Goal: Task Accomplishment & Management: Manage account settings

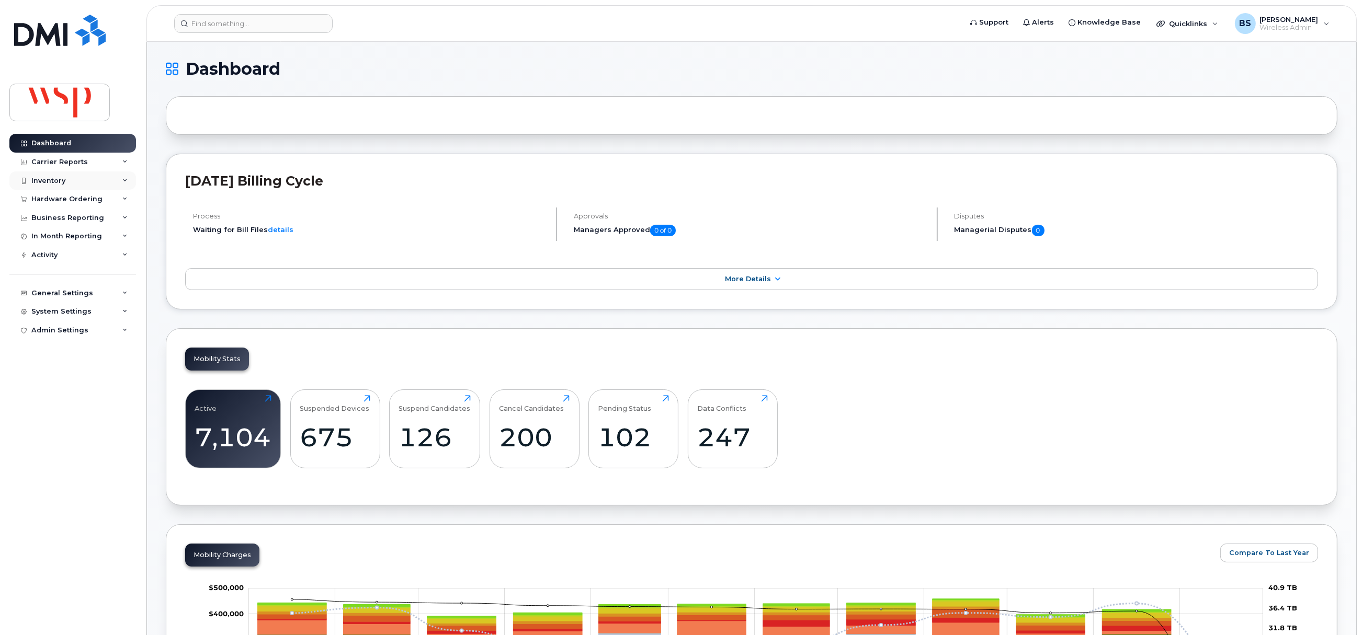
drag, startPoint x: 48, startPoint y: 180, endPoint x: 88, endPoint y: 178, distance: 39.8
click at [48, 180] on div "Inventory" at bounding box center [48, 181] width 34 height 8
click at [58, 198] on div "Mobility Devices" at bounding box center [65, 199] width 59 height 9
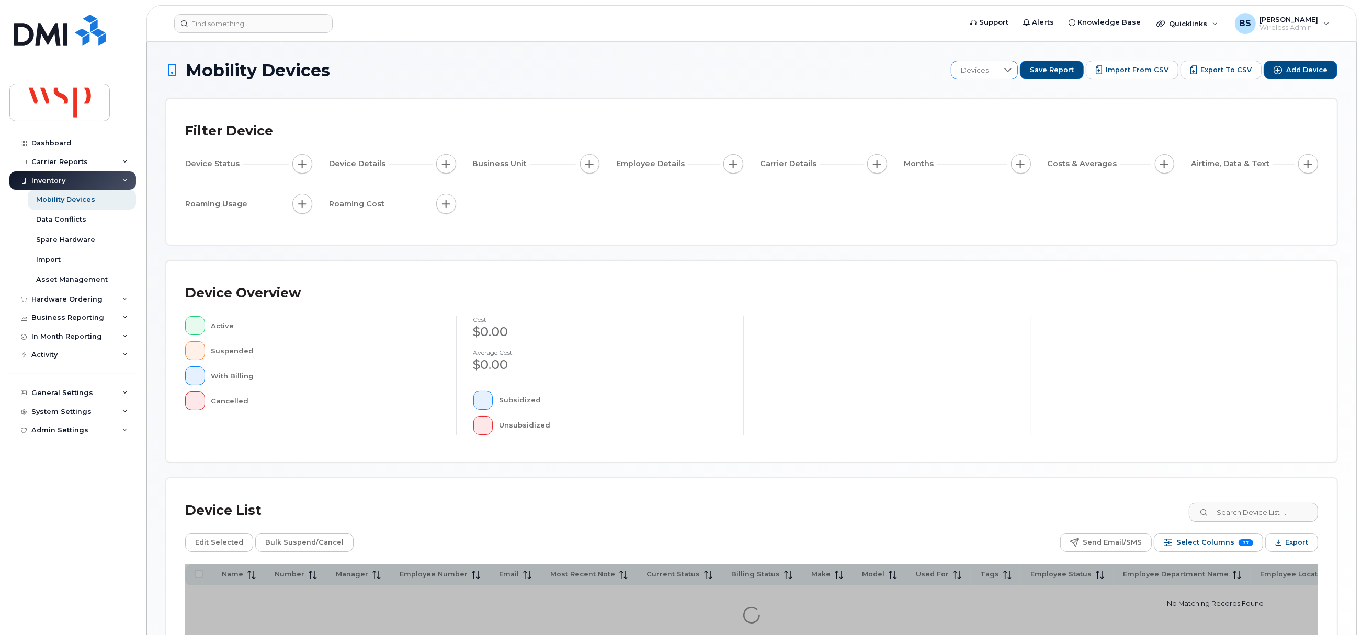
click at [996, 73] on span "Devices" at bounding box center [974, 70] width 47 height 19
click at [999, 198] on span "Monthly Select All 2" at bounding box center [1001, 203] width 66 height 10
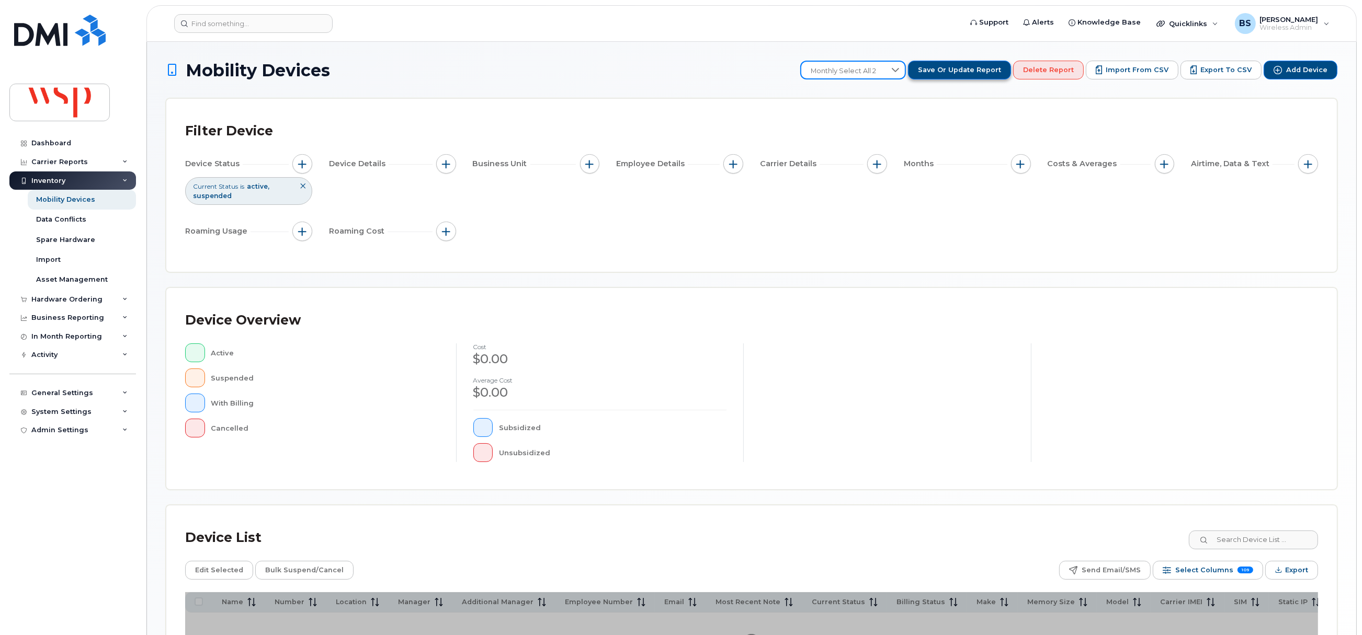
click at [979, 71] on span "Save or Update Report" at bounding box center [959, 69] width 83 height 9
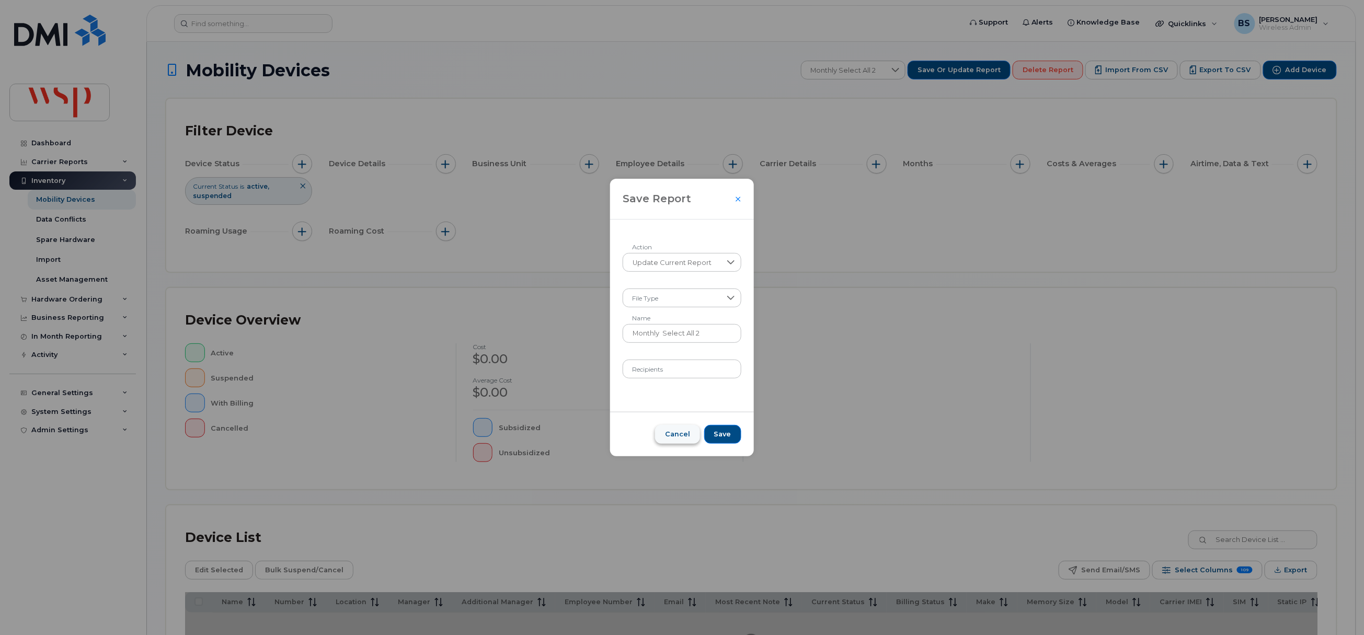
click at [675, 434] on span "Cancel" at bounding box center [677, 434] width 25 height 9
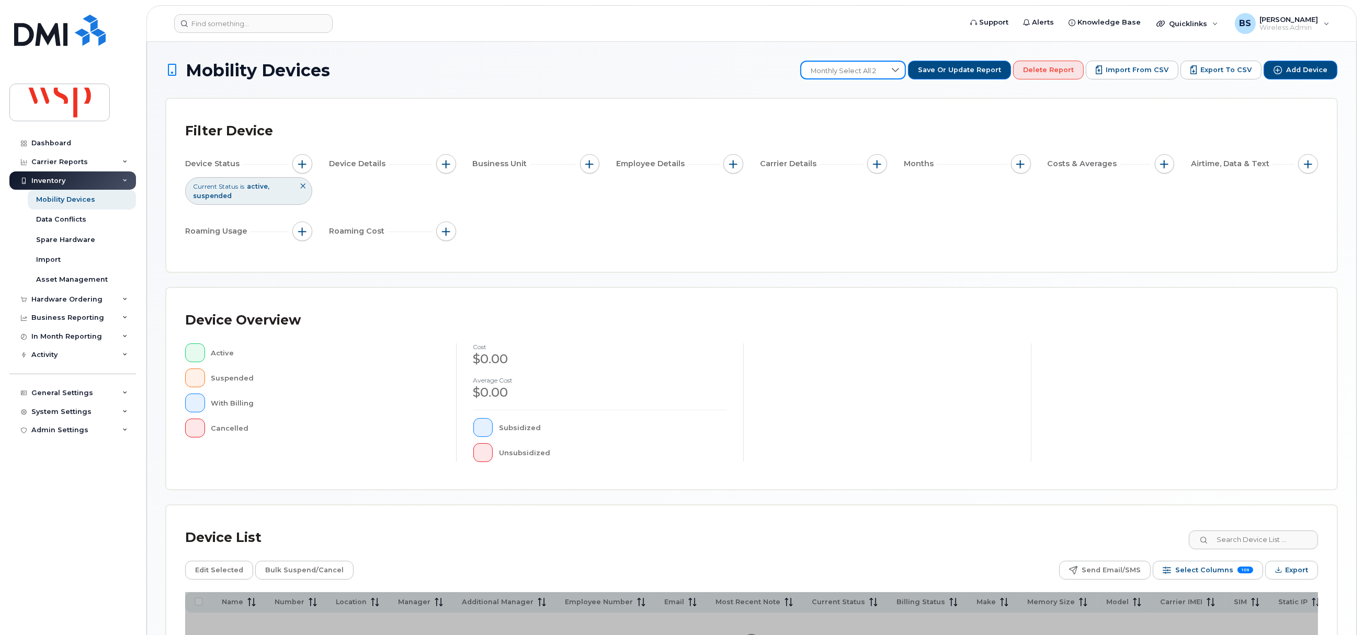
click at [885, 67] on span "Monthly Select All 2" at bounding box center [843, 71] width 84 height 19
click at [859, 190] on span "Monthly Select All" at bounding box center [850, 193] width 61 height 10
click at [1023, 166] on span "button" at bounding box center [1021, 164] width 8 height 8
click at [1052, 199] on label "Billing Cycle" at bounding box center [1056, 196] width 46 height 10
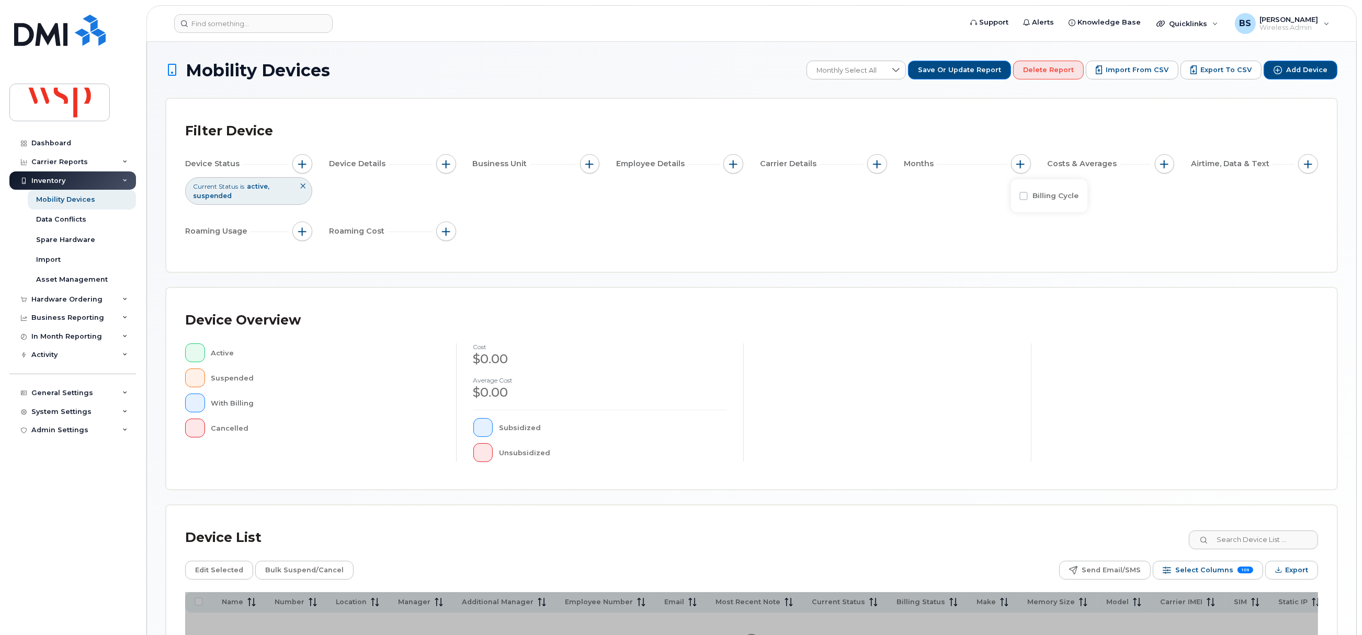
click at [1028, 199] on input "Billing Cycle" at bounding box center [1023, 196] width 8 height 8
checkbox input "true"
click at [1054, 242] on span at bounding box center [1047, 239] width 24 height 19
click at [1065, 302] on span "August 2025" at bounding box center [1054, 302] width 22 height 10
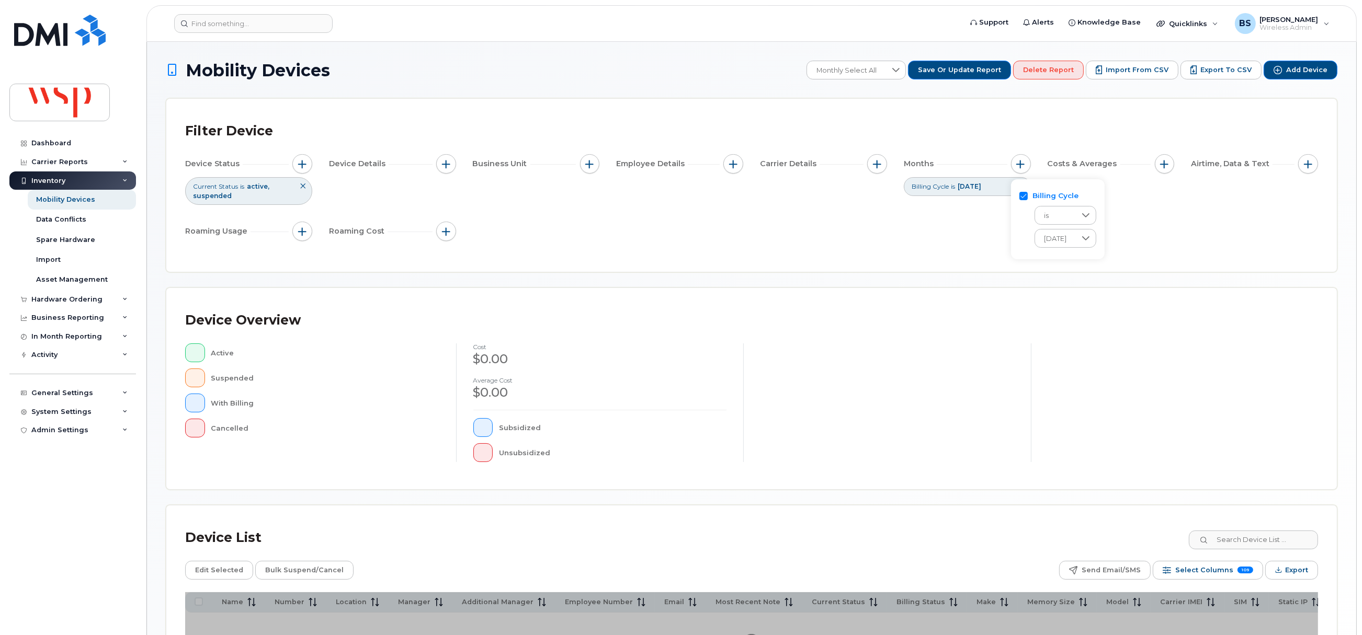
click at [863, 204] on div "Device Status Current Status is active suspended Device Details Business Unit E…" at bounding box center [751, 199] width 1133 height 91
click at [302, 165] on span "button" at bounding box center [302, 164] width 8 height 8
click at [448, 218] on icon at bounding box center [447, 216] width 8 height 8
click at [334, 276] on li "Cancelled" at bounding box center [385, 276] width 139 height 18
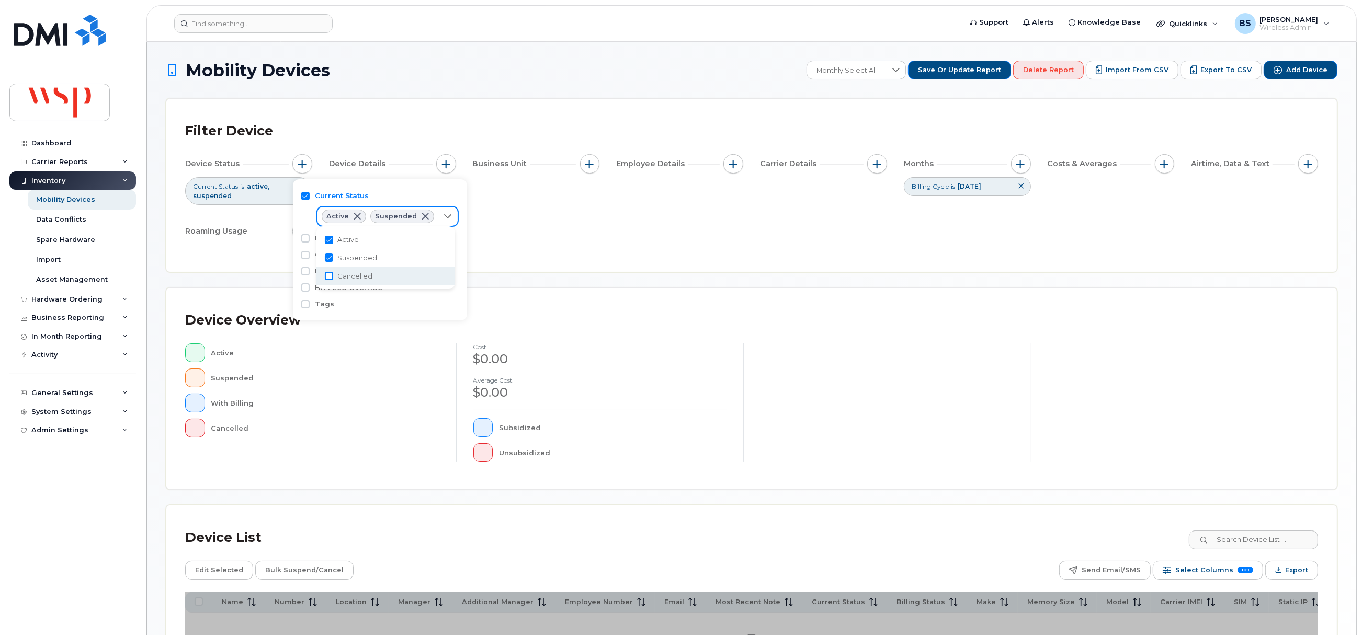
checkbox input "true"
click at [332, 255] on input "Suspended" at bounding box center [329, 258] width 8 height 8
checkbox input "false"
click at [332, 241] on input "Active" at bounding box center [329, 240] width 8 height 8
checkbox input "false"
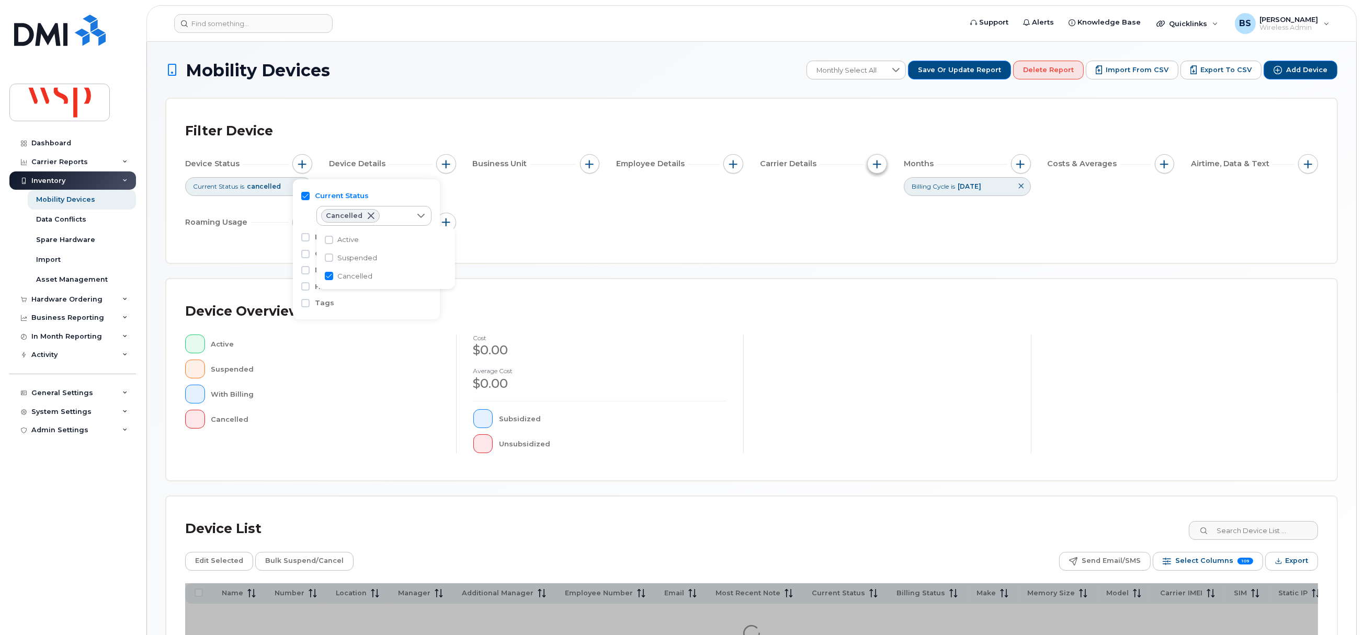
click at [875, 161] on span "button" at bounding box center [877, 164] width 8 height 8
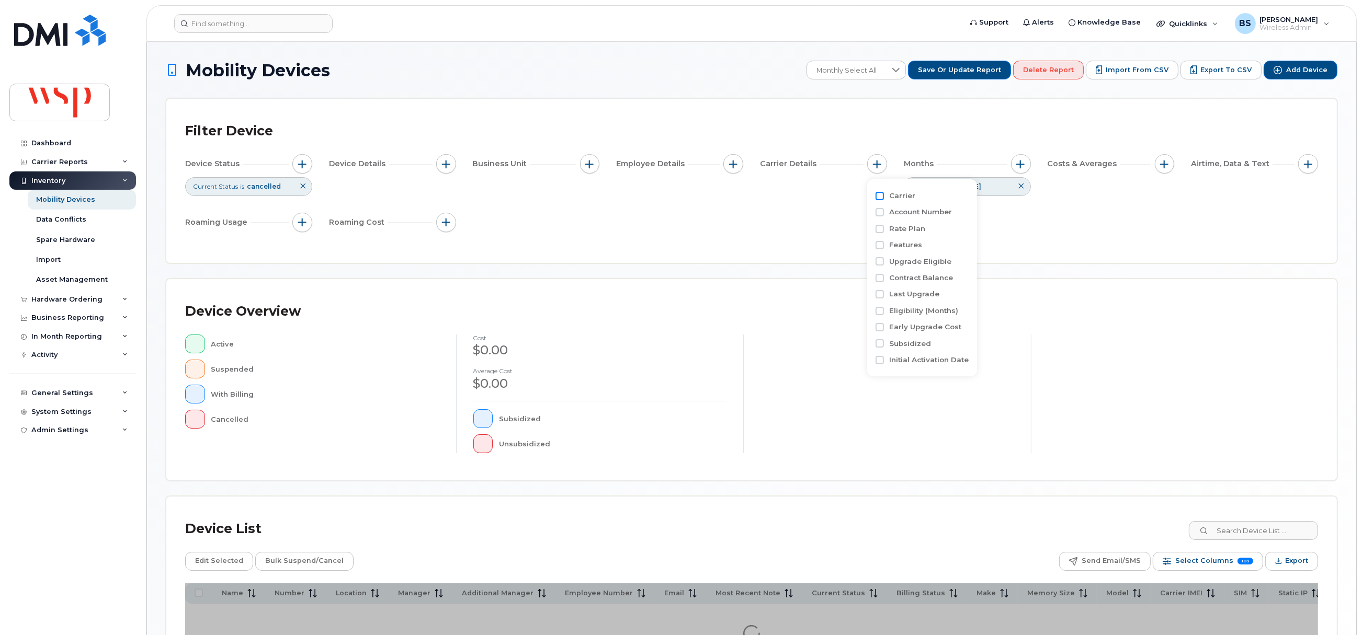
click at [881, 194] on input "Carrier" at bounding box center [879, 196] width 8 height 8
checkbox input "true"
click at [918, 234] on div "empty" at bounding box center [938, 239] width 94 height 18
click at [905, 318] on input "Rogers" at bounding box center [903, 320] width 8 height 8
checkbox input "true"
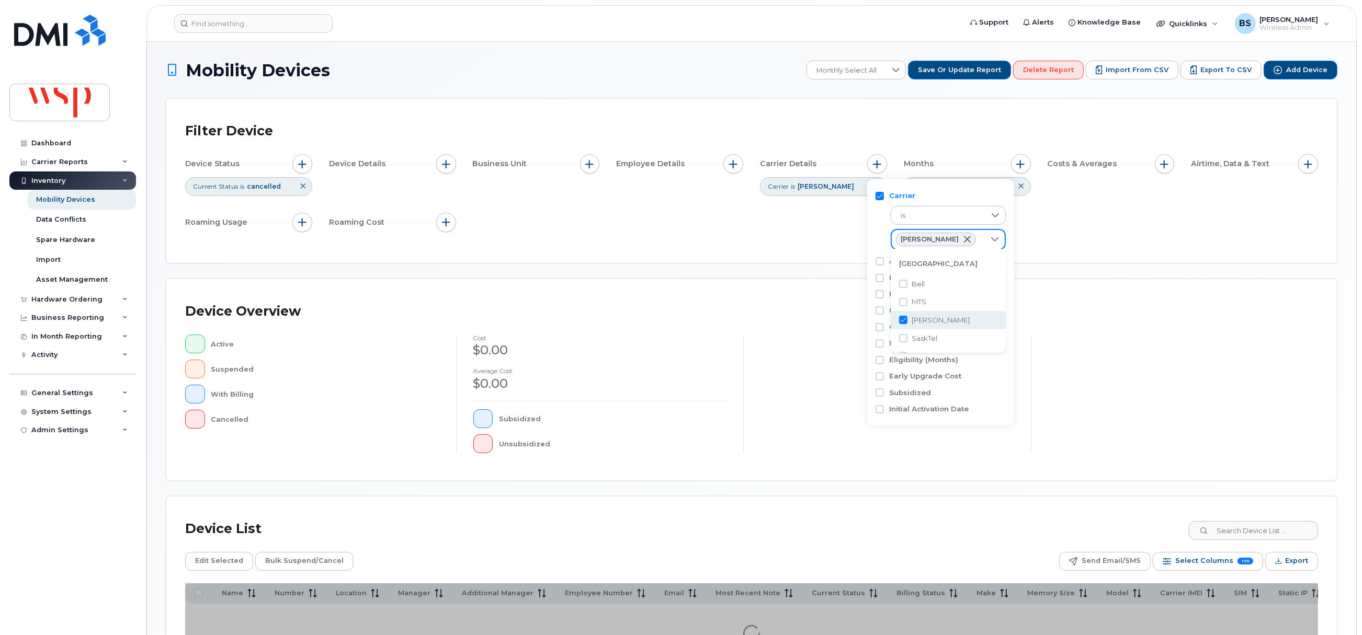
click at [1077, 272] on div "Mobility Devices Monthly Select All Save or Update Report Delete Report Import …" at bounding box center [751, 373] width 1171 height 624
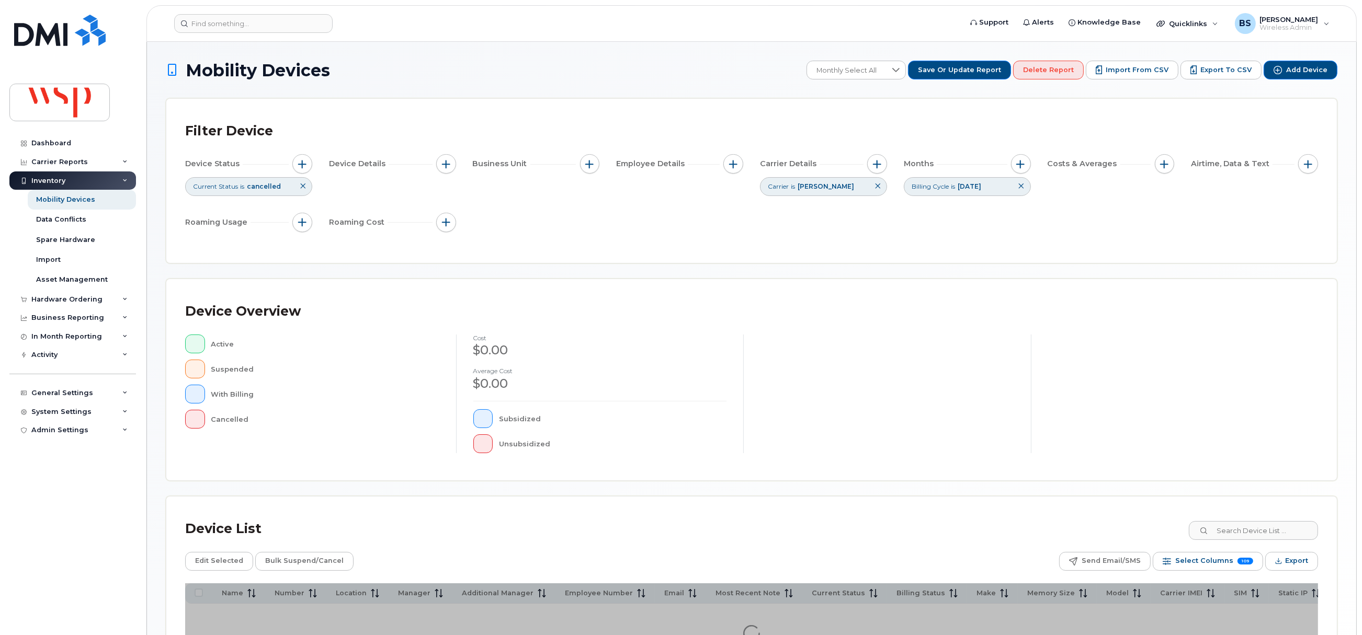
click at [560, 226] on div "Device Status Current Status is cancelled Device Details Business Unit Employee…" at bounding box center [751, 195] width 1133 height 82
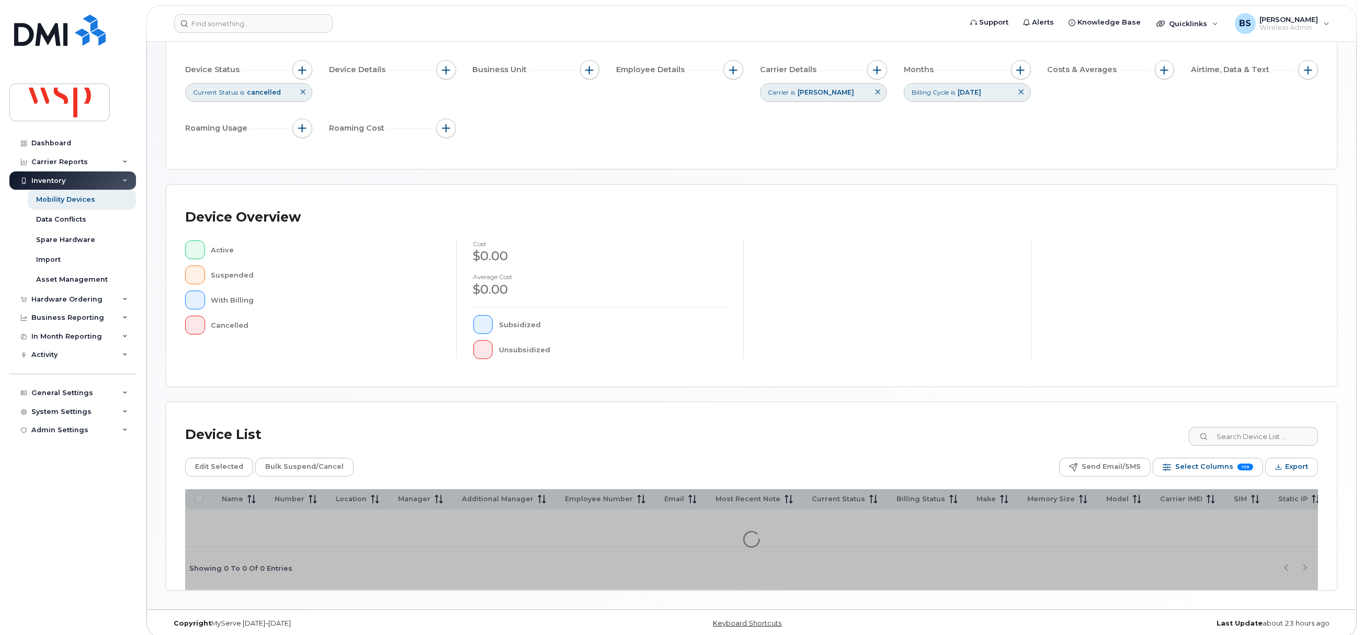
scroll to position [106, 0]
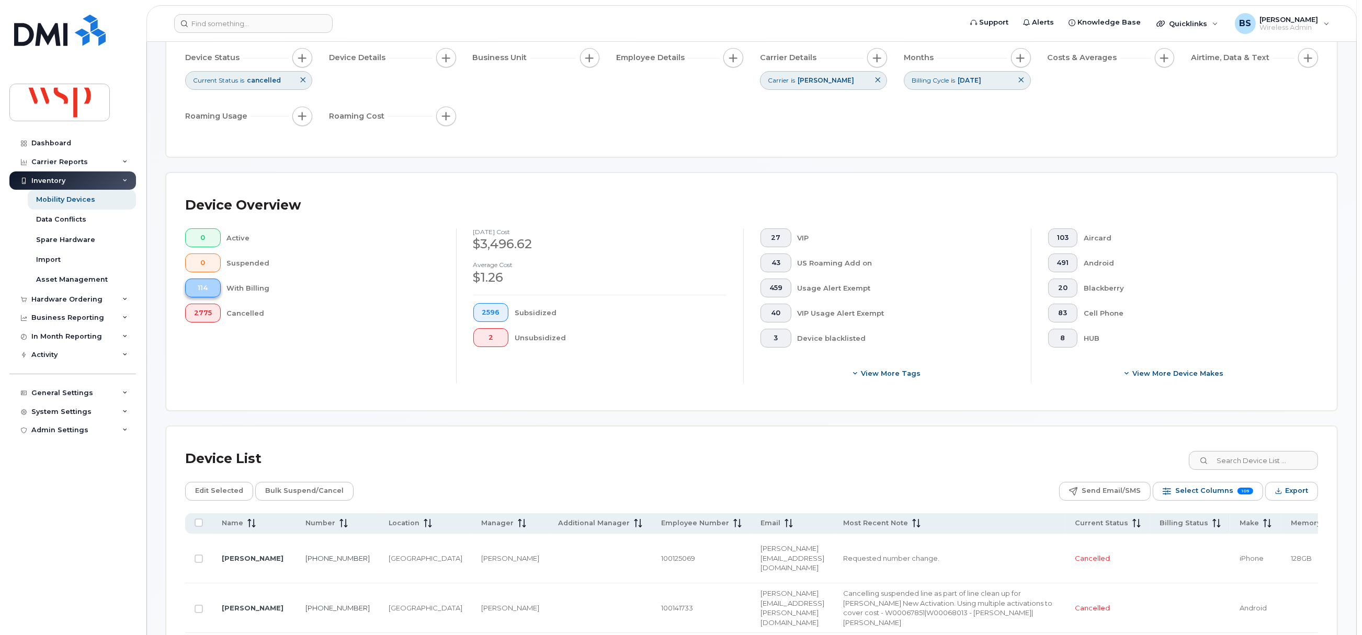
click at [213, 289] on button "114" at bounding box center [203, 288] width 36 height 19
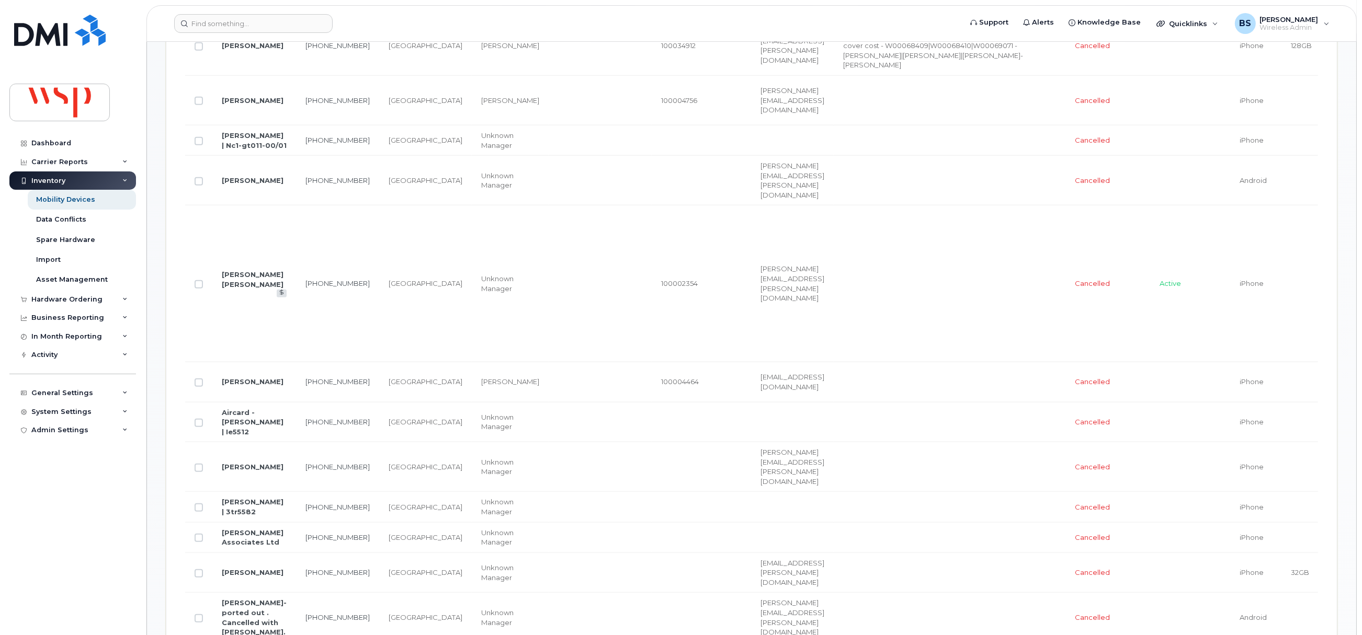
scroll to position [1057, 0]
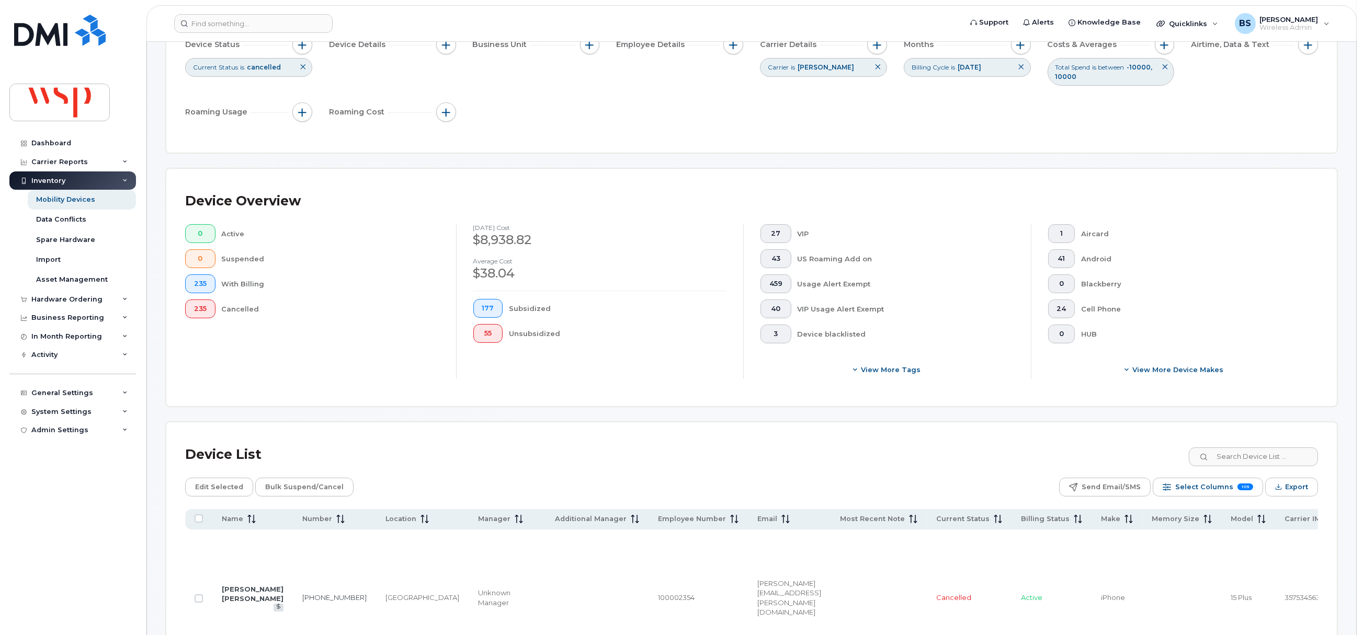
scroll to position [235, 0]
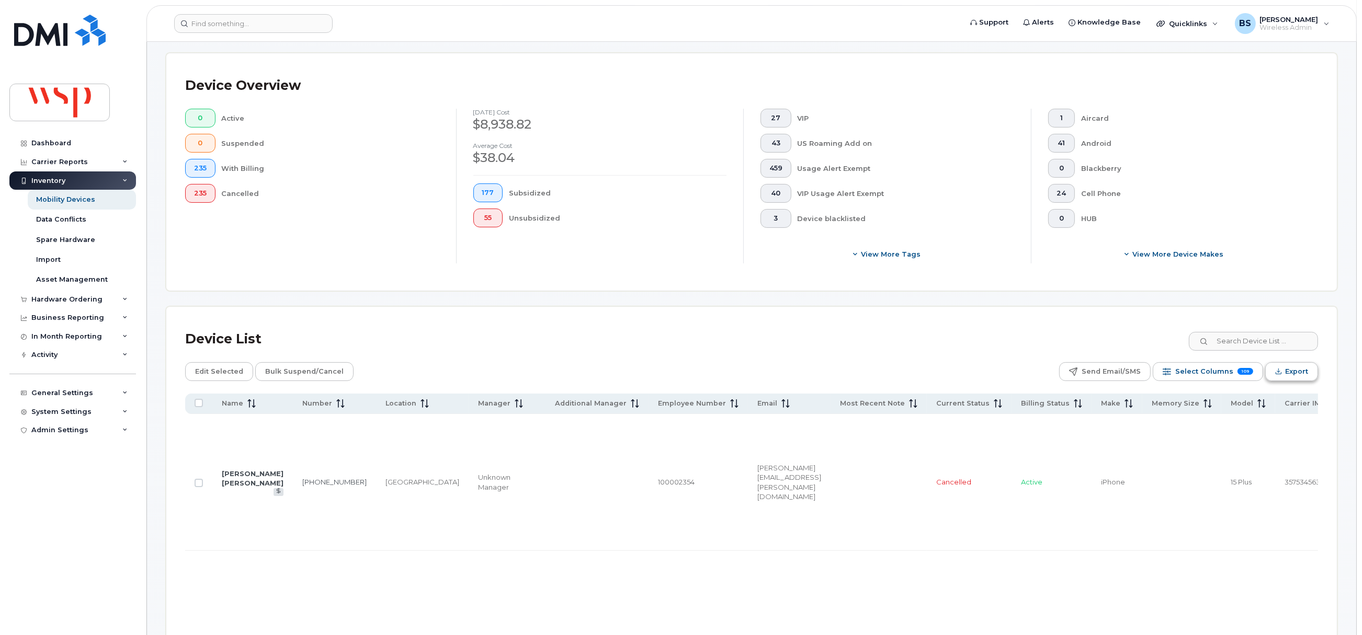
click at [1298, 374] on span "Export" at bounding box center [1296, 372] width 23 height 16
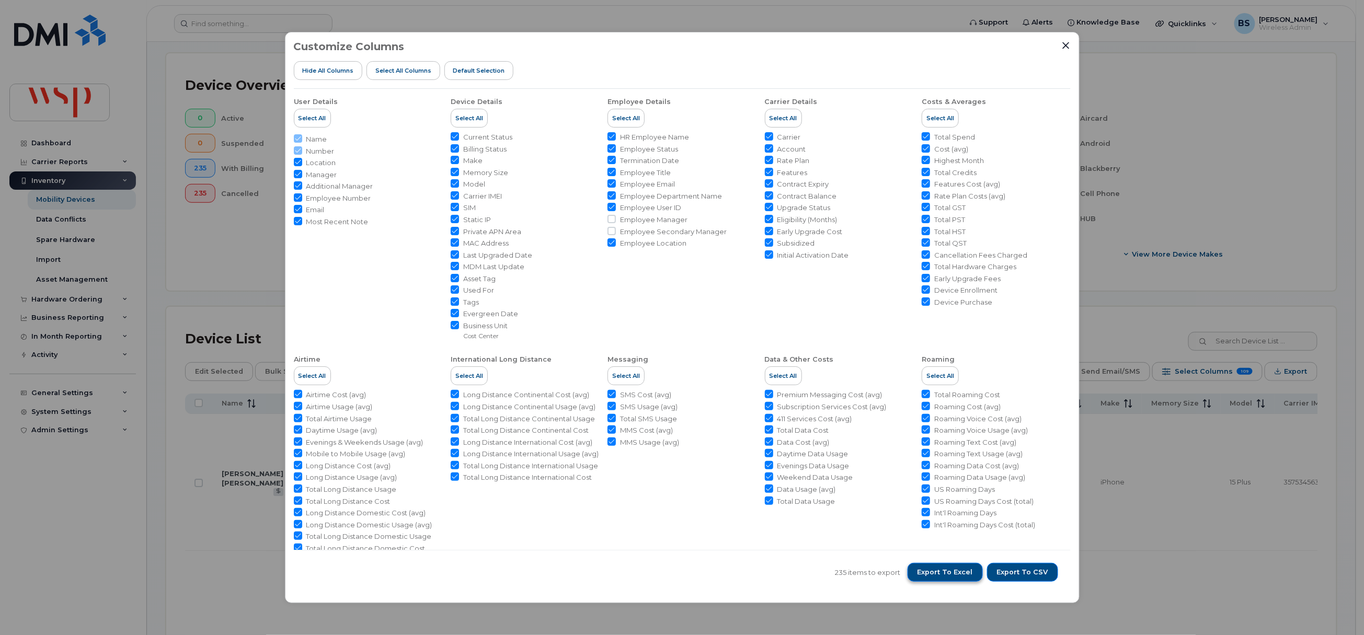
click at [957, 573] on span "Export to Excel" at bounding box center [945, 572] width 55 height 9
drag, startPoint x: 1065, startPoint y: 45, endPoint x: 1040, endPoint y: 49, distance: 25.9
click at [1065, 45] on icon "Close" at bounding box center [1066, 45] width 7 height 7
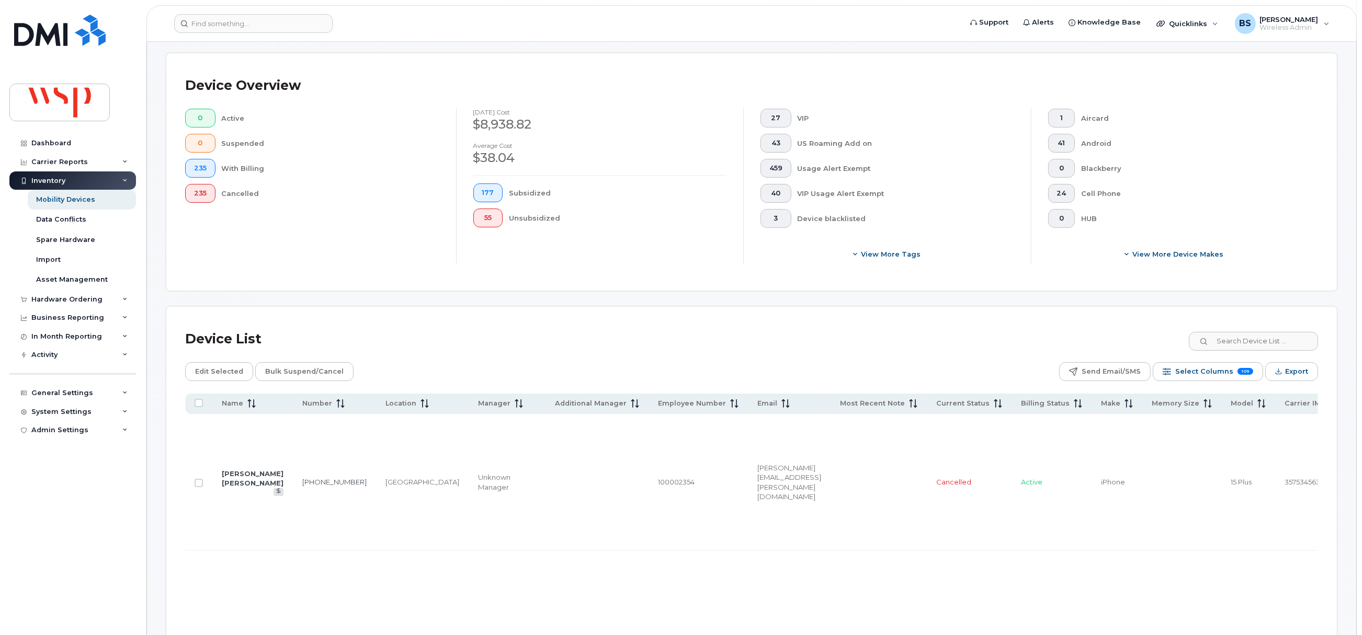
scroll to position [0, 0]
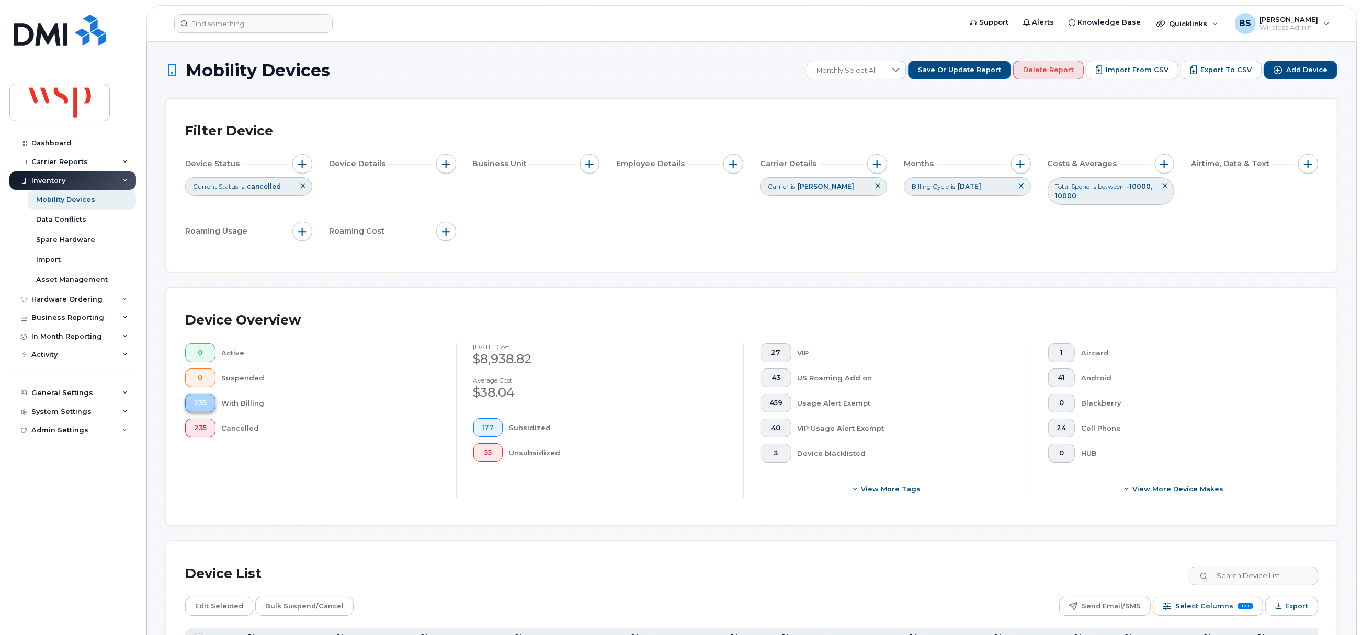
click at [201, 402] on span "235" at bounding box center [200, 403] width 13 height 8
drag, startPoint x: 908, startPoint y: 65, endPoint x: 903, endPoint y: 65, distance: 5.8
click at [906, 65] on div at bounding box center [896, 70] width 20 height 18
click at [834, 124] on span "BRS" at bounding box center [833, 125] width 15 height 10
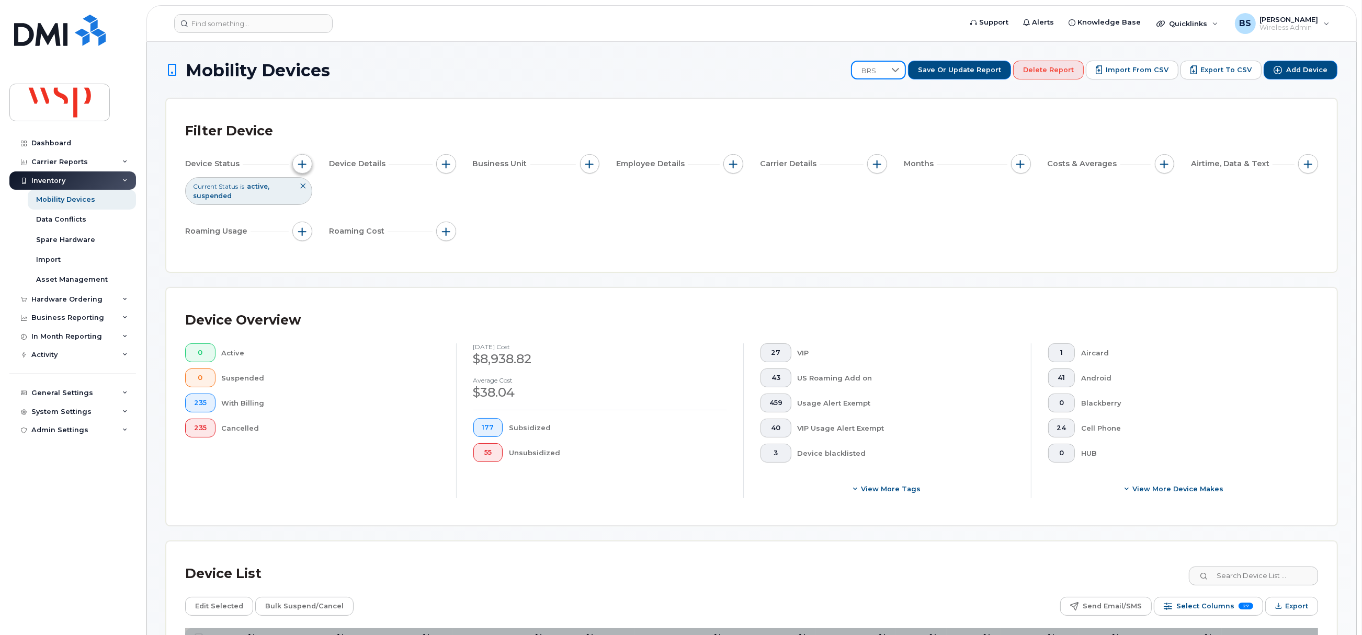
click at [304, 166] on span "button" at bounding box center [302, 164] width 8 height 8
click at [443, 216] on icon at bounding box center [447, 216] width 8 height 8
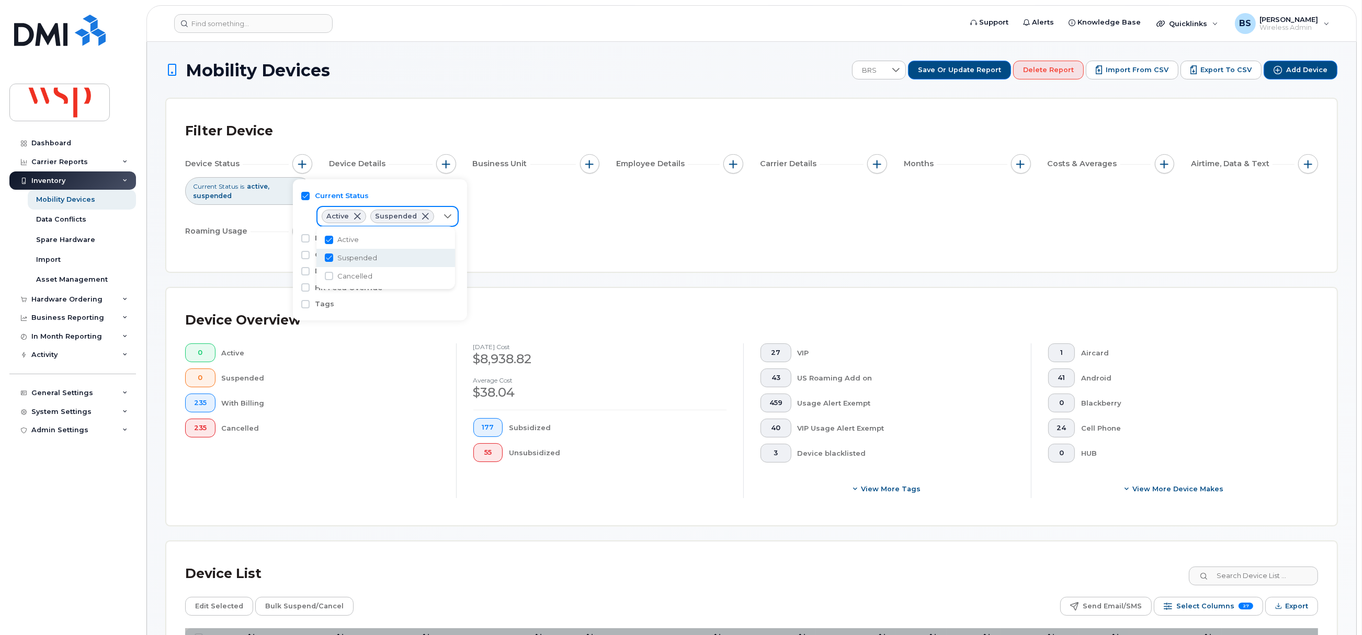
scroll to position [5, 42]
drag, startPoint x: 326, startPoint y: 278, endPoint x: 328, endPoint y: 266, distance: 11.6
click at [326, 277] on input "Cancelled" at bounding box center [329, 276] width 8 height 8
checkbox input "true"
drag, startPoint x: 329, startPoint y: 254, endPoint x: 330, endPoint y: 245, distance: 8.4
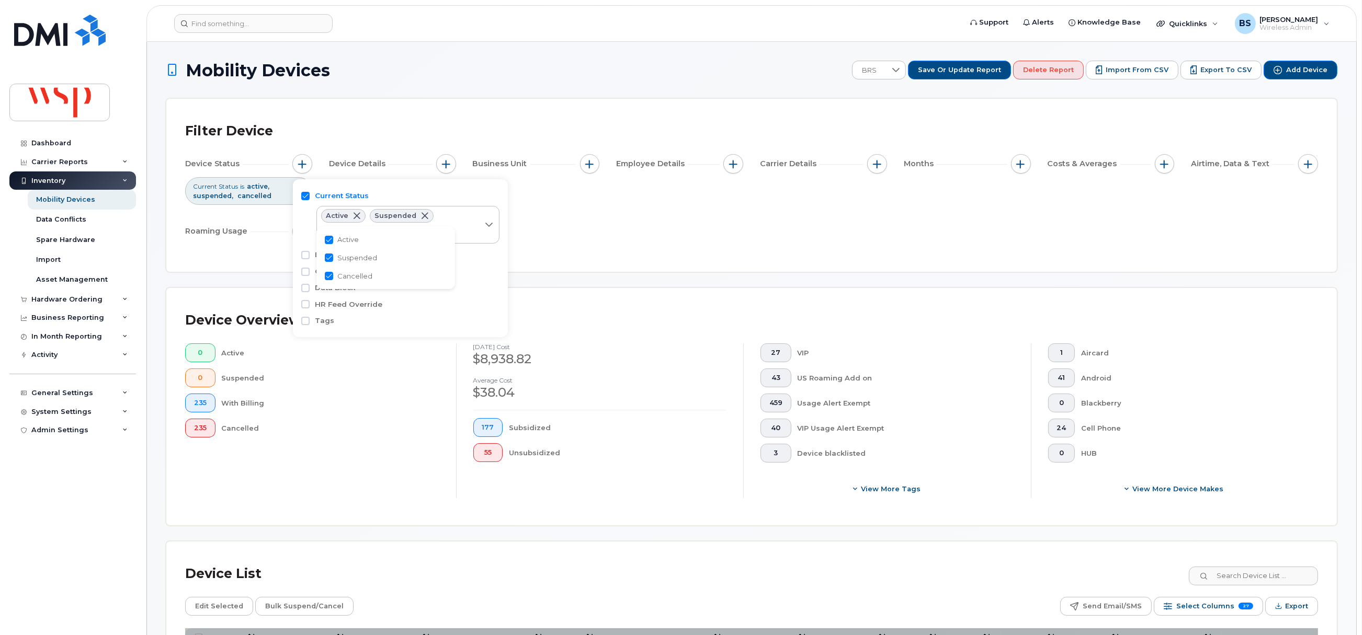
click at [329, 254] on input "Suspended" at bounding box center [329, 258] width 8 height 8
checkbox input "false"
click at [330, 240] on input "Active" at bounding box center [329, 240] width 8 height 8
checkbox input "false"
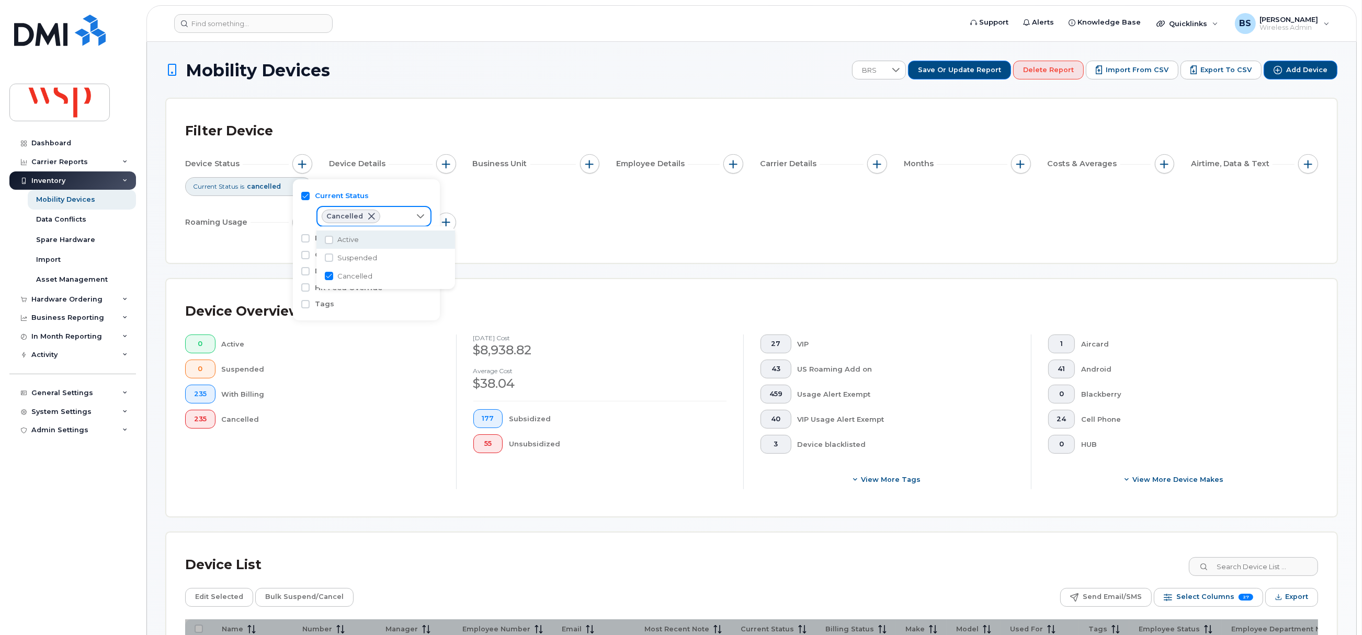
click at [395, 112] on div "Filter Device Device Status Current Status is cancelled Device Details Business…" at bounding box center [751, 181] width 1170 height 164
click at [1021, 167] on span "button" at bounding box center [1021, 164] width 8 height 8
click at [1021, 199] on input "Billing Cycle" at bounding box center [1023, 196] width 8 height 8
checkbox input "true"
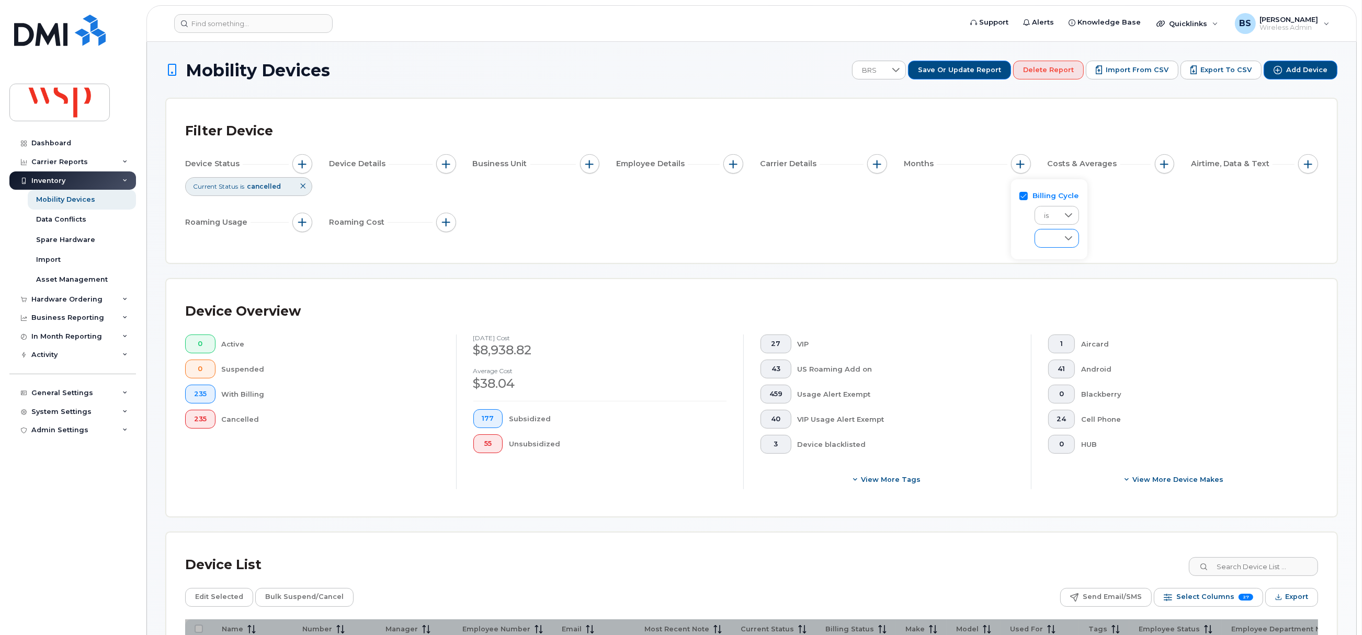
click at [1049, 243] on span at bounding box center [1047, 239] width 24 height 19
click at [1065, 306] on span "August 2025" at bounding box center [1054, 305] width 22 height 10
click at [880, 163] on span "button" at bounding box center [877, 164] width 8 height 8
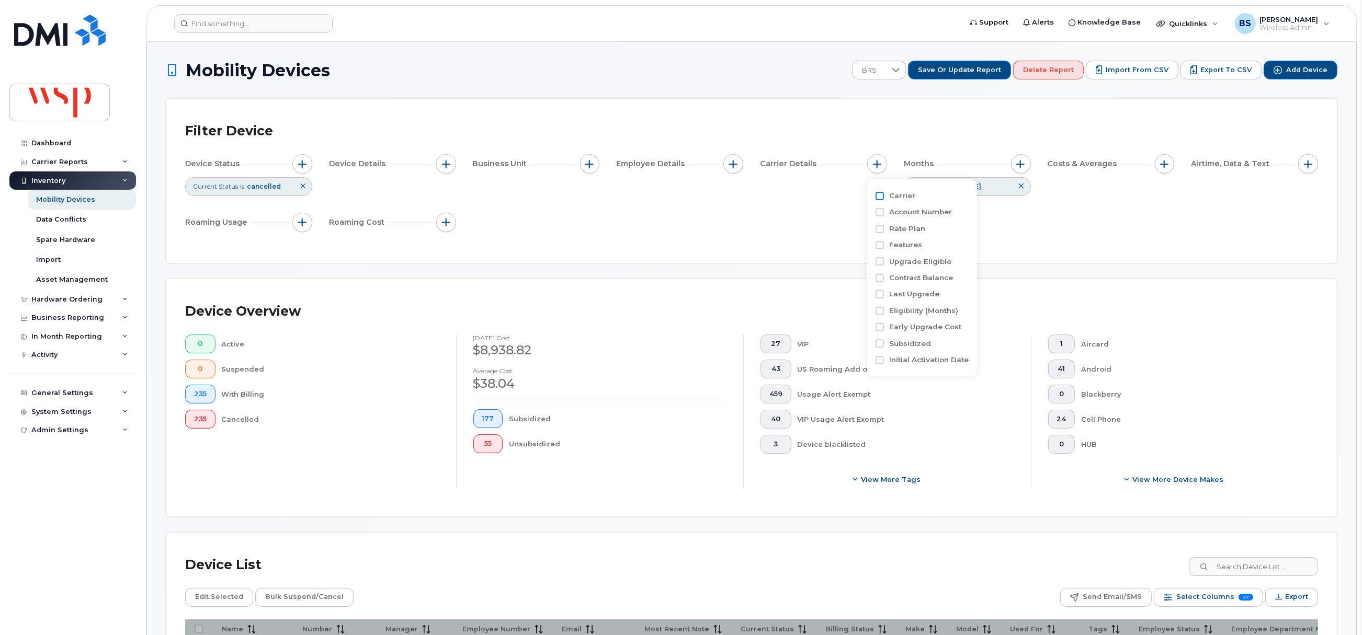
click at [879, 196] on input "Carrier" at bounding box center [879, 196] width 8 height 8
checkbox input "true"
click at [920, 243] on div "empty" at bounding box center [938, 239] width 94 height 18
drag, startPoint x: 916, startPoint y: 320, endPoint x: 920, endPoint y: 279, distance: 40.5
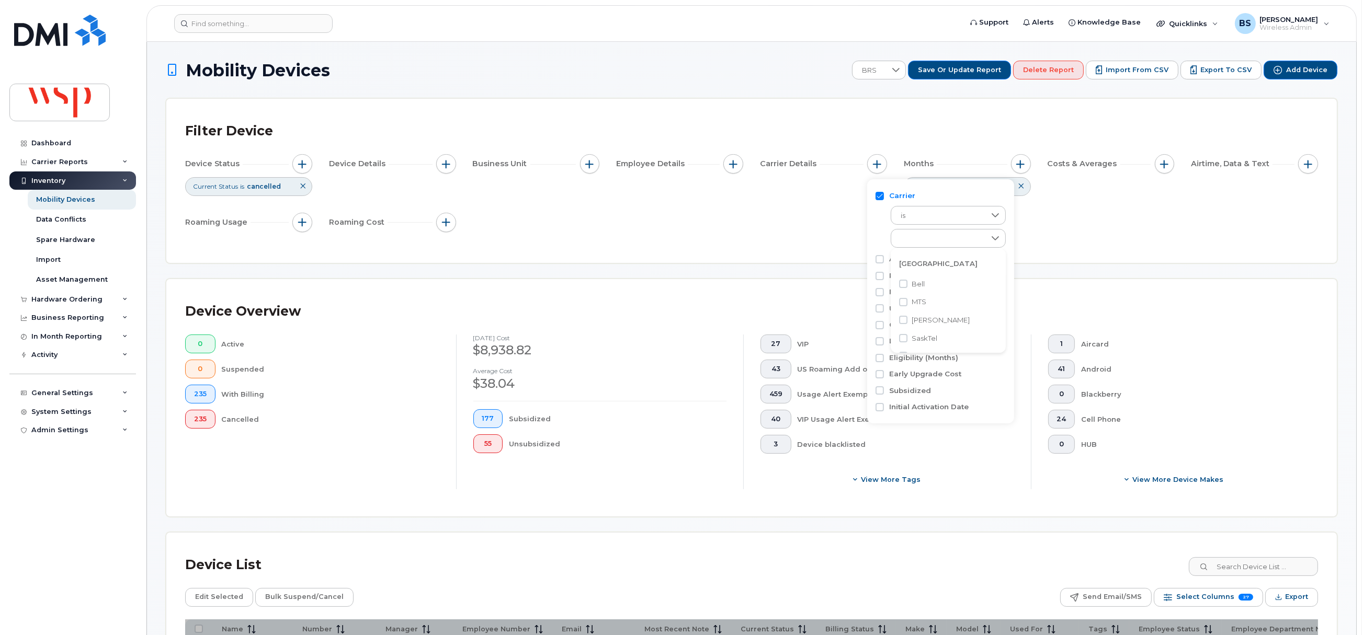
click at [916, 318] on span "[PERSON_NAME]" at bounding box center [940, 320] width 58 height 10
checkbox input "true"
click at [821, 236] on div "Filter Device Device Status Current Status is cancelled Device Details Business…" at bounding box center [751, 181] width 1133 height 127
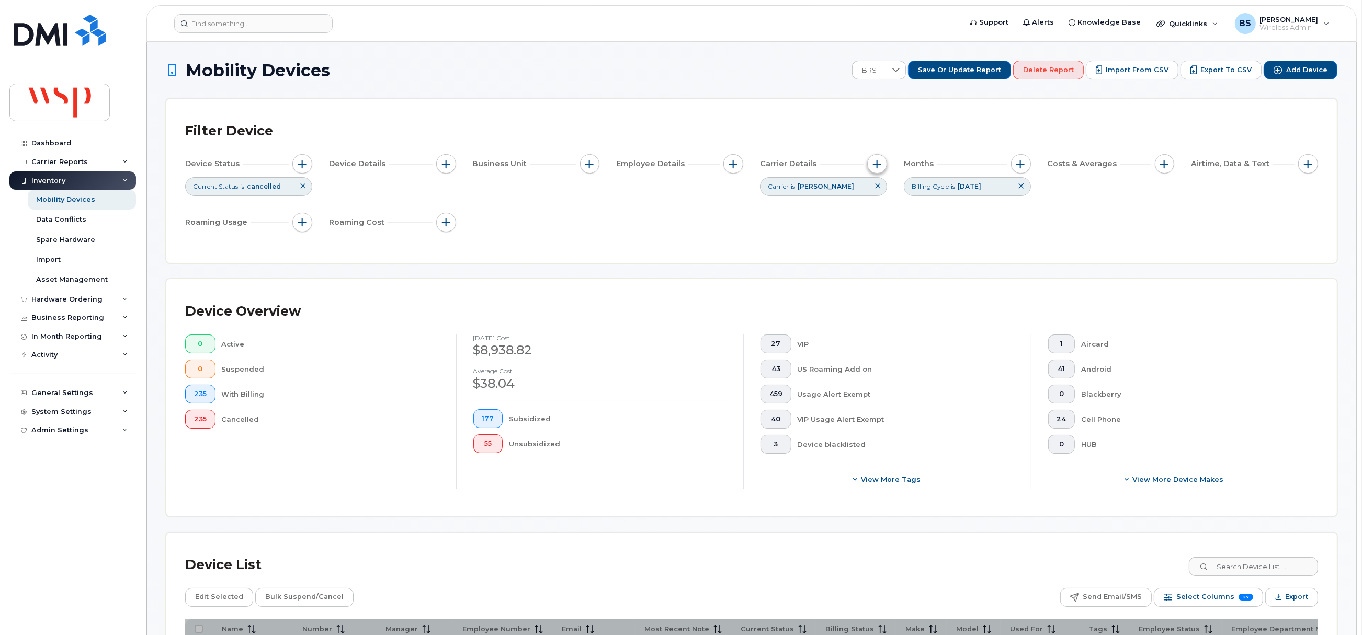
click at [873, 163] on span "button" at bounding box center [877, 164] width 8 height 8
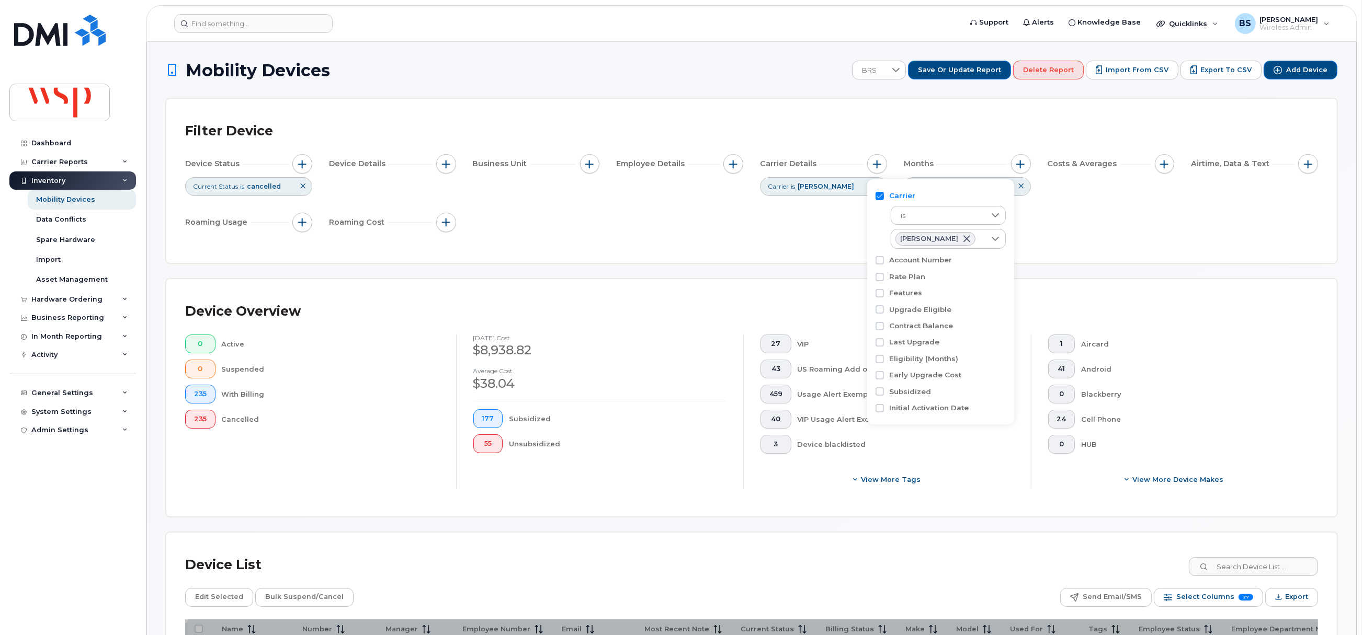
click at [884, 261] on div "Account Number" at bounding box center [940, 260] width 130 height 10
click at [877, 260] on input "Account Number" at bounding box center [879, 260] width 8 height 8
checkbox input "true"
click at [950, 299] on div "empty" at bounding box center [938, 303] width 94 height 18
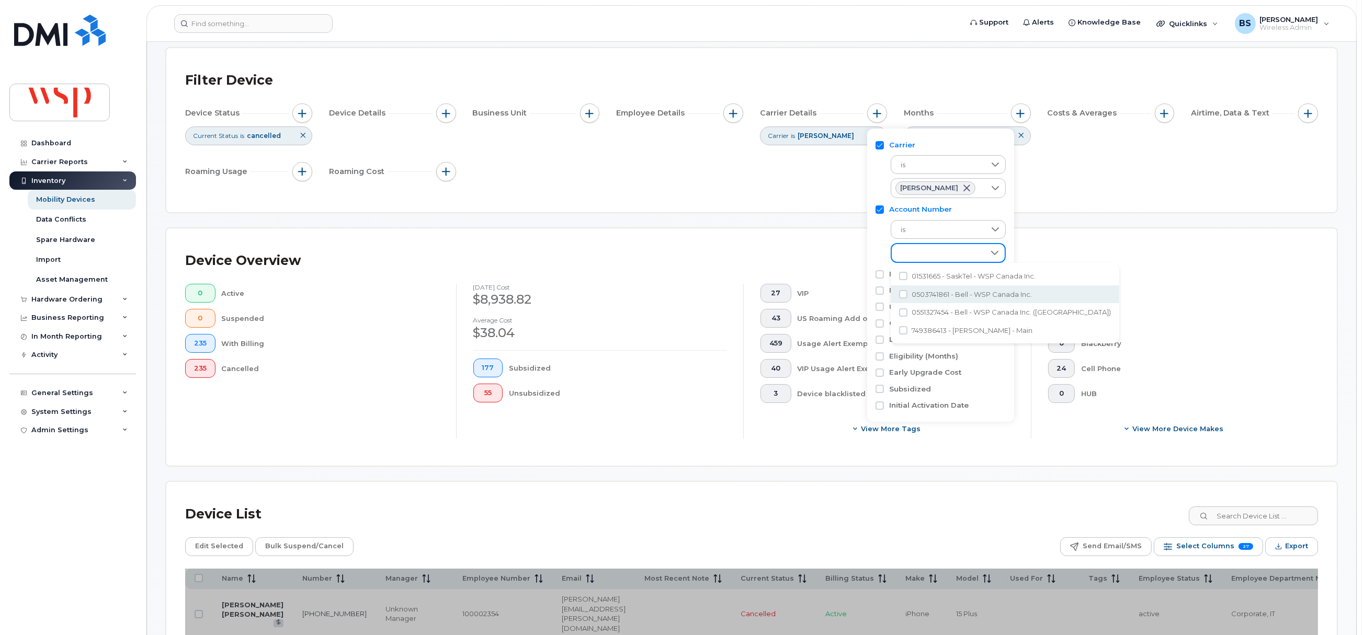
scroll to position [78, 0]
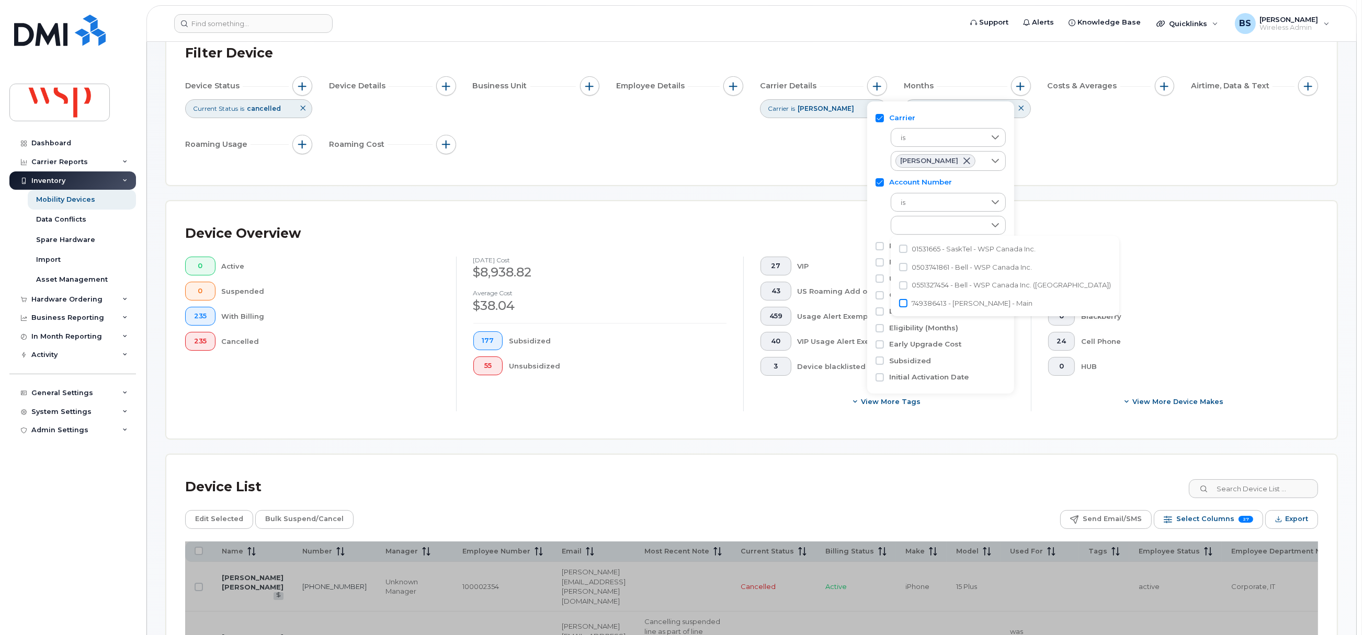
click at [904, 303] on input "749386413 - Rogers - Main" at bounding box center [903, 303] width 8 height 8
checkbox input "true"
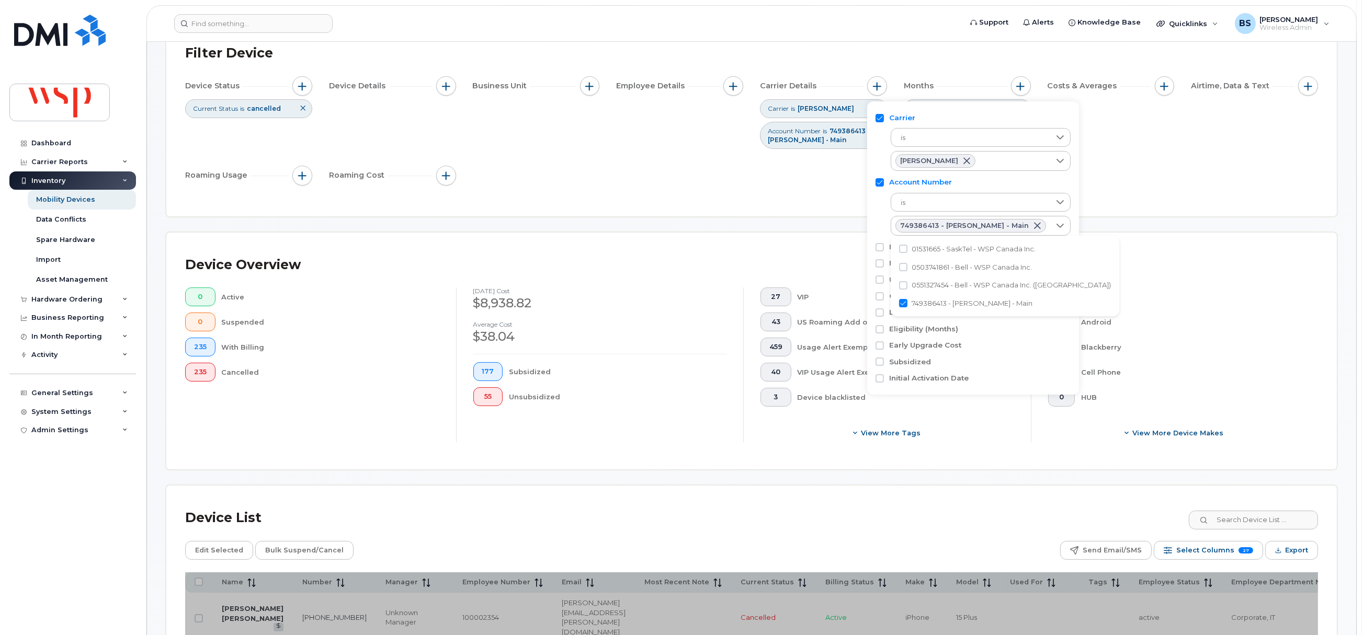
drag, startPoint x: 716, startPoint y: 191, endPoint x: 770, endPoint y: 214, distance: 58.1
click at [715, 190] on div "Filter Device Device Status Current Status is cancelled Device Details Business…" at bounding box center [751, 119] width 1133 height 158
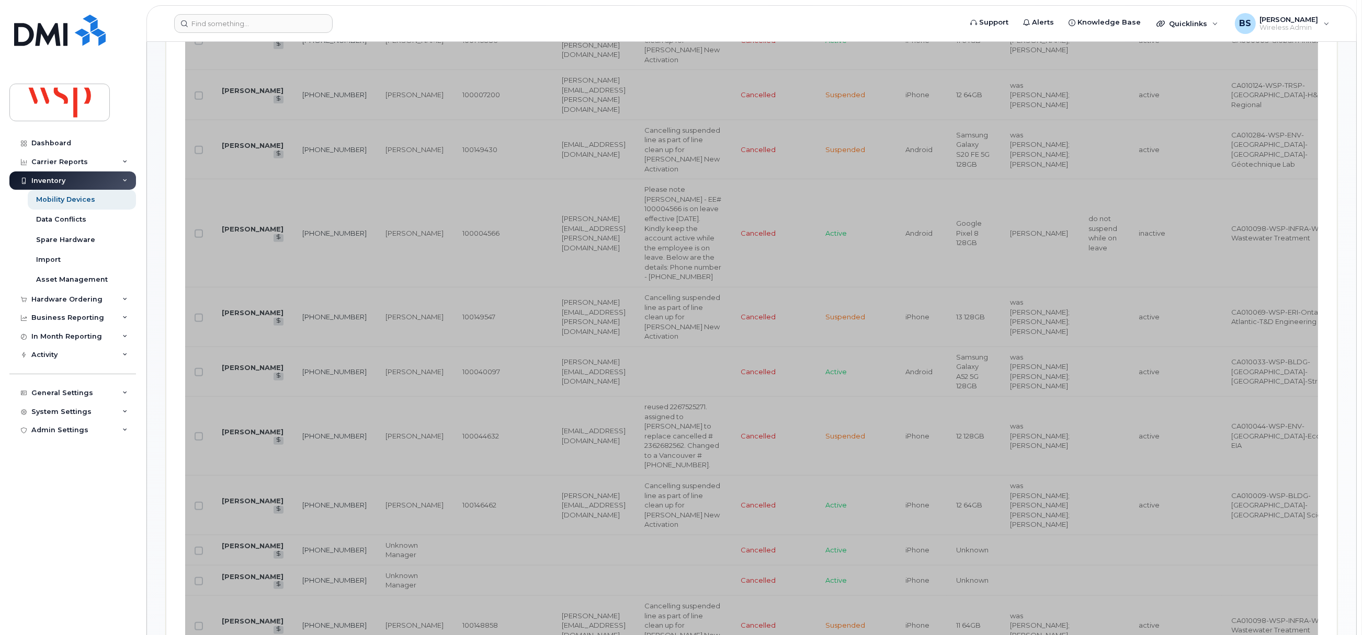
scroll to position [471, 0]
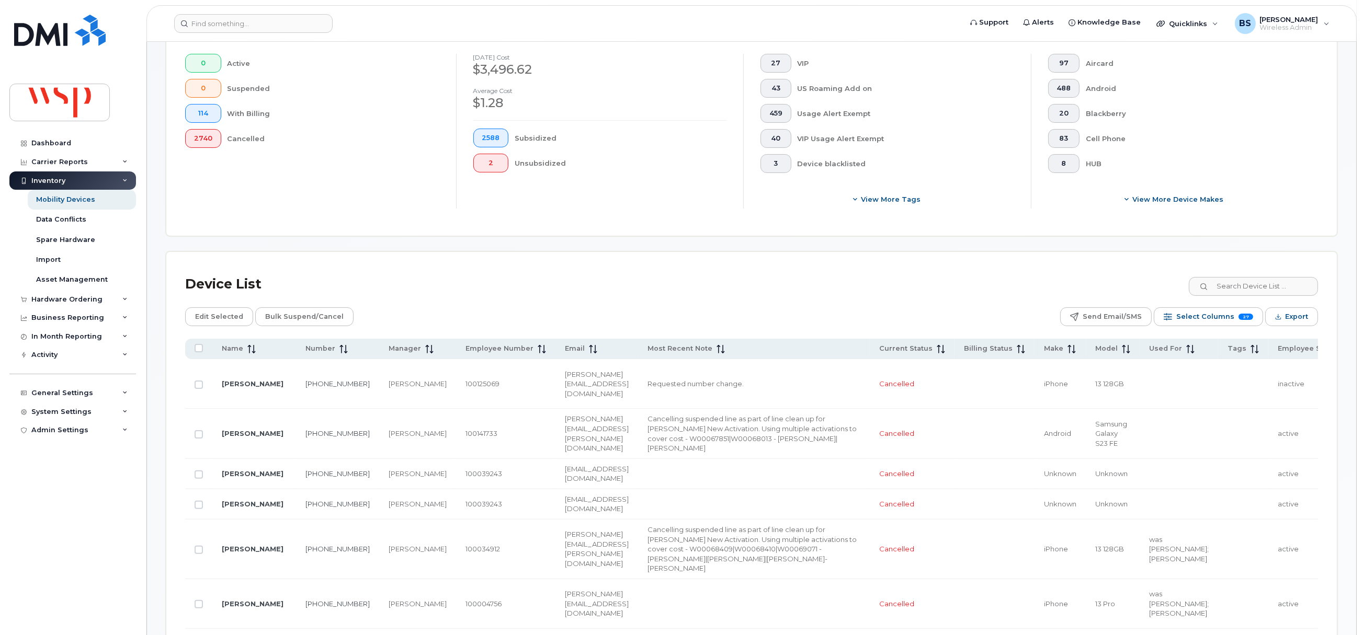
scroll to position [314, 0]
click at [203, 113] on span "114" at bounding box center [203, 111] width 18 height 8
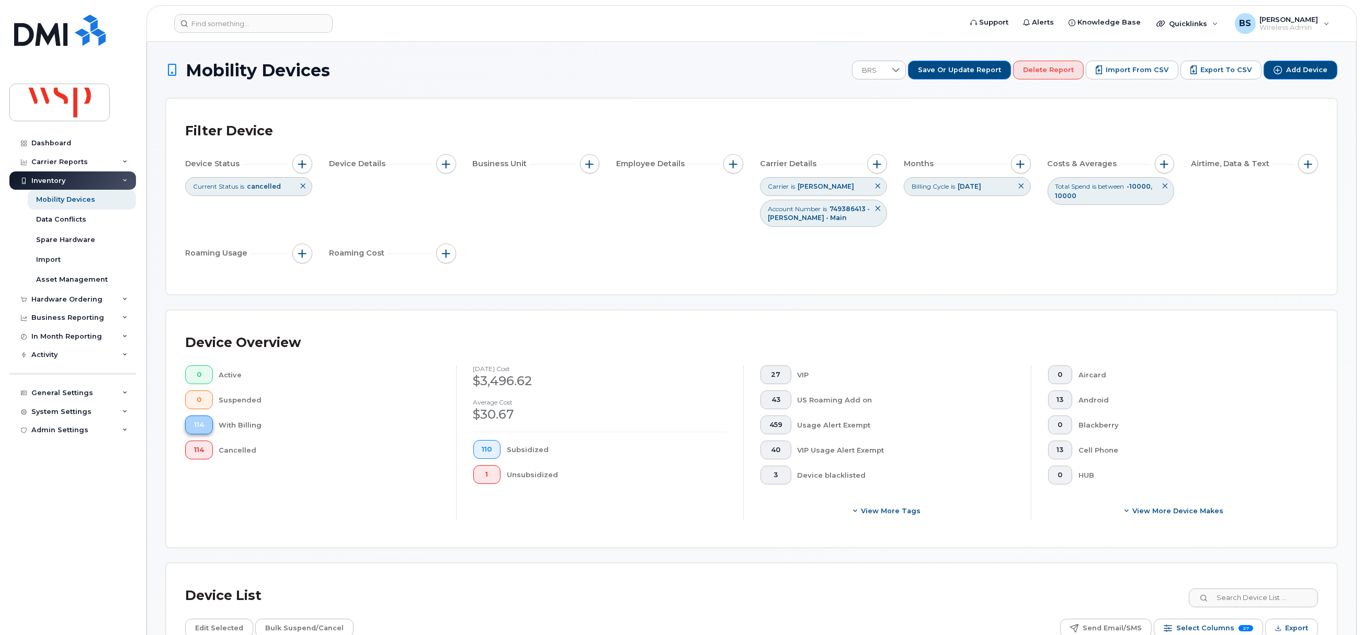
click at [199, 426] on span "114" at bounding box center [199, 425] width 10 height 8
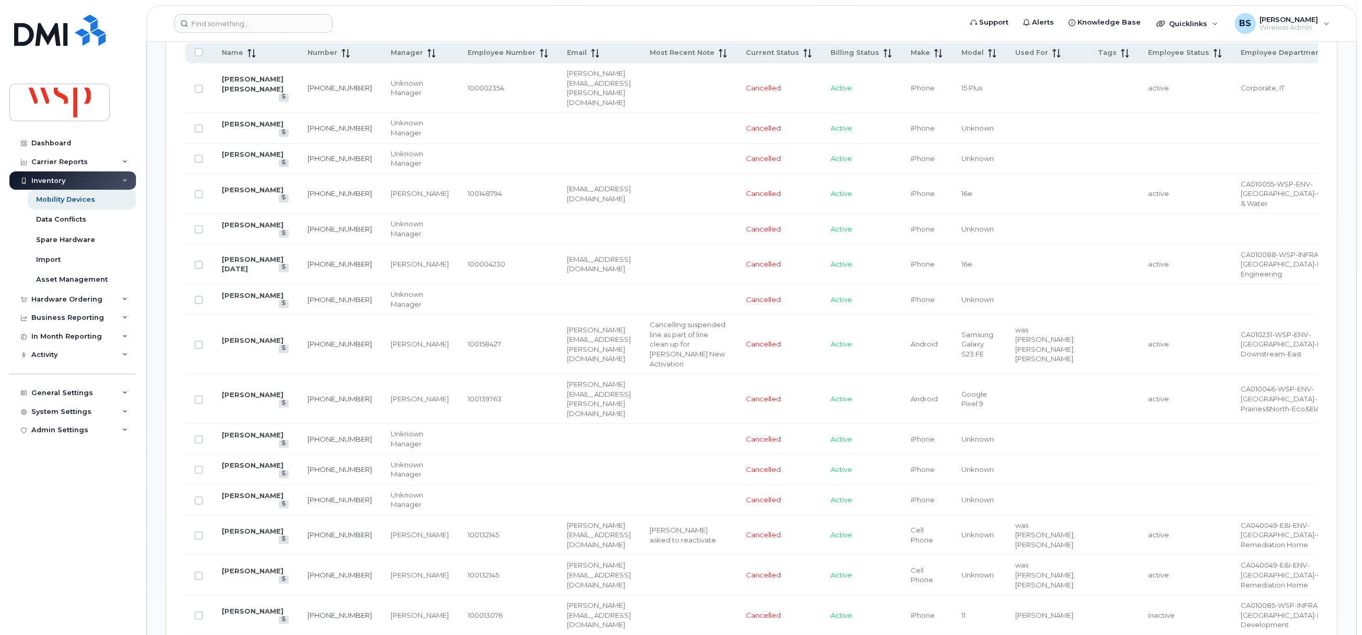
scroll to position [389, 0]
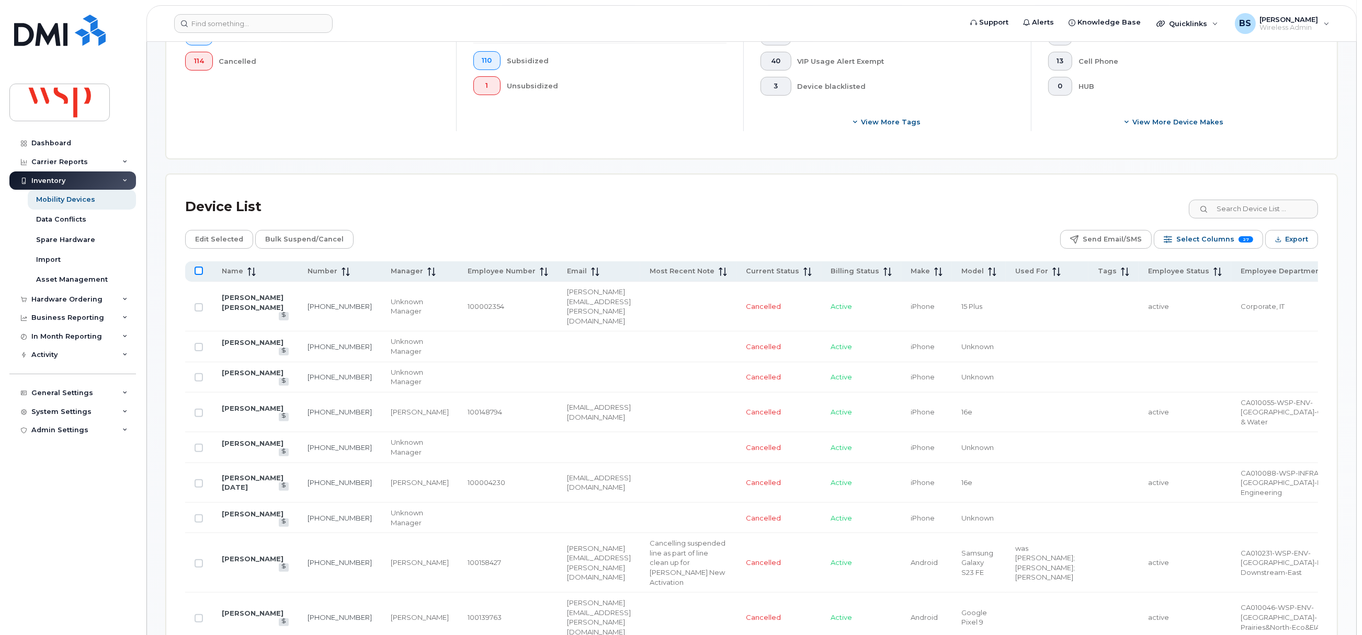
click at [199, 269] on input "All items unselected" at bounding box center [199, 271] width 8 height 8
checkbox input "true"
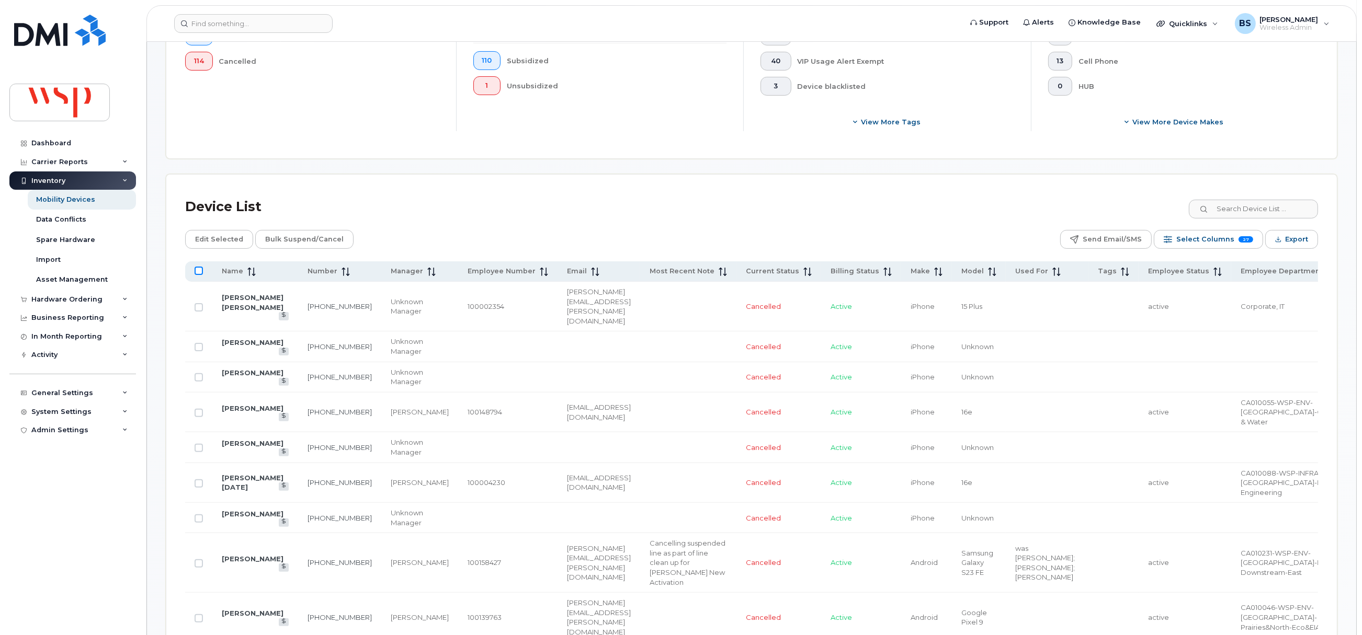
checkbox input "true"
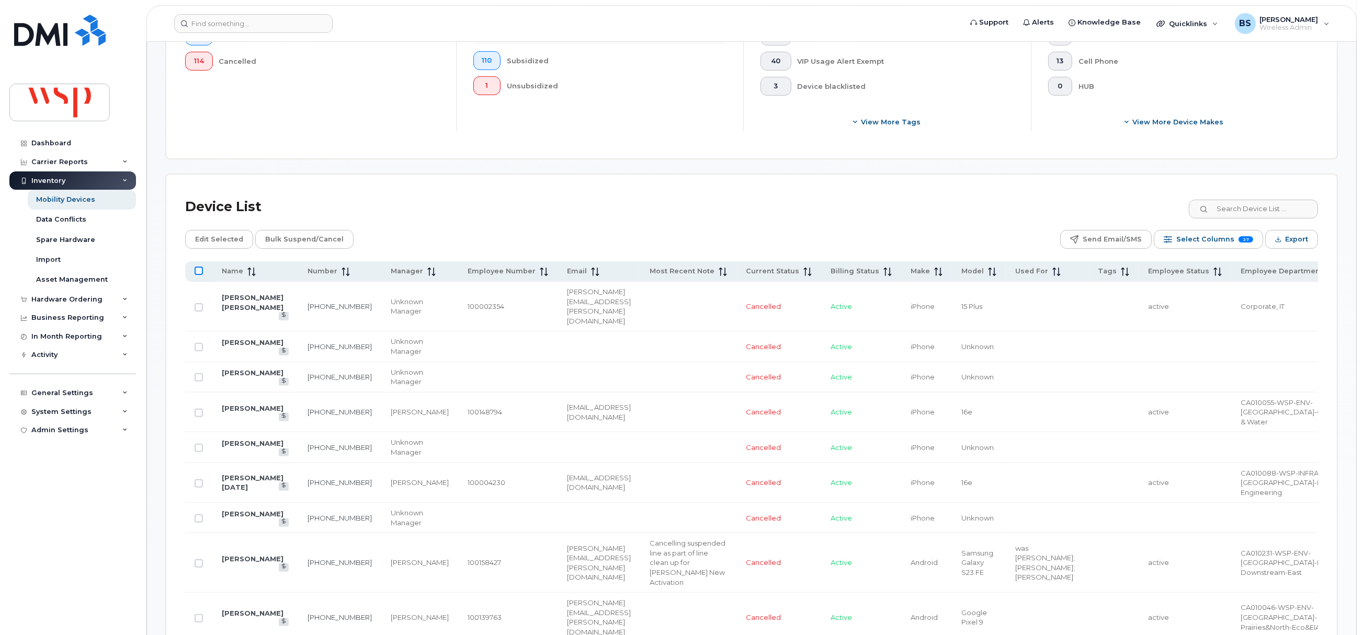
checkbox input "true"
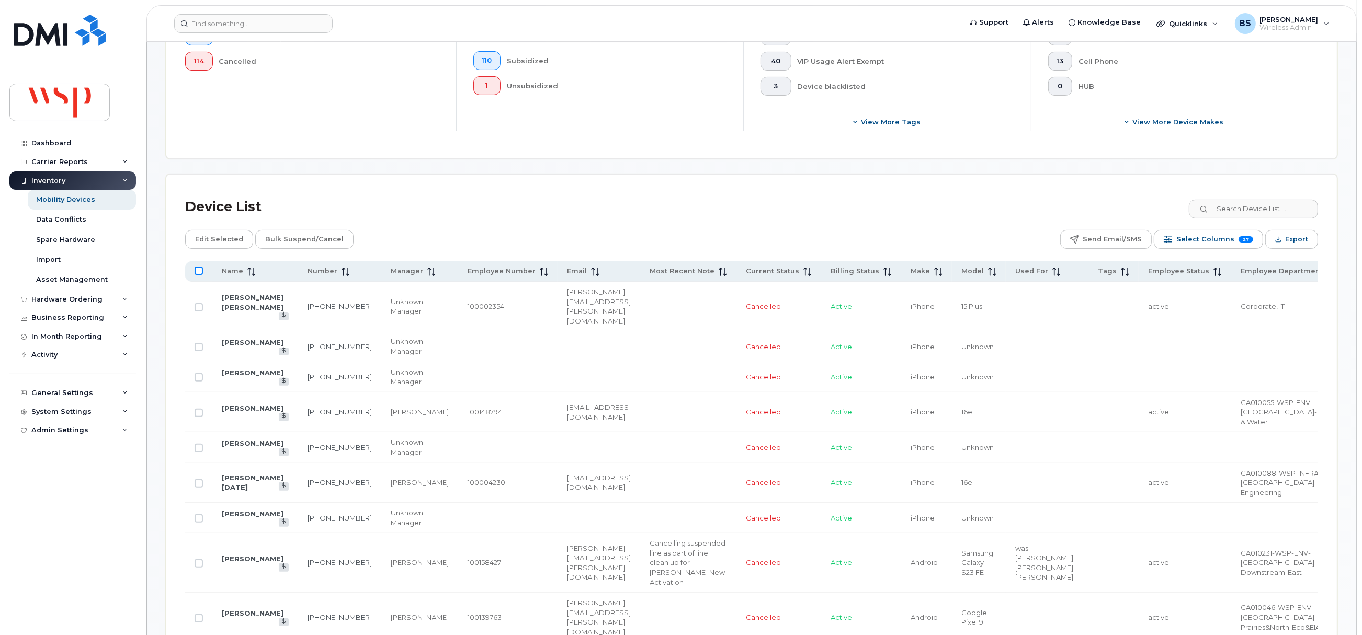
checkbox input "true"
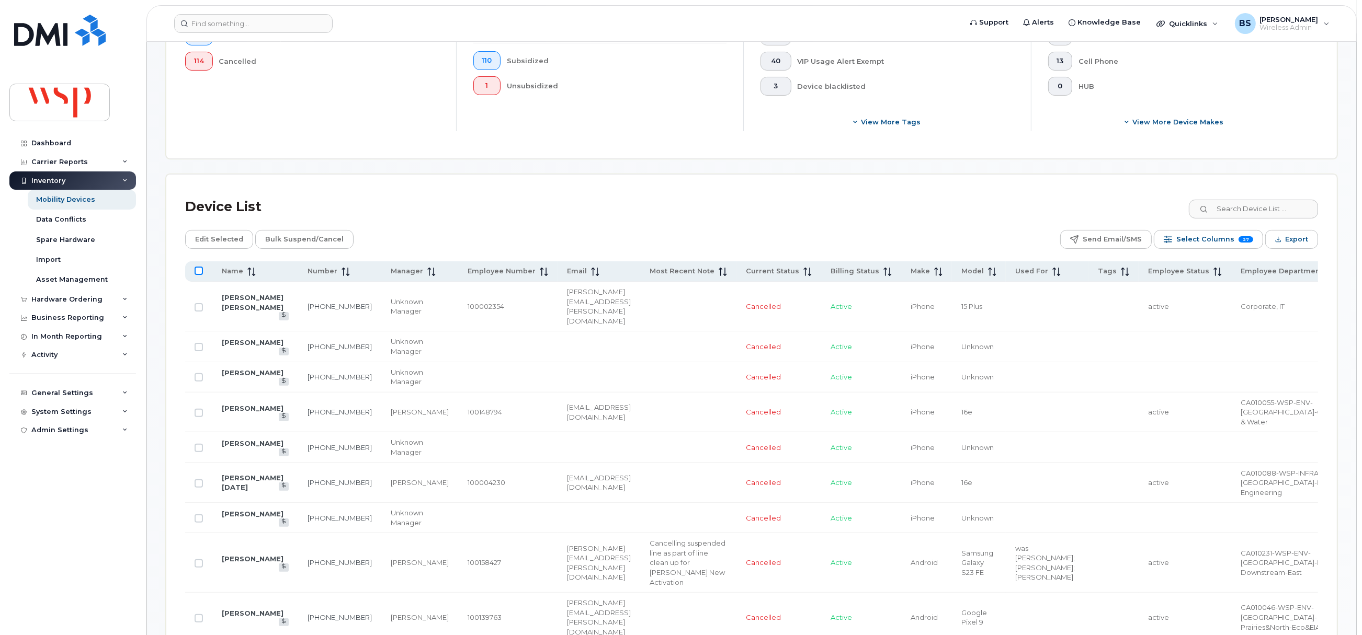
checkbox input "true"
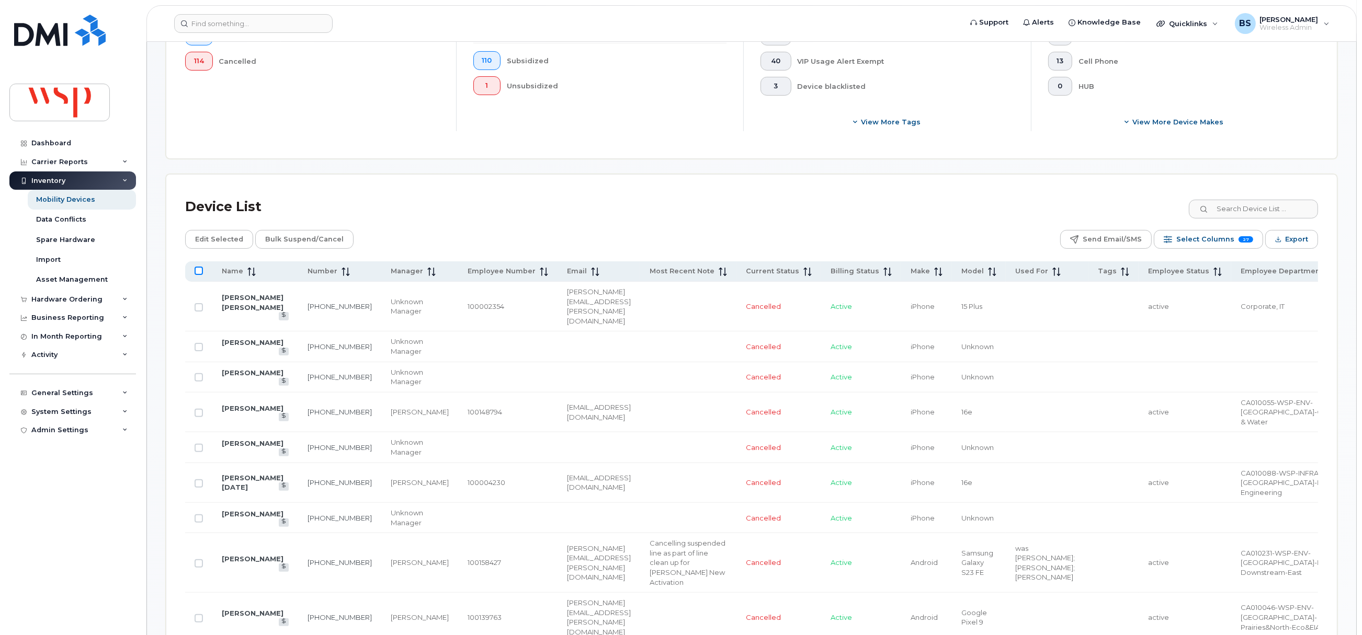
checkbox input "true"
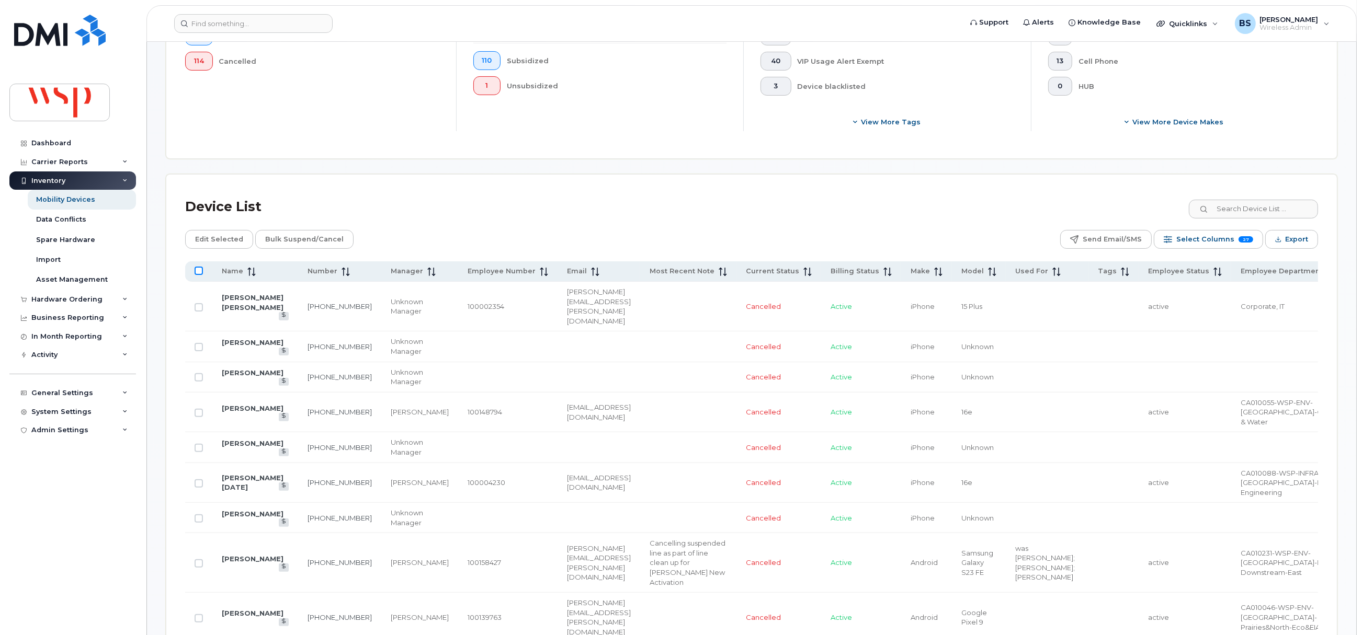
checkbox input "true"
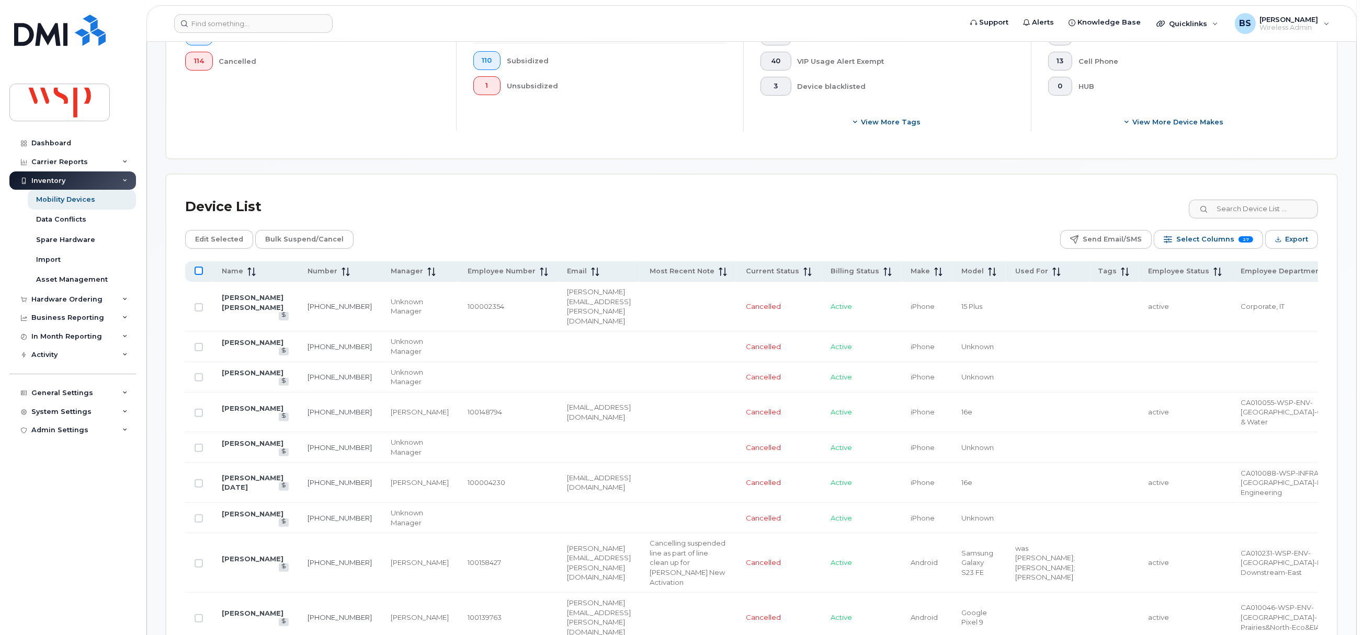
checkbox input "true"
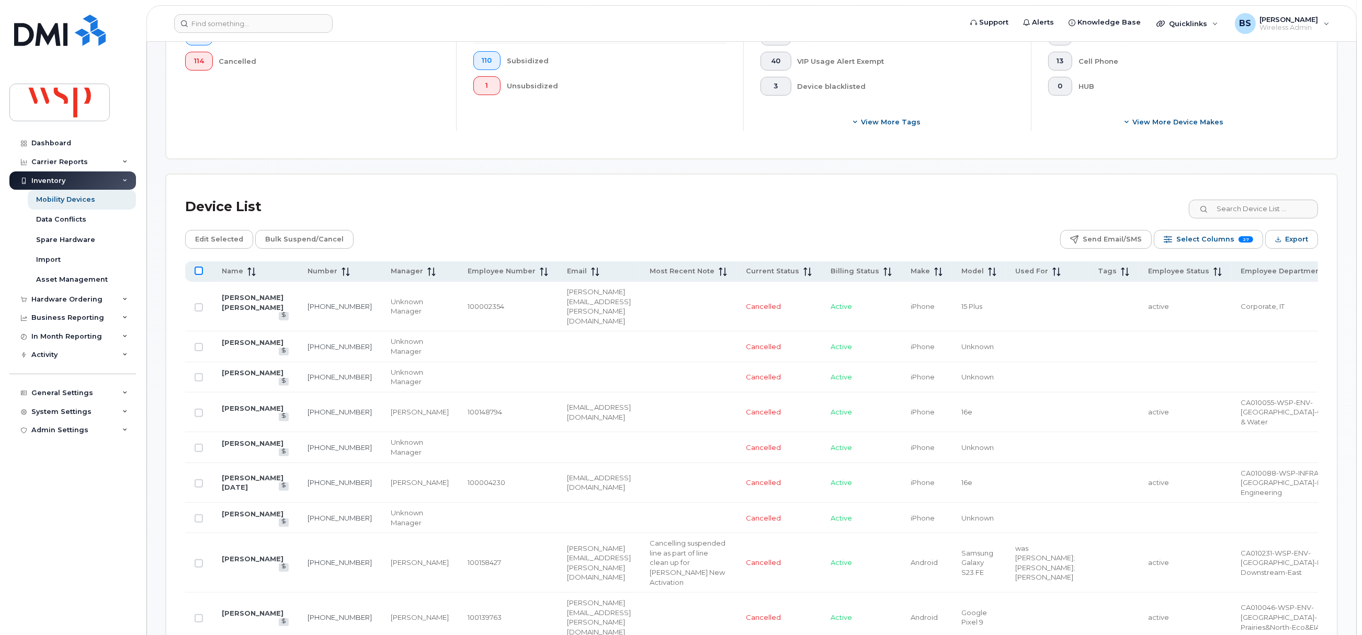
checkbox input "true"
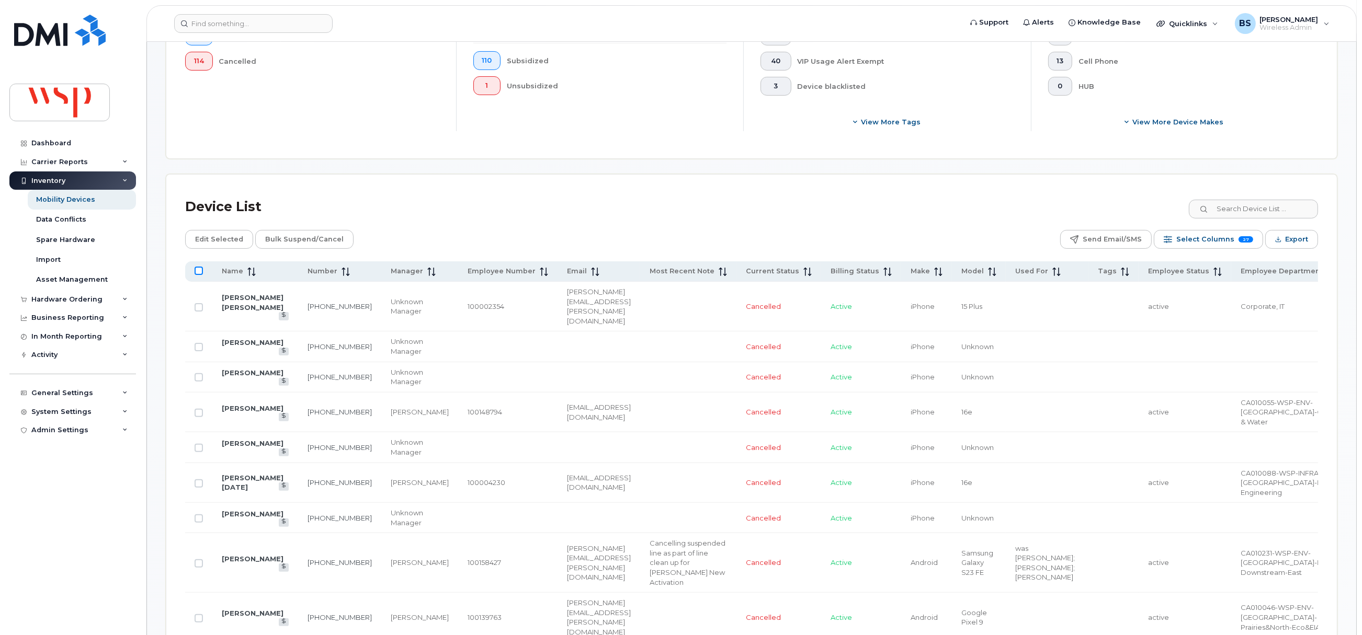
checkbox input "true"
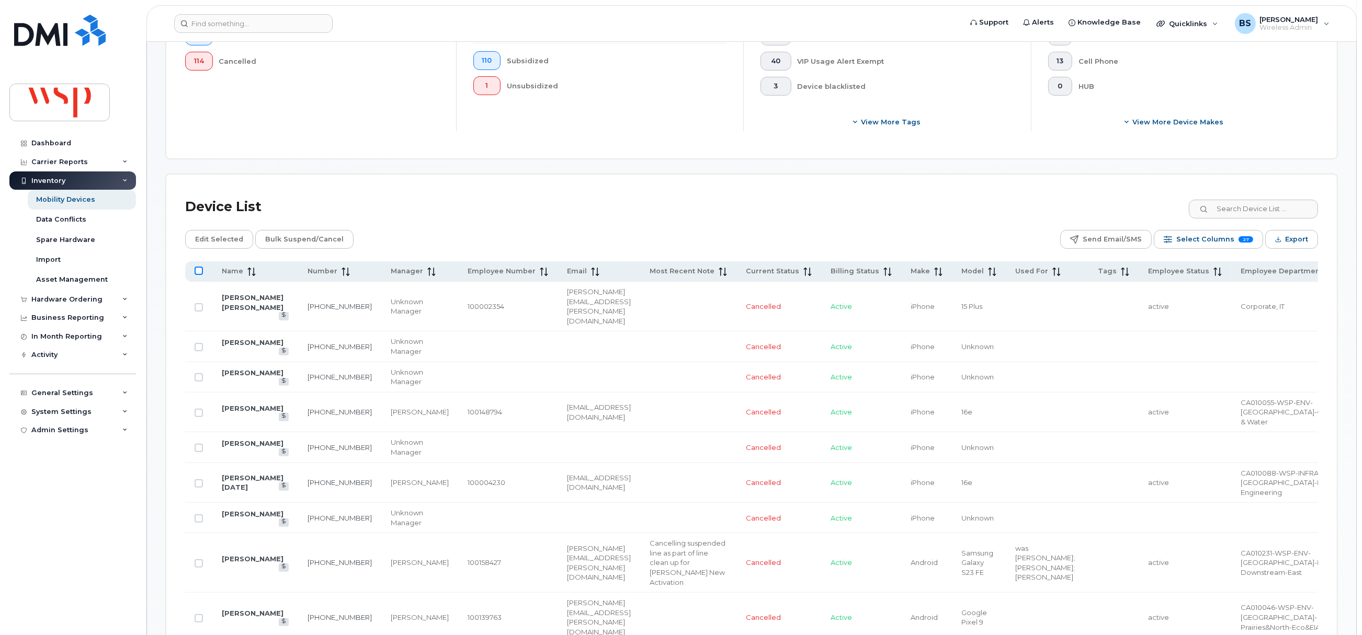
checkbox input "true"
click at [207, 238] on span "Edit Selected" at bounding box center [219, 240] width 48 height 16
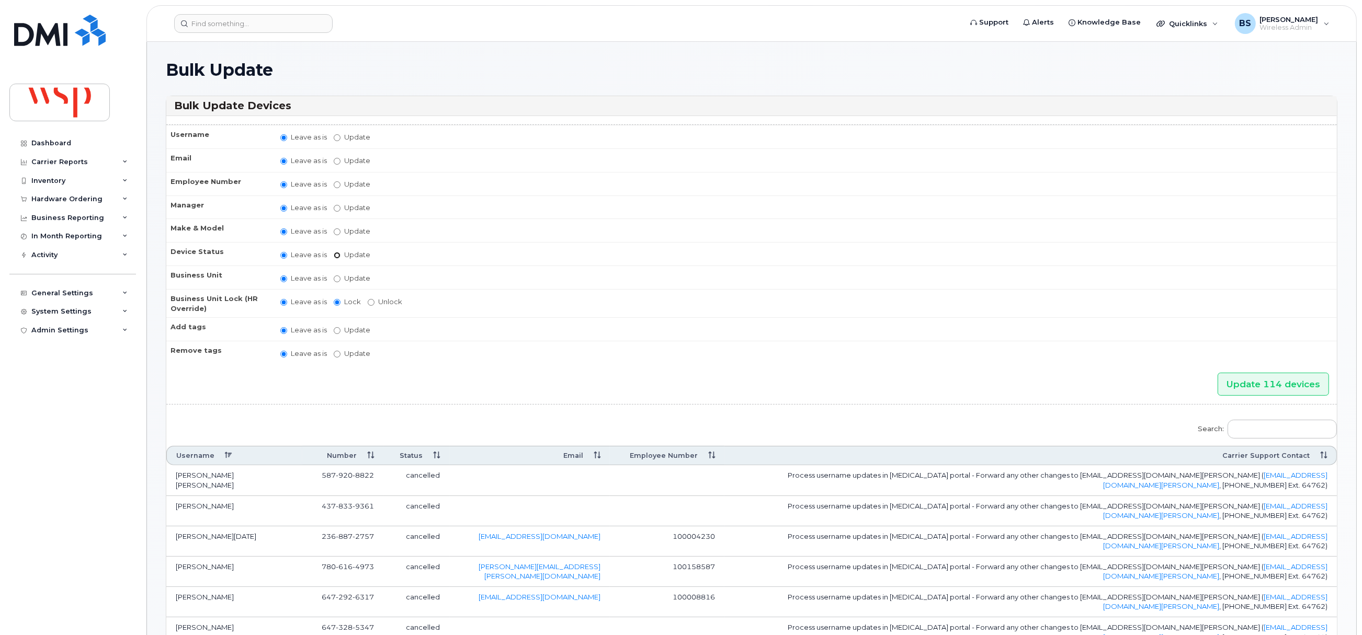
click at [337, 256] on input "Update active active suspended cancelled" at bounding box center [337, 255] width 7 height 7
radio input "true"
radio input "false"
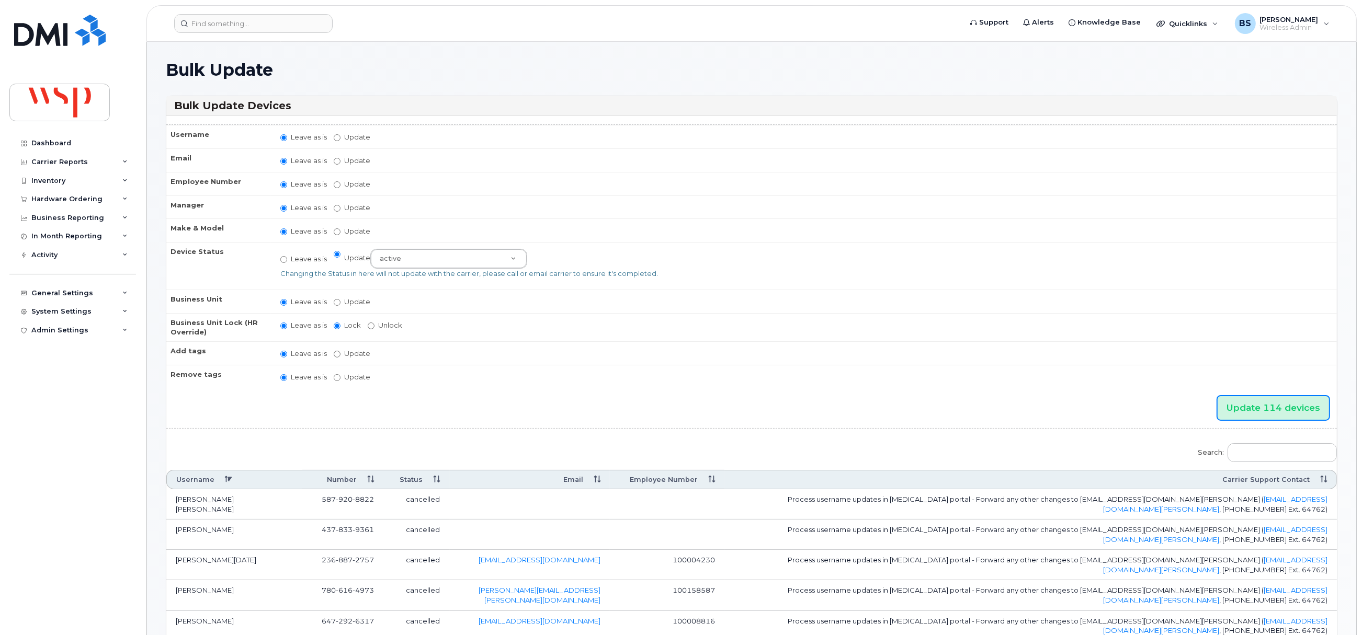
drag, startPoint x: 1273, startPoint y: 412, endPoint x: 1217, endPoint y: 391, distance: 59.4
click at [1272, 412] on input "Update 114 devices" at bounding box center [1272, 408] width 111 height 24
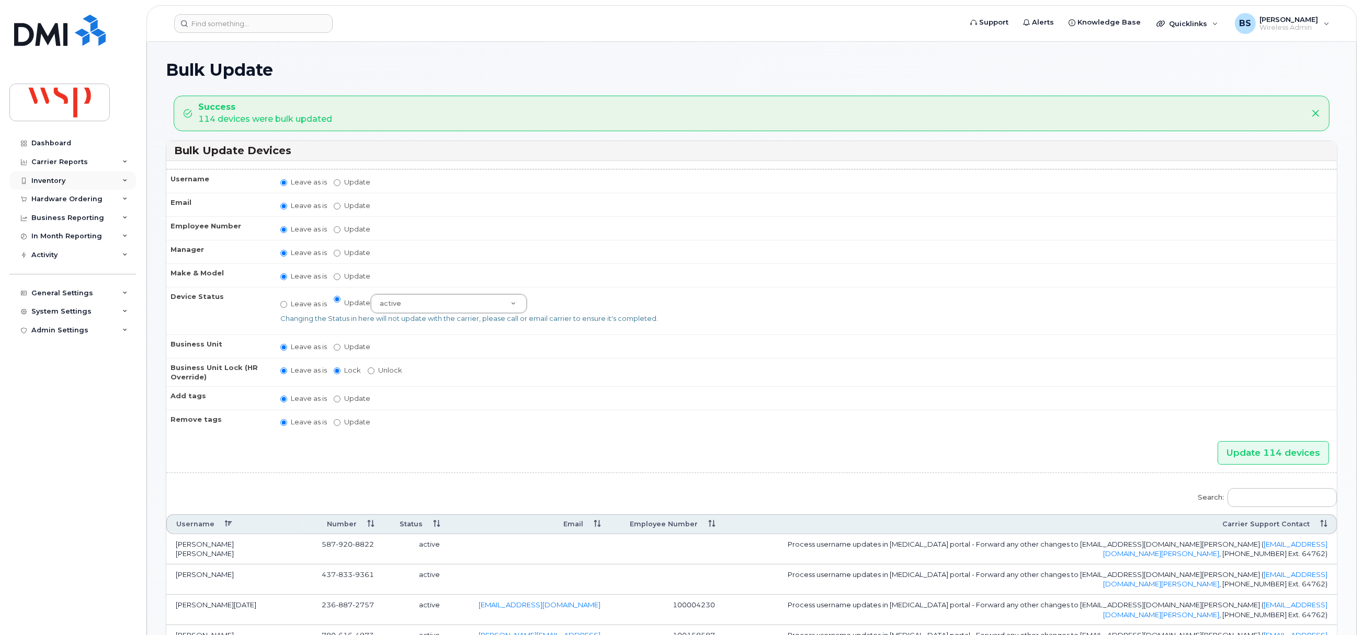
click at [54, 181] on div "Inventory" at bounding box center [48, 181] width 34 height 8
click at [54, 195] on div "Mobility Devices" at bounding box center [65, 199] width 59 height 9
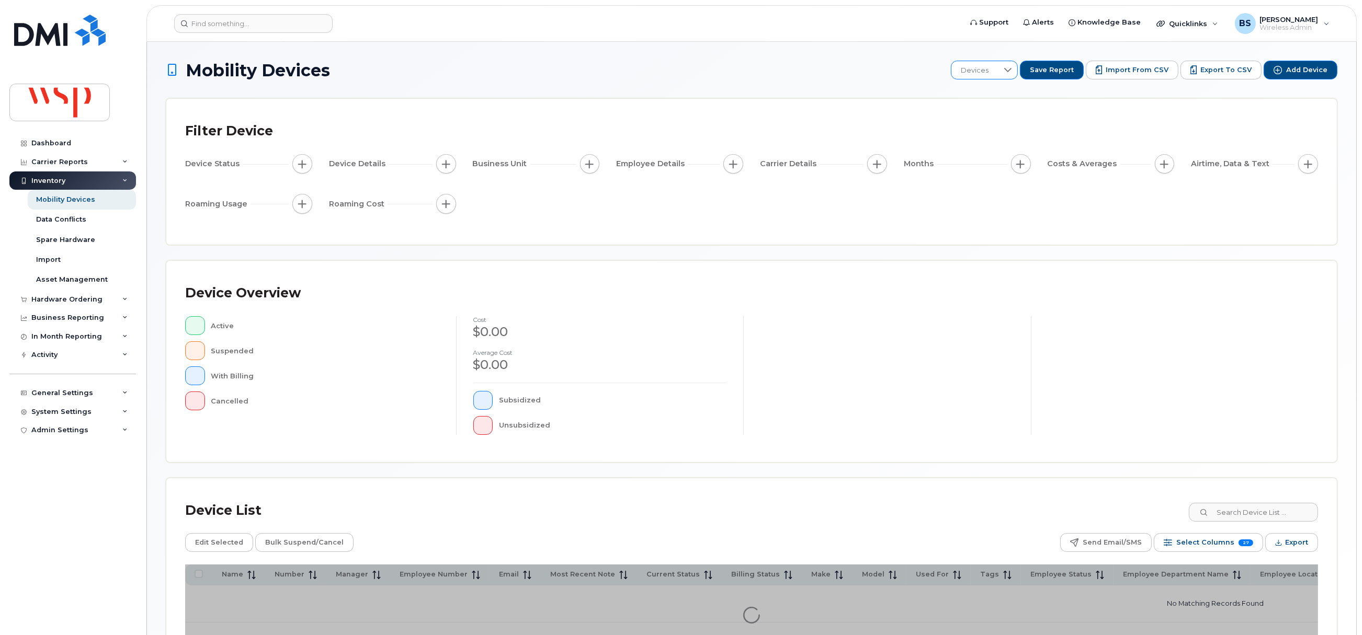
click at [996, 70] on span "Devices" at bounding box center [974, 70] width 47 height 19
click at [1002, 194] on span "Monthly Select All" at bounding box center [998, 197] width 61 height 10
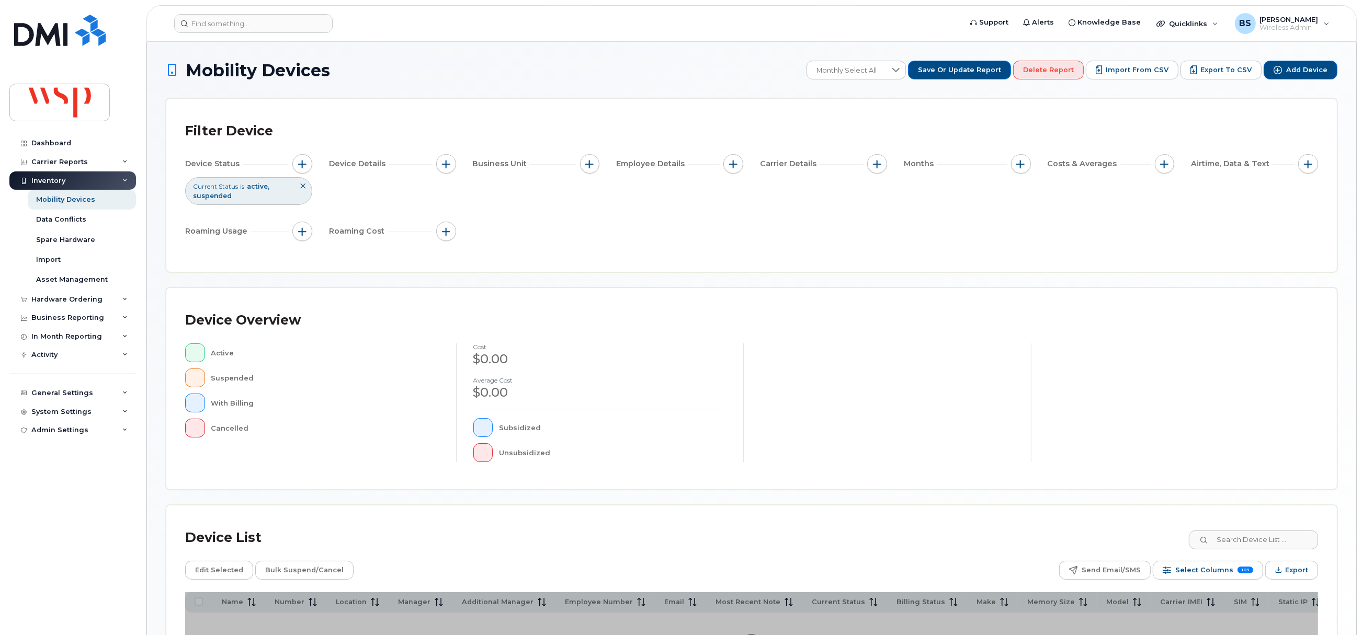
drag, startPoint x: 1019, startPoint y: 167, endPoint x: 1012, endPoint y: 170, distance: 8.2
click at [1019, 168] on span "button" at bounding box center [1021, 164] width 8 height 8
click at [1025, 200] on input "Billing Cycle" at bounding box center [1023, 196] width 8 height 8
checkbox input "true"
click at [1059, 240] on div at bounding box center [1068, 239] width 20 height 18
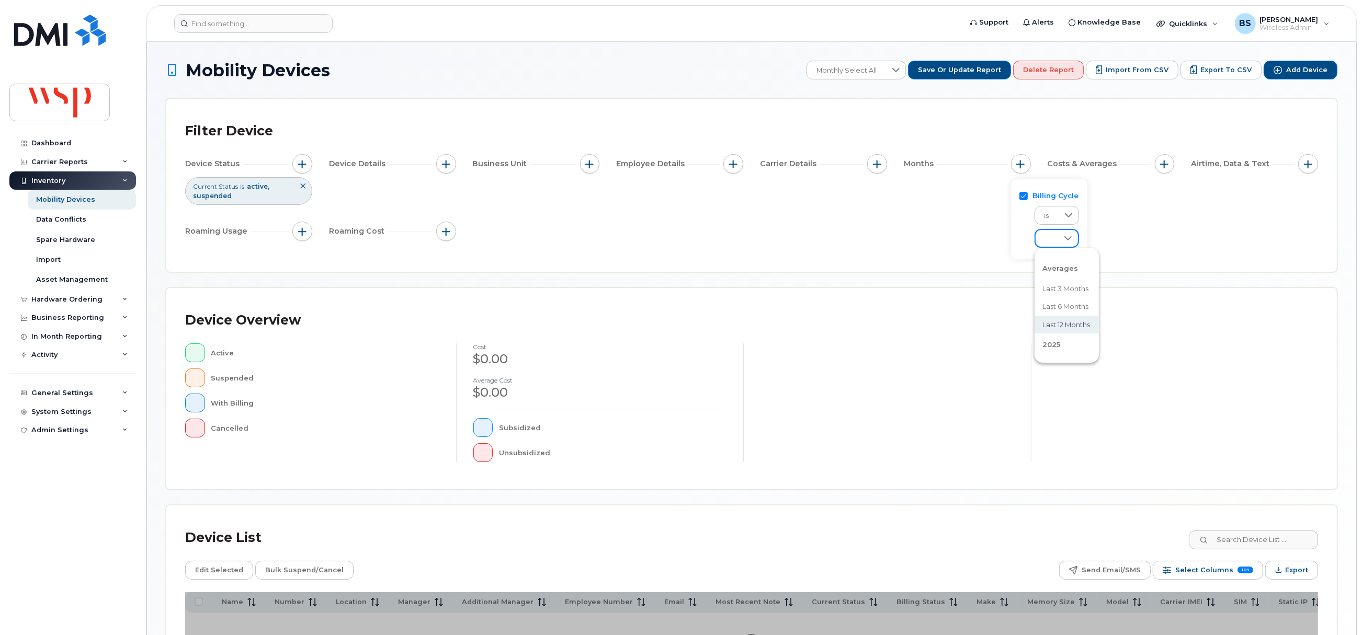
scroll to position [78, 0]
click at [1065, 300] on span "August 2025" at bounding box center [1054, 305] width 22 height 10
click at [788, 224] on div "Device Status Current Status is active suspended Device Details Business Unit E…" at bounding box center [751, 199] width 1133 height 91
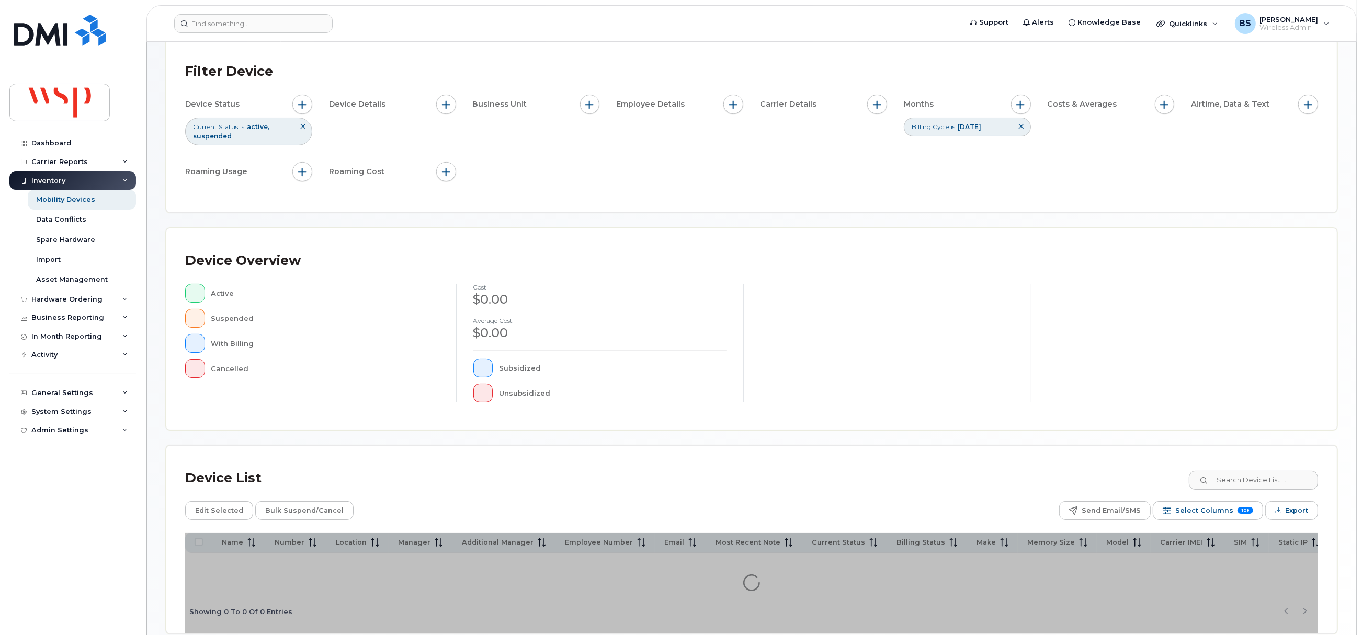
scroll to position [115, 0]
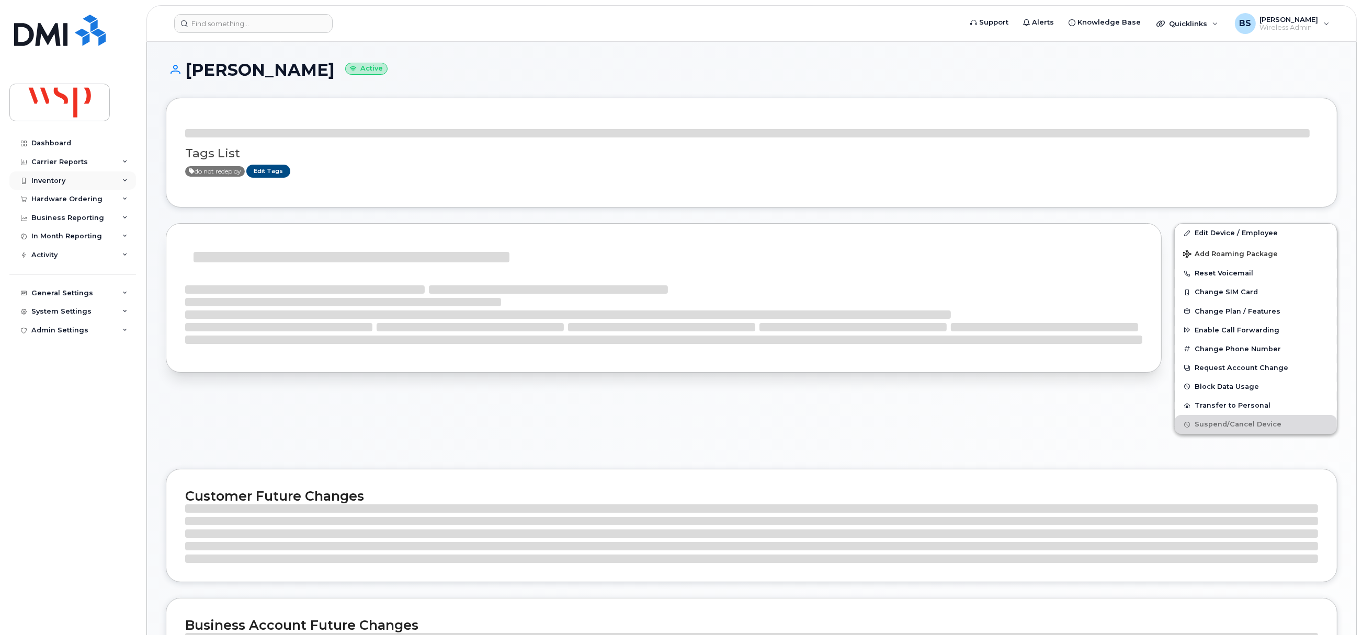
click at [45, 178] on div "Inventory" at bounding box center [48, 181] width 34 height 8
click at [54, 158] on div "Carrier Reports" at bounding box center [59, 162] width 56 height 8
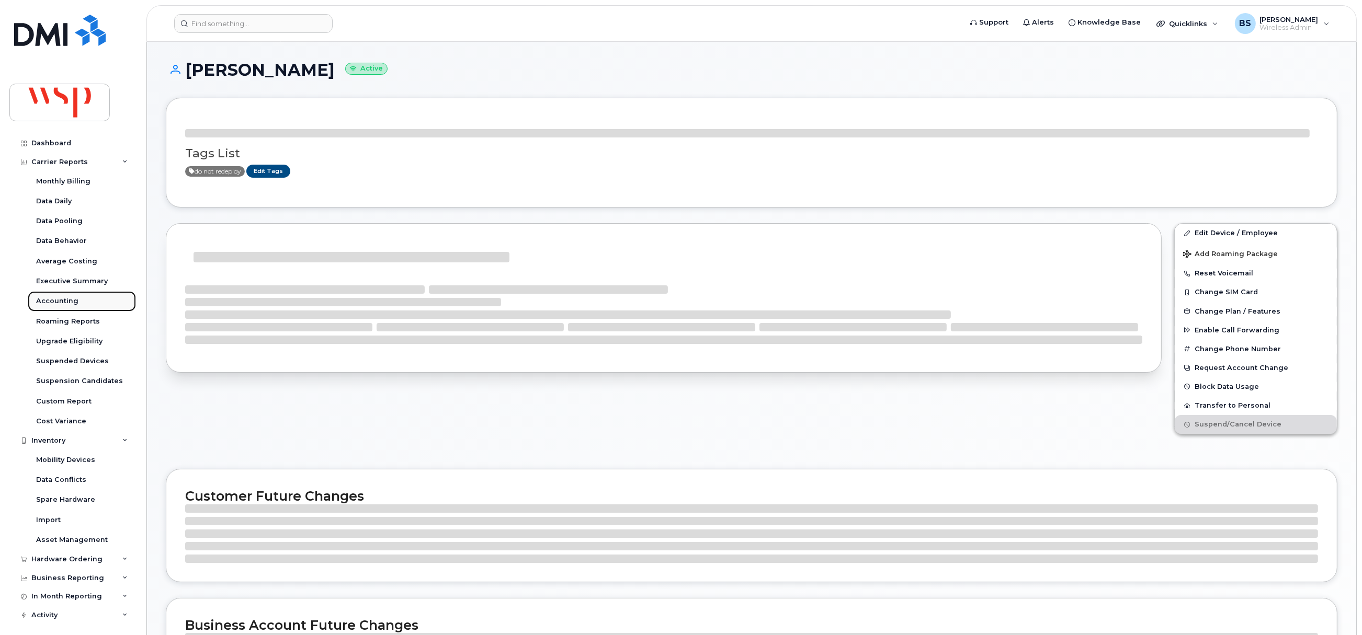
click at [59, 297] on div "Accounting" at bounding box center [57, 301] width 42 height 9
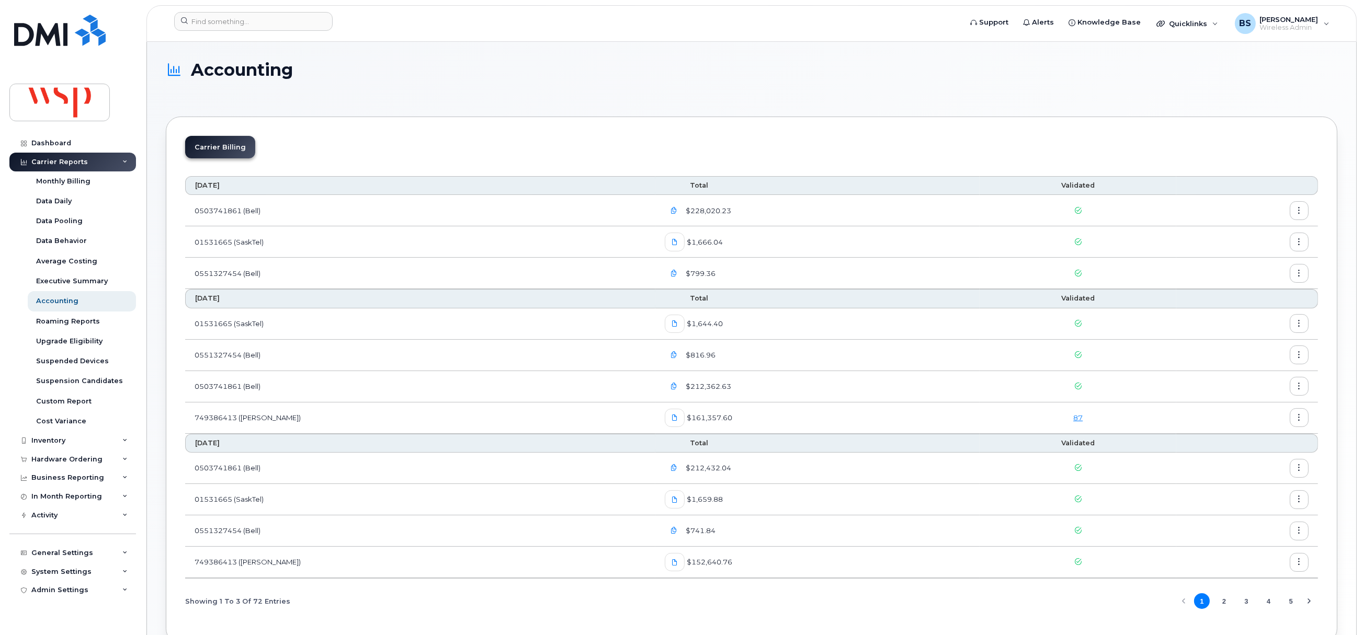
click at [1073, 418] on link "87" at bounding box center [1077, 418] width 9 height 8
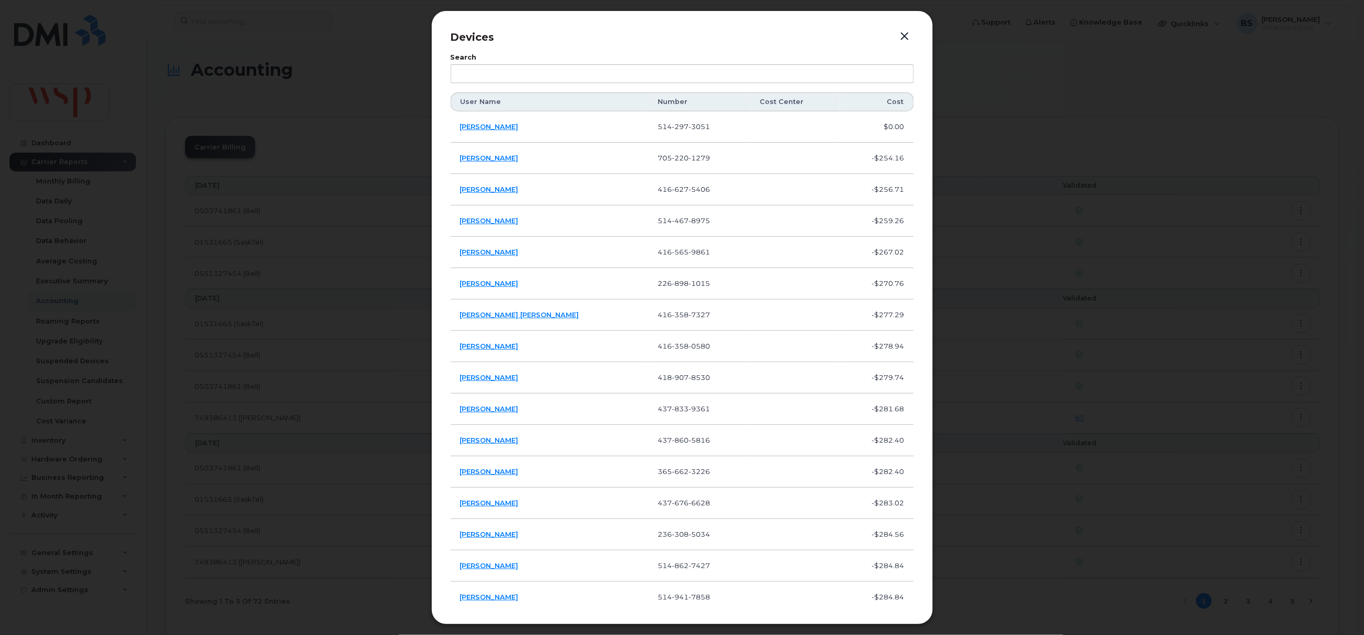
drag, startPoint x: 909, startPoint y: 37, endPoint x: 841, endPoint y: 4, distance: 75.8
click at [909, 36] on button "button" at bounding box center [905, 36] width 16 height 15
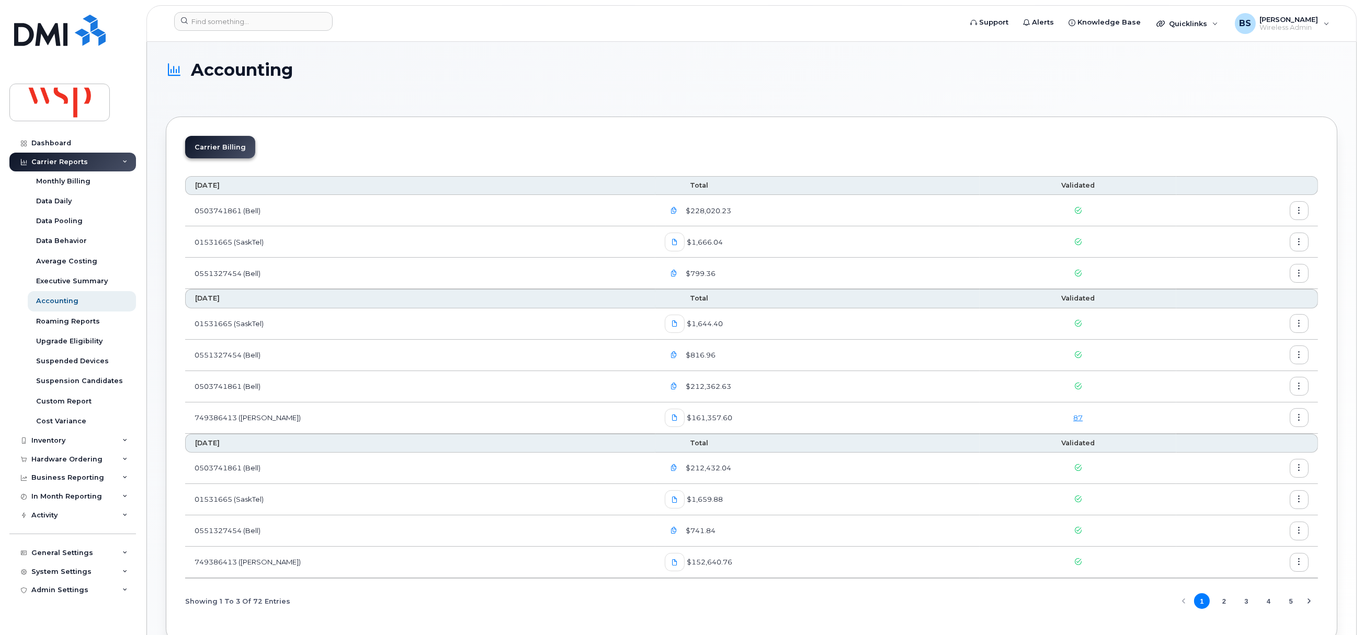
click at [764, 7] on header "Support Alerts Knowledge Base Quicklinks Suspend / Cancel Device Change SIM Car…" at bounding box center [751, 23] width 1210 height 37
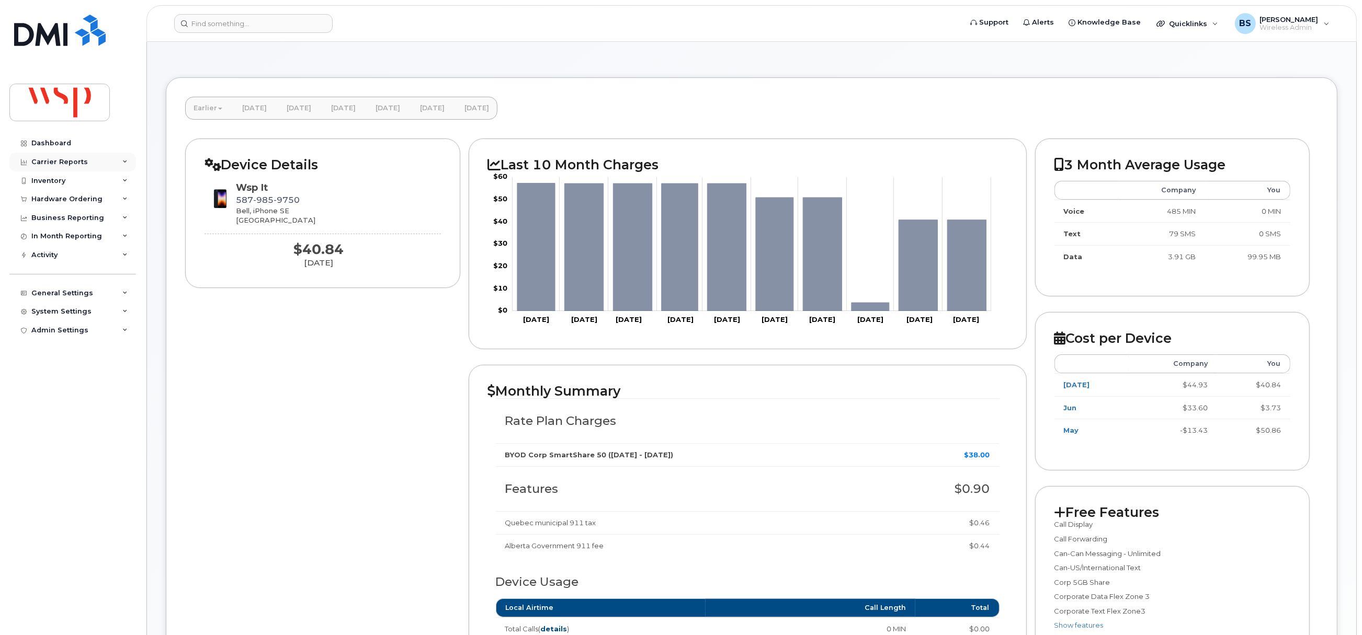
click at [48, 166] on div "Carrier Reports" at bounding box center [72, 162] width 127 height 19
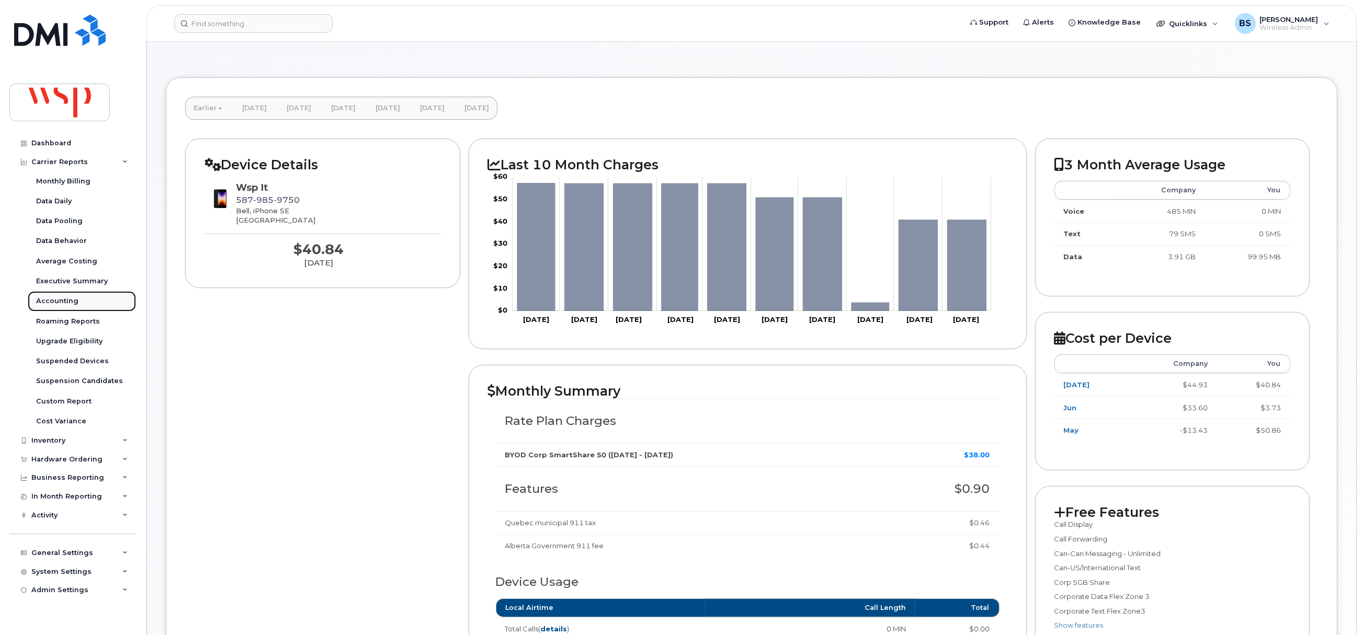
click at [50, 302] on div "Accounting" at bounding box center [57, 301] width 42 height 9
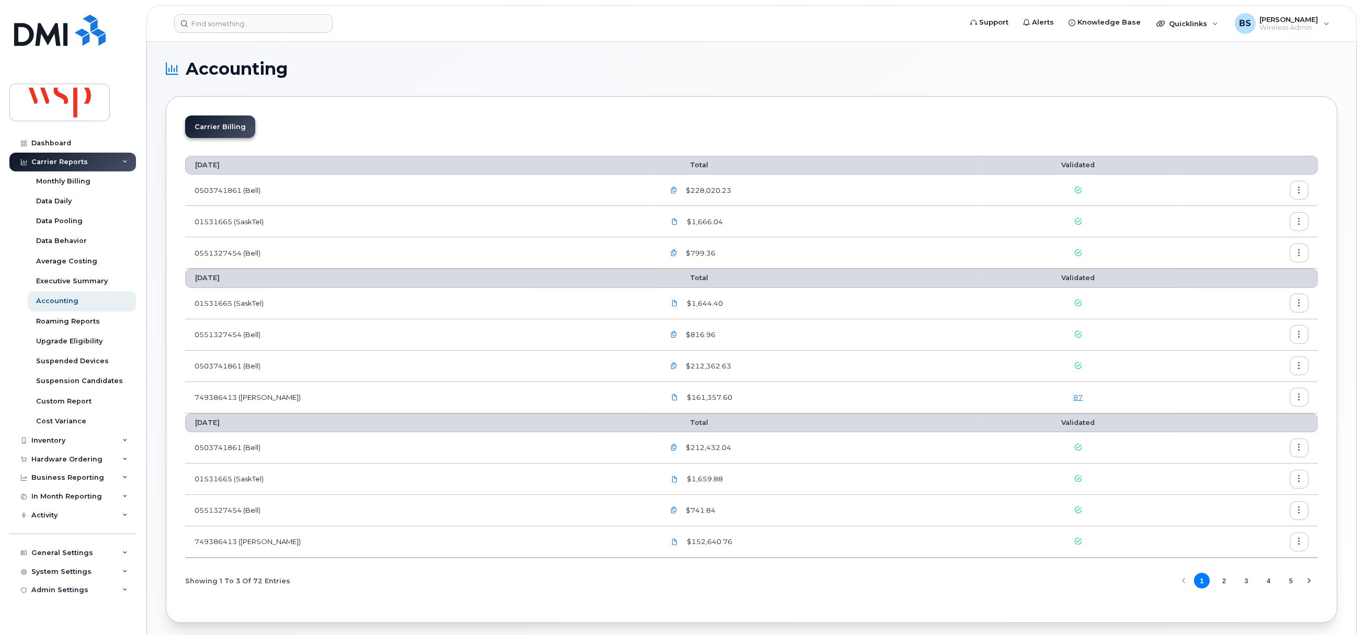
click at [1073, 400] on link "87" at bounding box center [1077, 397] width 9 height 8
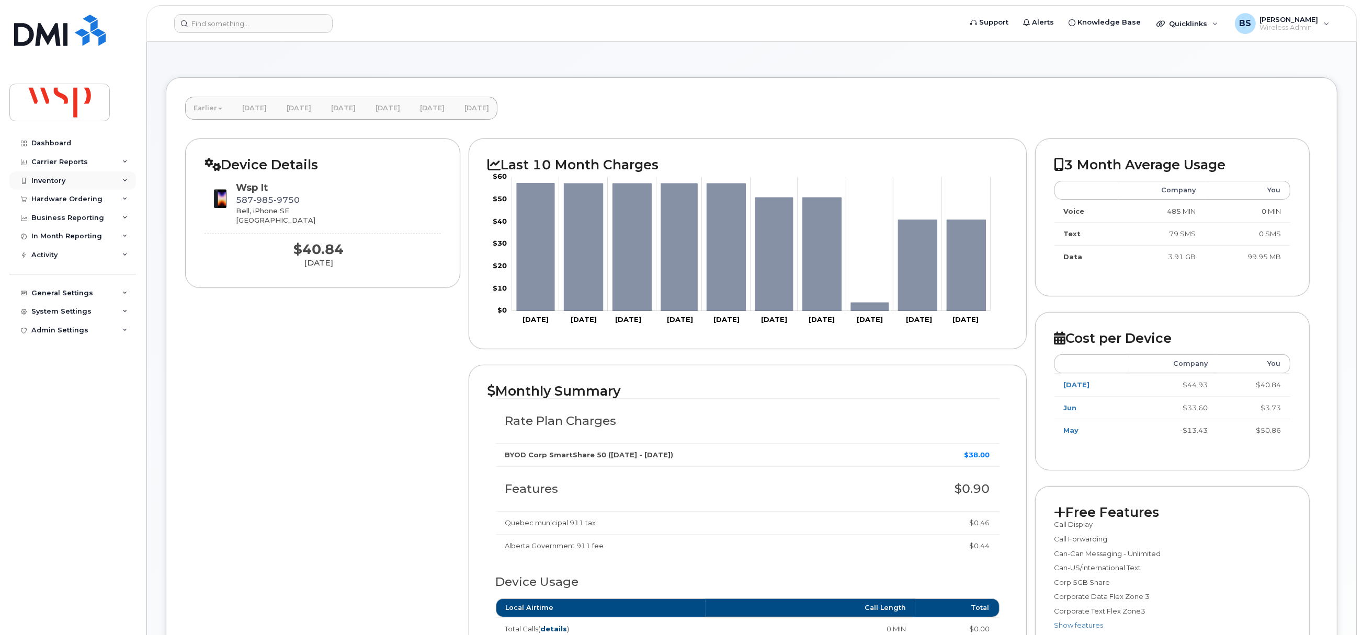
click at [45, 178] on div "Inventory" at bounding box center [48, 181] width 34 height 8
click at [59, 219] on div "Data Conflicts" at bounding box center [61, 219] width 50 height 9
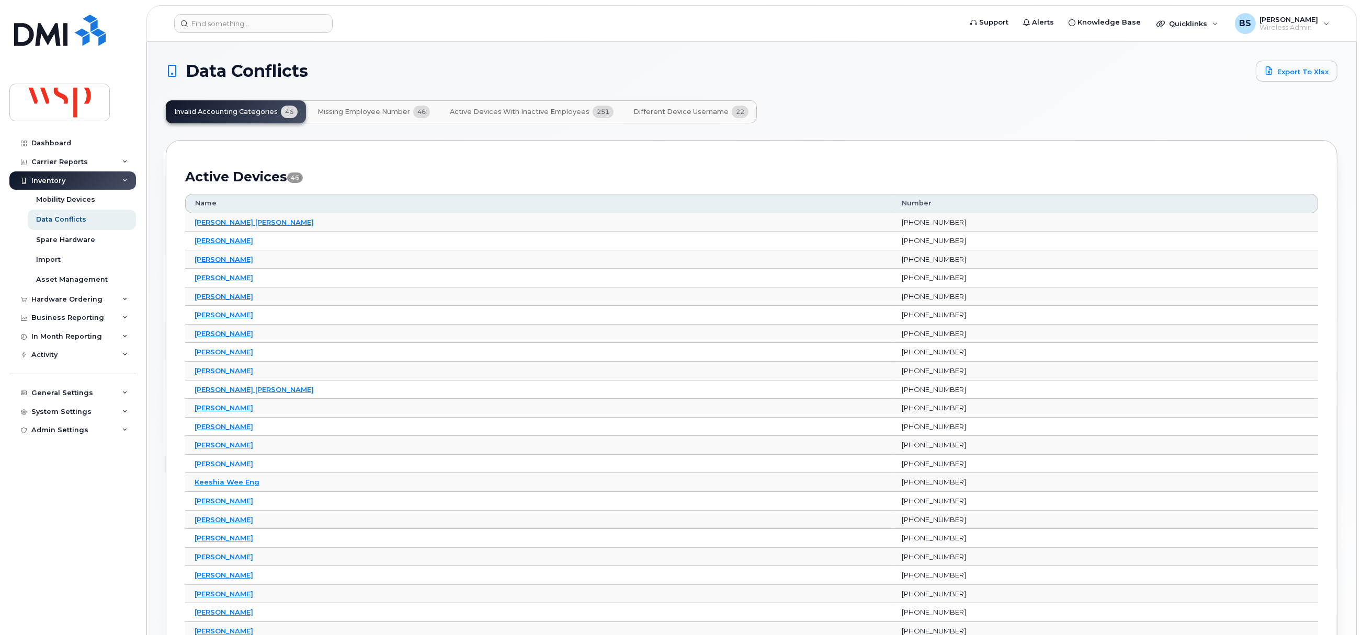
click at [361, 111] on span "Missing Employee Number" at bounding box center [363, 112] width 93 height 8
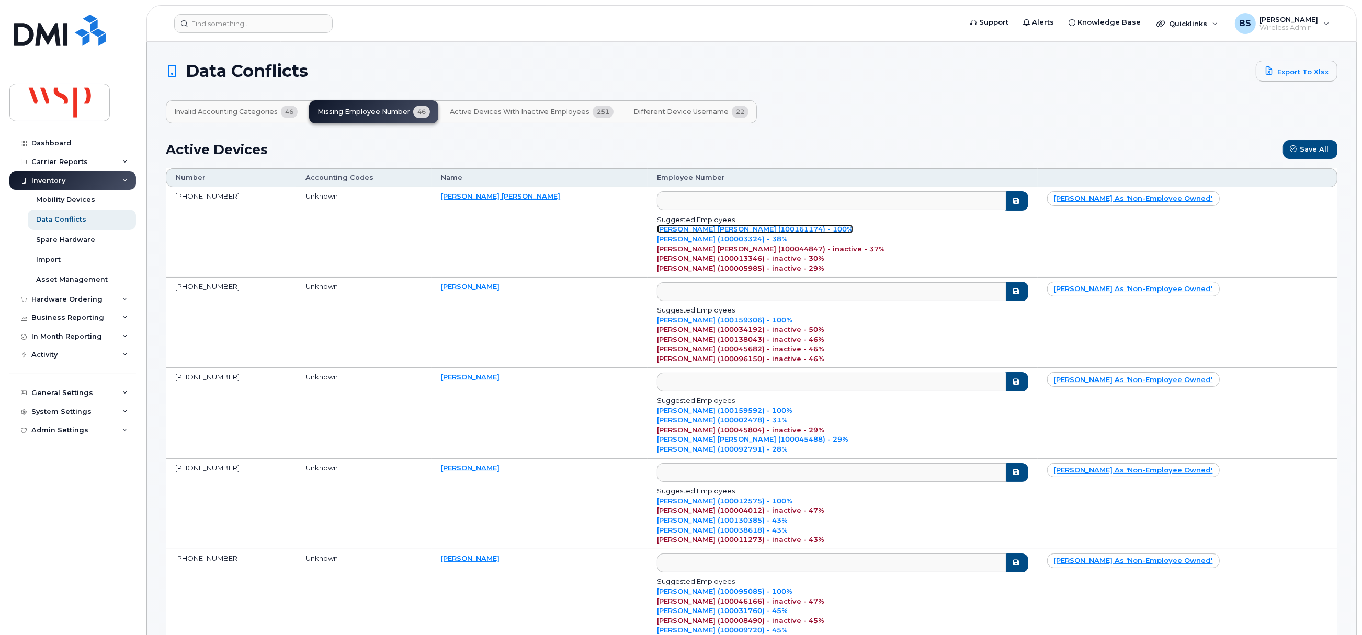
click at [781, 229] on link "[PERSON_NAME] [PERSON_NAME] (100161174) - 100%" at bounding box center [755, 229] width 196 height 8
type input "100161174"
click at [765, 317] on link "[PERSON_NAME] (100159306) - 100%" at bounding box center [724, 320] width 135 height 8
type input "100159306"
click at [783, 410] on link "[PERSON_NAME] (100159592) - 100%" at bounding box center [724, 410] width 135 height 8
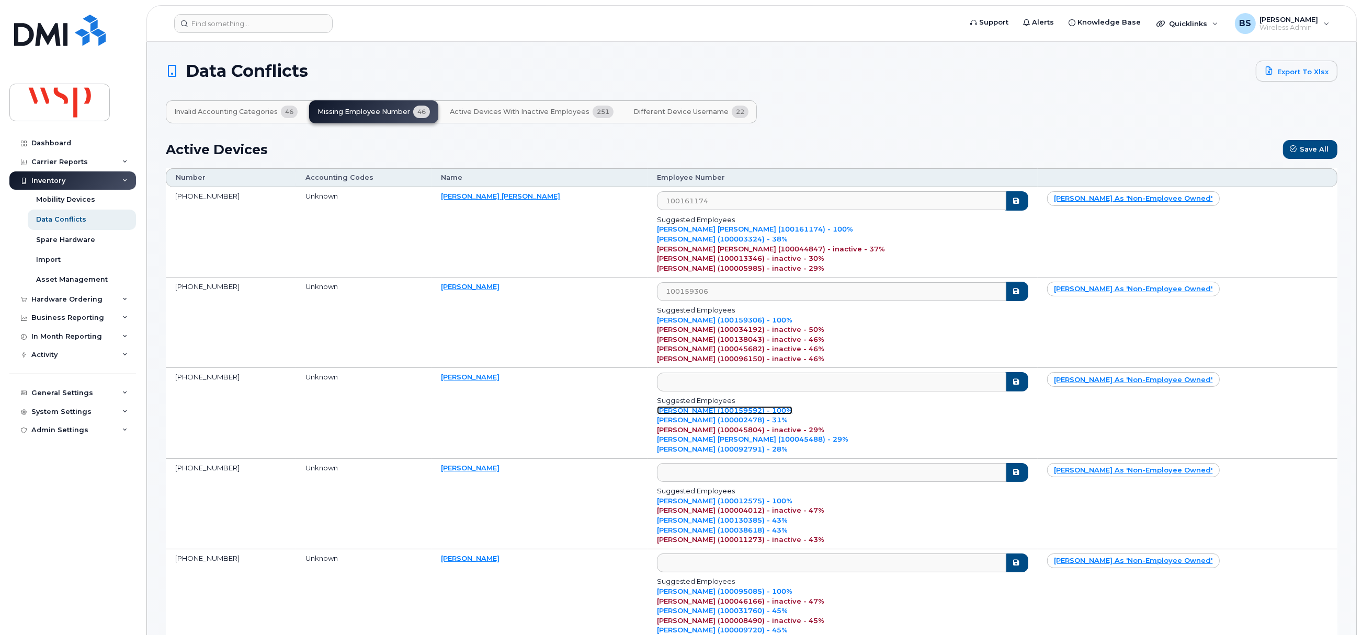
type input "100159592"
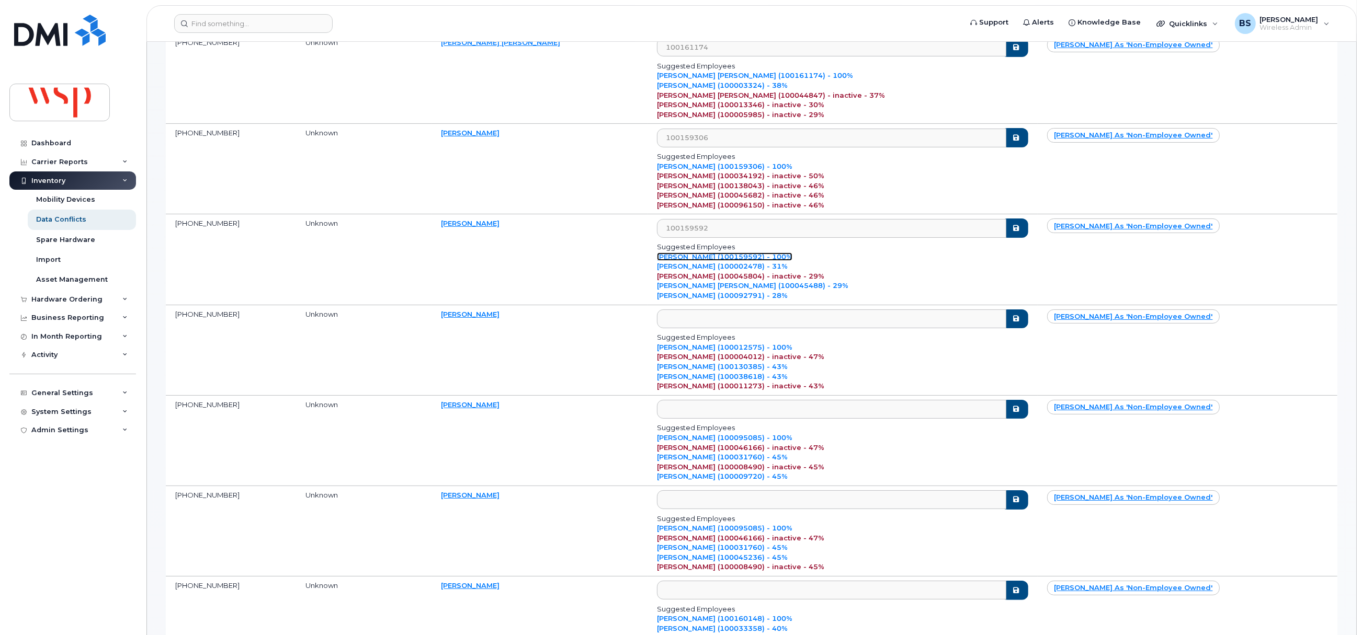
scroll to position [157, 0]
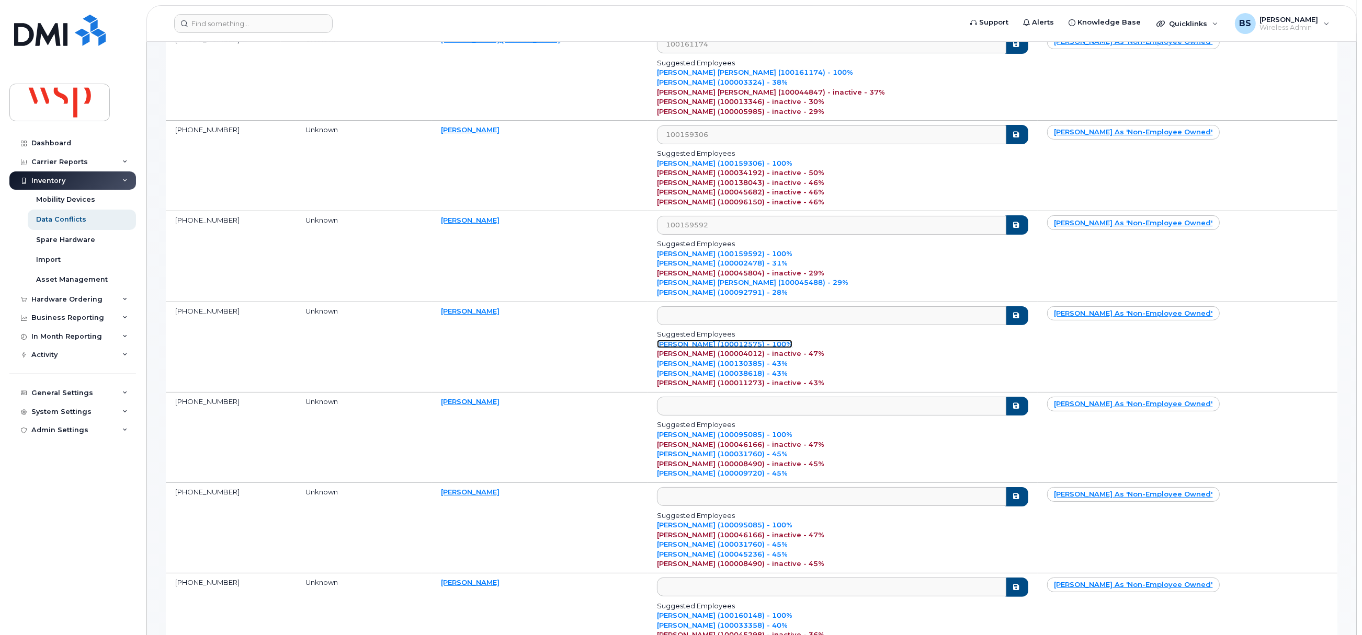
click at [792, 341] on link "[PERSON_NAME] (100012575) - 100%" at bounding box center [724, 344] width 135 height 8
type input "100012575"
click at [792, 424] on link "[PERSON_NAME] (100095085) - 100%" at bounding box center [724, 434] width 135 height 8
type input "100095085"
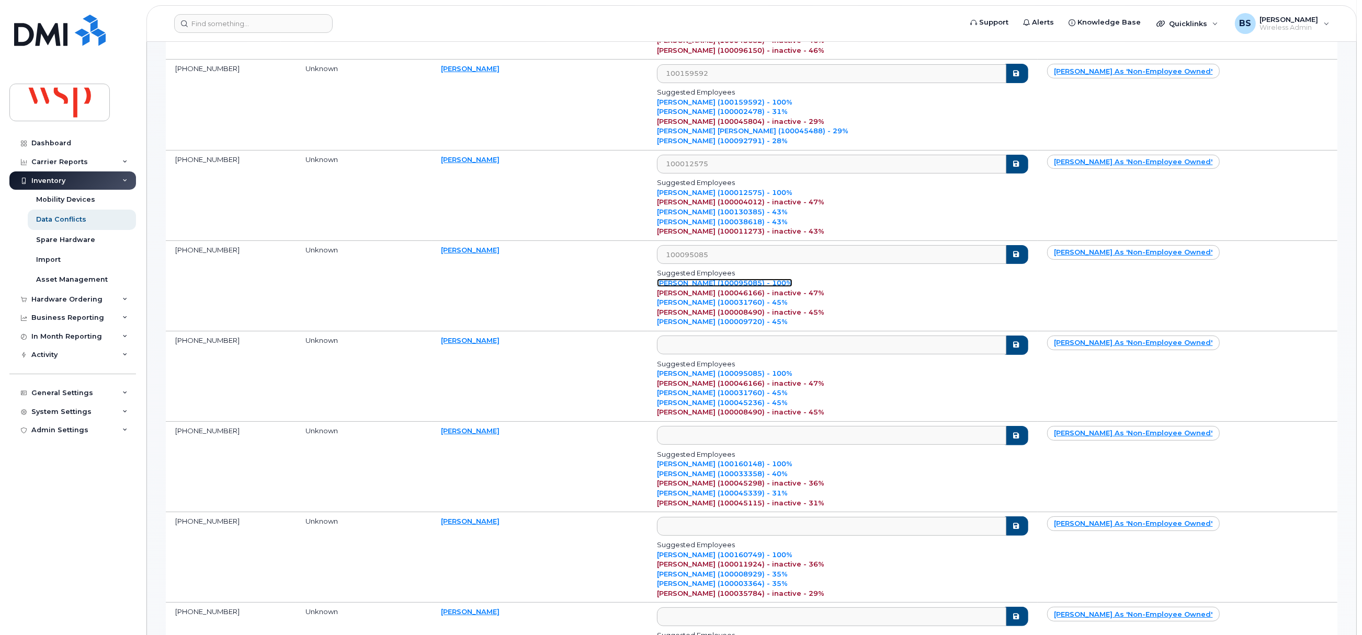
scroll to position [314, 0]
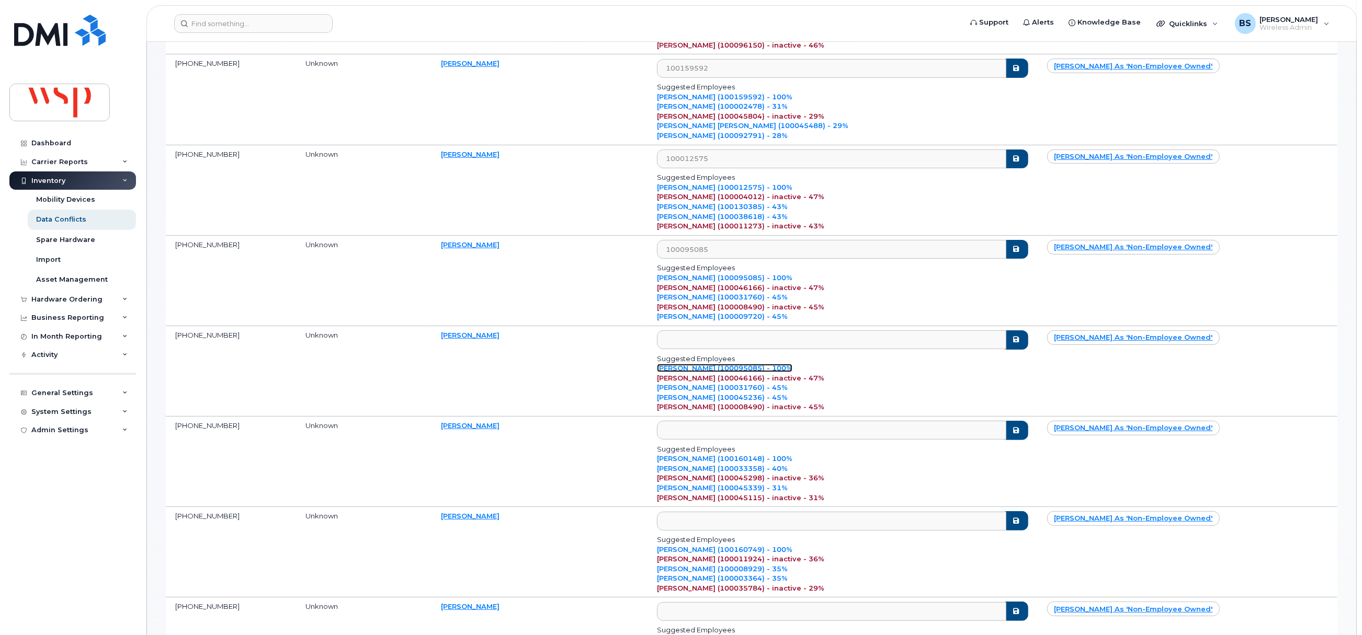
click at [792, 369] on link "[PERSON_NAME] (100095085) - 100%" at bounding box center [724, 368] width 135 height 8
type input "100095085"
click at [780, 424] on link "[PERSON_NAME] (100160148) - 100%" at bounding box center [724, 458] width 135 height 8
type input "100160148"
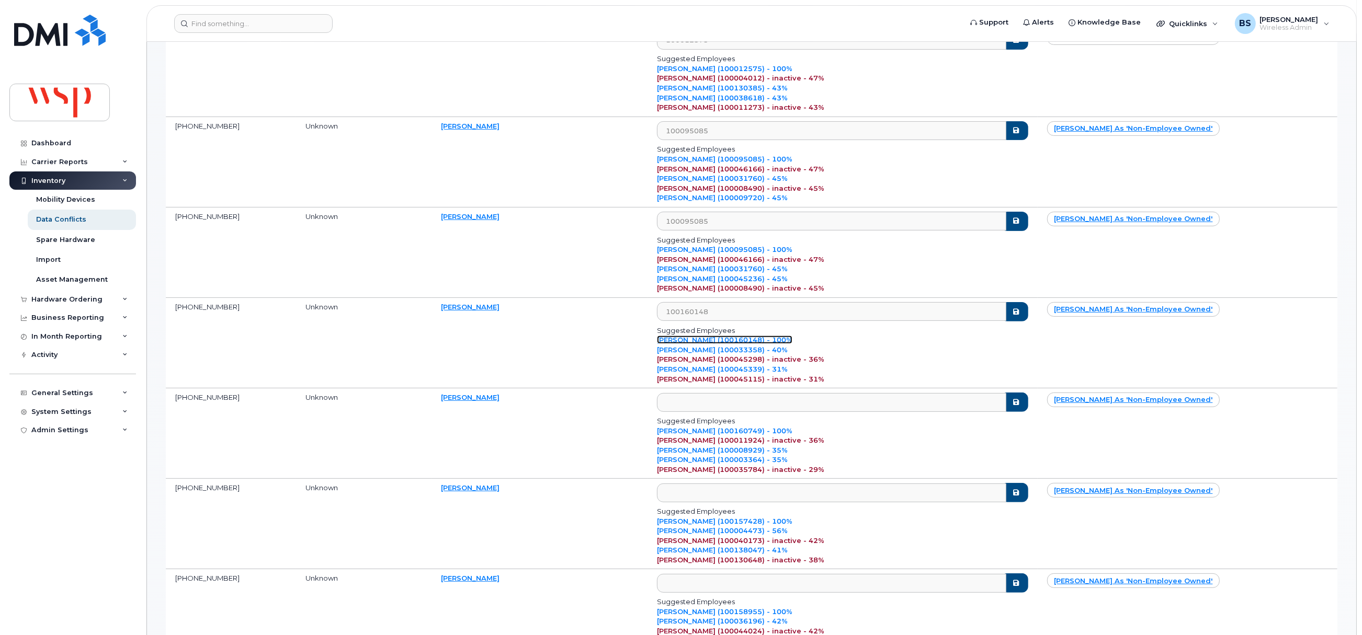
scroll to position [471, 0]
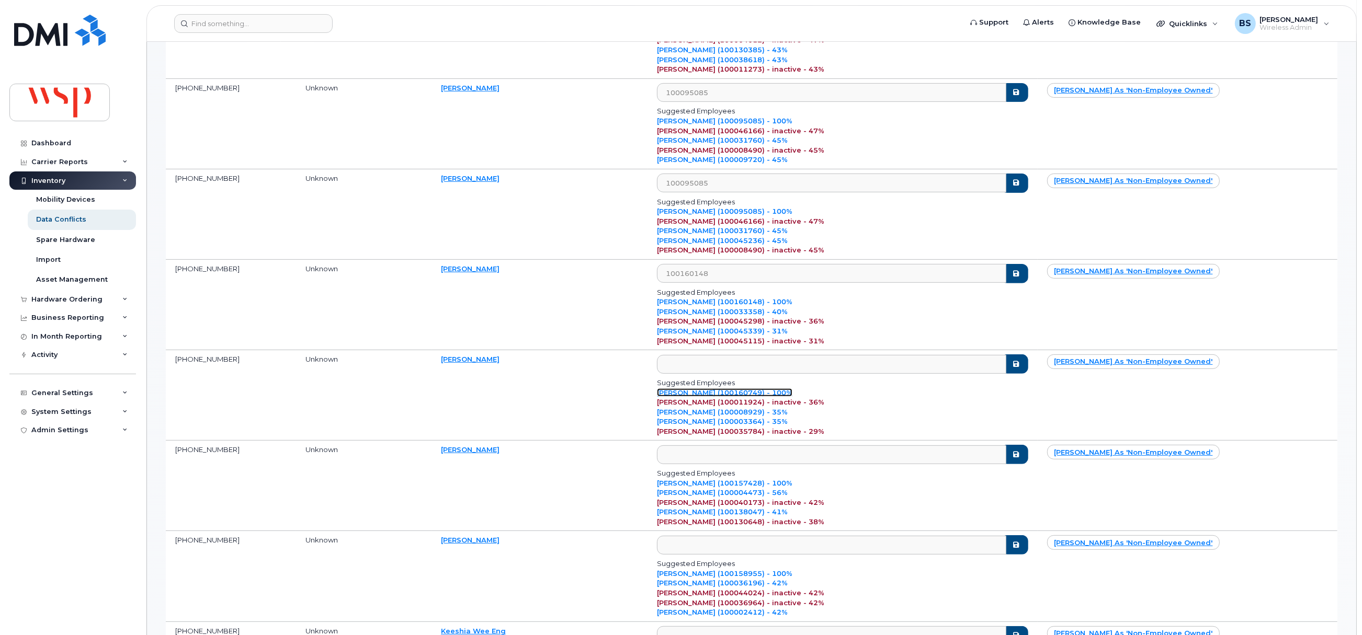
click at [778, 395] on link "[PERSON_NAME] (100160749) - 100%" at bounding box center [724, 393] width 135 height 8
type input "100160749"
click at [770, 424] on link "[PERSON_NAME] (100157428) - 100%" at bounding box center [724, 483] width 135 height 8
type input "100157428"
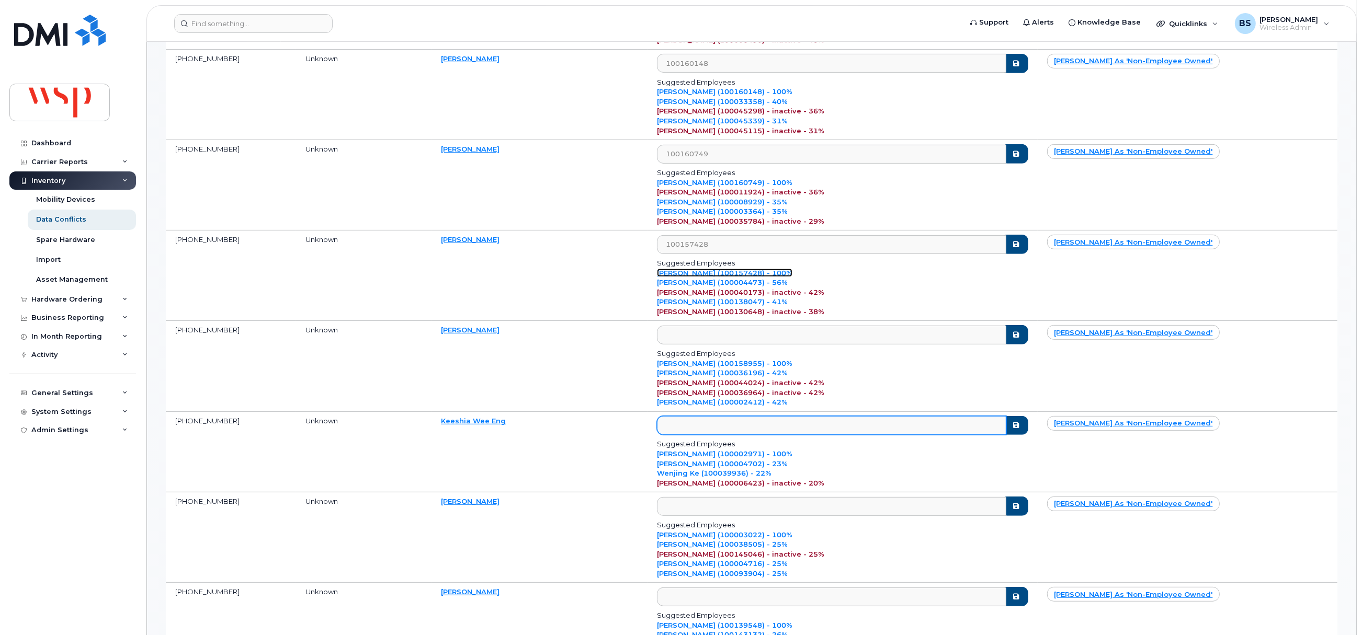
scroll to position [706, 0]
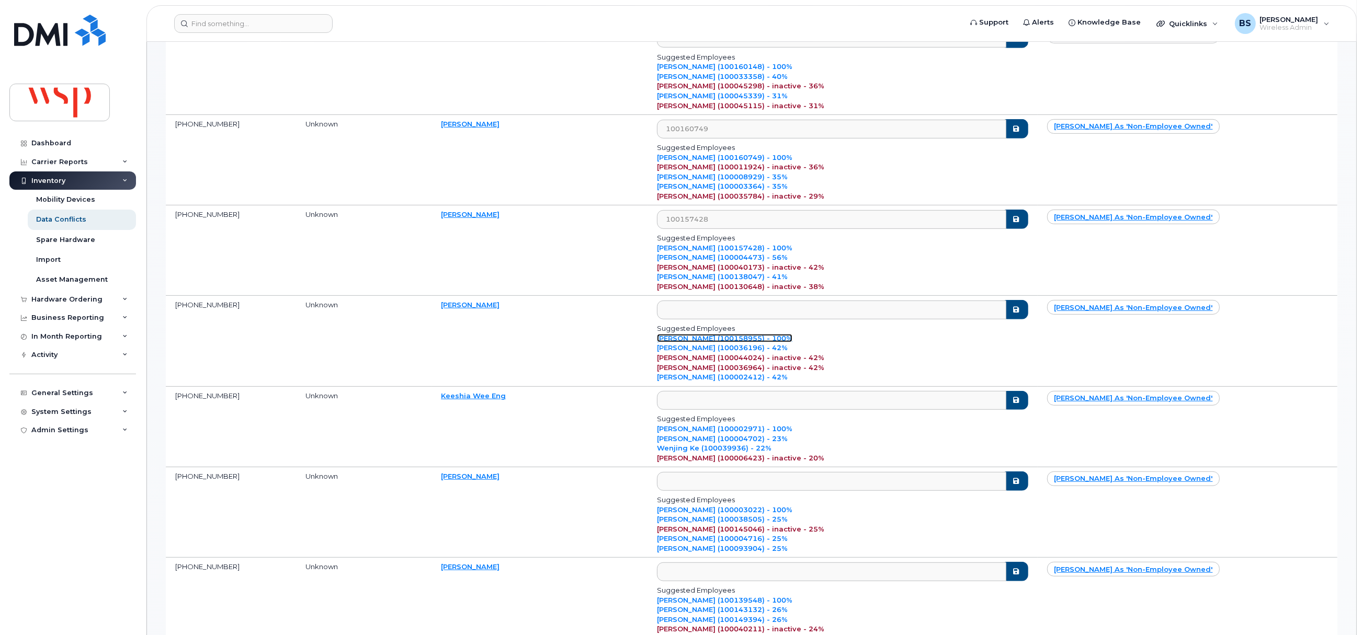
click at [792, 341] on link "[PERSON_NAME] (100158955) - 100%" at bounding box center [724, 338] width 135 height 8
type input "100158955"
click at [776, 424] on link "[PERSON_NAME] (100002971) - 100%" at bounding box center [724, 429] width 135 height 8
type input "100002971"
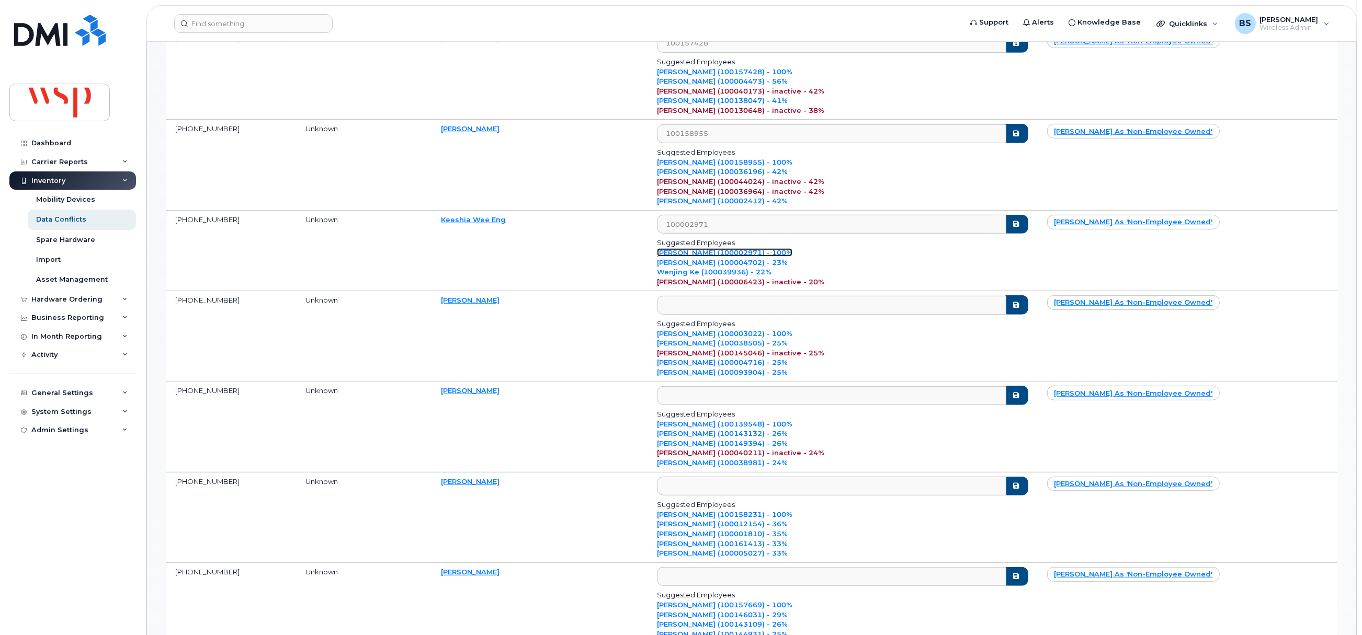
scroll to position [941, 0]
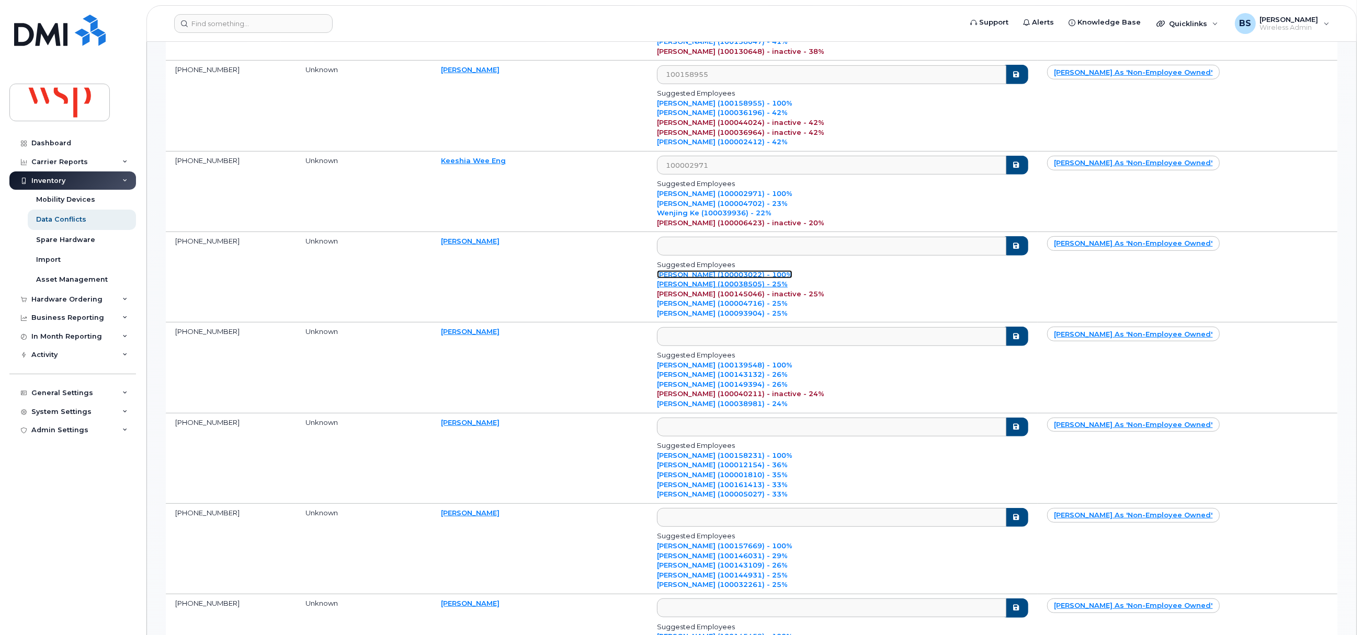
drag, startPoint x: 754, startPoint y: 281, endPoint x: 756, endPoint y: 290, distance: 9.1
click at [755, 279] on link "[PERSON_NAME] (100003022) - 100%" at bounding box center [724, 274] width 135 height 8
type input "100003022"
click at [769, 369] on link "[PERSON_NAME] (100139548) - 100%" at bounding box center [724, 365] width 135 height 8
type input "100139548"
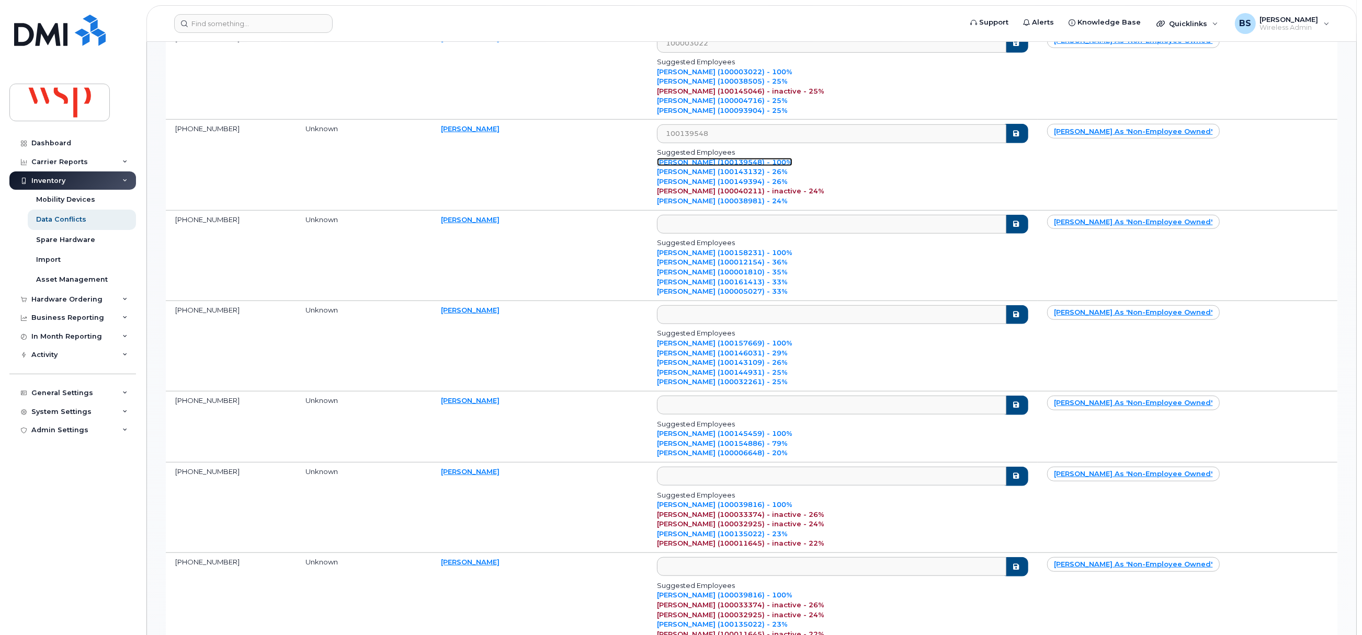
scroll to position [1176, 0]
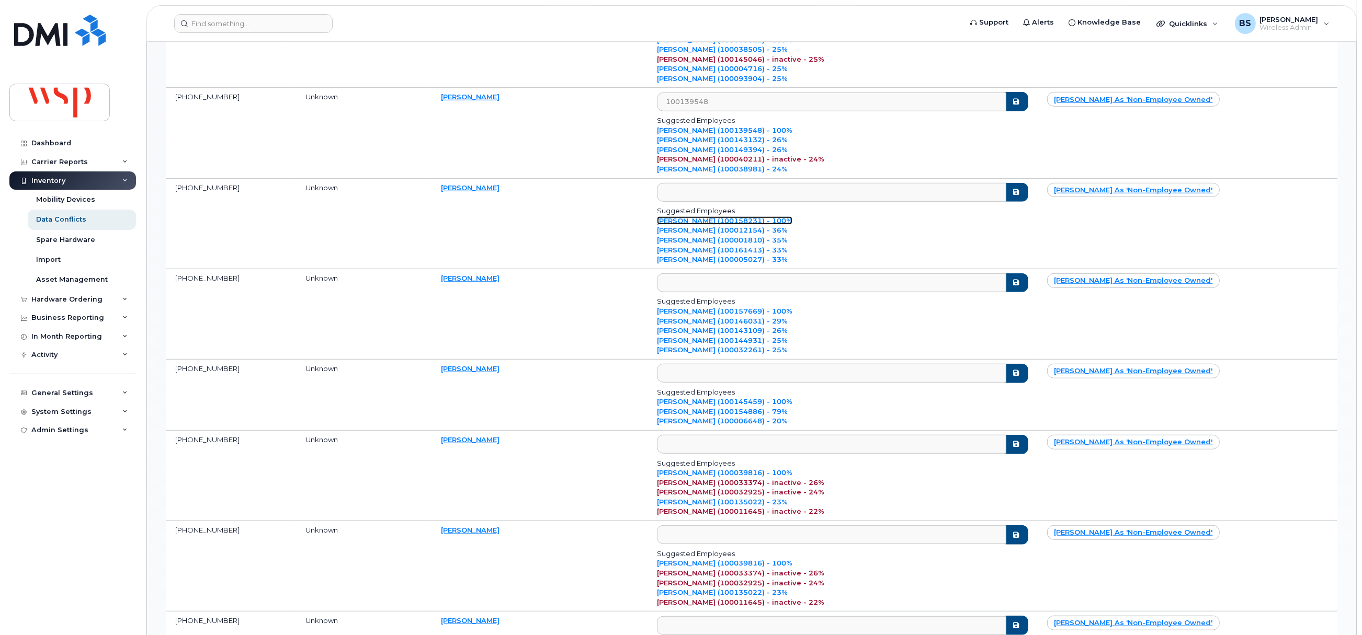
click at [769, 225] on link "[PERSON_NAME] (100158231) - 100%" at bounding box center [724, 220] width 135 height 8
type input "100158231"
click at [780, 315] on link "[PERSON_NAME] (100157669) - 100%" at bounding box center [724, 311] width 135 height 8
type input "100157669"
click at [792, 406] on link "[PERSON_NAME] (100145459) - 100%" at bounding box center [724, 401] width 135 height 8
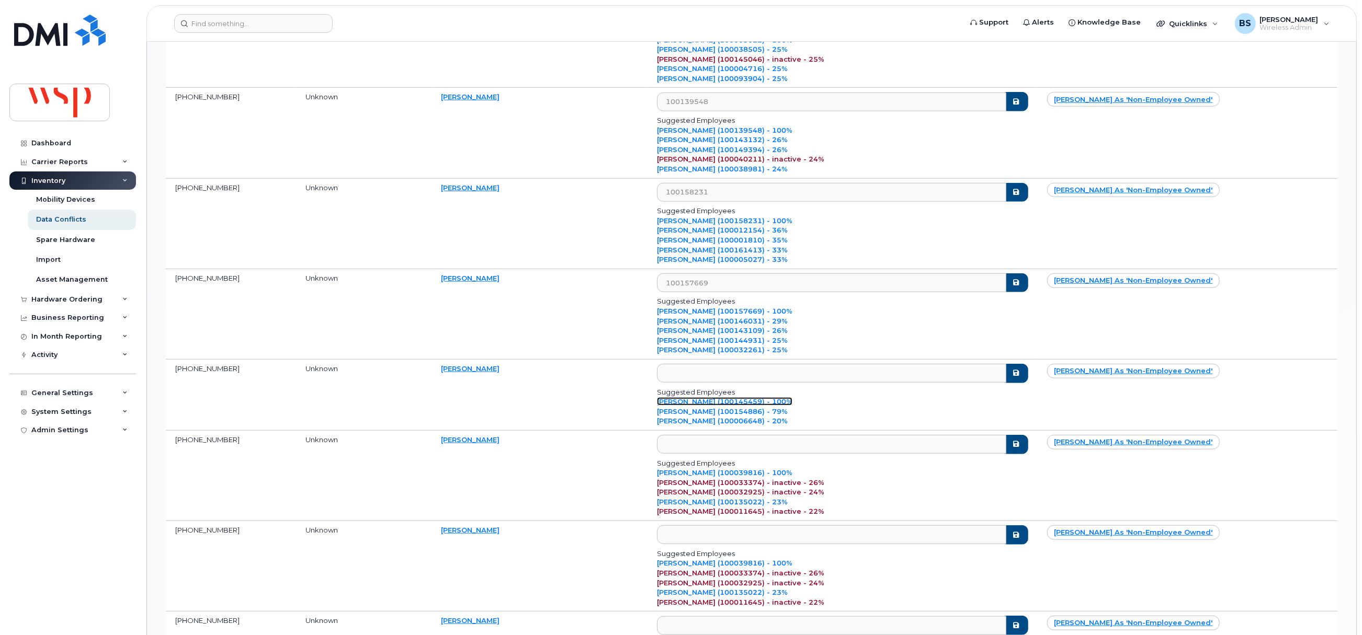
type input "100145459"
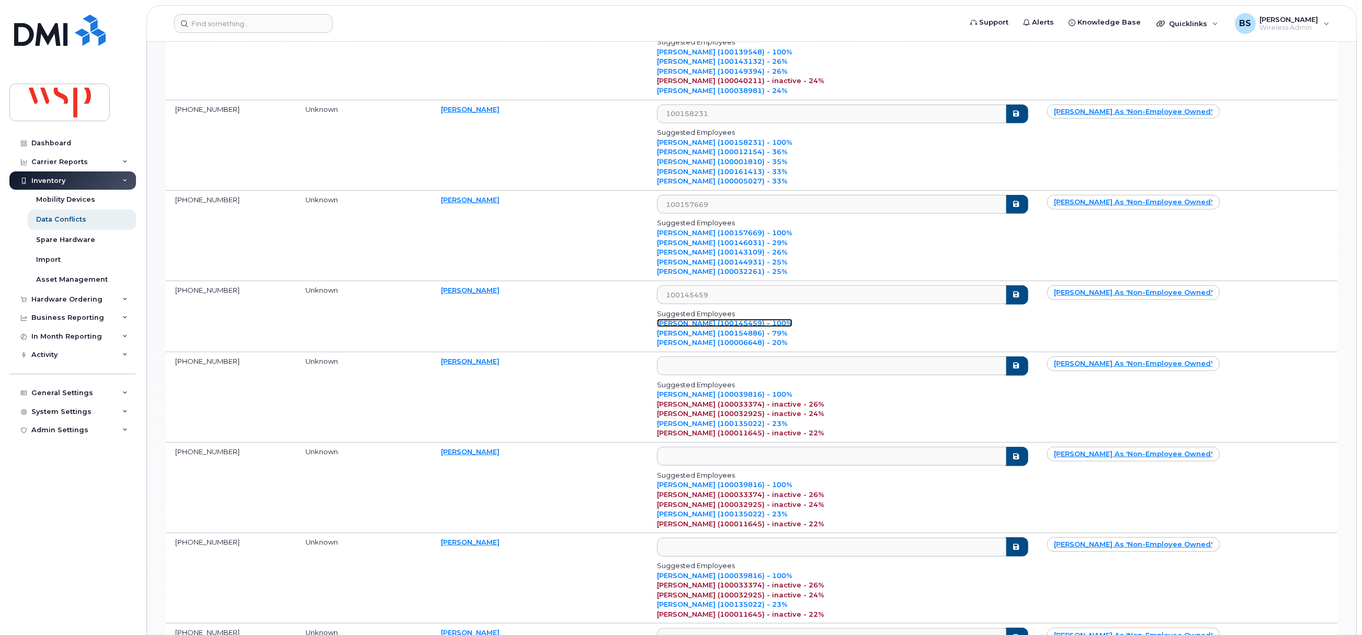
scroll to position [1411, 0]
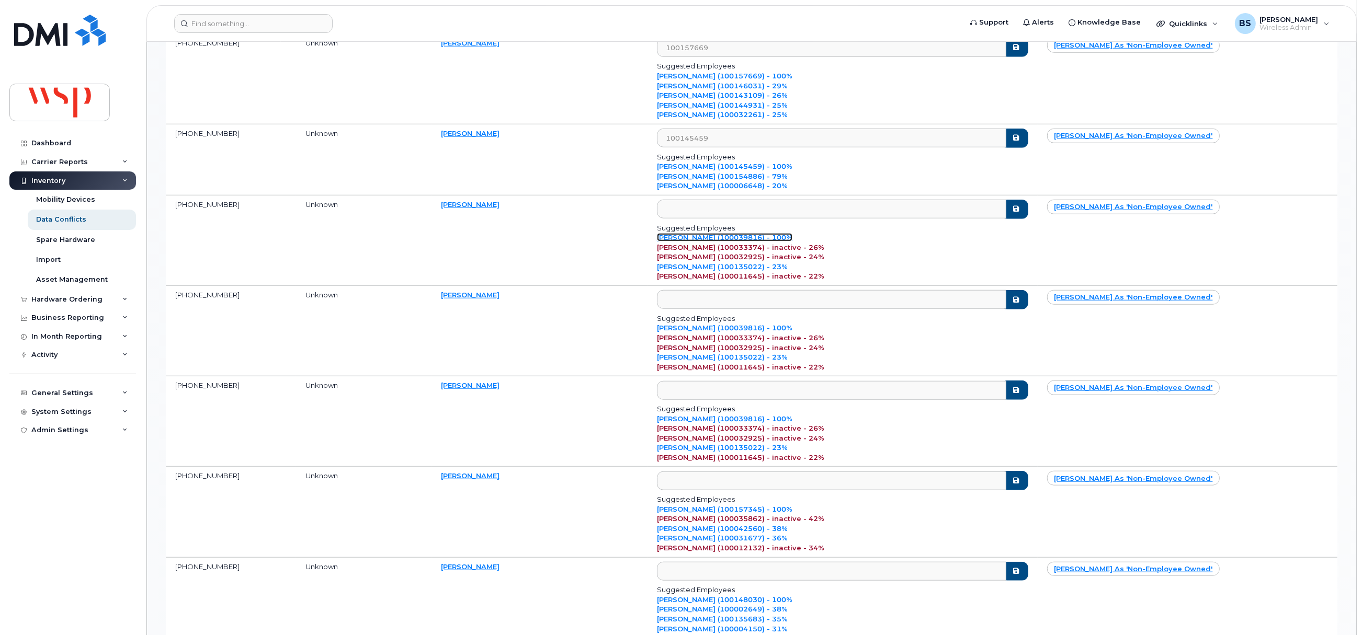
click at [791, 242] on link "Milton Teran Ulloa (100039816) - 100%" at bounding box center [724, 237] width 135 height 8
type input "100039816"
click at [792, 332] on link "Milton Teran Ulloa (100039816) - 100%" at bounding box center [724, 328] width 135 height 8
type input "100039816"
click at [792, 423] on link "Milton Teran Ulloa (100039816) - 100%" at bounding box center [724, 419] width 135 height 8
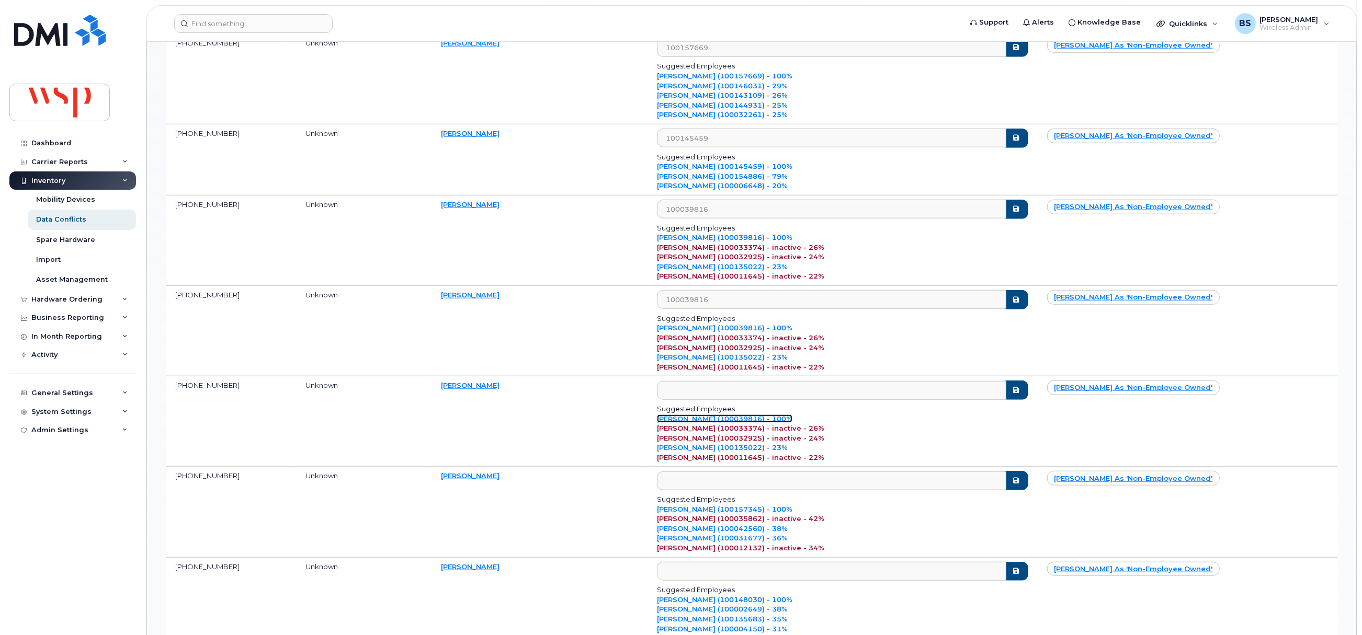
type input "100039816"
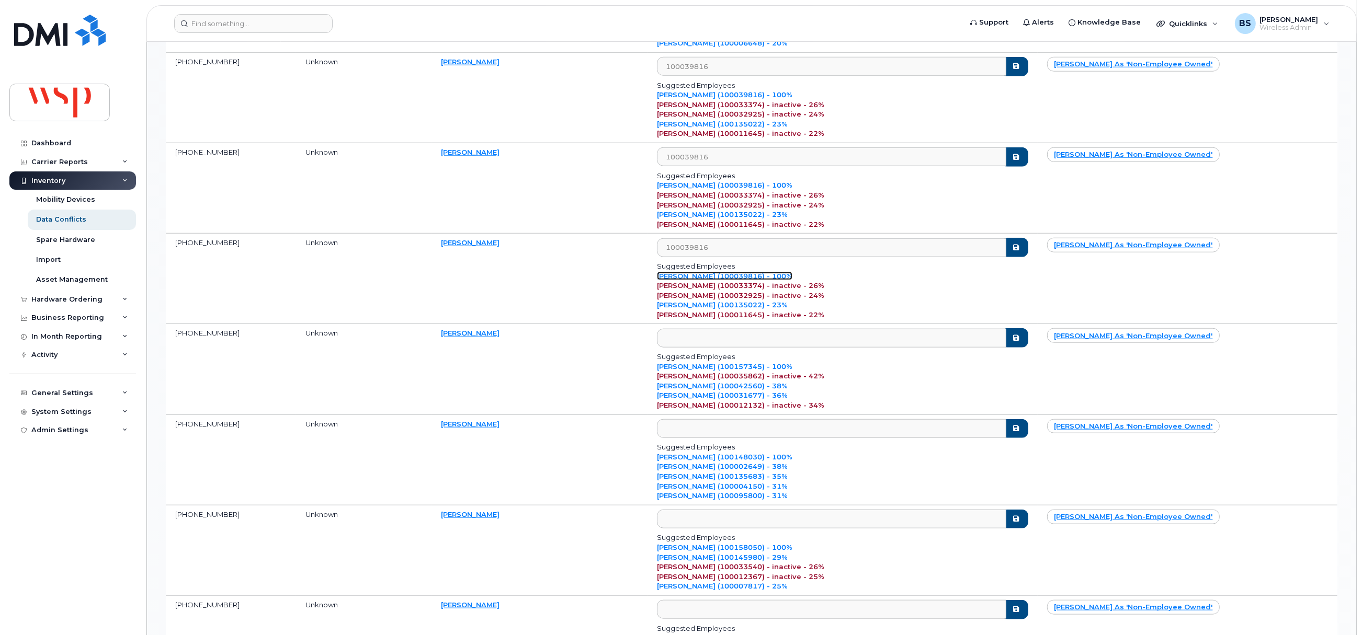
scroll to position [1568, 0]
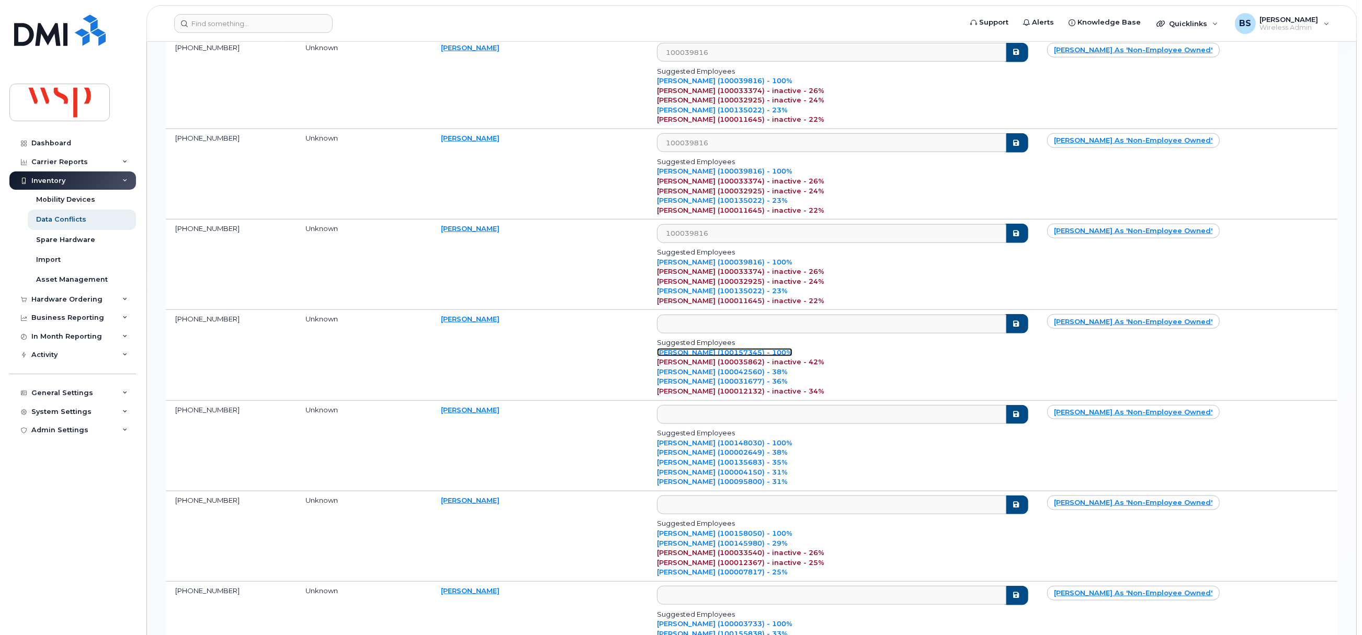
click at [792, 357] on link "Mohamed Ben Romdhan (100157345) - 100%" at bounding box center [724, 352] width 135 height 8
type input "100157345"
click at [770, 424] on link "Paula Hesser (100148030) - 100%" at bounding box center [724, 443] width 135 height 8
type input "100148030"
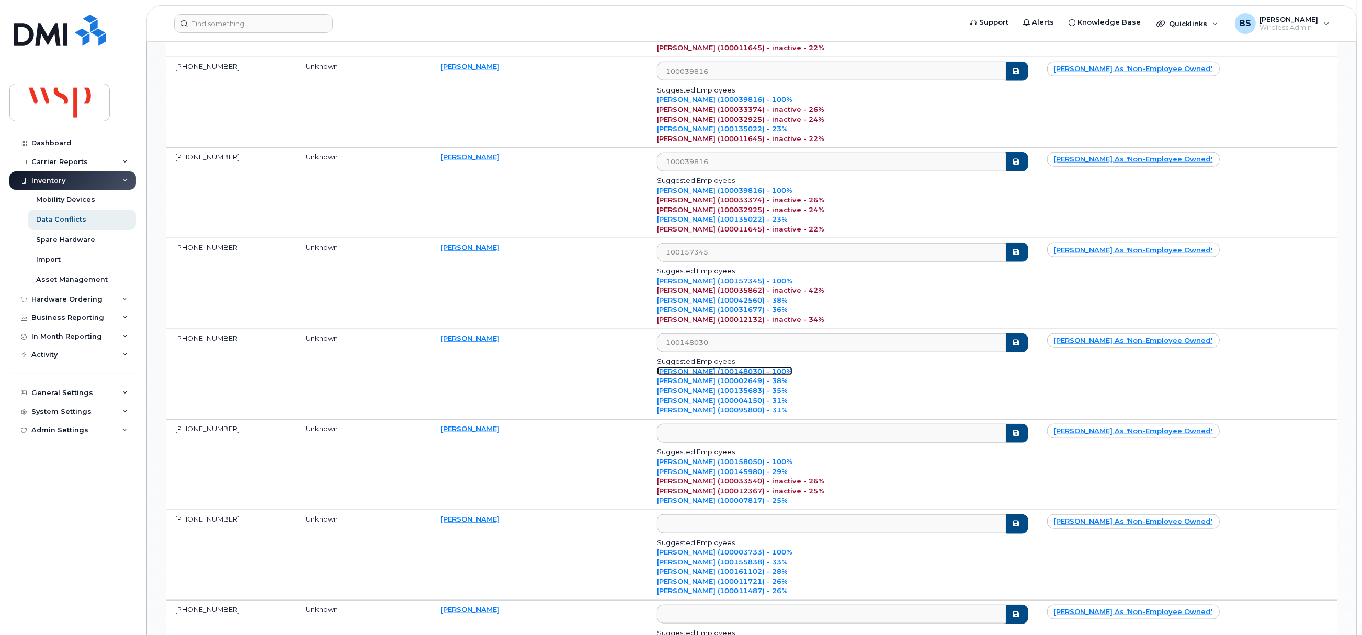
scroll to position [1725, 0]
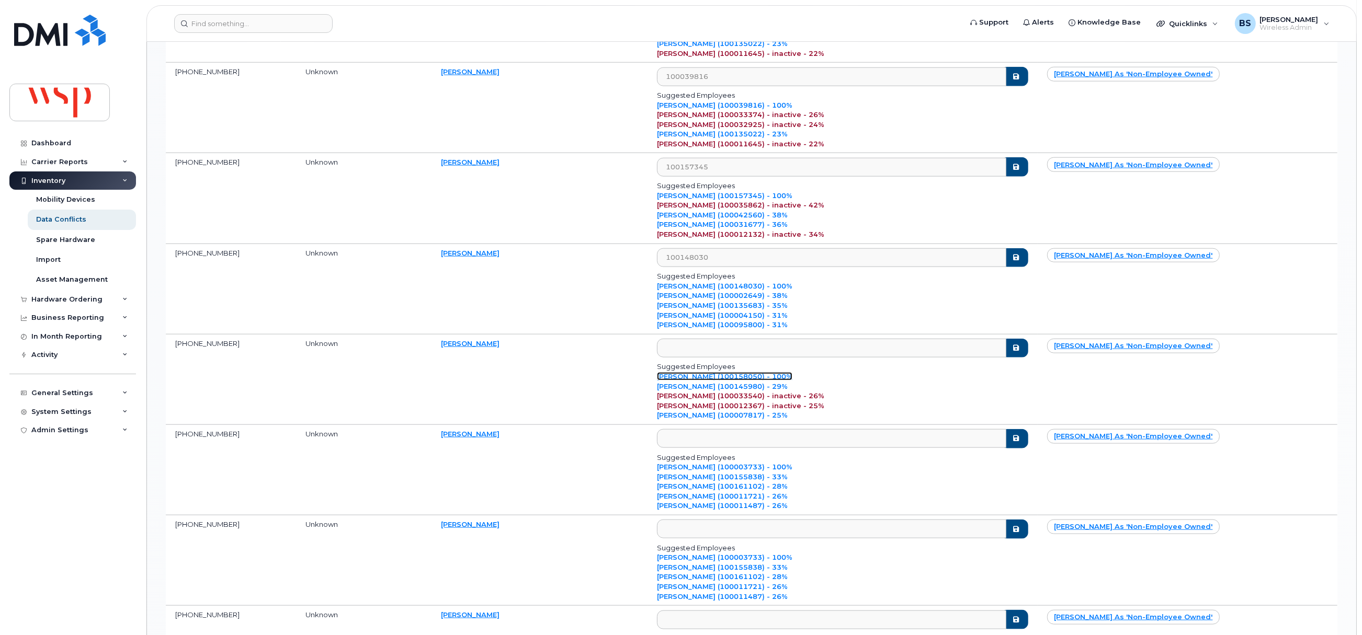
click at [792, 381] on link "Piyushkumar Anadani (100158050) - 100%" at bounding box center [724, 376] width 135 height 8
type input "100158050"
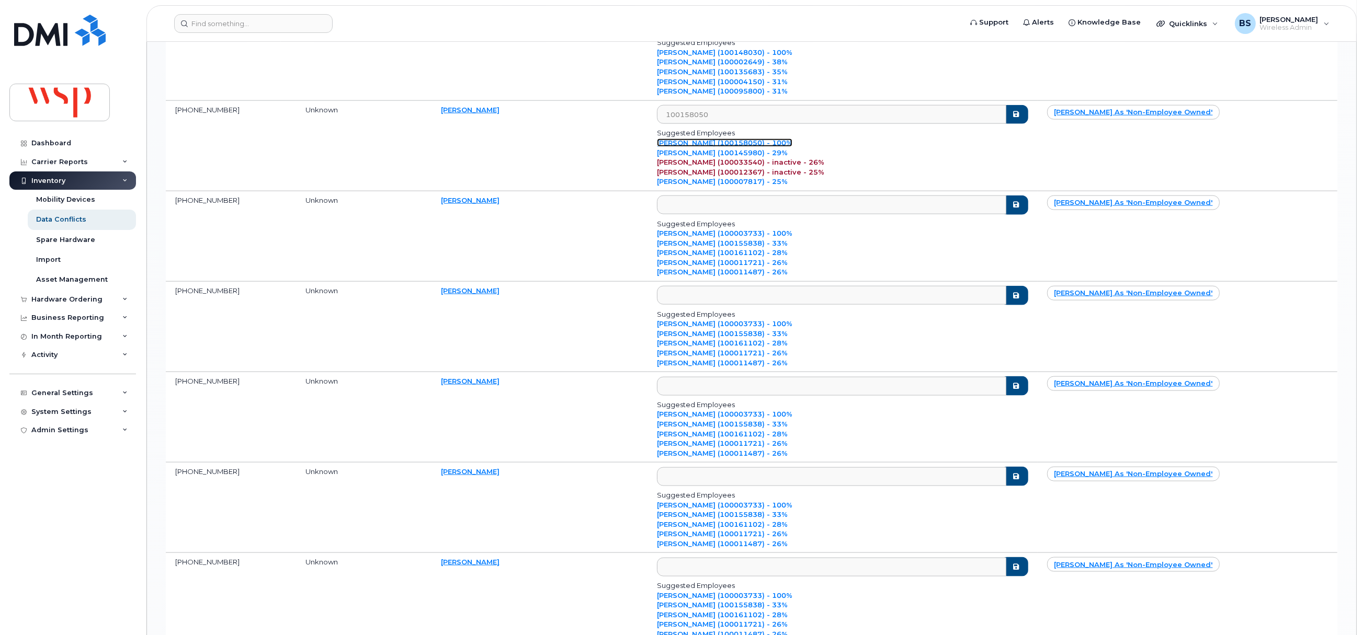
scroll to position [1960, 0]
click at [787, 326] on link "Prabu Surendran (100003733) - 100%" at bounding box center [724, 322] width 135 height 8
type input "100003733"
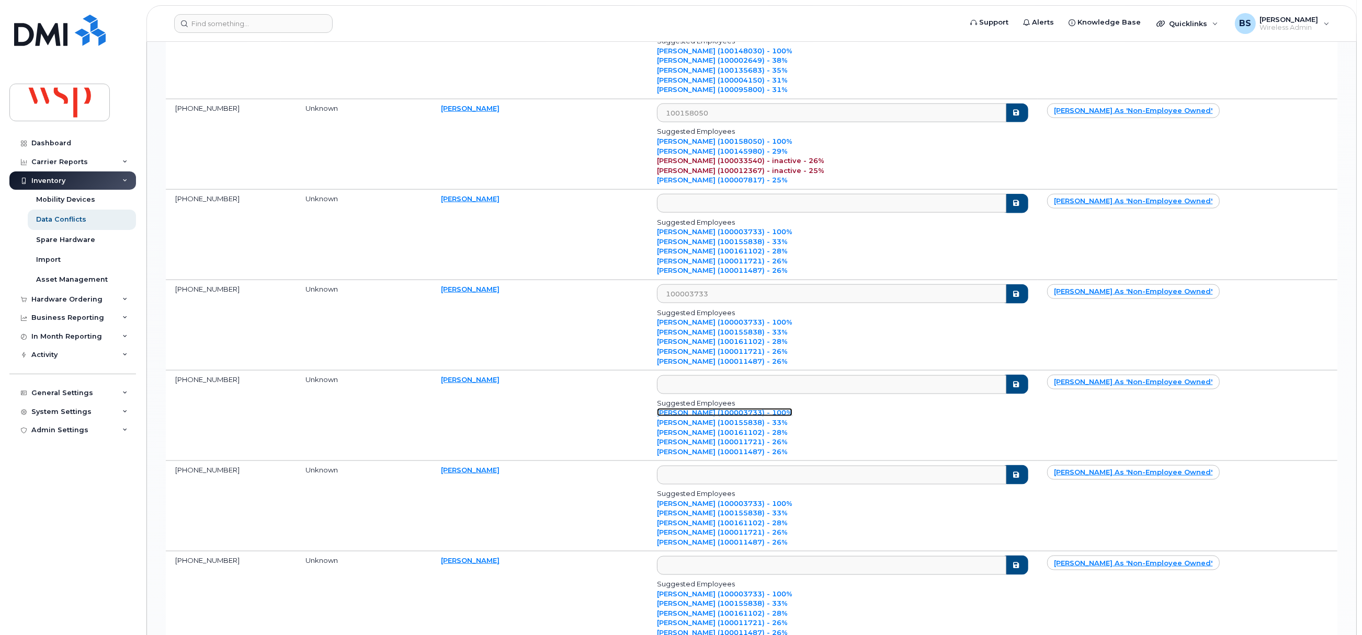
click at [792, 417] on link "Prabu Surendran (100003733) - 100%" at bounding box center [724, 412] width 135 height 8
type input "100003733"
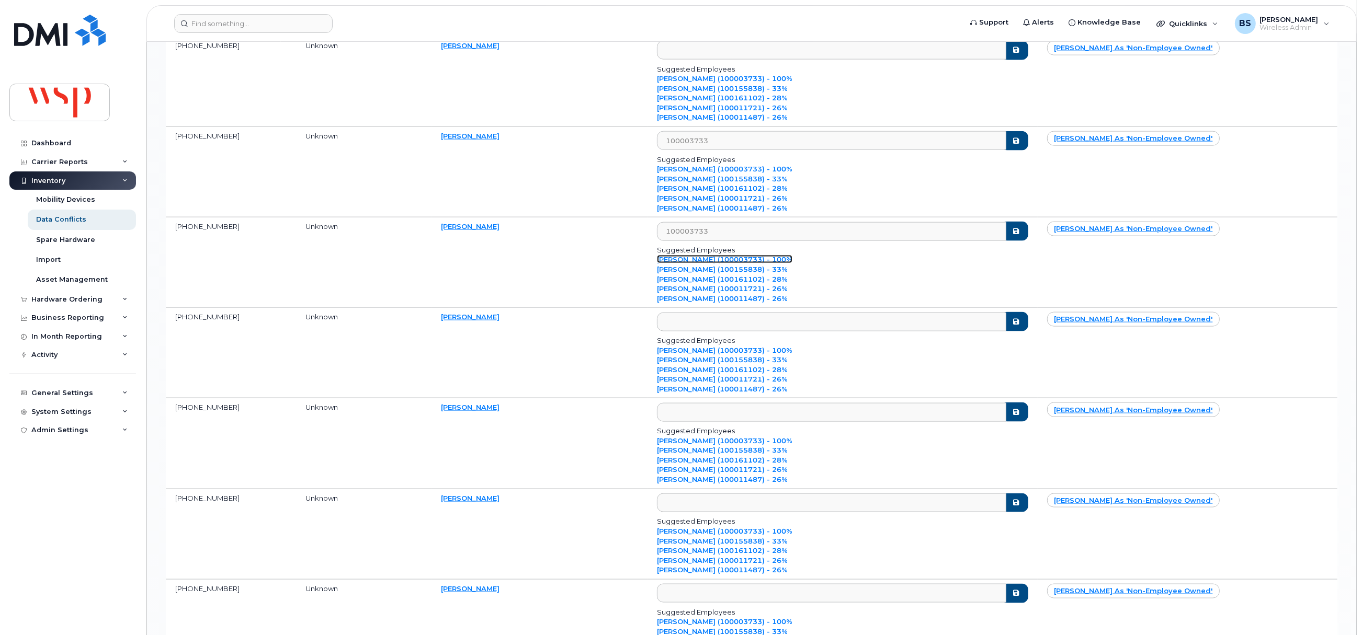
scroll to position [2117, 0]
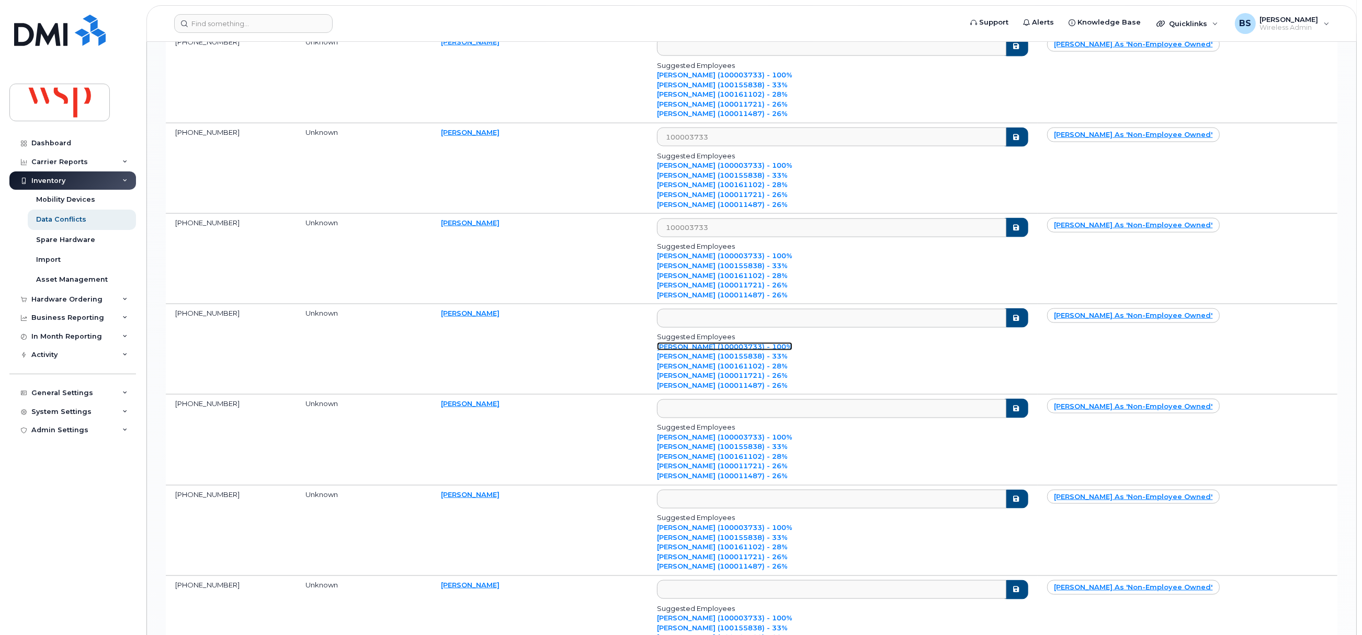
drag, startPoint x: 782, startPoint y: 359, endPoint x: 823, endPoint y: 366, distance: 42.0
click at [781, 351] on link "Prabu Surendran (100003733) - 100%" at bounding box center [724, 347] width 135 height 8
type input "100003733"
click at [783, 424] on link "Prabu Surendran (100003733) - 100%" at bounding box center [724, 437] width 135 height 8
type input "100003733"
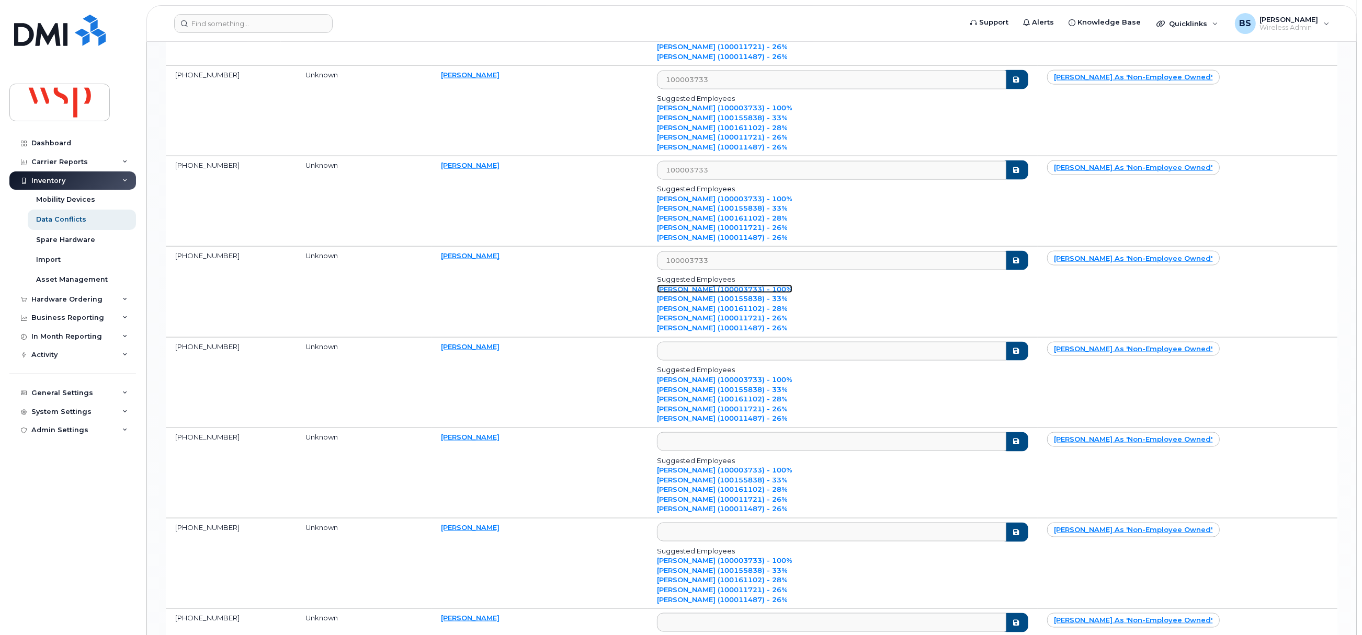
scroll to position [2274, 0]
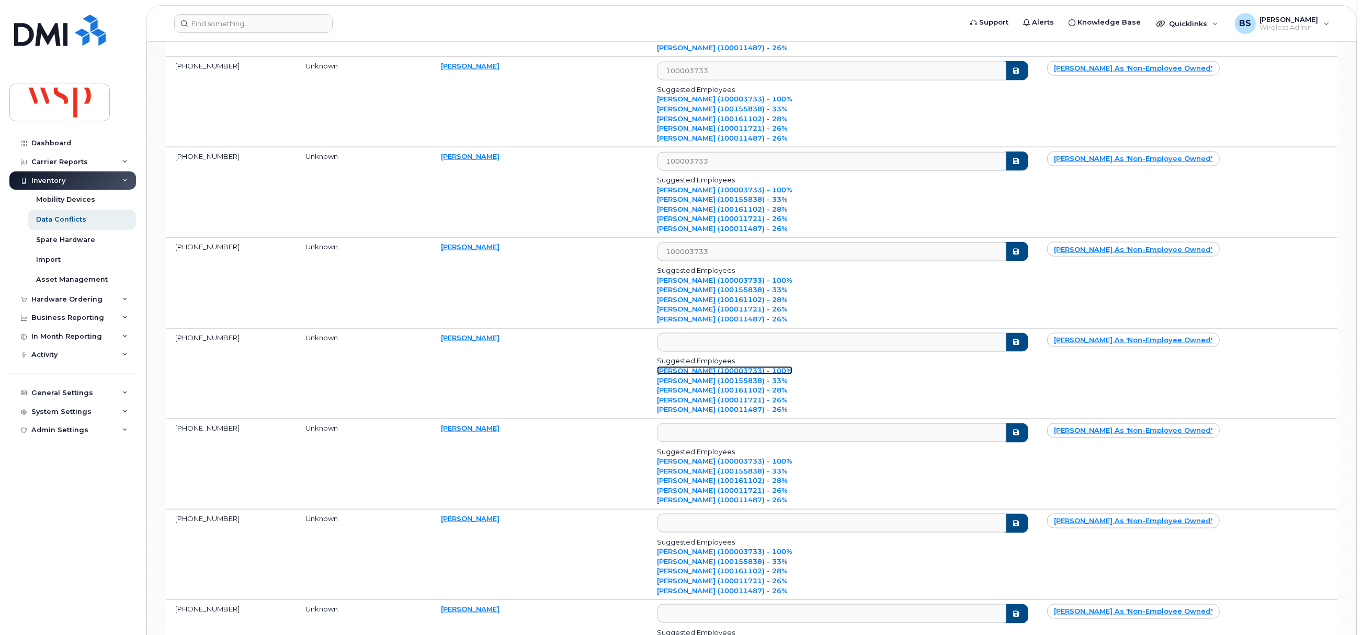
click at [791, 375] on link "Prabu Surendran (100003733) - 100%" at bounding box center [724, 371] width 135 height 8
type input "100003733"
drag, startPoint x: 784, startPoint y: 474, endPoint x: 861, endPoint y: 471, distance: 77.4
click at [785, 424] on link "Prabu Surendran (100003733) - 100%" at bounding box center [724, 461] width 135 height 8
type input "100003733"
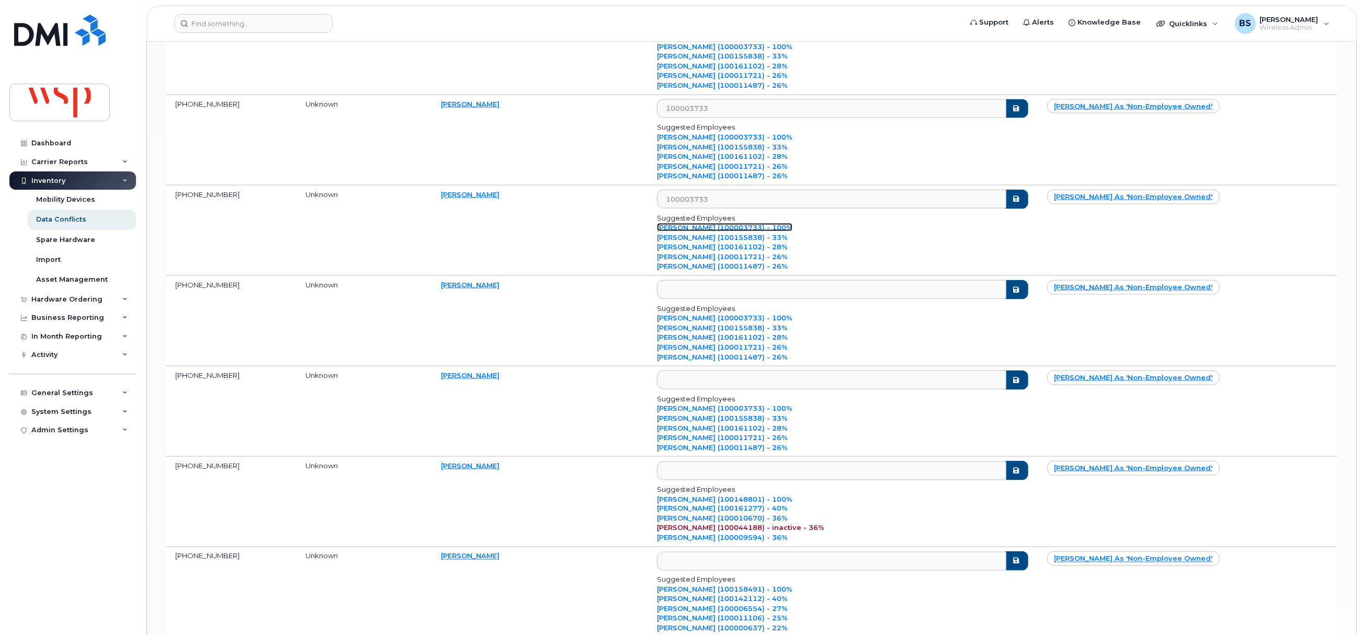
scroll to position [2510, 0]
click at [792, 321] on link "Prabu Surendran (100003733) - 100%" at bounding box center [724, 316] width 135 height 8
type input "100003733"
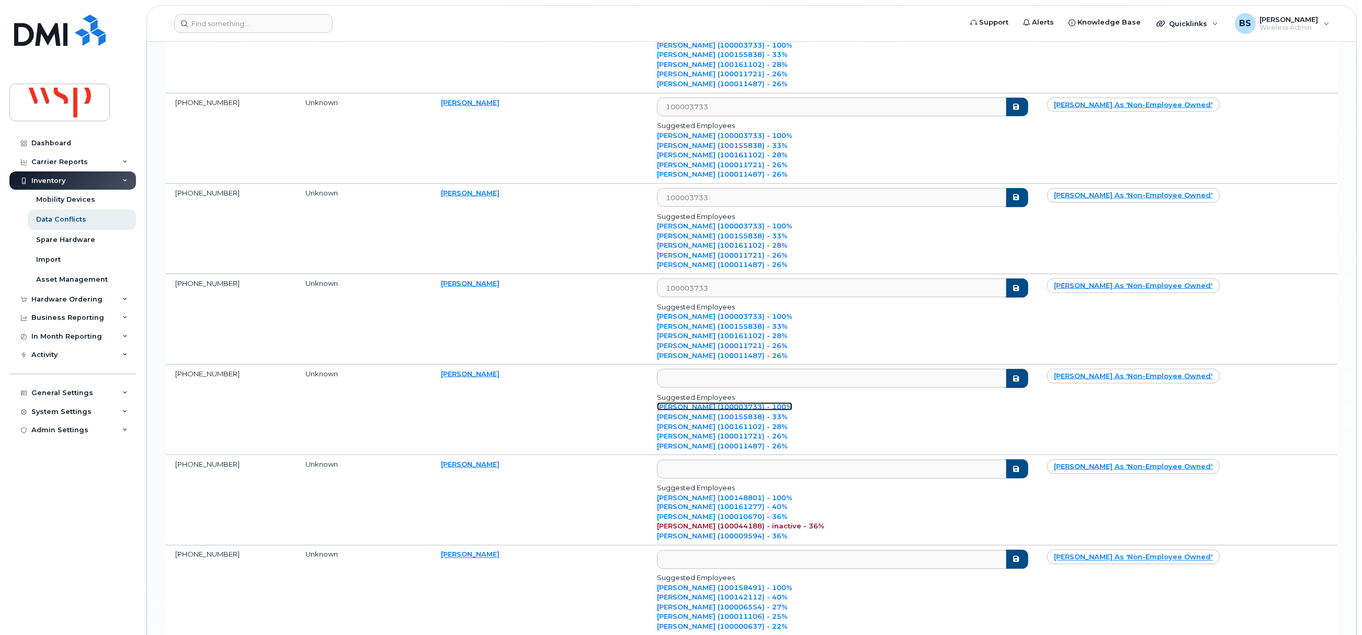
click at [783, 411] on link "Prabu Surendran (100003733) - 100%" at bounding box center [724, 407] width 135 height 8
type input "100003733"
click at [766, 424] on link "Ronald Parker (100148801) - 100%" at bounding box center [724, 498] width 135 height 8
type input "100148801"
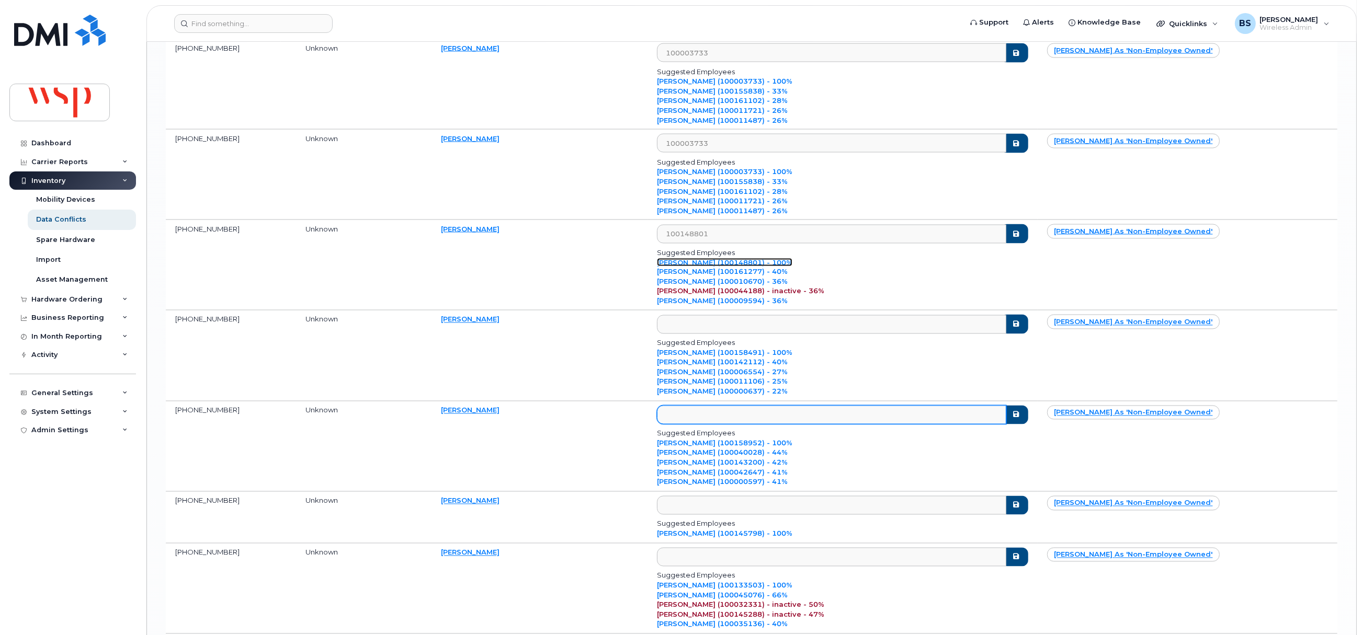
scroll to position [2745, 0]
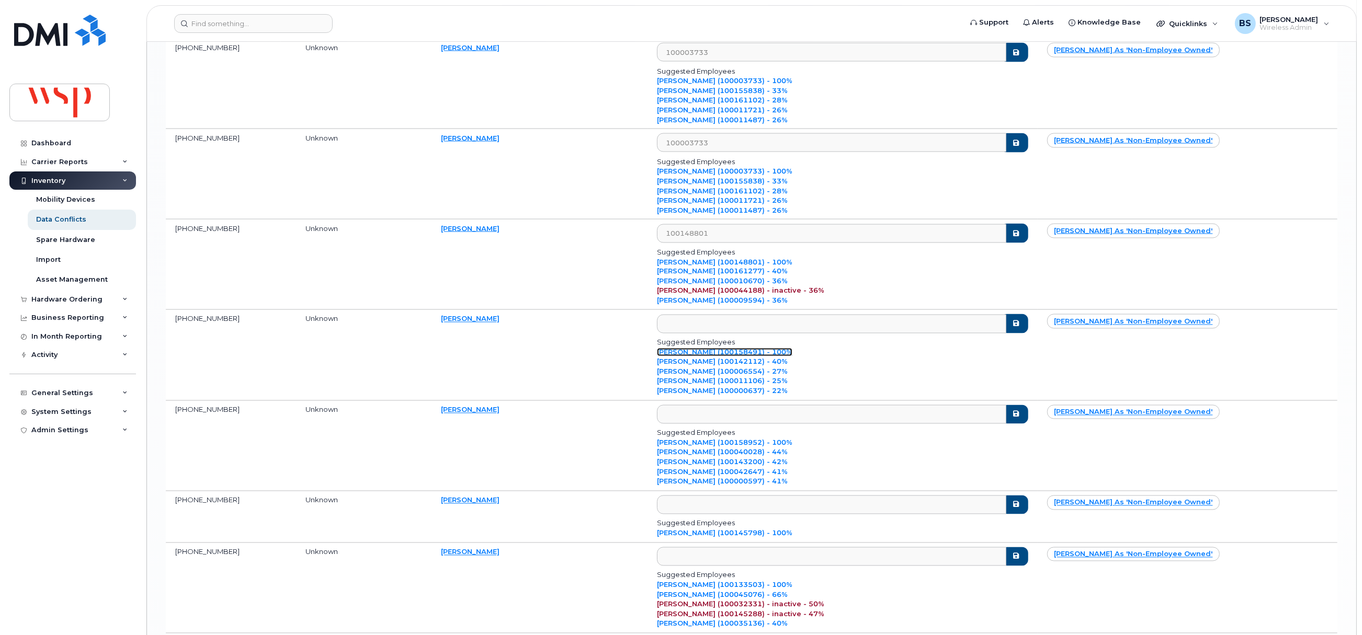
click at [775, 357] on link "Shannyn Morphy (100158491) - 100%" at bounding box center [724, 352] width 135 height 8
type input "100158491"
click at [777, 424] on link "Simon Gagné (100158952) - 100%" at bounding box center [724, 443] width 135 height 8
type input "100158952"
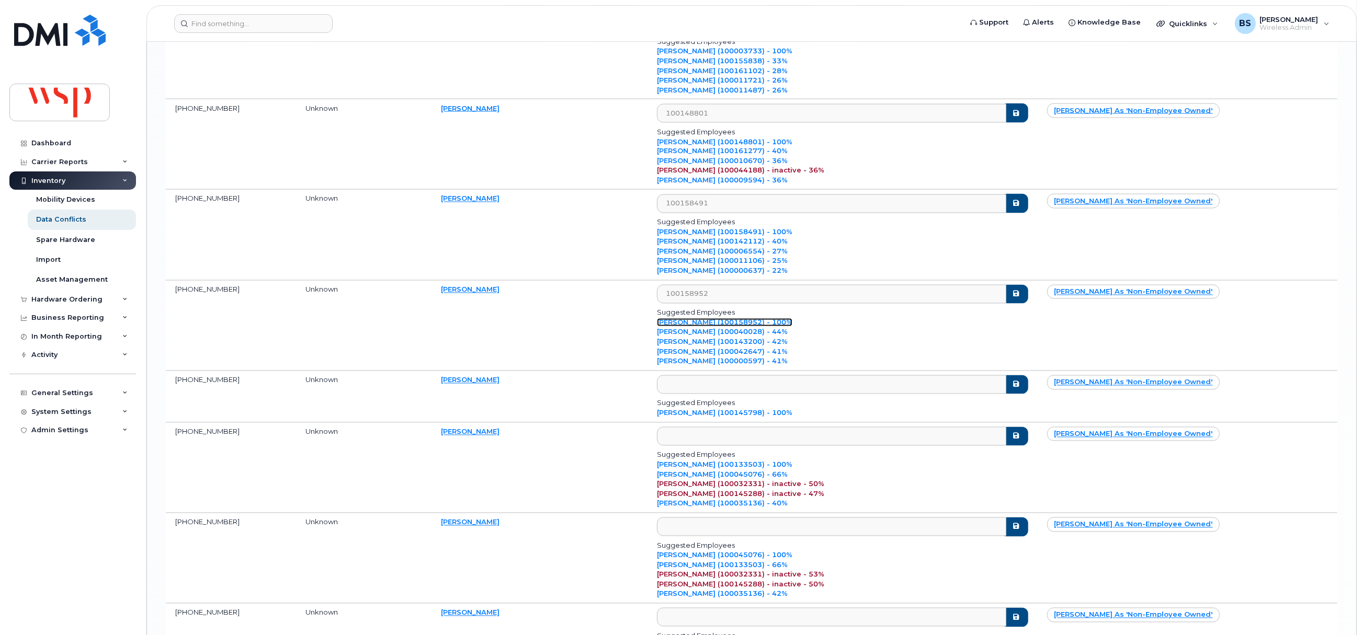
scroll to position [2902, 0]
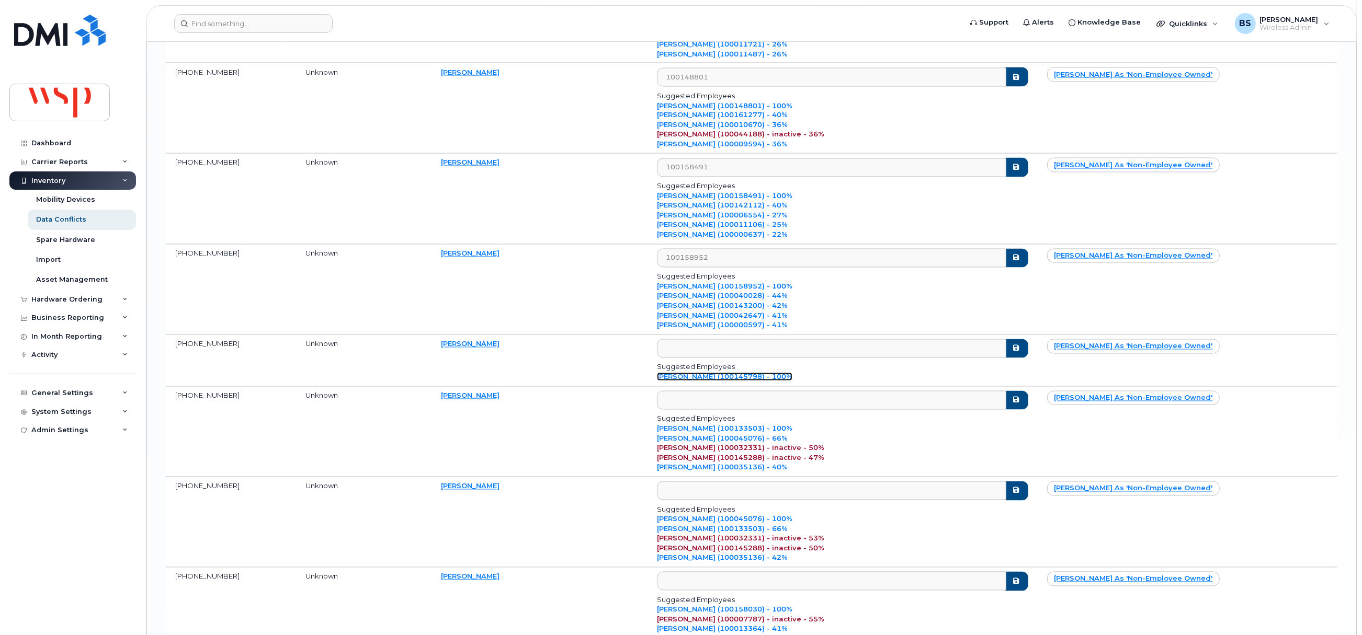
click at [792, 381] on link "Stenaphine Björklund (100145798) - 100%" at bounding box center [724, 377] width 135 height 8
type input "100145798"
click at [759, 424] on link "Tiffany Chen (100133503) - 100%" at bounding box center [724, 429] width 135 height 8
type input "100133503"
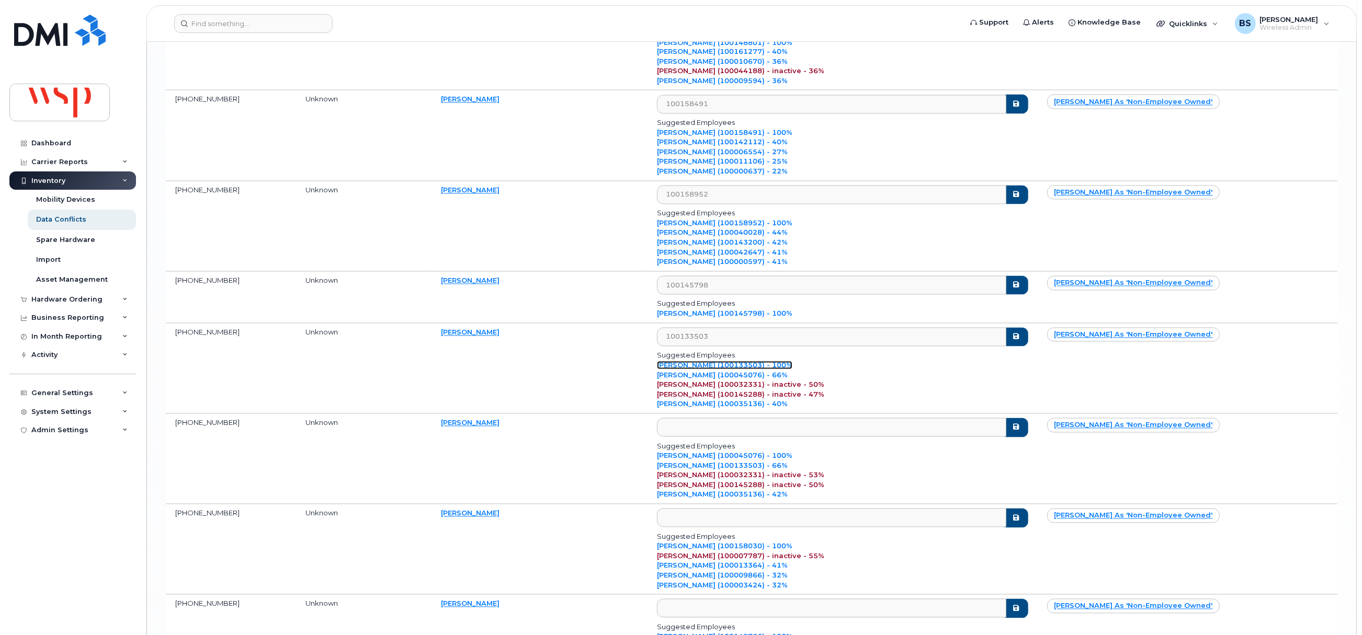
scroll to position [3059, 0]
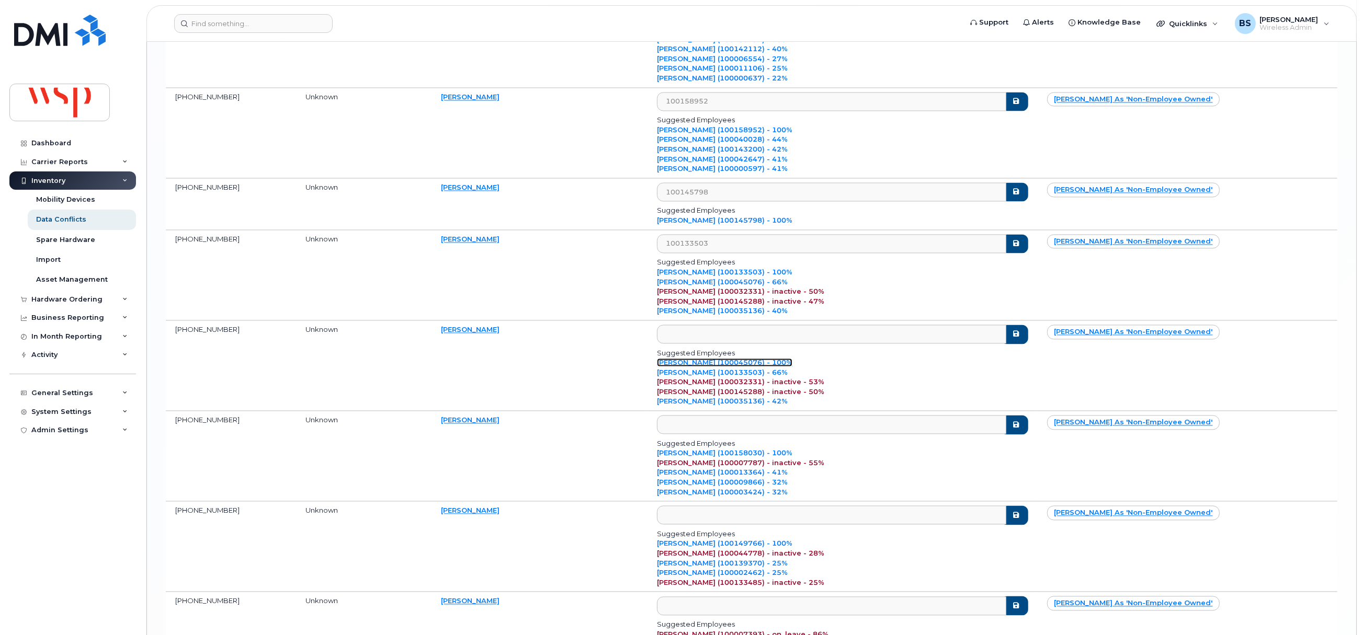
click at [770, 367] on link "Tiffany Chu (100045076) - 100%" at bounding box center [724, 362] width 135 height 8
type input "100045076"
click at [785, 424] on link "Xavier Dion Ouellet (100158030) - 100%" at bounding box center [724, 453] width 135 height 8
type input "100158030"
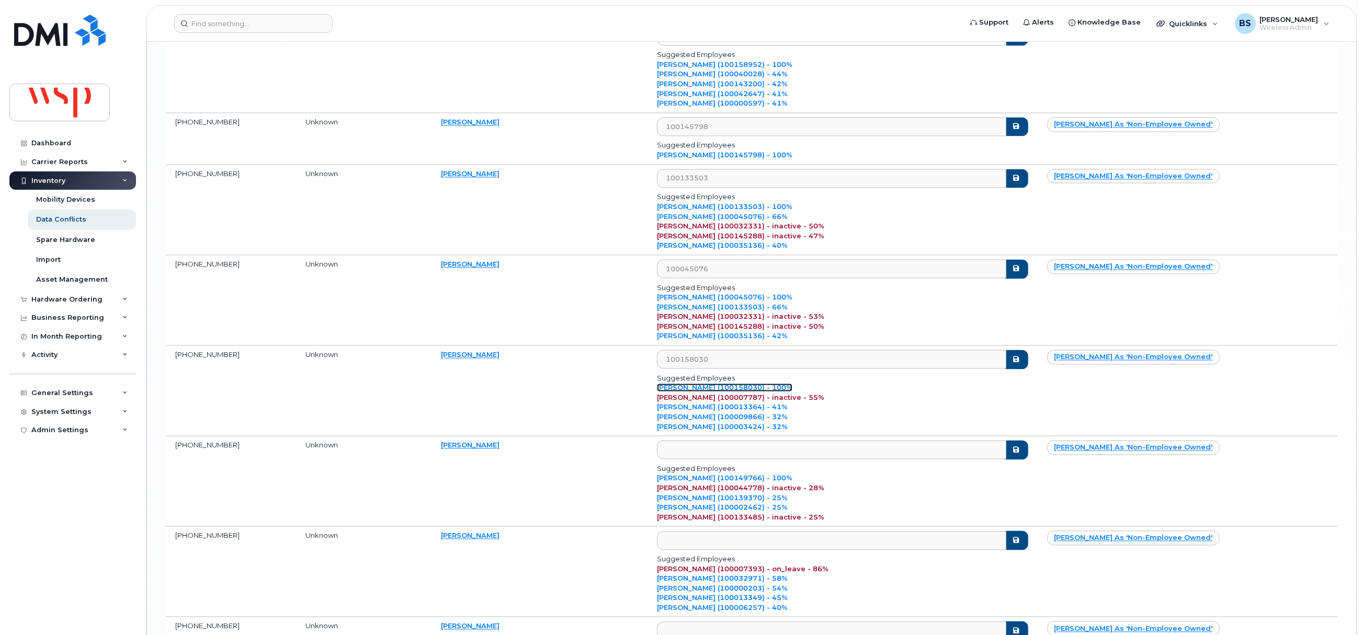
scroll to position [3294, 0]
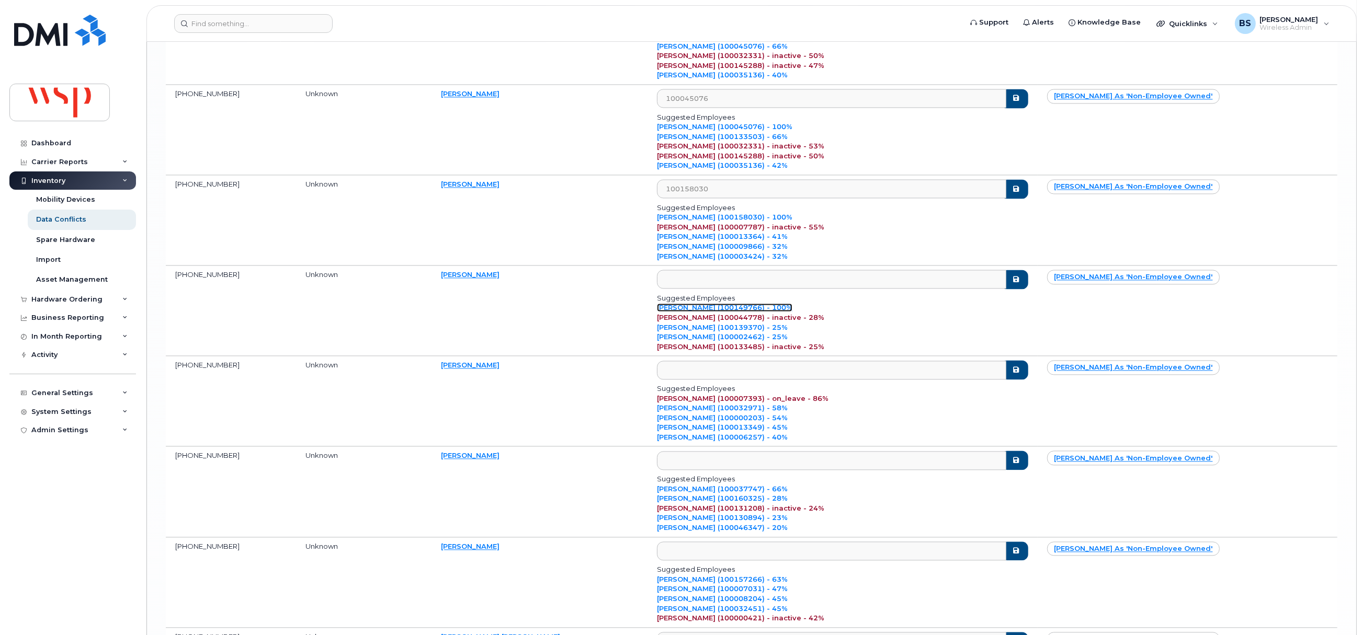
click at [759, 312] on link "Zahra SadeghiGivi (100149766) - 100%" at bounding box center [724, 307] width 135 height 8
type input "100149766"
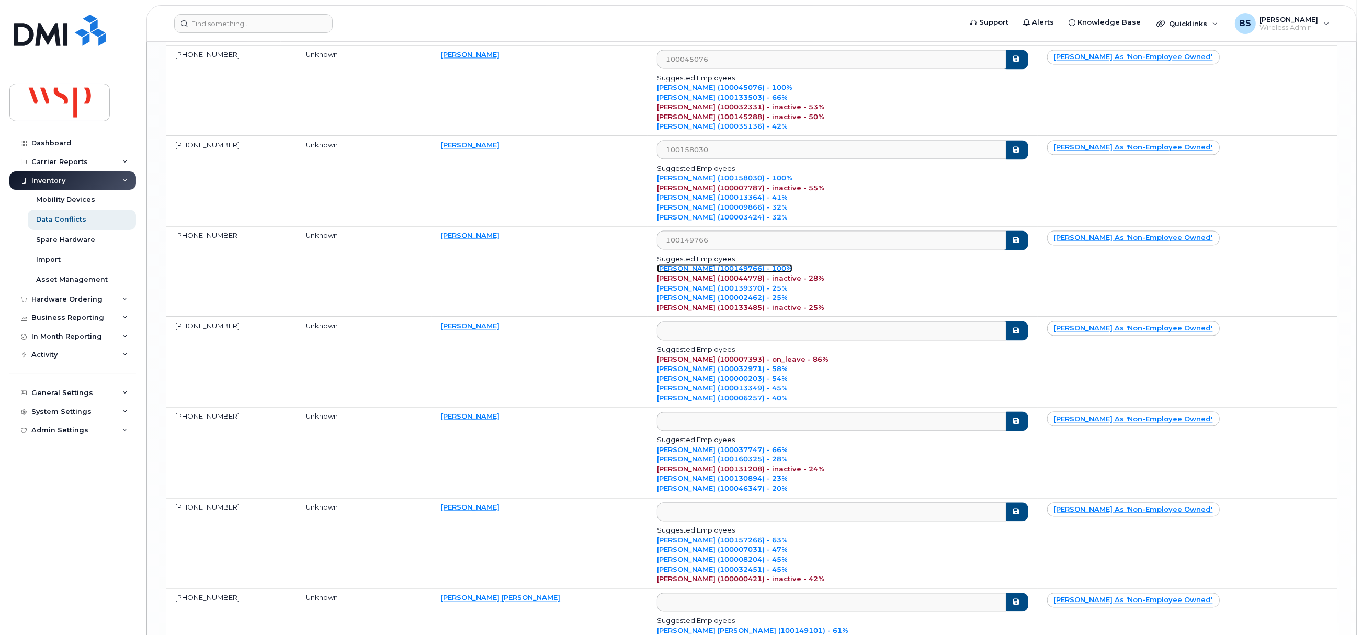
scroll to position [3373, 0]
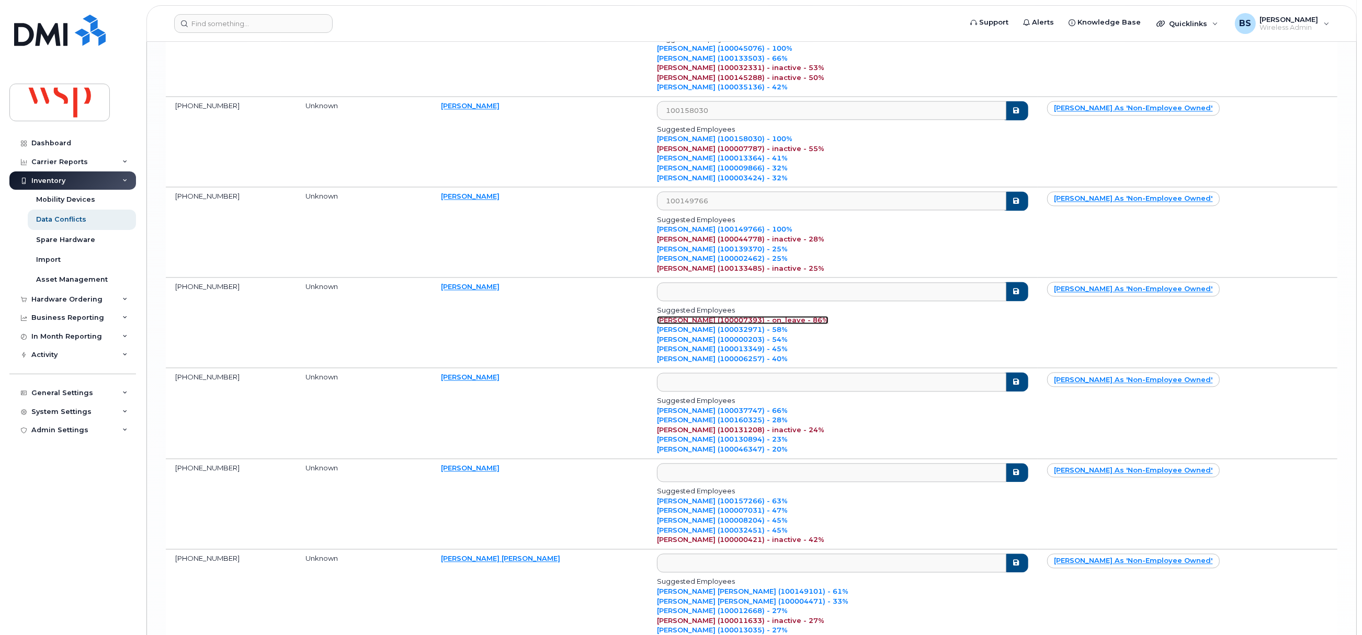
click at [797, 324] on link "Anne Tremblay-Michaud (100007393) - on_leave - 86%" at bounding box center [743, 320] width 172 height 8
type input "100007393"
click at [779, 415] on link "Keeana Mihalin (100037747) - 66%" at bounding box center [722, 410] width 131 height 8
type input "100037747"
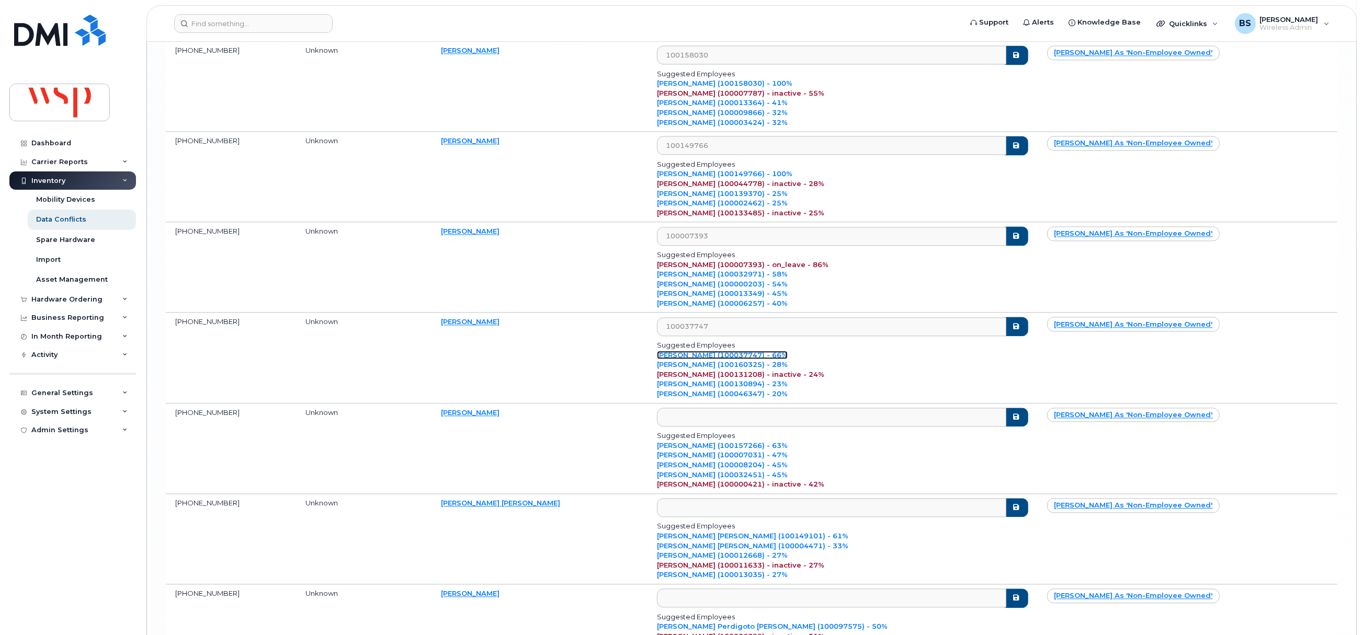
scroll to position [3451, 0]
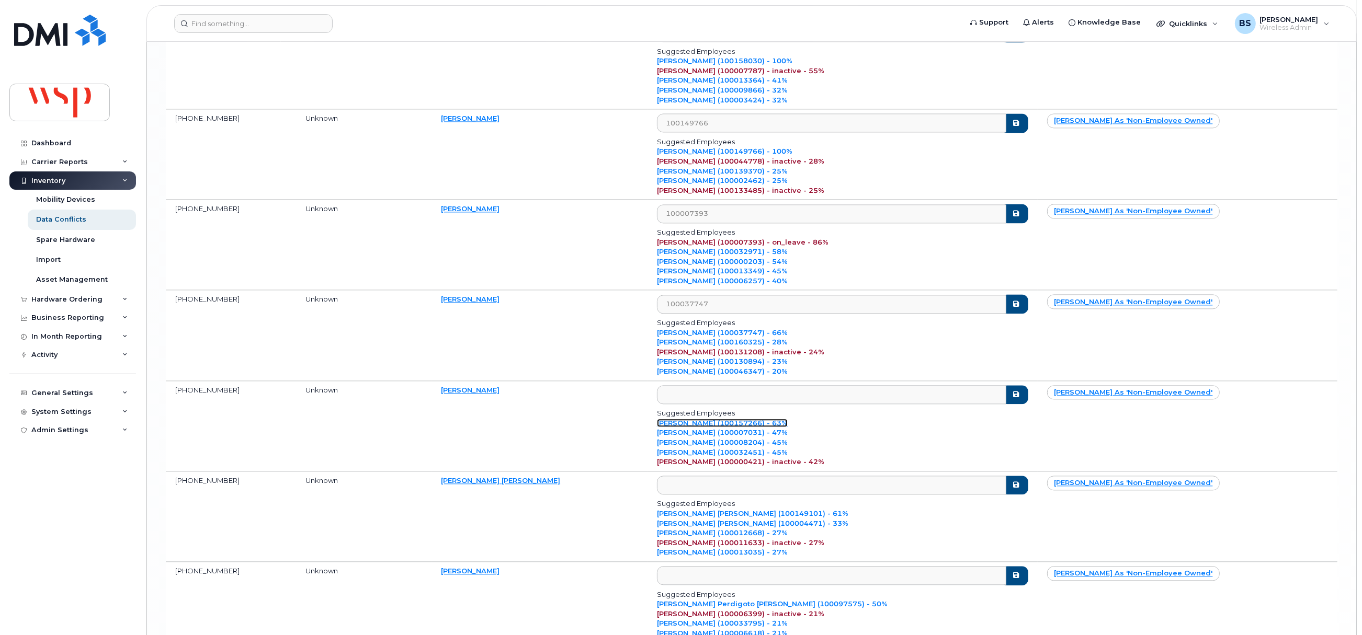
click at [767, 424] on link "Gabriel Bruyère (100157266) - 63%" at bounding box center [722, 423] width 131 height 8
type input "100157266"
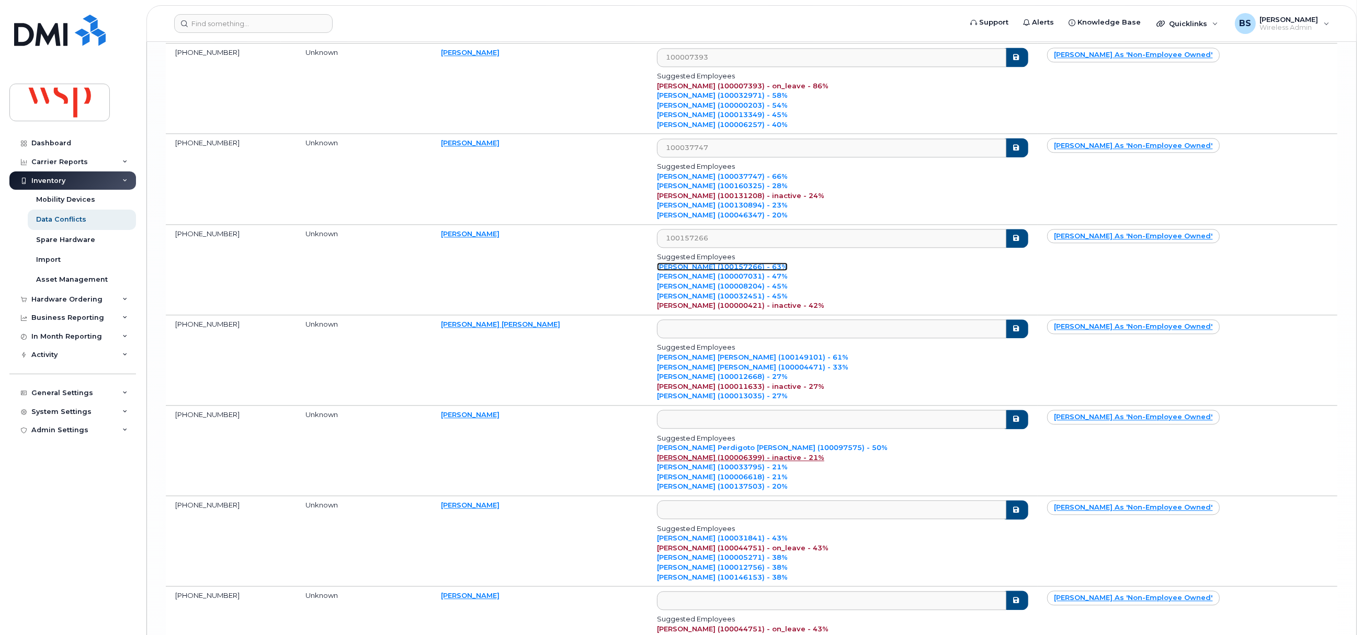
scroll to position [3608, 0]
click at [767, 361] on link "Fei Chen Naden (100149101) - 61%" at bounding box center [752, 356] width 191 height 8
type input "100149101"
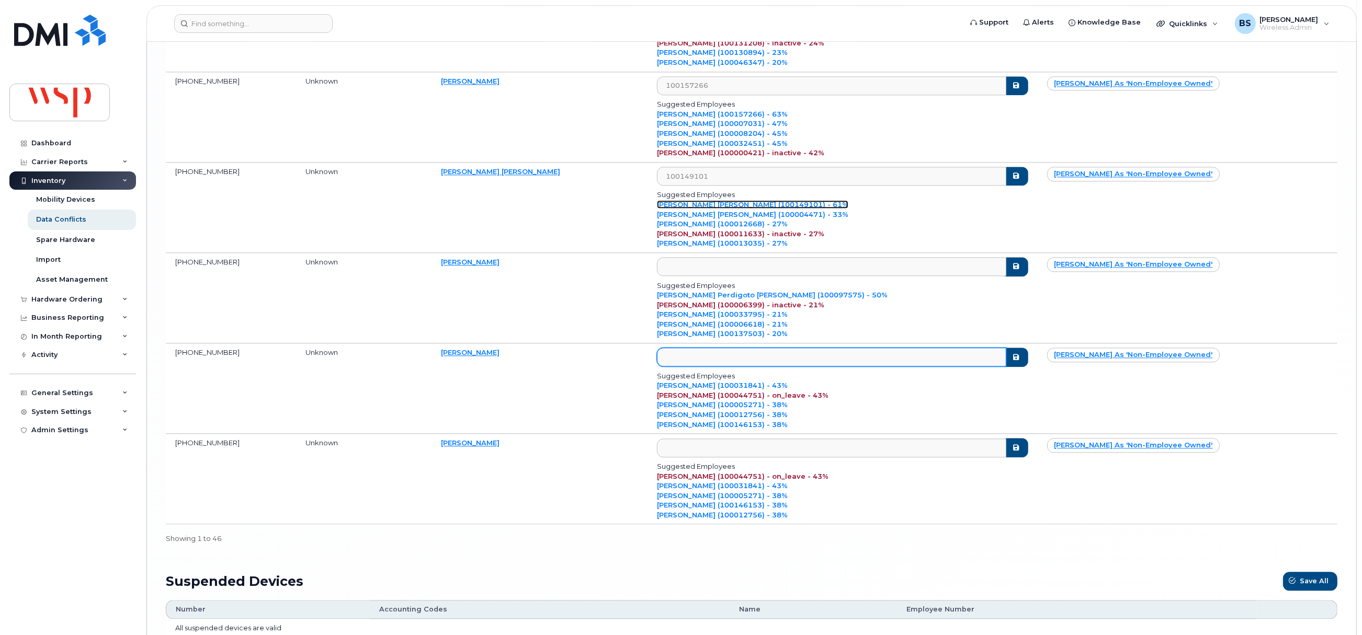
scroll to position [3765, 0]
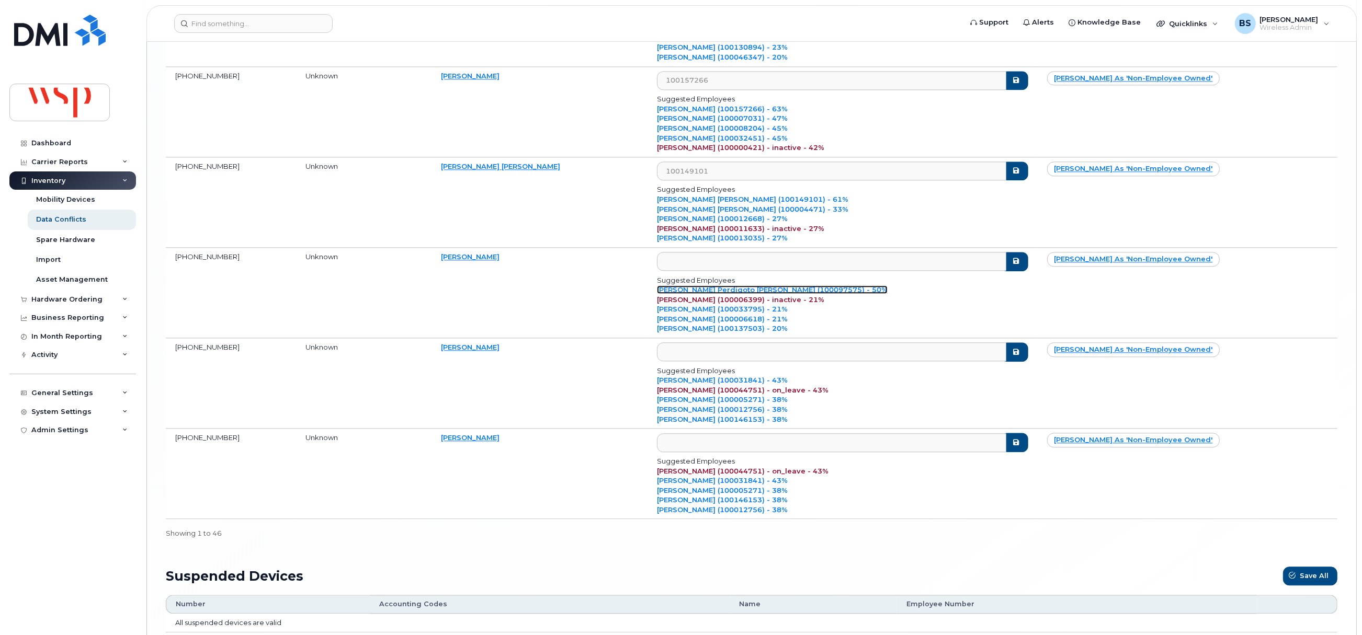
click at [820, 294] on link "Joana Serradas Perdigoto Hewett (100097575) - 50%" at bounding box center [772, 290] width 231 height 8
type input "100097575"
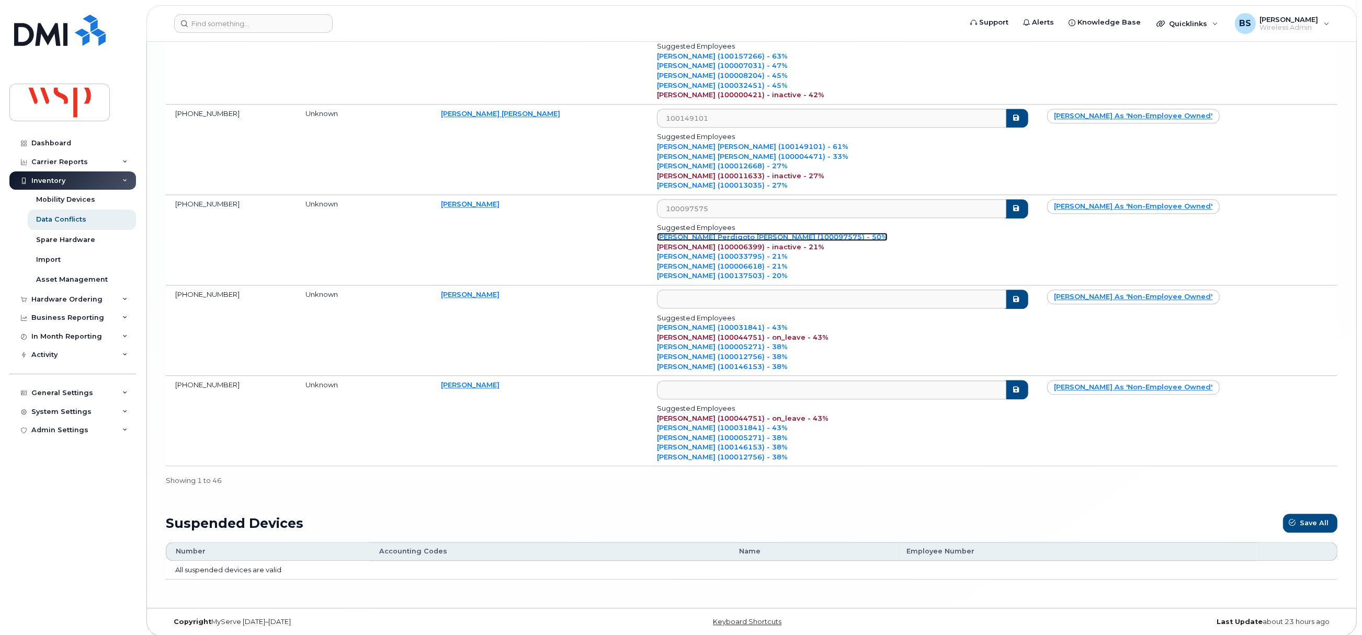
scroll to position [3848, 0]
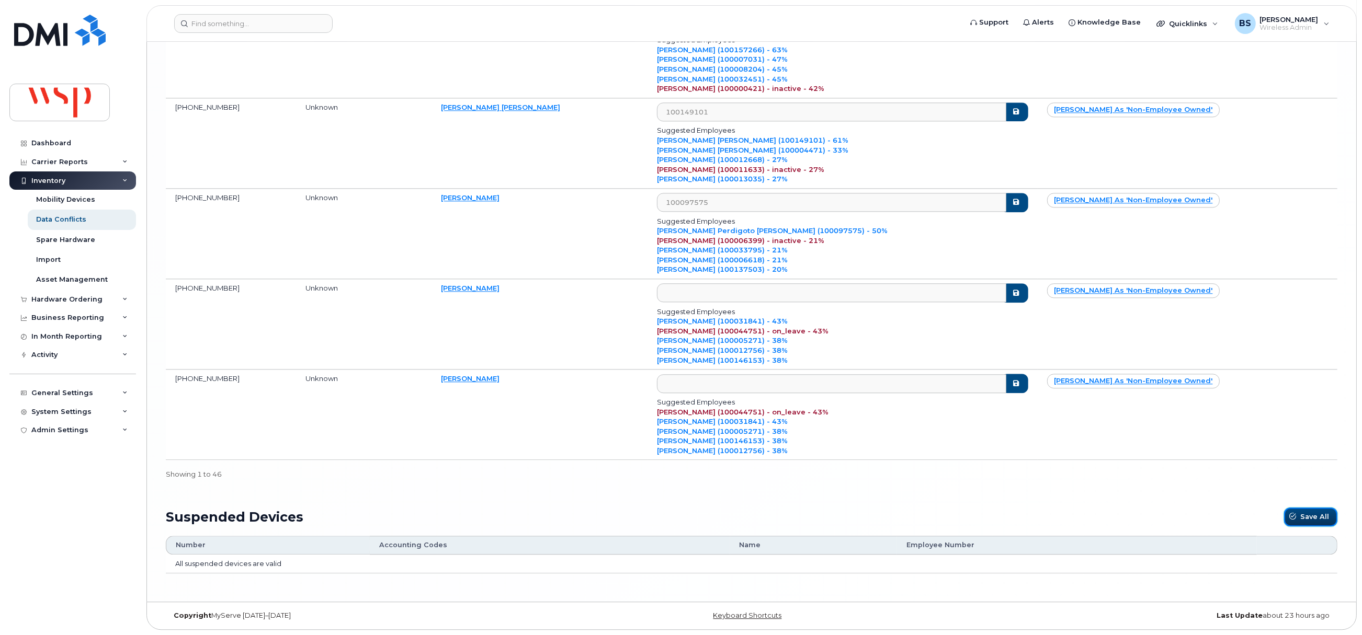
click at [906, 424] on span "Save All" at bounding box center [1314, 517] width 29 height 10
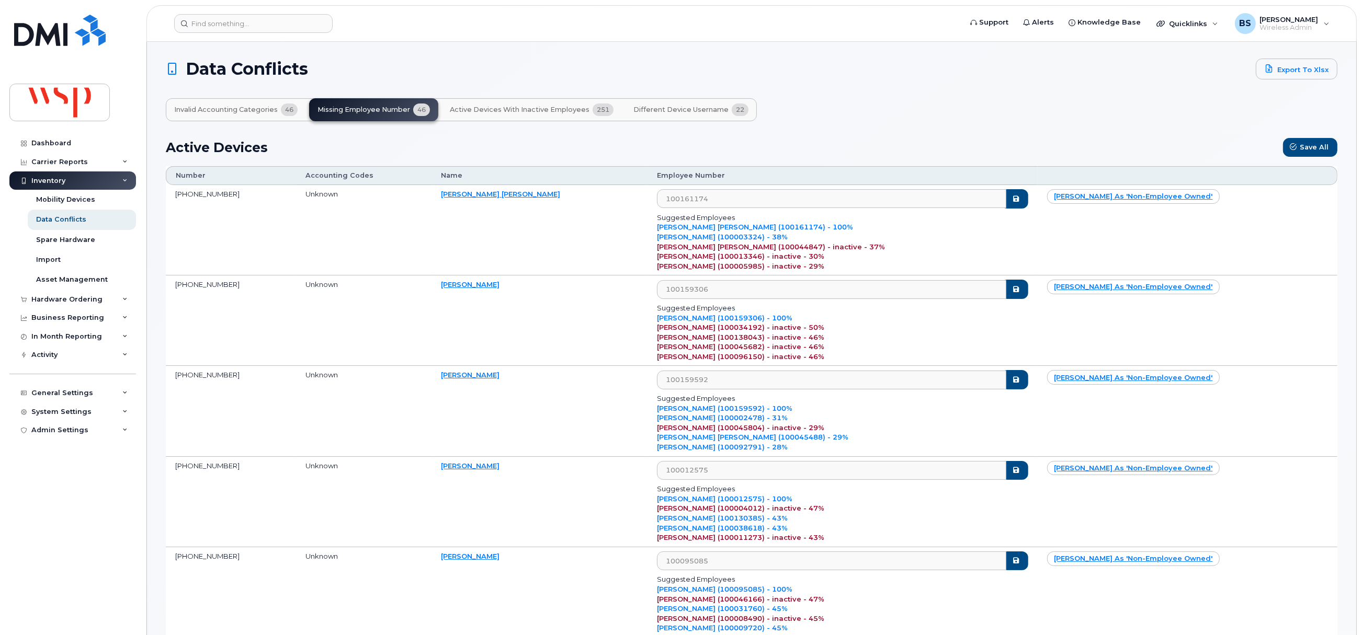
scroll to position [0, 0]
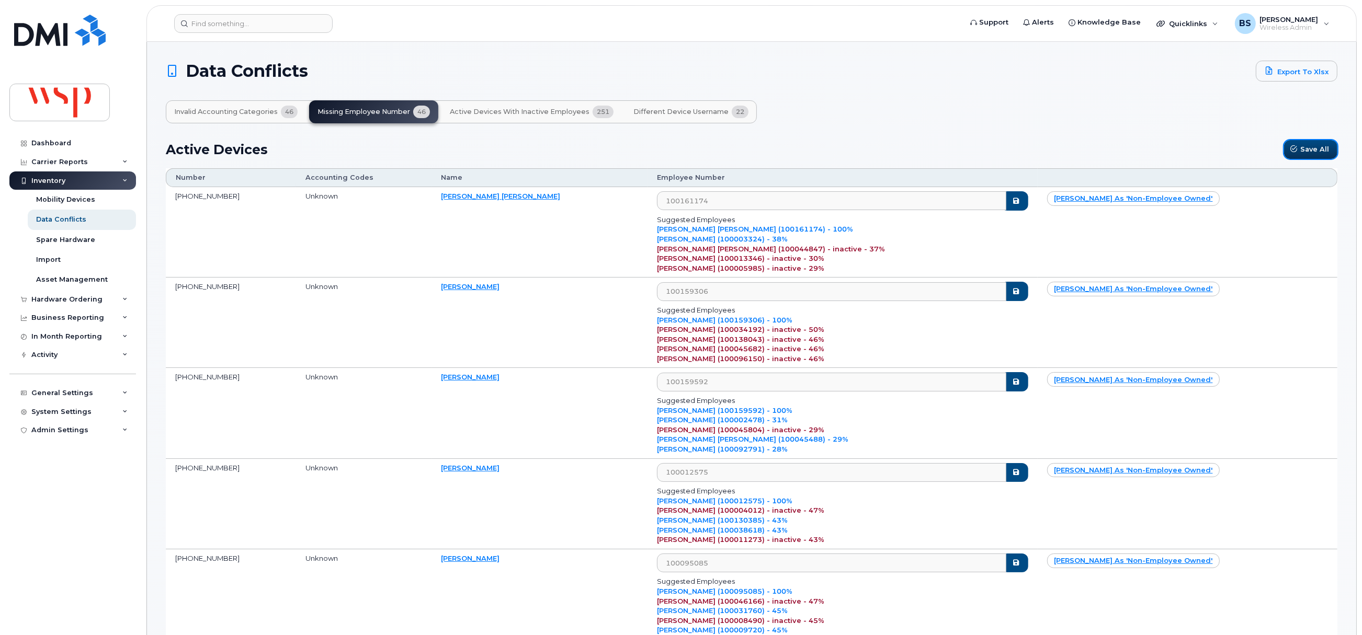
click at [906, 148] on span "Save All" at bounding box center [1314, 149] width 29 height 10
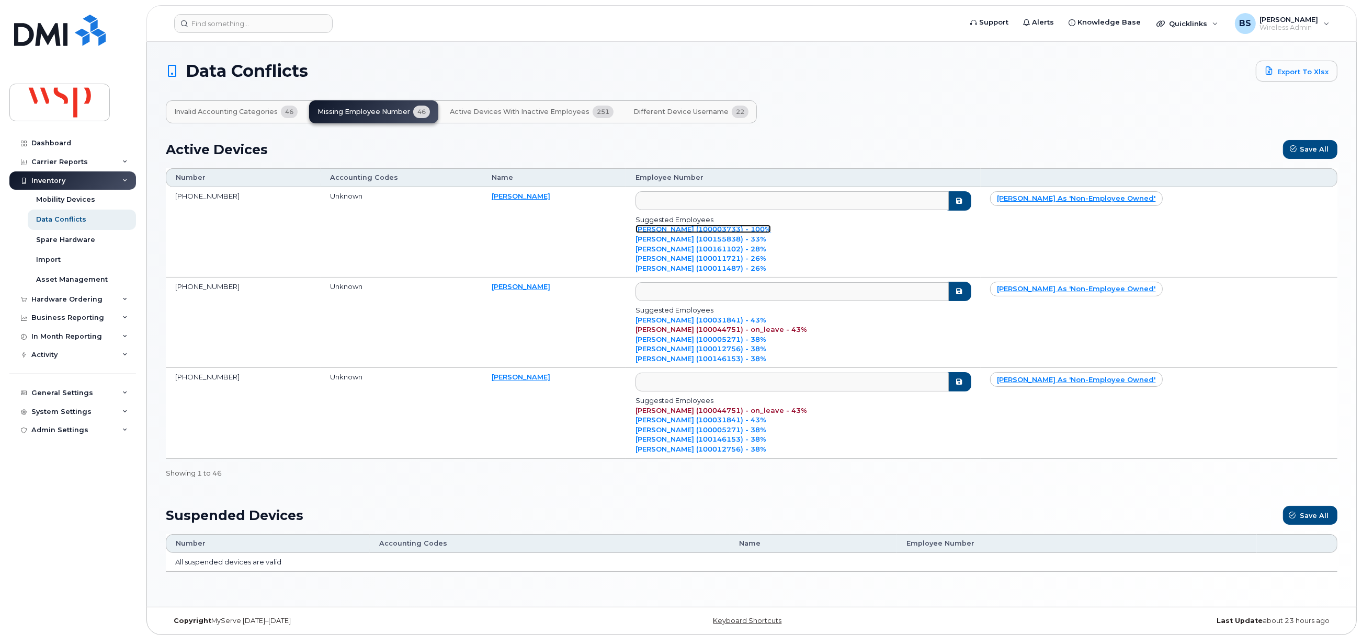
click at [740, 230] on link "Prabu Surendran (100003733) - 100%" at bounding box center [702, 229] width 135 height 8
type input "100003733"
click at [906, 203] on icon "submit" at bounding box center [958, 201] width 8 height 7
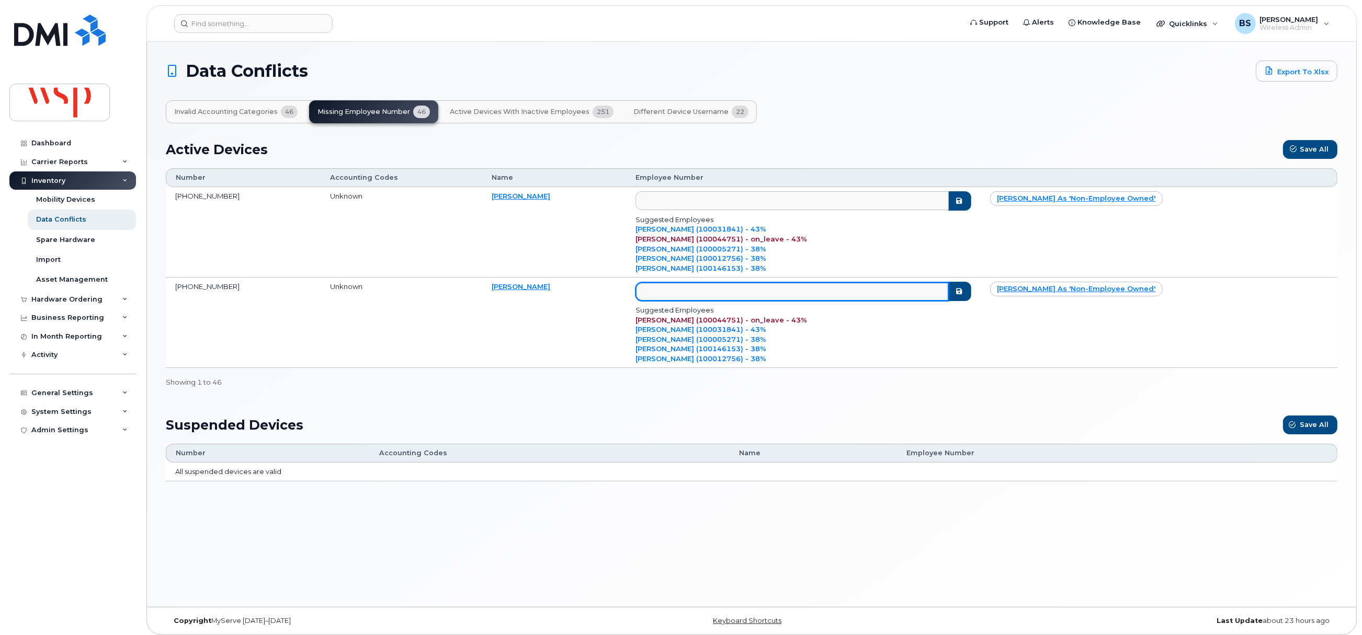
click at [708, 295] on input "text" at bounding box center [791, 291] width 313 height 19
paste input "100010392"
type input "100010392"
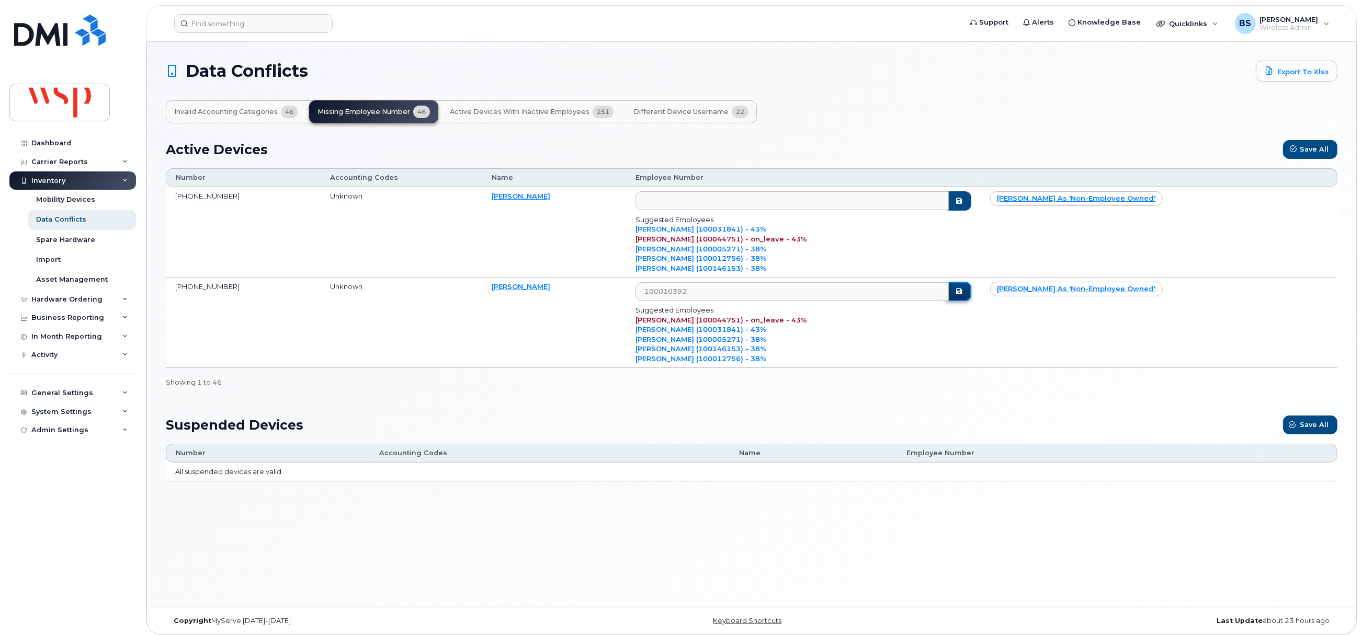
click at [906, 293] on icon "submit" at bounding box center [958, 291] width 8 height 7
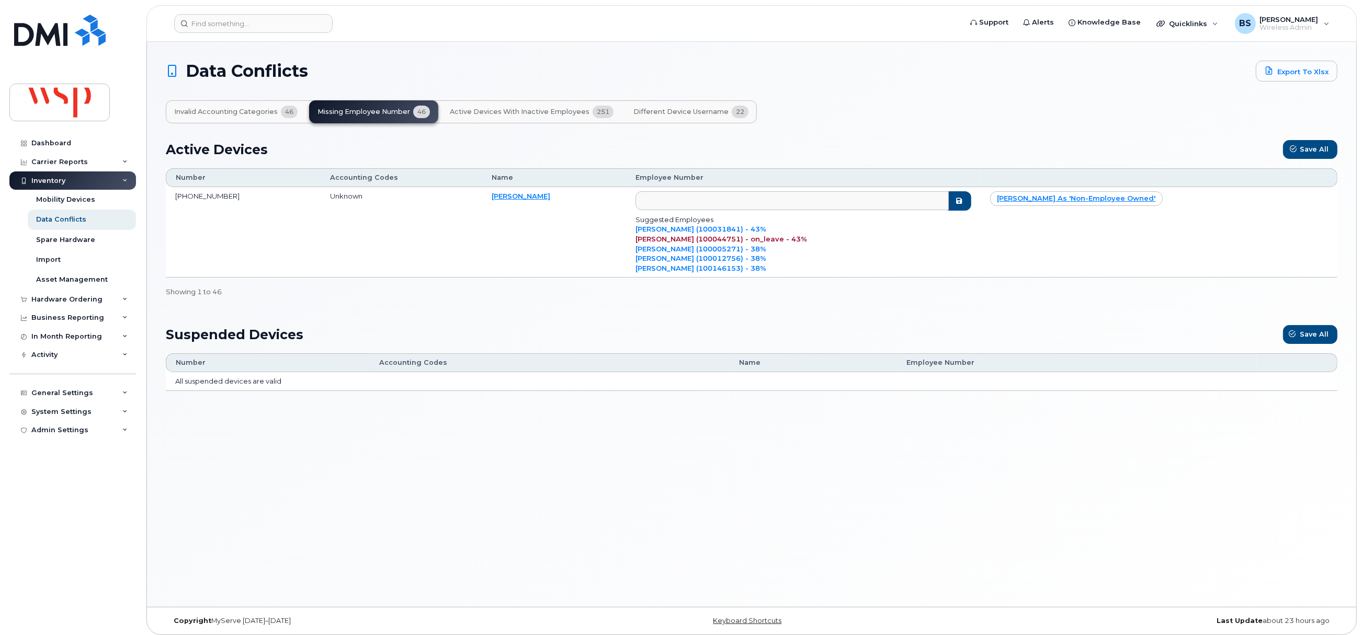
click at [677, 111] on span "Different Device Username" at bounding box center [680, 112] width 95 height 8
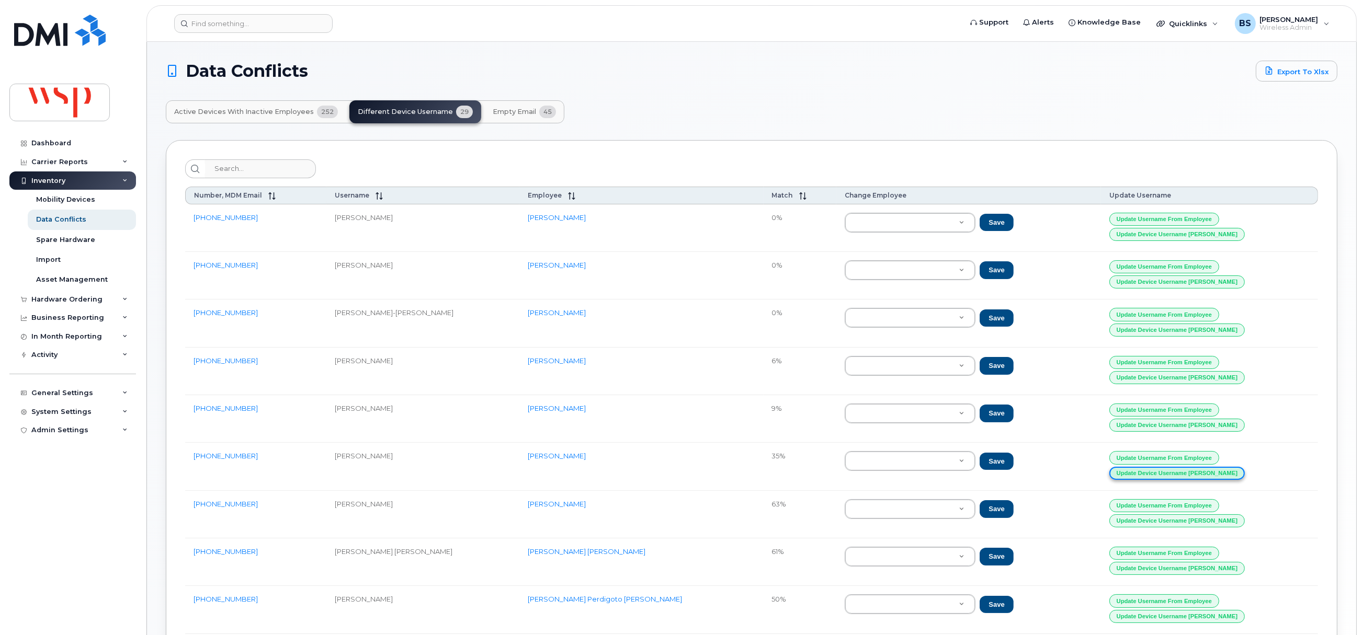
click at [906, 424] on button "Update Device Username Alias" at bounding box center [1176, 473] width 135 height 13
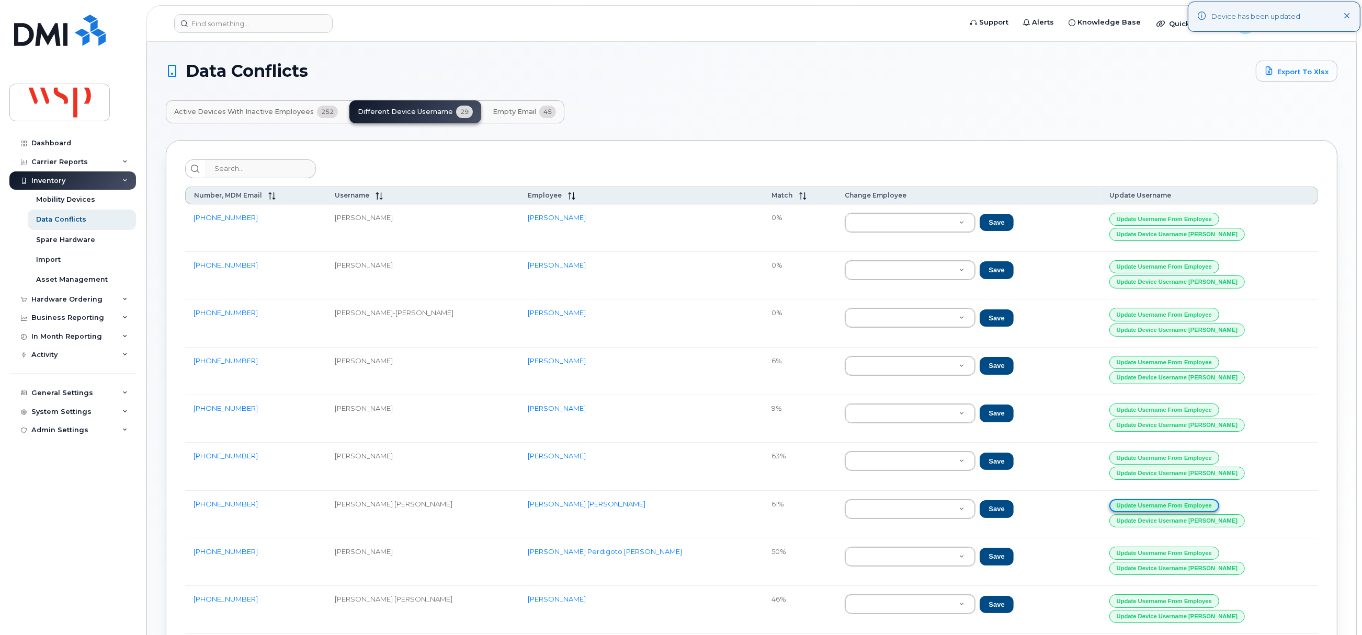
click at [906, 424] on button "Update Username from Employee" at bounding box center [1164, 505] width 110 height 13
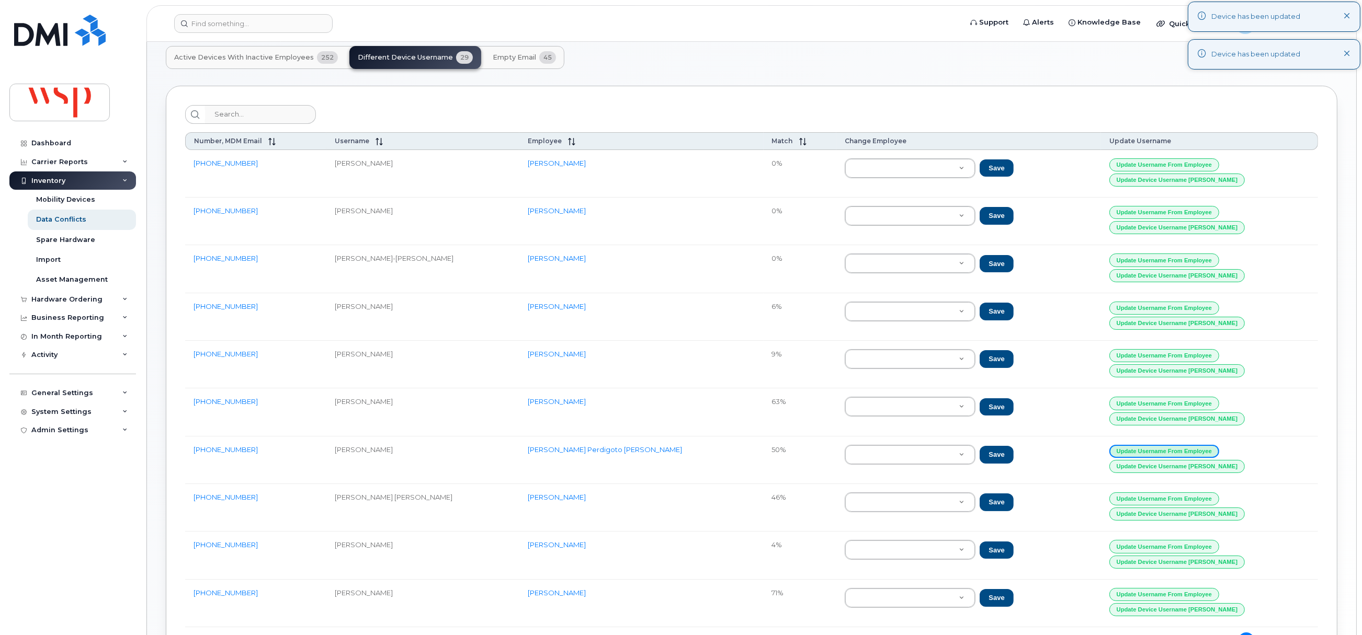
scroll to position [78, 0]
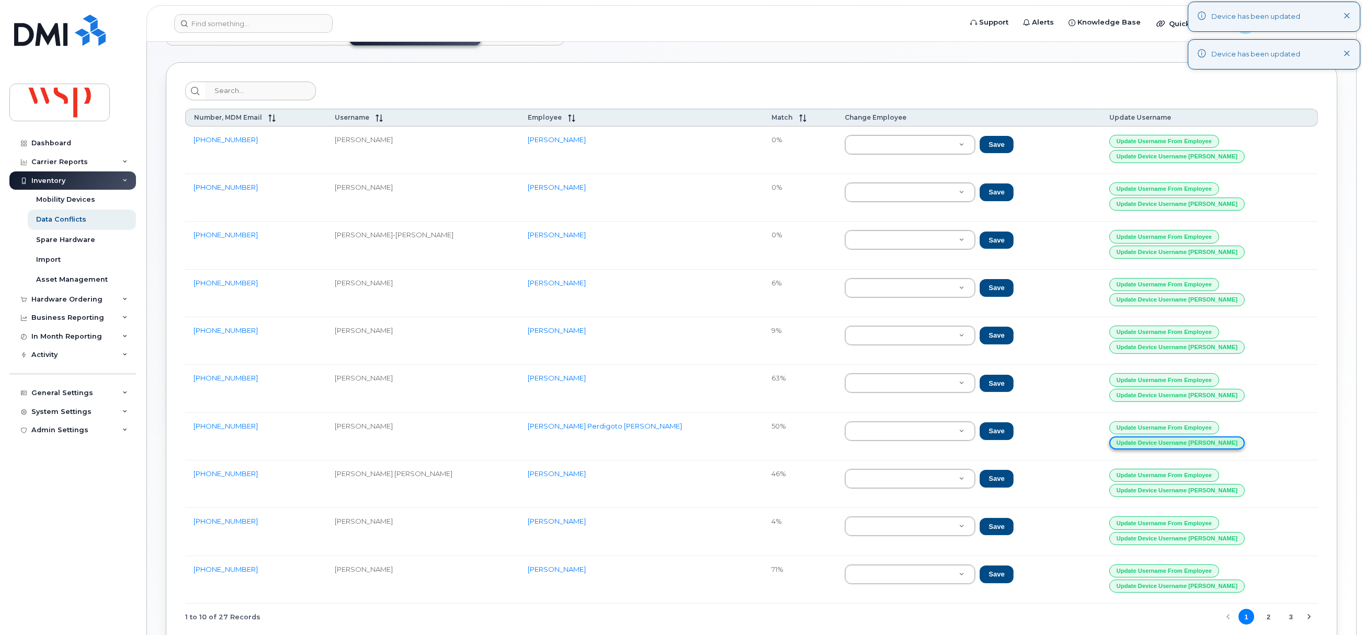
click at [906, 424] on button "Update Device Username Alias" at bounding box center [1176, 443] width 135 height 13
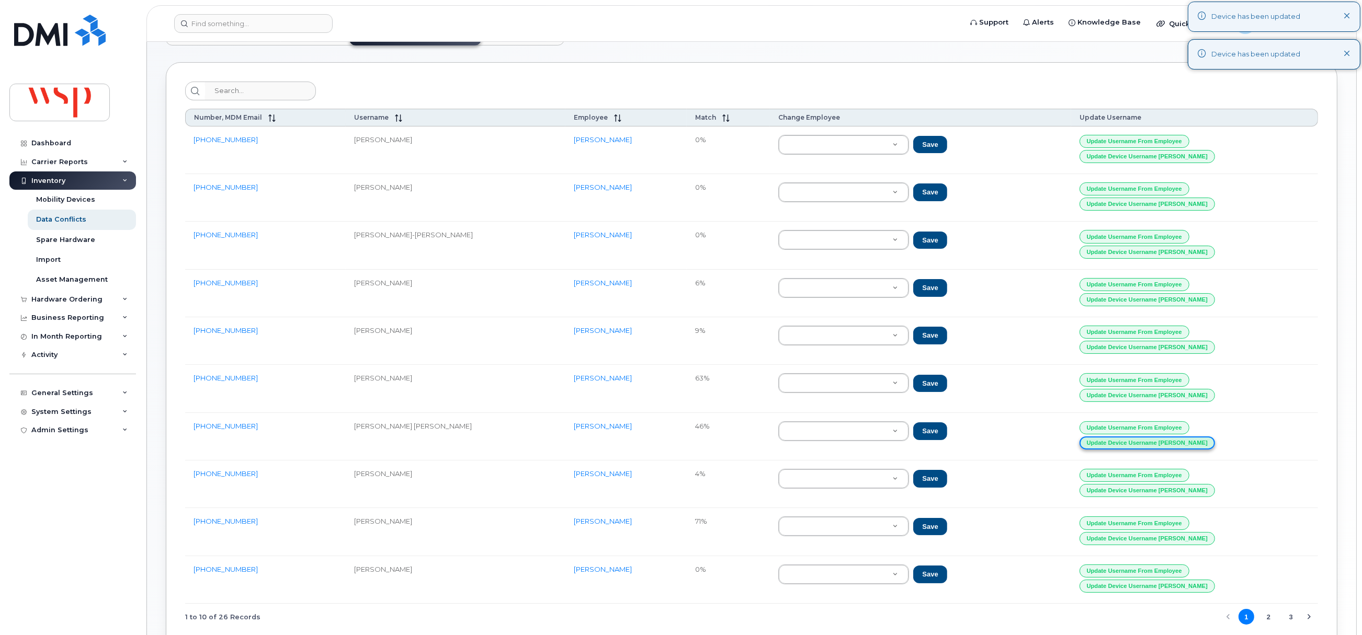
click at [906, 424] on button "Update Device Username Alias" at bounding box center [1146, 443] width 135 height 13
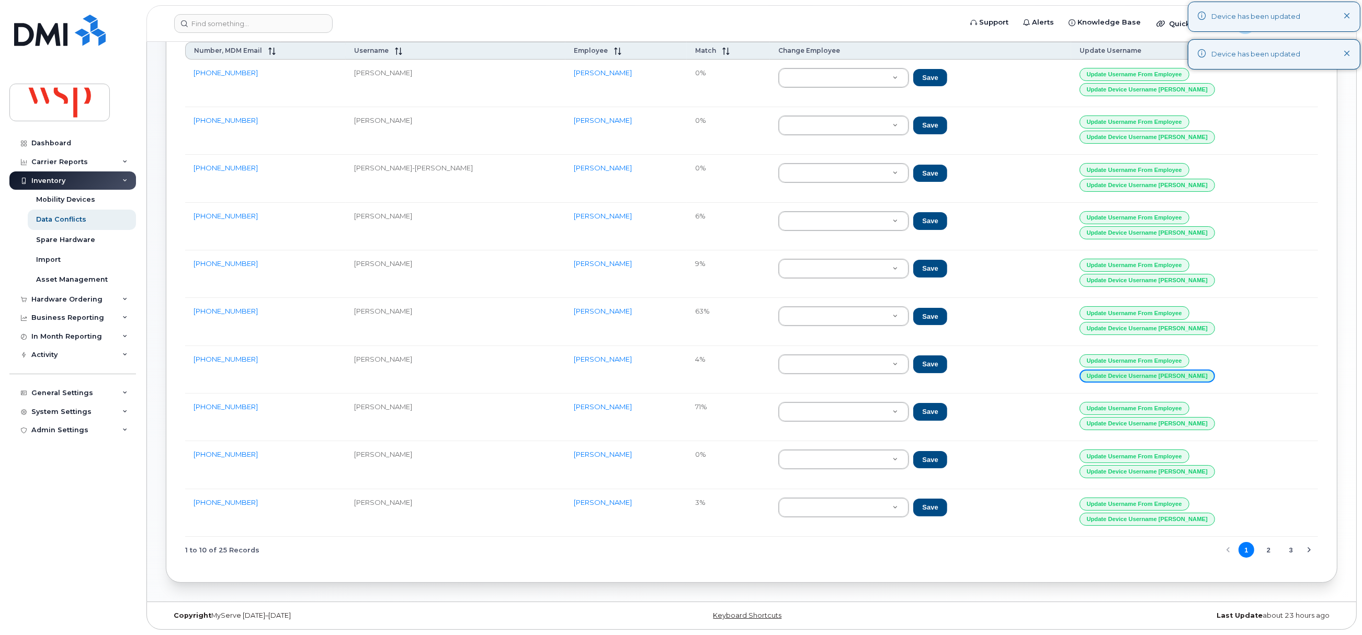
scroll to position [154, 0]
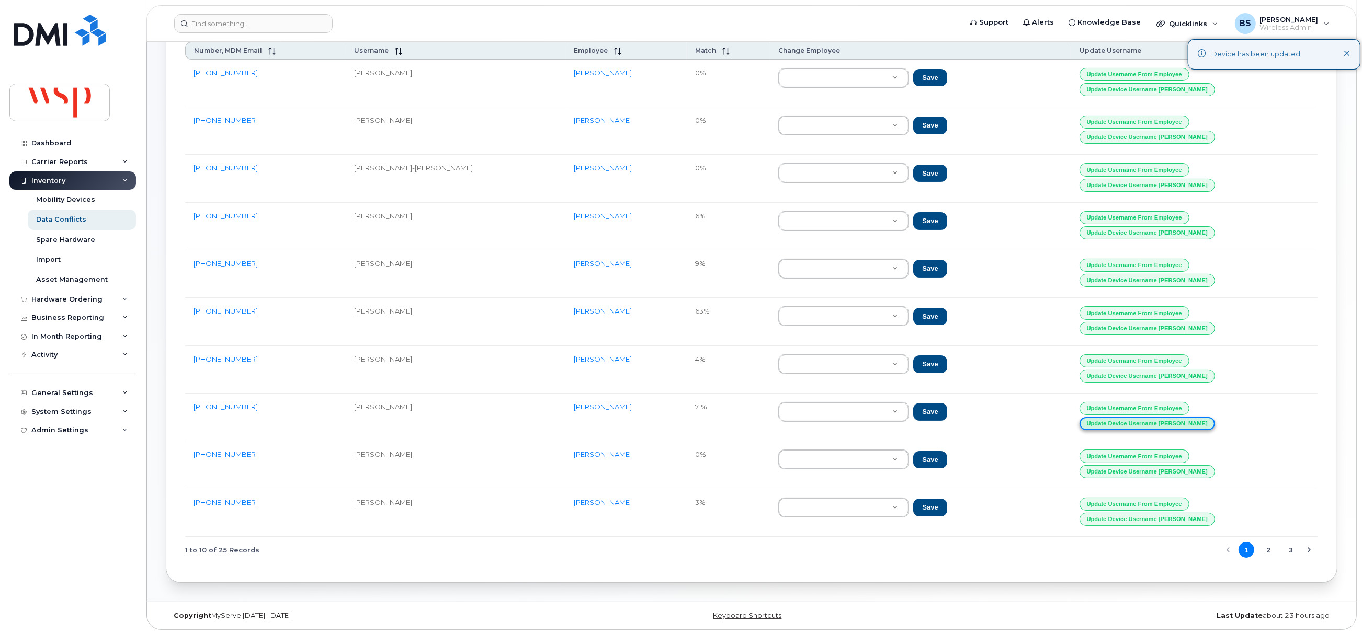
click at [906, 420] on button "Update Device Username Alias" at bounding box center [1146, 423] width 135 height 13
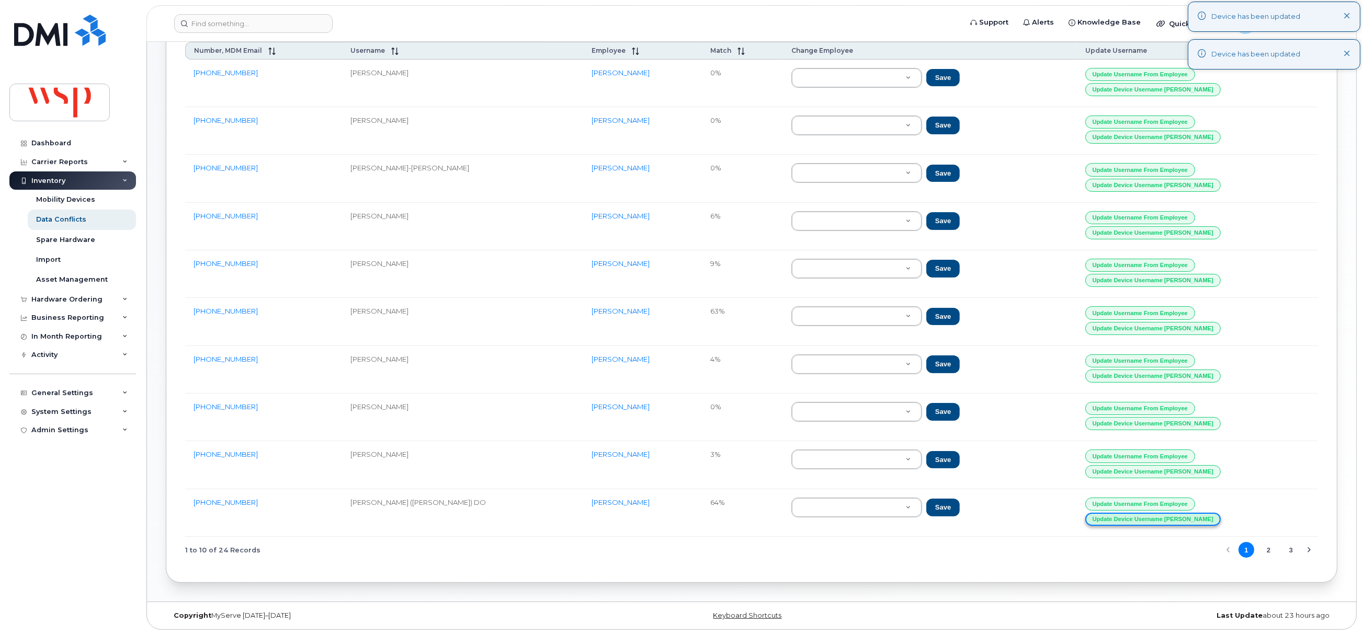
click at [906, 424] on button "Update Device Username Alias" at bounding box center [1152, 519] width 135 height 13
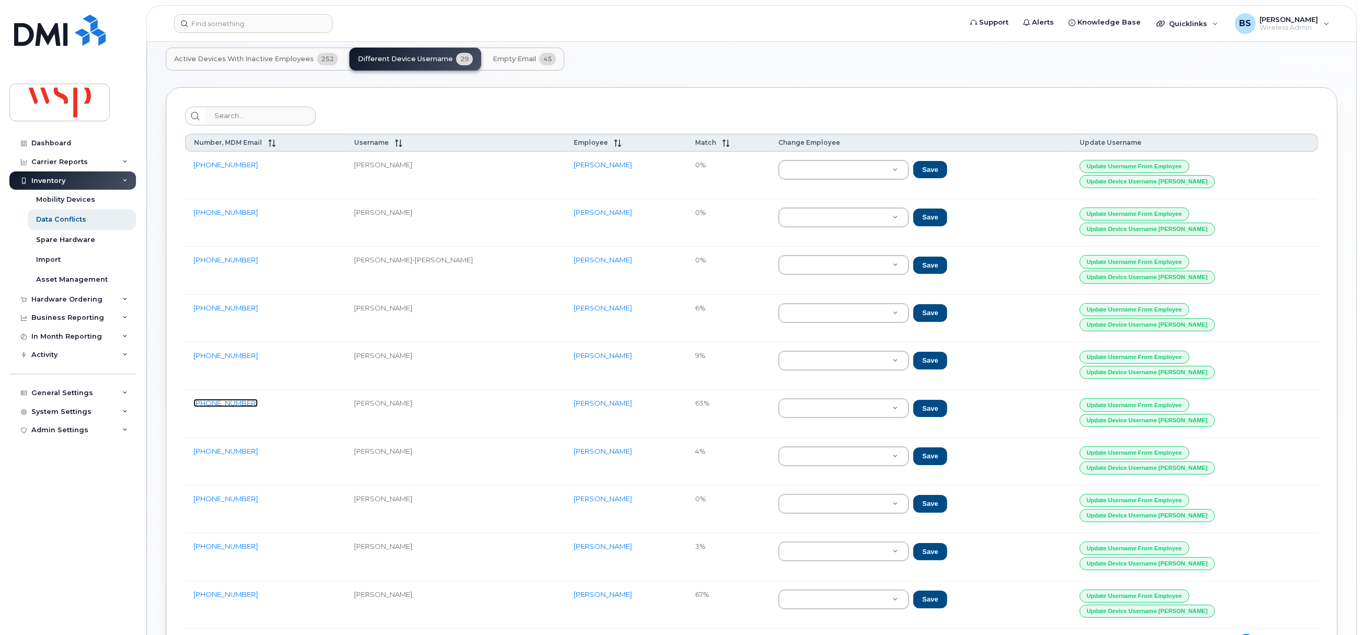
scroll to position [0, 0]
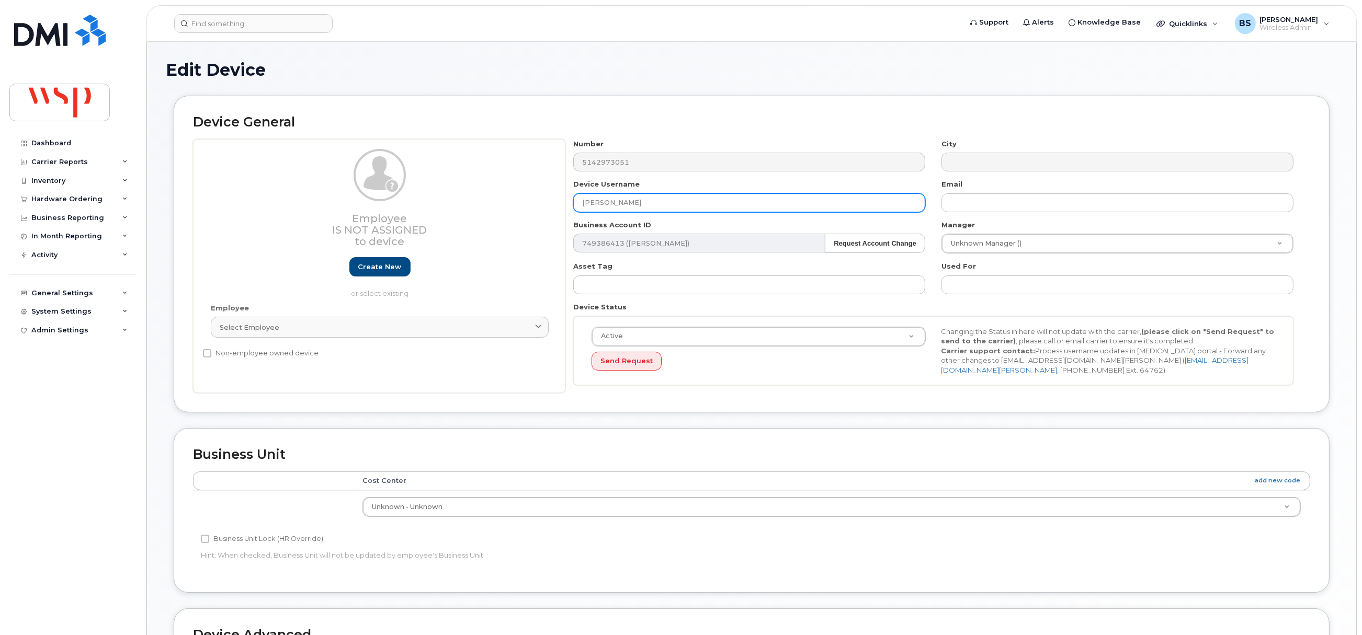
drag, startPoint x: 562, startPoint y: 206, endPoint x: 552, endPoint y: 207, distance: 10.0
click at [554, 207] on div "Employee Is not assigned to device Create new or select existing Employee Selec…" at bounding box center [751, 266] width 1117 height 255
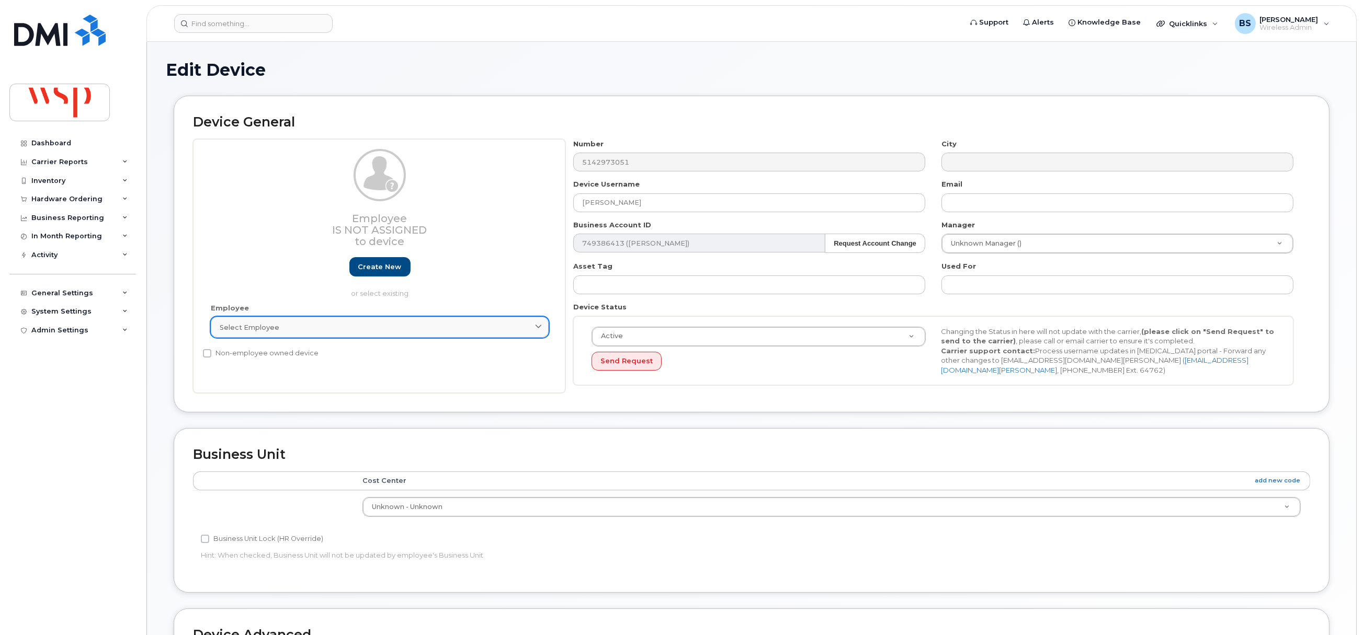
click at [293, 320] on link "Select employee" at bounding box center [380, 327] width 338 height 21
paste input "[PERSON_NAME]"
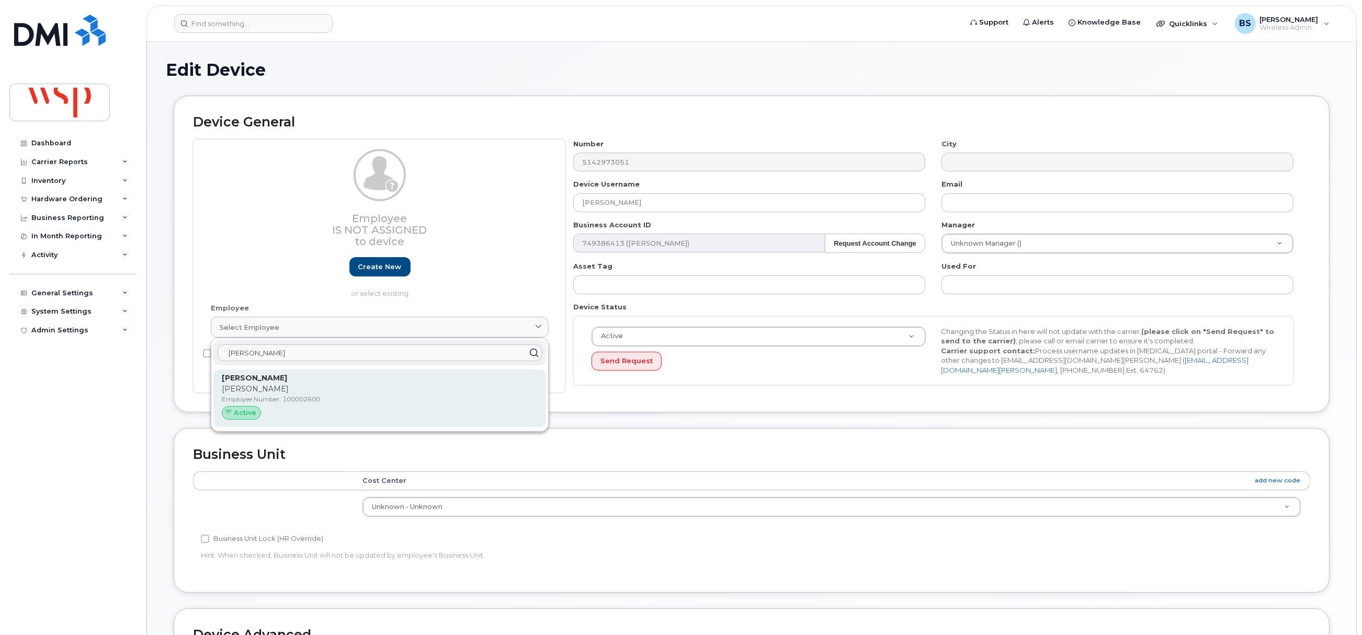
type input "[PERSON_NAME]"
click at [263, 385] on p "[PERSON_NAME]" at bounding box center [380, 389] width 316 height 11
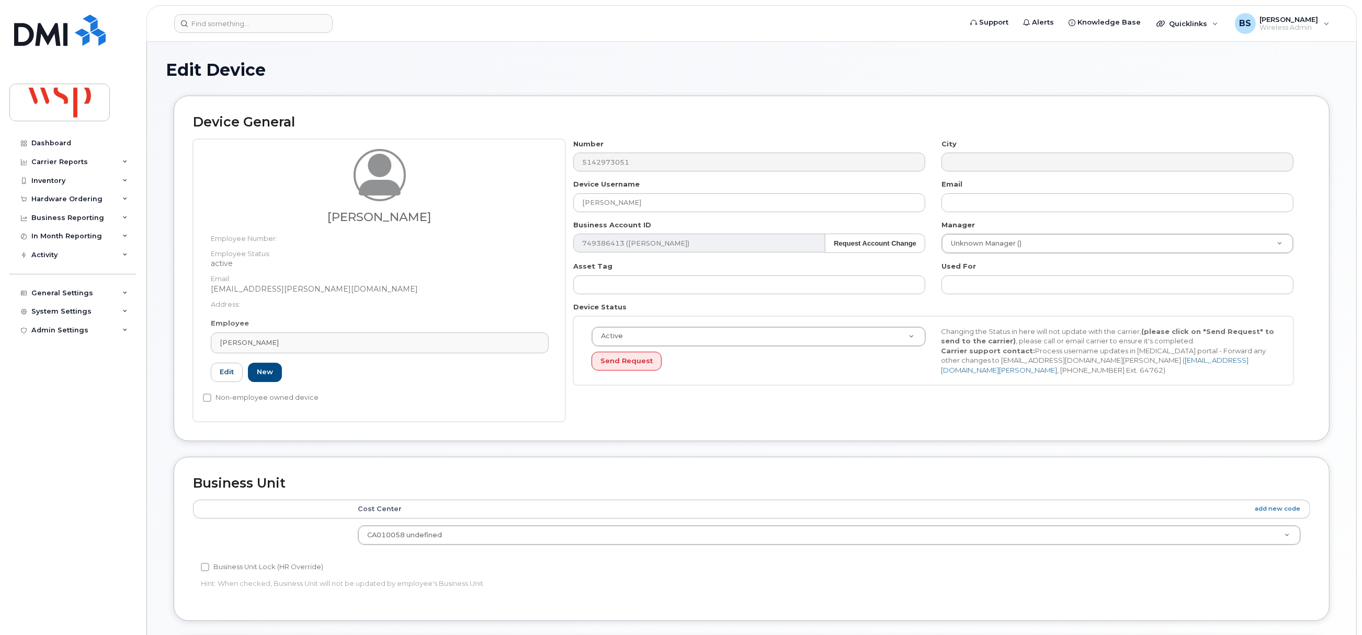
type input "100002600"
type input "[EMAIL_ADDRESS][PERSON_NAME][DOMAIN_NAME]"
type input "5769854"
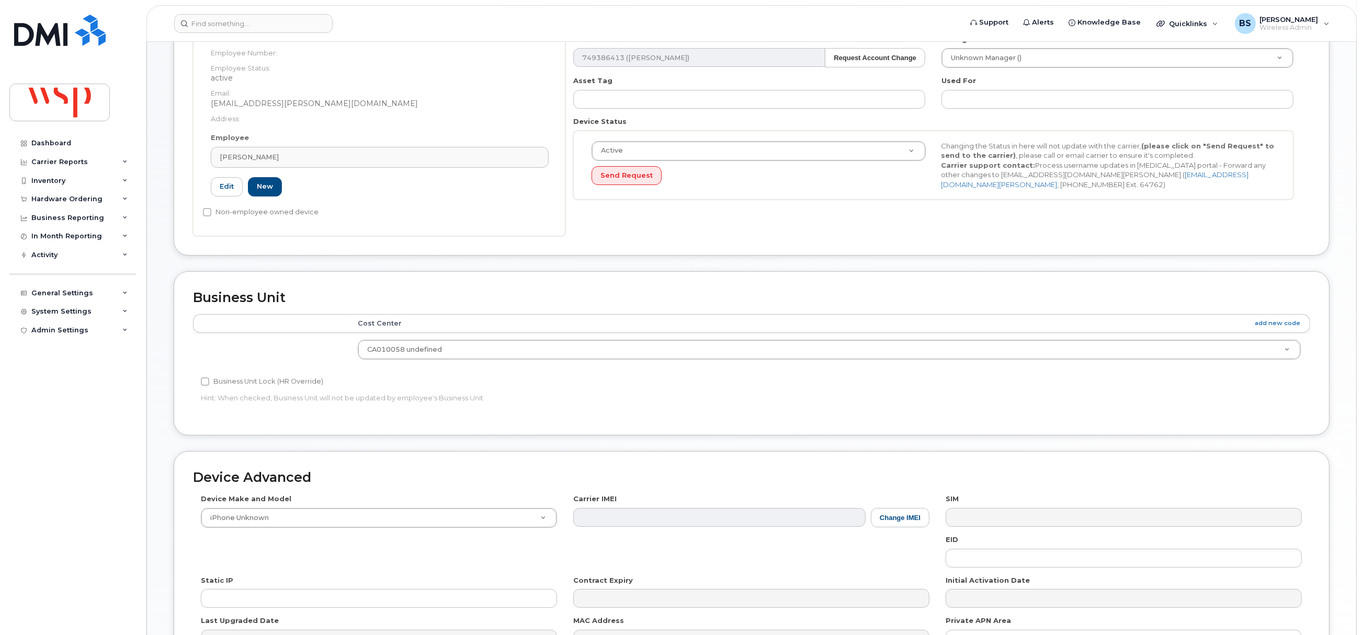
scroll to position [316, 0]
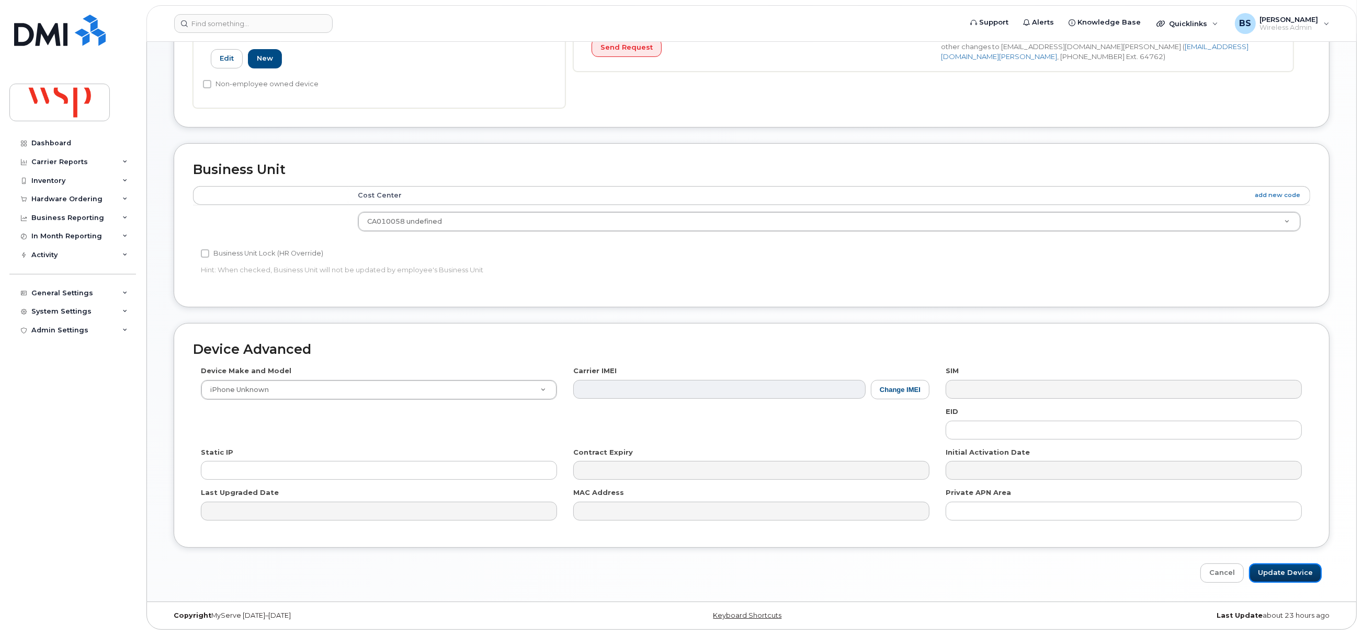
drag, startPoint x: 1284, startPoint y: 571, endPoint x: 908, endPoint y: 188, distance: 536.9
click at [1284, 571] on input "Update Device" at bounding box center [1285, 573] width 73 height 19
type input "Saving..."
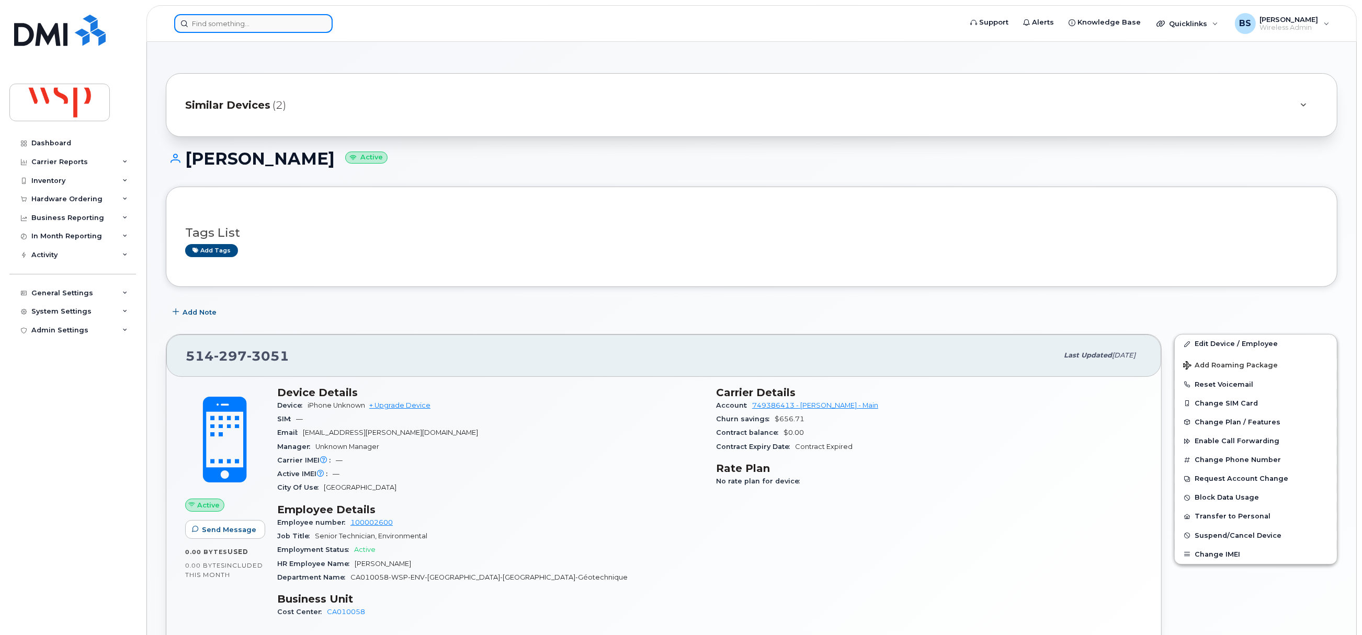
click at [276, 26] on input at bounding box center [253, 23] width 158 height 19
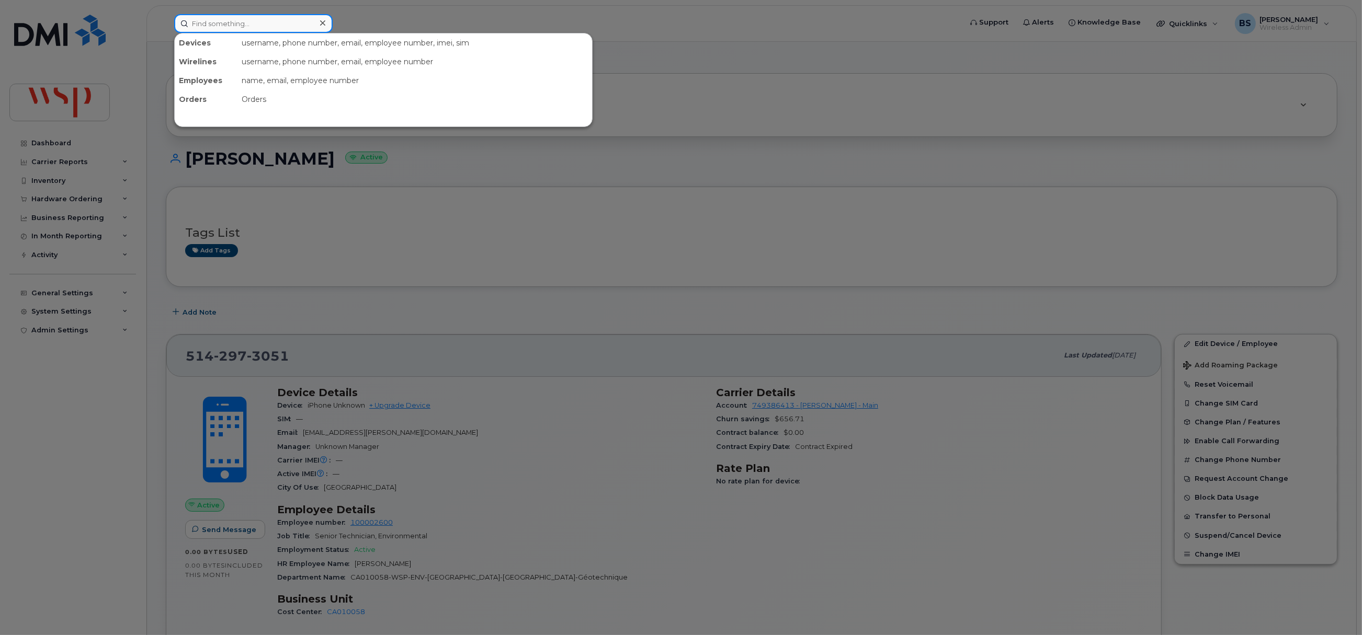
paste input "[PERSON_NAME]"
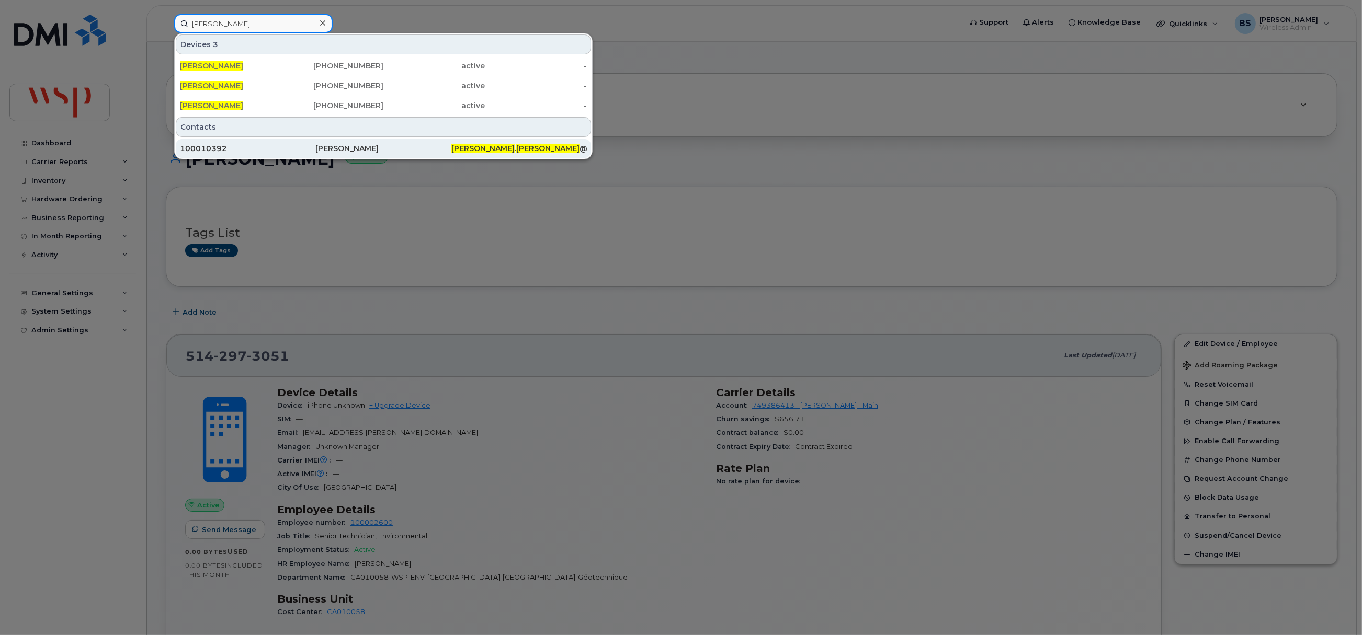
type input "[PERSON_NAME]"
click at [516, 147] on span "[PERSON_NAME]" at bounding box center [547, 148] width 63 height 9
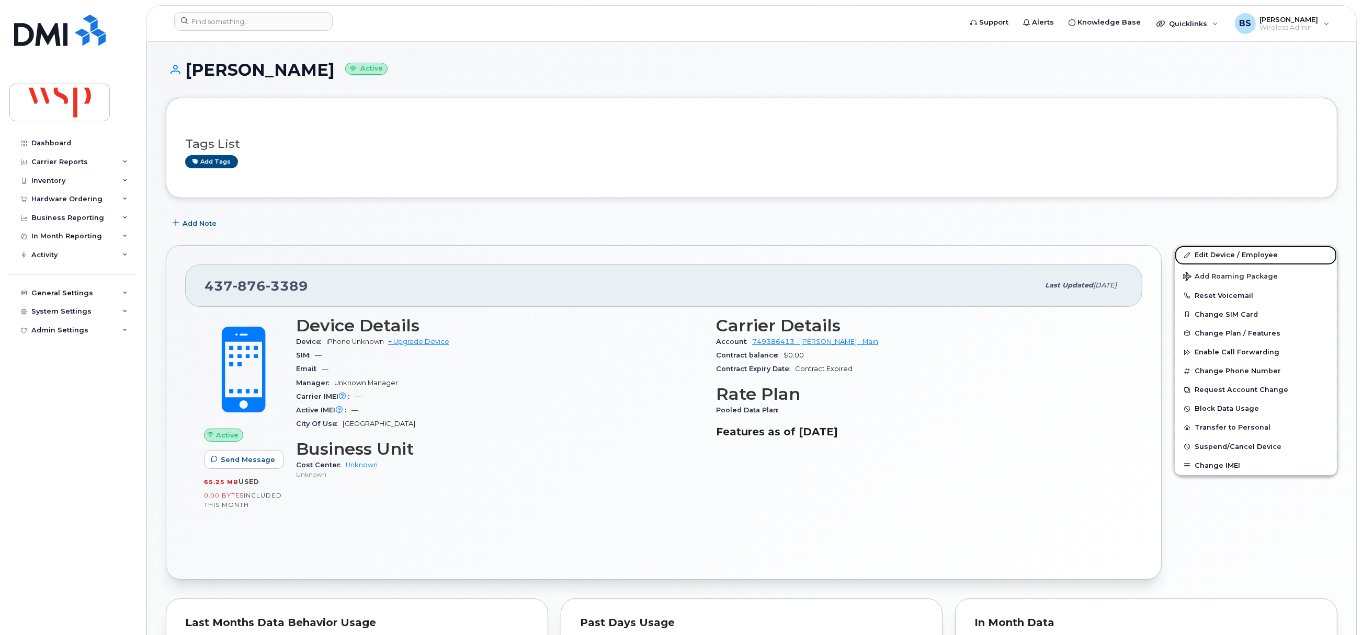
drag, startPoint x: 1212, startPoint y: 255, endPoint x: 613, endPoint y: 307, distance: 601.0
click at [1212, 255] on link "Edit Device / Employee" at bounding box center [1256, 255] width 162 height 19
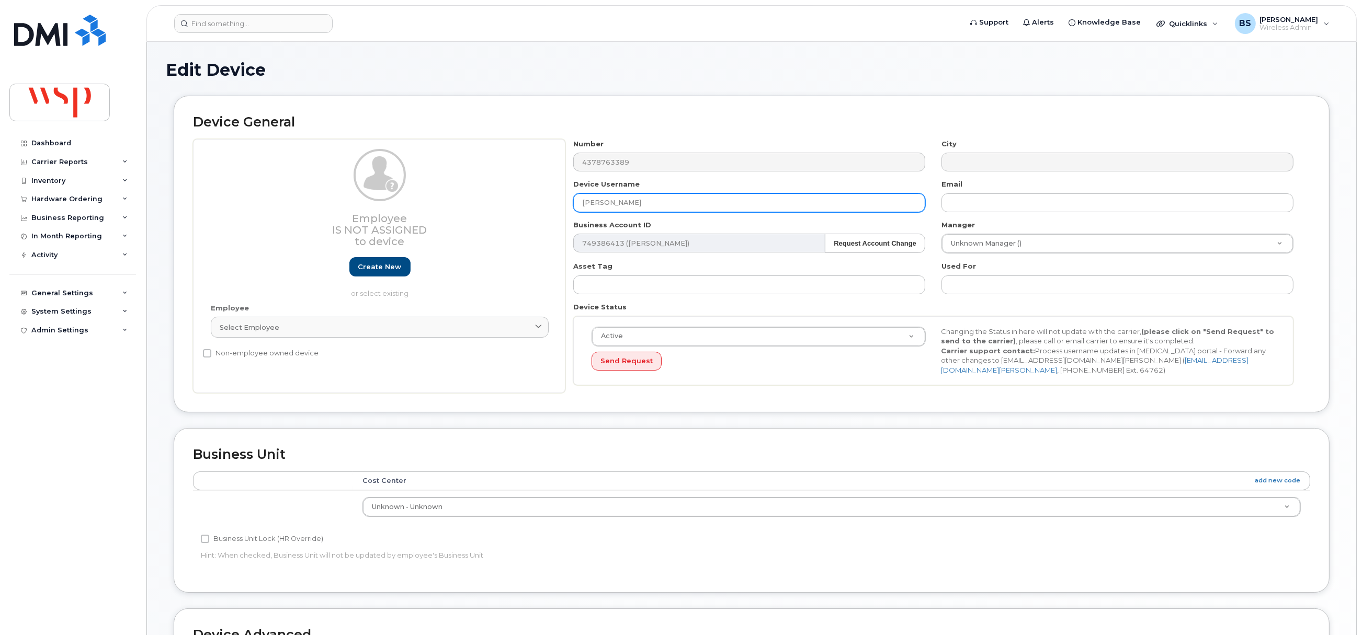
drag, startPoint x: 557, startPoint y: 202, endPoint x: 516, endPoint y: 202, distance: 40.8
click at [518, 202] on div "Employee Is not assigned to device Create new or select existing Employee Selec…" at bounding box center [751, 266] width 1117 height 255
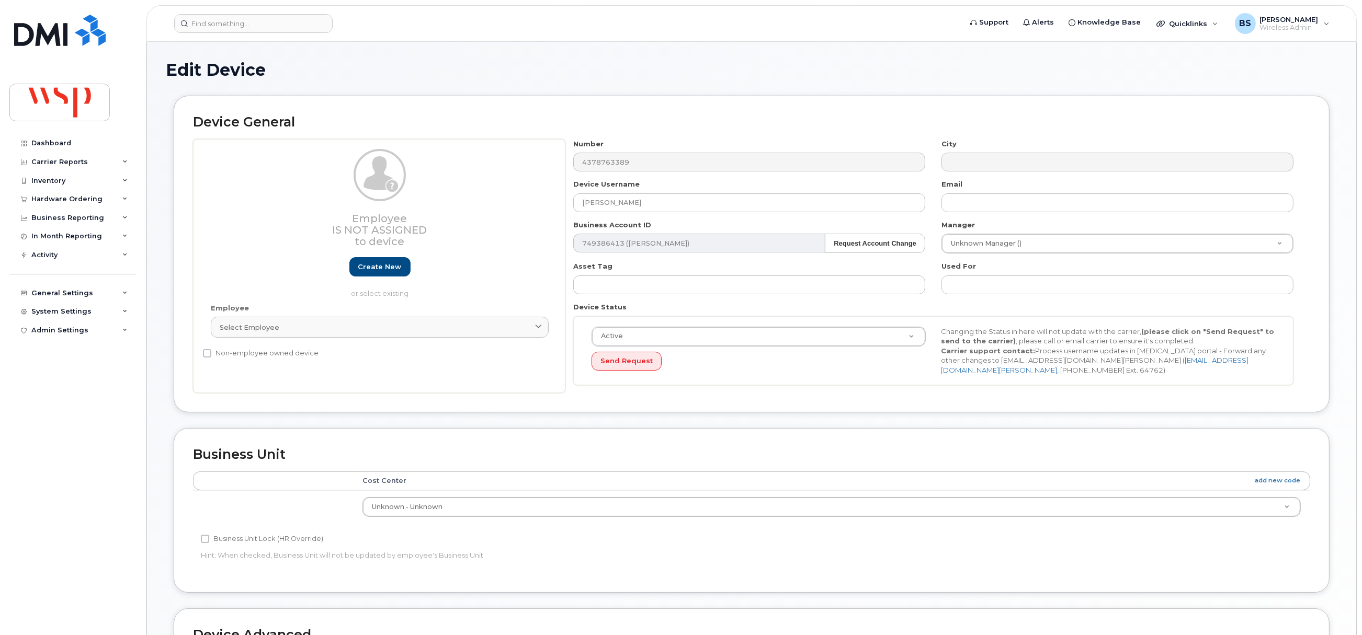
click at [401, 341] on div "Employee Select employee Type first three symbols or more" at bounding box center [380, 325] width 354 height 44
click at [401, 328] on div "Select employee" at bounding box center [380, 328] width 320 height 10
paste input "[PERSON_NAME]"
click at [243, 359] on input "[PERSON_NAME]" at bounding box center [380, 353] width 324 height 17
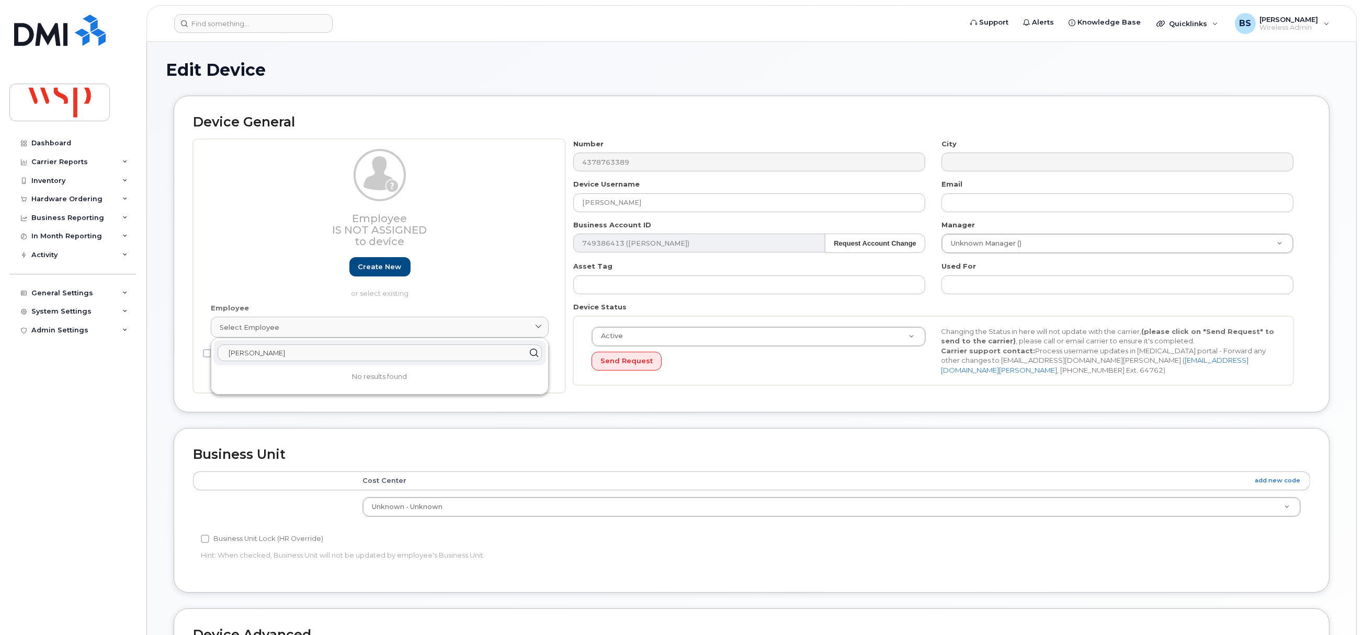
click at [318, 355] on input "[PERSON_NAME]" at bounding box center [380, 353] width 324 height 17
drag, startPoint x: 315, startPoint y: 357, endPoint x: 159, endPoint y: 351, distance: 156.5
click at [159, 353] on div "Edit Device Device General Employee Is not assigned to device Create new or sel…" at bounding box center [751, 464] width 1209 height 845
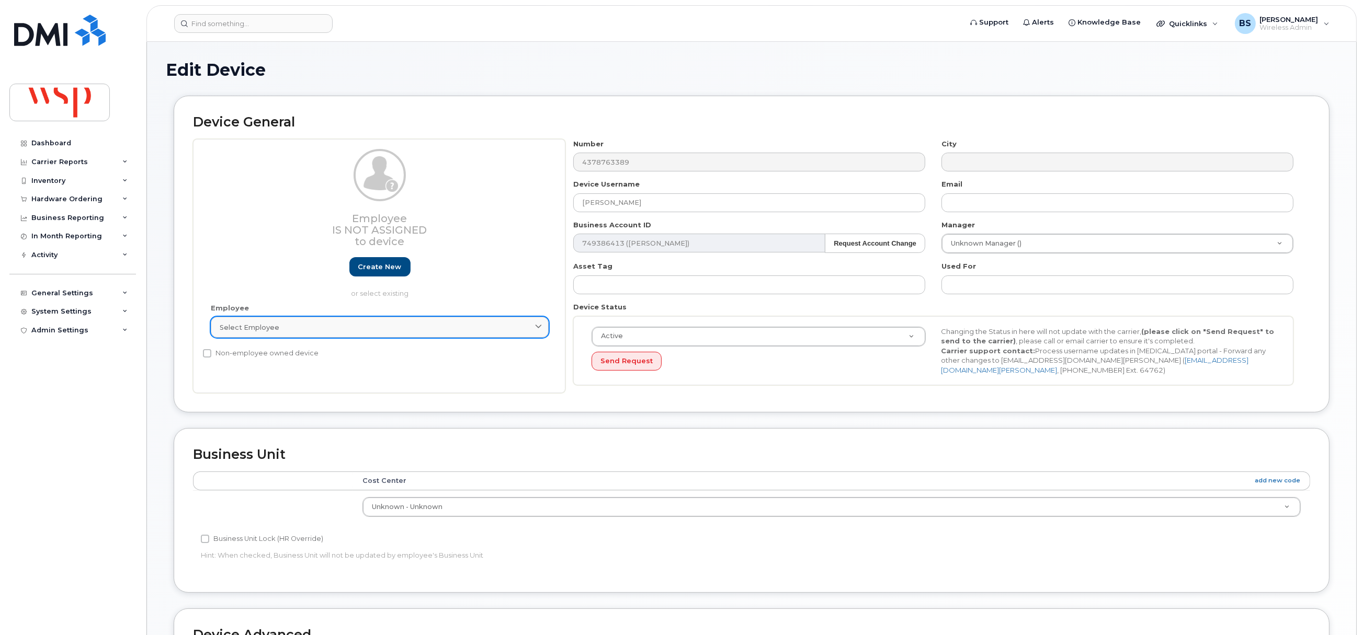
click at [318, 330] on div "Select employee" at bounding box center [380, 328] width 320 height 10
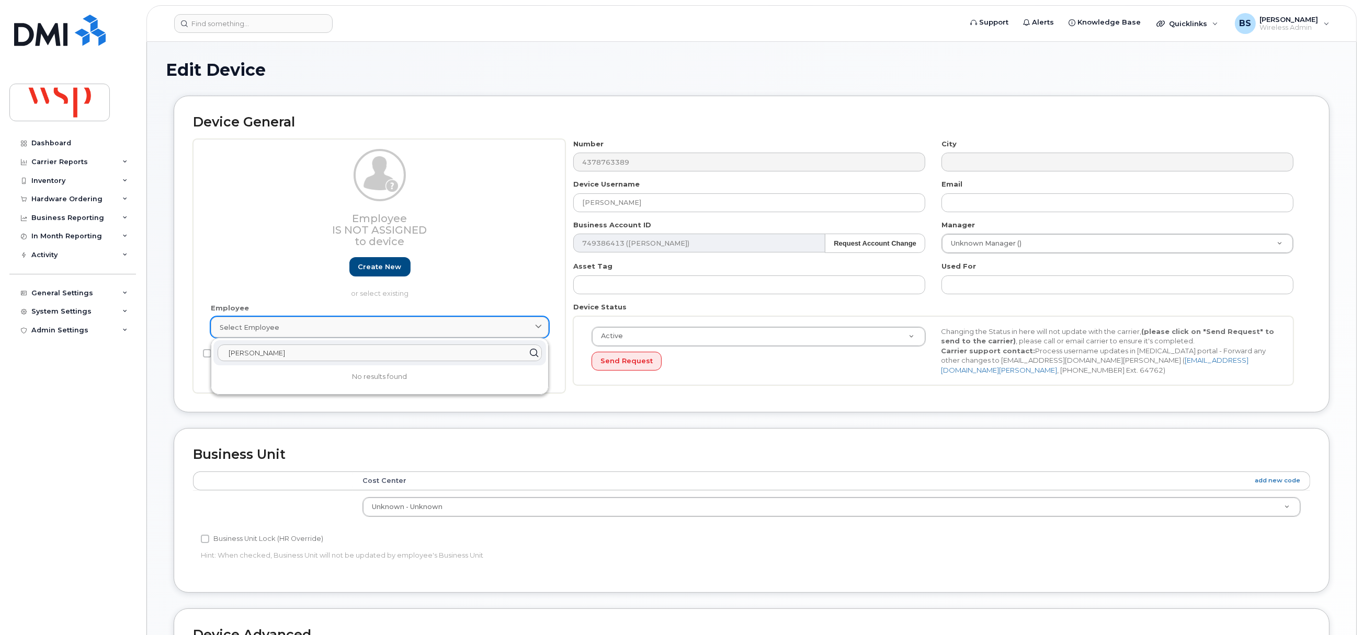
paste input "100010392"
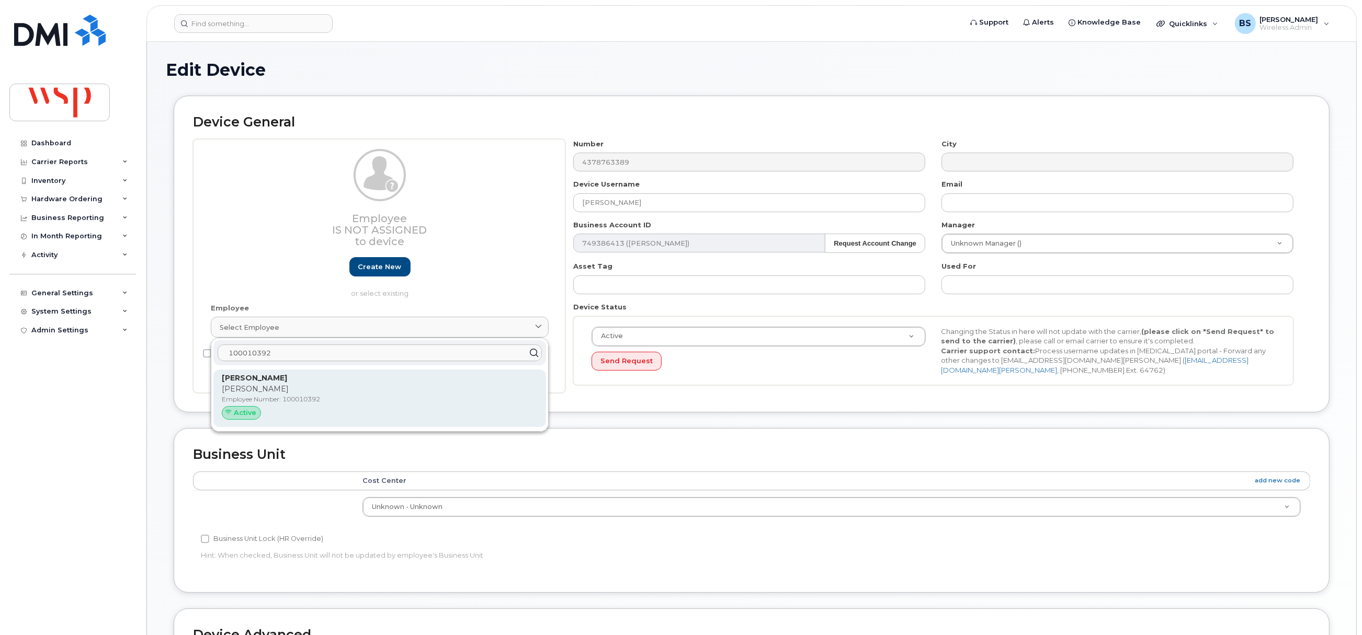
type input "100010392"
click at [262, 396] on p "Employee Number: 100010392" at bounding box center [380, 399] width 316 height 9
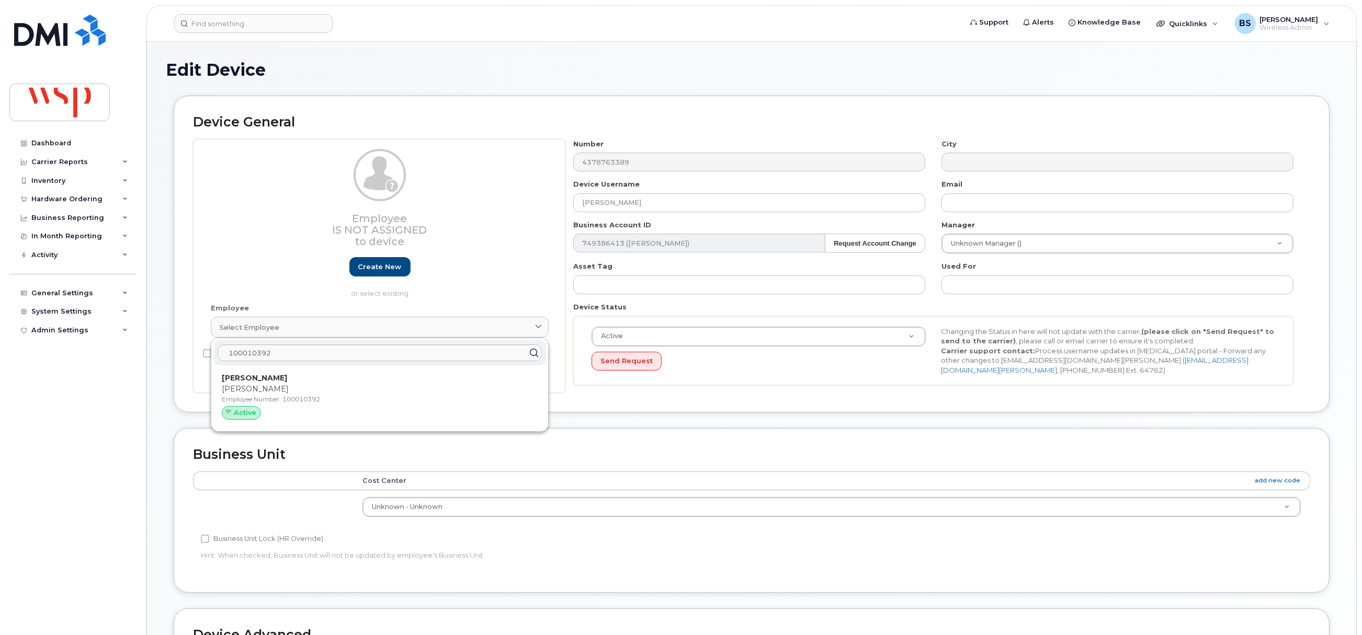
type input "100010392"
type input "[PERSON_NAME]"
type input "[PERSON_NAME][EMAIL_ADDRESS][DOMAIN_NAME]"
type input "5769867"
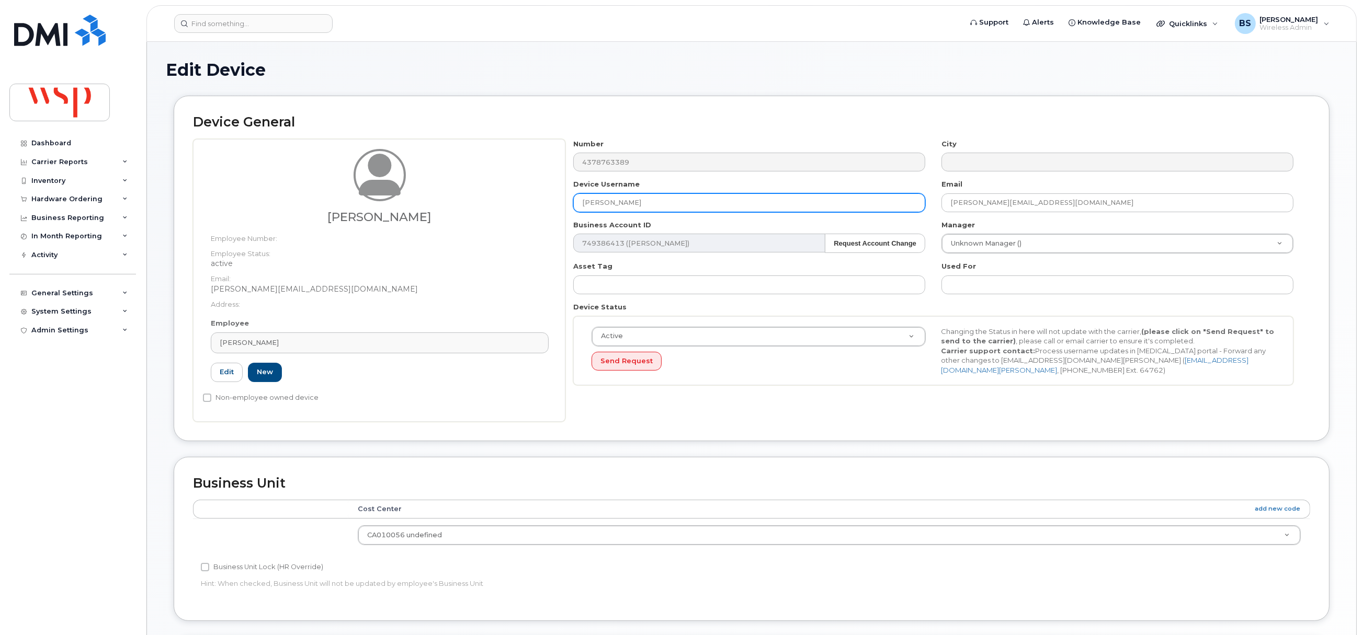
drag, startPoint x: 656, startPoint y: 202, endPoint x: 518, endPoint y: 197, distance: 138.2
click at [501, 200] on div "[PERSON_NAME] Employee Number: Employee Status: active Email: [PERSON_NAME][EMA…" at bounding box center [751, 280] width 1117 height 283
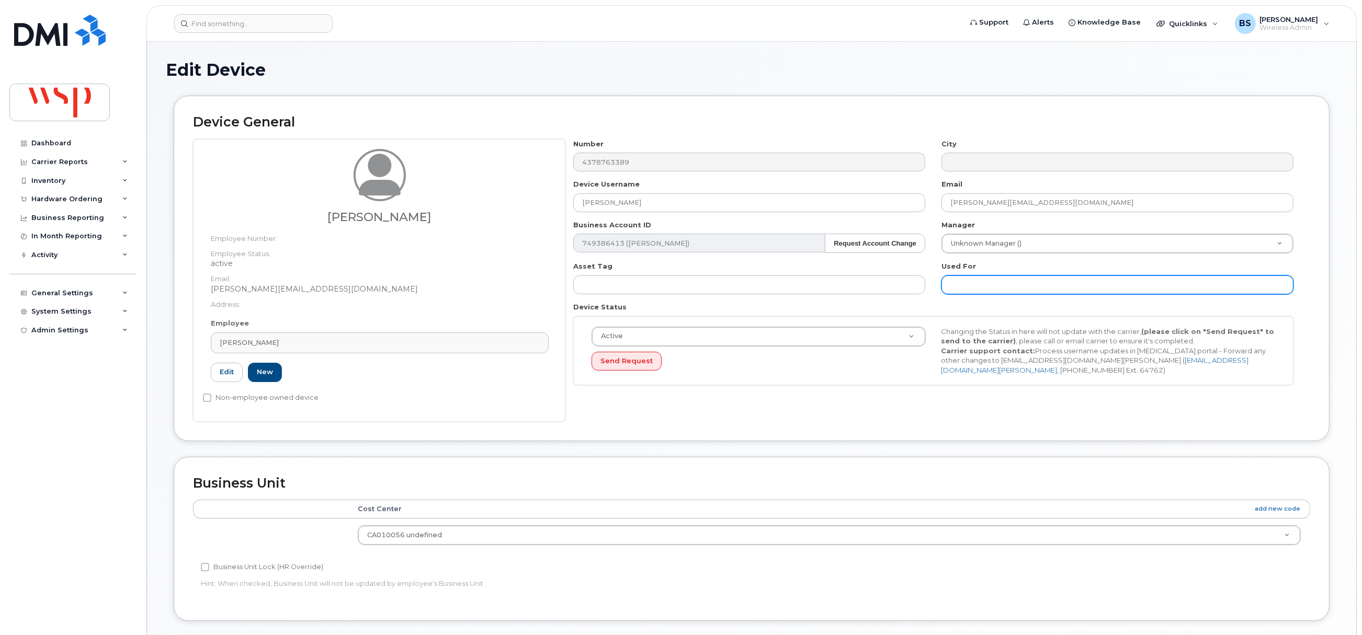
click at [994, 279] on input "text" at bounding box center [1117, 285] width 352 height 19
paste input "[PERSON_NAME]"
type input "[PERSON_NAME]"
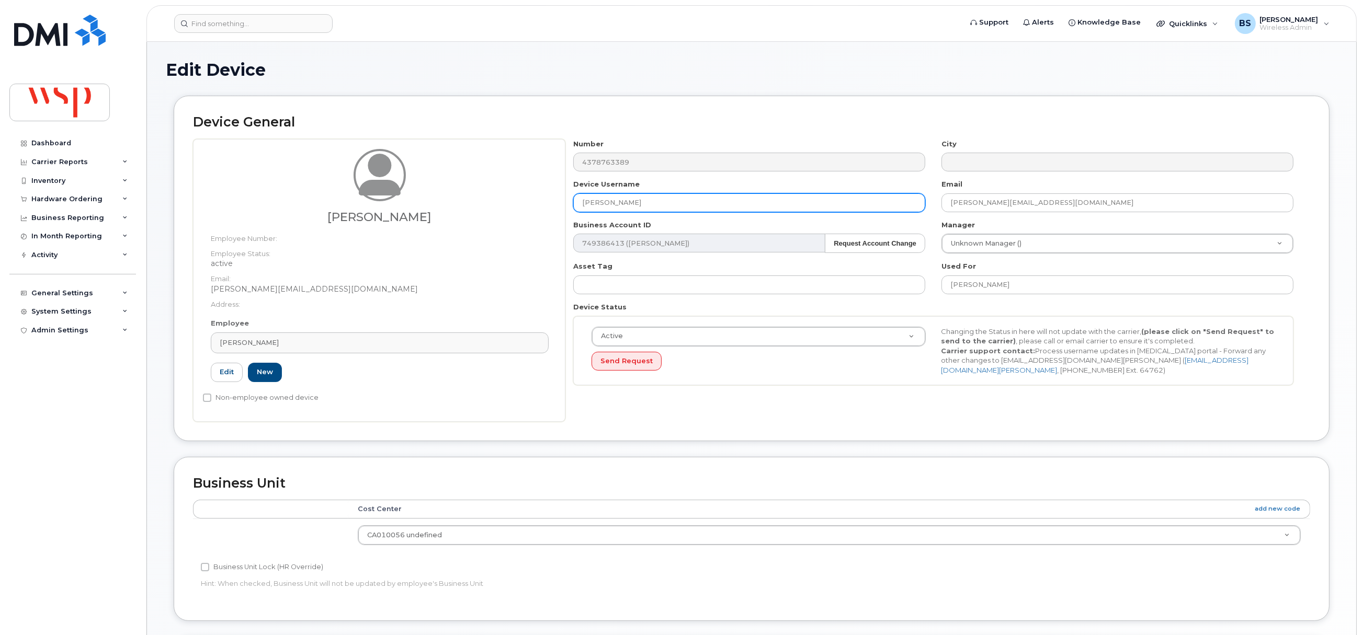
click at [512, 208] on div "[PERSON_NAME] Employee Number: Employee Status: active Email: [PERSON_NAME][EMA…" at bounding box center [751, 280] width 1117 height 283
paste input "[PERSON_NAME]"
type input "[PERSON_NAME]"
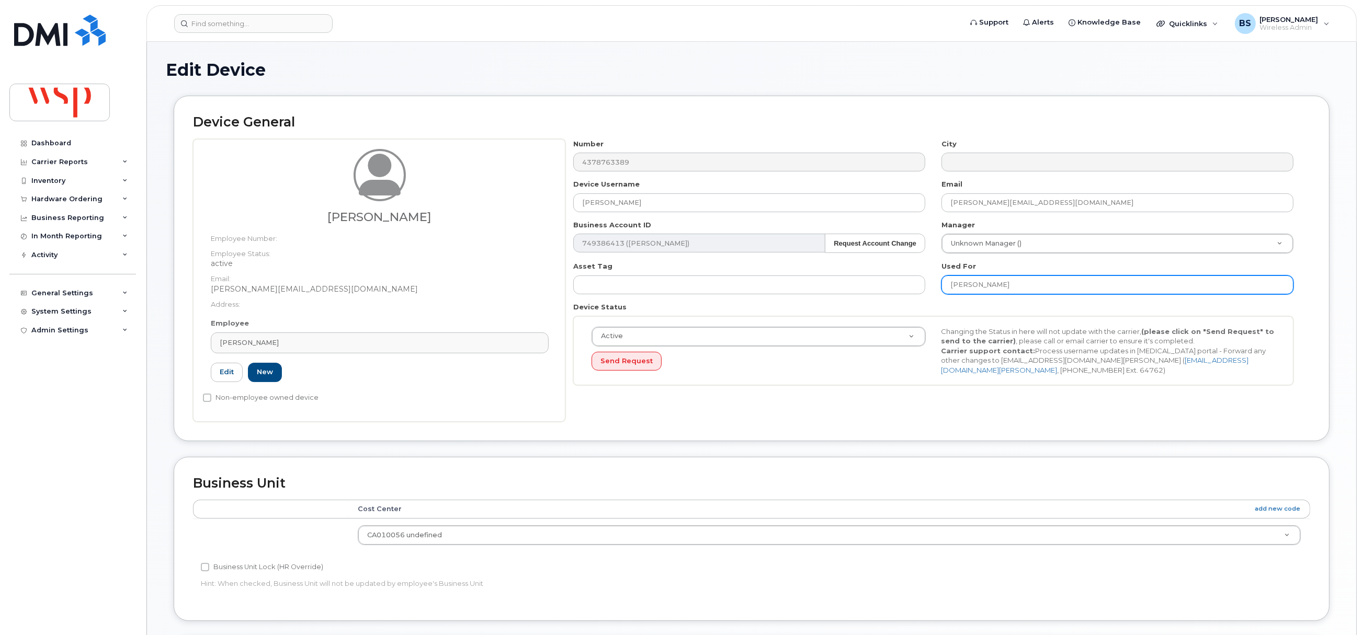
click at [1023, 288] on input "[PERSON_NAME]" at bounding box center [1117, 285] width 352 height 19
paste input "[PERSON_NAME]"
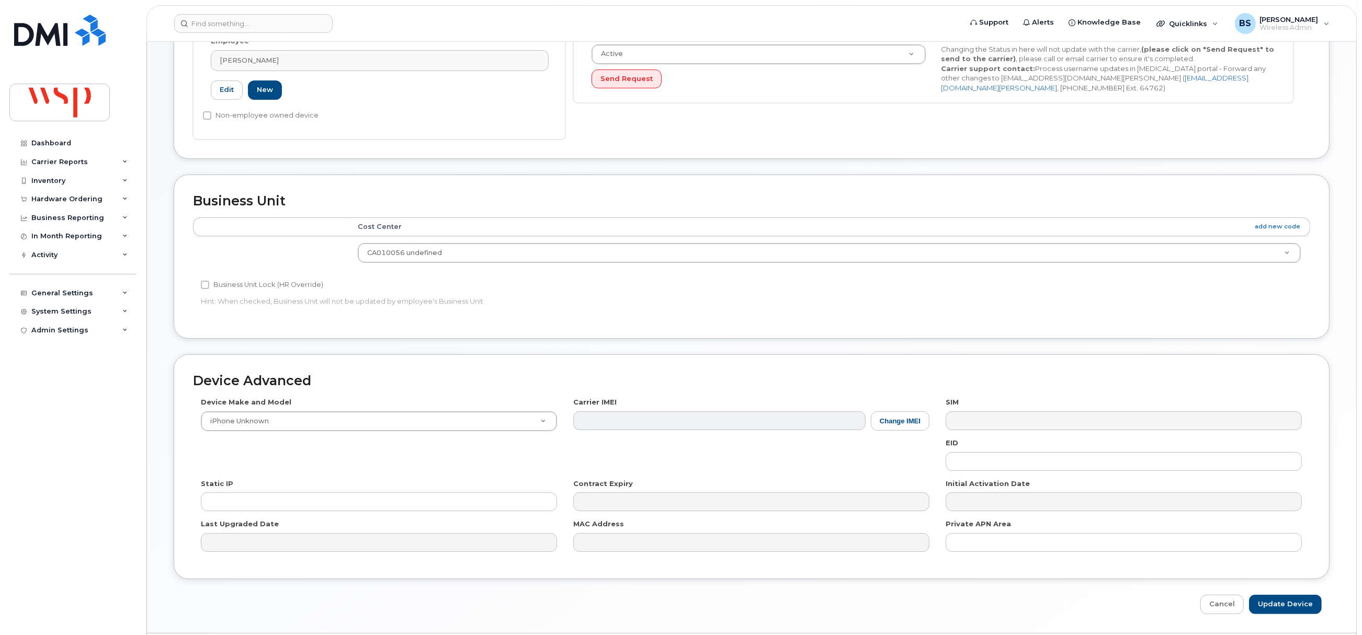
scroll to position [316, 0]
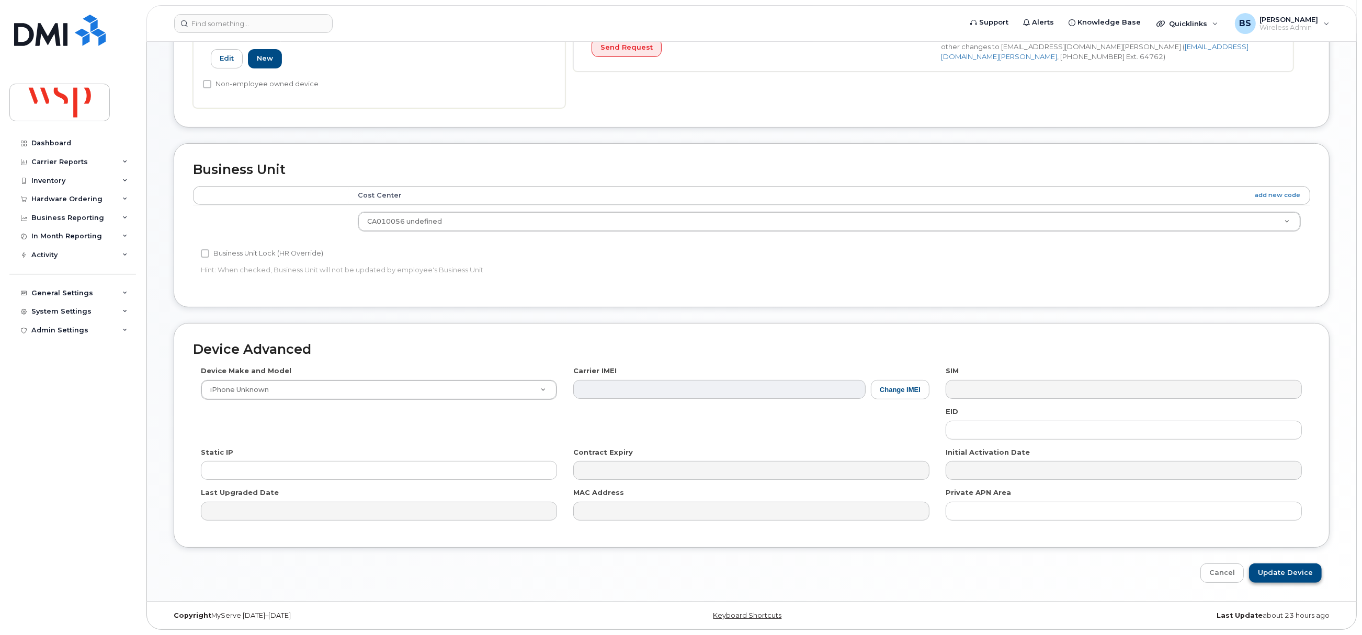
type input "[PERSON_NAME] ([PERSON_NAME])"
drag, startPoint x: 1283, startPoint y: 573, endPoint x: 1142, endPoint y: 489, distance: 164.1
click at [1281, 572] on input "Update Device" at bounding box center [1285, 573] width 73 height 19
type input "Saving..."
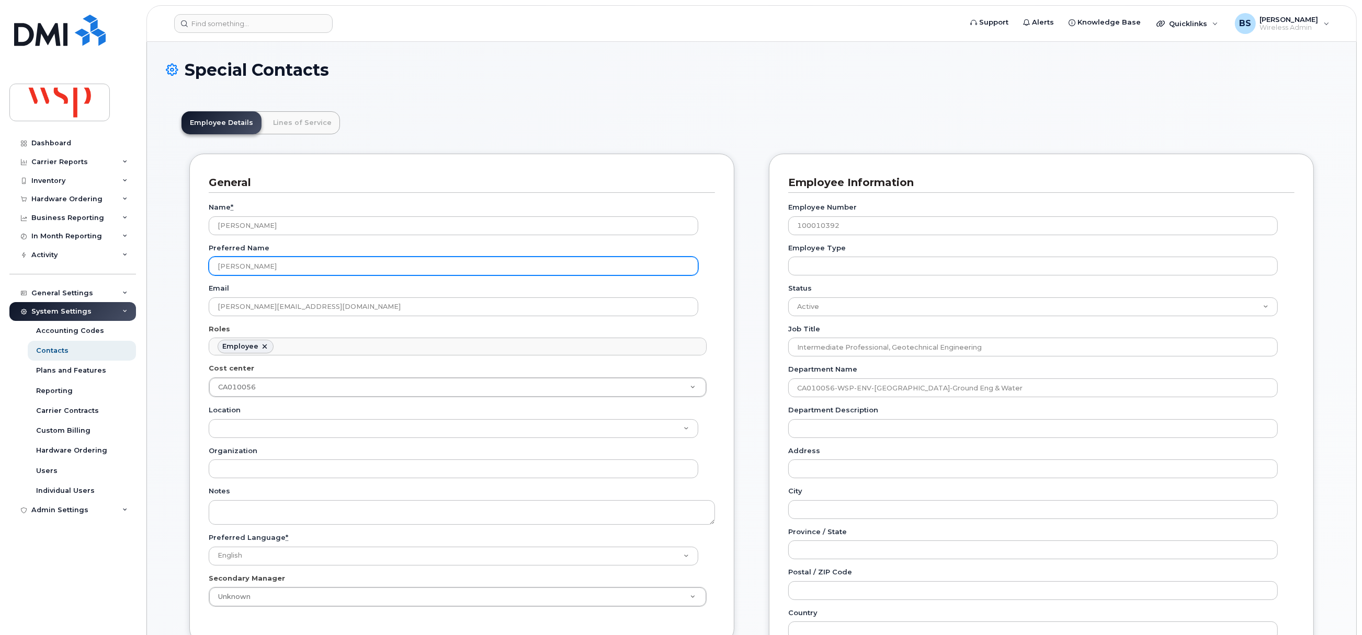
scroll to position [31, 0]
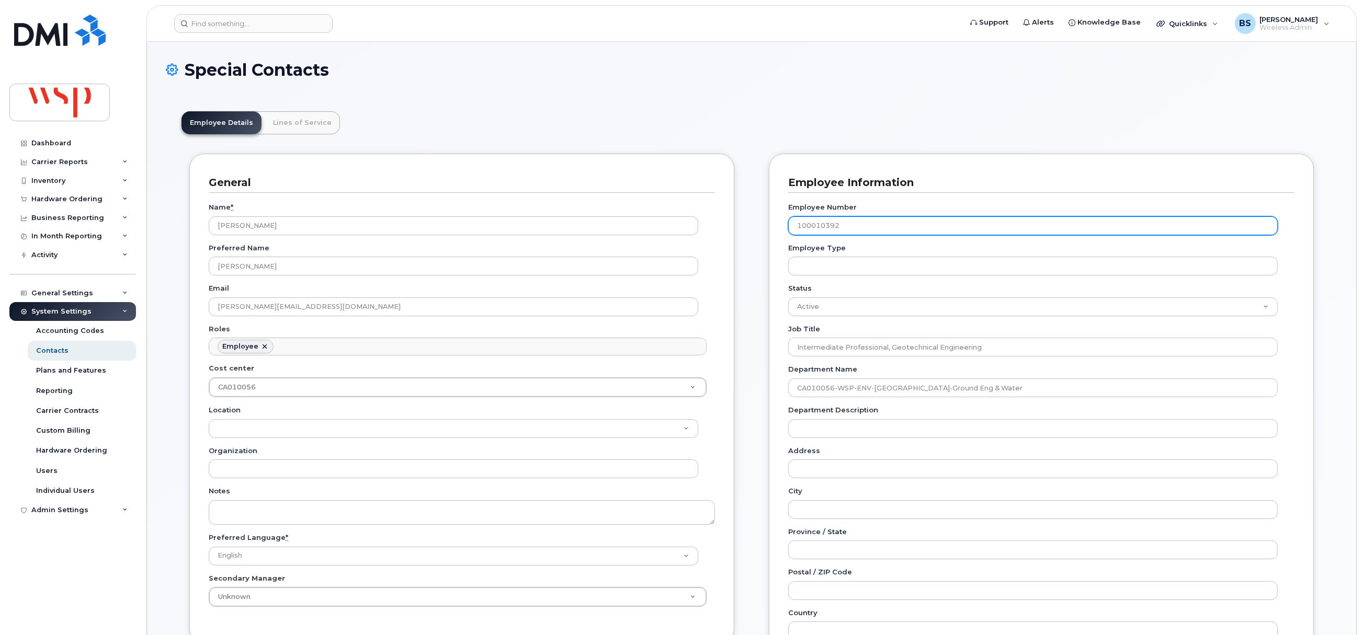
drag, startPoint x: 859, startPoint y: 228, endPoint x: 725, endPoint y: 228, distance: 133.9
click at [733, 228] on div "General Name * [PERSON_NAME] Preferred Name [PERSON_NAME] Email [PERSON_NAME][E…" at bounding box center [751, 612] width 1140 height 916
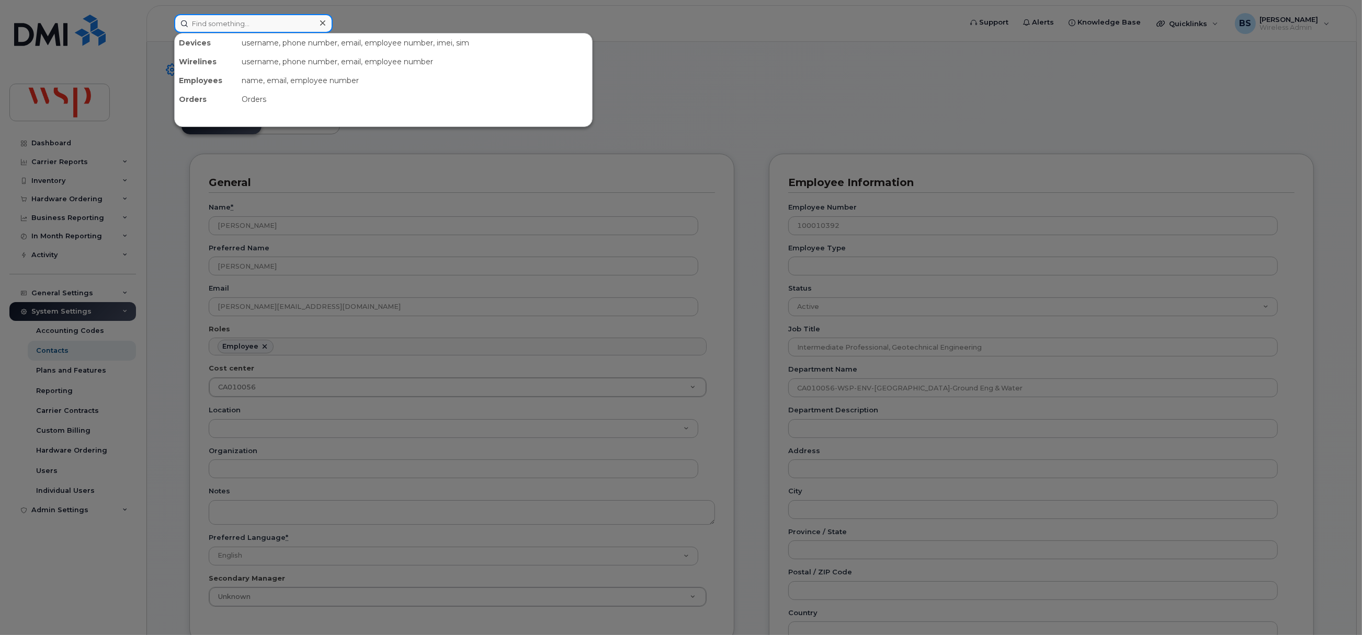
click at [249, 26] on input at bounding box center [253, 23] width 158 height 19
paste input "[PHONE_NUMBER]"
drag, startPoint x: 147, startPoint y: 24, endPoint x: 108, endPoint y: 24, distance: 38.7
click at [166, 24] on div "289-380-6910289-380-6910 No results" at bounding box center [564, 23] width 797 height 19
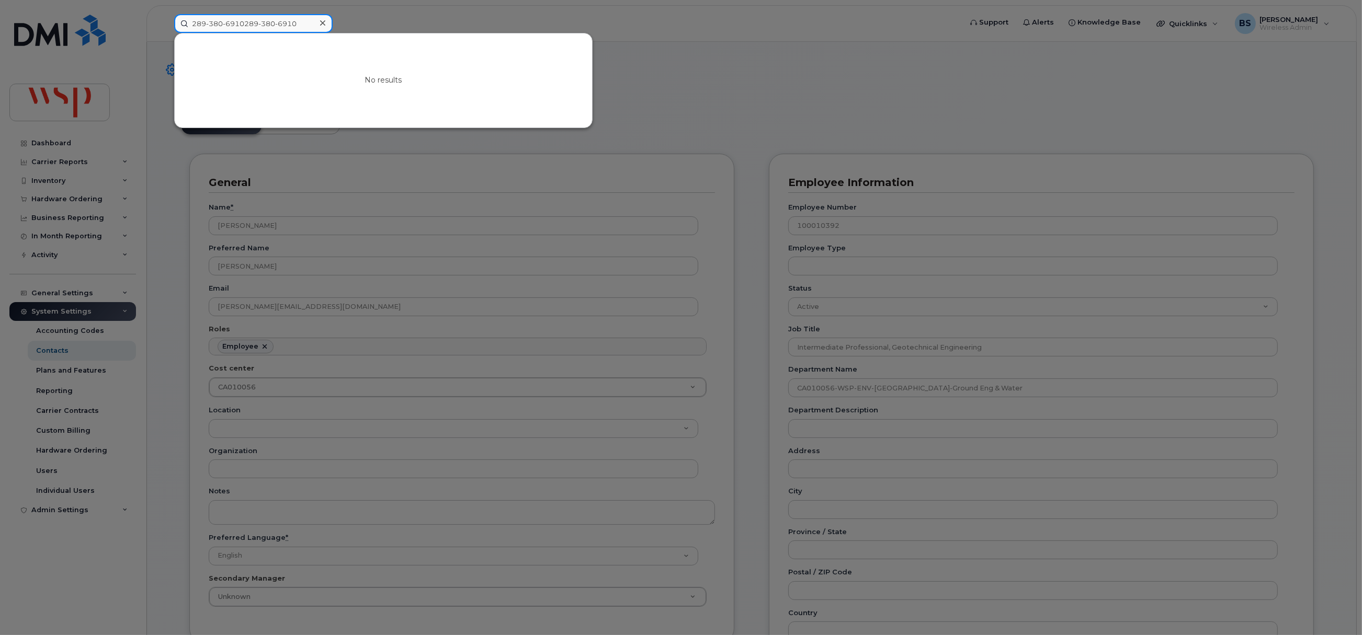
paste input
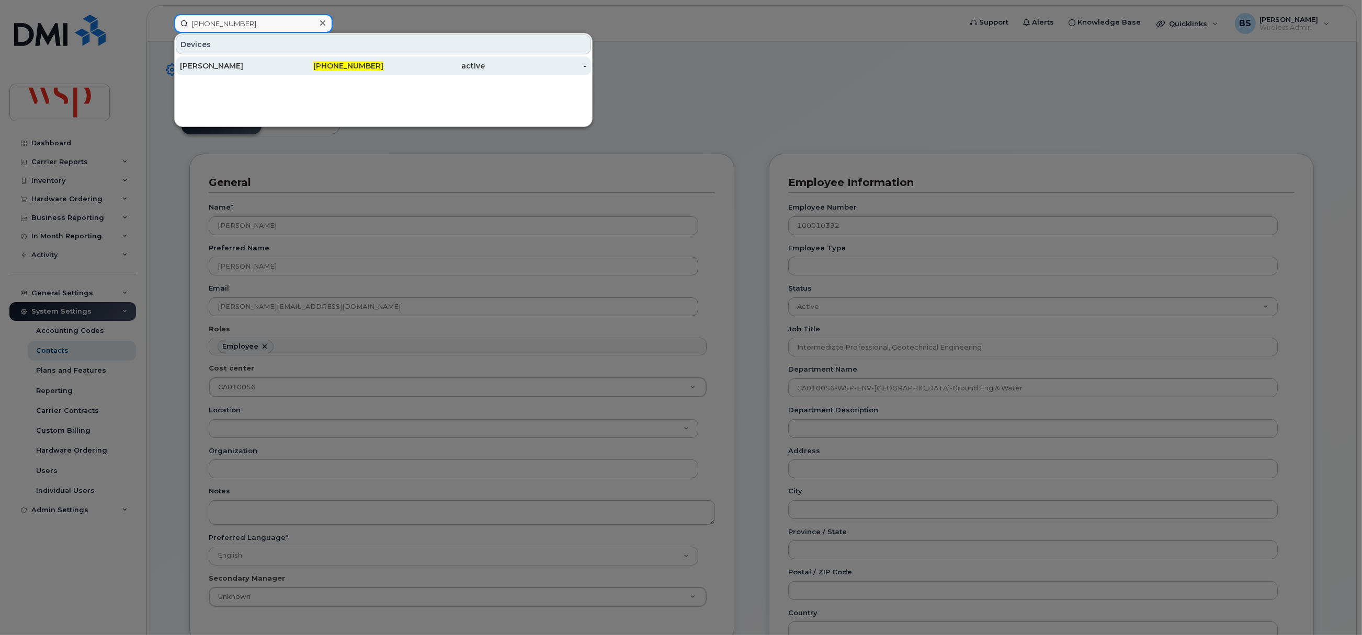
type input "289-380-6910"
drag, startPoint x: 203, startPoint y: 63, endPoint x: 248, endPoint y: 72, distance: 45.8
click at [203, 63] on div "Prabu Surendran" at bounding box center [231, 66] width 102 height 10
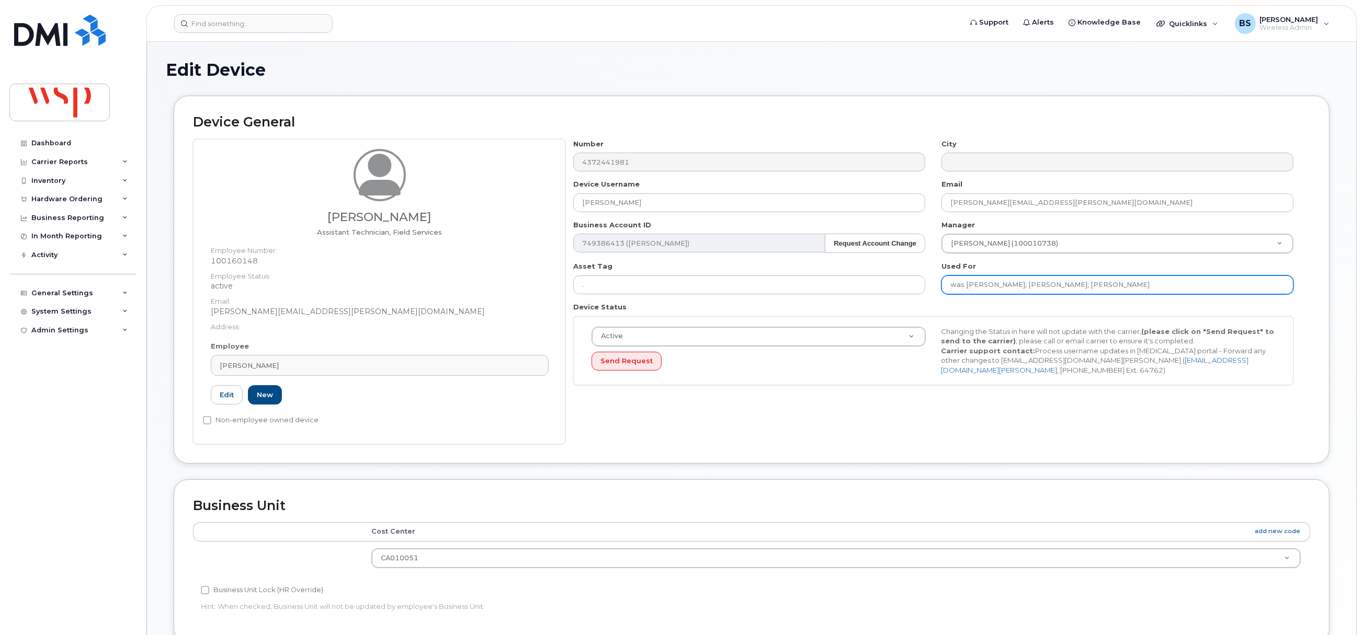
drag, startPoint x: 1111, startPoint y: 287, endPoint x: 1081, endPoint y: 288, distance: 29.8
click at [1081, 288] on input "was GEOFFREY BLANE; Paul Eslinger; Cedrick Tran" at bounding box center [1117, 285] width 352 height 19
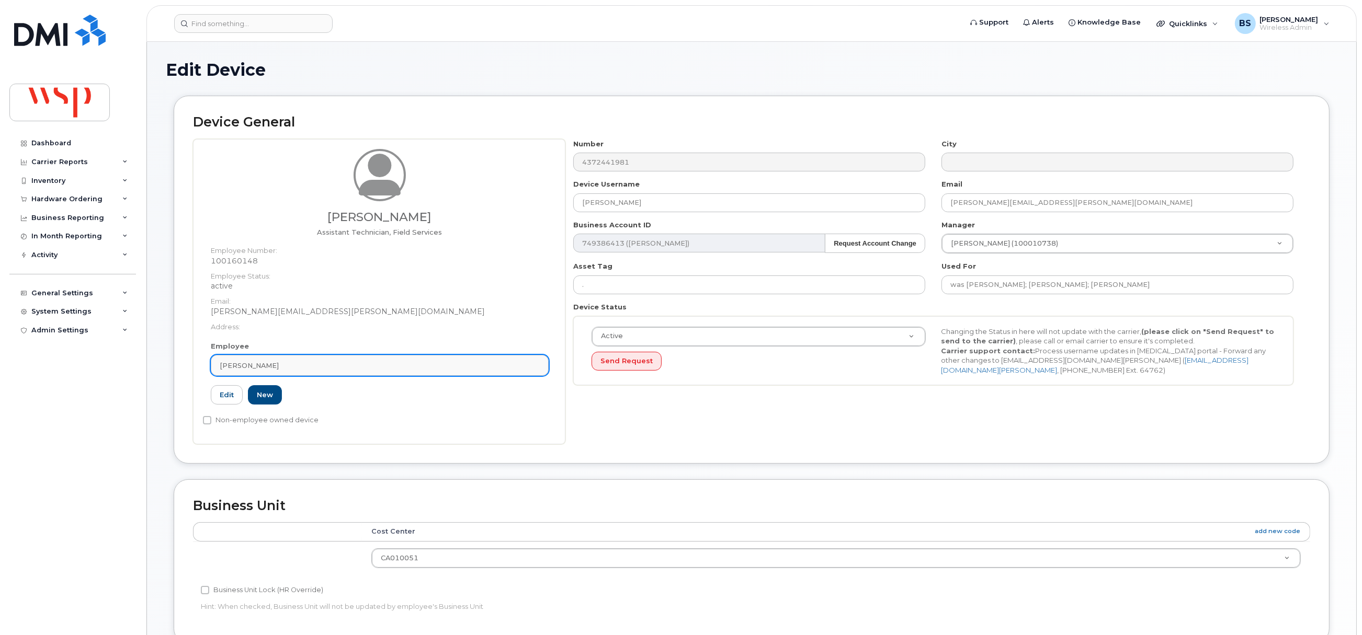
click at [312, 361] on div "[PERSON_NAME]" at bounding box center [380, 366] width 320 height 10
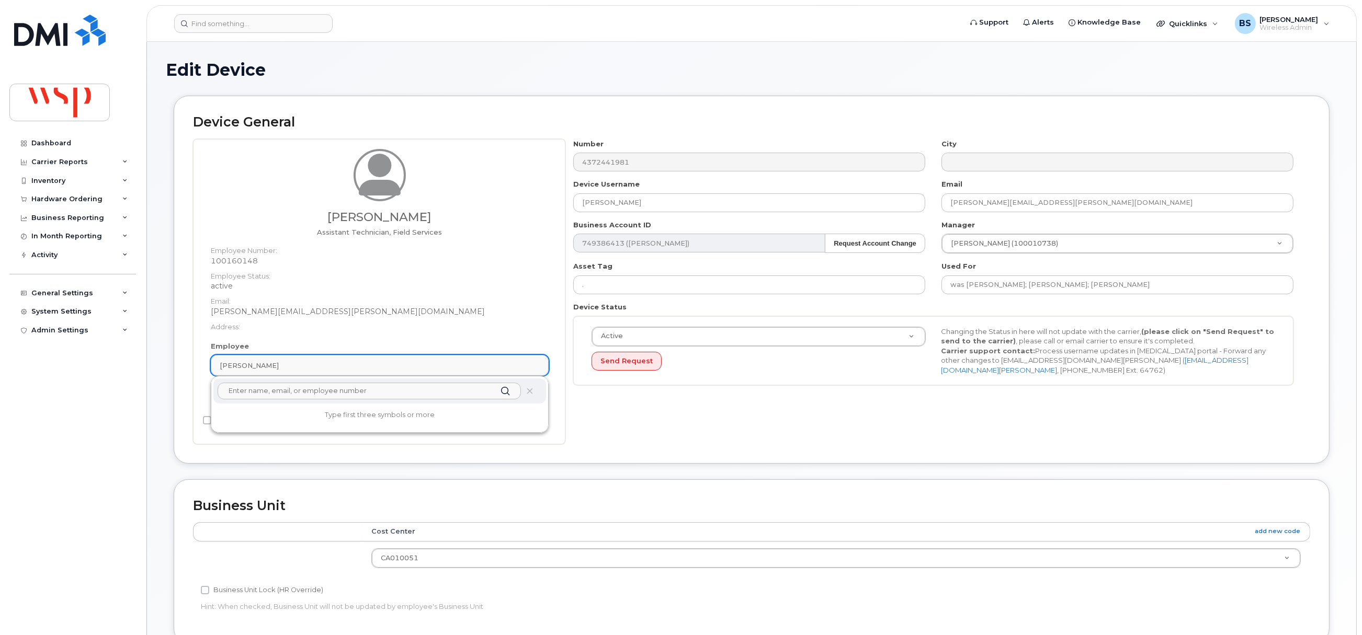
paste input "Cedrick Tran"
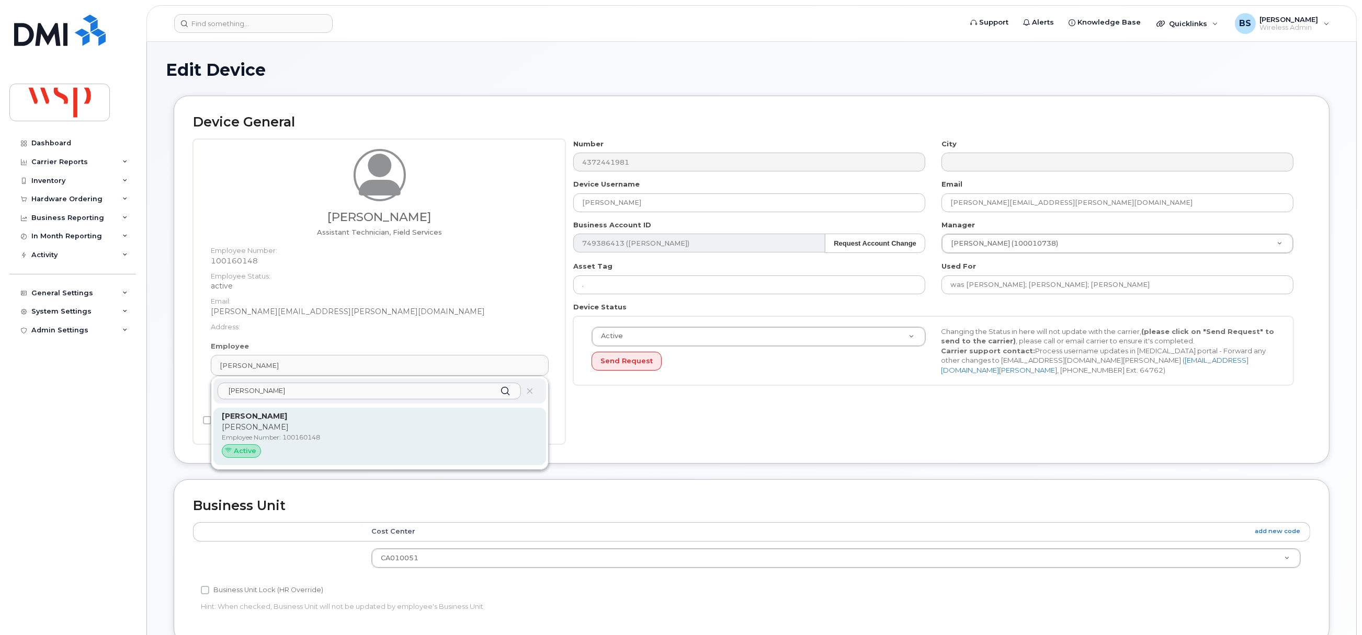
type input "Cedrick Tran"
click at [250, 426] on p "Cedrick Tran" at bounding box center [380, 427] width 316 height 11
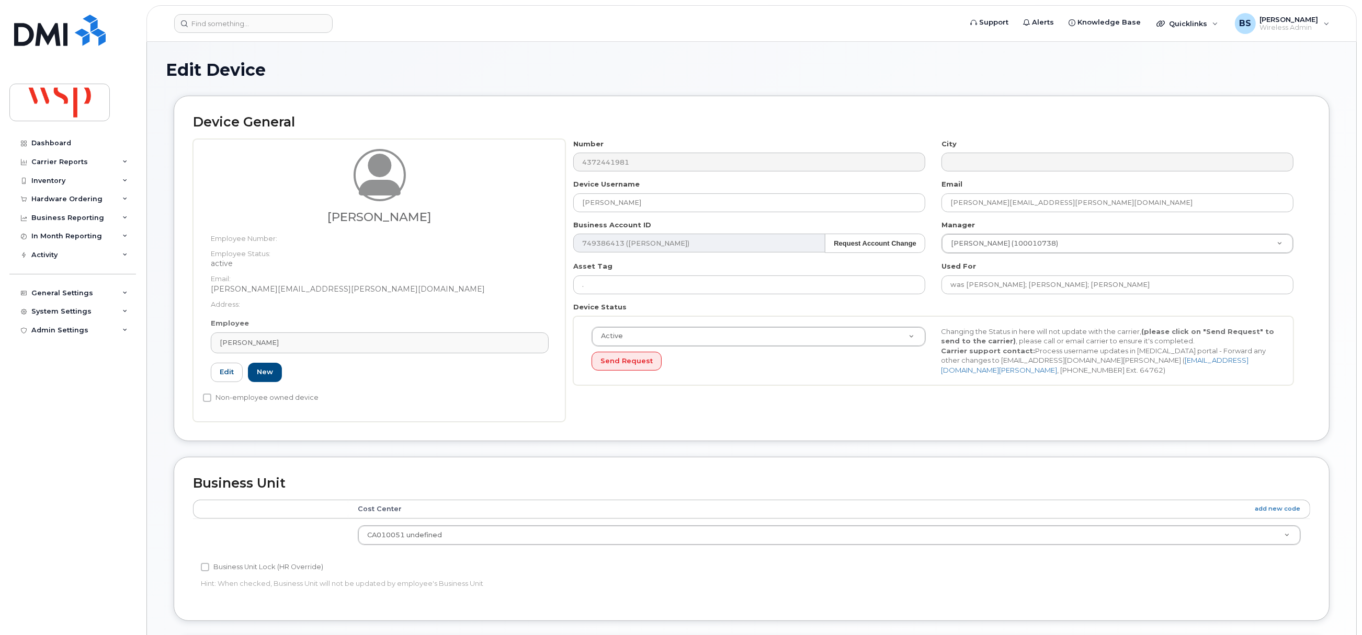
type input "Cedrick Tran"
type input "cedrick.tran@wsp.com"
type input "5769969"
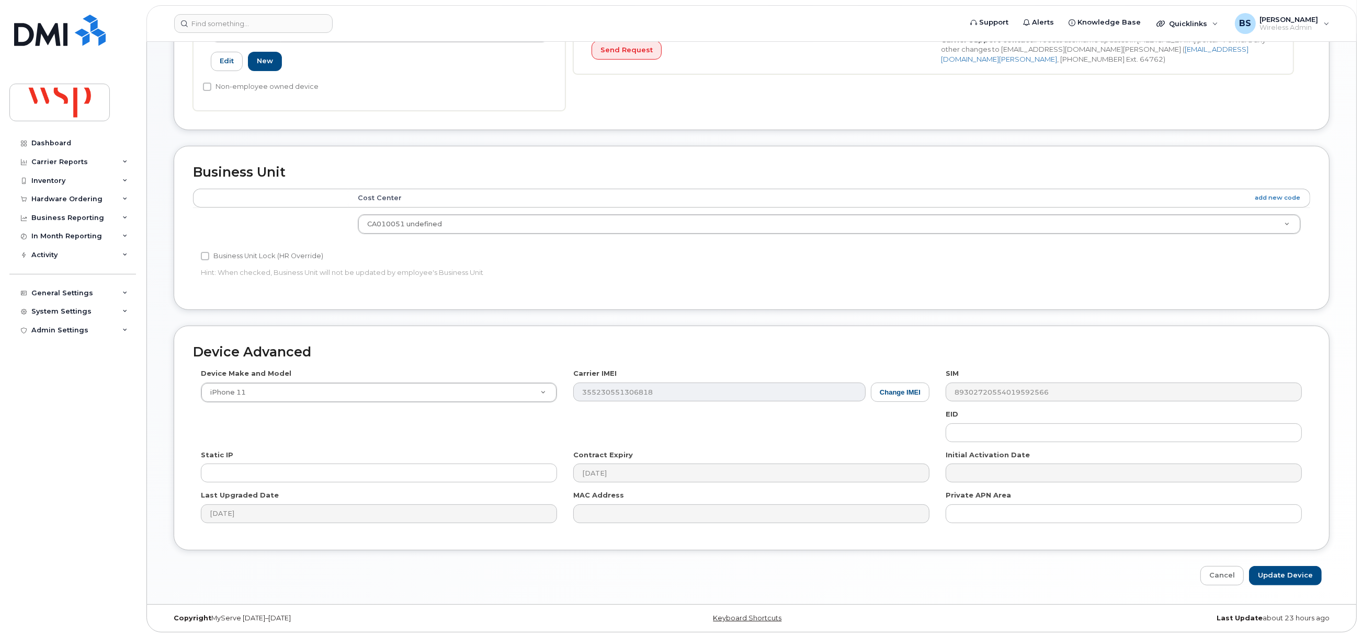
scroll to position [316, 0]
drag, startPoint x: 1275, startPoint y: 572, endPoint x: 863, endPoint y: 139, distance: 598.1
click at [1273, 565] on input "Update Device" at bounding box center [1285, 573] width 73 height 19
type input "Saving..."
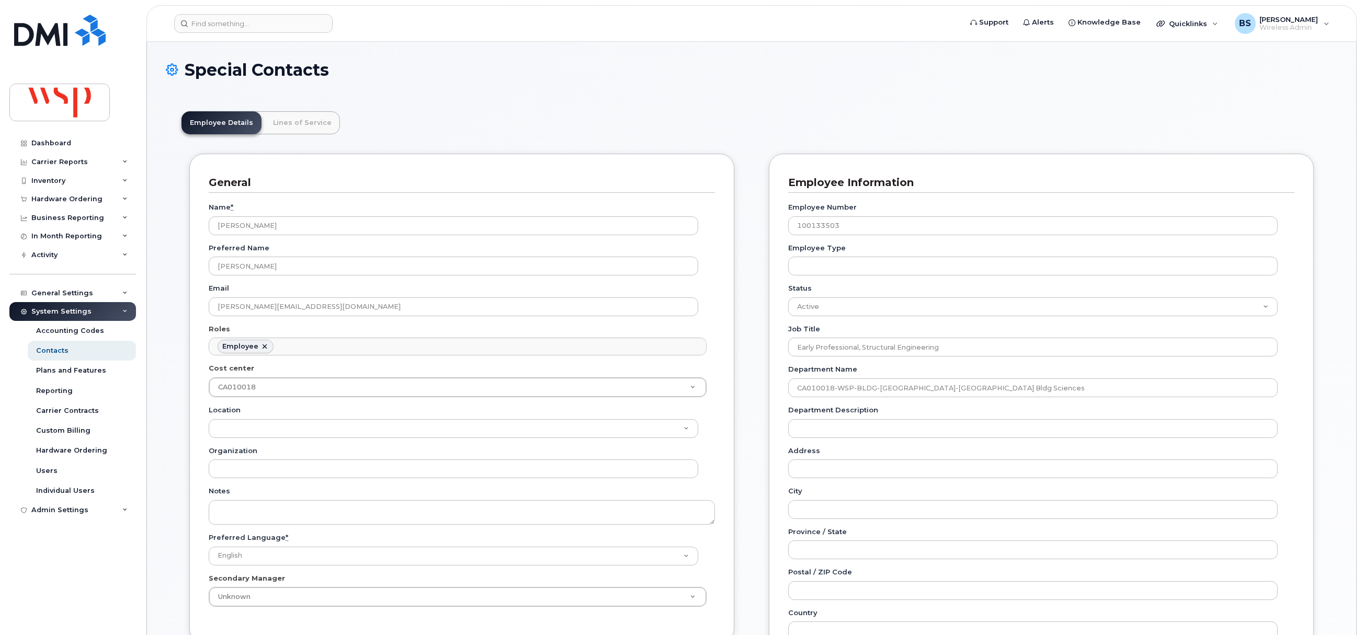
scroll to position [31, 0]
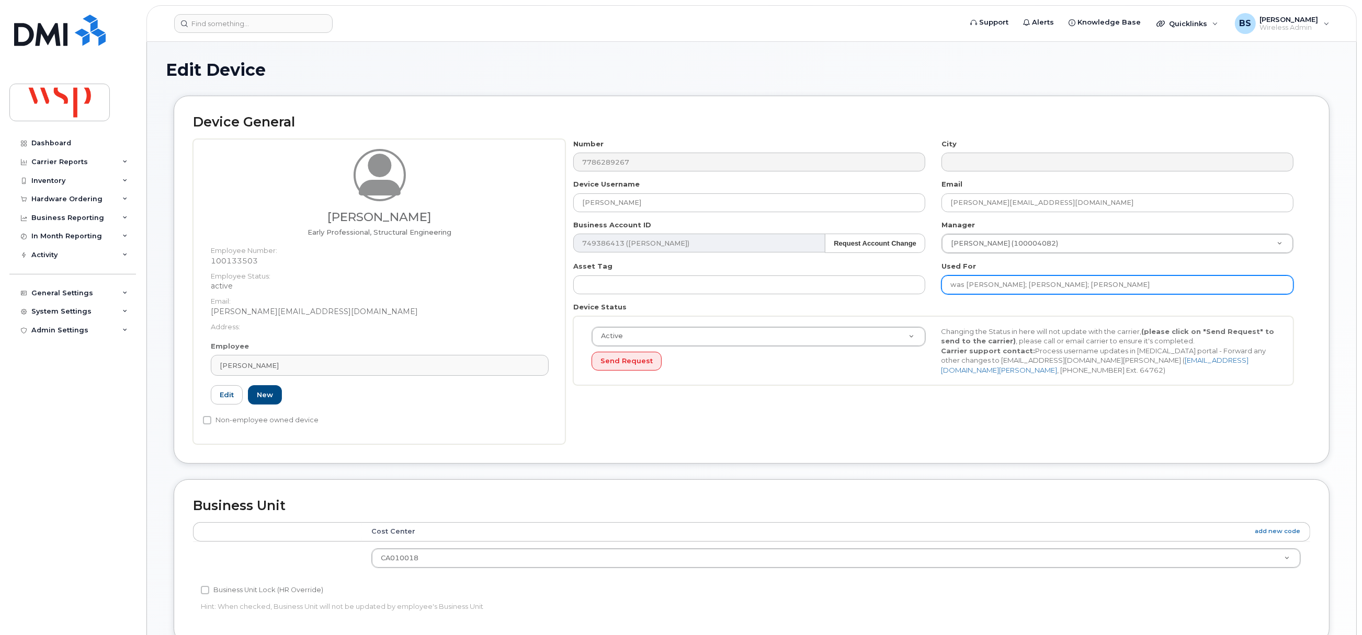
drag, startPoint x: 1121, startPoint y: 289, endPoint x: 1065, endPoint y: 289, distance: 55.4
click at [1065, 289] on input "was [PERSON_NAME]; [PERSON_NAME]; [PERSON_NAME]" at bounding box center [1117, 285] width 352 height 19
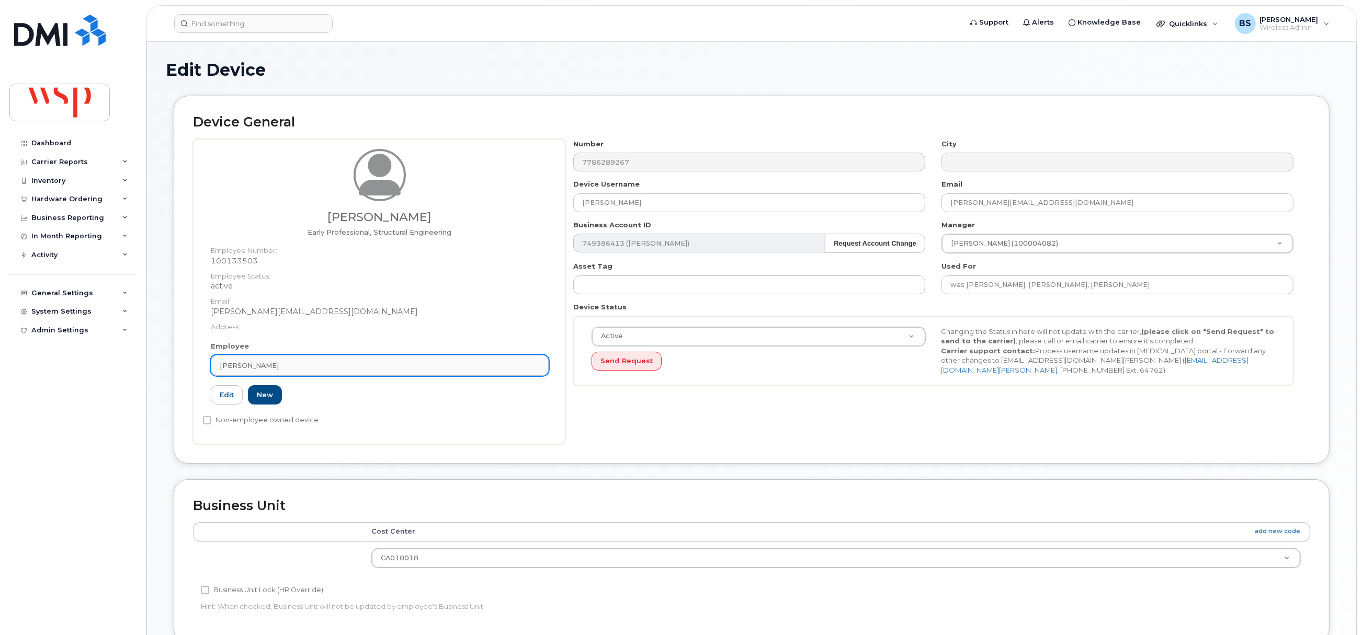
click at [358, 358] on link "[PERSON_NAME]" at bounding box center [380, 365] width 338 height 21
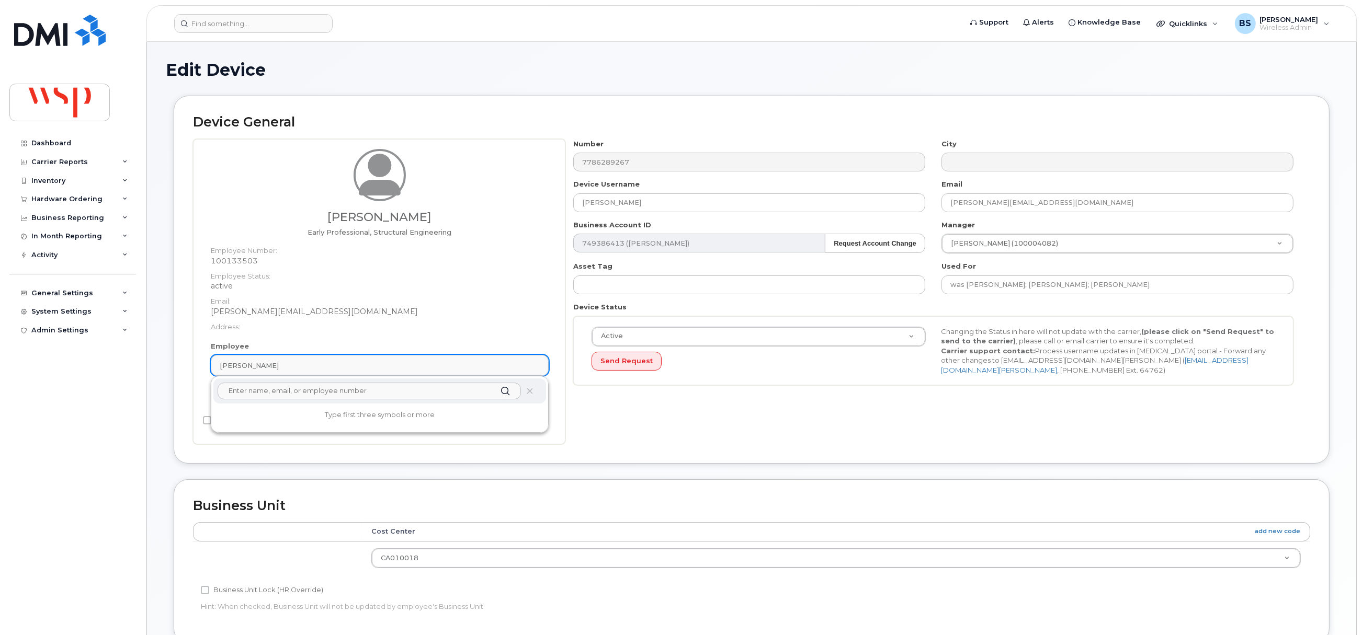
paste input "[PERSON_NAME]"
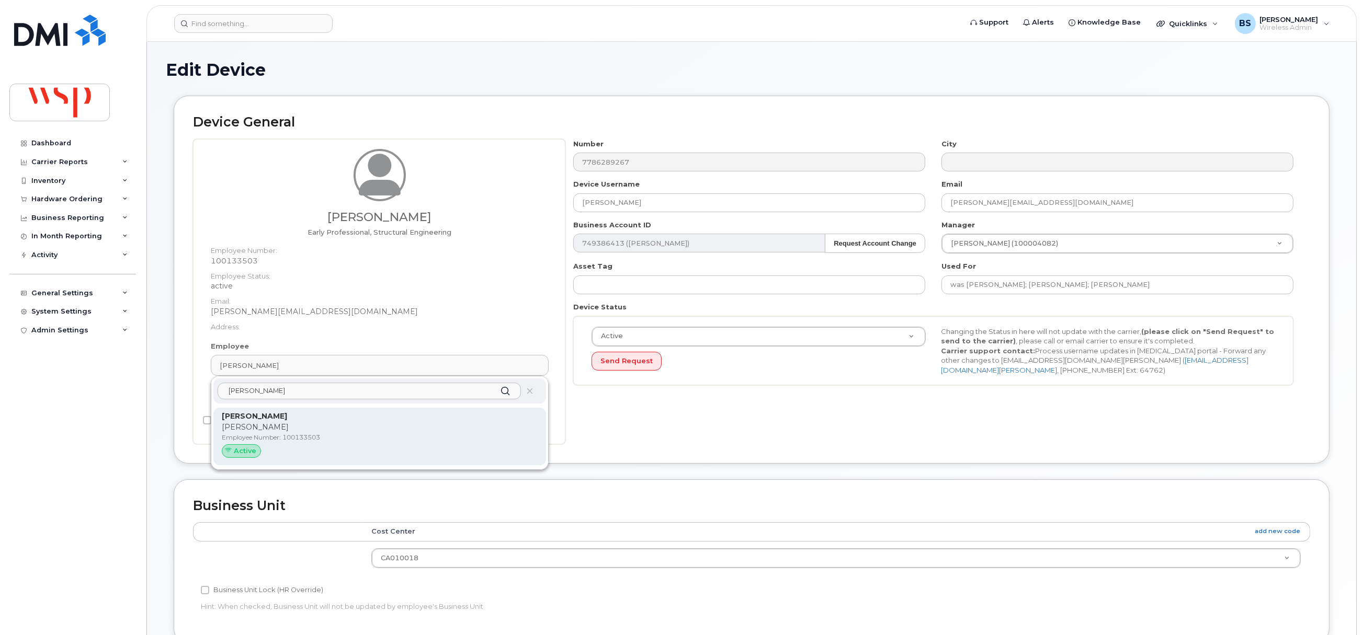
type input "[PERSON_NAME]"
click at [268, 425] on p "[PERSON_NAME]" at bounding box center [380, 427] width 316 height 11
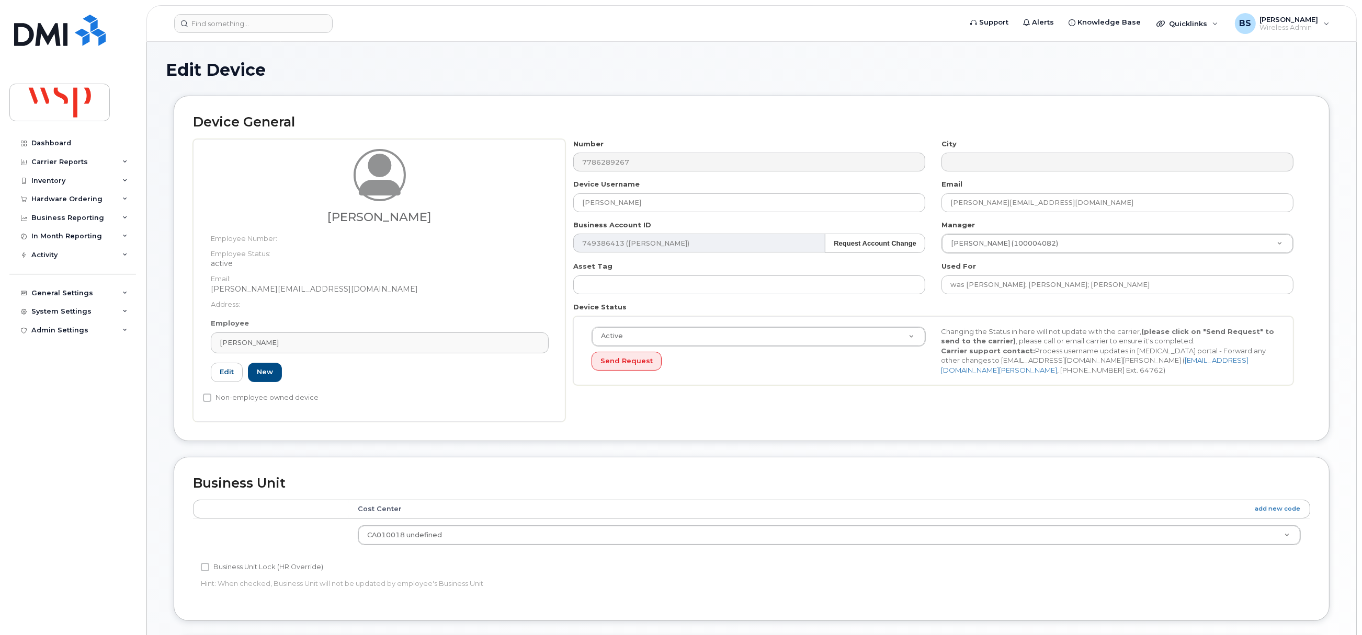
type input "[PERSON_NAME]"
type input "[PERSON_NAME][EMAIL_ADDRESS][DOMAIN_NAME]"
type input "5769864"
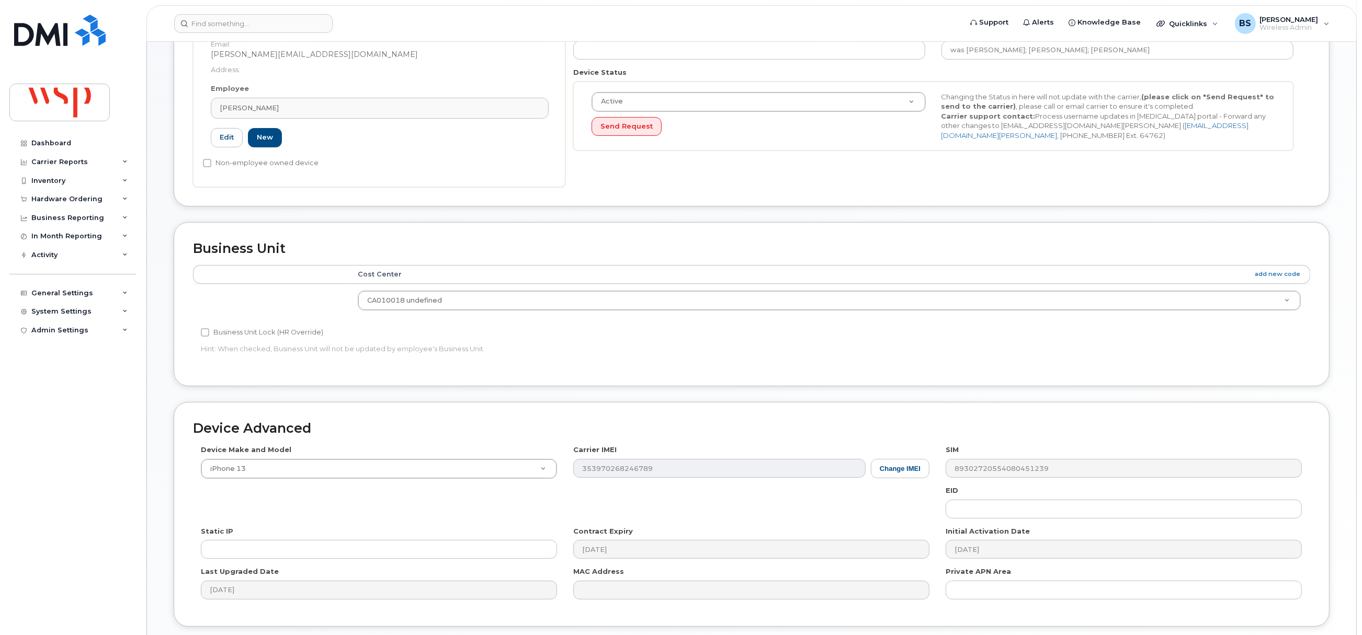
scroll to position [316, 0]
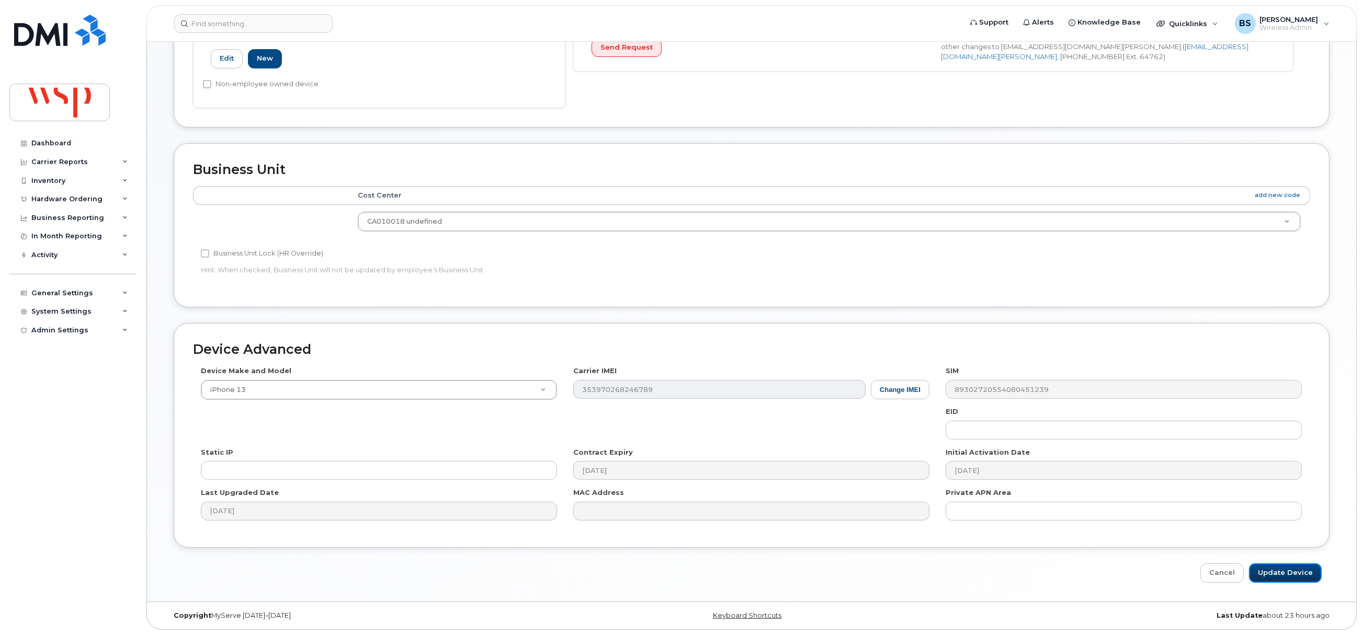
drag, startPoint x: 1293, startPoint y: 576, endPoint x: 1283, endPoint y: 614, distance: 38.8
click at [1292, 573] on input "Update Device" at bounding box center [1285, 573] width 73 height 19
type input "Saving..."
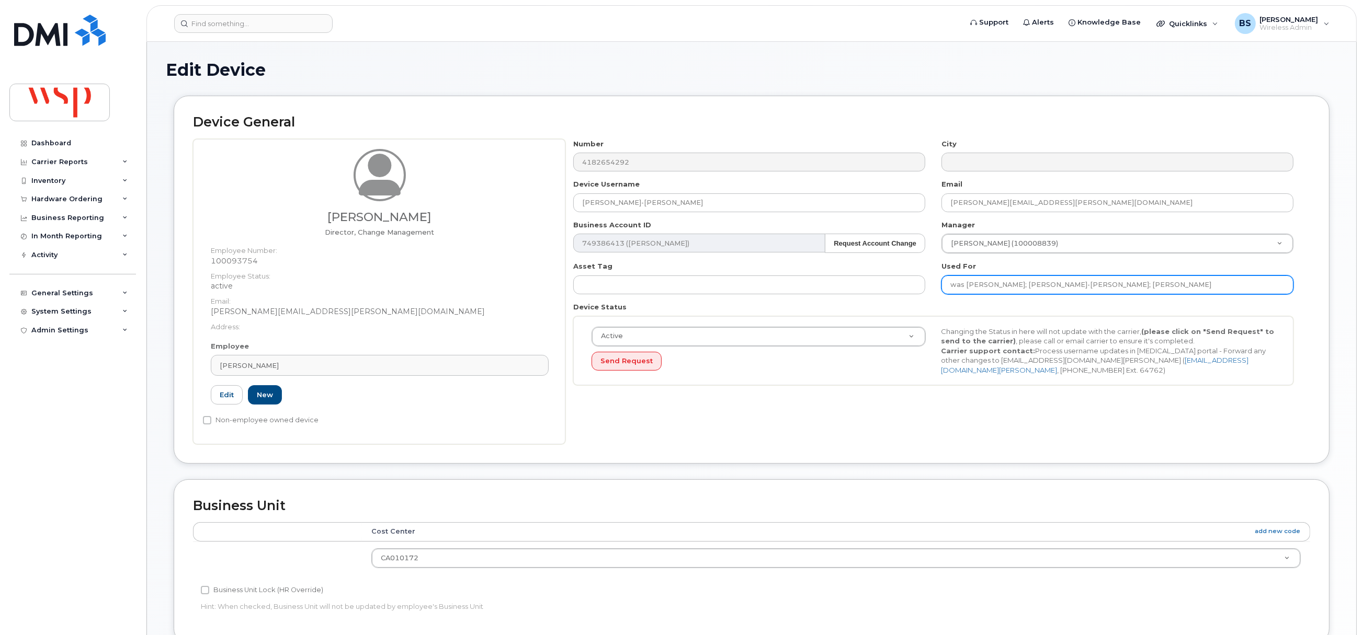
drag, startPoint x: 1155, startPoint y: 284, endPoint x: 1087, endPoint y: 287, distance: 68.1
click at [1087, 287] on input "was Alaa Hassan; Alexandre Tran-Khanh; Laura Benson" at bounding box center [1117, 285] width 352 height 19
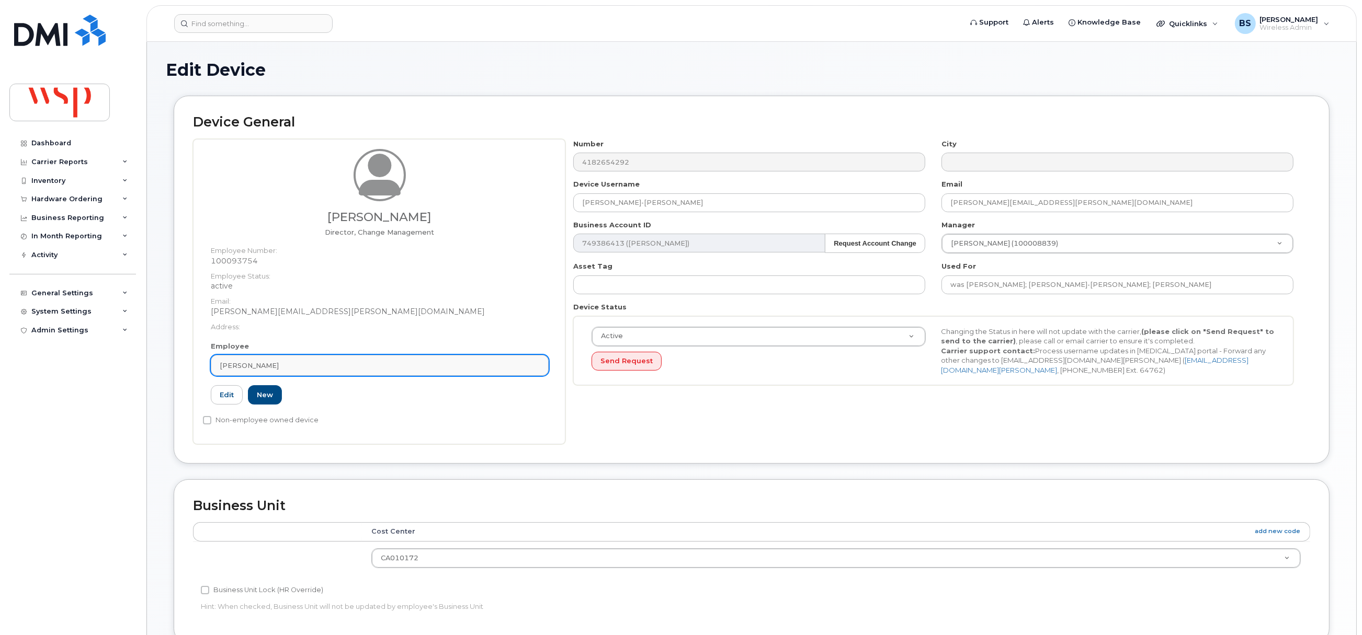
click at [310, 363] on div "Laura Benson" at bounding box center [380, 366] width 320 height 10
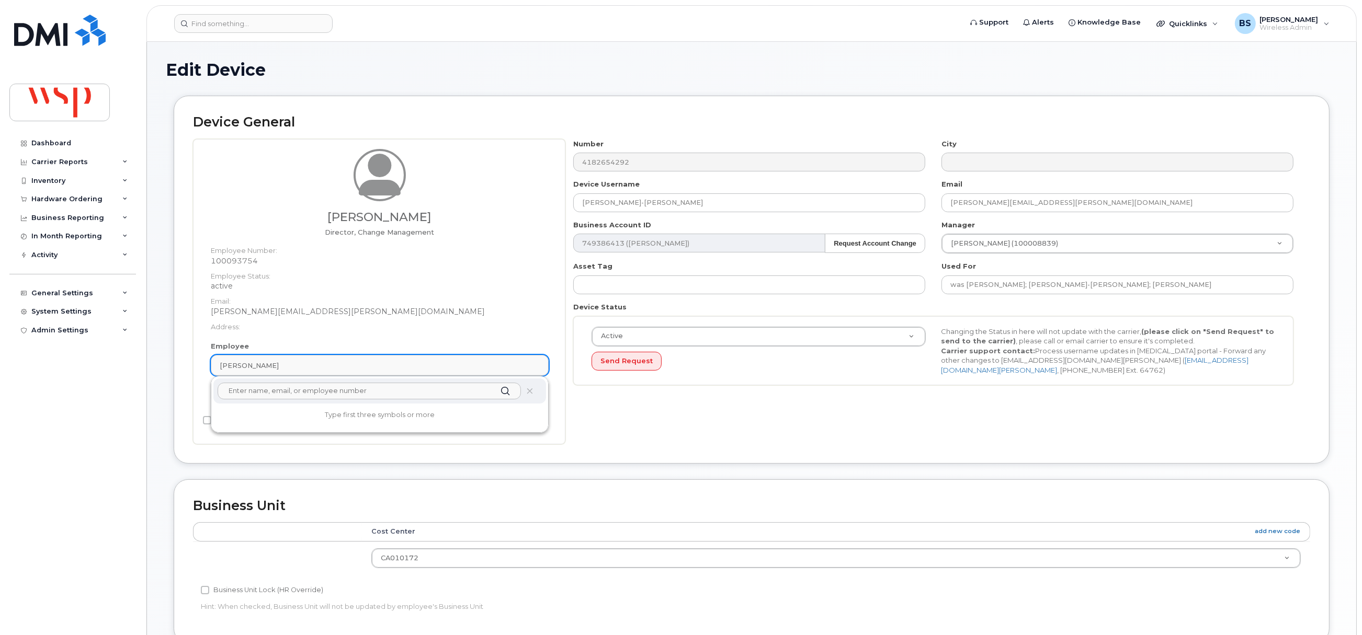
paste input "Laura Benson"
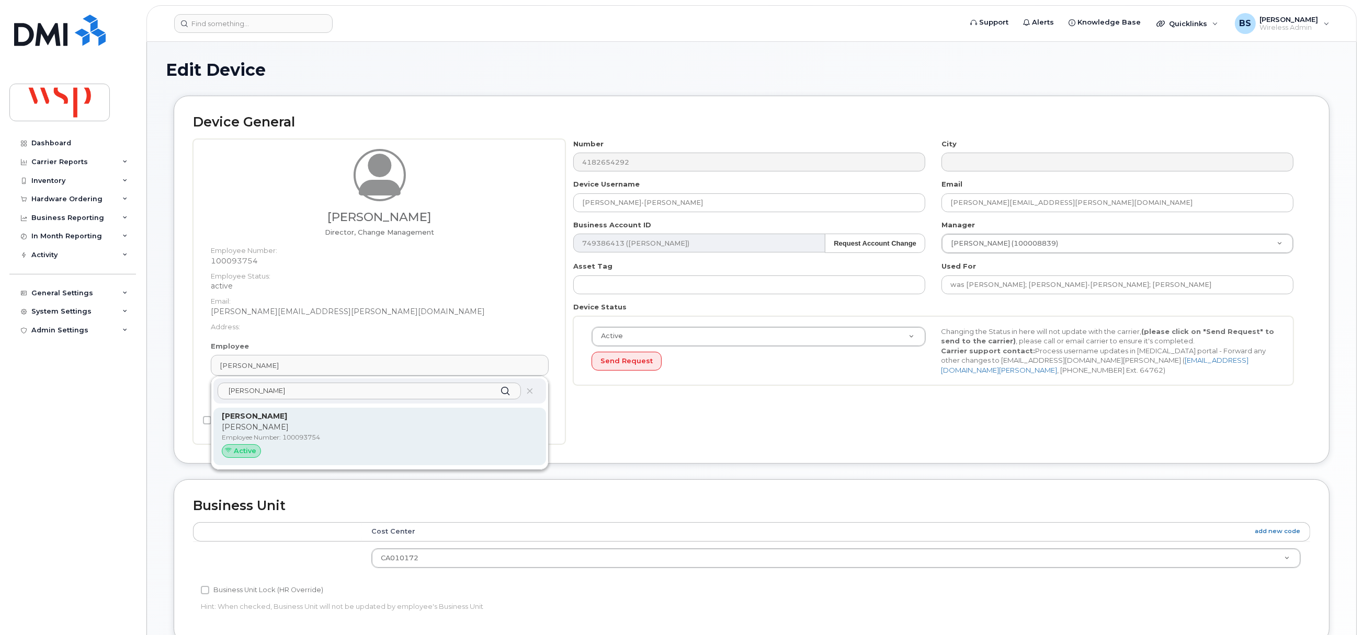
type input "Laura Benson"
click at [280, 426] on p "Laura Benson" at bounding box center [380, 427] width 316 height 11
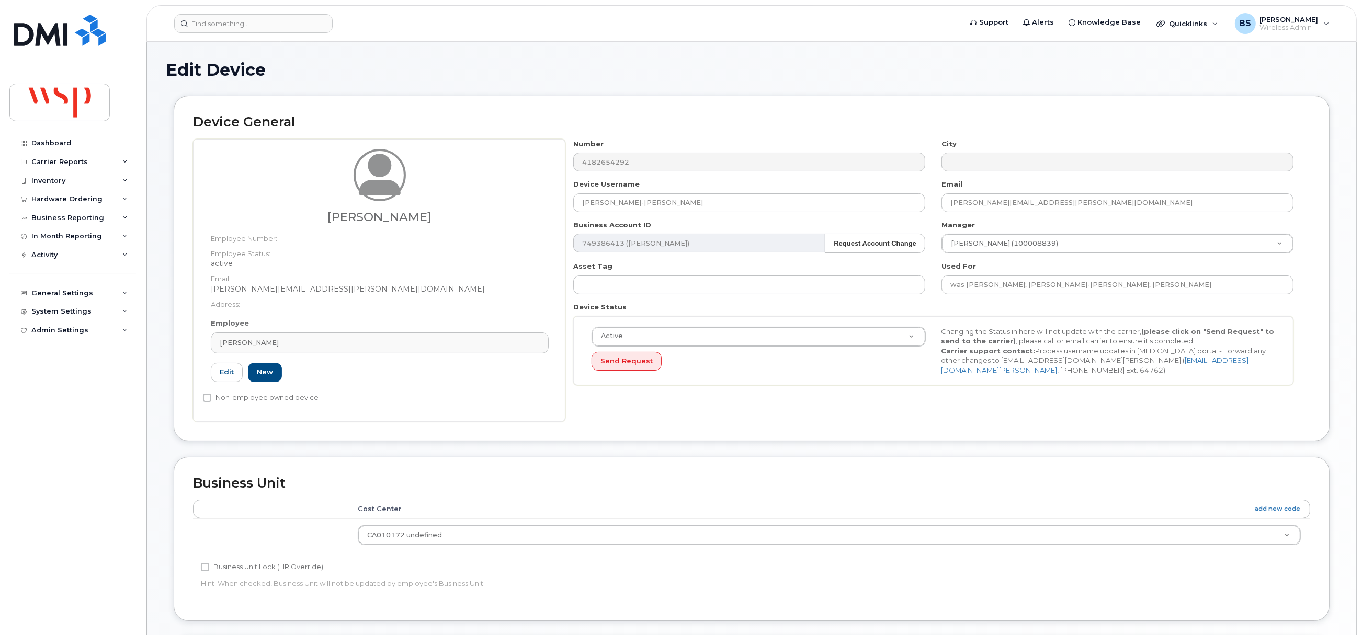
type input "Laura Benson"
type input "laura.benson@wsp.com"
type input "5770060"
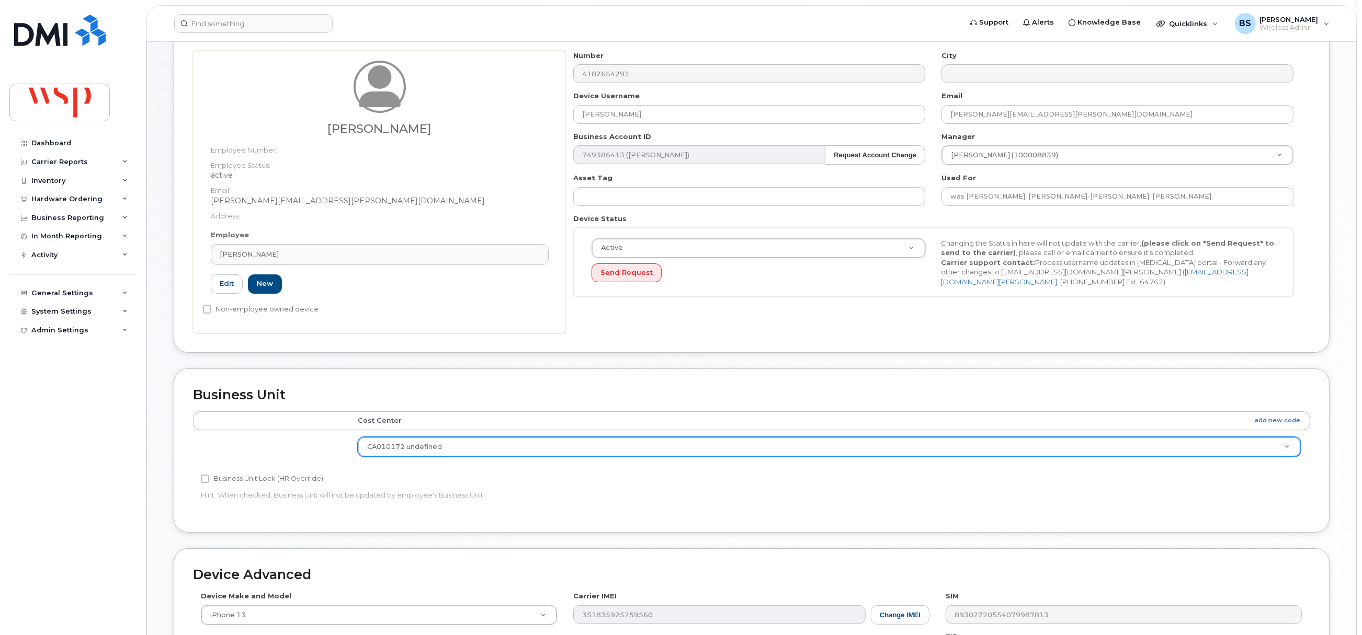
scroll to position [316, 0]
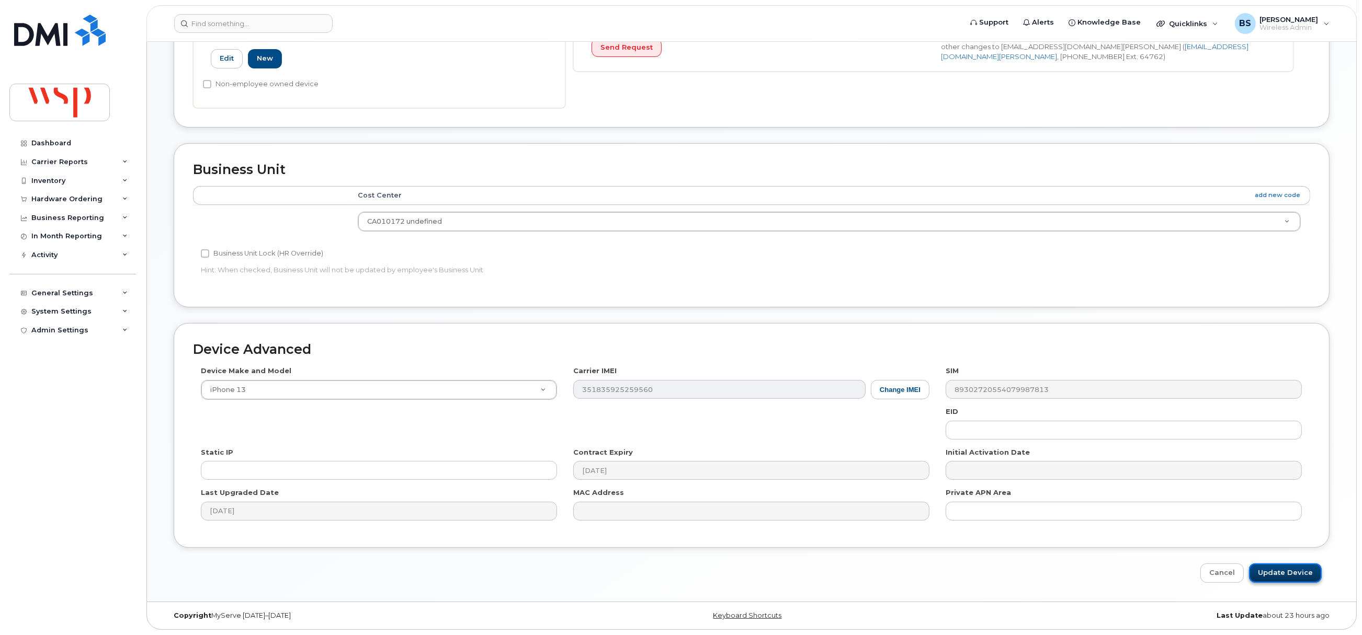
click at [1280, 571] on input "Update Device" at bounding box center [1285, 573] width 73 height 19
type input "Saving..."
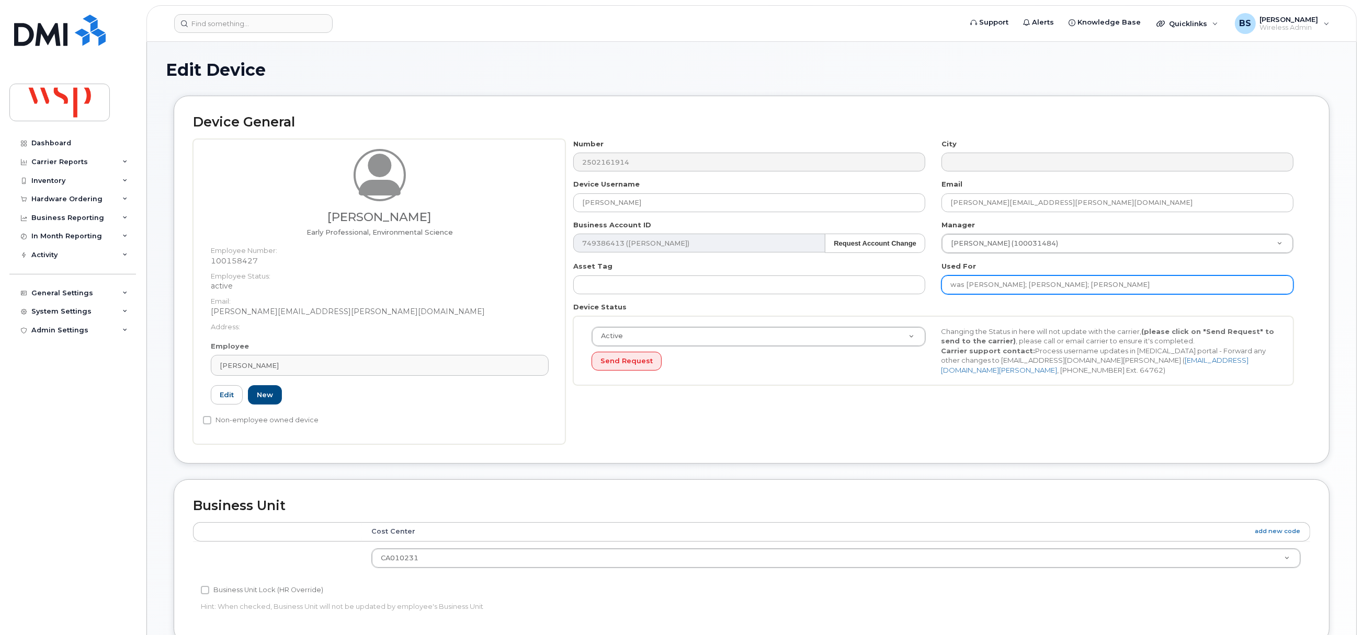
drag, startPoint x: 1198, startPoint y: 284, endPoint x: 1112, endPoint y: 287, distance: 85.8
click at [1112, 287] on input "was [PERSON_NAME]; [PERSON_NAME]; [PERSON_NAME]" at bounding box center [1117, 285] width 352 height 19
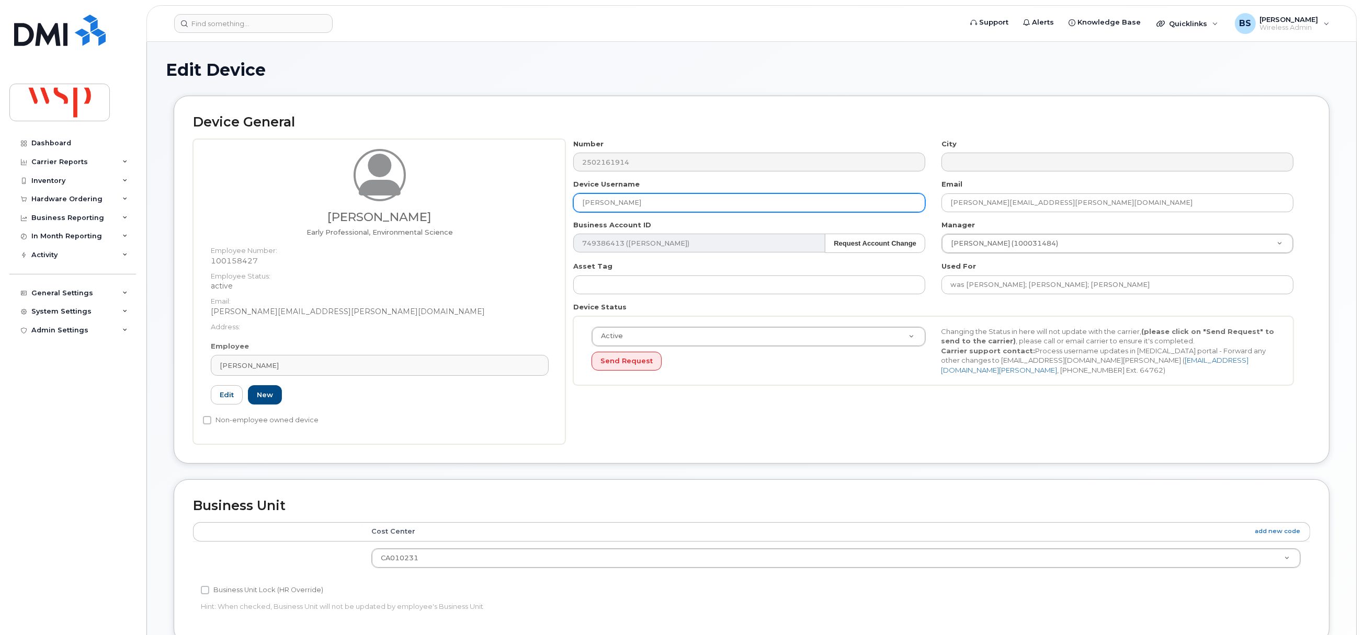
click at [512, 206] on div "Veronica Santia Early Professional, Environmental Science Employee Number: 1001…" at bounding box center [751, 291] width 1117 height 305
paste input "Veronica Santia"
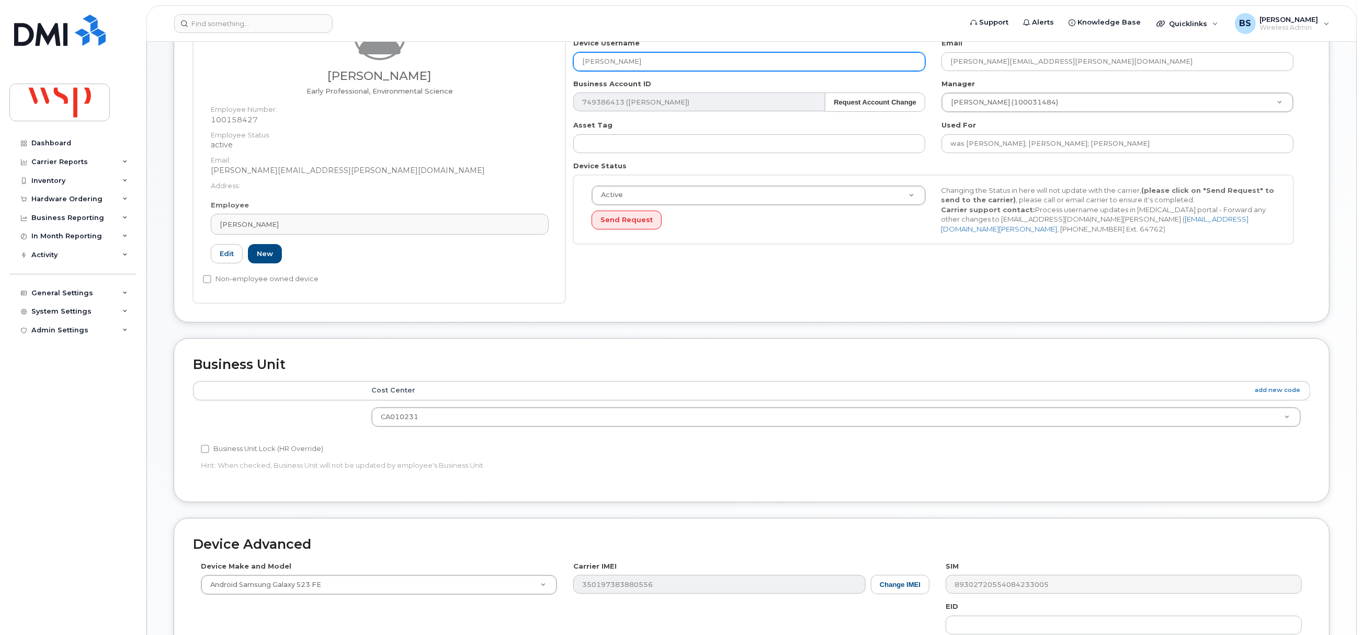
scroll to position [339, 0]
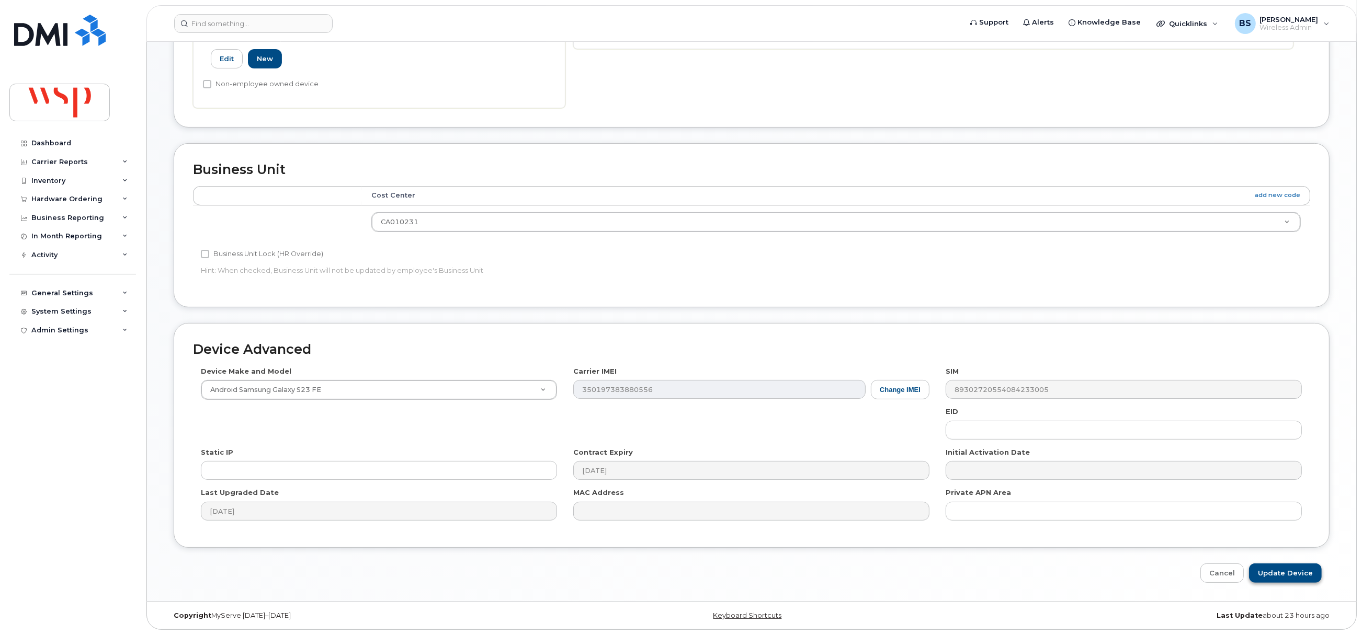
type input "Veronica Santia"
click at [1281, 575] on input "Update Device" at bounding box center [1285, 573] width 73 height 19
type input "Saving..."
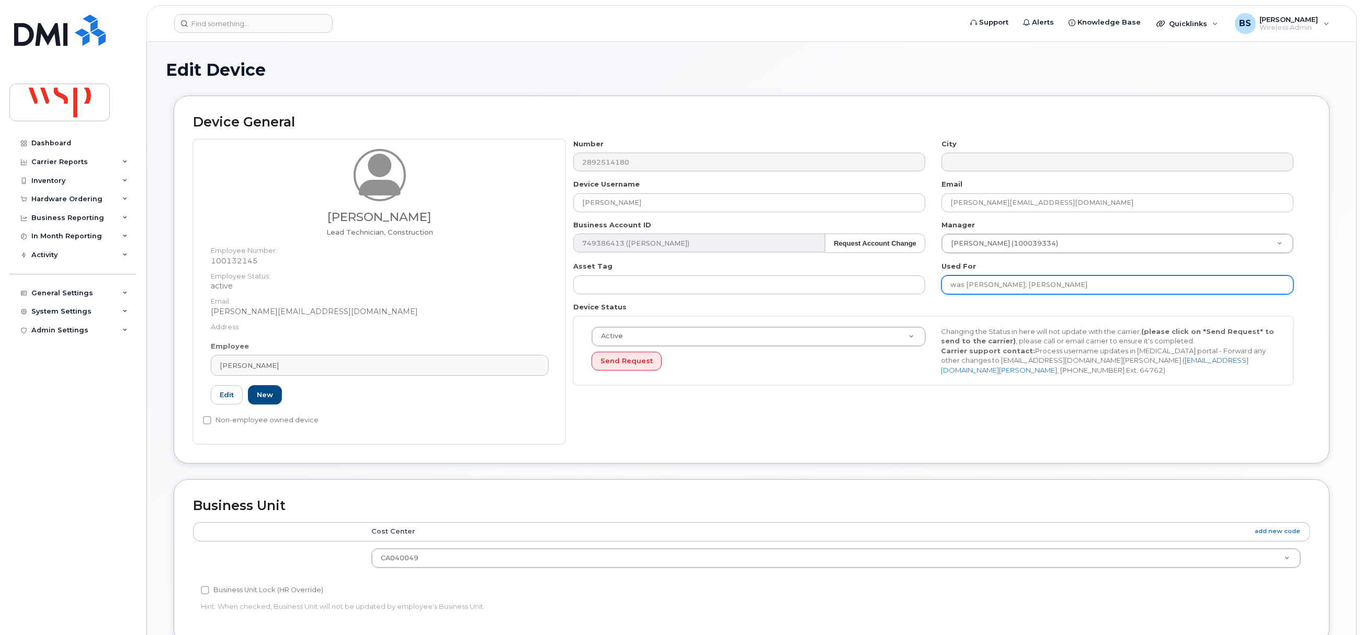
drag, startPoint x: 1061, startPoint y: 281, endPoint x: 1010, endPoint y: 283, distance: 50.8
click at [1010, 283] on input "was [PERSON_NAME]; [PERSON_NAME]" at bounding box center [1117, 285] width 352 height 19
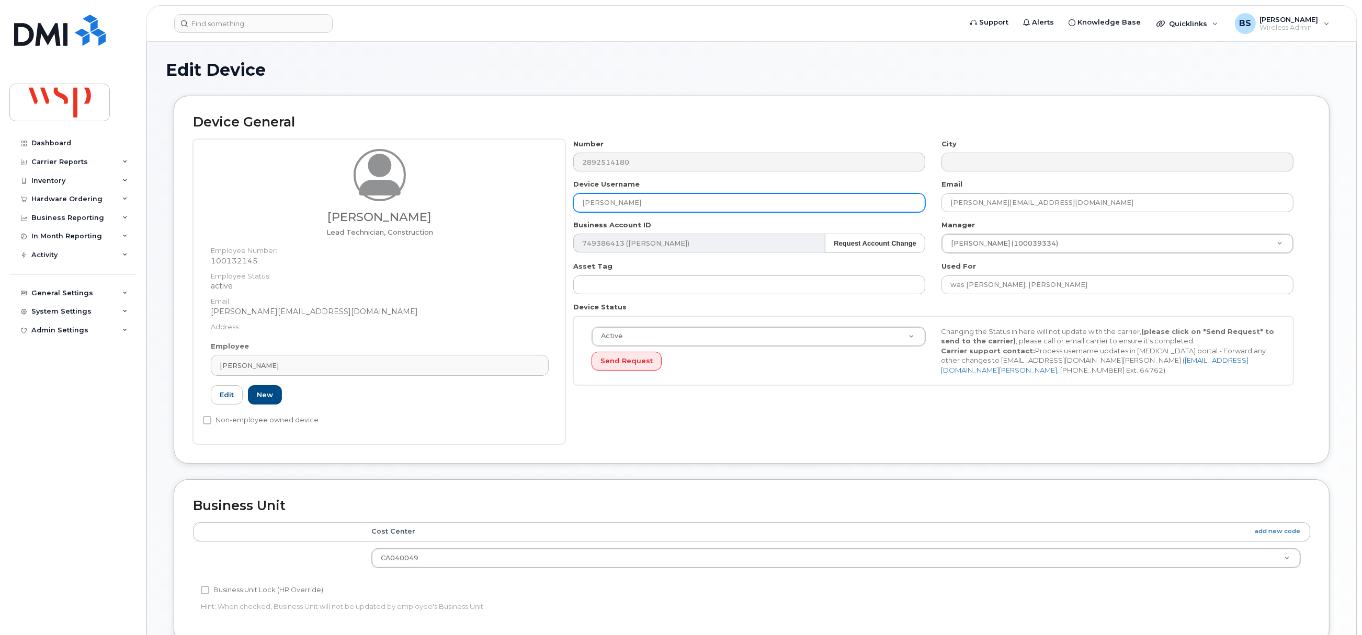
drag, startPoint x: 672, startPoint y: 204, endPoint x: 523, endPoint y: 208, distance: 148.6
click at [523, 208] on div "[PERSON_NAME] Lead Technician, Construction Employee Number: 100132145 Employee…" at bounding box center [751, 291] width 1117 height 305
paste input "oel Rider"
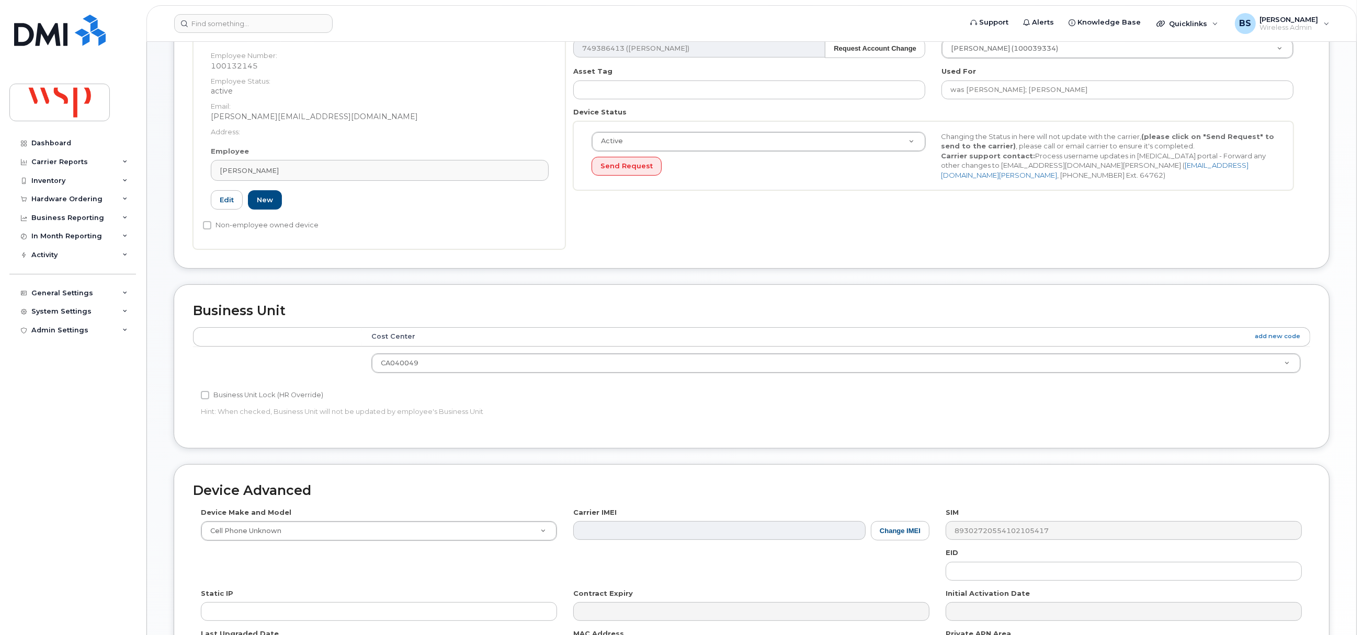
scroll to position [339, 0]
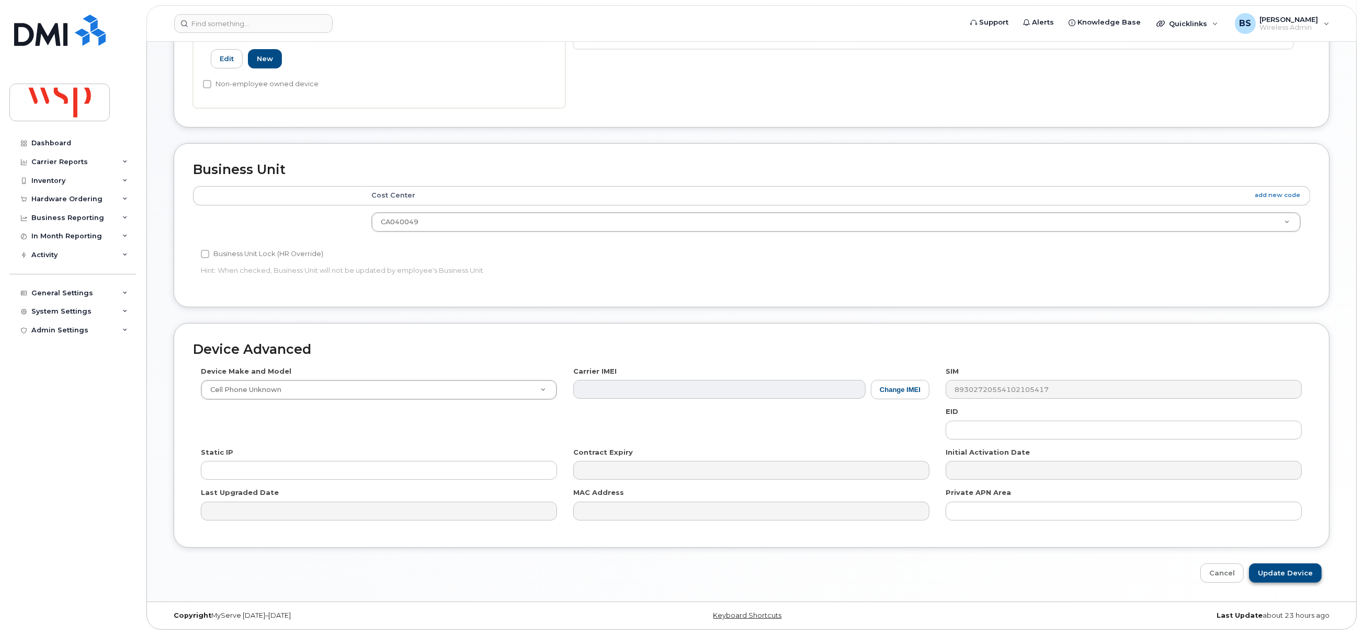
type input "[PERSON_NAME]"
click at [1273, 569] on input "Update Device" at bounding box center [1285, 573] width 73 height 19
type input "Saving..."
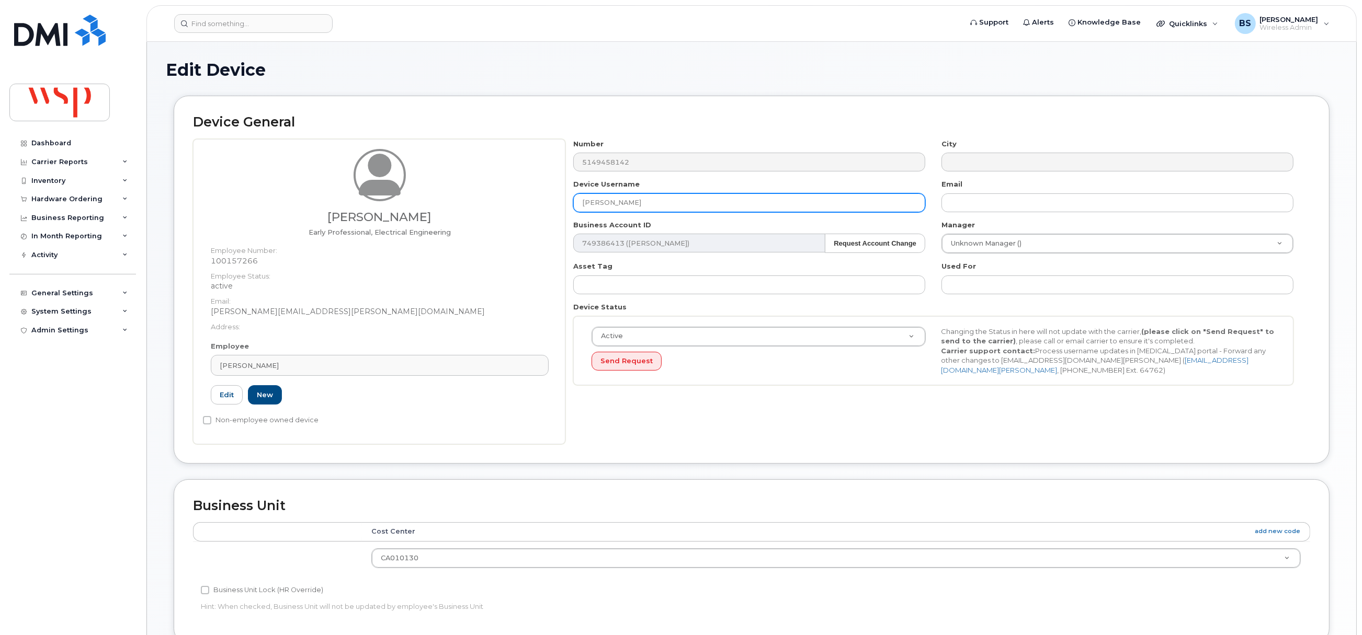
drag, startPoint x: 637, startPoint y: 202, endPoint x: 554, endPoint y: 203, distance: 83.2
click at [555, 203] on div "[PERSON_NAME] Early Professional, Electrical Engineering Employee Number: 10015…" at bounding box center [751, 291] width 1117 height 305
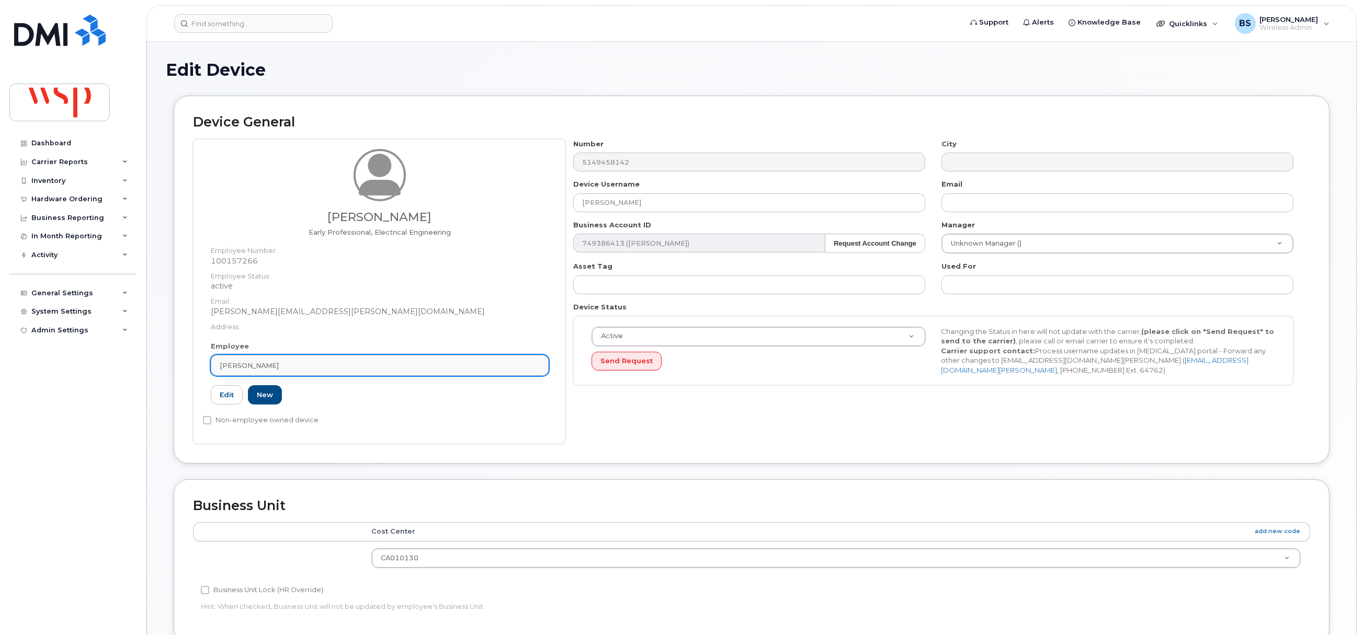
drag, startPoint x: 377, startPoint y: 350, endPoint x: 363, endPoint y: 369, distance: 23.5
click at [374, 353] on div "Employee [PERSON_NAME] Type first three symbols or more 100157266 Edit New" at bounding box center [380, 377] width 354 height 73
click at [365, 367] on div "[PERSON_NAME]" at bounding box center [380, 366] width 320 height 10
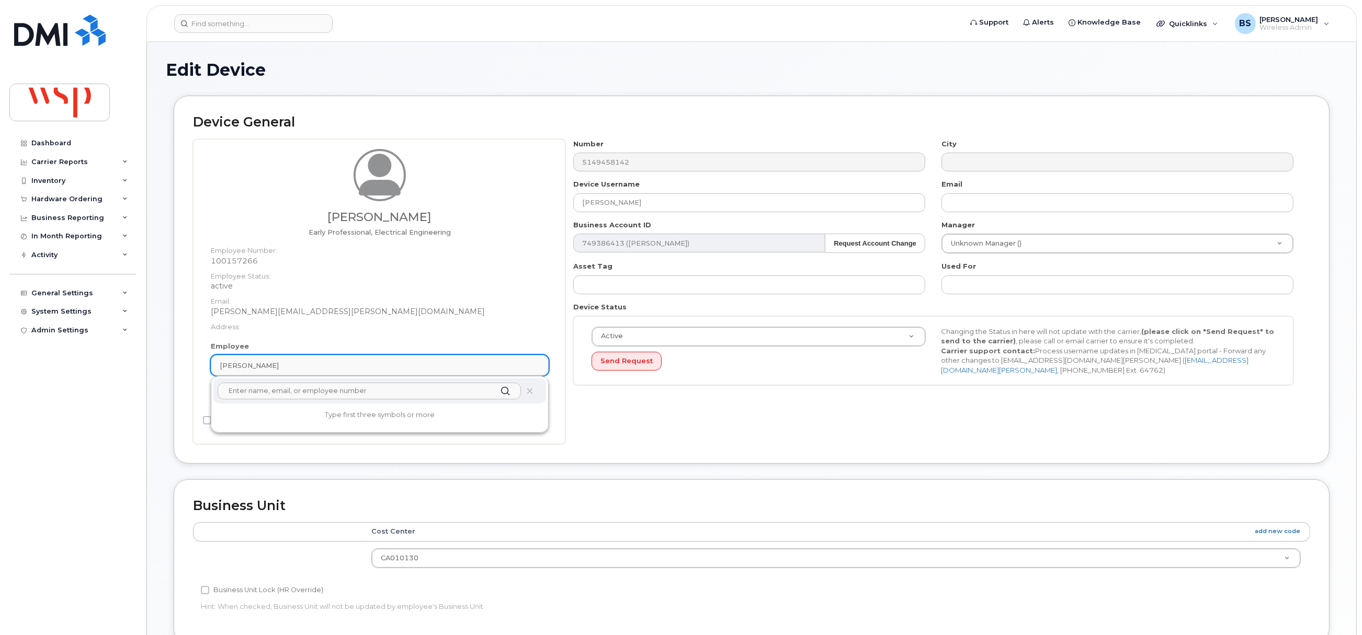
paste input "[PERSON_NAME]"
click at [273, 389] on input "[PERSON_NAME]" at bounding box center [369, 391] width 303 height 17
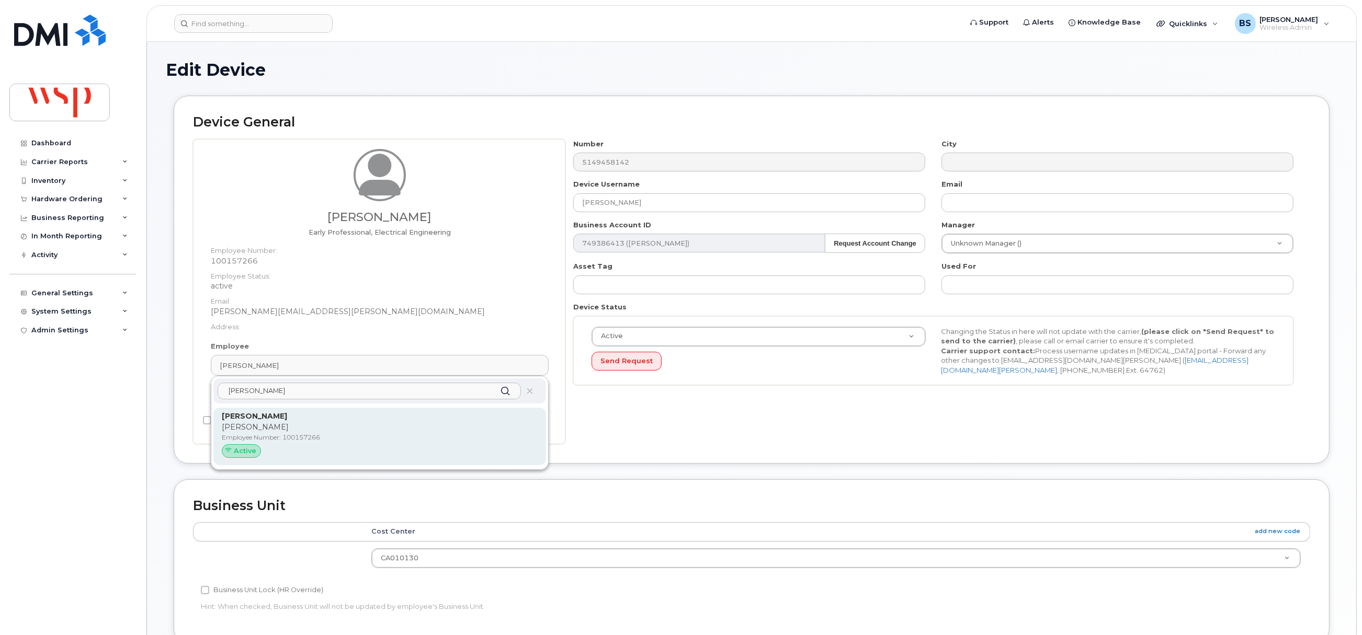
type input "[PERSON_NAME]"
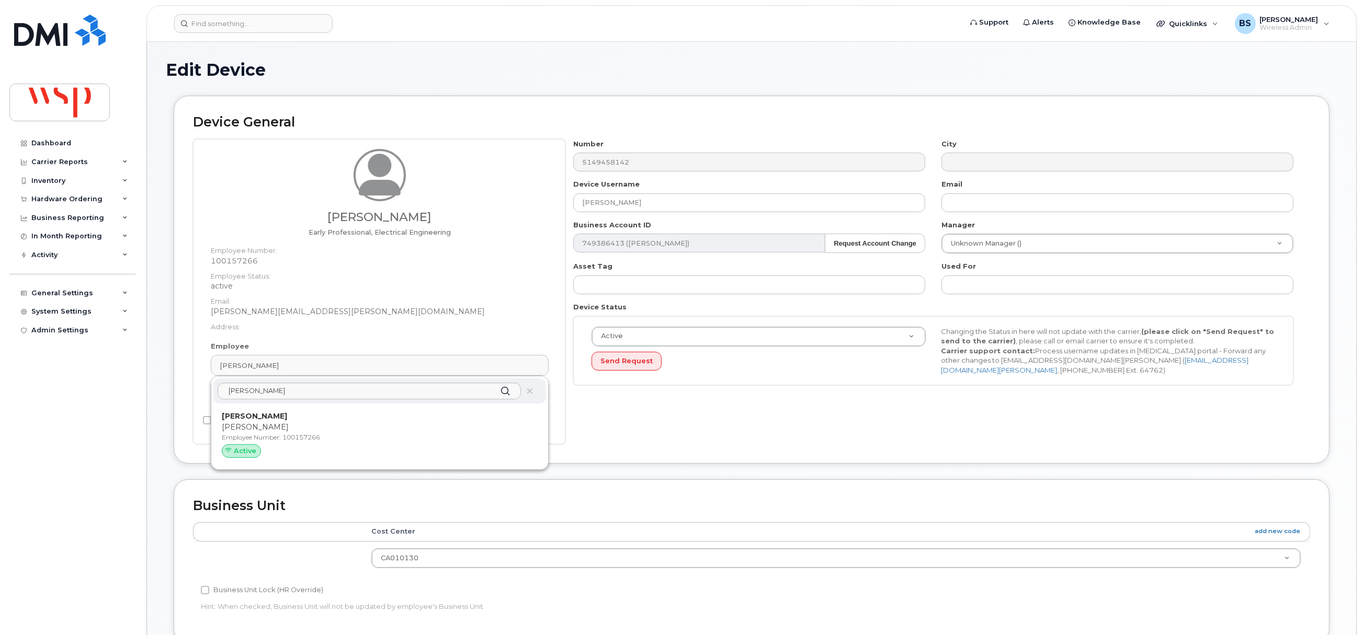
drag, startPoint x: 269, startPoint y: 418, endPoint x: 746, endPoint y: 57, distance: 598.8
click at [270, 417] on strong "[PERSON_NAME]" at bounding box center [254, 416] width 65 height 9
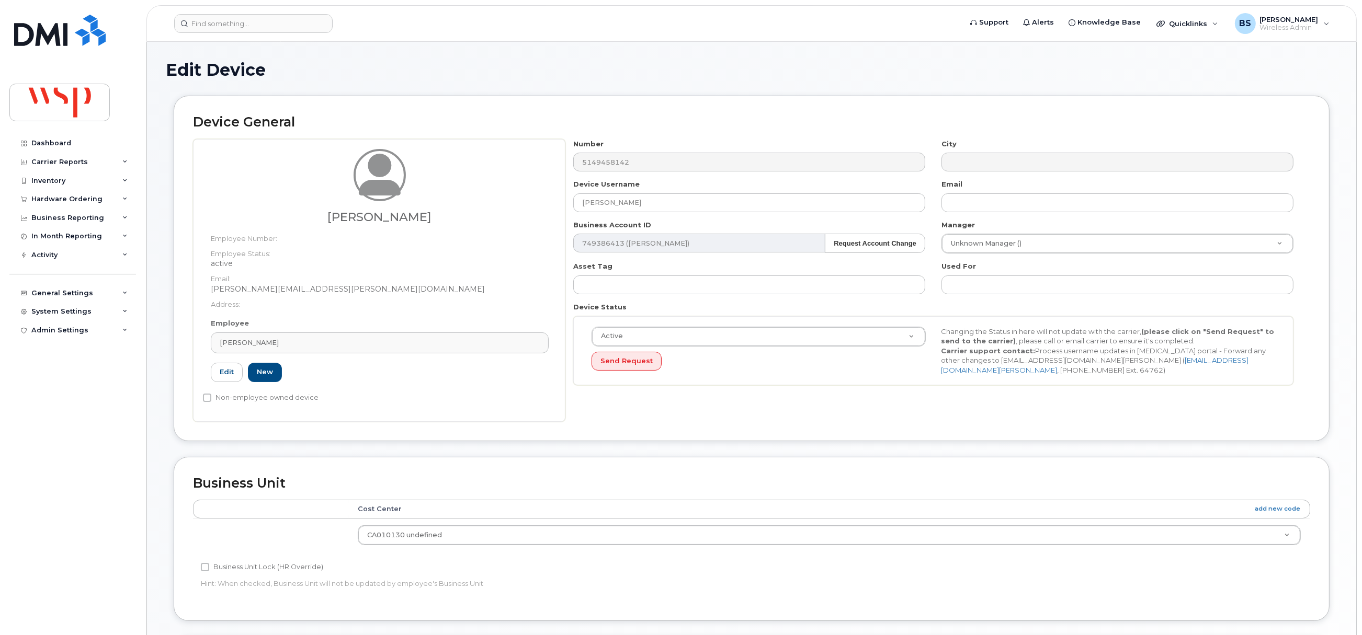
type input "[PERSON_NAME]"
type input "[PERSON_NAME][EMAIL_ADDRESS][PERSON_NAME][DOMAIN_NAME]"
type input "5770002"
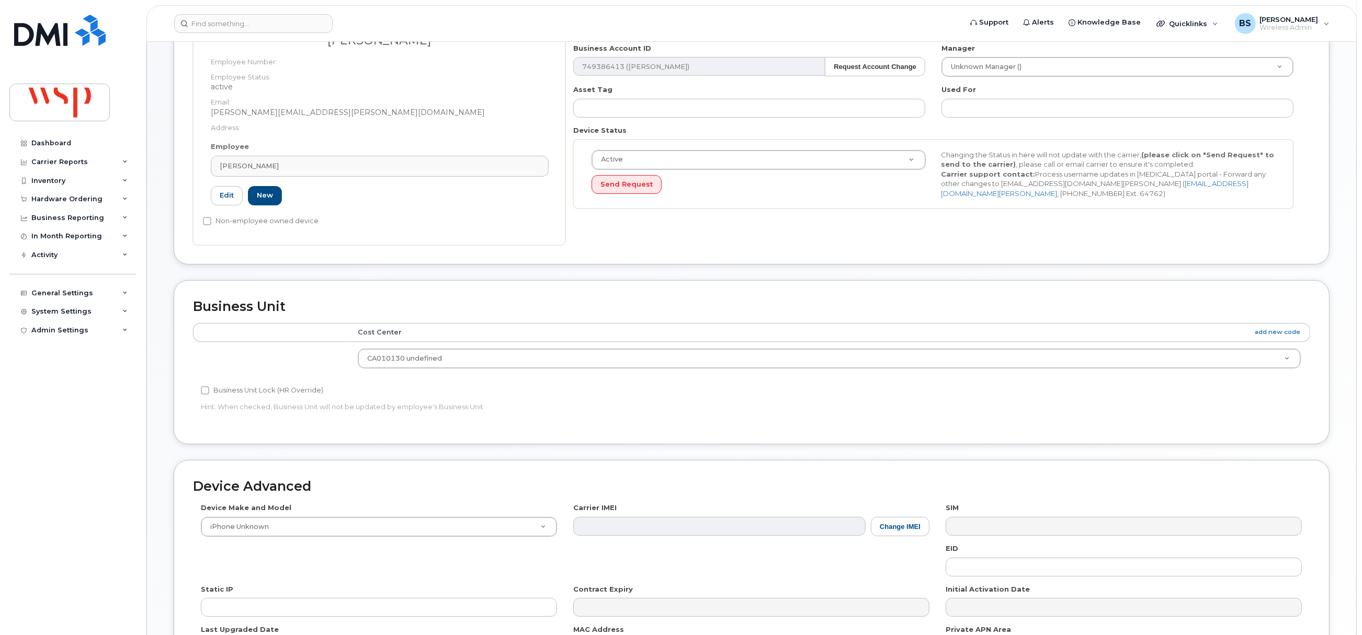
scroll to position [316, 0]
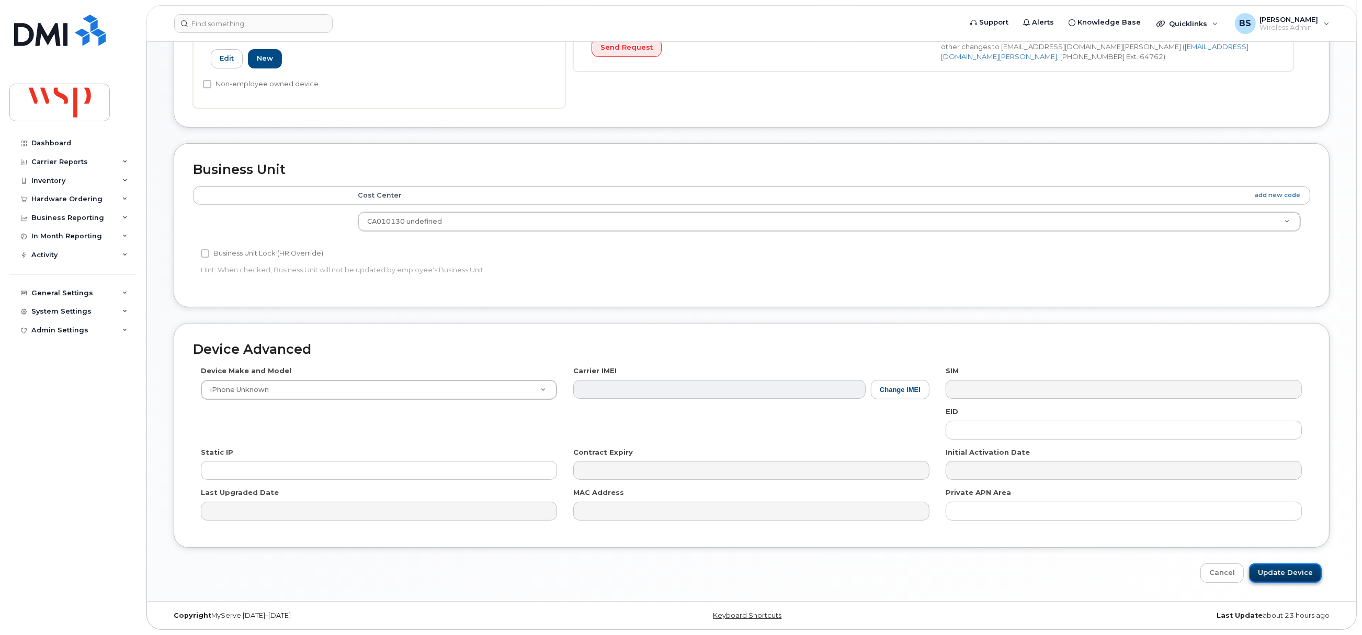
click at [1273, 572] on input "Update Device" at bounding box center [1285, 573] width 73 height 19
type input "Saving..."
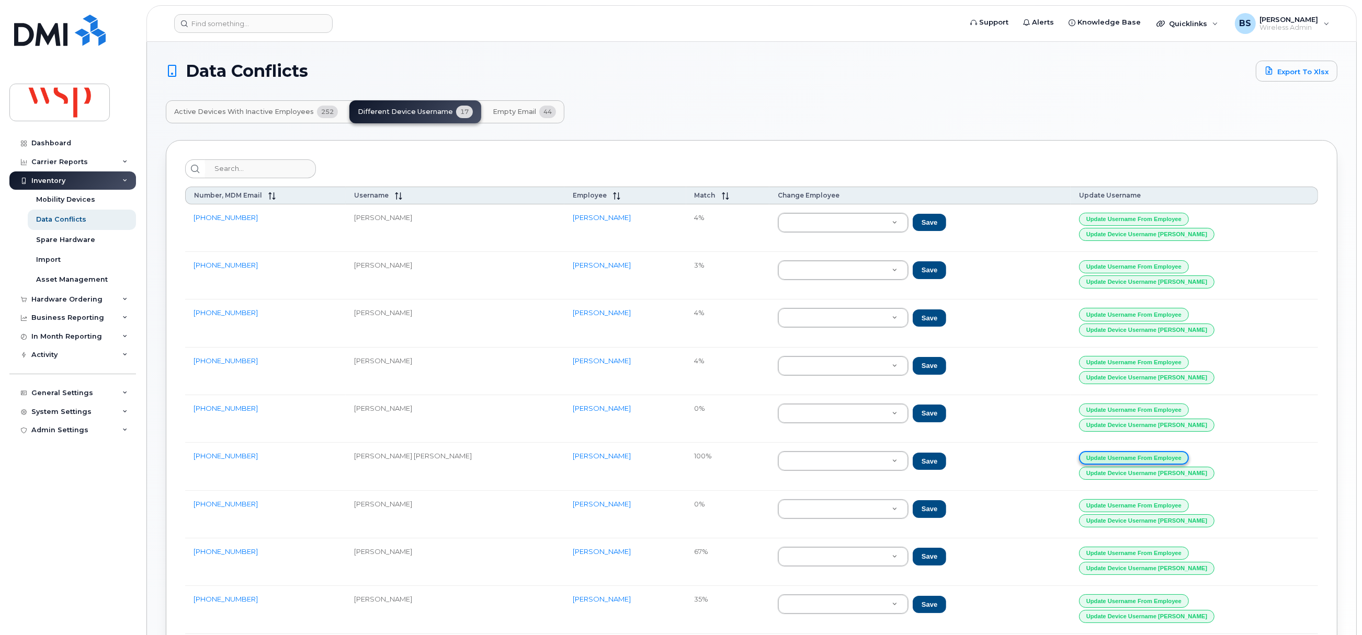
click at [1162, 464] on button "Update Username from Employee" at bounding box center [1134, 457] width 110 height 13
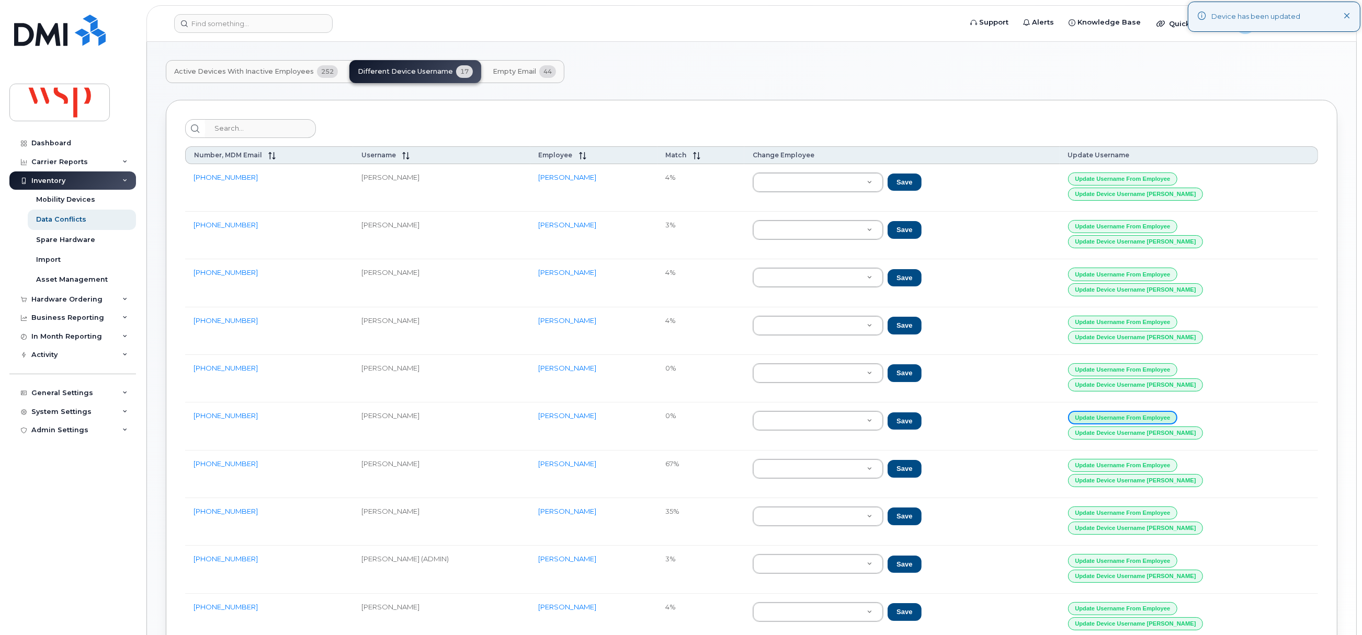
scroll to position [78, 0]
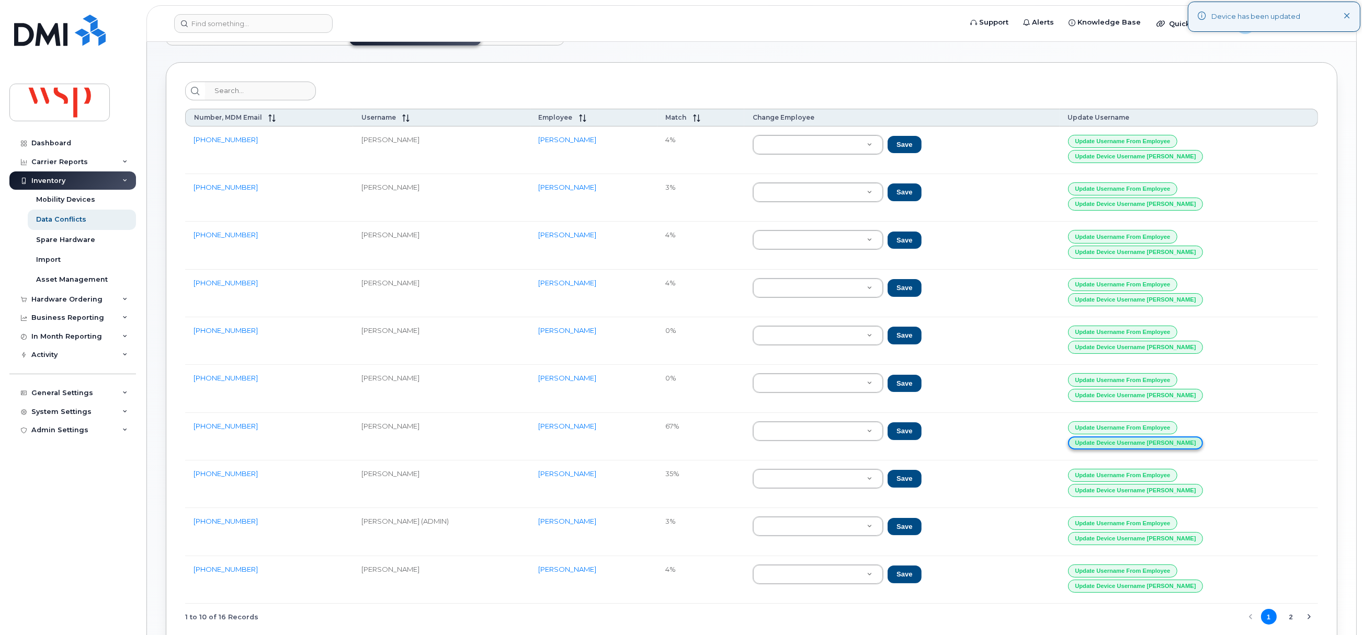
click at [1168, 450] on button "Update Device Username [PERSON_NAME]" at bounding box center [1135, 443] width 135 height 13
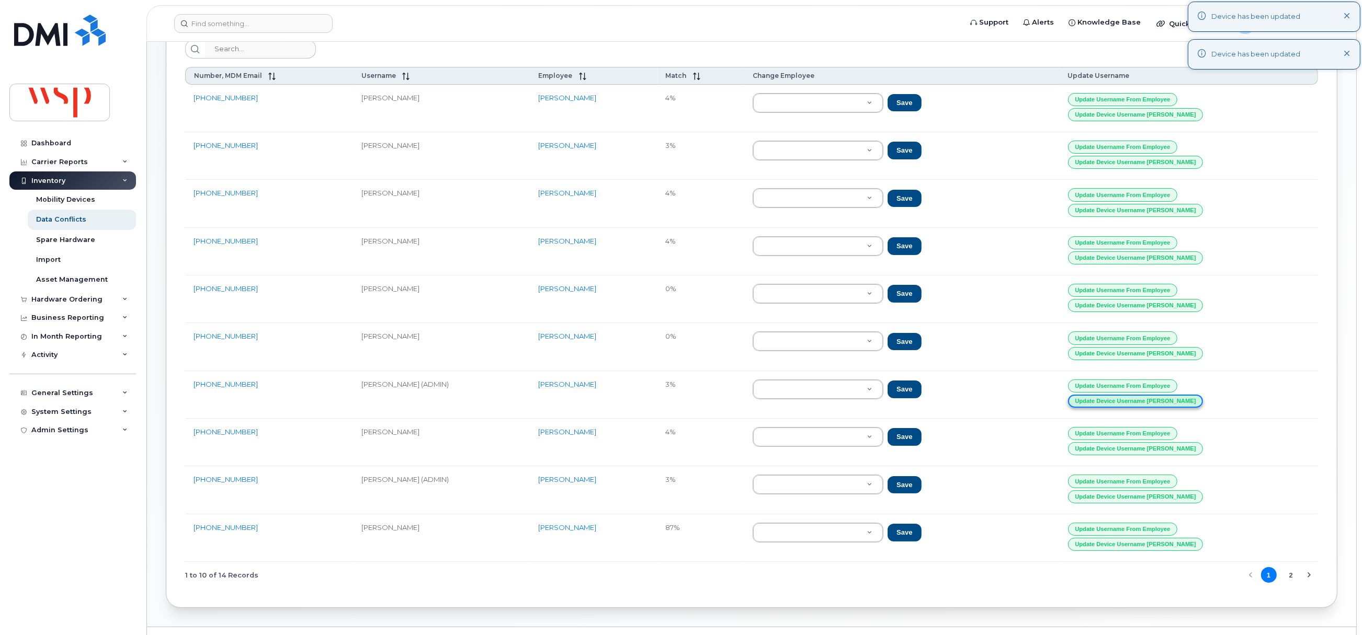
scroll to position [154, 0]
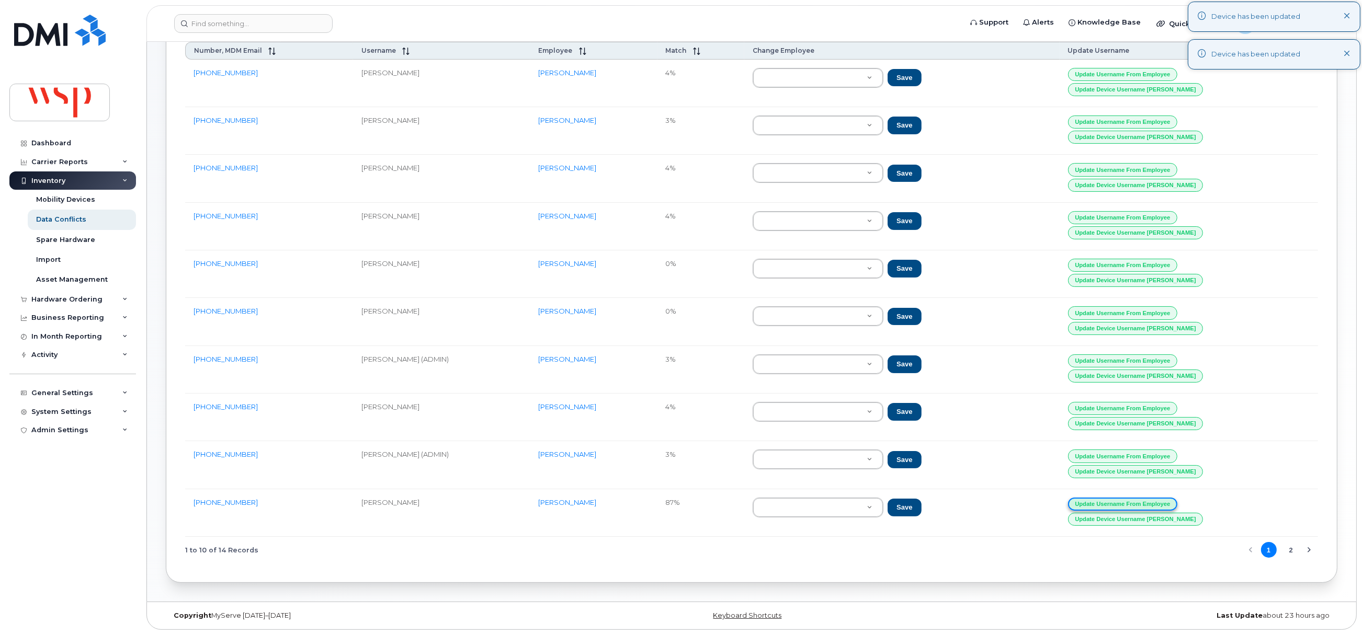
click at [1156, 501] on button "Update Username from Employee" at bounding box center [1123, 504] width 110 height 13
click at [1290, 549] on button "2" at bounding box center [1291, 550] width 16 height 16
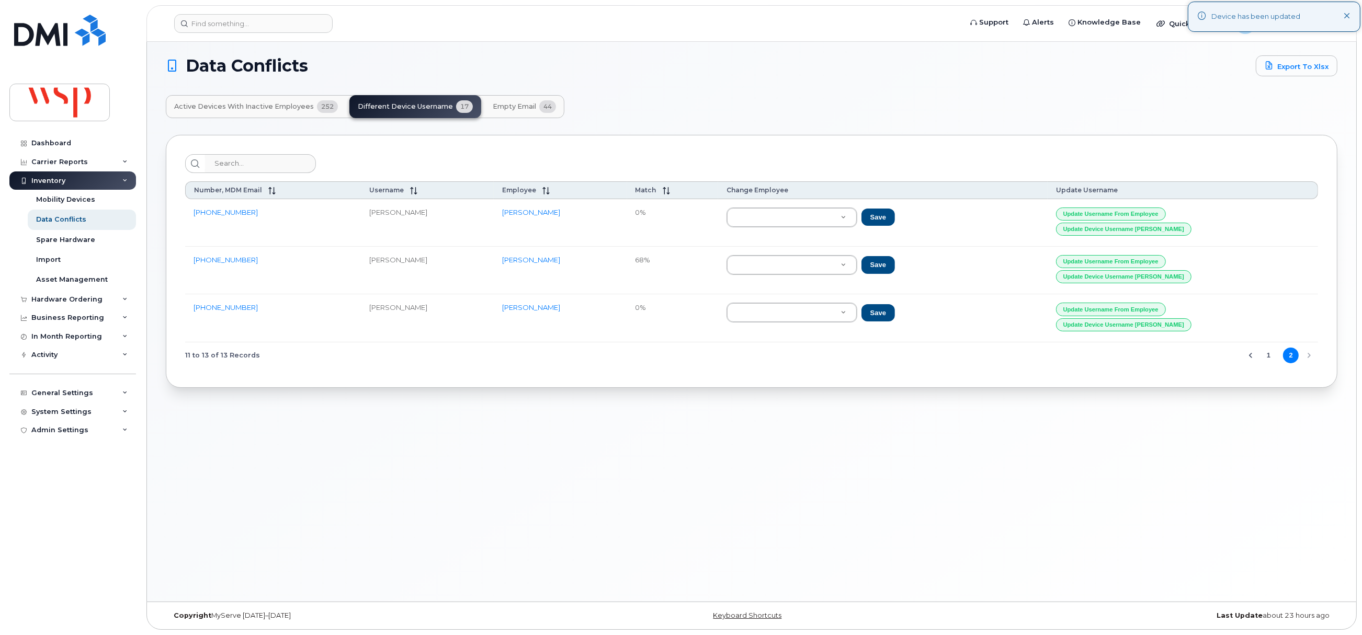
scroll to position [5, 0]
click at [1151, 264] on button "Update Username from Employee" at bounding box center [1111, 261] width 110 height 13
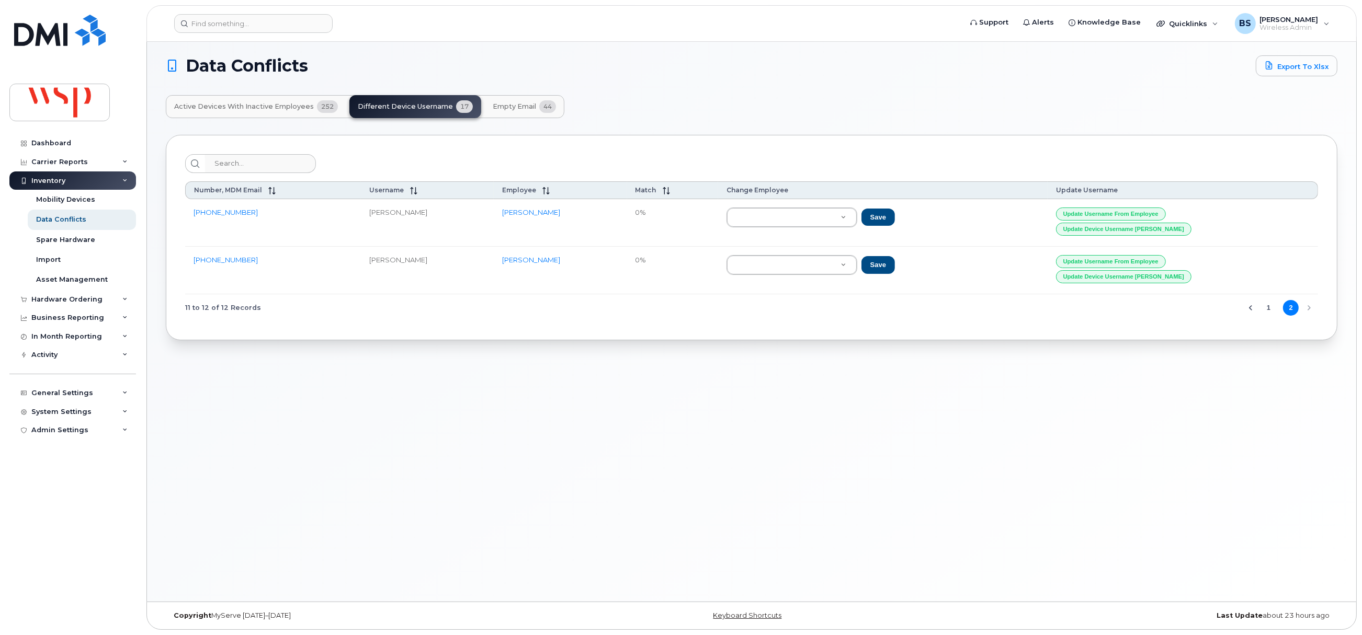
click at [1267, 307] on button "1" at bounding box center [1269, 308] width 16 height 16
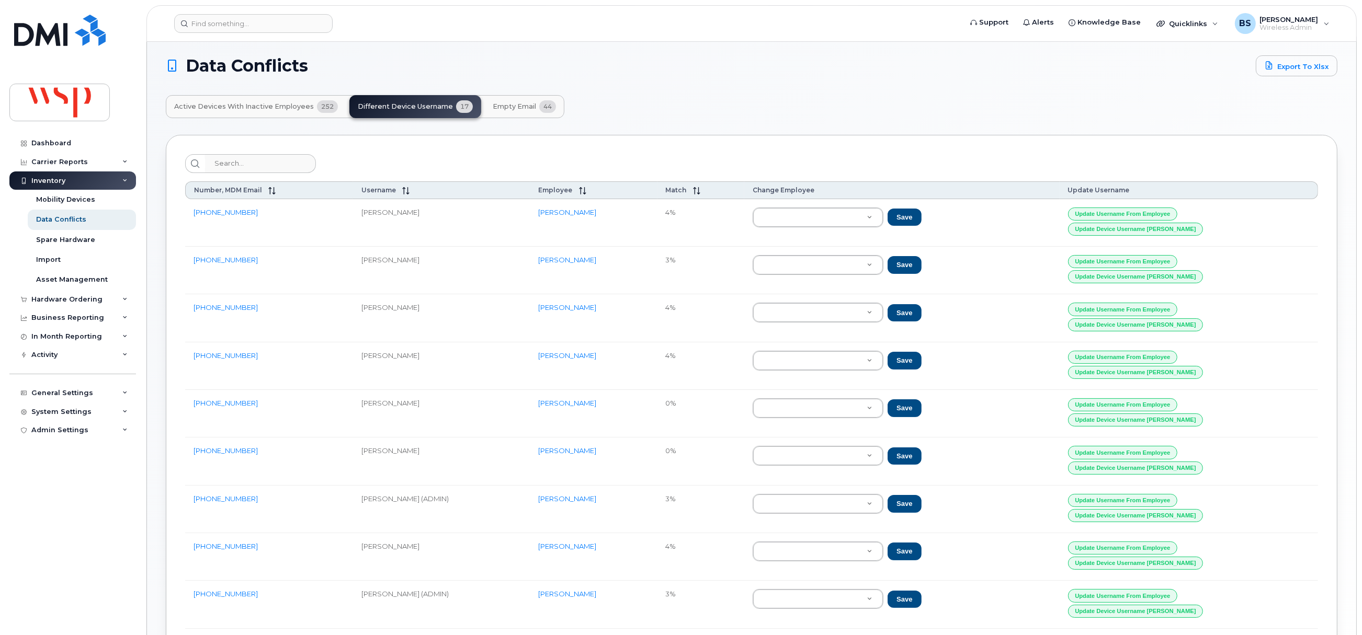
drag, startPoint x: 579, startPoint y: 264, endPoint x: 540, endPoint y: 267, distance: 39.3
click at [546, 264] on td "[PERSON_NAME]" at bounding box center [593, 271] width 127 height 48
drag, startPoint x: 562, startPoint y: 317, endPoint x: 542, endPoint y: 317, distance: 19.3
click at [542, 317] on tr "[PHONE_NUMBER] [PERSON_NAME] [PERSON_NAME] 4% Save Update Username from Employe…" at bounding box center [751, 318] width 1133 height 48
copy tr "[PERSON_NAME]"
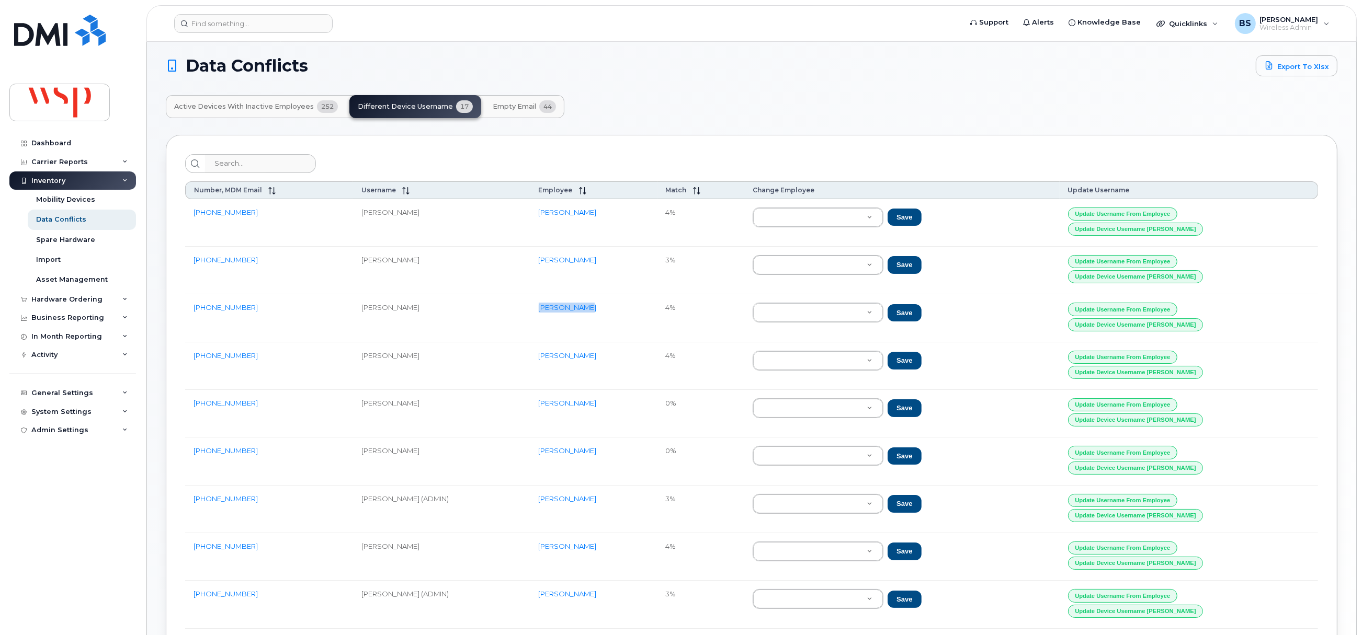
drag, startPoint x: 562, startPoint y: 361, endPoint x: 554, endPoint y: 362, distance: 8.5
click at [554, 362] on td "[PERSON_NAME]" at bounding box center [593, 367] width 127 height 48
copy link "[PERSON_NAME]"
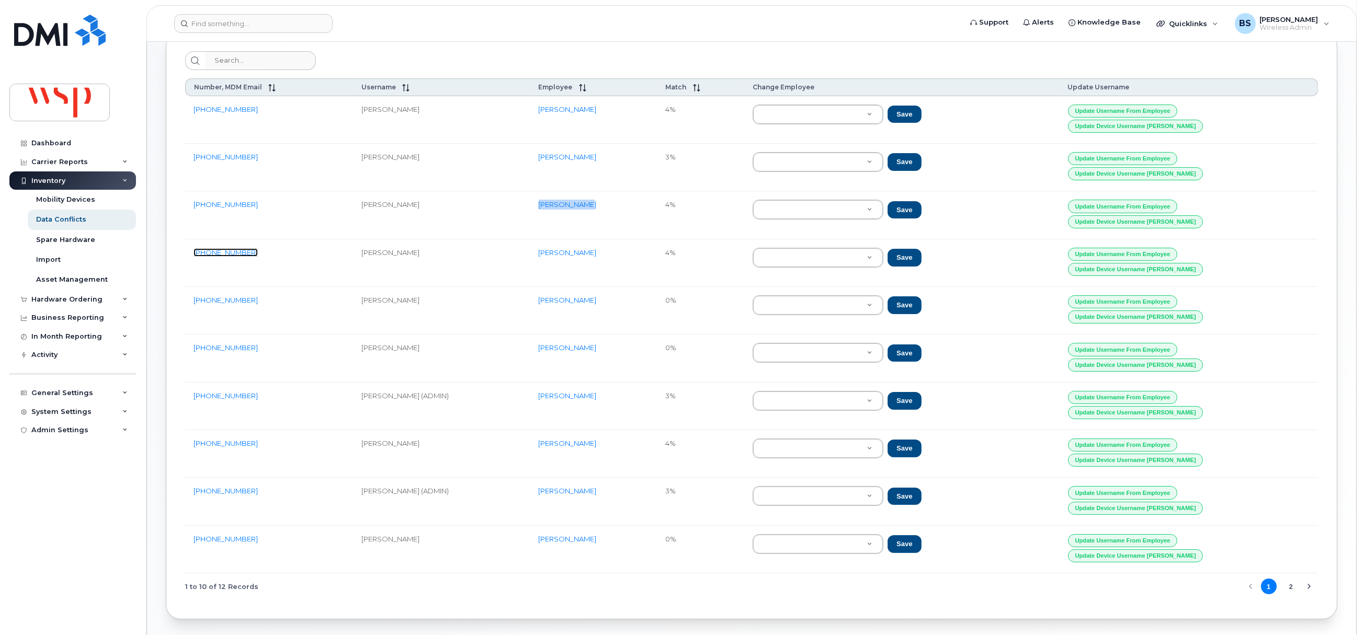
scroll to position [154, 0]
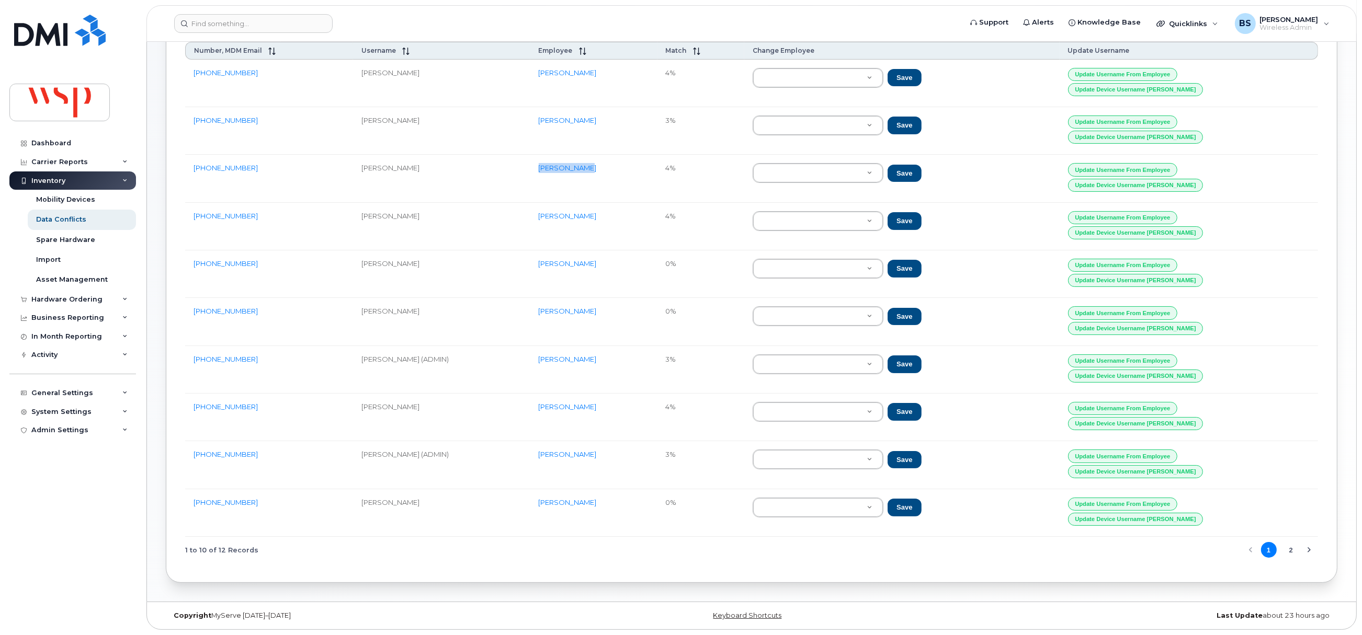
drag, startPoint x: 635, startPoint y: 260, endPoint x: 554, endPoint y: 264, distance: 81.7
click at [554, 264] on td "[PERSON_NAME]" at bounding box center [593, 274] width 127 height 48
copy link "[PERSON_NAME]"
drag, startPoint x: 226, startPoint y: 309, endPoint x: 554, endPoint y: 311, distance: 328.4
click at [554, 311] on td "[PERSON_NAME]" at bounding box center [593, 322] width 127 height 48
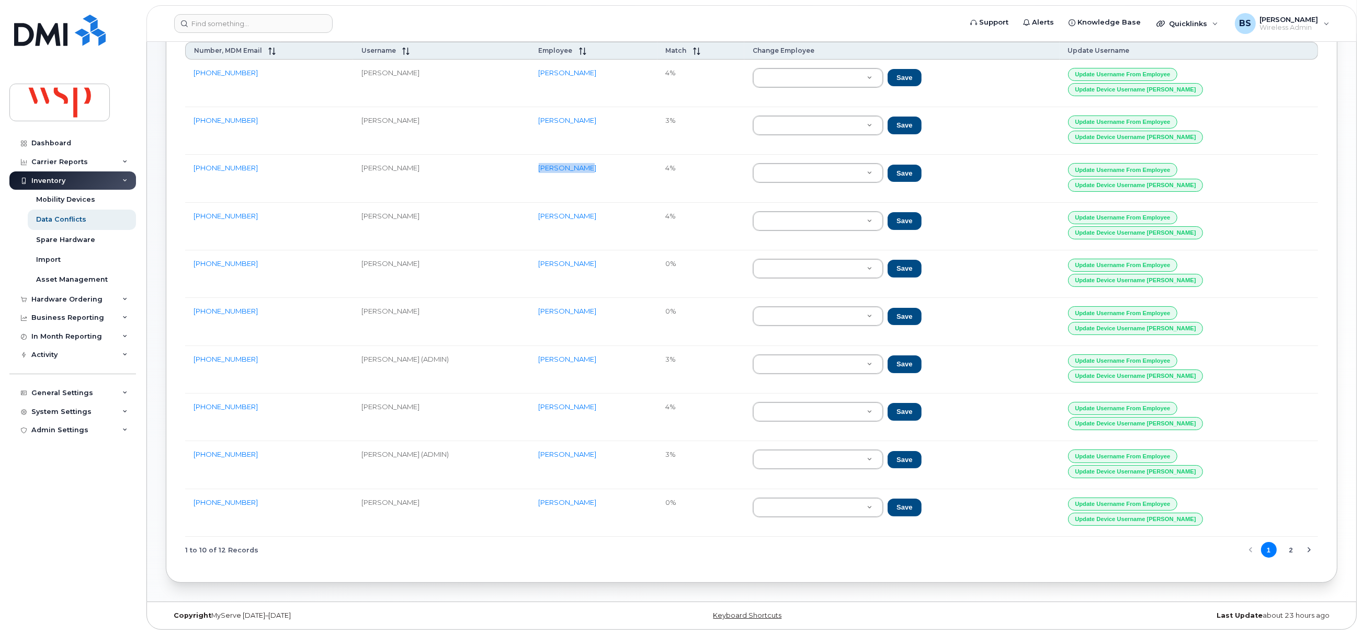
copy link "[PERSON_NAME]"
drag, startPoint x: 607, startPoint y: 360, endPoint x: 532, endPoint y: 351, distance: 75.8
click at [544, 360] on tr "[PHONE_NUMBER] [PERSON_NAME] (ADMIN) [PERSON_NAME] 3% Save Update Username from…" at bounding box center [751, 370] width 1133 height 48
copy tr "[PERSON_NAME]"
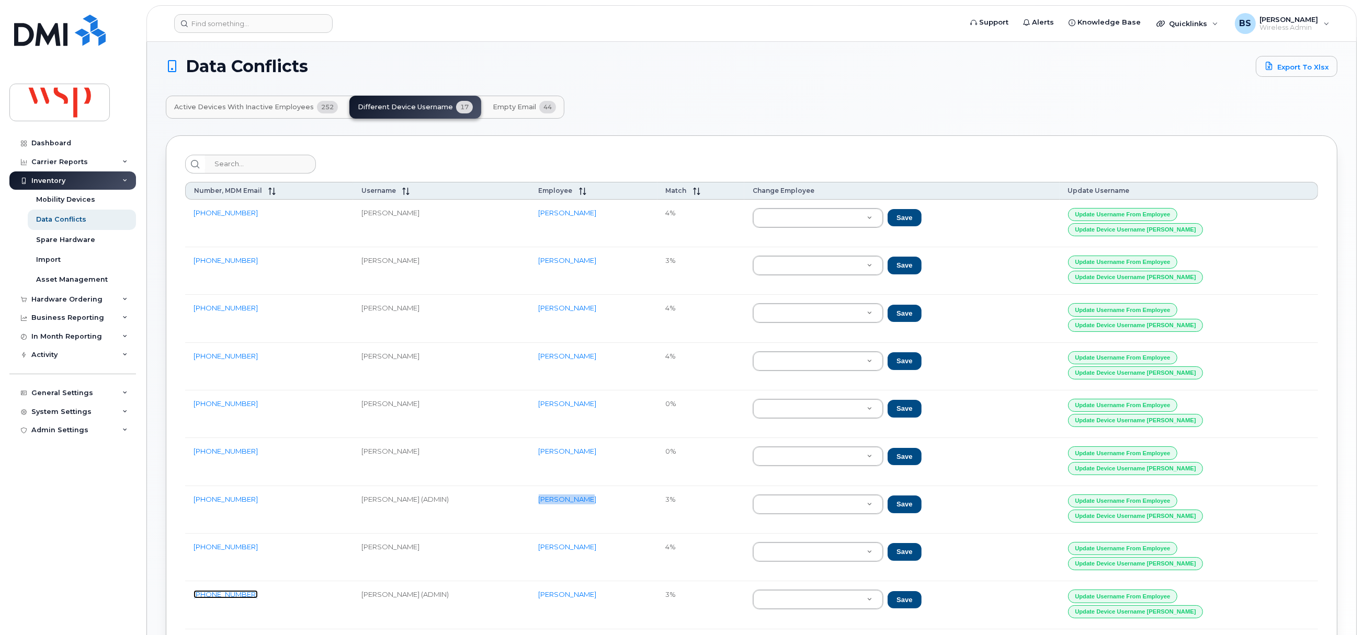
scroll to position [0, 0]
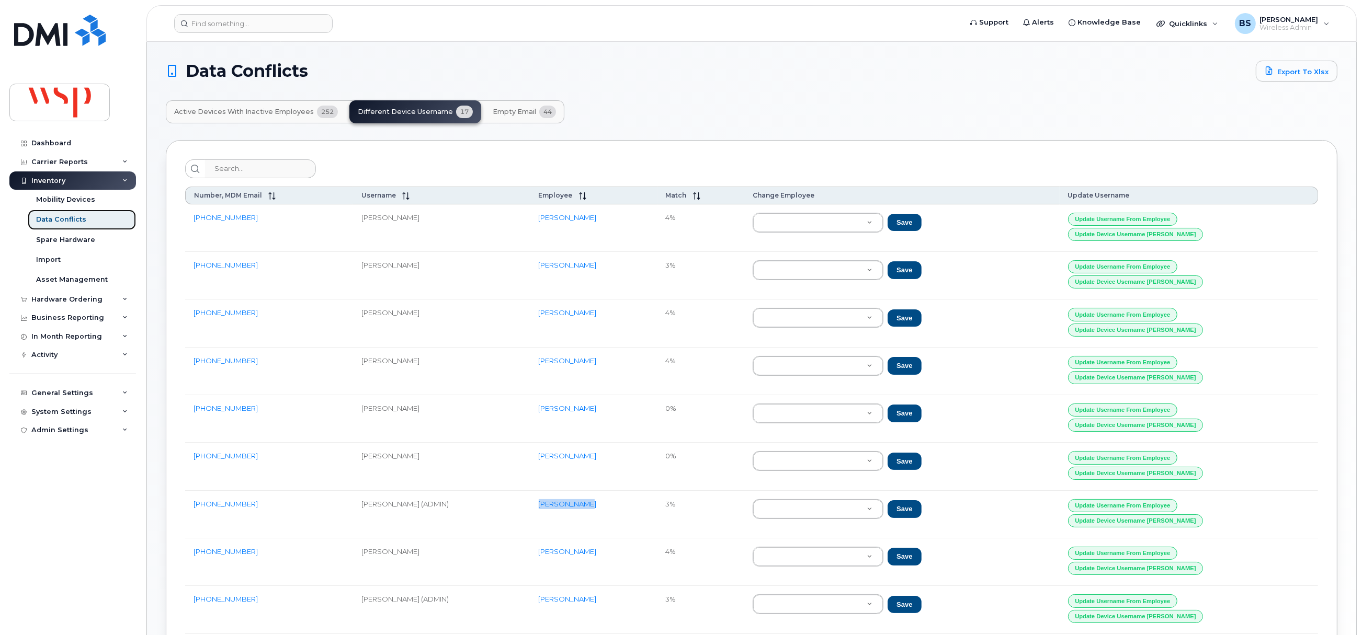
drag, startPoint x: 52, startPoint y: 220, endPoint x: 56, endPoint y: 216, distance: 5.7
click at [52, 220] on div "Data Conflicts" at bounding box center [61, 219] width 50 height 9
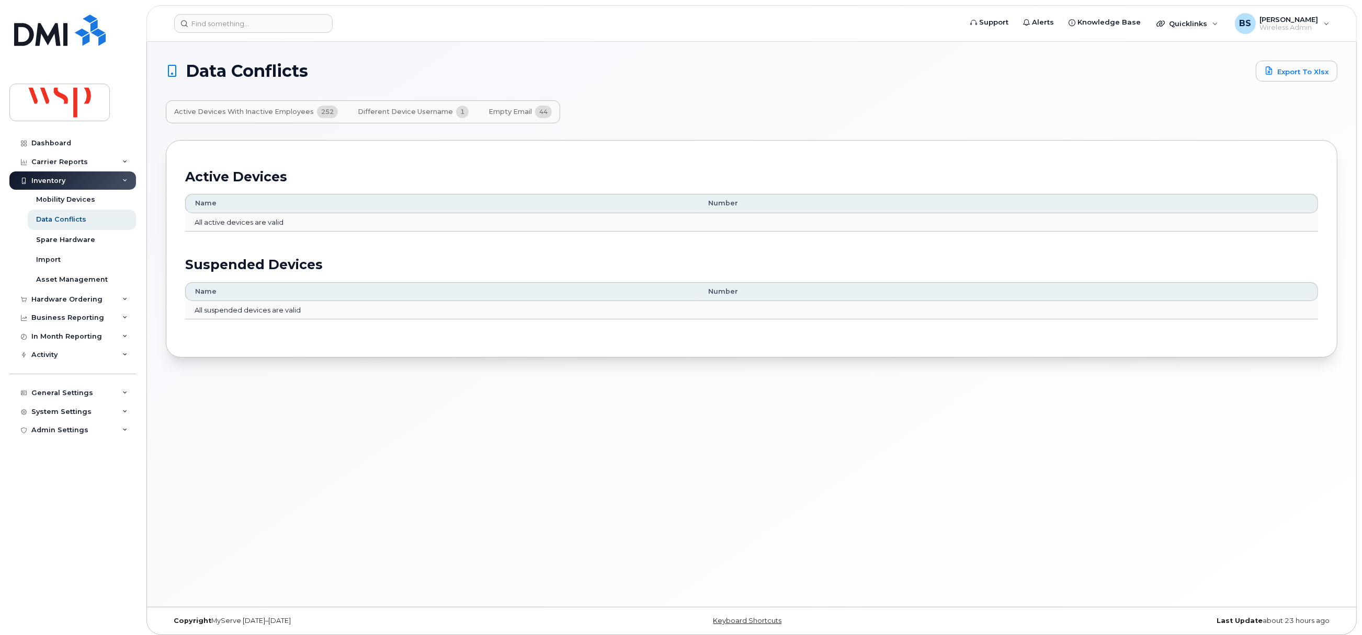
click at [413, 109] on span "Different Device Username" at bounding box center [405, 112] width 95 height 8
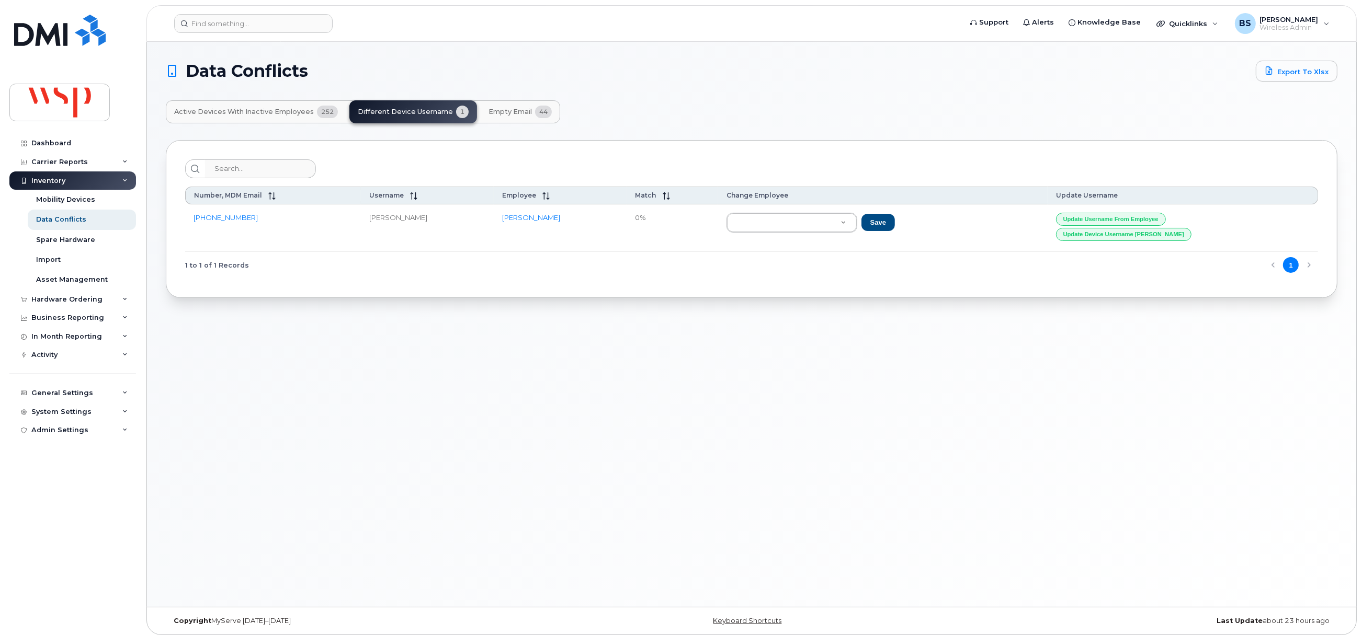
drag, startPoint x: 611, startPoint y: 220, endPoint x: 521, endPoint y: 220, distance: 89.9
click at [521, 220] on td "[PERSON_NAME]" at bounding box center [560, 228] width 133 height 48
click at [508, 112] on span "Empty Email" at bounding box center [509, 112] width 43 height 8
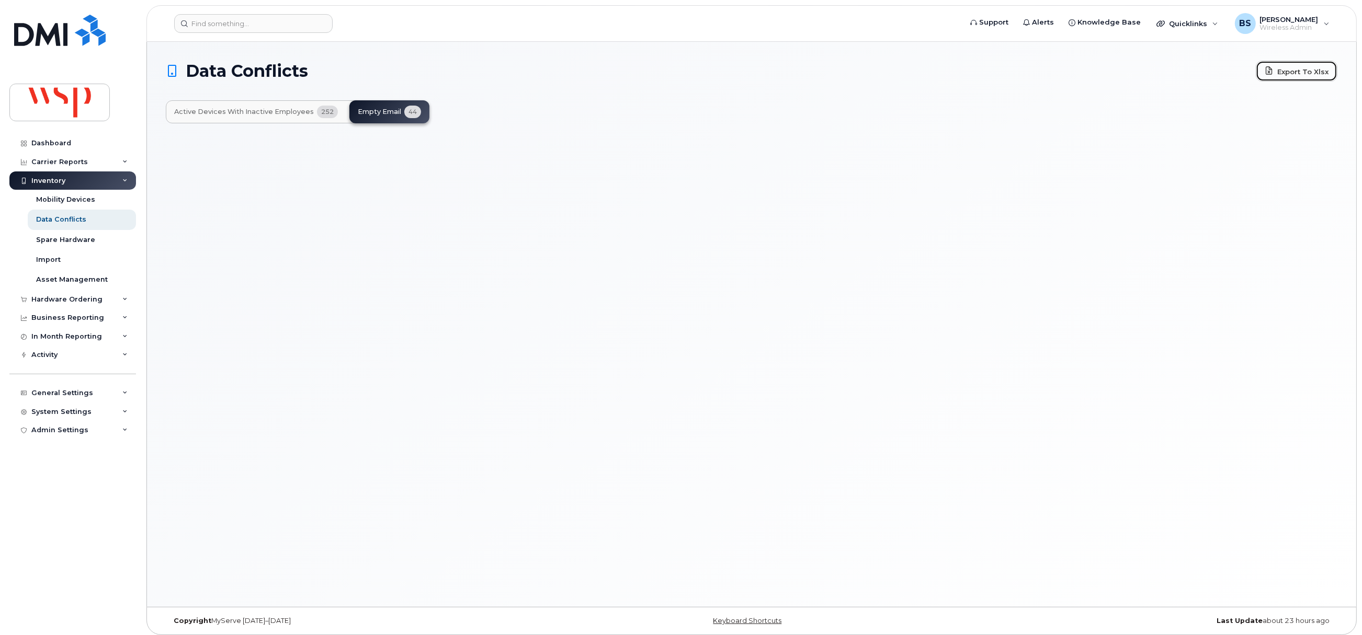
click at [1310, 74] on link "Export to Xlsx" at bounding box center [1297, 71] width 82 height 21
click at [252, 111] on span "Active Devices with Inactive Employees" at bounding box center [244, 112] width 140 height 8
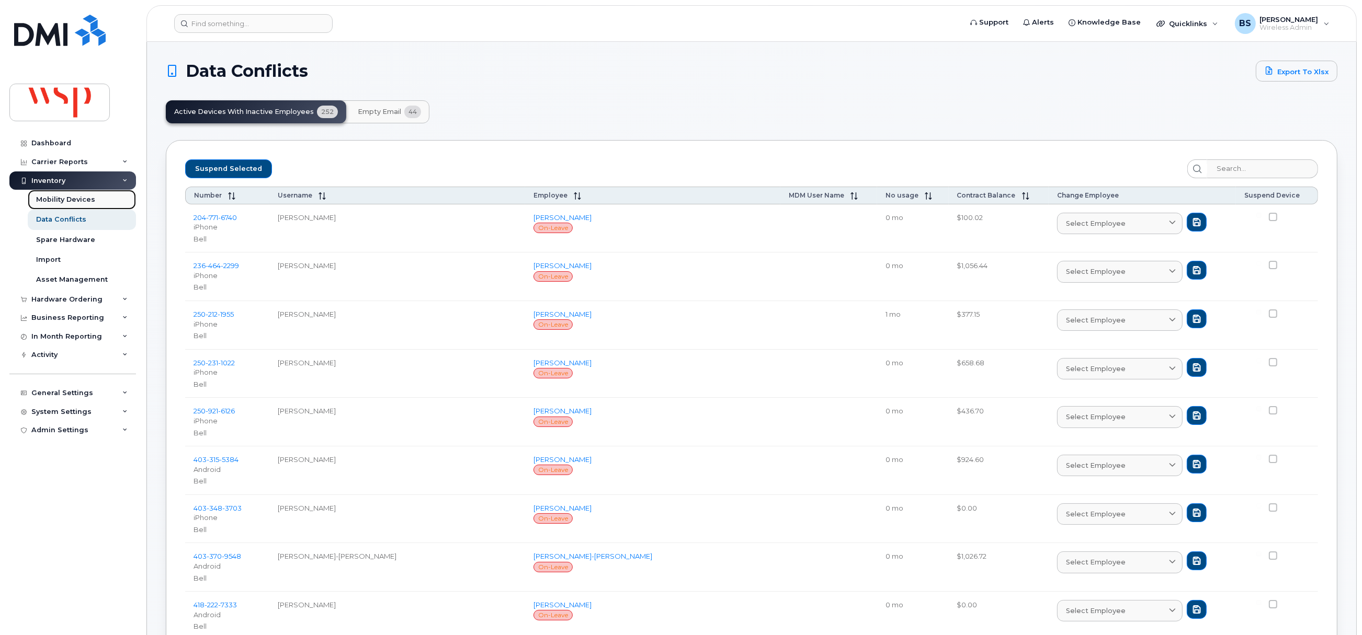
click at [56, 197] on div "Mobility Devices" at bounding box center [65, 199] width 59 height 9
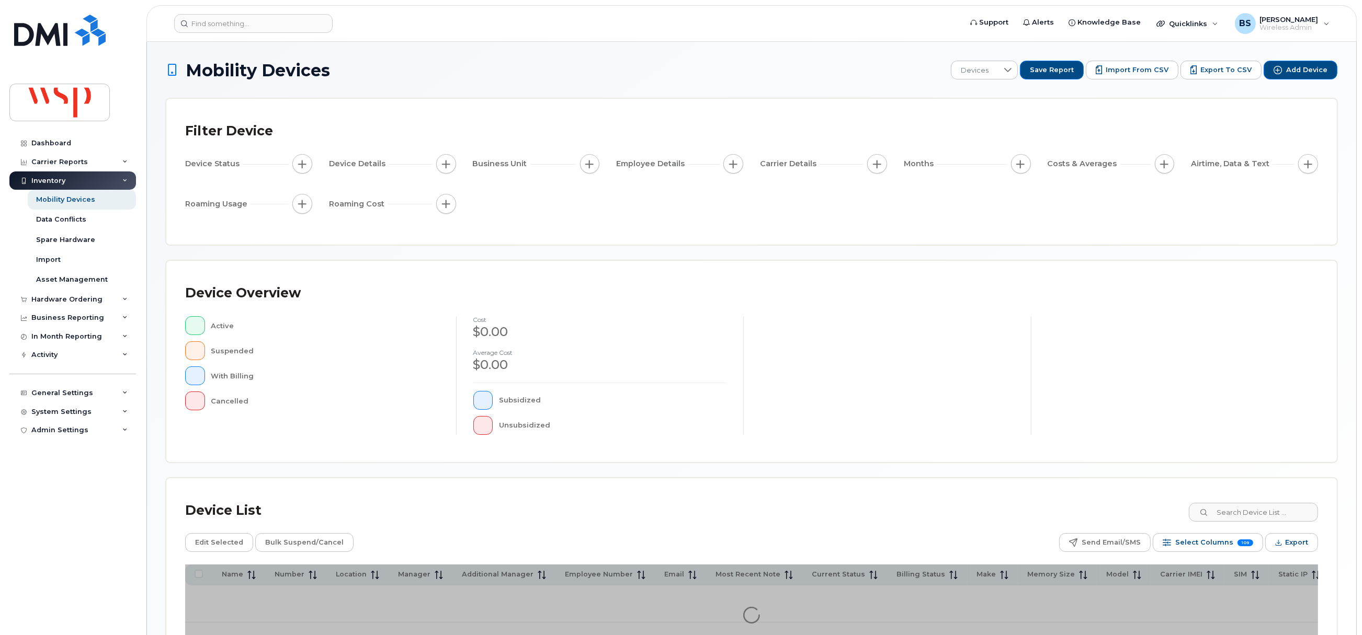
drag, startPoint x: 161, startPoint y: 215, endPoint x: 451, endPoint y: 81, distance: 319.4
click at [451, 81] on div "Mobility Devices Devices Save Report Import from CSV Export to CSV Add Device F…" at bounding box center [751, 364] width 1171 height 606
click at [995, 63] on span "Devices" at bounding box center [974, 70] width 47 height 19
click at [974, 123] on span "BRS" at bounding box center [975, 125] width 15 height 10
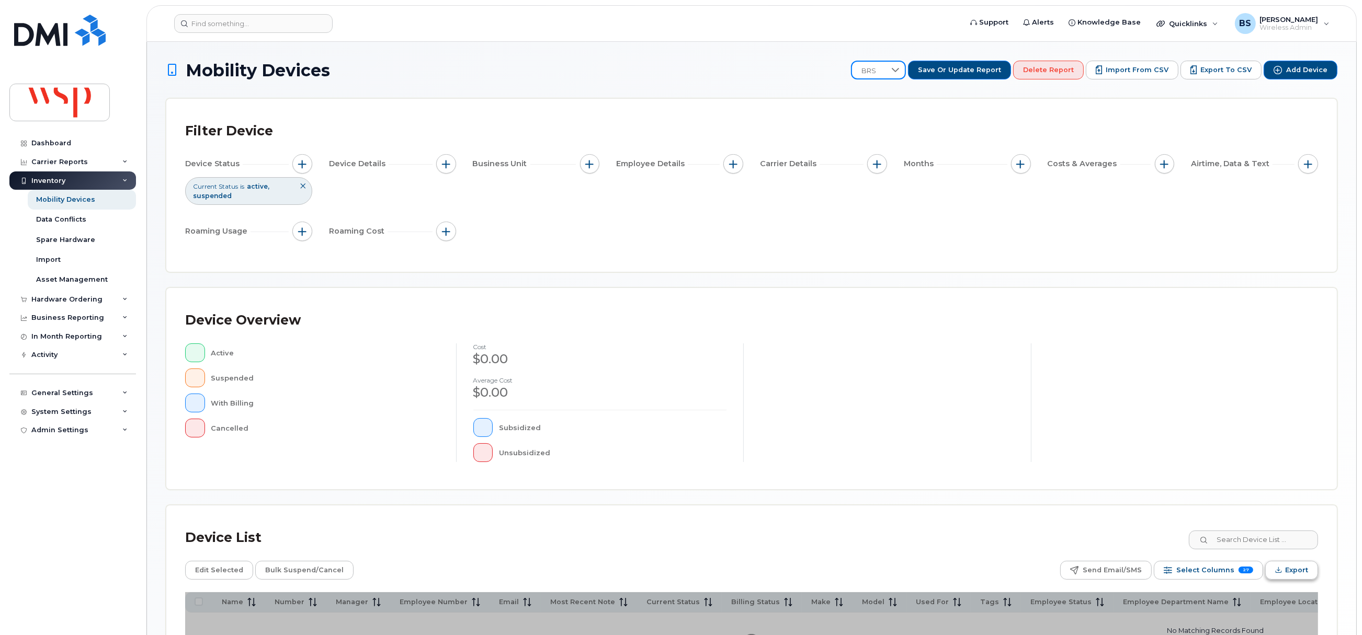
click at [1295, 573] on span "Export" at bounding box center [1296, 571] width 23 height 16
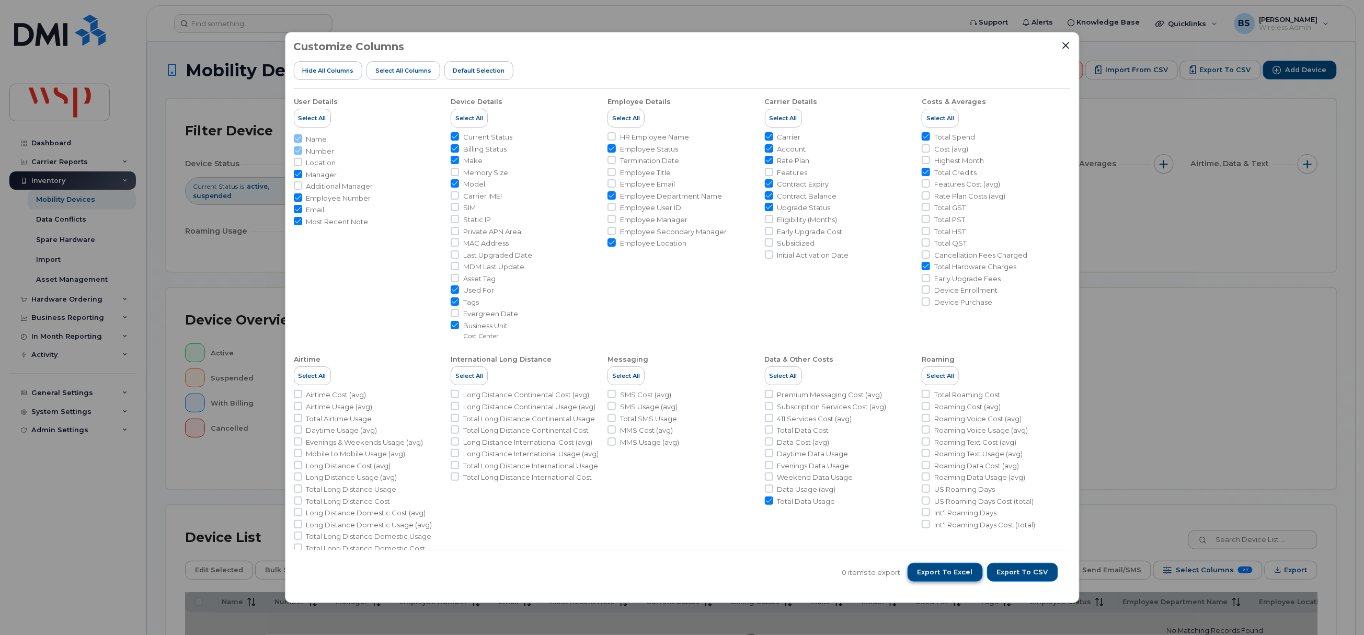
click at [952, 571] on span "Export to Excel" at bounding box center [945, 572] width 55 height 9
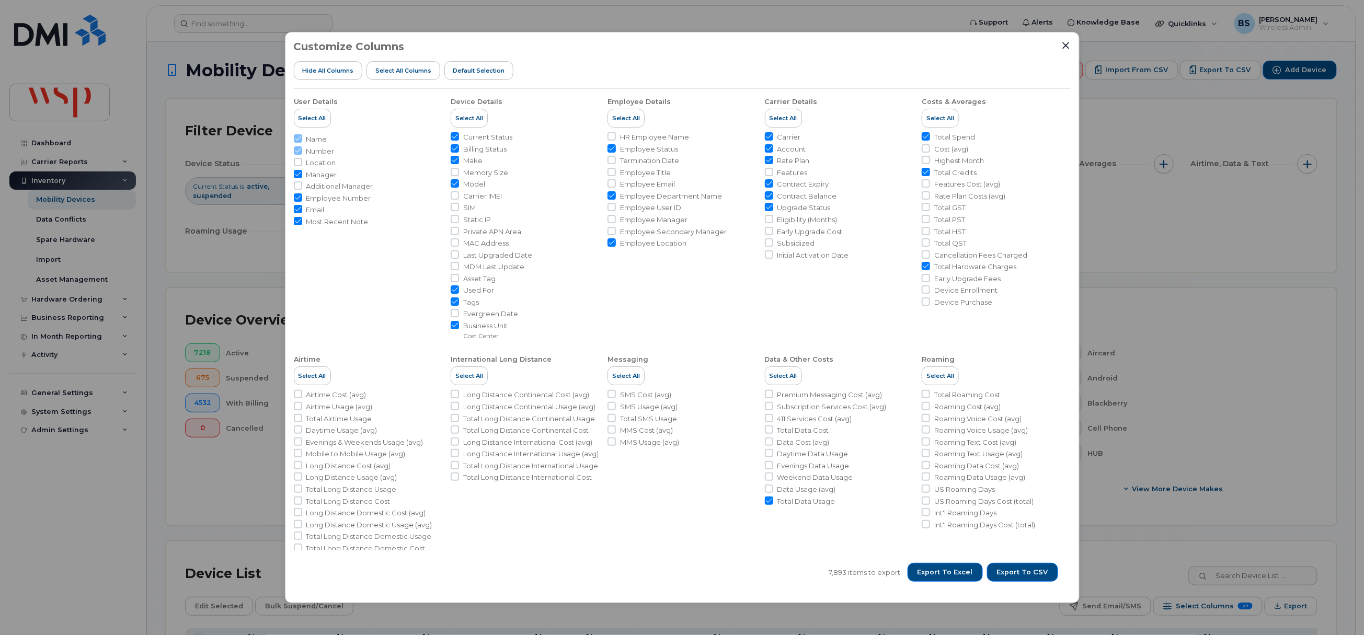
drag, startPoint x: 1065, startPoint y: 45, endPoint x: 629, endPoint y: 55, distance: 436.2
click at [1064, 45] on icon "Close" at bounding box center [1066, 45] width 8 height 8
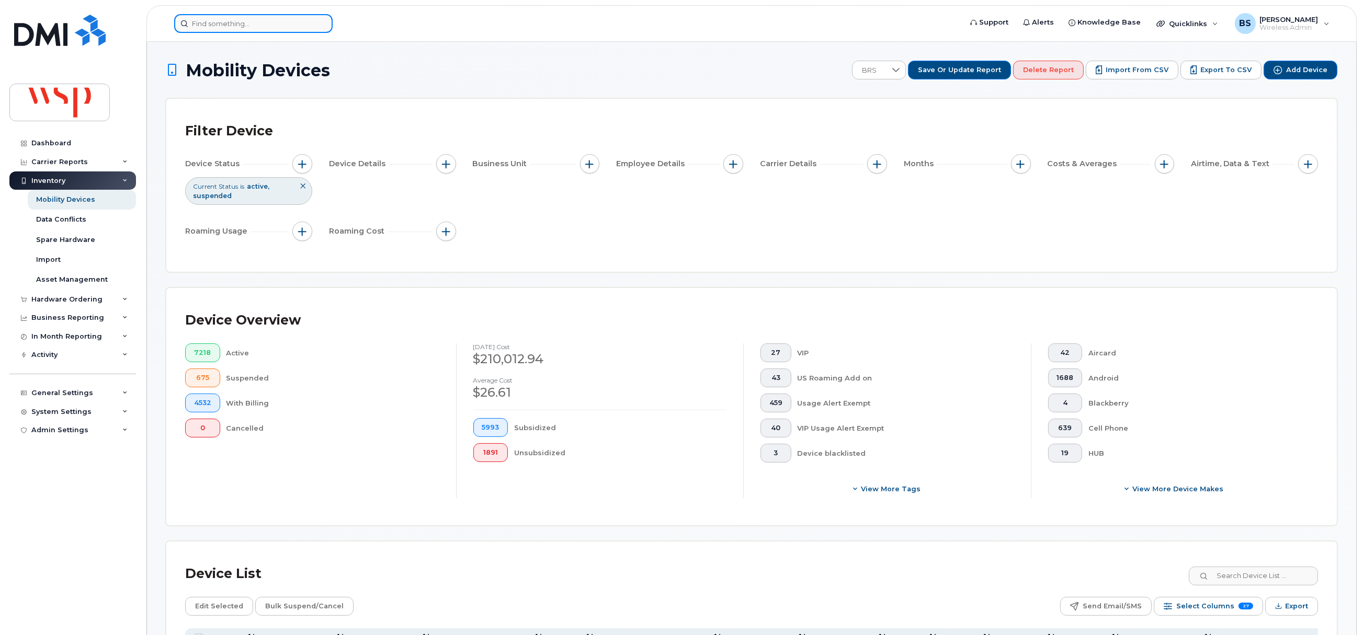
click at [291, 20] on input at bounding box center [253, 23] width 158 height 19
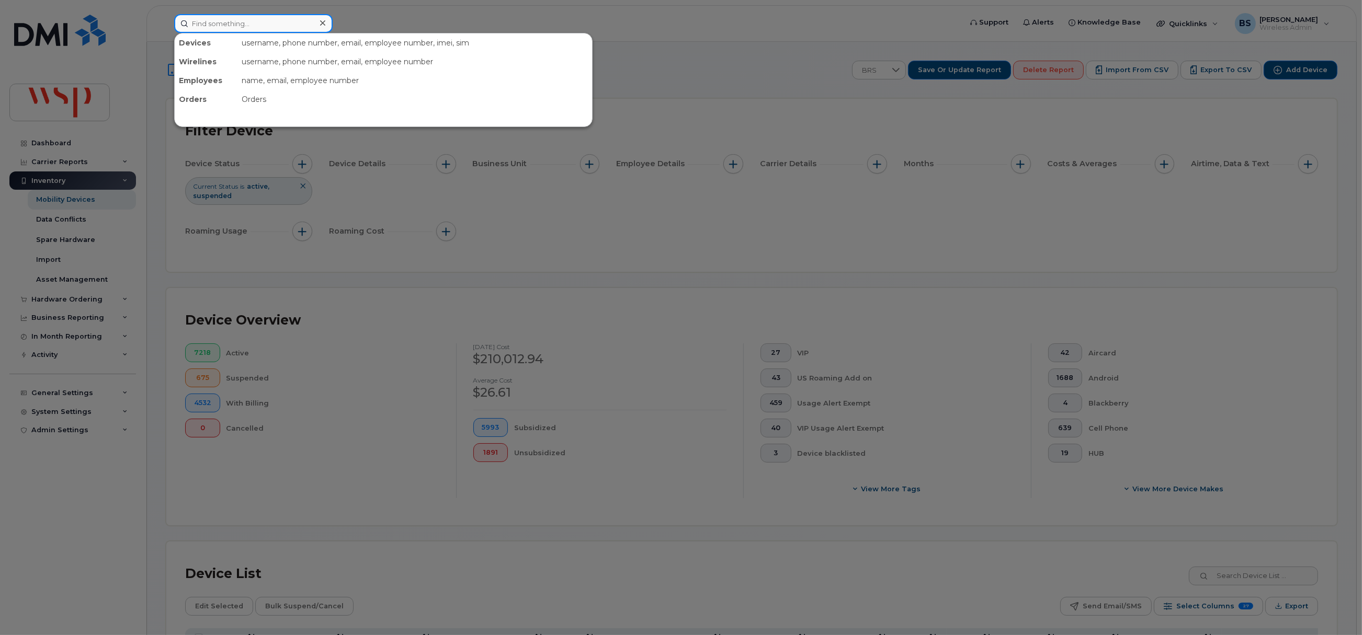
paste input "[PHONE_NUMBER]"
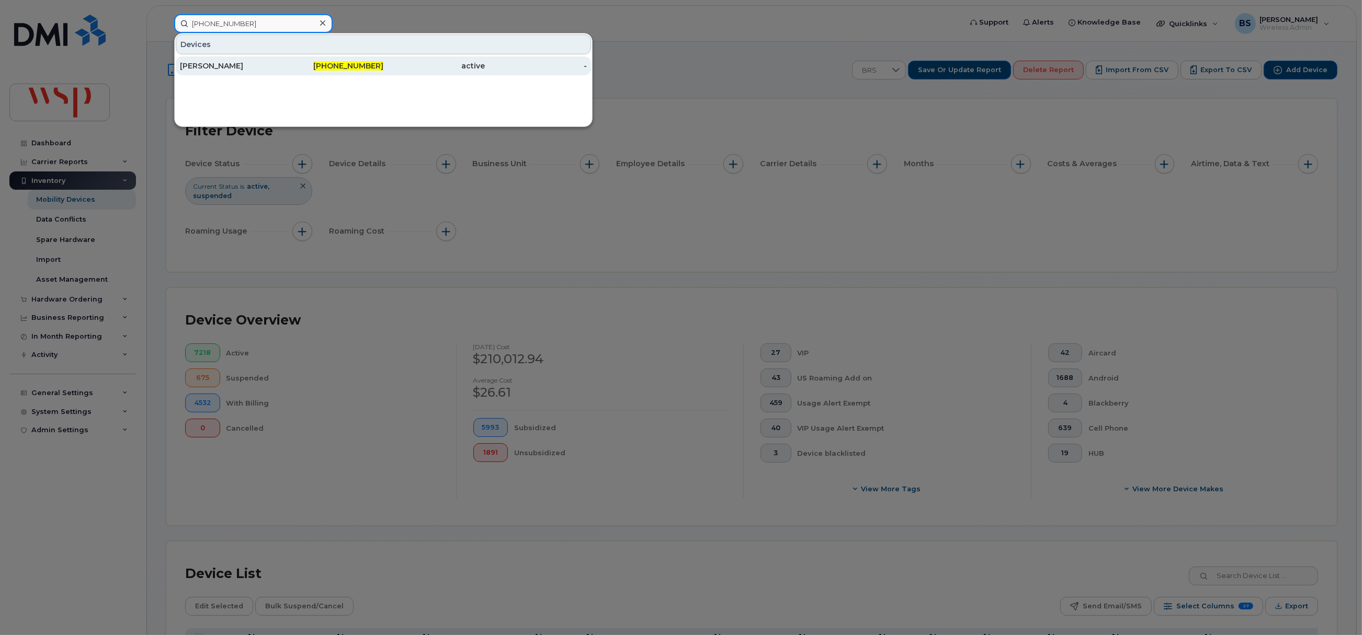
type input "[PHONE_NUMBER]"
drag, startPoint x: 197, startPoint y: 65, endPoint x: 211, endPoint y: 53, distance: 18.5
click at [197, 65] on div "[PERSON_NAME]" at bounding box center [231, 66] width 102 height 10
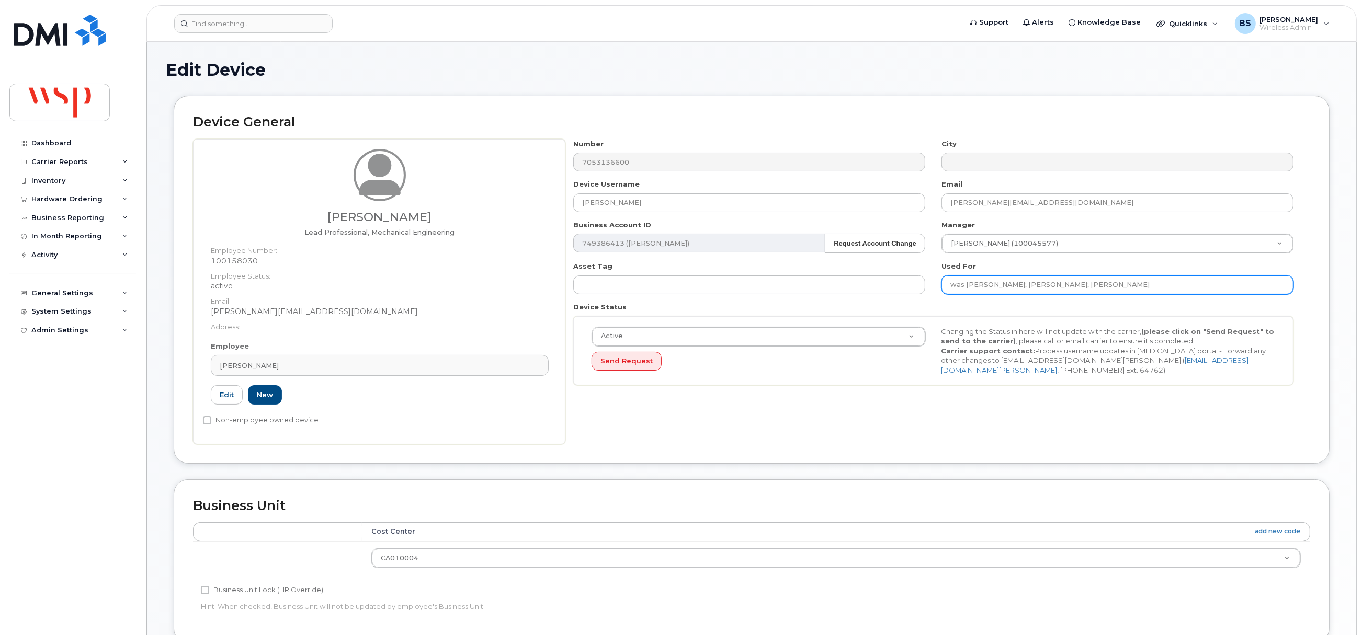
drag, startPoint x: 1172, startPoint y: 285, endPoint x: 1087, endPoint y: 288, distance: 85.8
click at [1087, 288] on input "was [PERSON_NAME]; [PERSON_NAME]; [PERSON_NAME]" at bounding box center [1117, 285] width 352 height 19
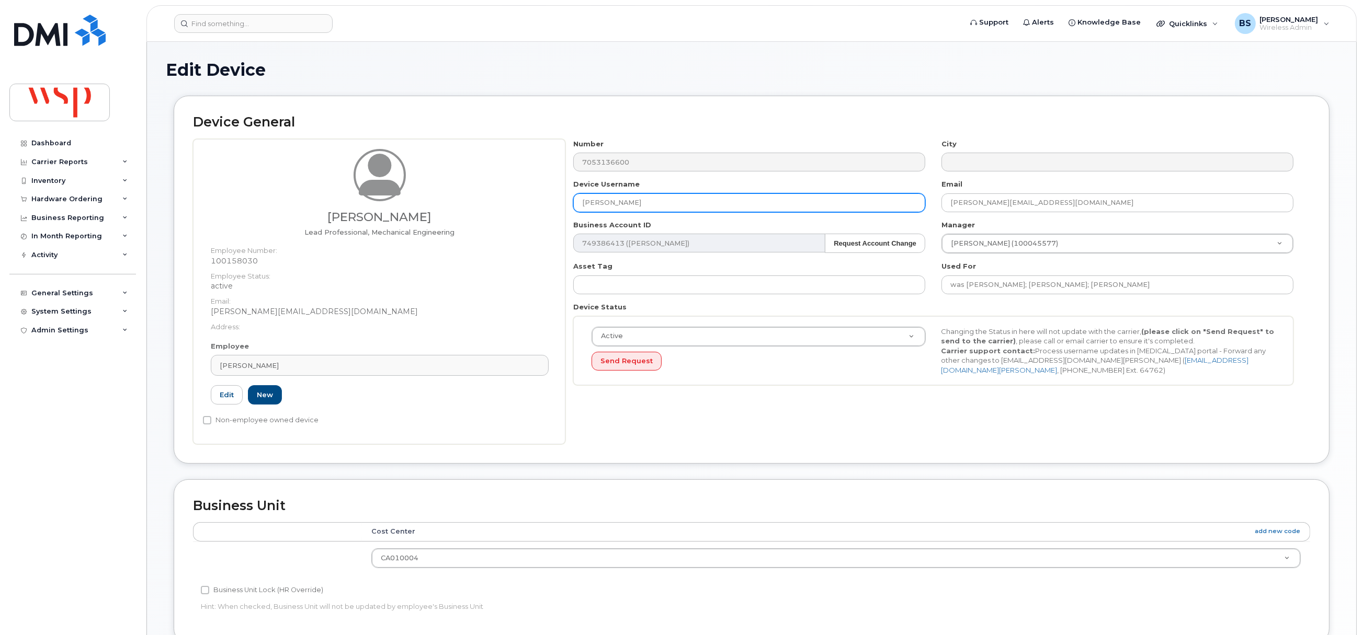
drag, startPoint x: 677, startPoint y: 202, endPoint x: 506, endPoint y: 202, distance: 170.5
click at [512, 207] on div "[PERSON_NAME] Lead Professional, Mechanical Engineering Employee Number: 100158…" at bounding box center [751, 291] width 1117 height 305
paste input "[PERSON_NAME]"
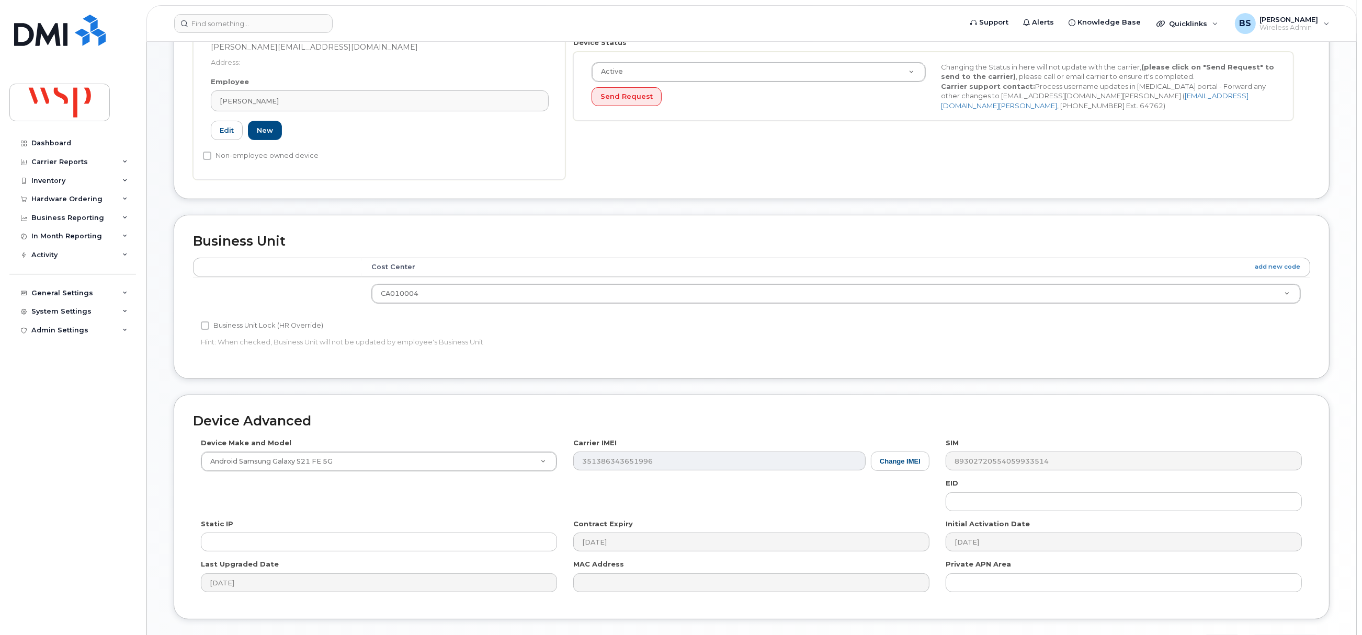
scroll to position [339, 0]
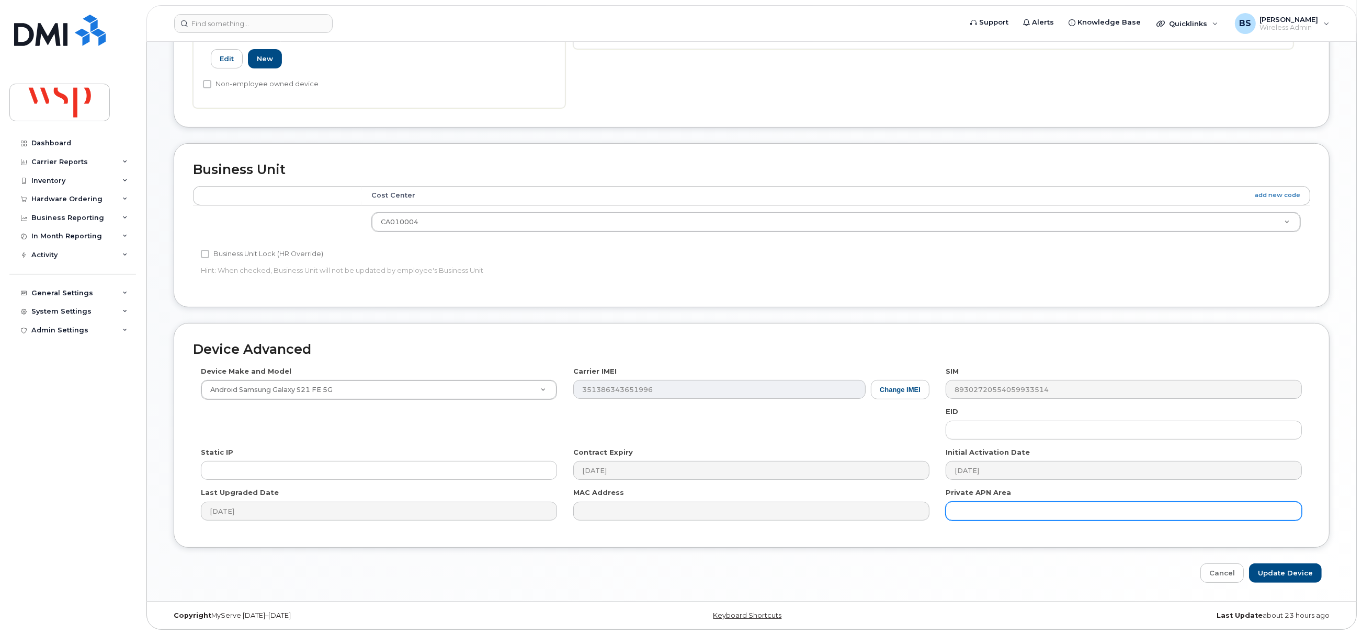
type input "[PERSON_NAME]"
click at [1280, 568] on input "Update Device" at bounding box center [1285, 573] width 73 height 19
type input "Saving..."
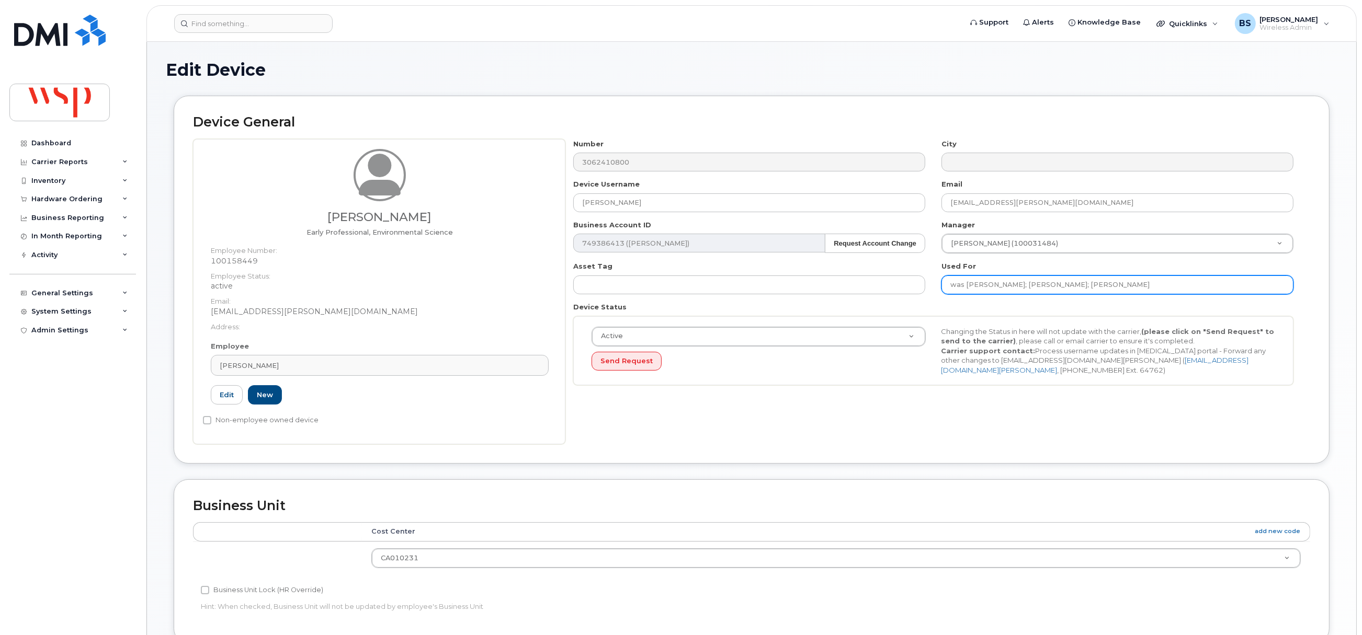
drag, startPoint x: 1156, startPoint y: 294, endPoint x: 1088, endPoint y: 294, distance: 68.0
click at [1088, 294] on input "was [PERSON_NAME]; [PERSON_NAME]; [PERSON_NAME]" at bounding box center [1117, 285] width 352 height 19
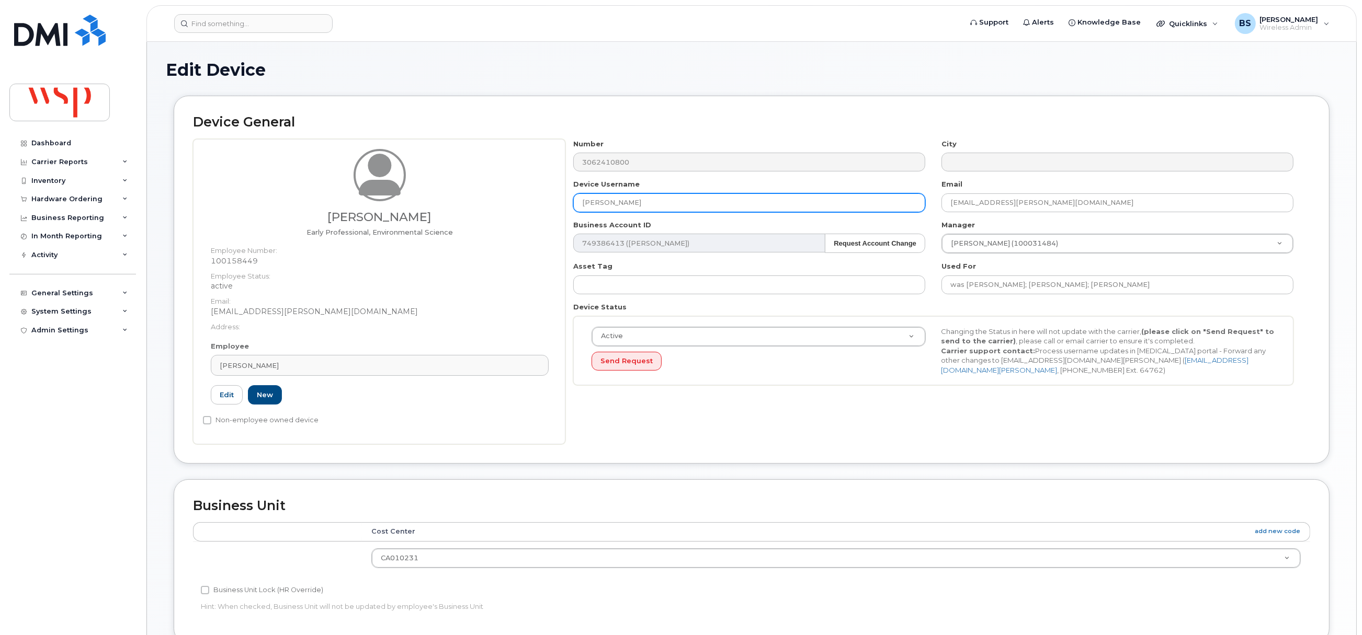
drag, startPoint x: 486, startPoint y: 201, endPoint x: 481, endPoint y: 203, distance: 5.8
click at [484, 202] on div "[PERSON_NAME] Early Professional, Environmental Science Employee Number: 100158…" at bounding box center [751, 291] width 1117 height 305
paste input "[PERSON_NAME]"
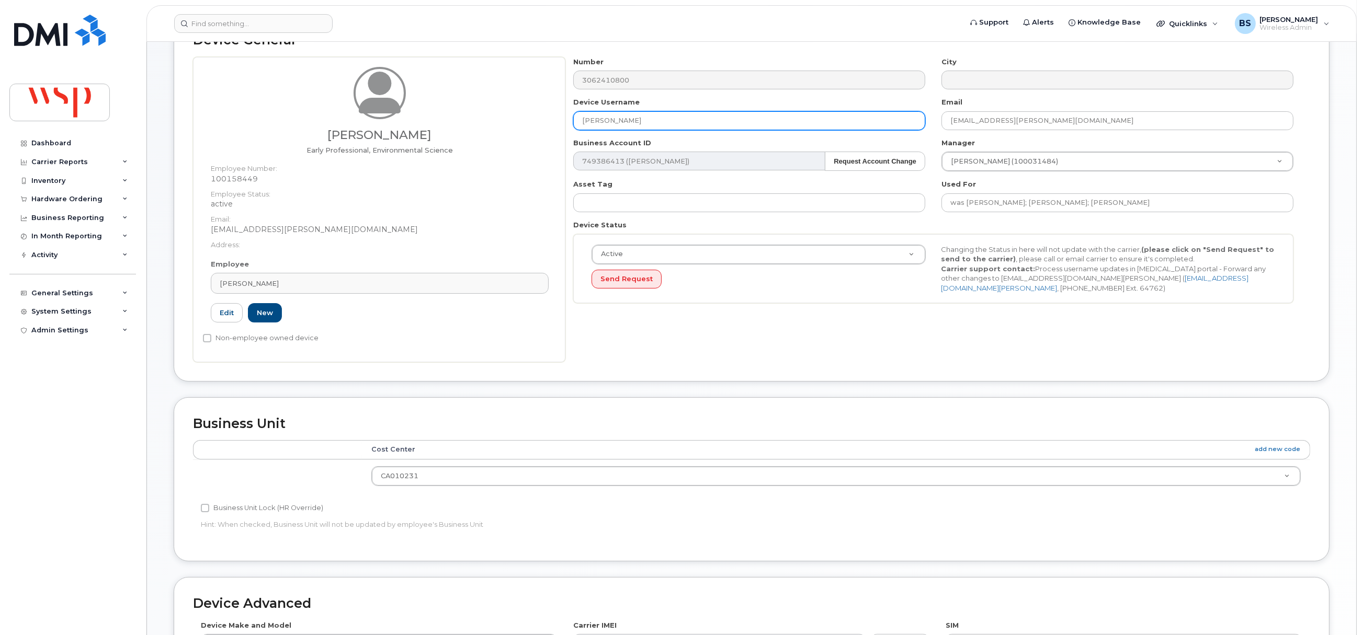
scroll to position [314, 0]
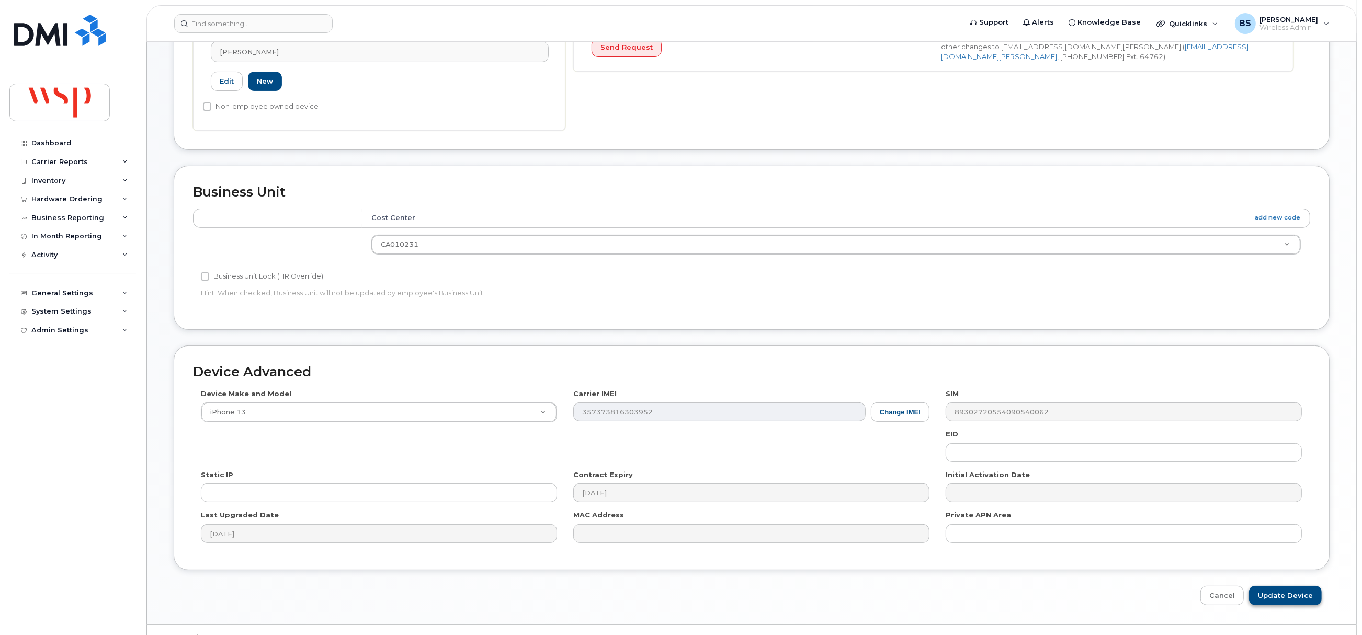
type input "[PERSON_NAME]"
drag, startPoint x: 1286, startPoint y: 597, endPoint x: 1006, endPoint y: 303, distance: 406.1
click at [1286, 597] on input "Update Device" at bounding box center [1285, 595] width 73 height 19
type input "Saving..."
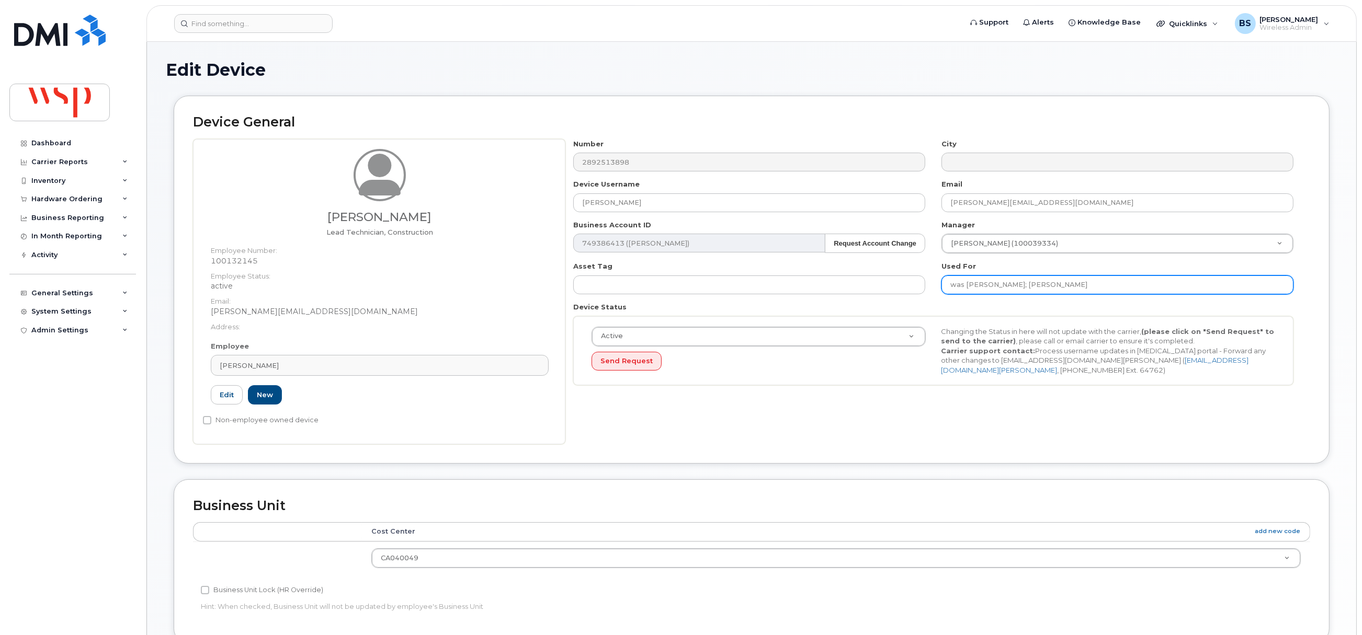
drag, startPoint x: 1037, startPoint y: 291, endPoint x: 1019, endPoint y: 292, distance: 18.3
click at [1019, 292] on input "was [PERSON_NAME]; [PERSON_NAME]" at bounding box center [1117, 285] width 352 height 19
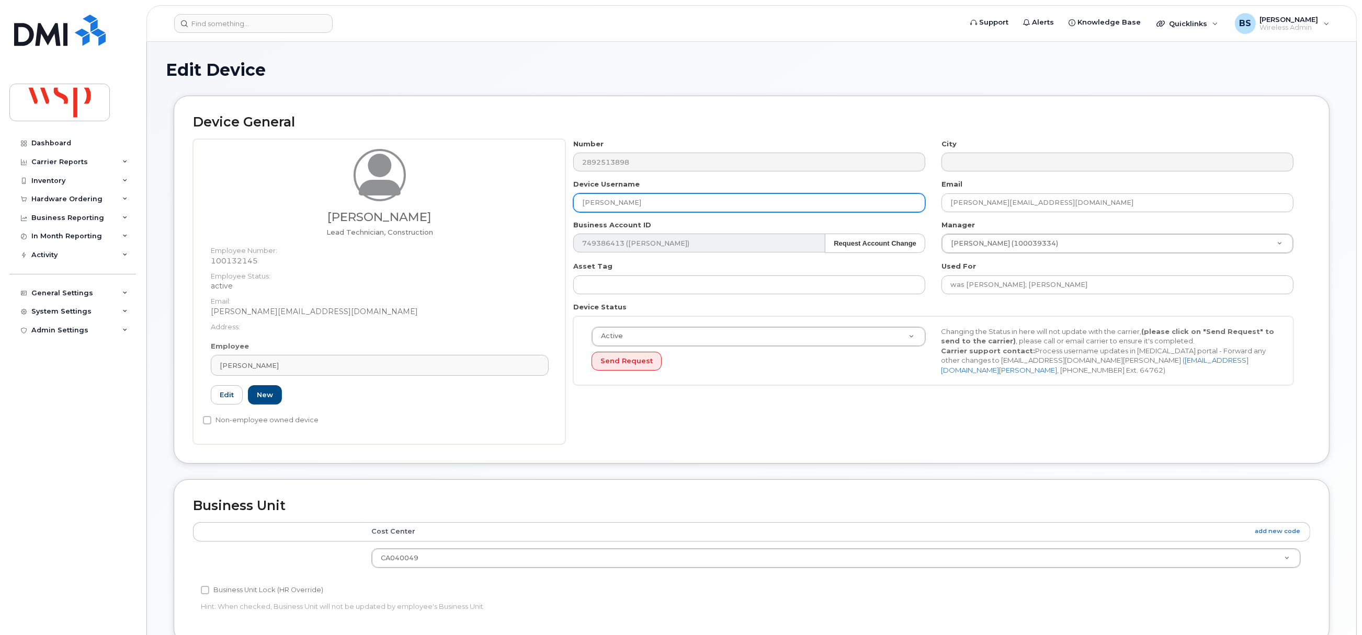
drag, startPoint x: 663, startPoint y: 200, endPoint x: 473, endPoint y: 215, distance: 190.9
click at [478, 206] on div "[PERSON_NAME] Lead Technician, Construction Employee Number: 100132145 Employee…" at bounding box center [751, 291] width 1117 height 305
paste input "[PERSON_NAME]"
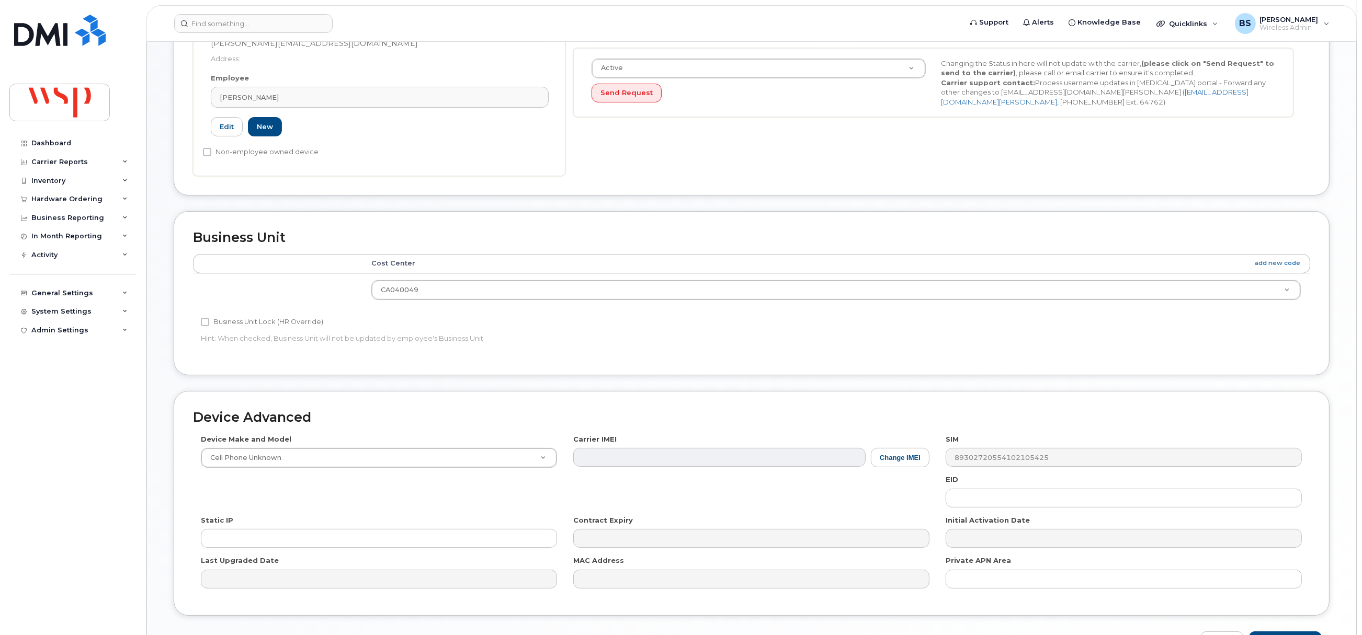
scroll to position [339, 0]
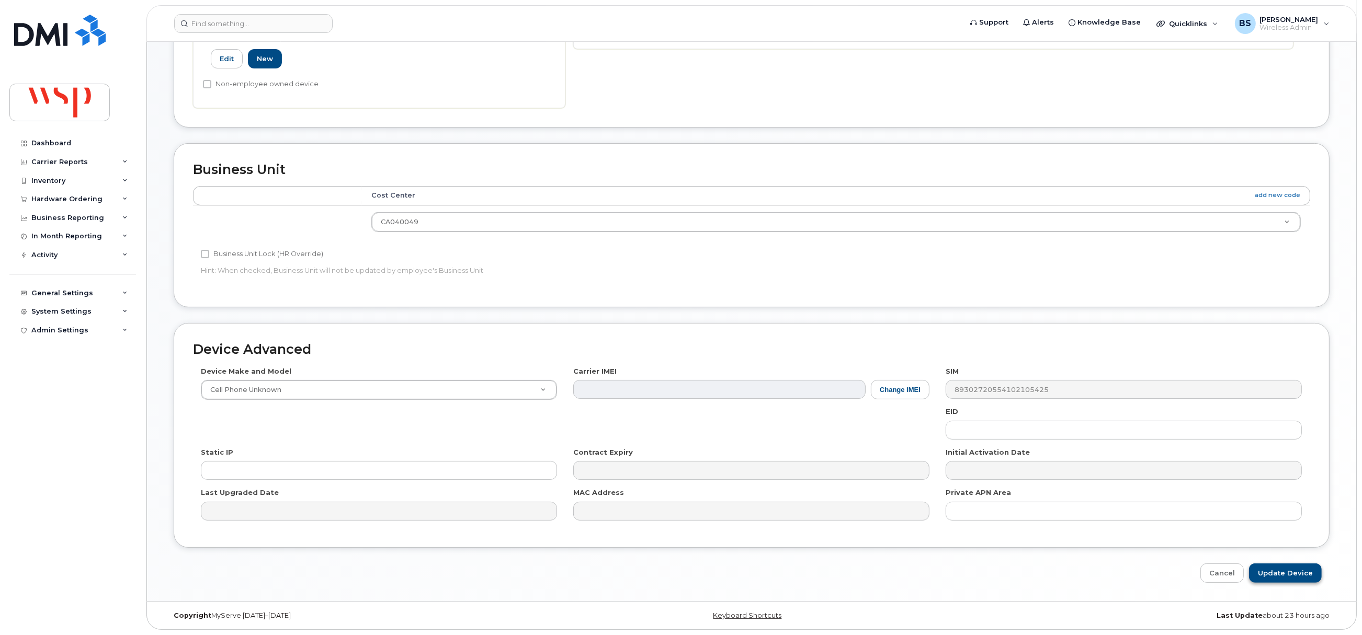
type input "[PERSON_NAME]"
drag, startPoint x: 1284, startPoint y: 567, endPoint x: 1085, endPoint y: 441, distance: 235.7
click at [1283, 567] on input "Update Device" at bounding box center [1285, 573] width 73 height 19
type input "Saving..."
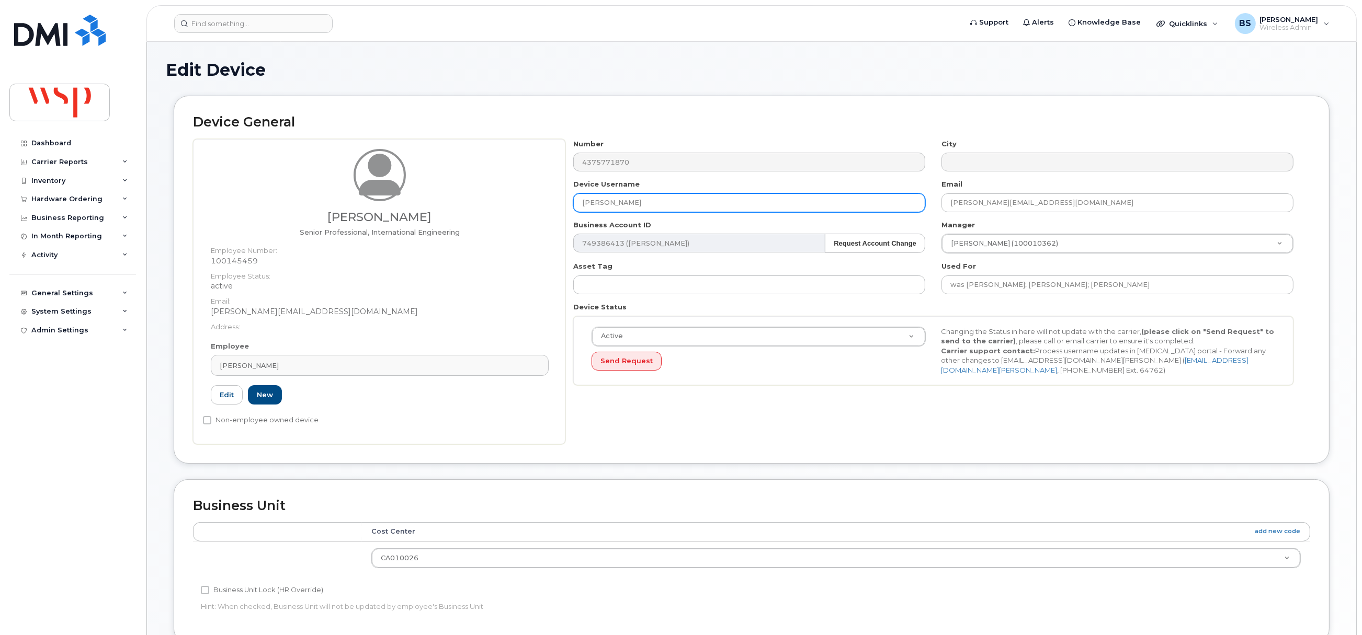
drag, startPoint x: 610, startPoint y: 198, endPoint x: 548, endPoint y: 202, distance: 62.4
click at [548, 202] on div "[PERSON_NAME] Senior Professional, International Engineering Employee Number: 1…" at bounding box center [751, 291] width 1117 height 305
paste input "[PERSON_NAME]"
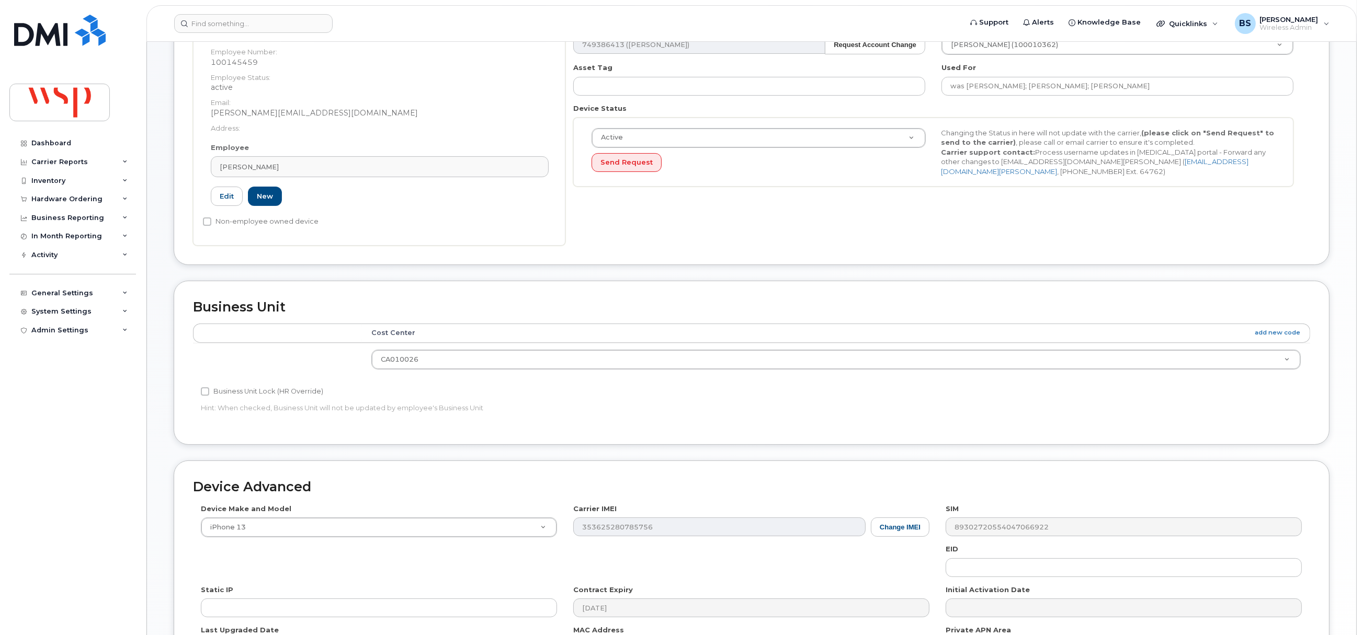
scroll to position [339, 0]
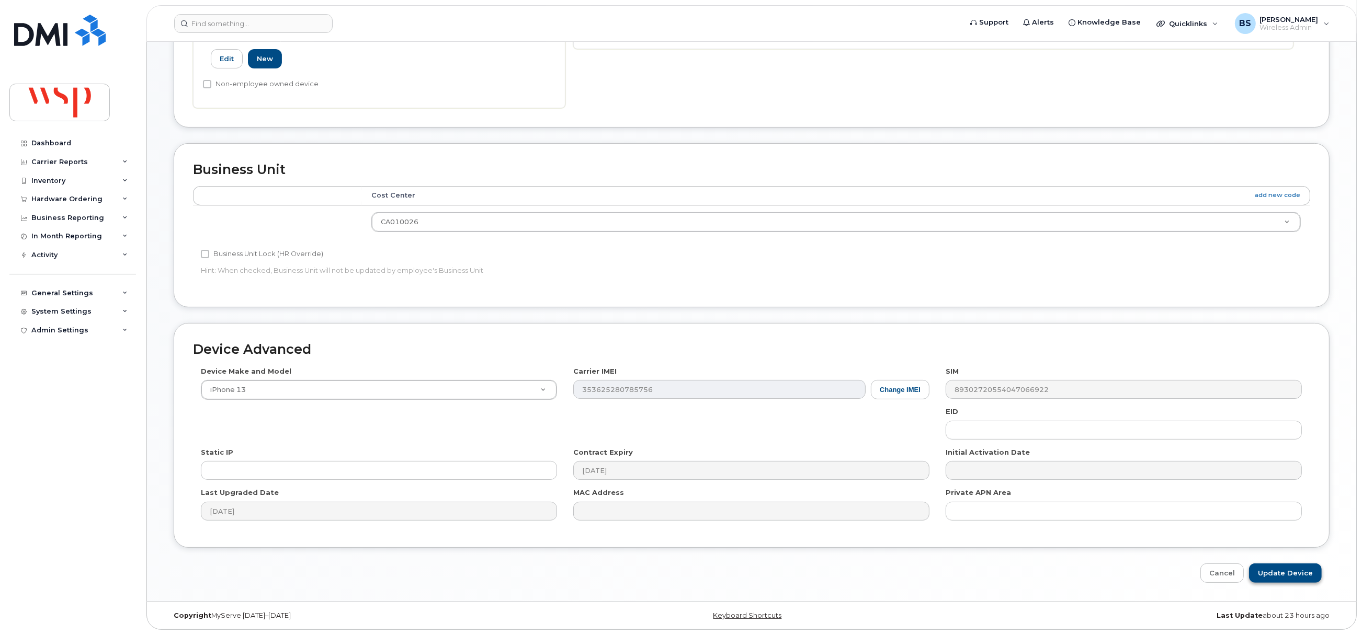
type input "[PERSON_NAME]"
drag, startPoint x: 1285, startPoint y: 572, endPoint x: 767, endPoint y: 101, distance: 700.0
click at [1284, 571] on input "Update Device" at bounding box center [1285, 573] width 73 height 19
type input "Saving..."
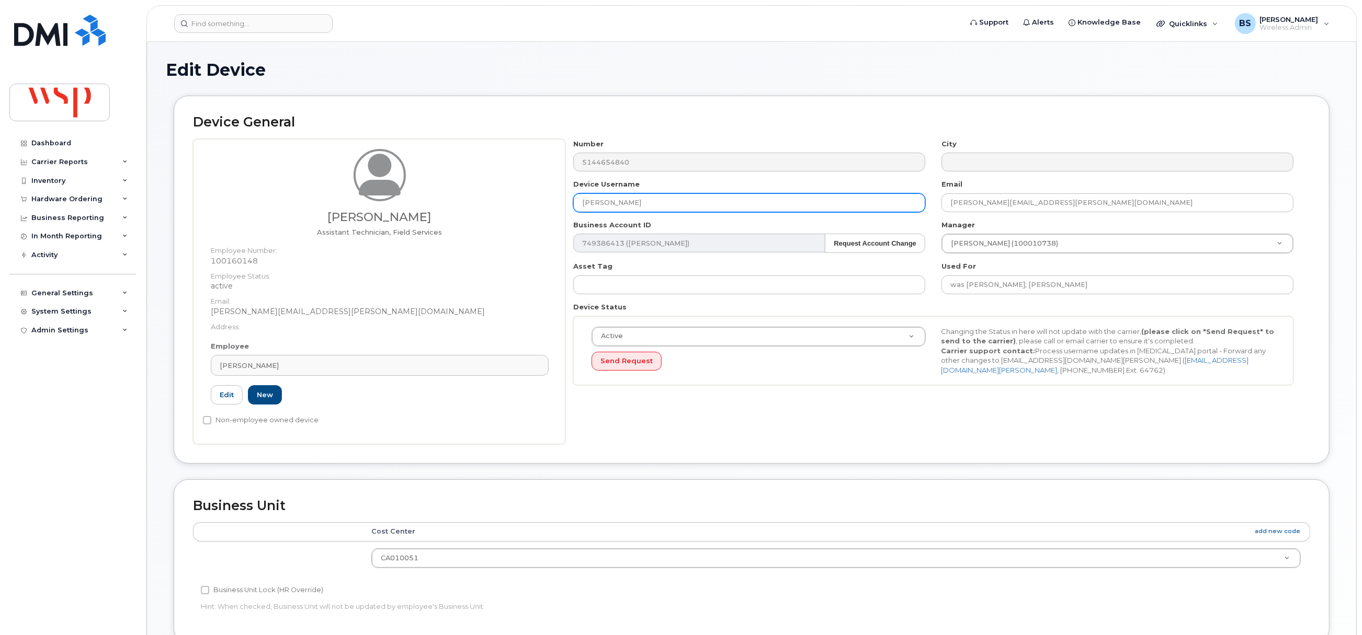
drag, startPoint x: 663, startPoint y: 206, endPoint x: 510, endPoint y: 208, distance: 152.2
click at [510, 208] on div "[PERSON_NAME] Assistant Technician, Field Services Employee Number: 100160148 E…" at bounding box center [751, 291] width 1117 height 305
paste input "[PERSON_NAME]"
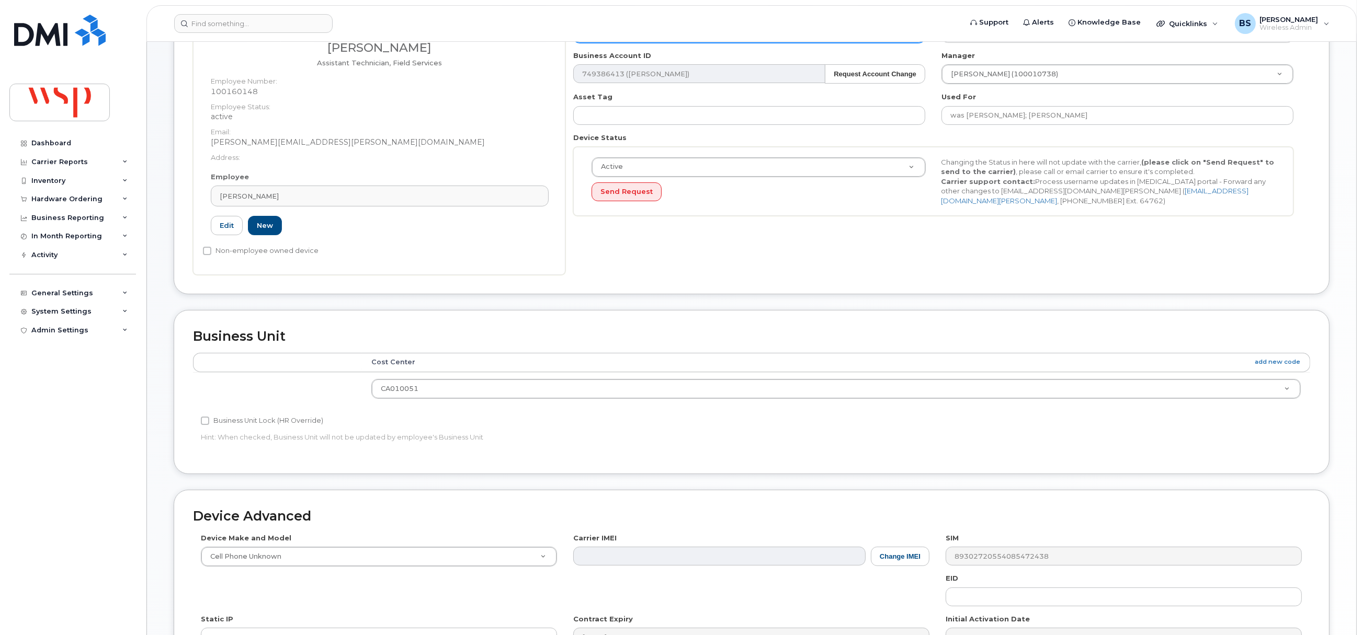
scroll to position [314, 0]
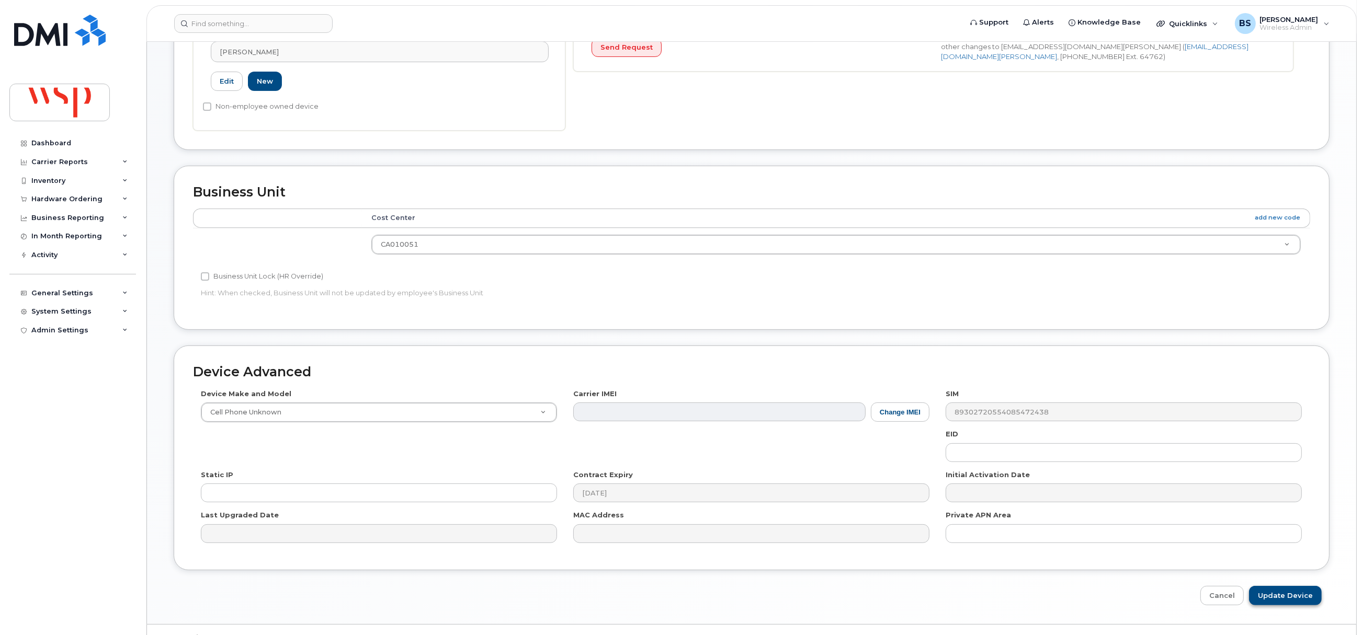
type input "[PERSON_NAME]"
click at [1286, 593] on input "Update Device" at bounding box center [1285, 595] width 73 height 19
type input "Saving..."
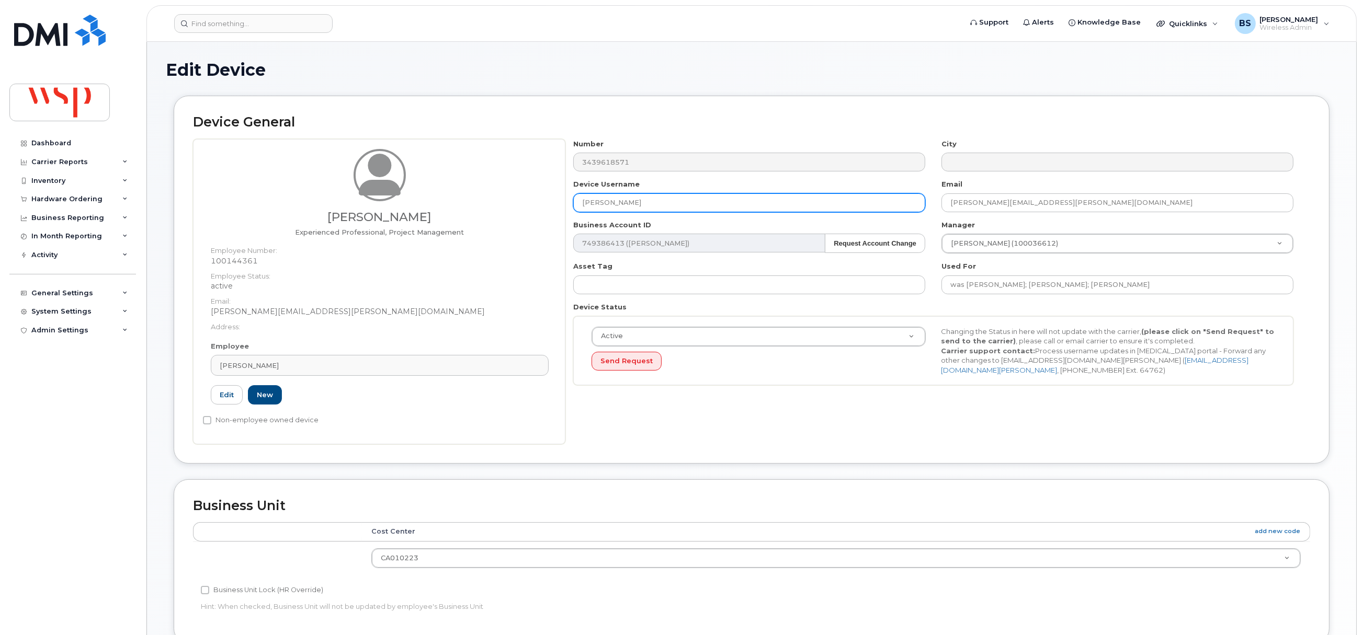
drag, startPoint x: 579, startPoint y: 209, endPoint x: 542, endPoint y: 201, distance: 37.9
click at [529, 213] on div "[PERSON_NAME] Experienced Professional, Project Management Employee Number: 100…" at bounding box center [751, 291] width 1117 height 305
paste input "[PERSON_NAME]"
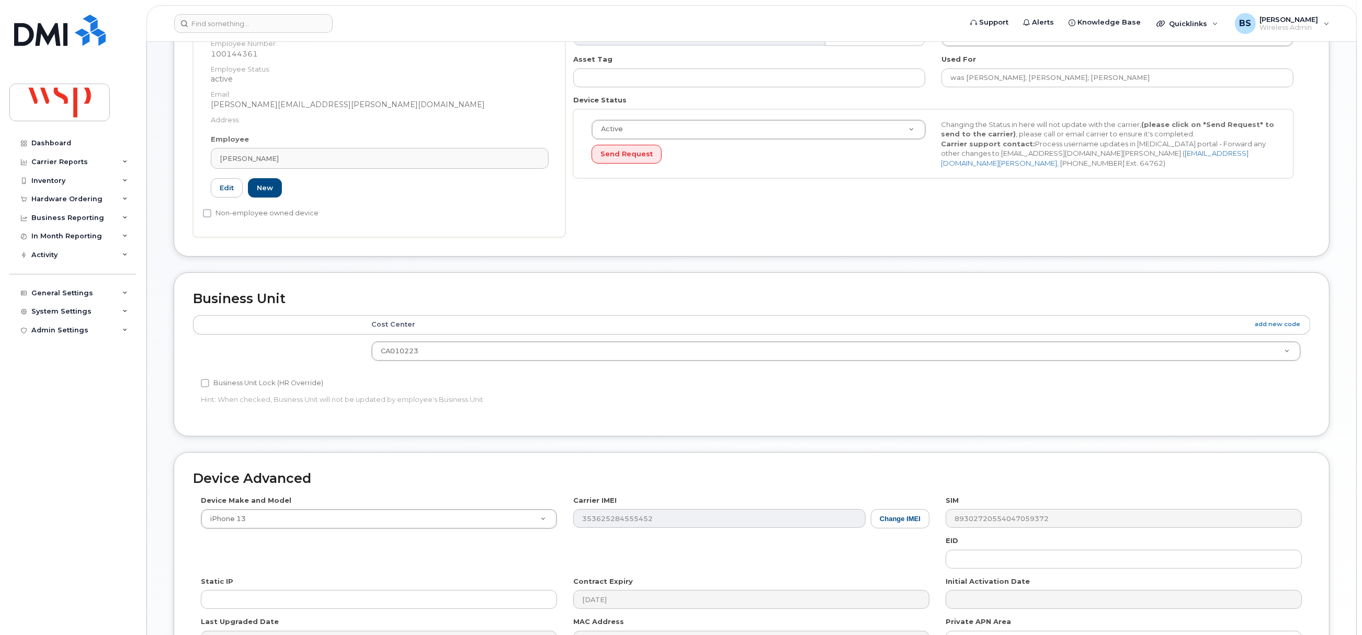
scroll to position [339, 0]
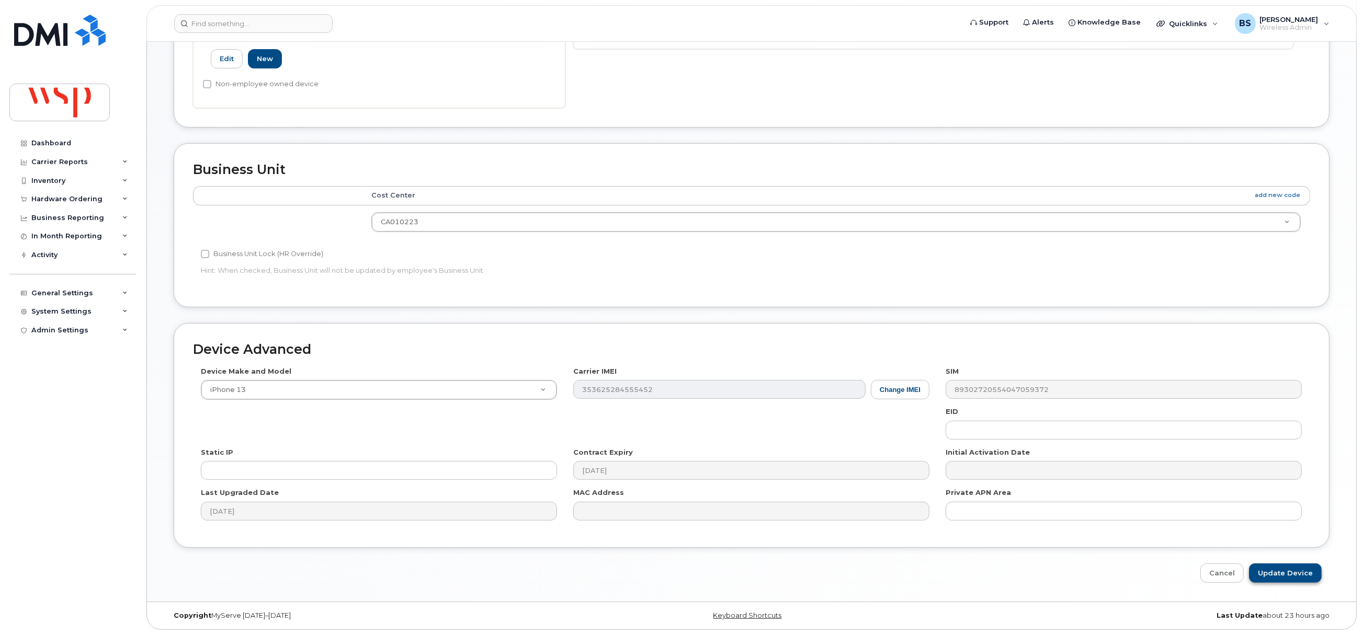
type input "[PERSON_NAME]"
click at [1293, 574] on input "Update Device" at bounding box center [1285, 573] width 73 height 19
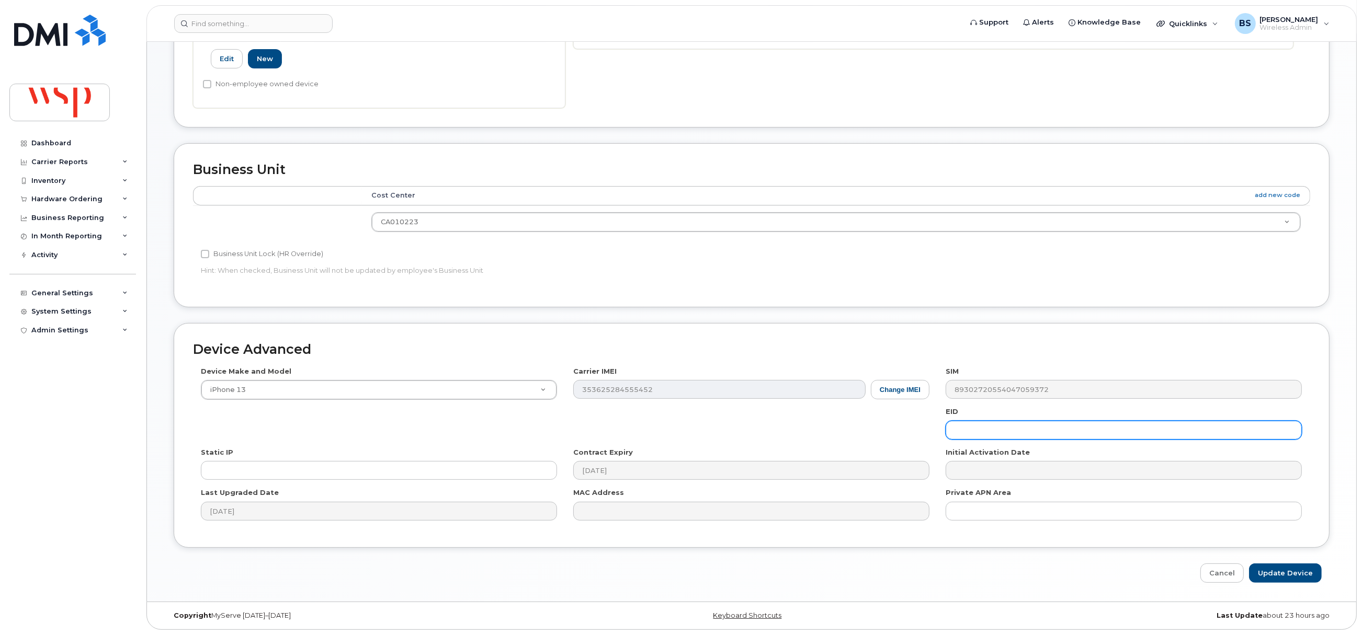
type input "Saving..."
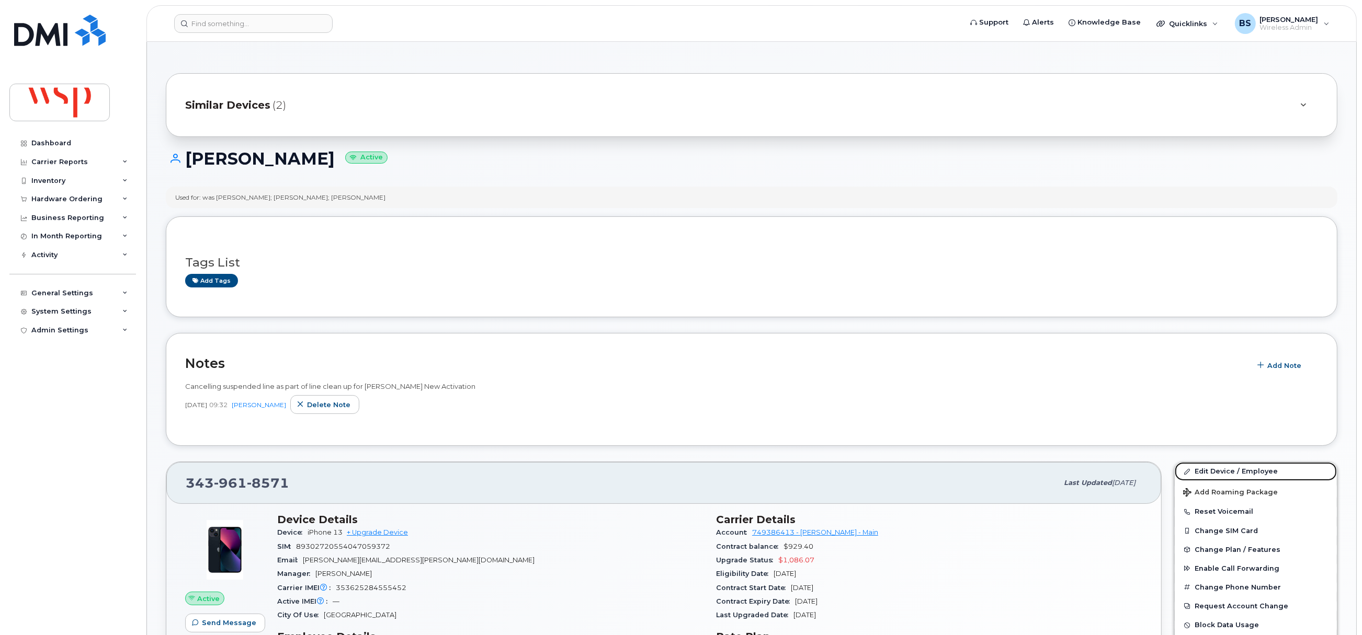
drag, startPoint x: 1214, startPoint y: 472, endPoint x: 974, endPoint y: 369, distance: 260.7
click at [1214, 472] on link "Edit Device / Employee" at bounding box center [1256, 471] width 162 height 19
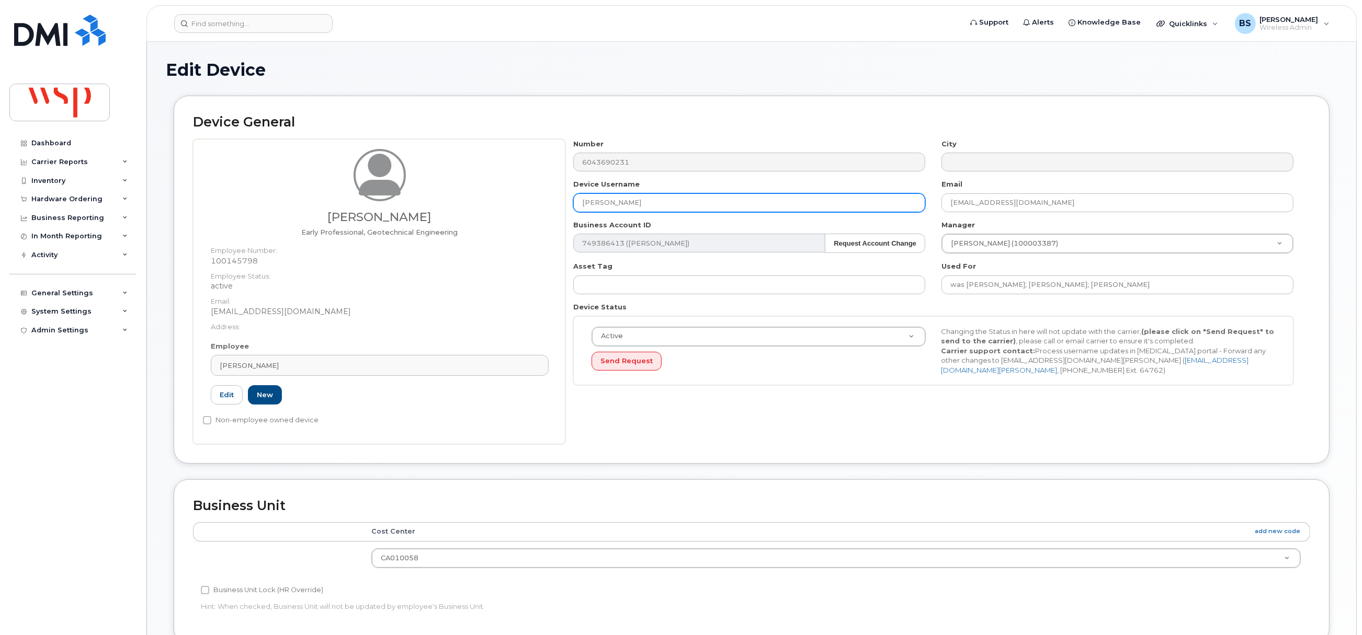
drag, startPoint x: 549, startPoint y: 208, endPoint x: 524, endPoint y: 211, distance: 25.4
click at [501, 208] on div "Stenaphine Björklund Early Professional, Geotechnical Engineering Employee Numb…" at bounding box center [751, 291] width 1117 height 305
paste input "Stenaphine Björklund"
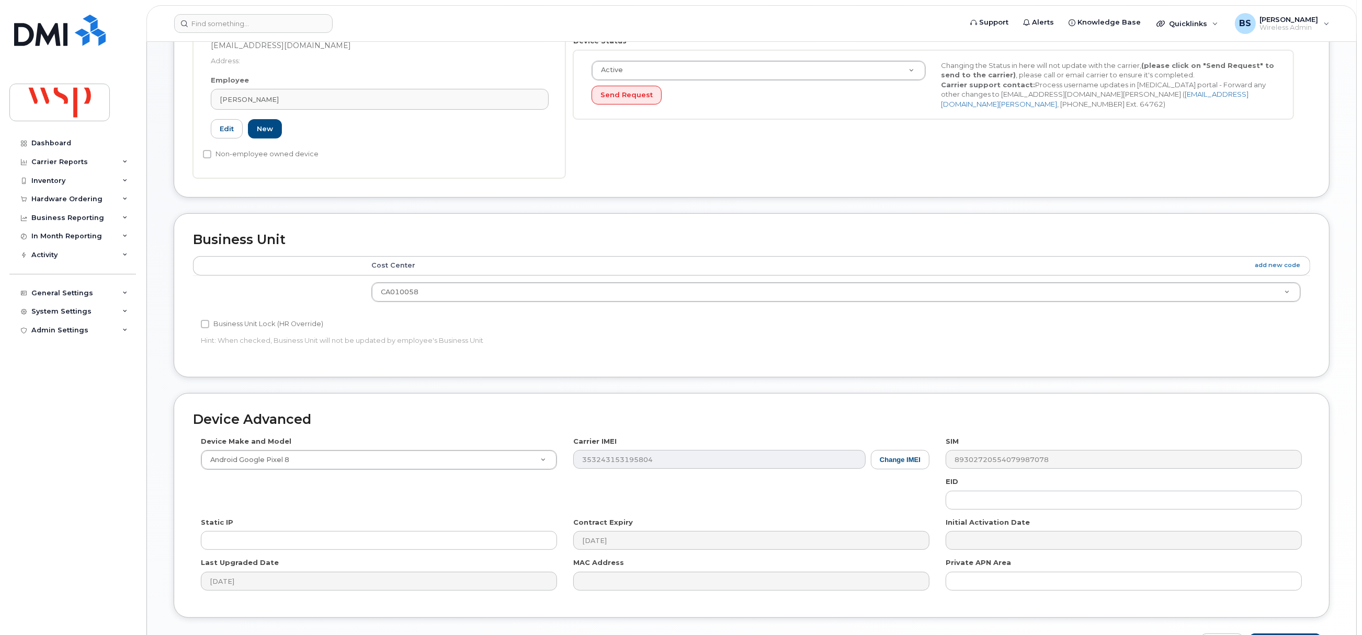
scroll to position [339, 0]
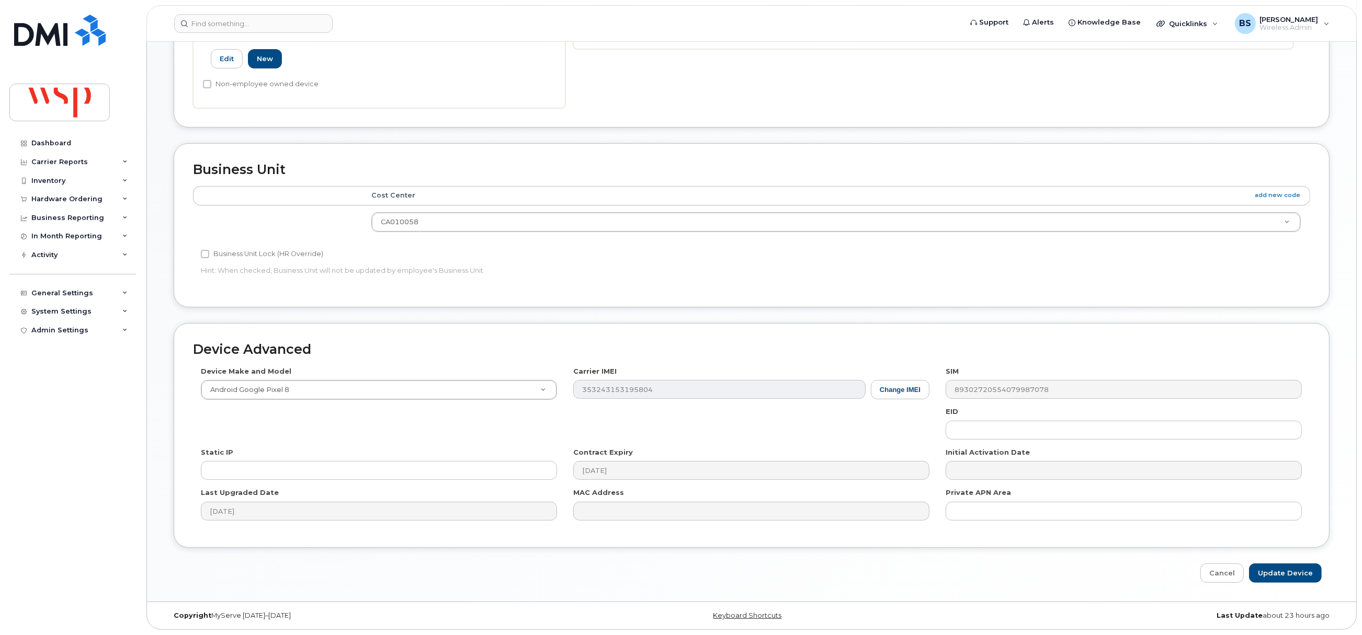
type input "Stenaphine Björklund"
click at [1281, 572] on input "Update Device" at bounding box center [1285, 573] width 73 height 19
type input "Saving..."
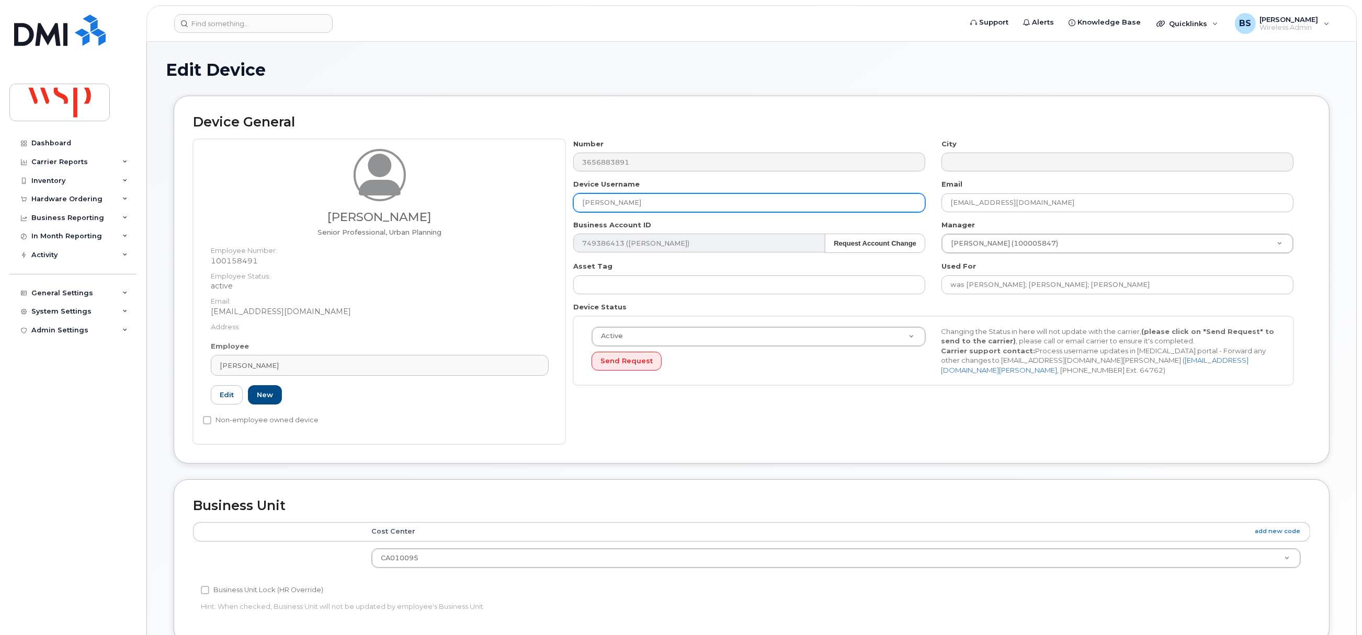
drag, startPoint x: 584, startPoint y: 208, endPoint x: 516, endPoint y: 208, distance: 68.0
click at [516, 208] on div "[PERSON_NAME] Senior Professional, Urban Planning Employee Number: 100158491 Em…" at bounding box center [751, 291] width 1117 height 305
paste input "[PERSON_NAME]"
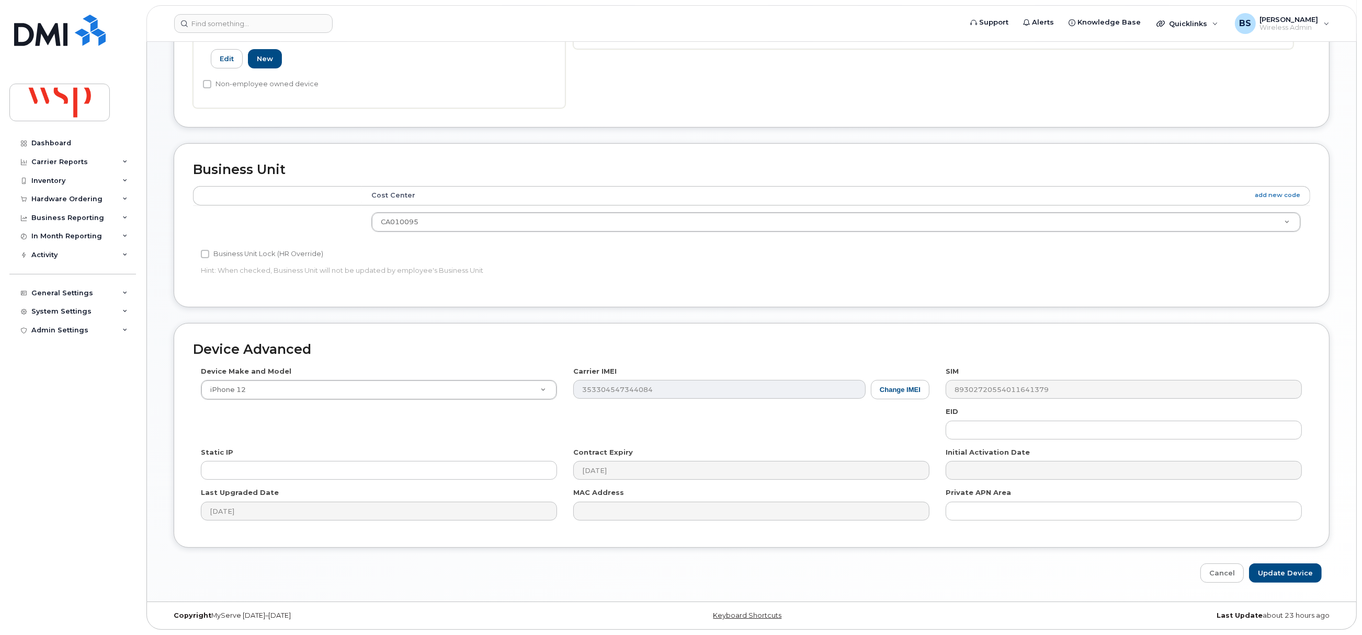
scroll to position [339, 0]
type input "[PERSON_NAME]"
drag, startPoint x: 1281, startPoint y: 568, endPoint x: 735, endPoint y: 182, distance: 668.4
click at [1280, 567] on input "Update Device" at bounding box center [1285, 573] width 73 height 19
type input "Saving..."
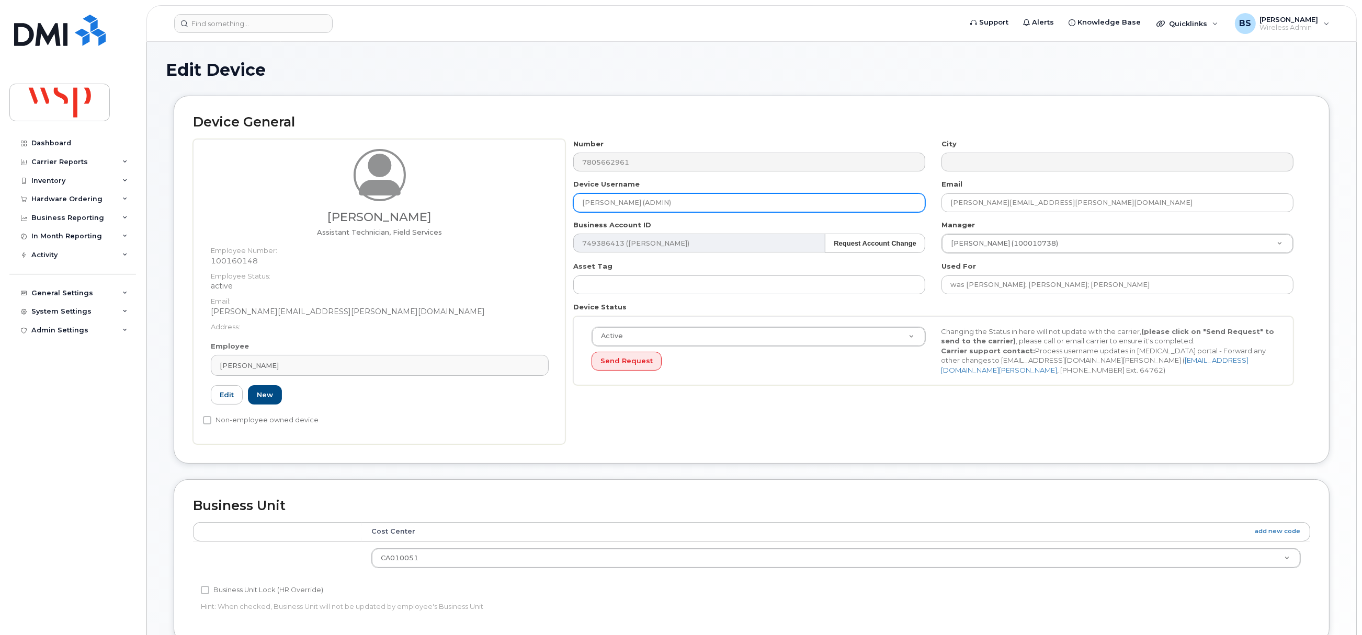
drag, startPoint x: 601, startPoint y: 206, endPoint x: 559, endPoint y: 206, distance: 42.4
drag, startPoint x: 559, startPoint y: 206, endPoint x: 729, endPoint y: 198, distance: 170.6
click at [730, 194] on div "Device Username PATRICIA BURGSMA (ADMIN)" at bounding box center [749, 195] width 368 height 33
drag, startPoint x: 577, startPoint y: 204, endPoint x: 536, endPoint y: 200, distance: 41.5
click at [538, 200] on div "Cedrick Tran Assistant Technician, Field Services Employee Number: 100160148 Em…" at bounding box center [751, 291] width 1117 height 305
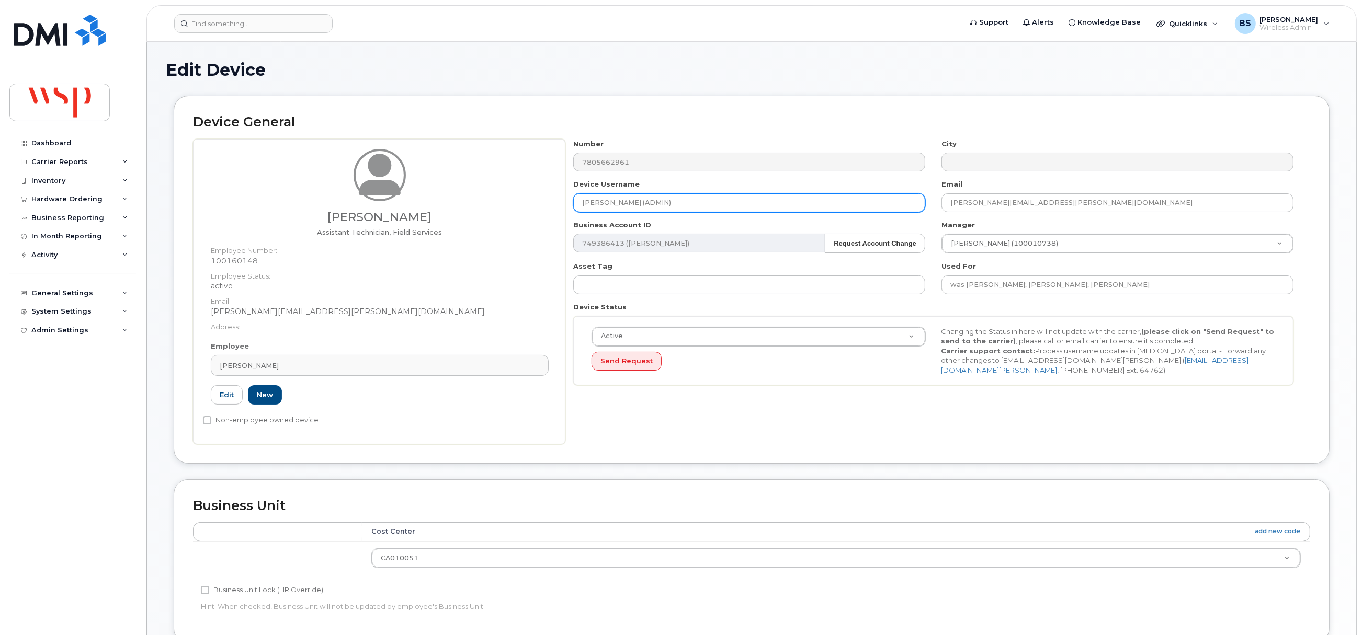
paste input "[PERSON_NAME]"
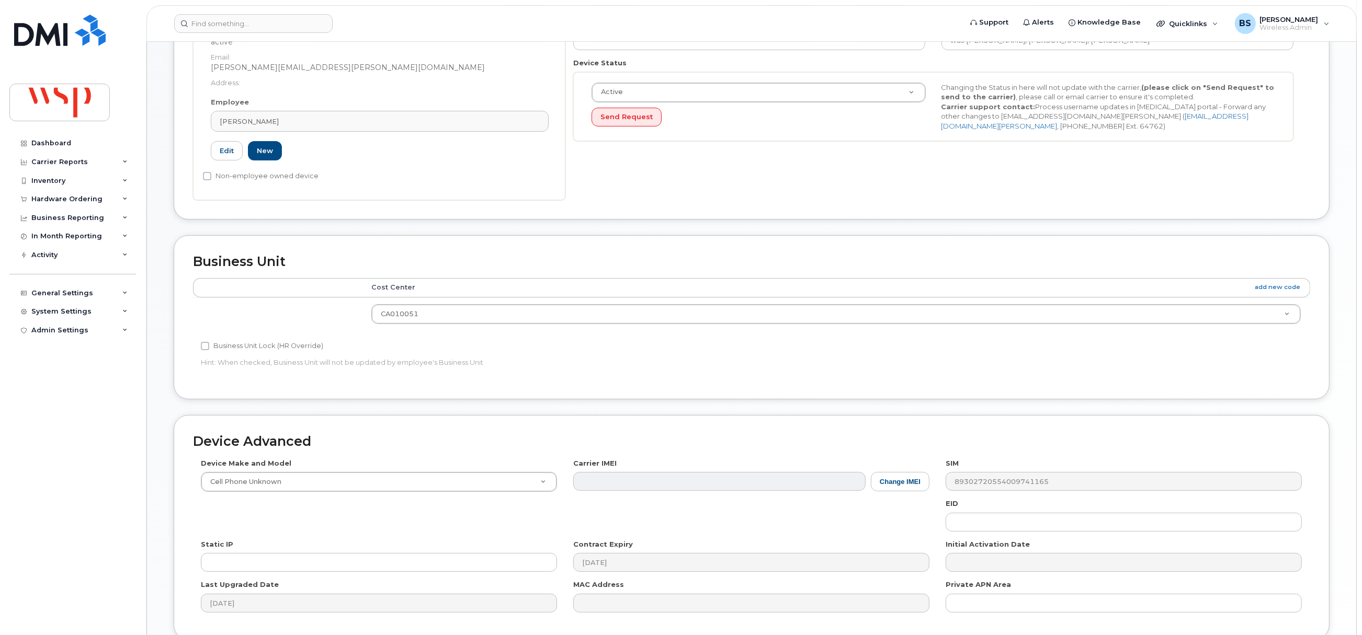
scroll to position [339, 0]
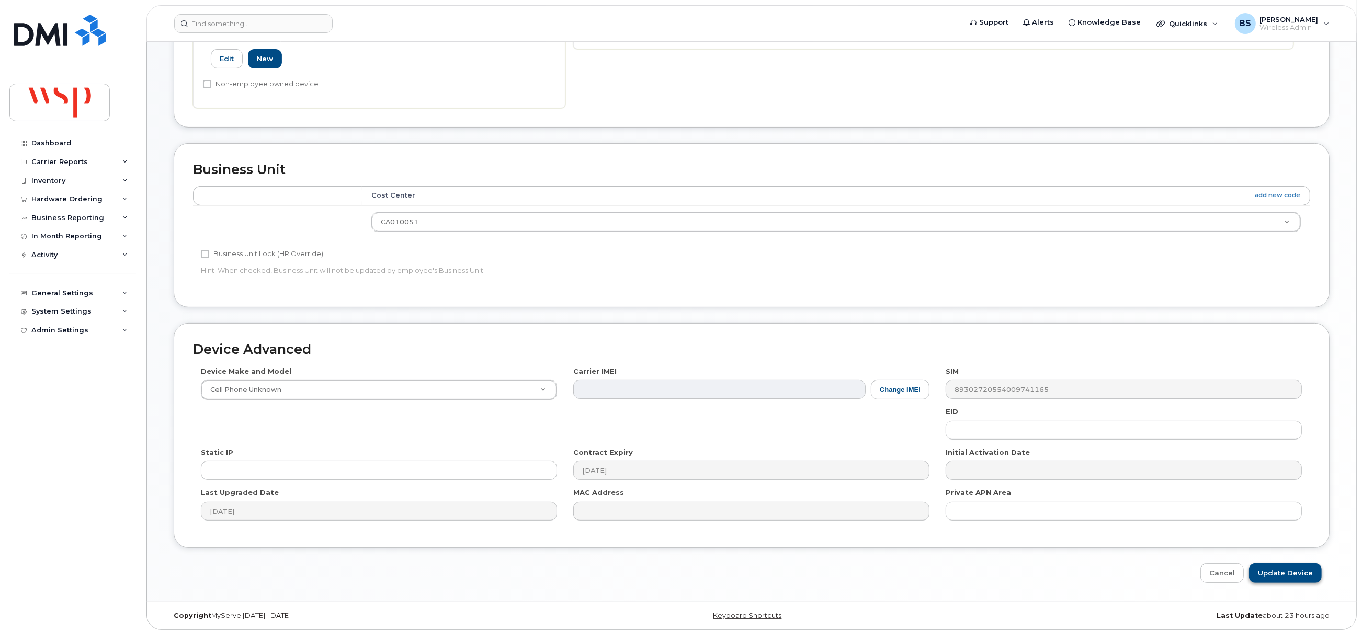
type input "[PERSON_NAME]"
drag, startPoint x: 1286, startPoint y: 574, endPoint x: 1041, endPoint y: 519, distance: 251.8
click at [1285, 573] on input "Update Device" at bounding box center [1285, 573] width 73 height 19
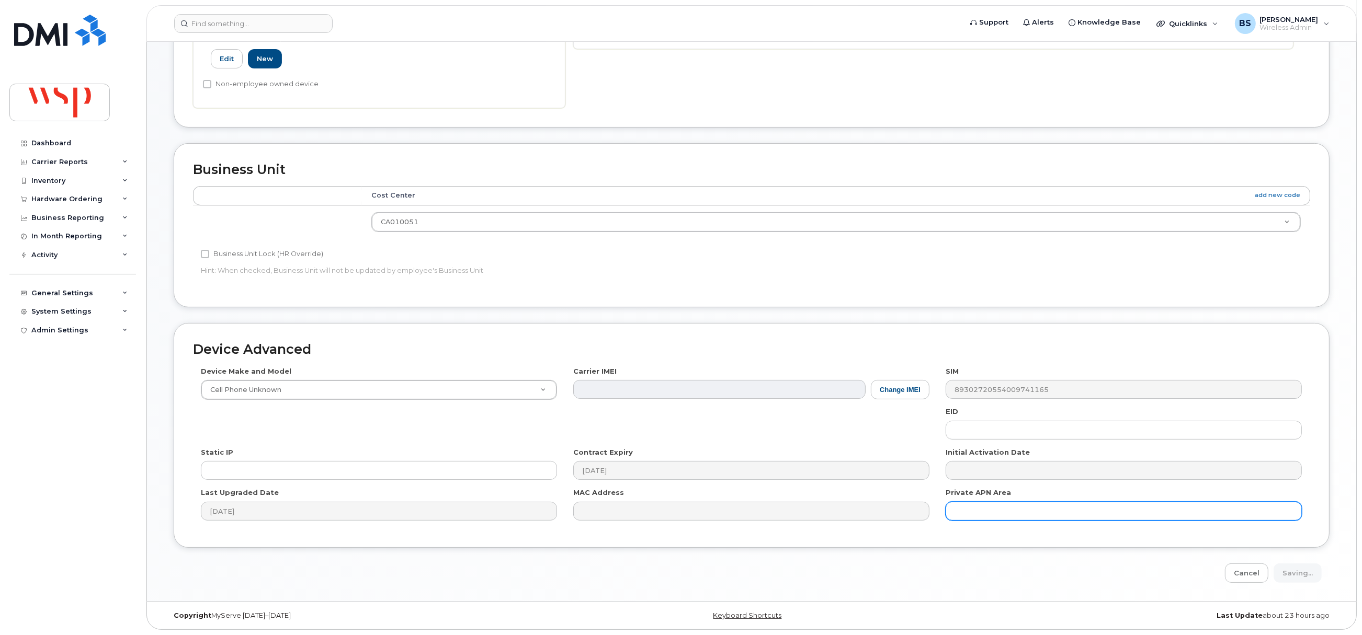
type input "Saving..."
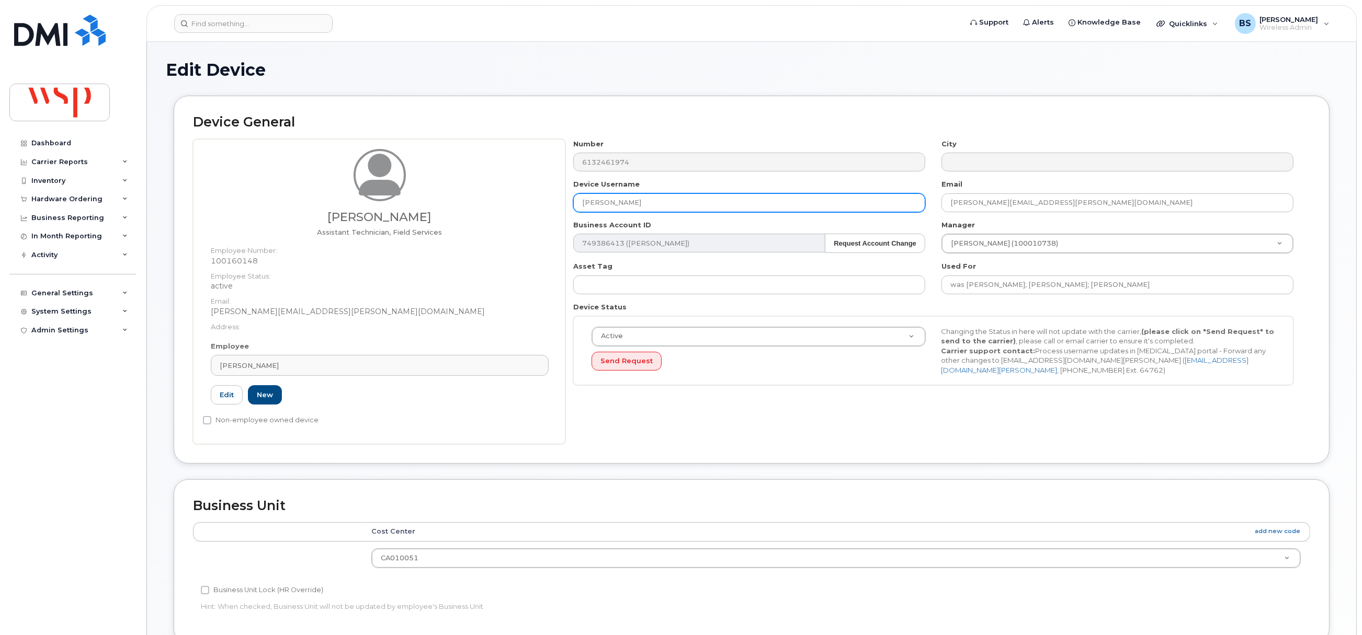
click at [528, 206] on div "[PERSON_NAME] Assistant Technician, Field Services Employee Number: 100160148 E…" at bounding box center [751, 291] width 1117 height 305
paste input "[PERSON_NAME]"
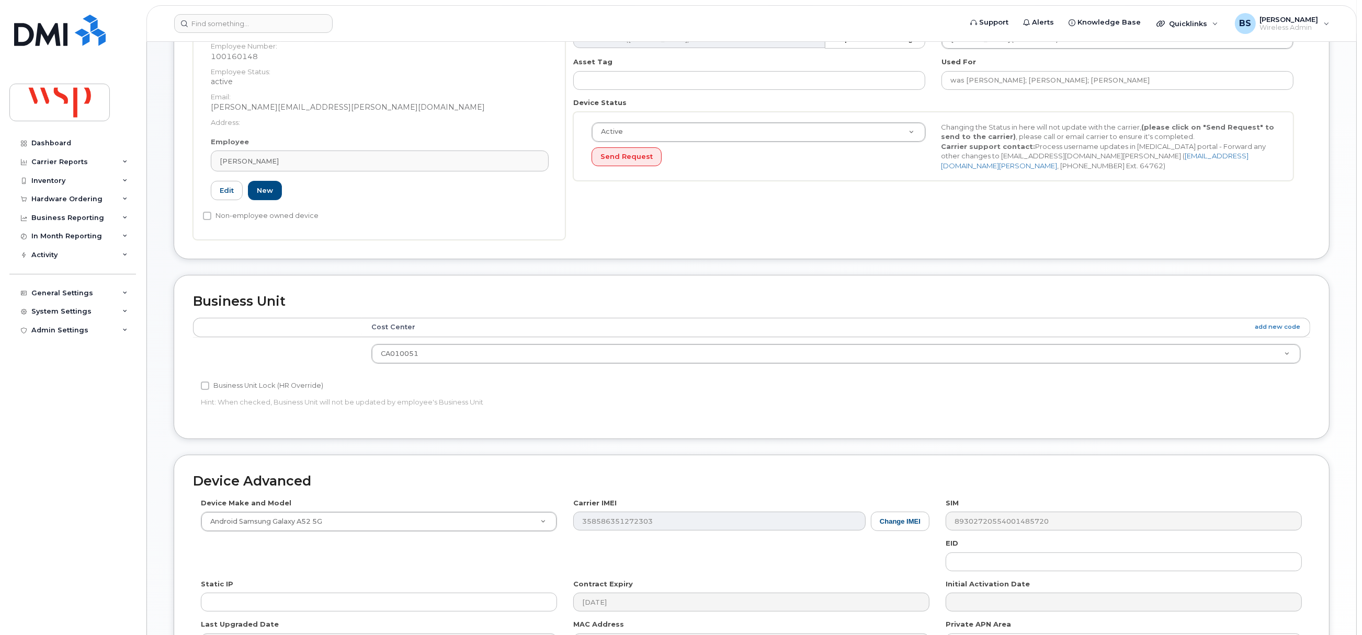
scroll to position [339, 0]
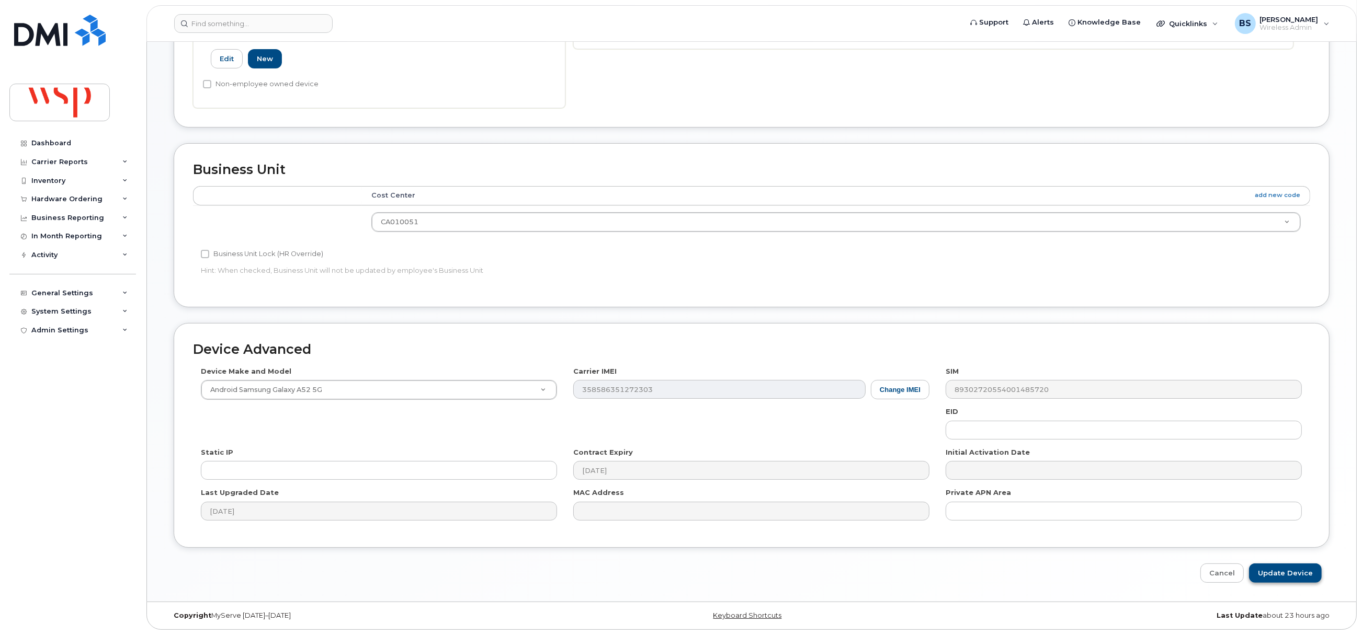
type input "[PERSON_NAME]"
drag, startPoint x: 1289, startPoint y: 568, endPoint x: 1269, endPoint y: 603, distance: 40.1
click at [1289, 567] on input "Update Device" at bounding box center [1285, 573] width 73 height 19
type input "Saving..."
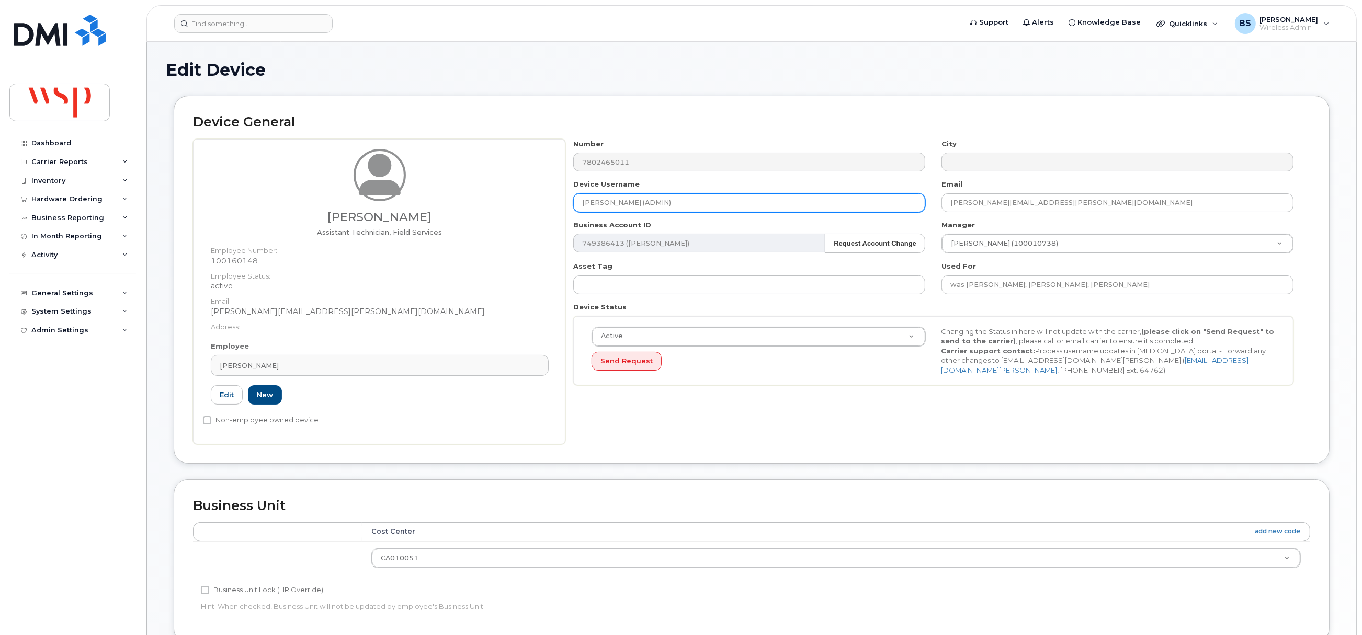
drag, startPoint x: 665, startPoint y: 208, endPoint x: 522, endPoint y: 202, distance: 142.9
click at [523, 202] on div "Cedrick Tran Assistant Technician, Field Services Employee Number: 100160148 Em…" at bounding box center [751, 291] width 1117 height 305
paste input "[PERSON_NAME]"
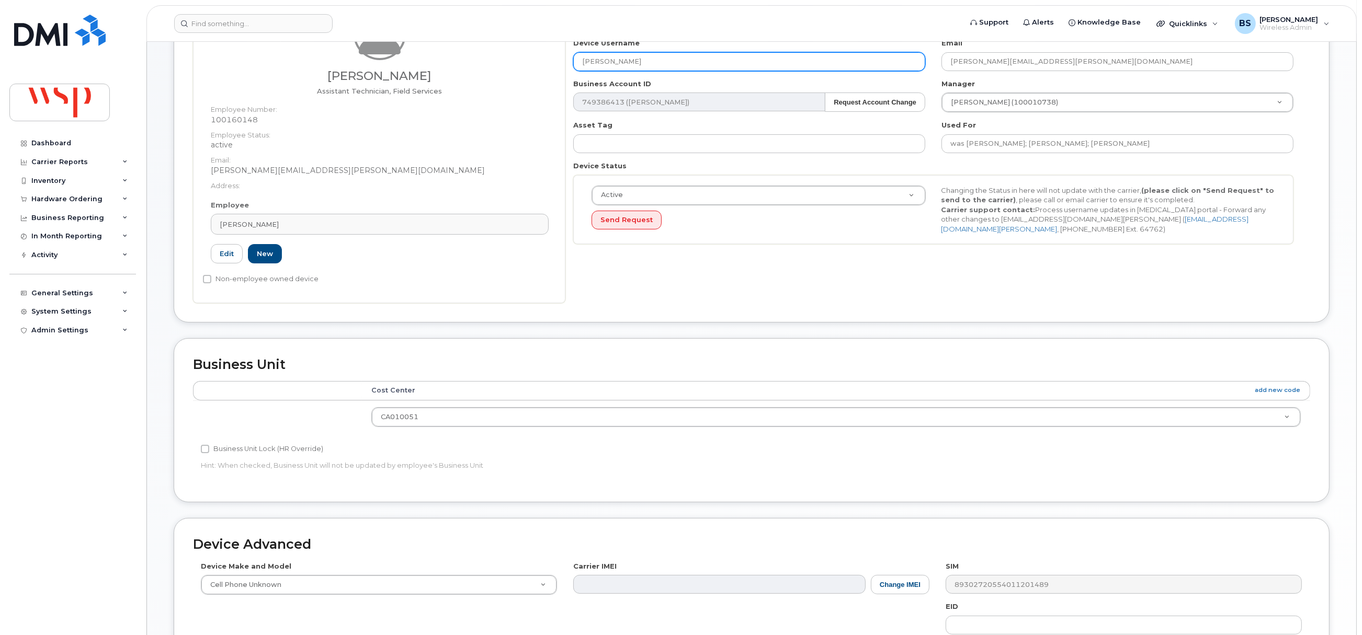
scroll to position [339, 0]
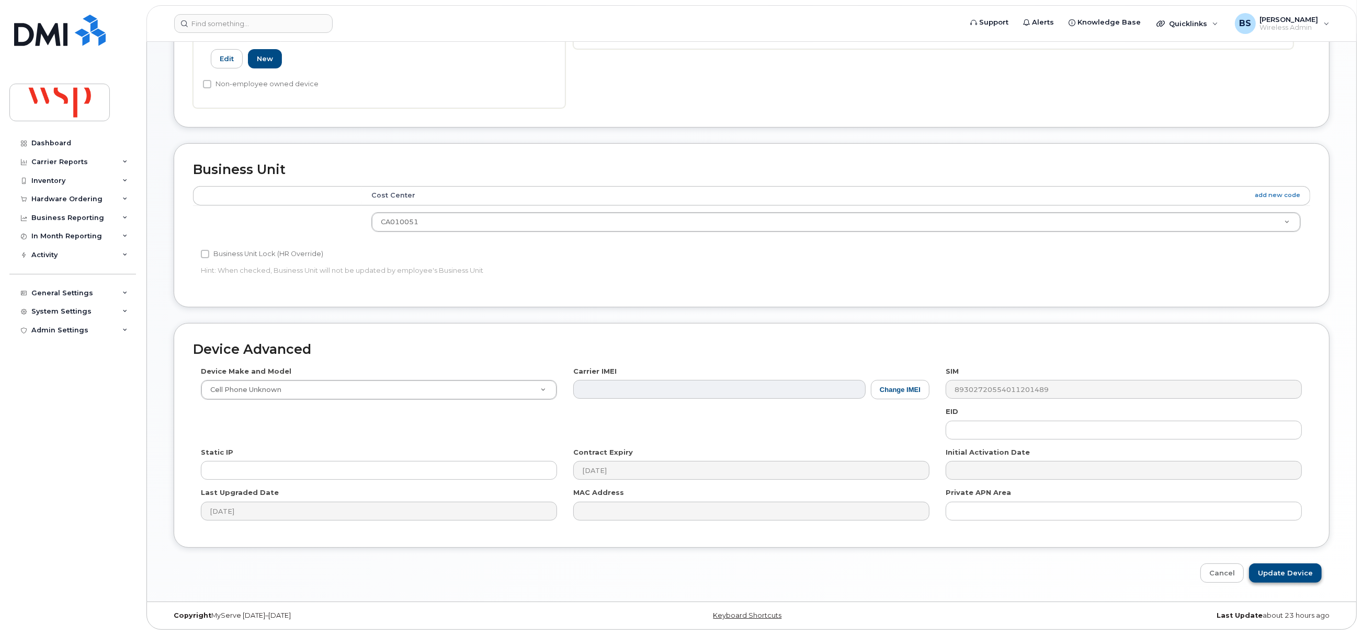
type input "[PERSON_NAME]"
drag, startPoint x: 1279, startPoint y: 574, endPoint x: 1226, endPoint y: 535, distance: 65.8
click at [1279, 574] on input "Update Device" at bounding box center [1285, 573] width 73 height 19
type input "Saving..."
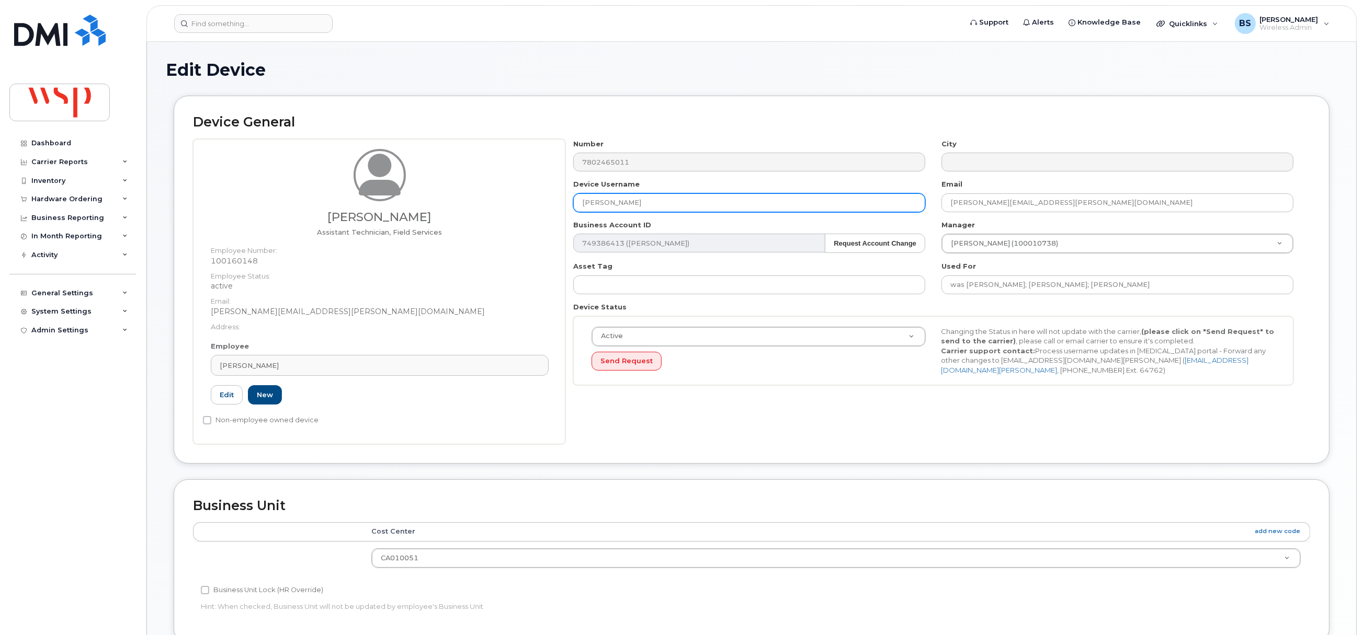
click at [720, 204] on input "Cedrick Tran" at bounding box center [749, 202] width 352 height 19
drag, startPoint x: 713, startPoint y: 204, endPoint x: 503, endPoint y: 211, distance: 210.3
click at [504, 211] on div "Mohamed Ben Romdhan Experienced Professional, Geotechnical Engineering Employee…" at bounding box center [751, 291] width 1117 height 305
paste input "Mohamed Ben Romdhan"
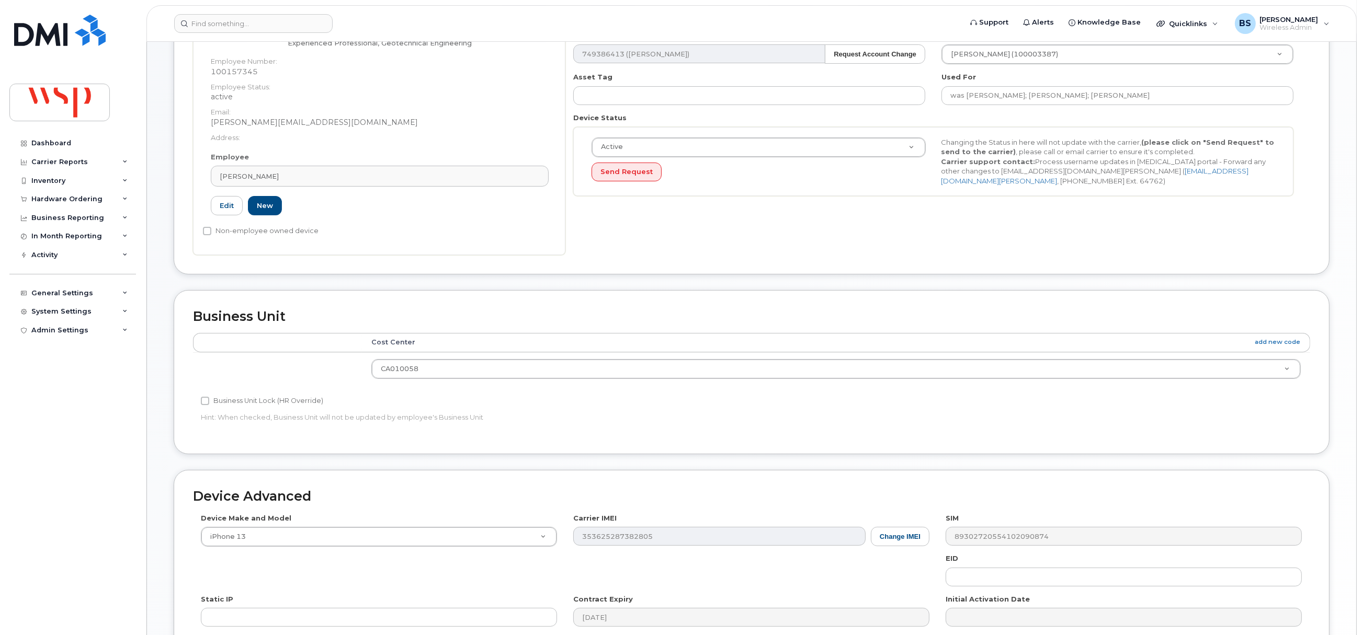
scroll to position [339, 0]
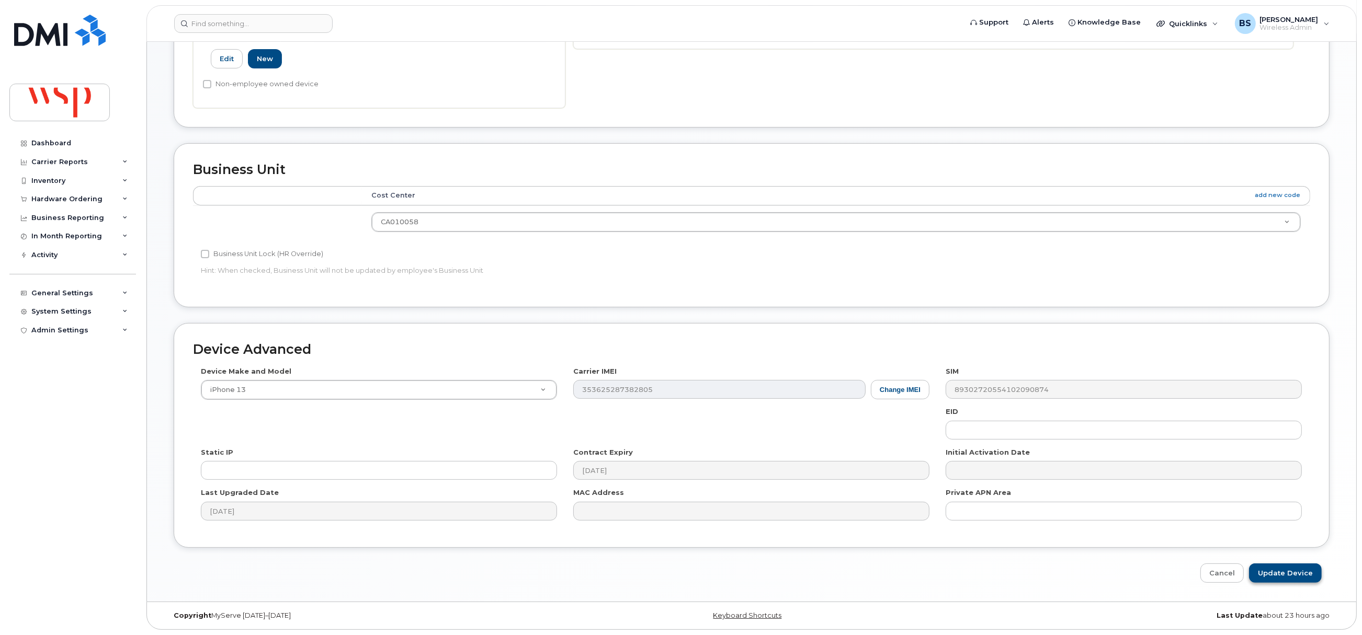
type input "Mohamed Ben Romdhan"
drag, startPoint x: 1294, startPoint y: 575, endPoint x: 1267, endPoint y: 563, distance: 30.2
click at [1294, 575] on input "Update Device" at bounding box center [1285, 573] width 73 height 19
type input "Saving..."
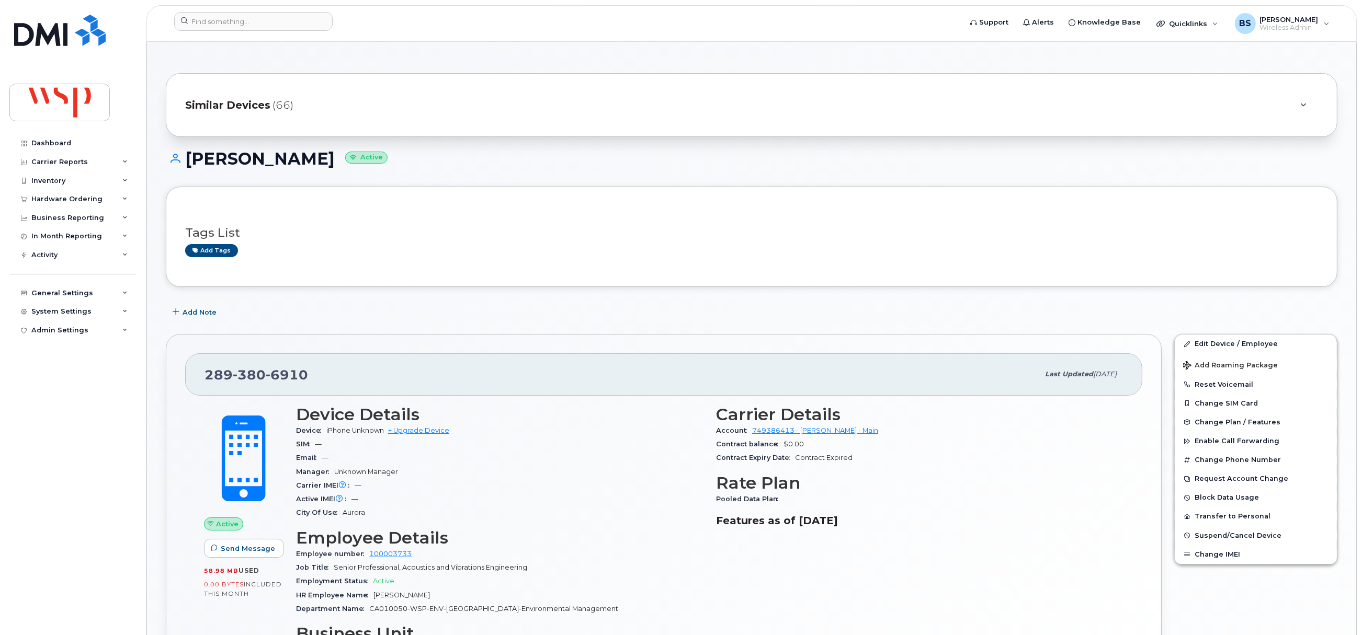
drag, startPoint x: 331, startPoint y: 69, endPoint x: 207, endPoint y: 74, distance: 124.0
click at [183, 73] on div "Similar Devices (66) [PERSON_NAME] Active Tags List Add tags Add Note [PHONE_NU…" at bounding box center [751, 579] width 1209 height 1075
click at [377, 123] on div "Similar Devices (66)" at bounding box center [751, 105] width 1171 height 64
click at [1069, 109] on div "Similar Devices (66)" at bounding box center [736, 105] width 1103 height 25
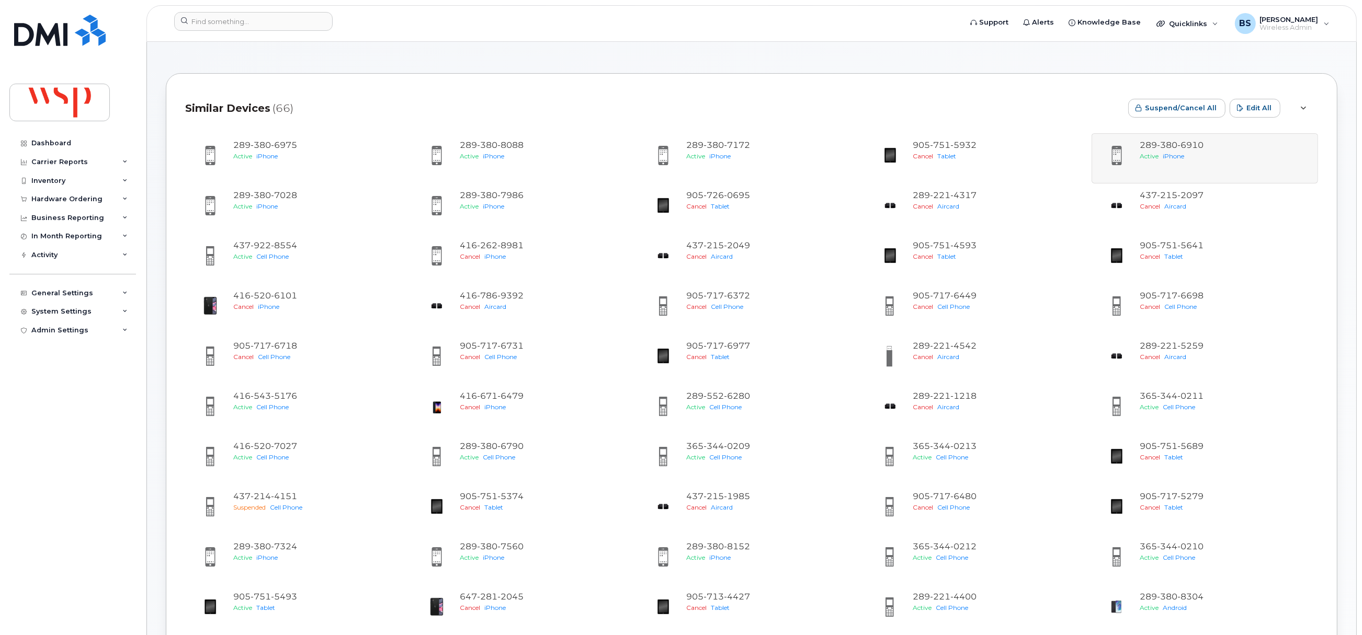
click at [805, 97] on div "Similar Devices (66)" at bounding box center [652, 108] width 934 height 31
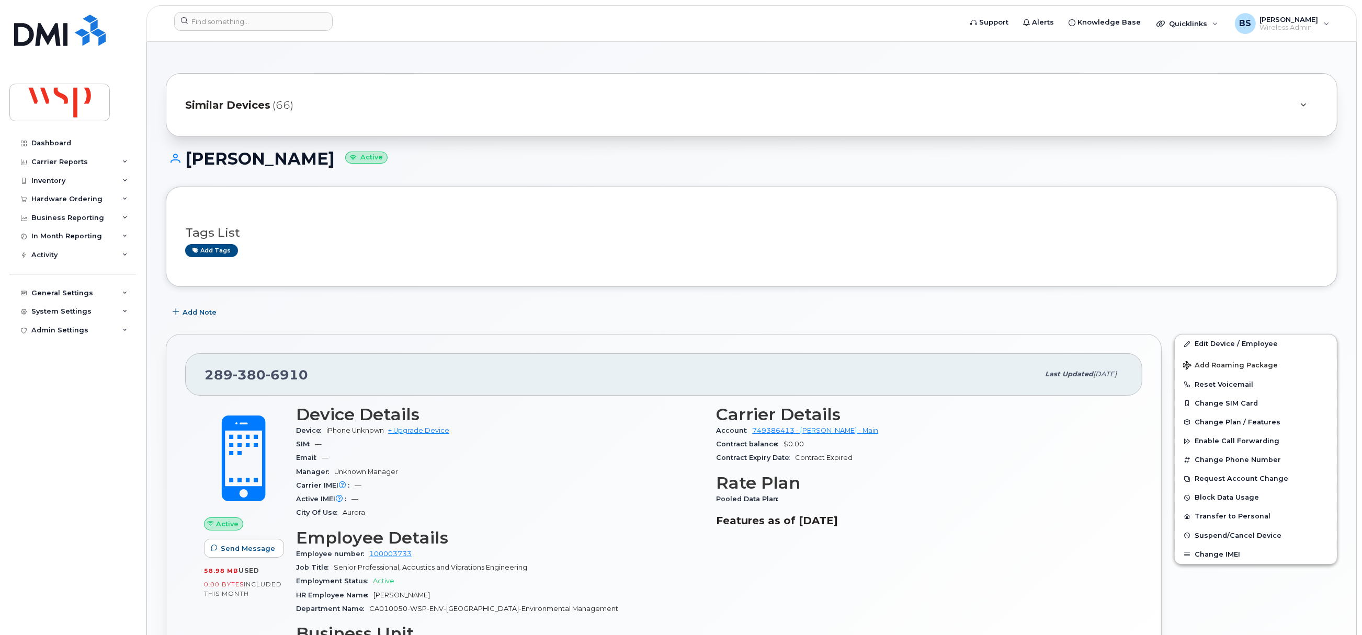
click at [1303, 104] on icon at bounding box center [1304, 105] width 6 height 7
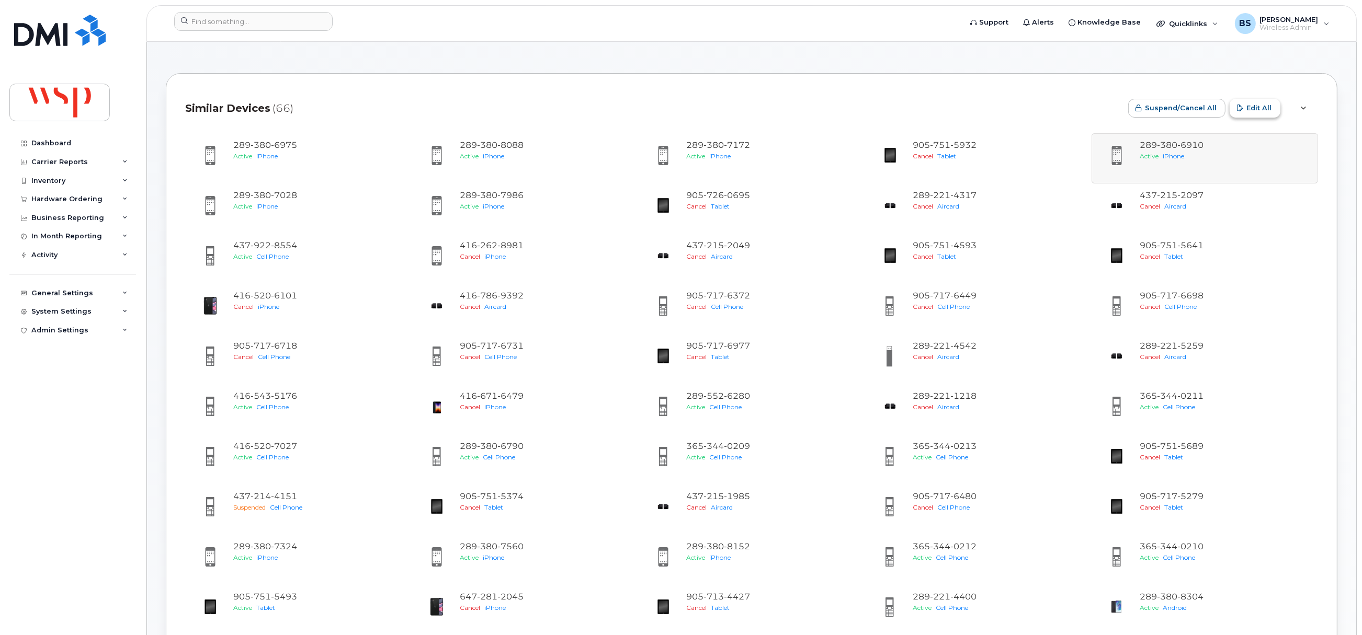
click at [1261, 109] on span "Edit All" at bounding box center [1258, 108] width 25 height 10
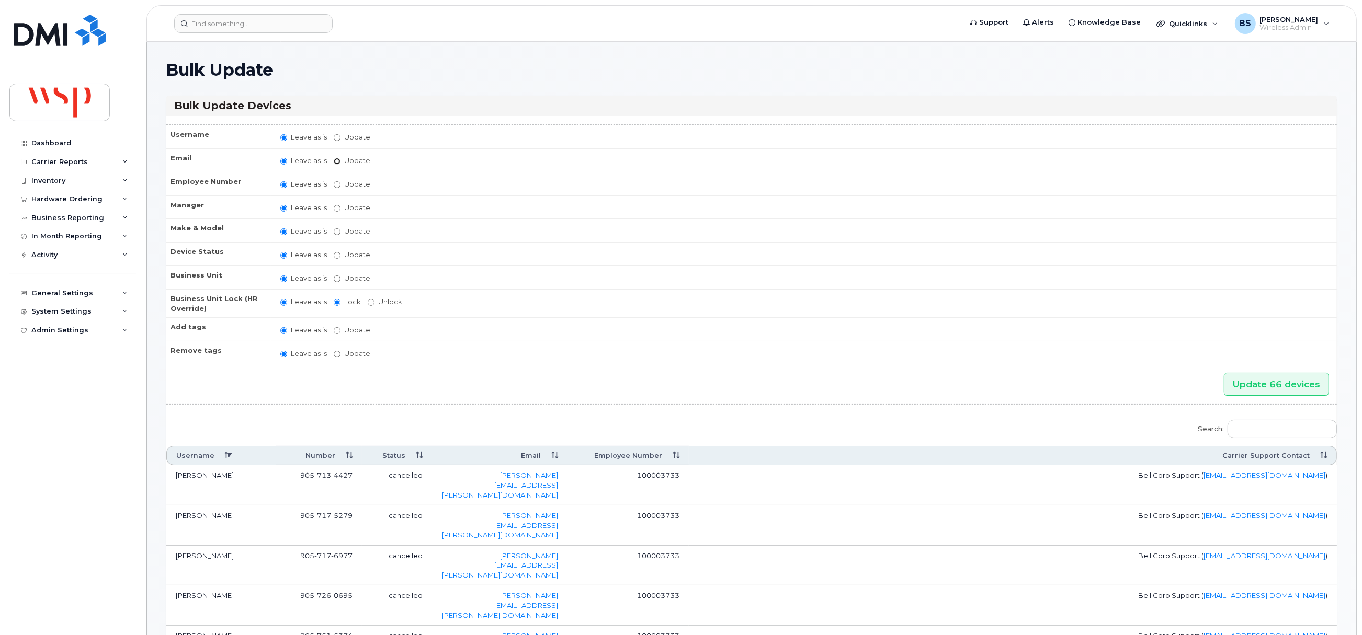
click at [334, 164] on input "Update" at bounding box center [337, 161] width 7 height 7
radio input "true"
radio input "false"
click at [391, 162] on input "Update" at bounding box center [418, 161] width 97 height 13
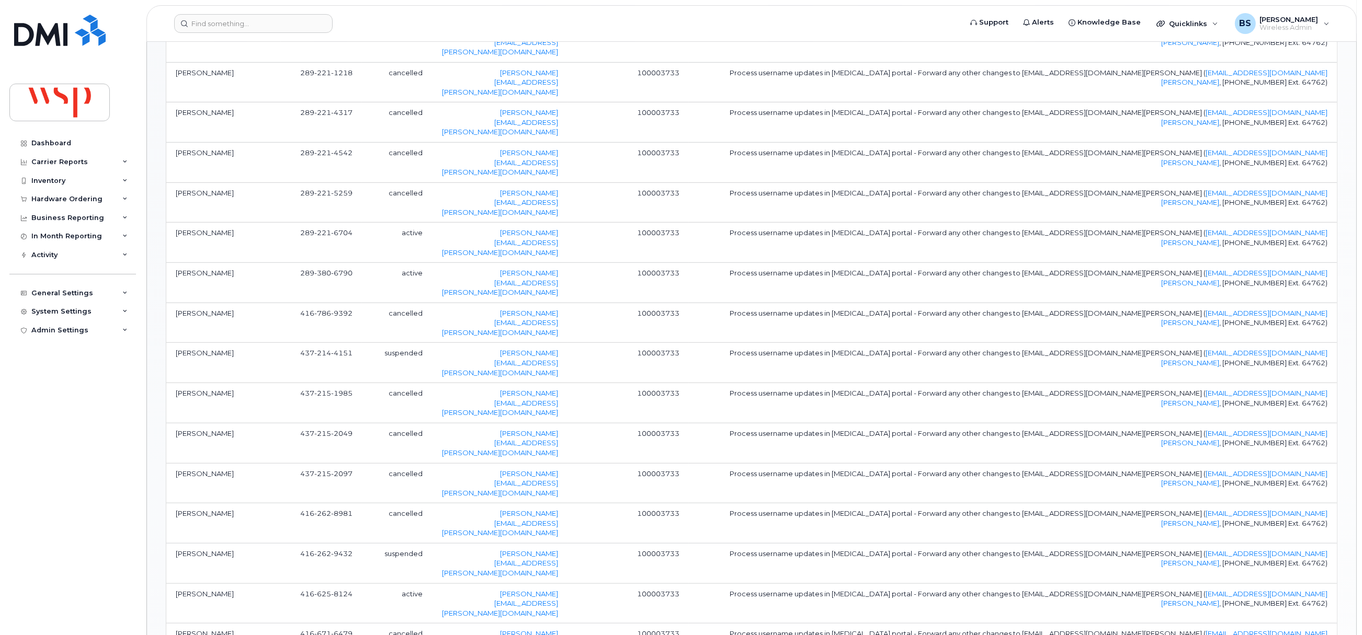
scroll to position [971, 0]
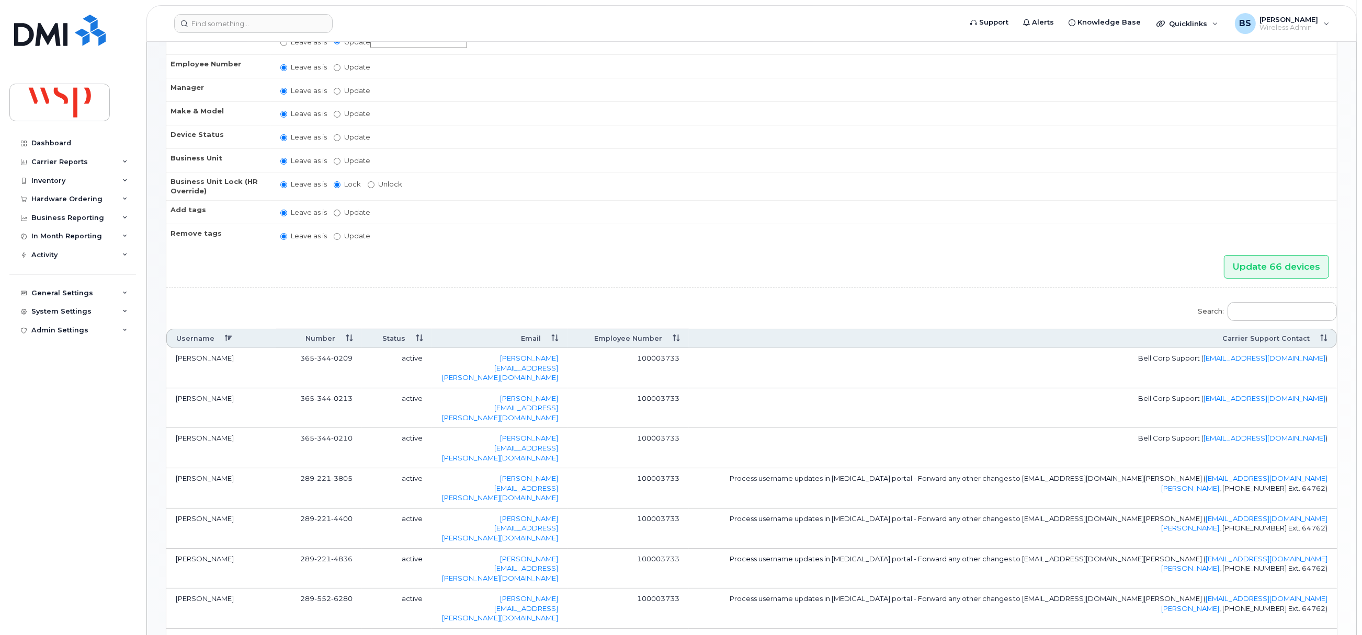
scroll to position [0, 0]
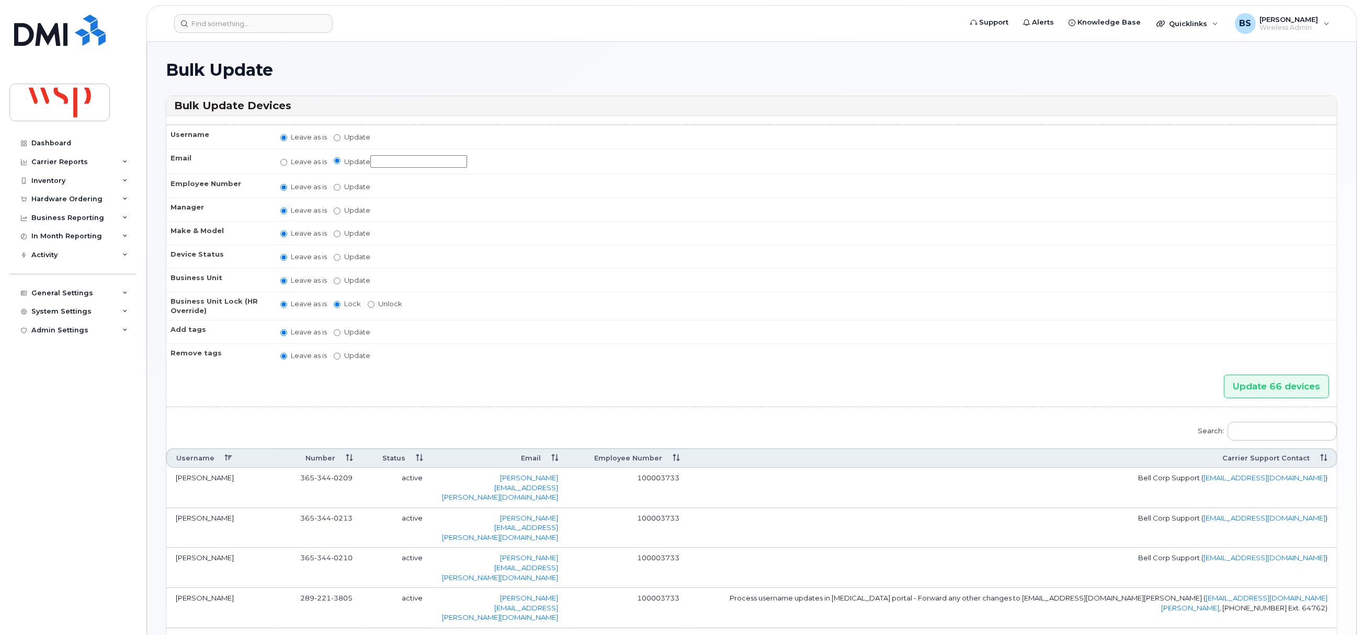
click at [407, 160] on input "Update" at bounding box center [418, 161] width 97 height 13
paste input "[PERSON_NAME][EMAIL_ADDRESS][PERSON_NAME][DOMAIN_NAME]"
type input "[PERSON_NAME][EMAIL_ADDRESS][PERSON_NAME][DOMAIN_NAME]"
click at [1275, 386] on input "Update 66 devices" at bounding box center [1276, 387] width 105 height 24
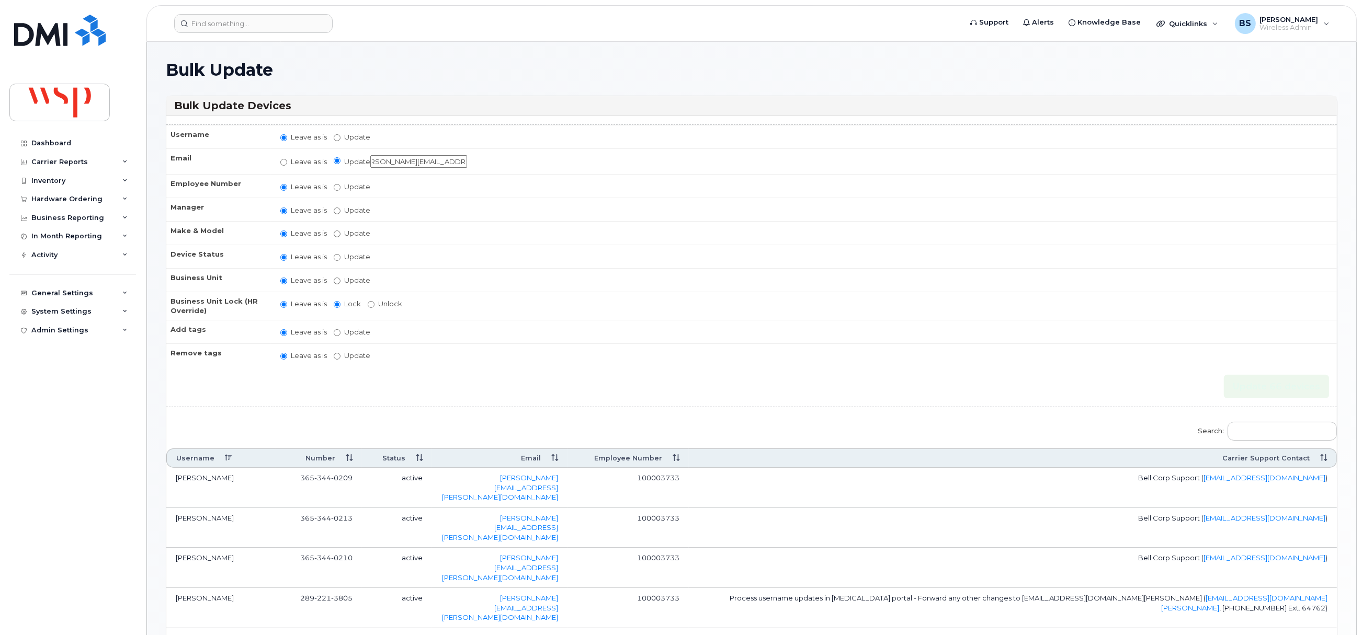
scroll to position [0, 0]
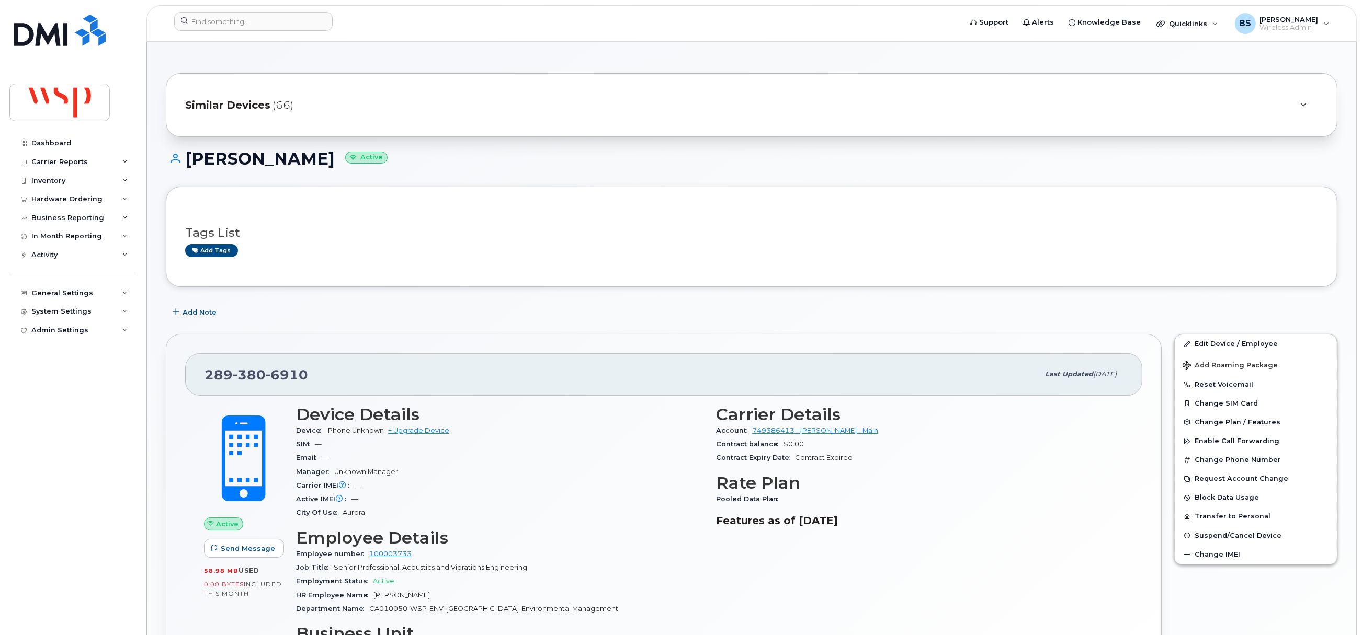
click at [1304, 102] on icon at bounding box center [1304, 105] width 6 height 7
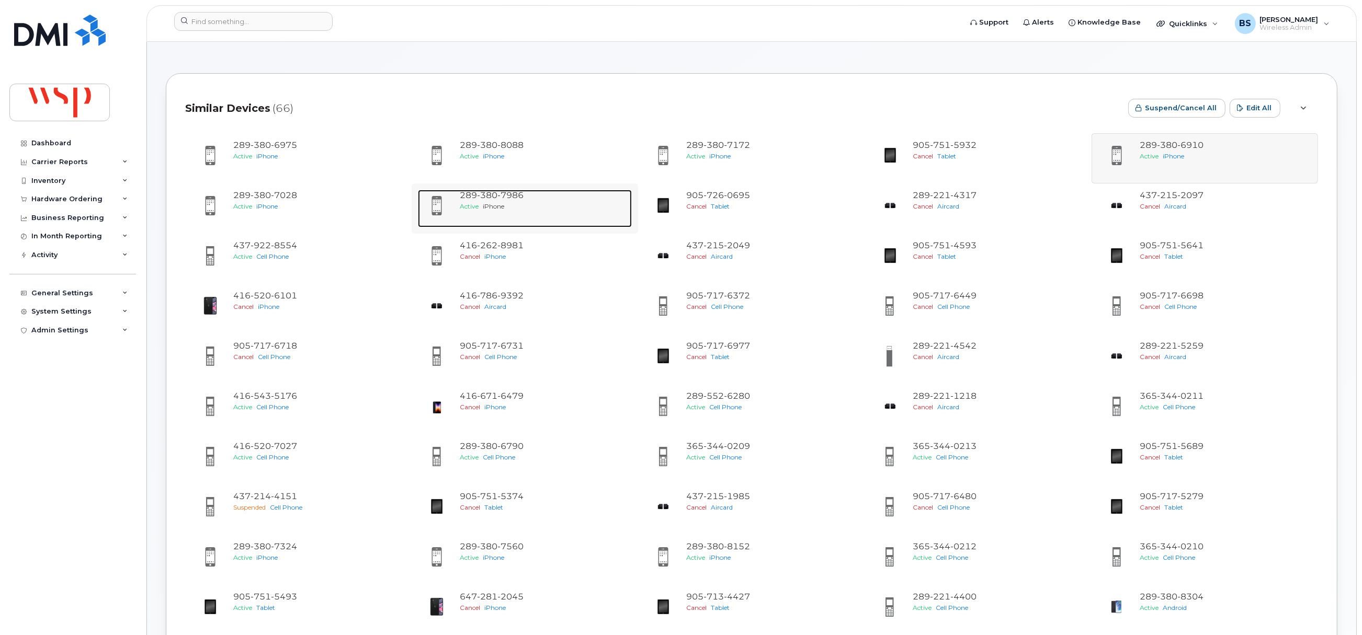
click at [496, 202] on span "iPhone" at bounding box center [493, 206] width 21 height 8
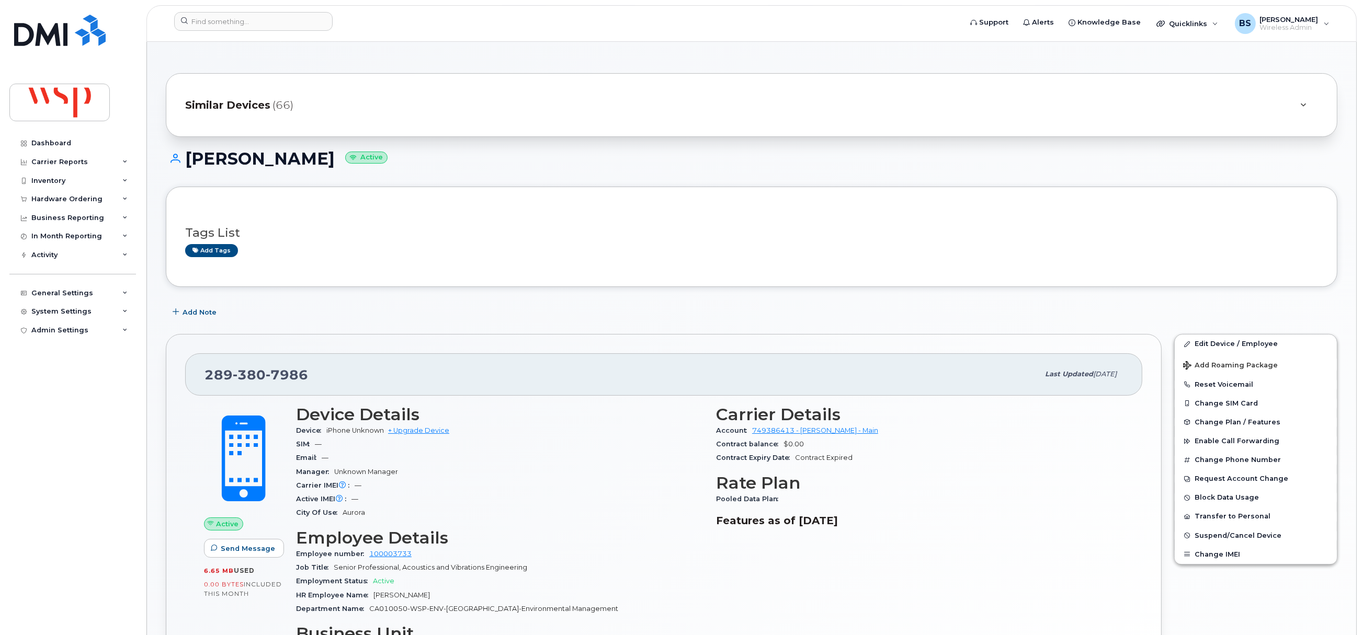
click at [296, 104] on div "Similar Devices (66)" at bounding box center [736, 105] width 1103 height 25
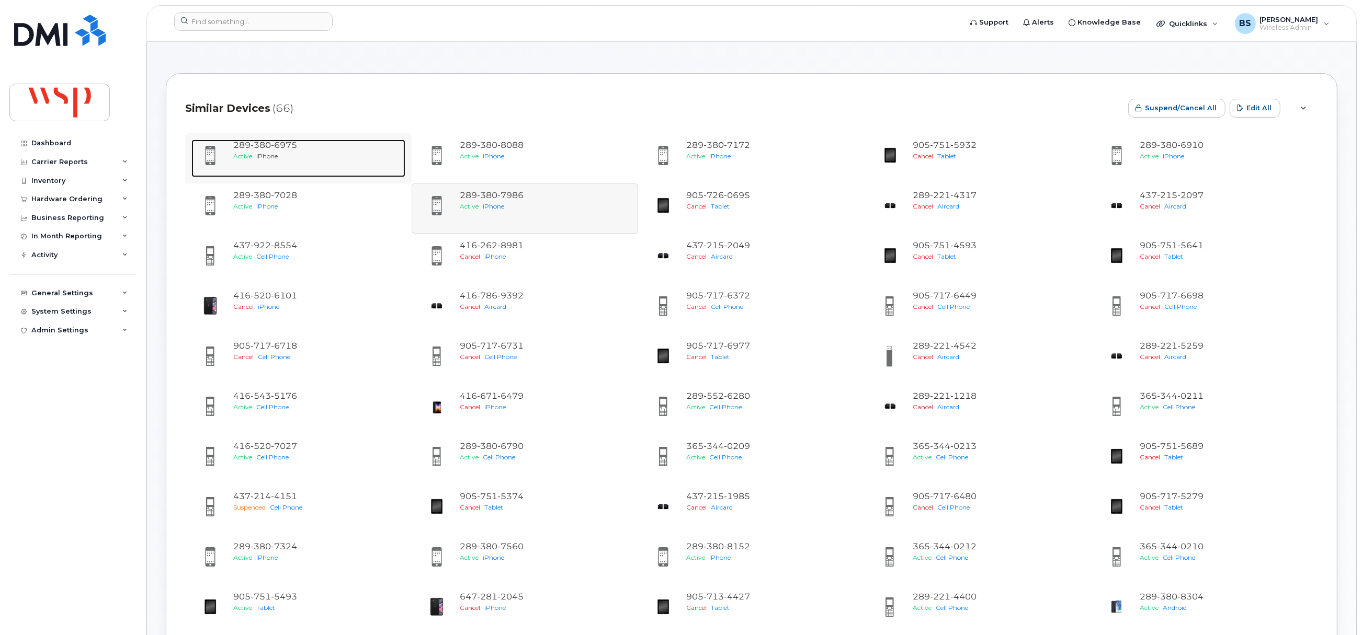
click at [269, 152] on span "iPhone" at bounding box center [266, 156] width 21 height 8
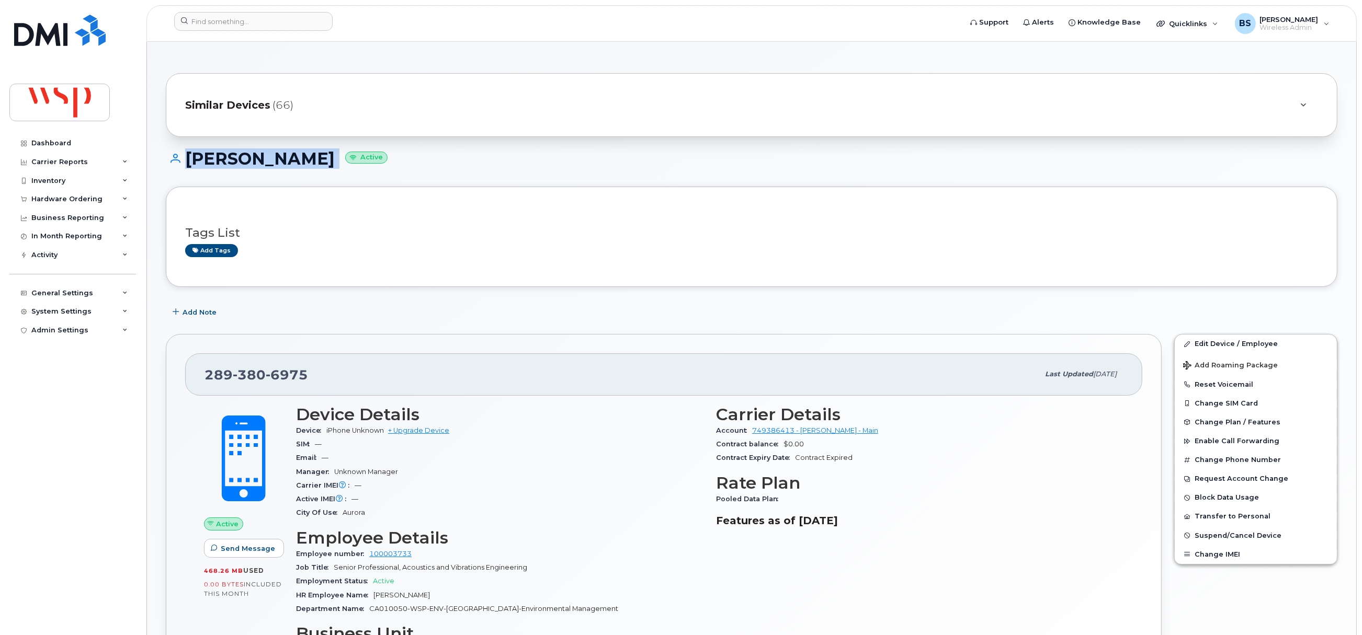
drag, startPoint x: 282, startPoint y: 163, endPoint x: 179, endPoint y: 165, distance: 103.0
click at [179, 165] on h1 "[PERSON_NAME] Active" at bounding box center [751, 159] width 1171 height 18
copy h1 "[PERSON_NAME]"
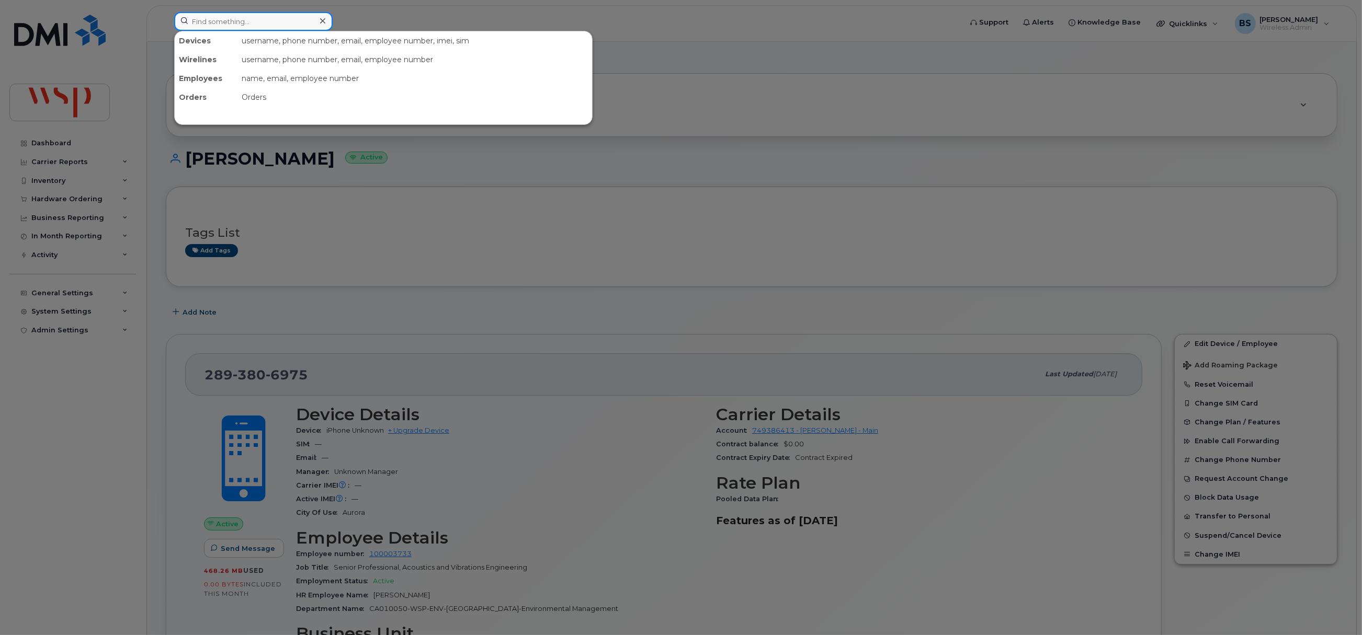
paste input "[PERSON_NAME]"
click at [243, 20] on input "[PERSON_NAME]" at bounding box center [253, 21] width 158 height 19
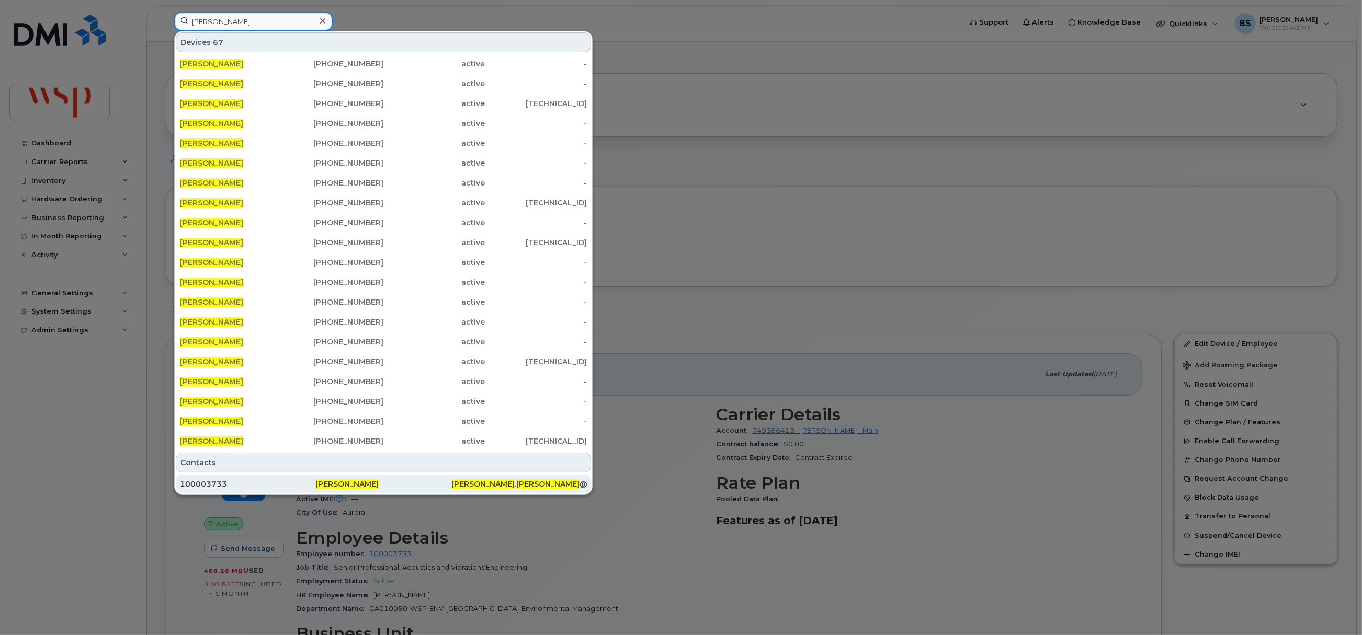
type input "[PERSON_NAME]"
click at [349, 480] on span "[PERSON_NAME]" at bounding box center [346, 484] width 63 height 9
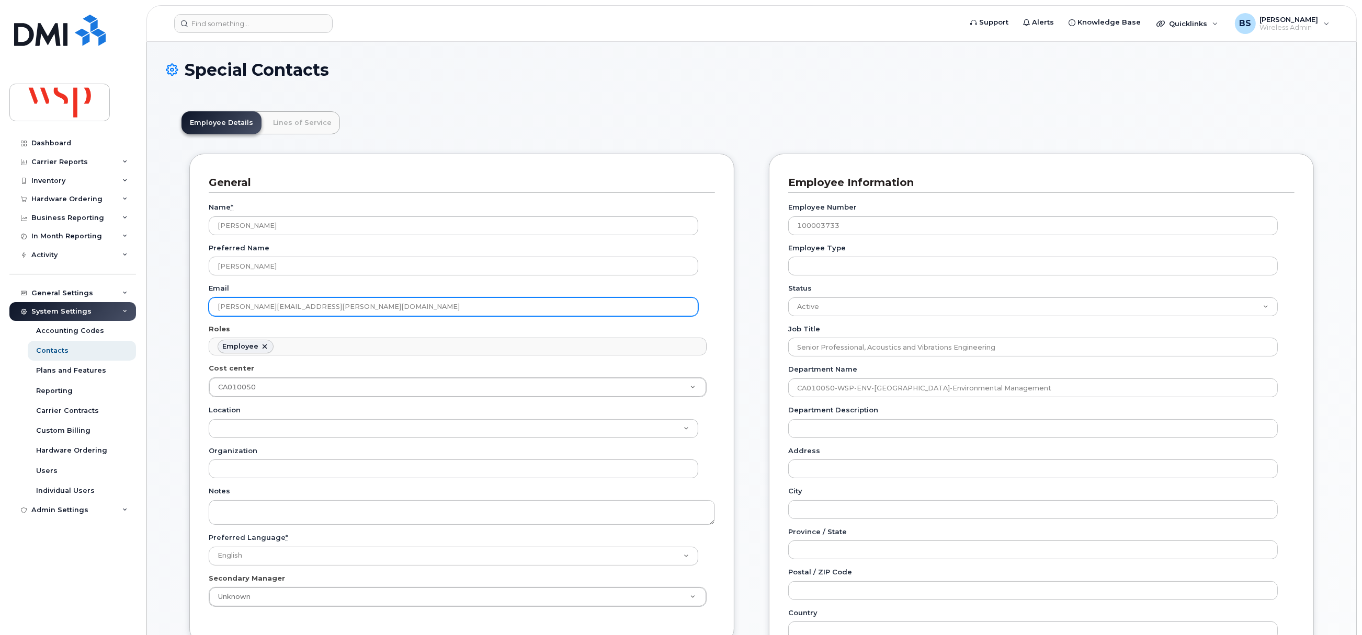
scroll to position [31, 0]
drag, startPoint x: 342, startPoint y: 309, endPoint x: 161, endPoint y: 314, distance: 181.5
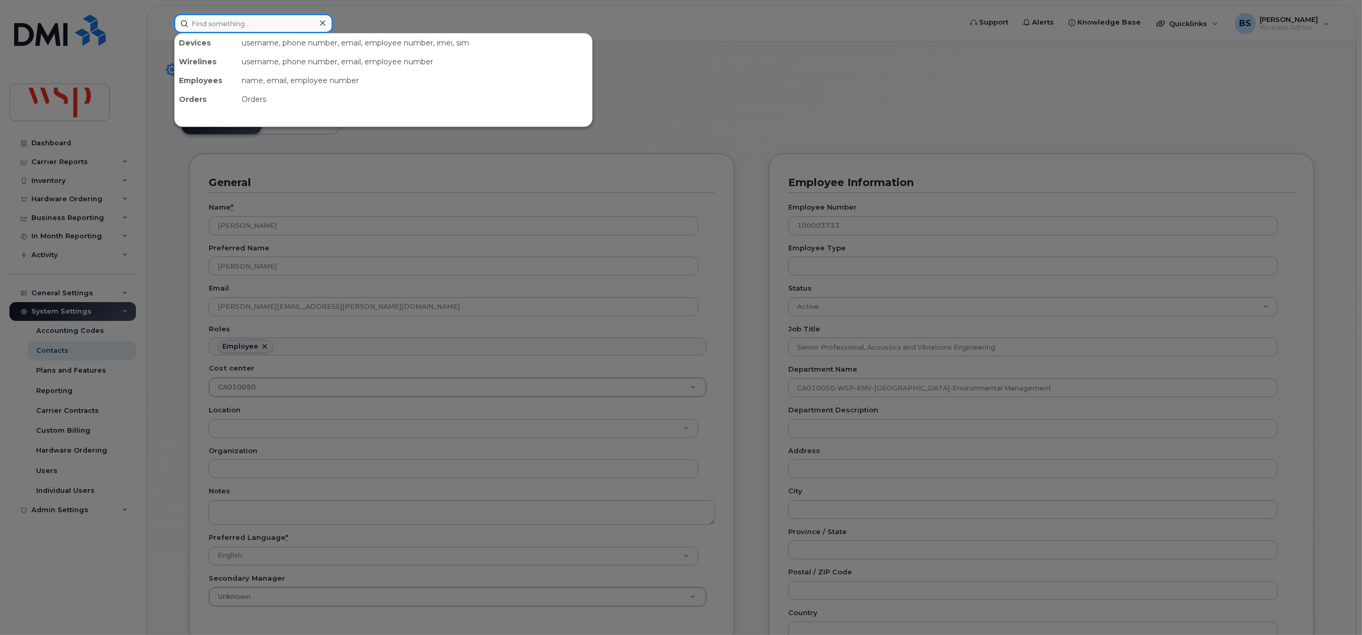
click at [258, 18] on input at bounding box center [253, 23] width 158 height 19
paste input "[PHONE_NUMBER]"
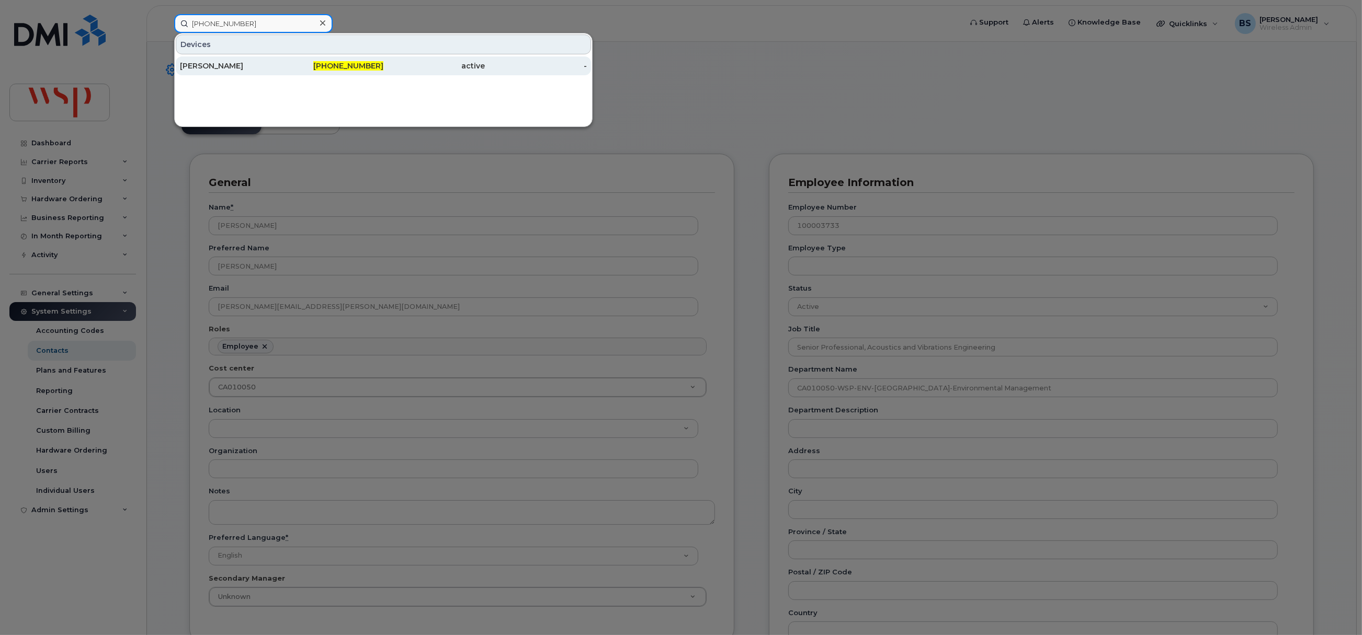
type input "[PHONE_NUMBER]"
click at [202, 65] on div "[PERSON_NAME]" at bounding box center [231, 66] width 102 height 10
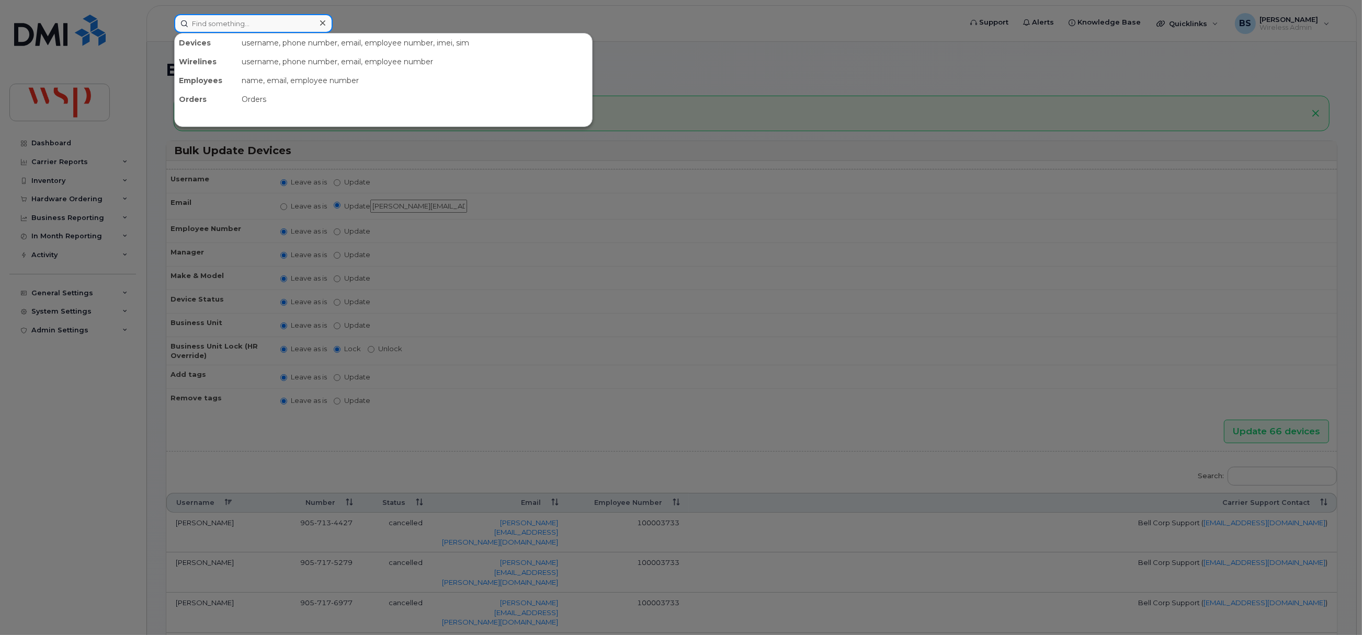
click at [290, 27] on input at bounding box center [253, 23] width 158 height 19
paste input "Milton Teran Ulloa"
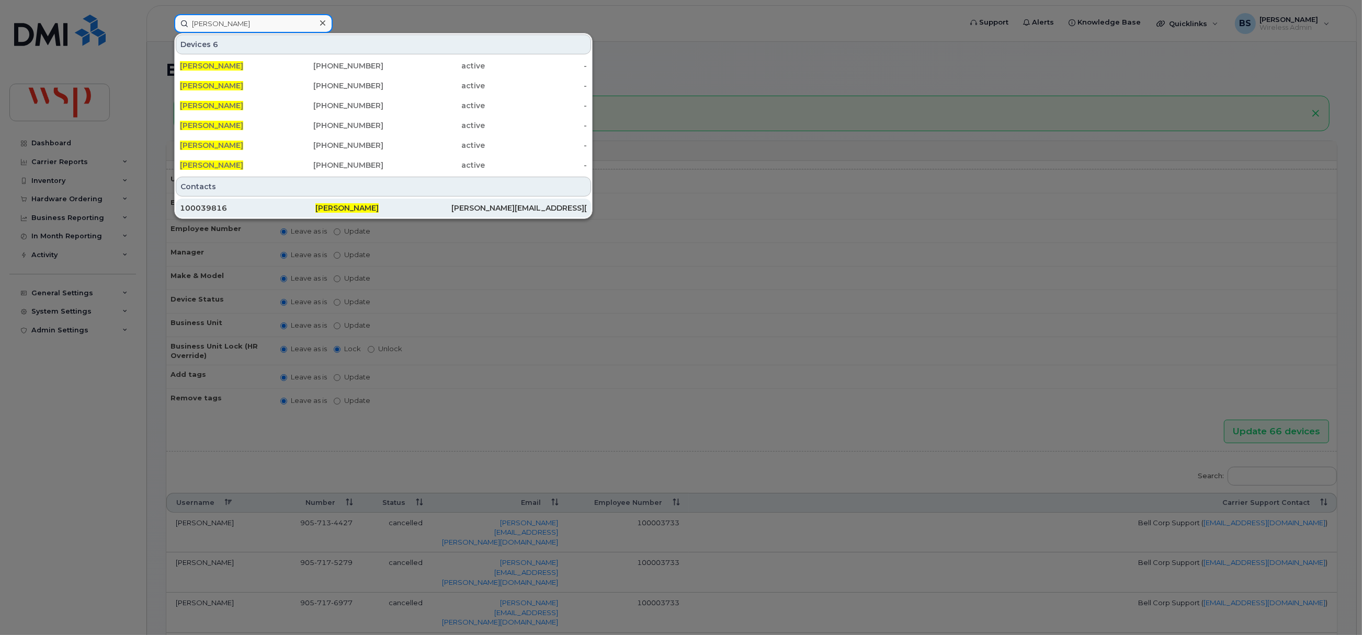
type input "Milton Teran Ulloa"
drag, startPoint x: 346, startPoint y: 207, endPoint x: 377, endPoint y: 202, distance: 31.1
click at [346, 206] on span "Milton Teran Ulloa" at bounding box center [346, 207] width 63 height 9
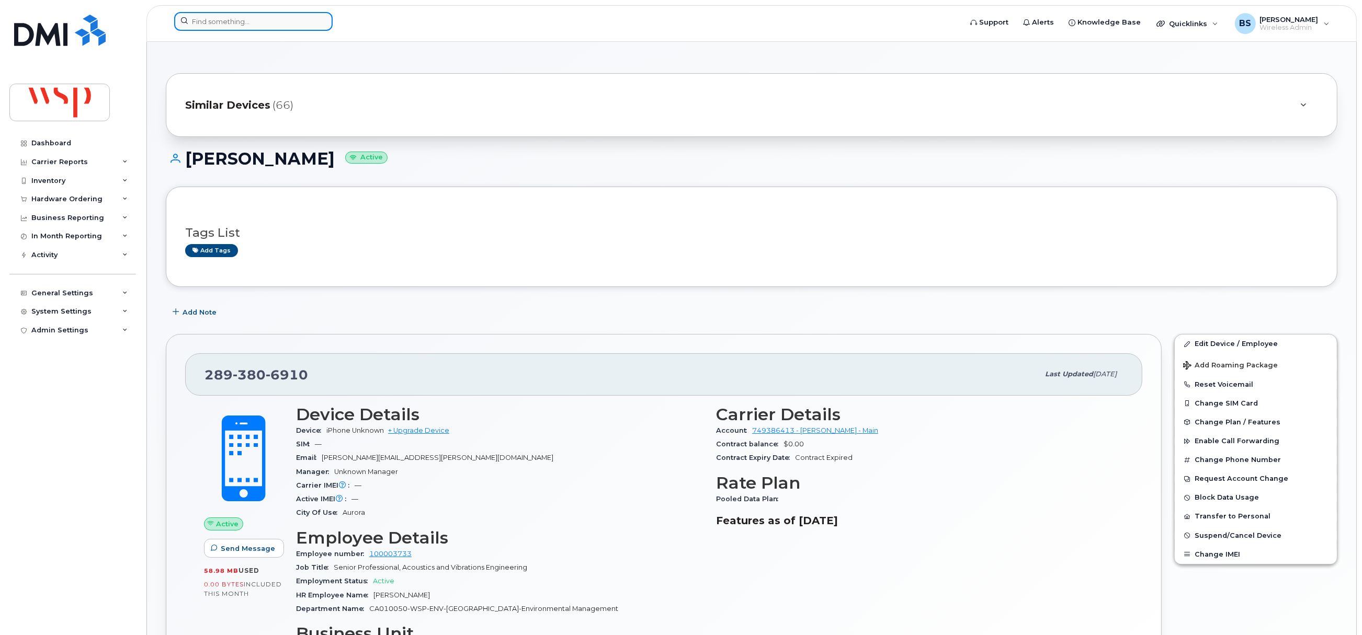
drag, startPoint x: 225, startPoint y: 19, endPoint x: 230, endPoint y: 28, distance: 9.9
click at [225, 19] on input at bounding box center [253, 21] width 158 height 19
paste input "[PHONE_NUMBER]"
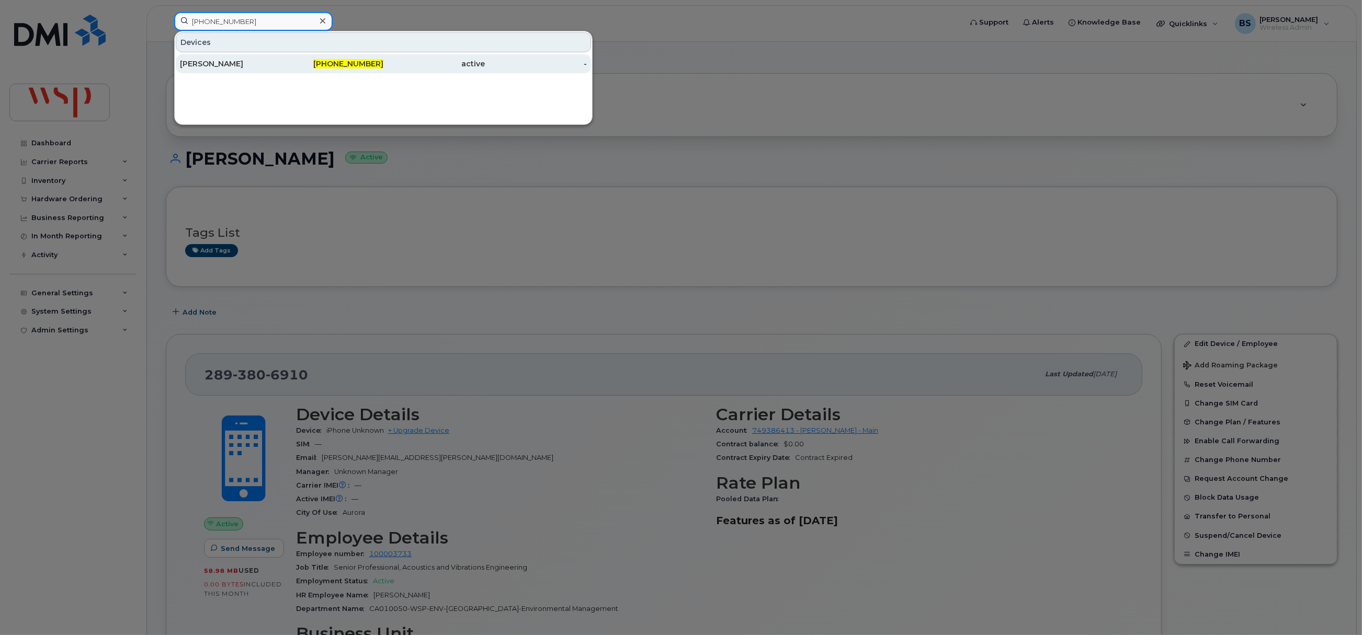
type input "[PHONE_NUMBER]"
click at [203, 63] on div "[PERSON_NAME]" at bounding box center [231, 64] width 102 height 10
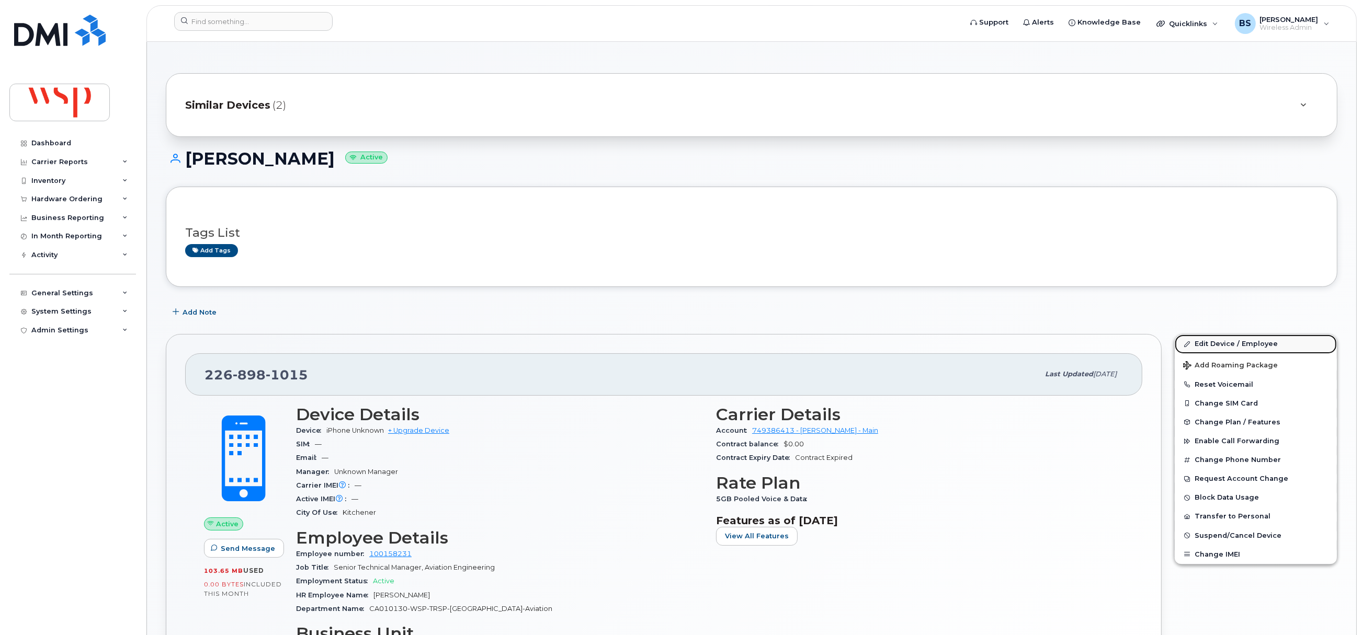
click at [1202, 344] on link "Edit Device / Employee" at bounding box center [1256, 344] width 162 height 19
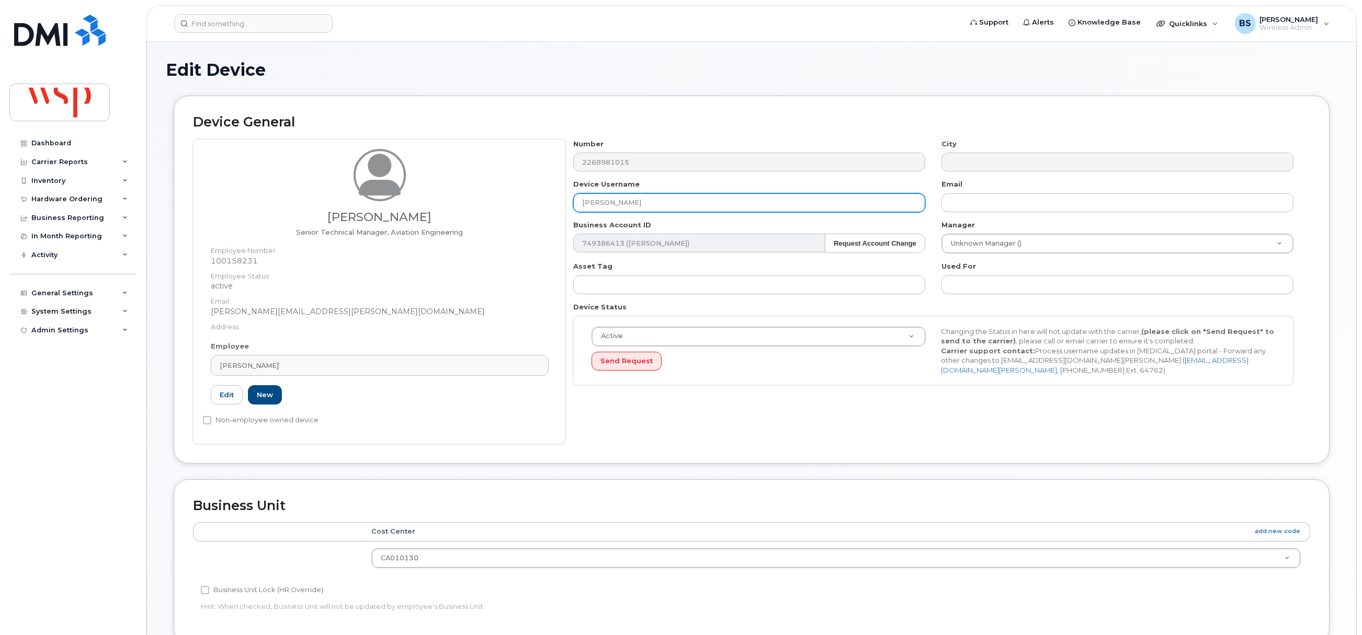
drag, startPoint x: 533, startPoint y: 207, endPoint x: 493, endPoint y: 206, distance: 40.8
click at [505, 207] on div "[PERSON_NAME] Senior Technical Manager, Aviation Engineering Employee Number: 1…" at bounding box center [751, 291] width 1117 height 305
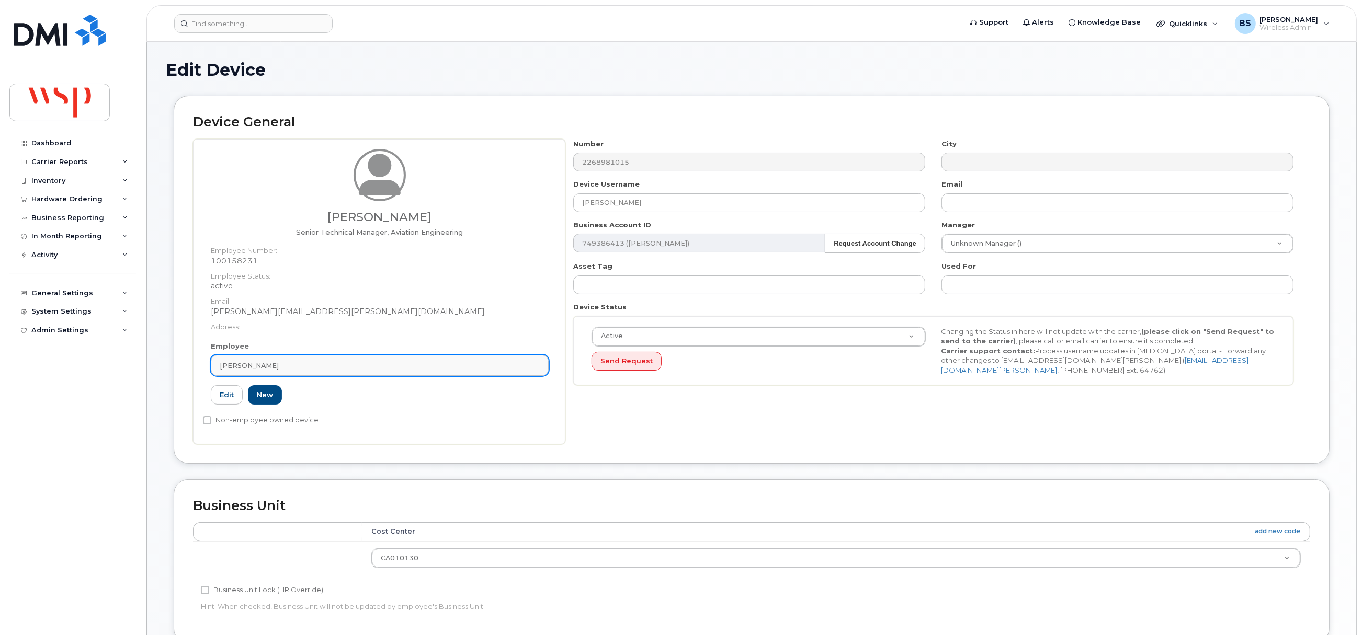
click at [300, 362] on div "[PERSON_NAME]" at bounding box center [380, 366] width 320 height 10
paste input "[PERSON_NAME]"
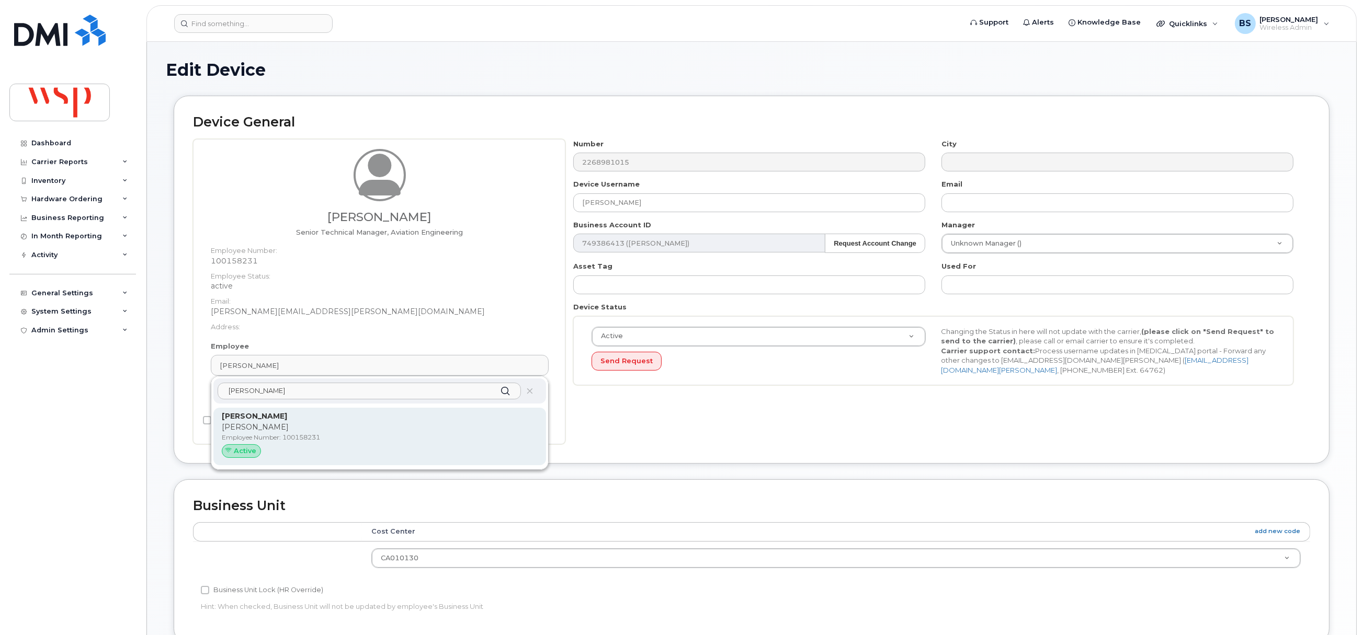
type input "[PERSON_NAME]"
click at [246, 423] on p "Matt Colby" at bounding box center [380, 427] width 316 height 11
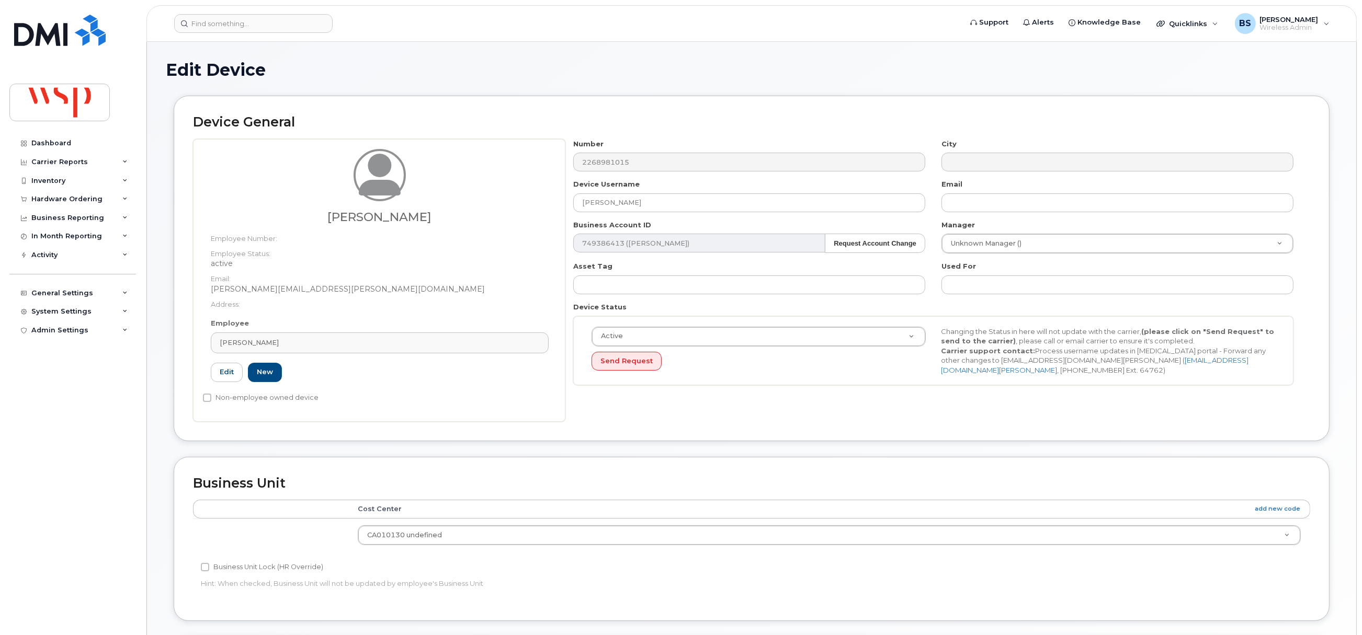
type input "matt.colby@wsp.com"
type input "5770002"
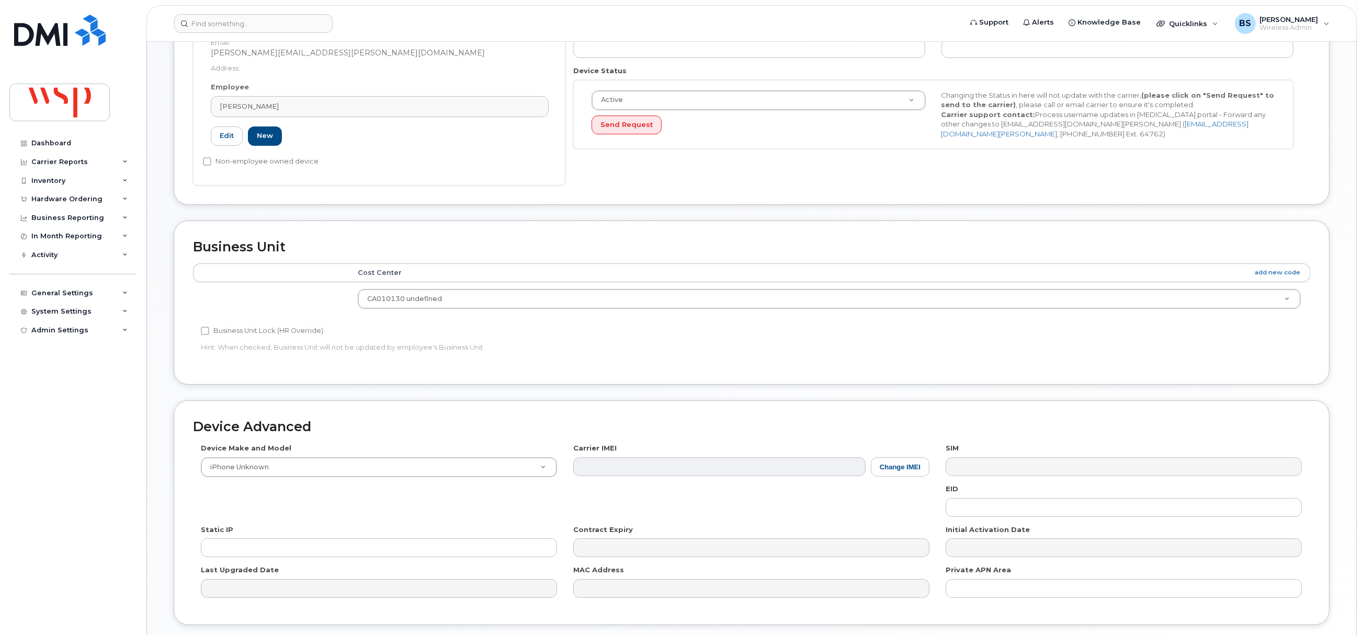
scroll to position [316, 0]
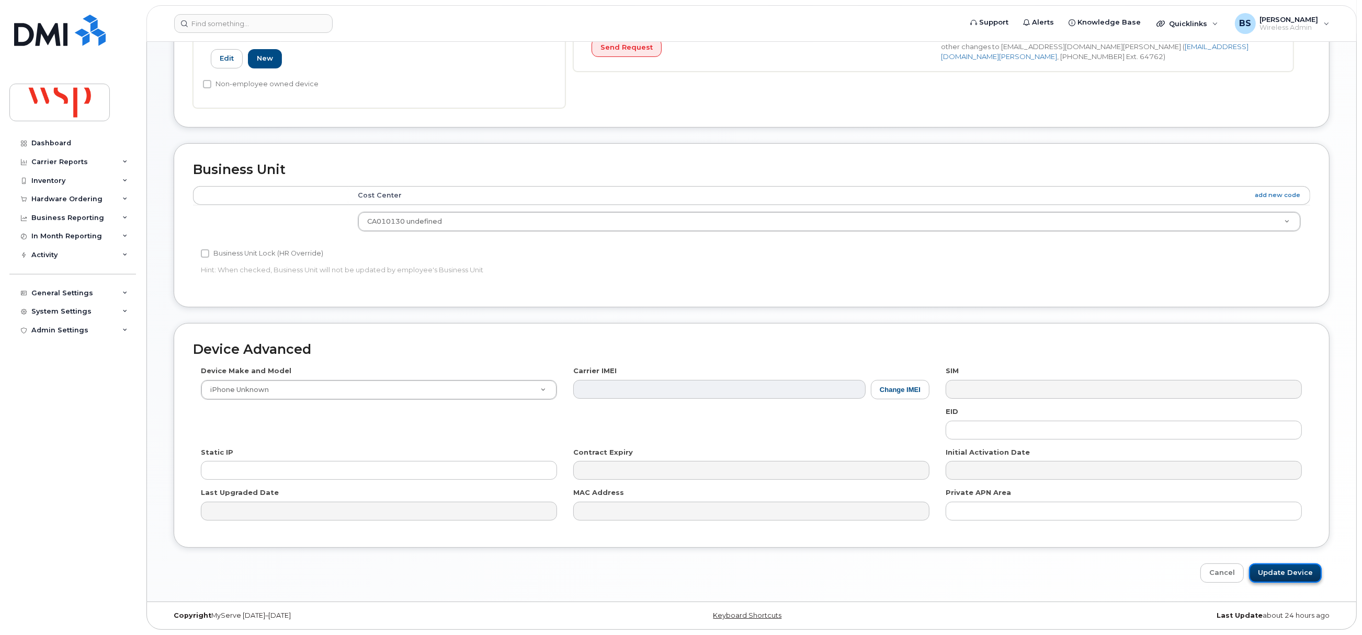
click at [1278, 568] on input "Update Device" at bounding box center [1285, 573] width 73 height 19
type input "Saving..."
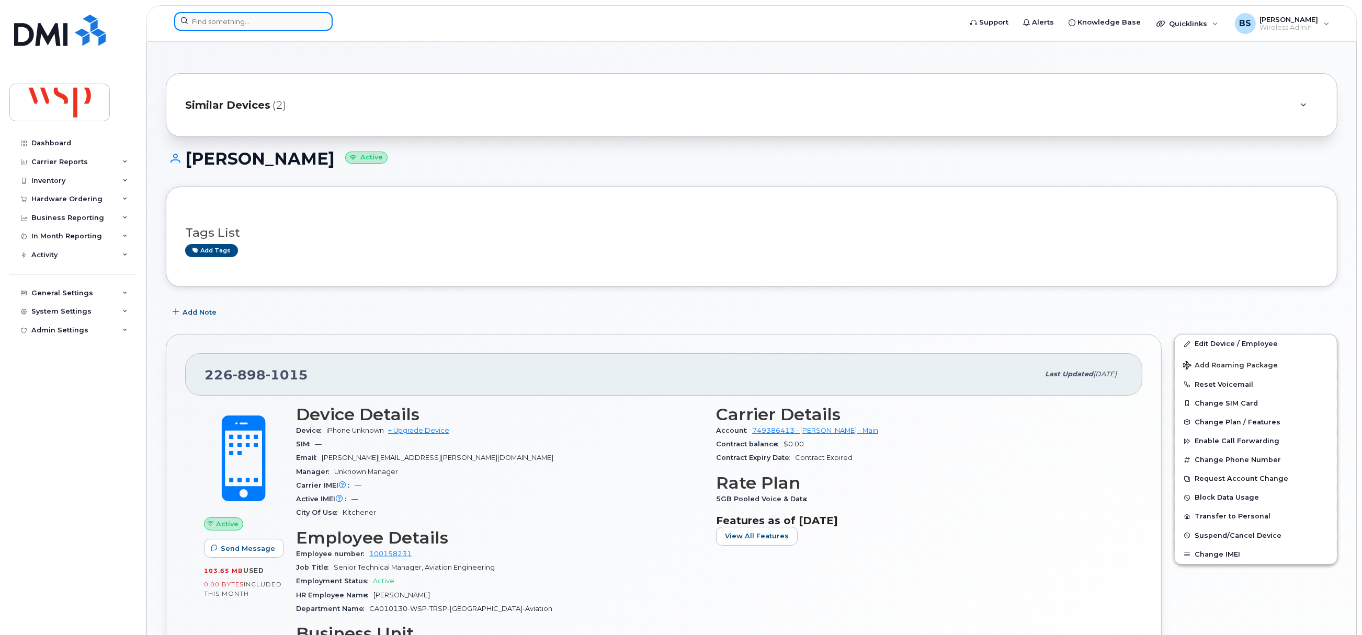
click at [287, 28] on input at bounding box center [253, 21] width 158 height 19
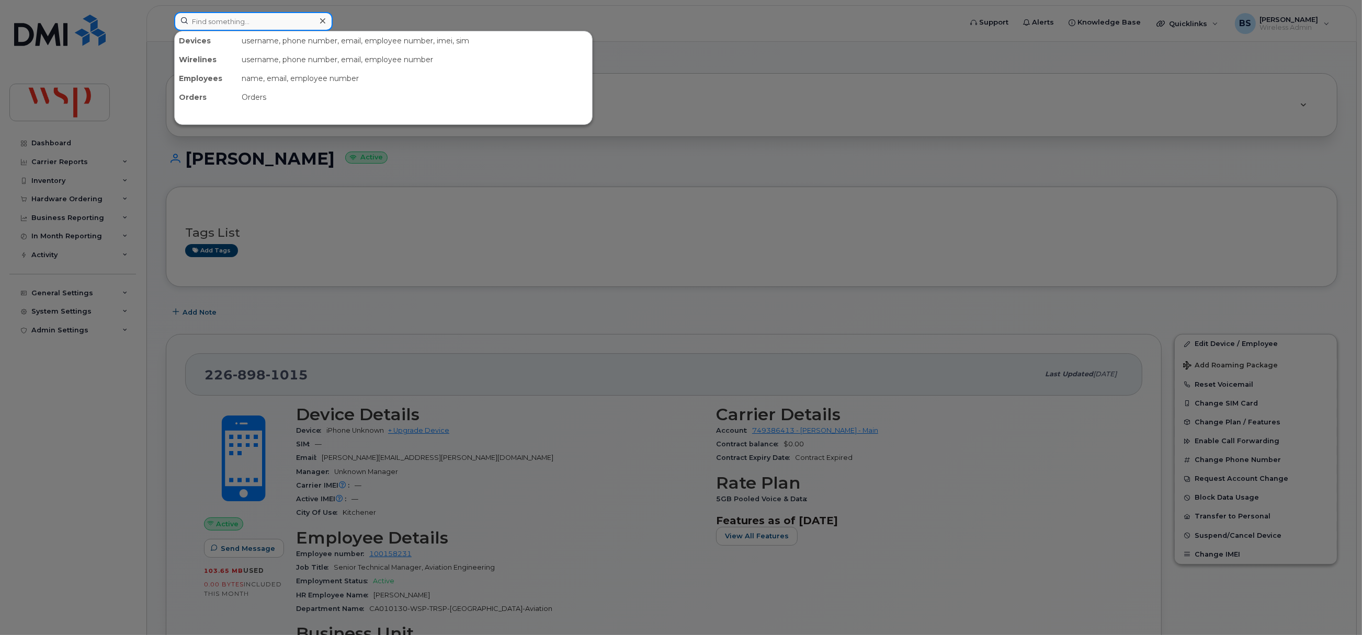
paste input "[PHONE_NUMBER]"
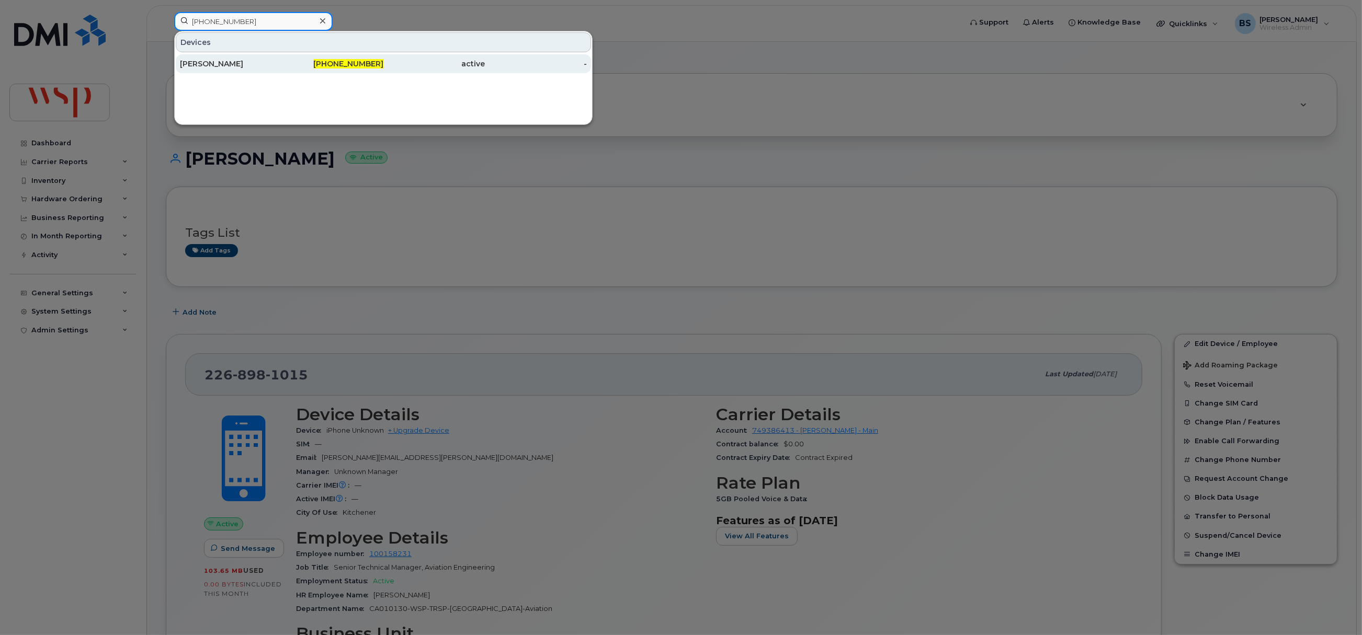
type input "[PHONE_NUMBER]"
click at [201, 61] on div "[PERSON_NAME]" at bounding box center [231, 64] width 102 height 10
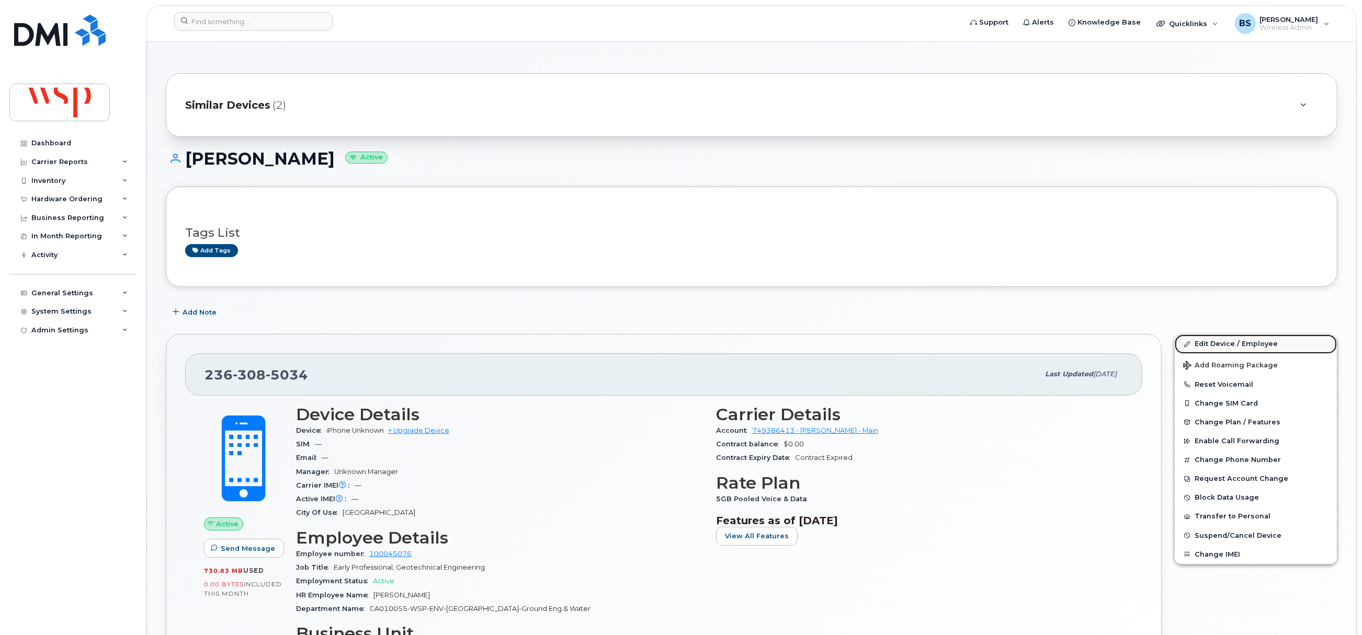
click at [1204, 345] on link "Edit Device / Employee" at bounding box center [1256, 344] width 162 height 19
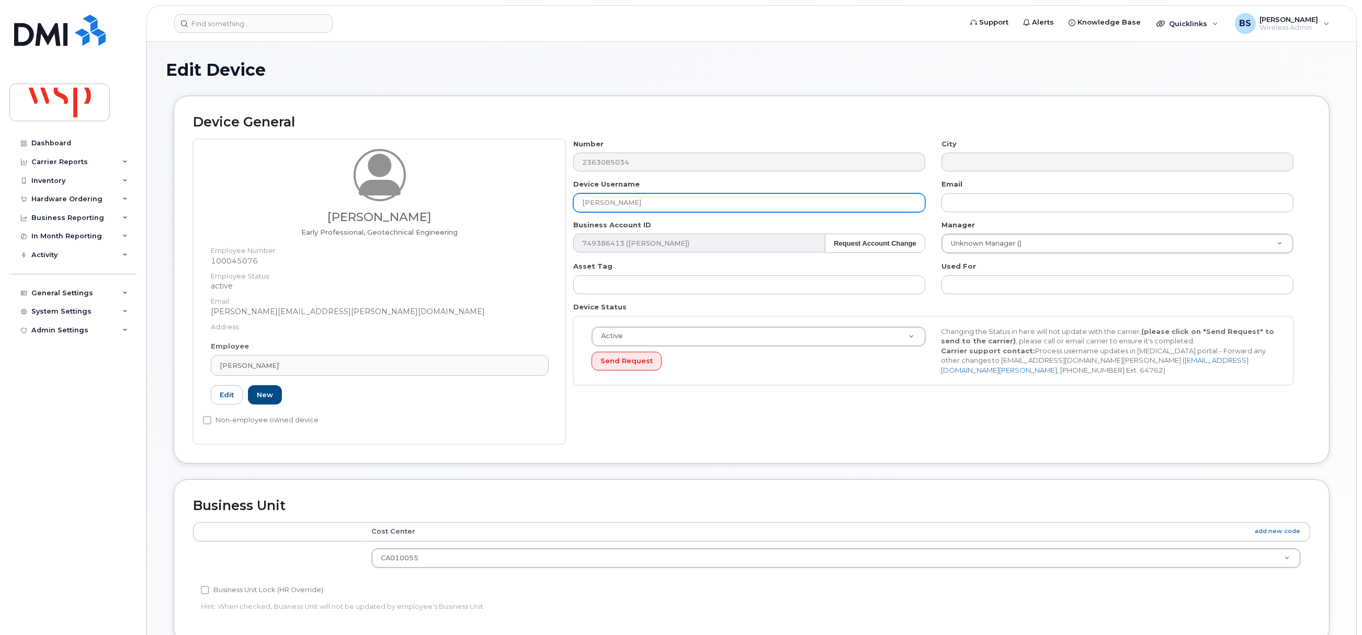
drag, startPoint x: 538, startPoint y: 204, endPoint x: 471, endPoint y: 221, distance: 69.5
click at [485, 208] on div "Tiffany Chu Early Professional, Geotechnical Engineering Employee Number: 10004…" at bounding box center [751, 291] width 1117 height 305
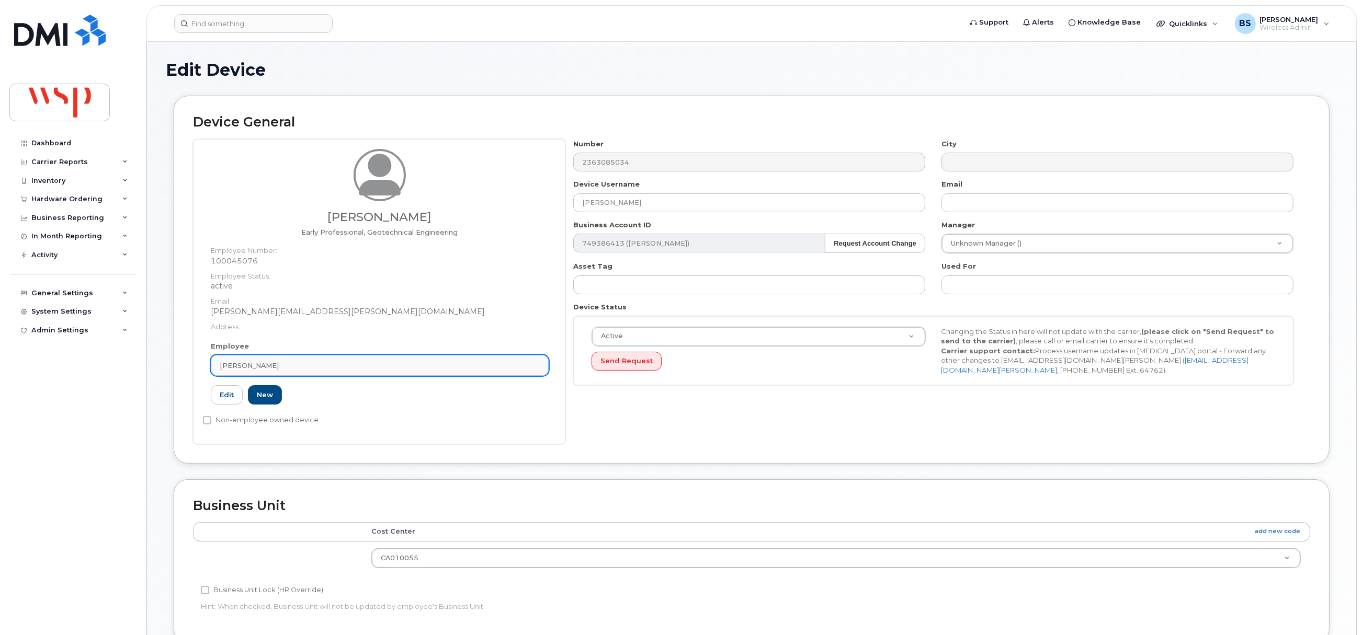
drag, startPoint x: 247, startPoint y: 367, endPoint x: 259, endPoint y: 359, distance: 14.7
click at [248, 367] on span "Tiffany Chu" at bounding box center [249, 366] width 59 height 10
paste input "Tiffany Chu"
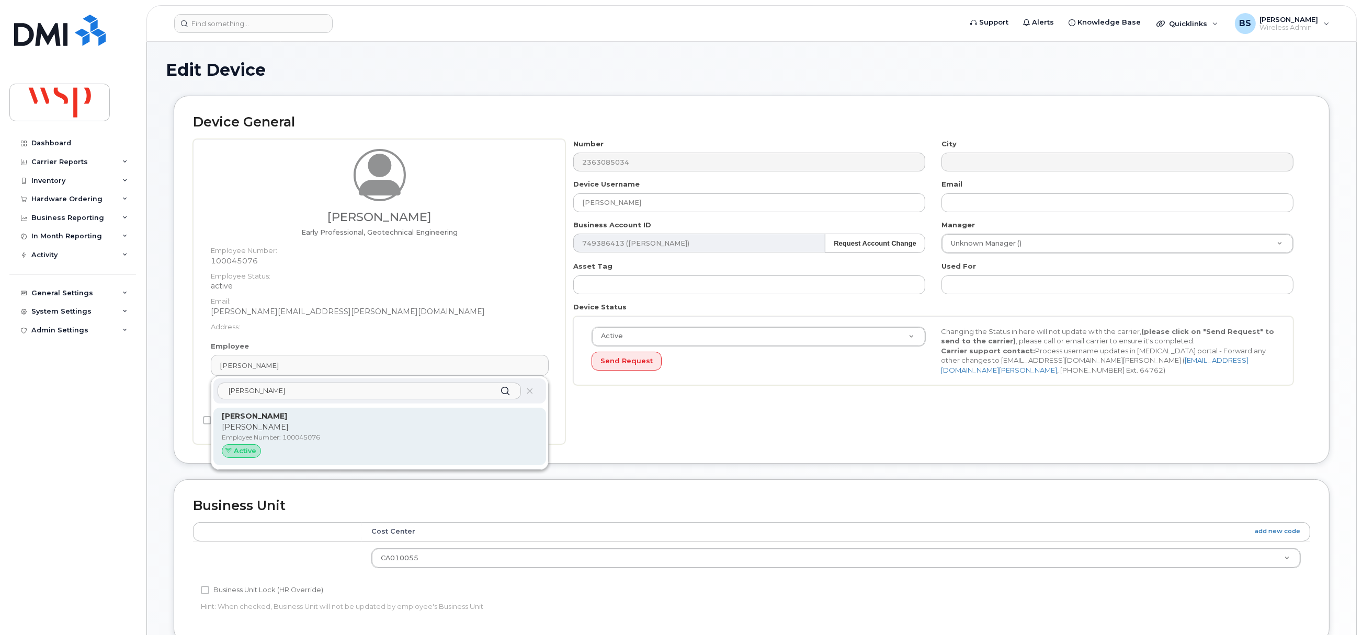
type input "Tiffany Chu"
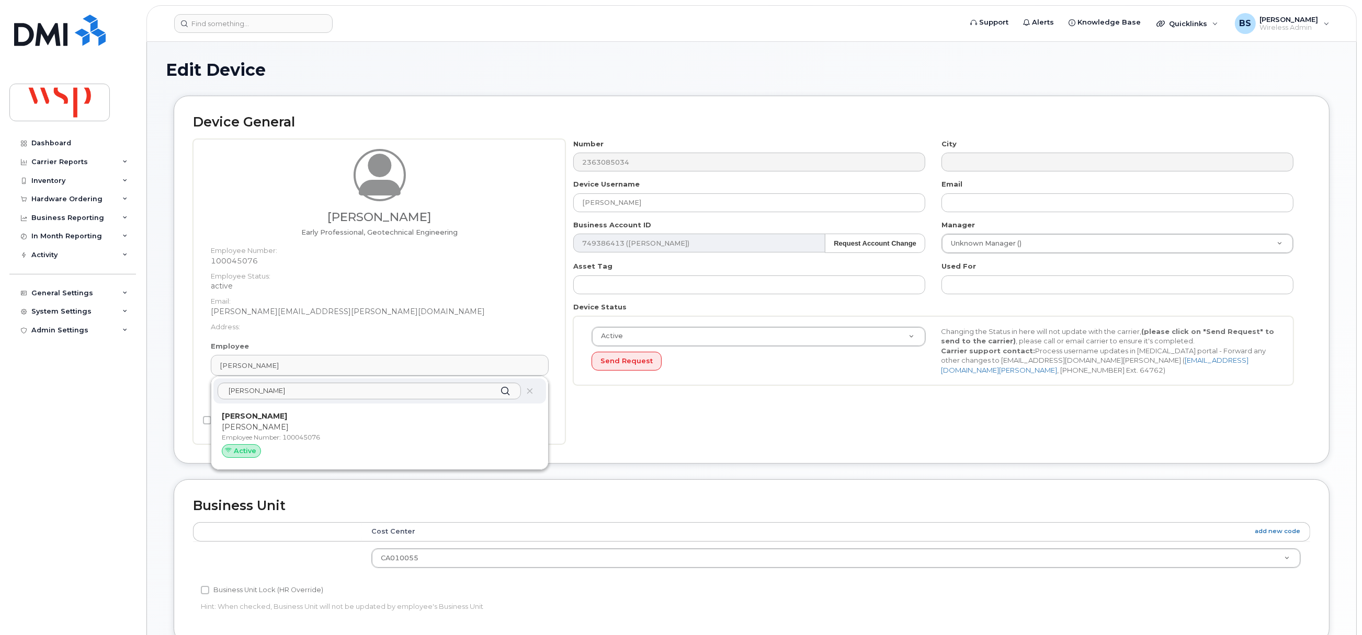
drag, startPoint x: 277, startPoint y: 420, endPoint x: 757, endPoint y: 55, distance: 603.5
click at [279, 420] on p "Tiffany Chu" at bounding box center [380, 416] width 316 height 11
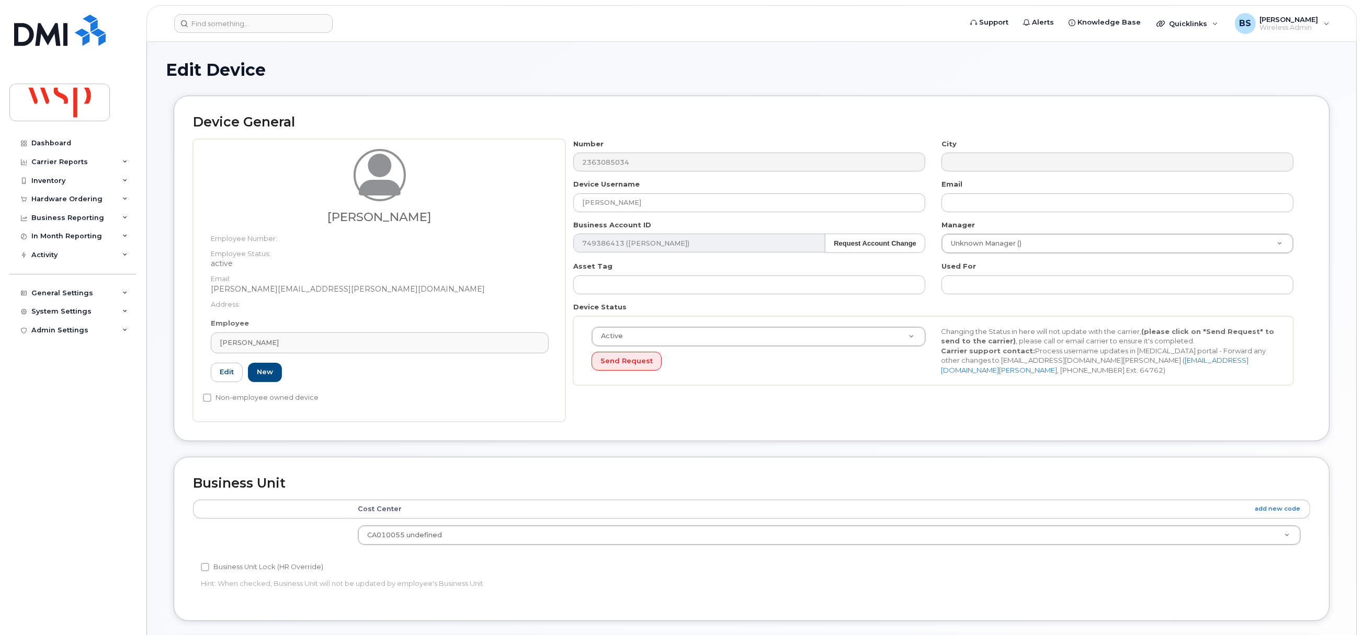
type input "tiffany.chu@wsp.com"
type input "5769886"
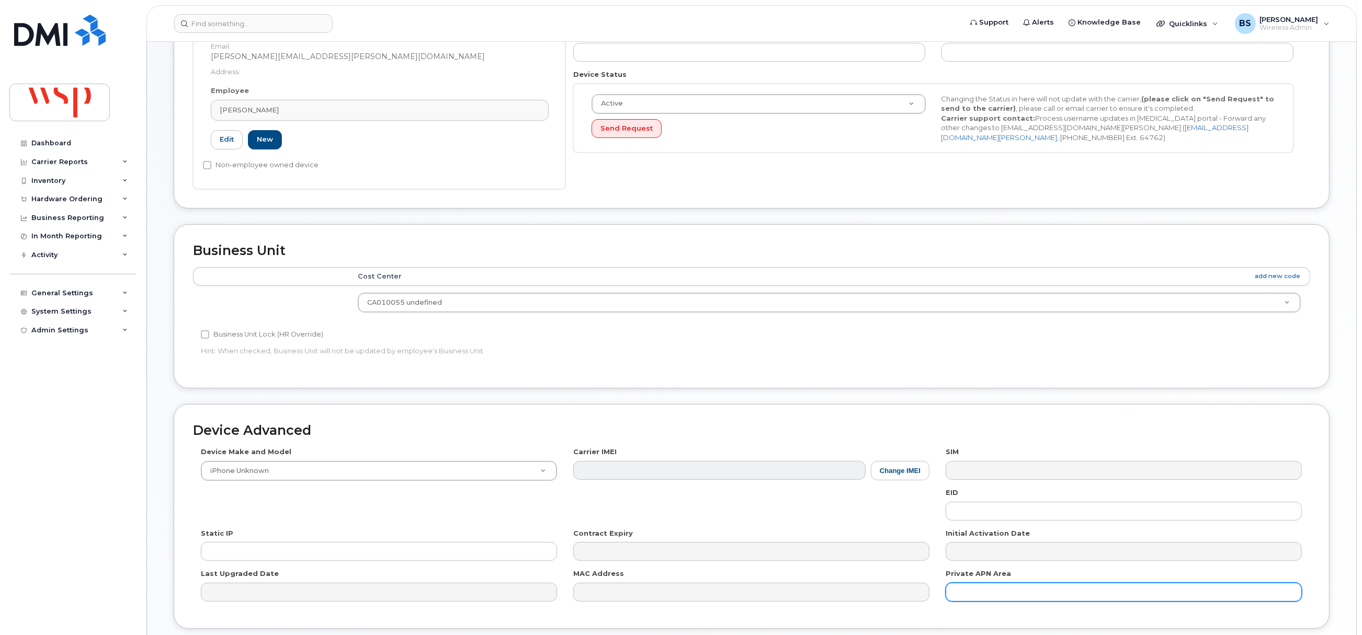
scroll to position [316, 0]
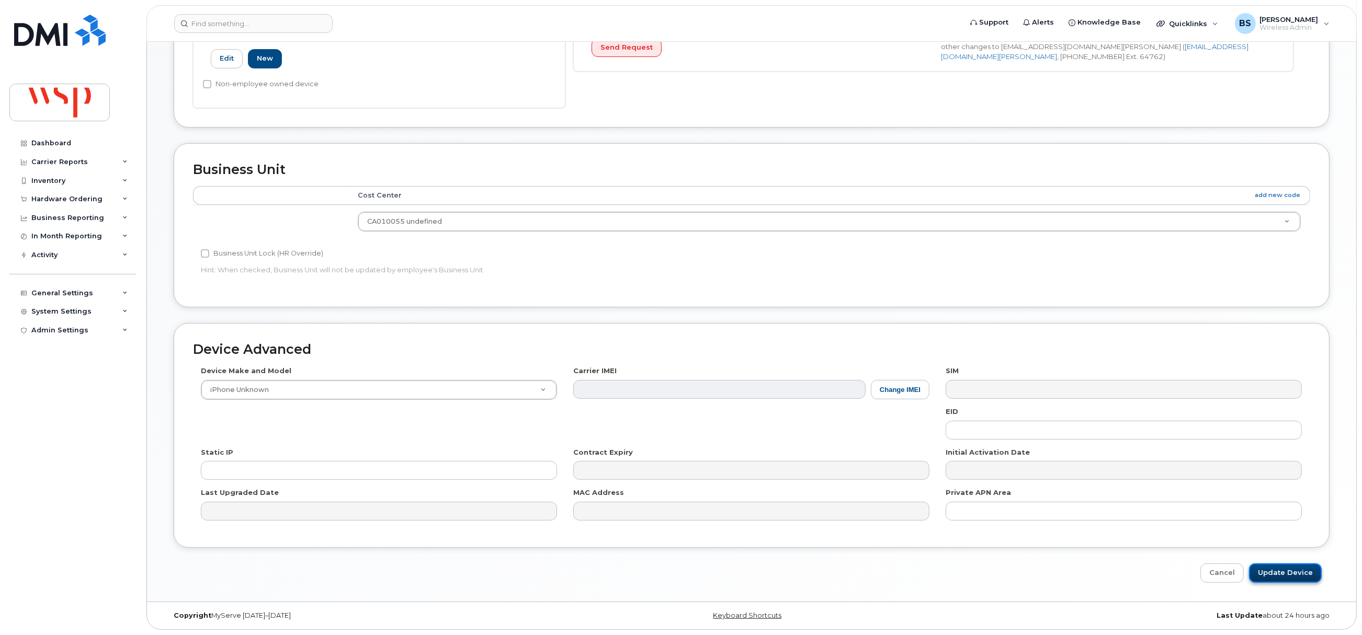
click at [1275, 571] on input "Update Device" at bounding box center [1285, 573] width 73 height 19
type input "Saving..."
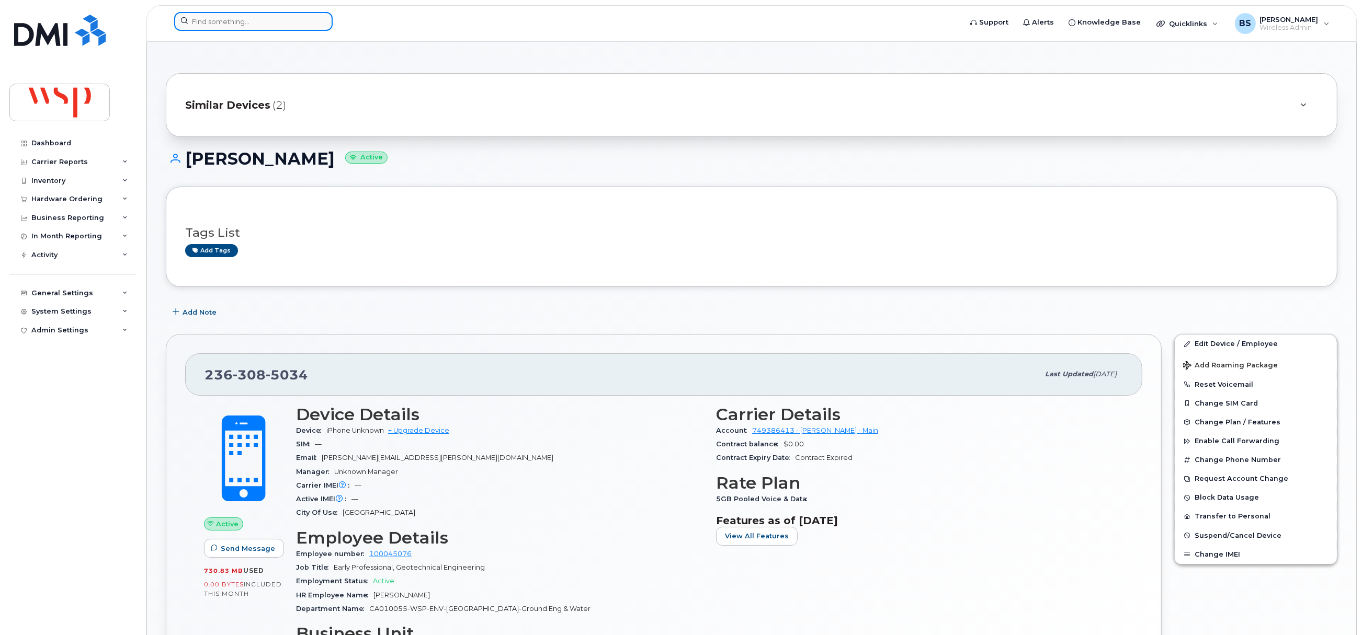
drag, startPoint x: 235, startPoint y: 19, endPoint x: 237, endPoint y: 14, distance: 5.6
click at [235, 19] on input at bounding box center [253, 21] width 158 height 19
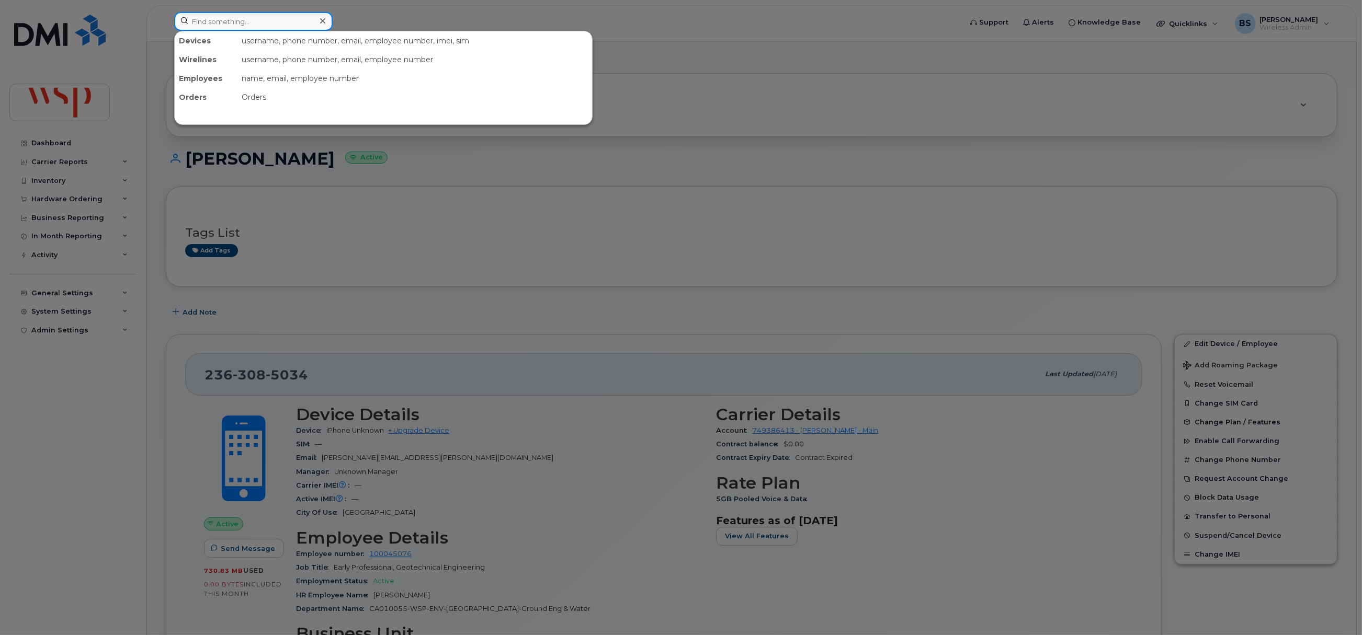
paste input "236-878-1372"
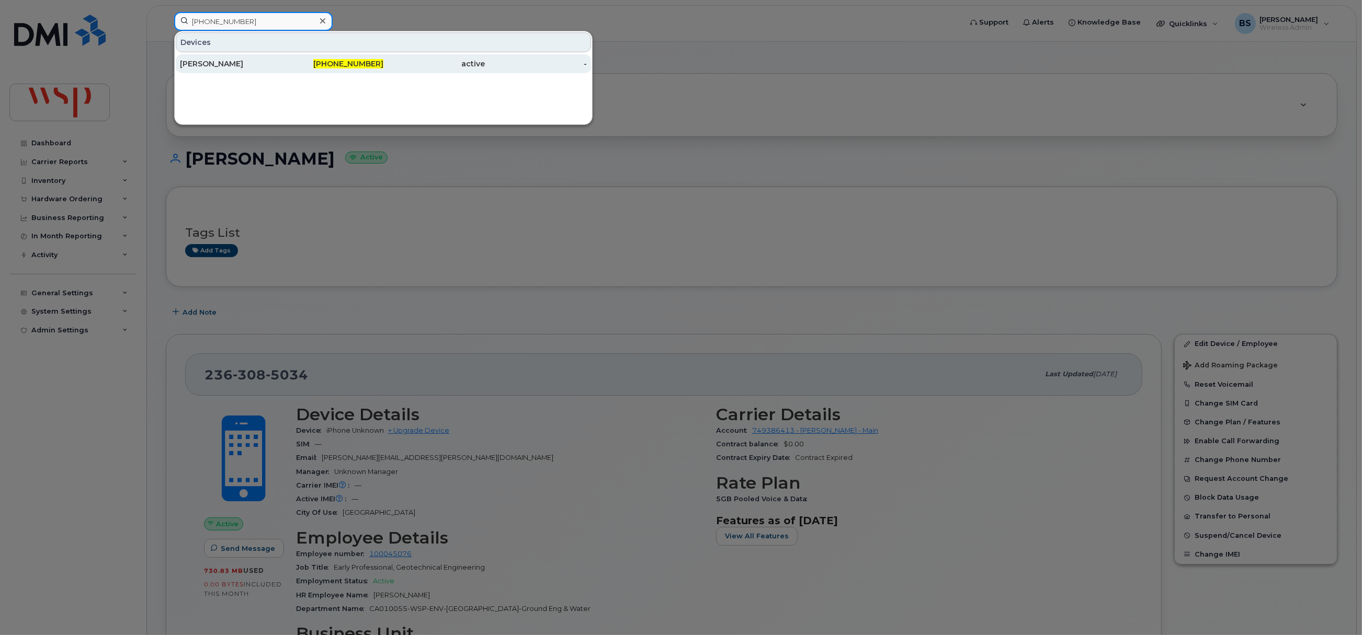
type input "236-878-1372"
click at [218, 63] on div "[PERSON_NAME]" at bounding box center [231, 64] width 102 height 10
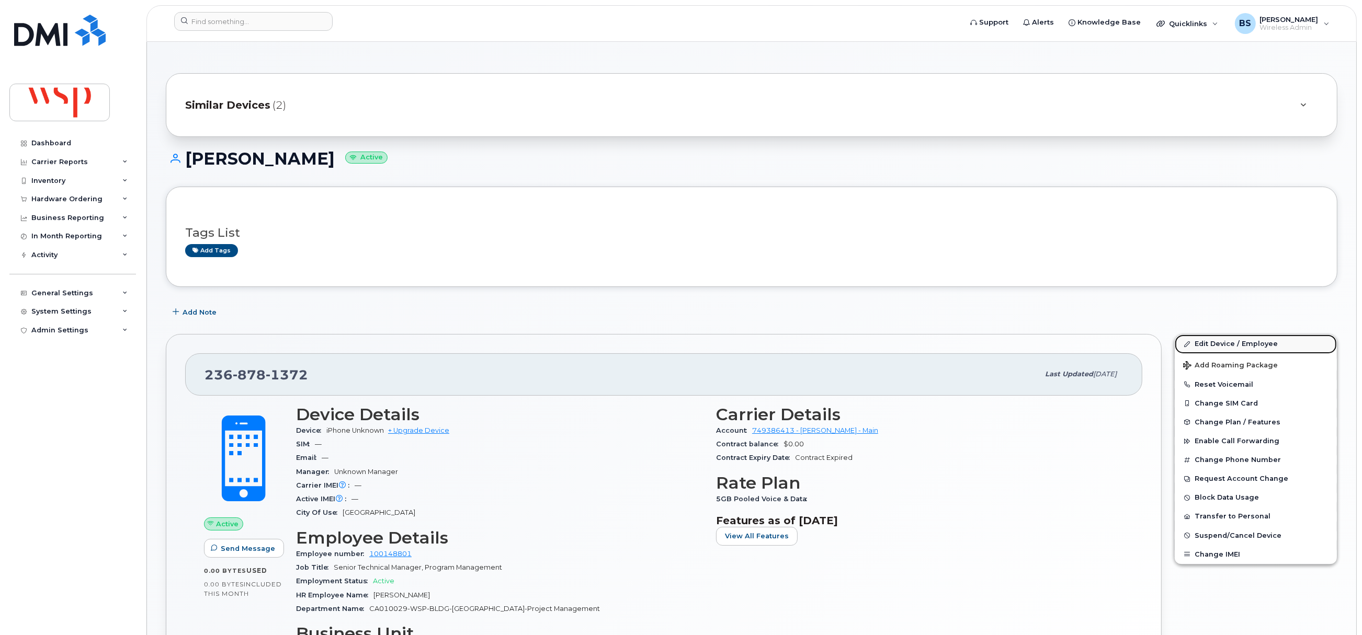
click at [1208, 345] on link "Edit Device / Employee" at bounding box center [1256, 344] width 162 height 19
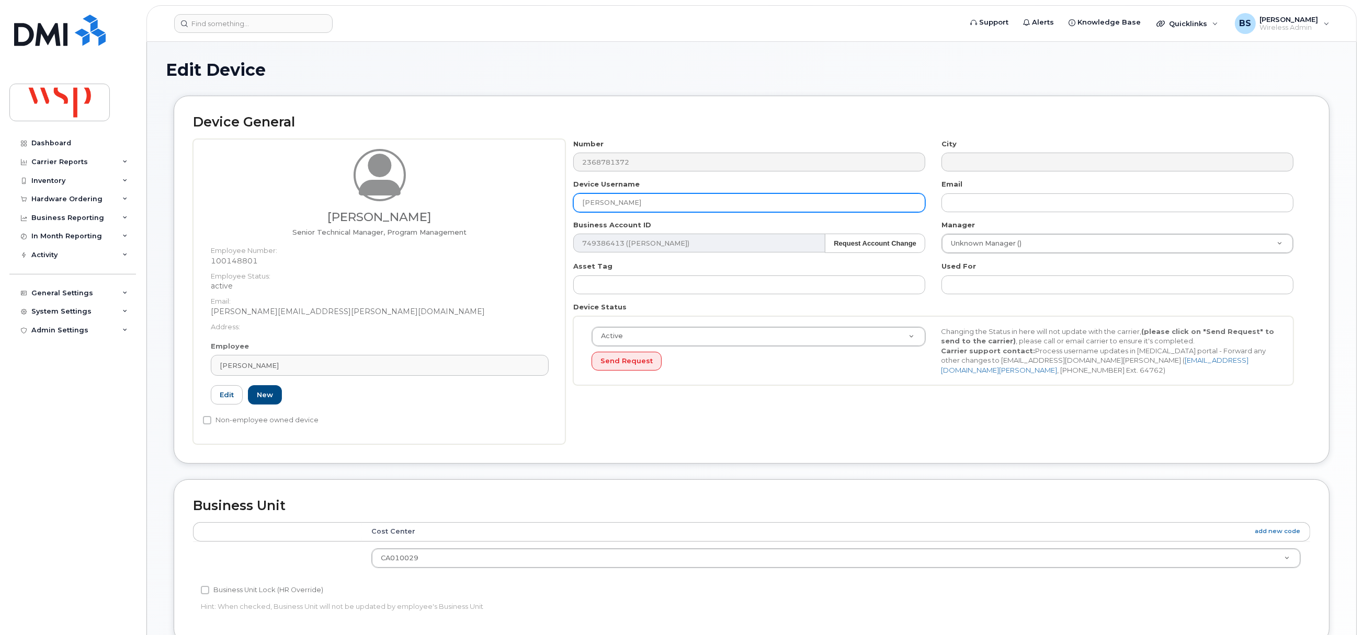
drag, startPoint x: 629, startPoint y: 208, endPoint x: 489, endPoint y: 226, distance: 140.8
click at [496, 216] on div "Ronald Parker Senior Technical Manager, Program Management Employee Number: 100…" at bounding box center [751, 291] width 1117 height 305
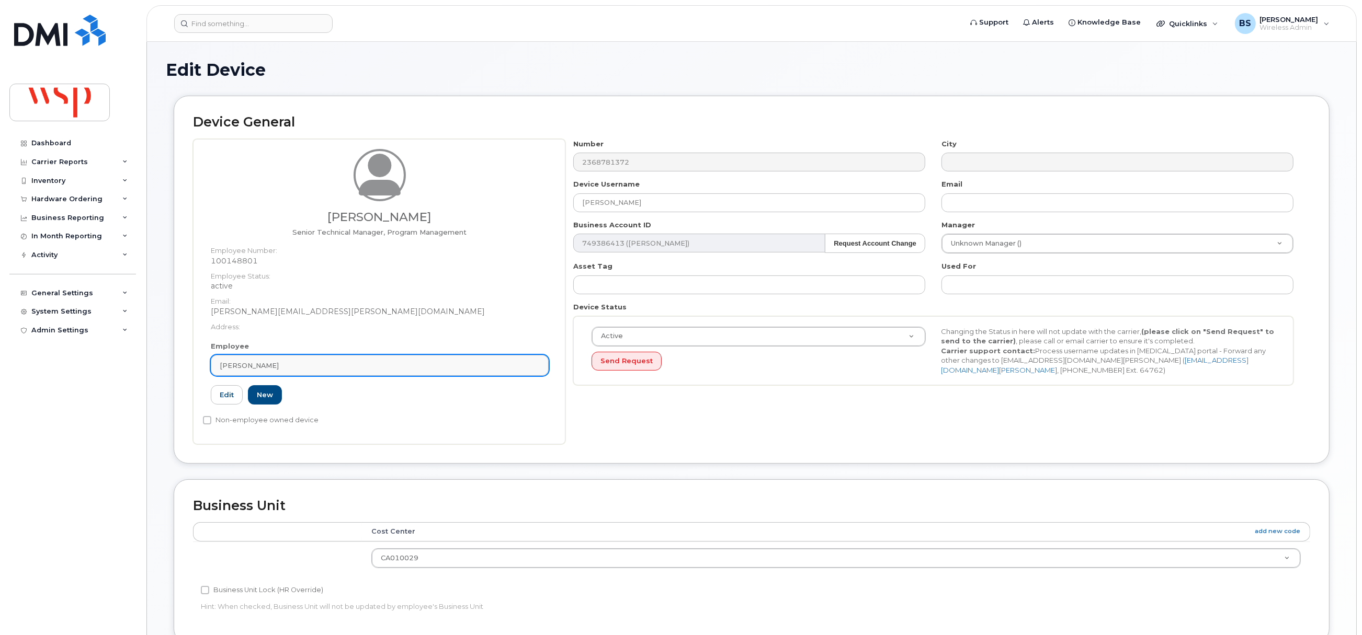
click at [288, 361] on div "[PERSON_NAME]" at bounding box center [380, 366] width 320 height 10
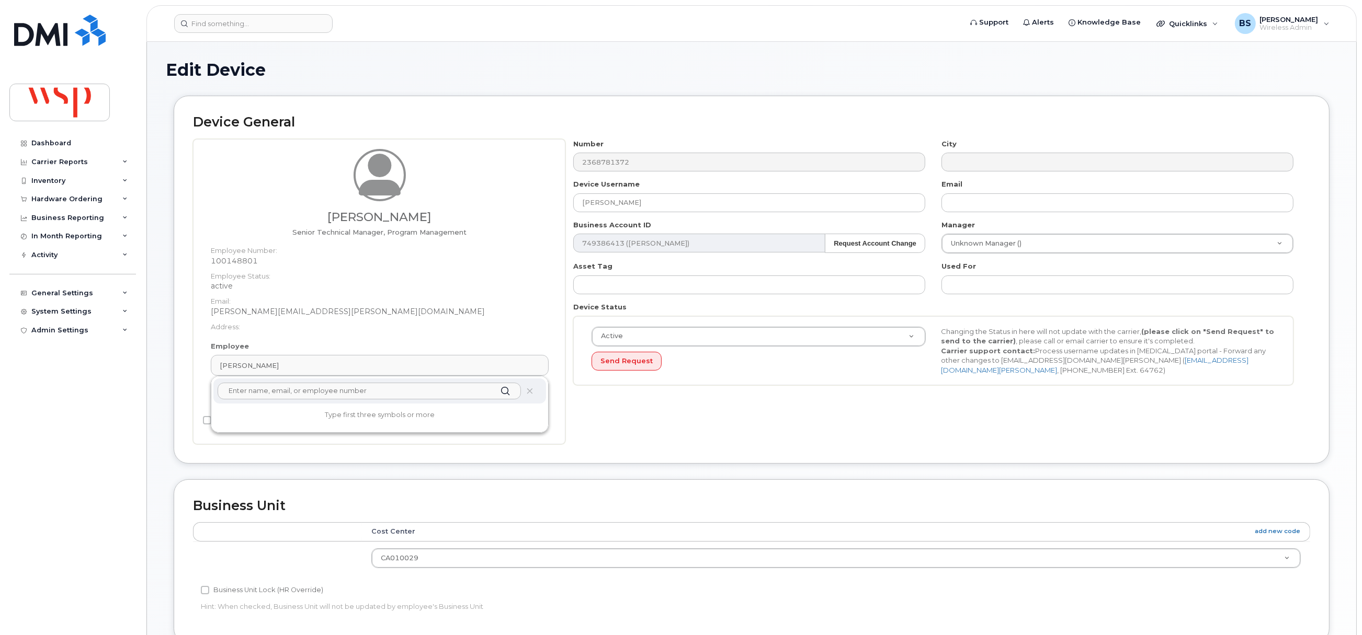
paste input "[PERSON_NAME]"
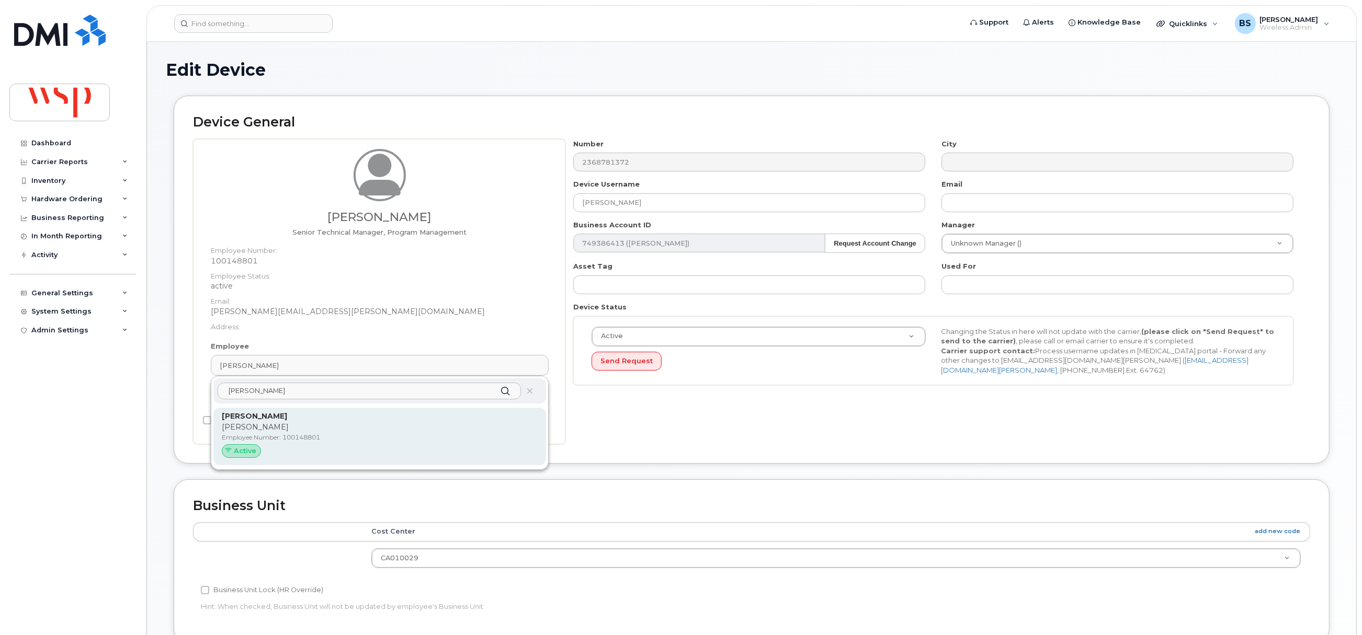
type input "[PERSON_NAME]"
click at [243, 429] on p "Ronald Parker" at bounding box center [380, 427] width 316 height 11
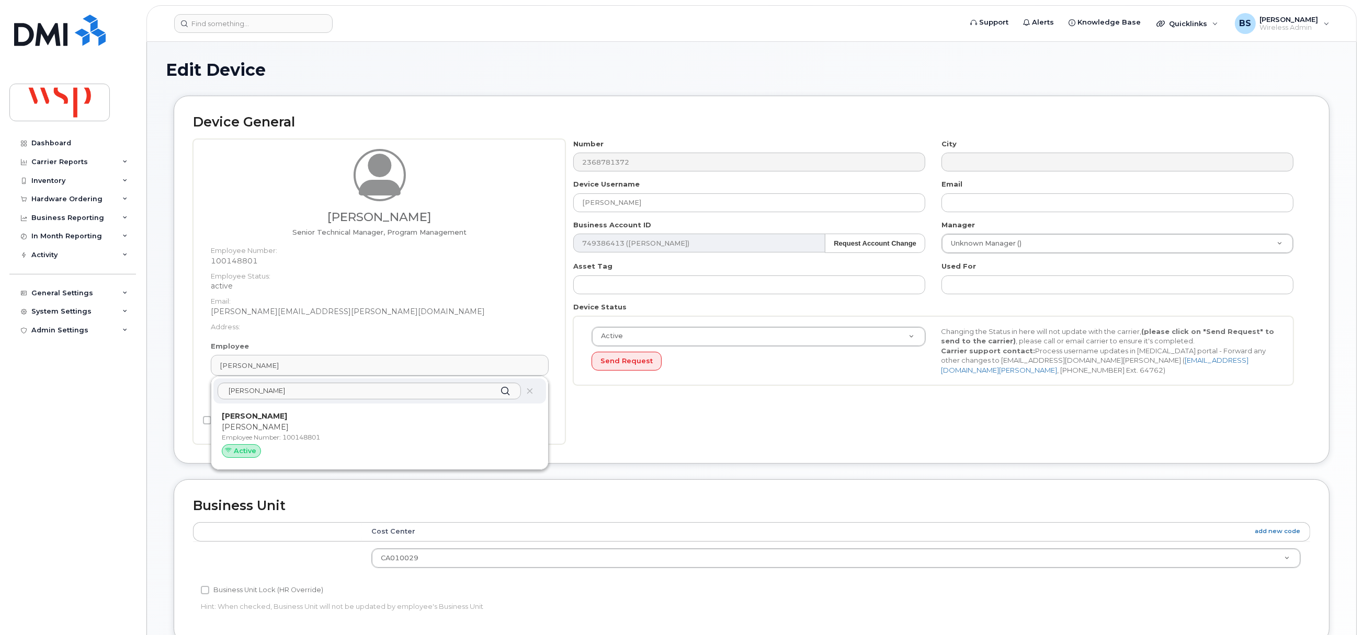
type input "ronald.parker@wsp.com"
type input "5769932"
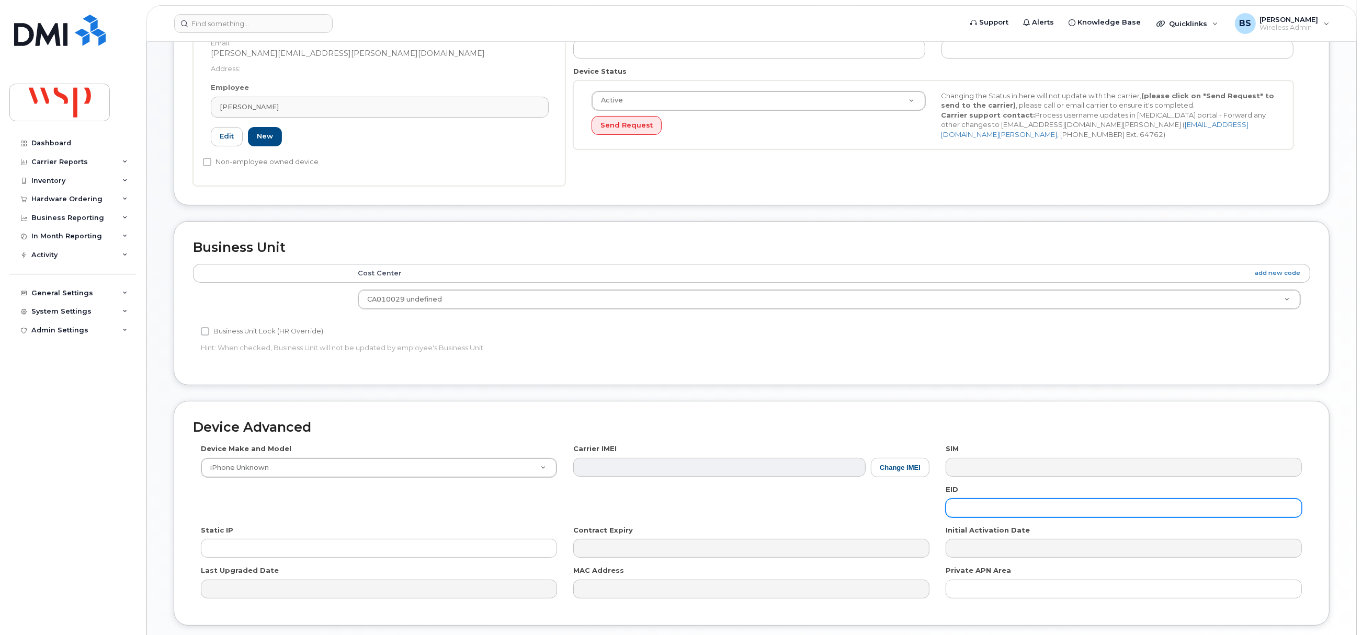
scroll to position [316, 0]
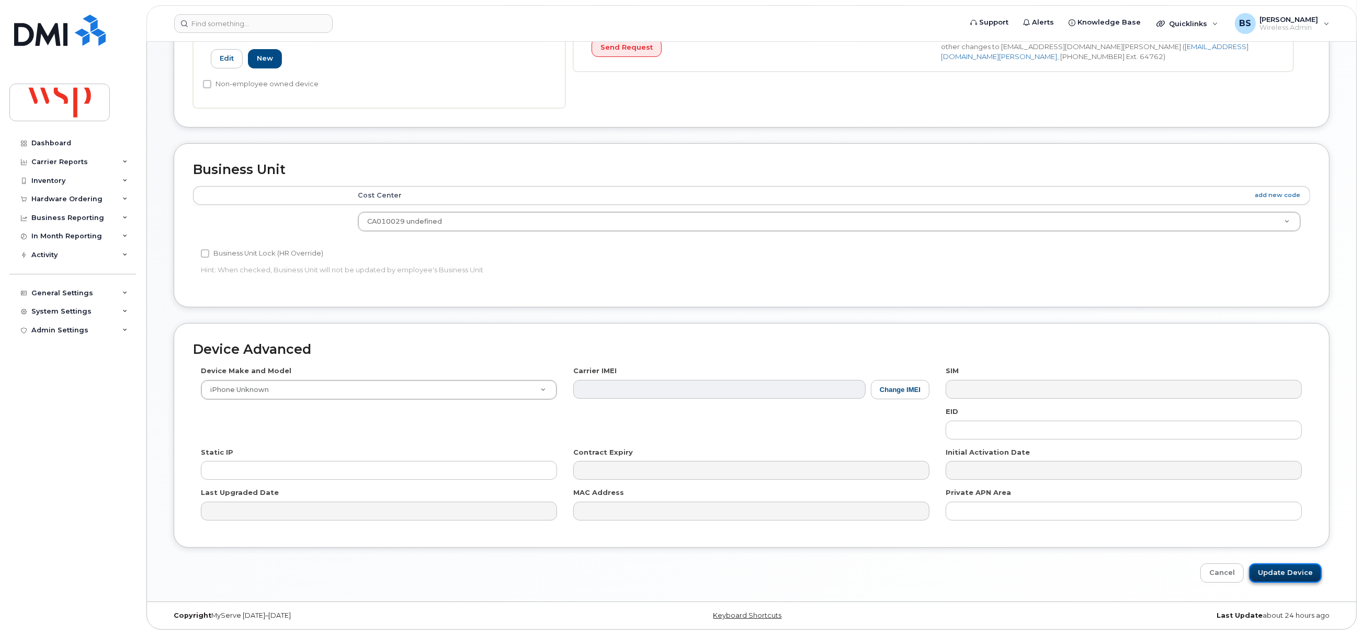
click at [1274, 575] on input "Update Device" at bounding box center [1285, 573] width 73 height 19
type input "Saving..."
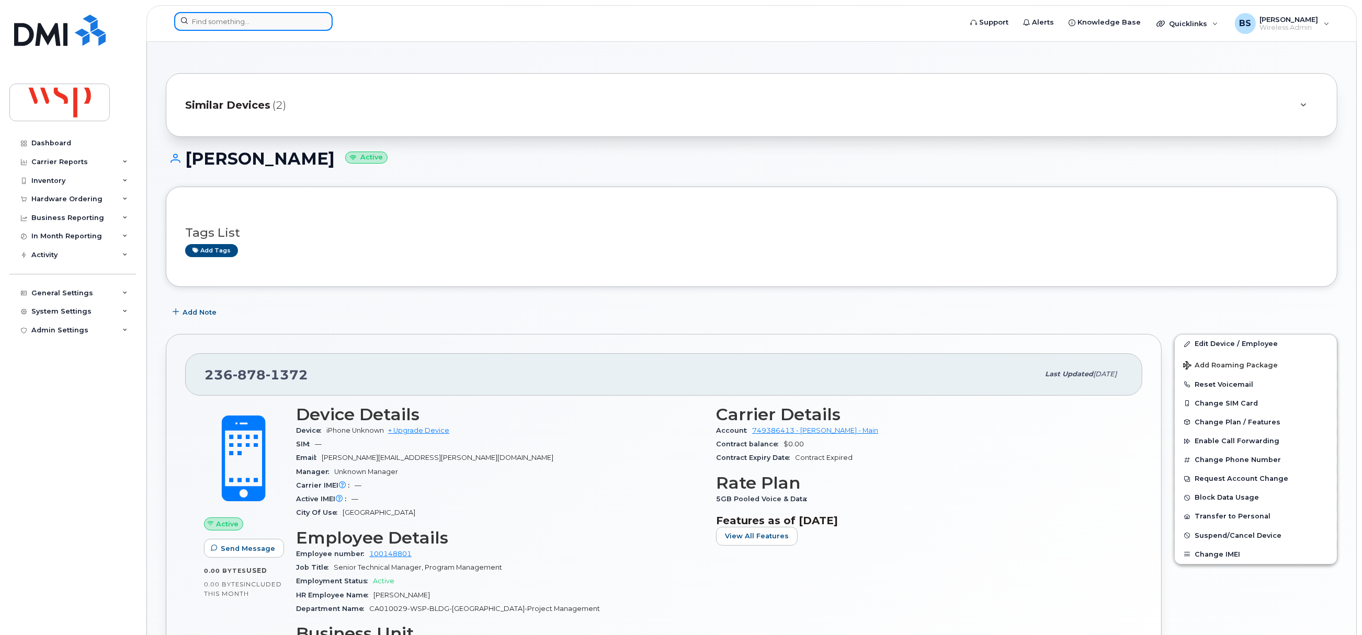
drag, startPoint x: 261, startPoint y: 16, endPoint x: 266, endPoint y: 14, distance: 5.6
click at [262, 17] on input at bounding box center [253, 21] width 158 height 19
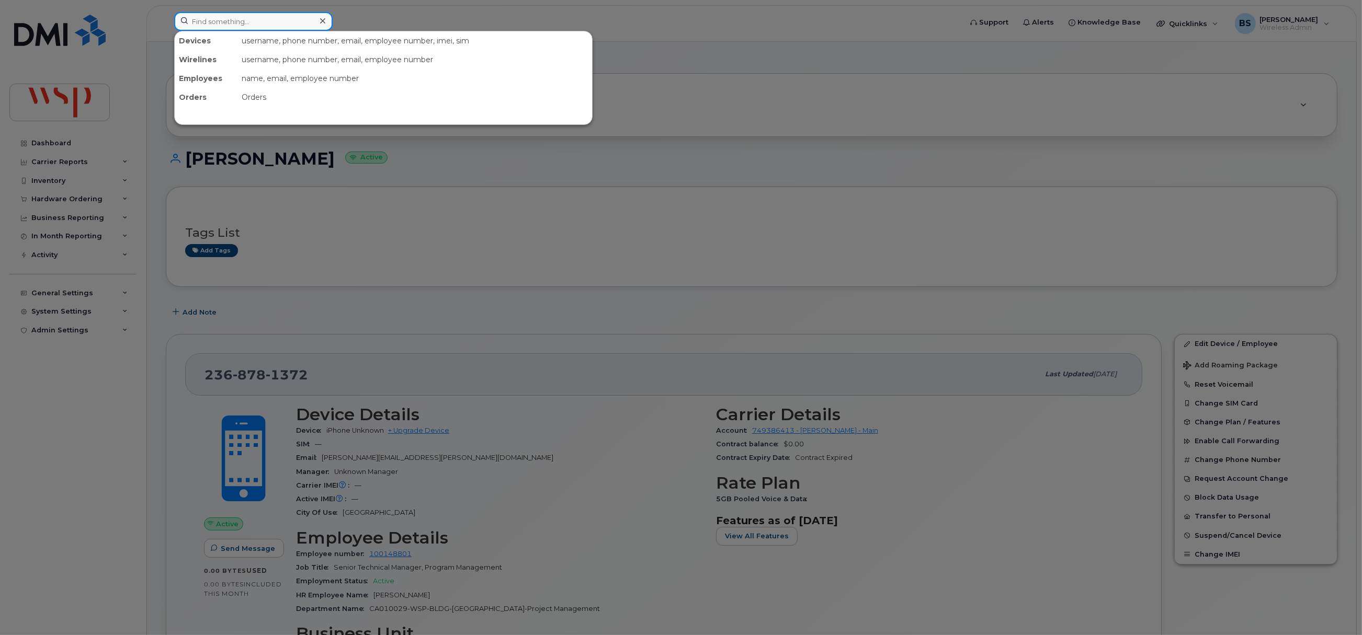
paste input "[PHONE_NUMBER]"
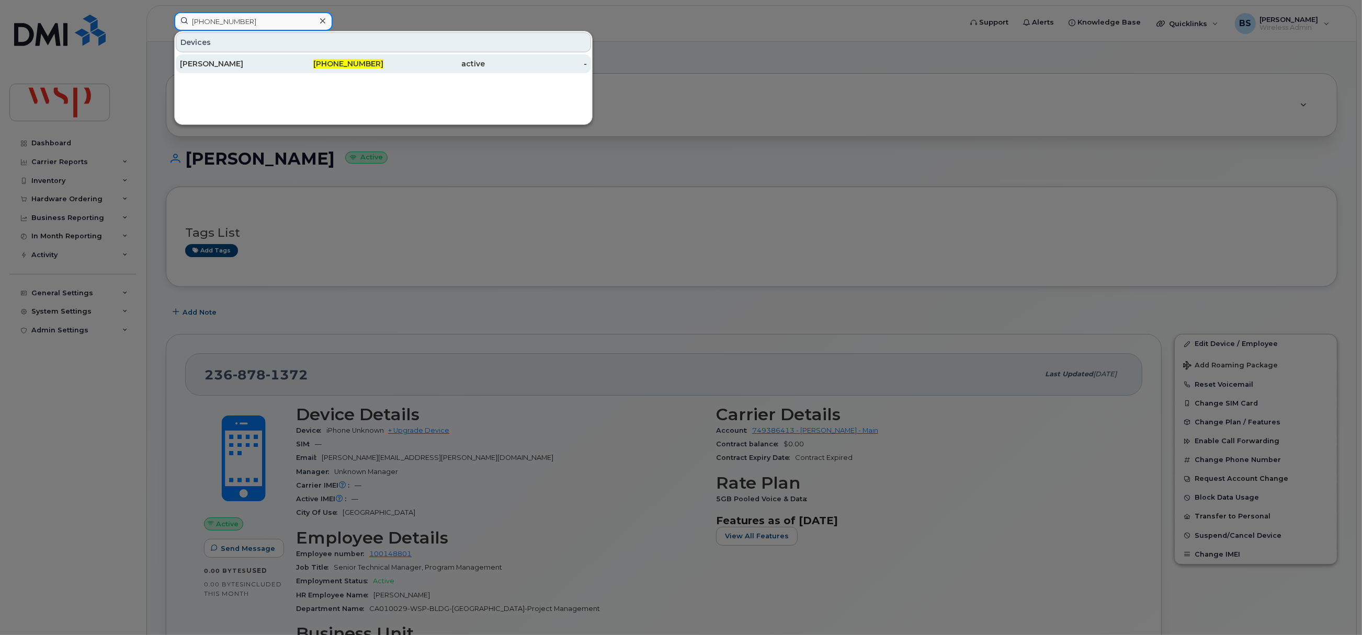
type input "[PHONE_NUMBER]"
click at [223, 64] on div "[PERSON_NAME]" at bounding box center [231, 64] width 102 height 10
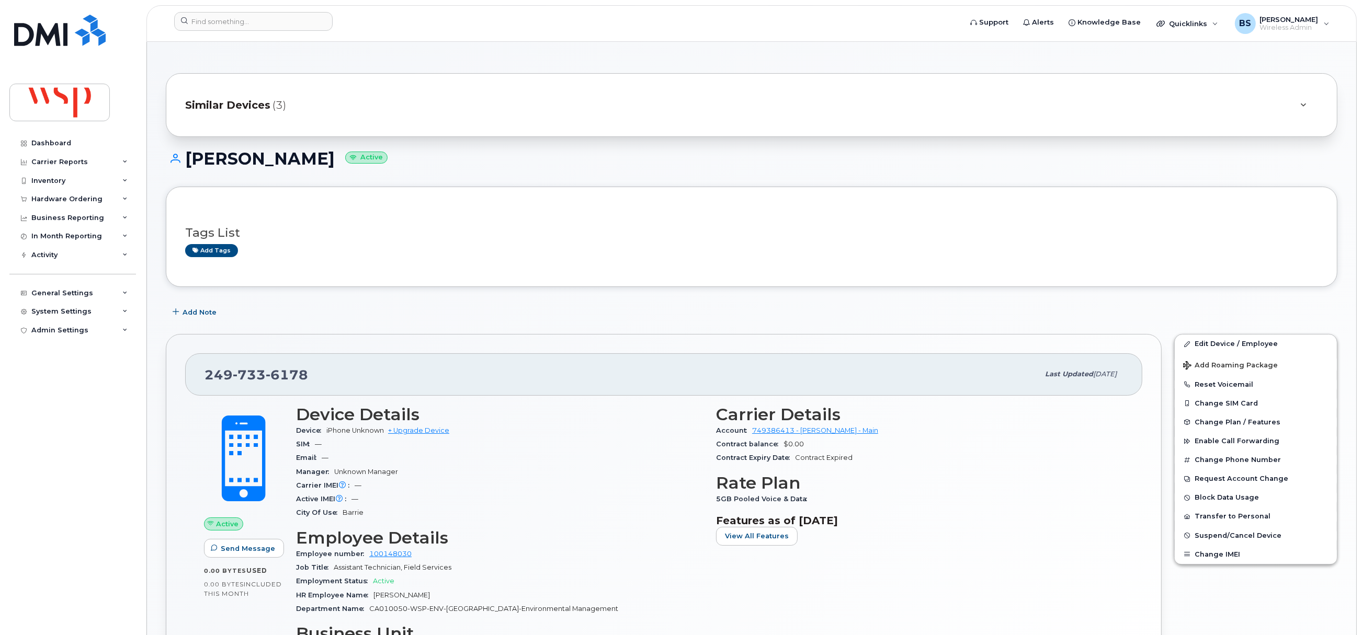
click at [1208, 256] on div "Add tags" at bounding box center [747, 250] width 1124 height 13
click at [1207, 343] on link "Edit Device / Employee" at bounding box center [1256, 344] width 162 height 19
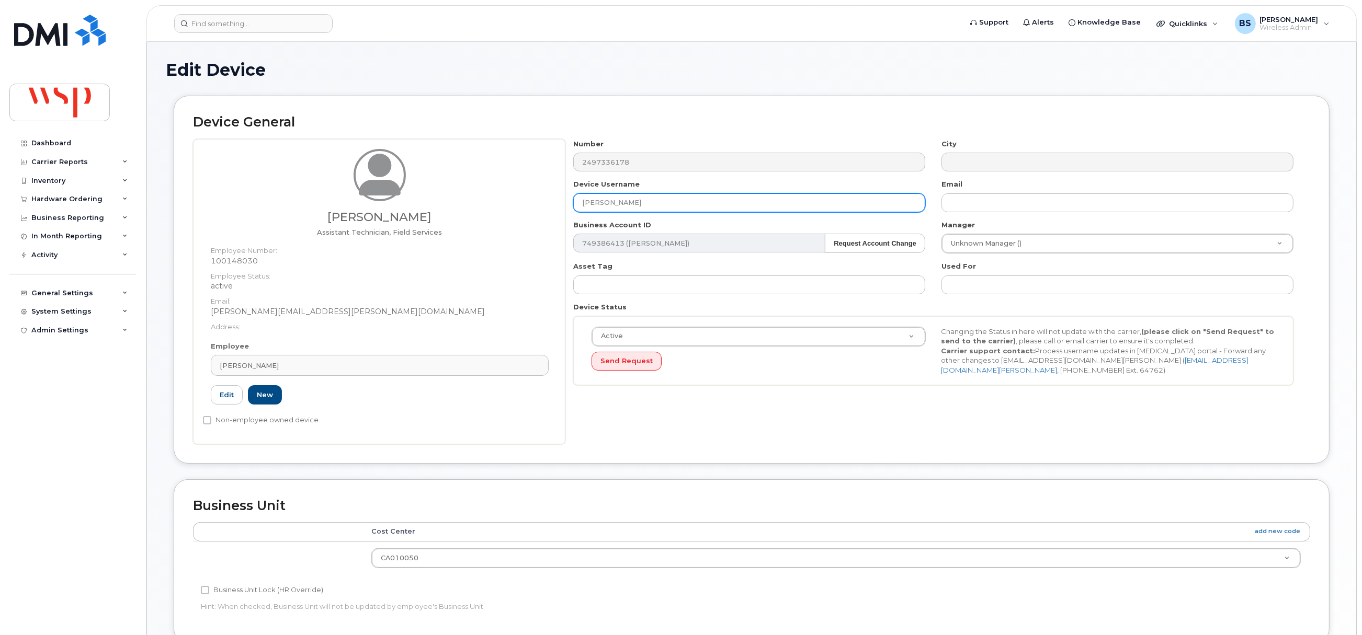
drag, startPoint x: 595, startPoint y: 208, endPoint x: 475, endPoint y: 223, distance: 120.7
click at [478, 213] on div "Paula Hesser Assistant Technician, Field Services Employee Number: 100148030 Em…" at bounding box center [751, 291] width 1117 height 305
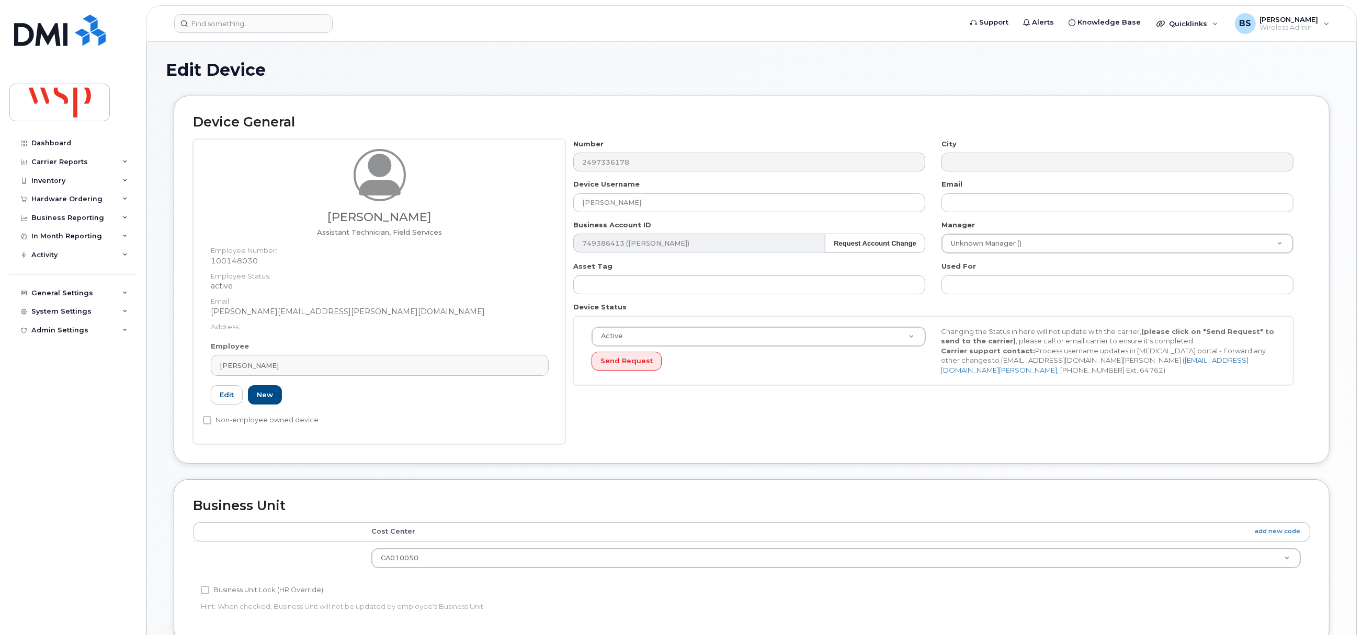
drag, startPoint x: 261, startPoint y: 367, endPoint x: 264, endPoint y: 351, distance: 15.4
click at [261, 366] on span "[PERSON_NAME]" at bounding box center [249, 366] width 59 height 10
paste input "[PERSON_NAME]"
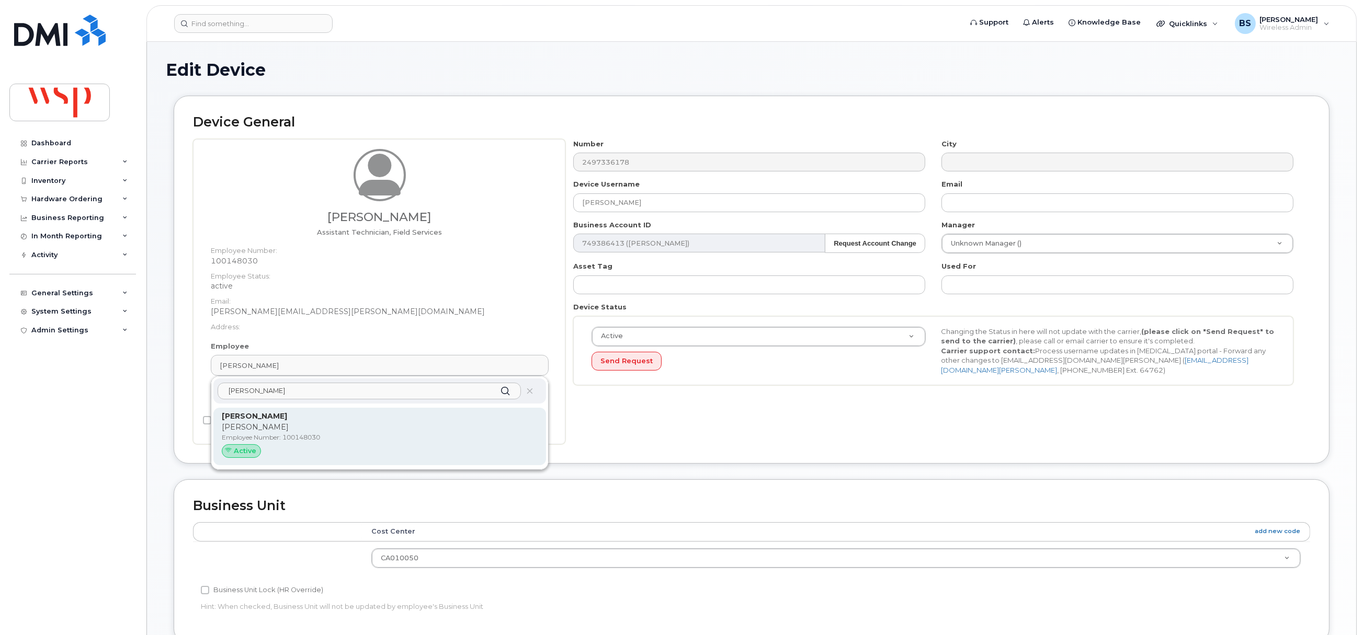
type input "[PERSON_NAME]"
click at [250, 426] on p "Paula Hesser" at bounding box center [380, 427] width 316 height 11
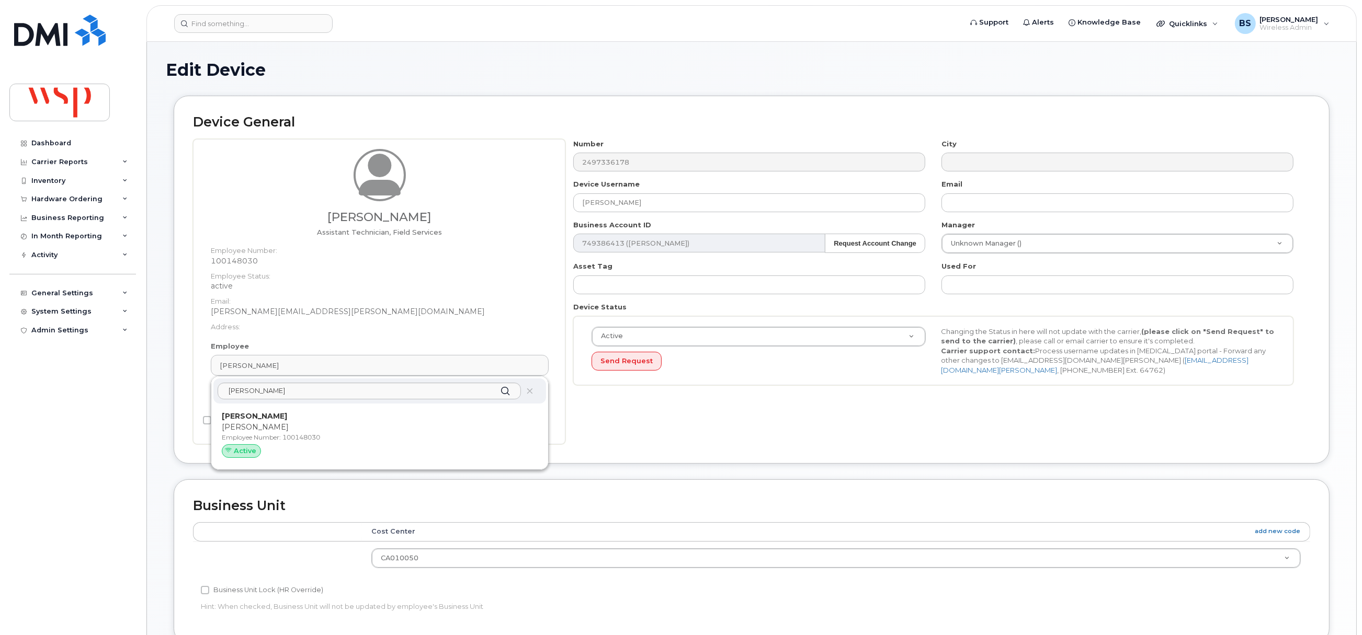
type input "paula.hesser@wsp.com"
type input "5769904"
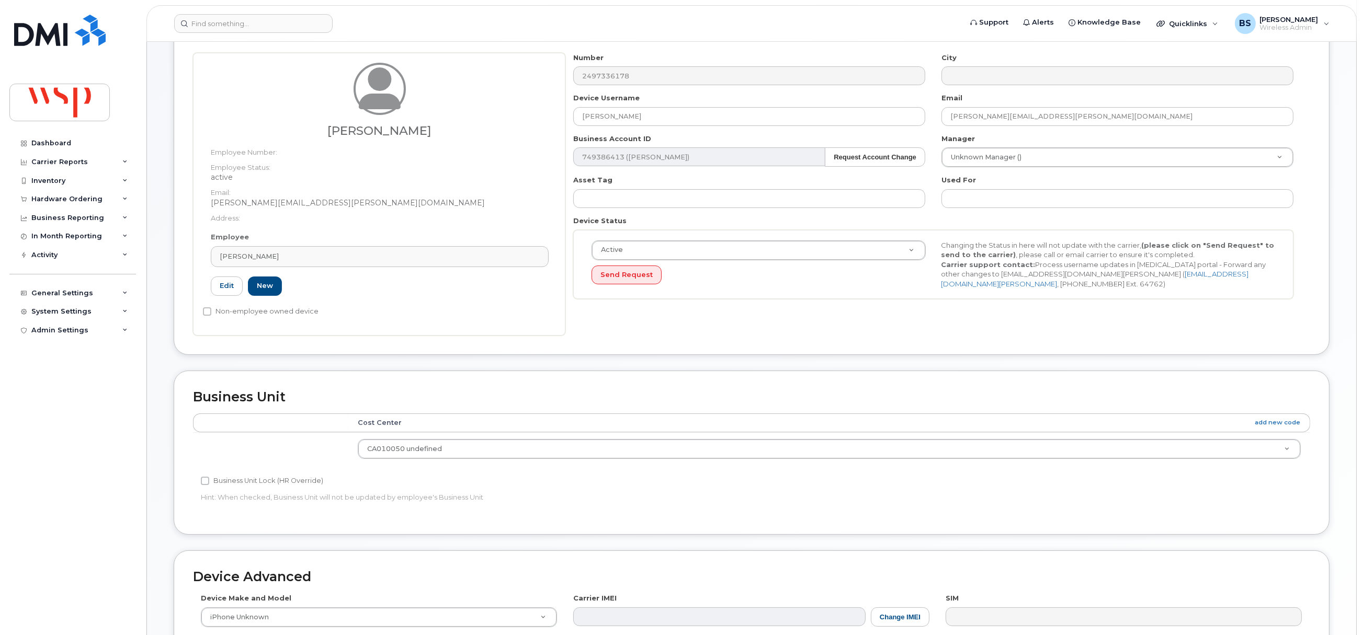
scroll to position [316, 0]
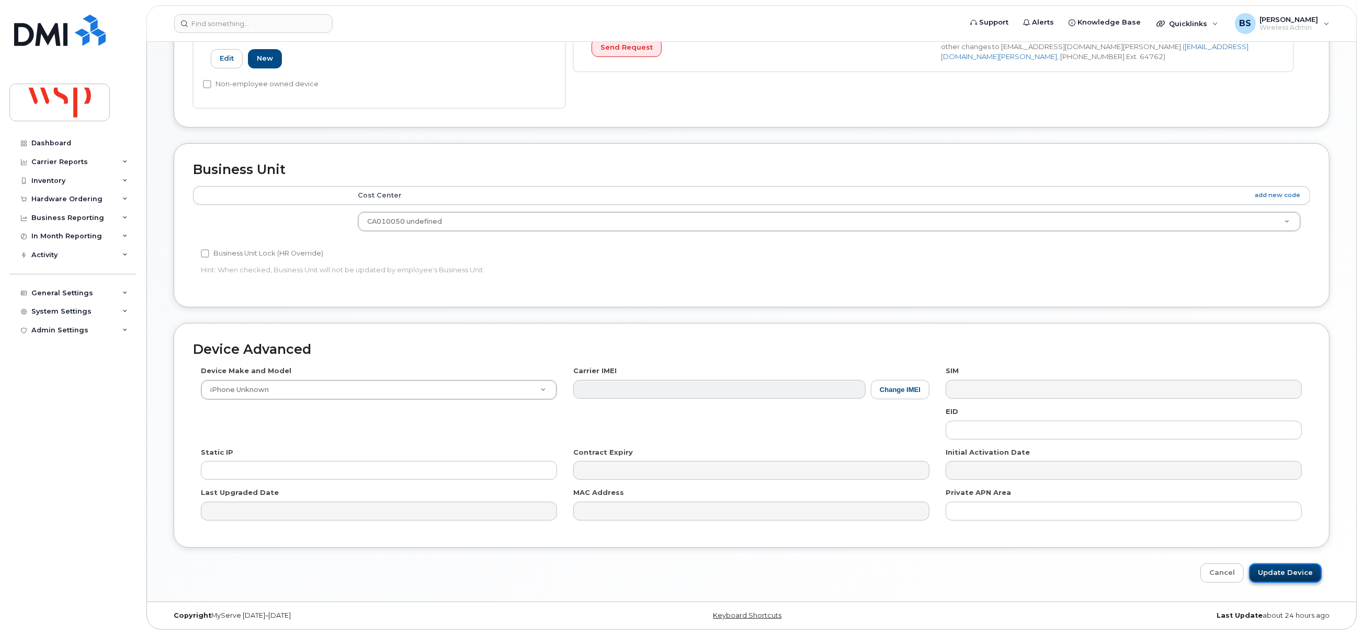
click at [1272, 571] on input "Update Device" at bounding box center [1285, 573] width 73 height 19
type input "Saving..."
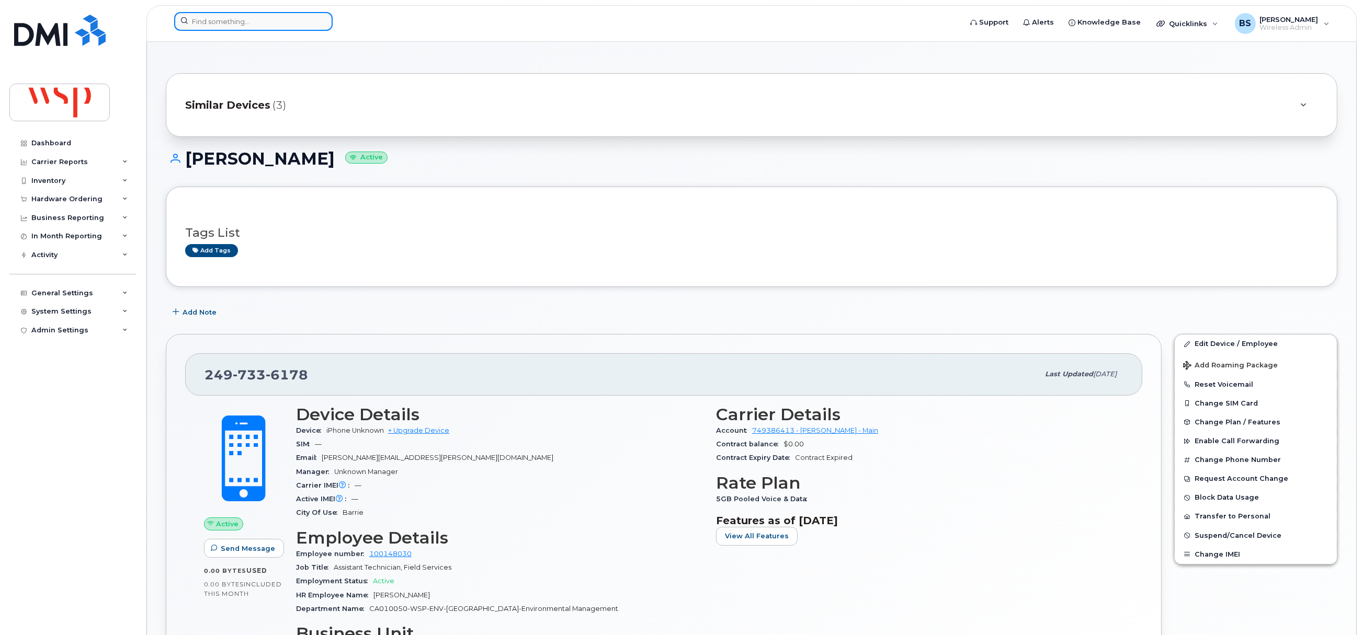
click at [225, 26] on input at bounding box center [253, 21] width 158 height 19
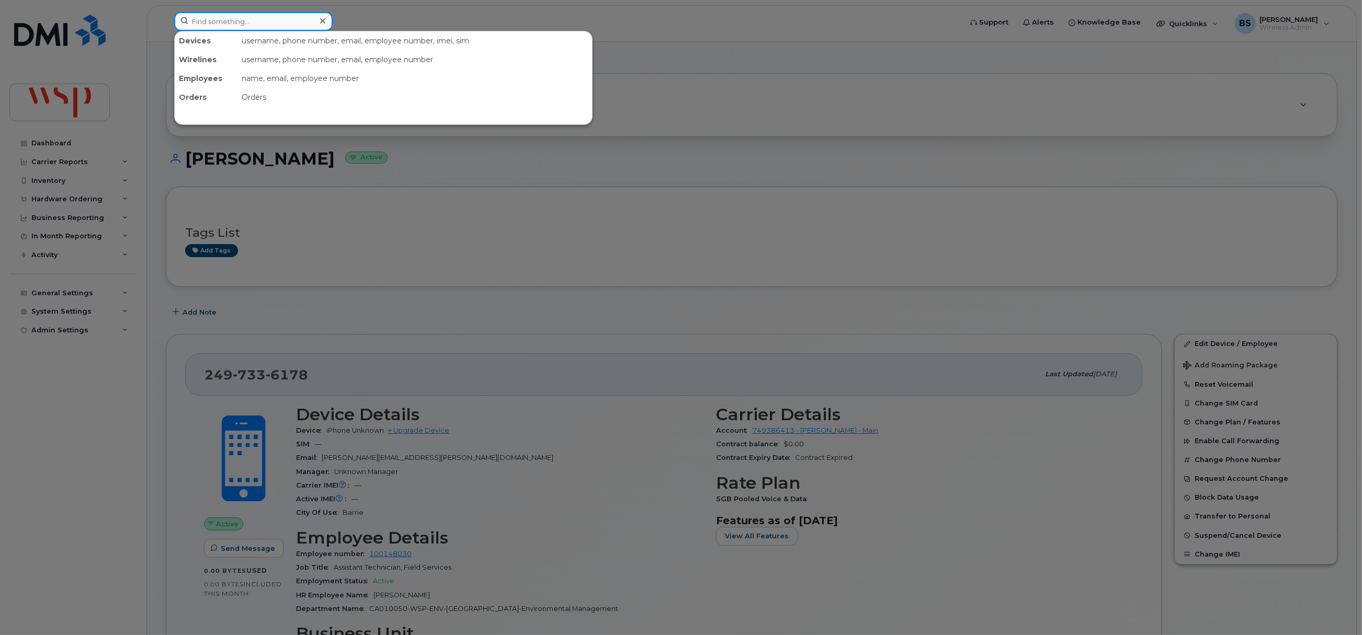
paste input "[PHONE_NUMBER]"
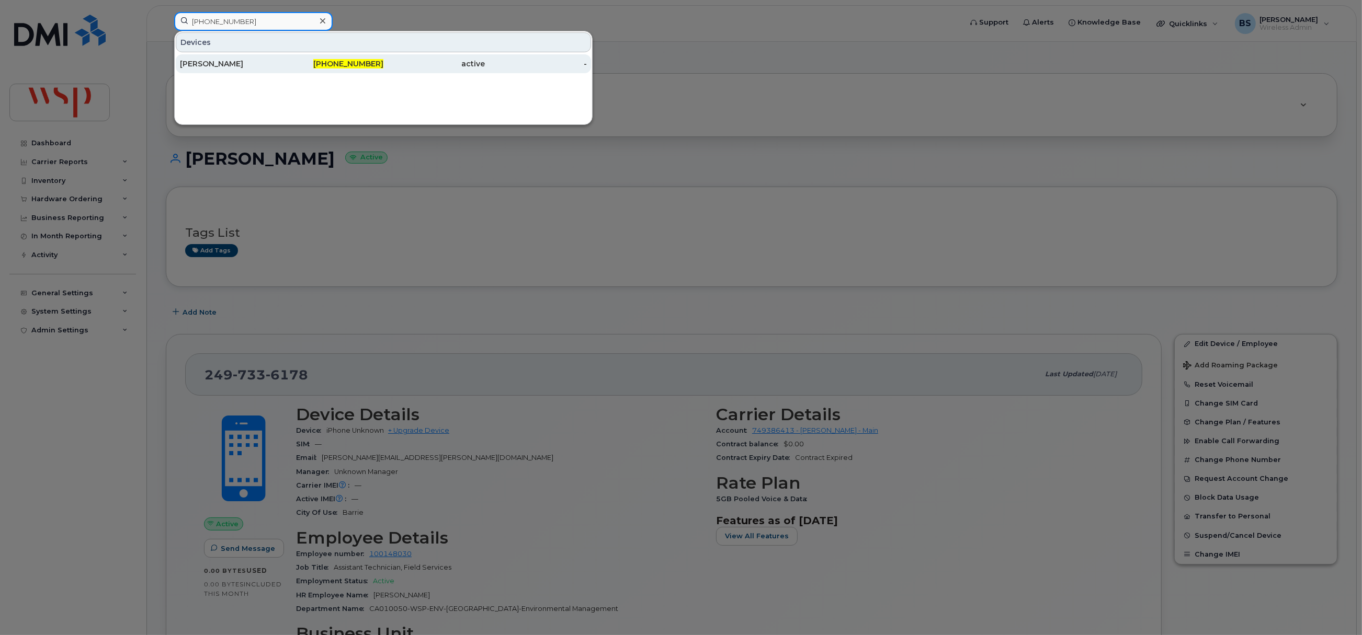
type input "[PHONE_NUMBER]"
click at [219, 63] on div "[PERSON_NAME]" at bounding box center [231, 64] width 102 height 10
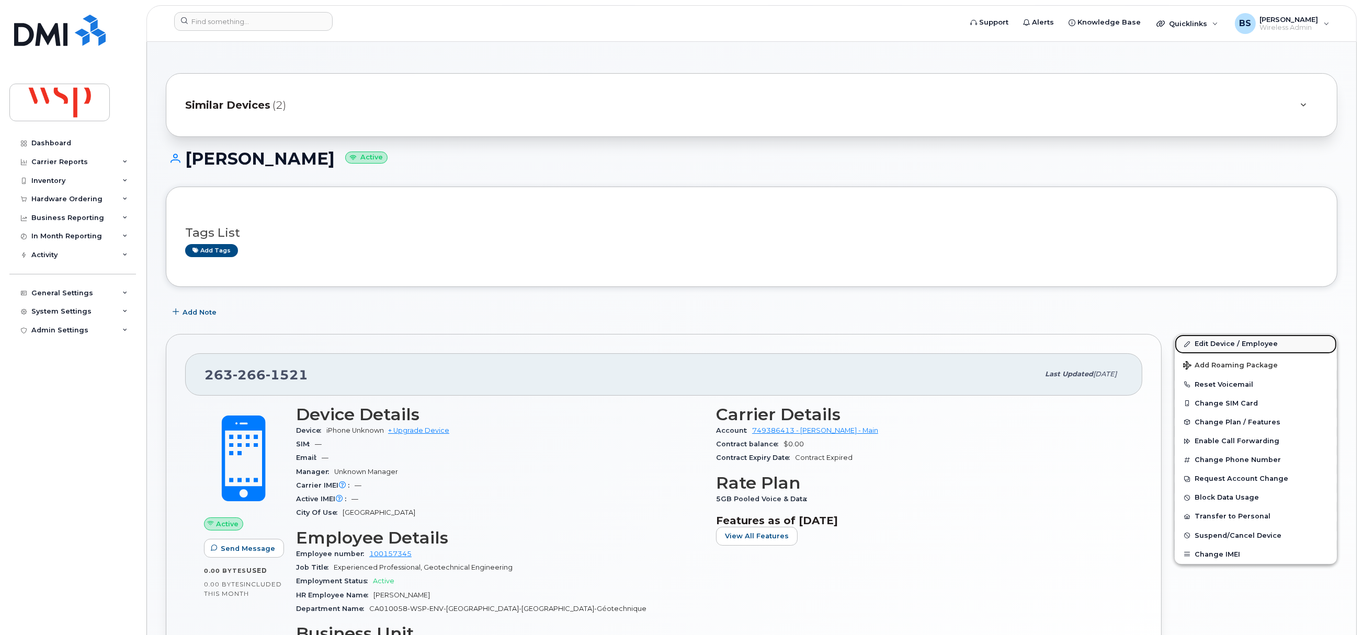
click at [1209, 346] on link "Edit Device / Employee" at bounding box center [1256, 344] width 162 height 19
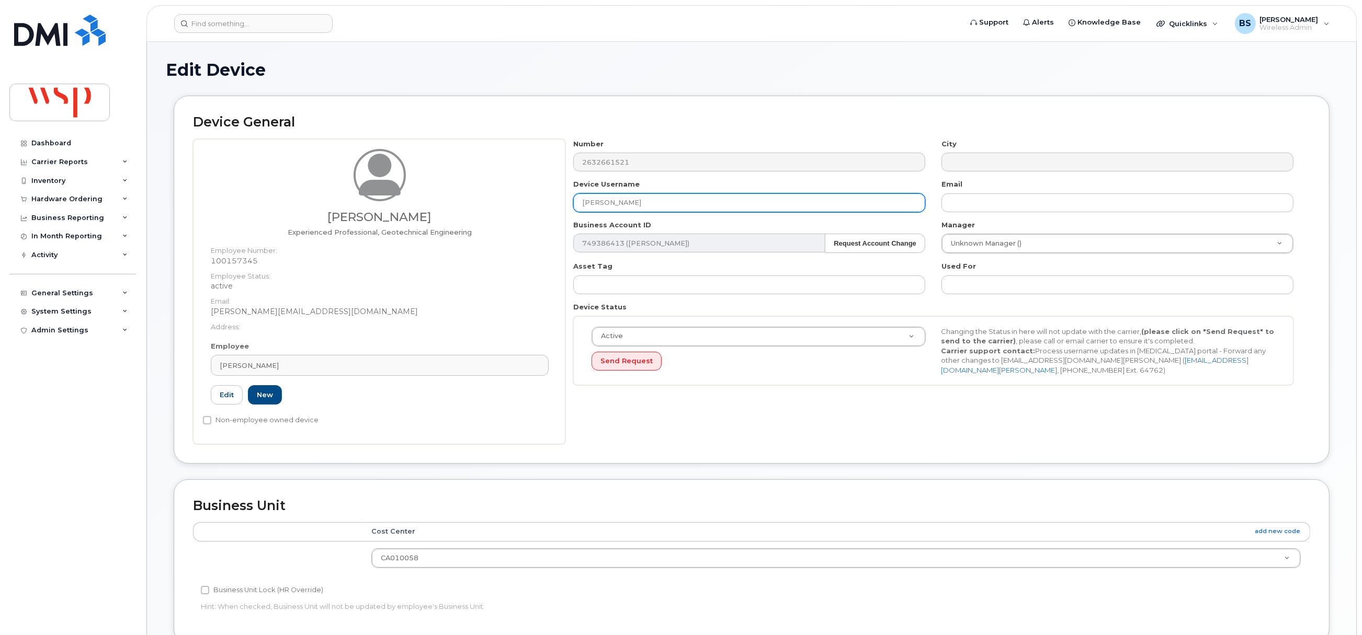
drag, startPoint x: 713, startPoint y: 208, endPoint x: 427, endPoint y: 212, distance: 286.1
click at [436, 212] on div "Mohamed Ben Romdhan Experienced Professional, Geotechnical Engineering Employee…" at bounding box center [751, 291] width 1117 height 305
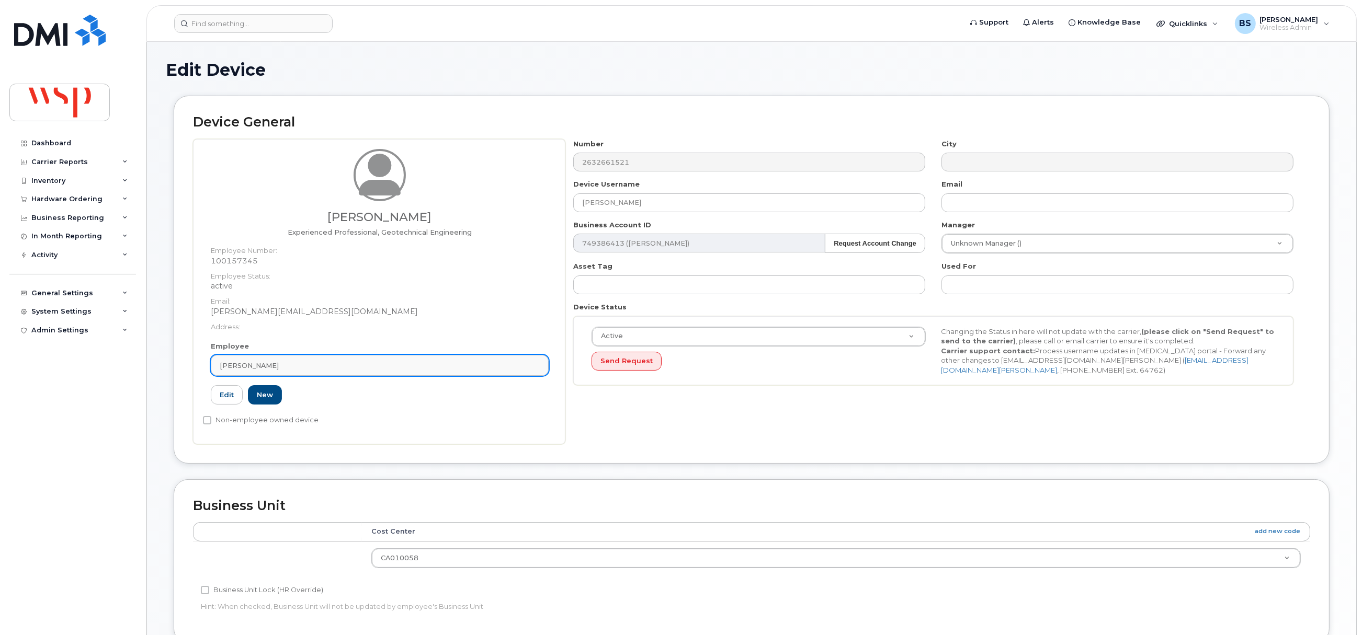
drag, startPoint x: 256, startPoint y: 362, endPoint x: 257, endPoint y: 355, distance: 6.9
click at [254, 362] on span "[PERSON_NAME]" at bounding box center [249, 366] width 59 height 10
paste input "[PERSON_NAME]"
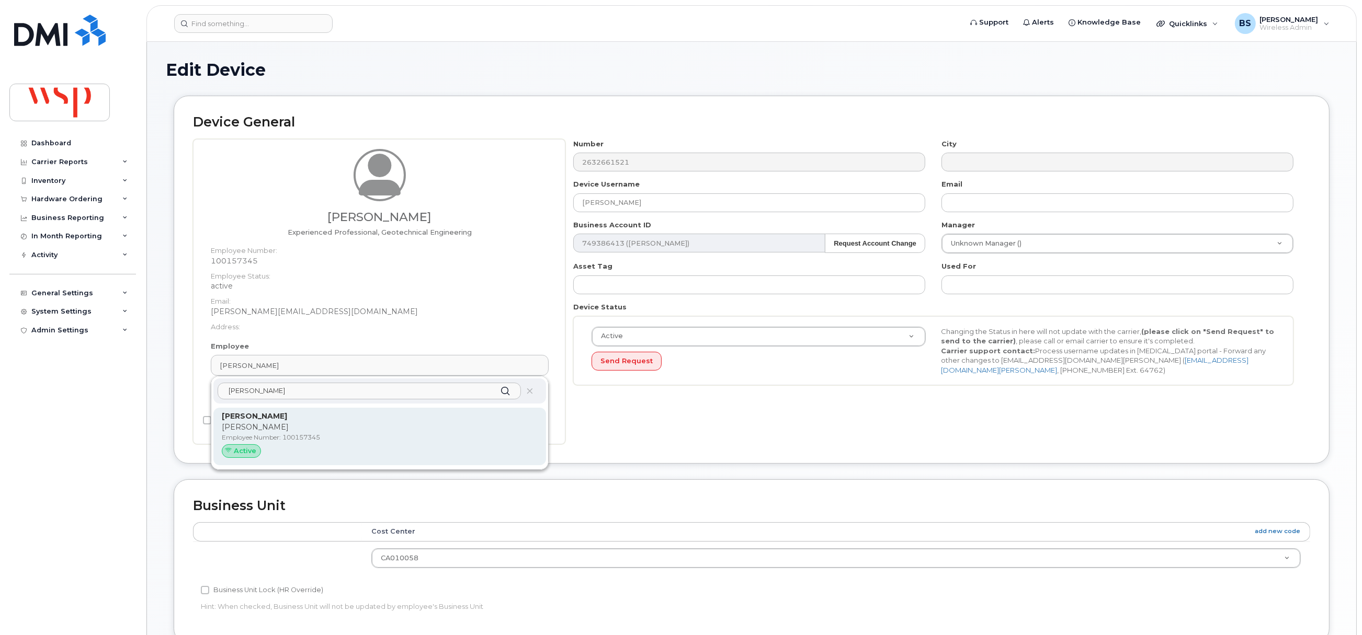
type input "[PERSON_NAME]"
click at [269, 417] on strong "[PERSON_NAME]" at bounding box center [254, 416] width 65 height 9
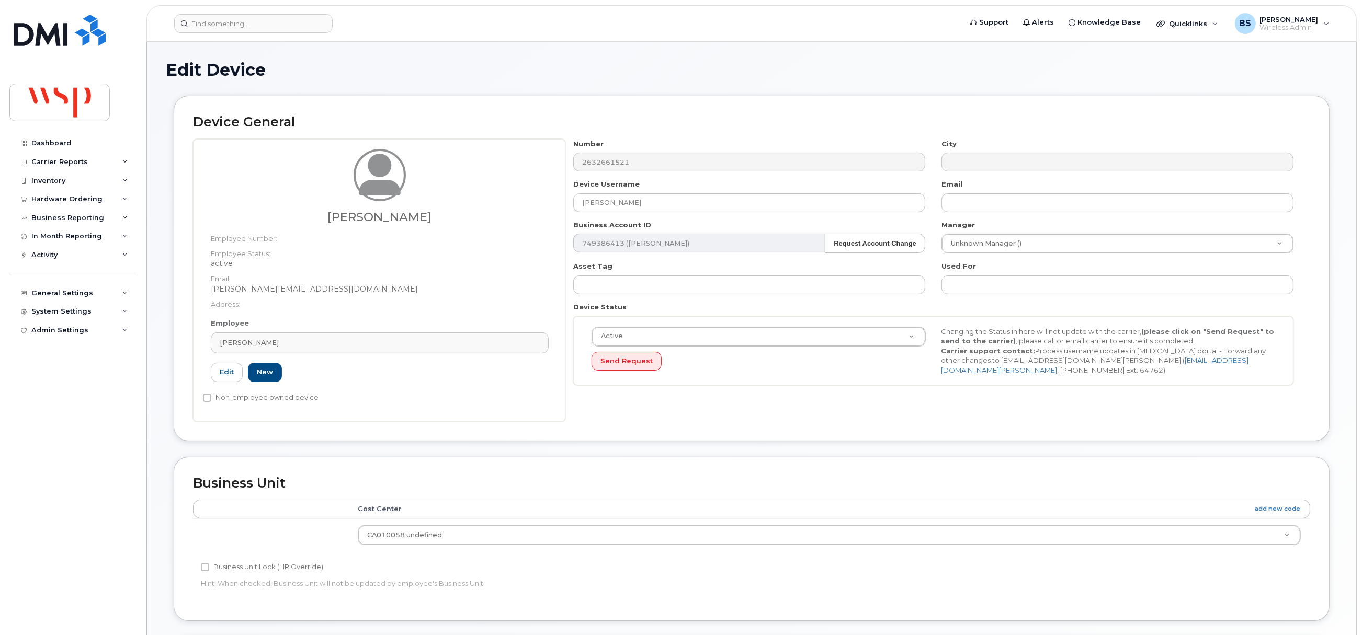
type input "[PERSON_NAME][EMAIL_ADDRESS][DOMAIN_NAME]"
type input "5769854"
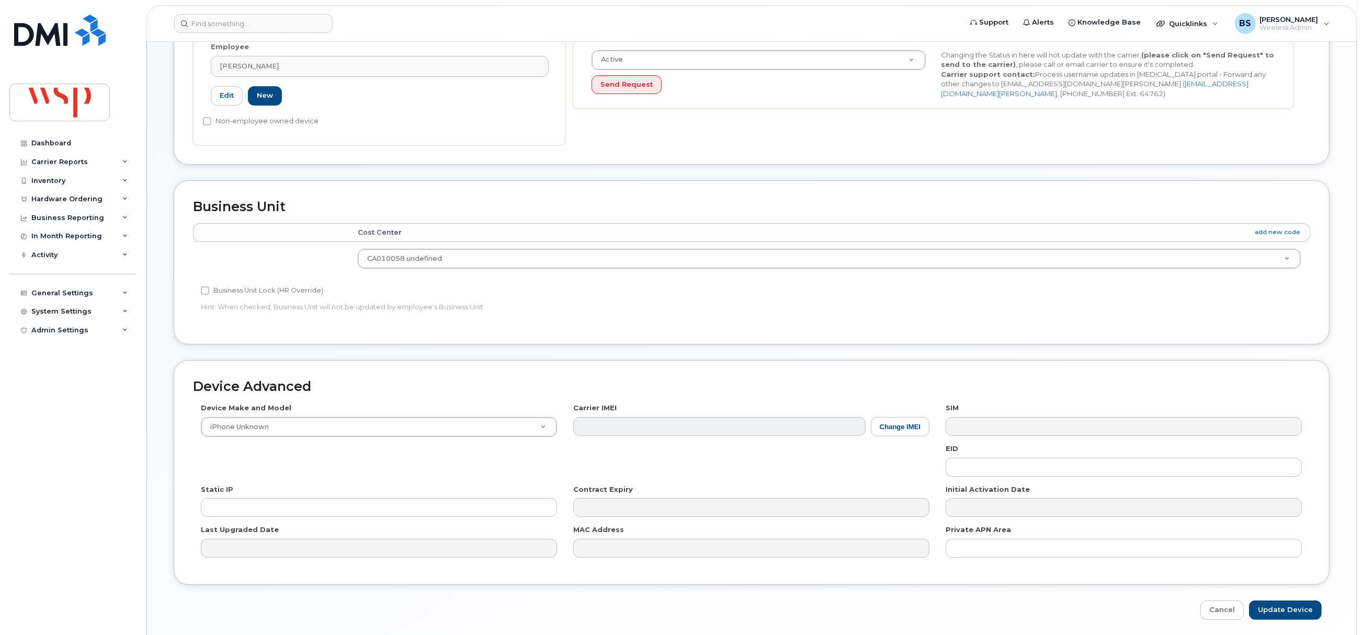
scroll to position [316, 0]
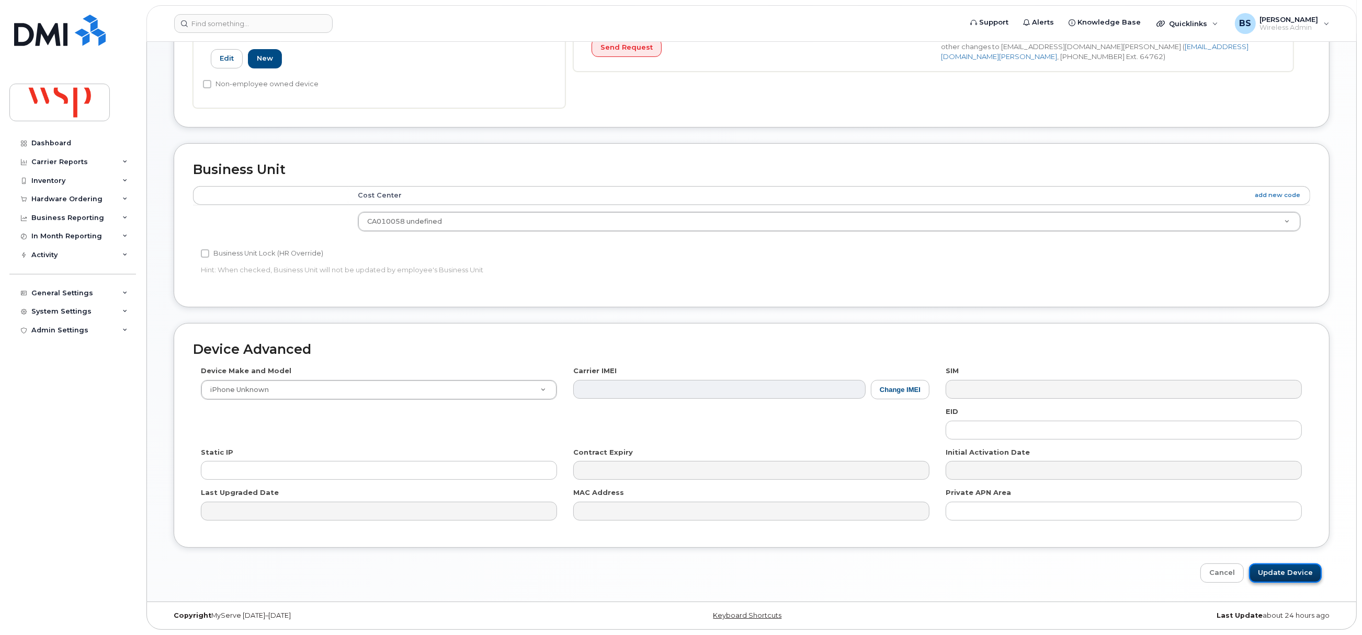
click at [1276, 574] on input "Update Device" at bounding box center [1285, 573] width 73 height 19
type input "Saving..."
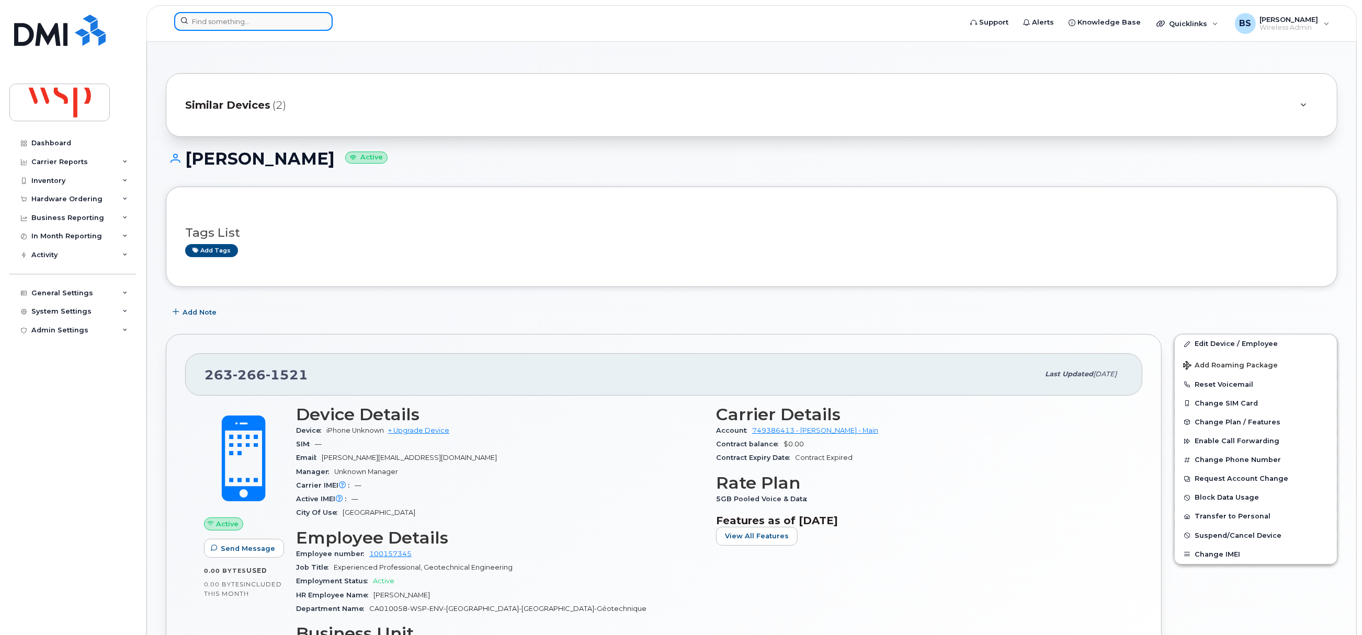
click at [246, 20] on input at bounding box center [253, 21] width 158 height 19
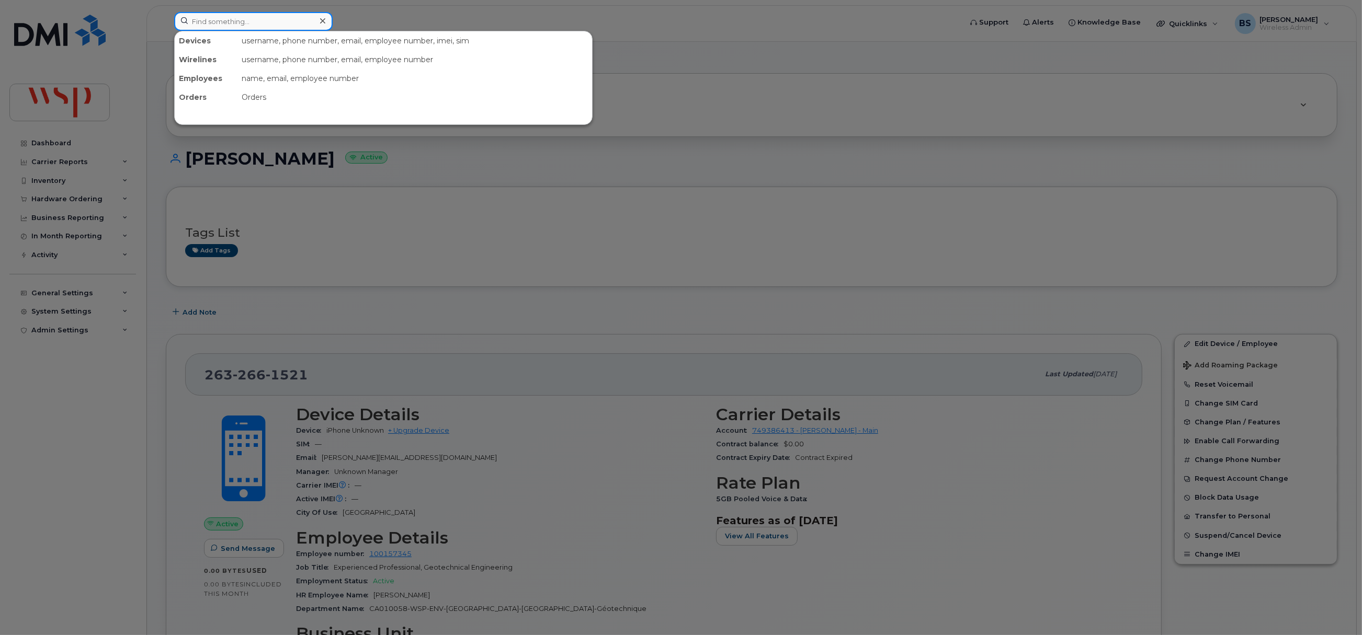
paste input "[PHONE_NUMBER]"
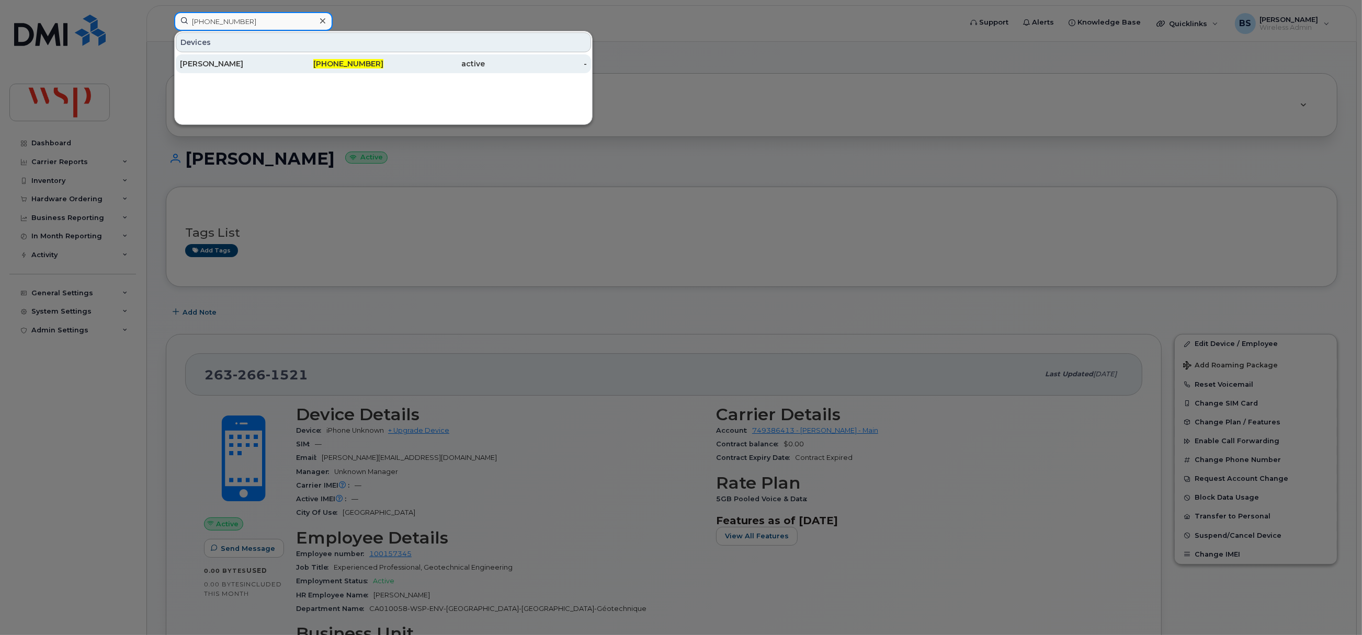
type input "[PHONE_NUMBER]"
drag, startPoint x: 199, startPoint y: 63, endPoint x: 211, endPoint y: 60, distance: 12.6
click at [199, 62] on div "[PERSON_NAME]" at bounding box center [231, 64] width 102 height 10
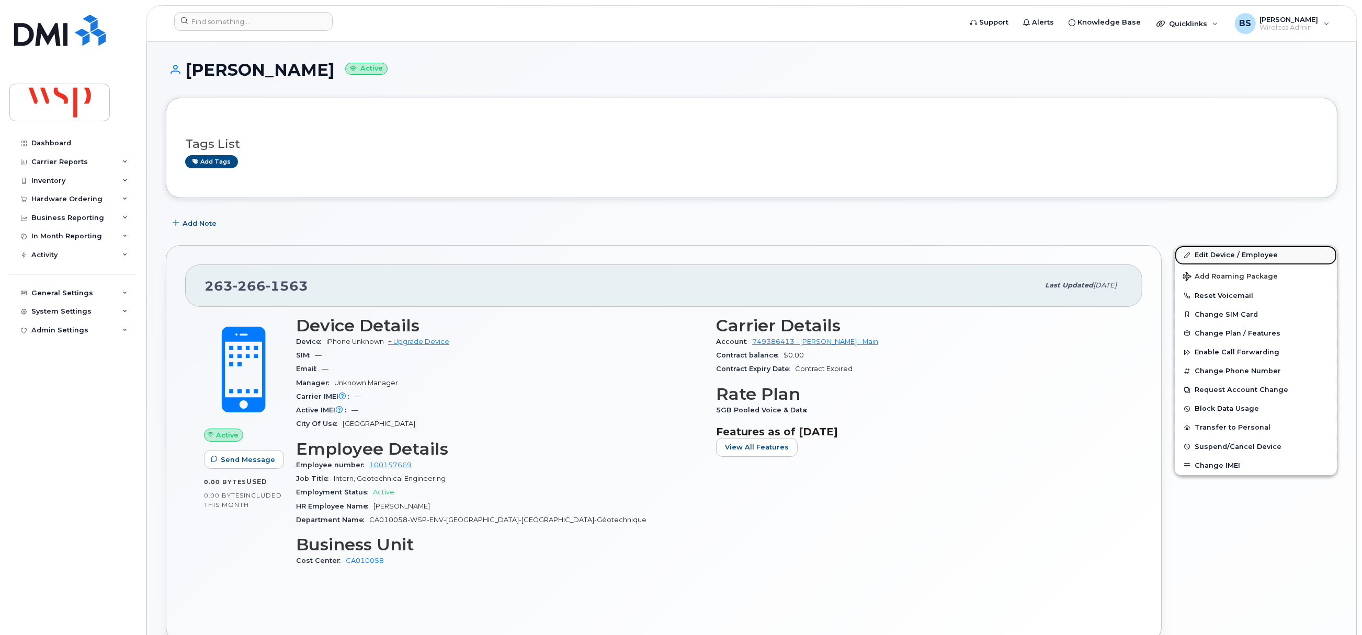
click at [1202, 254] on link "Edit Device / Employee" at bounding box center [1256, 255] width 162 height 19
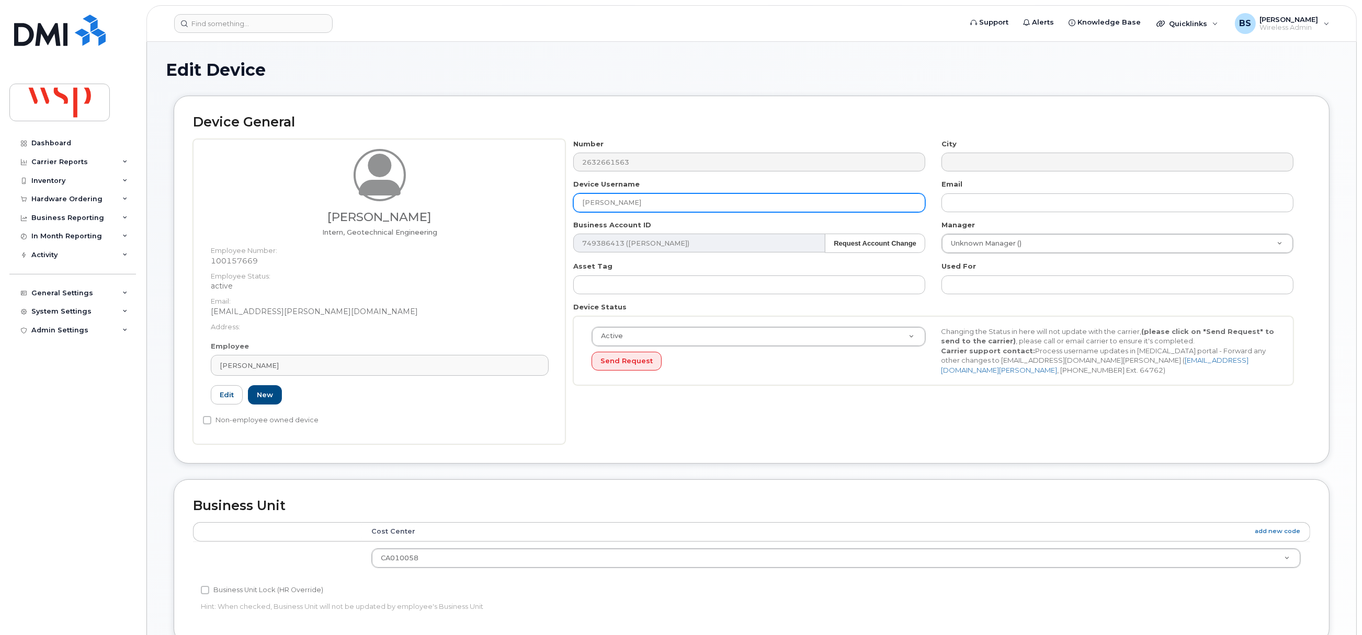
drag, startPoint x: 578, startPoint y: 211, endPoint x: 520, endPoint y: 214, distance: 57.6
click at [531, 212] on div "Maya Drapeau Intern, Geotechnical Engineering Employee Number: 100157669 Employ…" at bounding box center [751, 291] width 1117 height 305
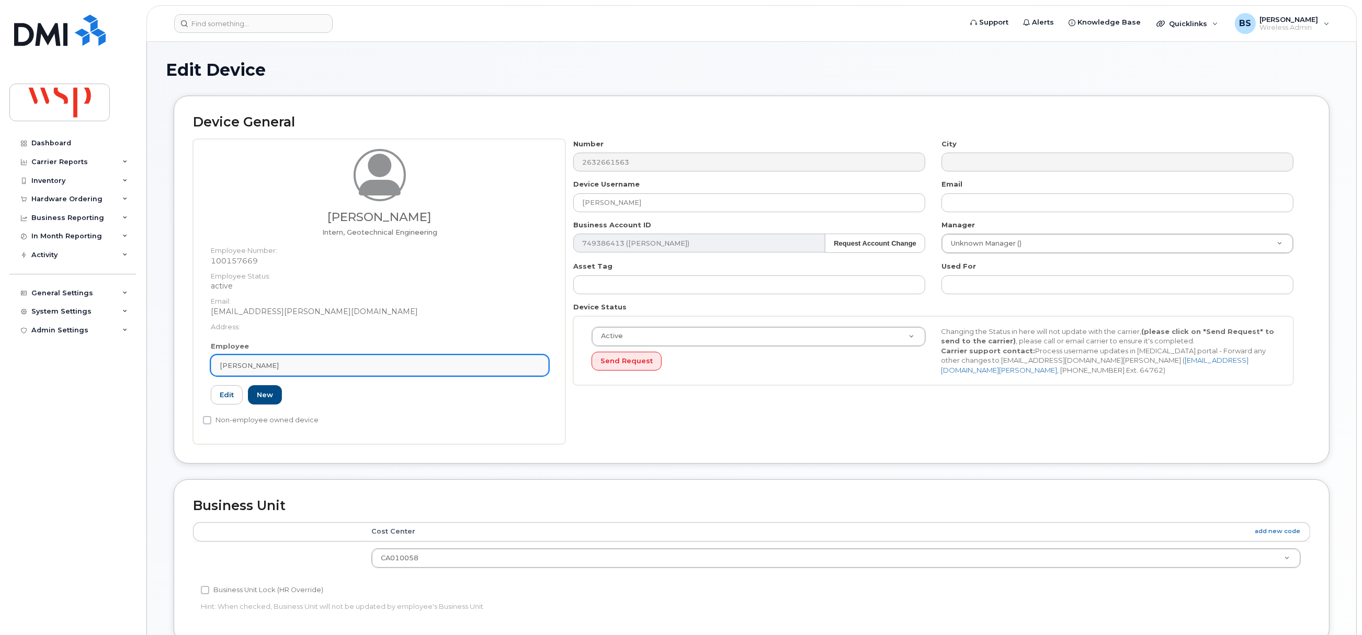
click at [296, 361] on div "[PERSON_NAME]" at bounding box center [380, 366] width 320 height 10
paste input "[PERSON_NAME]"
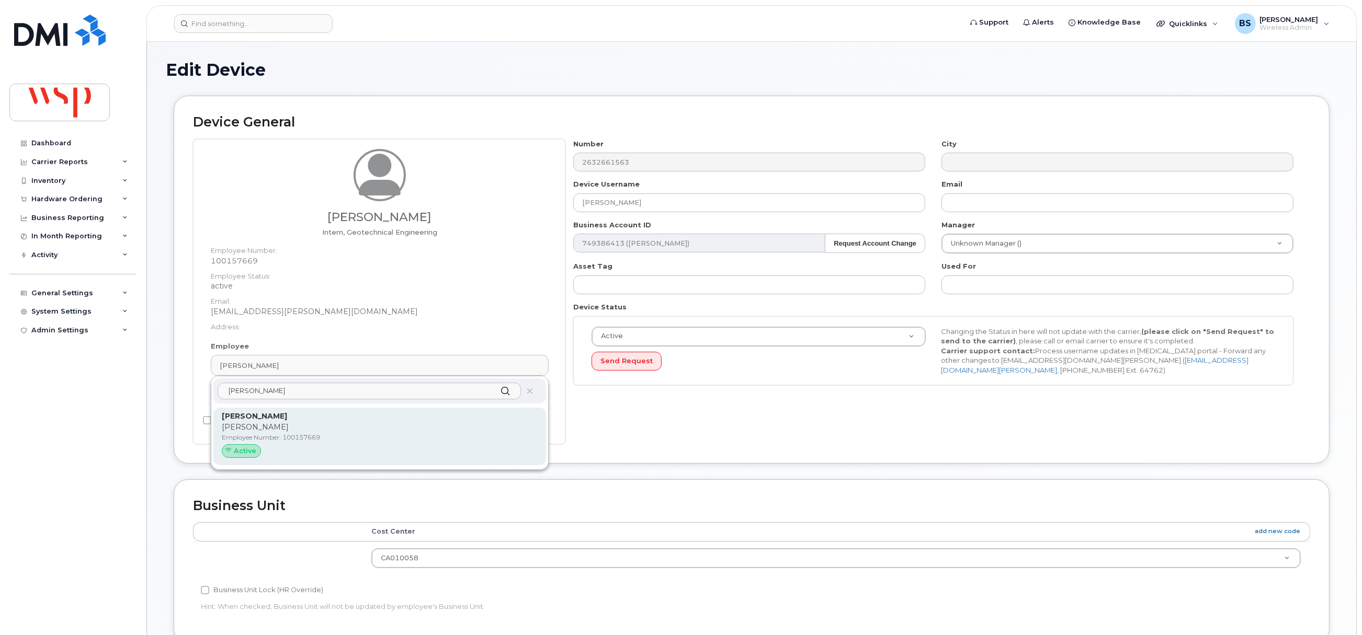
type input "[PERSON_NAME]"
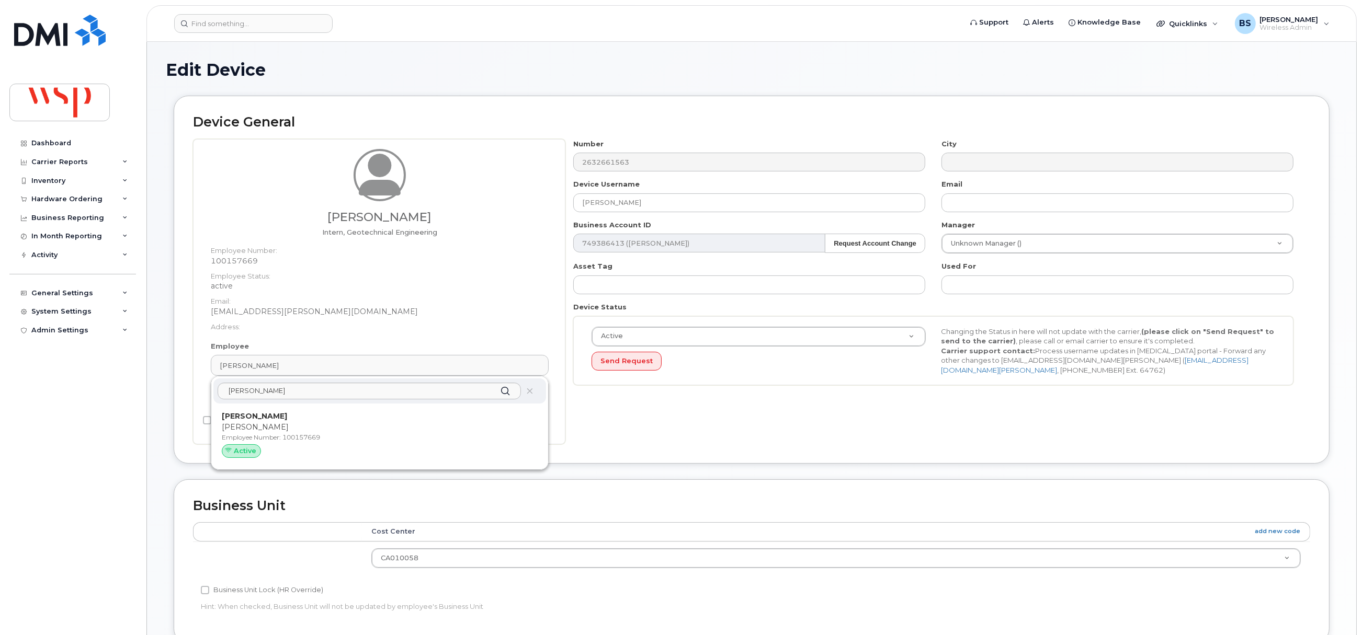
drag, startPoint x: 246, startPoint y: 416, endPoint x: 738, endPoint y: 54, distance: 610.4
click at [247, 416] on strong "Maya Drapeau" at bounding box center [254, 416] width 65 height 9
type input "maya.drapeau@wsp.com"
type input "5769854"
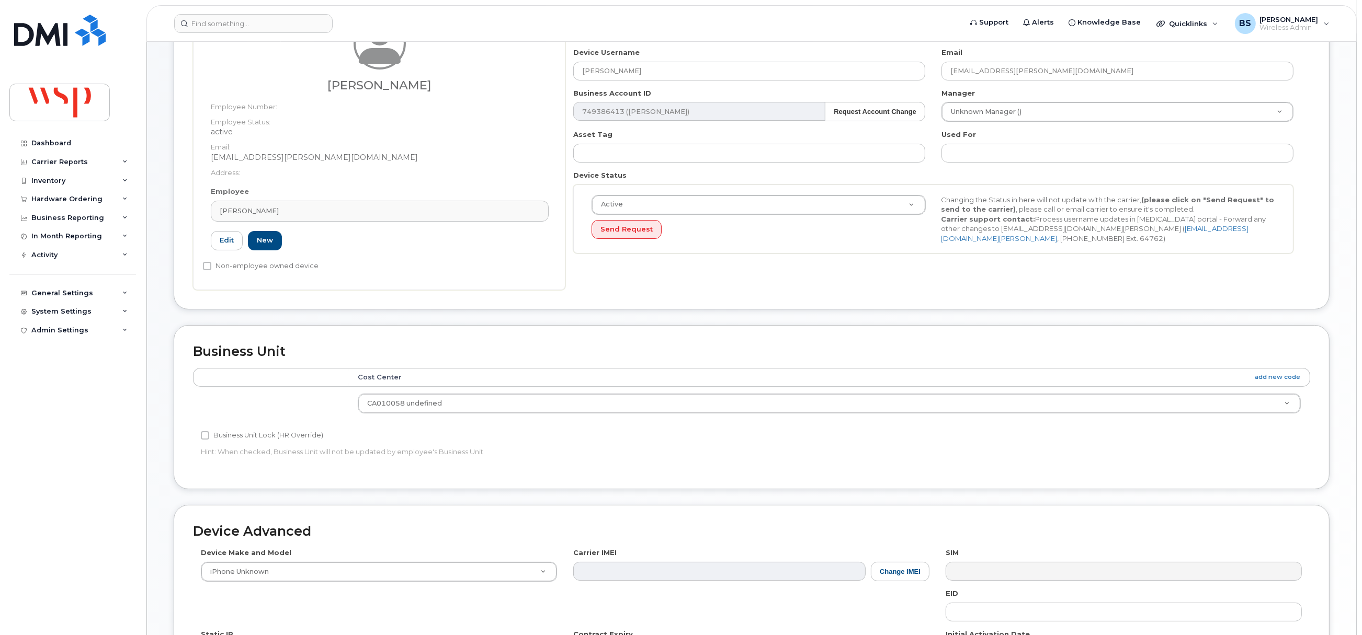
scroll to position [316, 0]
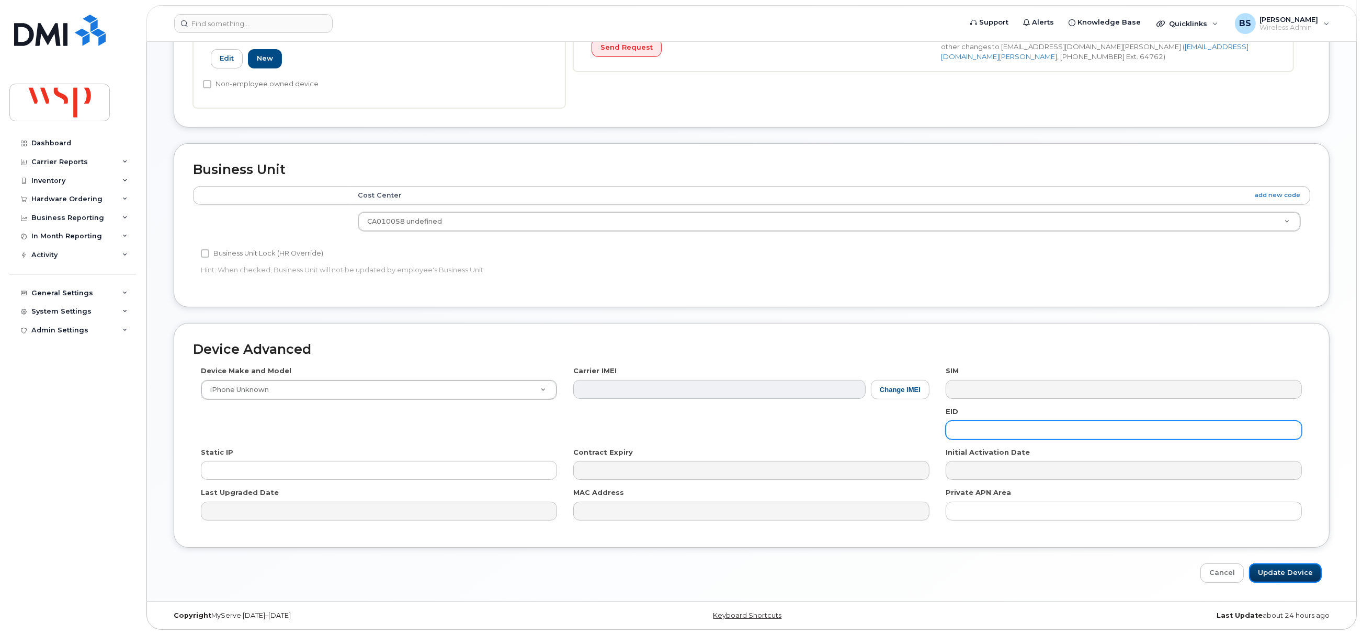
drag, startPoint x: 1270, startPoint y: 569, endPoint x: 1009, endPoint y: 424, distance: 298.2
click at [1270, 568] on input "Update Device" at bounding box center [1285, 573] width 73 height 19
type input "Saving..."
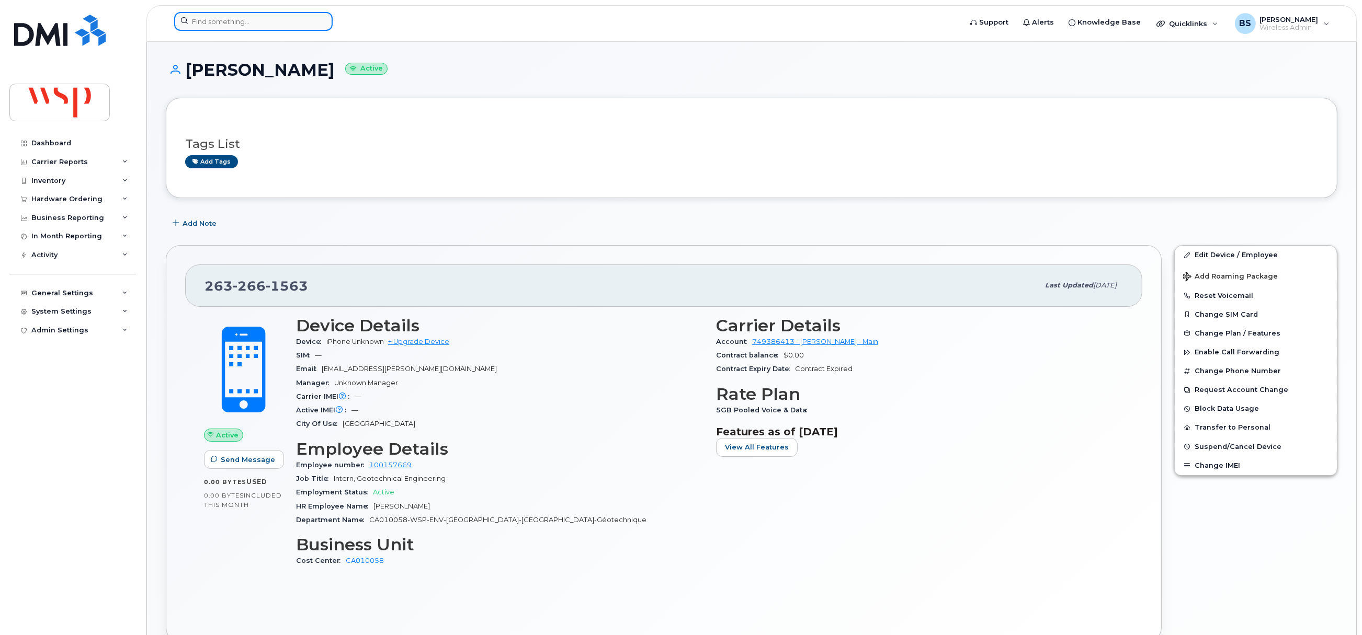
click at [260, 22] on input at bounding box center [253, 21] width 158 height 19
paste input "[PHONE_NUMBER]"
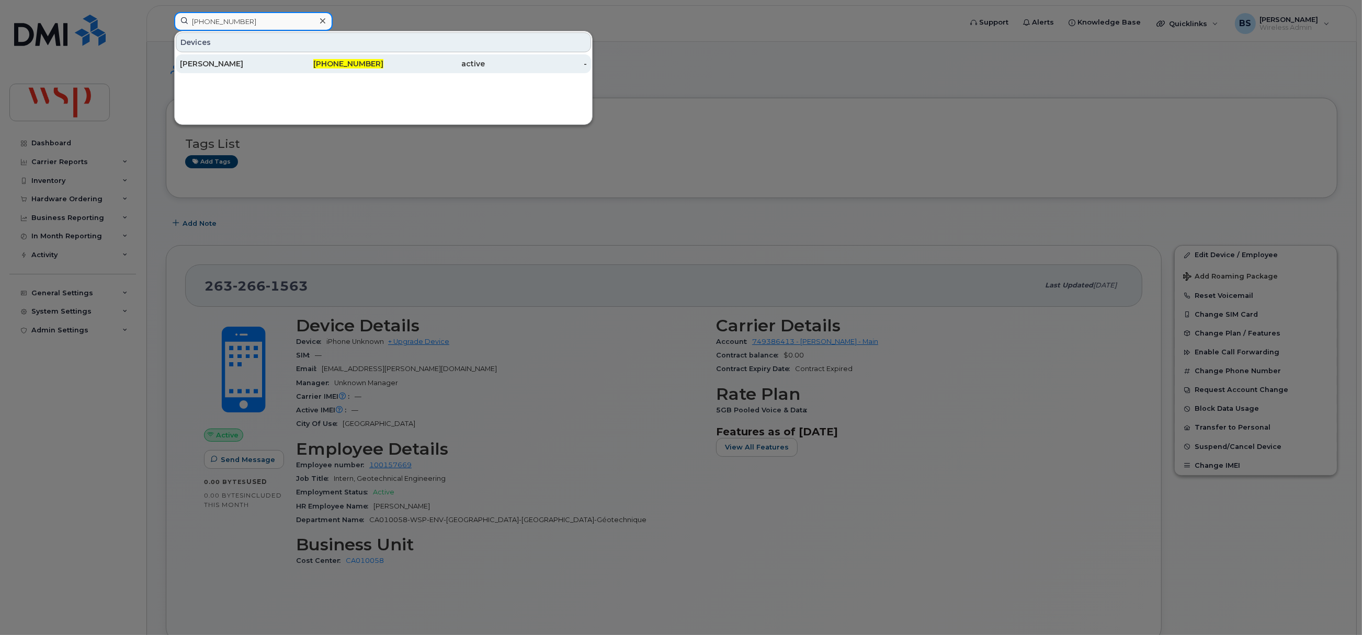
type input "[PHONE_NUMBER]"
drag, startPoint x: 210, startPoint y: 61, endPoint x: 213, endPoint y: 50, distance: 10.8
click at [210, 61] on div "[PERSON_NAME]" at bounding box center [231, 64] width 102 height 10
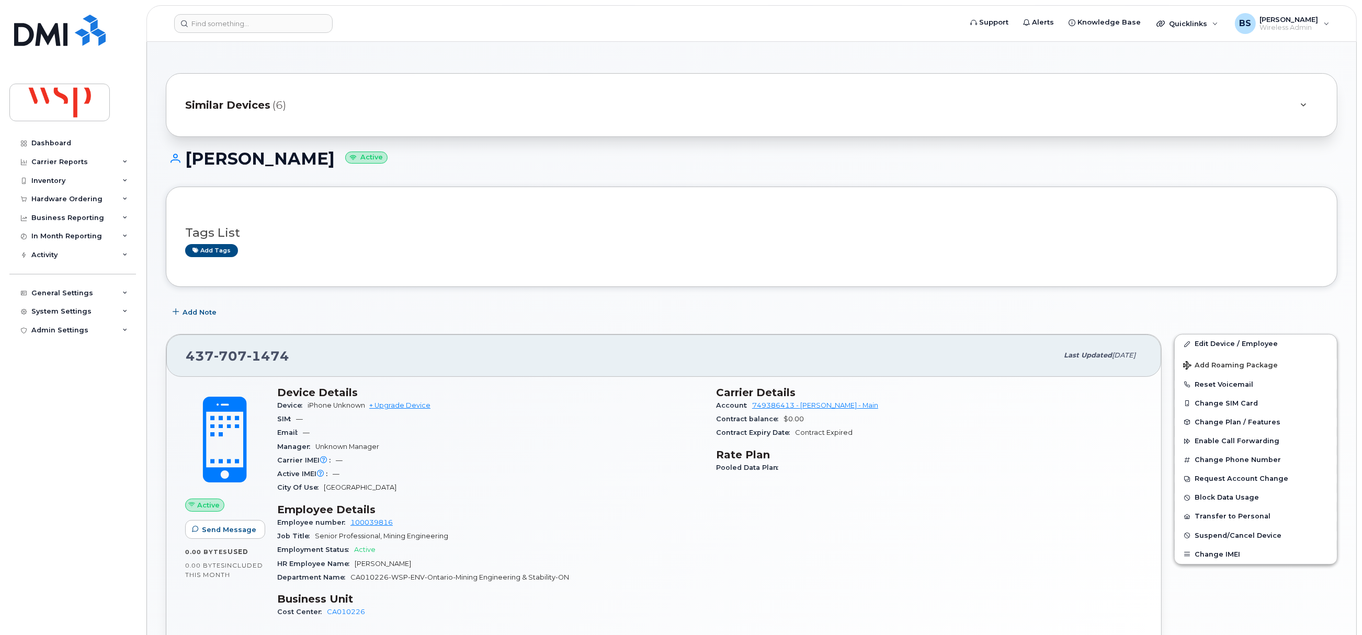
drag, startPoint x: 344, startPoint y: 158, endPoint x: 187, endPoint y: 166, distance: 156.5
click at [187, 166] on h1 "[PERSON_NAME] Active" at bounding box center [751, 159] width 1171 height 18
copy h1 "[PERSON_NAME]"
click at [1302, 104] on icon at bounding box center [1304, 105] width 6 height 7
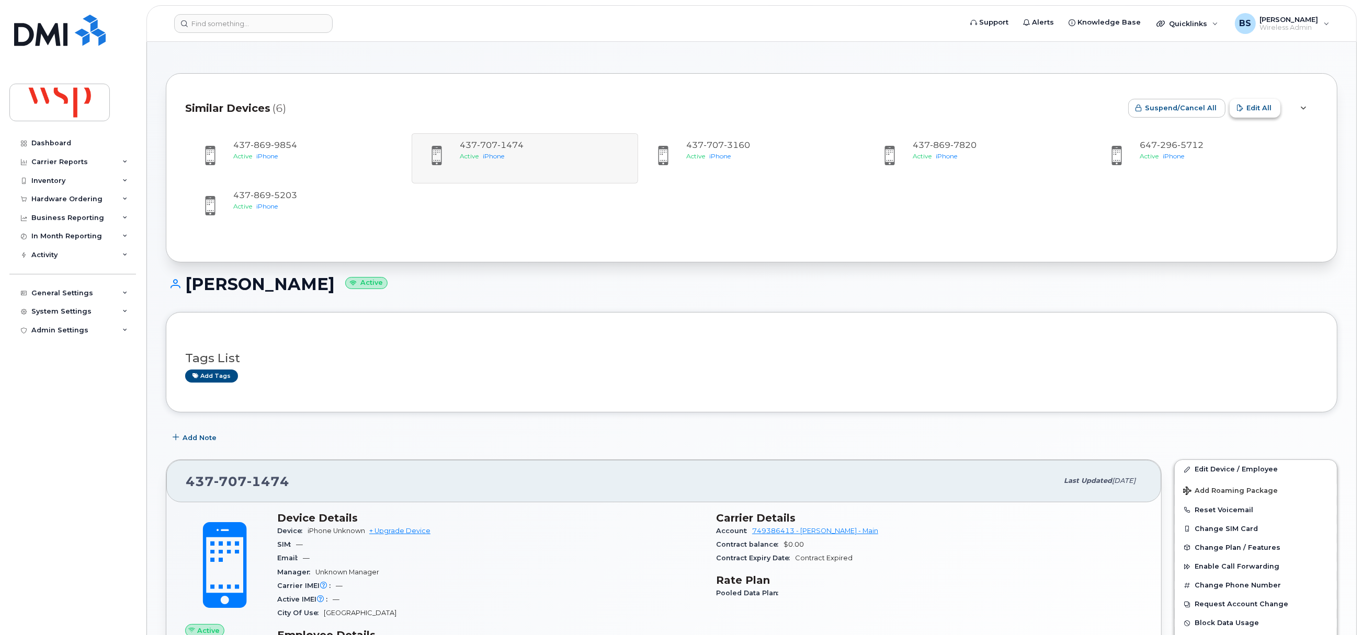
click at [1267, 108] on span "Edit All" at bounding box center [1258, 108] width 25 height 10
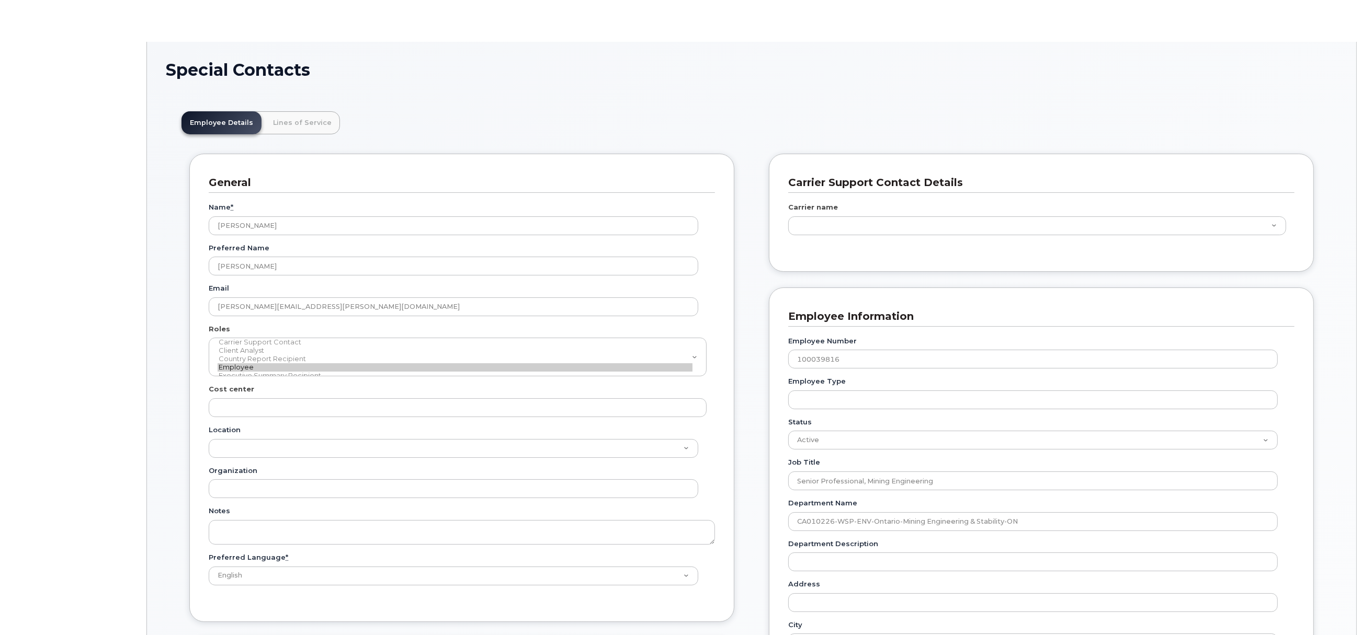
scroll to position [31, 0]
type input "5777883"
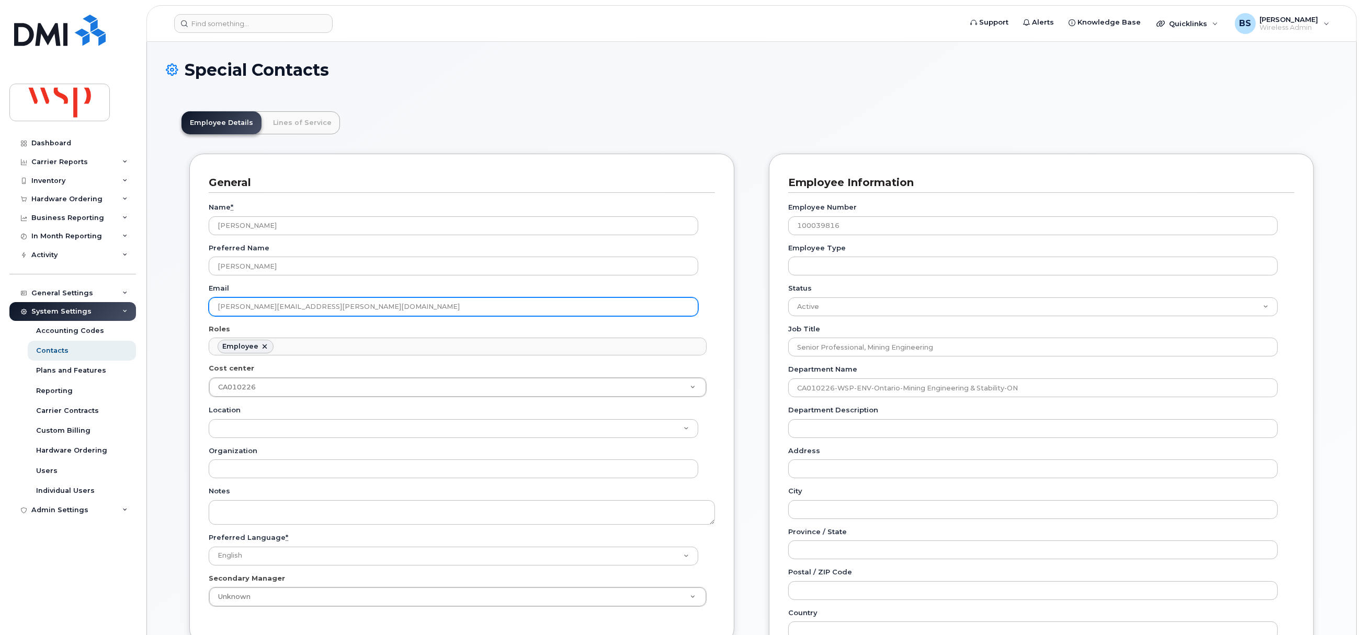
drag, startPoint x: 201, startPoint y: 311, endPoint x: 184, endPoint y: 311, distance: 17.8
click at [185, 311] on div "General Name * Milton Teran Ulloa Preferred Name Milton Teran Ulloa Email milto…" at bounding box center [461, 493] width 561 height 678
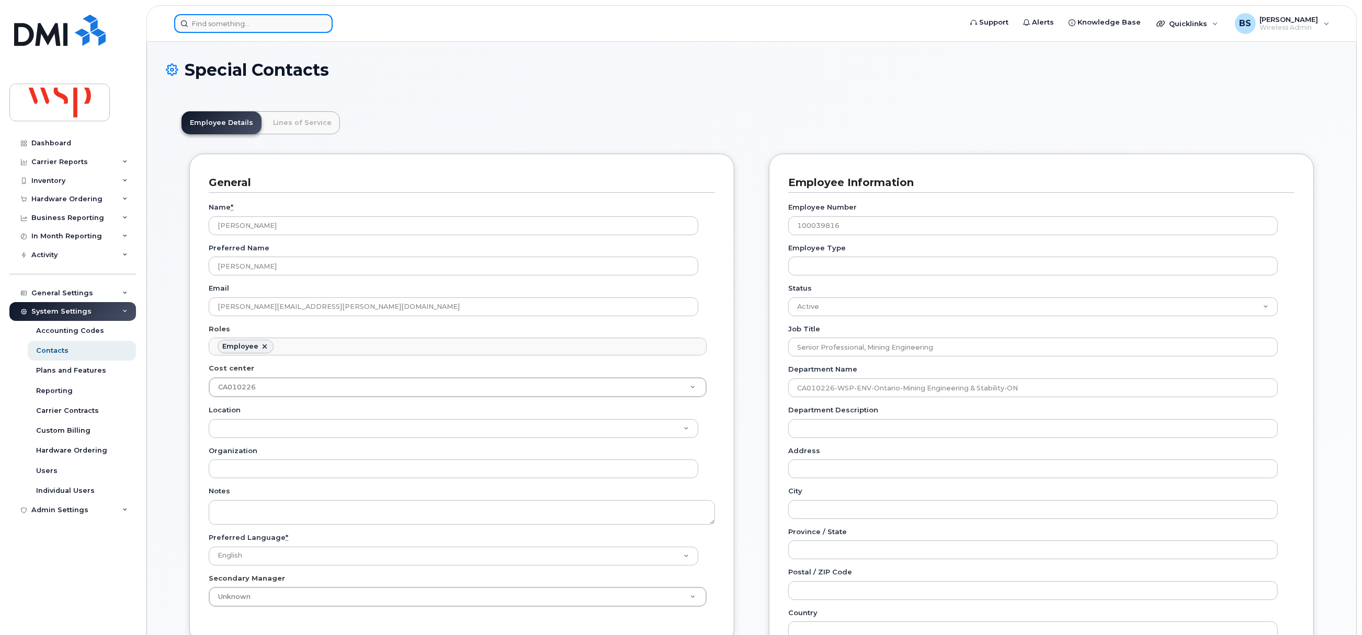
click at [229, 16] on input at bounding box center [253, 23] width 158 height 19
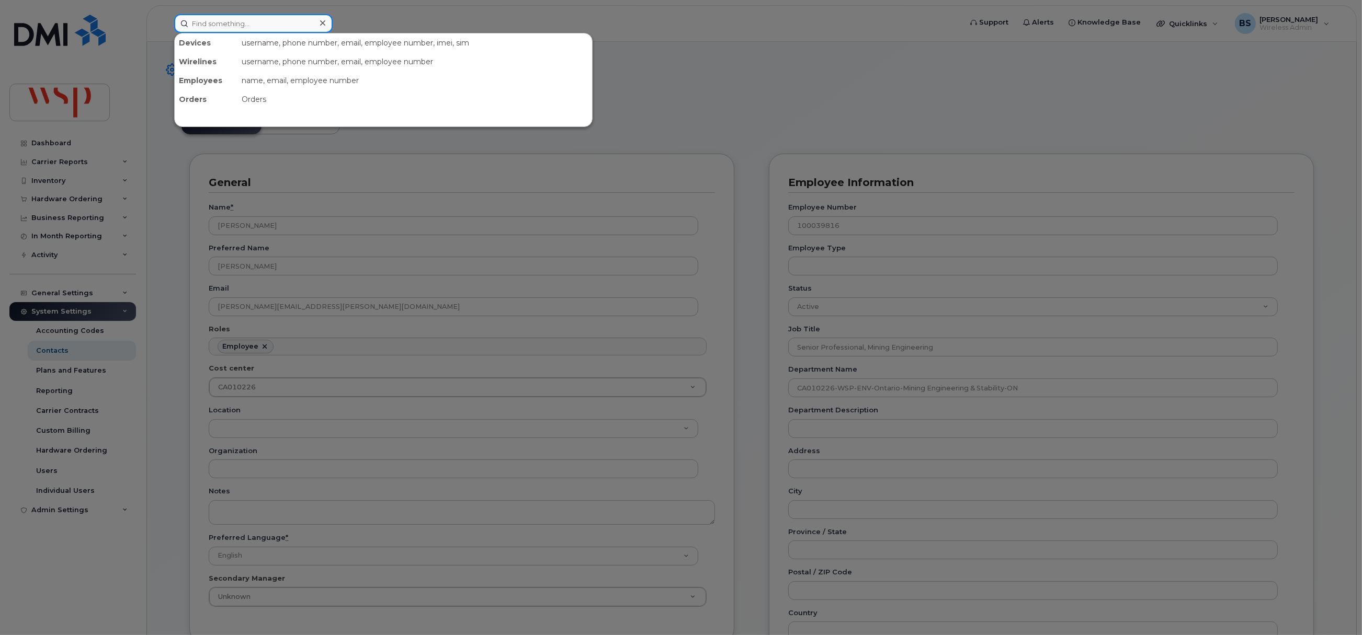
paste input "Alexandre Ferland"
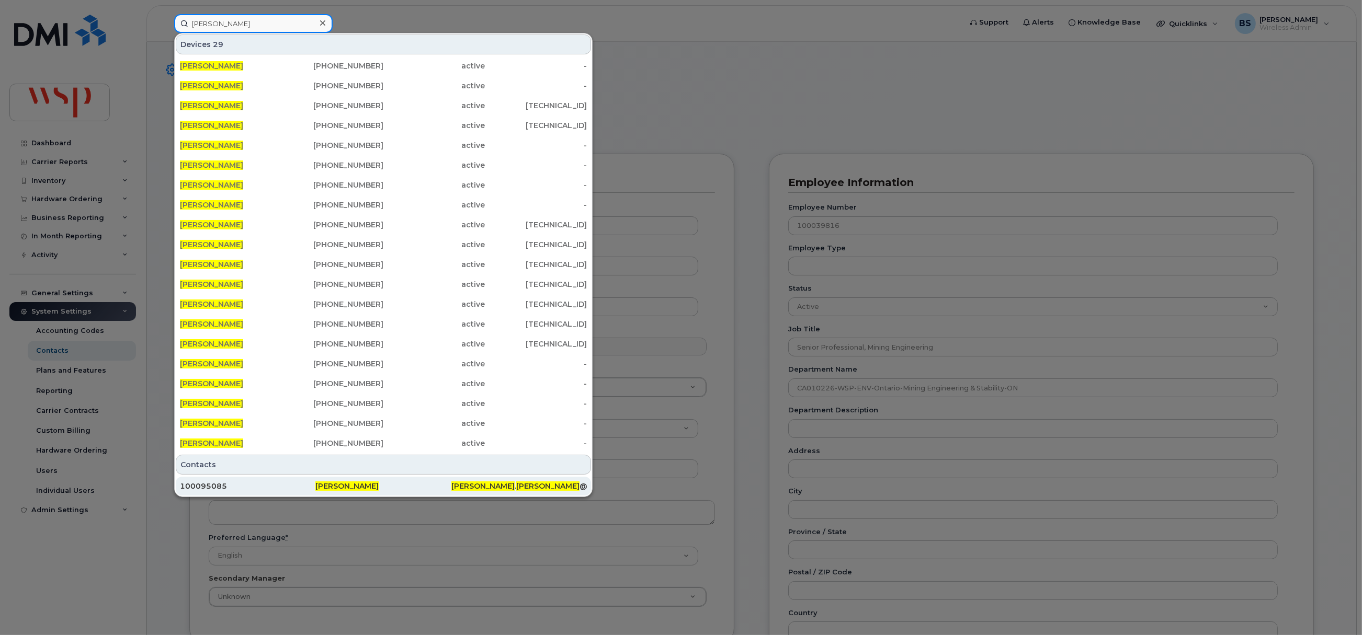
type input "Alexandre Ferland"
drag, startPoint x: 346, startPoint y: 486, endPoint x: 400, endPoint y: 492, distance: 54.2
click at [346, 486] on span "Alexandre Ferland" at bounding box center [346, 486] width 63 height 9
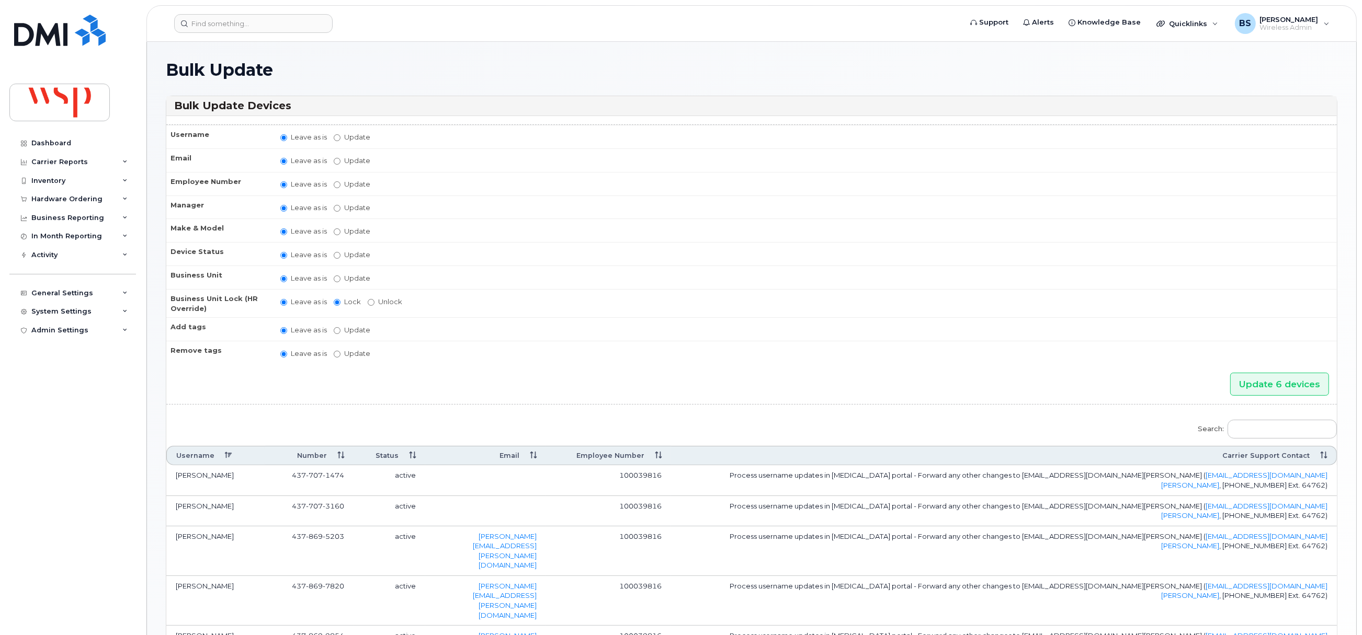
click at [346, 161] on label "Update" at bounding box center [352, 161] width 37 height 10
click at [340, 161] on input "Update" at bounding box center [337, 161] width 7 height 7
radio input "true"
radio input "false"
click at [425, 162] on input "Update" at bounding box center [418, 161] width 97 height 13
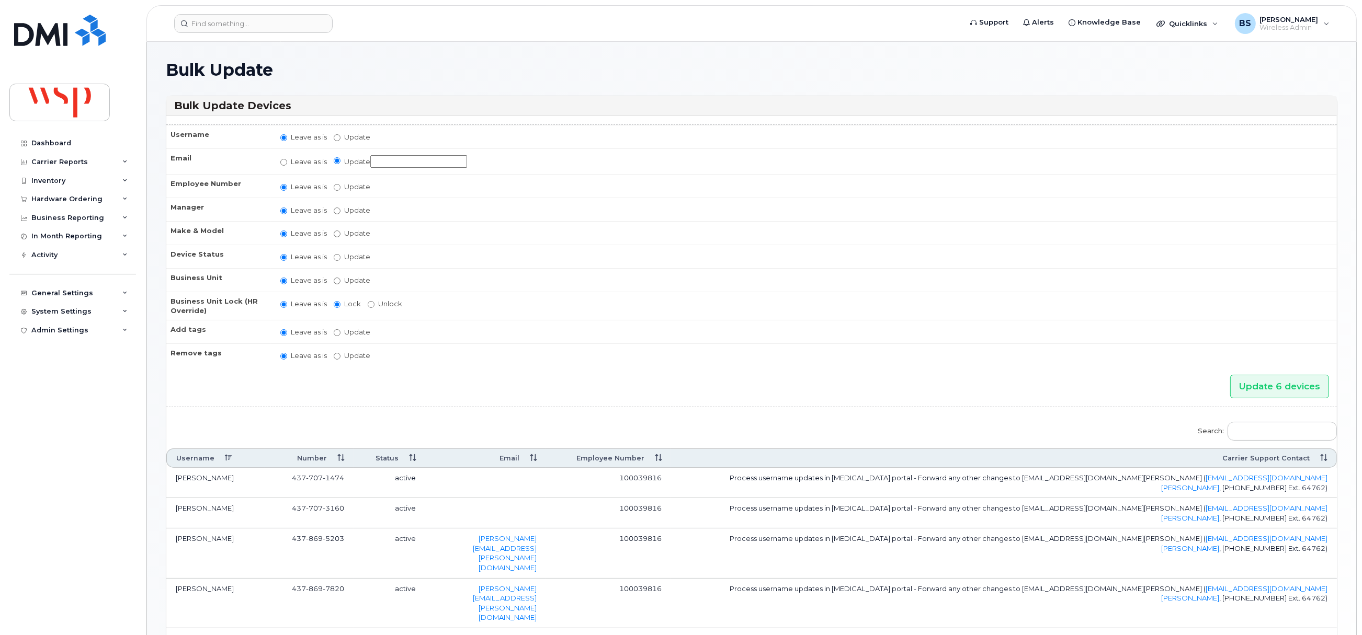
paste input "[PERSON_NAME][EMAIL_ADDRESS][PERSON_NAME][DOMAIN_NAME]"
type input "[PERSON_NAME][EMAIL_ADDRESS][PERSON_NAME][DOMAIN_NAME]"
click at [1279, 385] on input "Update 6 devices" at bounding box center [1279, 387] width 99 height 24
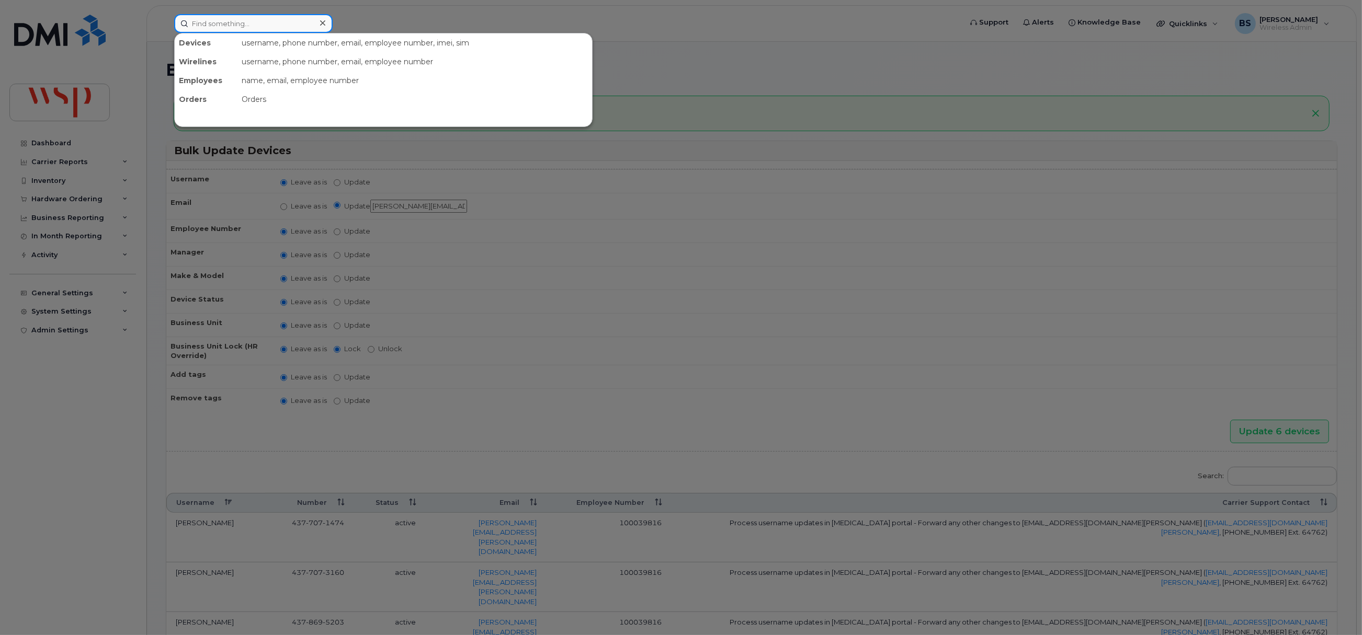
click at [219, 26] on input at bounding box center [253, 23] width 158 height 19
paste input "[PHONE_NUMBER]"
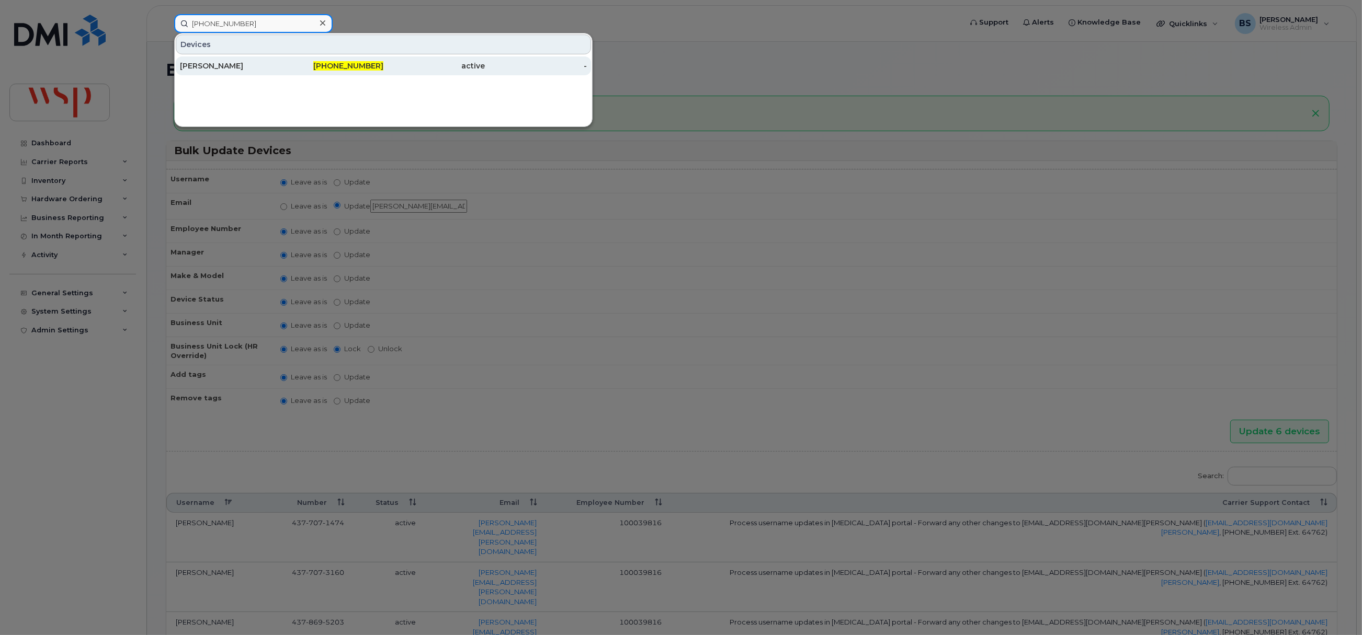
type input "[PHONE_NUMBER]"
click at [203, 65] on div "[PERSON_NAME]" at bounding box center [231, 66] width 102 height 10
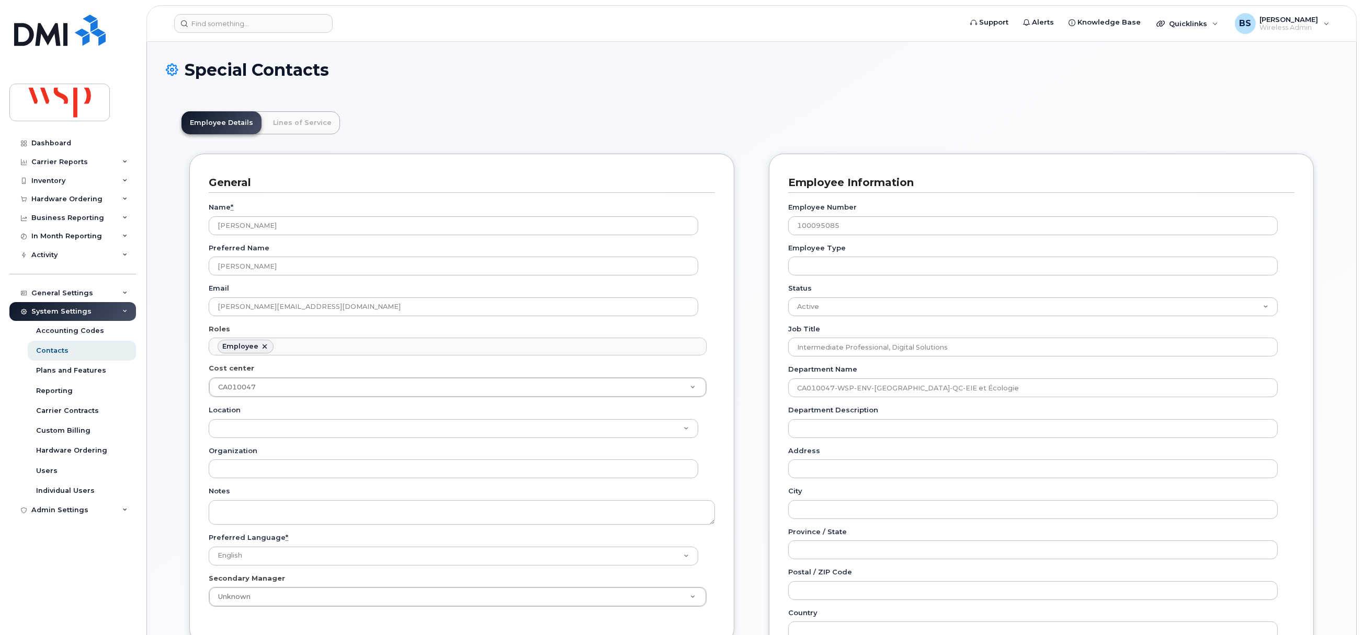
scroll to position [31, 0]
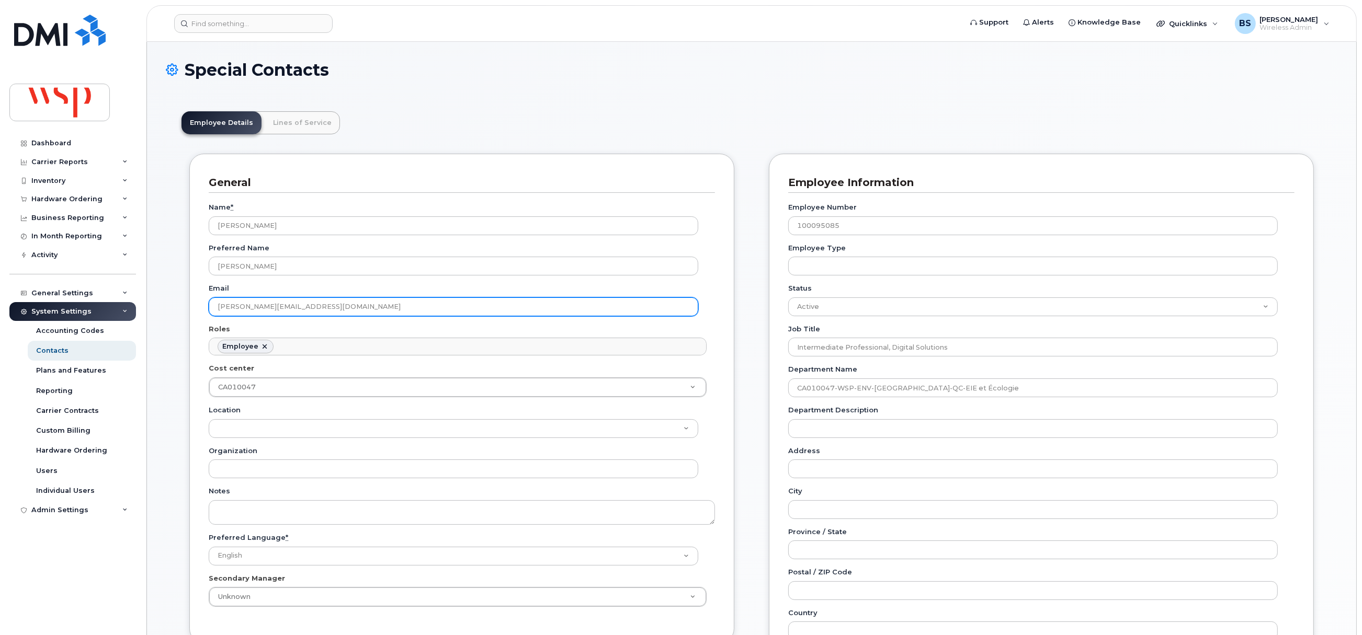
drag, startPoint x: 167, startPoint y: 313, endPoint x: 157, endPoint y: 315, distance: 10.7
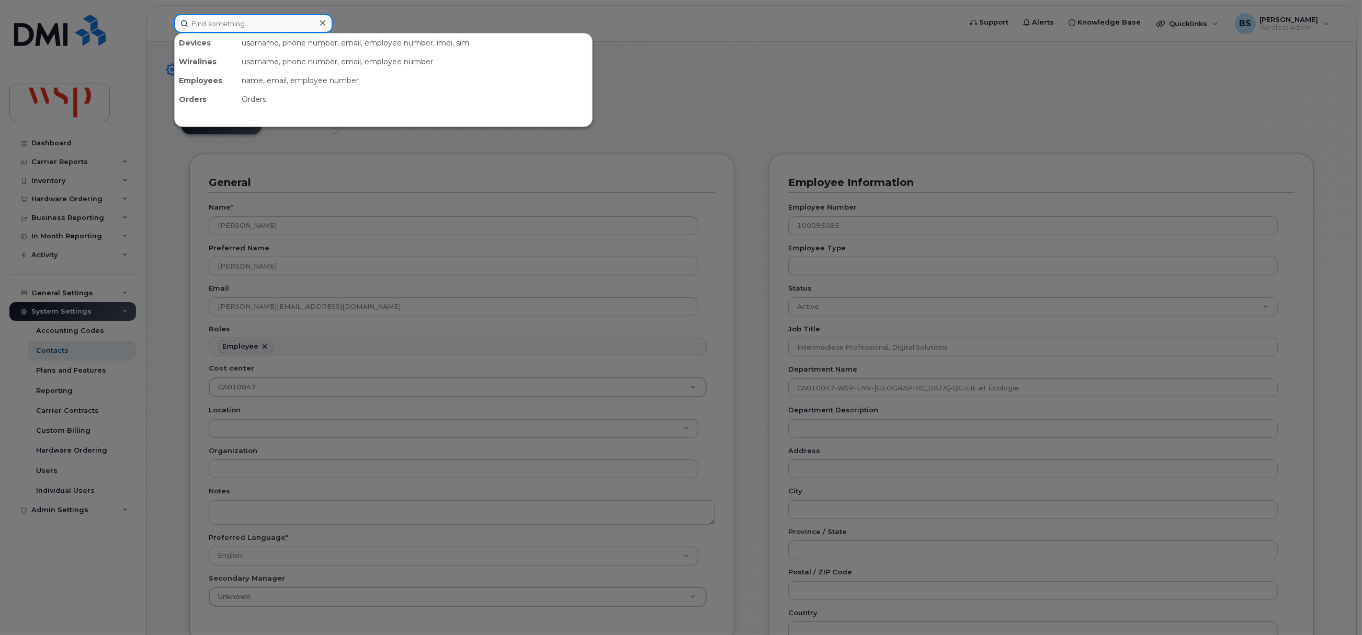
drag, startPoint x: 273, startPoint y: 24, endPoint x: 262, endPoint y: 26, distance: 11.7
click at [272, 24] on input at bounding box center [253, 23] width 158 height 19
paste input "672-533-2268"
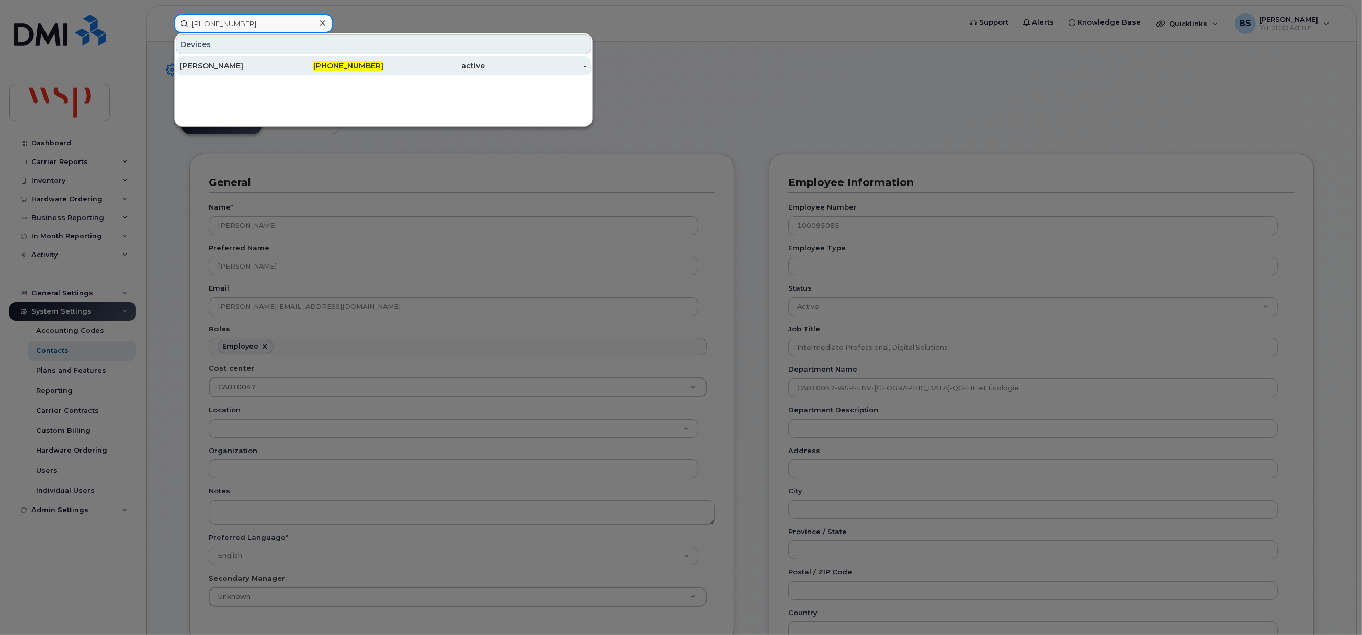
type input "672-533-2268"
drag, startPoint x: 207, startPoint y: 63, endPoint x: 216, endPoint y: 55, distance: 13.0
click at [207, 63] on div "Graham Hirst" at bounding box center [231, 66] width 102 height 10
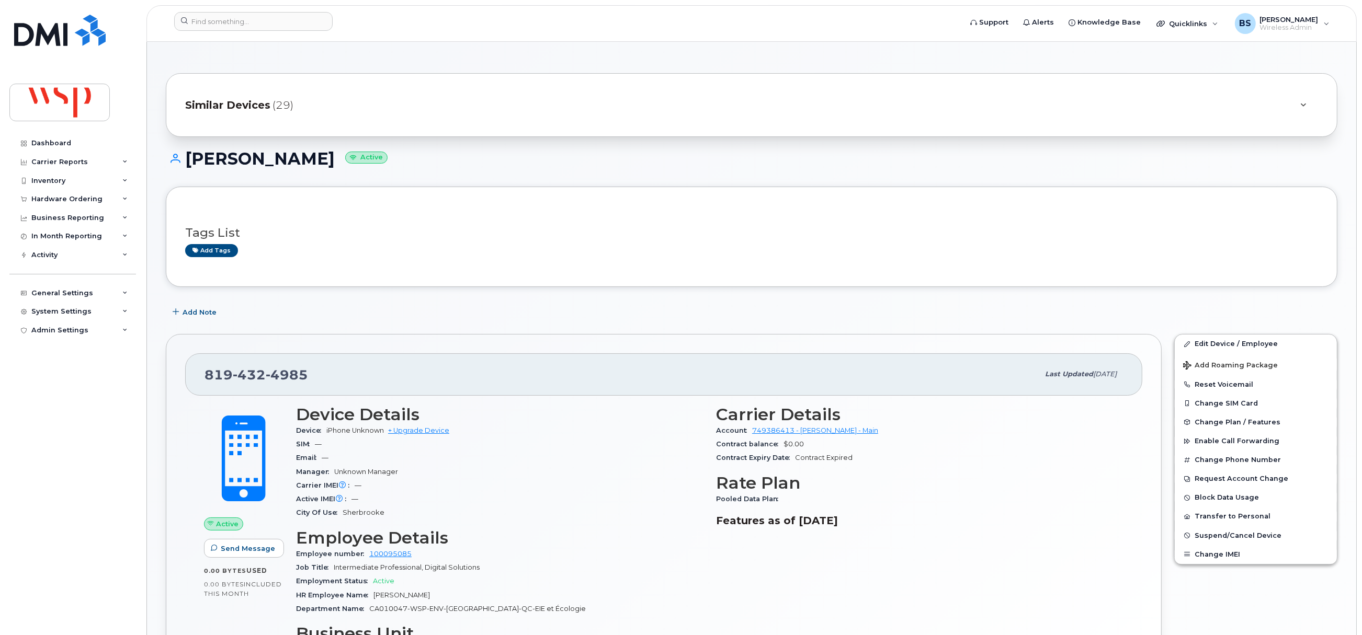
click at [1302, 100] on div at bounding box center [1303, 105] width 13 height 13
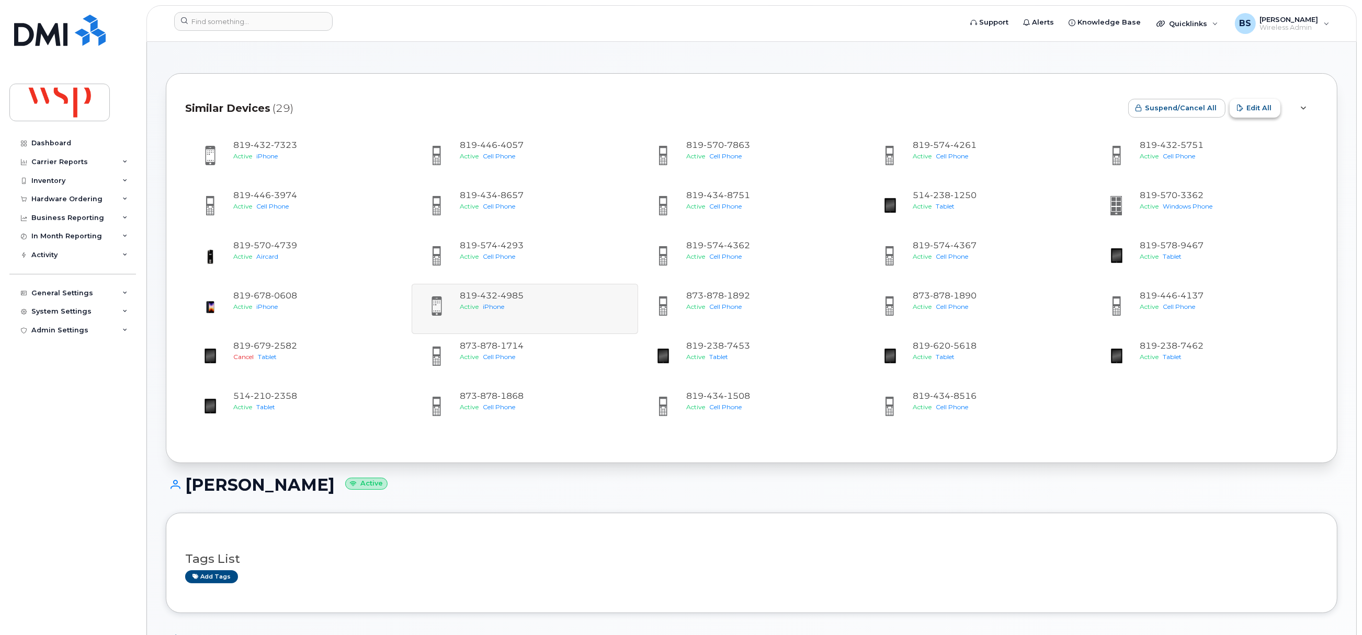
click at [1252, 107] on span "Edit All" at bounding box center [1258, 108] width 25 height 10
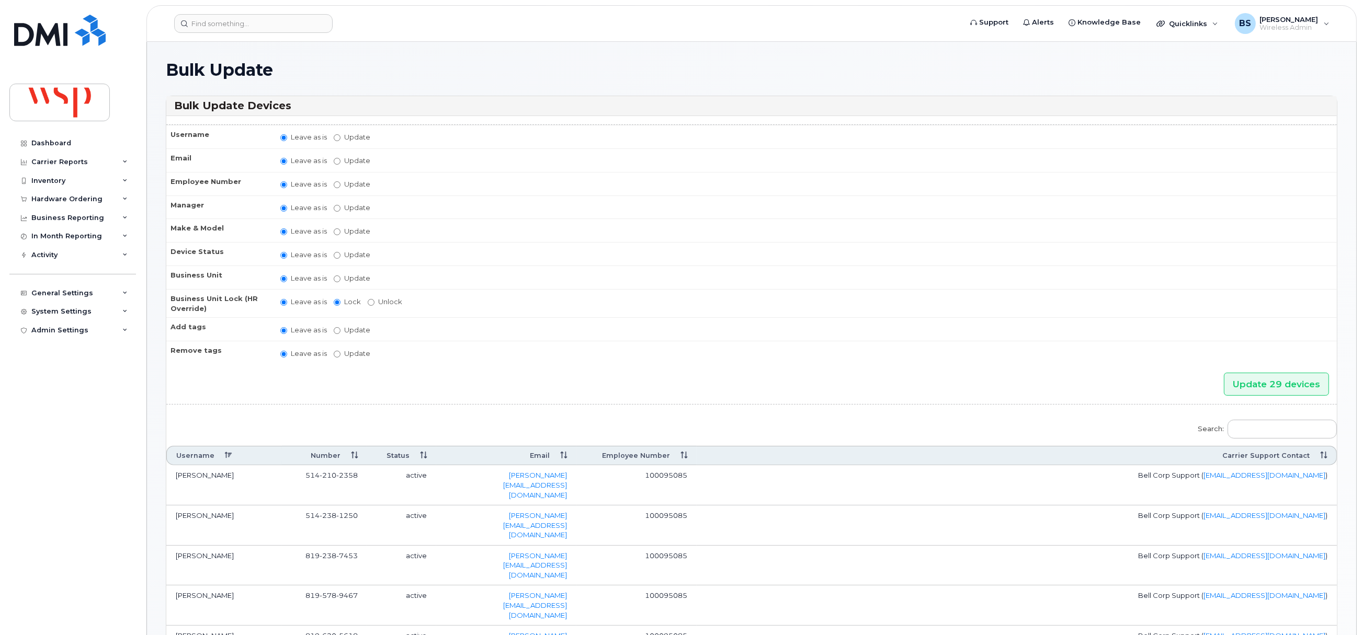
click at [351, 160] on label "Update" at bounding box center [352, 161] width 37 height 10
click at [340, 160] on input "Update" at bounding box center [337, 161] width 7 height 7
radio input "true"
radio input "false"
click at [419, 161] on input "Update" at bounding box center [418, 161] width 97 height 13
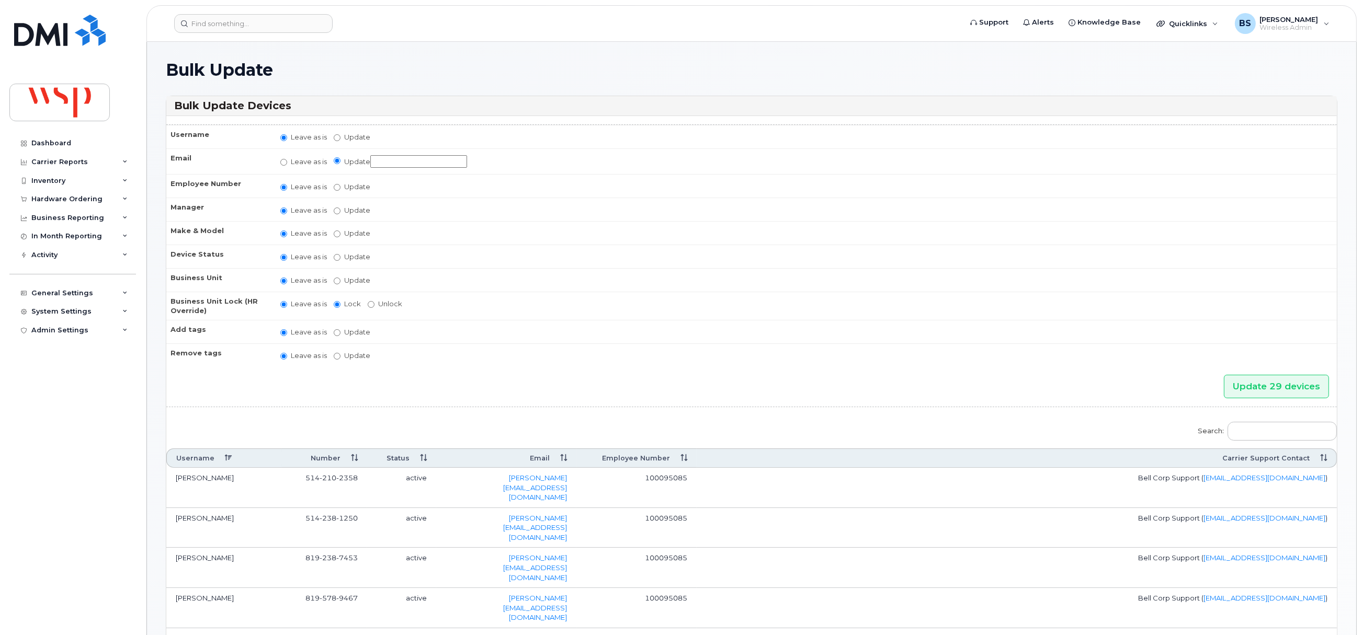
paste input "Alexandre.Ferland@wsp.com"
type input "Alexandre.Ferland@wsp.com"
click at [1269, 385] on input "Update 29 devices" at bounding box center [1276, 387] width 105 height 24
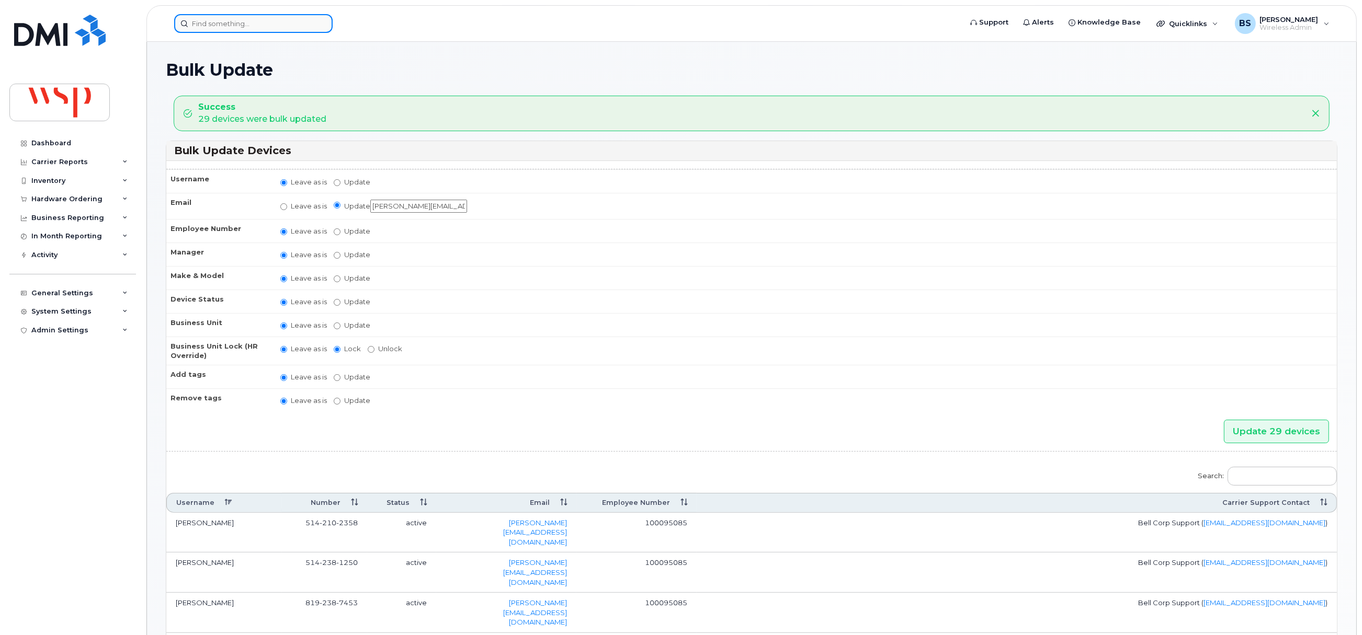
paste input "[PHONE_NUMBER]"
drag, startPoint x: 213, startPoint y: 24, endPoint x: 224, endPoint y: 28, distance: 12.2
click at [213, 24] on input at bounding box center [253, 23] width 158 height 19
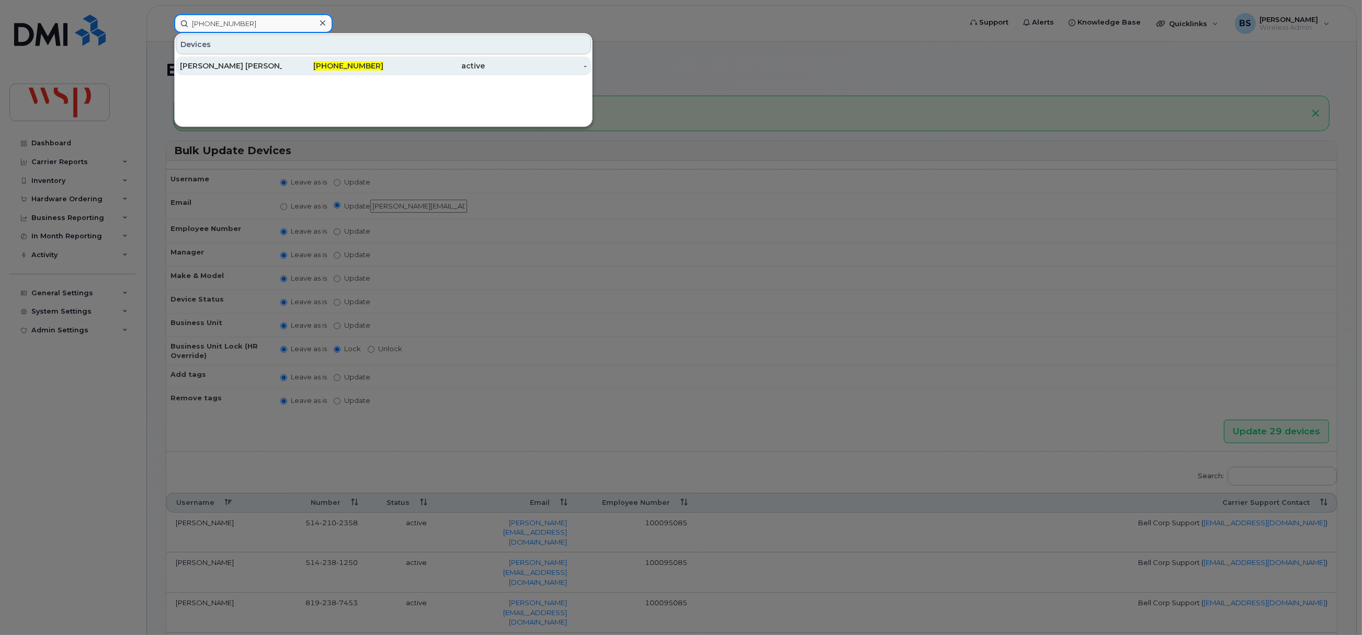
type input "[PHONE_NUMBER]"
drag, startPoint x: 198, startPoint y: 63, endPoint x: 265, endPoint y: 81, distance: 68.8
click at [198, 63] on div "[PERSON_NAME] [PERSON_NAME]" at bounding box center [231, 66] width 102 height 10
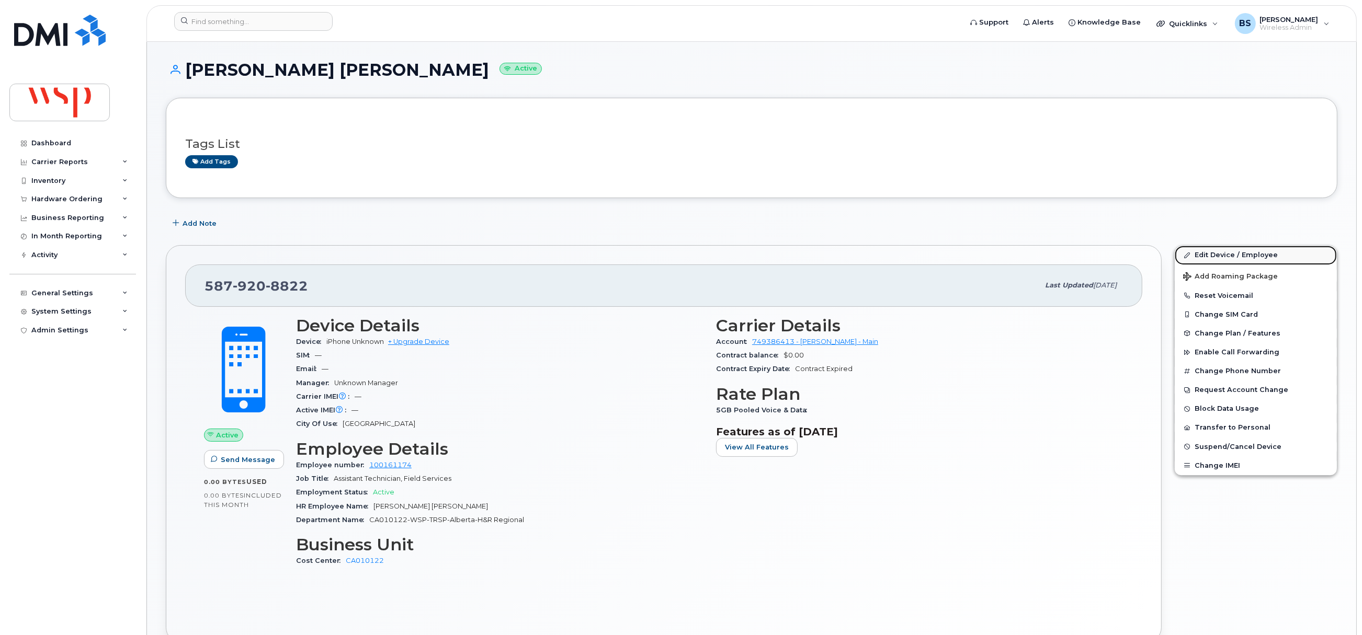
click at [1210, 255] on link "Edit Device / Employee" at bounding box center [1256, 255] width 162 height 19
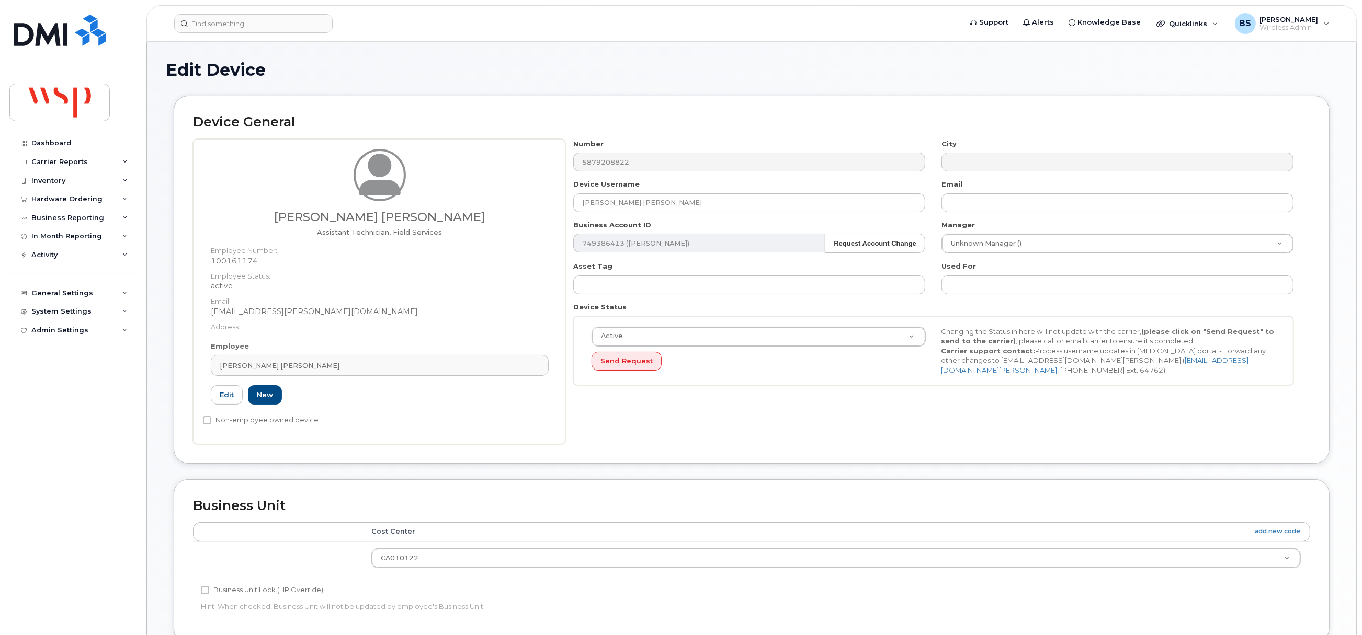
drag, startPoint x: 322, startPoint y: 364, endPoint x: 327, endPoint y: 349, distance: 16.0
click at [322, 364] on div "[PERSON_NAME] [PERSON_NAME]" at bounding box center [380, 366] width 320 height 10
paste input "[PERSON_NAME] [PERSON_NAME]"
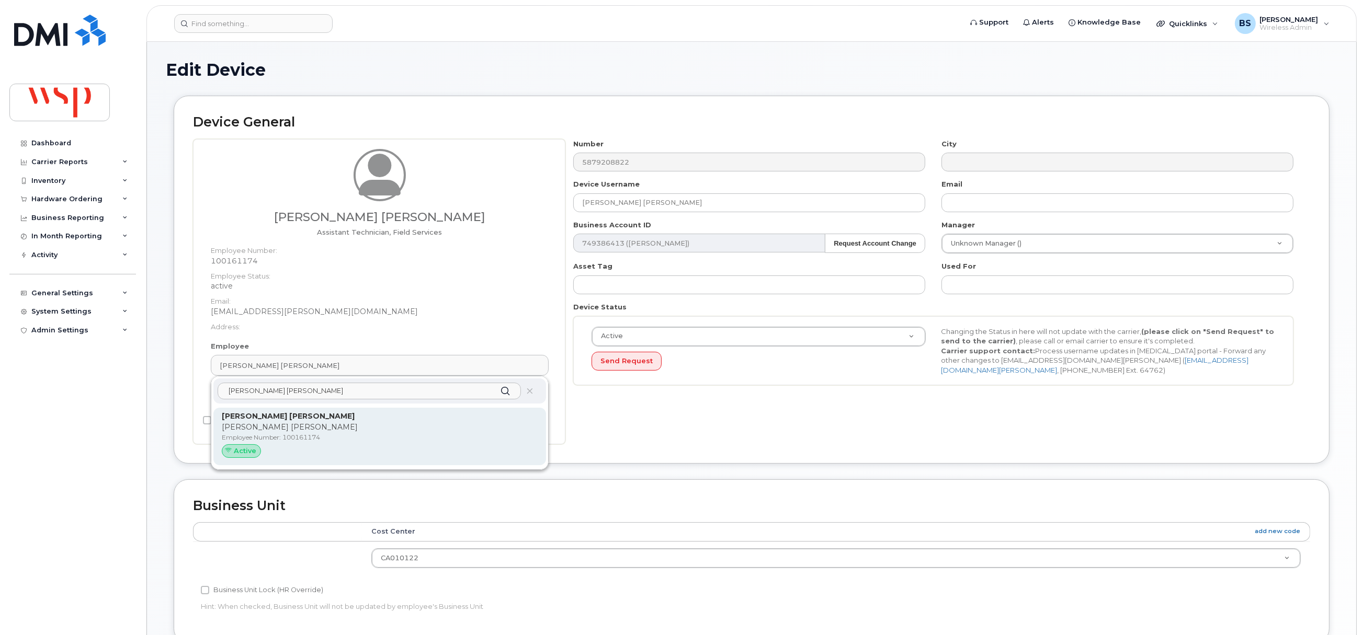
type input "[PERSON_NAME] [PERSON_NAME]"
click at [260, 426] on p "[PERSON_NAME] [PERSON_NAME]" at bounding box center [380, 427] width 316 height 11
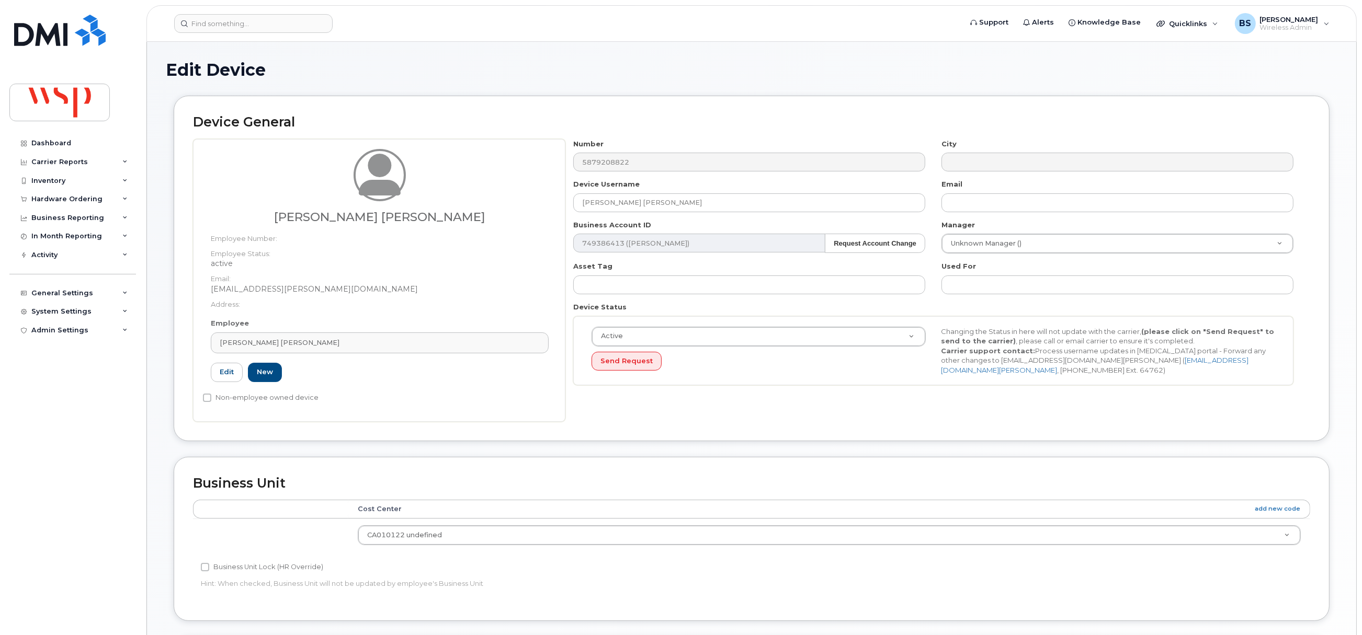
type input "[PERSON_NAME][EMAIL_ADDRESS][DOMAIN_NAME]"
type input "5769915"
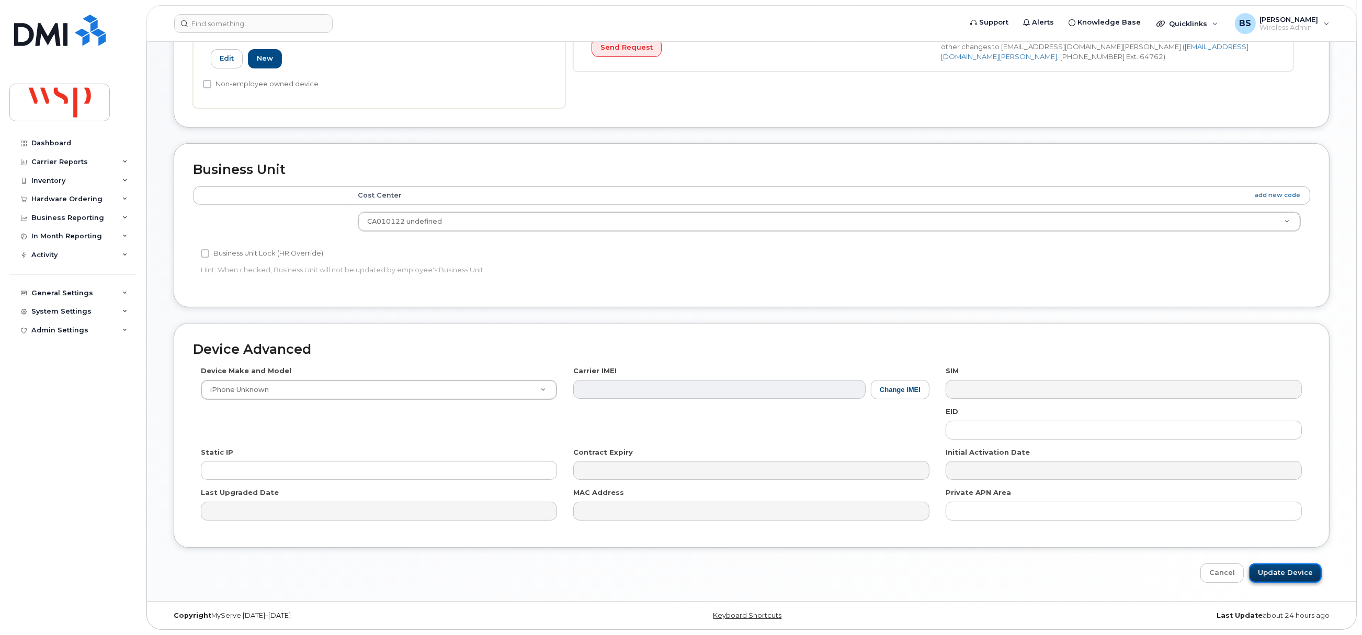
click at [1273, 569] on input "Update Device" at bounding box center [1285, 573] width 73 height 19
type input "Saving..."
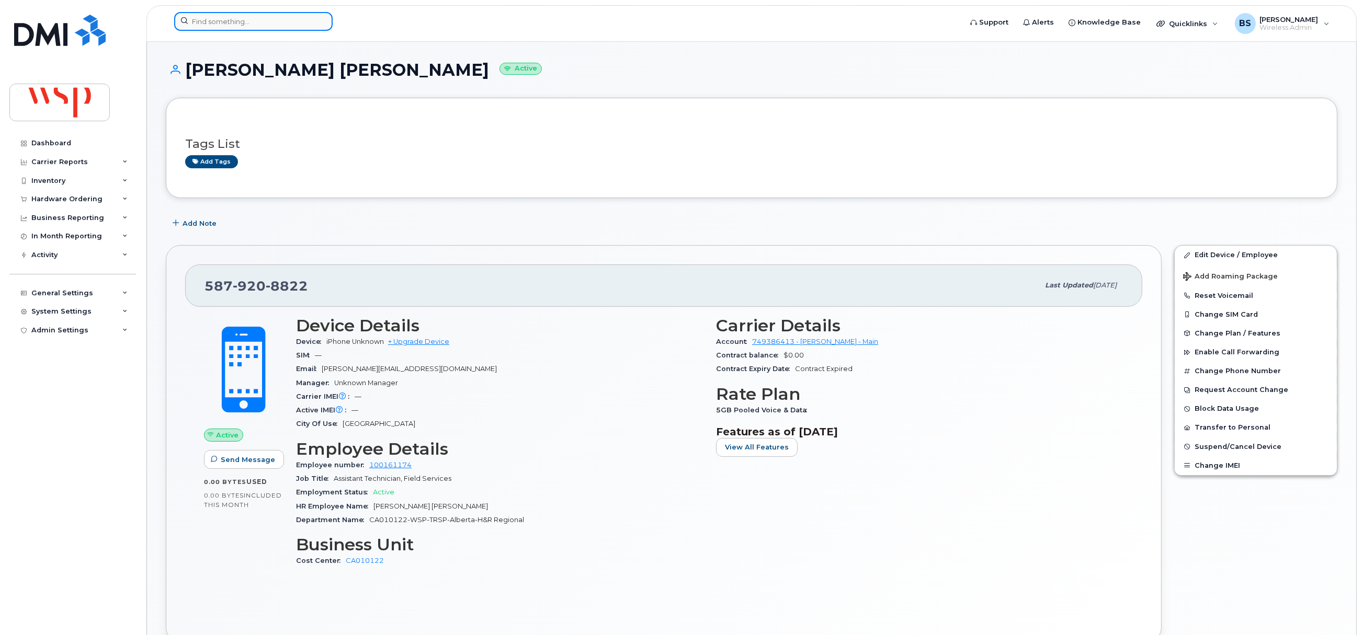
drag, startPoint x: 231, startPoint y: 25, endPoint x: 231, endPoint y: 18, distance: 7.3
click at [231, 25] on input at bounding box center [253, 21] width 158 height 19
paste input "437-833-9361"
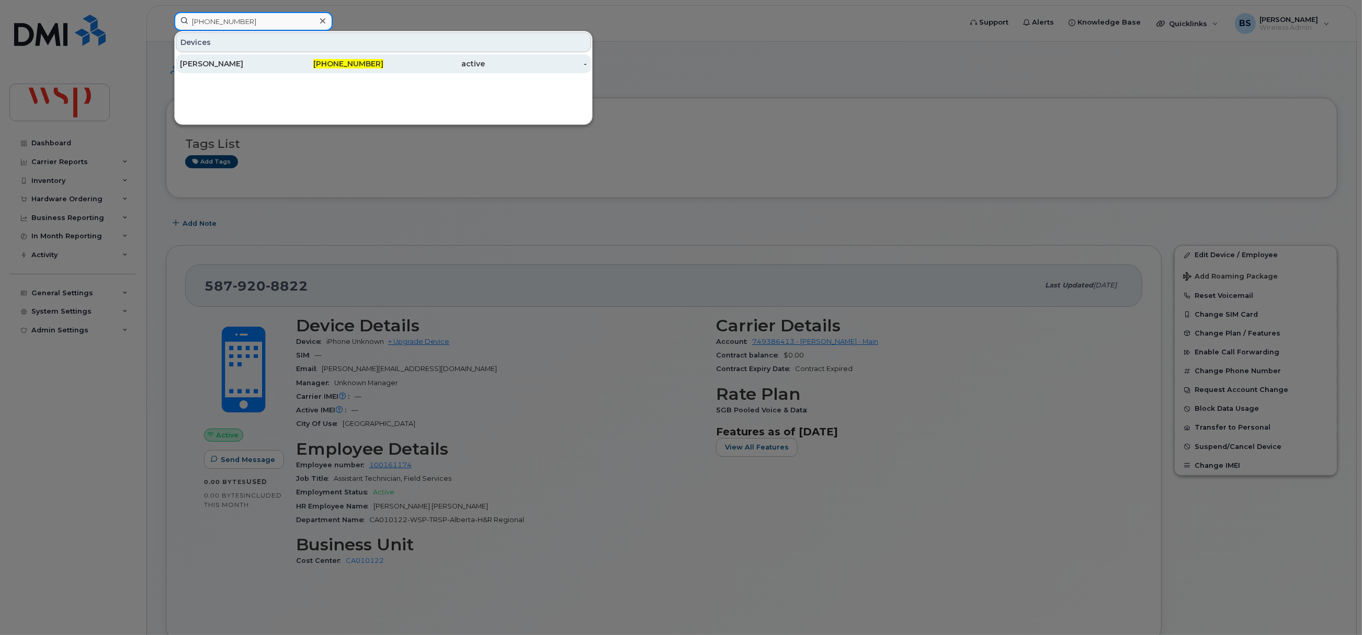
type input "437-833-9361"
drag, startPoint x: 199, startPoint y: 61, endPoint x: 200, endPoint y: 48, distance: 13.2
click at [200, 61] on div "[PERSON_NAME]" at bounding box center [231, 64] width 102 height 10
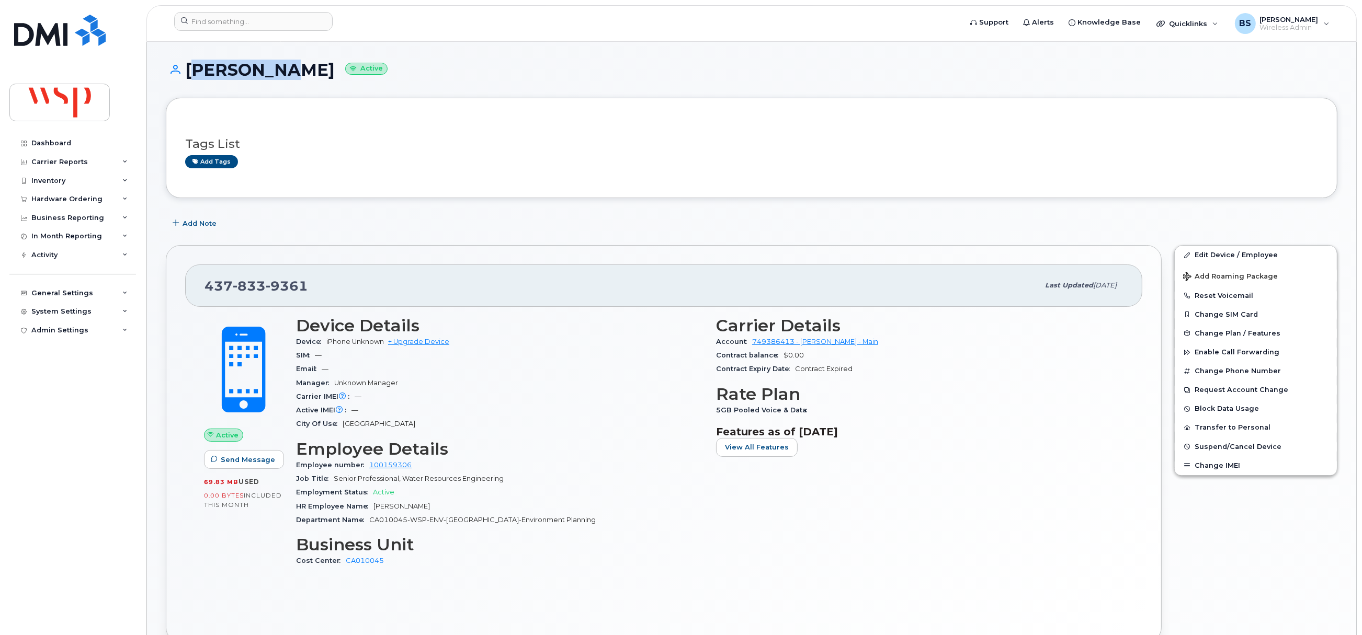
drag, startPoint x: 290, startPoint y: 73, endPoint x: 191, endPoint y: 77, distance: 98.4
click at [191, 77] on h1 "[PERSON_NAME] Active" at bounding box center [751, 70] width 1171 height 18
copy h1 "[PERSON_NAME]"
click at [1203, 254] on link "Edit Device / Employee" at bounding box center [1256, 255] width 162 height 19
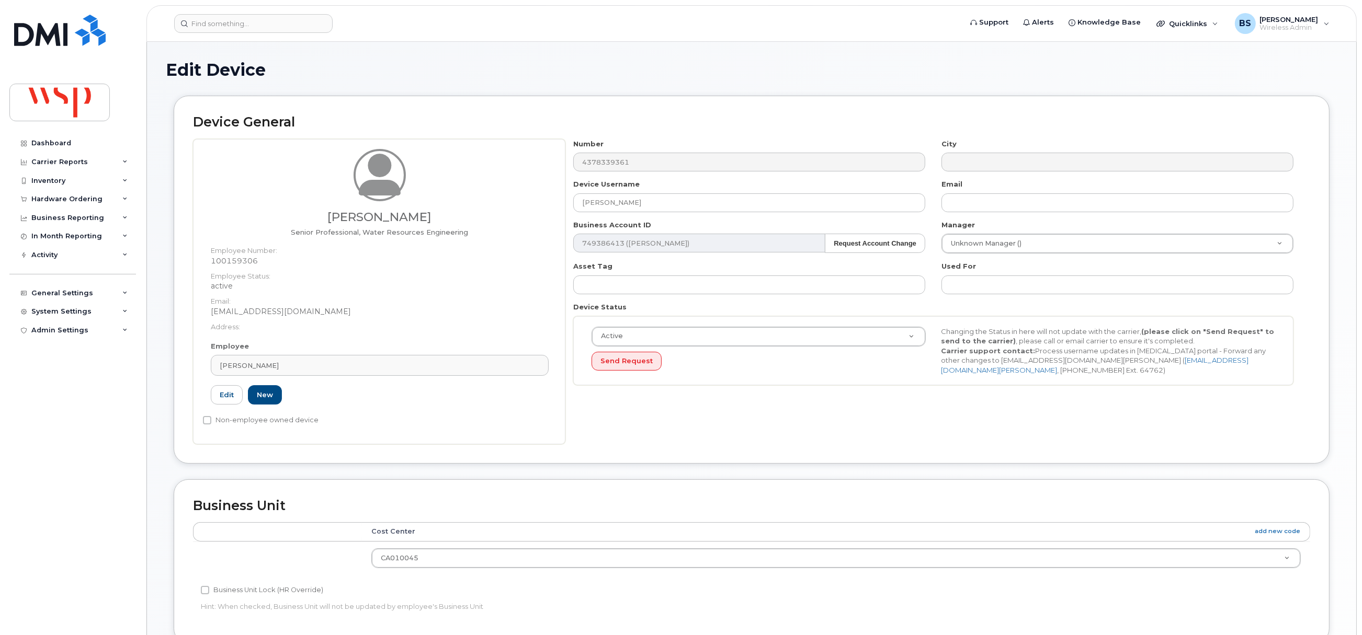
drag, startPoint x: 300, startPoint y: 365, endPoint x: 213, endPoint y: 351, distance: 87.9
click at [195, 364] on div "[PERSON_NAME] Senior Professional, Water Resources Engineering Employee Number:…" at bounding box center [379, 291] width 372 height 305
click at [300, 370] on div "[PERSON_NAME]" at bounding box center [380, 366] width 320 height 10
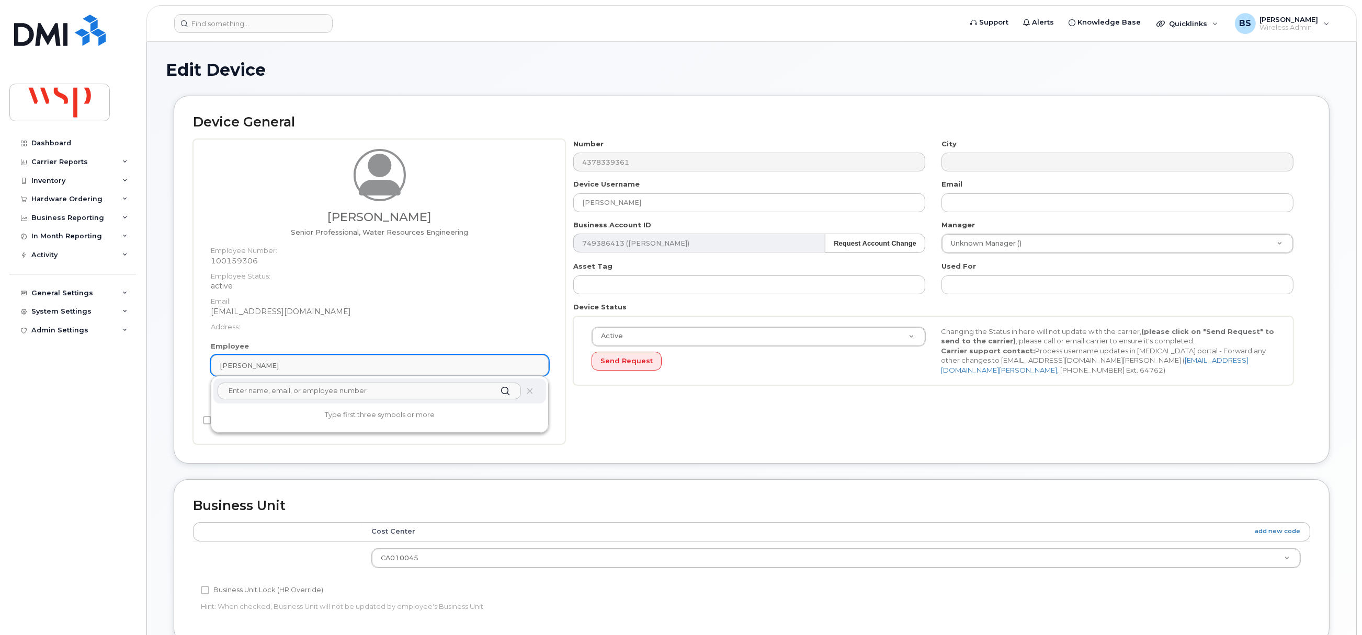
paste input "[PERSON_NAME]"
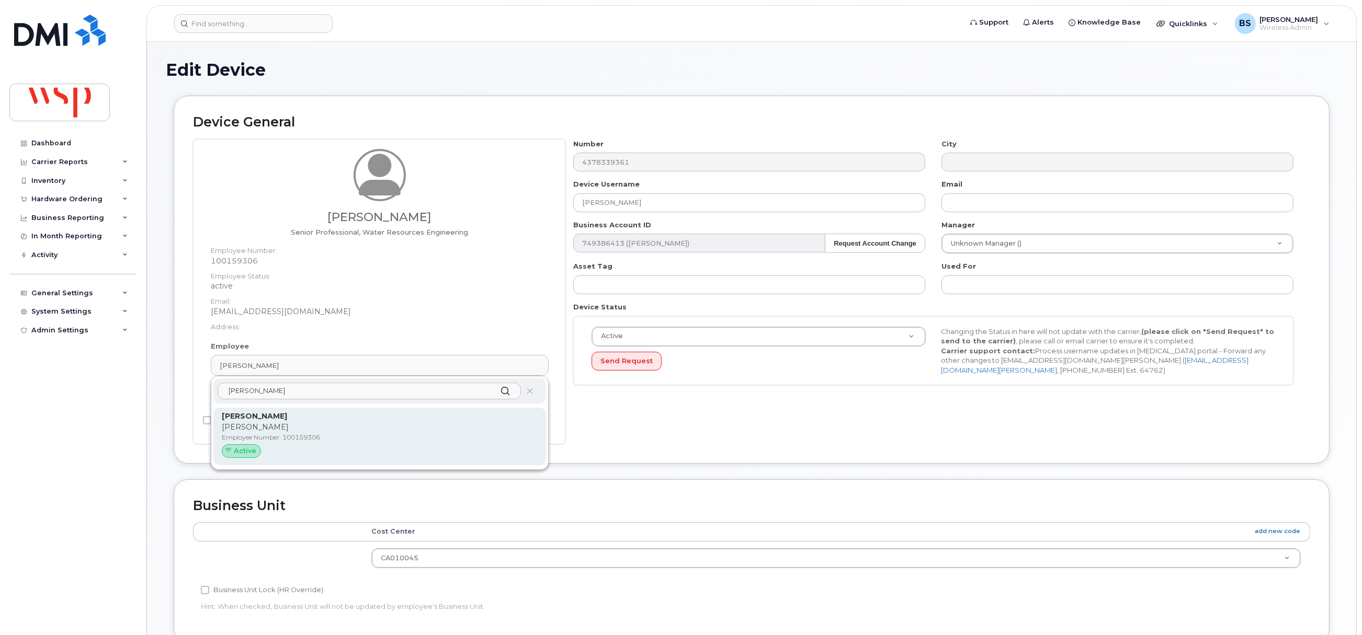
type input "[PERSON_NAME]"
click at [253, 420] on strong "[PERSON_NAME]" at bounding box center [254, 416] width 65 height 9
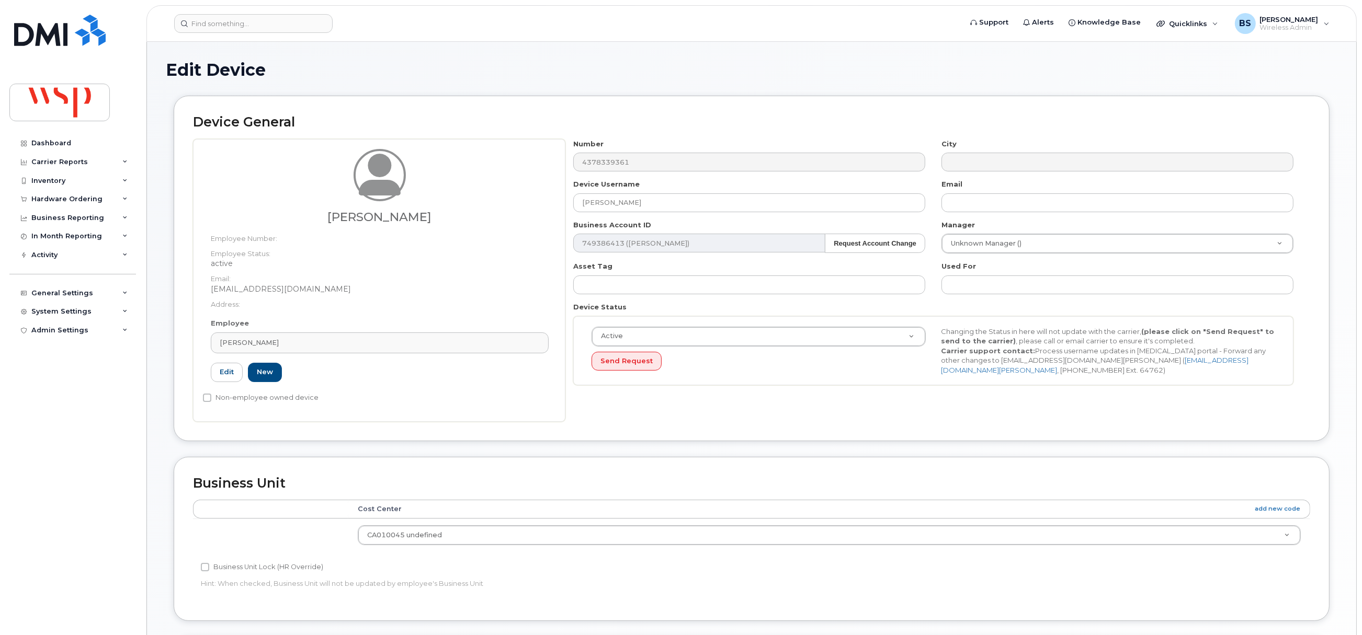
type input "[EMAIL_ADDRESS][DOMAIN_NAME]"
type input "5769931"
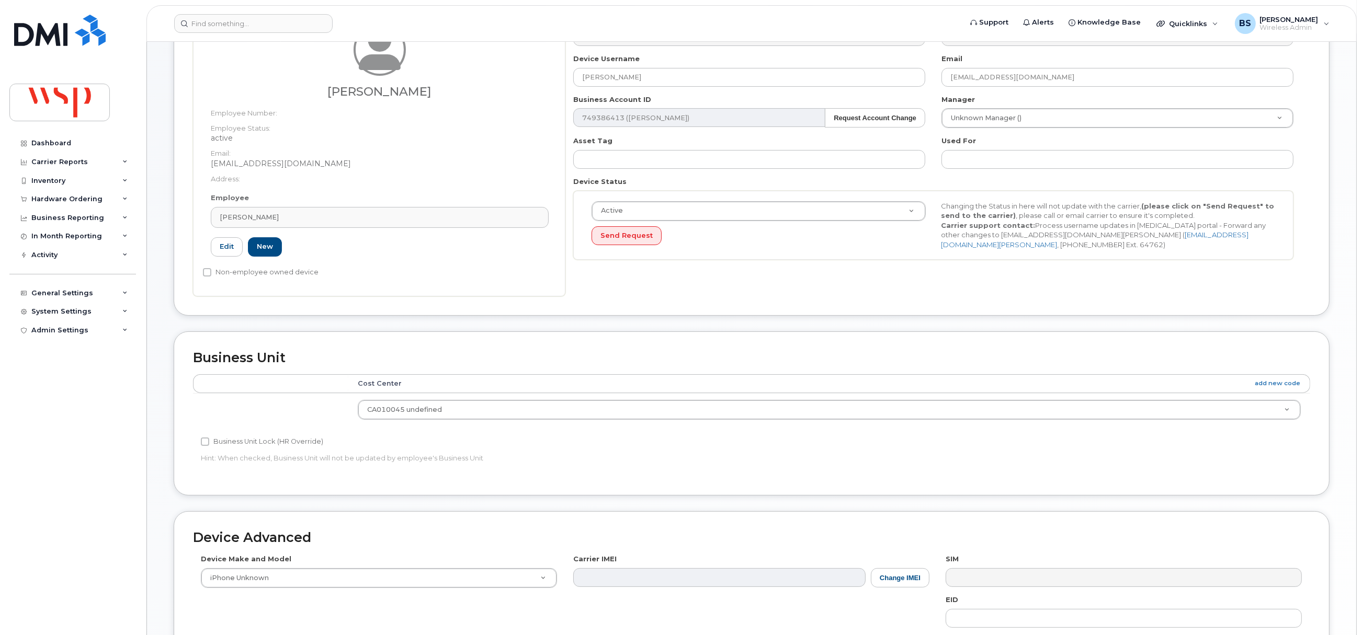
scroll to position [314, 0]
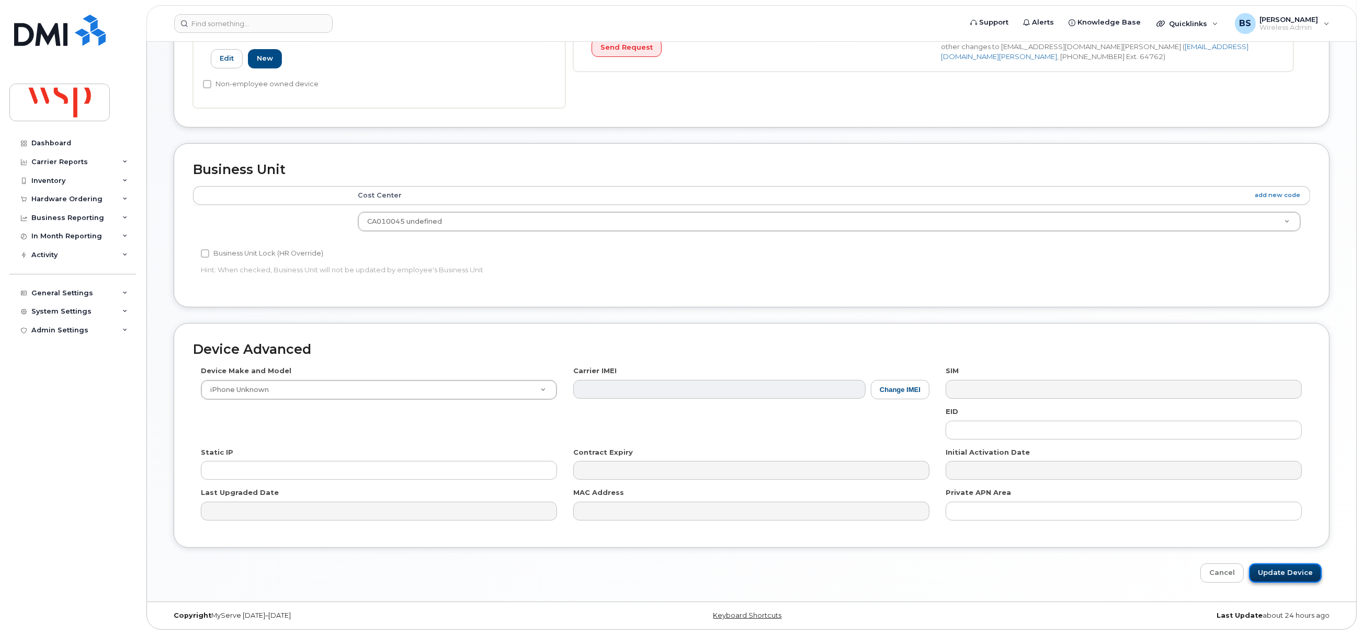
click at [1284, 575] on input "Update Device" at bounding box center [1285, 573] width 73 height 19
type input "Saving..."
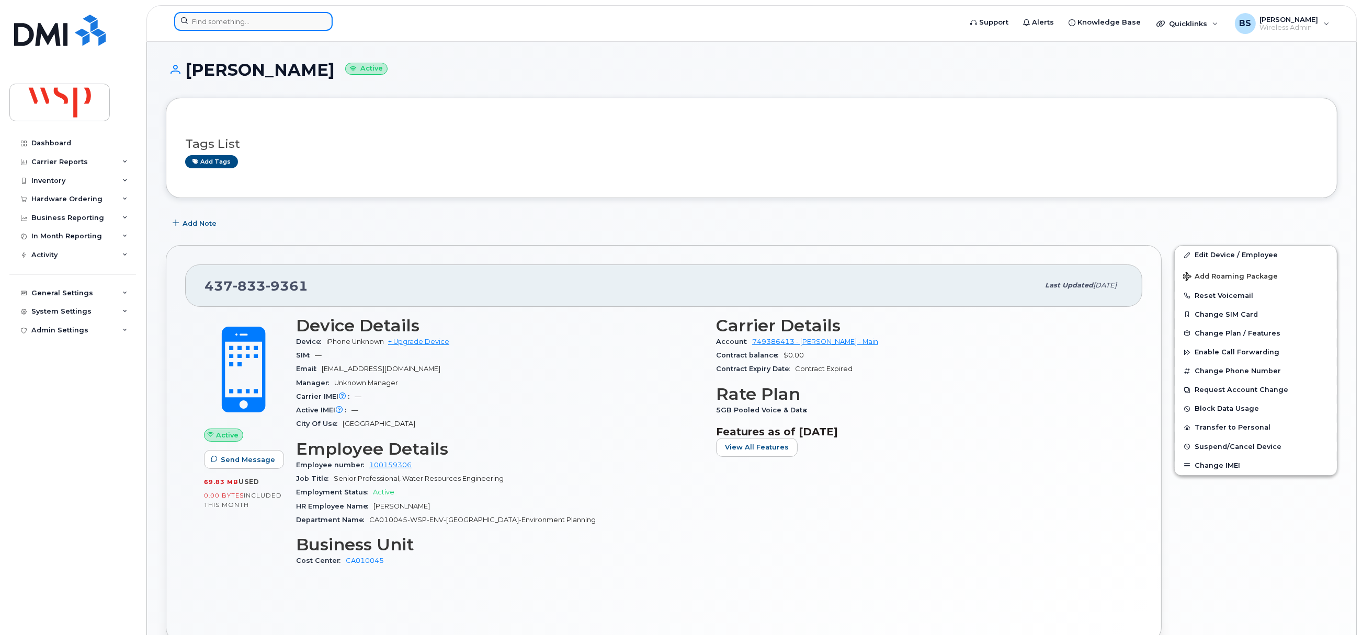
drag, startPoint x: 207, startPoint y: 22, endPoint x: 214, endPoint y: 18, distance: 8.7
click at [207, 22] on input at bounding box center [253, 21] width 158 height 19
paste input "[PHONE_NUMBER]"
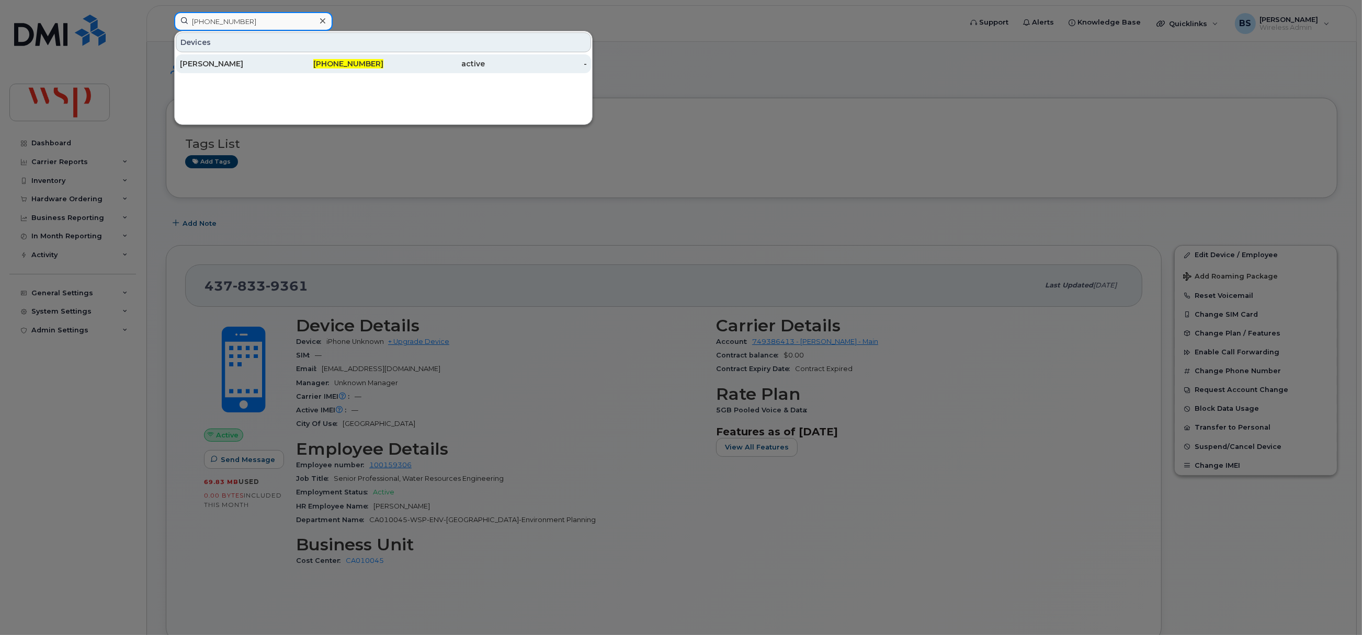
type input "[PHONE_NUMBER]"
drag, startPoint x: 217, startPoint y: 64, endPoint x: 229, endPoint y: 53, distance: 15.9
click at [219, 64] on div "[PERSON_NAME]" at bounding box center [231, 64] width 102 height 10
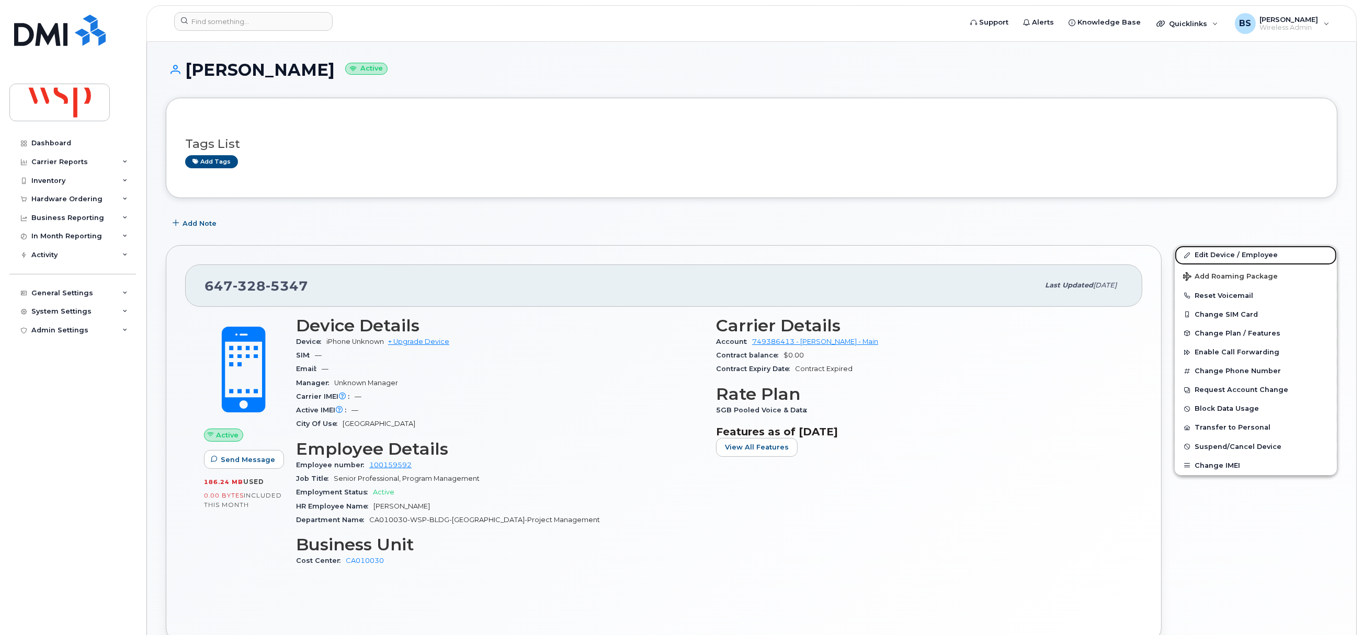
click at [1201, 256] on link "Edit Device / Employee" at bounding box center [1256, 255] width 162 height 19
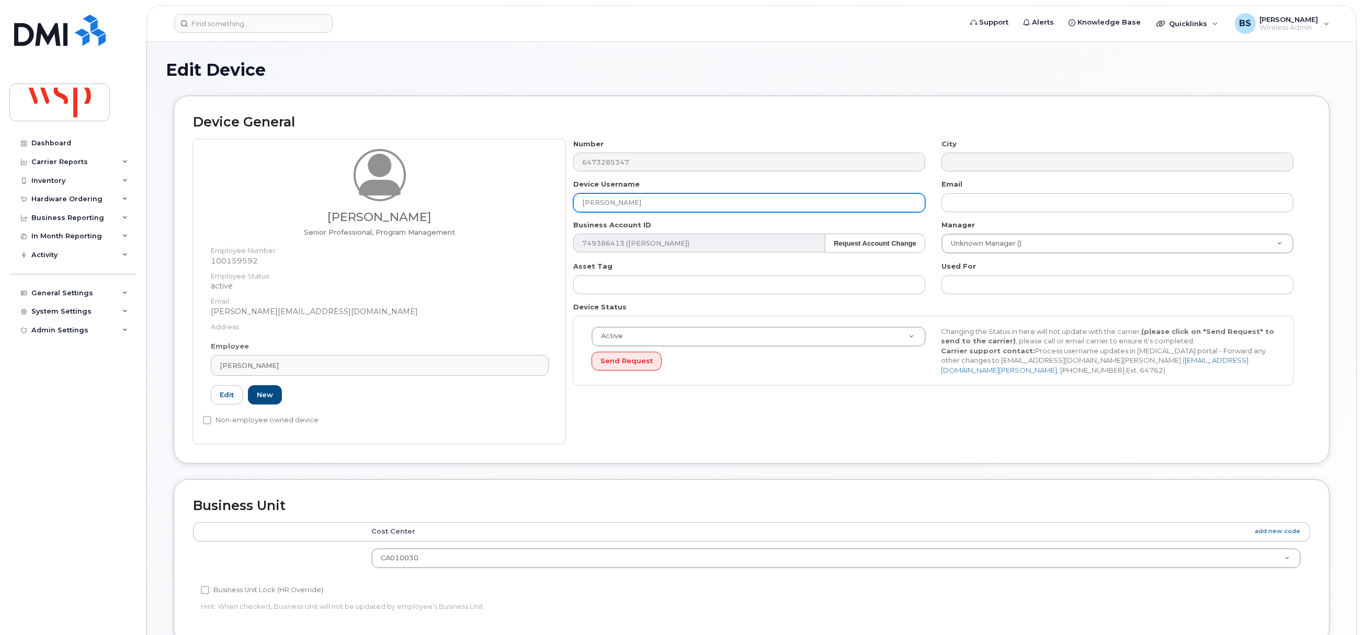
click at [478, 206] on div "Alex Alinaghian Senior Professional, Program Management Employee Number: 100159…" at bounding box center [751, 291] width 1117 height 305
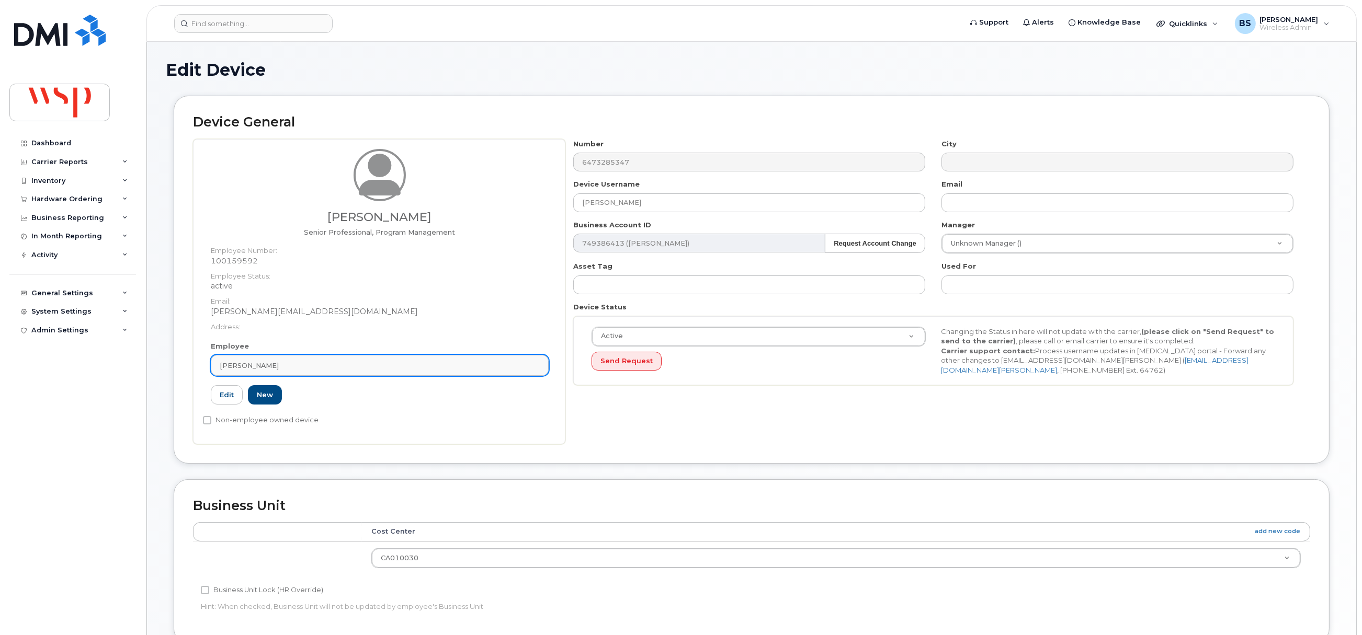
click at [317, 357] on link "Alex Alinaghian" at bounding box center [380, 365] width 338 height 21
paste input "Alex Alinaghian"
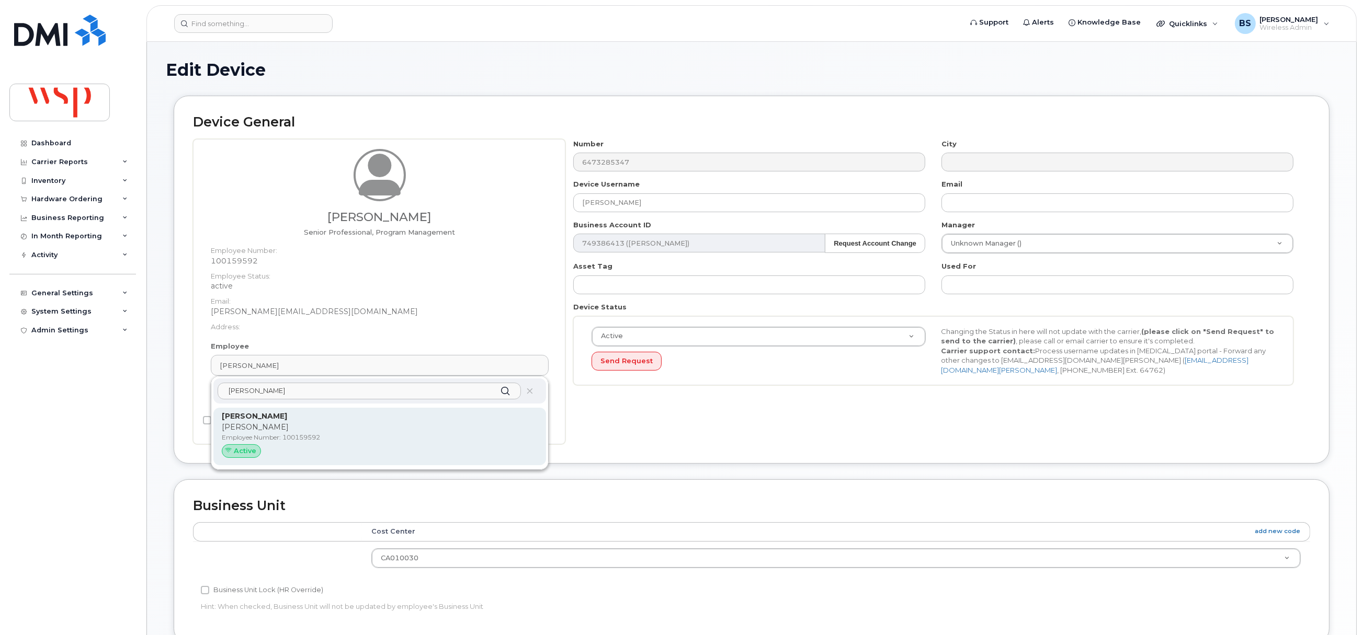
type input "Alex Alinaghian"
click at [251, 428] on p "Alex Alinaghian" at bounding box center [380, 427] width 316 height 11
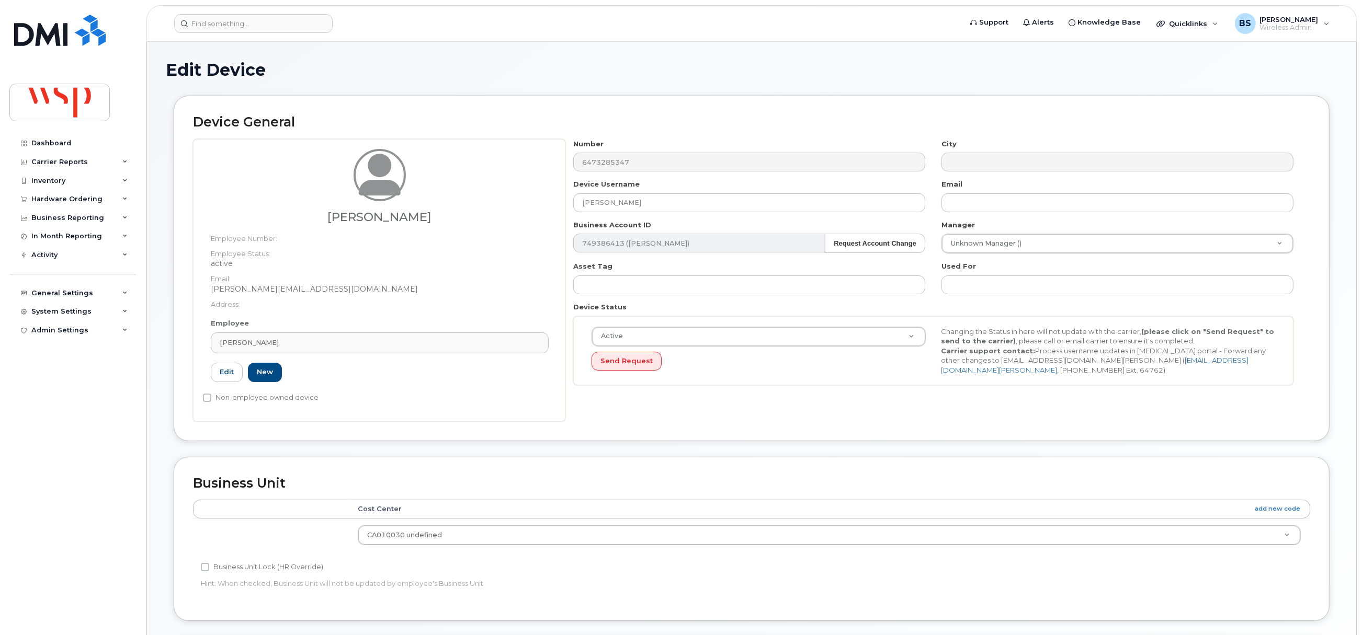
type input "alex.alinaghian@wsp.com"
type input "5770032"
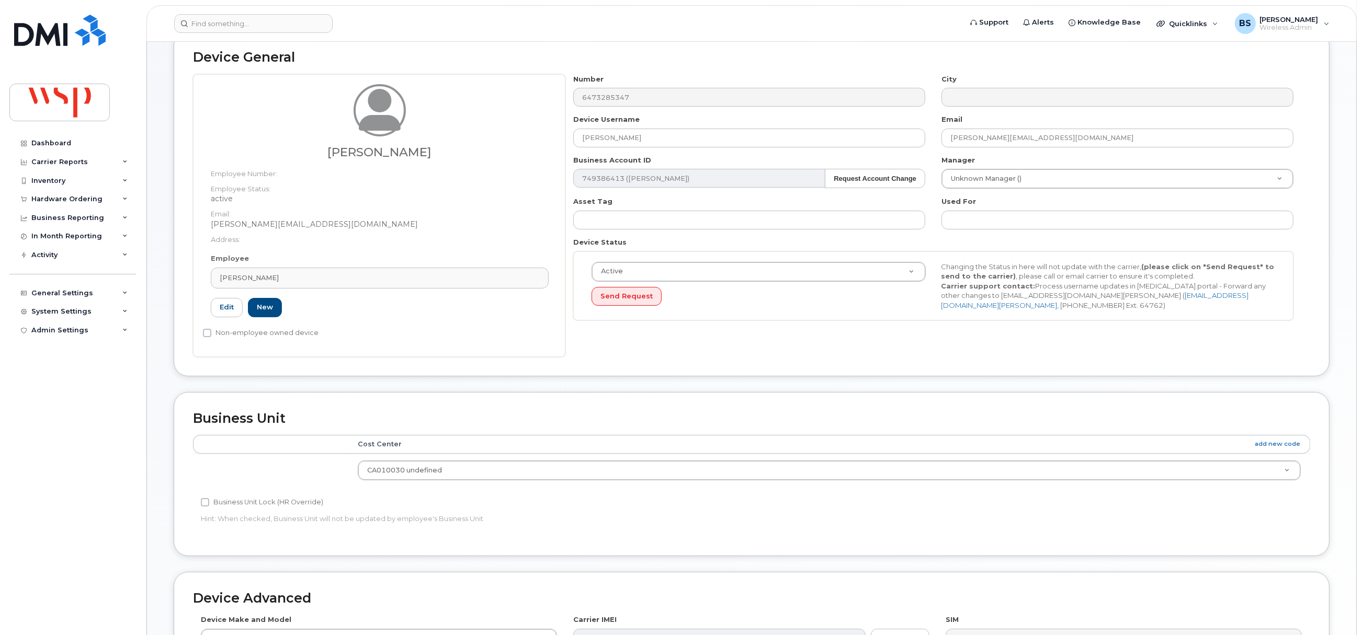
scroll to position [316, 0]
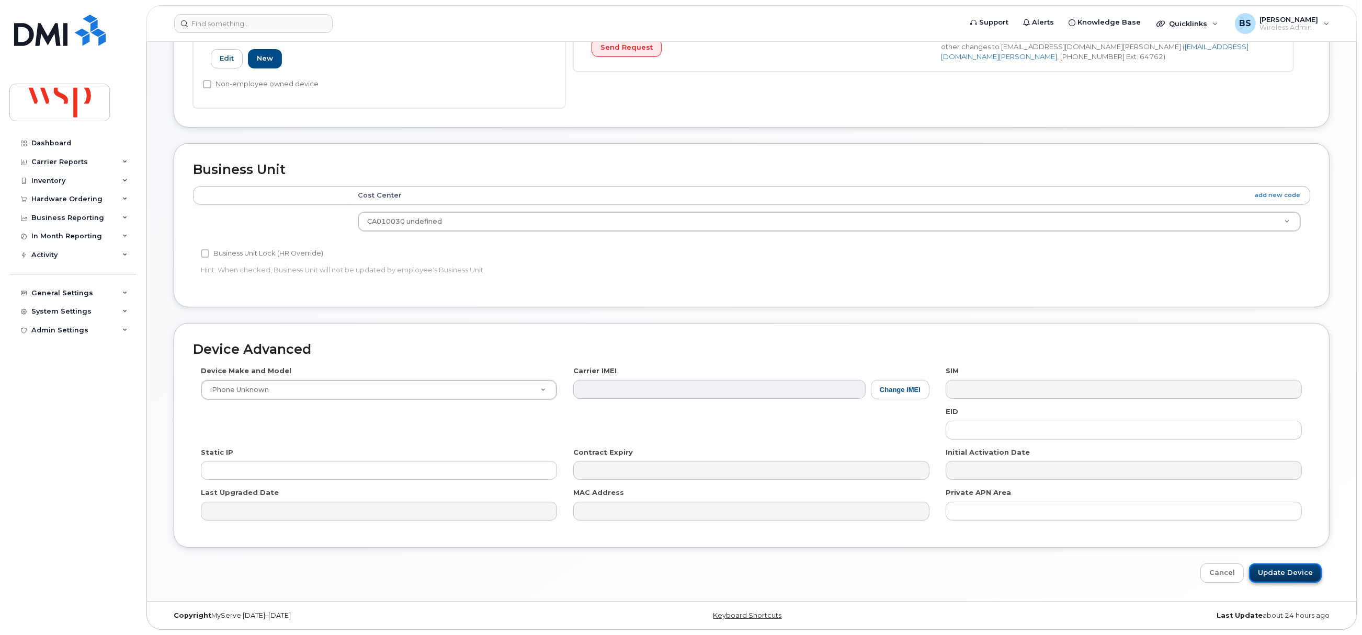
click at [1287, 571] on input "Update Device" at bounding box center [1285, 573] width 73 height 19
type input "Saving..."
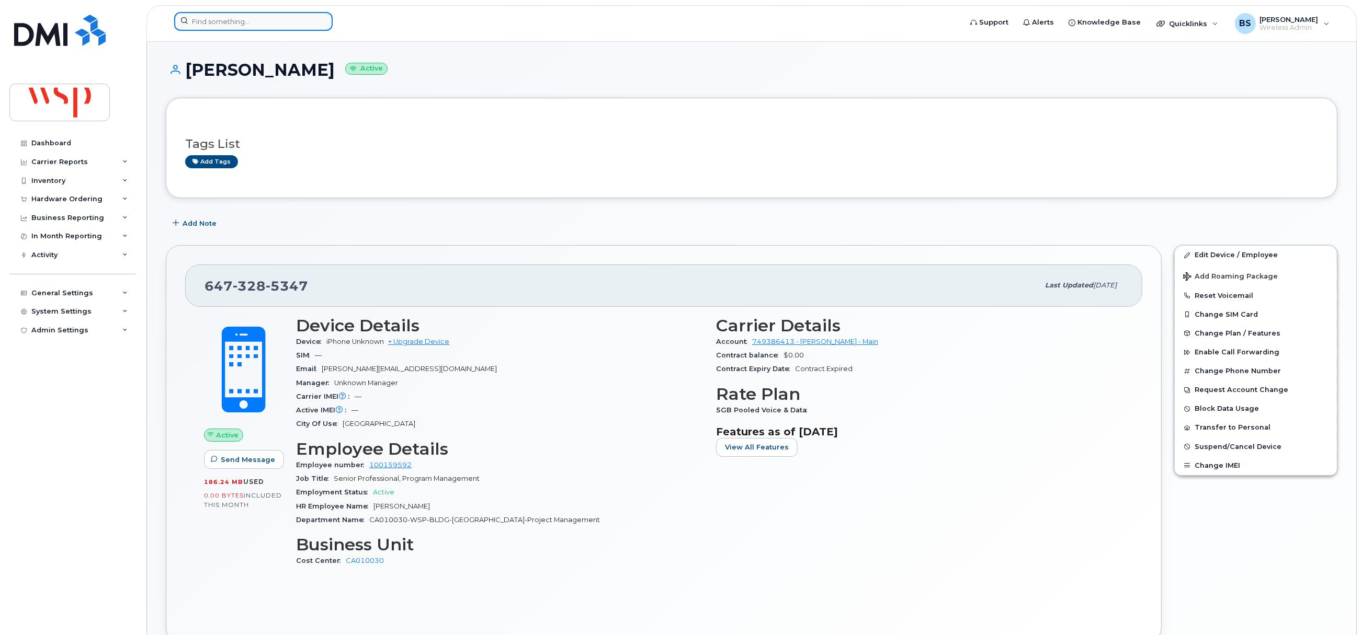
click at [243, 24] on input at bounding box center [253, 21] width 158 height 19
paste input "[PHONE_NUMBER]"
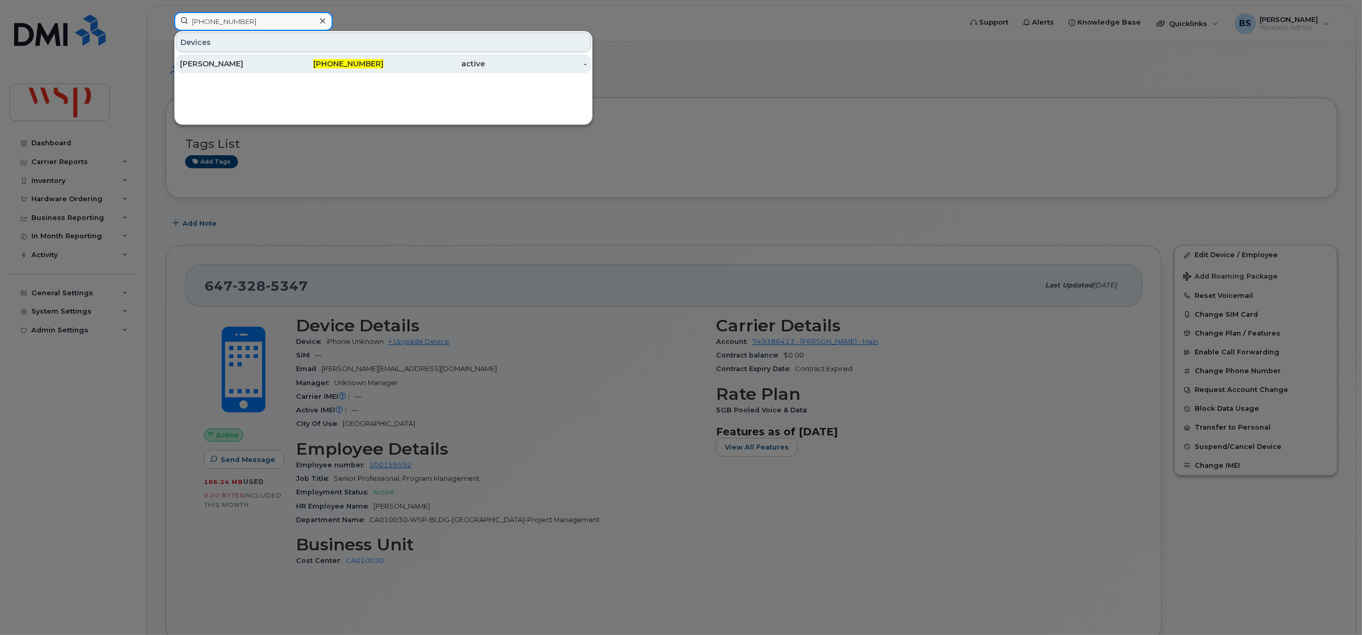
type input "[PHONE_NUMBER]"
click at [191, 61] on div "[PERSON_NAME]" at bounding box center [231, 64] width 102 height 10
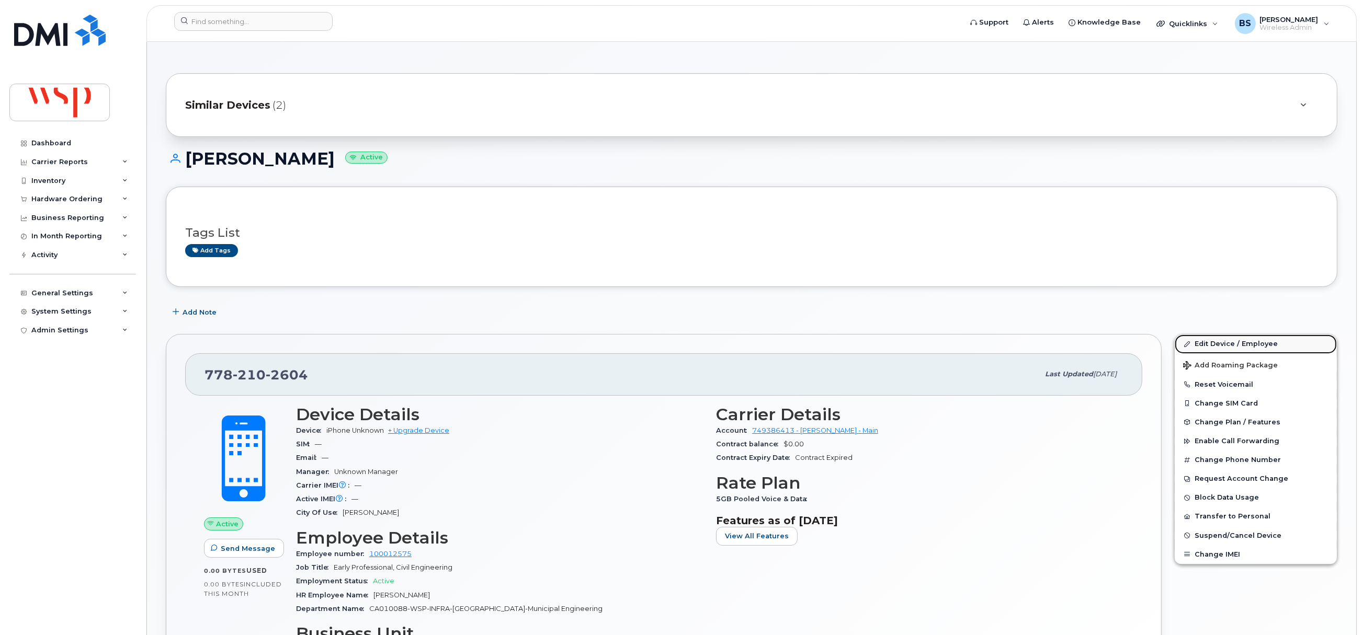
click at [1209, 345] on link "Edit Device / Employee" at bounding box center [1256, 344] width 162 height 19
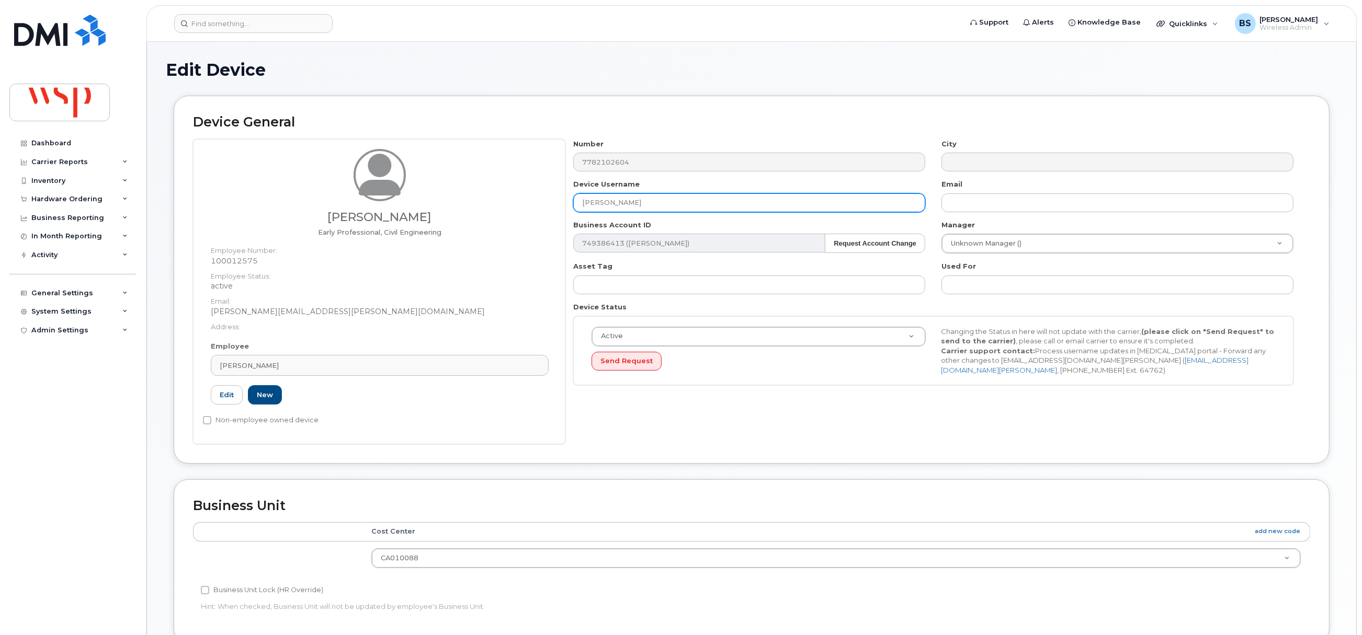
drag, startPoint x: 660, startPoint y: 208, endPoint x: 438, endPoint y: 208, distance: 221.7
click at [442, 208] on div "Alexander Nemethy Early Professional, Civil Engineering Employee Number: 100012…" at bounding box center [751, 291] width 1117 height 305
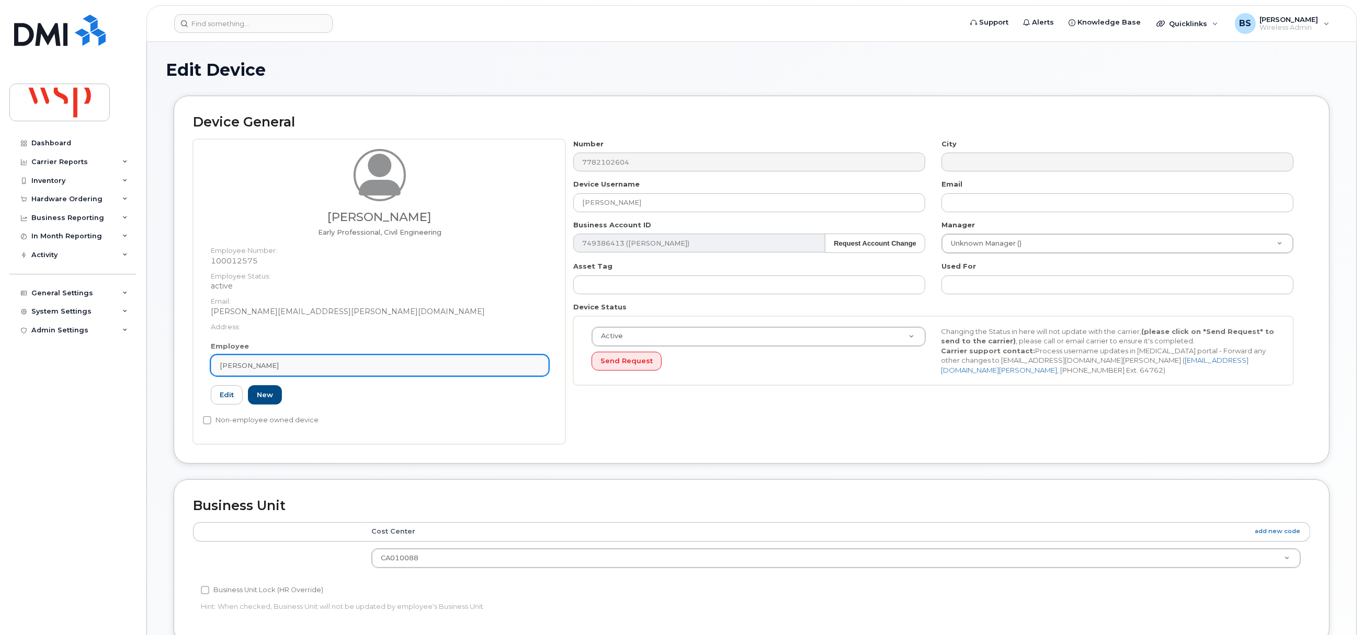
click at [266, 365] on span "Alexander Nemethy" at bounding box center [249, 366] width 59 height 10
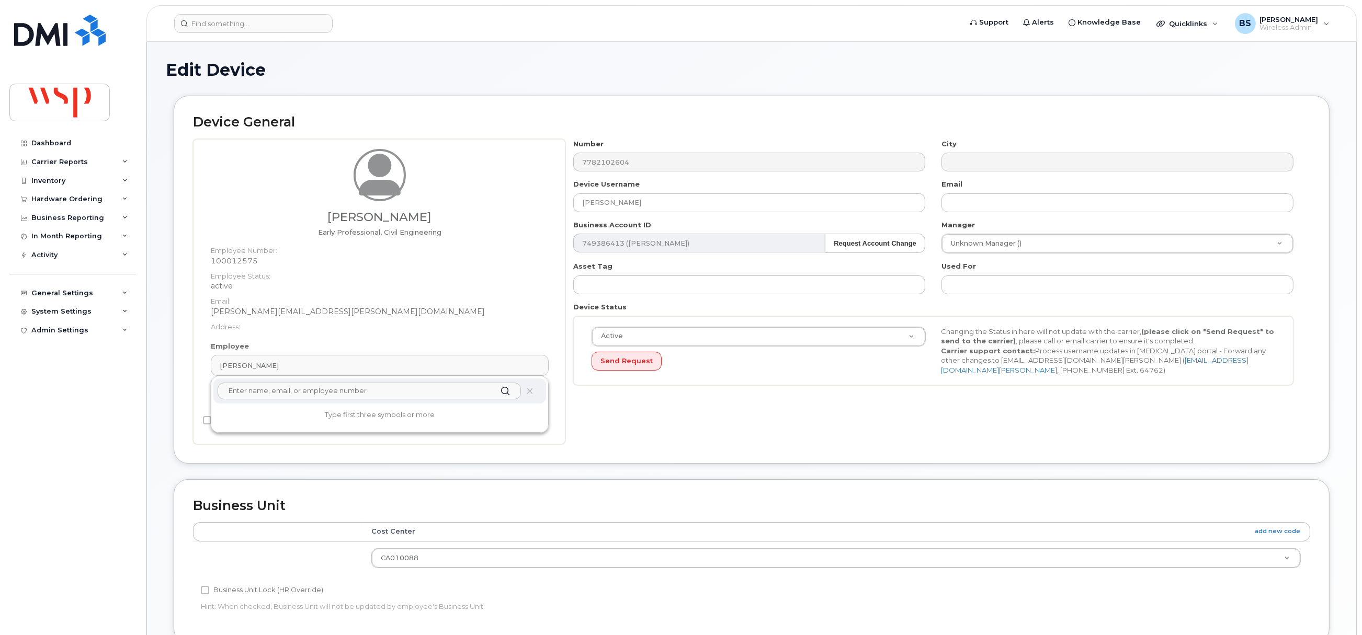
paste input "Alexander Nemethy"
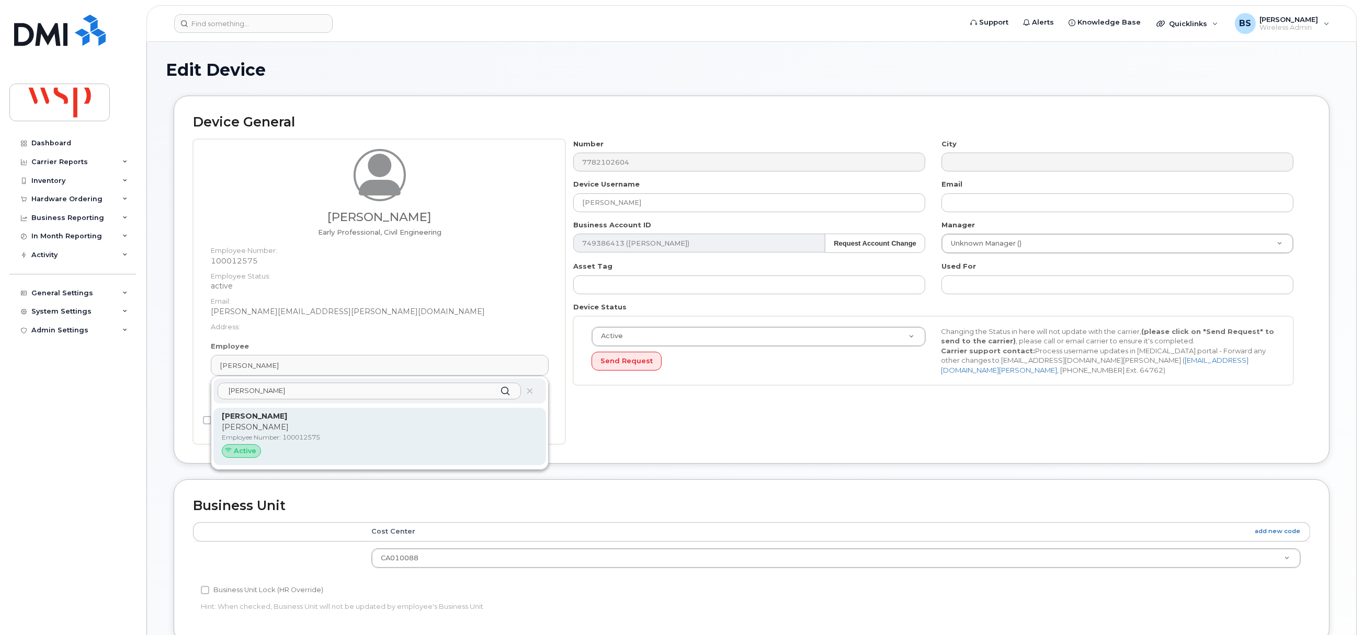
type input "Alexander Nemethy"
click at [256, 420] on strong "Alexander Nemethy" at bounding box center [254, 416] width 65 height 9
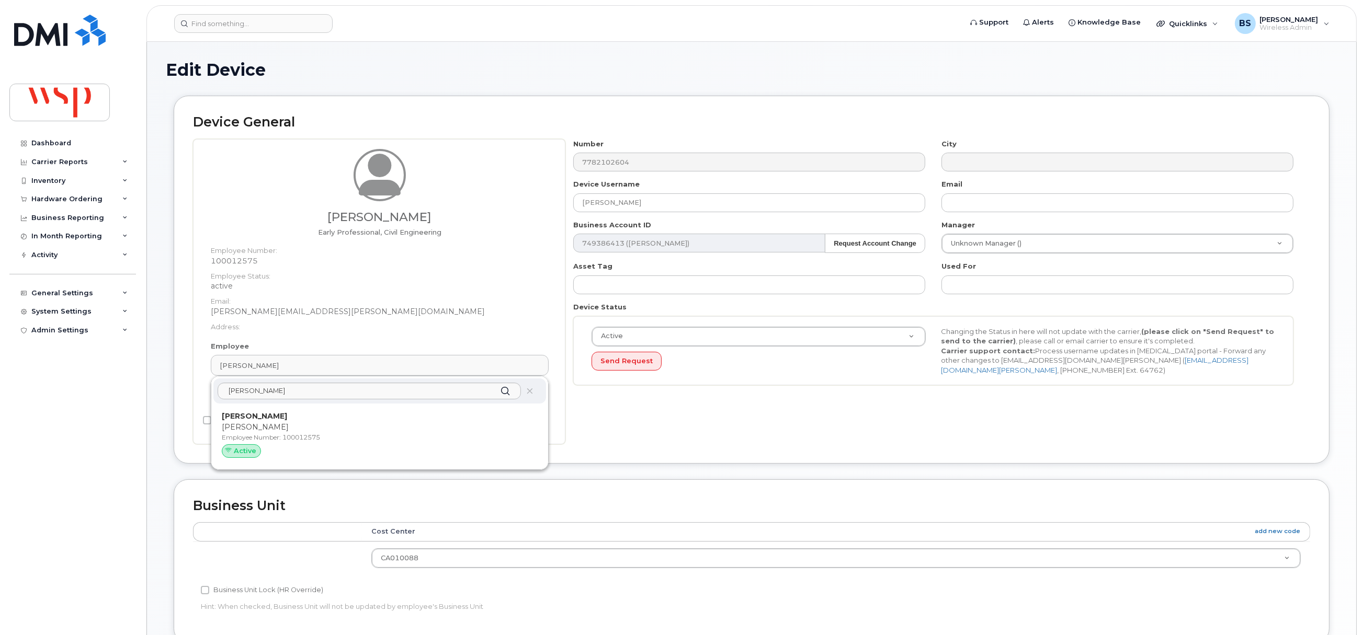
type input "alexander.nemethy@wsp.com"
type input "5769909"
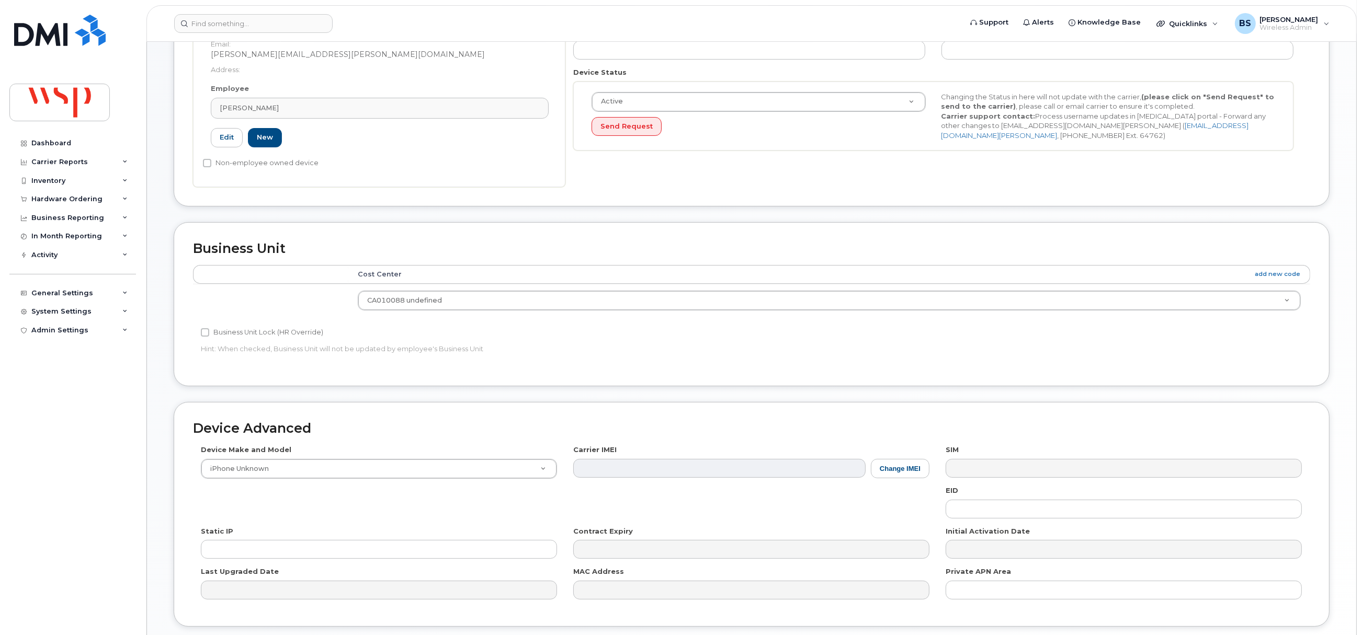
scroll to position [316, 0]
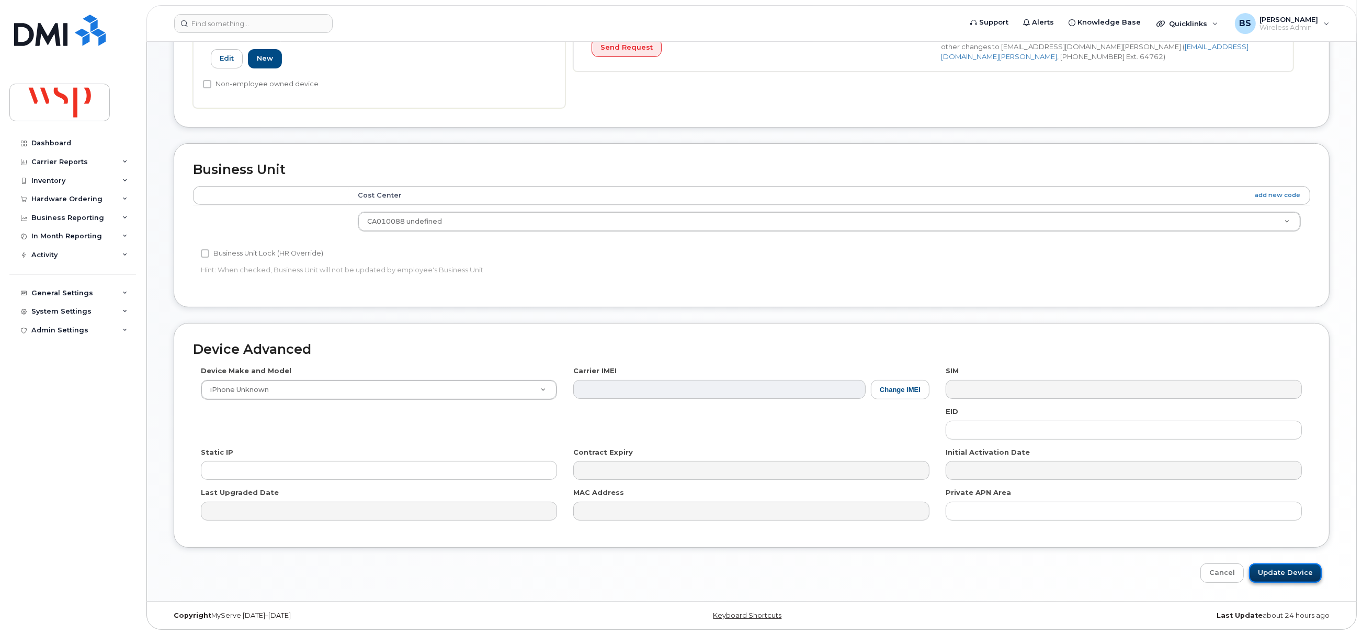
click at [1280, 570] on input "Update Device" at bounding box center [1285, 573] width 73 height 19
type input "Saving..."
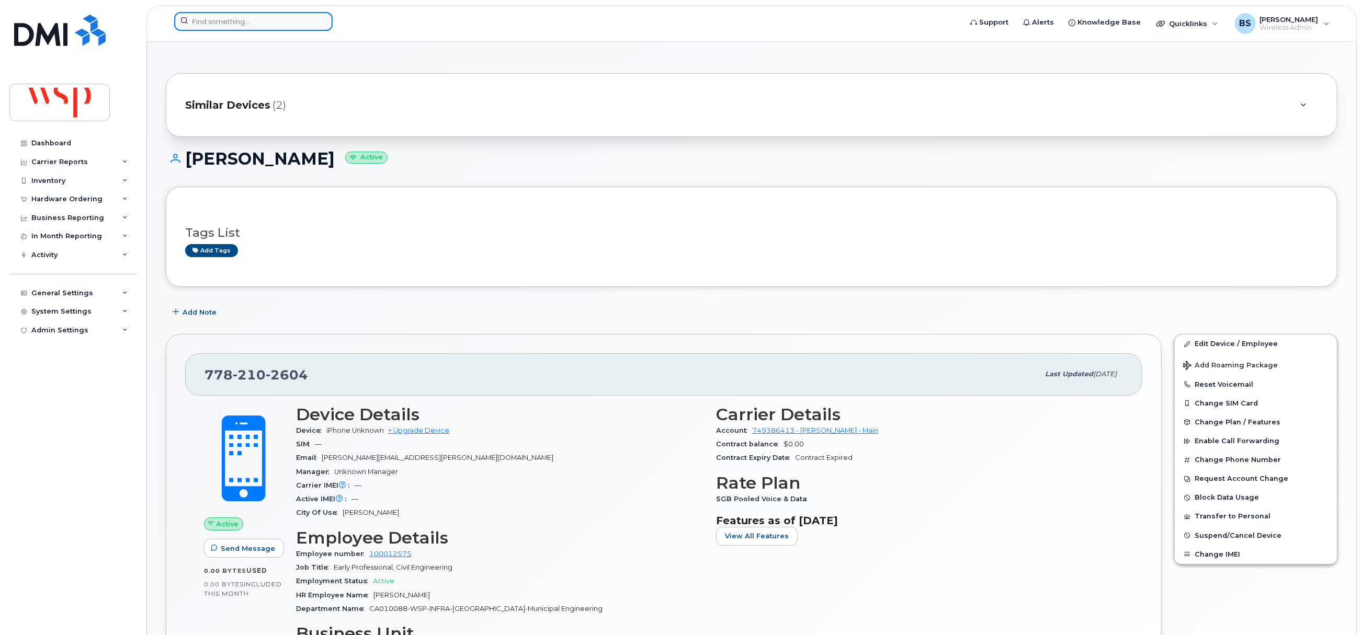
click at [252, 26] on input at bounding box center [253, 21] width 158 height 19
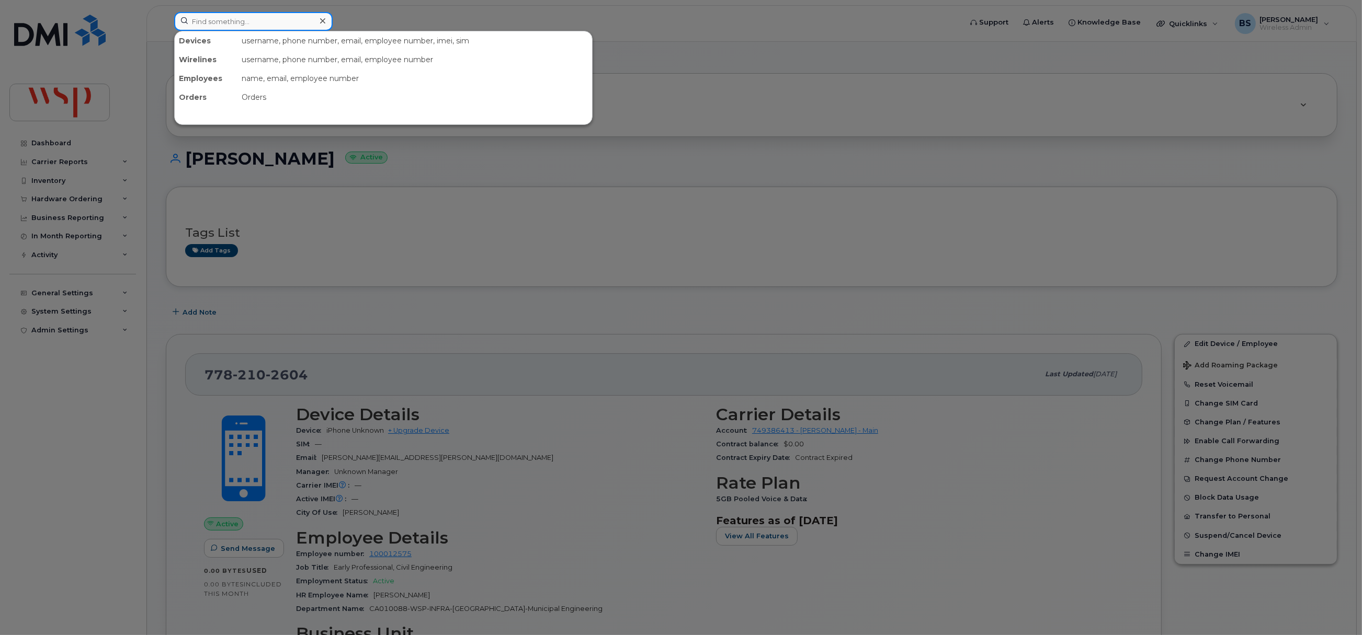
paste input "[PHONE_NUMBER]"
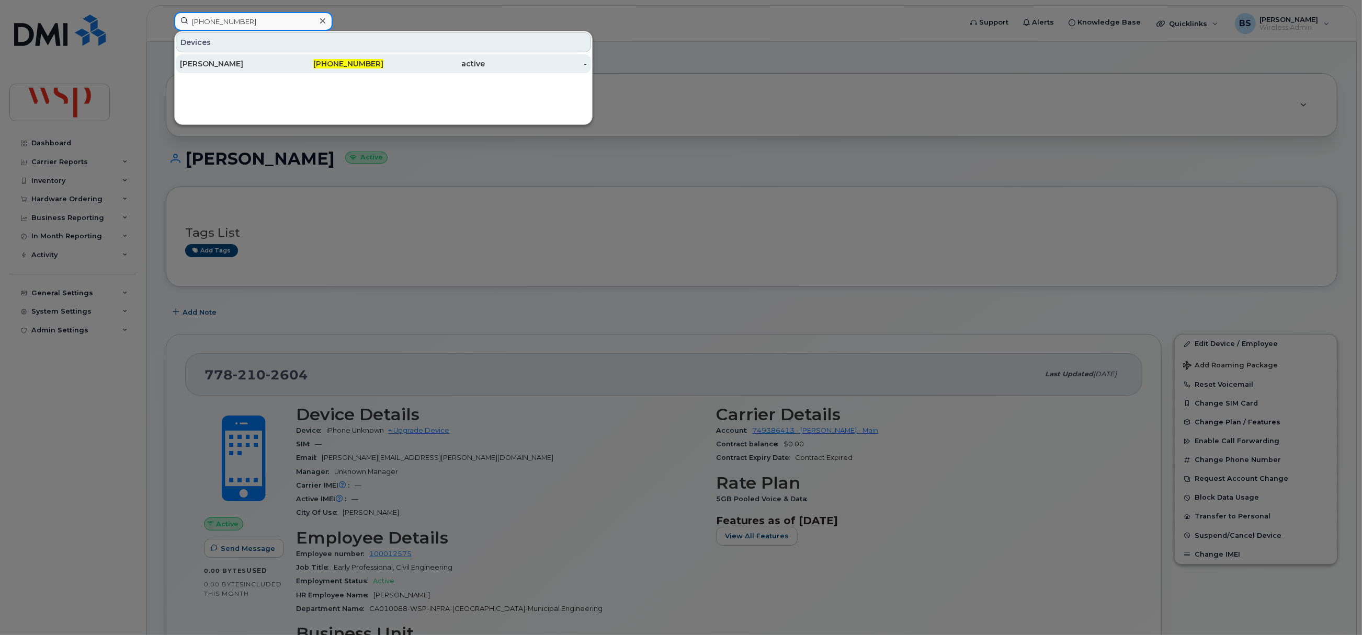
type input "[PHONE_NUMBER]"
drag, startPoint x: 204, startPoint y: 62, endPoint x: 229, endPoint y: 64, distance: 24.1
click at [204, 62] on div "[PERSON_NAME]" at bounding box center [231, 64] width 102 height 10
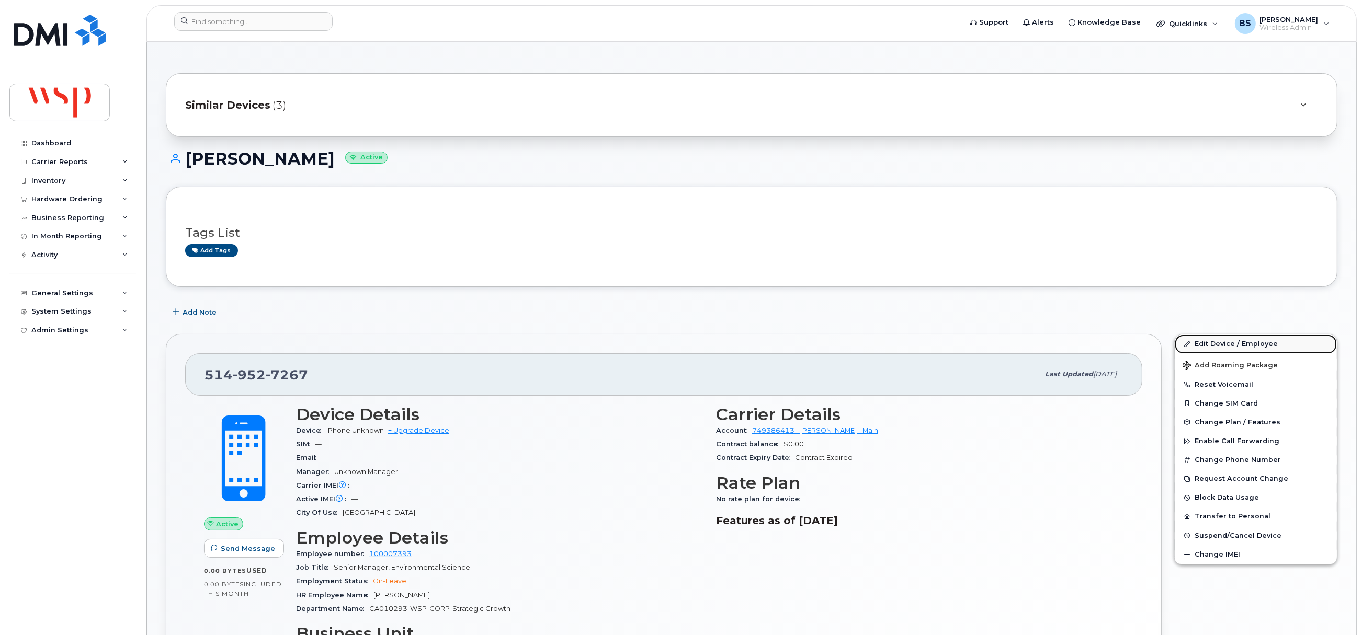
click at [1209, 347] on link "Edit Device / Employee" at bounding box center [1256, 344] width 162 height 19
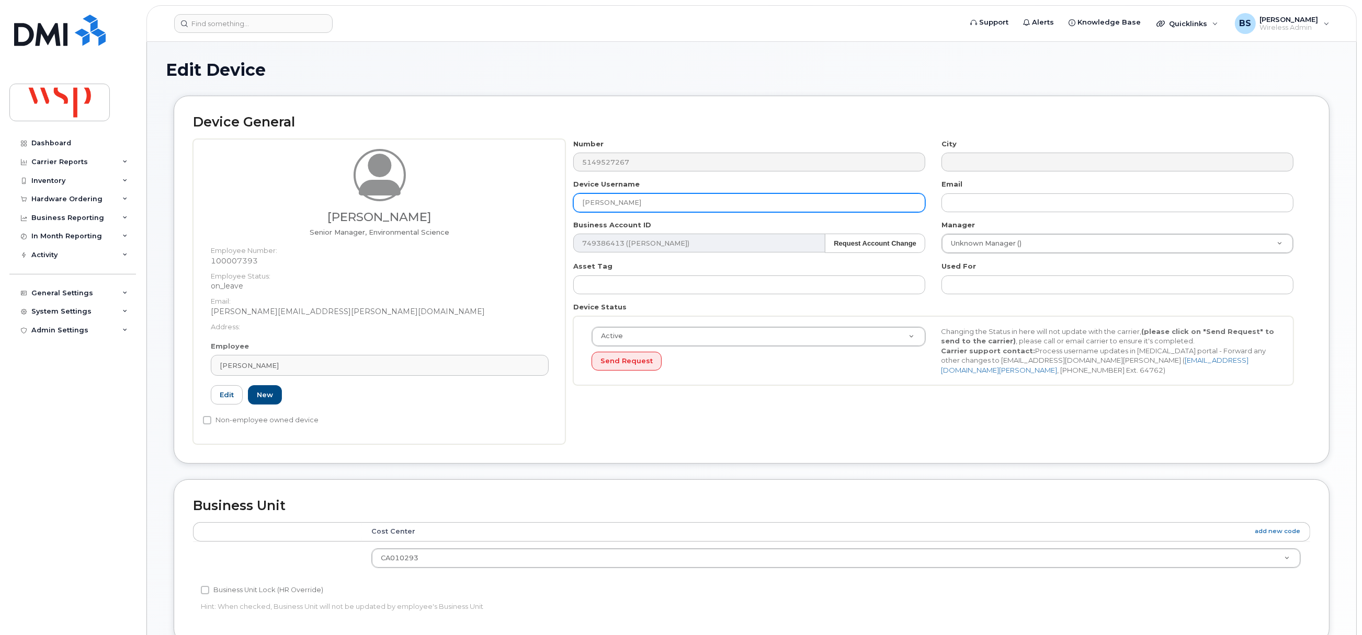
drag, startPoint x: 675, startPoint y: 204, endPoint x: 470, endPoint y: 208, distance: 204.5
click at [477, 209] on div "[PERSON_NAME] Senior Manager, Environmental Science Employee Number: 100007393 …" at bounding box center [751, 291] width 1117 height 305
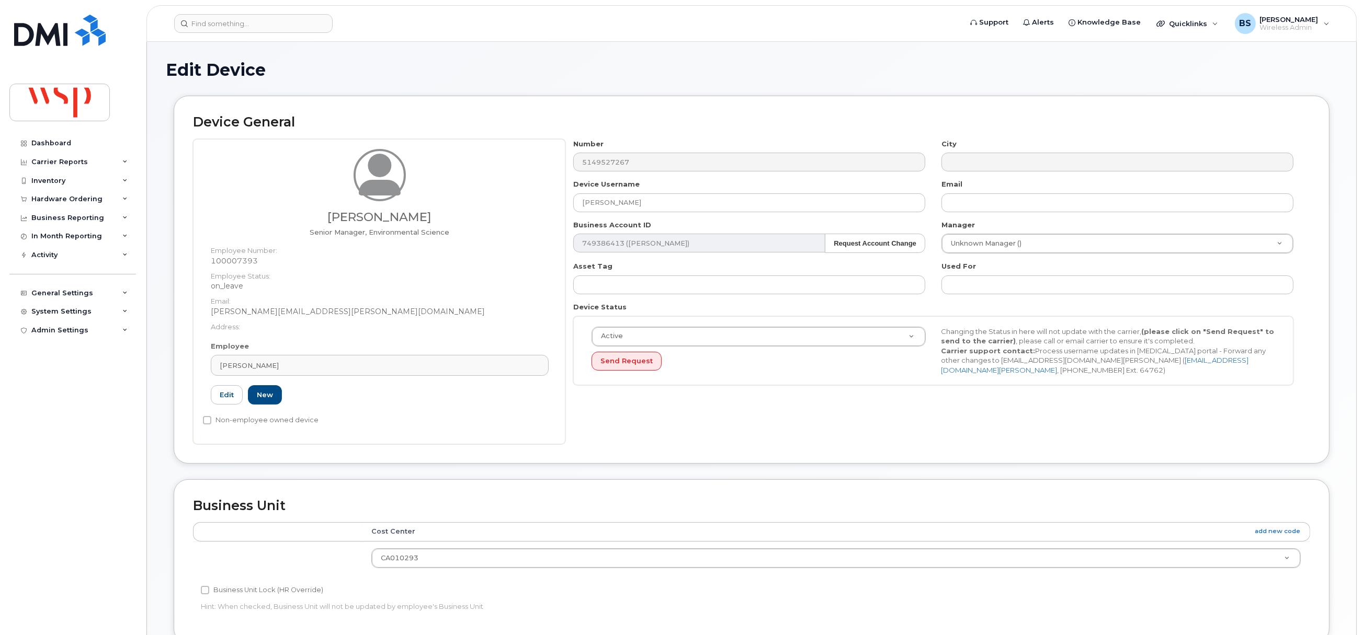
click at [276, 362] on span "[PERSON_NAME]" at bounding box center [249, 366] width 59 height 10
paste input "[PERSON_NAME]"
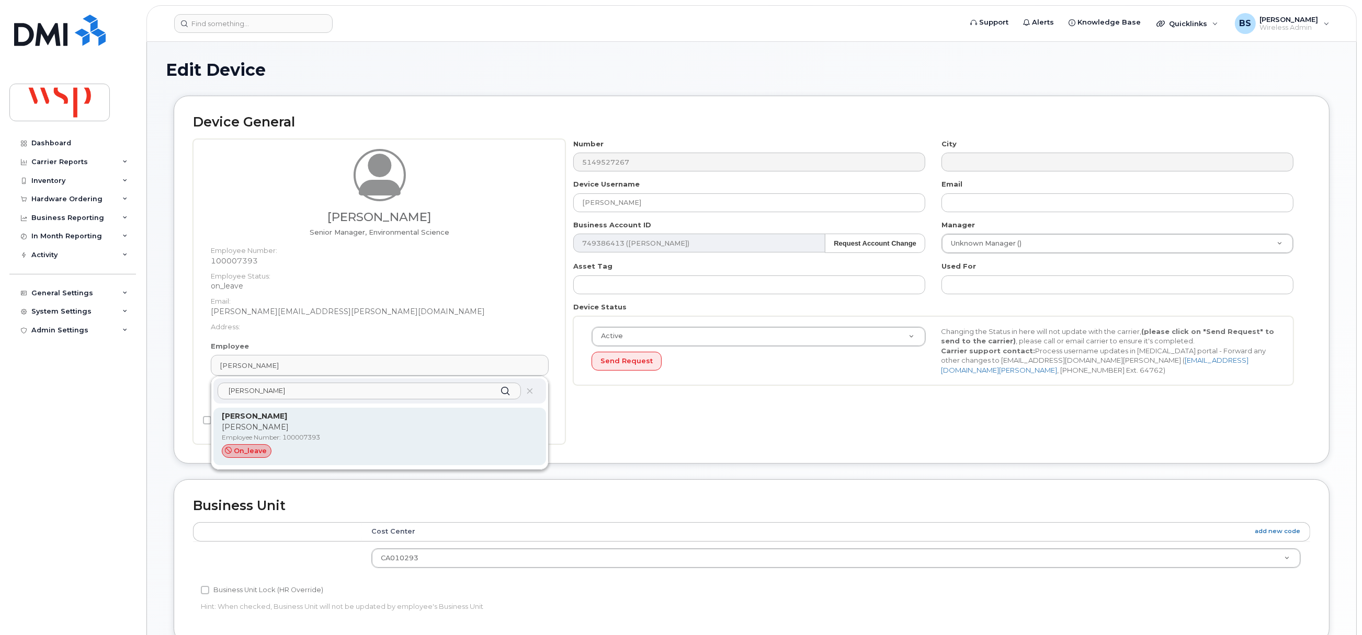
type input "[PERSON_NAME]"
click at [246, 422] on div "[PERSON_NAME] [PERSON_NAME] Employee Number: 100007393 on_leave" at bounding box center [380, 436] width 316 height 51
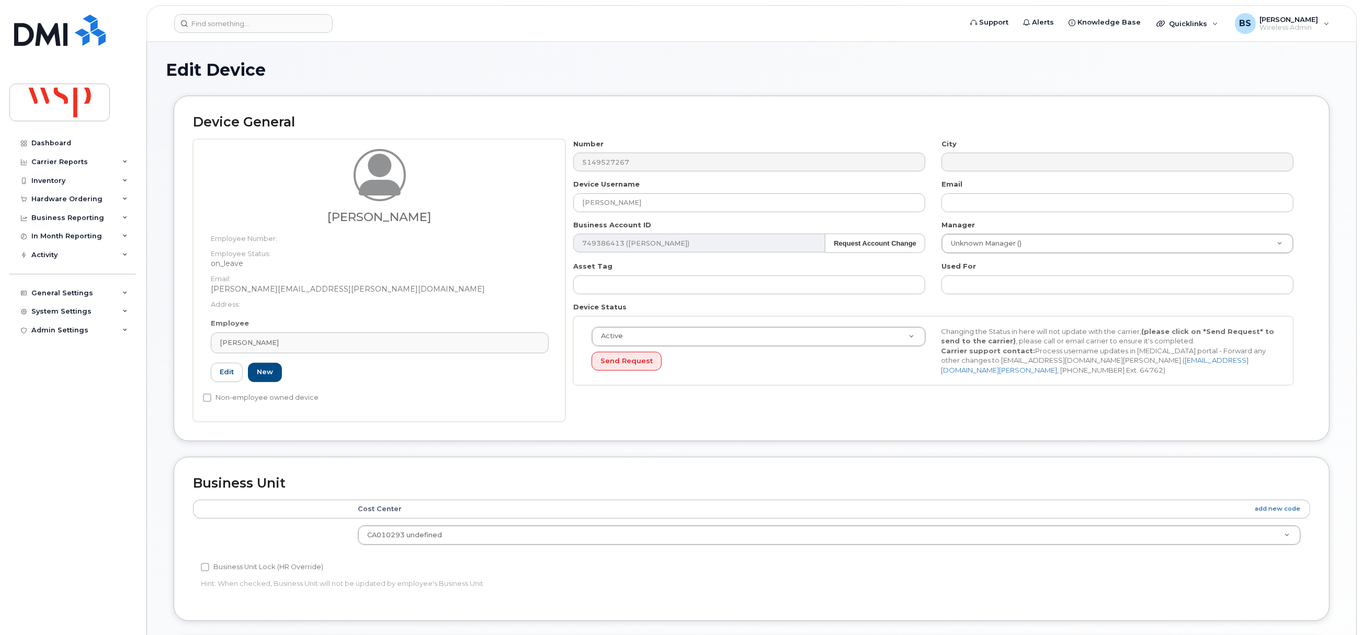
type input "[PERSON_NAME][EMAIL_ADDRESS][PERSON_NAME][DOMAIN_NAME]"
type input "26969789"
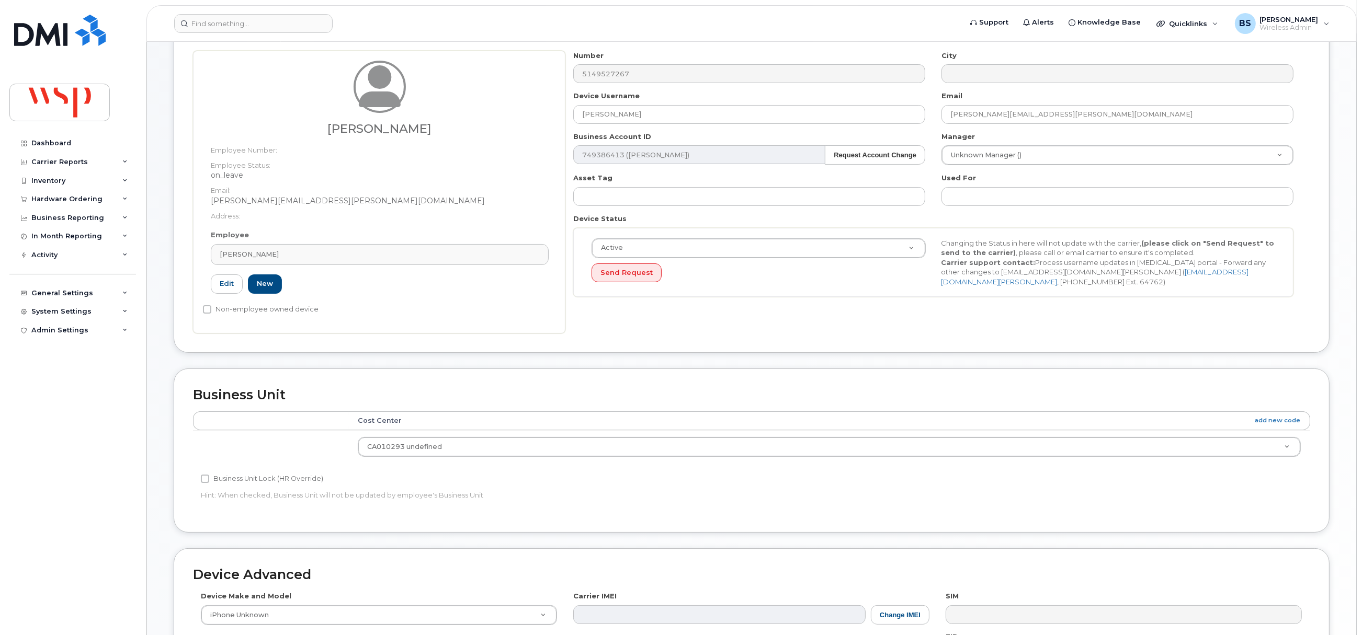
scroll to position [316, 0]
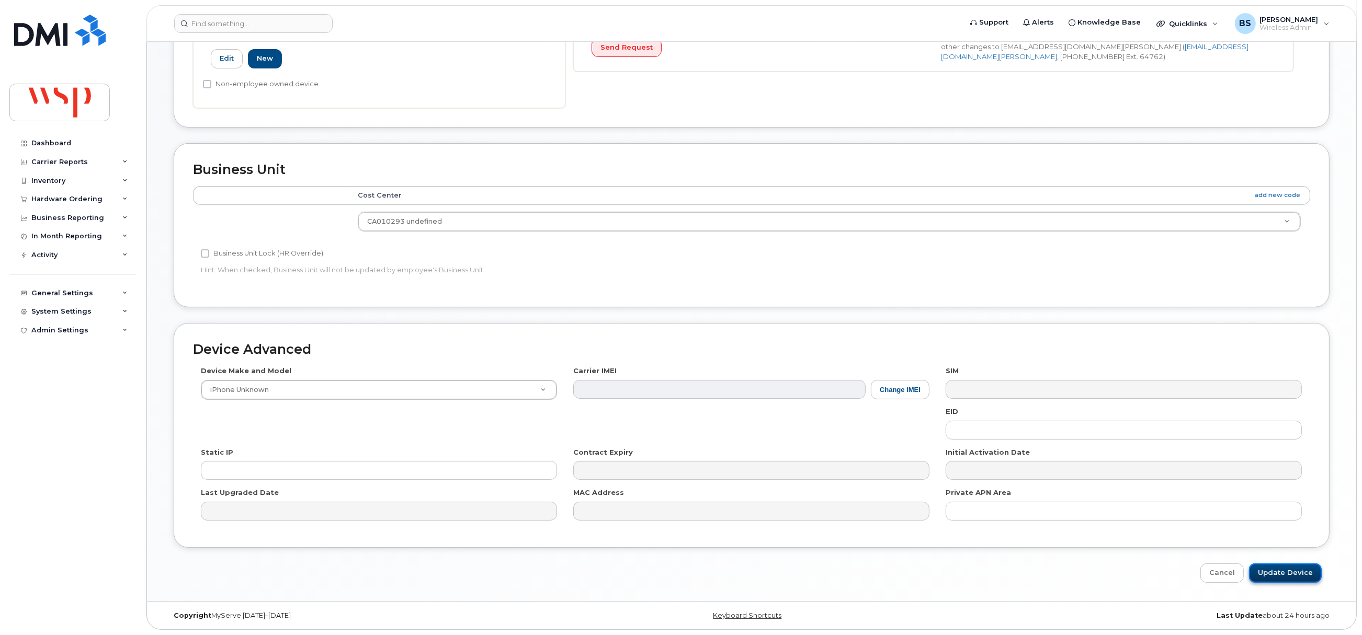
click at [1280, 573] on input "Update Device" at bounding box center [1285, 573] width 73 height 19
type input "Saving..."
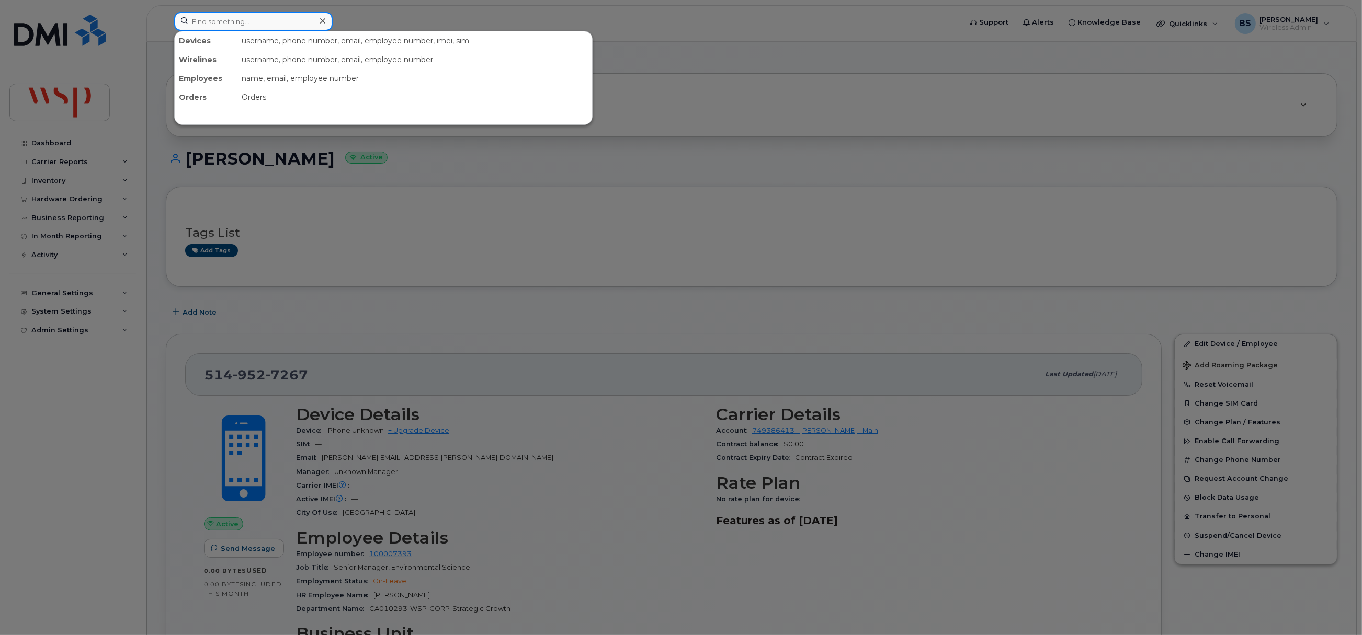
drag, startPoint x: 238, startPoint y: 23, endPoint x: 230, endPoint y: 14, distance: 12.2
click at [238, 23] on input at bounding box center [253, 21] width 158 height 19
paste input "[PHONE_NUMBER]"
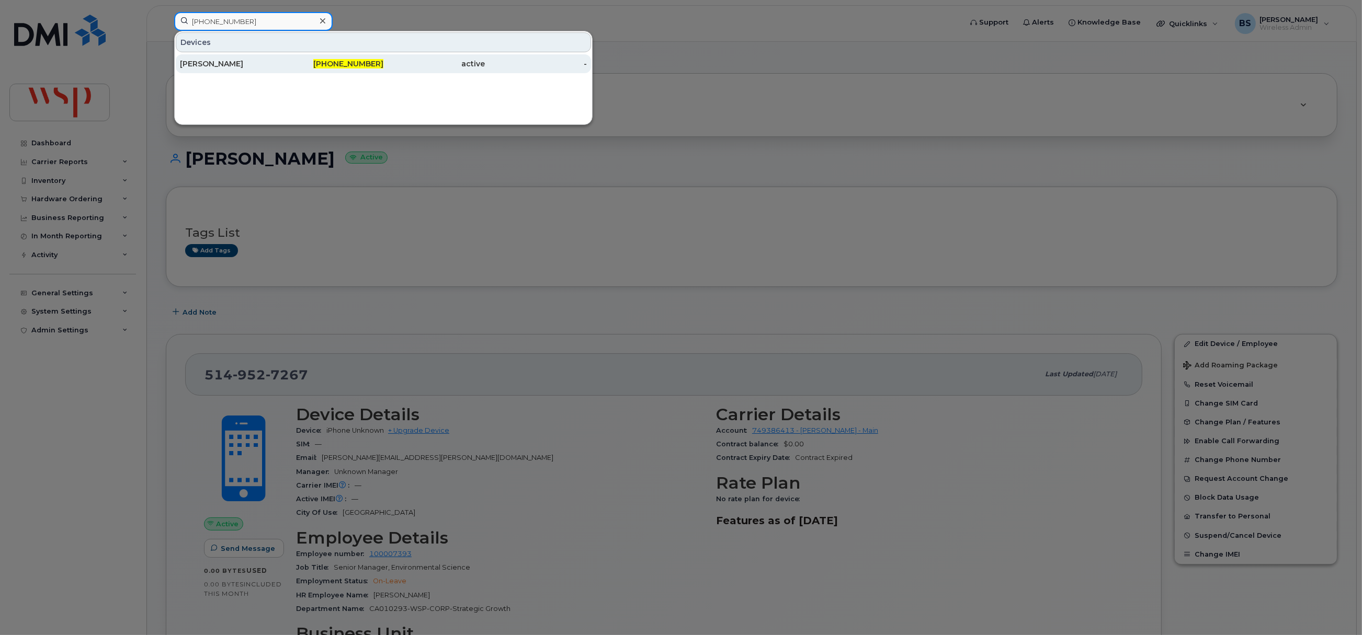
type input "[PHONE_NUMBER]"
drag, startPoint x: 197, startPoint y: 64, endPoint x: 193, endPoint y: 52, distance: 12.7
click at [197, 64] on div "[PERSON_NAME]" at bounding box center [231, 64] width 102 height 10
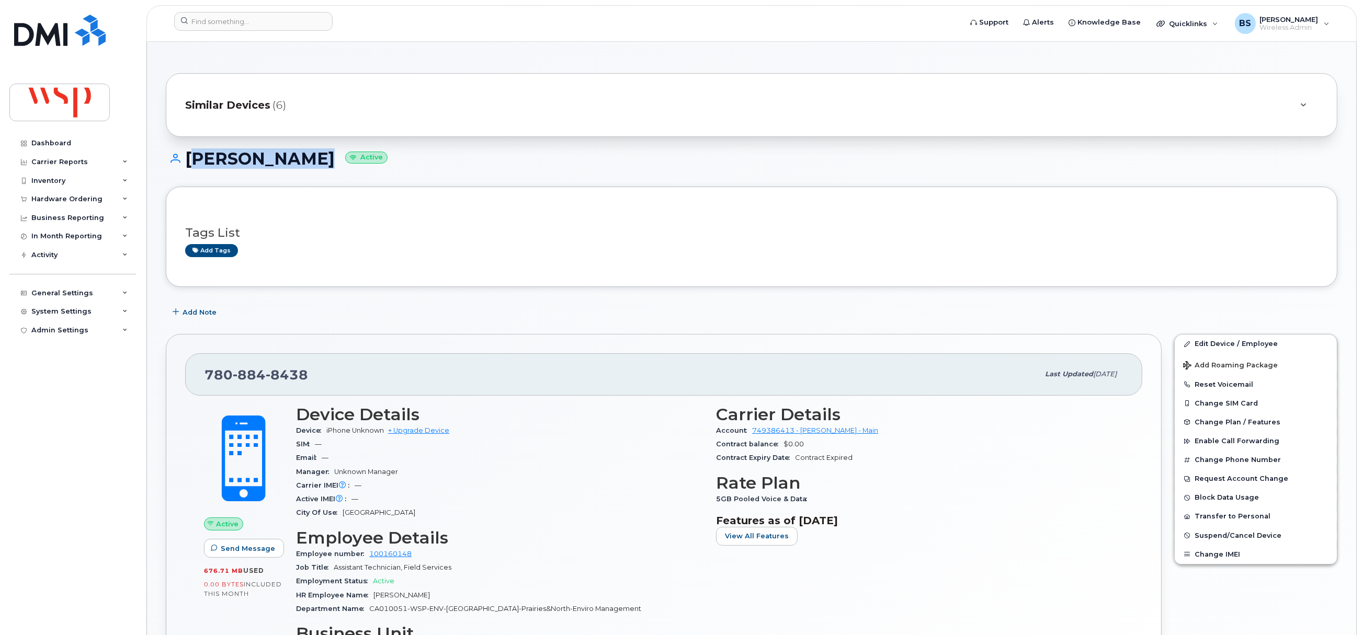
drag, startPoint x: 298, startPoint y: 156, endPoint x: 183, endPoint y: 163, distance: 115.2
click at [183, 163] on h1 "[PERSON_NAME] Active" at bounding box center [751, 159] width 1171 height 18
copy h1 "[PERSON_NAME]"
click at [1205, 339] on link "Edit Device / Employee" at bounding box center [1256, 344] width 162 height 19
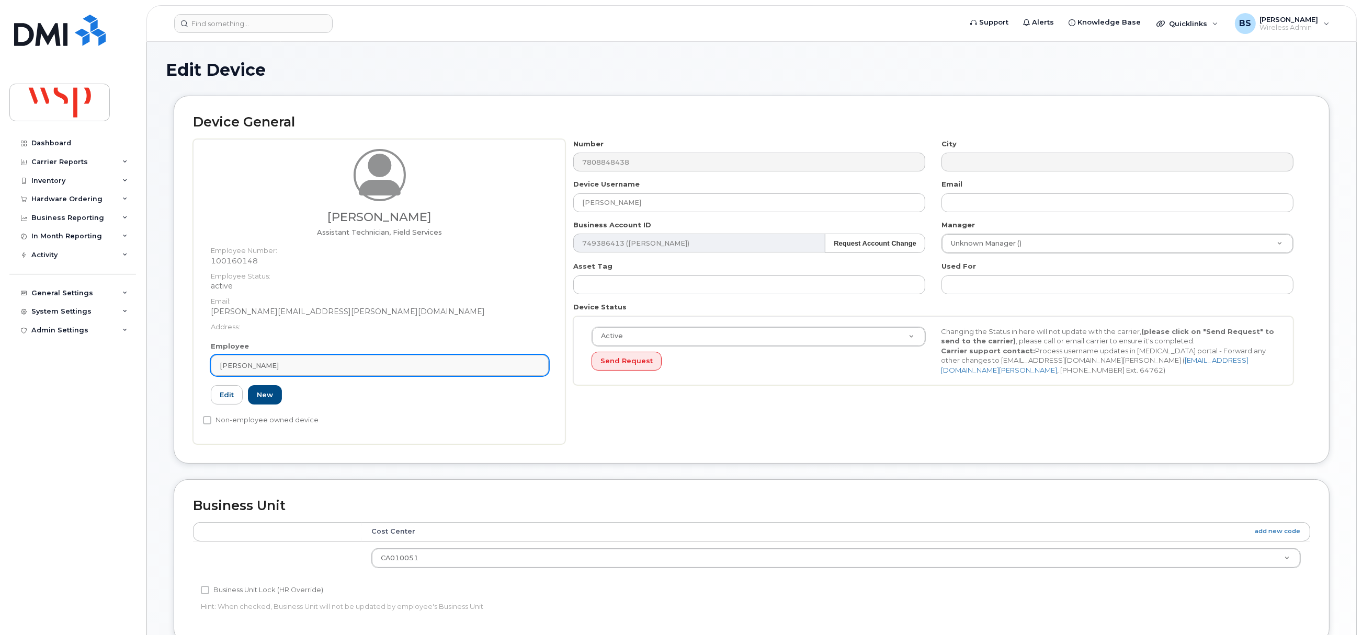
drag, startPoint x: 341, startPoint y: 370, endPoint x: 352, endPoint y: 364, distance: 11.9
click at [341, 370] on div "[PERSON_NAME]" at bounding box center [380, 366] width 320 height 10
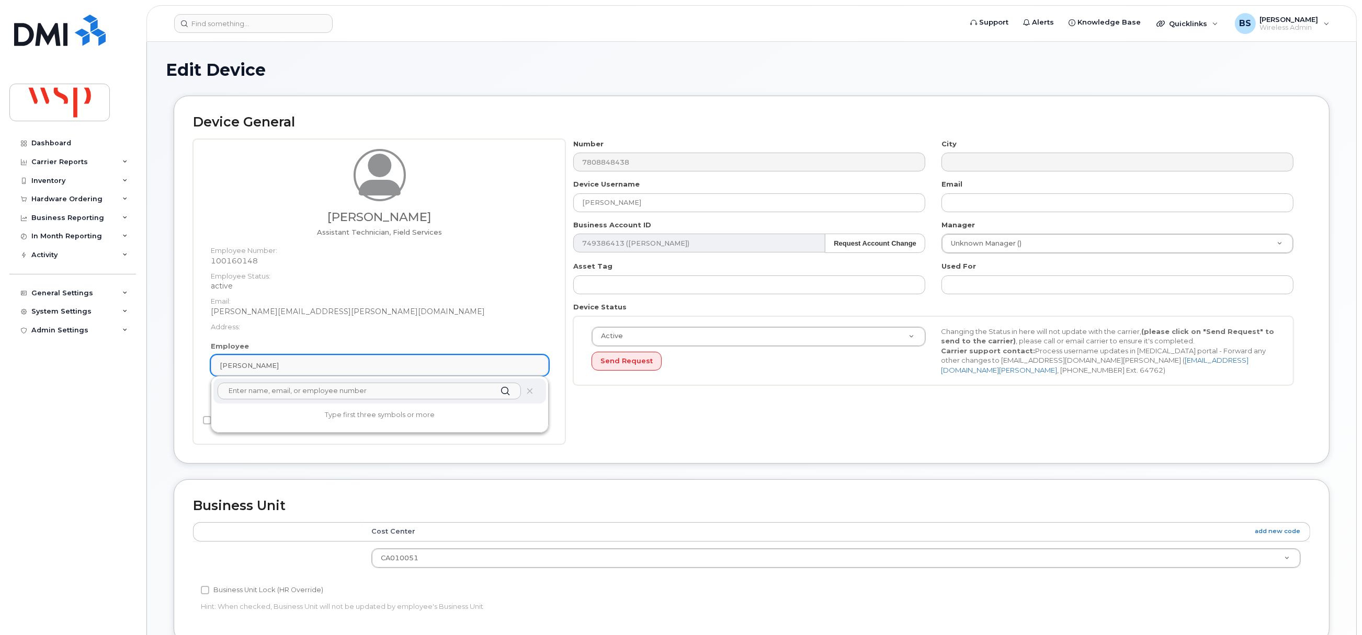
paste input "[PERSON_NAME]"
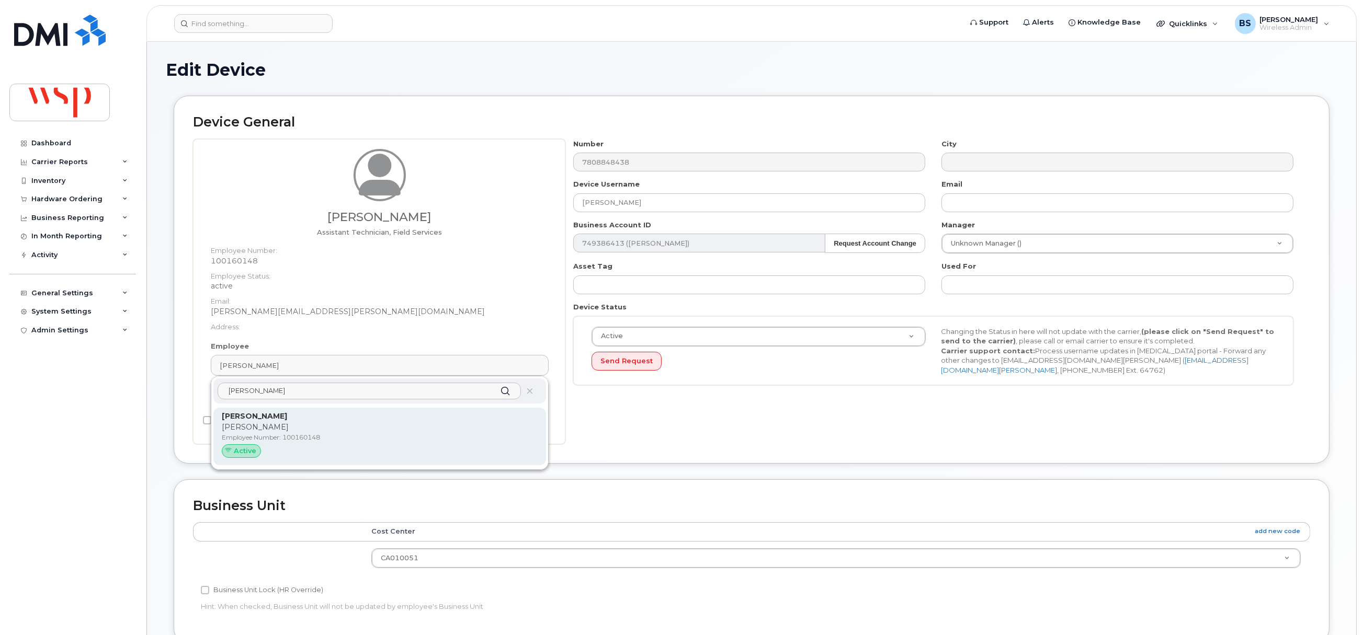
type input "[PERSON_NAME]"
click at [259, 428] on p "[PERSON_NAME]" at bounding box center [380, 427] width 316 height 11
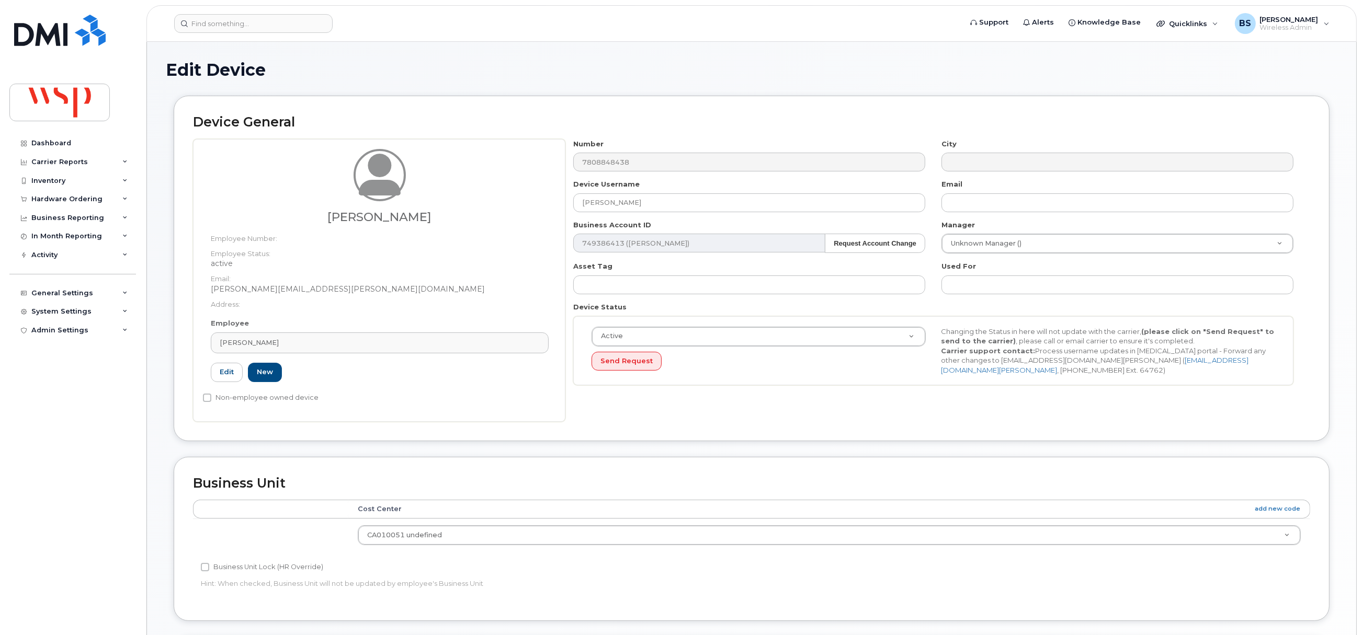
type input "[PERSON_NAME][EMAIL_ADDRESS][PERSON_NAME][DOMAIN_NAME]"
type input "5769969"
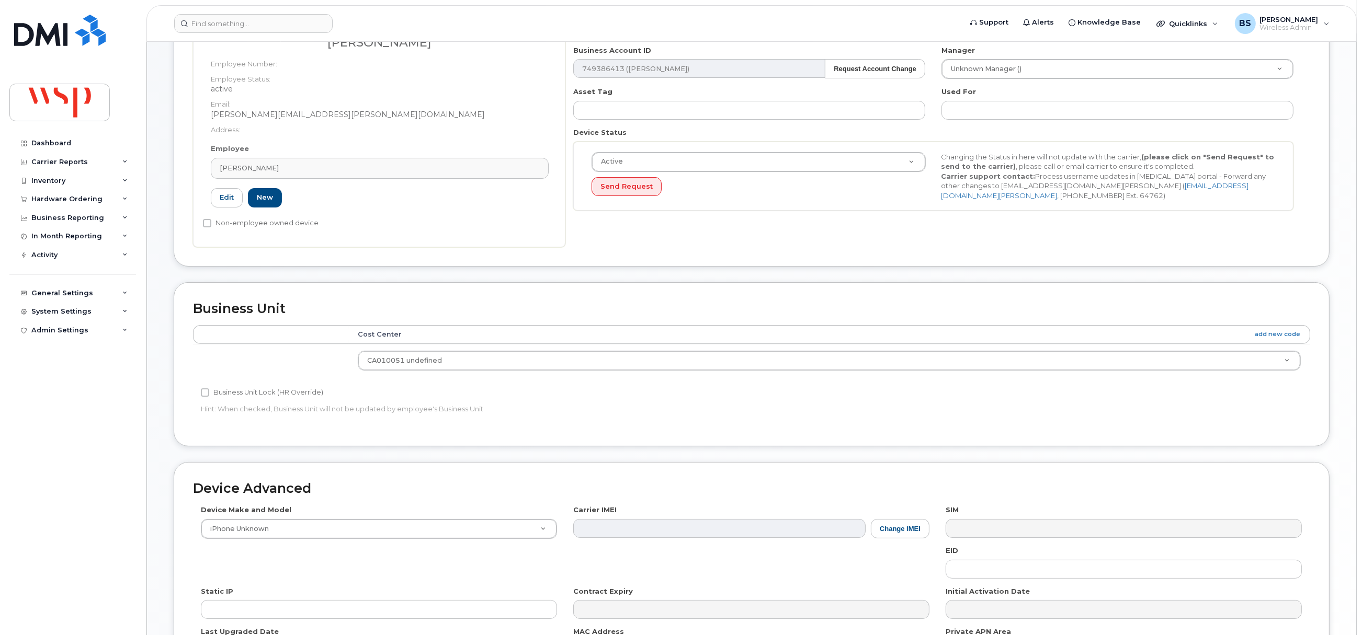
scroll to position [316, 0]
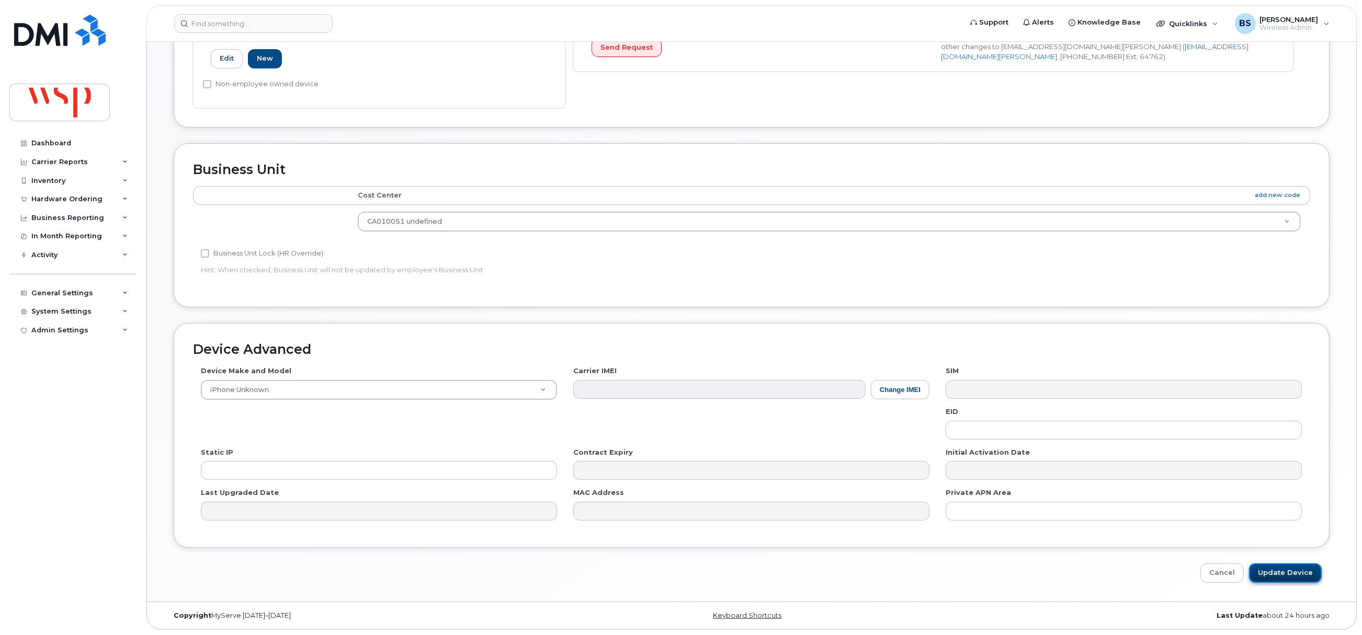
click at [1267, 566] on input "Update Device" at bounding box center [1285, 573] width 73 height 19
type input "Saving..."
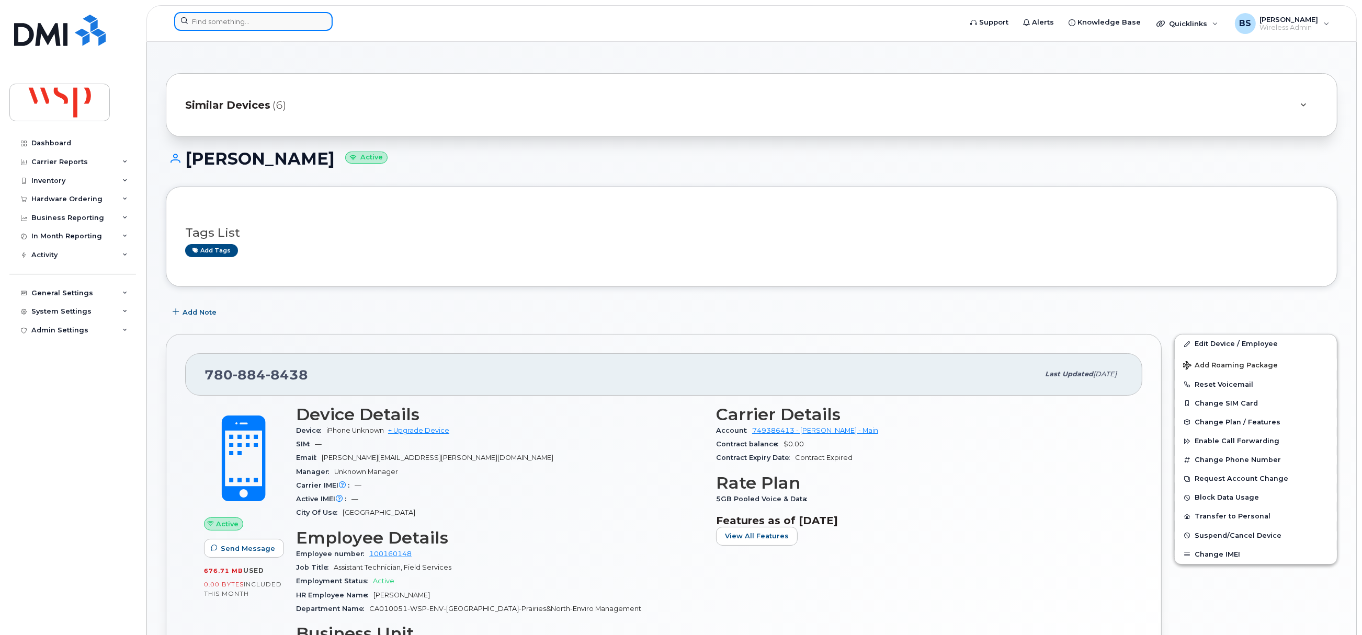
click at [304, 26] on input at bounding box center [253, 21] width 158 height 19
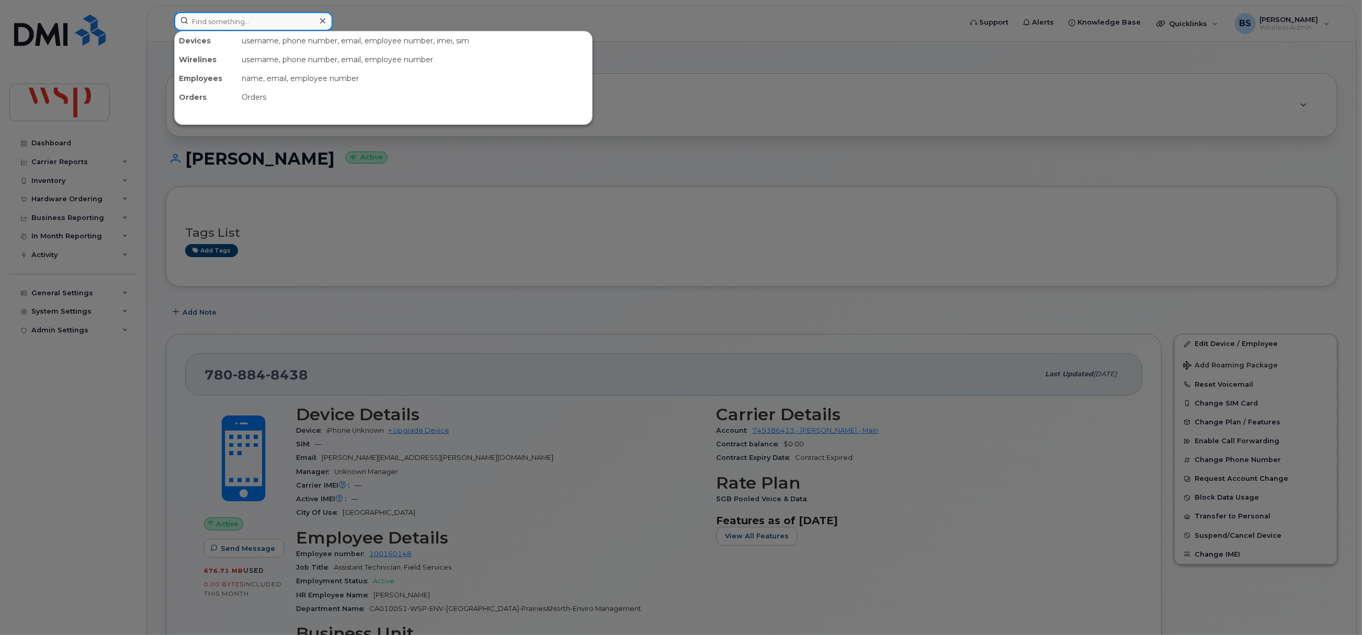
paste input "[PHONE_NUMBER]"
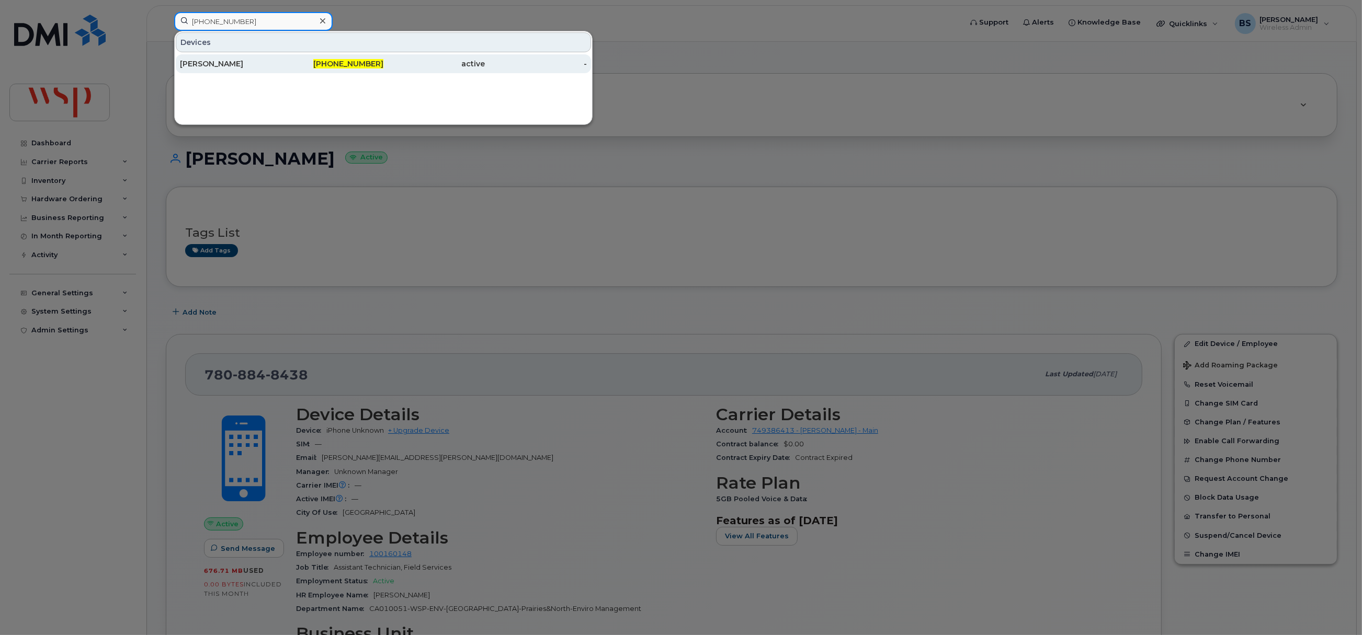
type input "[PHONE_NUMBER]"
drag, startPoint x: 204, startPoint y: 63, endPoint x: 216, endPoint y: 51, distance: 16.6
click at [205, 63] on div "[PERSON_NAME]" at bounding box center [231, 64] width 102 height 10
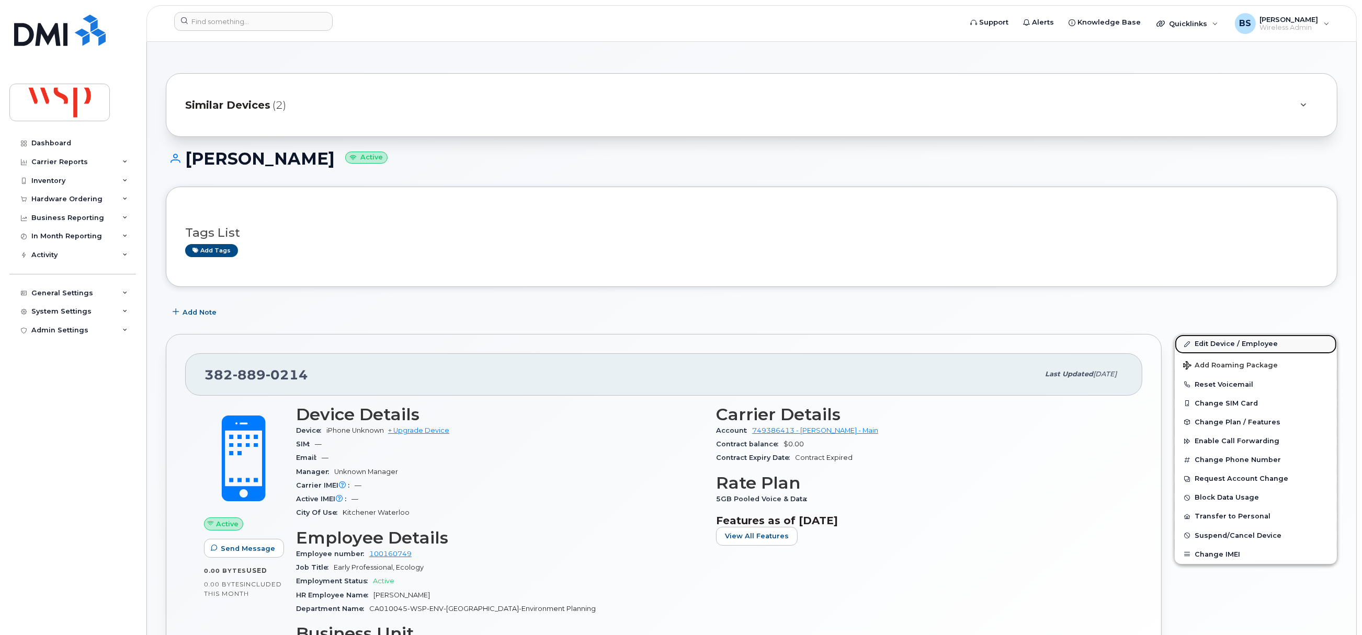
click at [1210, 344] on link "Edit Device / Employee" at bounding box center [1256, 344] width 162 height 19
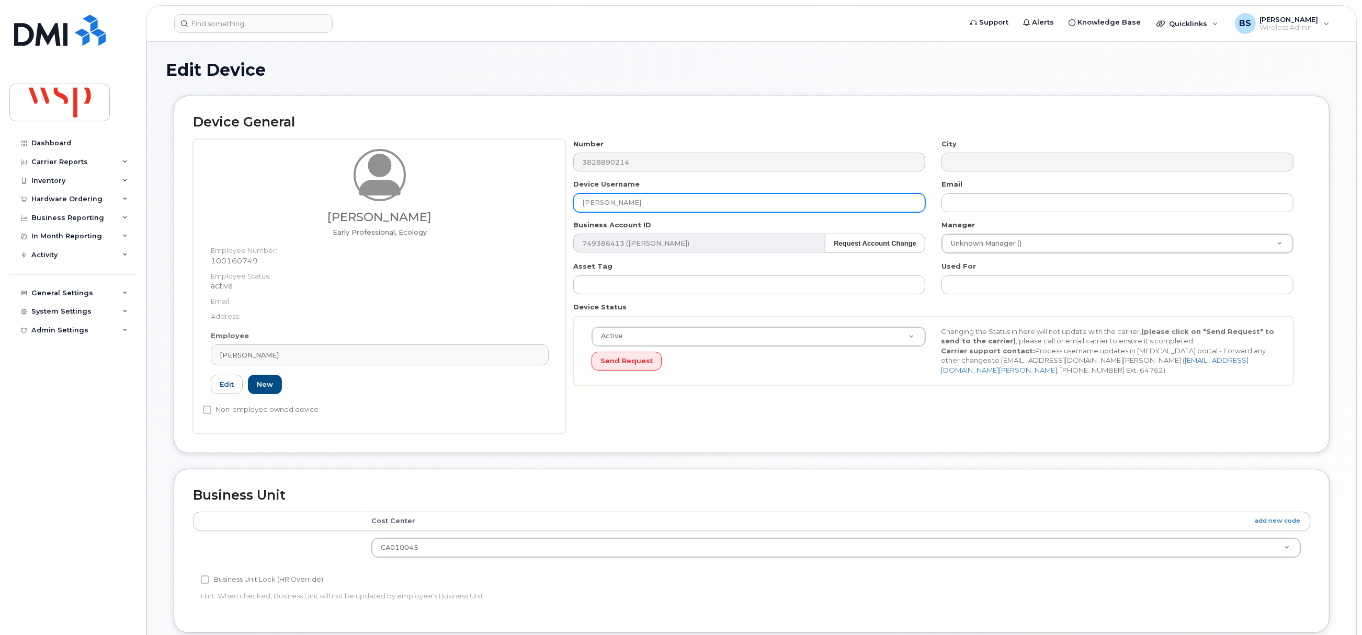
drag, startPoint x: 650, startPoint y: 204, endPoint x: 522, endPoint y: 207, distance: 127.6
click at [534, 215] on div "[PERSON_NAME] Early Professional, Ecology Employee Number: 100160749 Employee S…" at bounding box center [751, 286] width 1117 height 295
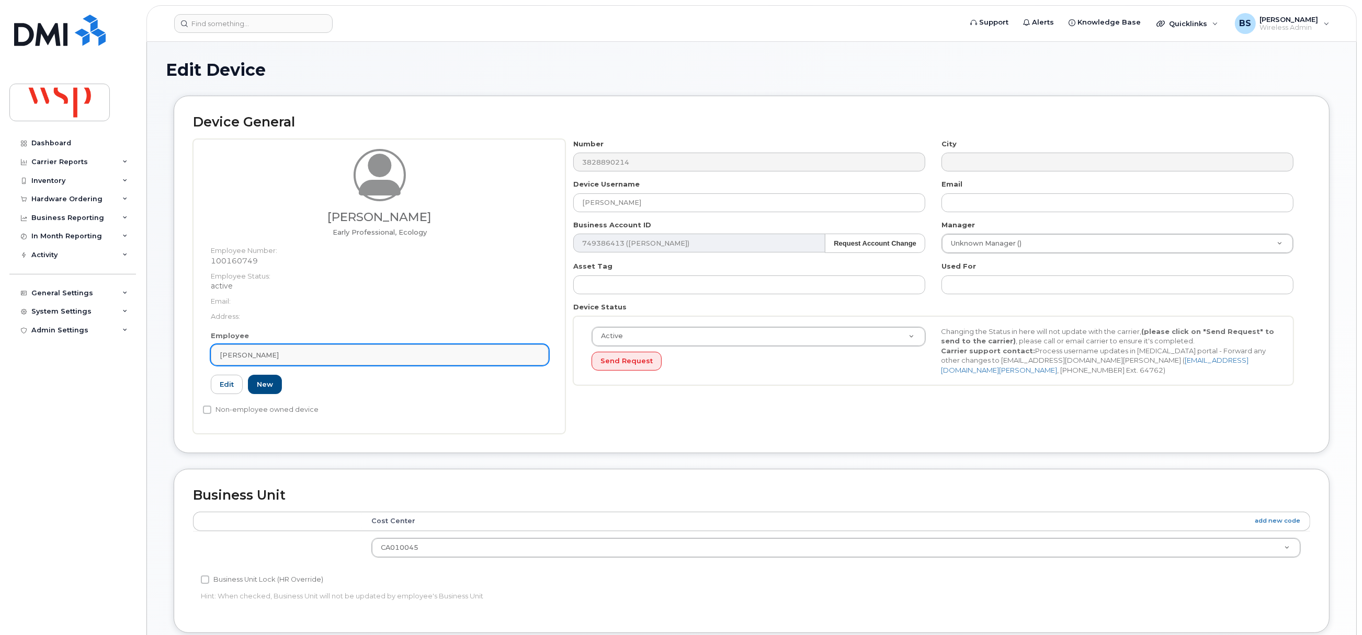
drag, startPoint x: 301, startPoint y: 357, endPoint x: 304, endPoint y: 346, distance: 10.8
click at [301, 356] on div "[PERSON_NAME]" at bounding box center [380, 355] width 320 height 10
paste input "[PERSON_NAME]"
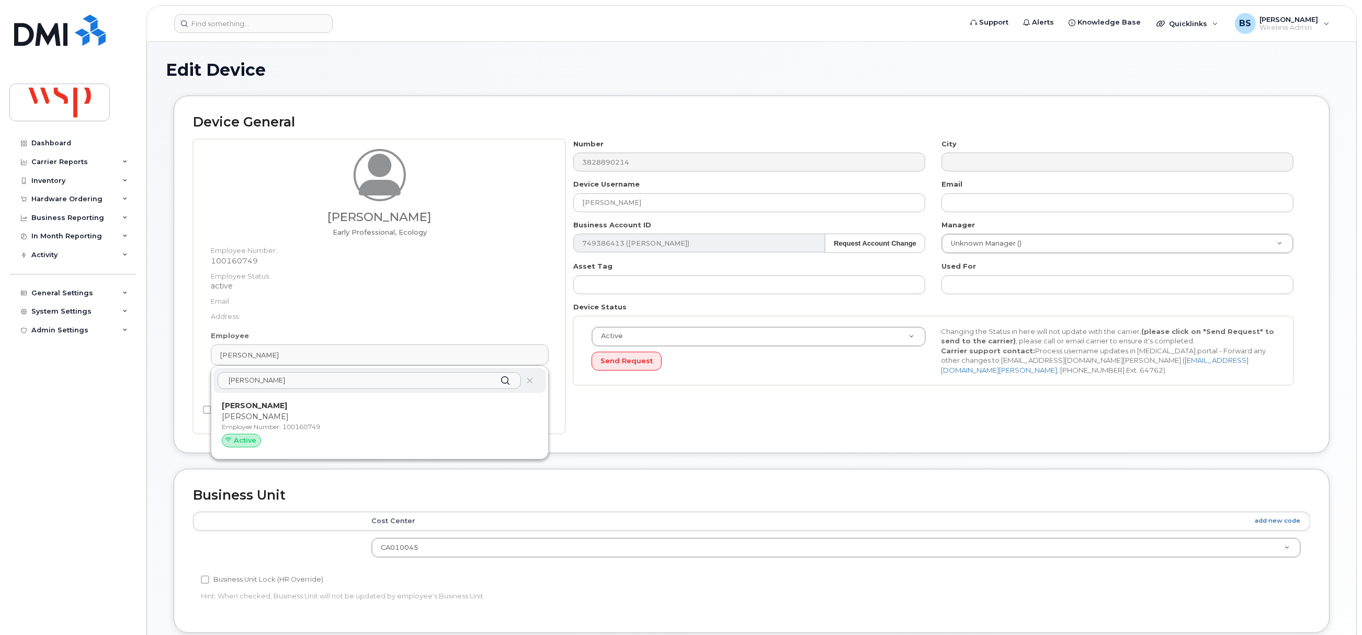
type input "Dana Latour"
click at [260, 416] on p "Dana Latour" at bounding box center [380, 417] width 316 height 11
type input "5769931"
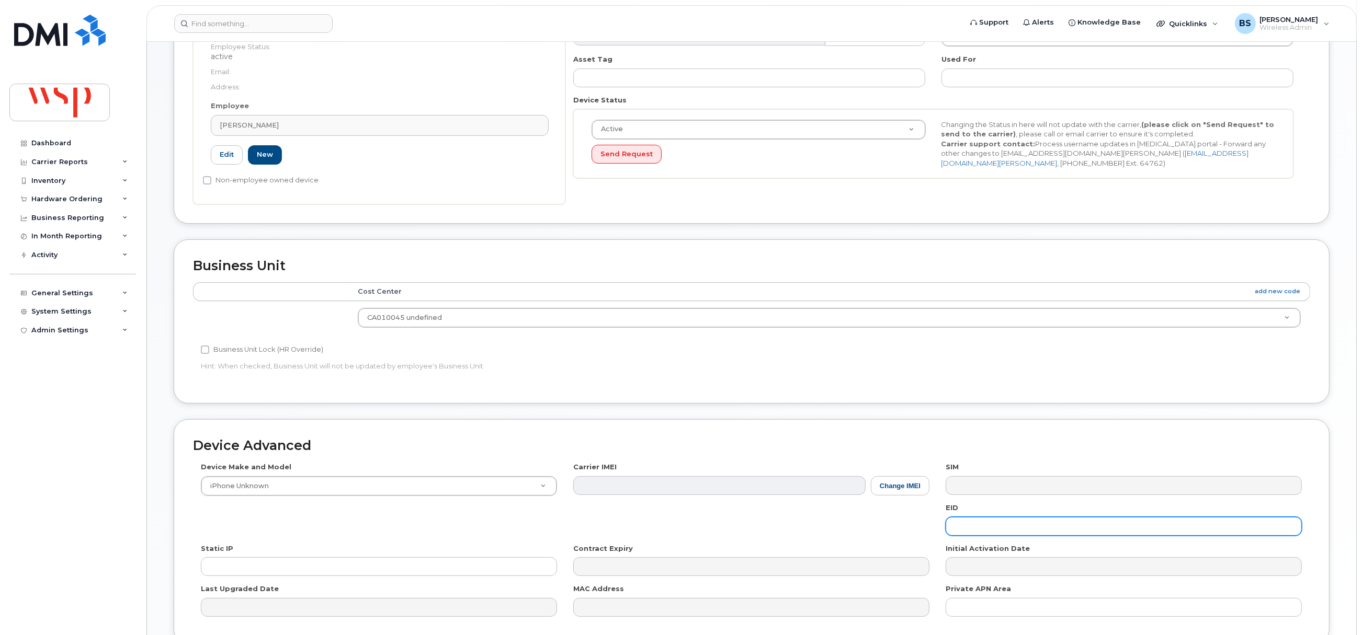
scroll to position [306, 0]
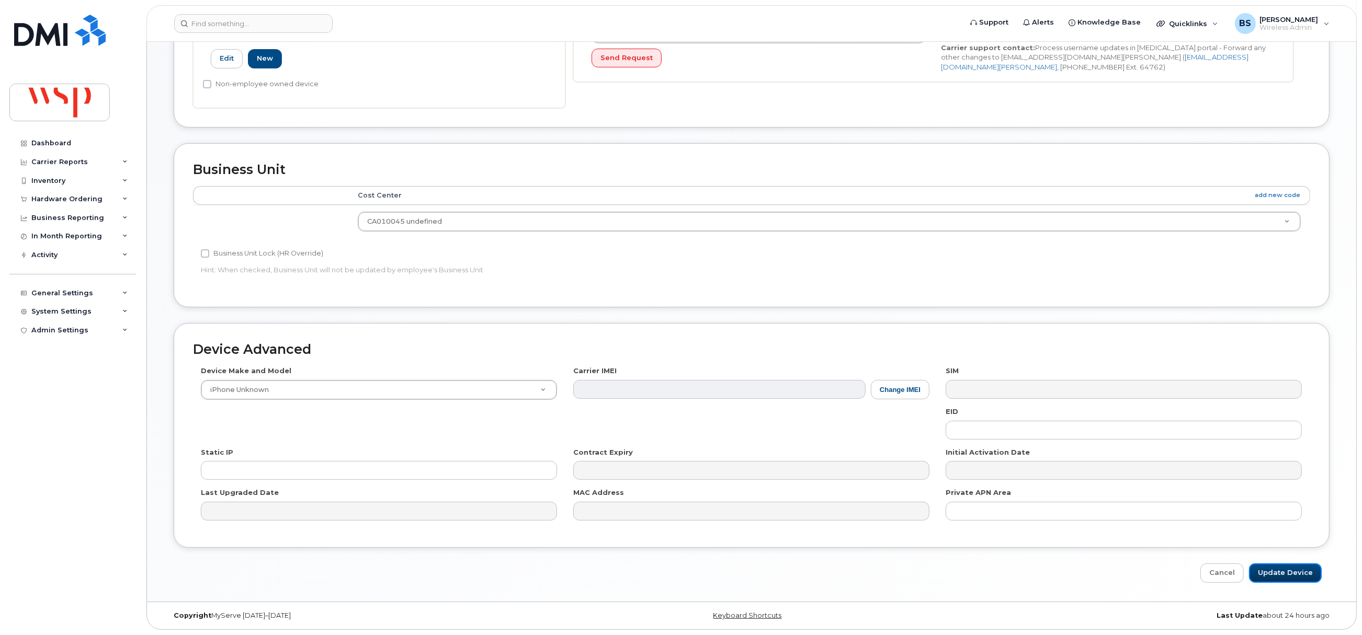
drag, startPoint x: 1281, startPoint y: 573, endPoint x: 1265, endPoint y: 545, distance: 32.3
click at [1281, 573] on input "Update Device" at bounding box center [1285, 573] width 73 height 19
type input "Saving..."
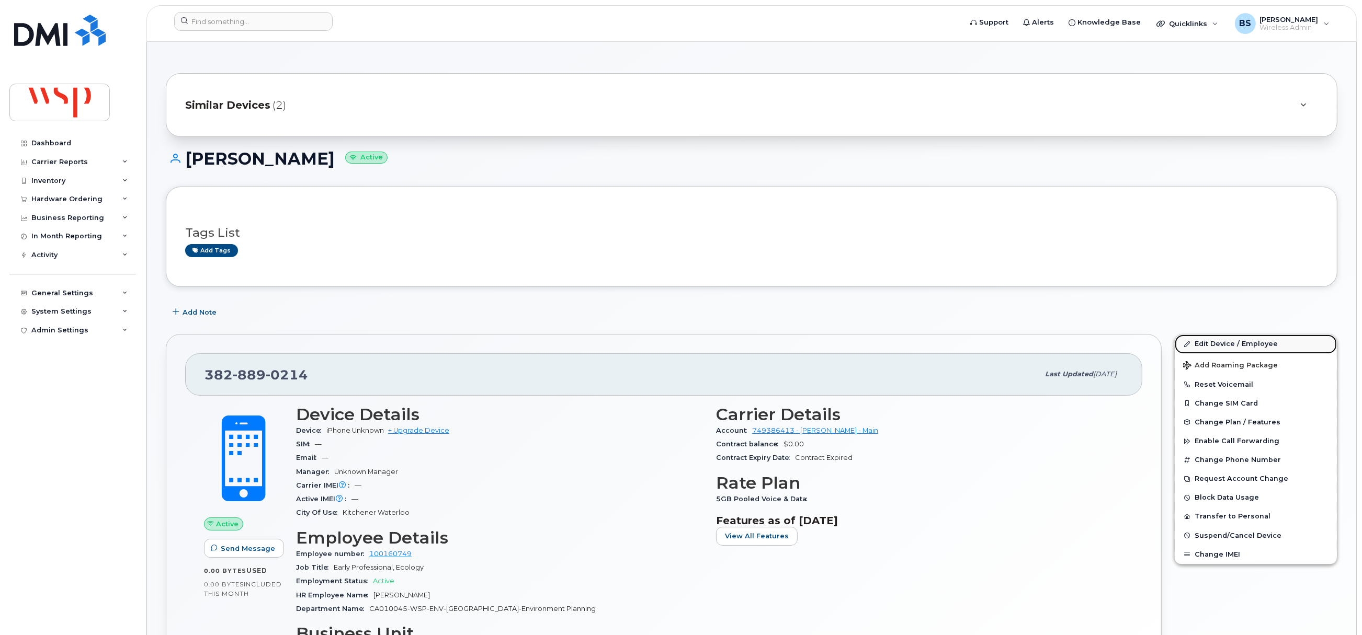
click at [1217, 345] on link "Edit Device / Employee" at bounding box center [1256, 344] width 162 height 19
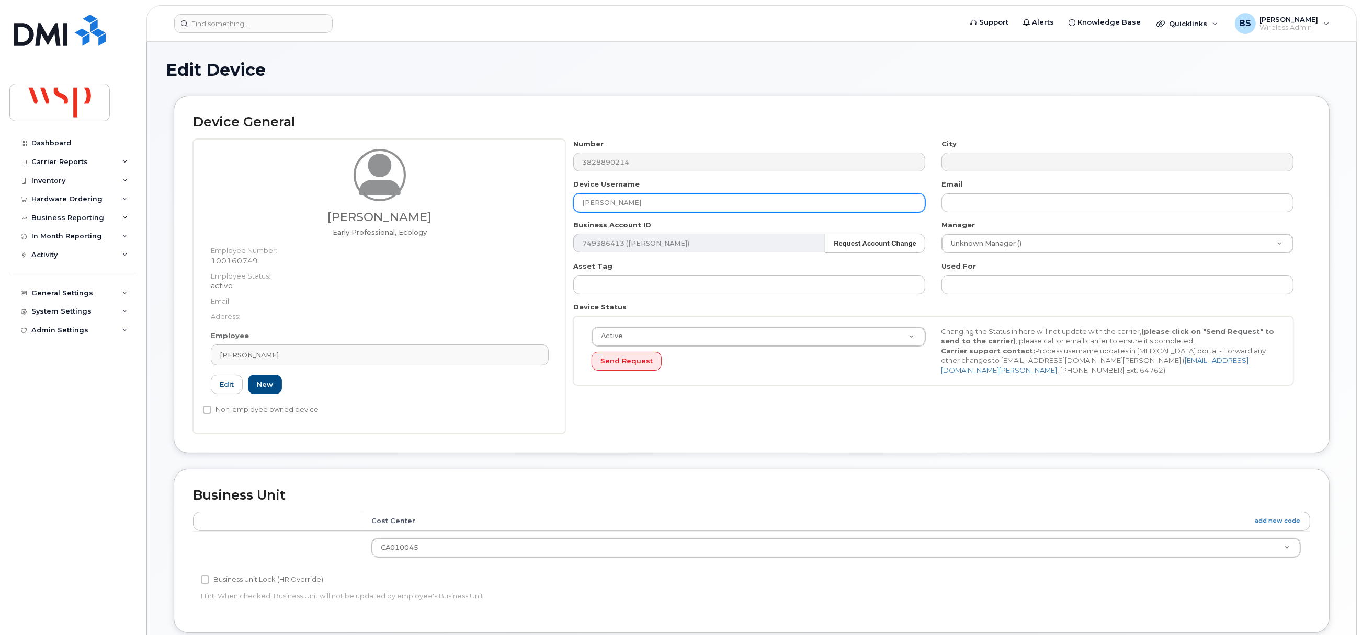
drag, startPoint x: 655, startPoint y: 206, endPoint x: 499, endPoint y: 216, distance: 156.2
click at [521, 210] on div "Dana Latour Early Professional, Ecology Employee Number: 100160749 Employee Sta…" at bounding box center [751, 286] width 1117 height 295
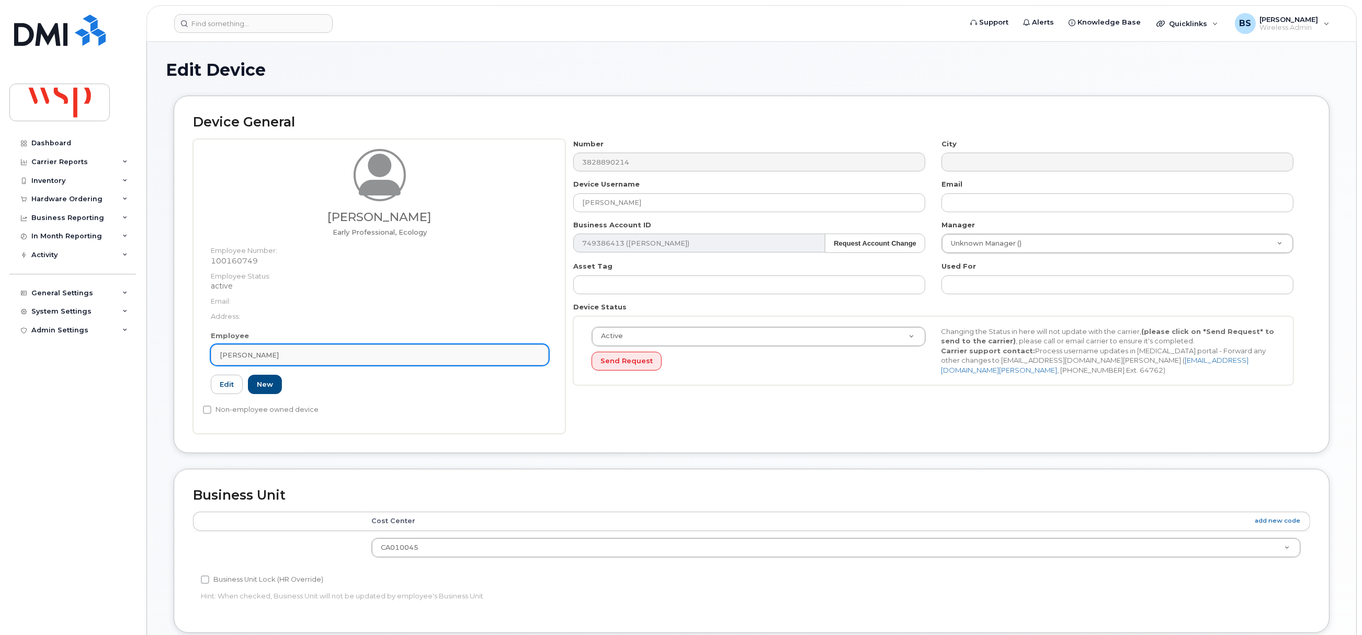
click at [284, 351] on div "Dana Latour" at bounding box center [380, 355] width 320 height 10
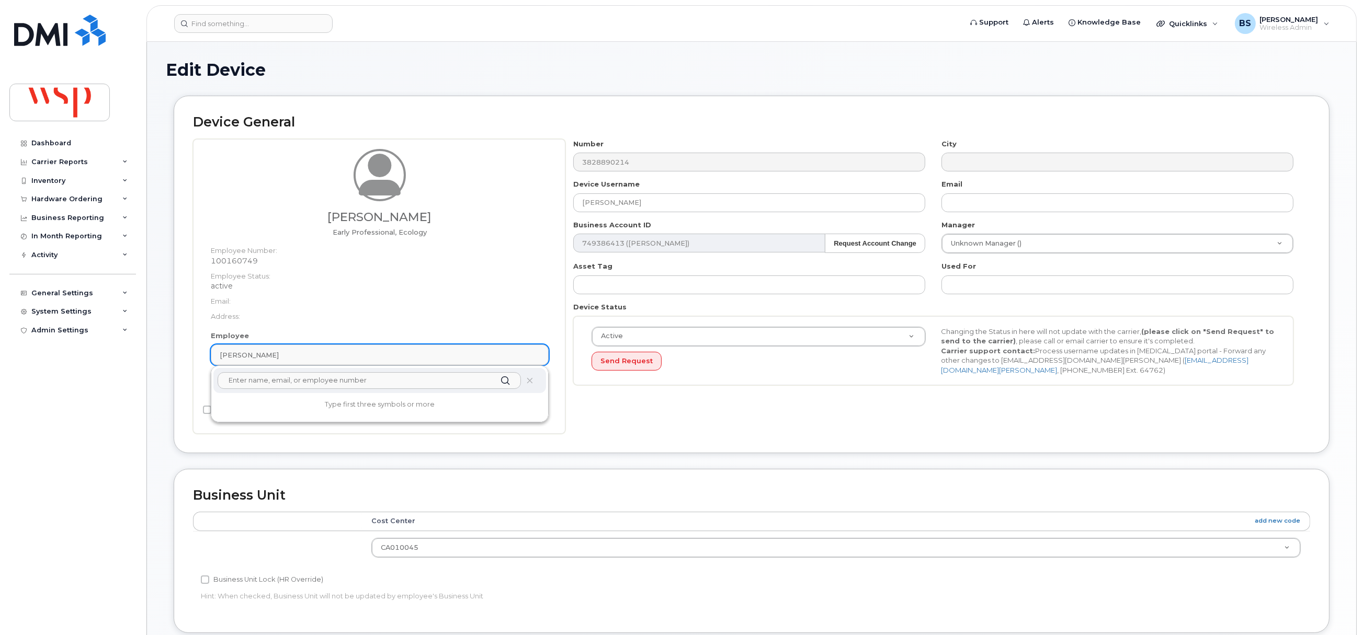
paste input "Dana Latour"
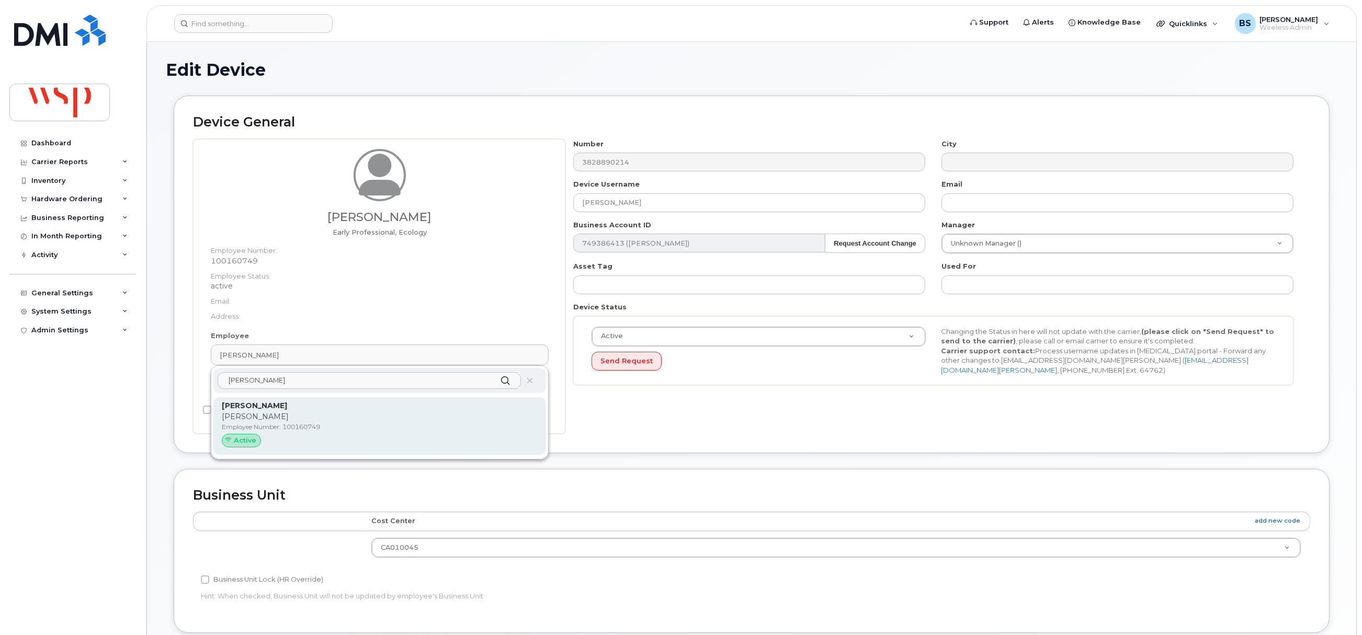
type input "Dana Latour"
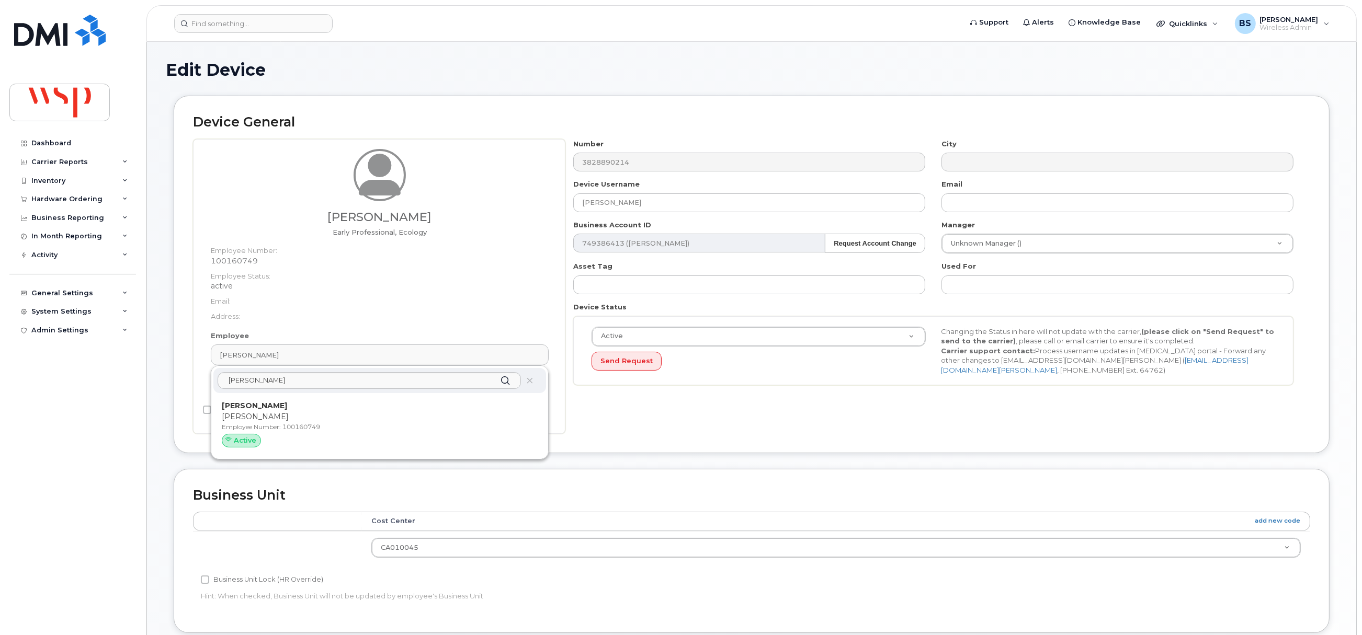
drag, startPoint x: 247, startPoint y: 410, endPoint x: 750, endPoint y: 63, distance: 611.6
click at [247, 410] on strong "Dana Latour" at bounding box center [254, 405] width 65 height 9
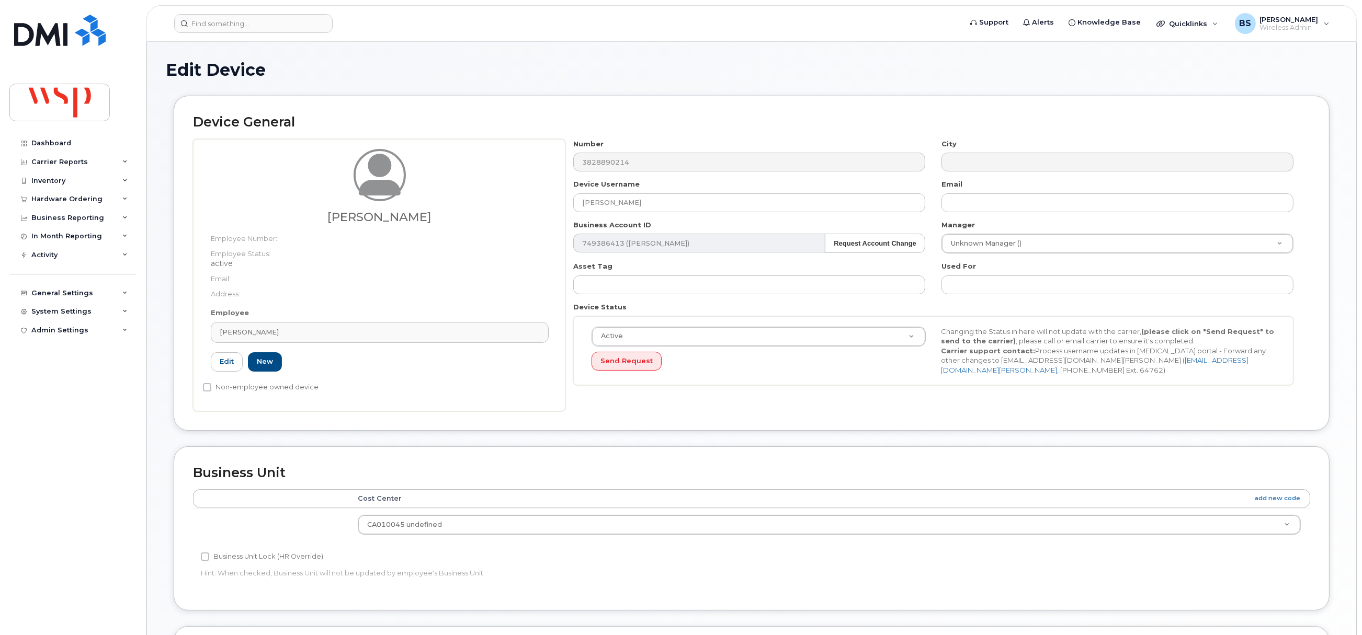
type input "5769931"
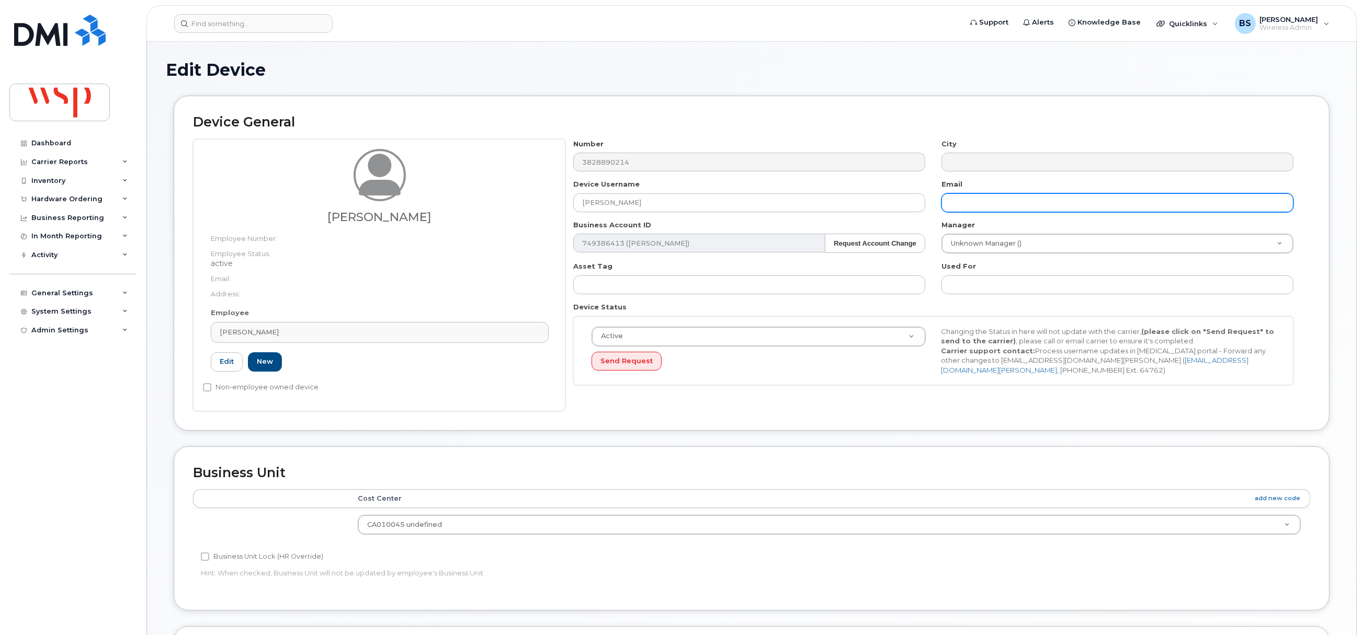
click at [982, 193] on input "text" at bounding box center [1117, 202] width 352 height 19
click at [982, 203] on input "text" at bounding box center [1117, 202] width 352 height 19
paste input "dana.latour@wsp.com"
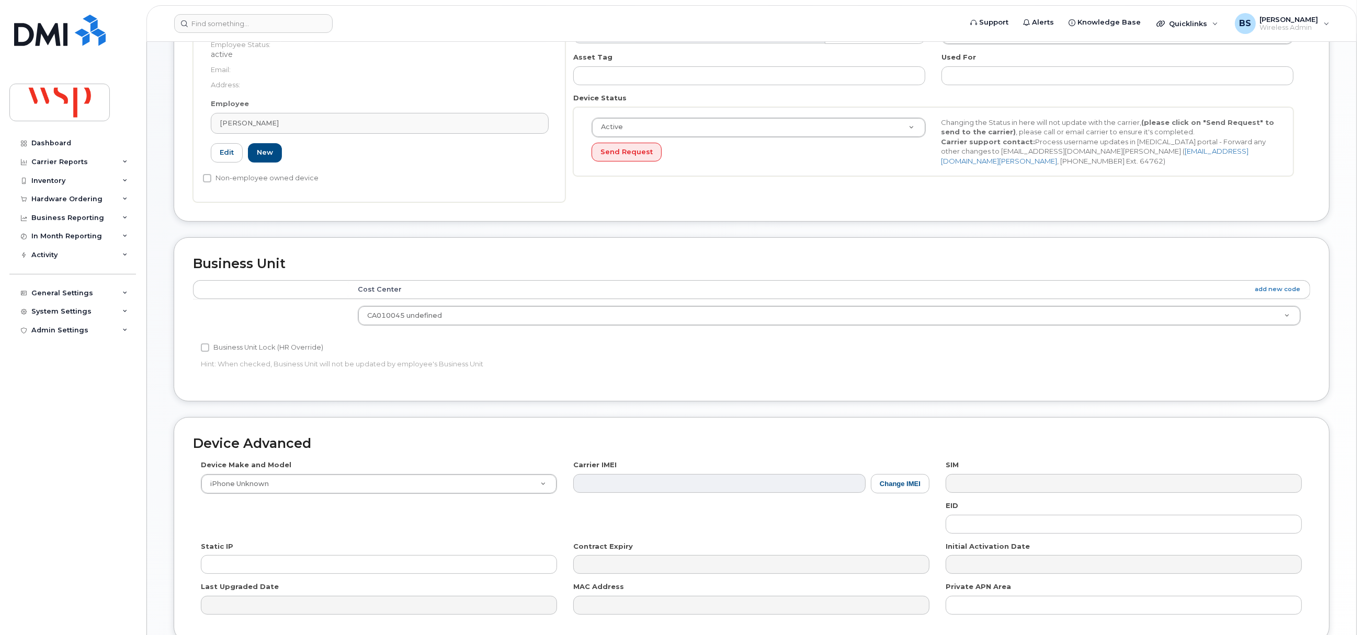
scroll to position [306, 0]
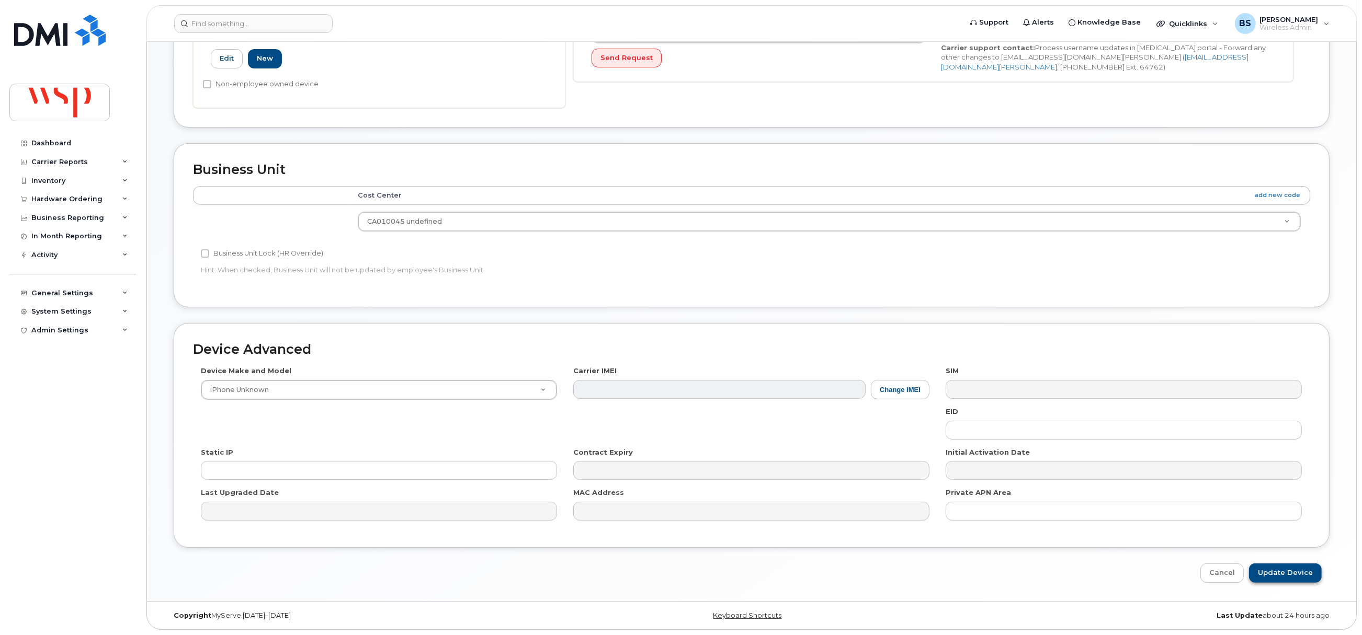
type input "dana.latour@wsp.com"
click at [1291, 571] on input "Update Device" at bounding box center [1285, 573] width 73 height 19
type input "Saving..."
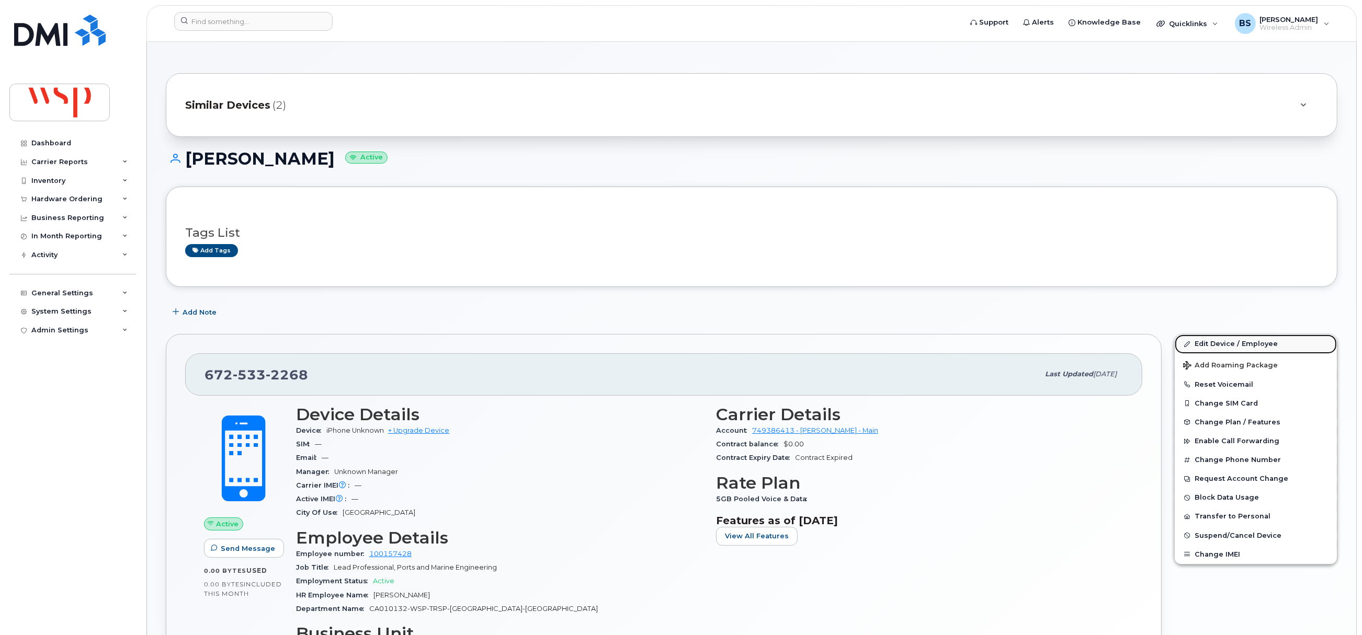
click at [1204, 346] on link "Edit Device / Employee" at bounding box center [1256, 344] width 162 height 19
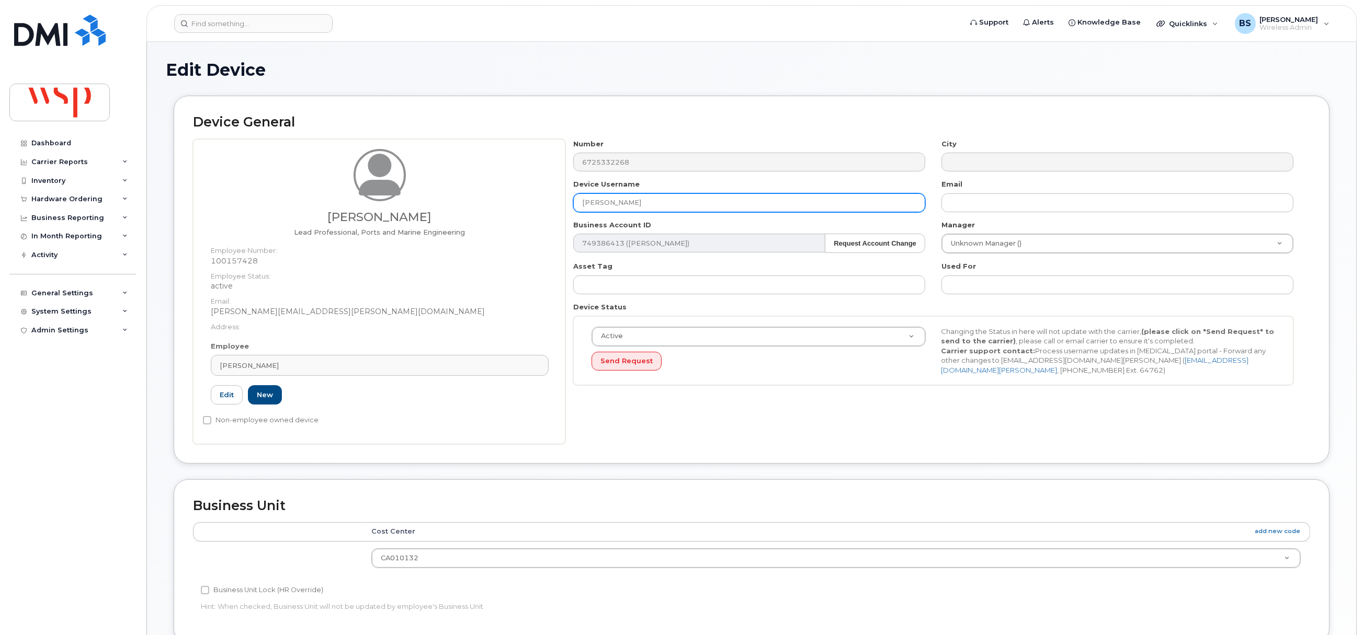
drag, startPoint x: 516, startPoint y: 208, endPoint x: 494, endPoint y: 210, distance: 22.0
click at [494, 210] on div "Graham Hirst Lead Professional, Ports and Marine Engineering Employee Number: 1…" at bounding box center [751, 291] width 1117 height 305
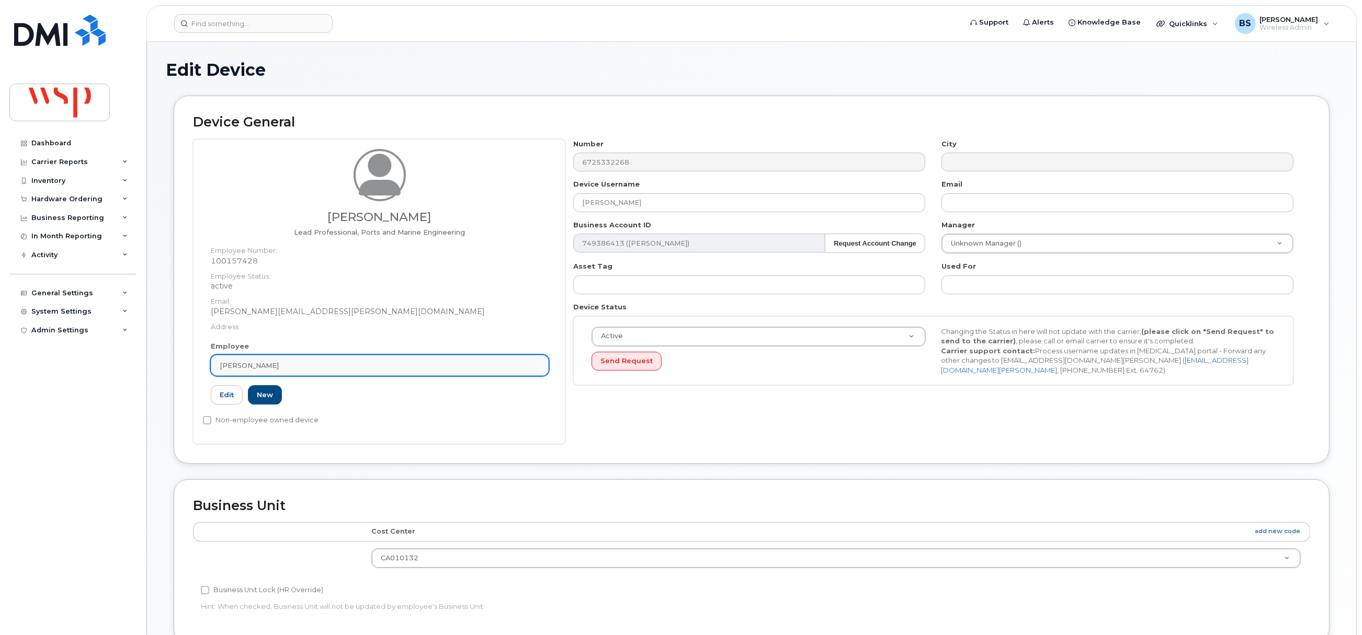
click at [321, 366] on div "Graham Hirst" at bounding box center [380, 366] width 320 height 10
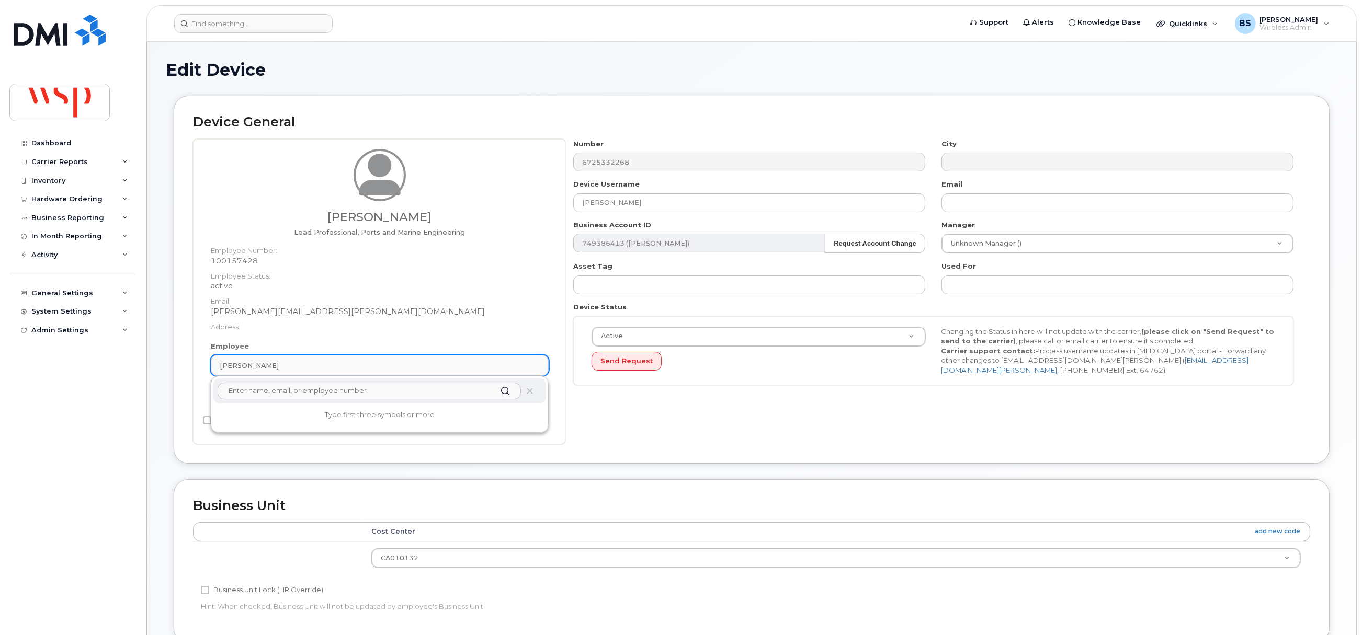
paste input "Graham Hirst"
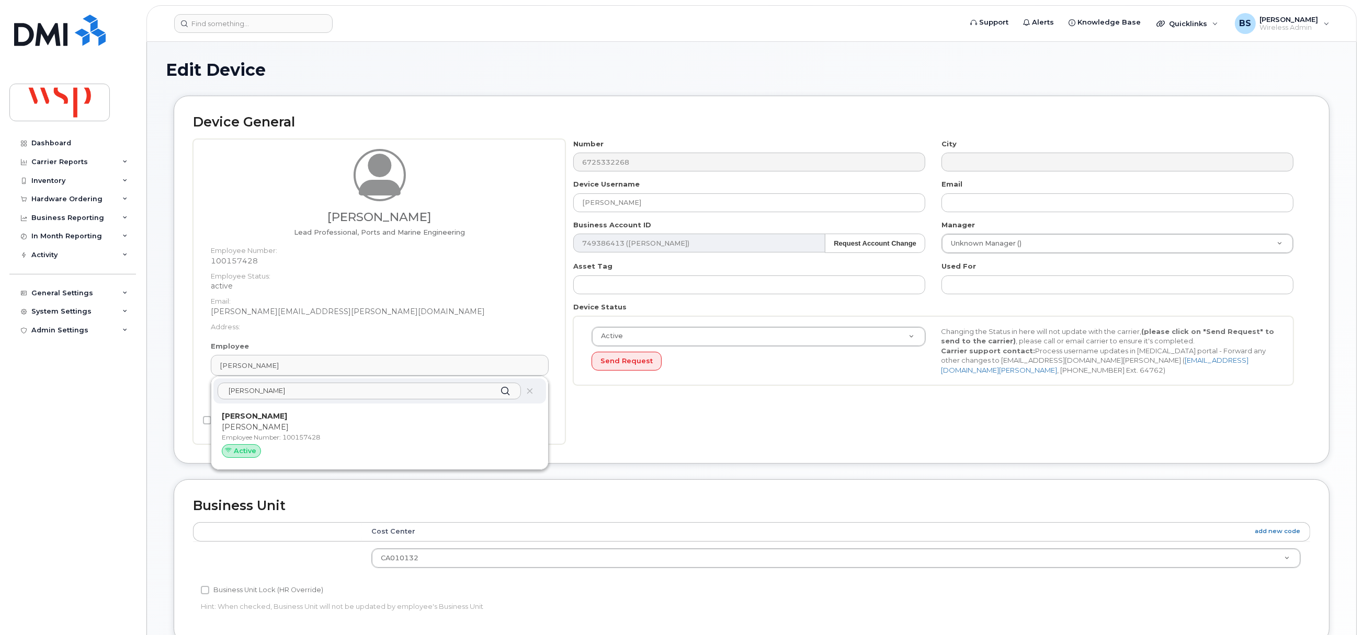
type input "Graham Hirst"
click at [241, 426] on p "Graham Hirst" at bounding box center [380, 427] width 316 height 11
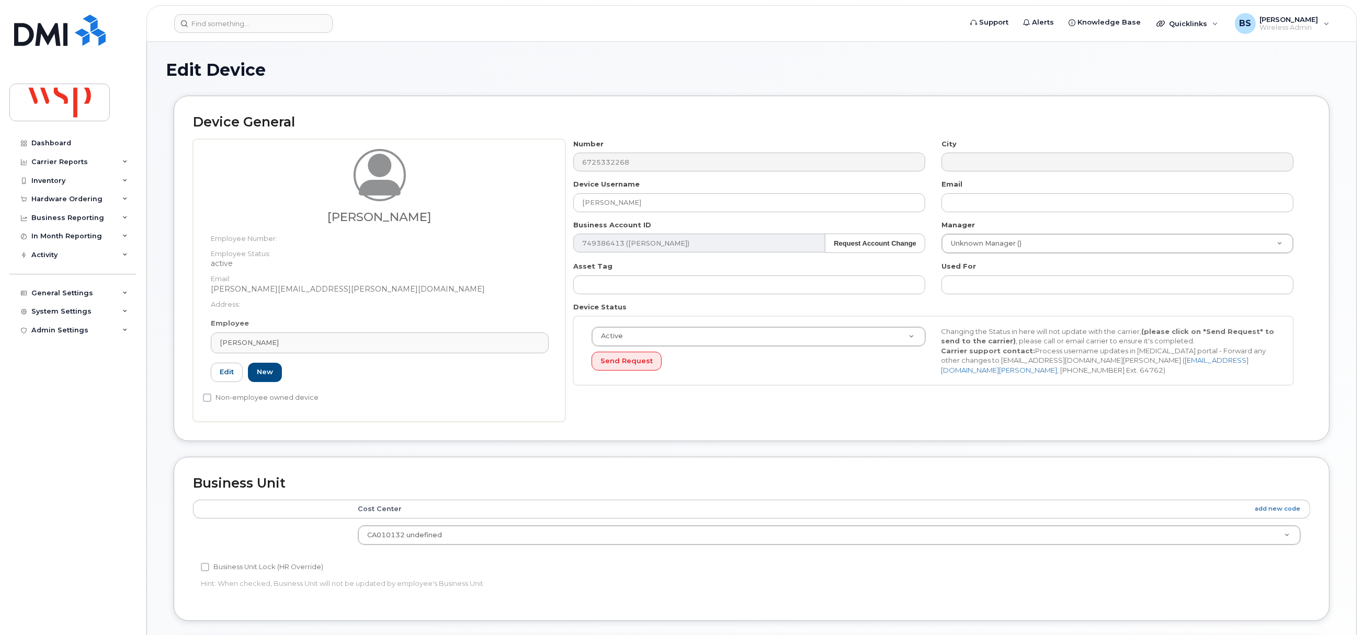
type input "graham.hirst@wsp.com"
type input "5769967"
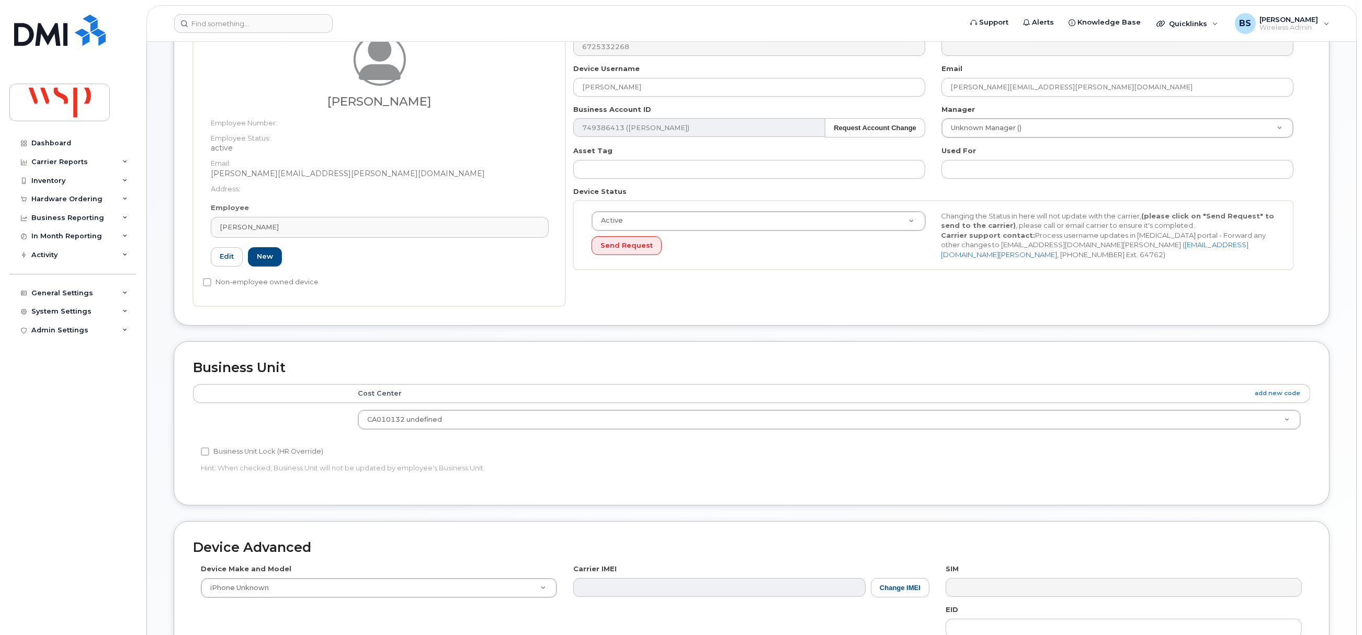
scroll to position [316, 0]
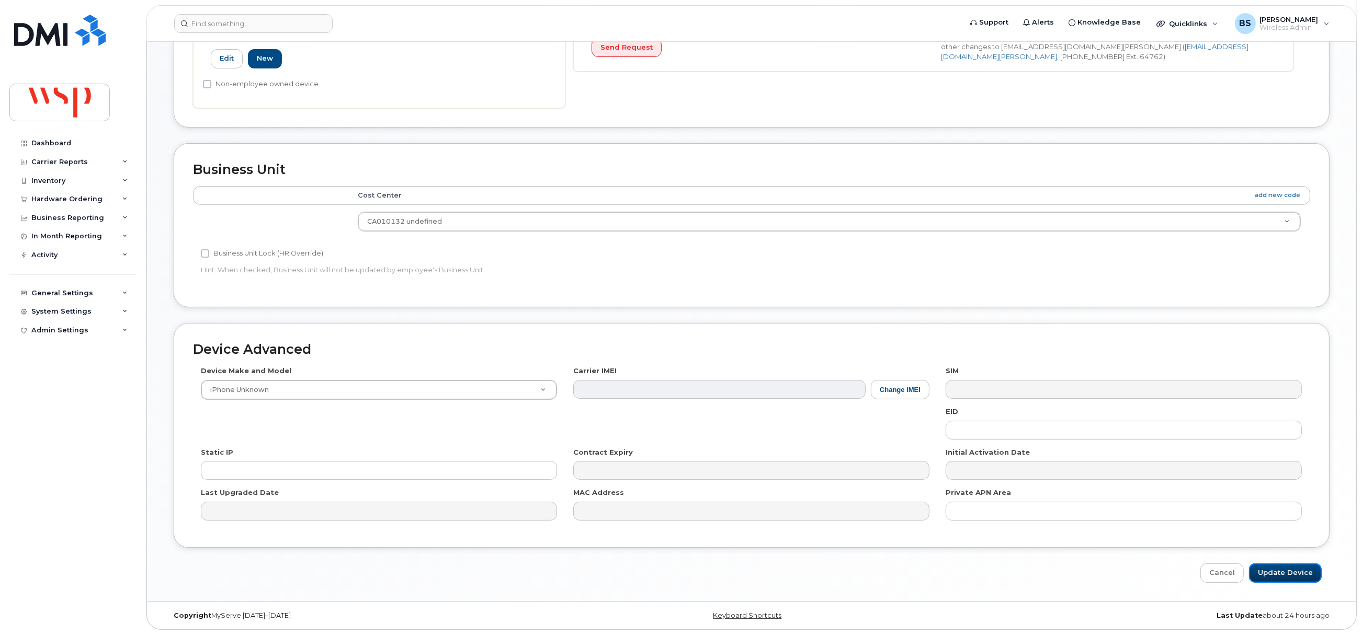
drag, startPoint x: 1281, startPoint y: 571, endPoint x: 612, endPoint y: 412, distance: 687.1
click at [1281, 571] on input "Update Device" at bounding box center [1285, 573] width 73 height 19
type input "Saving..."
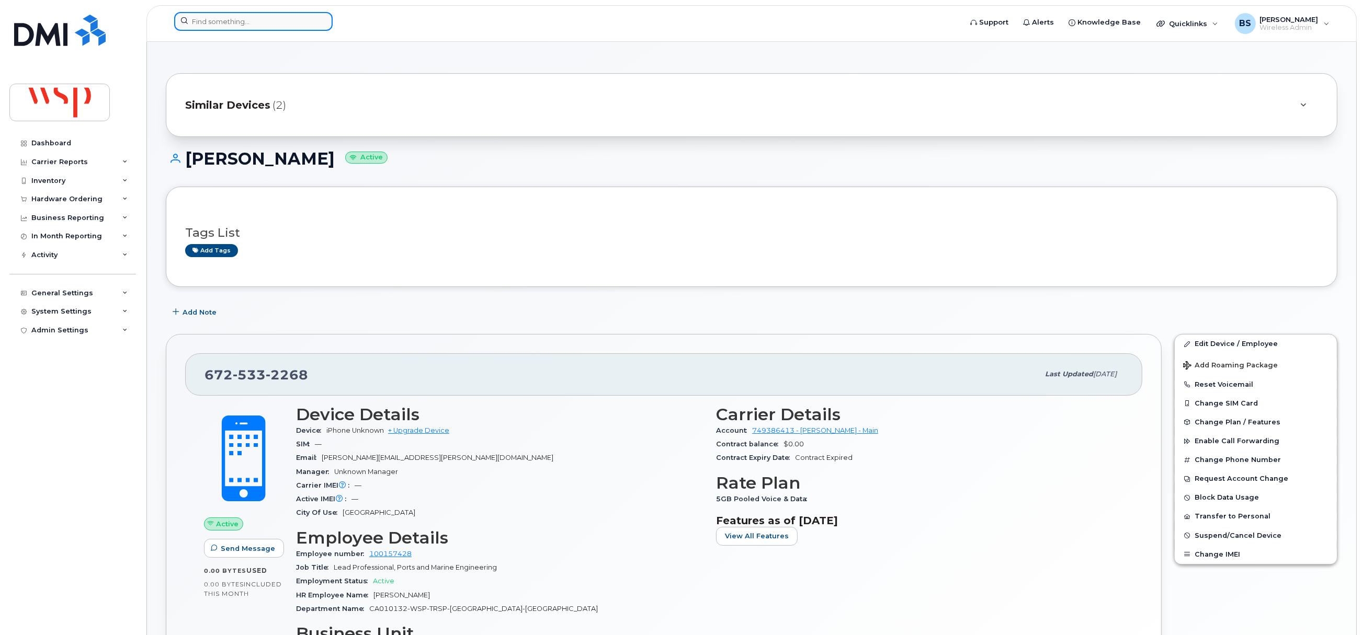
click at [212, 23] on input at bounding box center [253, 21] width 158 height 19
paste input "[PHONE_NUMBER]"
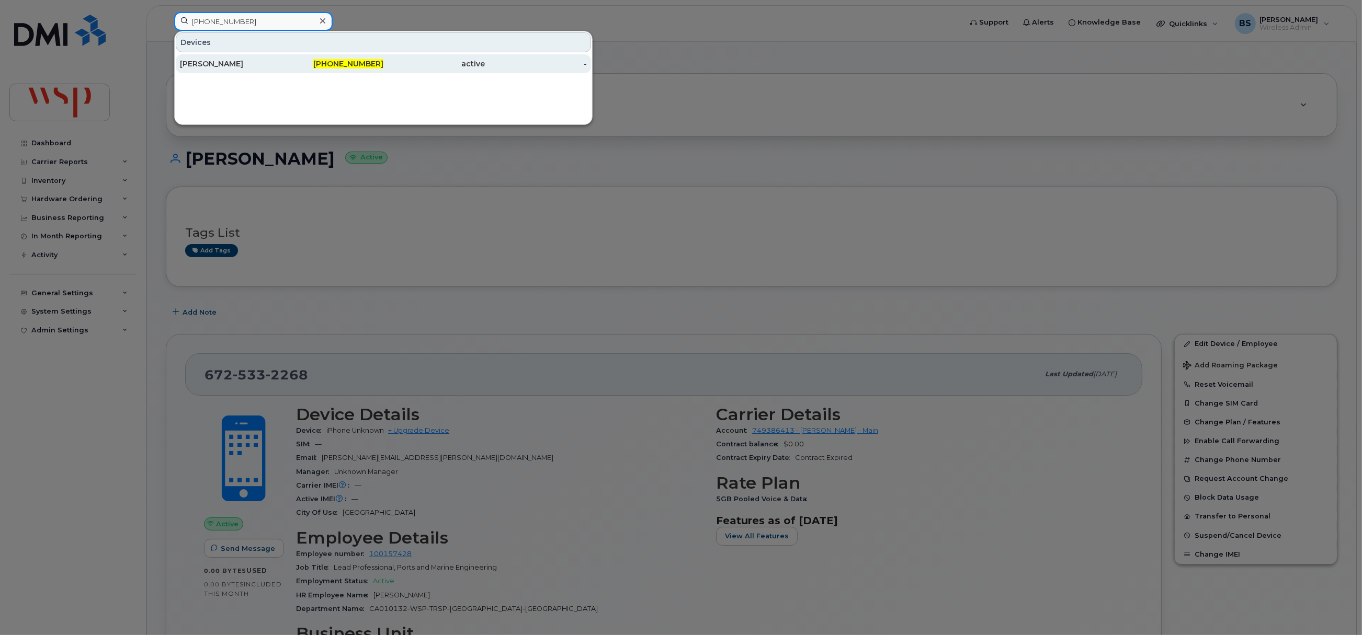
type input "[PHONE_NUMBER]"
click at [203, 62] on div "[PERSON_NAME]" at bounding box center [231, 64] width 102 height 10
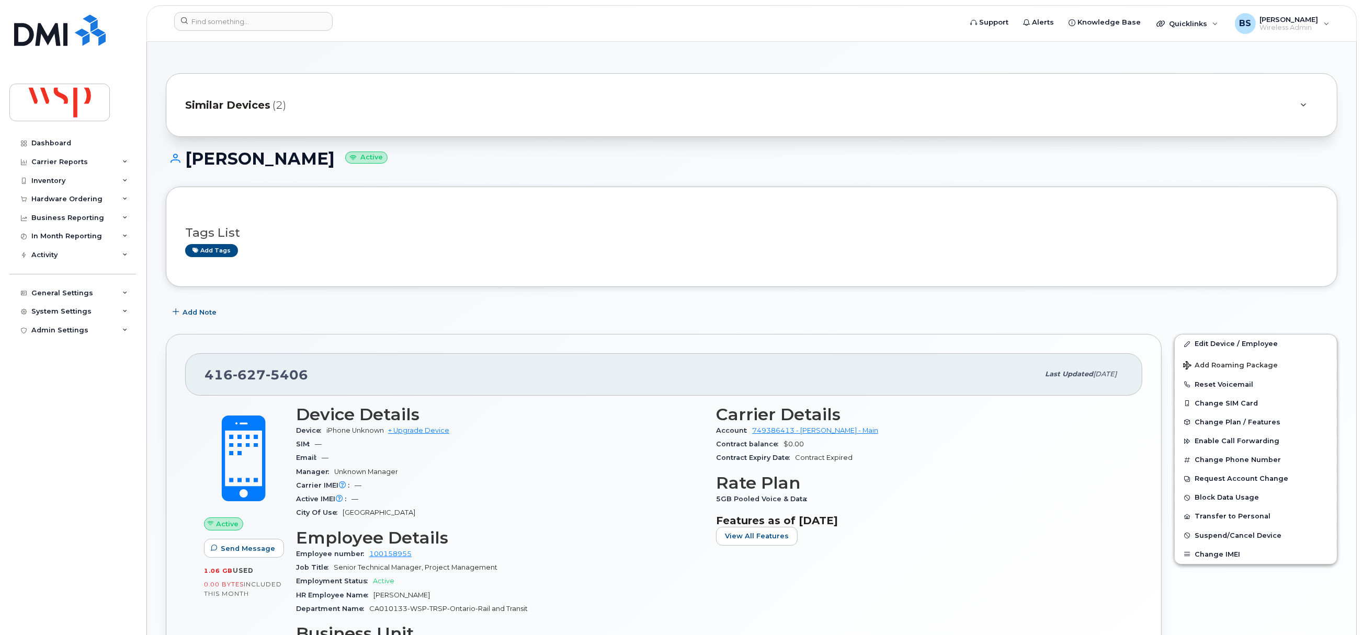
drag, startPoint x: 334, startPoint y: 161, endPoint x: 189, endPoint y: 174, distance: 144.9
click at [188, 170] on div "[PERSON_NAME] Active" at bounding box center [751, 168] width 1171 height 37
copy h1 "[PERSON_NAME]"
click at [1198, 347] on link "Edit Device / Employee" at bounding box center [1256, 344] width 162 height 19
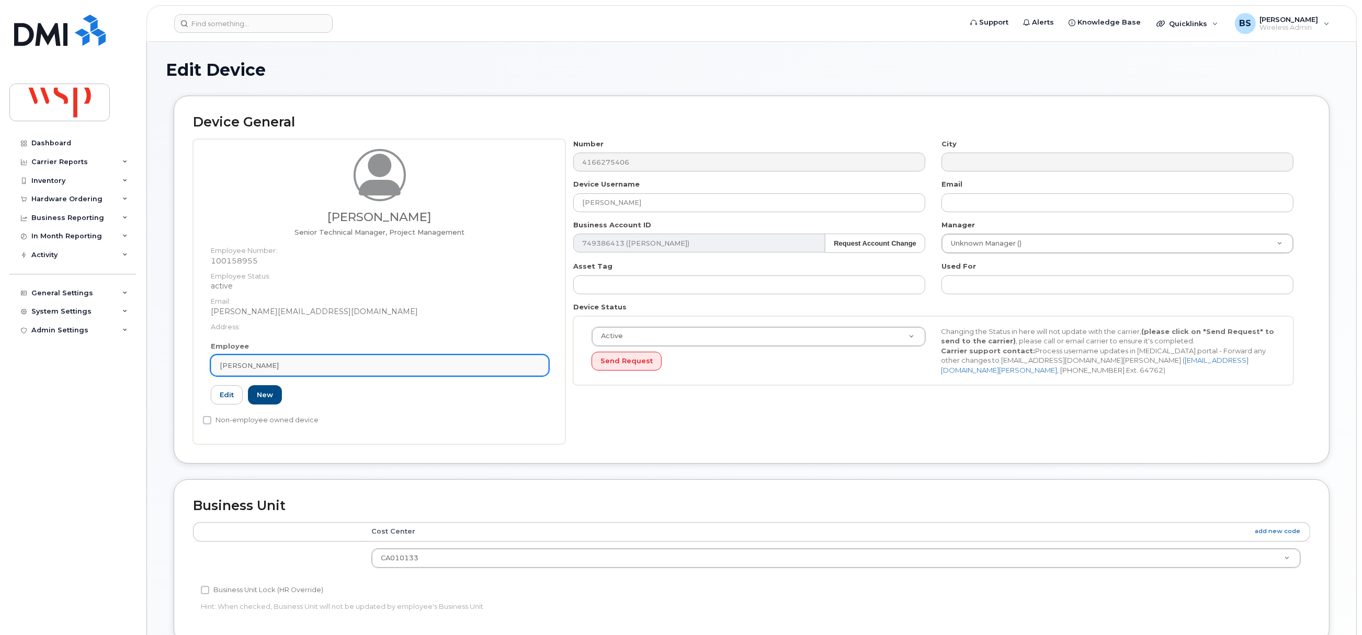
click at [300, 365] on div "[PERSON_NAME]" at bounding box center [380, 366] width 320 height 10
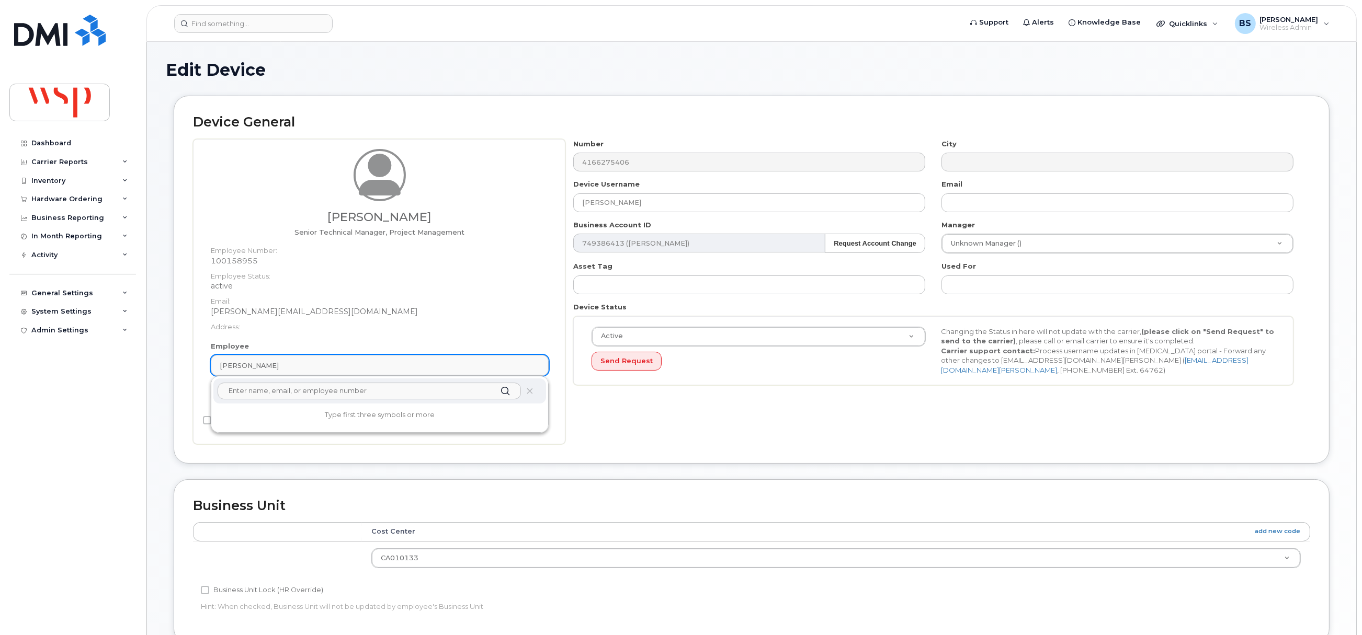
paste input "[PERSON_NAME]"
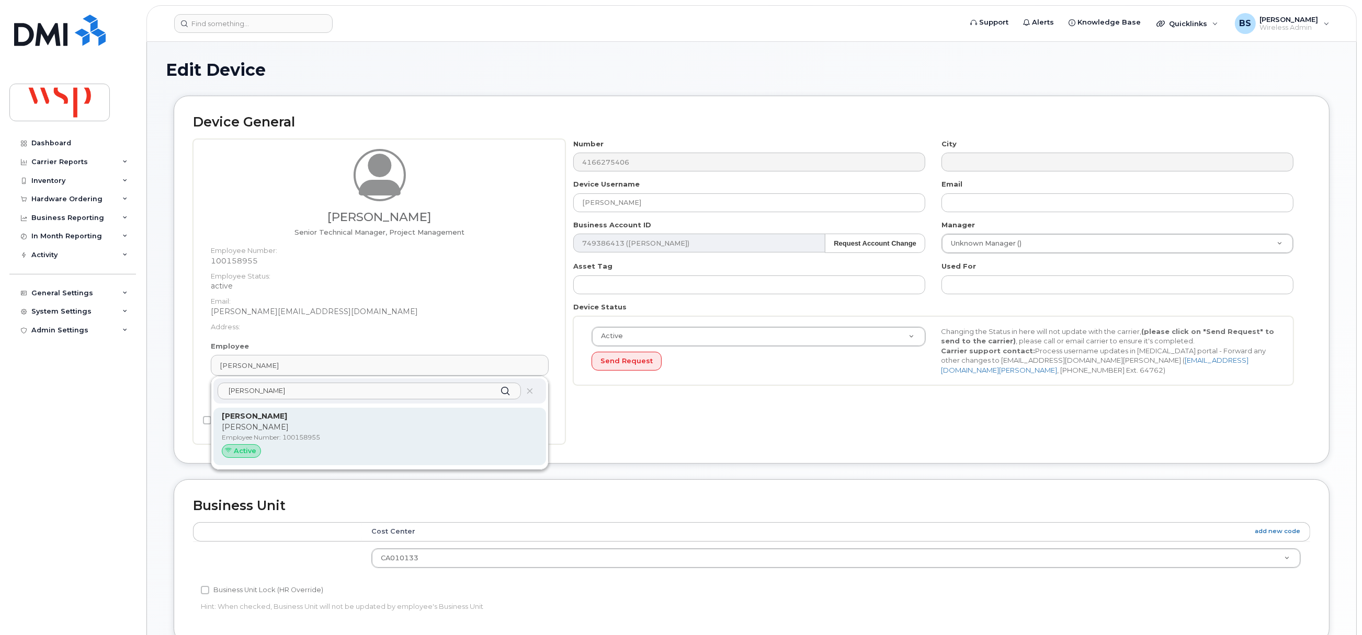
type input "[PERSON_NAME]"
click at [253, 424] on p "[PERSON_NAME]" at bounding box center [380, 427] width 316 height 11
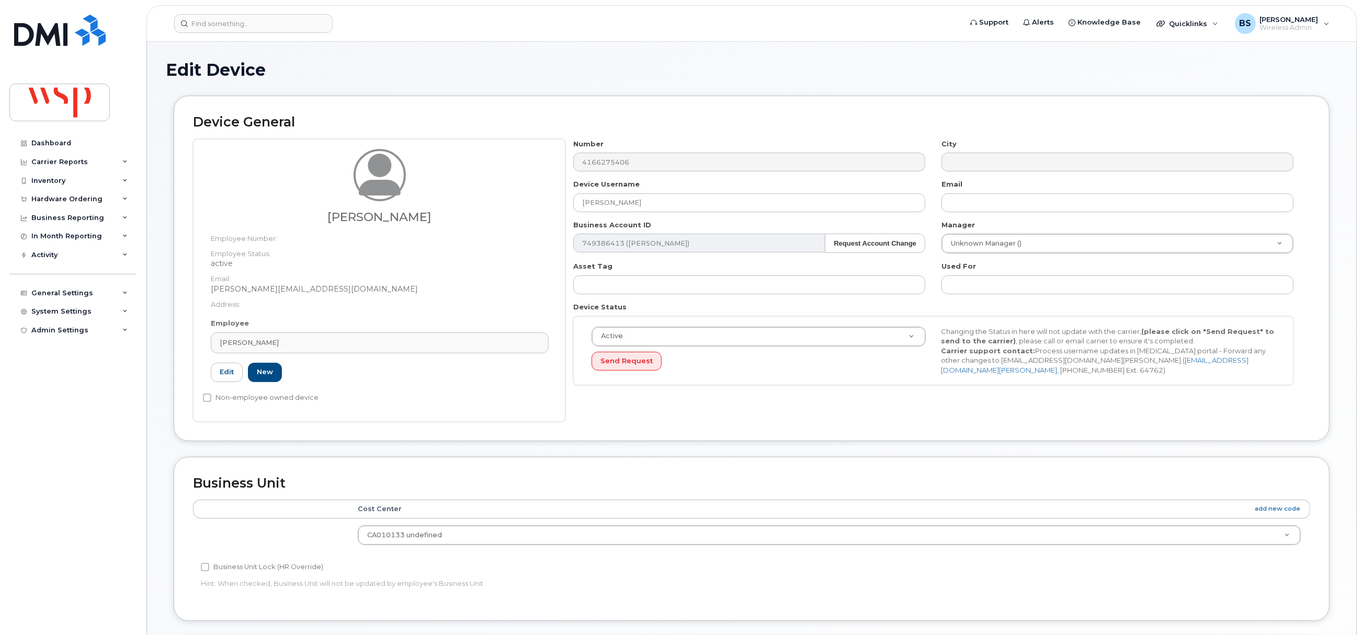
type input "[PERSON_NAME][EMAIL_ADDRESS][DOMAIN_NAME]"
type input "5769868"
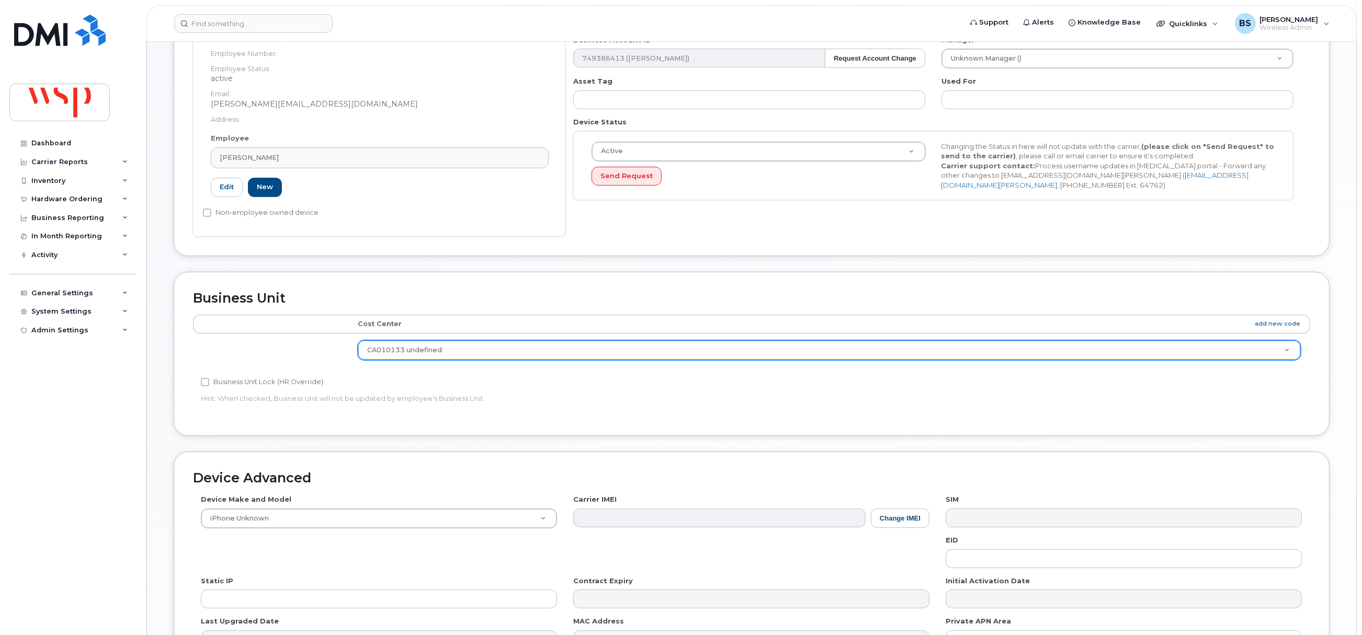
scroll to position [316, 0]
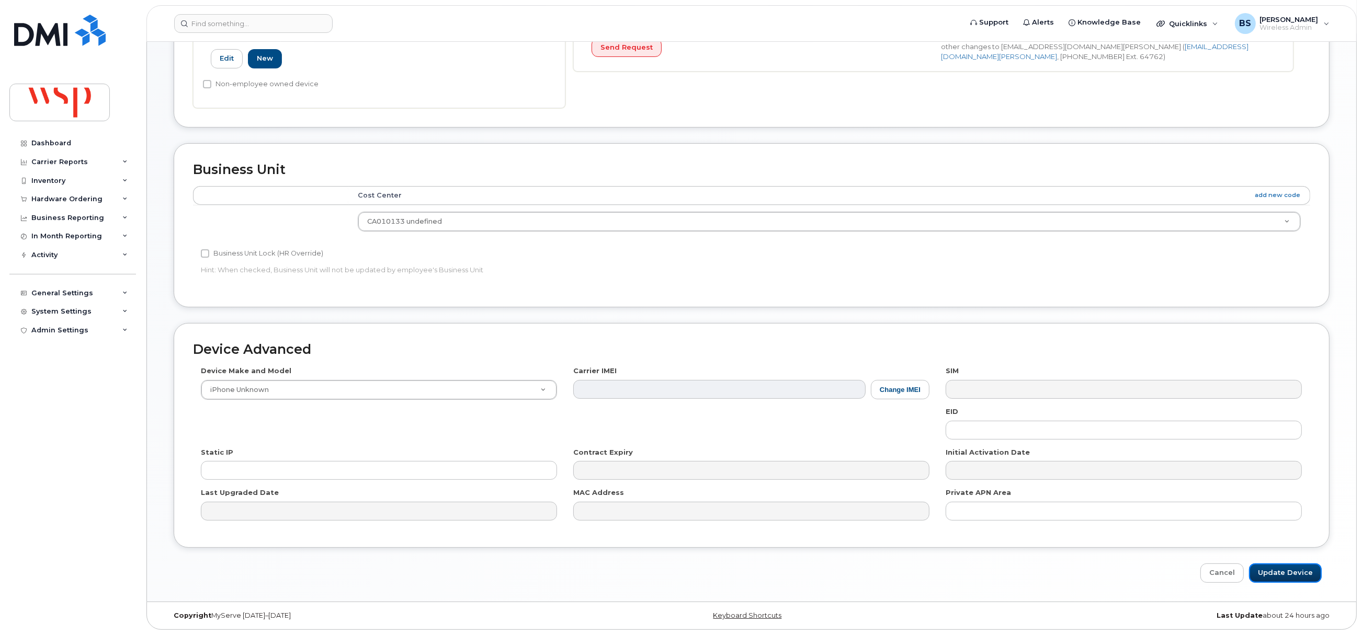
click at [1275, 573] on input "Update Device" at bounding box center [1285, 573] width 73 height 19
type input "Saving..."
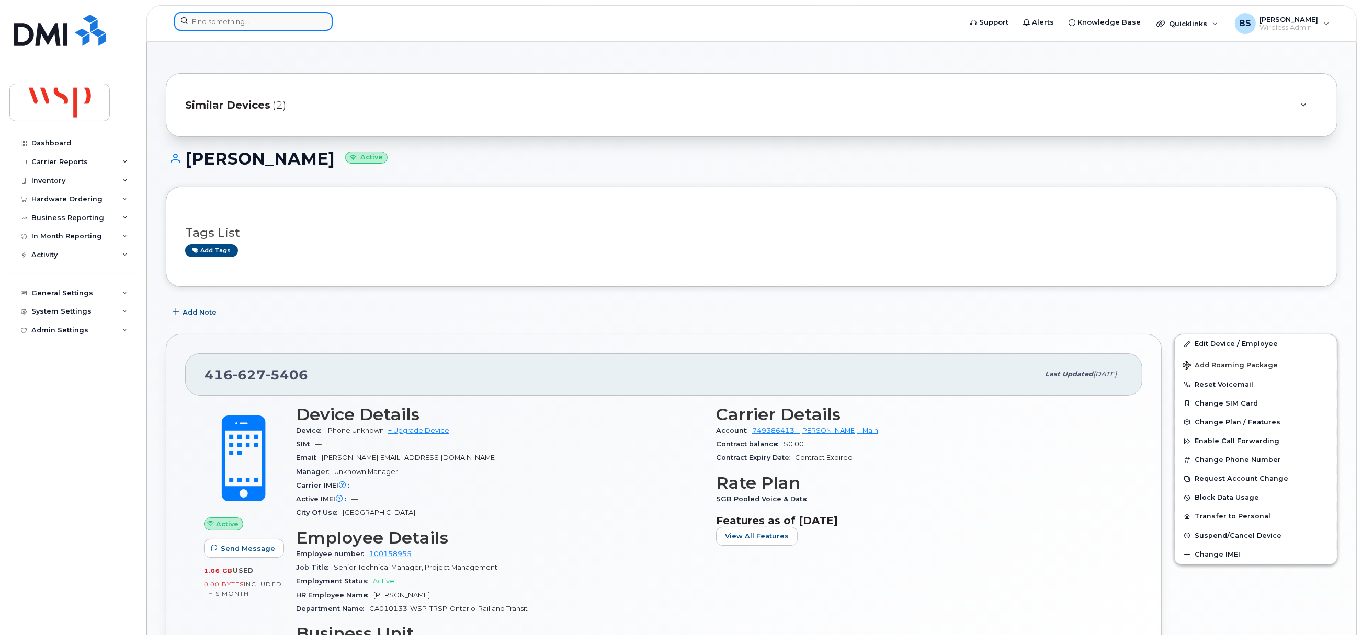
click at [221, 27] on input at bounding box center [253, 21] width 158 height 19
paste input "[PHONE_NUMBER]"
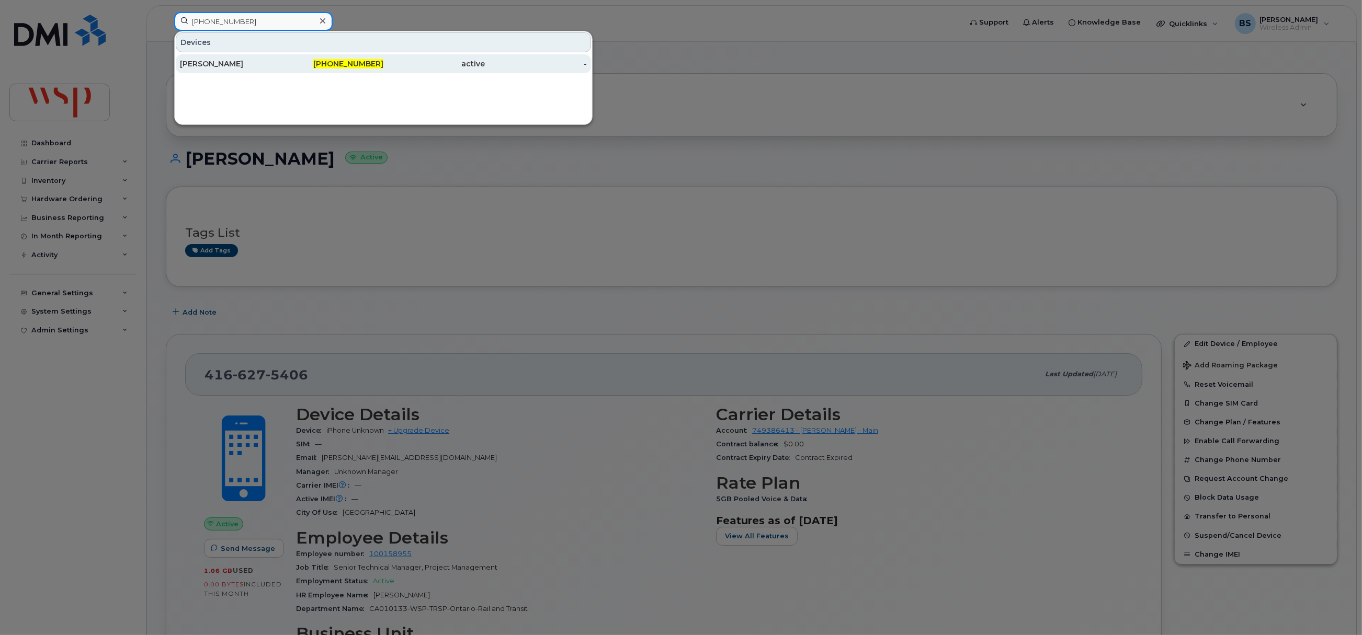
type input "[PHONE_NUMBER]"
drag, startPoint x: 197, startPoint y: 63, endPoint x: 199, endPoint y: 55, distance: 8.0
click at [199, 63] on div "[PERSON_NAME]" at bounding box center [231, 64] width 102 height 10
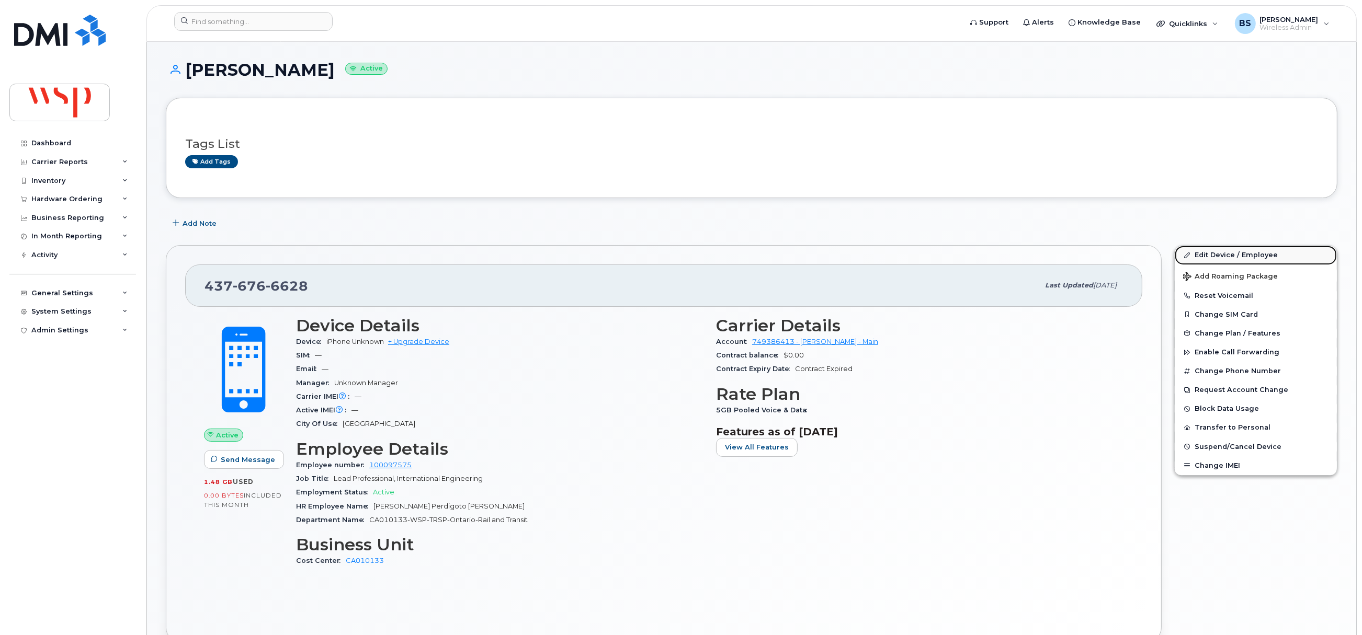
click at [1204, 256] on link "Edit Device / Employee" at bounding box center [1256, 255] width 162 height 19
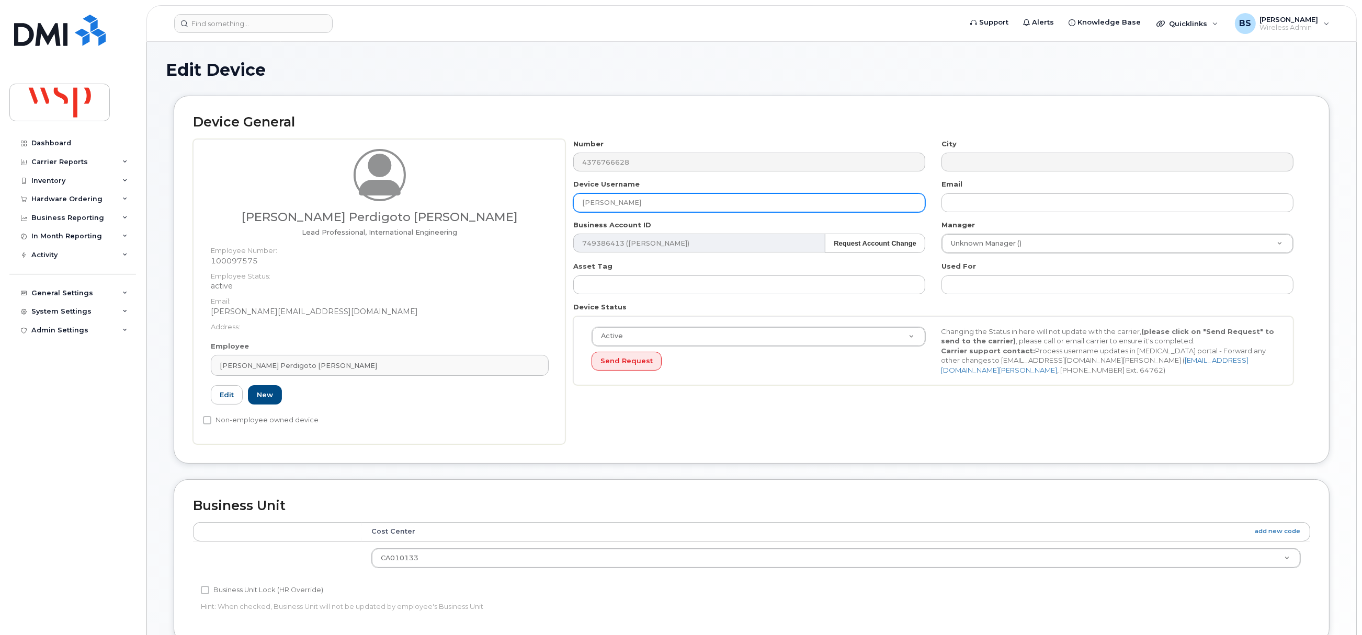
drag, startPoint x: 500, startPoint y: 210, endPoint x: 464, endPoint y: 208, distance: 36.7
click at [468, 210] on div "Joana Serradas Perdigoto Hewett Lead Professional, International Engineering Em…" at bounding box center [751, 291] width 1117 height 305
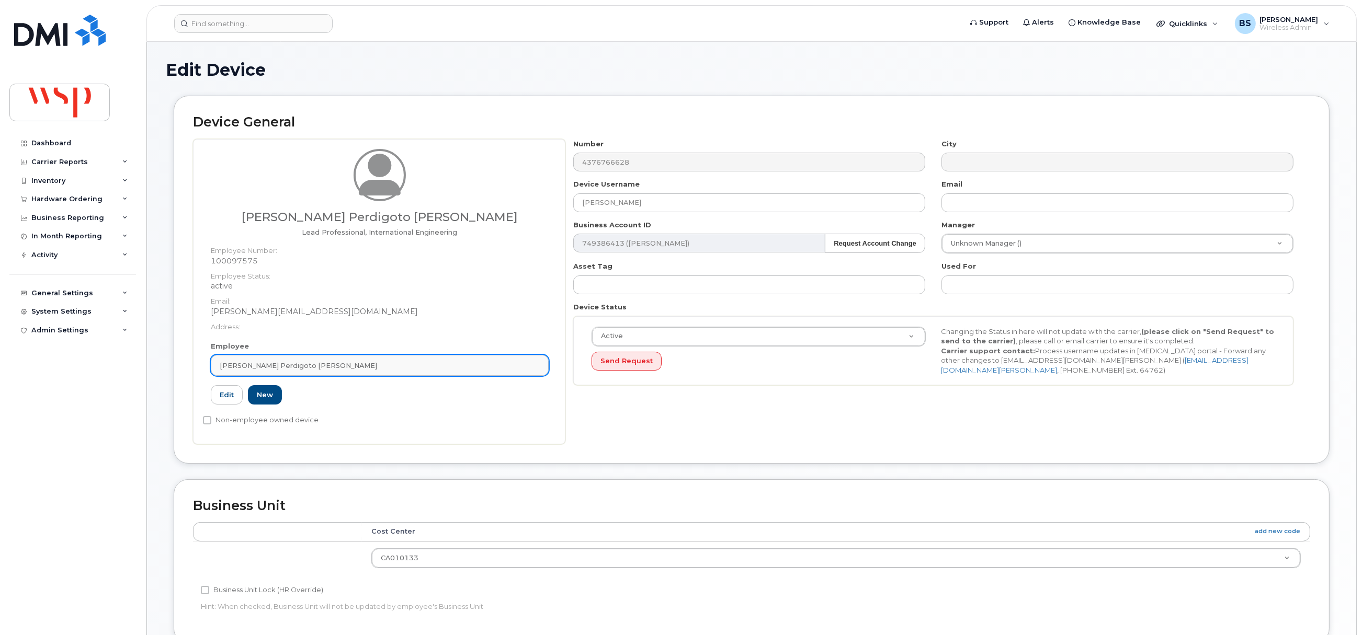
click at [361, 363] on div "[PERSON_NAME] Perdigoto [PERSON_NAME]" at bounding box center [380, 366] width 320 height 10
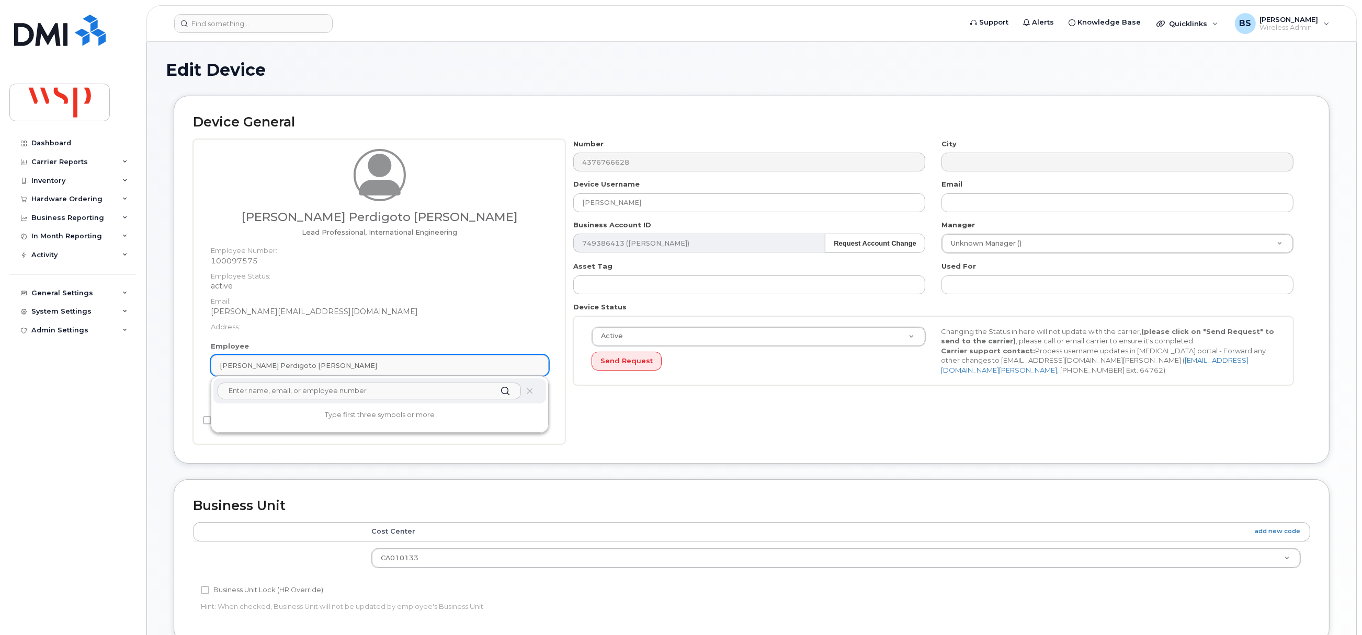
paste input "[PERSON_NAME]"
drag, startPoint x: 359, startPoint y: 364, endPoint x: 385, endPoint y: 364, distance: 26.1
click at [360, 364] on div "[PERSON_NAME] Perdigoto [PERSON_NAME]" at bounding box center [380, 366] width 320 height 10
click at [385, 364] on div "[PERSON_NAME] Perdigoto [PERSON_NAME]" at bounding box center [380, 366] width 320 height 10
click at [416, 311] on dd "Joana.Perdigoto@wsp.com" at bounding box center [380, 311] width 338 height 10
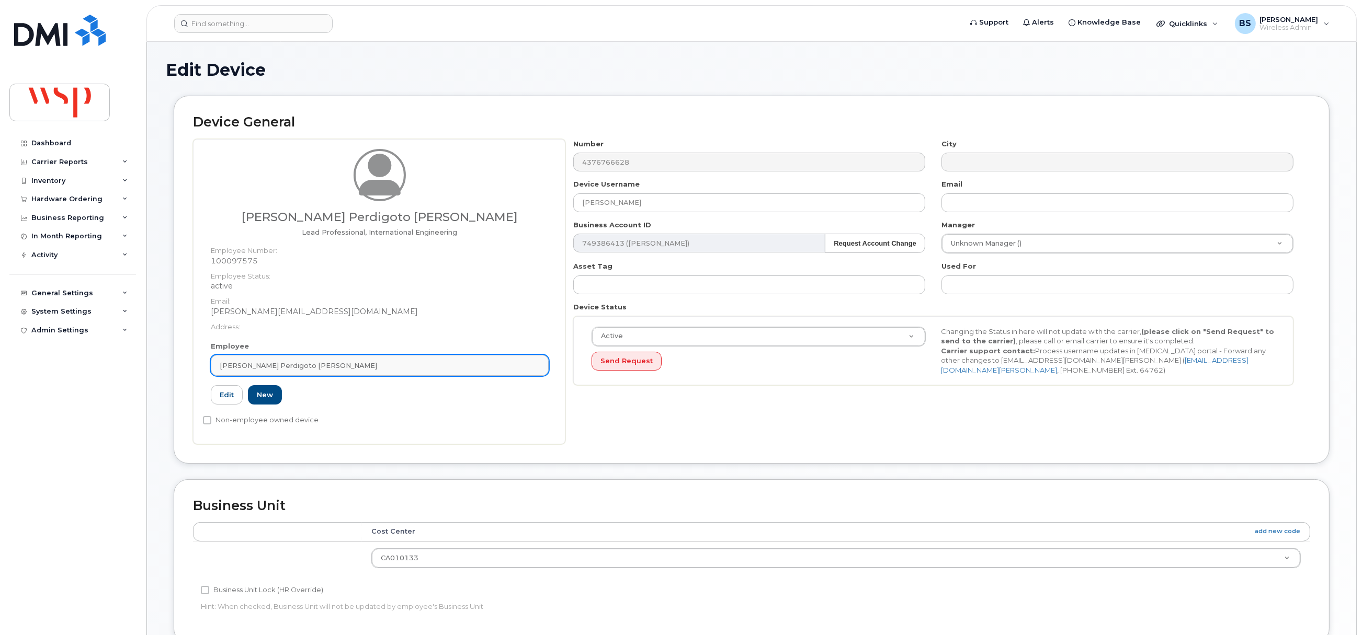
click at [341, 364] on div "[PERSON_NAME] Perdigoto [PERSON_NAME]" at bounding box center [380, 366] width 320 height 10
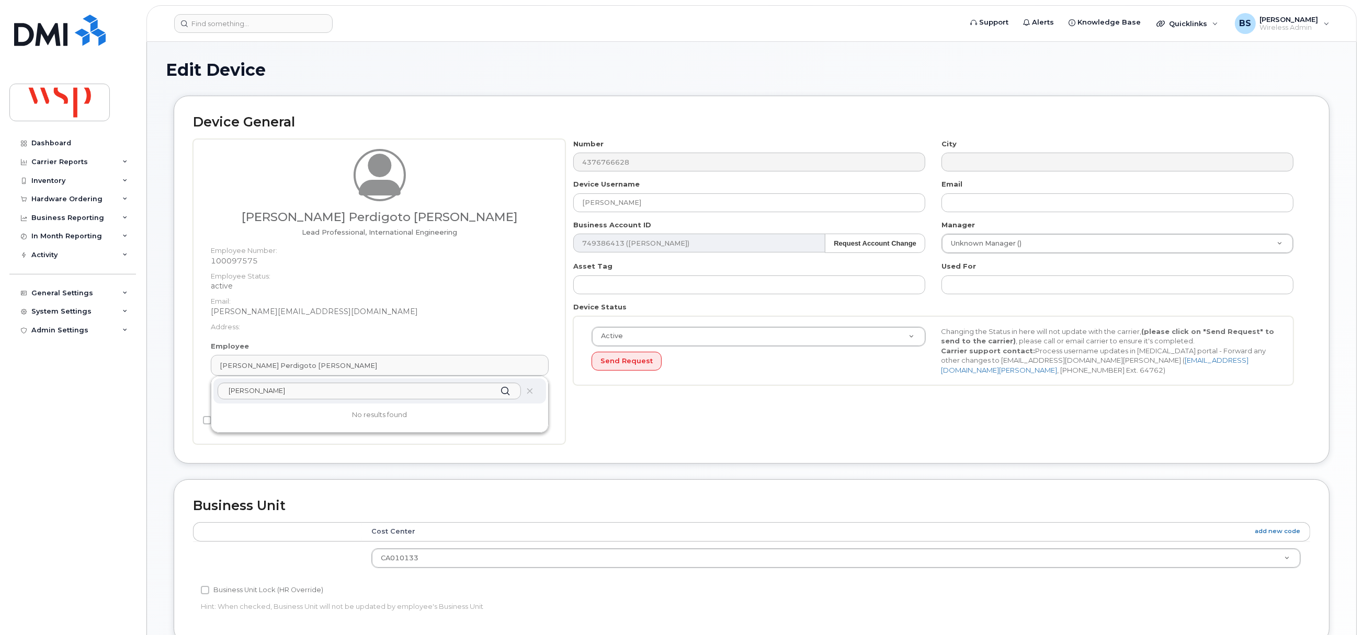
drag, startPoint x: 315, startPoint y: 367, endPoint x: 187, endPoint y: 362, distance: 128.7
click at [187, 362] on div "Device General Joana Serradas Perdigoto Hewett Lead Professional, International…" at bounding box center [752, 280] width 1156 height 368
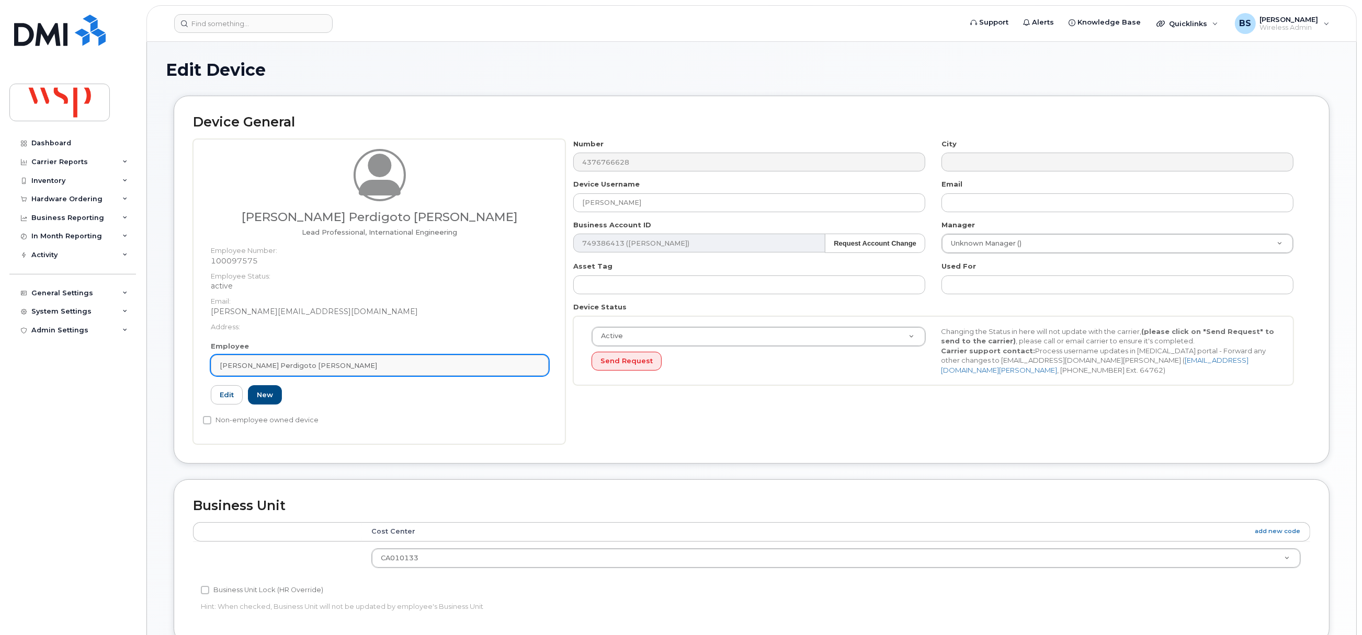
click at [274, 369] on span "[PERSON_NAME] Perdigoto [PERSON_NAME]" at bounding box center [298, 366] width 157 height 10
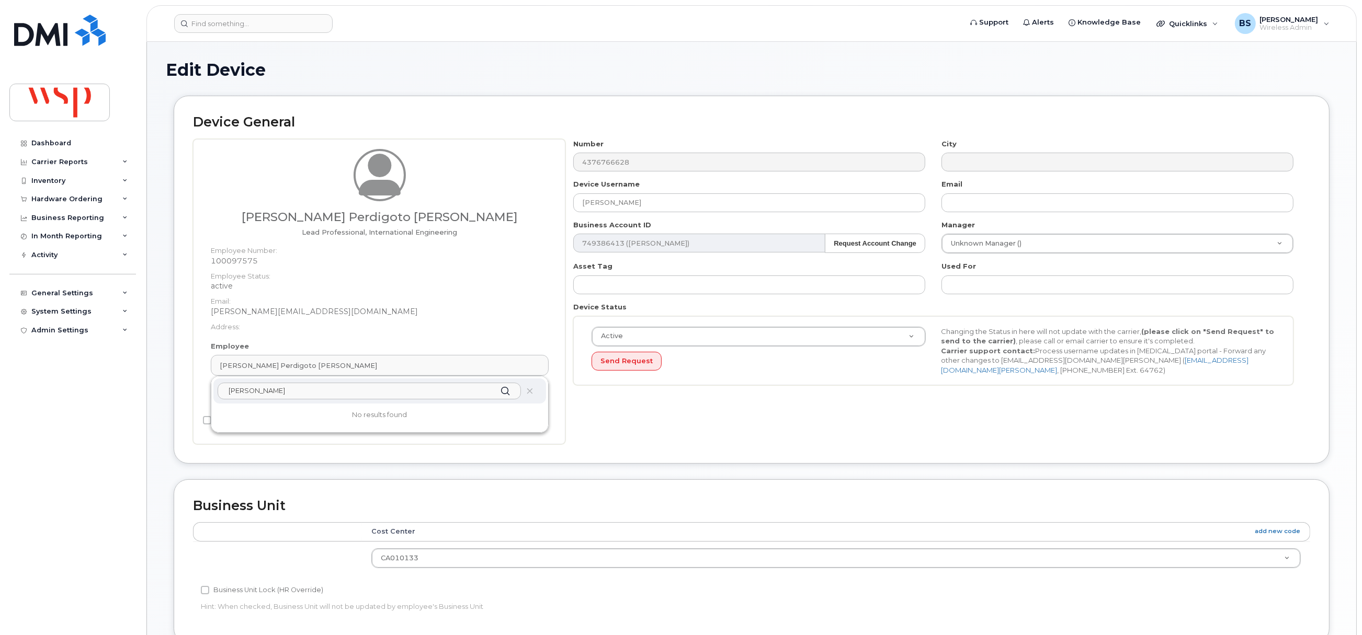
drag, startPoint x: 250, startPoint y: 391, endPoint x: 165, endPoint y: 386, distance: 85.4
click at [169, 389] on div "Device General Joana Serradas Perdigoto Hewett Lead Professional, International…" at bounding box center [751, 288] width 1171 height 384
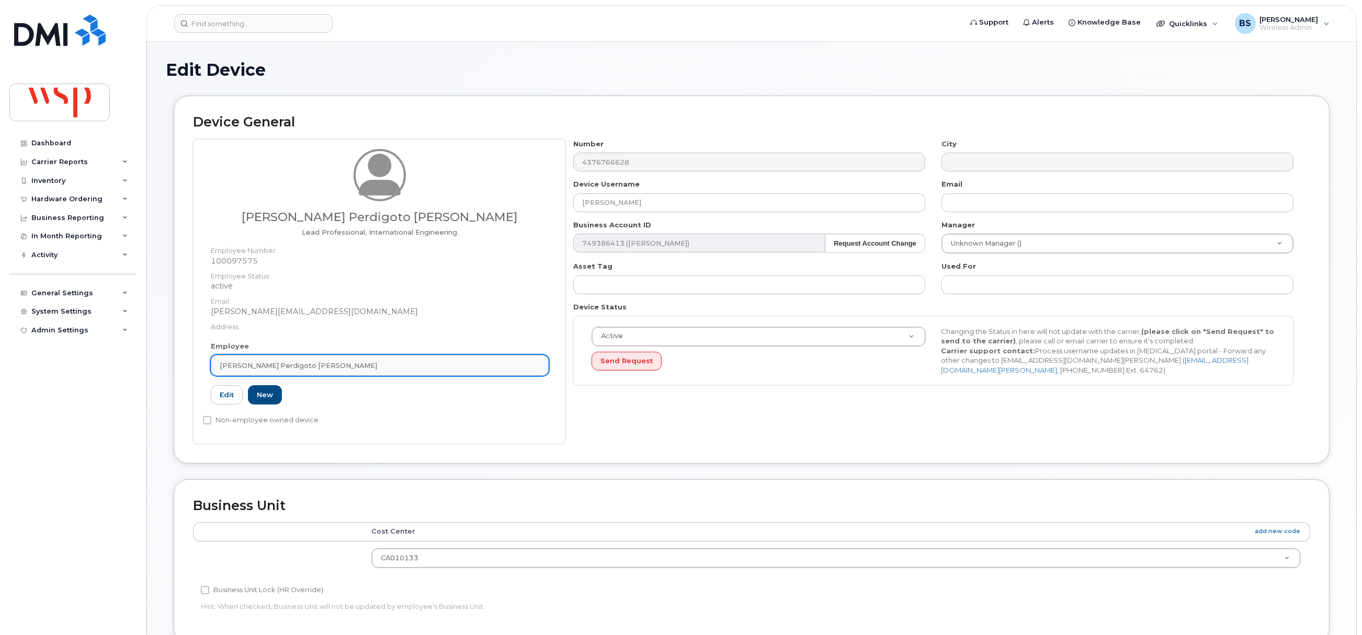
click at [315, 373] on link "[PERSON_NAME] Perdigoto [PERSON_NAME]" at bounding box center [380, 365] width 338 height 21
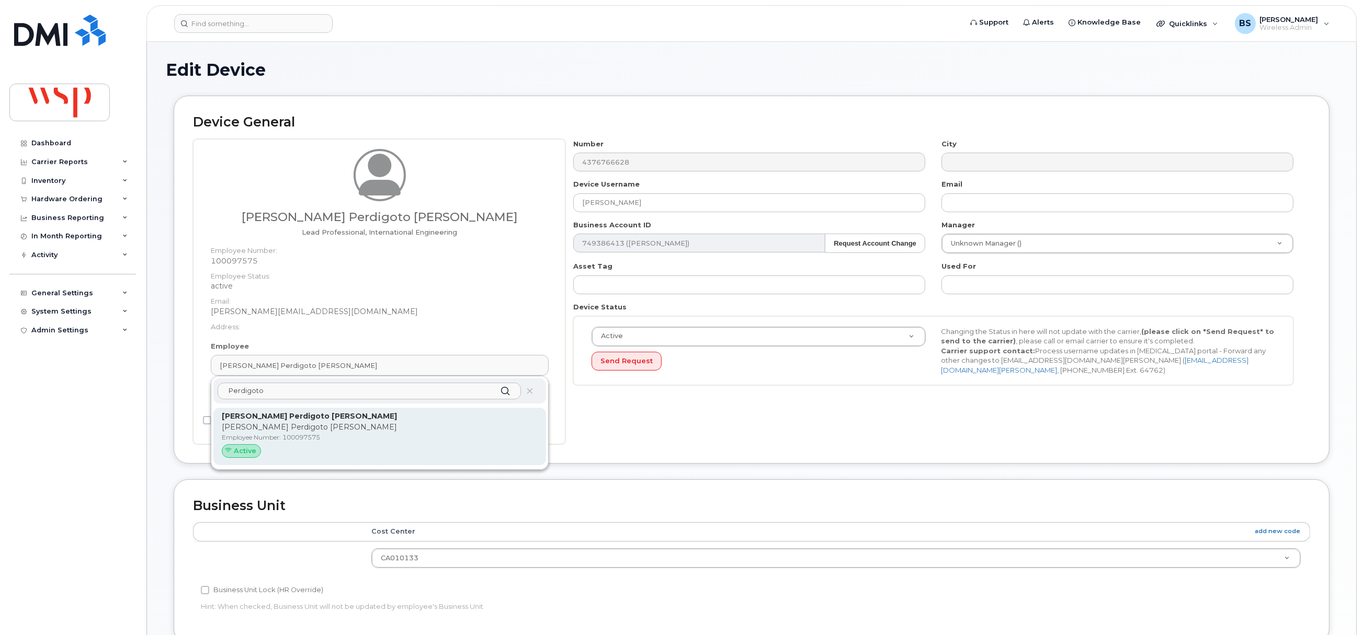
type input "Perdigoto"
click at [268, 420] on strong "[PERSON_NAME] Perdigoto [PERSON_NAME]" at bounding box center [309, 416] width 175 height 9
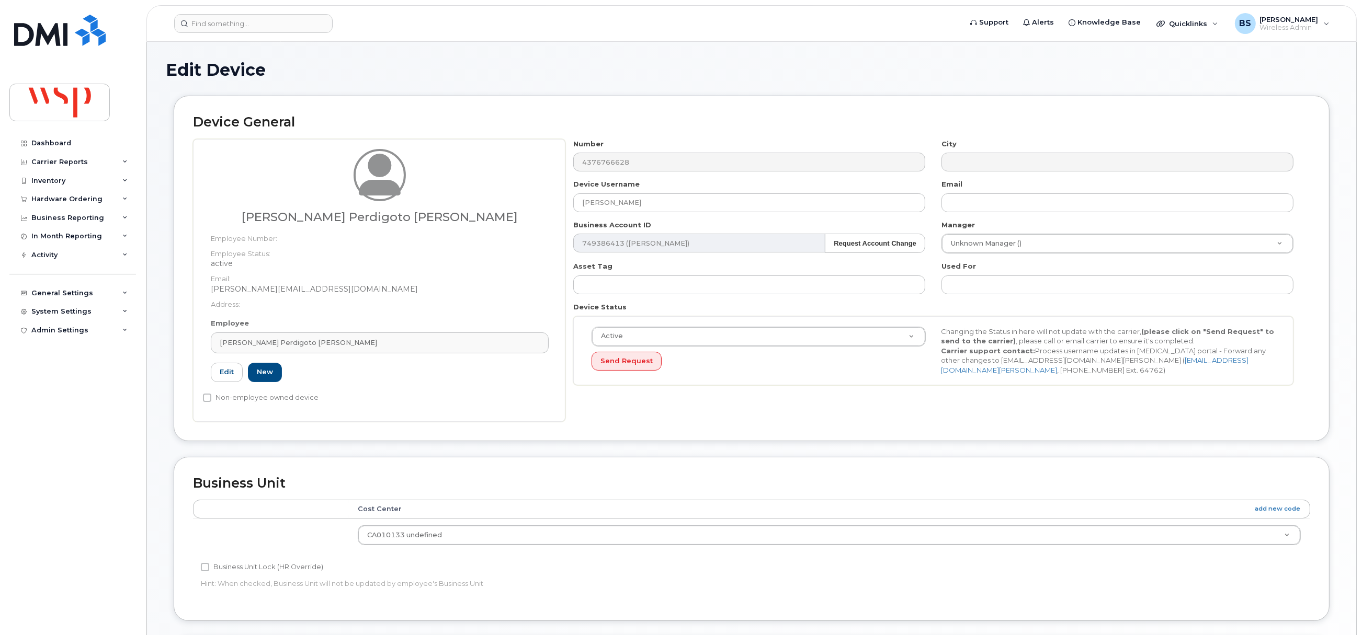
type input "[PERSON_NAME] Perdigoto [PERSON_NAME]"
type input "[PERSON_NAME][EMAIL_ADDRESS][DOMAIN_NAME]"
type input "5769868"
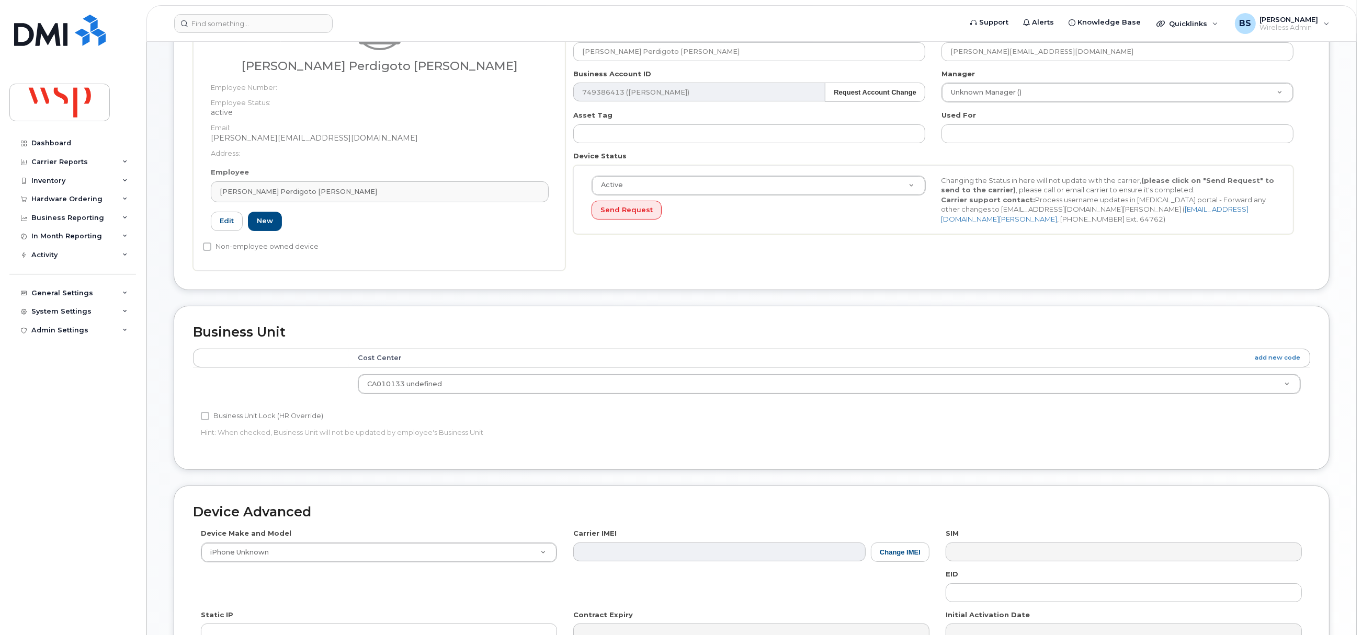
scroll to position [314, 0]
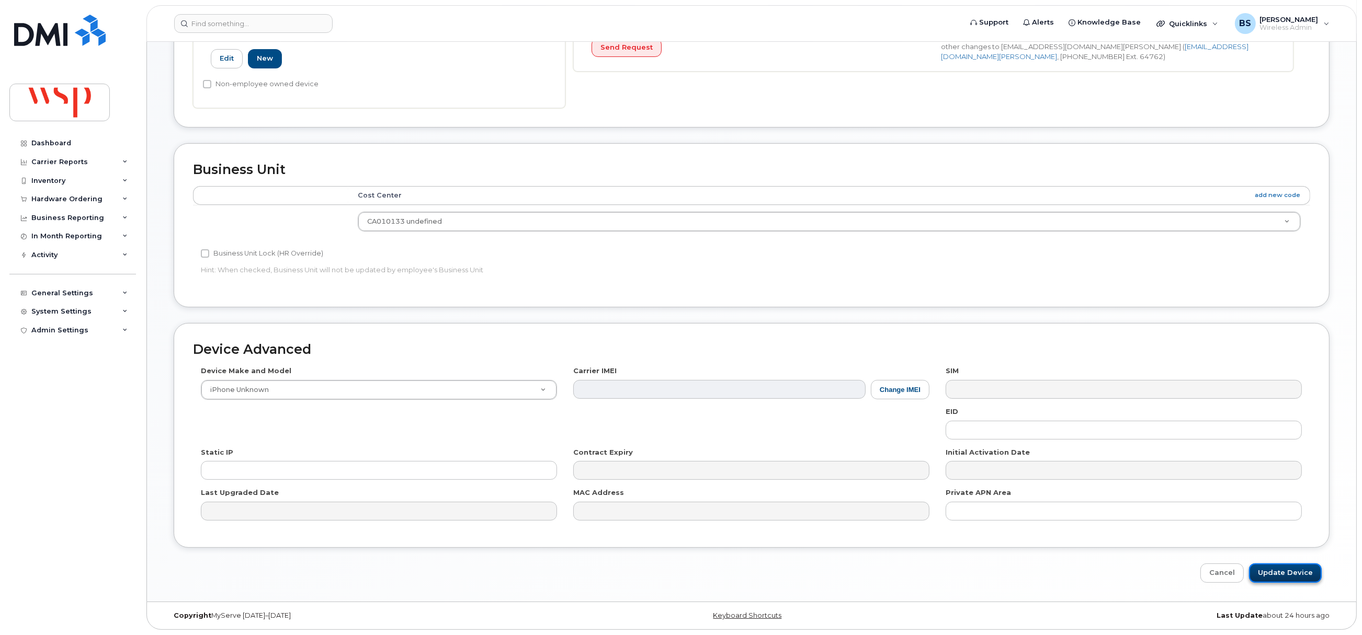
click at [1281, 572] on input "Update Device" at bounding box center [1285, 573] width 73 height 19
type input "Saving..."
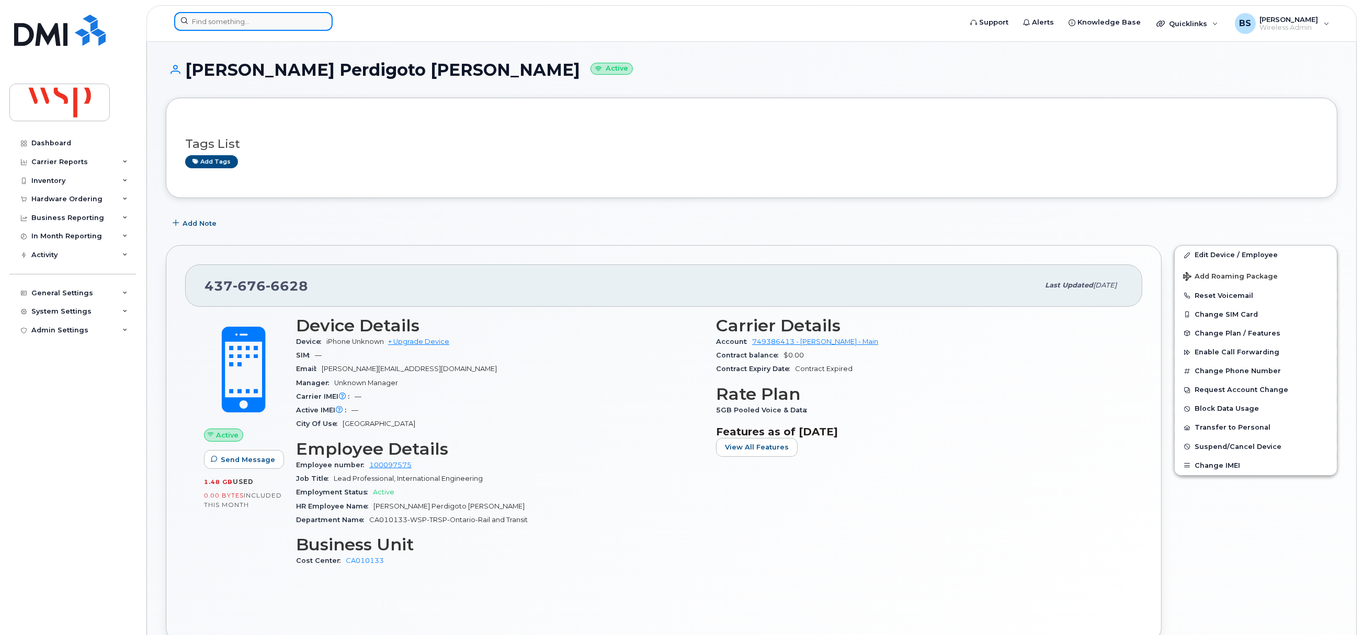
click at [248, 26] on input at bounding box center [253, 21] width 158 height 19
paste input "[PHONE_NUMBER]"
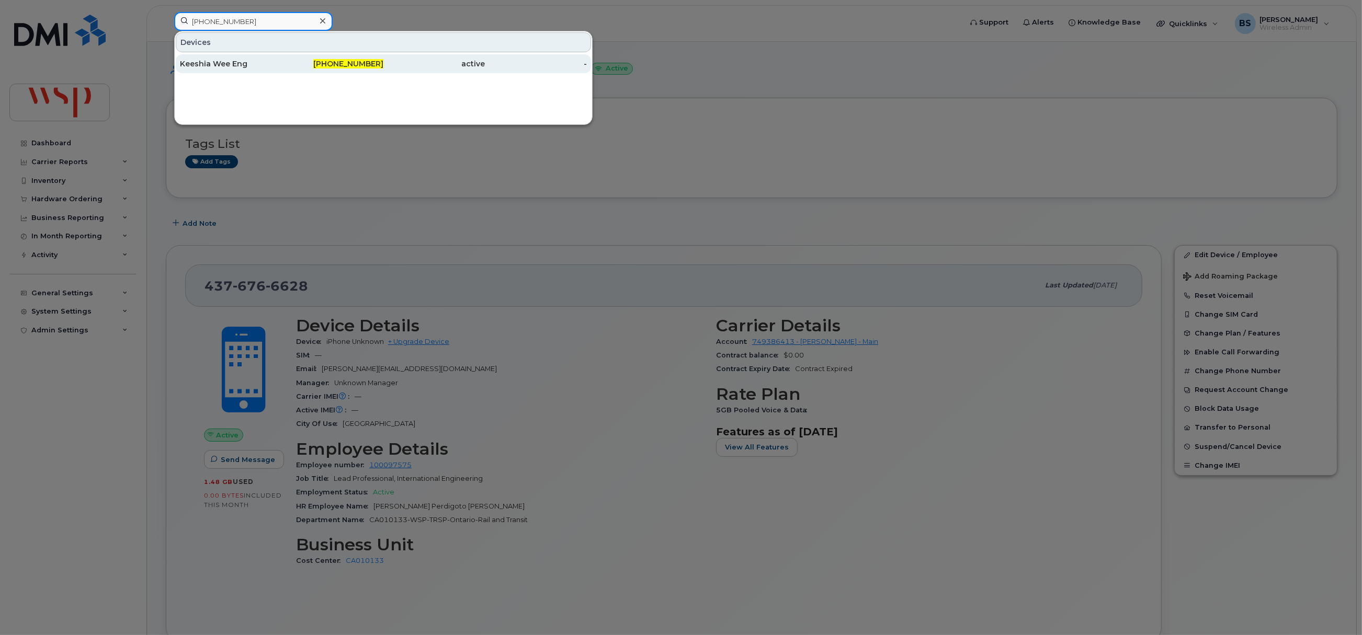
type input "[PHONE_NUMBER]"
drag, startPoint x: 197, startPoint y: 63, endPoint x: 209, endPoint y: 61, distance: 12.2
click at [199, 63] on div "Keeshia Wee Eng" at bounding box center [231, 64] width 102 height 10
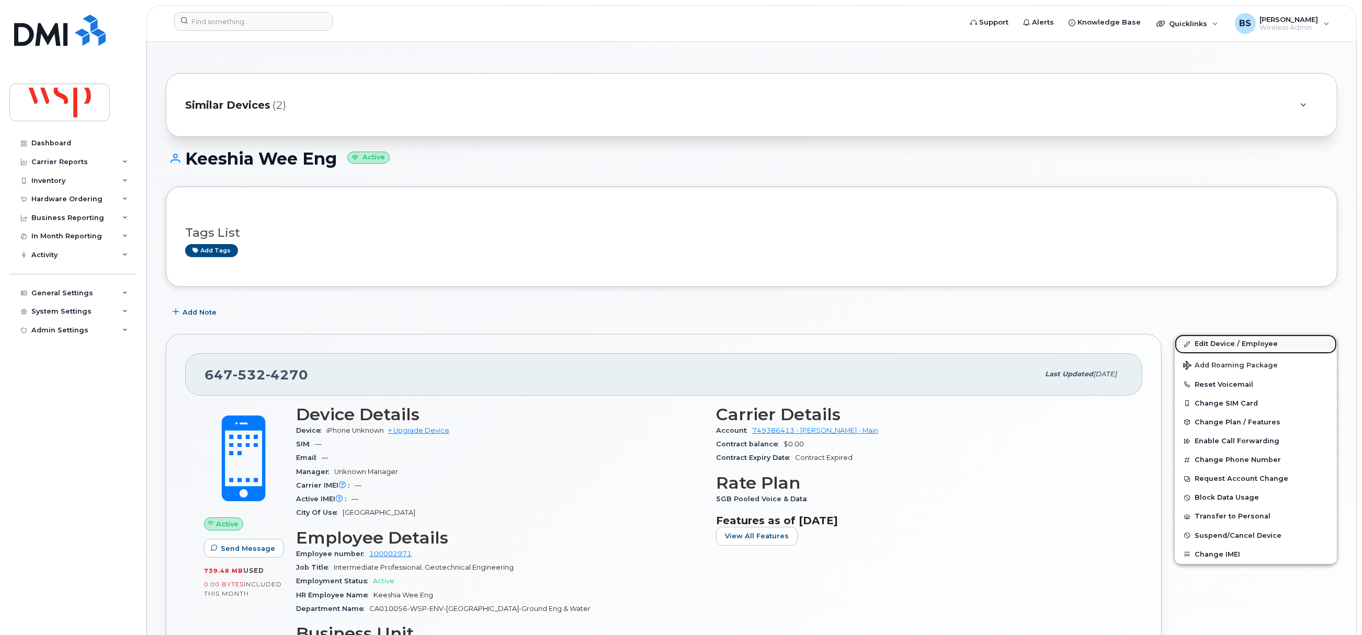
click at [1200, 346] on link "Edit Device / Employee" at bounding box center [1256, 344] width 162 height 19
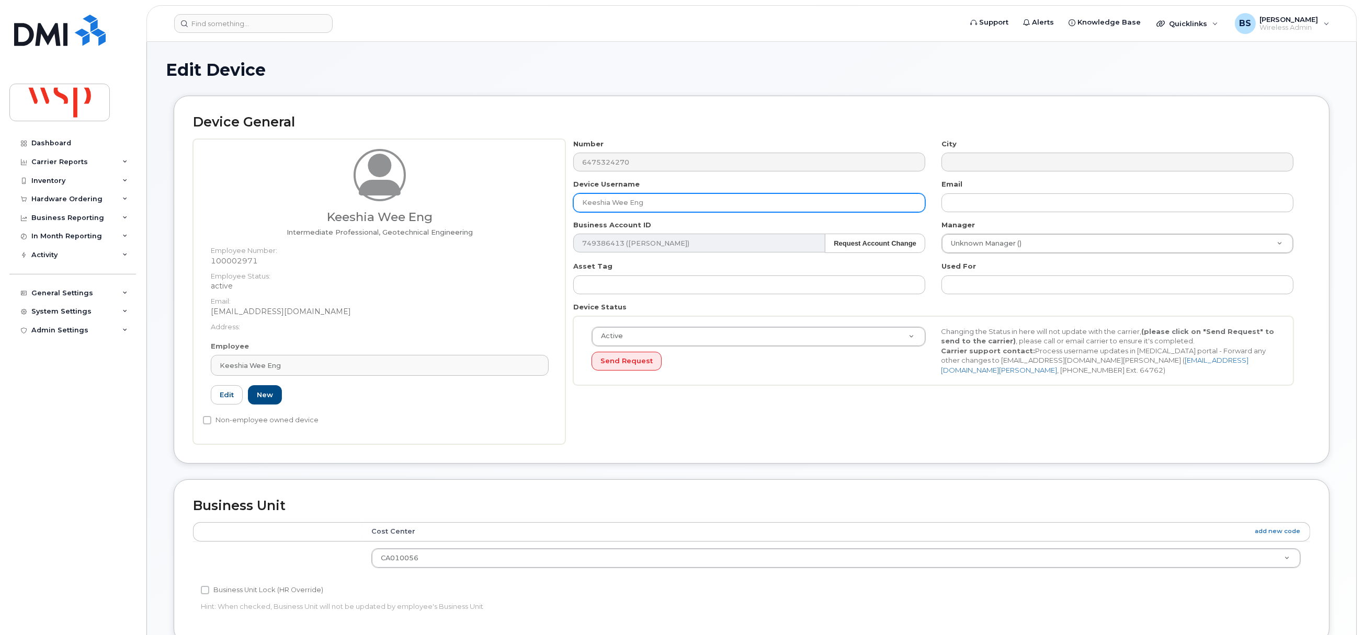
drag, startPoint x: 621, startPoint y: 207, endPoint x: 459, endPoint y: 210, distance: 162.1
click at [459, 210] on div "Keeshia Wee Eng Intermediate Professional, Geotechnical Engineering Employee Nu…" at bounding box center [751, 291] width 1117 height 305
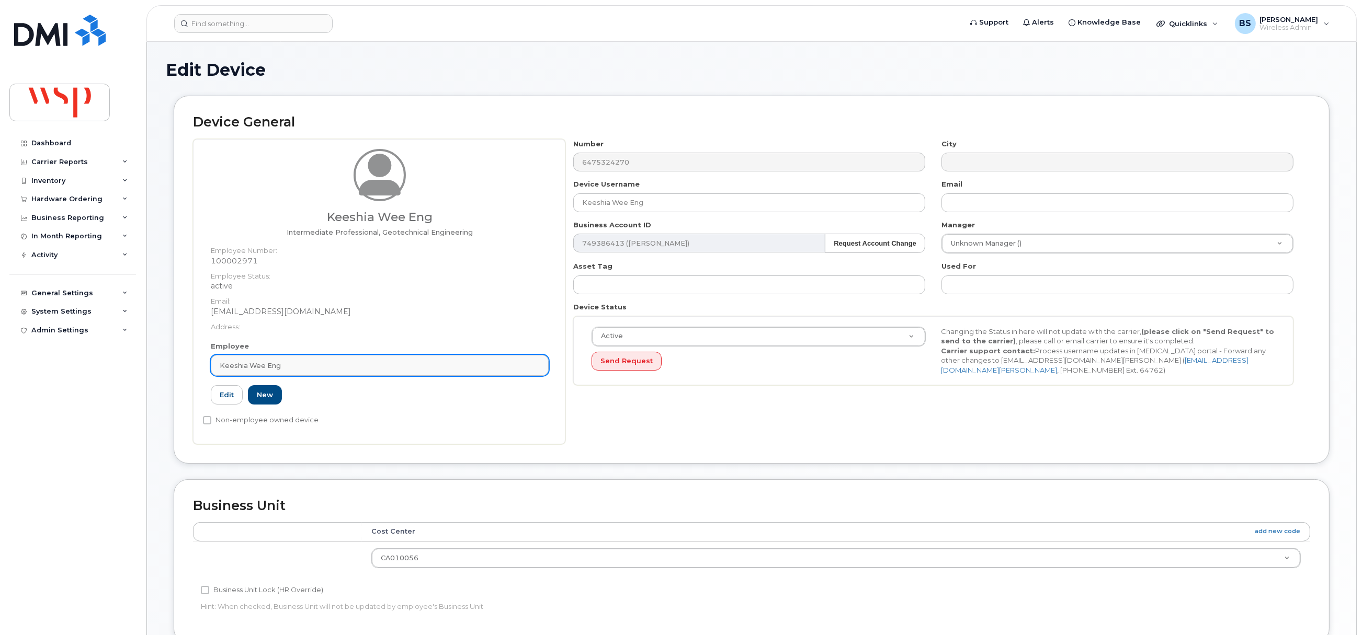
click at [300, 369] on div "Keeshia Wee Eng" at bounding box center [380, 366] width 320 height 10
paste input "Keeshia Wee Eng"
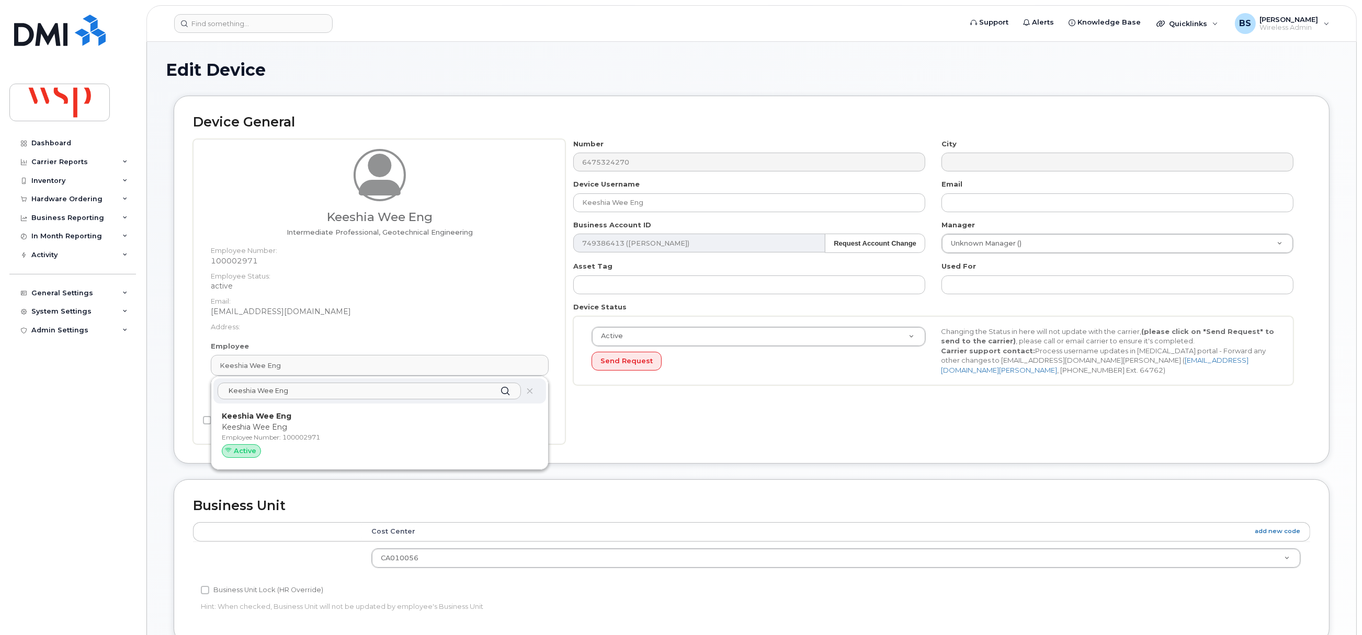
type input "Keeshia Wee Eng"
click at [239, 428] on p "Keeshia Wee Eng" at bounding box center [380, 427] width 316 height 11
type input "keeshia.weeeng@wsp.com"
type input "5769867"
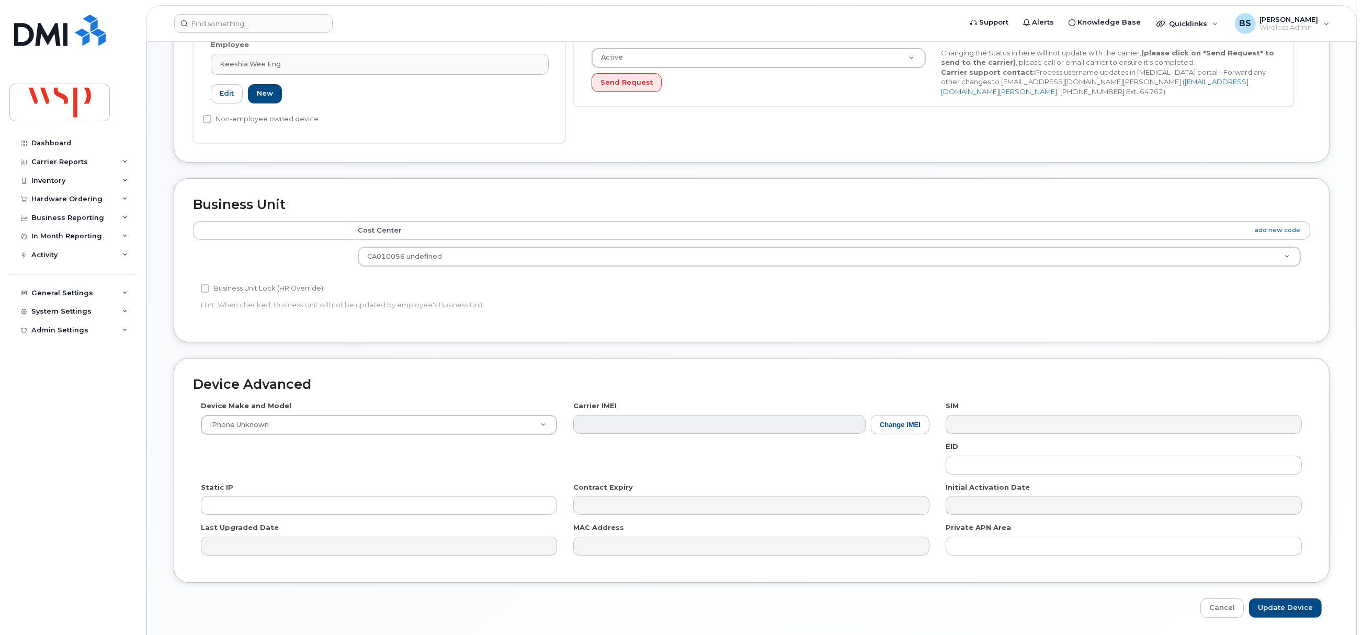
scroll to position [316, 0]
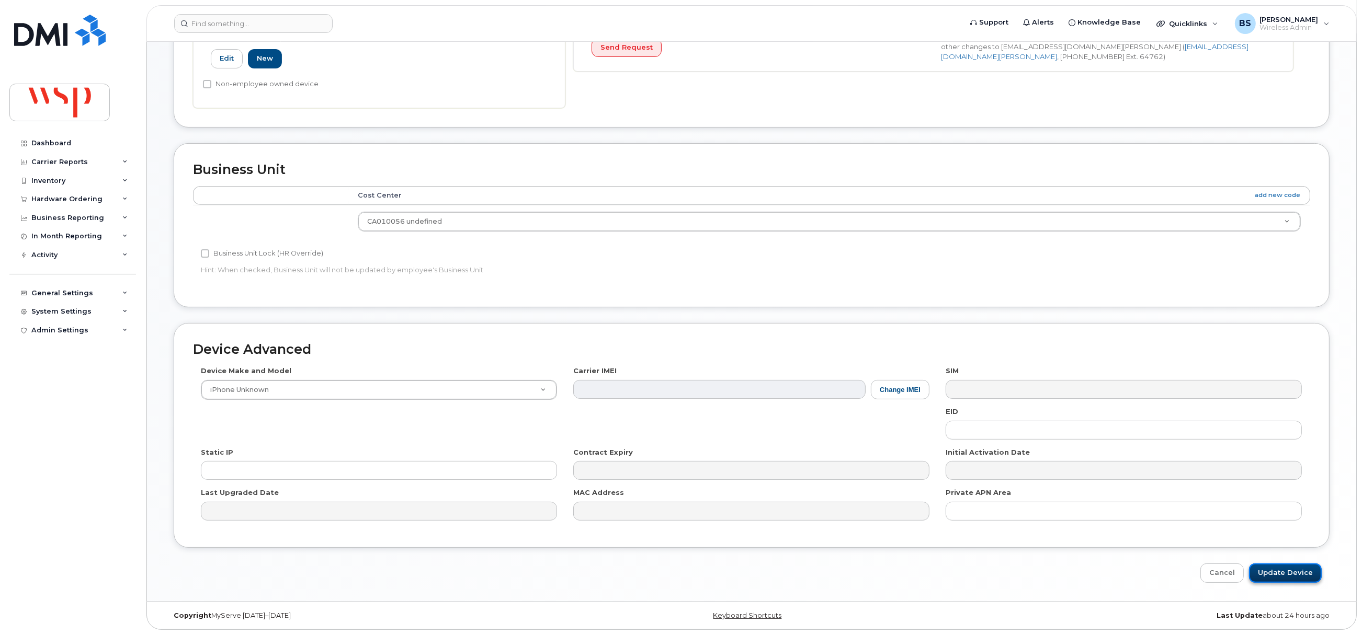
click at [1272, 573] on input "Update Device" at bounding box center [1285, 573] width 73 height 19
type input "Saving..."
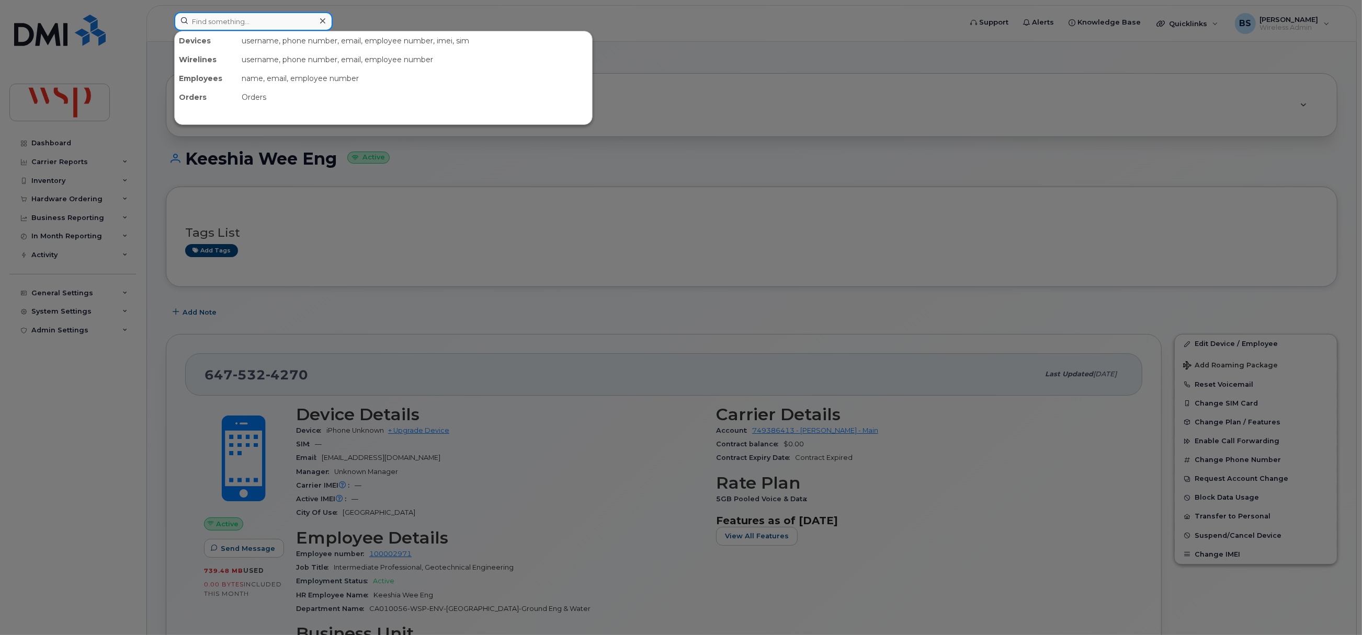
click at [228, 18] on input at bounding box center [253, 21] width 158 height 19
paste input "[PHONE_NUMBER]"
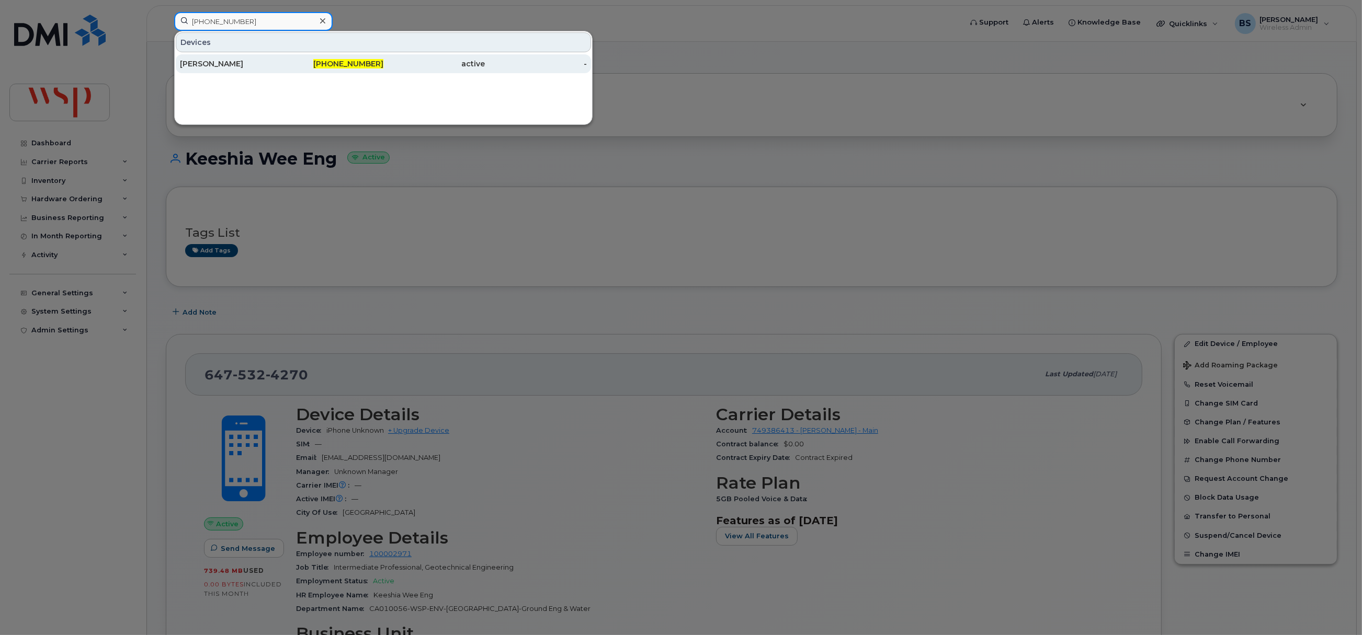
type input "[PHONE_NUMBER]"
click at [202, 63] on div "[PERSON_NAME]" at bounding box center [231, 64] width 102 height 10
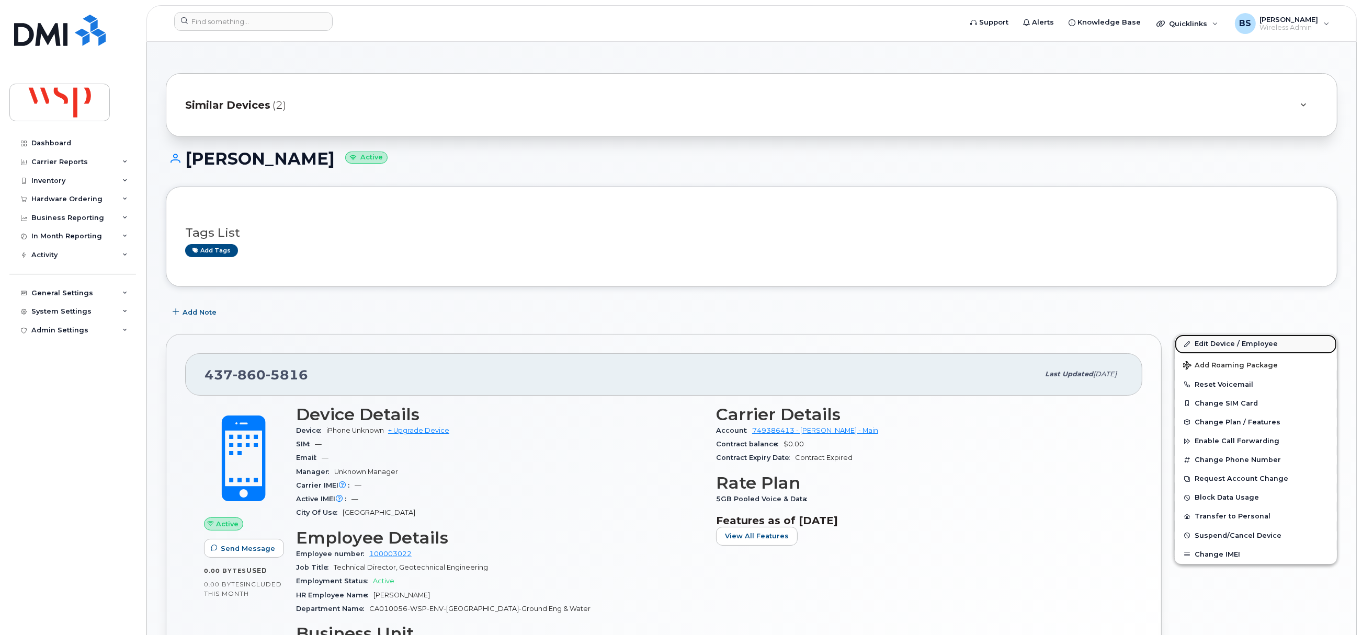
click at [1203, 346] on link "Edit Device / Employee" at bounding box center [1256, 344] width 162 height 19
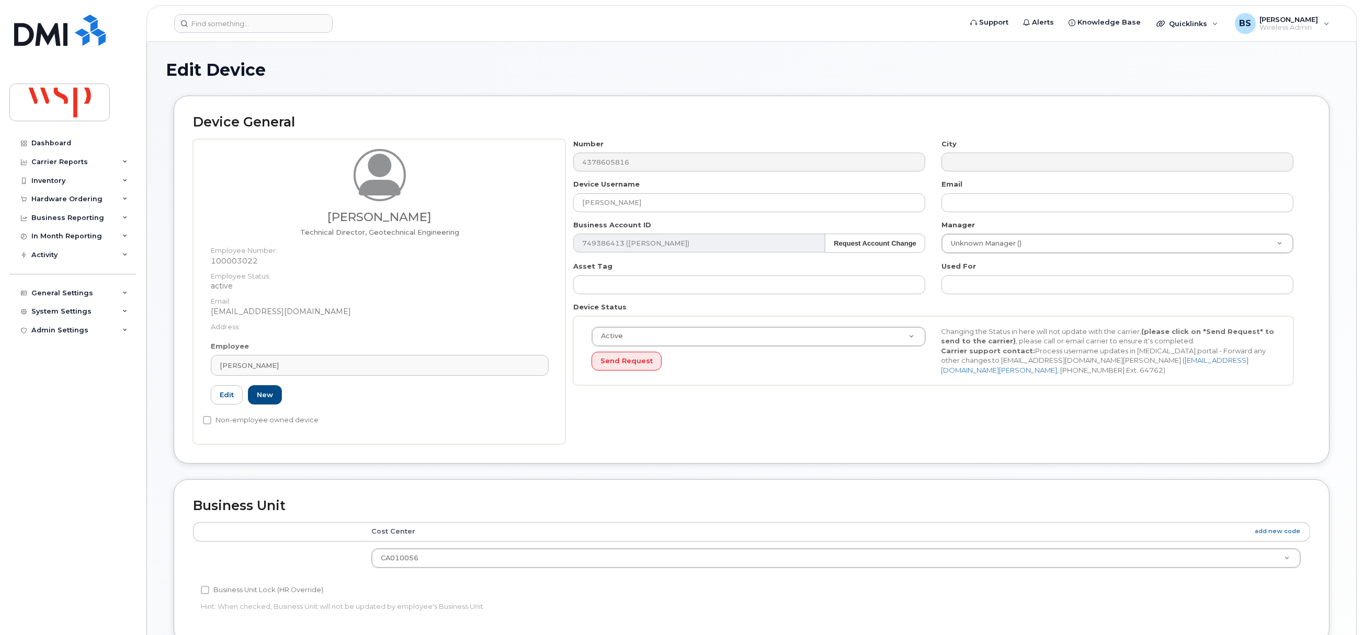
click at [518, 206] on div "Laifa Cao Technical Director, Geotechnical Engineering Employee Number: 1000030…" at bounding box center [751, 291] width 1117 height 305
click at [301, 365] on div "Laifa Cao" at bounding box center [380, 366] width 320 height 10
paste input "Laifa Cao"
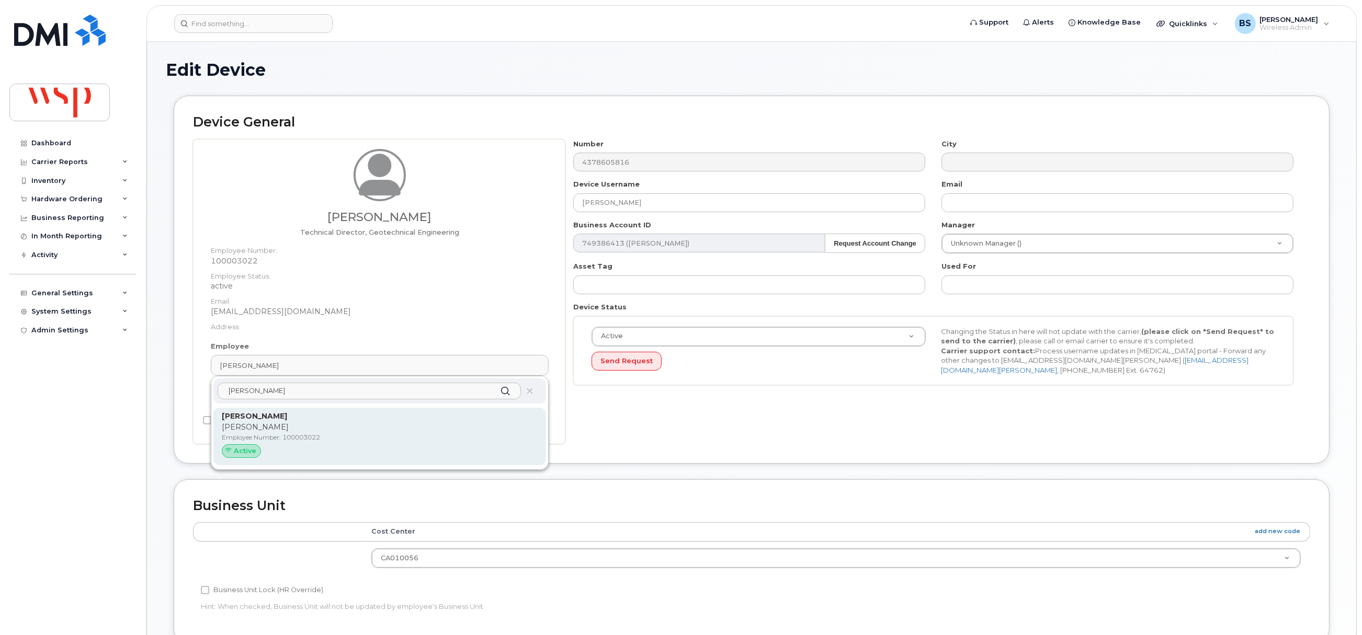
type input "Laifa Cao"
click at [243, 419] on strong "Laifa Cao" at bounding box center [254, 416] width 65 height 9
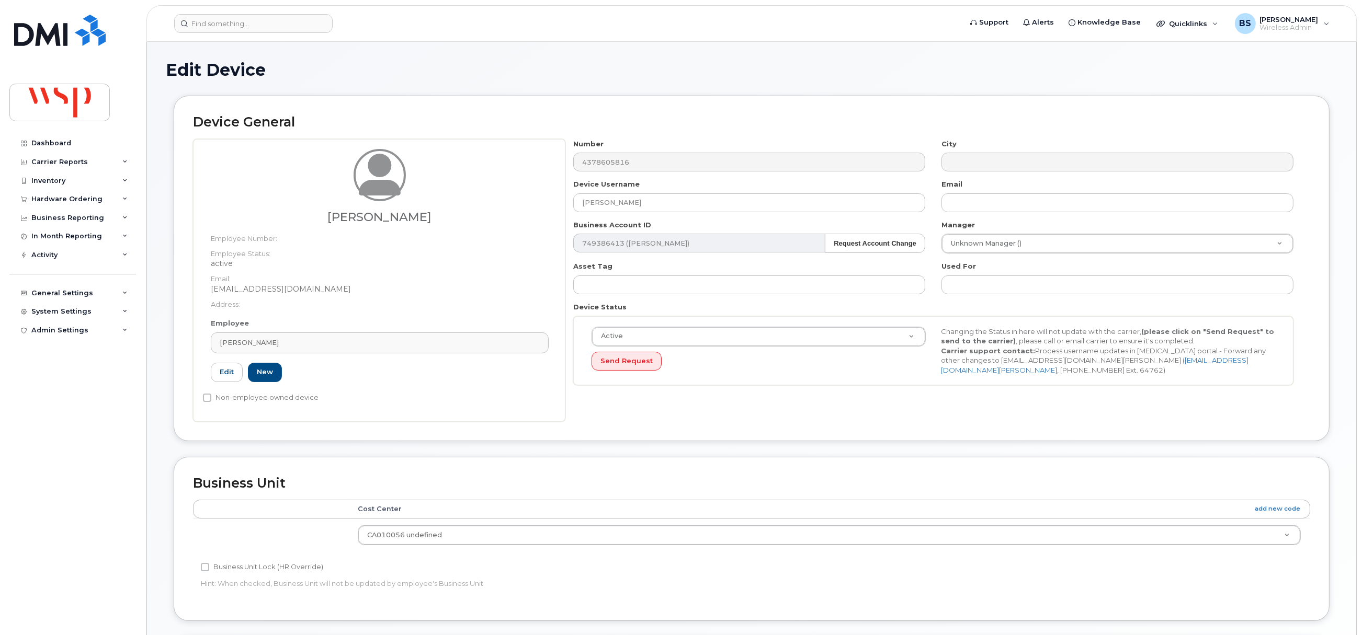
type input "laifa.cao@wsp.com"
type input "5769867"
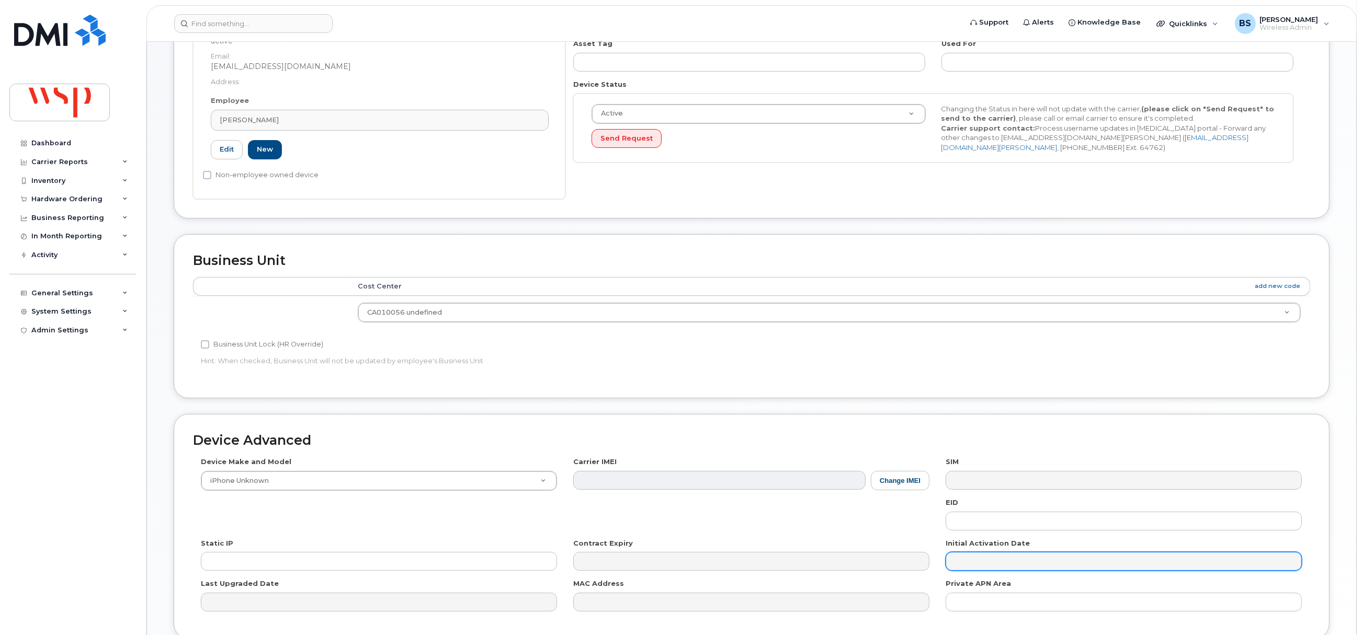
scroll to position [316, 0]
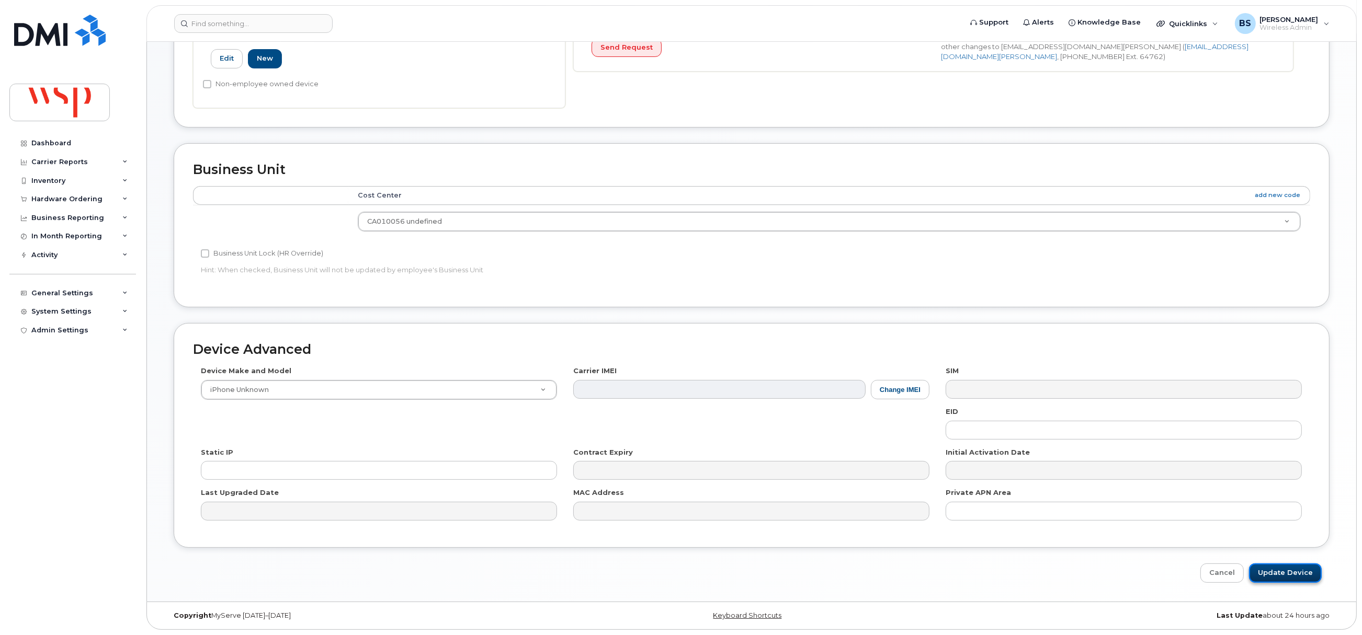
click at [1279, 569] on input "Update Device" at bounding box center [1285, 573] width 73 height 19
type input "Saving..."
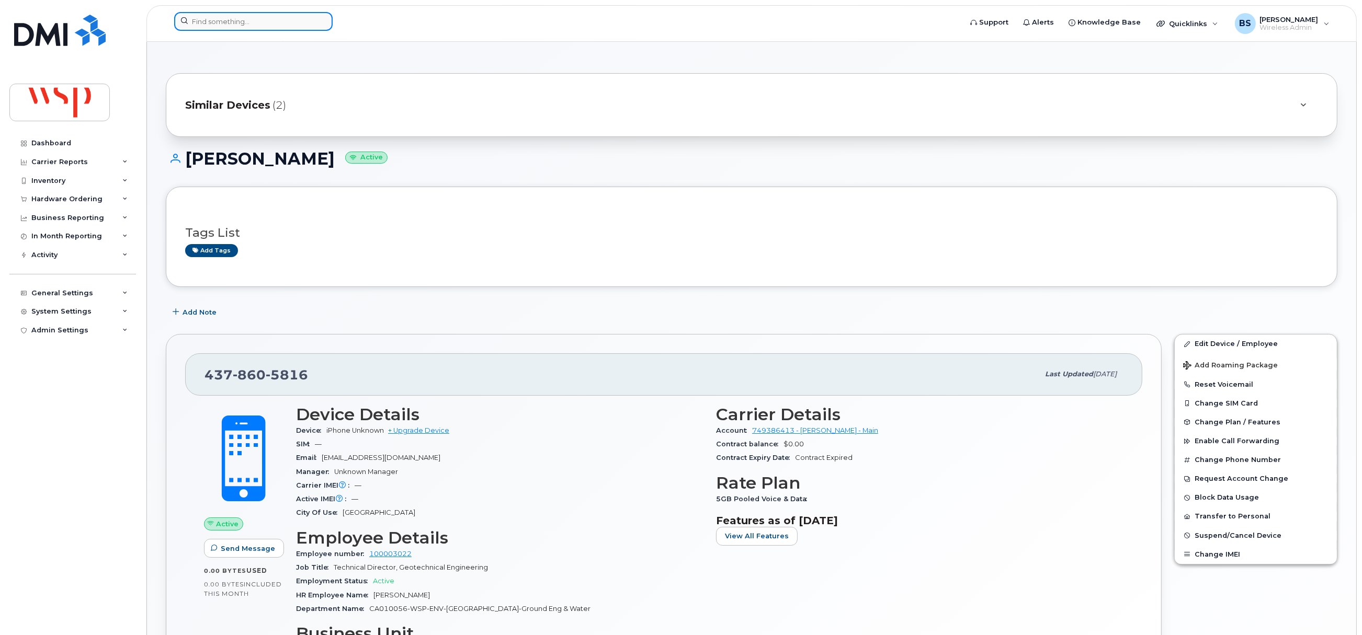
click at [251, 26] on input at bounding box center [253, 21] width 158 height 19
paste input "[PHONE_NUMBER]"
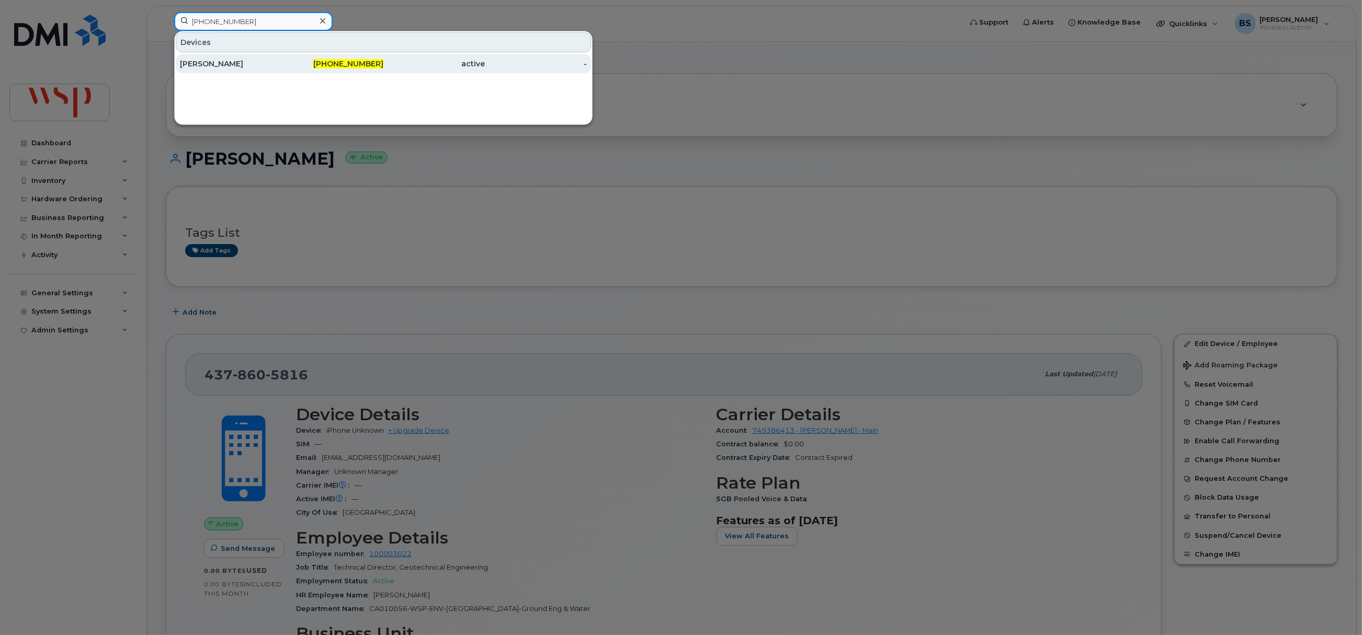
type input "[PHONE_NUMBER]"
click at [201, 62] on div "[PERSON_NAME]" at bounding box center [231, 64] width 102 height 10
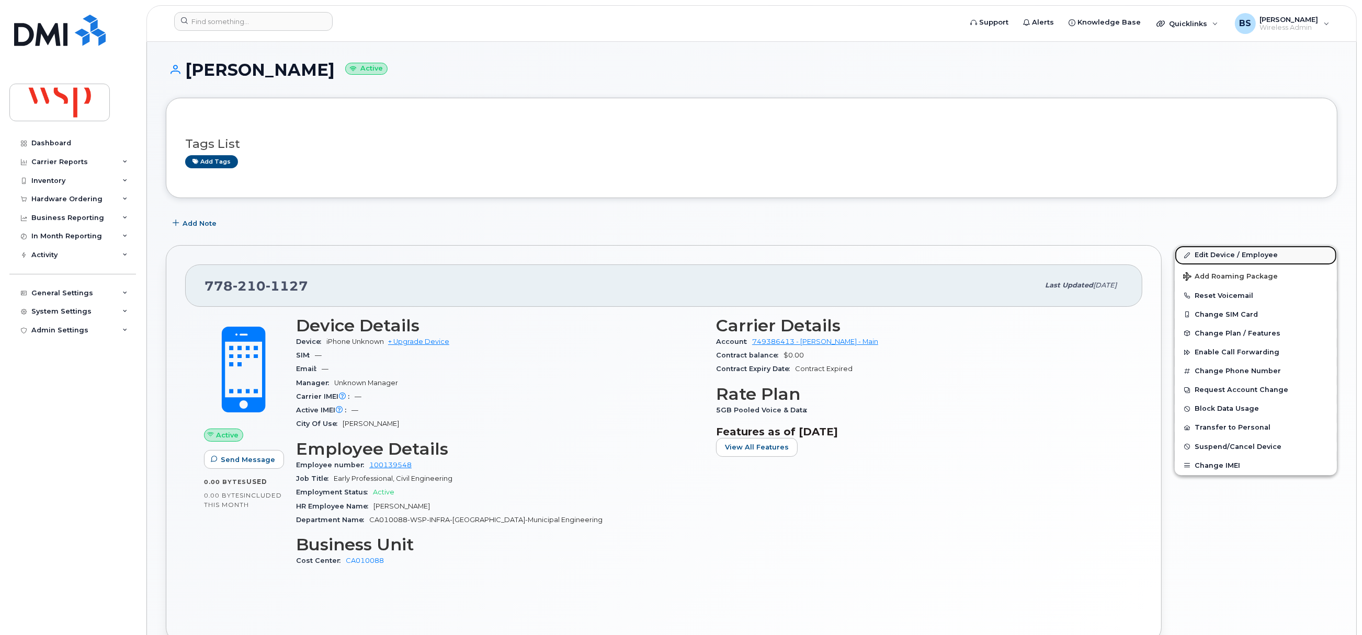
click at [1202, 255] on link "Edit Device / Employee" at bounding box center [1256, 255] width 162 height 19
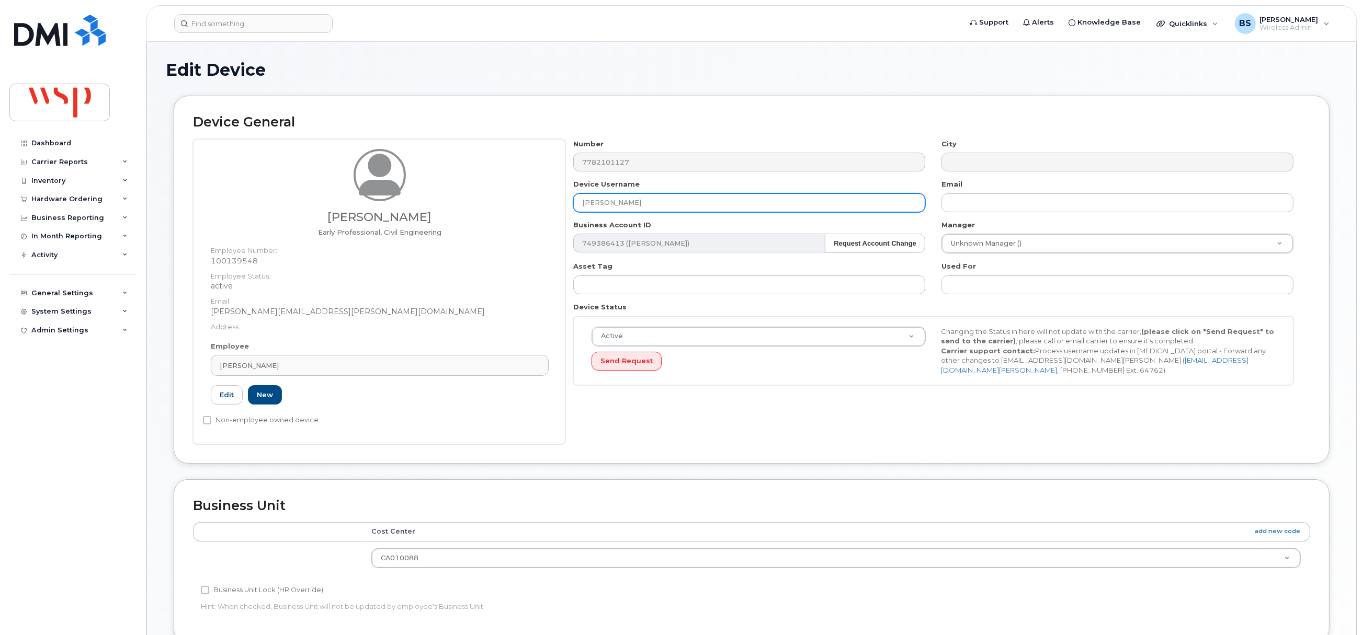
drag, startPoint x: 646, startPoint y: 208, endPoint x: 493, endPoint y: 216, distance: 154.0
click at [485, 208] on div "[PERSON_NAME] Early Professional, Civil Engineering Employee Number: 100139548 …" at bounding box center [751, 291] width 1117 height 305
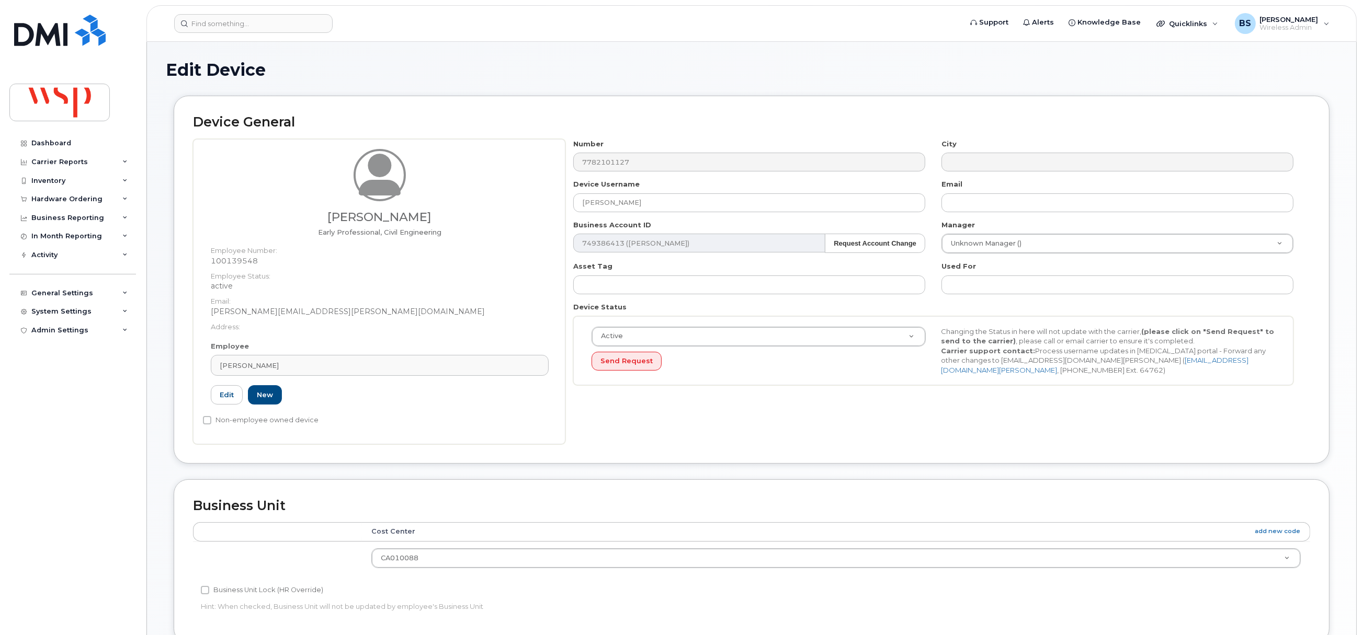
drag, startPoint x: 310, startPoint y: 363, endPoint x: 304, endPoint y: 354, distance: 10.3
click at [308, 362] on div "[PERSON_NAME]" at bounding box center [380, 366] width 320 height 10
paste input "[PERSON_NAME]"
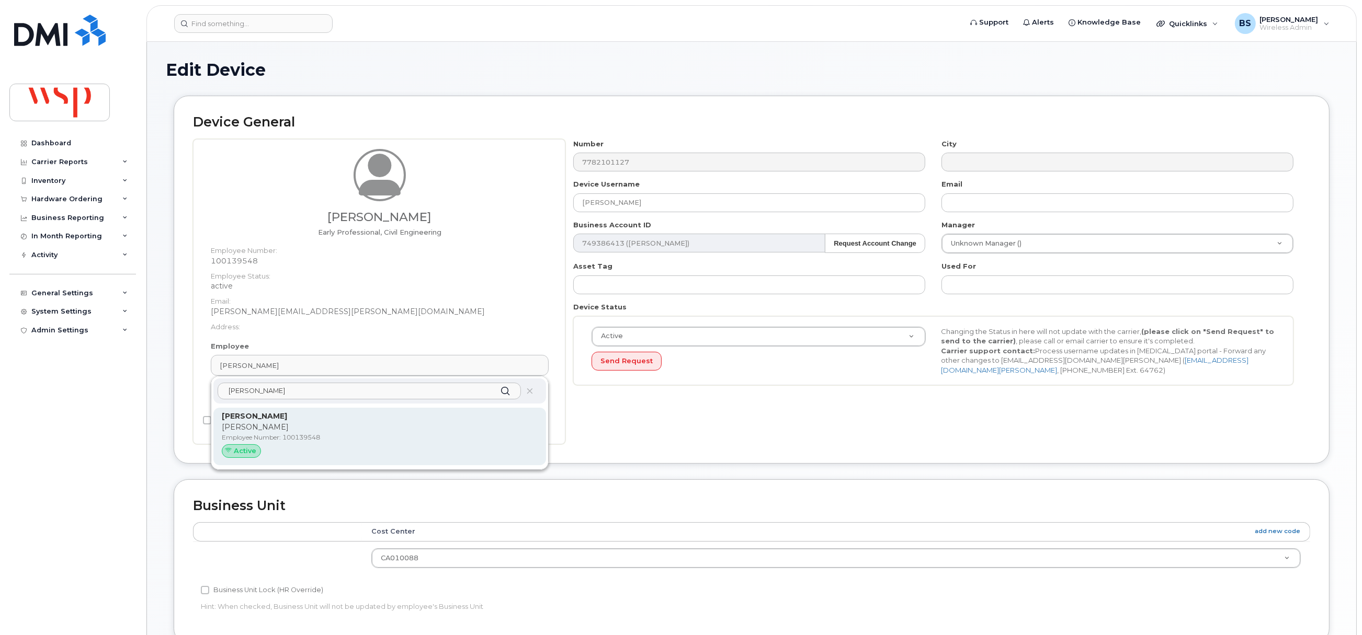
type input "[PERSON_NAME]"
click at [250, 425] on p "[PERSON_NAME]" at bounding box center [380, 427] width 316 height 11
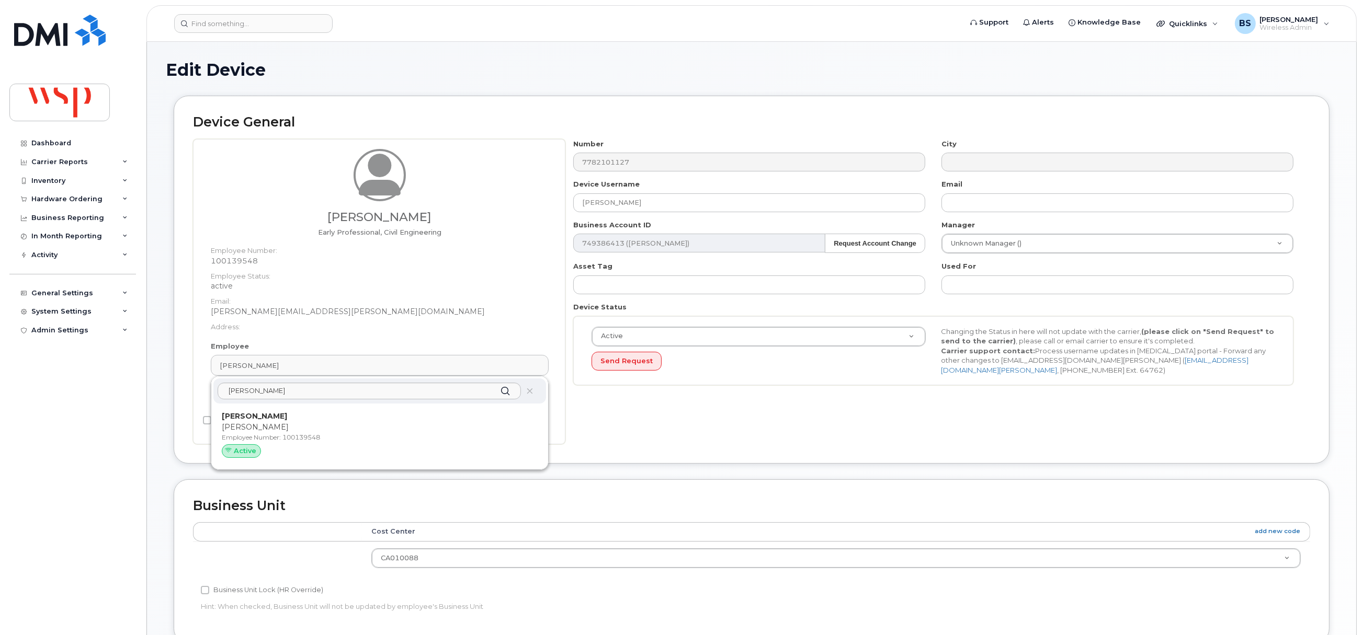
type input "[PERSON_NAME][EMAIL_ADDRESS][PERSON_NAME][DOMAIN_NAME]"
type input "5769909"
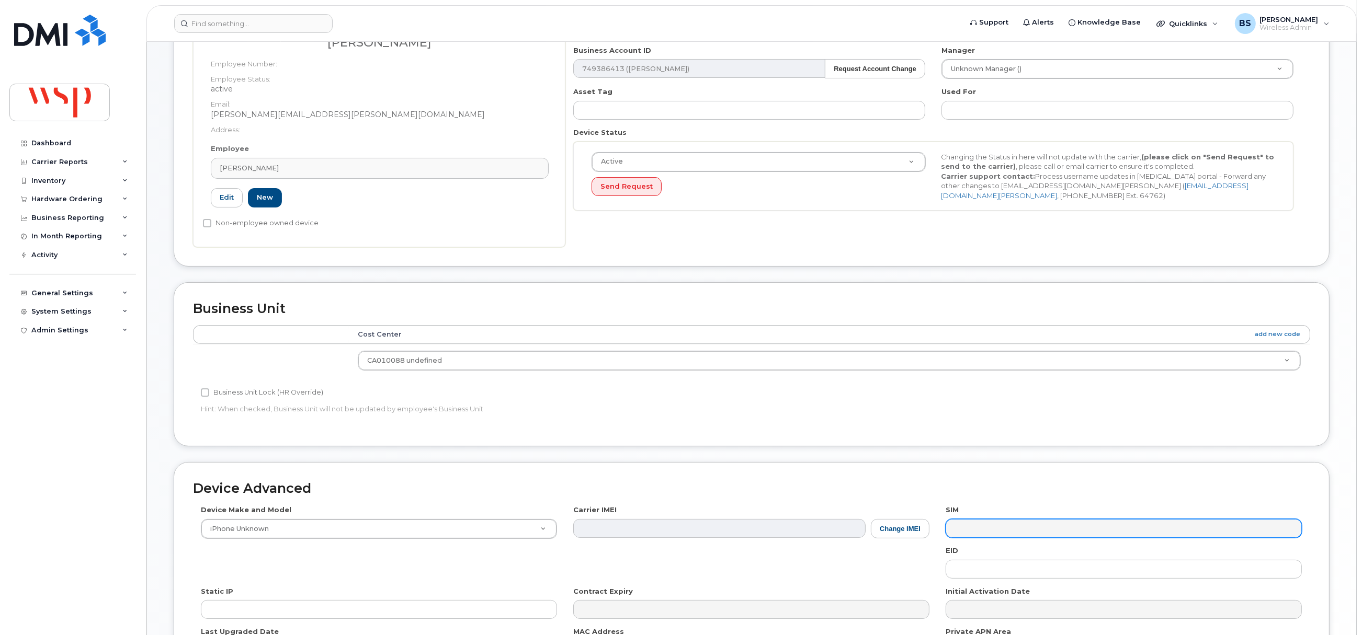
scroll to position [316, 0]
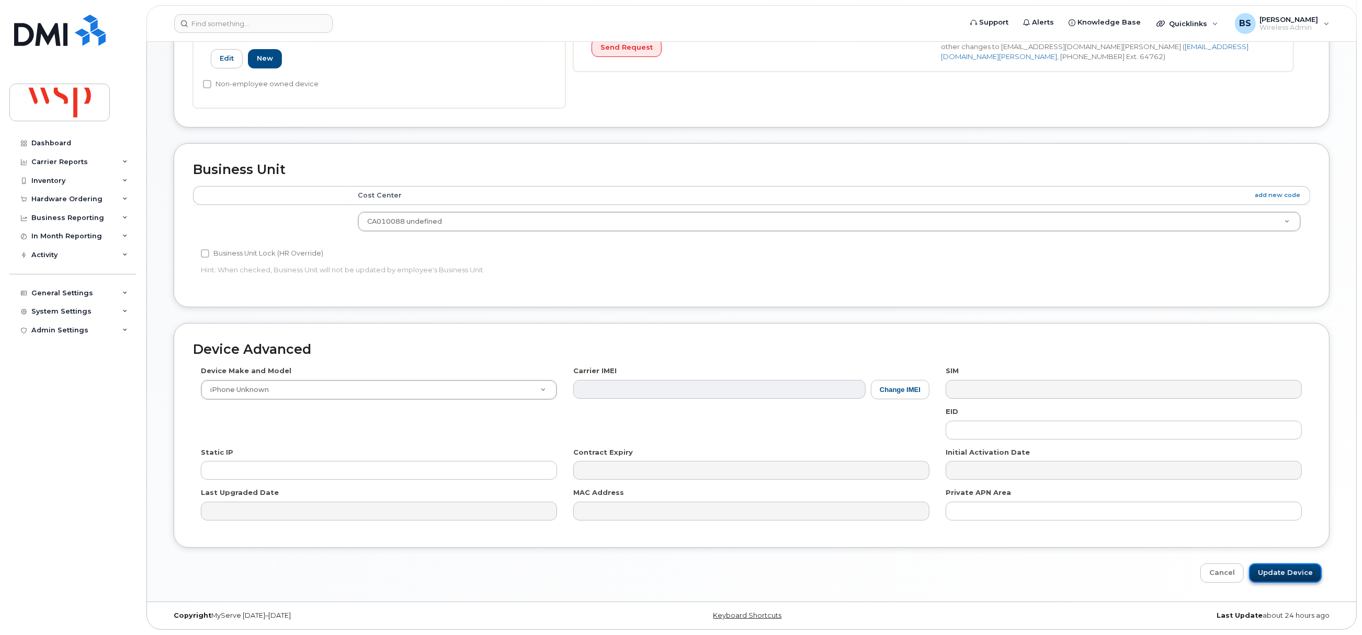
click at [1286, 569] on input "Update Device" at bounding box center [1285, 573] width 73 height 19
type input "Saving..."
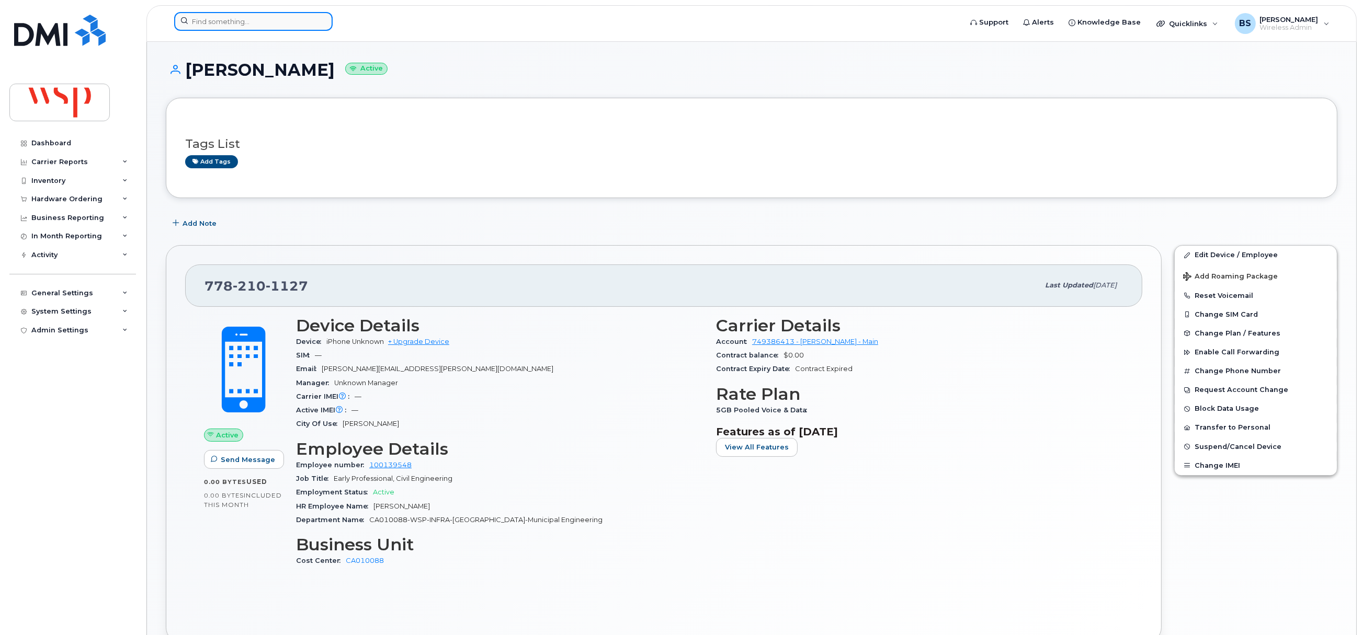
click at [268, 21] on input at bounding box center [253, 21] width 158 height 19
paste input "[PHONE_NUMBER]"
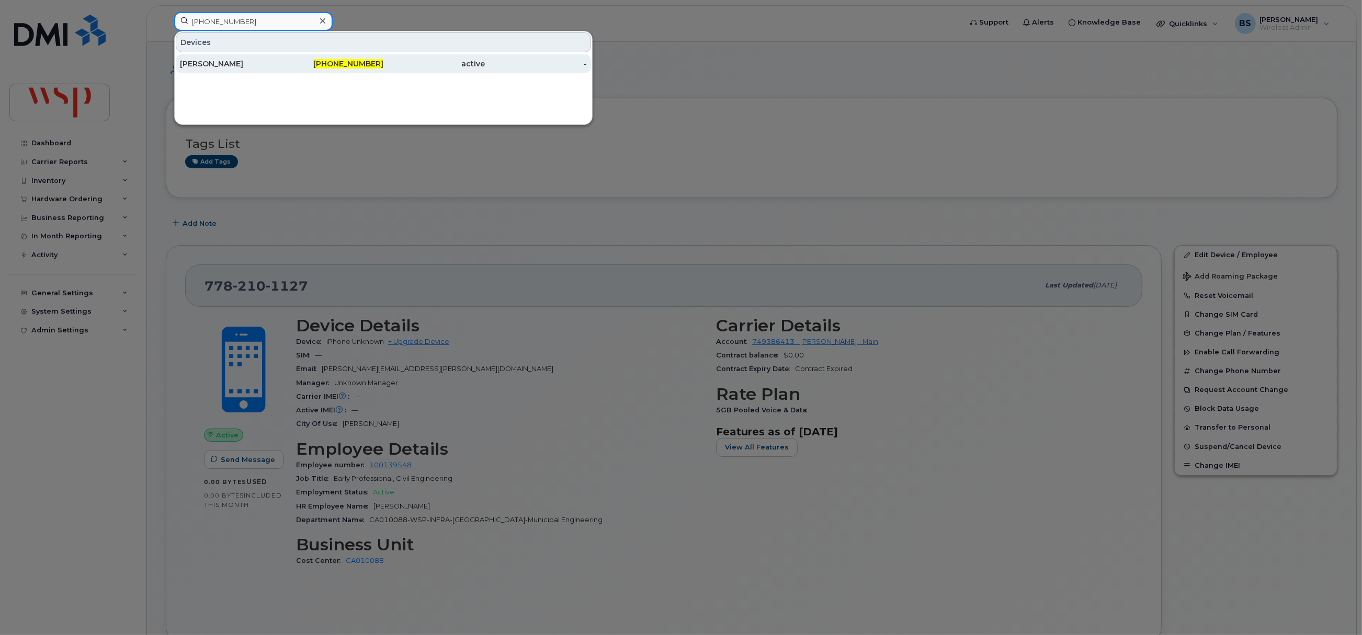
type input "[PHONE_NUMBER]"
click at [203, 63] on div "[PERSON_NAME]" at bounding box center [231, 64] width 102 height 10
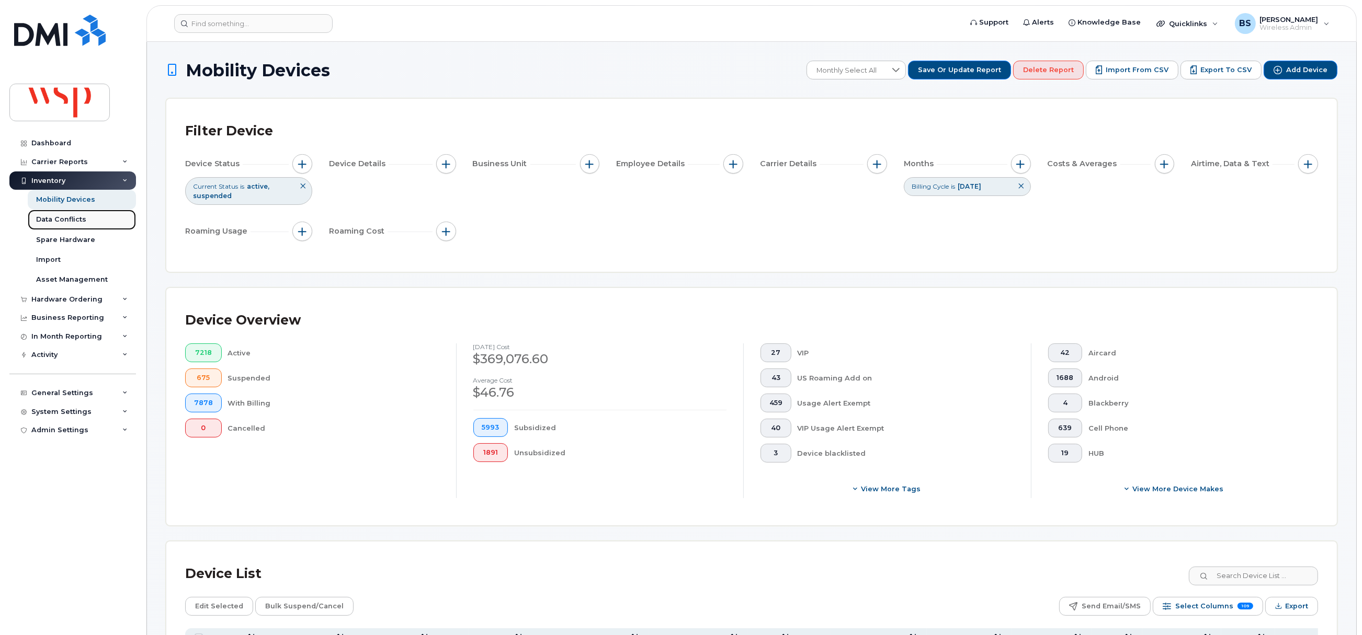
click at [51, 220] on div "Data Conflicts" at bounding box center [61, 219] width 50 height 9
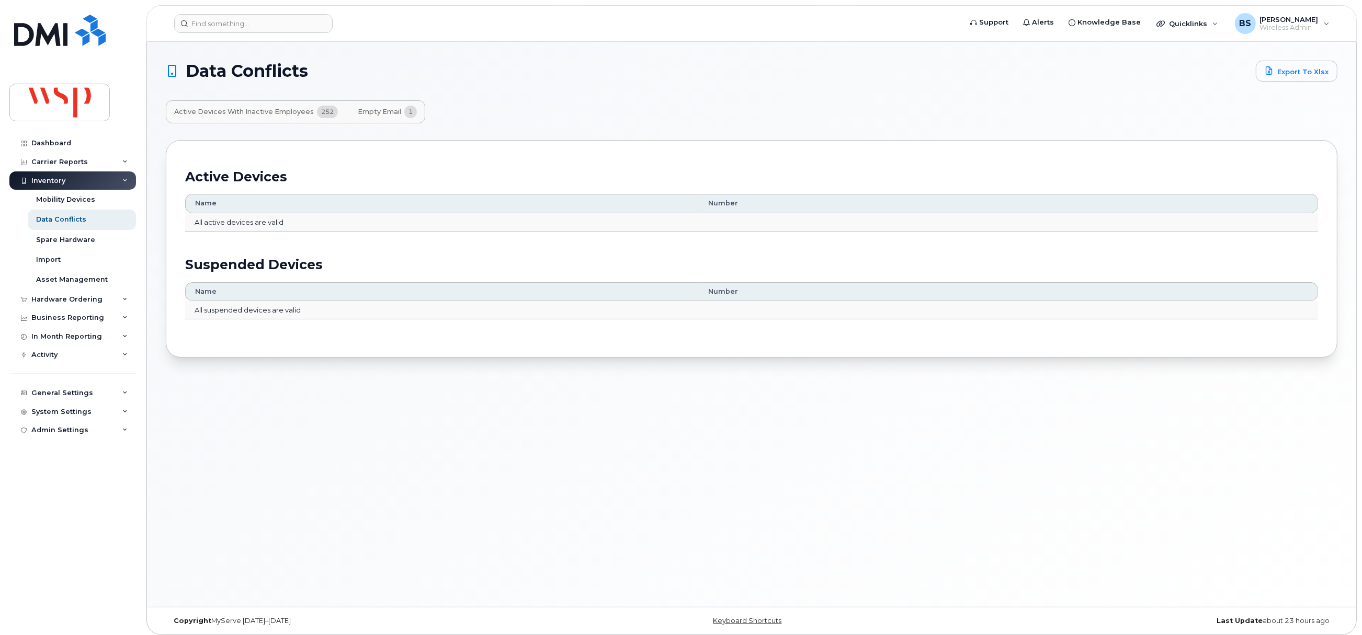
click at [379, 110] on span "Empty Email" at bounding box center [379, 112] width 43 height 8
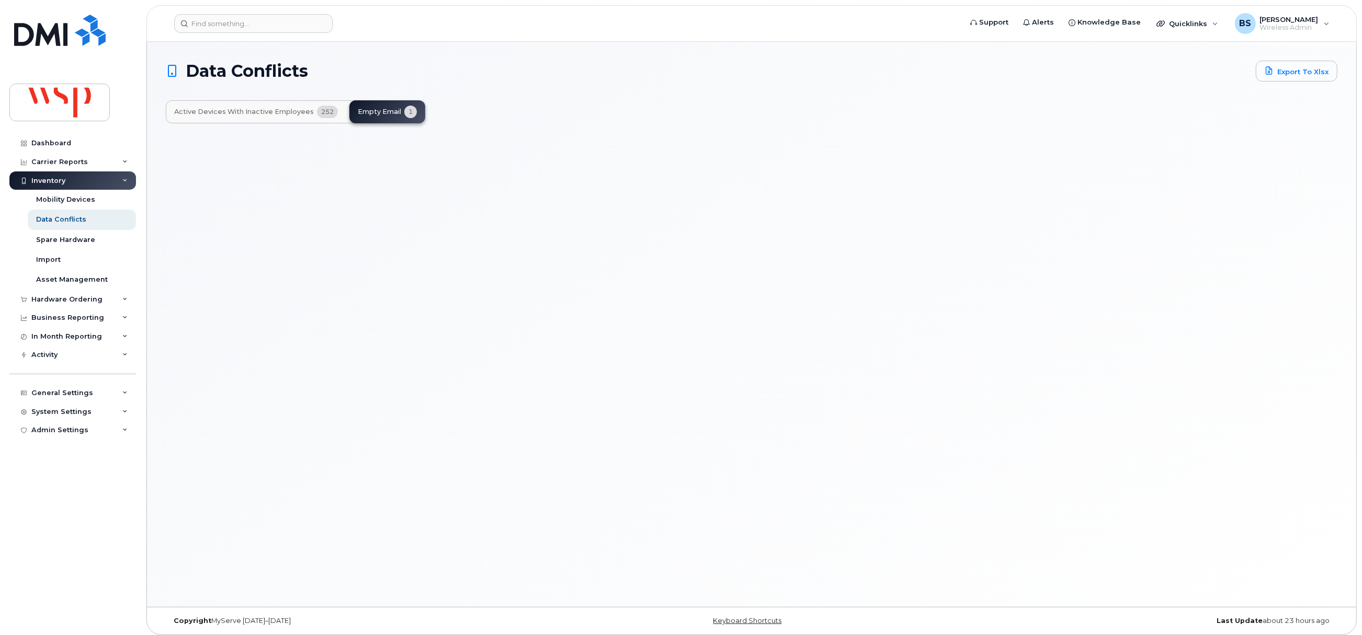
click at [368, 111] on div "Active Devices with Inactive Employees 252 Empty Email 1" at bounding box center [295, 111] width 259 height 23
click at [265, 109] on span "Active Devices with Inactive Employees" at bounding box center [244, 112] width 140 height 8
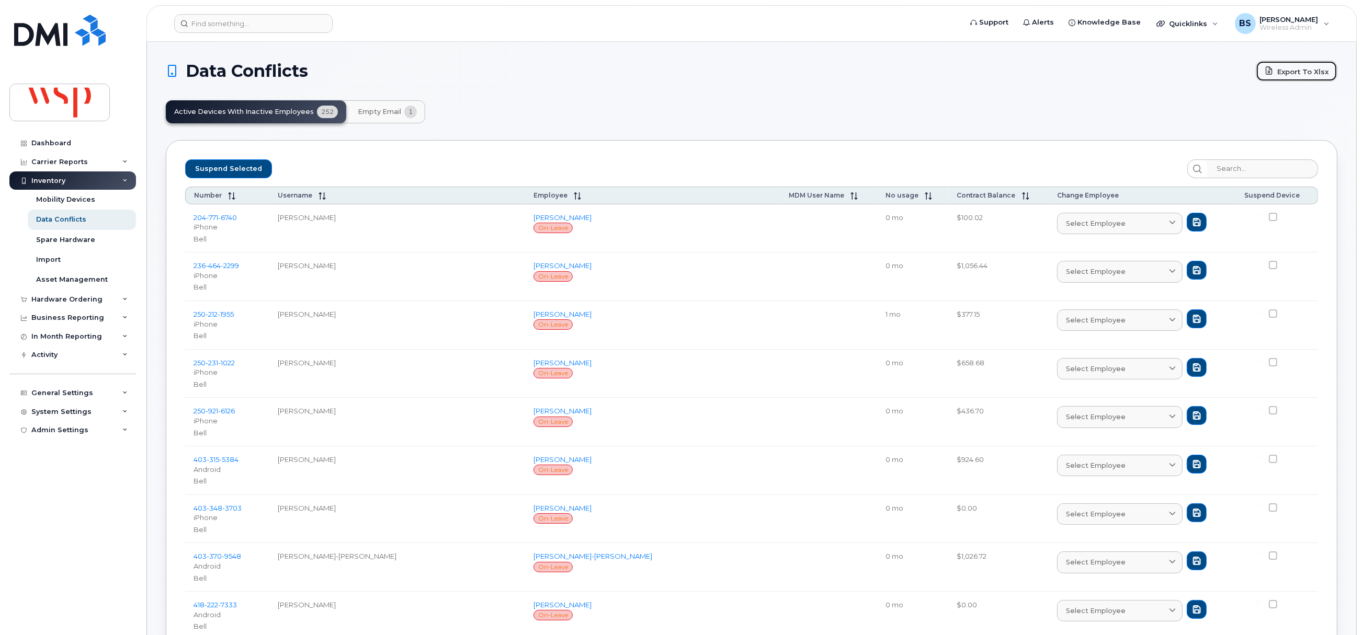
click at [1300, 68] on link "Export to Xlsx" at bounding box center [1297, 71] width 82 height 21
click at [66, 198] on div "Mobility Devices" at bounding box center [65, 199] width 59 height 9
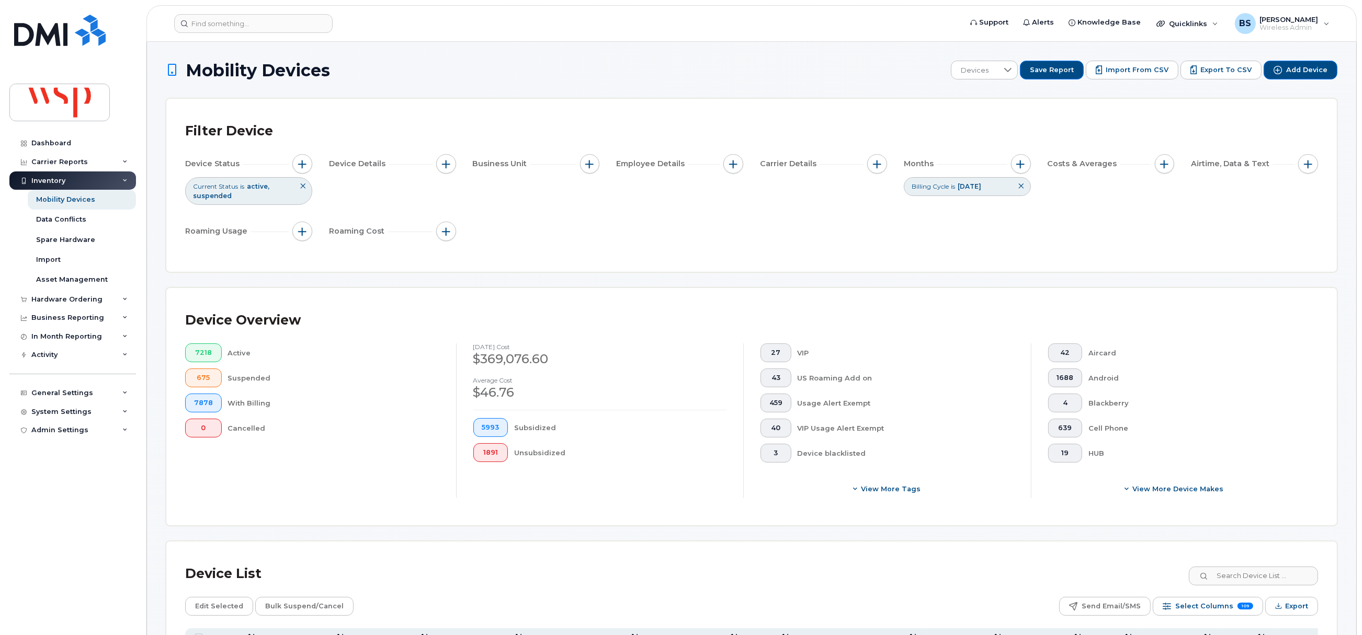
click at [1023, 189] on icon at bounding box center [1021, 186] width 6 height 6
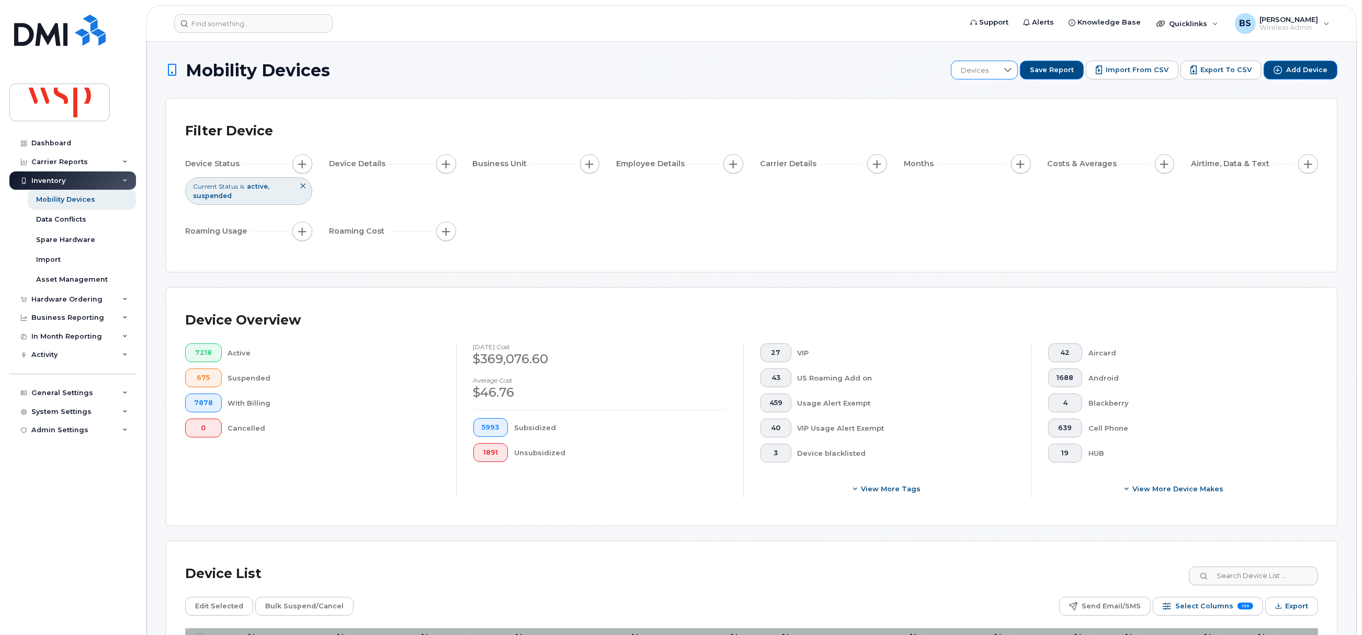
click at [998, 70] on span "Devices" at bounding box center [974, 70] width 47 height 19
click at [974, 123] on span "BRS" at bounding box center [975, 125] width 15 height 10
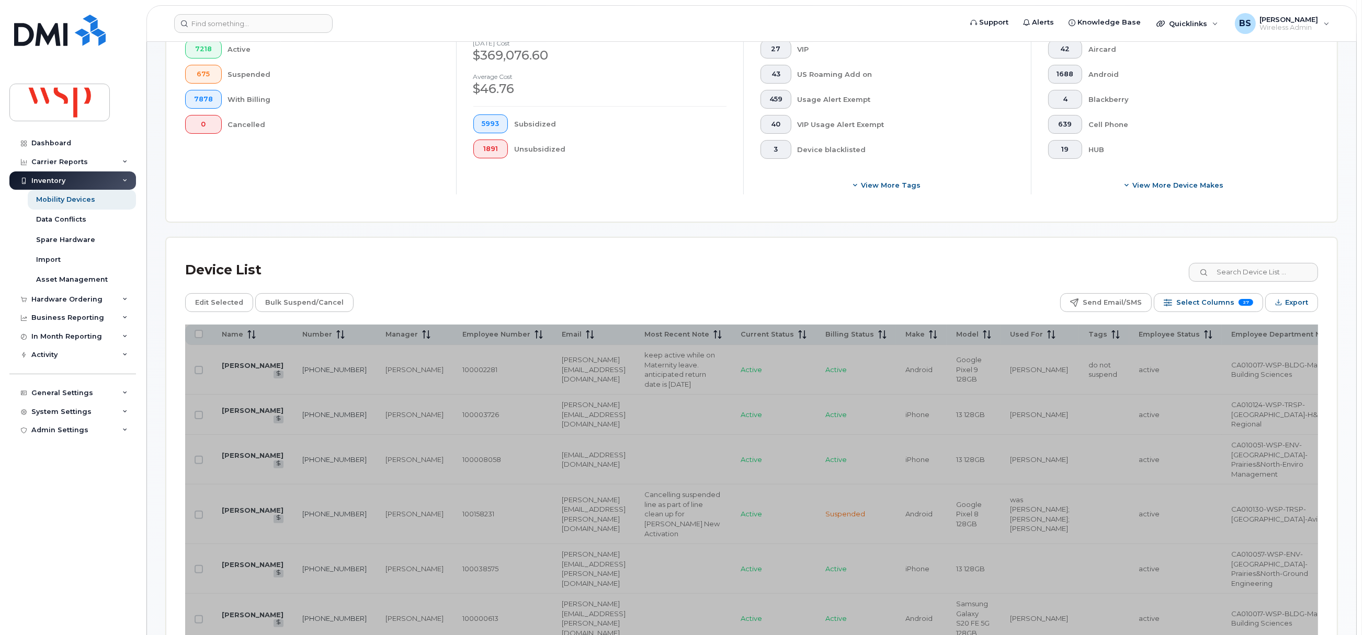
scroll to position [314, 0]
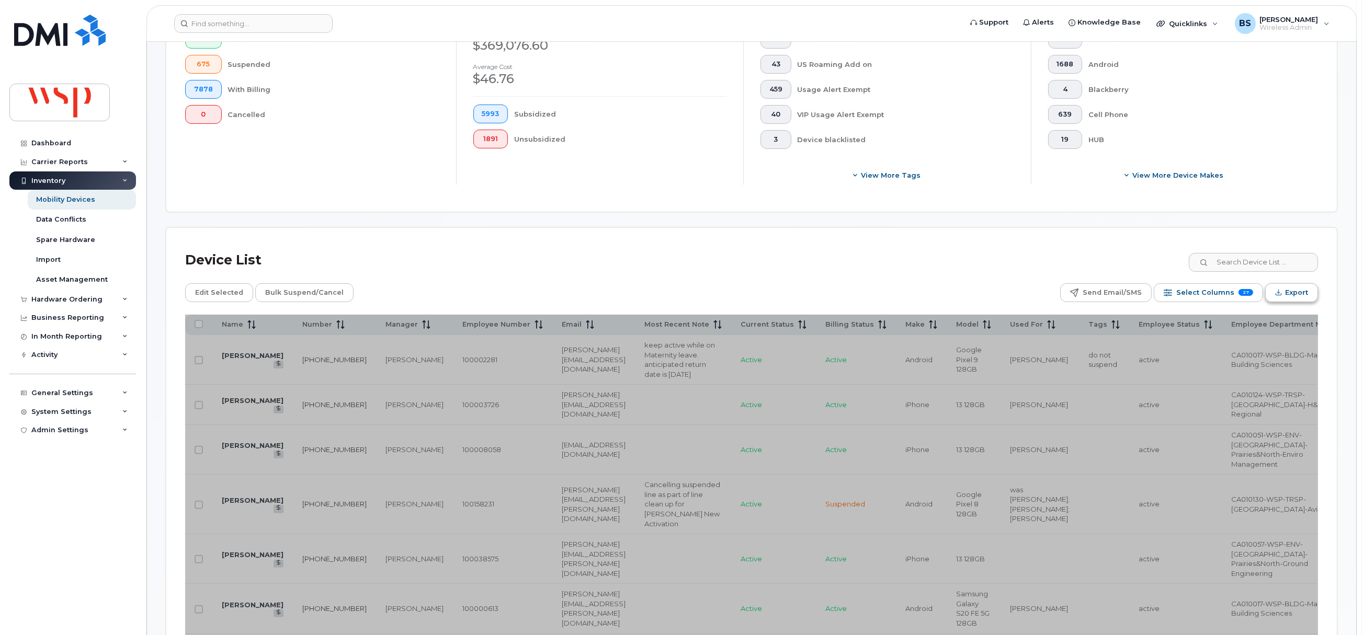
click at [1290, 295] on span "Export" at bounding box center [1296, 293] width 23 height 16
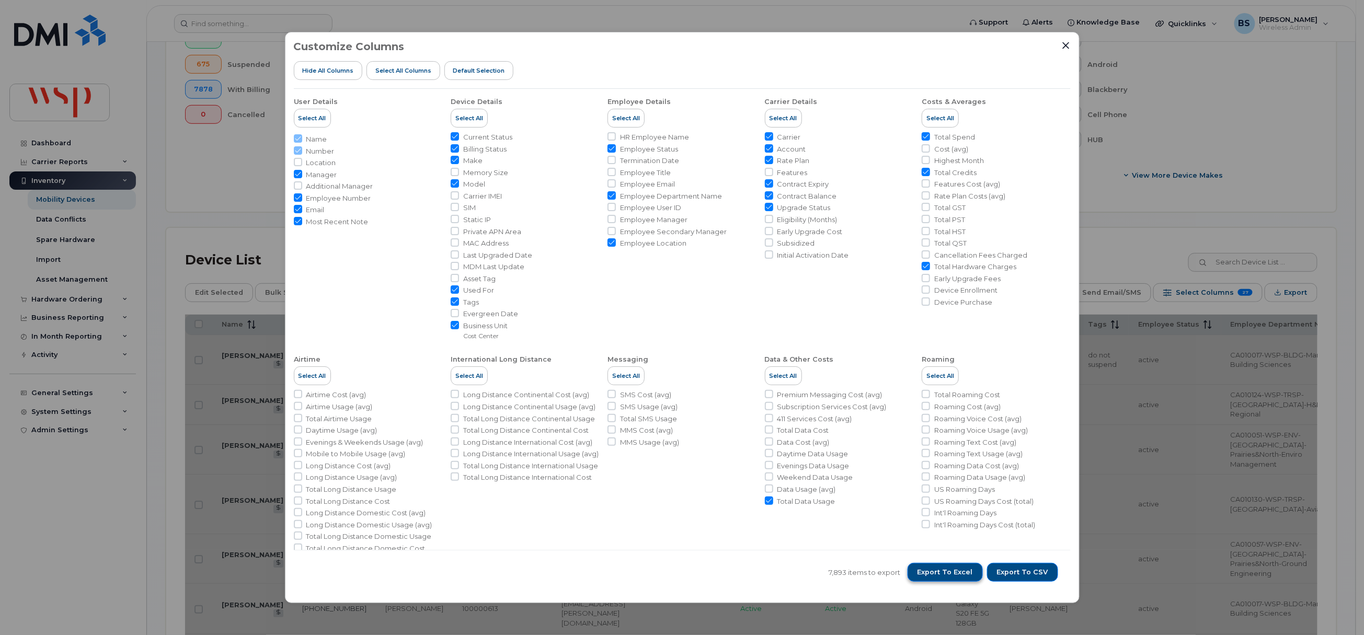
click at [950, 568] on span "Export to Excel" at bounding box center [945, 572] width 55 height 9
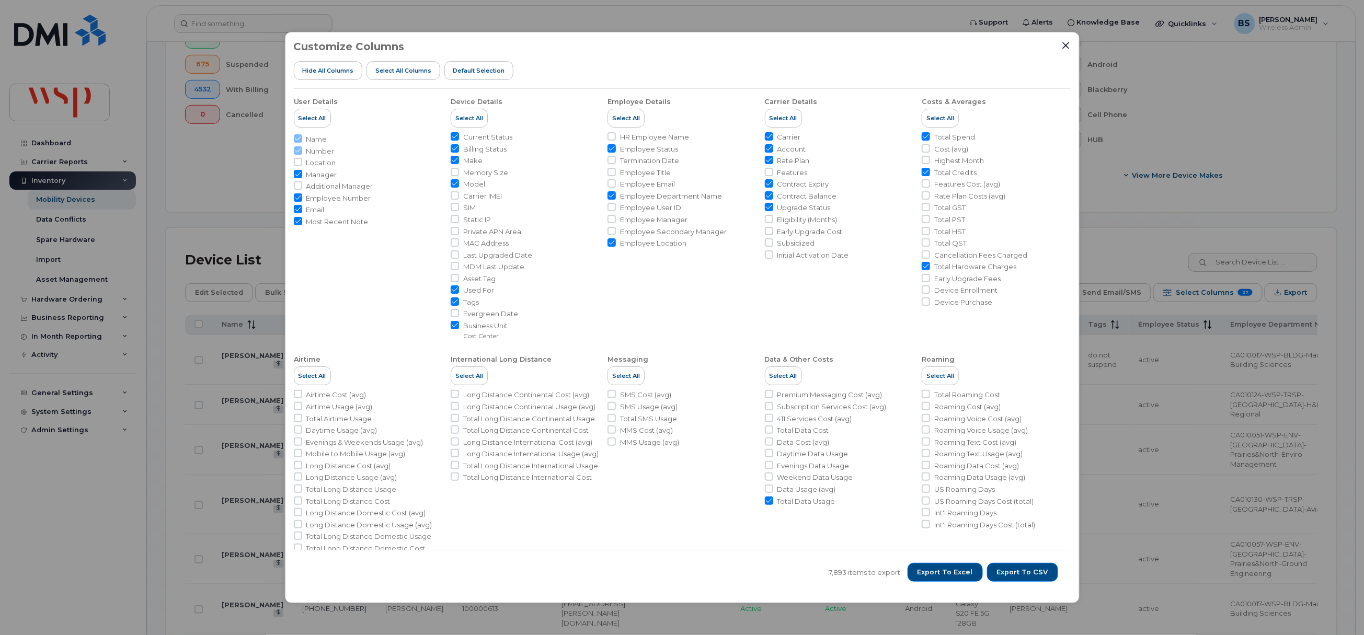
drag, startPoint x: 1067, startPoint y: 45, endPoint x: 700, endPoint y: 44, distance: 367.6
click at [1067, 45] on icon "Close" at bounding box center [1066, 45] width 8 height 8
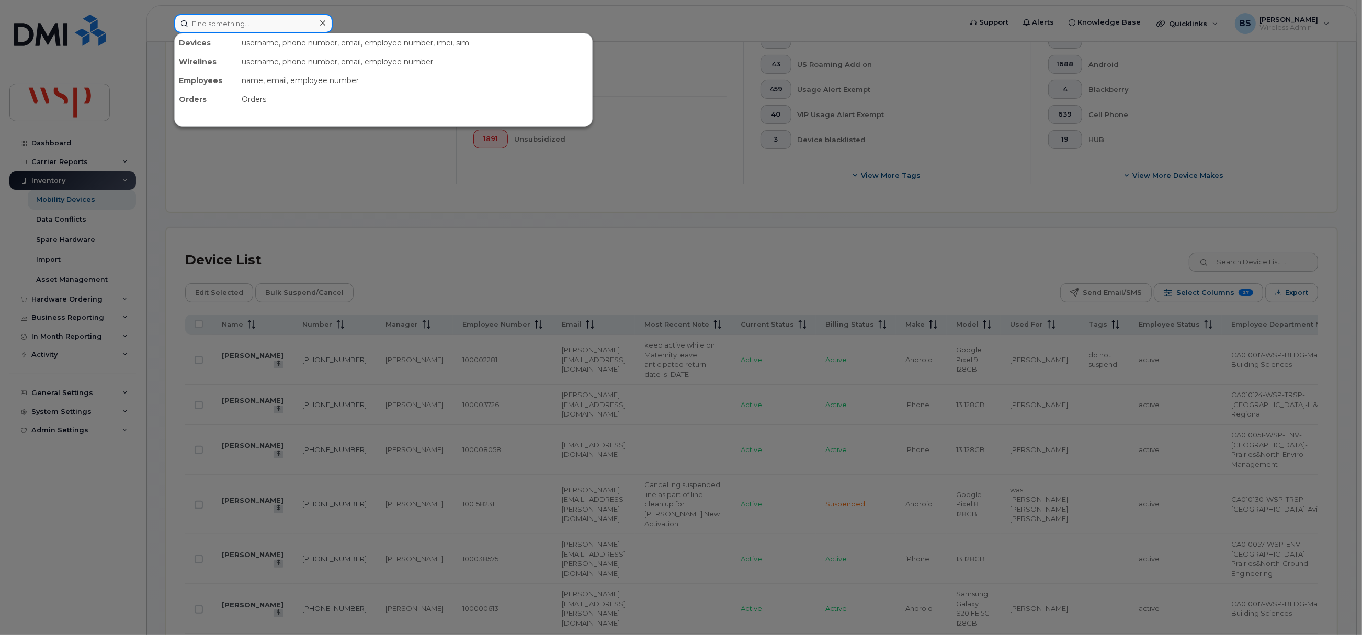
click at [317, 26] on div at bounding box center [253, 23] width 158 height 19
paste input "416-358-7327"
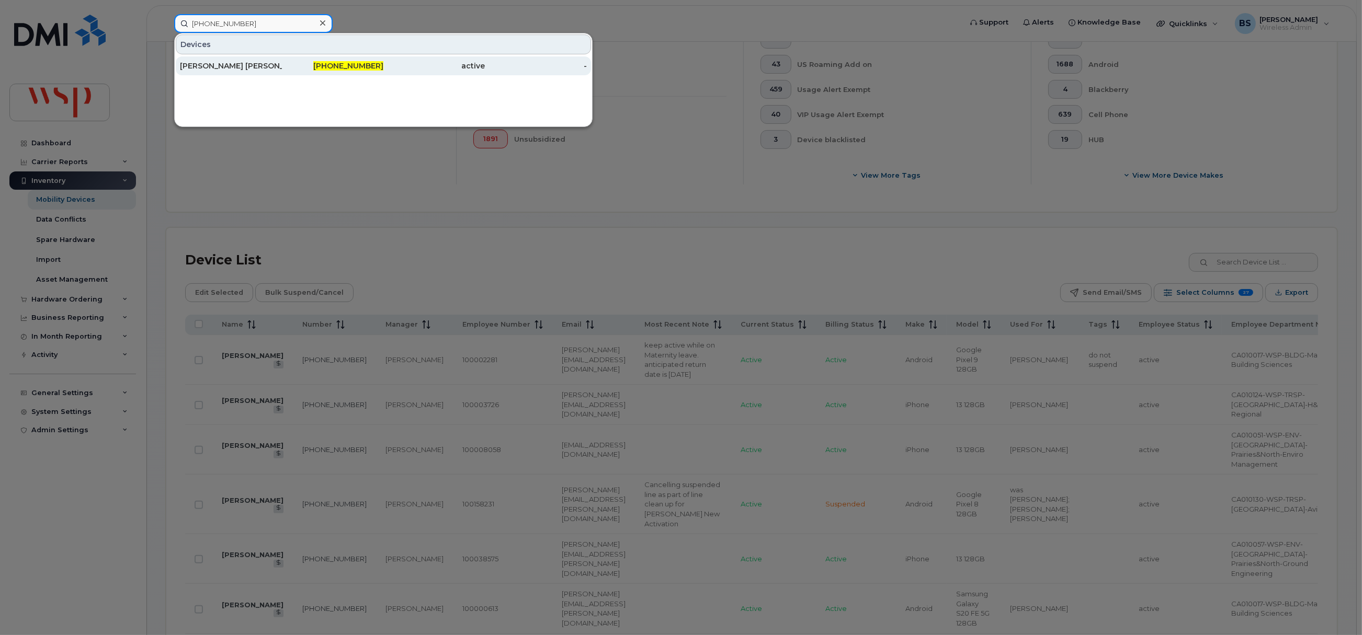
type input "416-358-7327"
click at [213, 64] on div "Fei Chen Naden" at bounding box center [231, 66] width 102 height 10
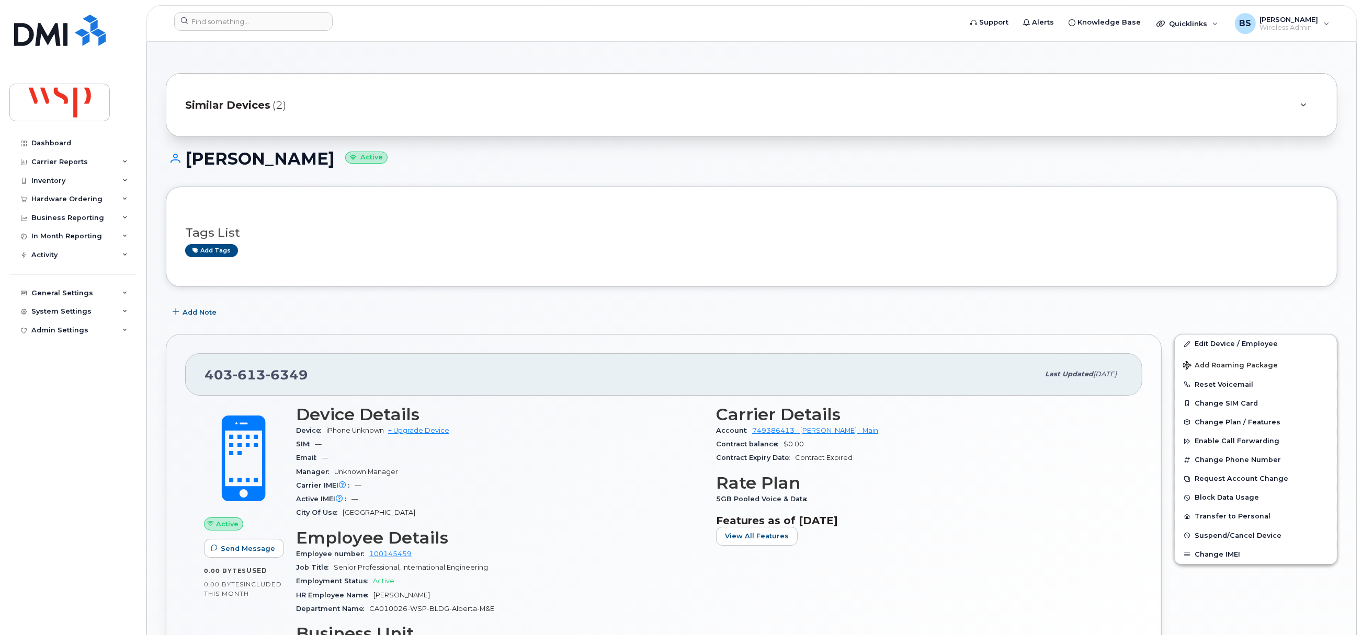
drag, startPoint x: 375, startPoint y: 161, endPoint x: 179, endPoint y: 168, distance: 196.2
click at [179, 168] on h1 "[PERSON_NAME] Active" at bounding box center [751, 159] width 1171 height 18
copy h1 "[PERSON_NAME]"
click at [1201, 347] on link "Edit Device / Employee" at bounding box center [1256, 344] width 162 height 19
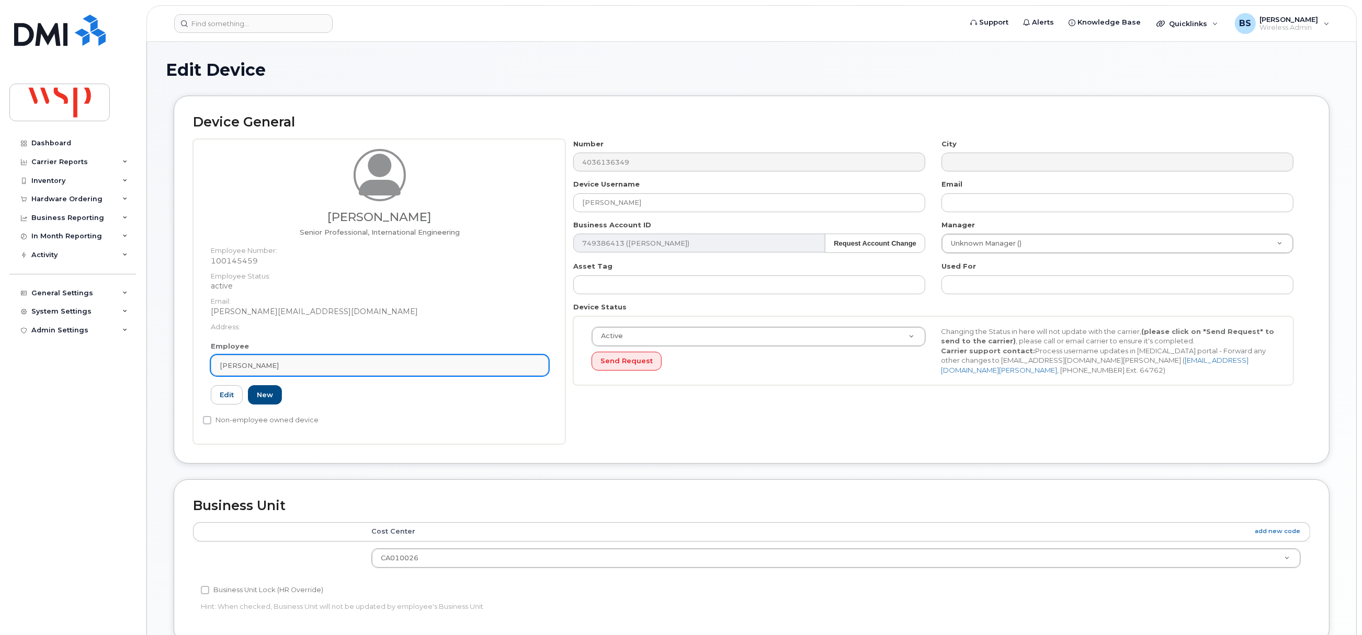
click at [360, 367] on div "[PERSON_NAME]" at bounding box center [380, 366] width 320 height 10
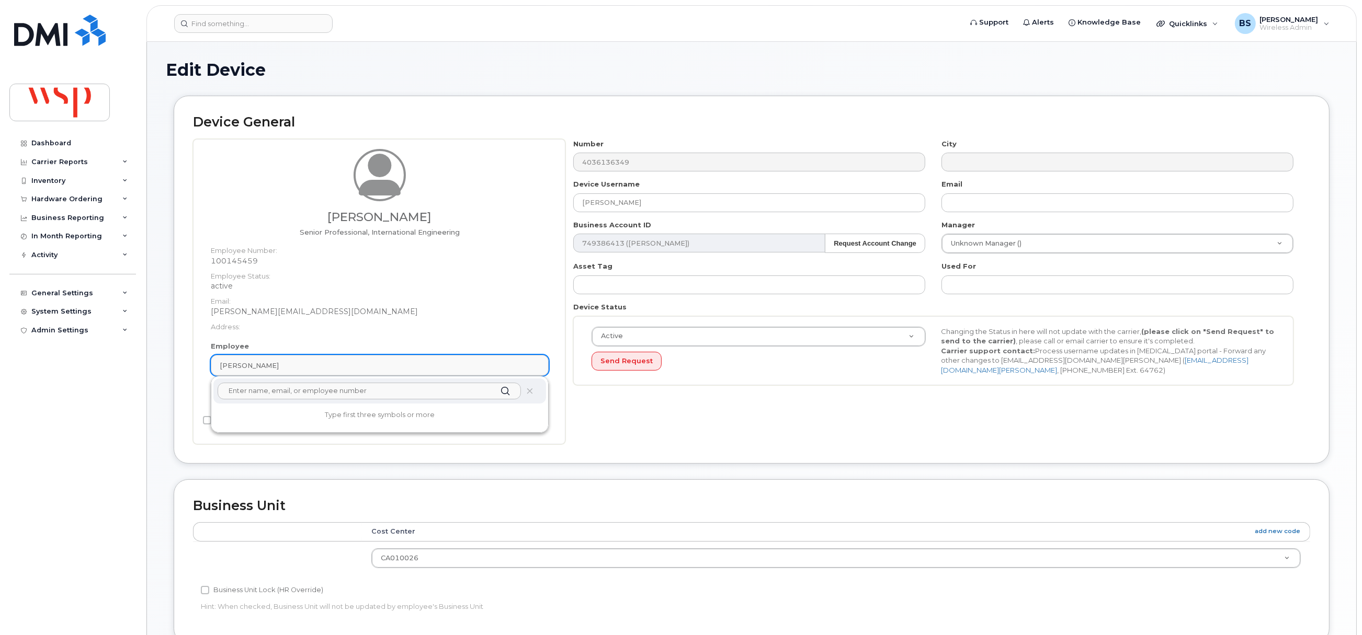
paste input "[PERSON_NAME]"
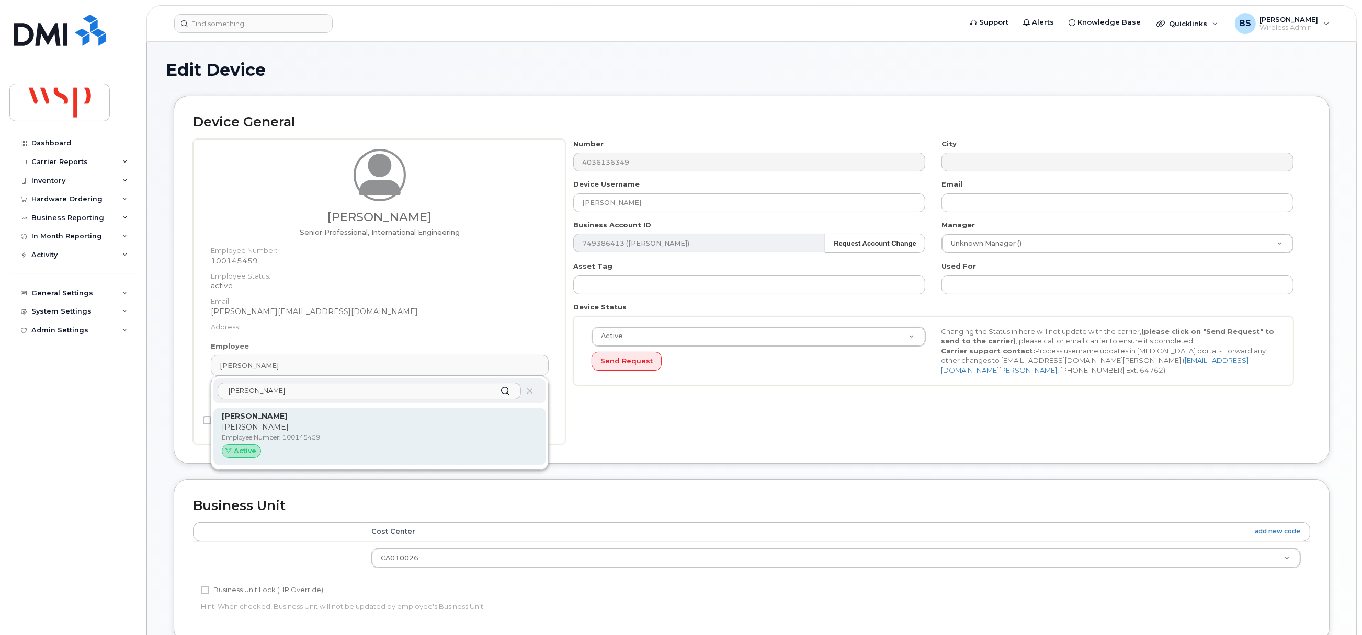
type input "[PERSON_NAME]"
click at [266, 427] on p "[PERSON_NAME]" at bounding box center [380, 427] width 316 height 11
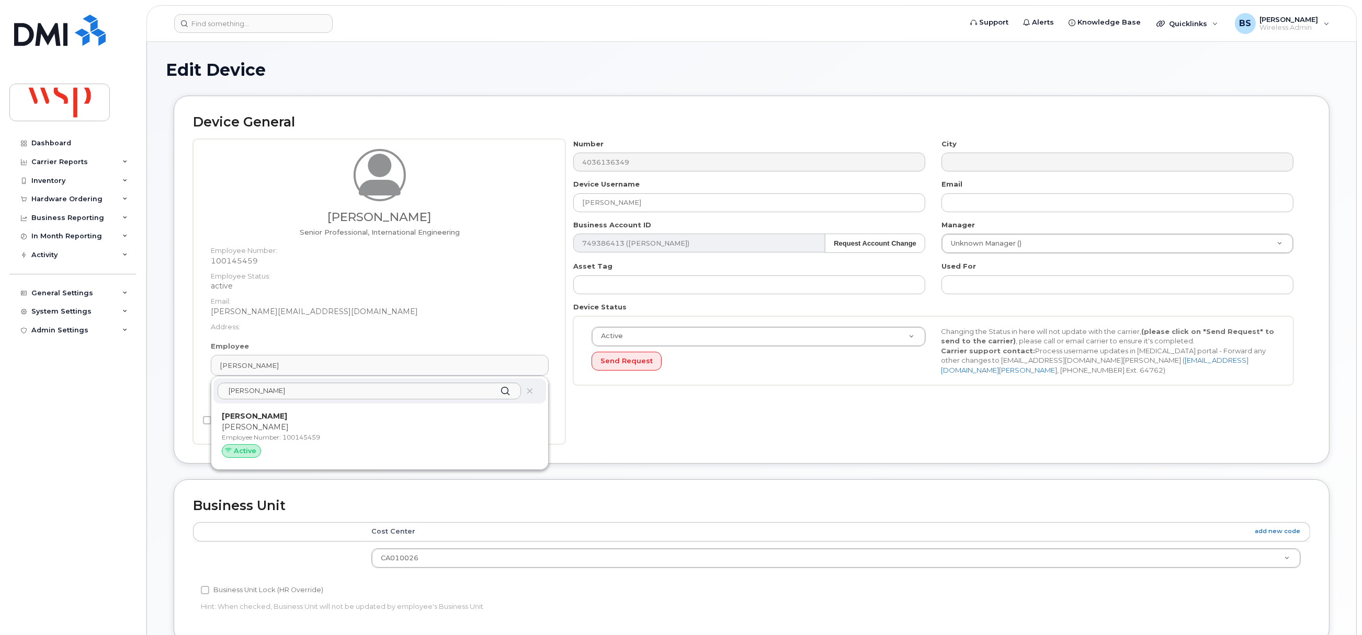
type input "[PERSON_NAME][EMAIL_ADDRESS][DOMAIN_NAME]"
type input "5769911"
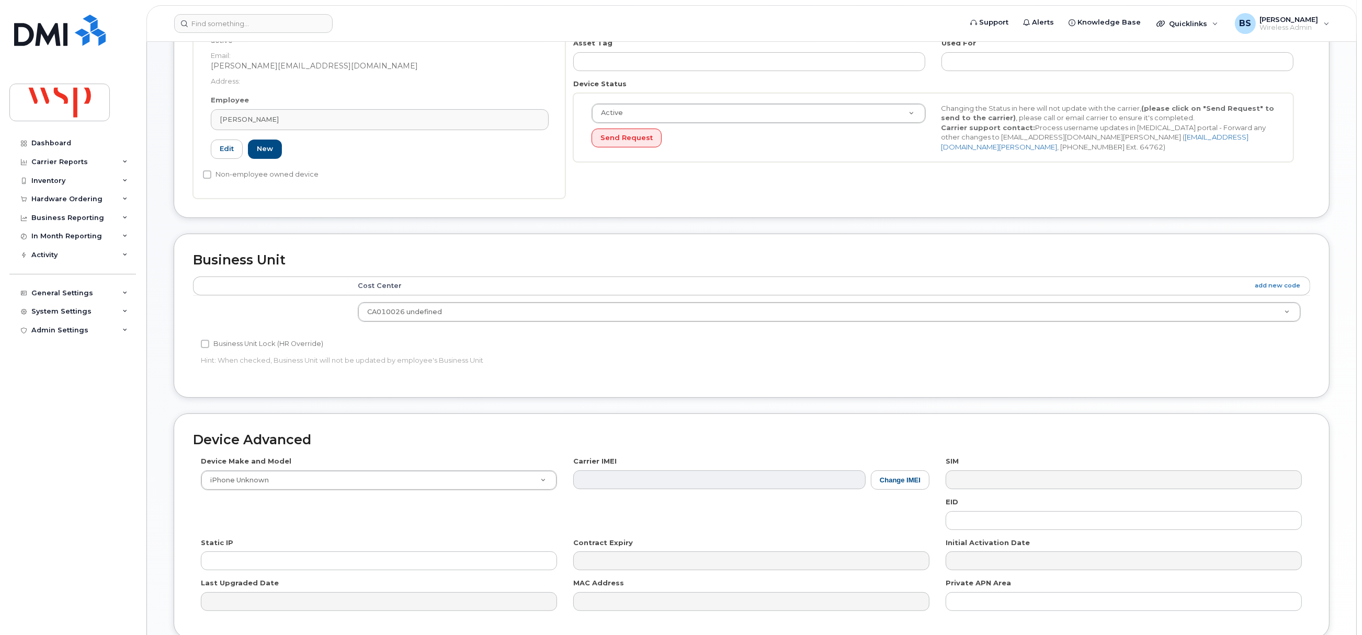
scroll to position [316, 0]
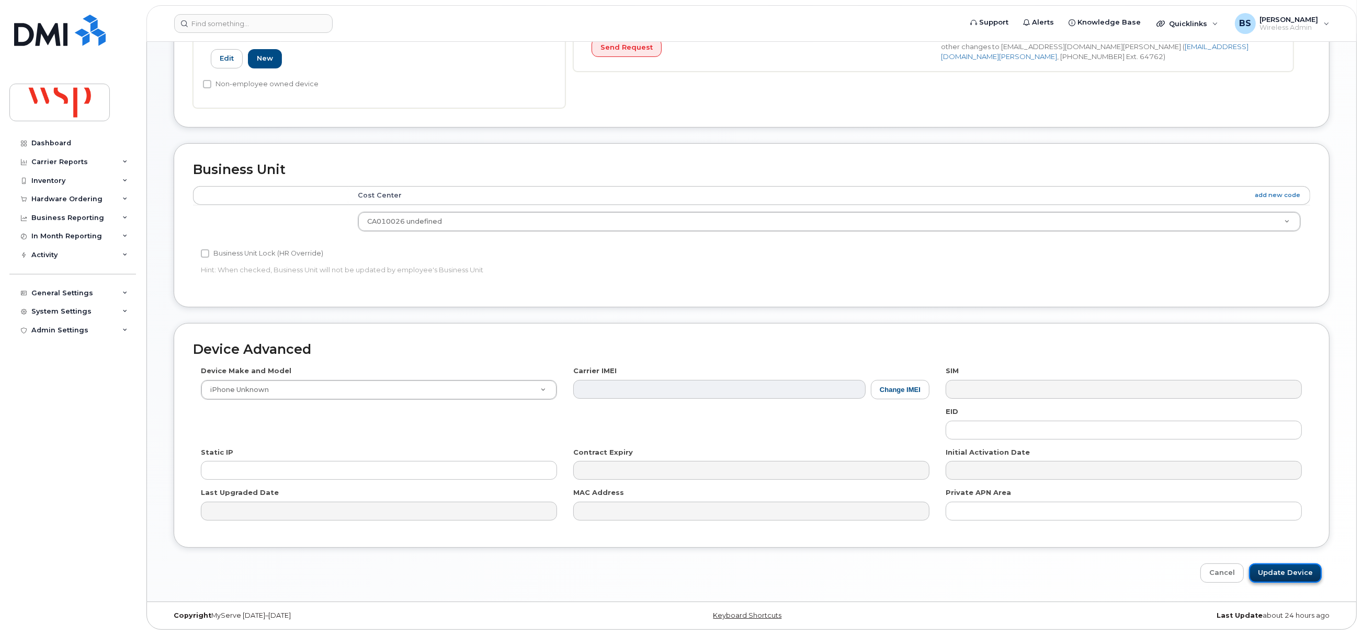
click at [1273, 573] on input "Update Device" at bounding box center [1285, 573] width 73 height 19
type input "Saving..."
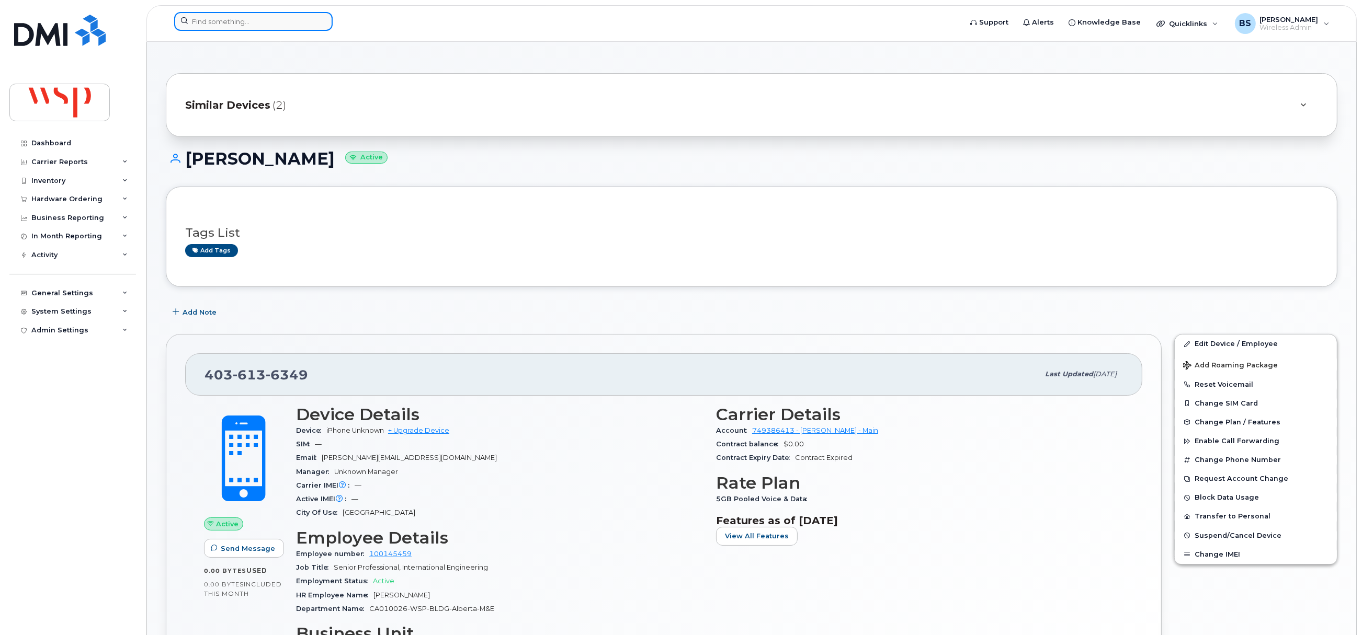
drag, startPoint x: 265, startPoint y: 24, endPoint x: 268, endPoint y: 19, distance: 5.6
click at [268, 24] on input at bounding box center [253, 21] width 158 height 19
paste input "[PHONE_NUMBER]"
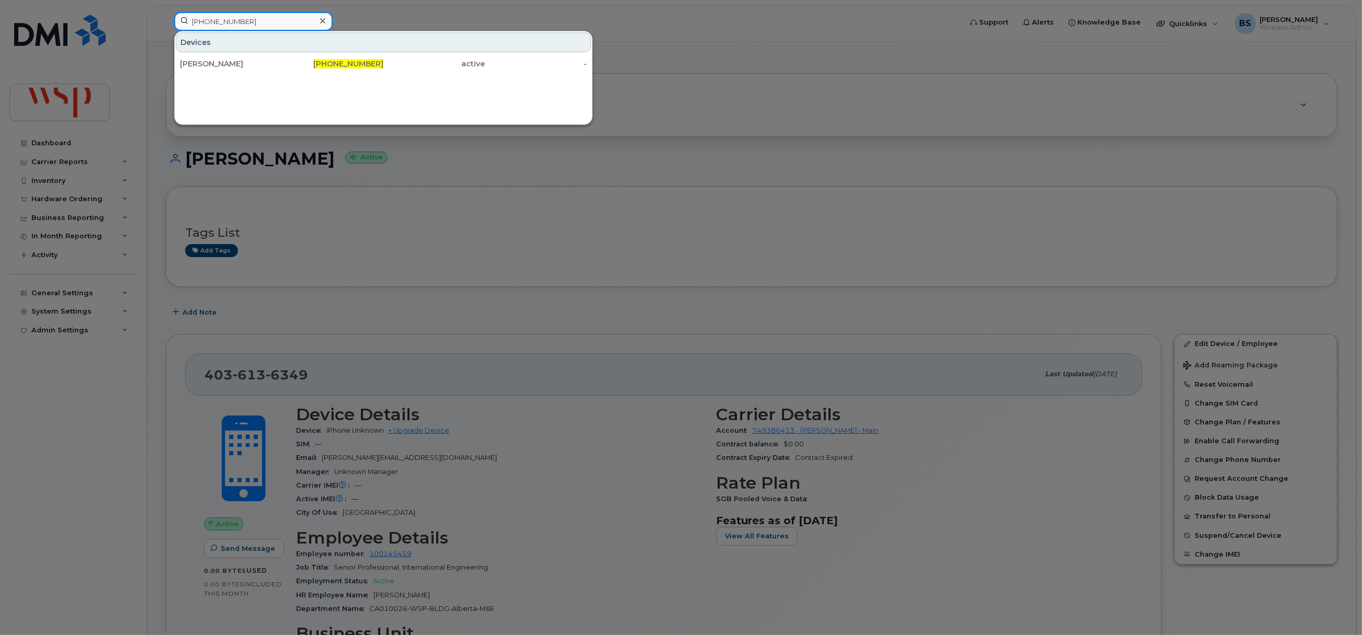
type input "[PHONE_NUMBER]"
click at [213, 63] on div "[PERSON_NAME]" at bounding box center [231, 64] width 102 height 10
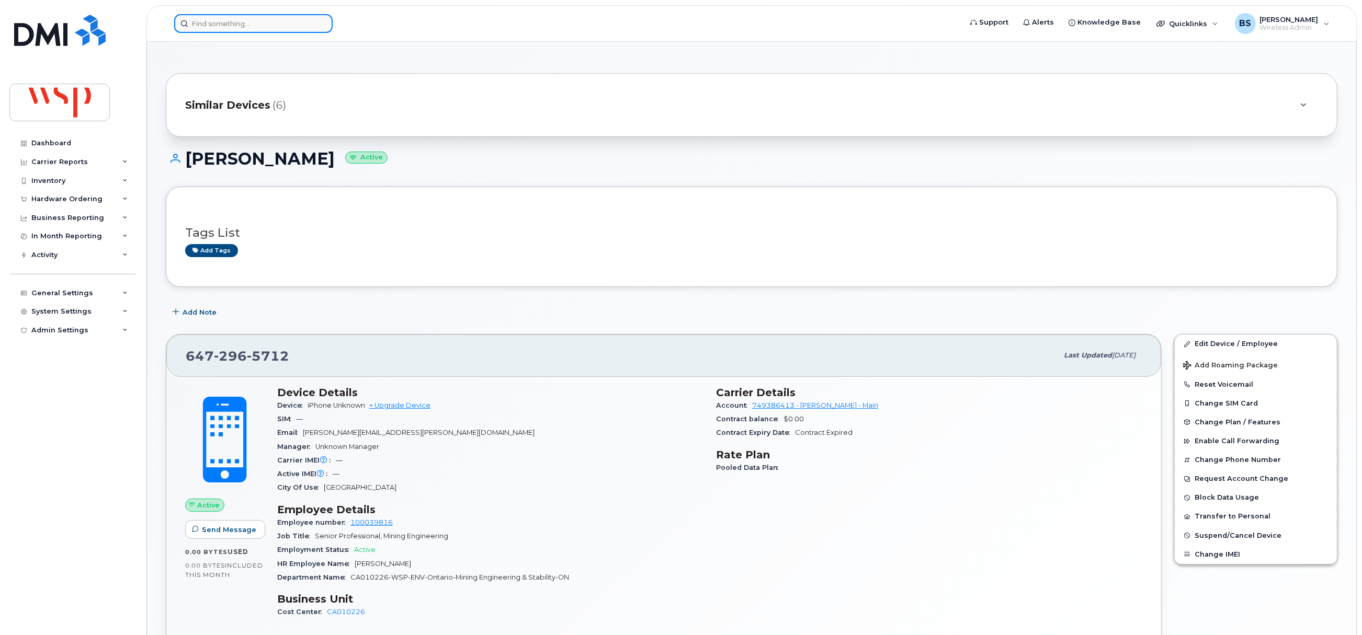
drag, startPoint x: 291, startPoint y: 21, endPoint x: 288, endPoint y: 26, distance: 5.7
click at [291, 21] on input at bounding box center [253, 23] width 158 height 19
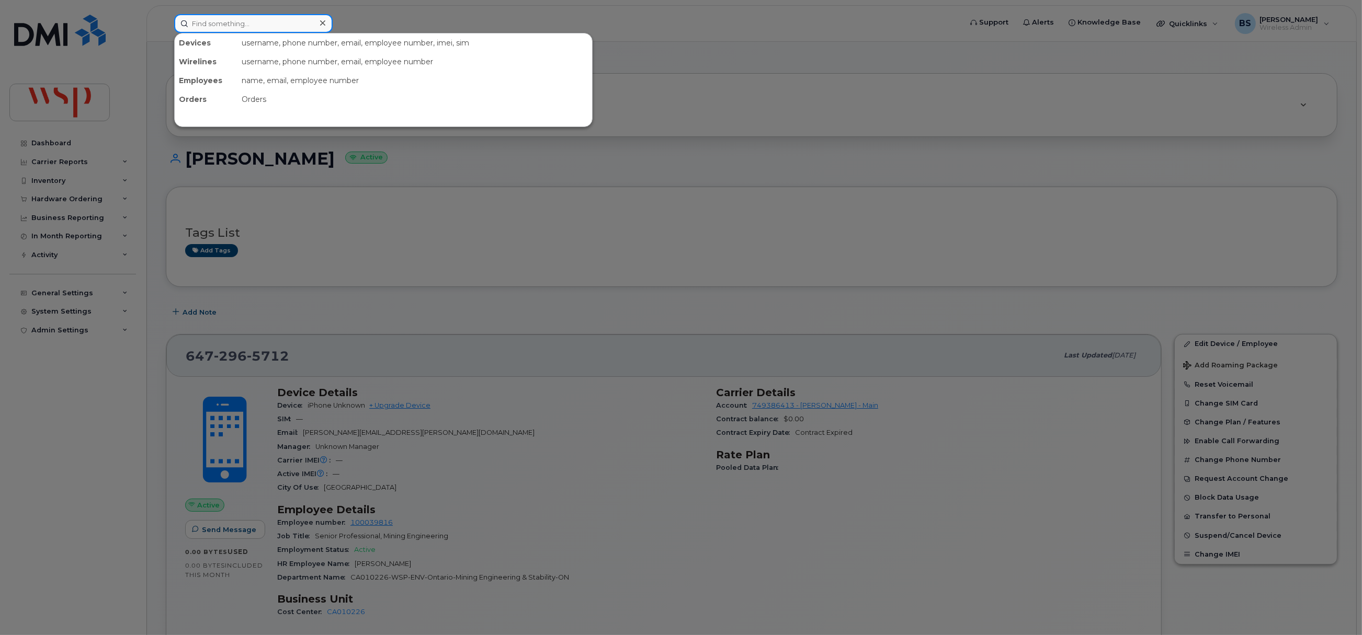
paste input "403-619-5141"
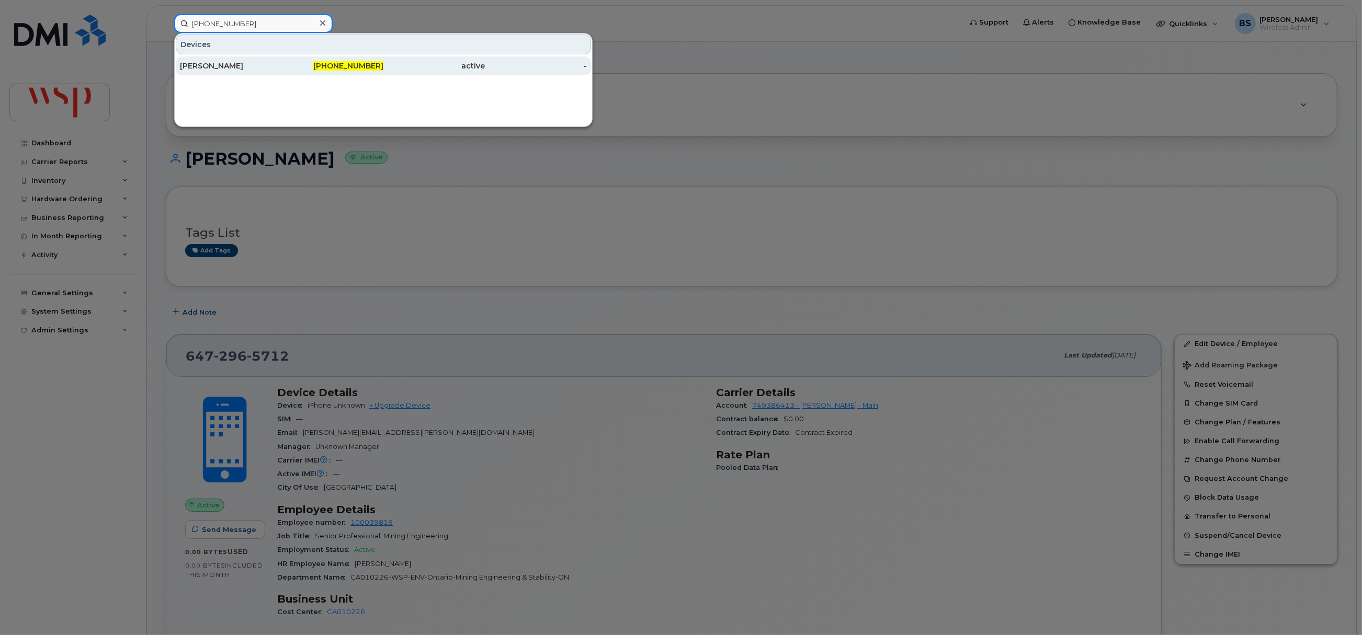
type input "403-619-5141"
click at [205, 61] on div "[PERSON_NAME]" at bounding box center [231, 65] width 102 height 19
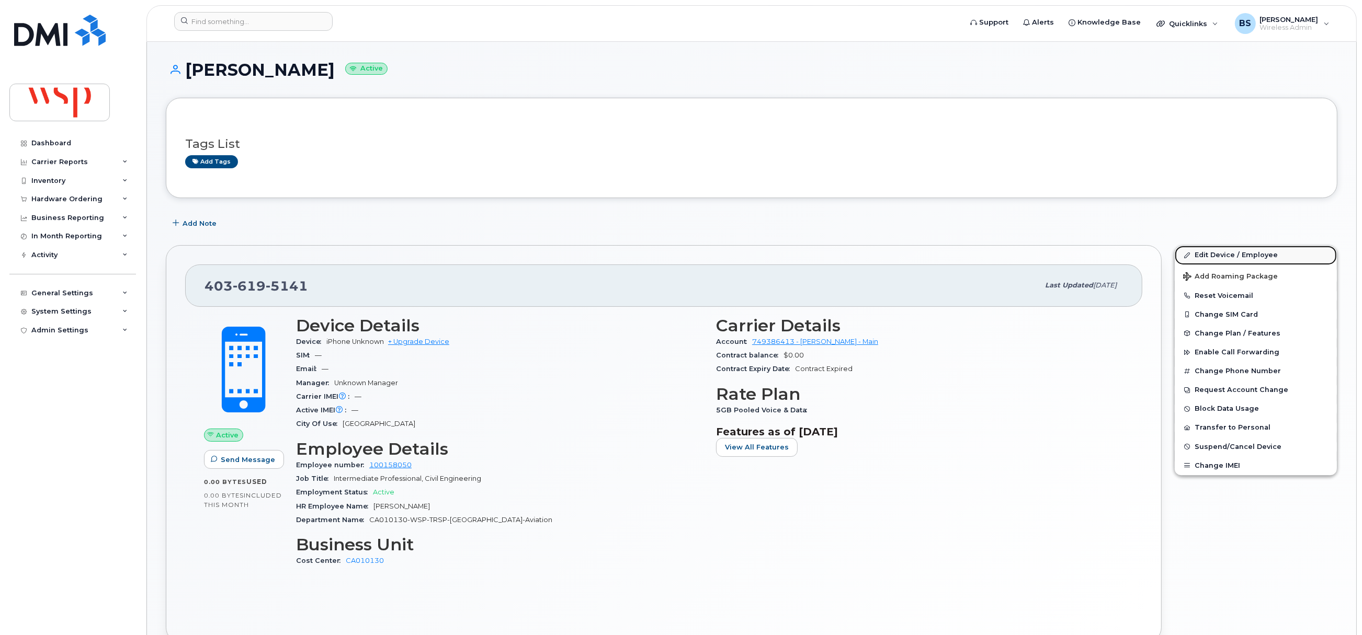
click at [1205, 254] on link "Edit Device / Employee" at bounding box center [1256, 255] width 162 height 19
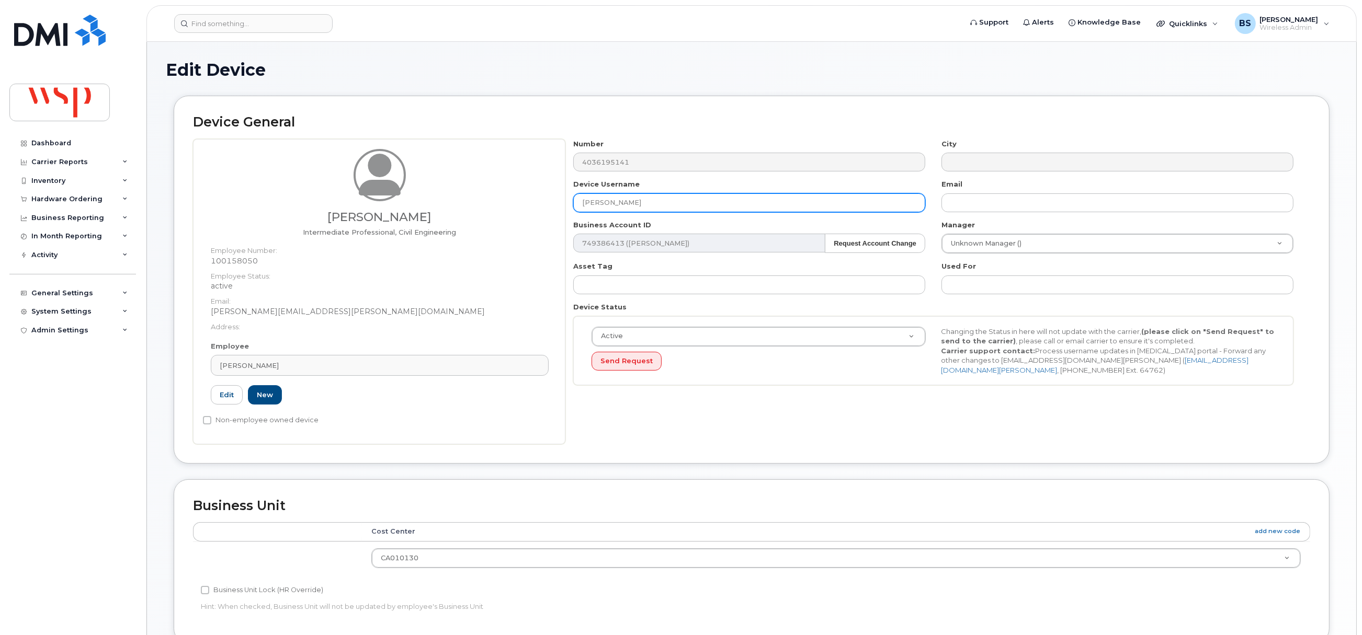
drag, startPoint x: 466, startPoint y: 214, endPoint x: 457, endPoint y: 218, distance: 10.1
click at [462, 215] on div "[PERSON_NAME] Intermediate Professional, Civil Engineering Employee Number: 100…" at bounding box center [751, 291] width 1117 height 305
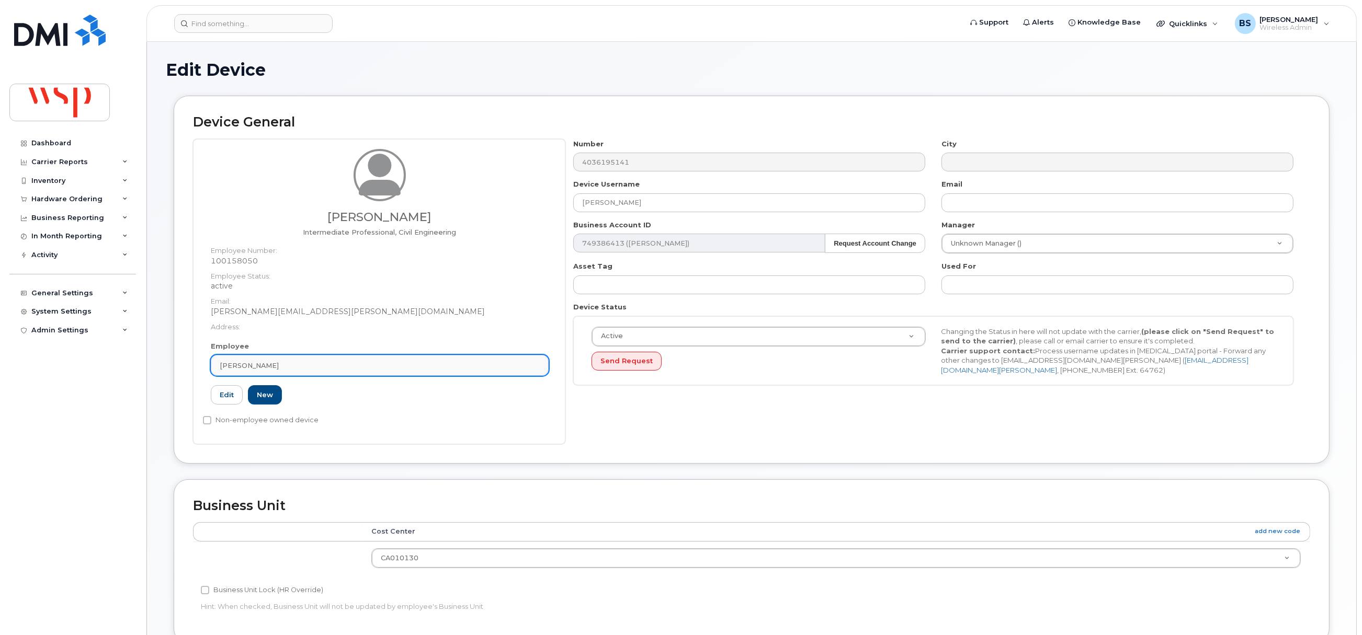
drag, startPoint x: 314, startPoint y: 369, endPoint x: 310, endPoint y: 364, distance: 5.9
click at [312, 369] on div "[PERSON_NAME]" at bounding box center [380, 366] width 320 height 10
paste input "[PERSON_NAME]"
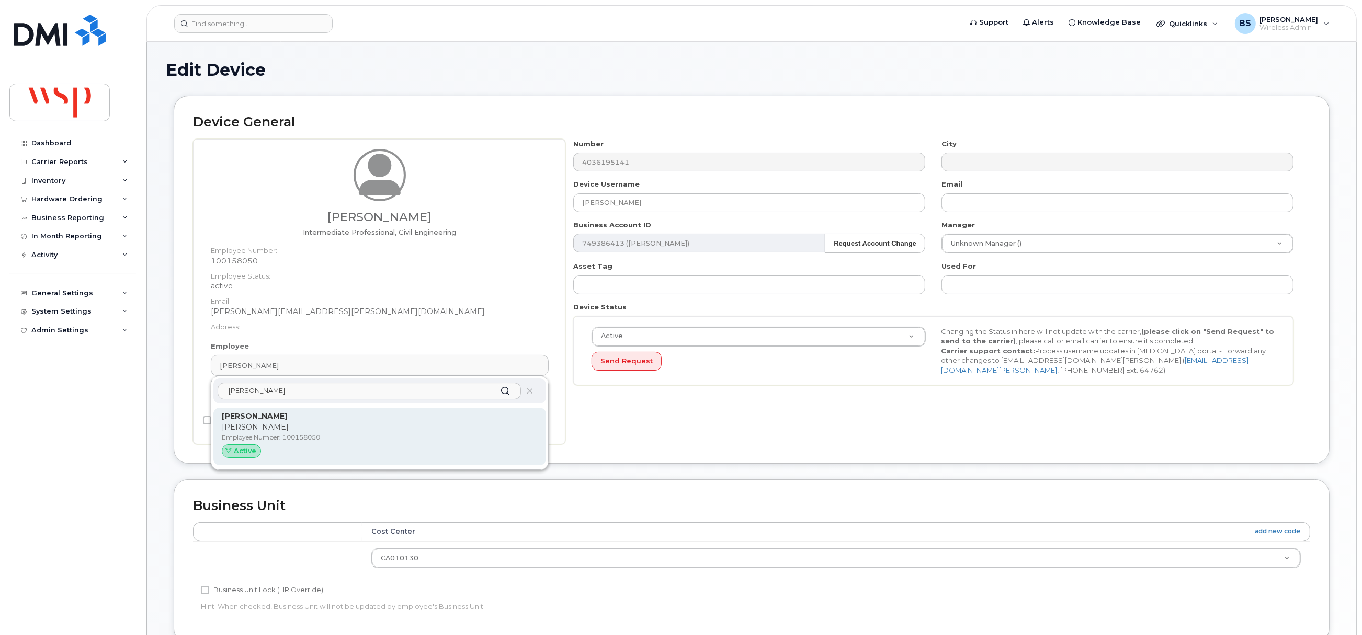
type input "[PERSON_NAME]"
click at [276, 424] on p "[PERSON_NAME]" at bounding box center [380, 427] width 316 height 11
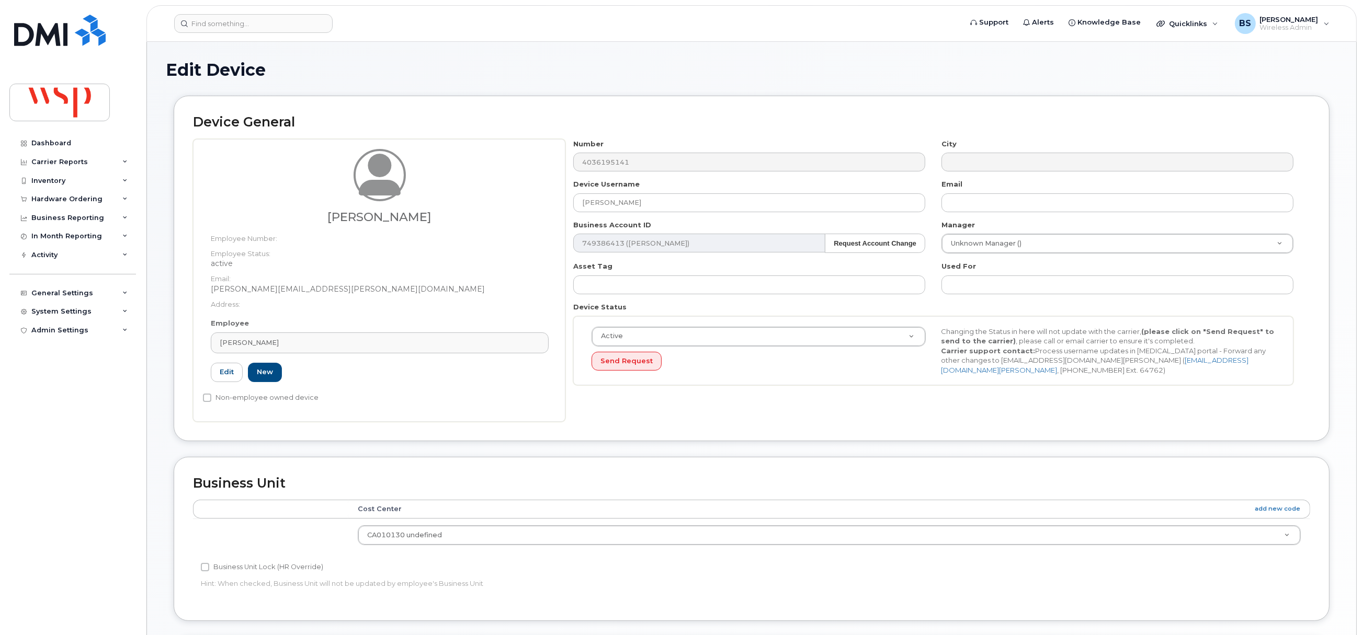
type input "[PERSON_NAME][EMAIL_ADDRESS][PERSON_NAME][DOMAIN_NAME]"
type input "5770002"
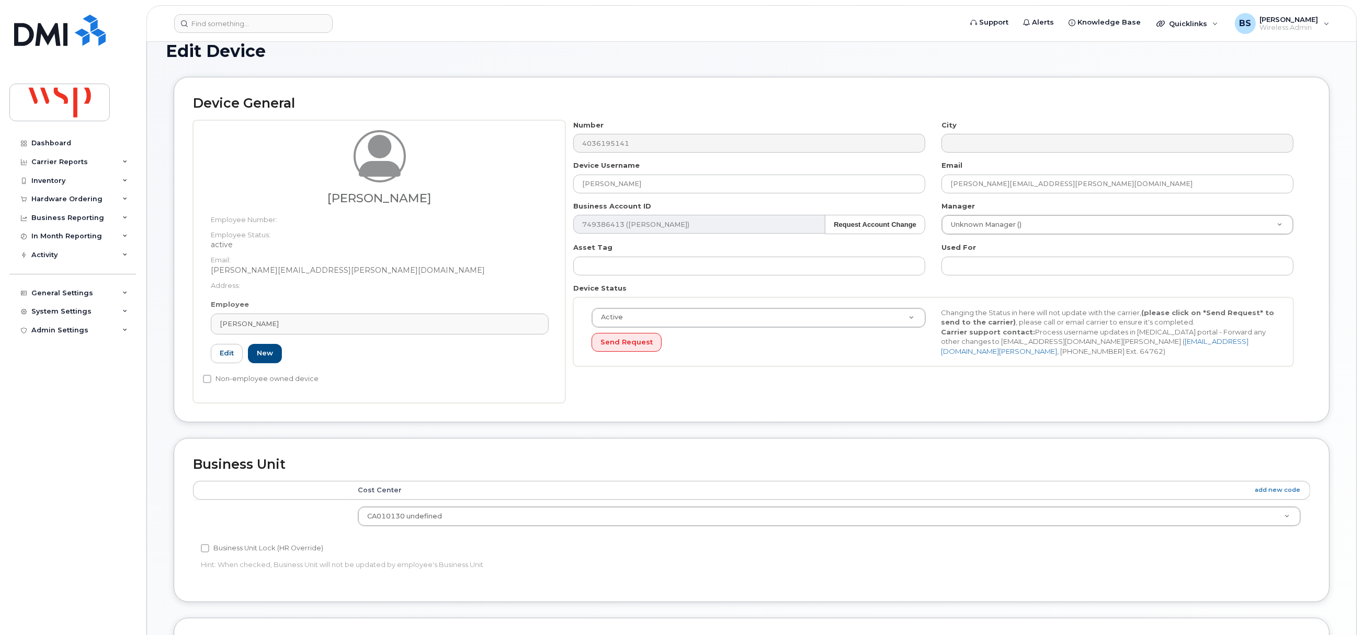
scroll to position [316, 0]
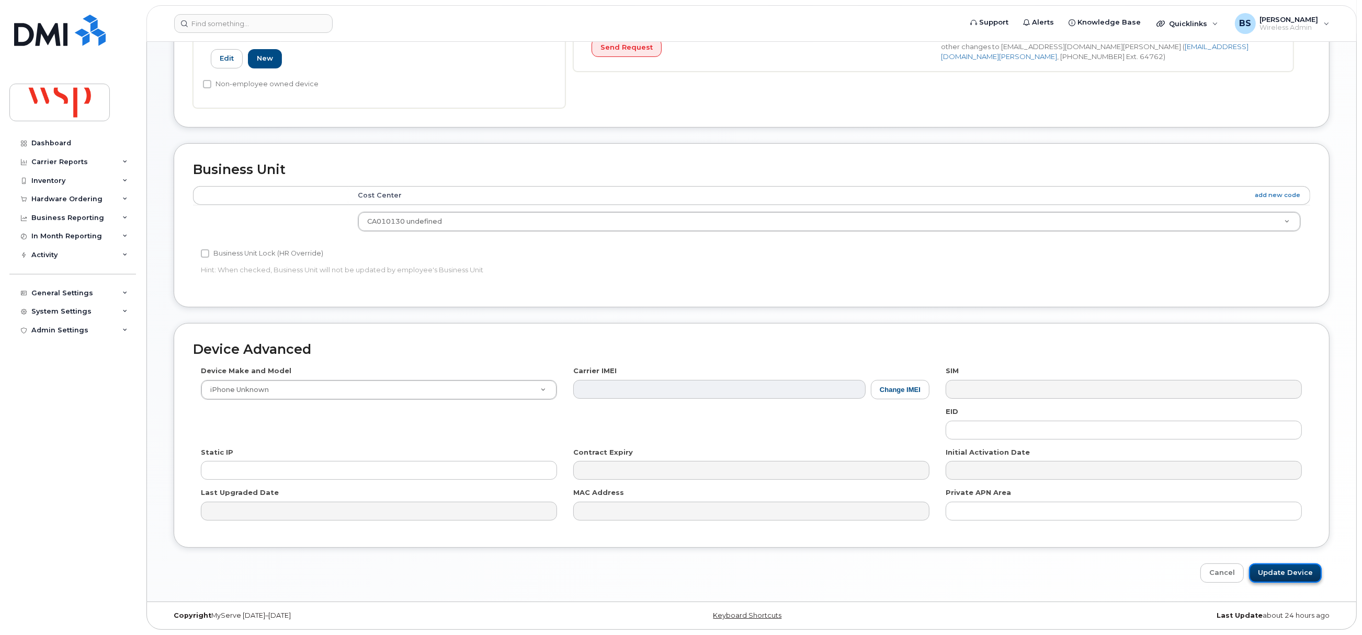
click at [1285, 571] on input "Update Device" at bounding box center [1285, 573] width 73 height 19
type input "Saving..."
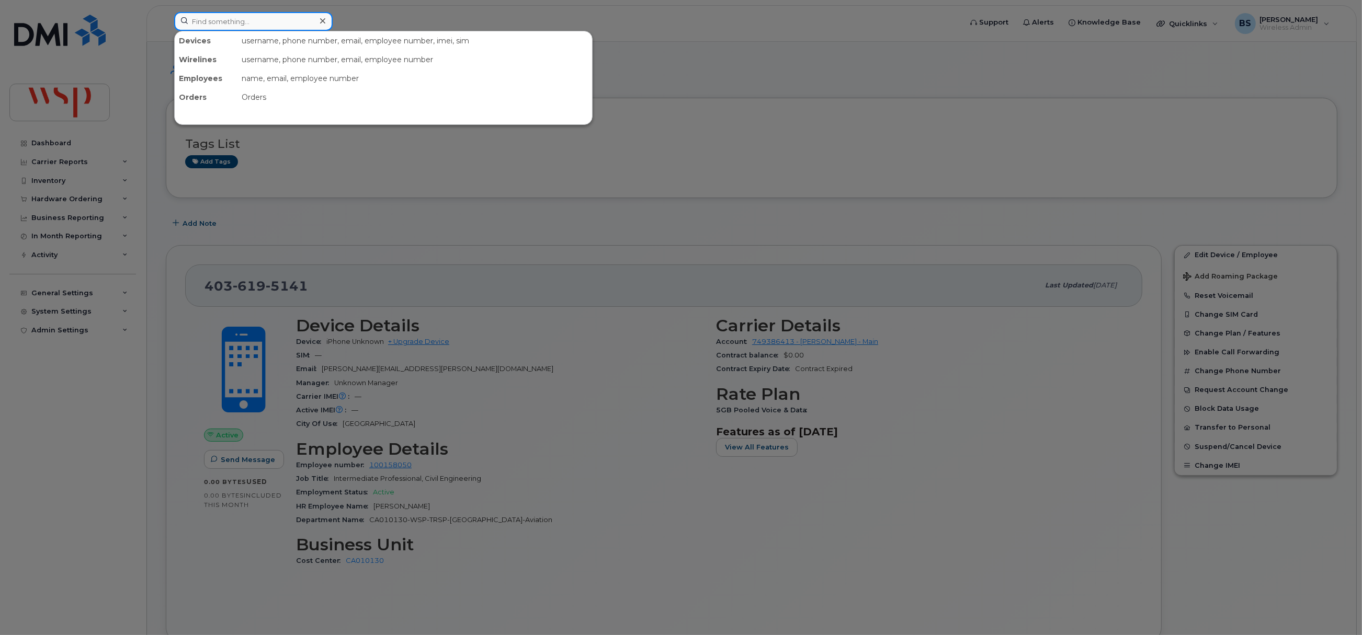
drag, startPoint x: 258, startPoint y: 26, endPoint x: 253, endPoint y: 24, distance: 5.6
click at [258, 25] on input at bounding box center [253, 21] width 158 height 19
paste input "[PHONE_NUMBER]"
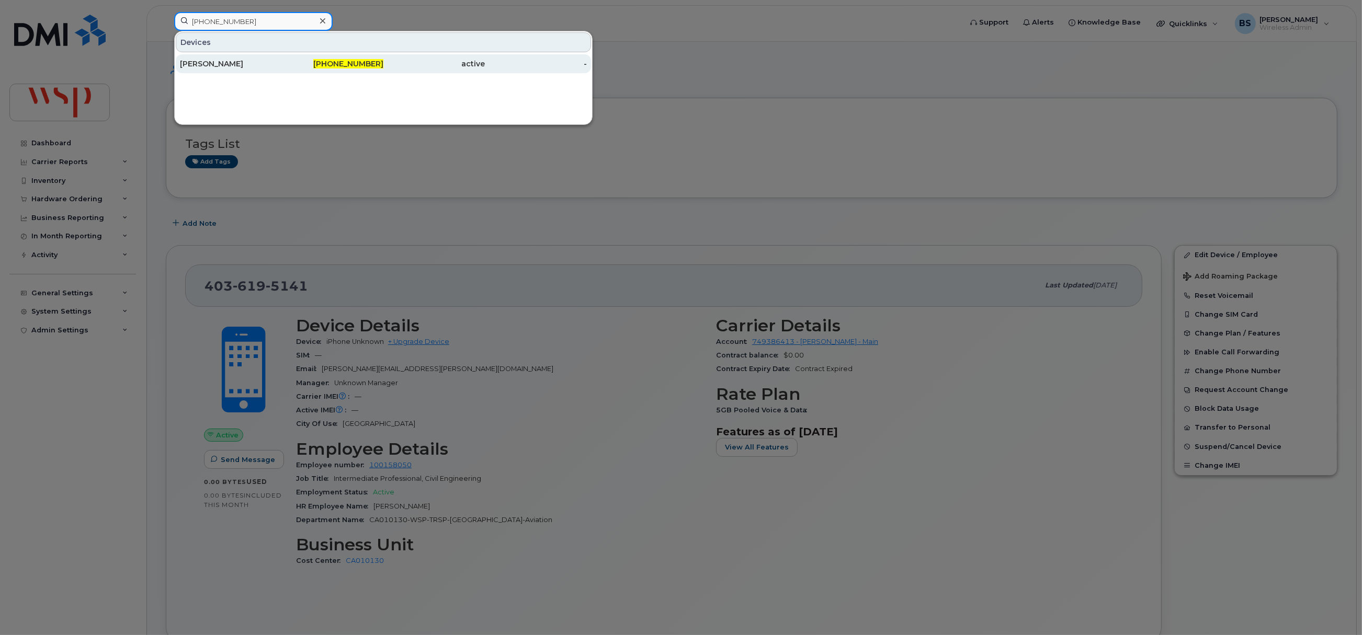
type input "[PHONE_NUMBER]"
drag, startPoint x: 203, startPoint y: 64, endPoint x: 203, endPoint y: 56, distance: 7.9
click at [204, 64] on div "[PERSON_NAME]" at bounding box center [231, 64] width 102 height 10
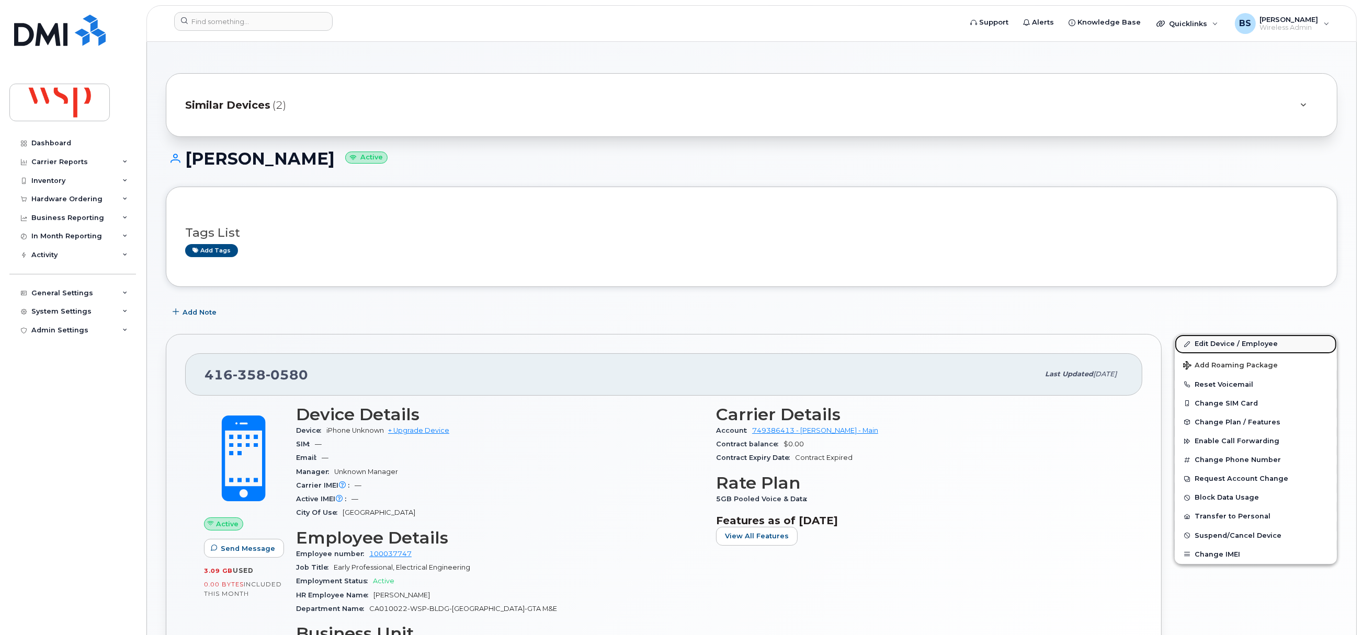
click at [1202, 345] on link "Edit Device / Employee" at bounding box center [1256, 344] width 162 height 19
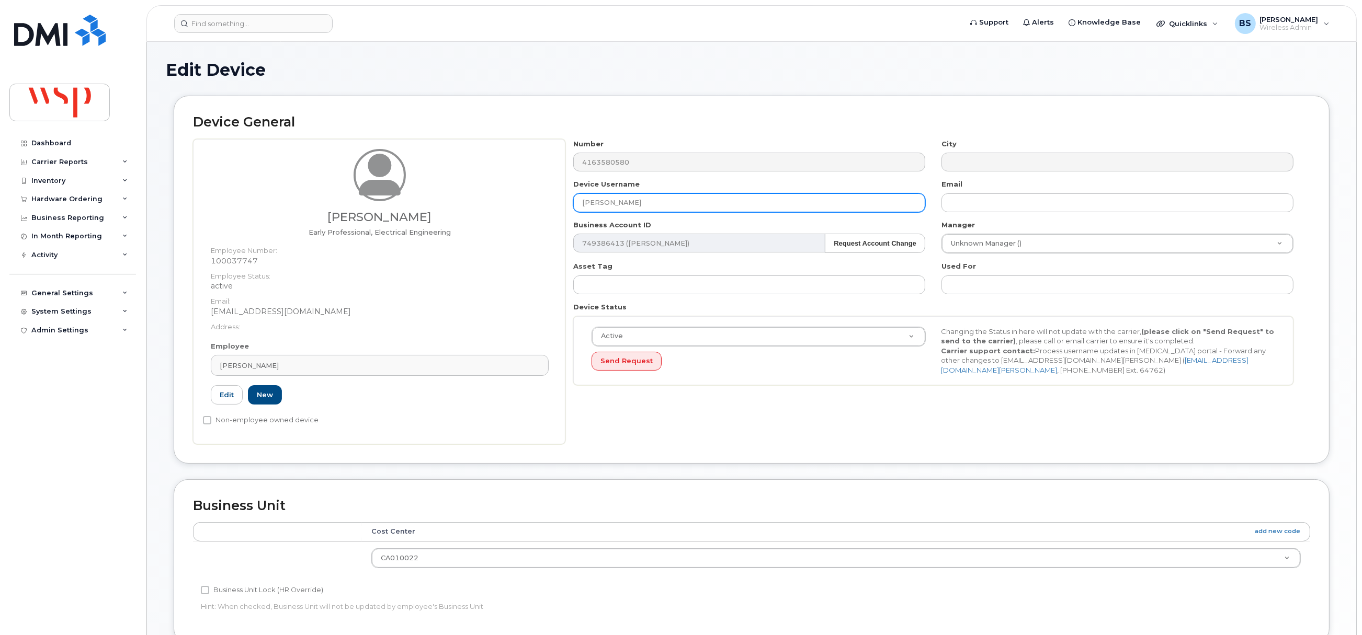
drag, startPoint x: 515, startPoint y: 206, endPoint x: 417, endPoint y: 210, distance: 97.4
click at [414, 216] on div "Keeana Mihalin Early Professional, Electrical Engineering Employee Number: 1000…" at bounding box center [751, 291] width 1117 height 305
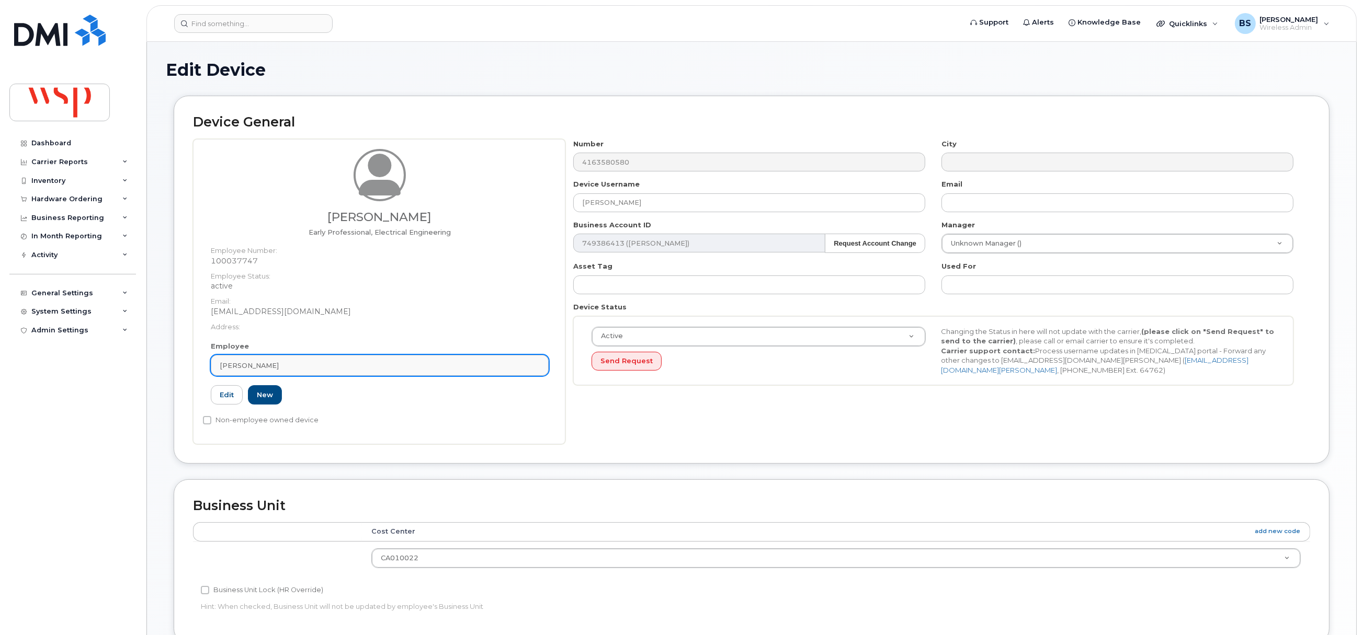
drag, startPoint x: 274, startPoint y: 357, endPoint x: 292, endPoint y: 357, distance: 18.3
click at [275, 358] on link "[PERSON_NAME]" at bounding box center [380, 365] width 338 height 21
paste input "[PERSON_NAME]"
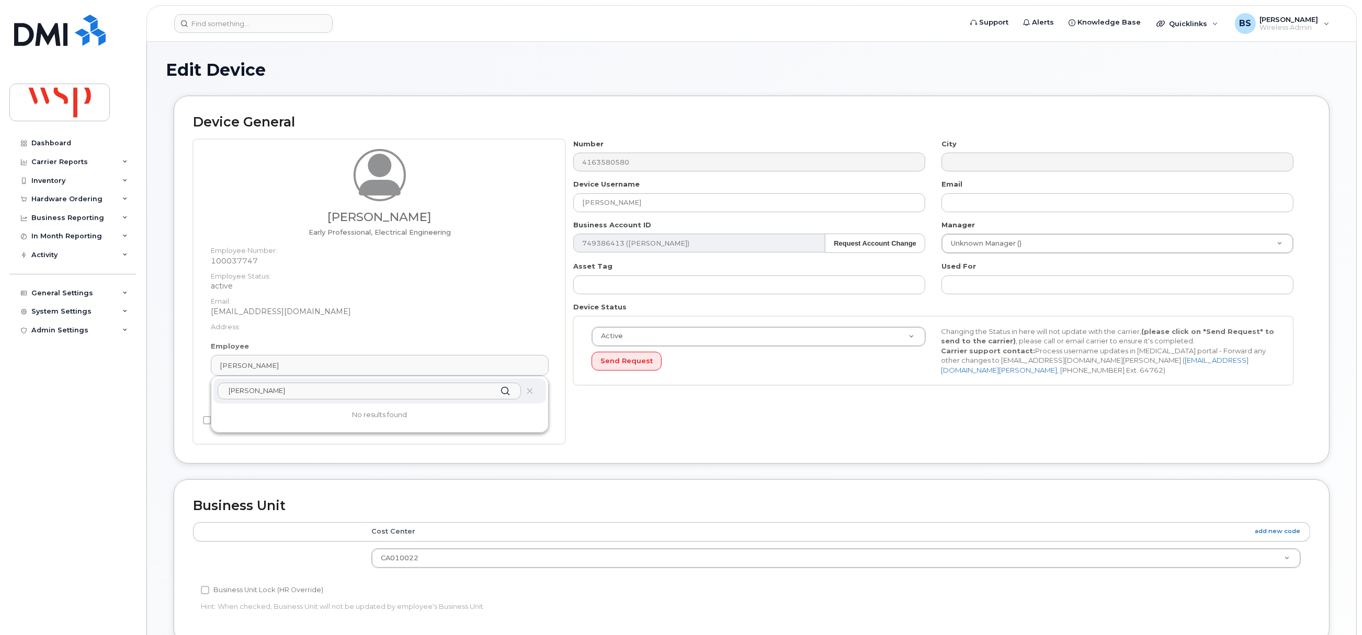
click at [242, 394] on input "[PERSON_NAME]" at bounding box center [369, 391] width 303 height 17
type input "Mihalin"
click at [239, 421] on p "[PERSON_NAME]" at bounding box center [380, 416] width 316 height 11
type input "[PERSON_NAME]"
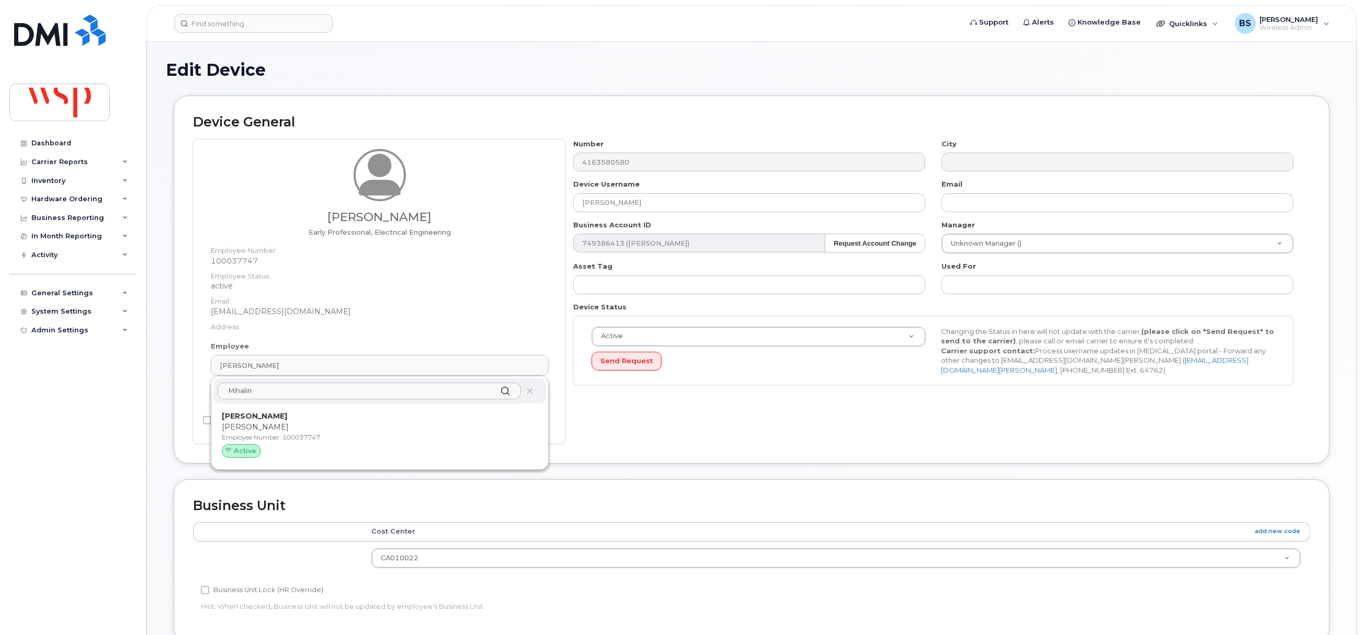
type input "[EMAIL_ADDRESS][DOMAIN_NAME]"
type input "5769903"
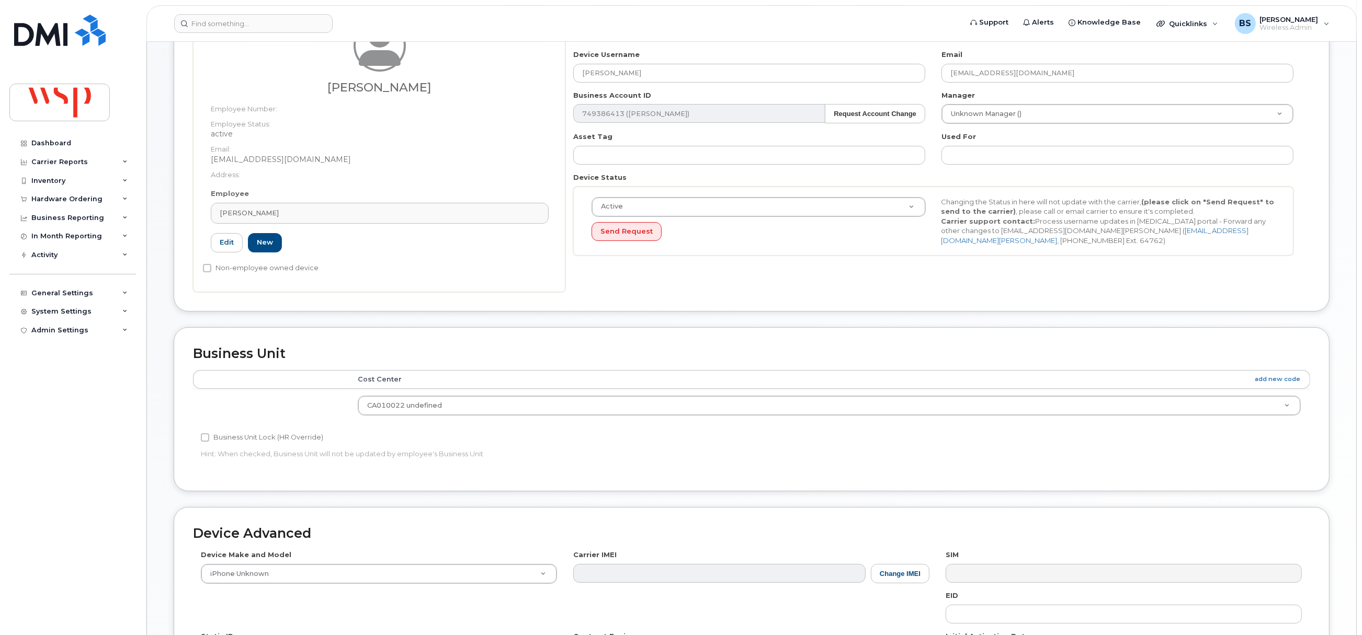
scroll to position [316, 0]
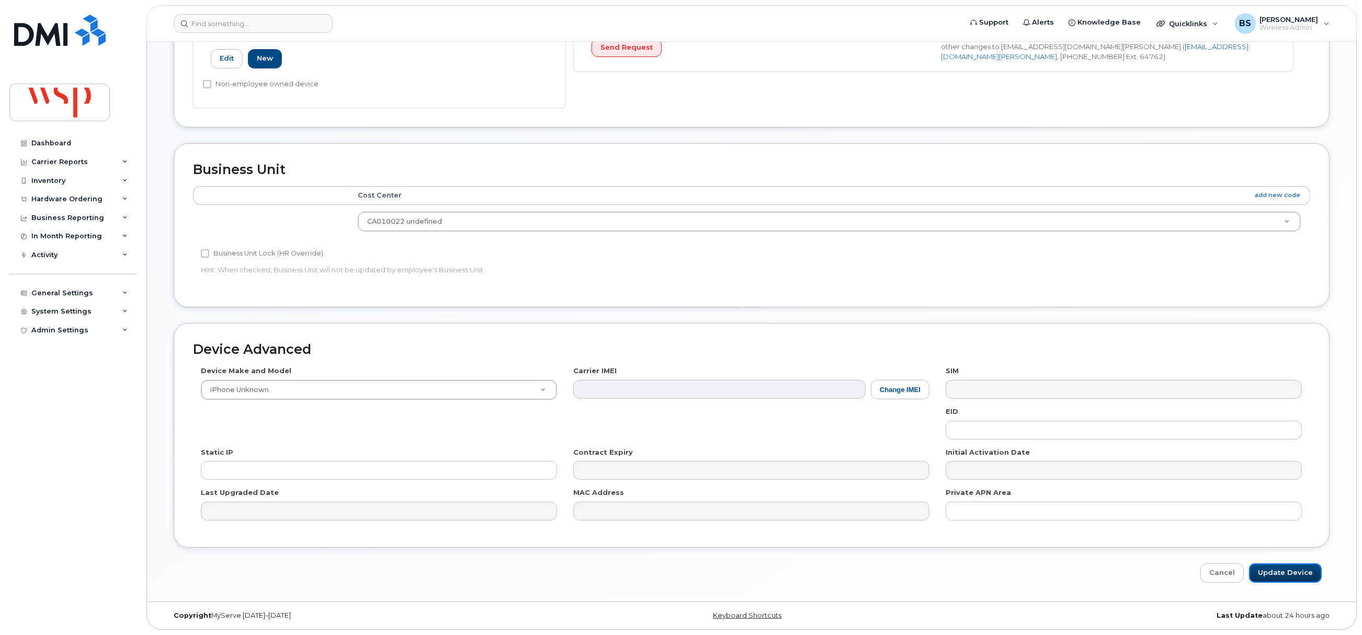
drag, startPoint x: 1272, startPoint y: 573, endPoint x: 1321, endPoint y: 512, distance: 77.7
click at [1272, 573] on input "Update Device" at bounding box center [1285, 573] width 73 height 19
type input "Saving..."
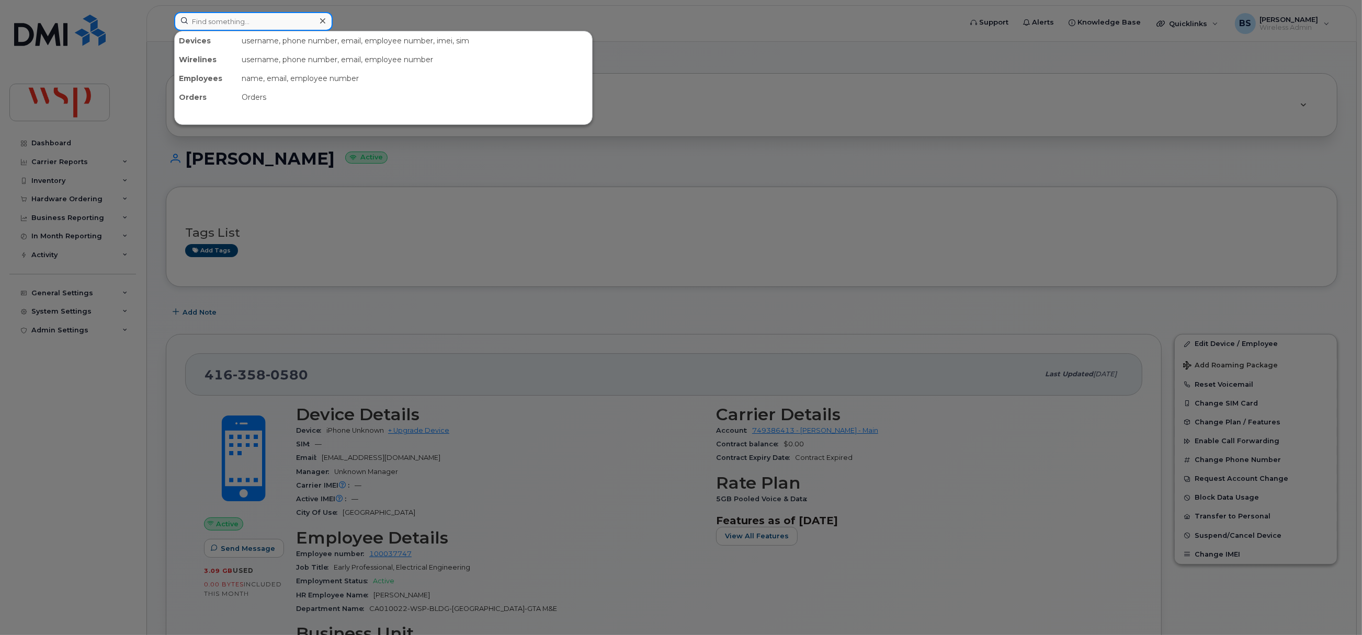
drag, startPoint x: 302, startPoint y: 12, endPoint x: 302, endPoint y: 26, distance: 14.1
click at [302, 12] on input at bounding box center [253, 21] width 158 height 19
paste input "[PHONE_NUMBER]"
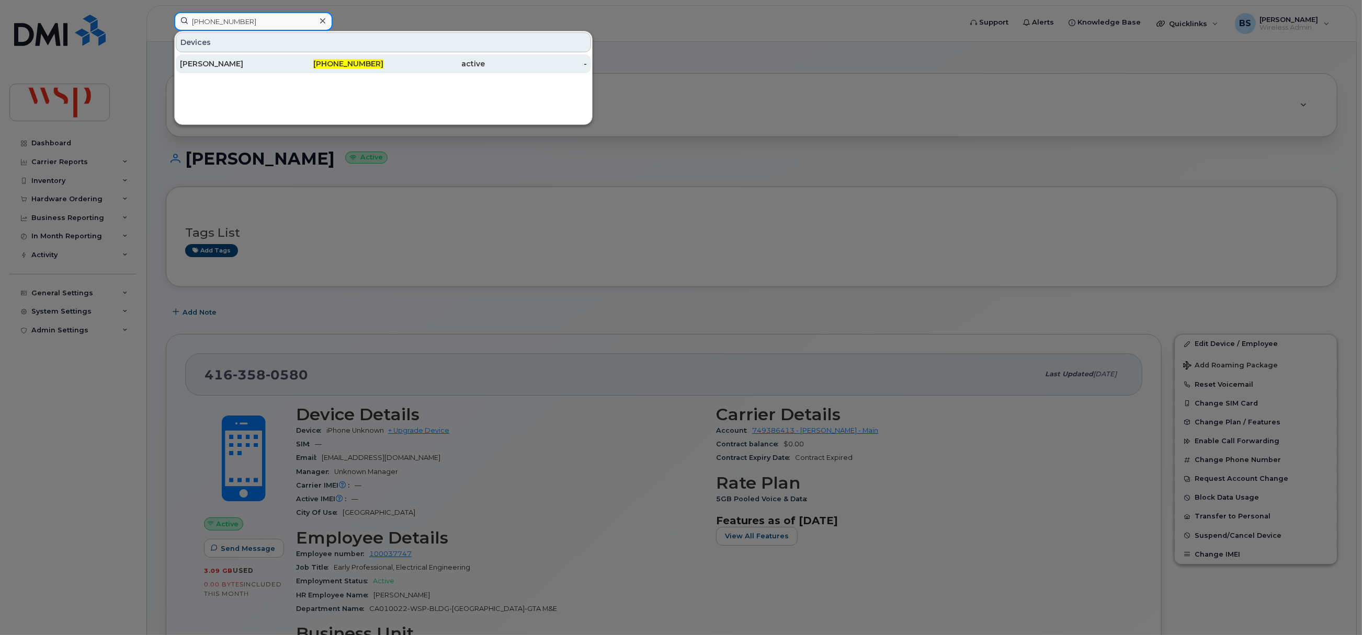
type input "[PHONE_NUMBER]"
click at [199, 64] on div "[PERSON_NAME]" at bounding box center [231, 64] width 102 height 10
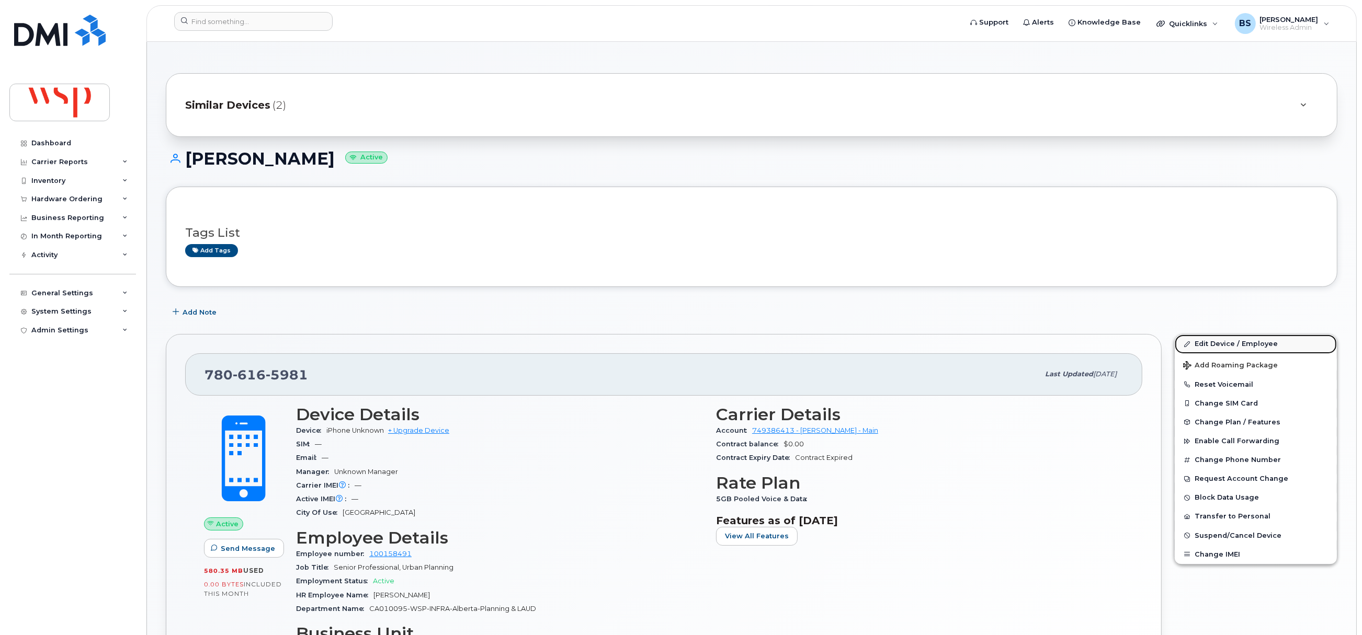
click at [1207, 345] on link "Edit Device / Employee" at bounding box center [1256, 344] width 162 height 19
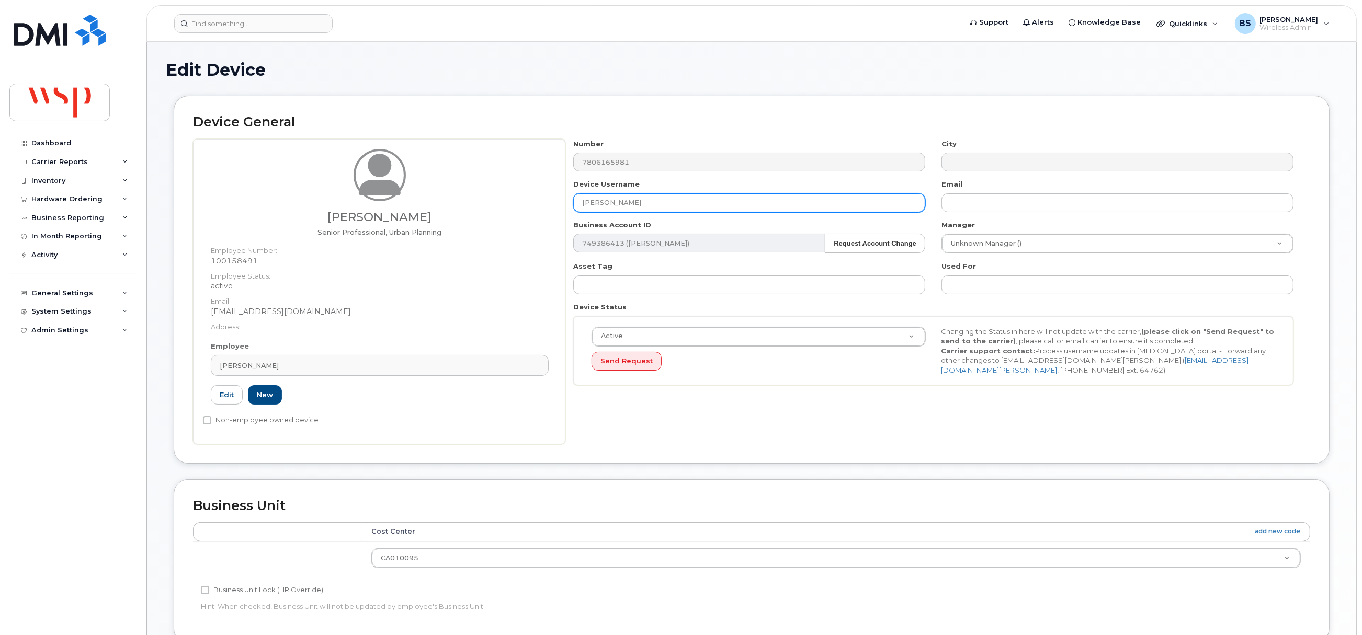
drag, startPoint x: 496, startPoint y: 208, endPoint x: 469, endPoint y: 202, distance: 27.8
click at [486, 210] on div "Shannyn Morphy Senior Professional, Urban Planning Employee Number: 100158491 E…" at bounding box center [751, 291] width 1117 height 305
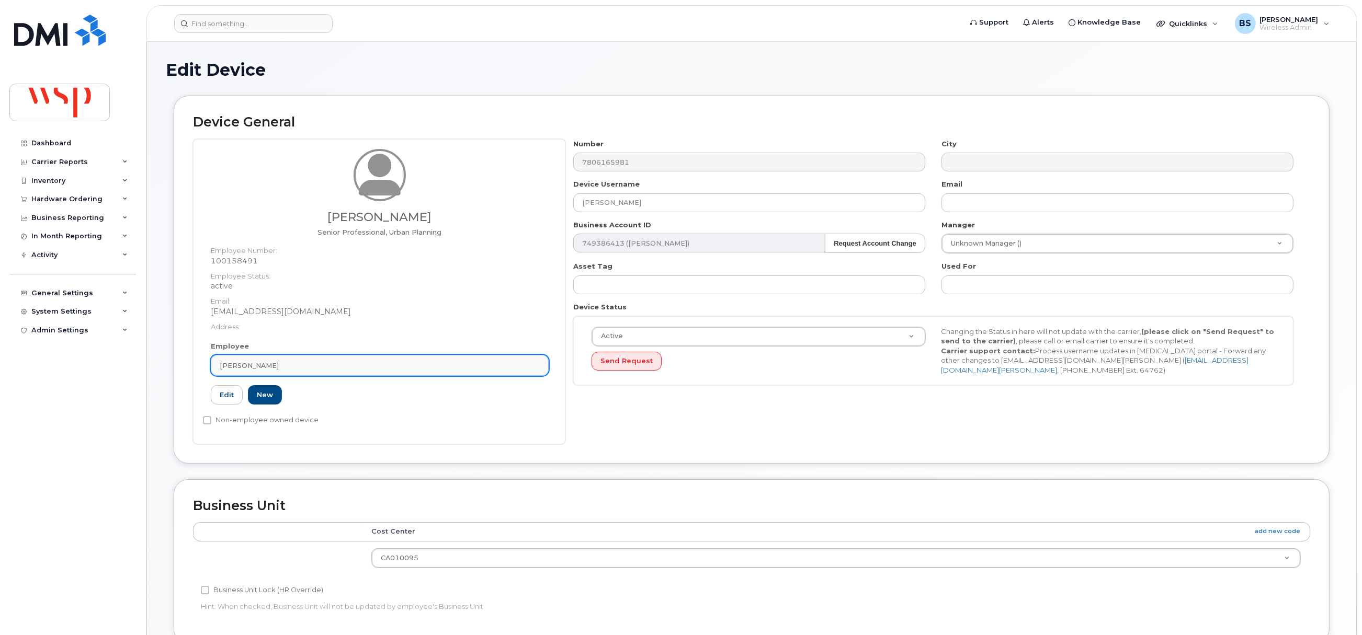
click at [302, 361] on div "Shannyn Morphy" at bounding box center [380, 366] width 320 height 10
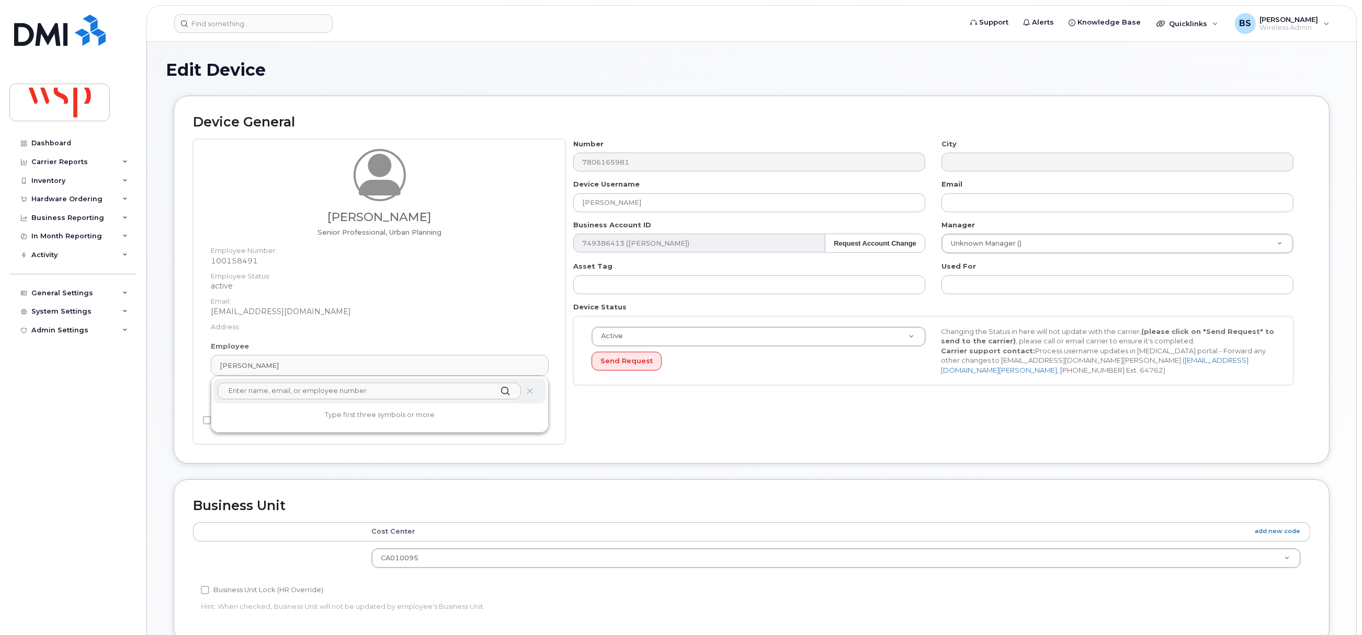
paste input "Shannyn Morphy"
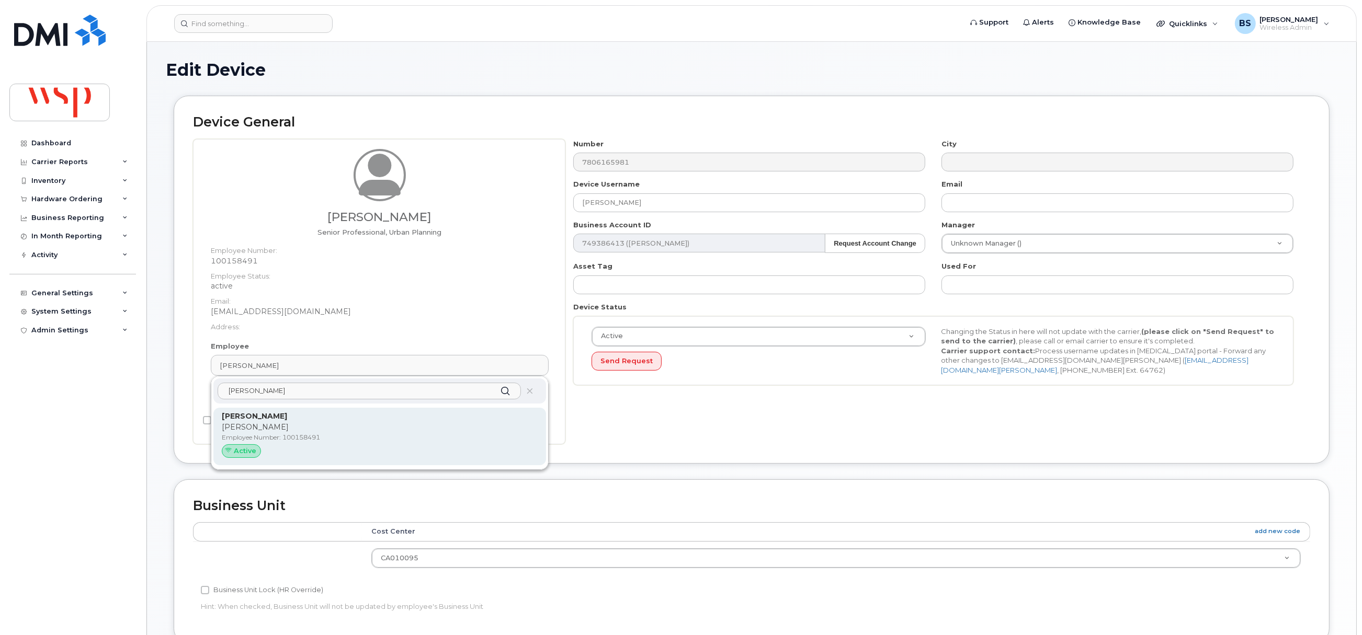
type input "Shannyn Morphy"
click at [255, 426] on p "Shannyn Morphy" at bounding box center [380, 427] width 316 height 11
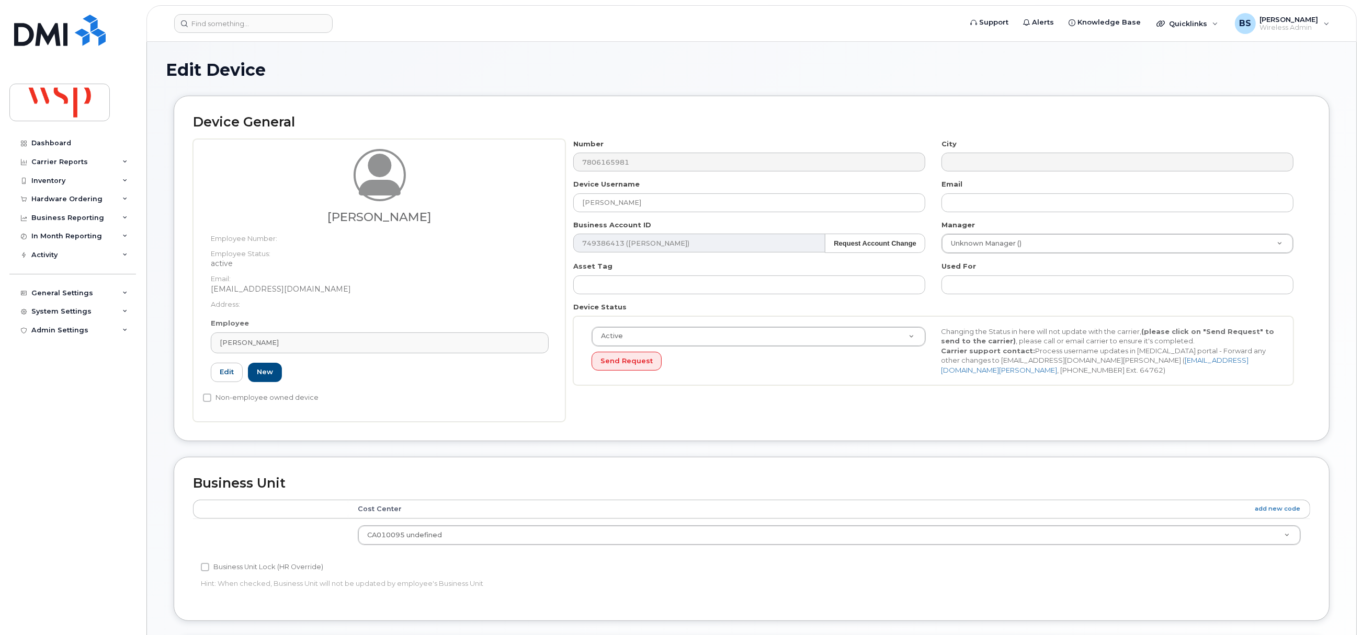
type input "shannyn.morphy@wsp.com"
type input "5769987"
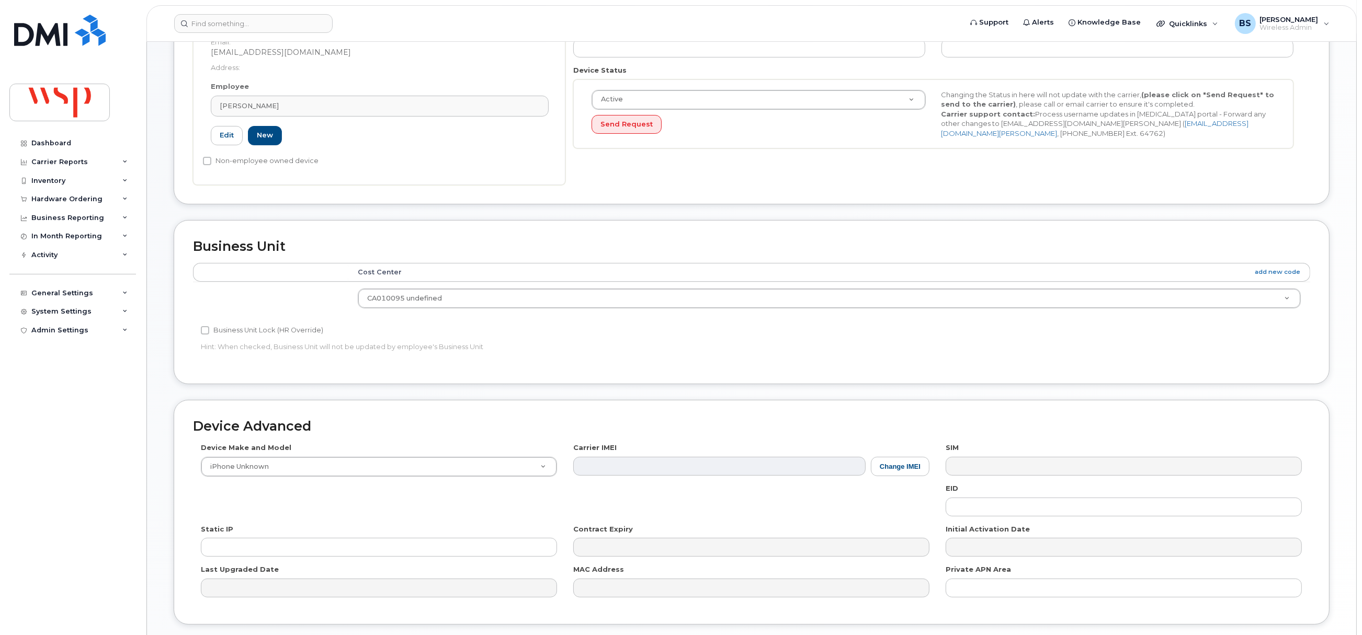
scroll to position [316, 0]
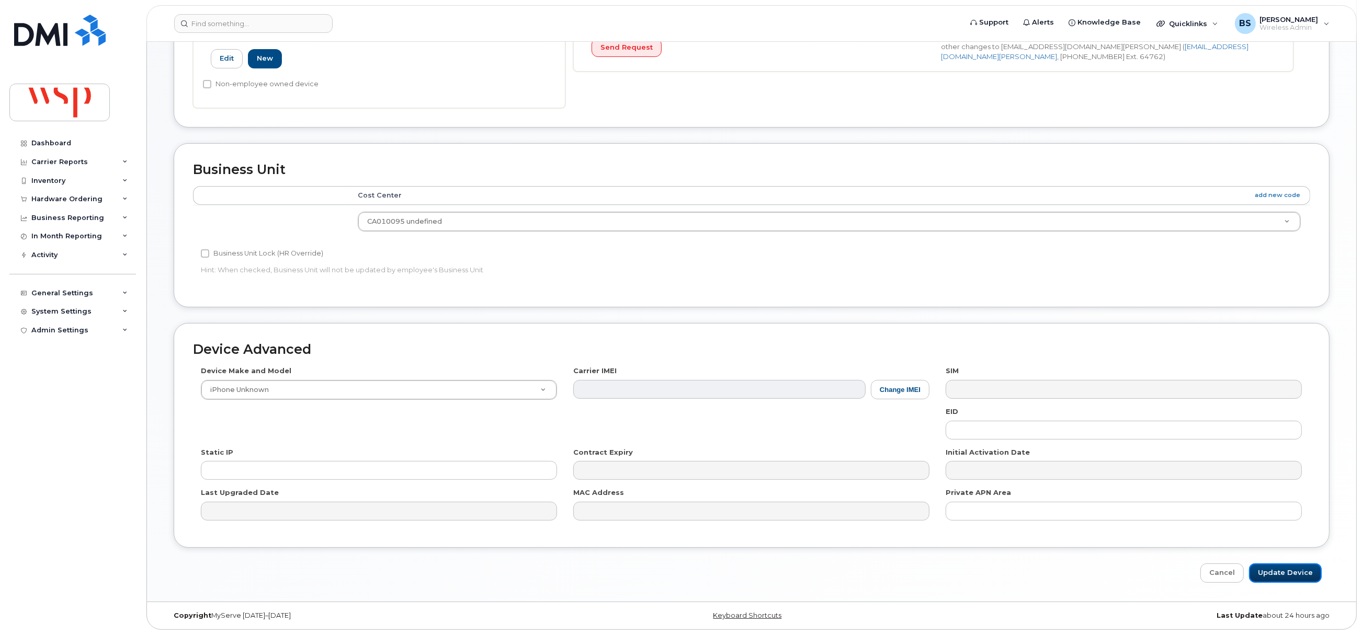
drag, startPoint x: 1276, startPoint y: 569, endPoint x: 1262, endPoint y: 543, distance: 29.3
click at [1275, 569] on input "Update Device" at bounding box center [1285, 573] width 73 height 19
type input "Saving..."
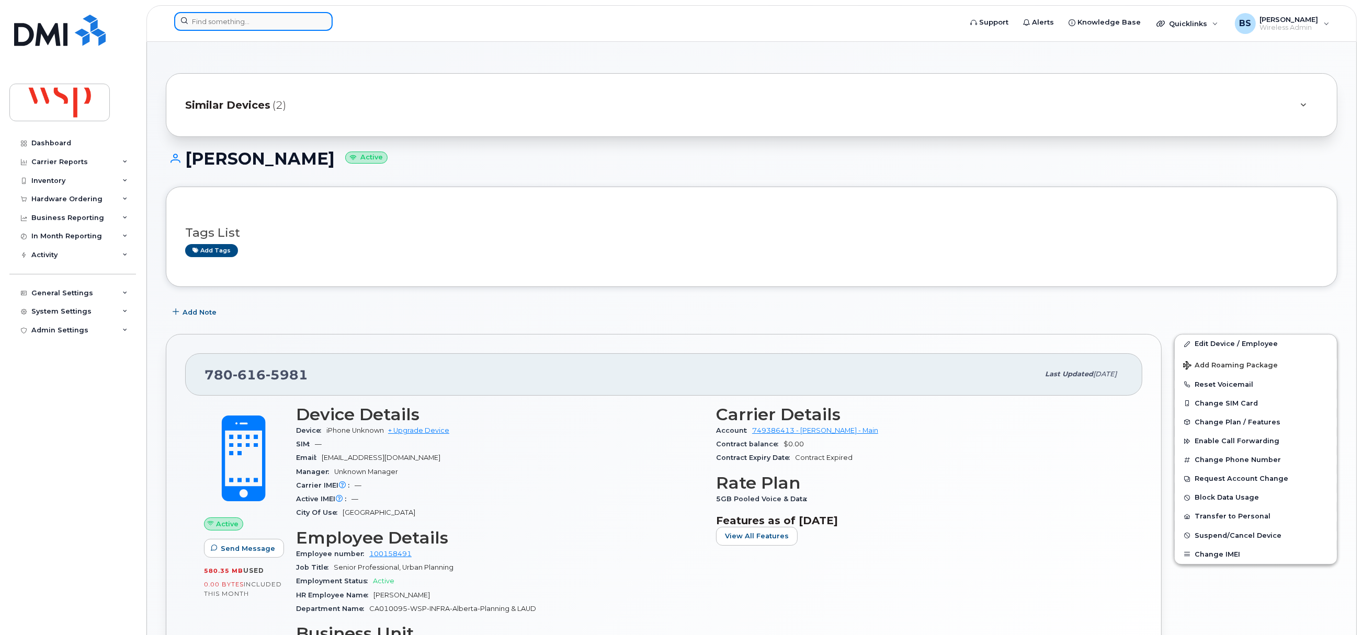
click at [225, 19] on input at bounding box center [253, 21] width 158 height 19
paste input "514-467-8975"
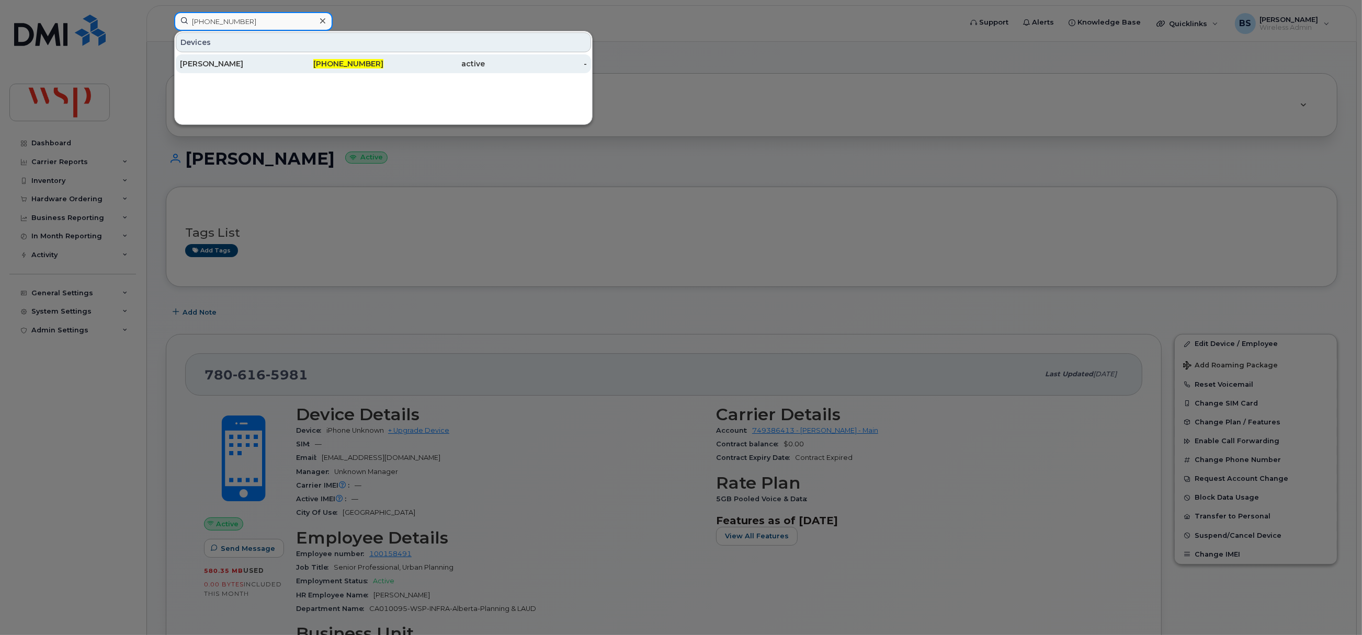
type input "514-467-8975"
click at [201, 65] on div "[PERSON_NAME]" at bounding box center [231, 64] width 102 height 10
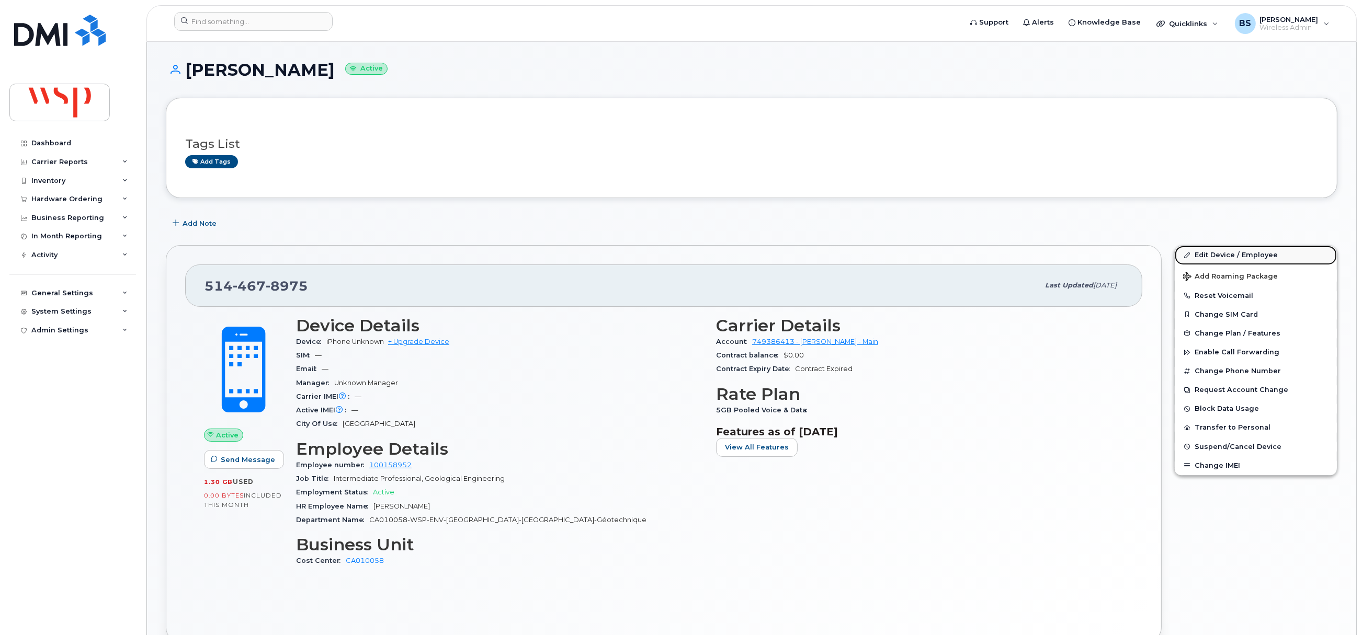
click at [1214, 254] on link "Edit Device / Employee" at bounding box center [1256, 255] width 162 height 19
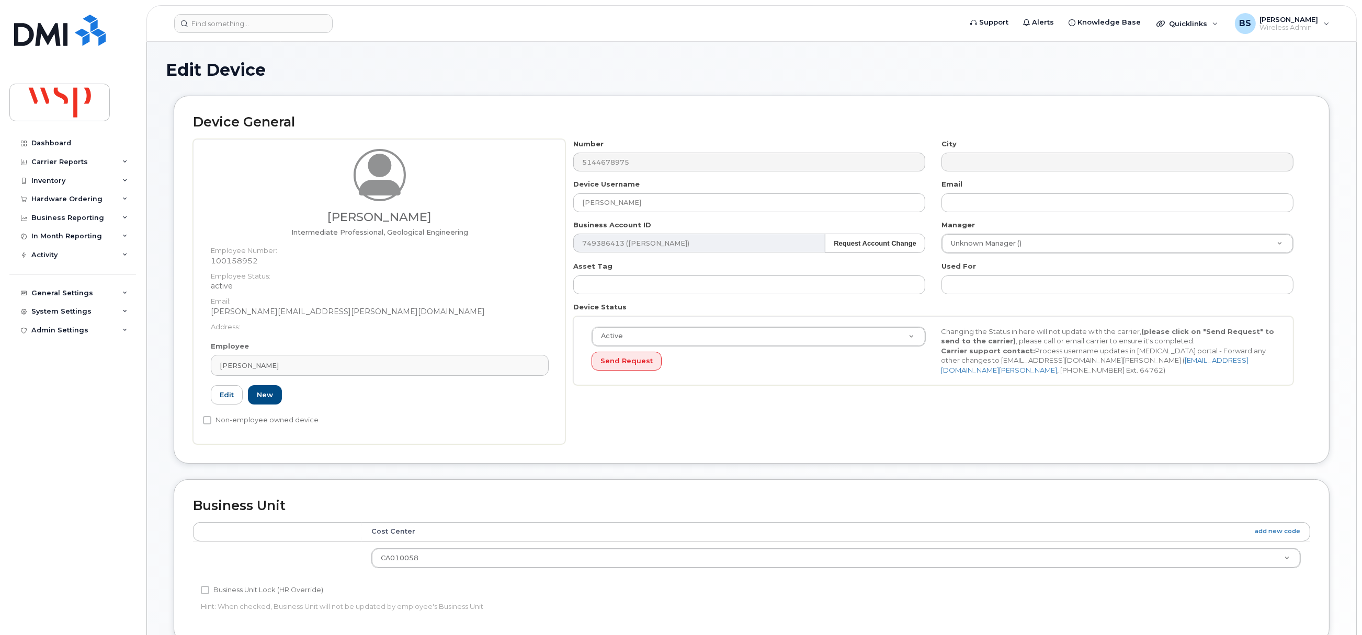
click at [514, 212] on div "[PERSON_NAME] Intermediate Professional, Geological Engineering Employee Number…" at bounding box center [751, 291] width 1117 height 305
click at [302, 359] on link "[PERSON_NAME]" at bounding box center [380, 365] width 338 height 21
paste input "[PERSON_NAME]"
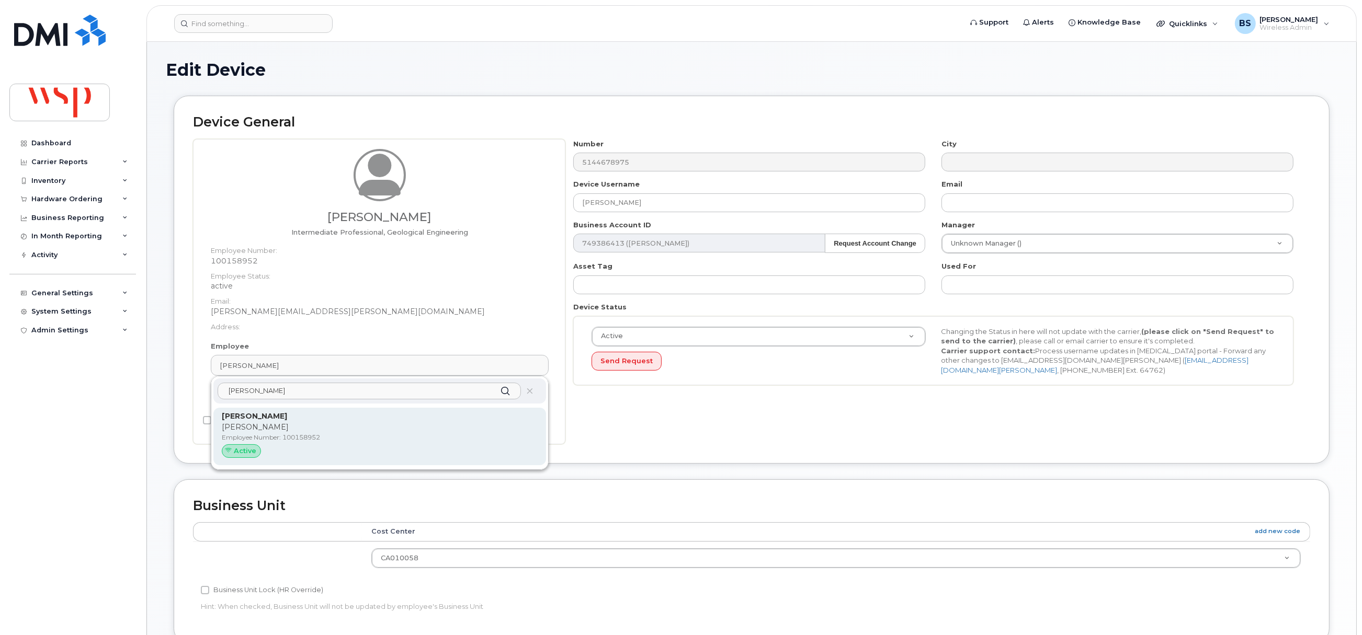
type input "[PERSON_NAME]"
click at [246, 417] on strong "Simon Gagné" at bounding box center [254, 416] width 65 height 9
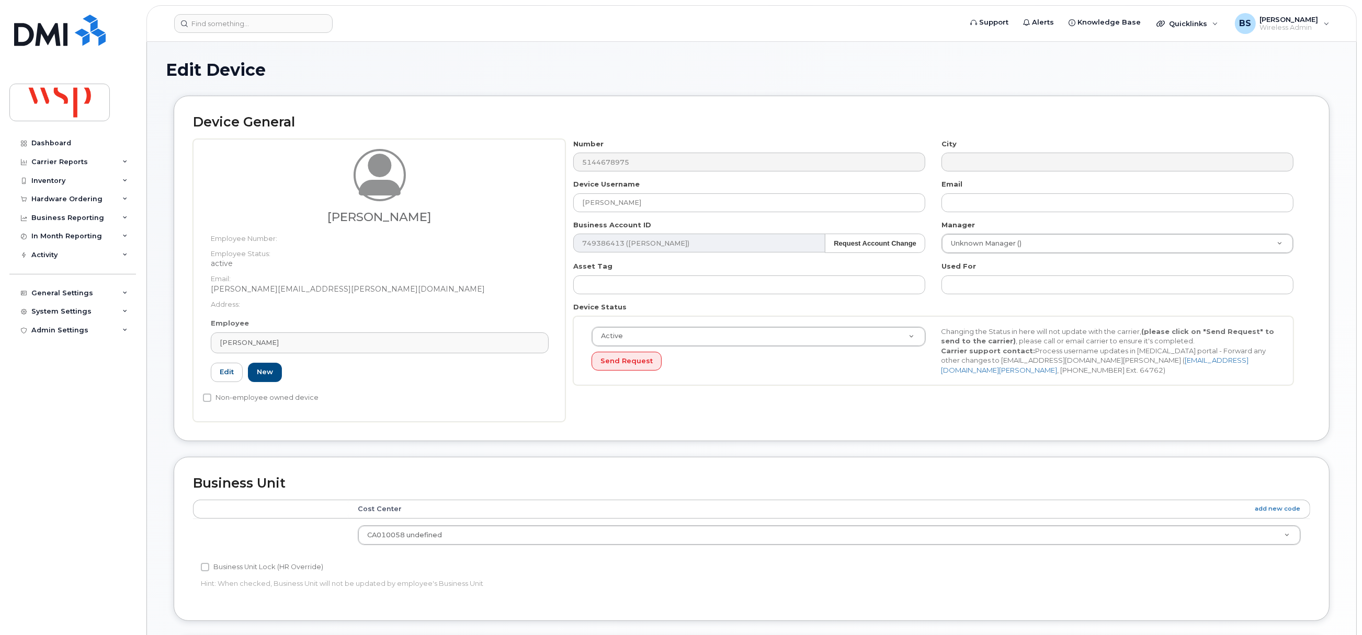
type input "simon.gagne@wsp.com"
type input "5769854"
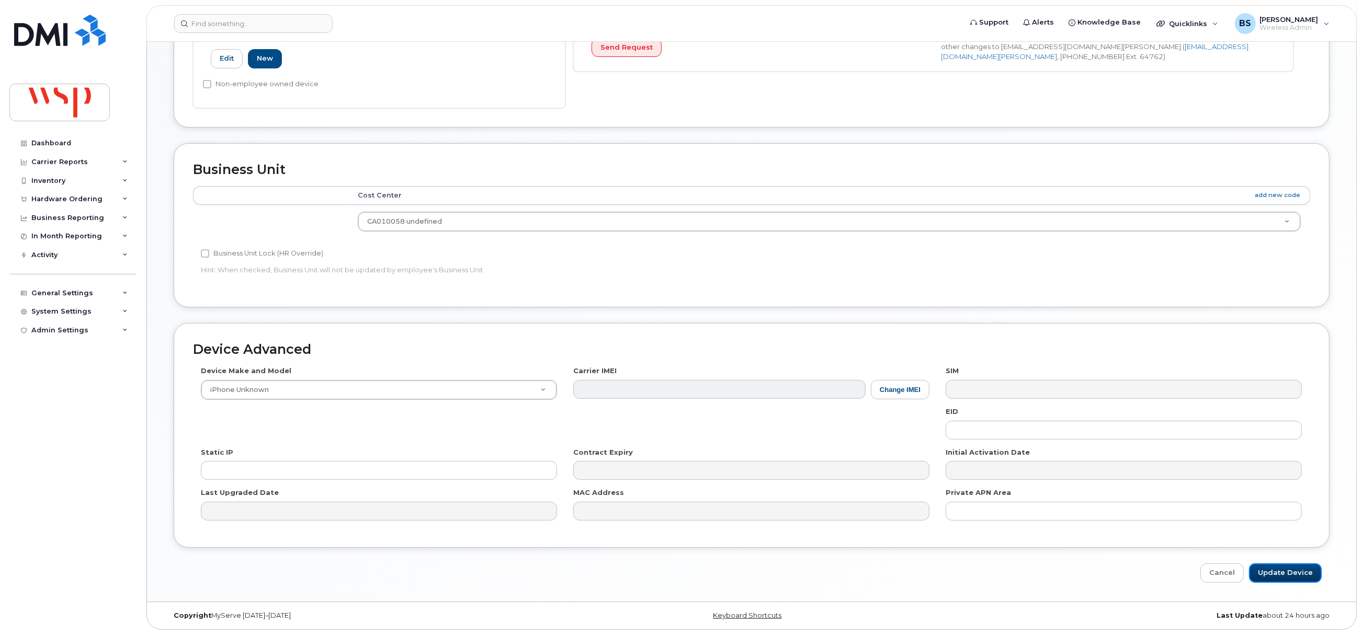
drag, startPoint x: 1279, startPoint y: 574, endPoint x: 1267, endPoint y: 541, distance: 35.7
click at [1277, 574] on input "Update Device" at bounding box center [1285, 573] width 73 height 19
type input "Saving..."
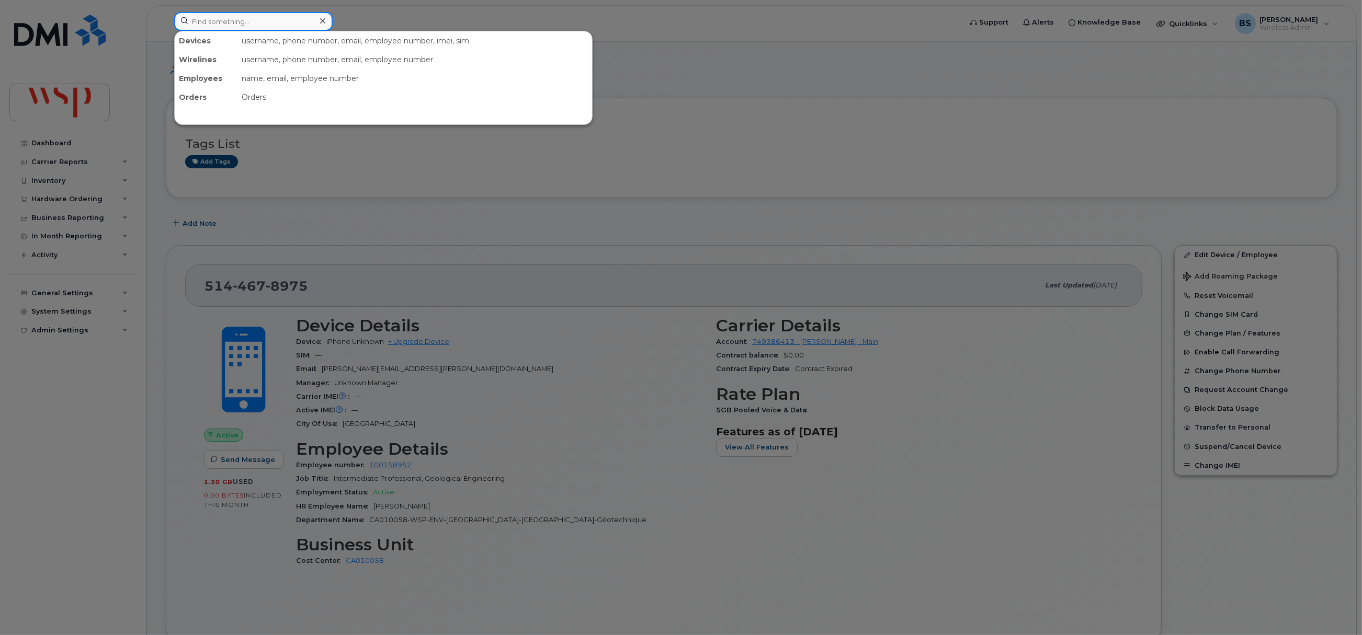
drag, startPoint x: 253, startPoint y: 23, endPoint x: 248, endPoint y: 20, distance: 5.4
click at [253, 23] on input at bounding box center [253, 21] width 158 height 19
paste input "263-266-1591"
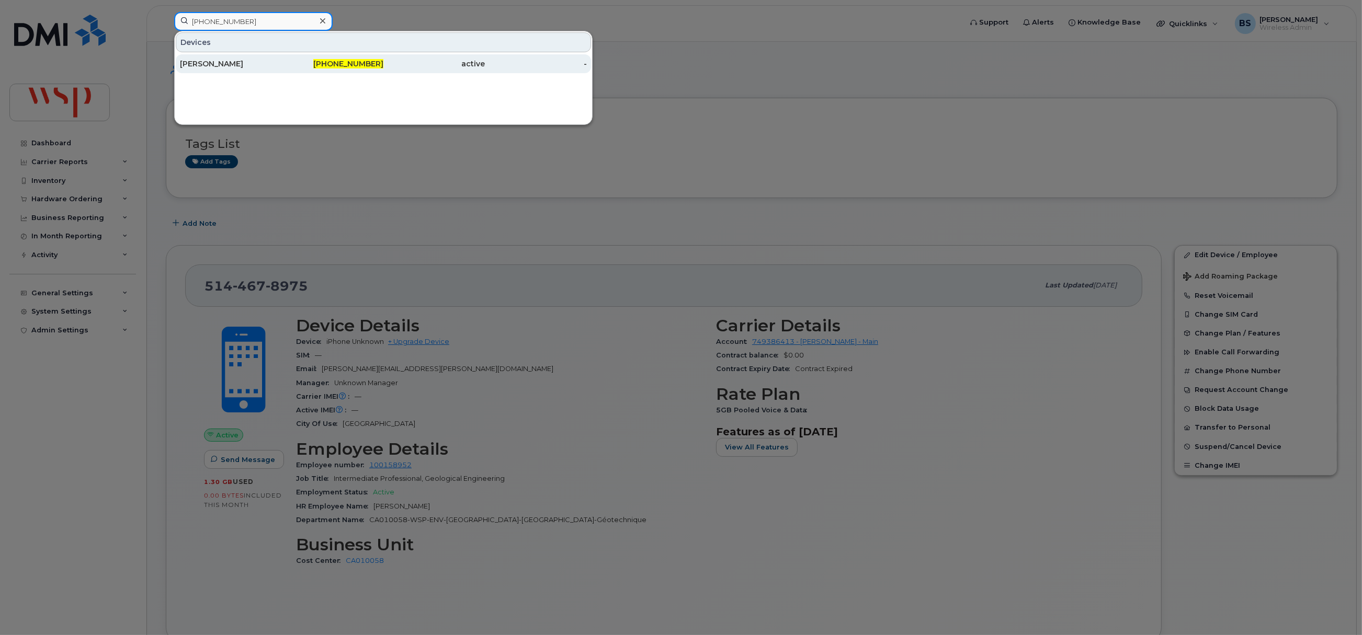
type input "263-266-1591"
click at [216, 63] on div "[PERSON_NAME]" at bounding box center [231, 64] width 102 height 10
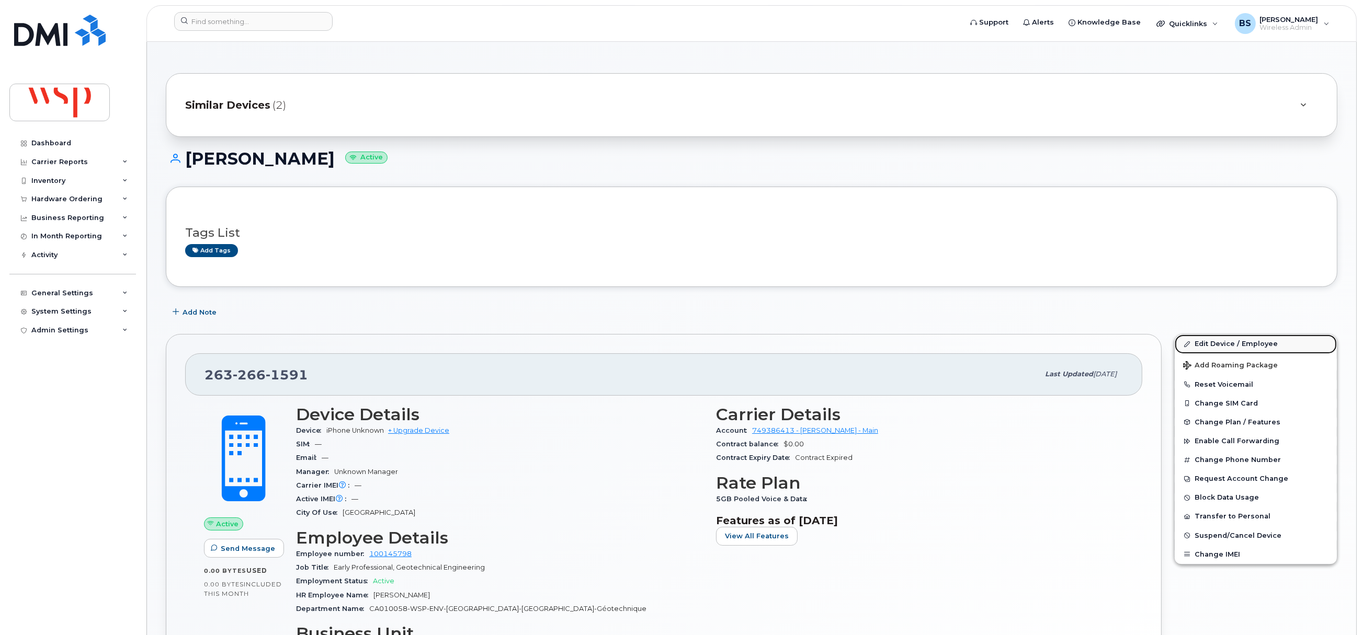
click at [1207, 345] on link "Edit Device / Employee" at bounding box center [1256, 344] width 162 height 19
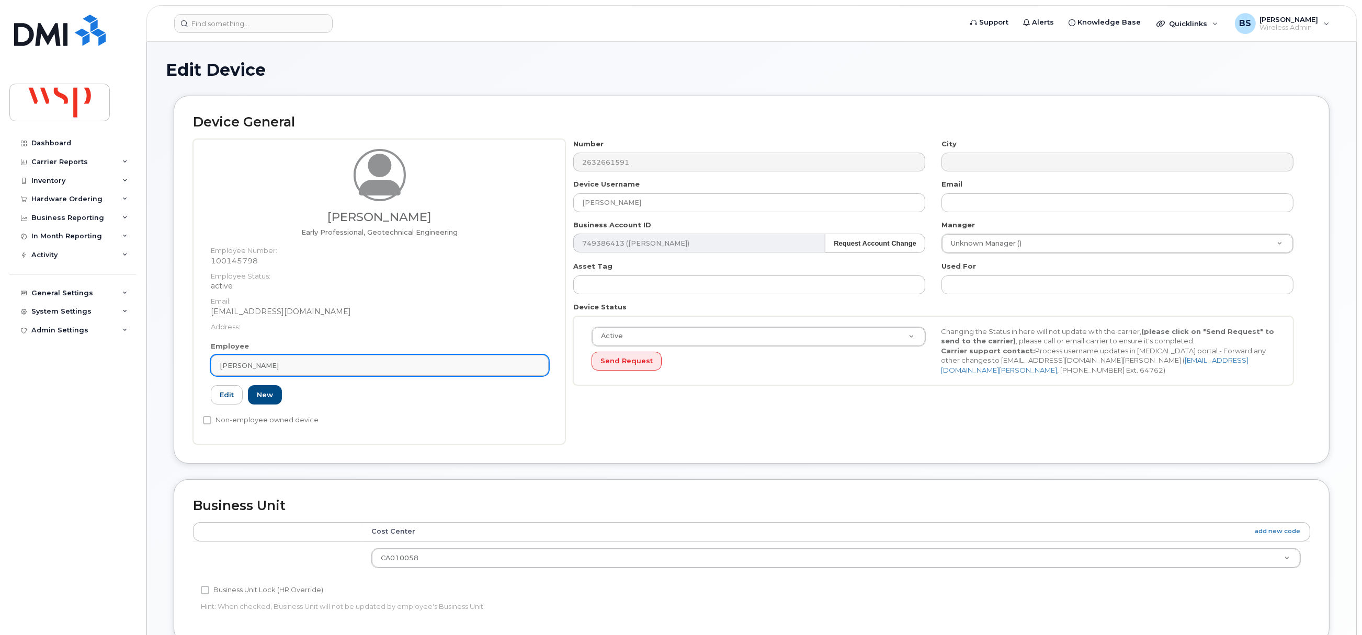
click at [316, 365] on div "Stenaphine Björklund" at bounding box center [380, 366] width 320 height 10
paste input "Stenaphine Björklund"
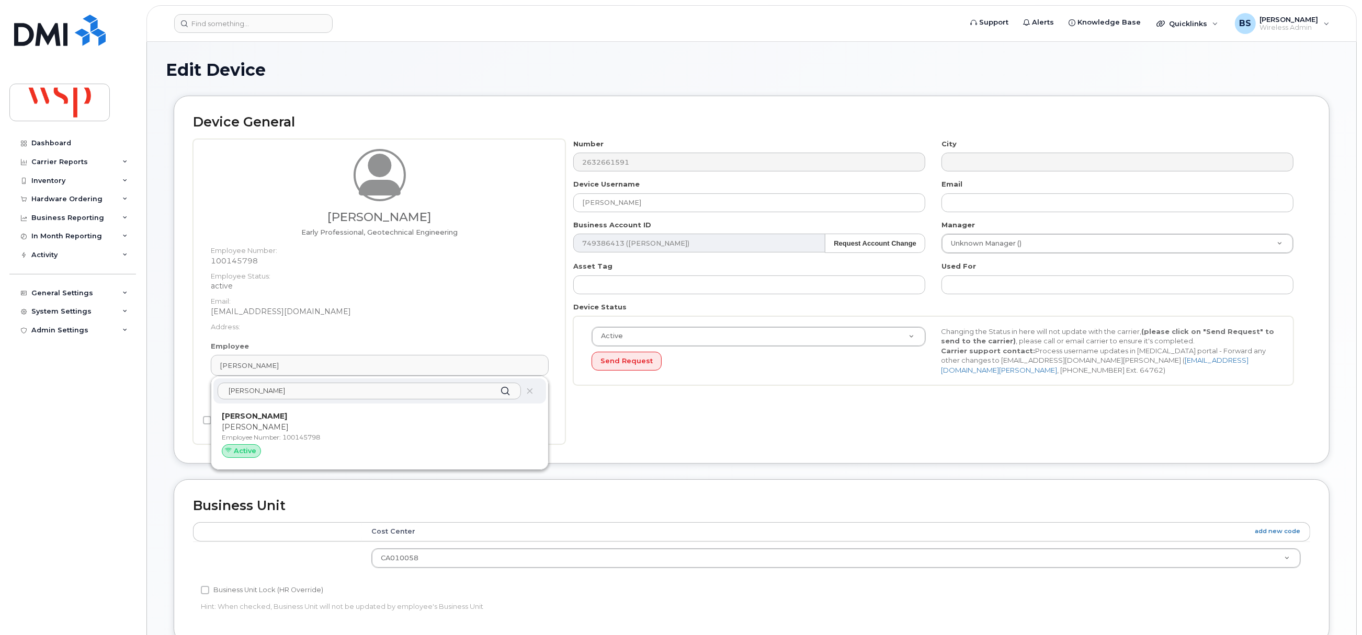
type input "Stenaphine Björklund"
click at [256, 420] on strong "Stenaphine Björklund" at bounding box center [254, 416] width 65 height 9
type input "stenaphine.bjorklund1@wsp.com"
type input "5769854"
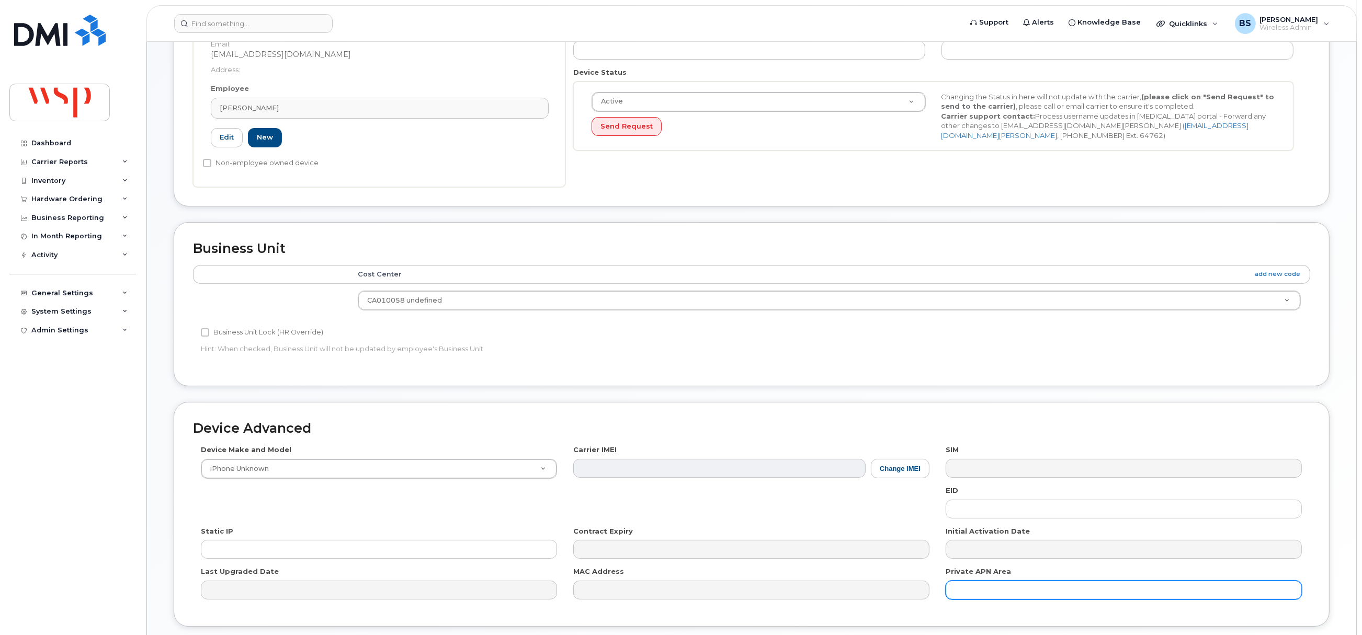
scroll to position [316, 0]
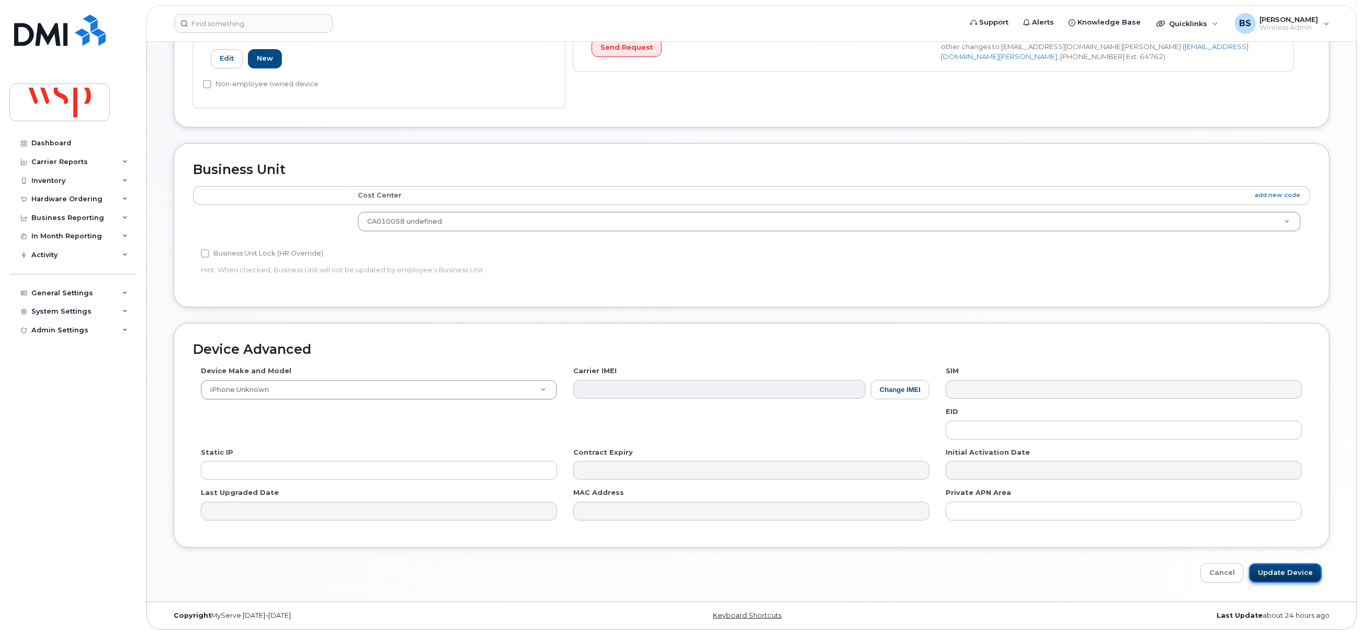
click at [1278, 572] on input "Update Device" at bounding box center [1285, 573] width 73 height 19
type input "Saving..."
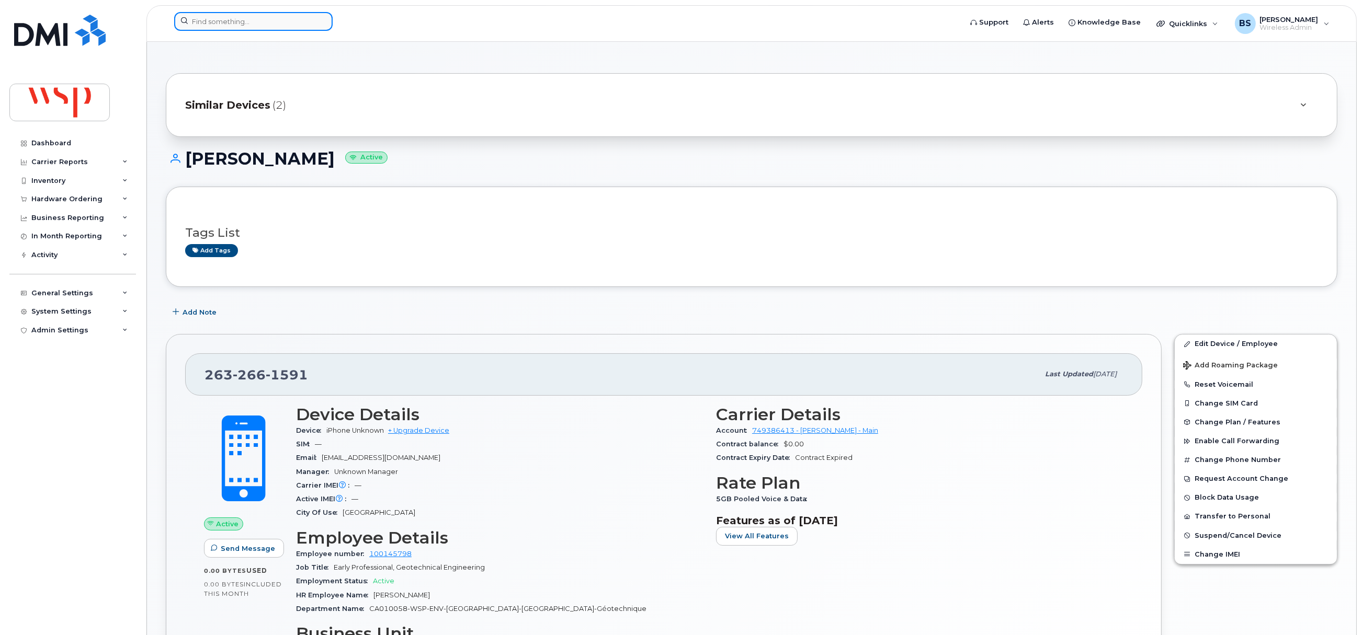
click at [260, 27] on input at bounding box center [253, 21] width 158 height 19
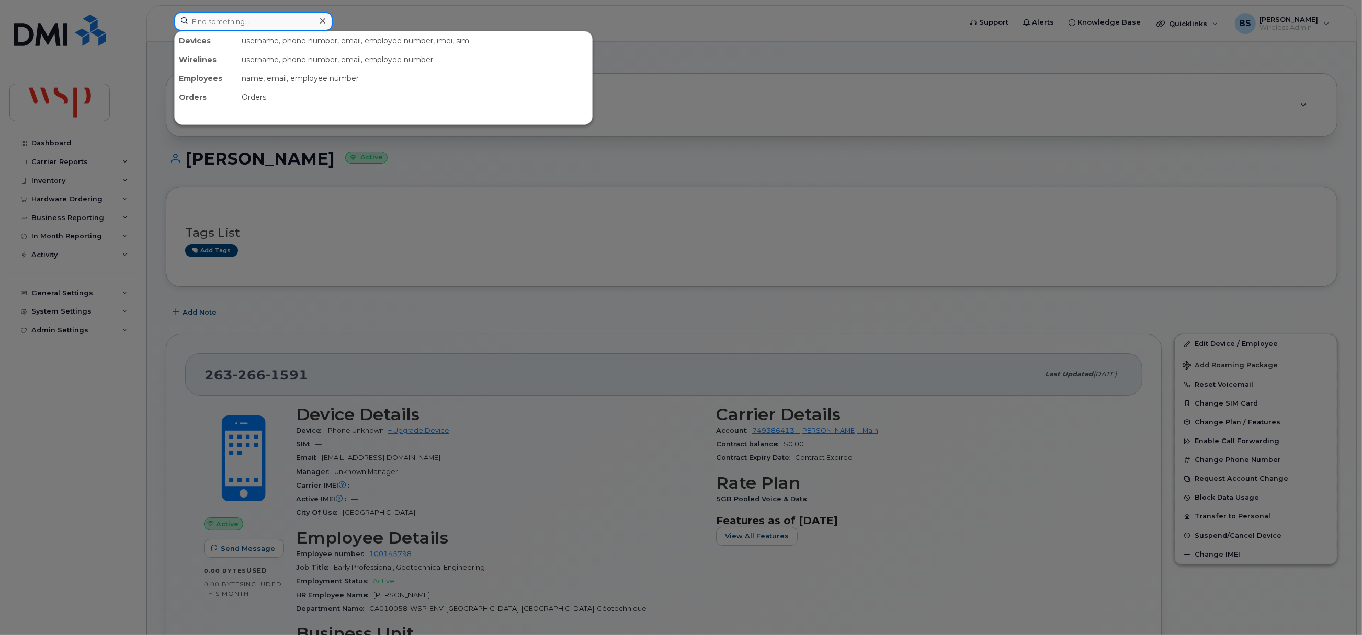
paste input "[PHONE_NUMBER]"
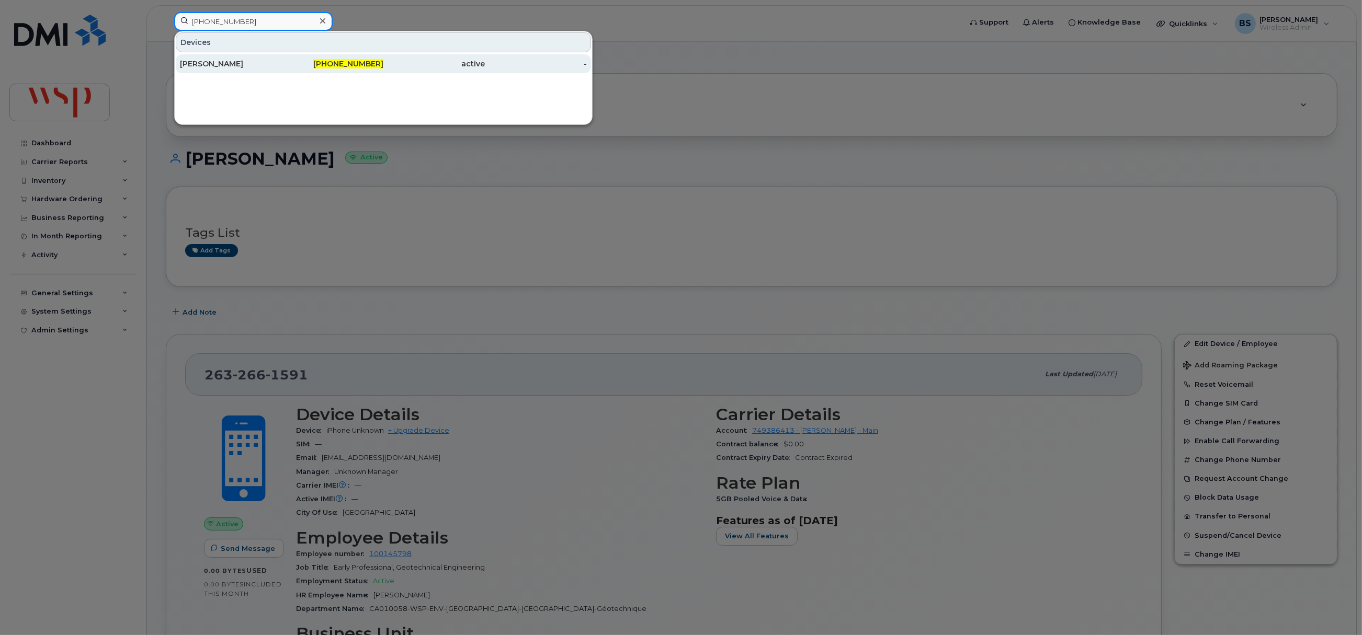
type input "365-366-3183"
click at [204, 63] on div "Tiffany Chen" at bounding box center [231, 64] width 102 height 10
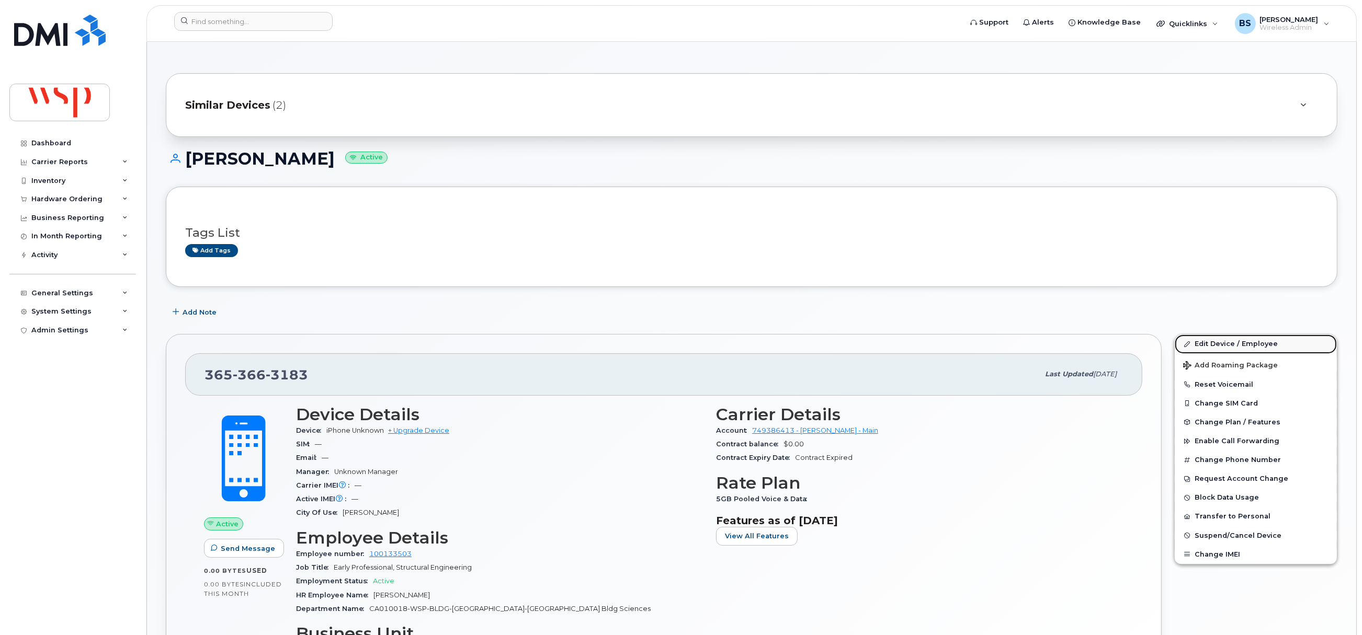
click at [1203, 343] on link "Edit Device / Employee" at bounding box center [1256, 344] width 162 height 19
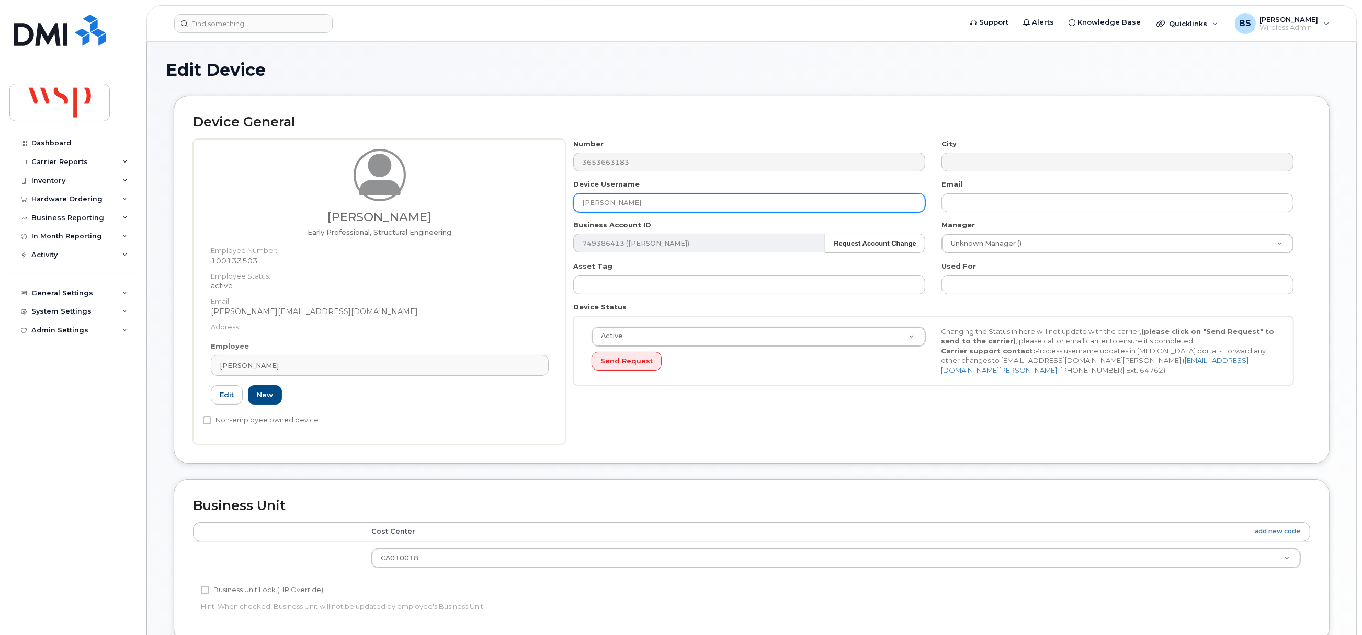
drag, startPoint x: 511, startPoint y: 207, endPoint x: 495, endPoint y: 202, distance: 17.2
click at [508, 207] on div "Tiffany Chen Early Professional, Structural Engineering Employee Number: 100133…" at bounding box center [751, 291] width 1117 height 305
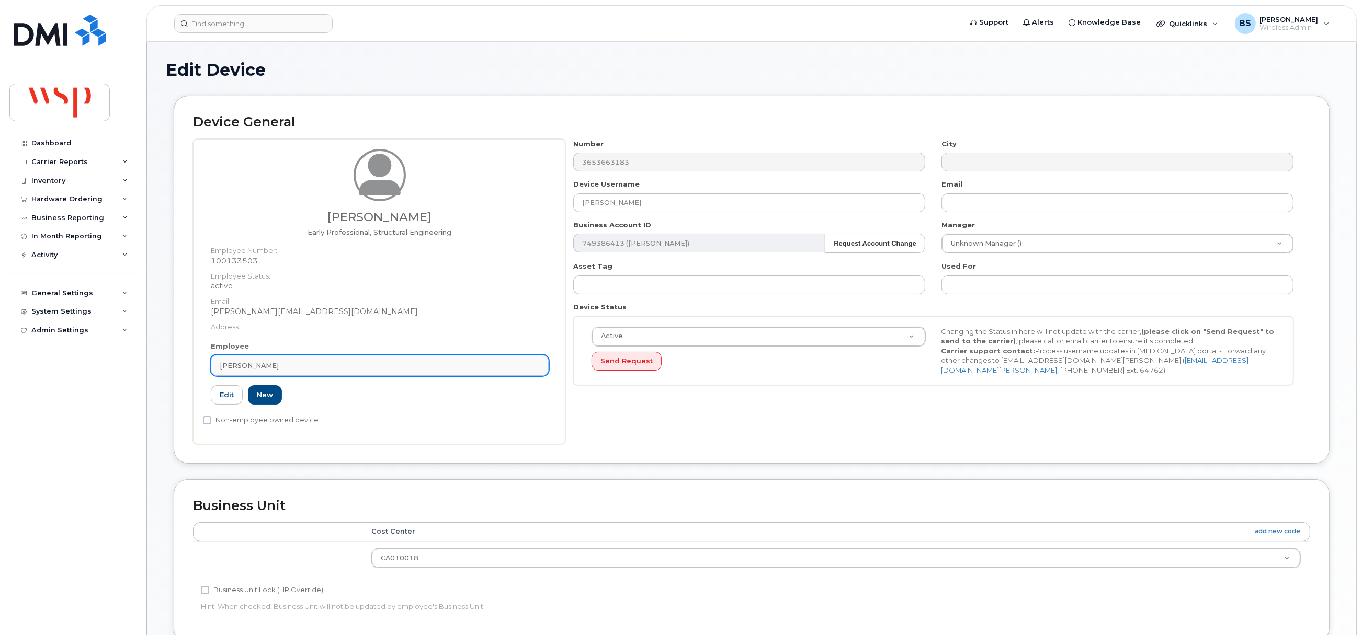
click at [268, 362] on div "Tiffany Chen" at bounding box center [380, 366] width 320 height 10
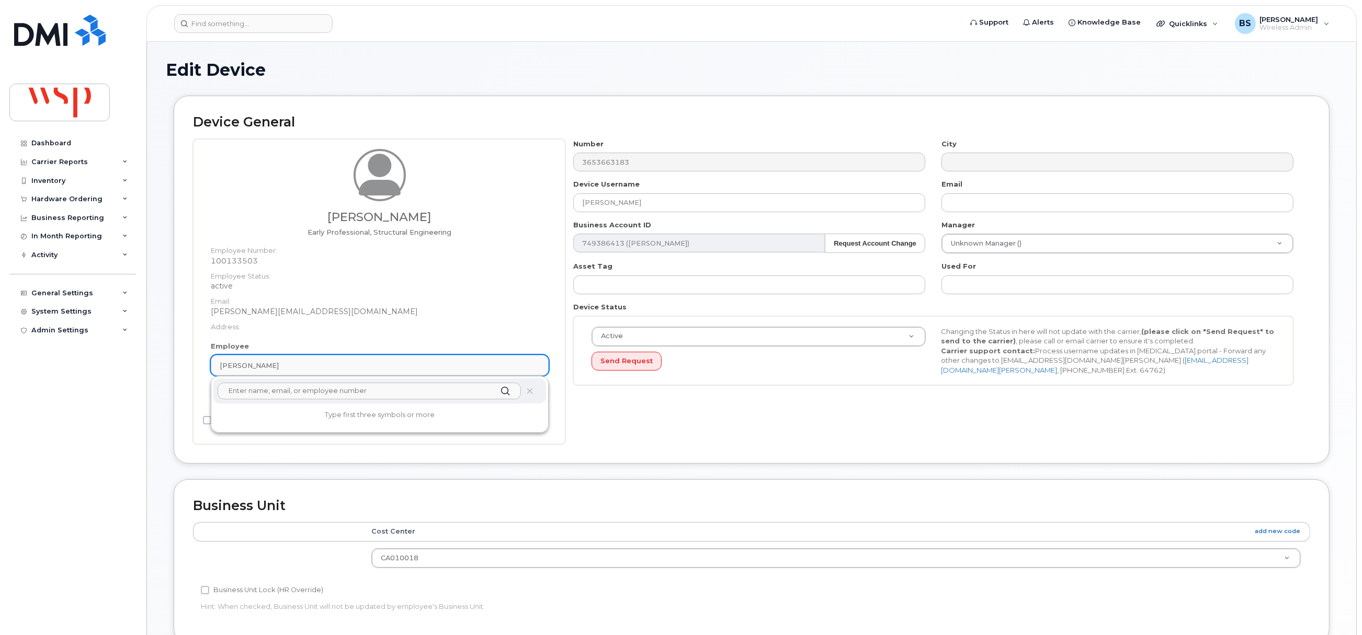
paste input "Tiffany Chen"
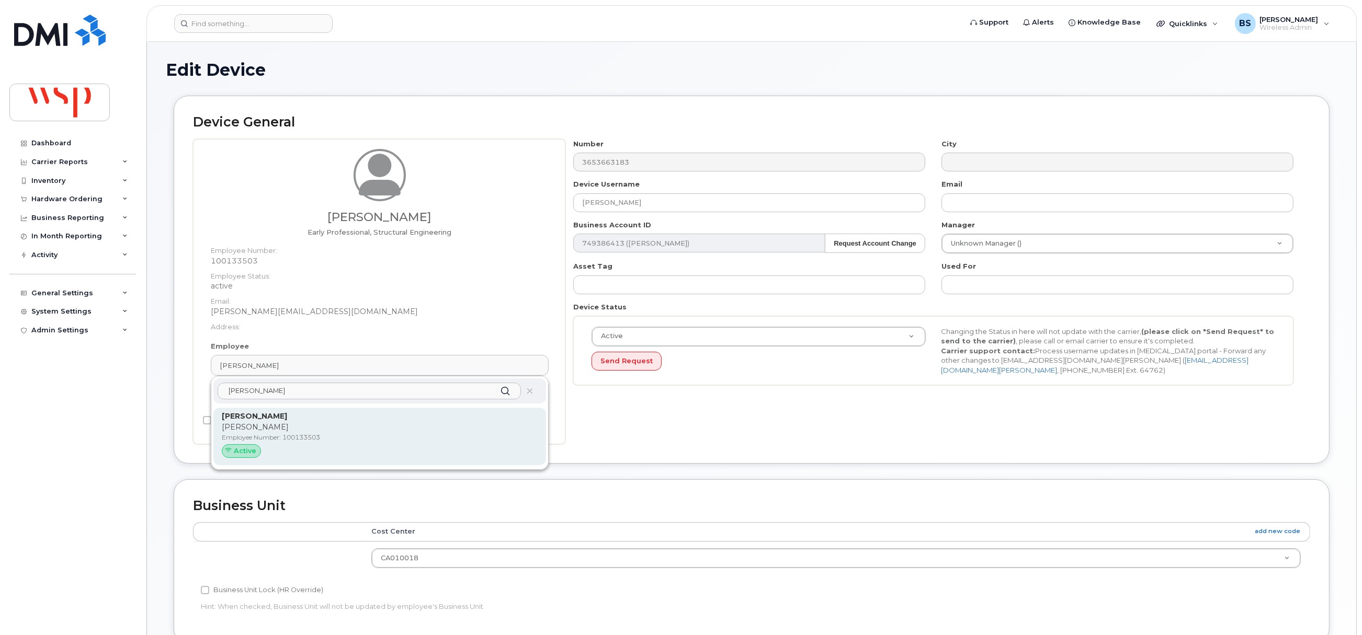
type input "Tiffany Chen"
click at [246, 420] on strong "Tiffany Chen" at bounding box center [254, 416] width 65 height 9
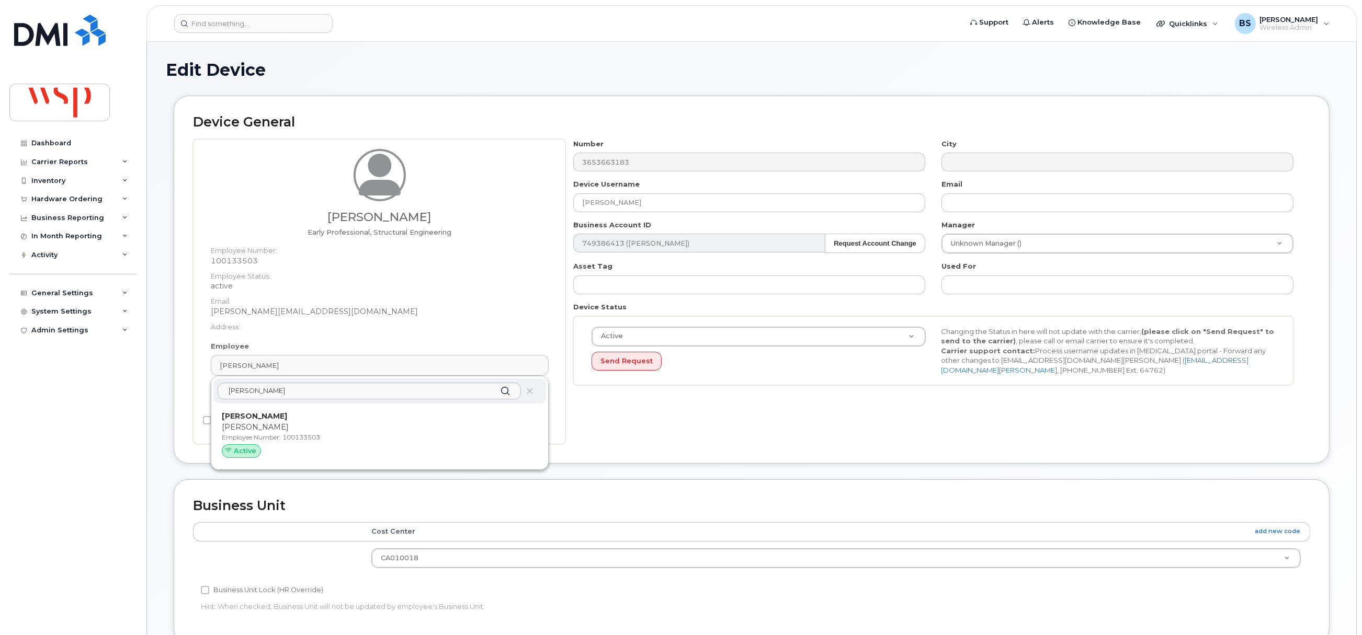
type input "tiffany.chen1@wsp.com"
type input "5769864"
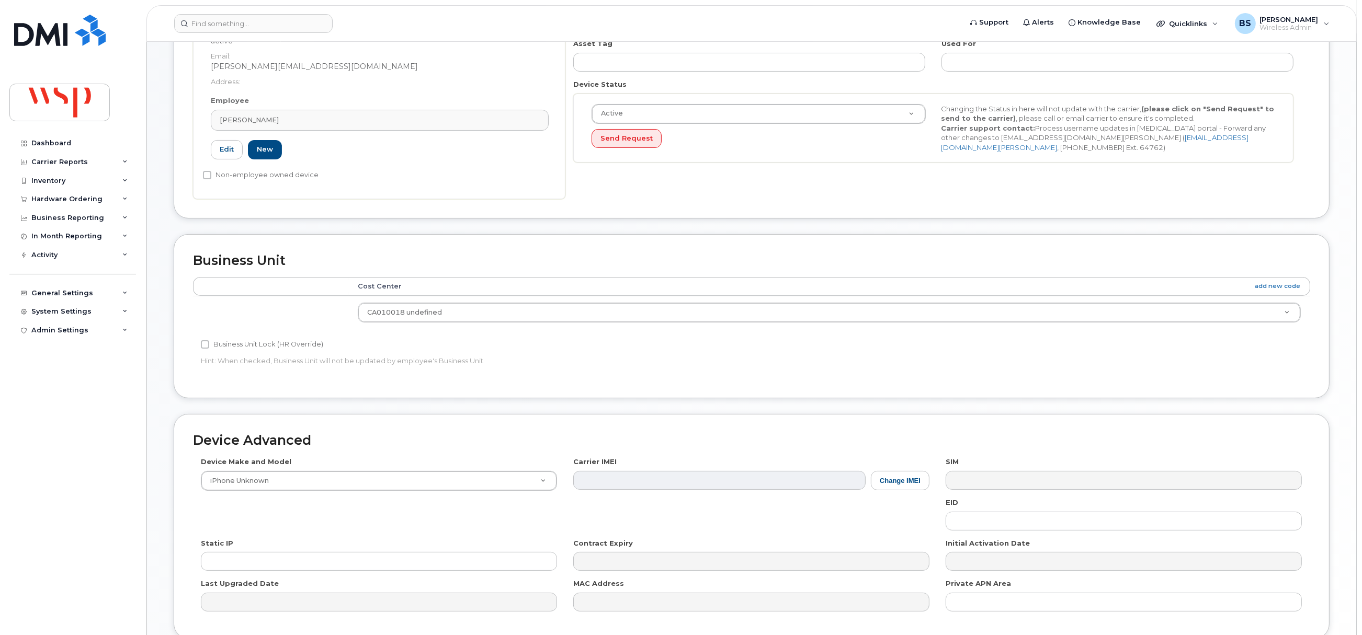
scroll to position [316, 0]
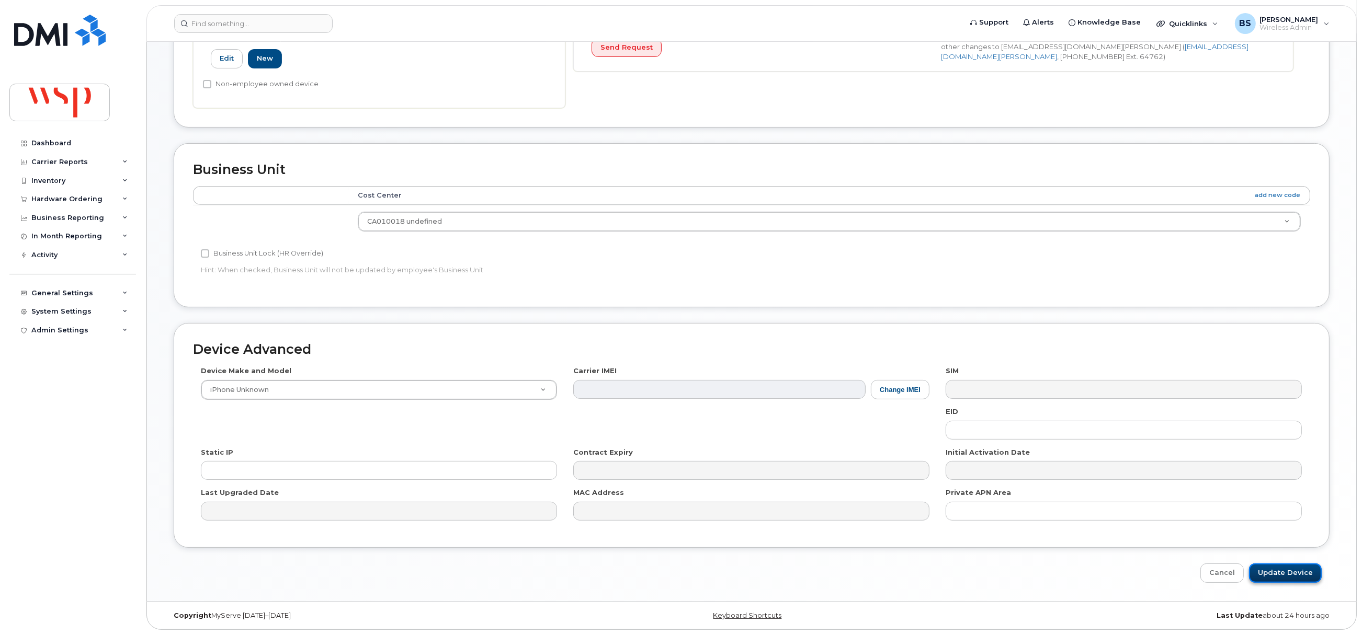
click at [1281, 571] on input "Update Device" at bounding box center [1285, 573] width 73 height 19
type input "Saving..."
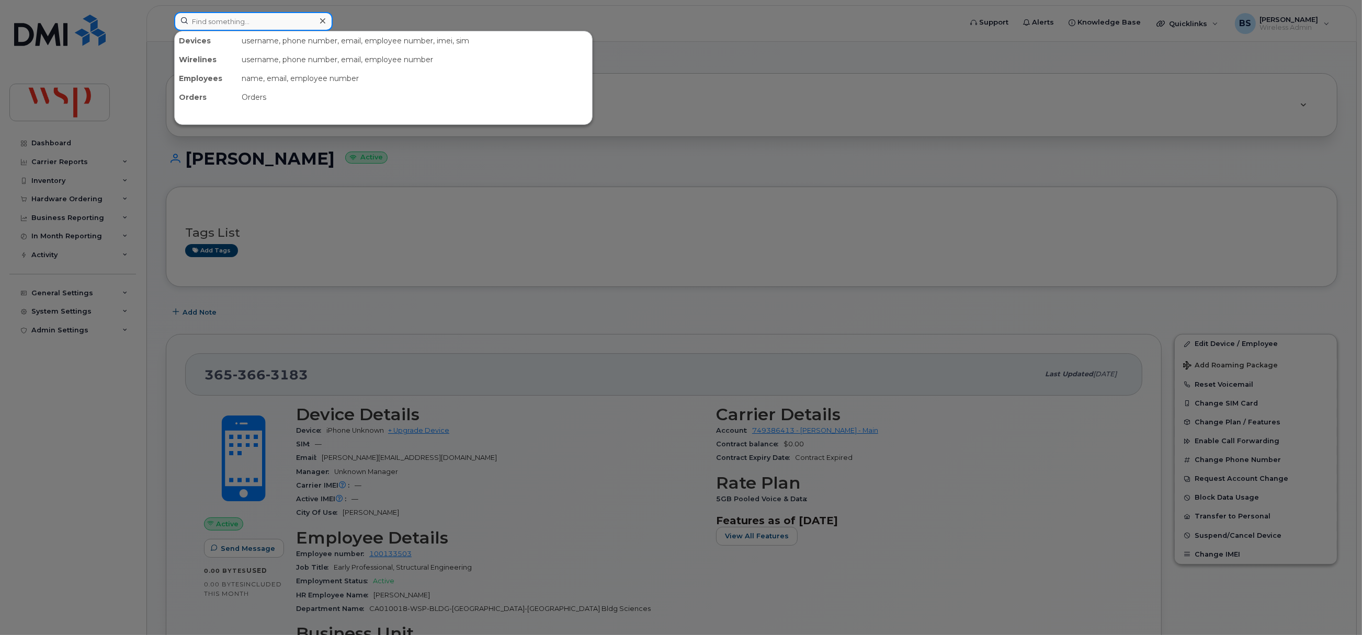
drag, startPoint x: 291, startPoint y: 23, endPoint x: 302, endPoint y: 39, distance: 19.6
click at [291, 23] on input at bounding box center [253, 21] width 158 height 19
paste input "[PHONE_NUMBER]"
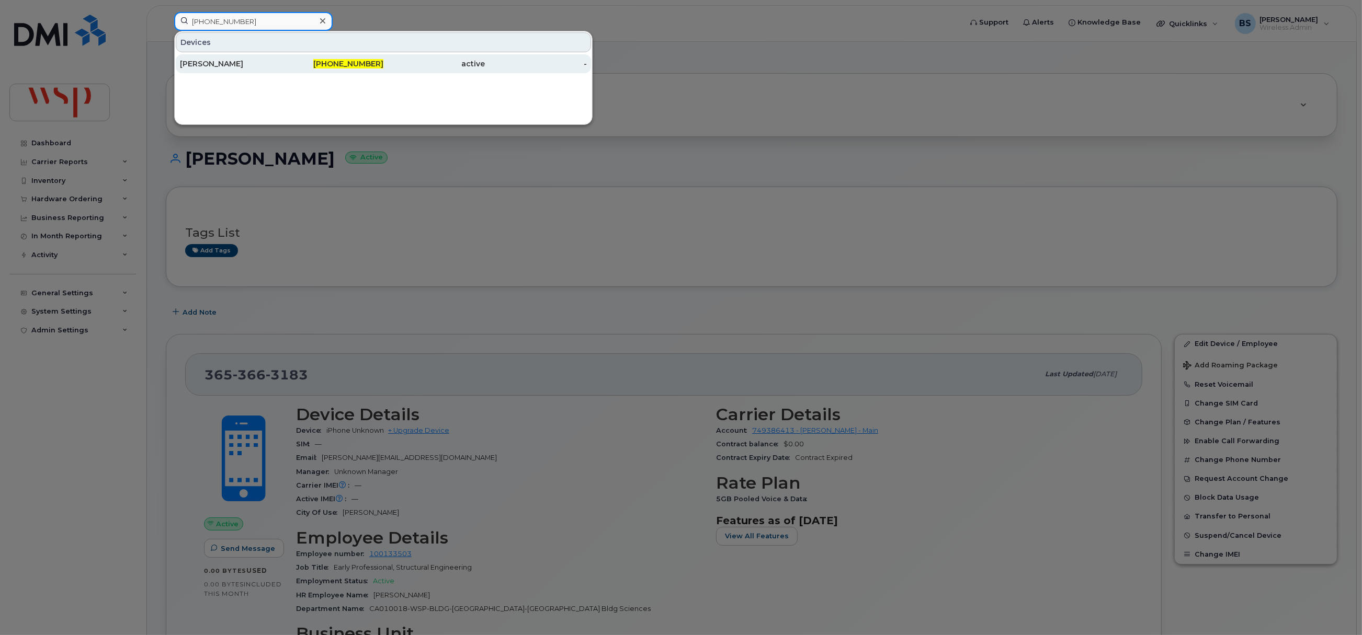
type input "[PHONE_NUMBER]"
click at [199, 60] on div "[PERSON_NAME]" at bounding box center [231, 64] width 102 height 10
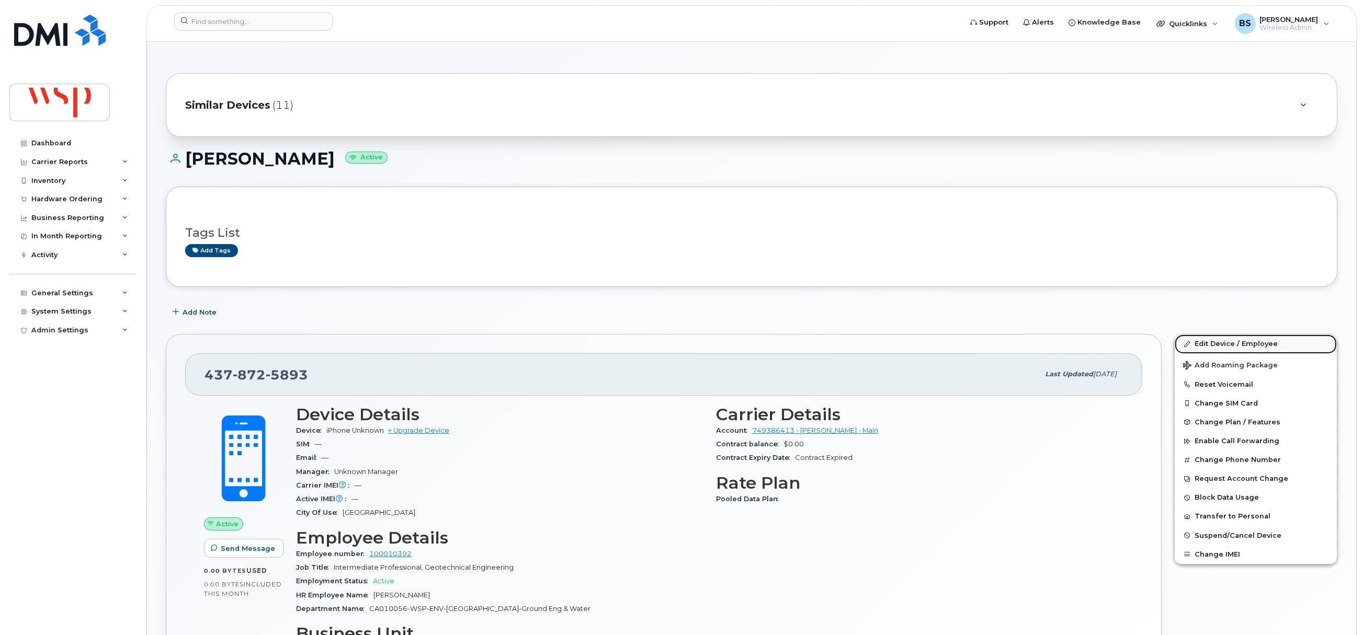
click at [1208, 345] on link "Edit Device / Employee" at bounding box center [1256, 344] width 162 height 19
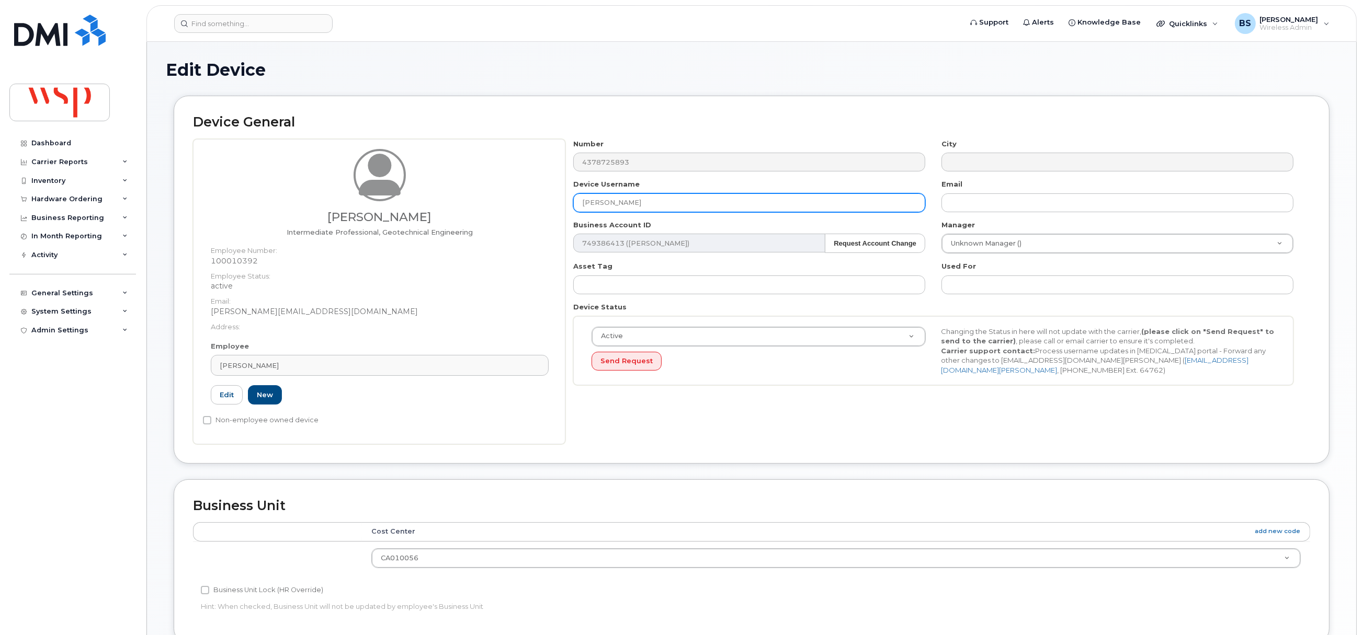
drag, startPoint x: 623, startPoint y: 206, endPoint x: 452, endPoint y: 202, distance: 171.0
click at [452, 198] on div "[PERSON_NAME] Intermediate Professional, Geotechnical Engineering Employee Numb…" at bounding box center [751, 291] width 1117 height 305
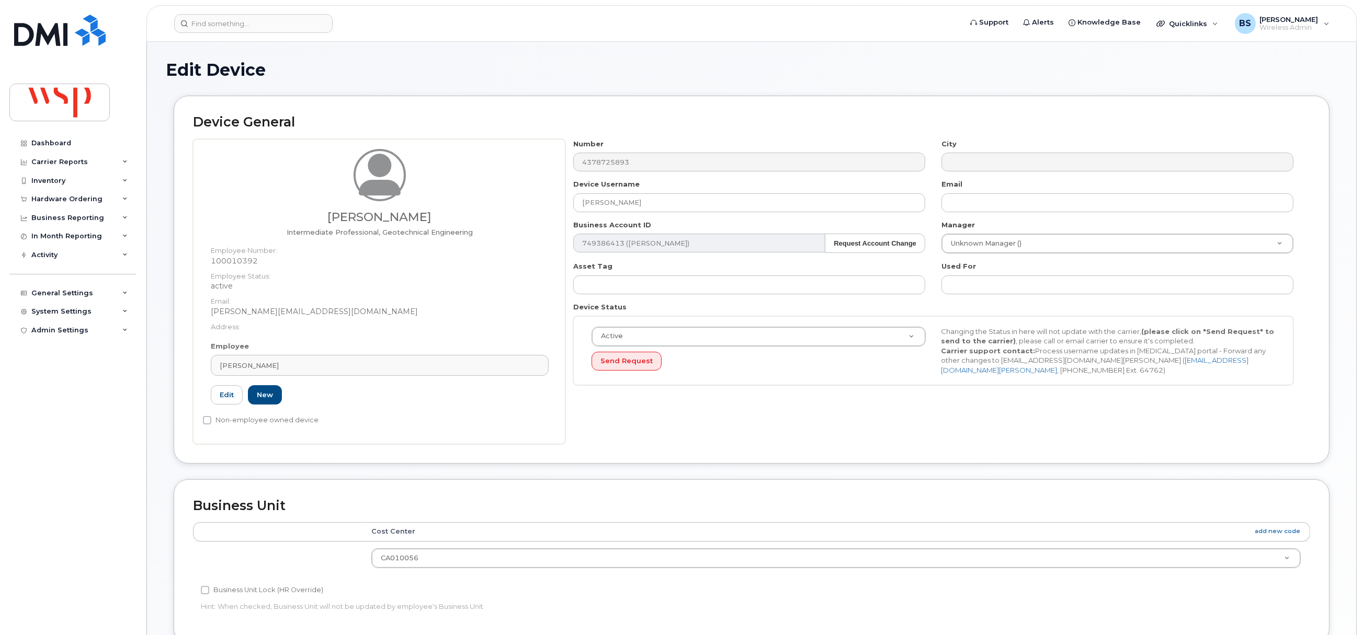
click at [191, 372] on div "Device General [PERSON_NAME] Intermediate Professional, Geotechnical Engineerin…" at bounding box center [752, 280] width 1156 height 368
drag, startPoint x: 326, startPoint y: 374, endPoint x: 218, endPoint y: 372, distance: 107.7
click at [218, 373] on link "[PERSON_NAME]" at bounding box center [380, 365] width 338 height 21
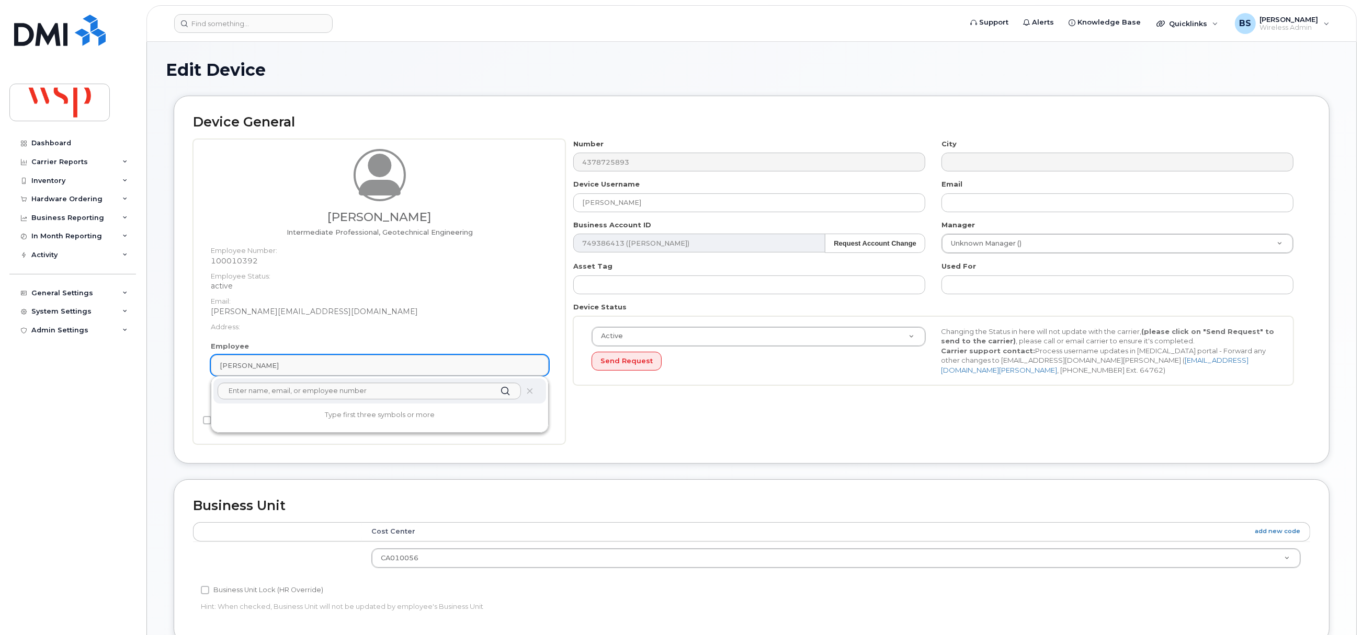
click at [302, 370] on link "[PERSON_NAME]" at bounding box center [380, 365] width 338 height 21
paste input "[PERSON_NAME]"
click at [251, 391] on input "[PERSON_NAME]" at bounding box center [369, 391] width 303 height 17
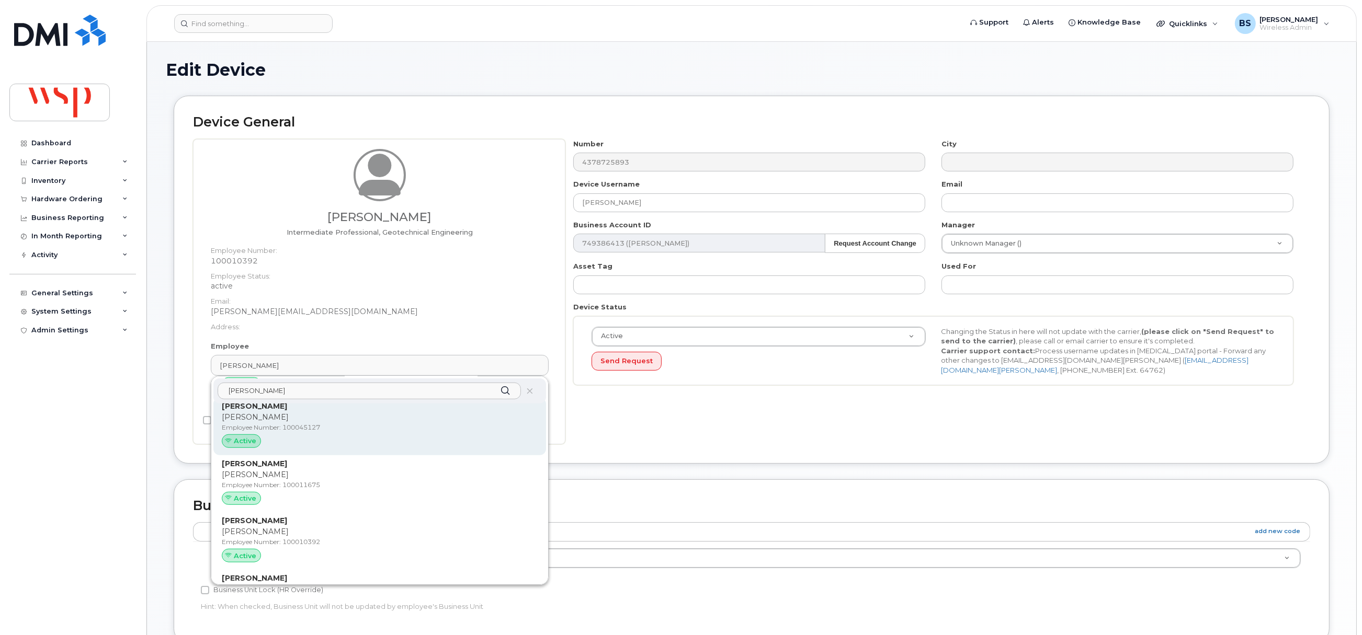
scroll to position [1411, 0]
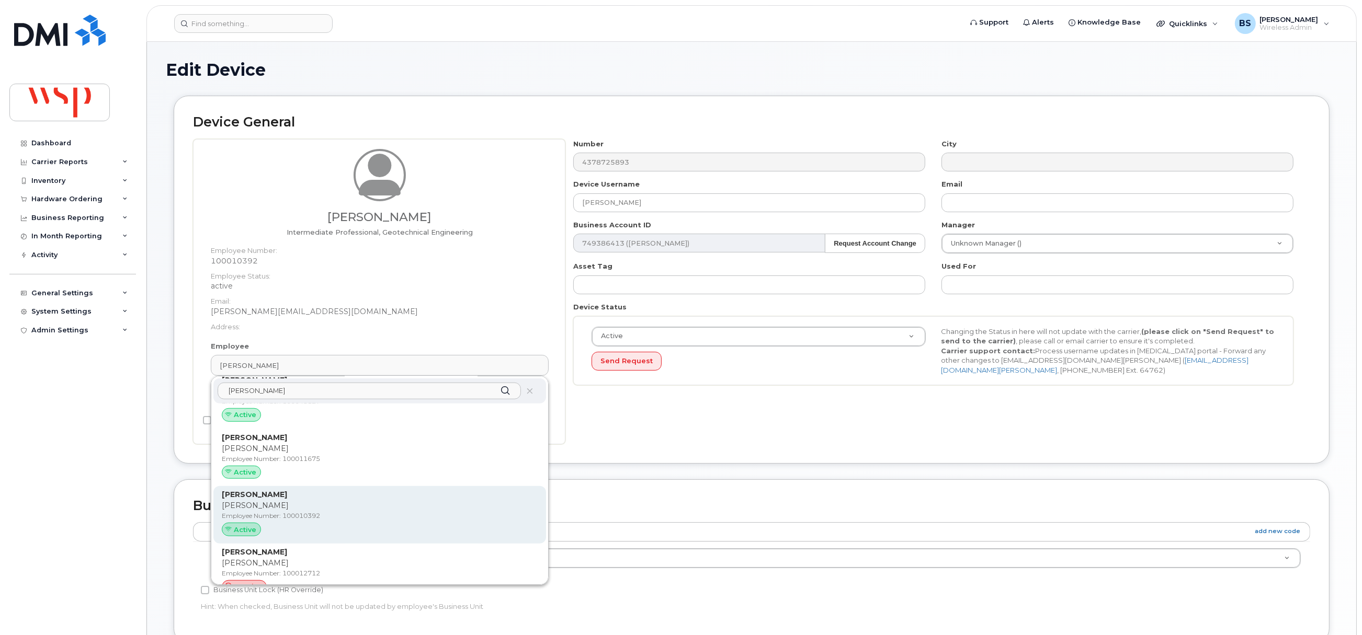
type input "[PERSON_NAME]"
click at [315, 501] on p "[PERSON_NAME]" at bounding box center [380, 505] width 316 height 11
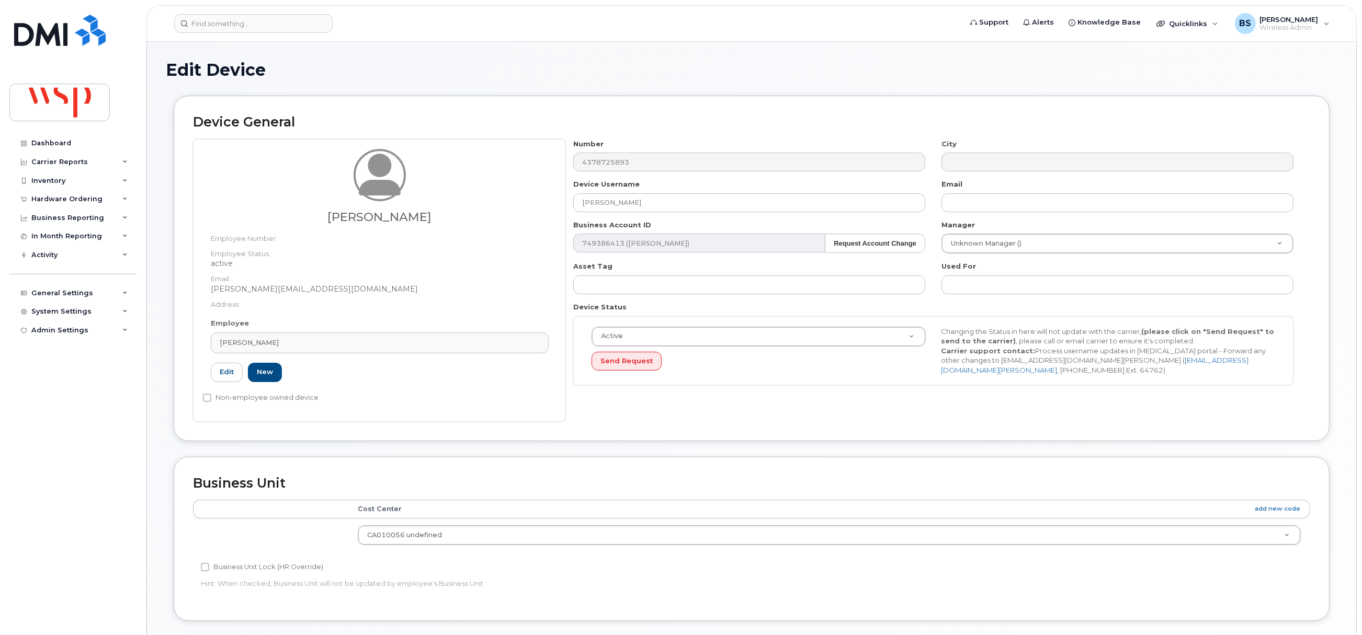
type input "[PERSON_NAME]"
type input "[PERSON_NAME][EMAIL_ADDRESS][DOMAIN_NAME]"
type input "5769867"
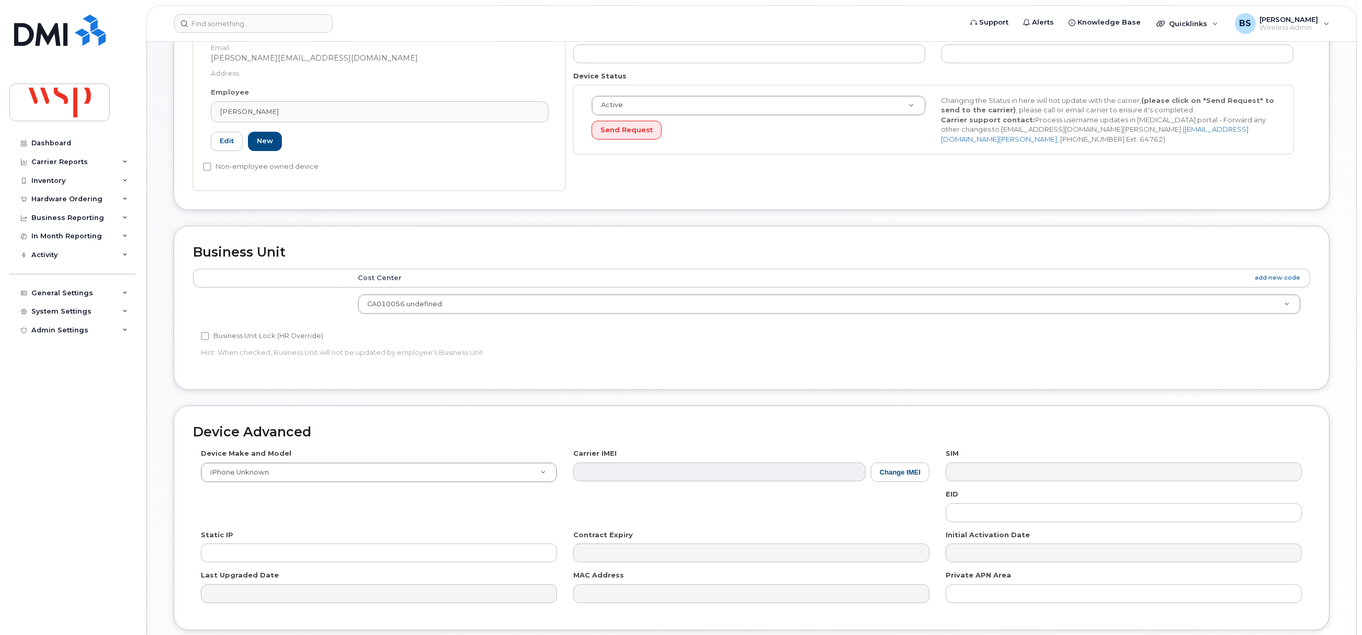
scroll to position [314, 0]
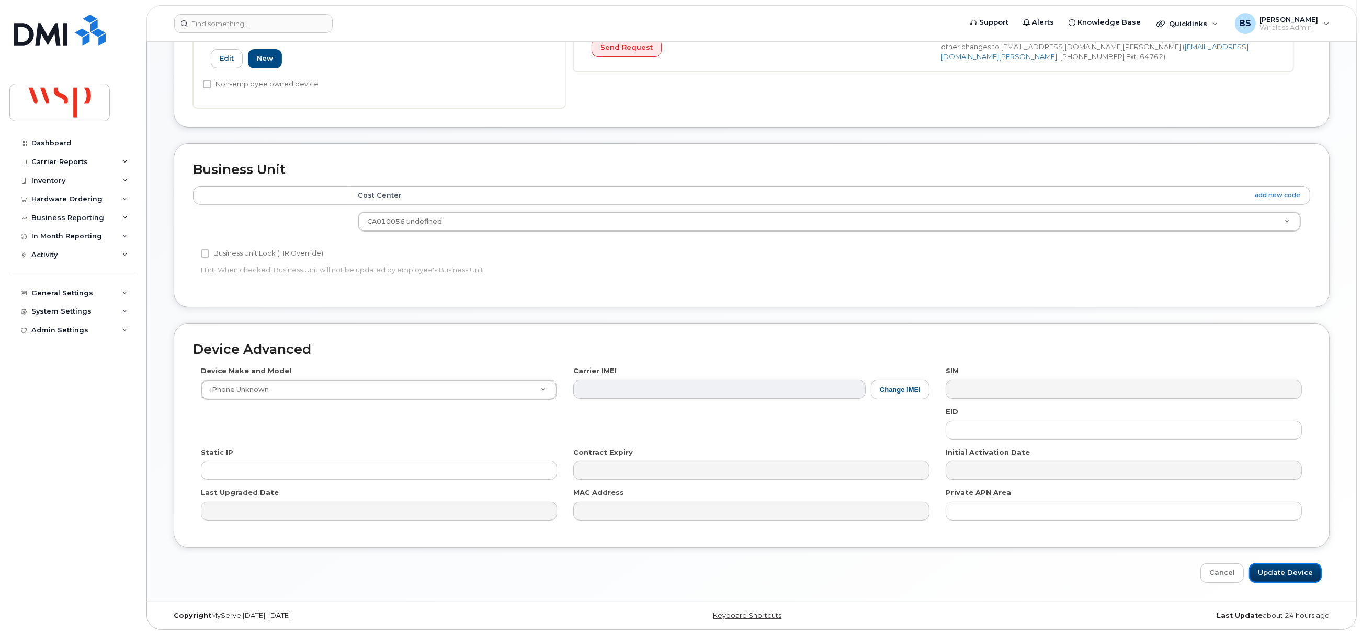
drag, startPoint x: 1275, startPoint y: 575, endPoint x: 1052, endPoint y: 527, distance: 228.9
click at [1275, 575] on input "Update Device" at bounding box center [1285, 573] width 73 height 19
type input "Saving..."
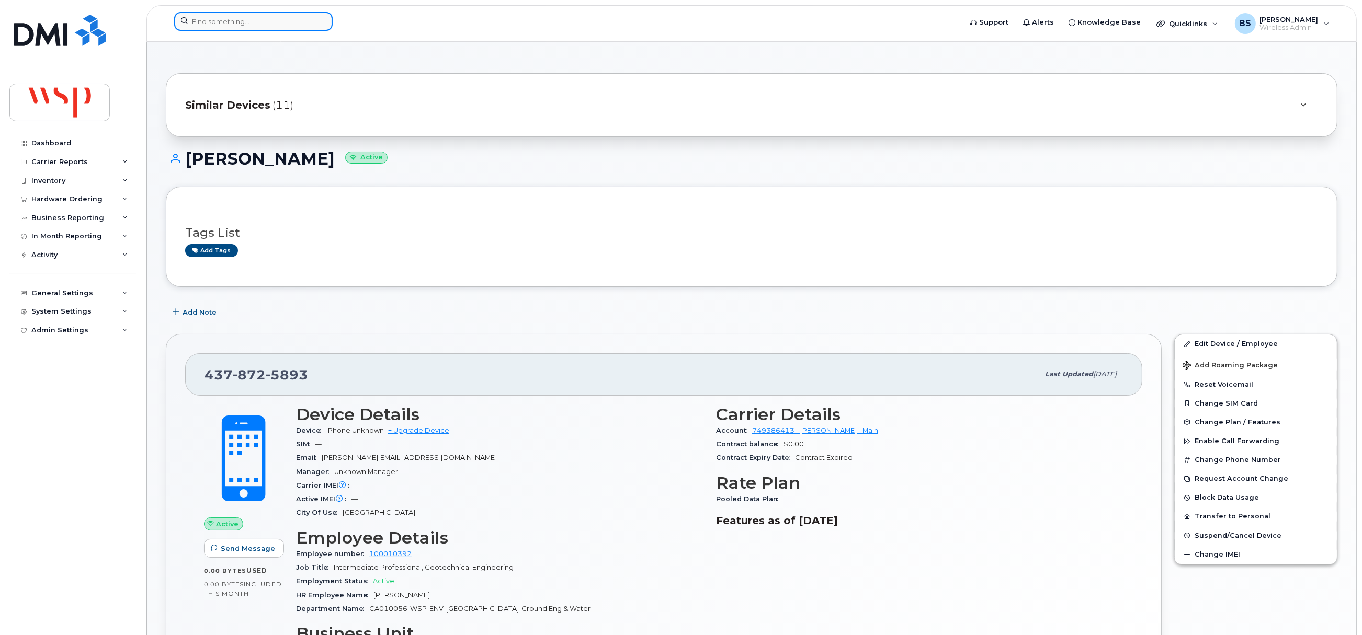
drag, startPoint x: 268, startPoint y: 21, endPoint x: 272, endPoint y: 26, distance: 6.7
click at [269, 20] on input at bounding box center [253, 21] width 158 height 19
paste input "[PHONE_NUMBER]"
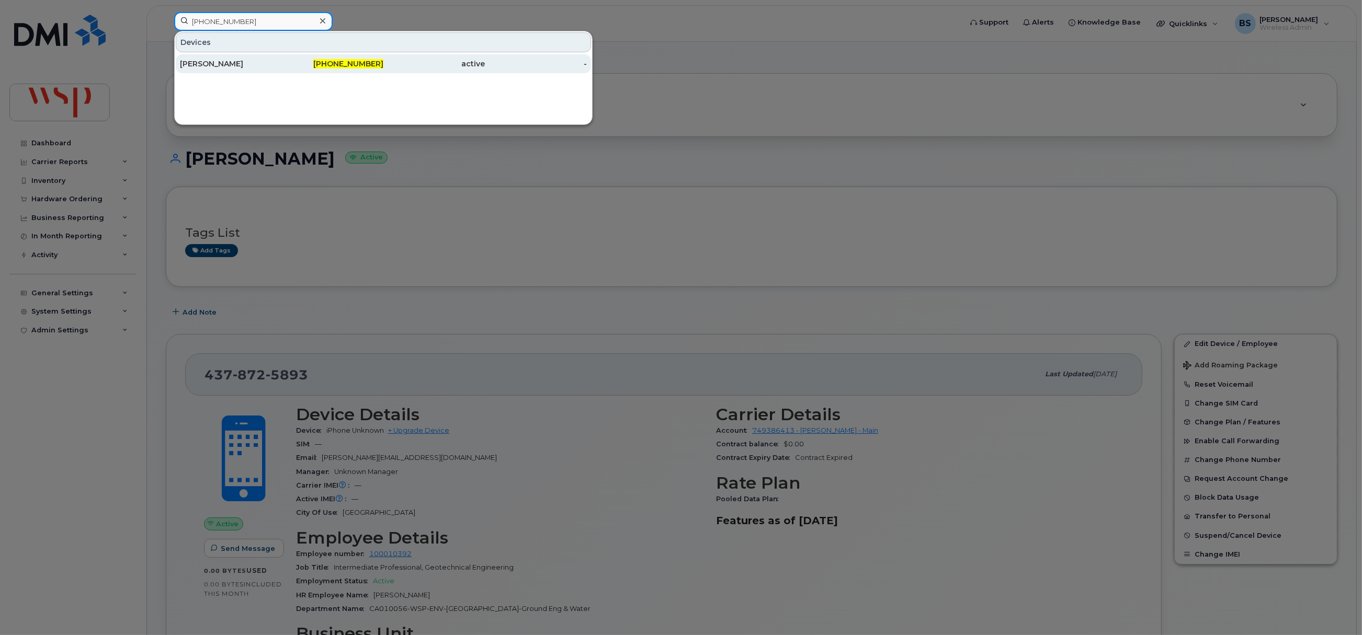
type input "[PHONE_NUMBER]"
click at [215, 63] on div "[PERSON_NAME]" at bounding box center [231, 64] width 102 height 10
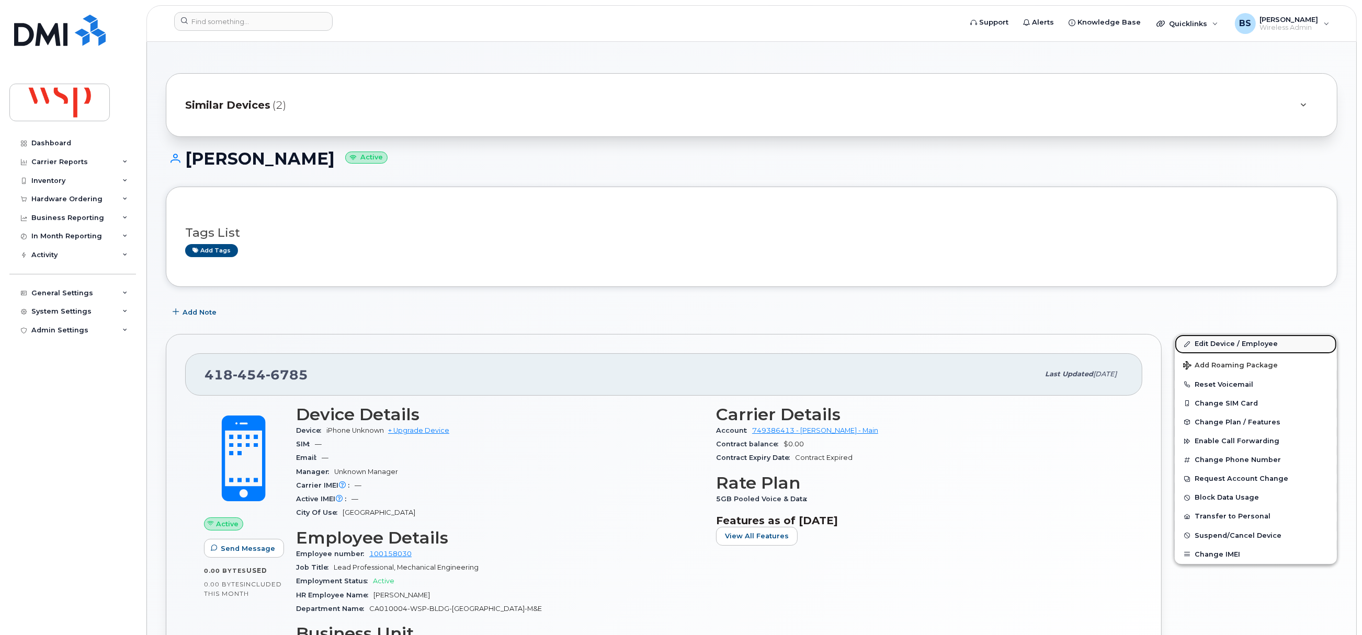
click at [1205, 345] on link "Edit Device / Employee" at bounding box center [1256, 344] width 162 height 19
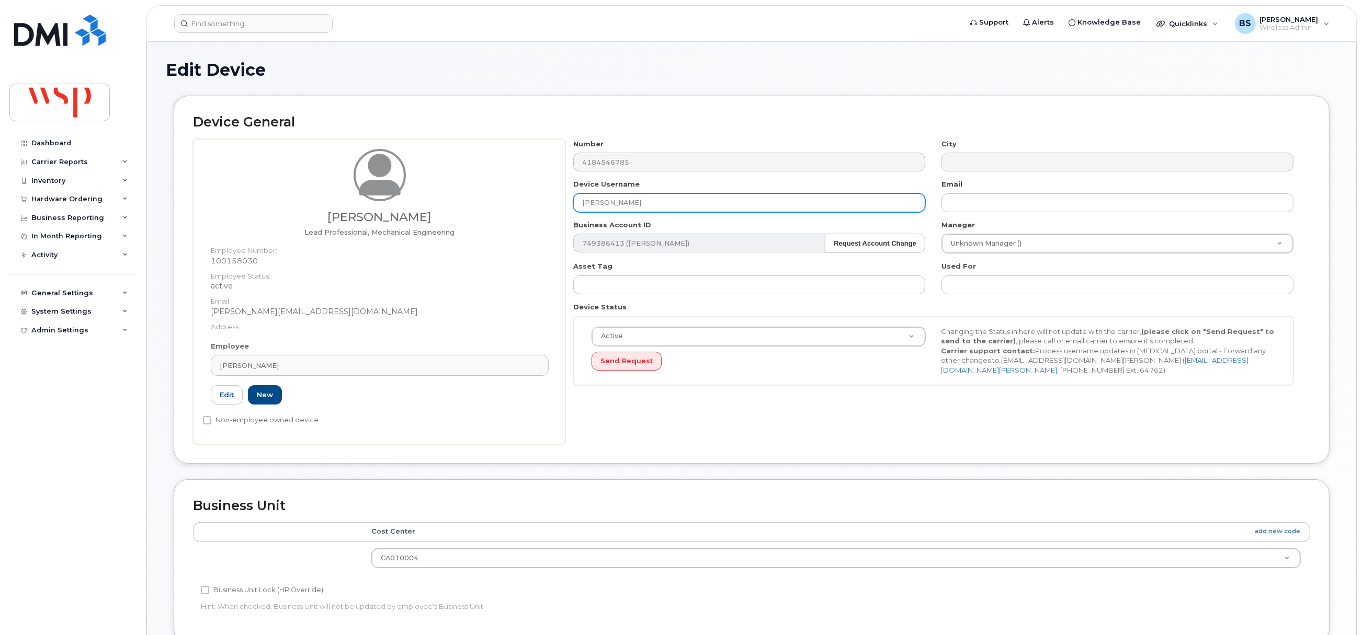
drag, startPoint x: 528, startPoint y: 213, endPoint x: 505, endPoint y: 208, distance: 23.7
click at [523, 213] on div "[PERSON_NAME] Lead Professional, Mechanical Engineering Employee Number: 100158…" at bounding box center [751, 291] width 1117 height 305
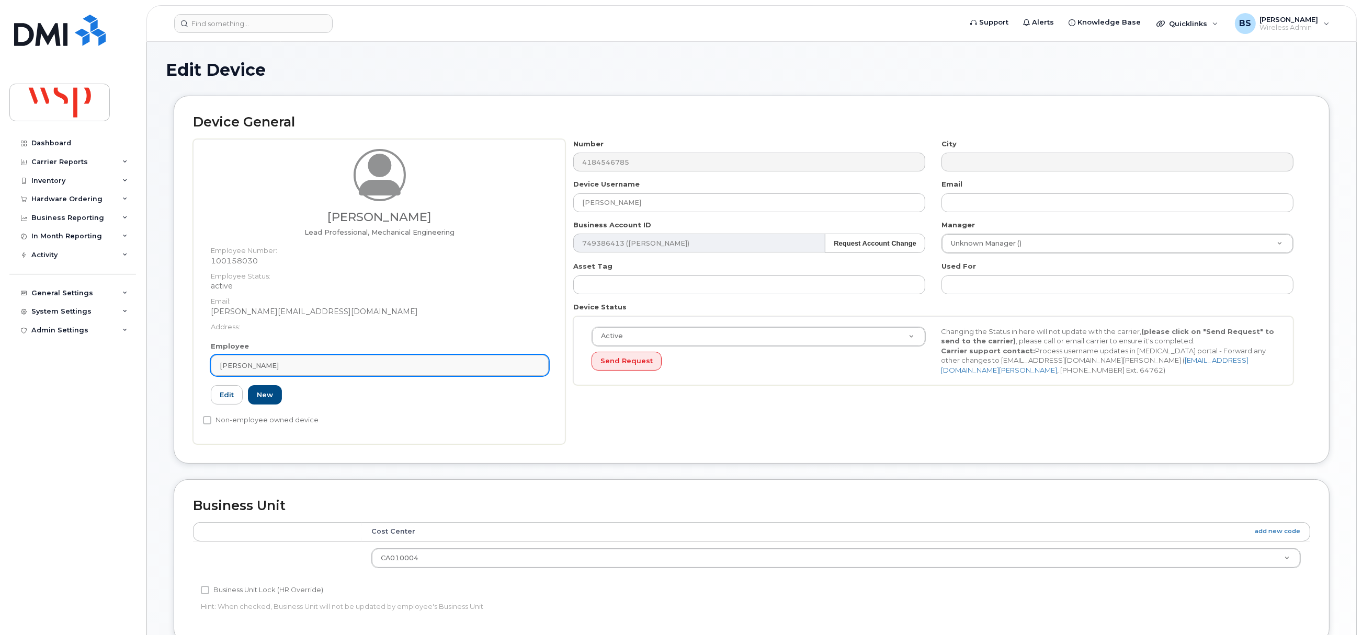
drag, startPoint x: 330, startPoint y: 367, endPoint x: 325, endPoint y: 360, distance: 7.8
click at [330, 367] on div "[PERSON_NAME]" at bounding box center [380, 366] width 320 height 10
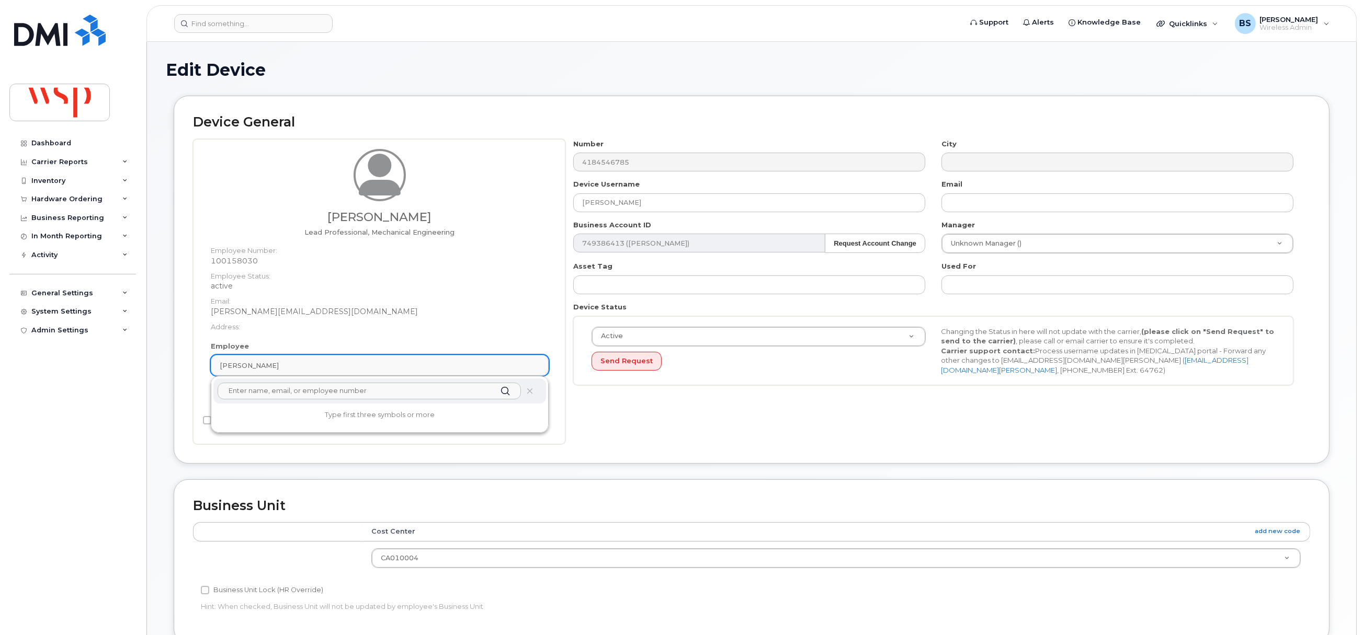
paste input "[PERSON_NAME]"
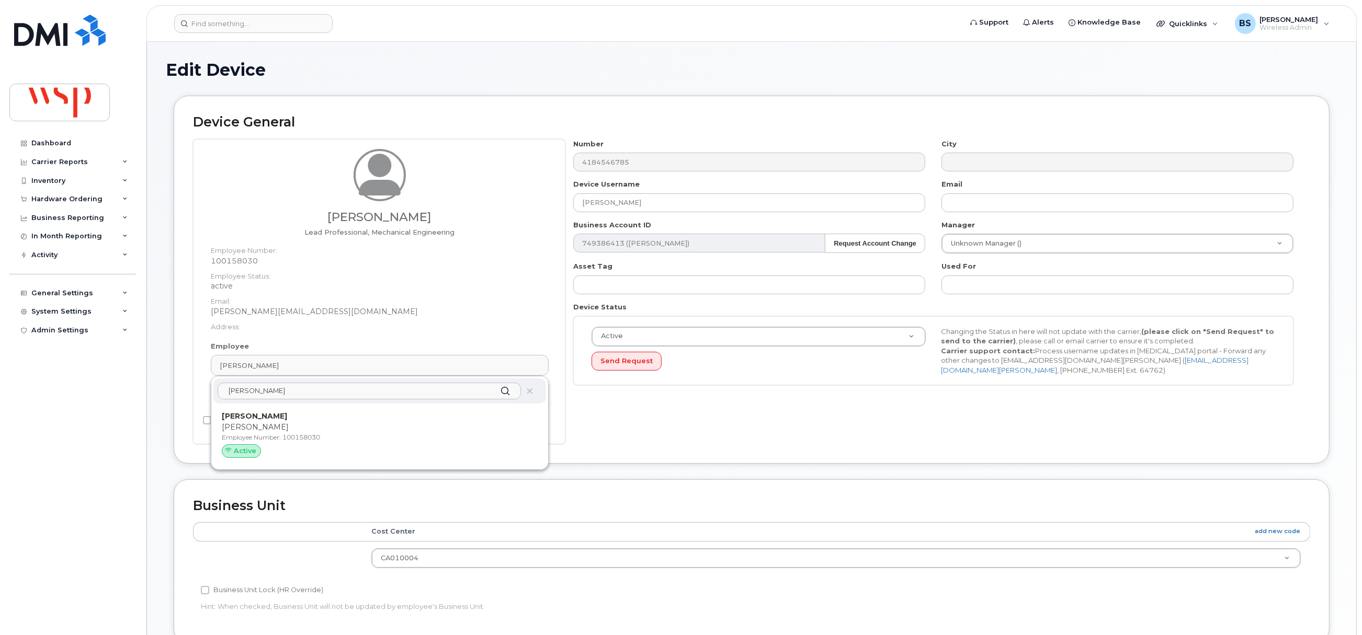
type input "[PERSON_NAME]"
click at [259, 428] on p "[PERSON_NAME]" at bounding box center [380, 427] width 316 height 11
type input "[EMAIL_ADDRESS][DOMAIN_NAME]"
type input "5769916"
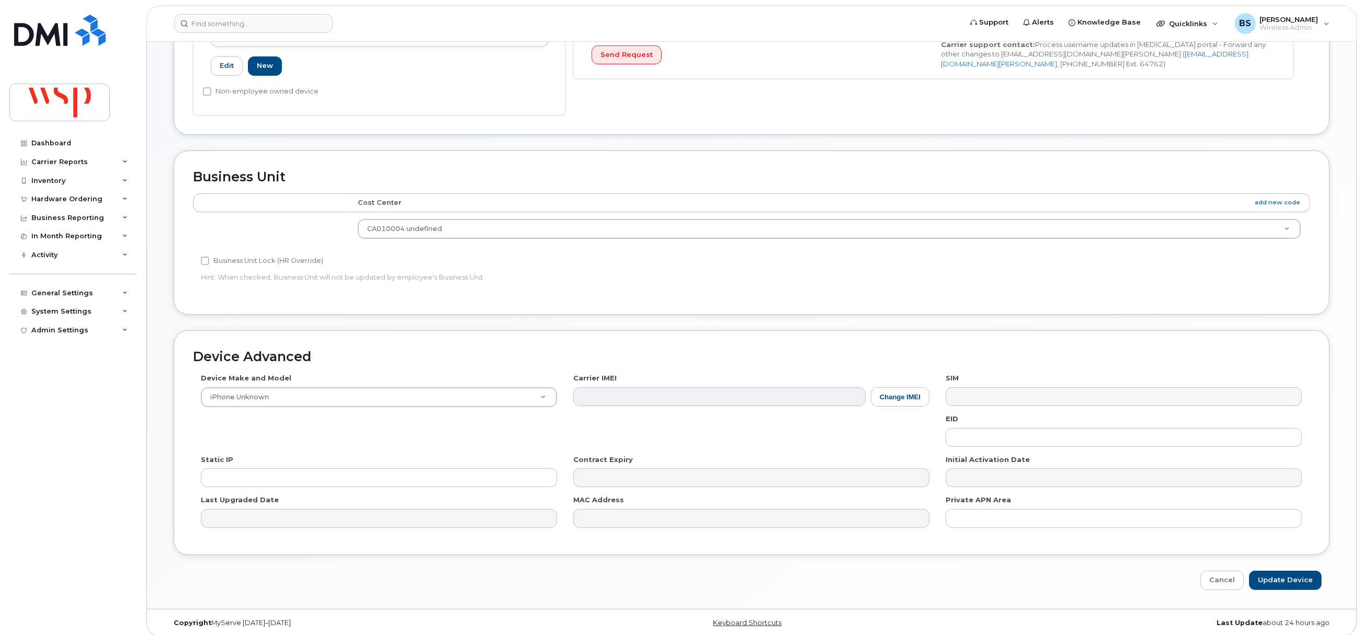
scroll to position [316, 0]
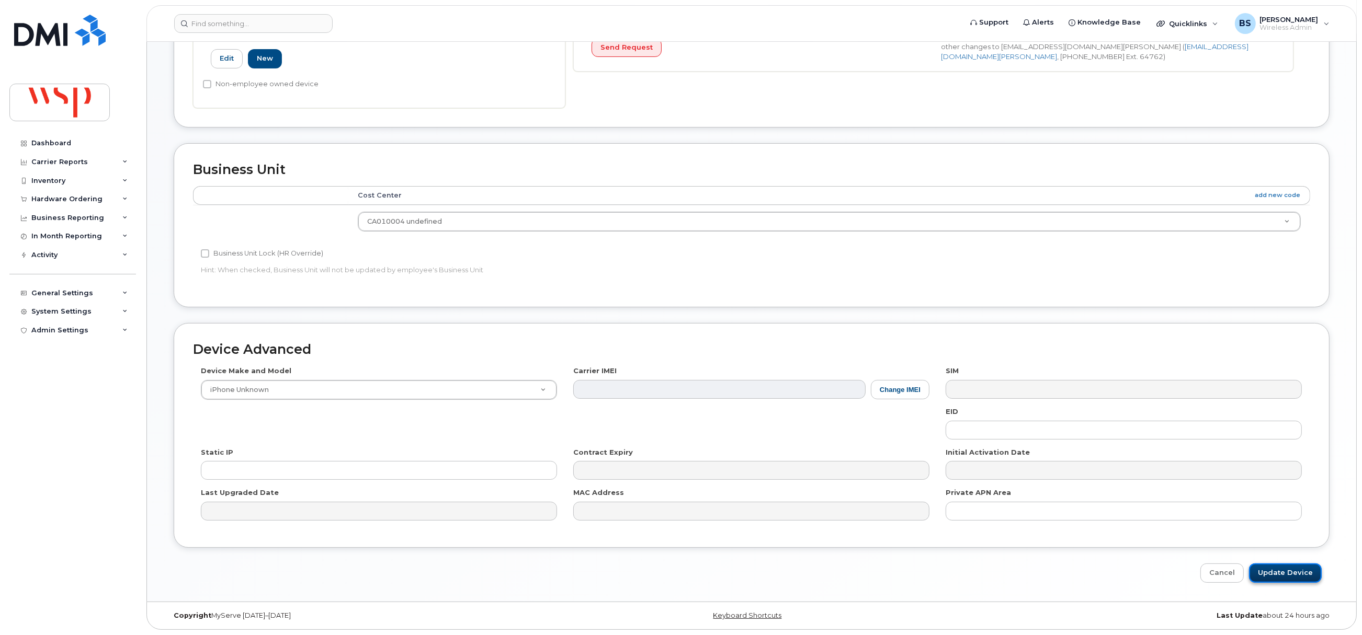
click at [1281, 573] on input "Update Device" at bounding box center [1285, 573] width 73 height 19
type input "Saving..."
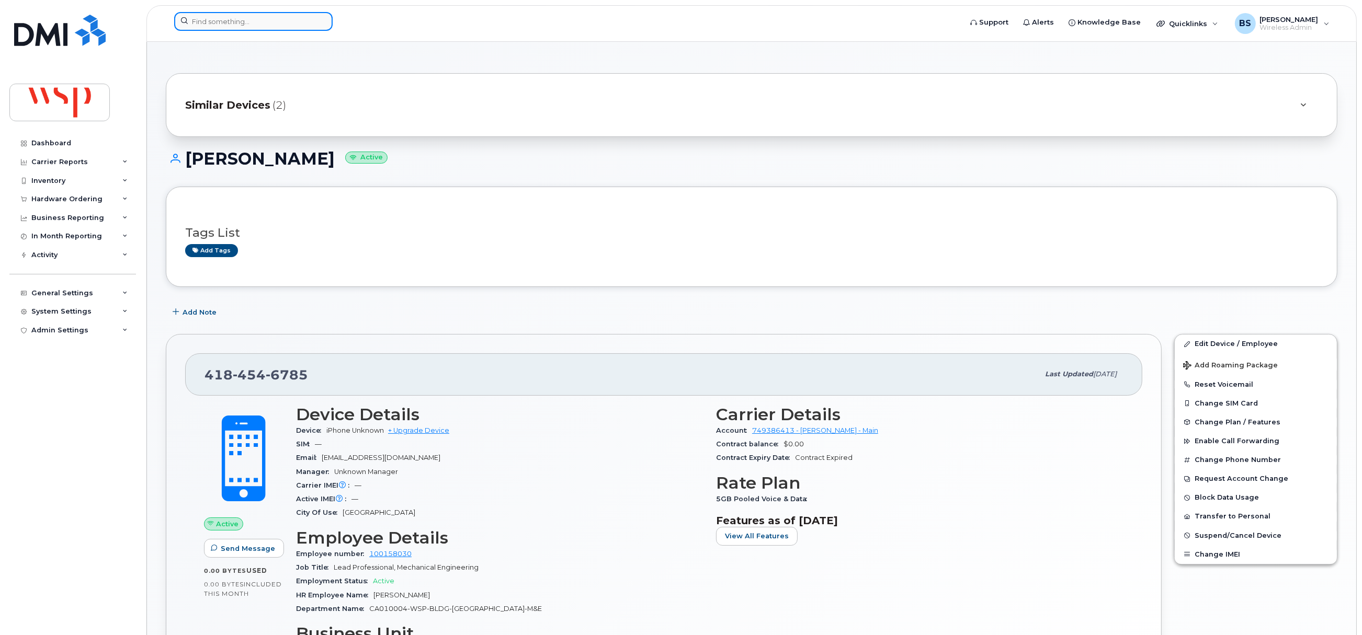
click at [290, 18] on input at bounding box center [253, 21] width 158 height 19
paste input "416-565-9861"
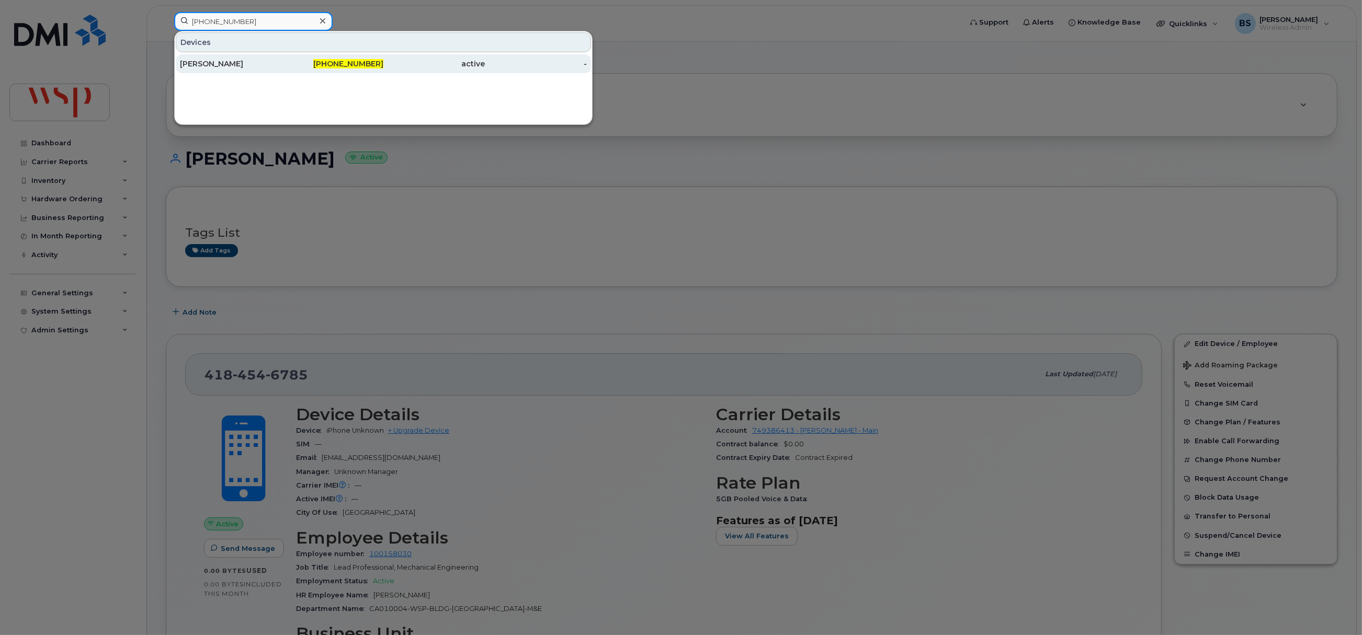
type input "416-565-9861"
click at [207, 63] on div "Zahra Sadeghigivi" at bounding box center [231, 64] width 102 height 10
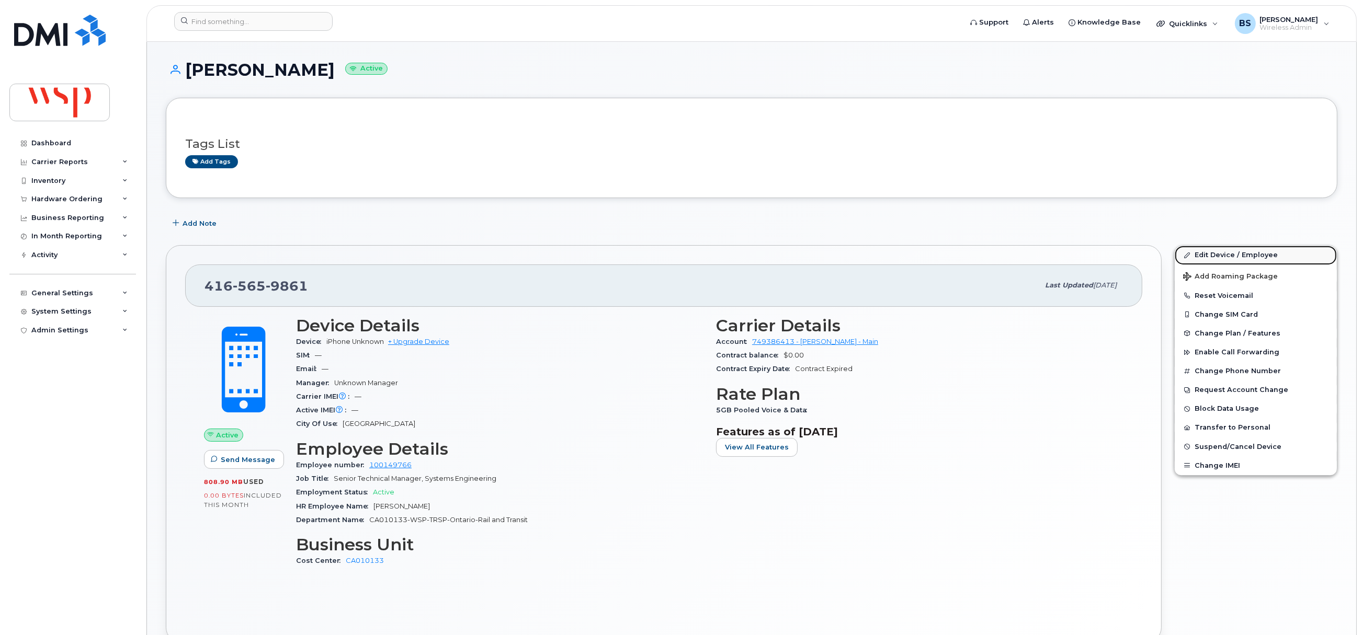
click at [1205, 254] on link "Edit Device / Employee" at bounding box center [1256, 255] width 162 height 19
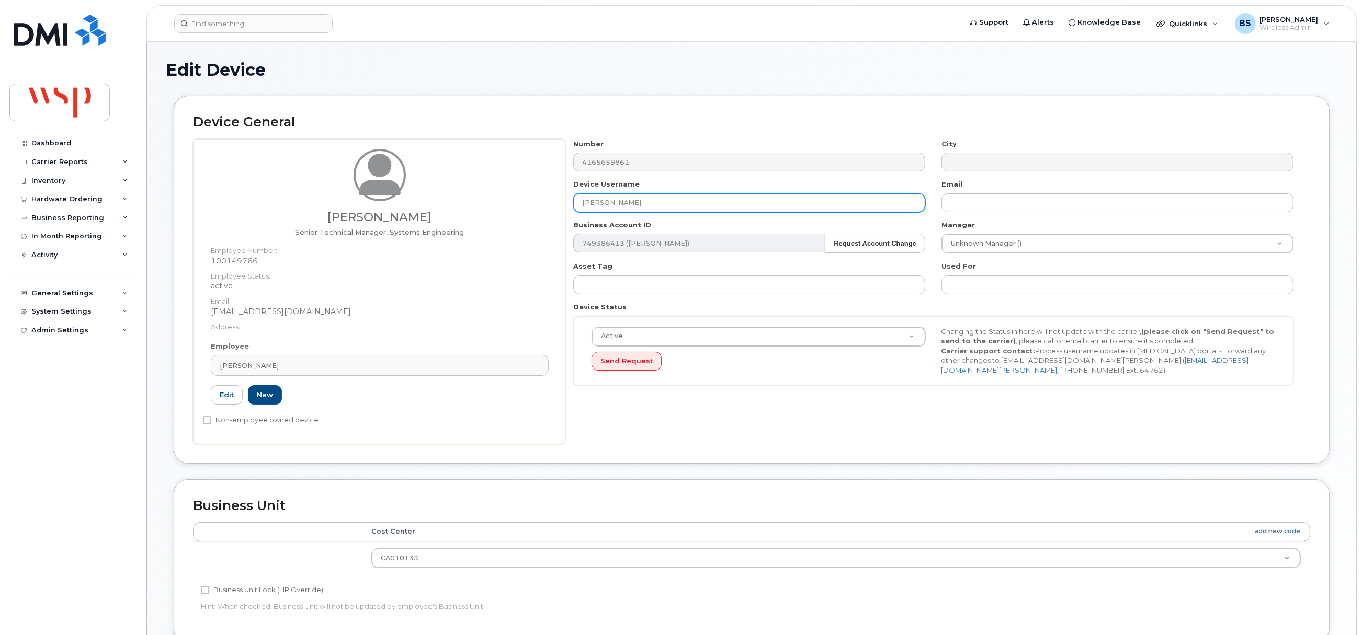
drag, startPoint x: 662, startPoint y: 209, endPoint x: 524, endPoint y: 204, distance: 138.1
click at [540, 213] on div "Zahra SadeghiGivi Senior Technical Manager, Systems Engineering Employee Number…" at bounding box center [751, 291] width 1117 height 305
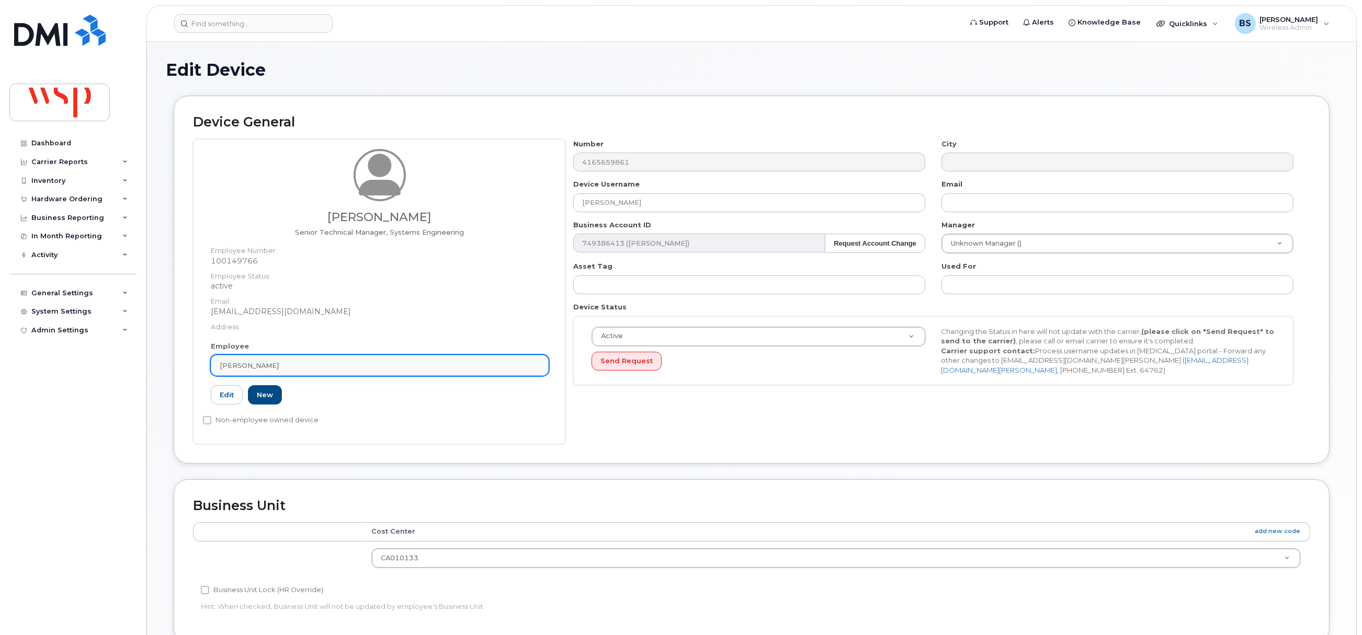
click at [290, 359] on link "[PERSON_NAME]" at bounding box center [380, 365] width 338 height 21
paste input "Zahra Sadeghigivi"
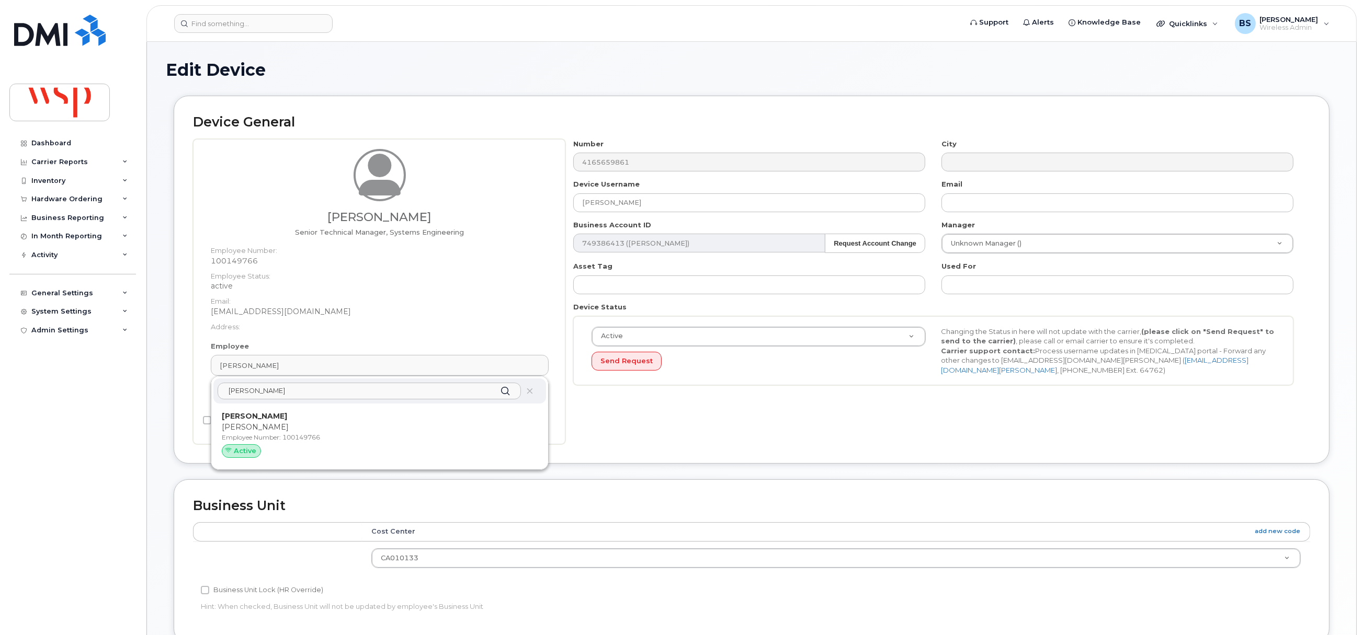
type input "Zahra Sadeghigivi"
click at [253, 416] on strong "Zahra SadeghiGivi" at bounding box center [254, 416] width 65 height 9
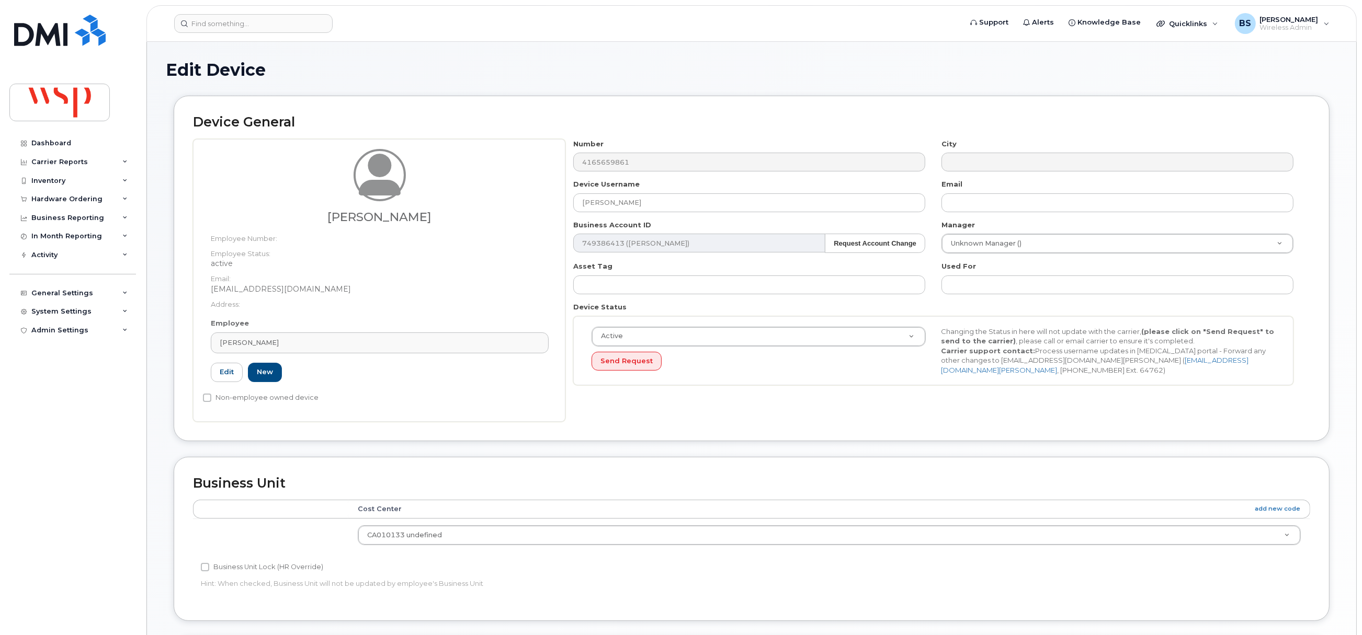
type input "Zahra SadeghiGivi"
type input "zahra.givi@wsp.com"
type input "5769868"
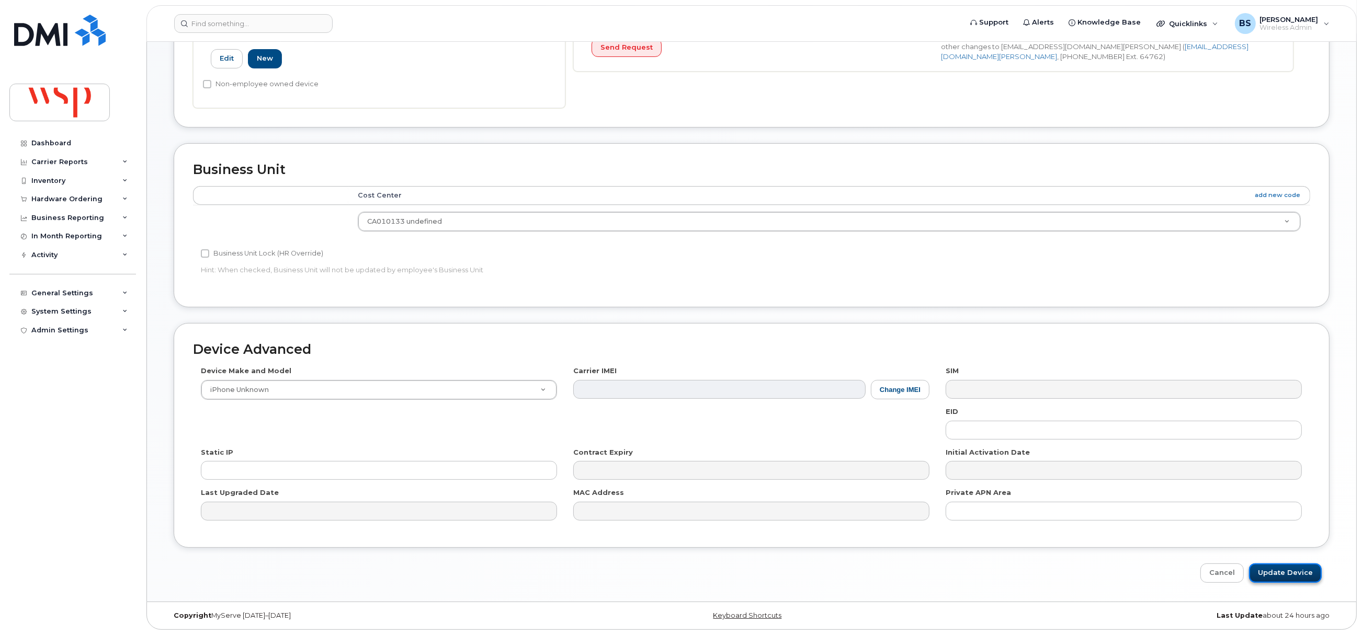
click at [1291, 573] on input "Update Device" at bounding box center [1285, 573] width 73 height 19
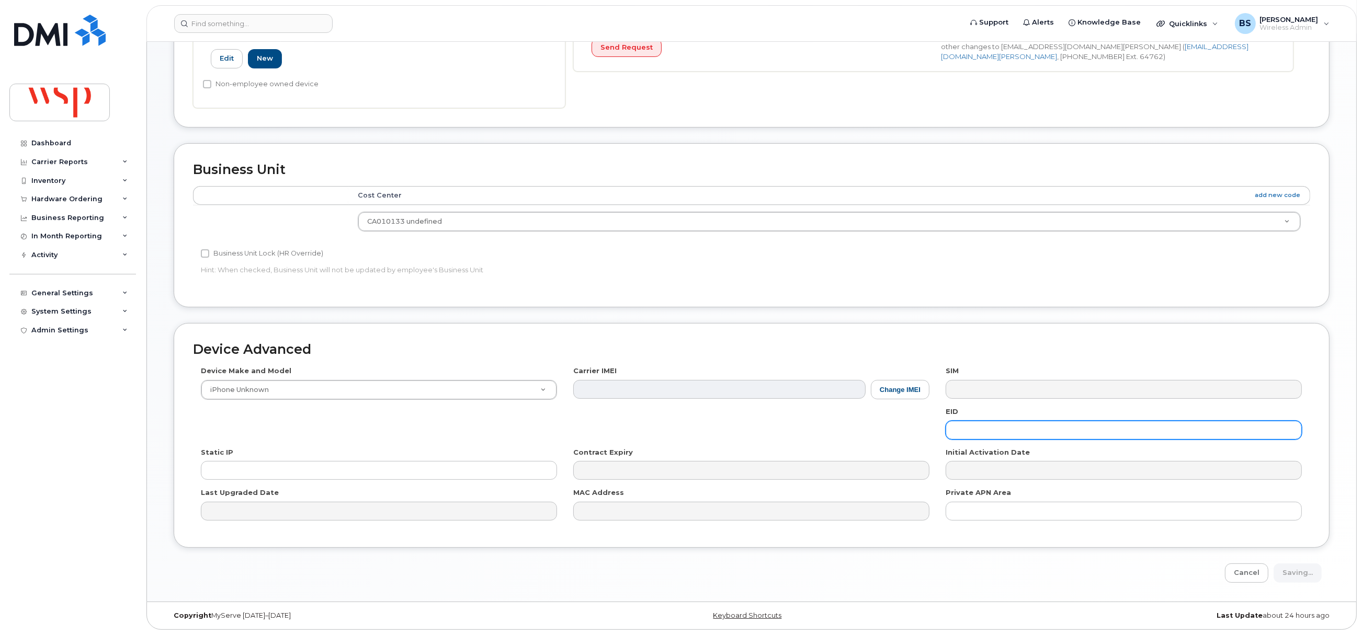
type input "Saving..."
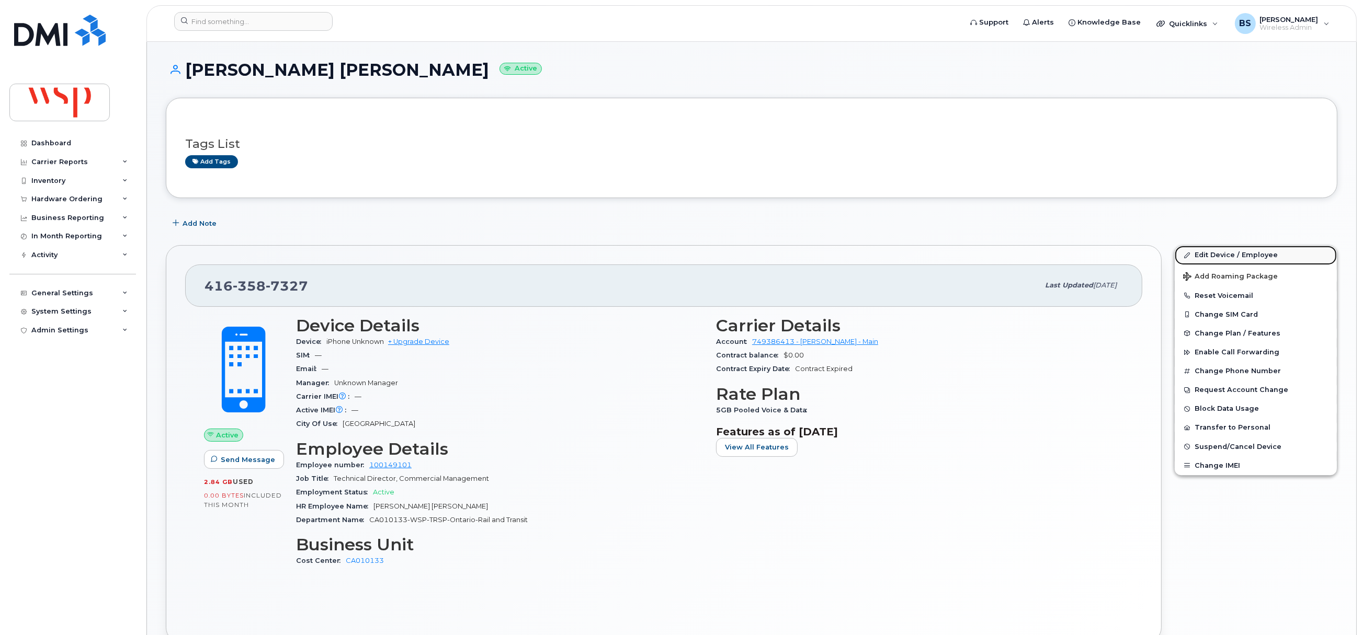
click at [1207, 256] on link "Edit Device / Employee" at bounding box center [1256, 255] width 162 height 19
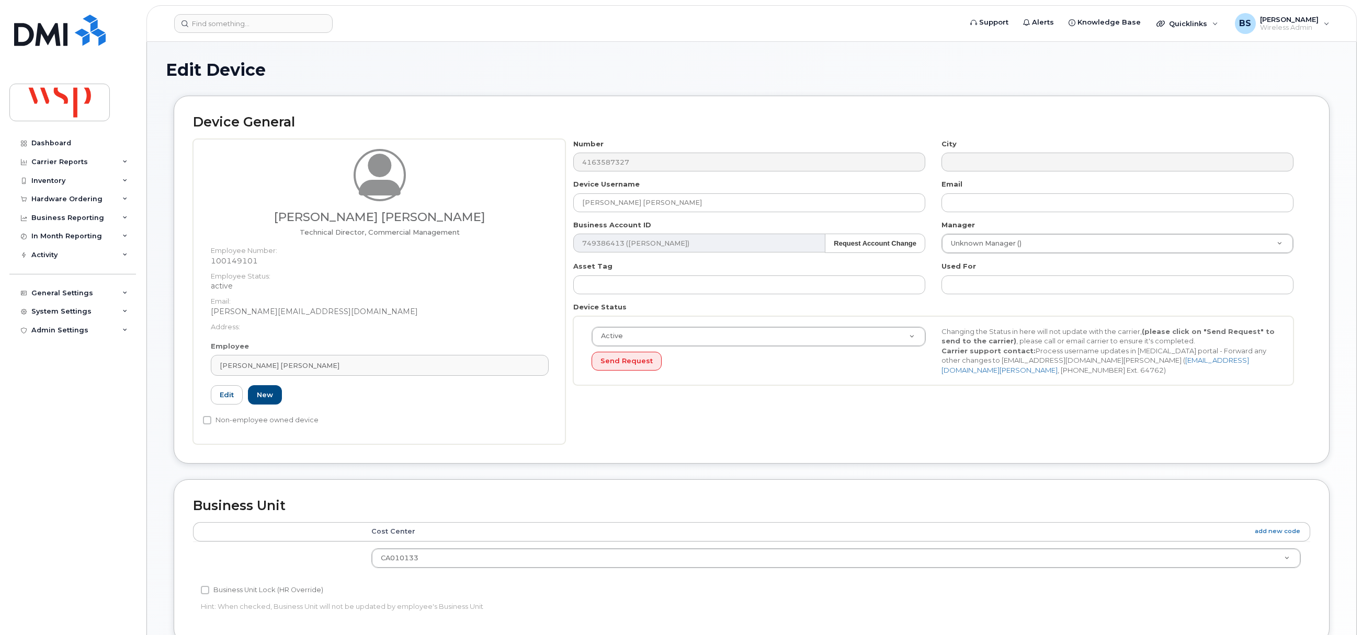
click at [530, 212] on div "[PERSON_NAME] [PERSON_NAME] Technical Director, Commercial Management Employee …" at bounding box center [751, 291] width 1117 height 305
click at [291, 372] on link "[PERSON_NAME] [PERSON_NAME]" at bounding box center [380, 365] width 338 height 21
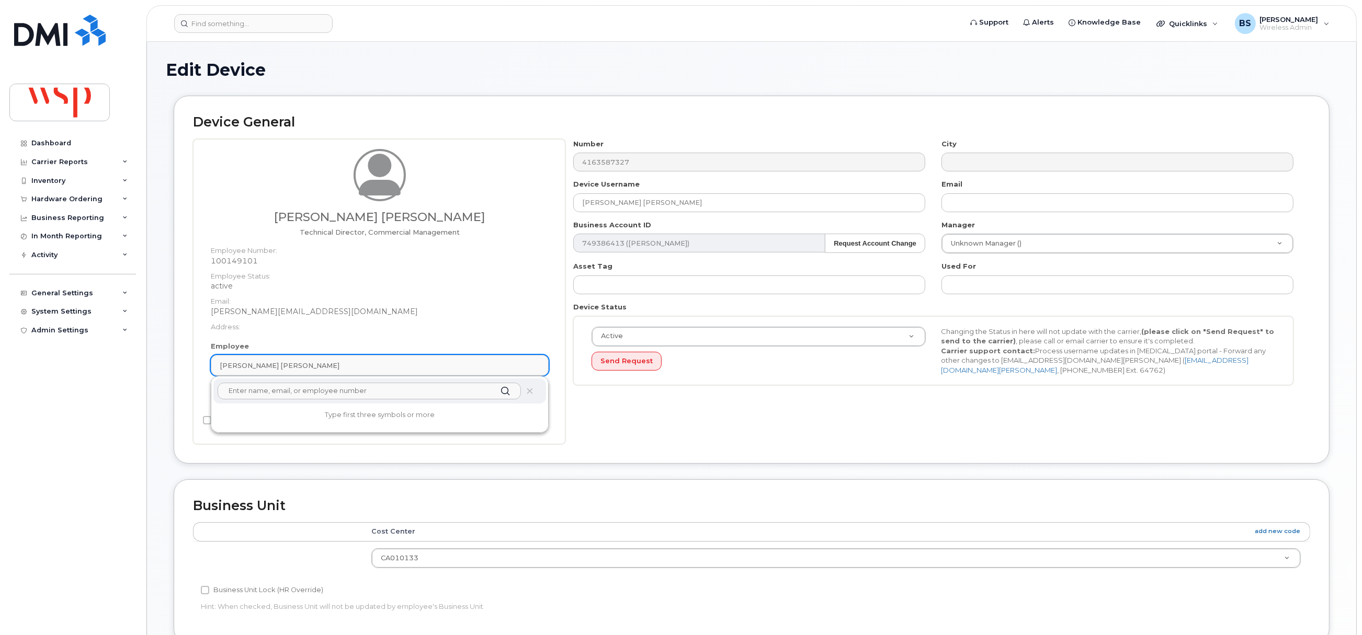
paste input "[PERSON_NAME] [PERSON_NAME]"
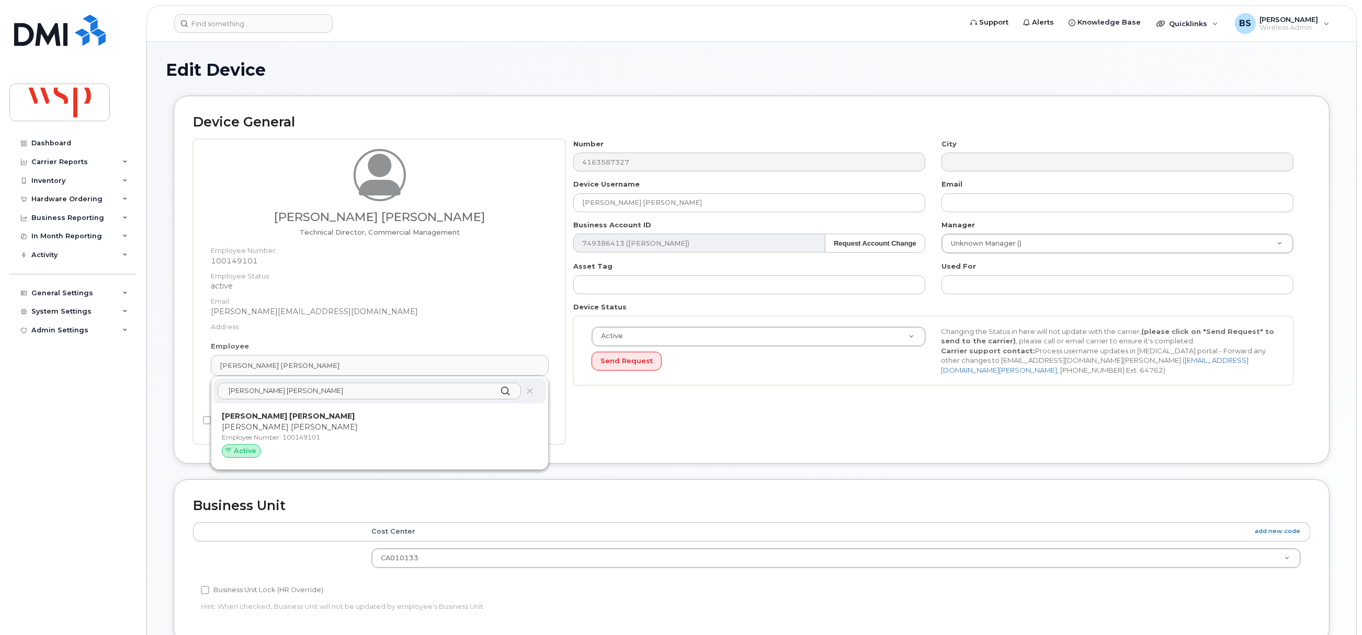
type input "[PERSON_NAME] [PERSON_NAME]"
click at [267, 424] on p "[PERSON_NAME] [PERSON_NAME]" at bounding box center [380, 427] width 316 height 11
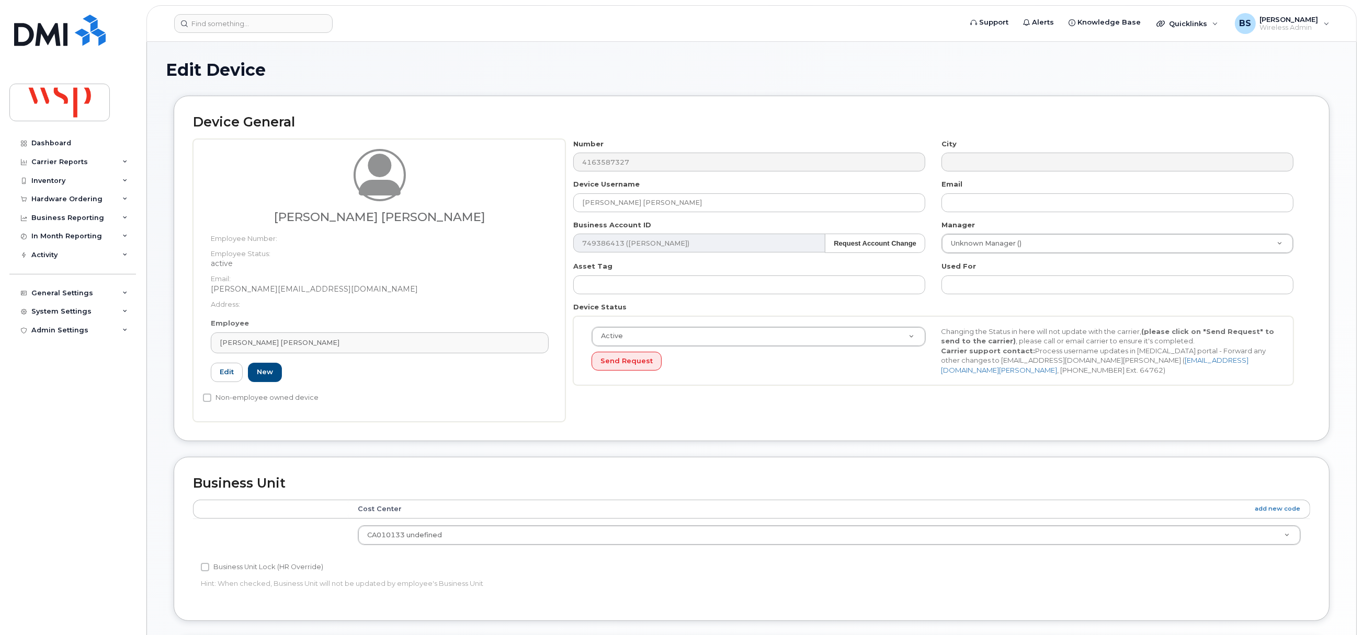
type input "[PERSON_NAME][EMAIL_ADDRESS][DOMAIN_NAME]"
type input "5769868"
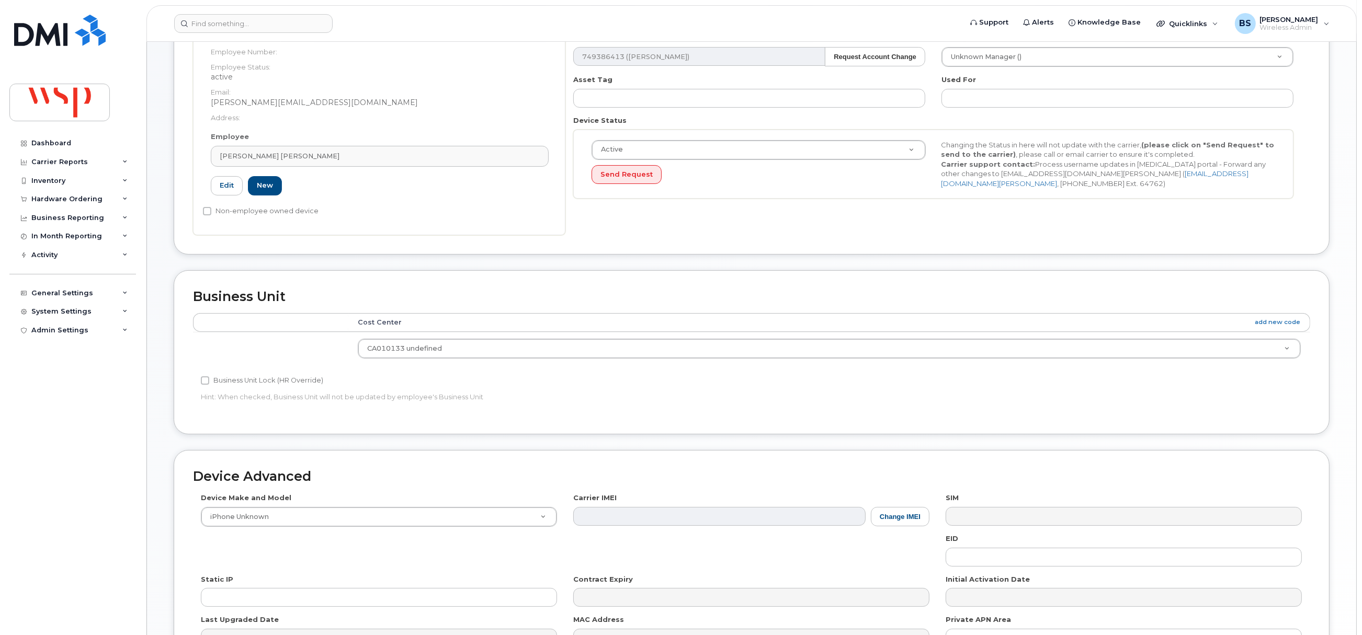
scroll to position [316, 0]
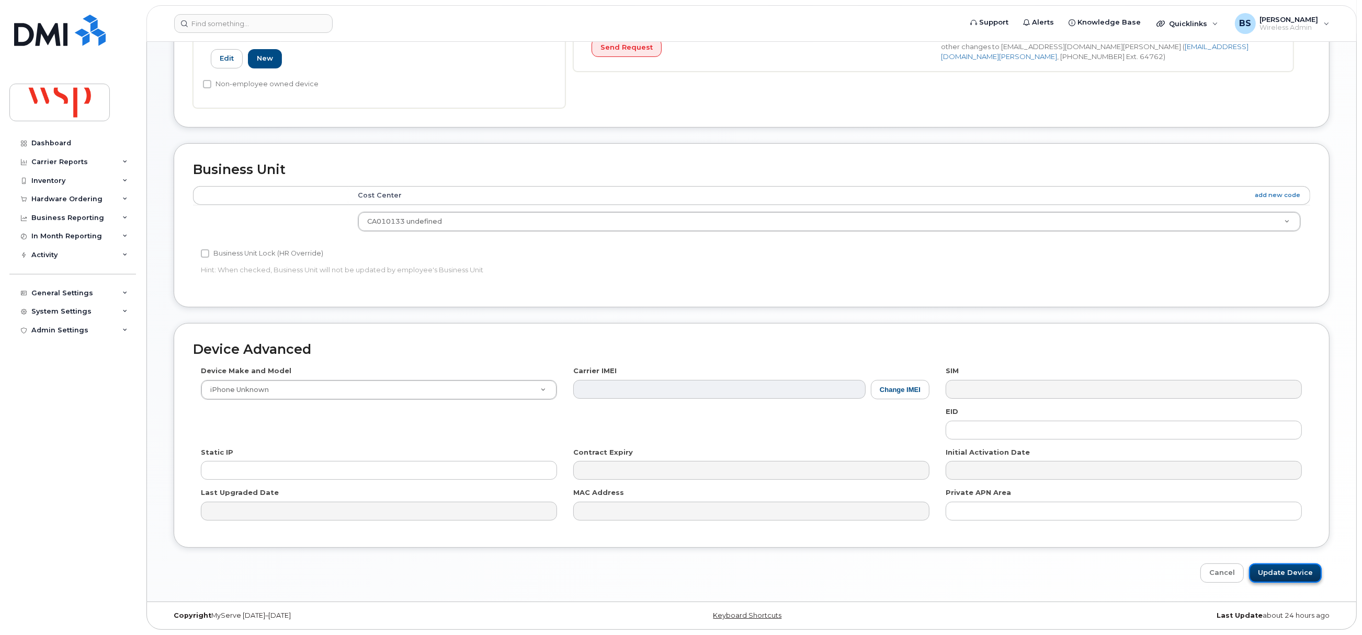
click at [1281, 571] on input "Update Device" at bounding box center [1285, 573] width 73 height 19
type input "Saving..."
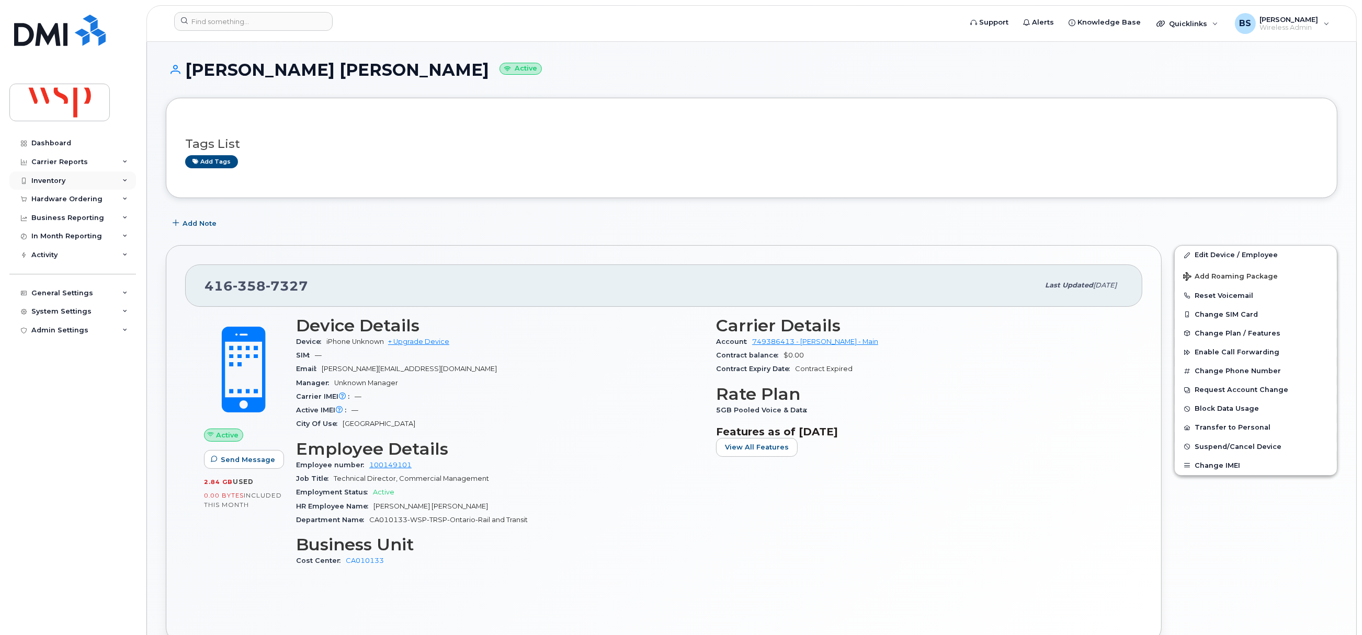
click at [50, 182] on div "Inventory" at bounding box center [48, 181] width 34 height 8
click at [65, 198] on div "Mobility Devices" at bounding box center [65, 199] width 59 height 9
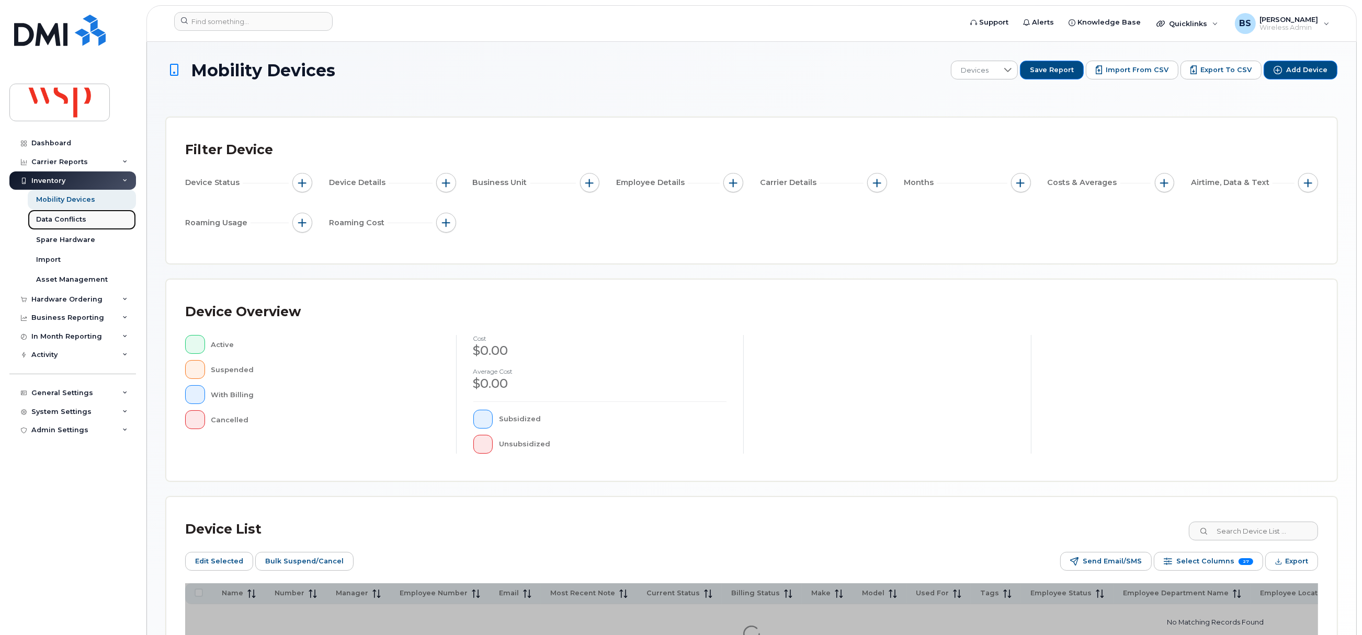
click at [52, 218] on div "Data Conflicts" at bounding box center [61, 219] width 50 height 9
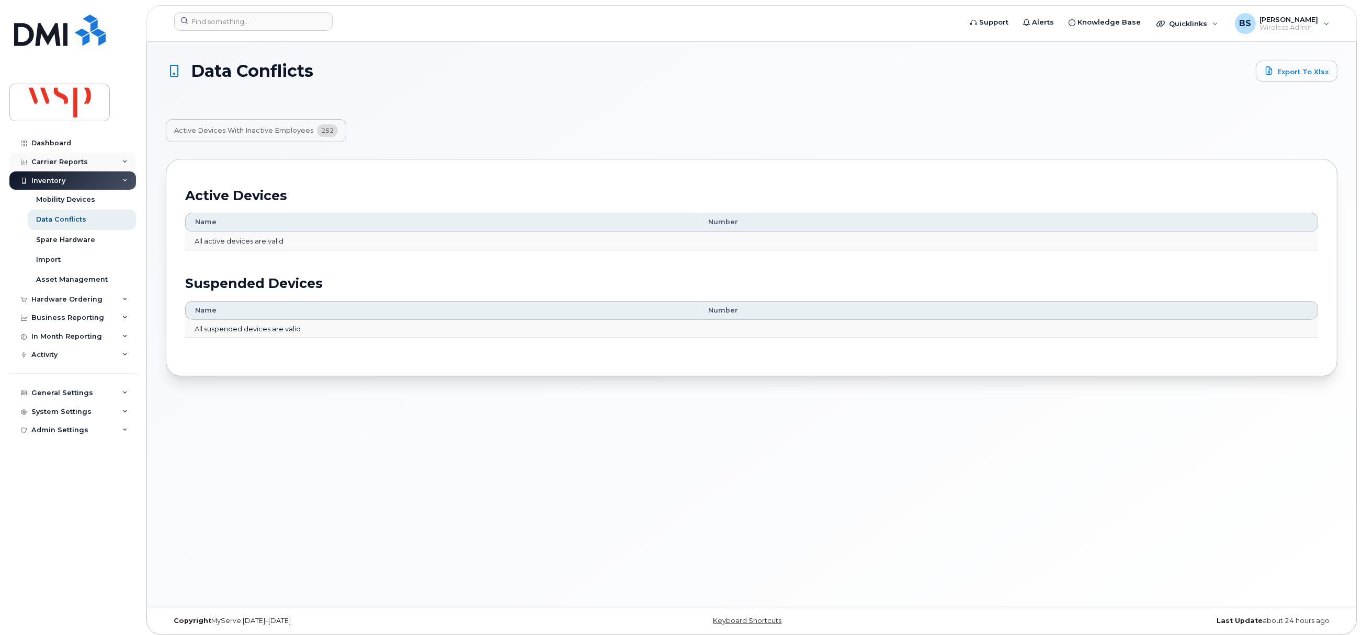
click at [54, 161] on div "Carrier Reports" at bounding box center [59, 162] width 56 height 8
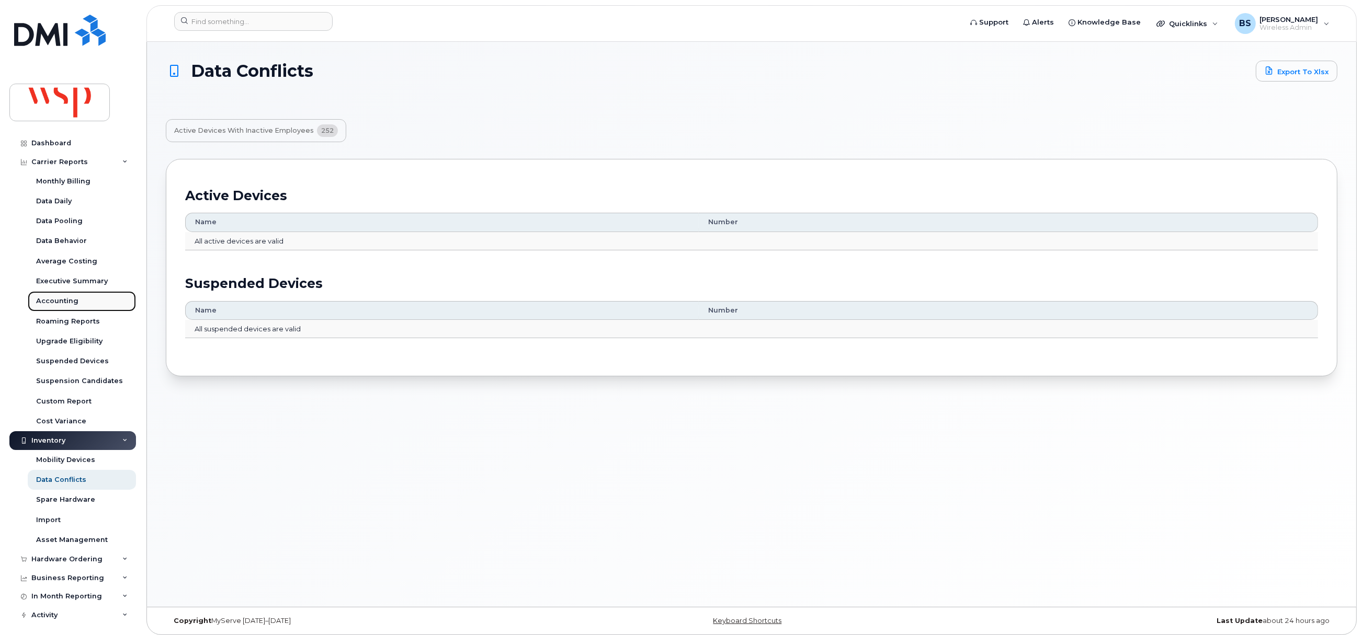
click at [44, 297] on div "Accounting" at bounding box center [57, 301] width 42 height 9
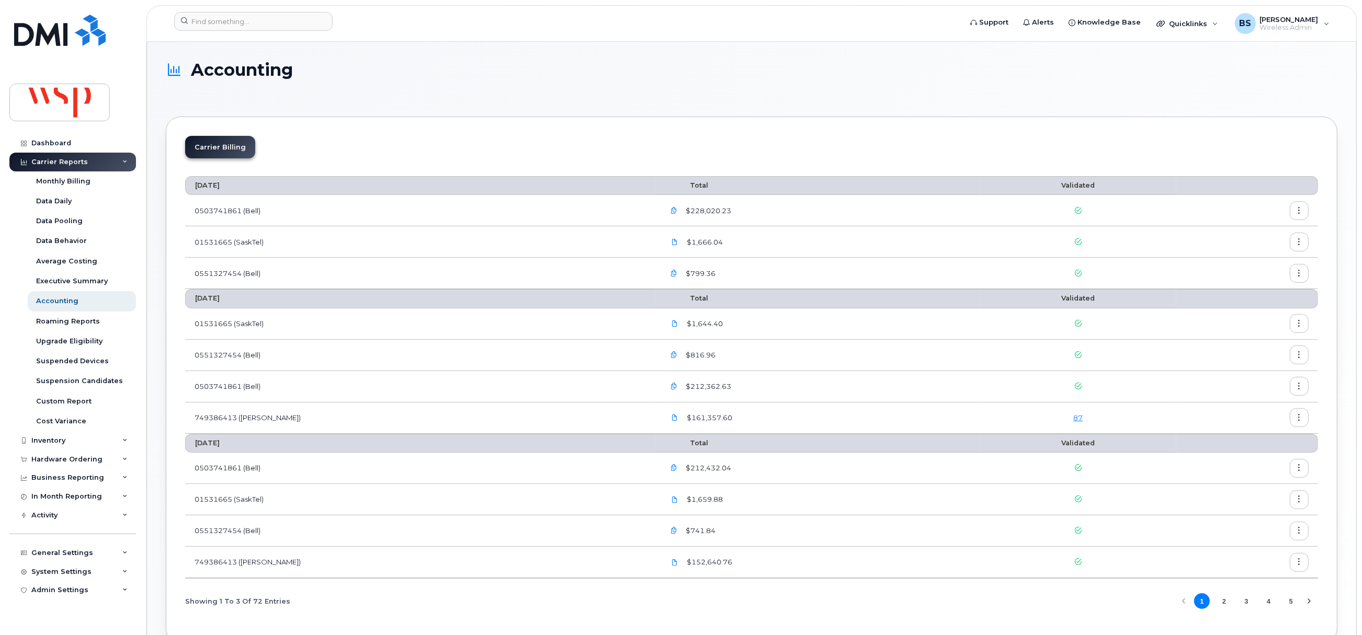
click at [1073, 419] on link "87" at bounding box center [1077, 418] width 9 height 8
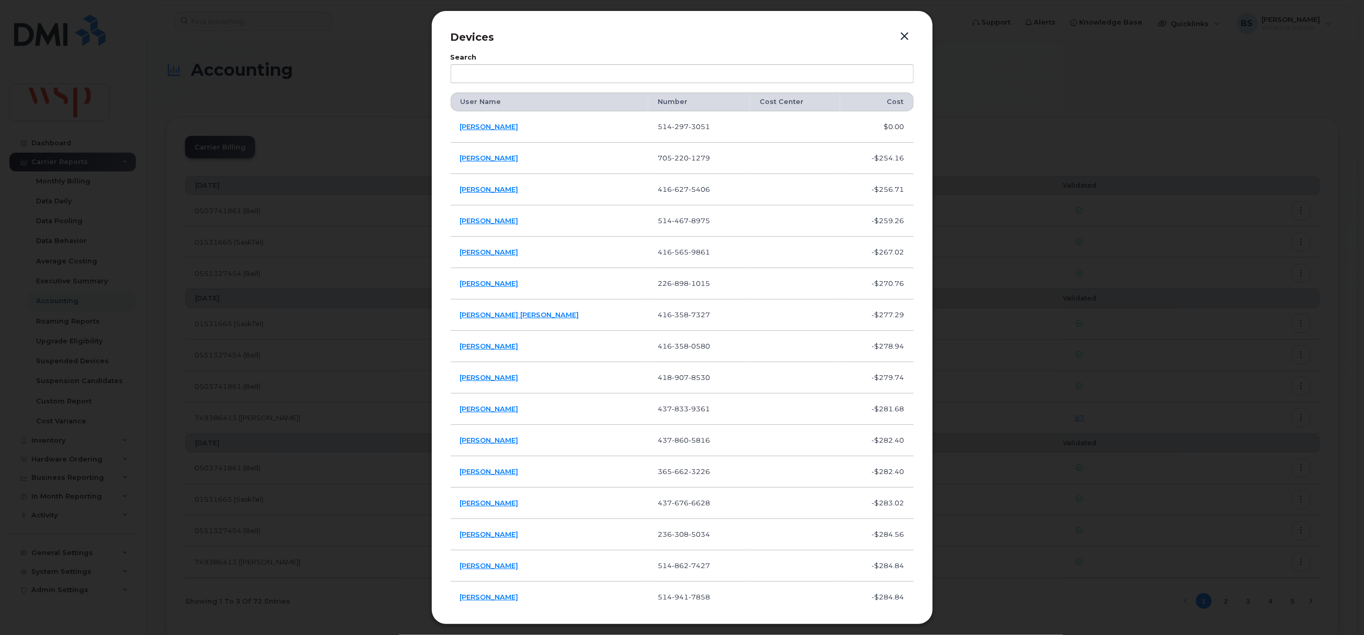
click at [906, 36] on button "button" at bounding box center [905, 36] width 16 height 15
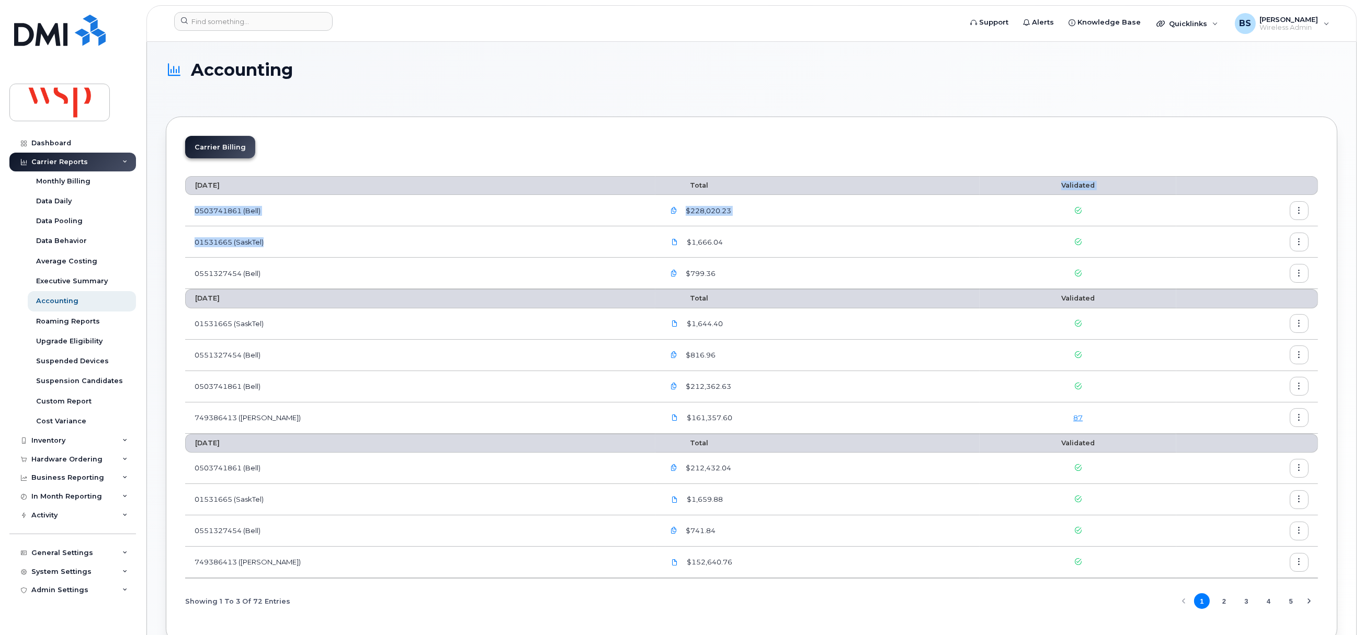
drag, startPoint x: 508, startPoint y: 188, endPoint x: 554, endPoint y: 222, distance: 57.5
click at [557, 230] on tbody "September 2025 Total Validated 0503741861 (Bell) $228,020.23 01531665 (SaskTel)…" at bounding box center [751, 232] width 1133 height 113
click at [621, 351] on tbody "August 2025 Total Validated 01531665 (SaskTel) $1,644.40 0551327454 (Bell) $816…" at bounding box center [751, 361] width 1133 height 144
click at [230, 24] on input at bounding box center [253, 21] width 158 height 19
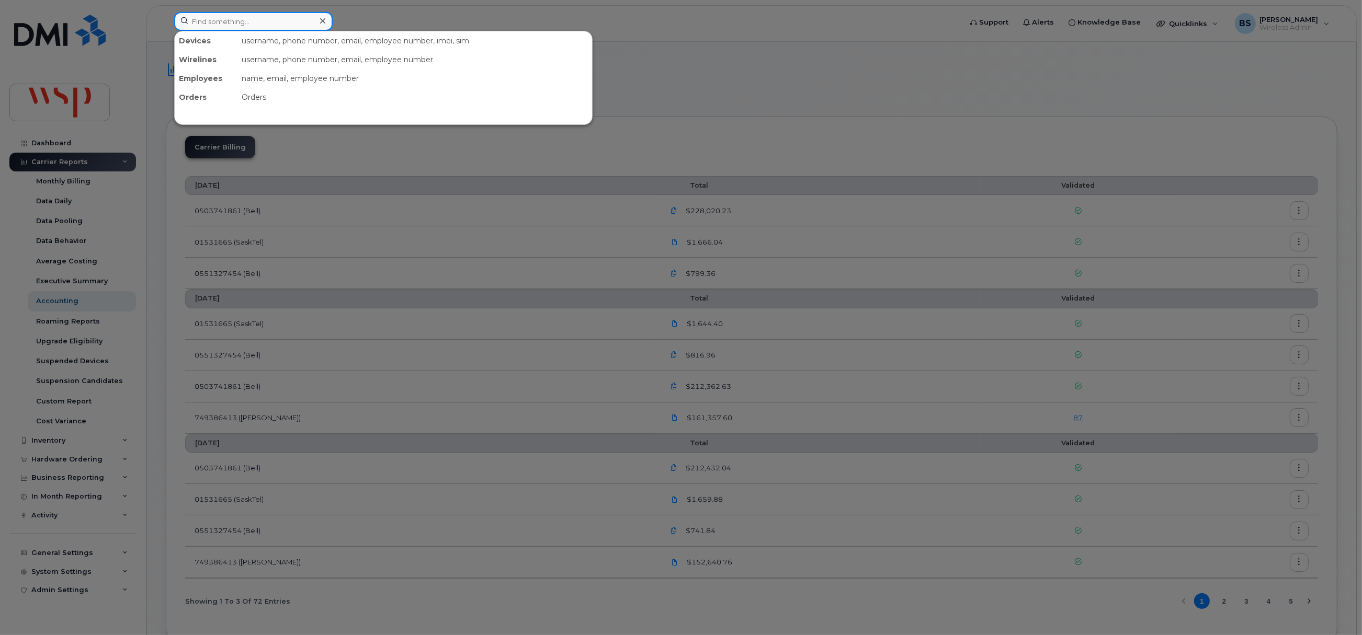
paste input "shabiabbas.udaipurwala@wsp.com"
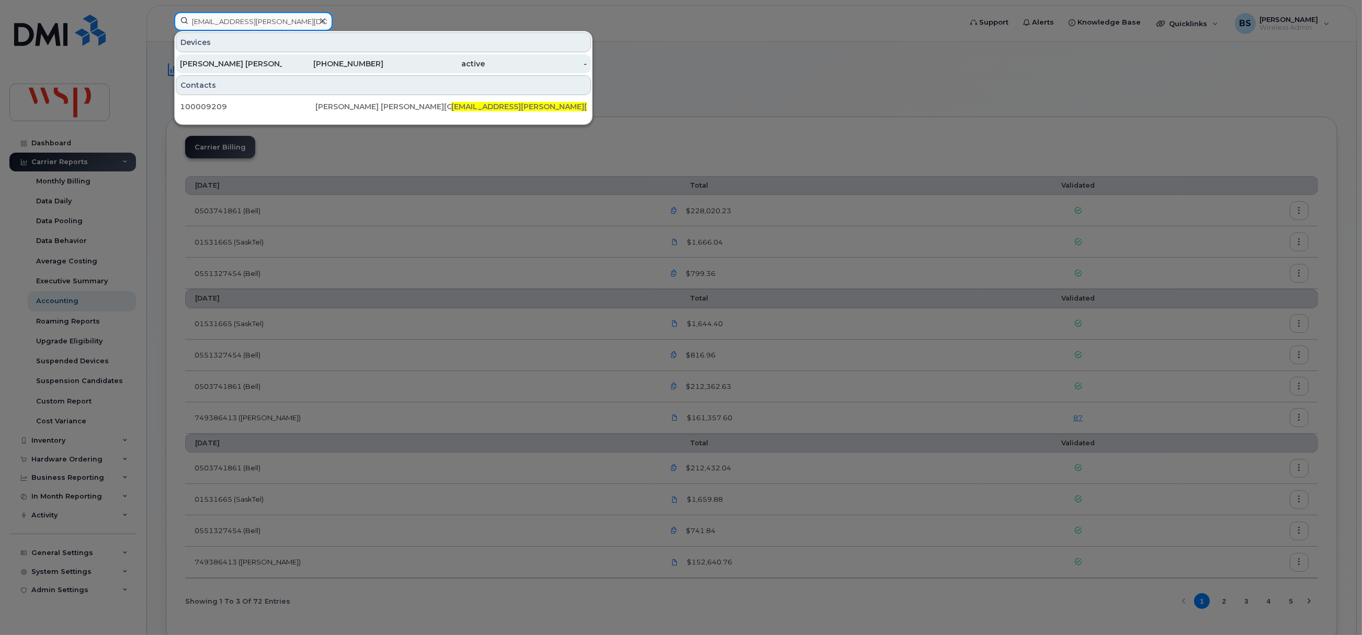
type input "shabiabbas.udaipurwala@wsp.com"
click at [224, 64] on div "[PERSON_NAME] [PERSON_NAME]" at bounding box center [231, 64] width 102 height 10
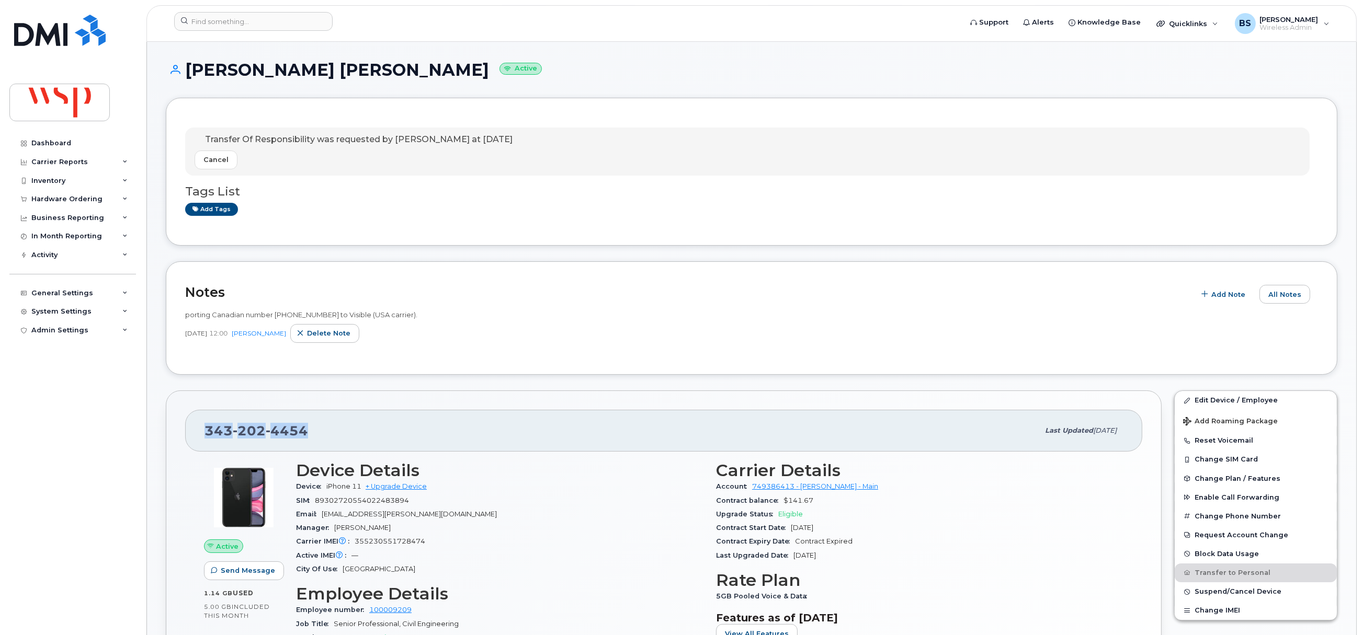
drag, startPoint x: 314, startPoint y: 436, endPoint x: 255, endPoint y: 428, distance: 59.5
click at [200, 435] on div "343 202 4454 Last updated Aug 29, 2025" at bounding box center [663, 431] width 957 height 42
click at [45, 179] on div "Inventory" at bounding box center [48, 181] width 34 height 8
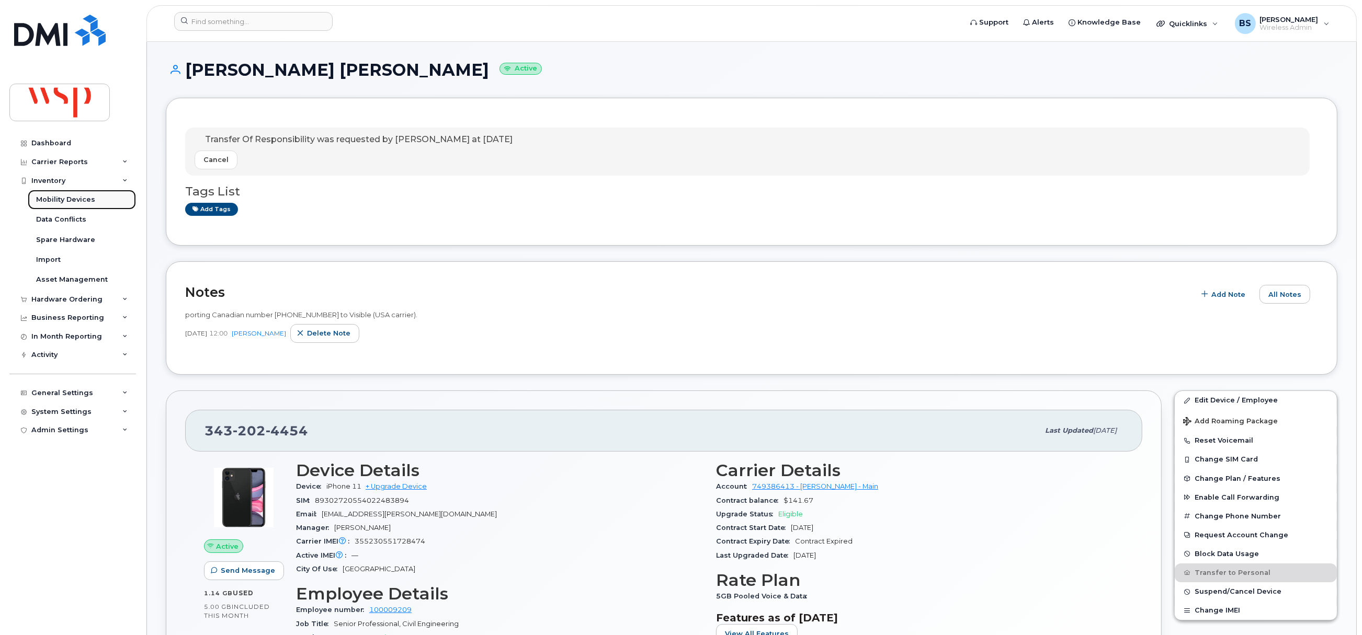
click at [51, 198] on div "Mobility Devices" at bounding box center [65, 199] width 59 height 9
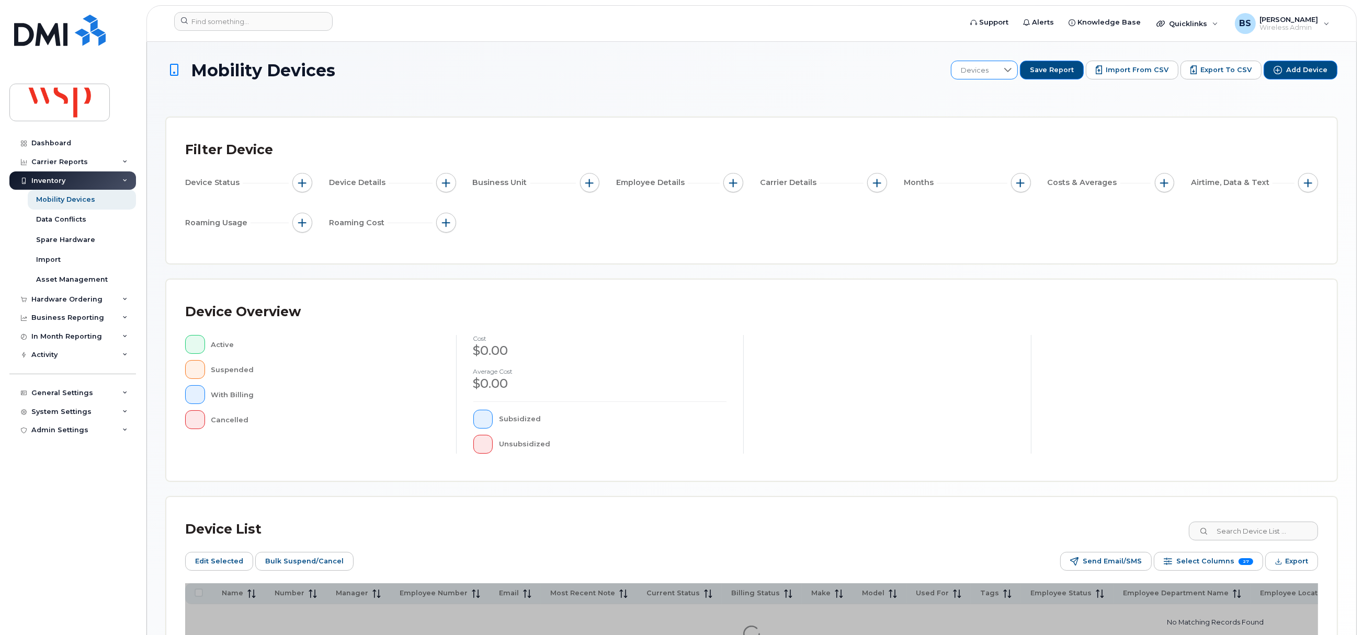
click at [996, 64] on span "Devices" at bounding box center [974, 70] width 47 height 19
click at [996, 192] on span "Monthly Select All" at bounding box center [998, 197] width 61 height 10
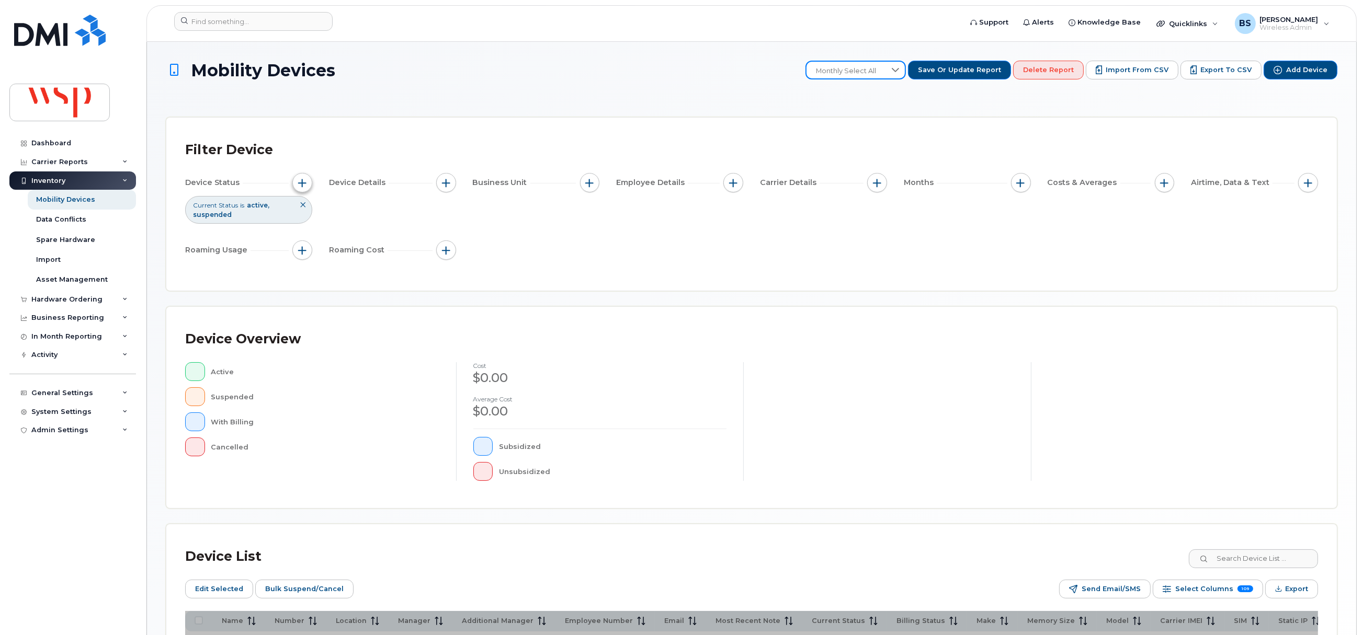
click at [298, 181] on span "button" at bounding box center [302, 183] width 8 height 8
click at [444, 236] on icon at bounding box center [447, 235] width 7 height 4
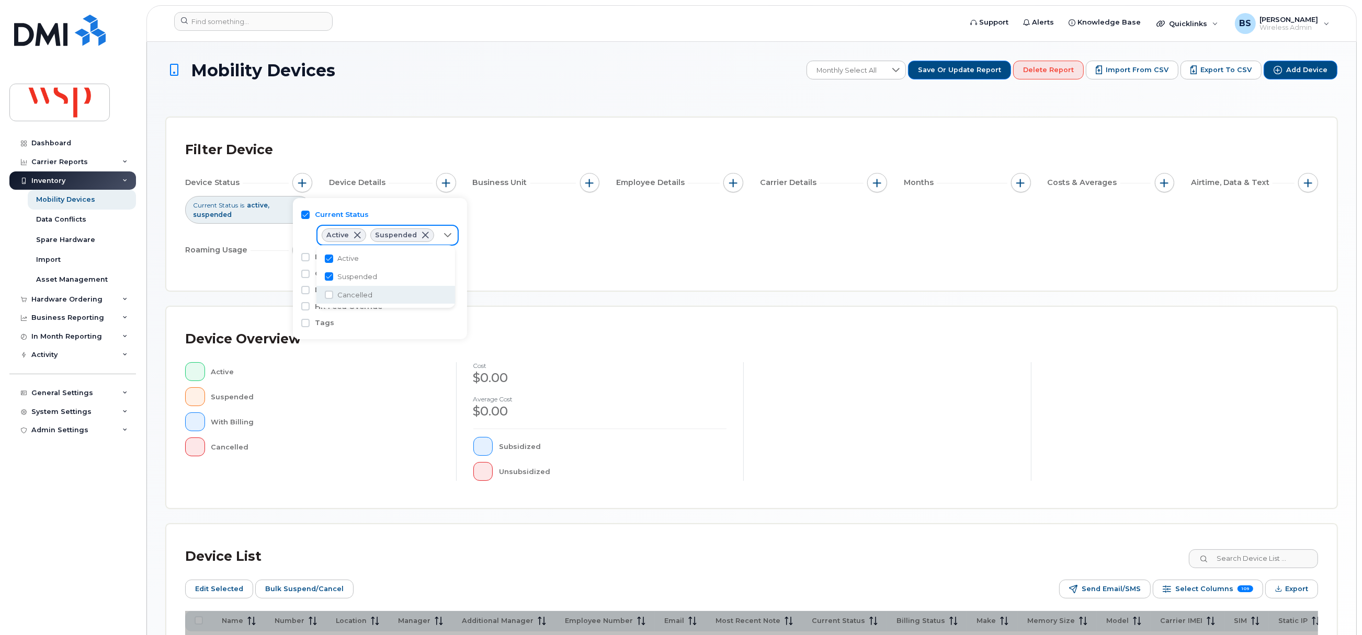
drag, startPoint x: 341, startPoint y: 298, endPoint x: 332, endPoint y: 285, distance: 16.0
click at [341, 297] on span "Cancelled" at bounding box center [354, 295] width 35 height 10
checkbox input "true"
click at [338, 259] on span "Active" at bounding box center [347, 259] width 21 height 10
checkbox input "false"
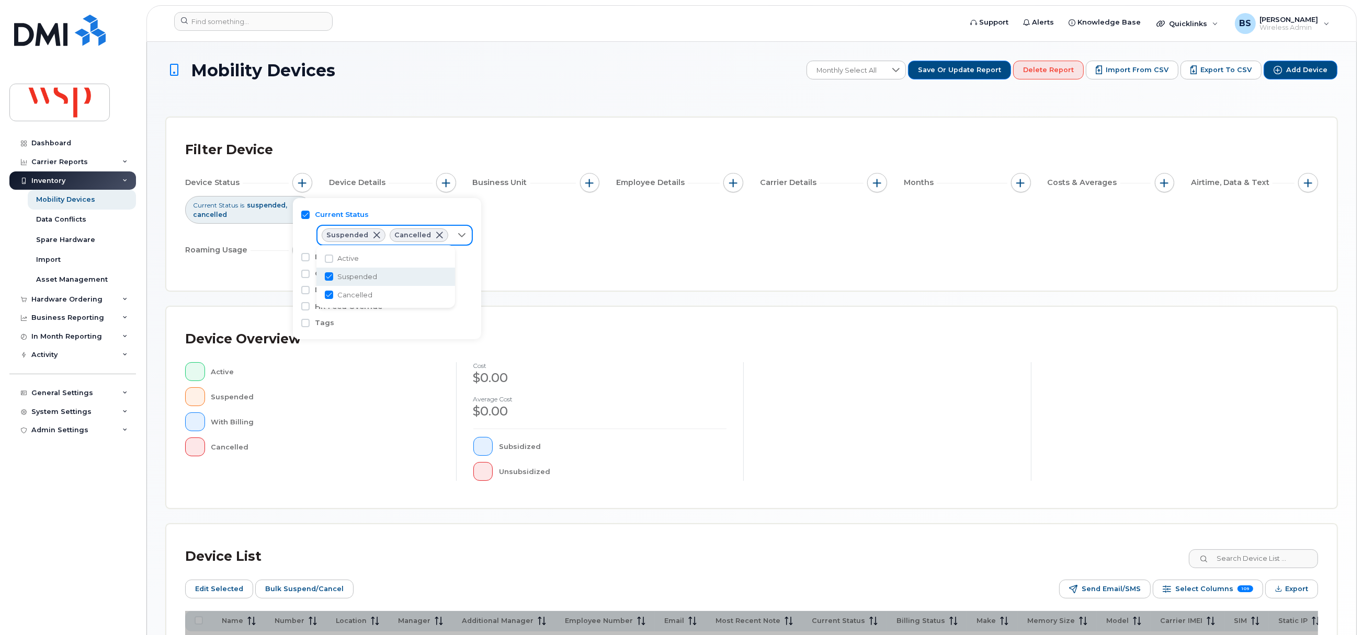
drag, startPoint x: 337, startPoint y: 276, endPoint x: 348, endPoint y: 276, distance: 10.5
click at [341, 276] on span "Suspended" at bounding box center [357, 277] width 40 height 10
checkbox input "false"
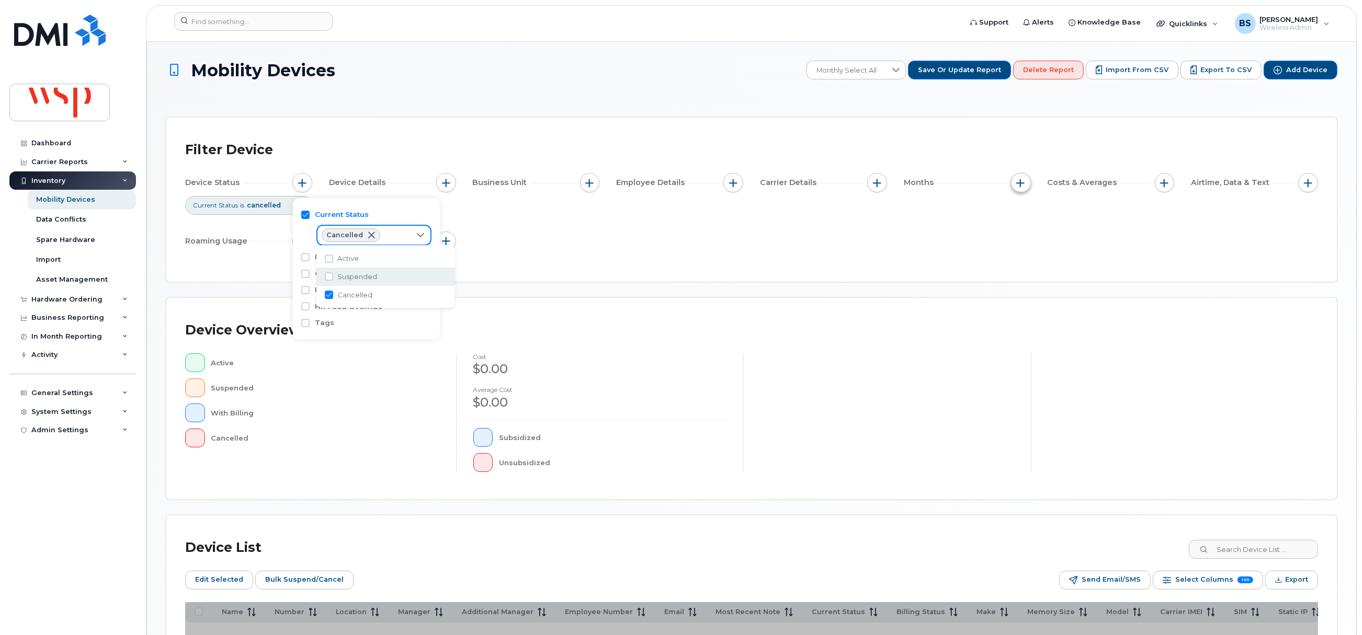
click at [1025, 184] on button "button" at bounding box center [1021, 183] width 20 height 20
click at [1021, 211] on input "Billing Cycle" at bounding box center [1023, 215] width 8 height 8
checkbox input "true"
click at [1065, 260] on icon at bounding box center [1068, 257] width 8 height 8
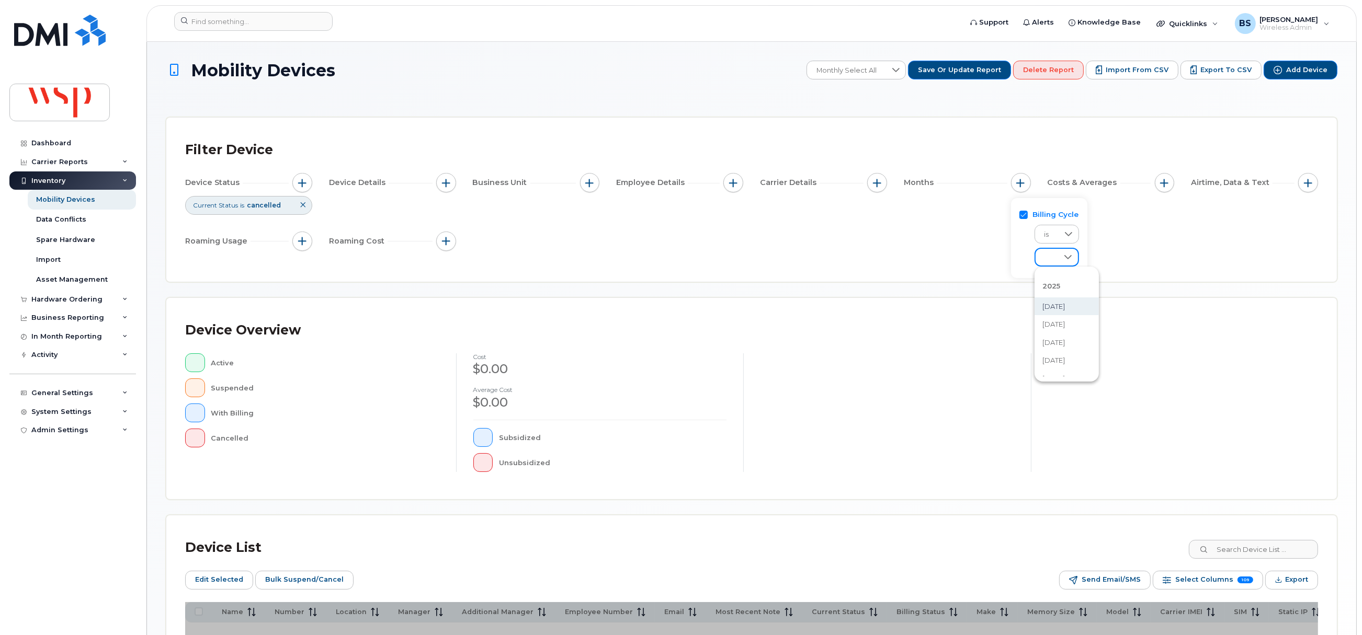
scroll to position [106, 0]
click at [1059, 297] on span "August 2025" at bounding box center [1054, 296] width 22 height 10
click at [876, 183] on span "button" at bounding box center [877, 183] width 8 height 8
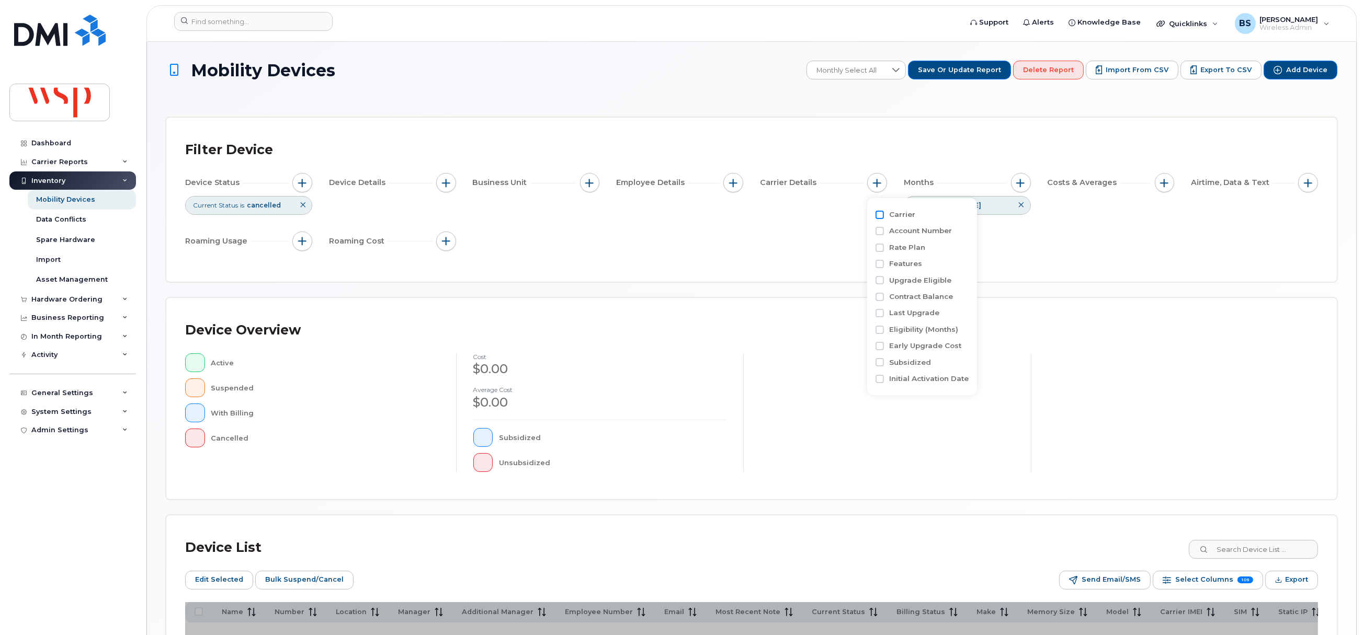
click at [881, 216] on input "Carrier" at bounding box center [879, 215] width 8 height 8
checkbox input "true"
click at [912, 263] on div "empty" at bounding box center [938, 257] width 94 height 18
click at [916, 337] on span "[PERSON_NAME]" at bounding box center [940, 339] width 58 height 10
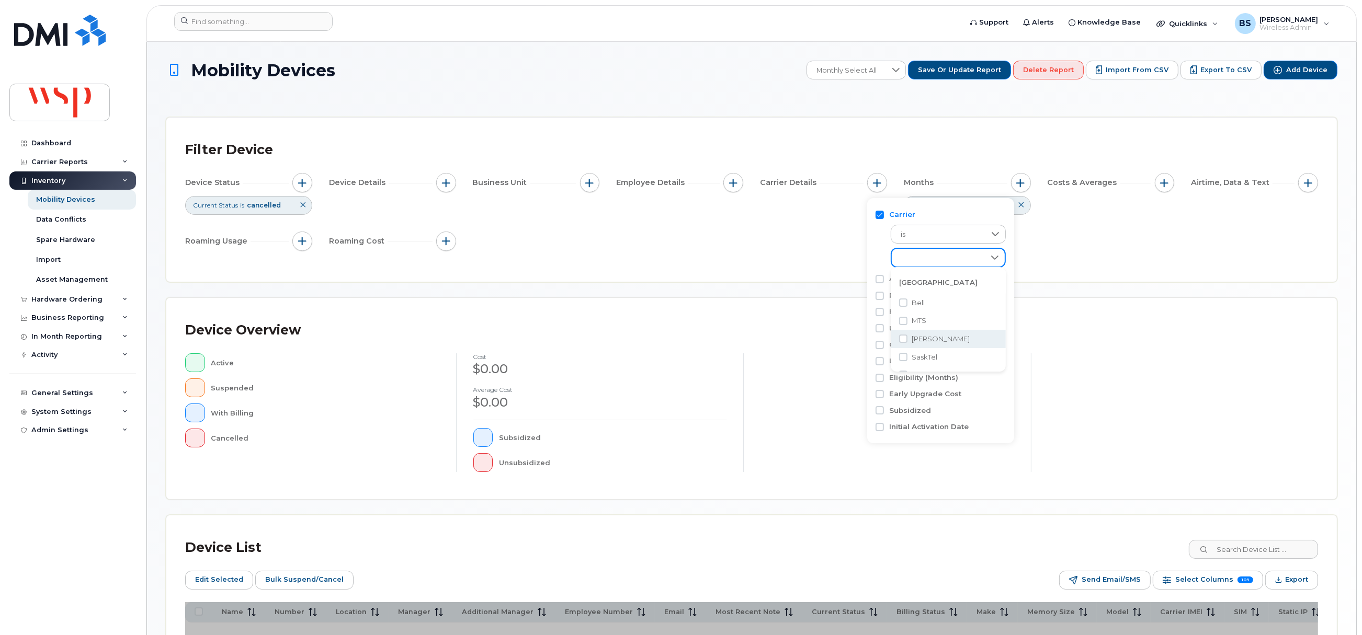
checkbox input "true"
click at [726, 256] on div "Filter Device Device Status Current Status is cancelled Device Details Business…" at bounding box center [751, 199] width 1133 height 127
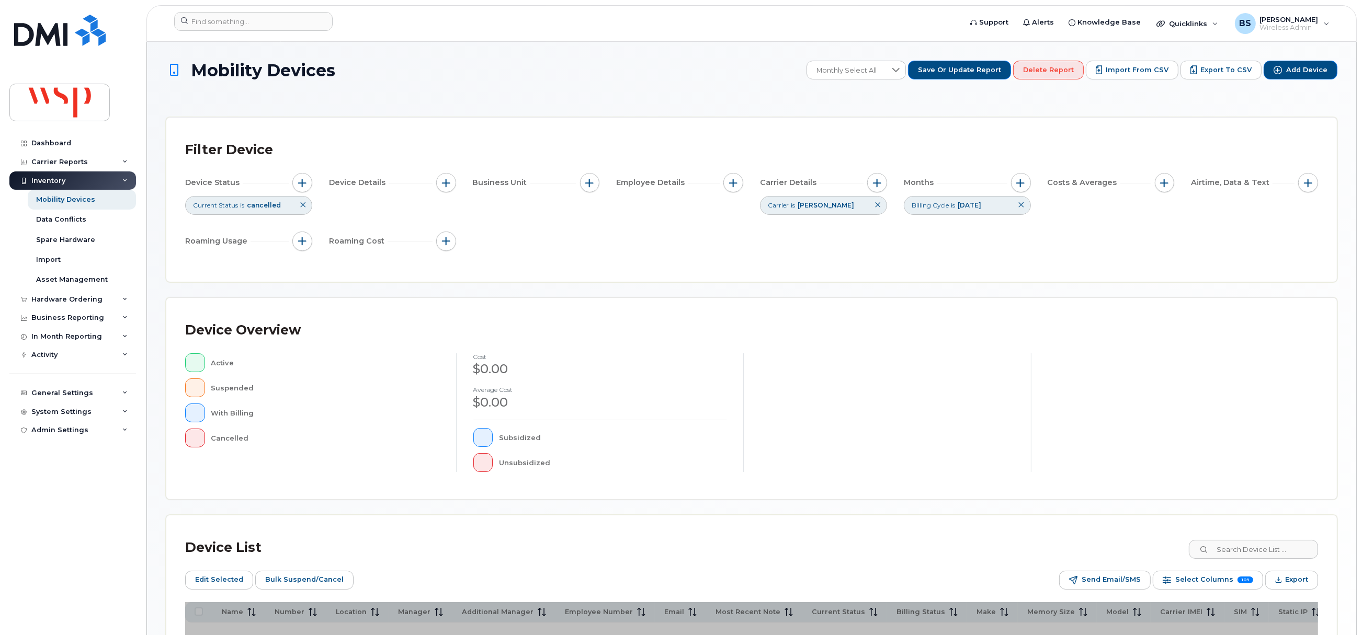
click at [528, 68] on h1 "Mobility Devices" at bounding box center [483, 70] width 635 height 18
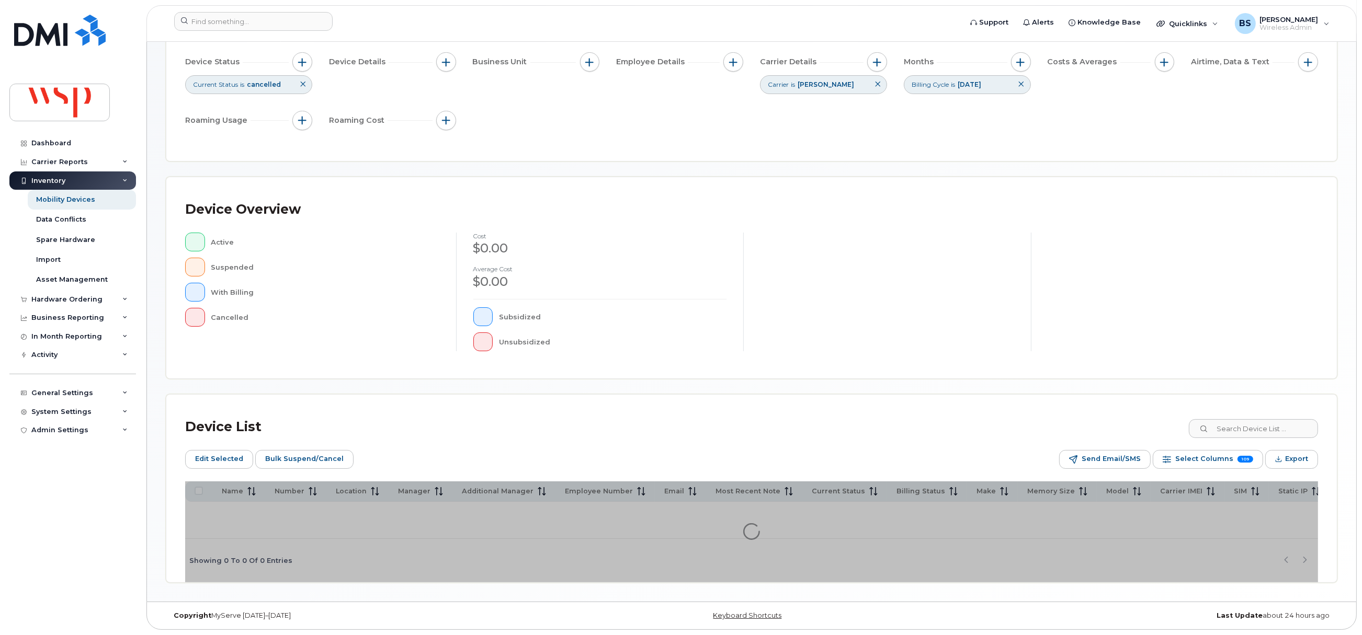
scroll to position [125, 0]
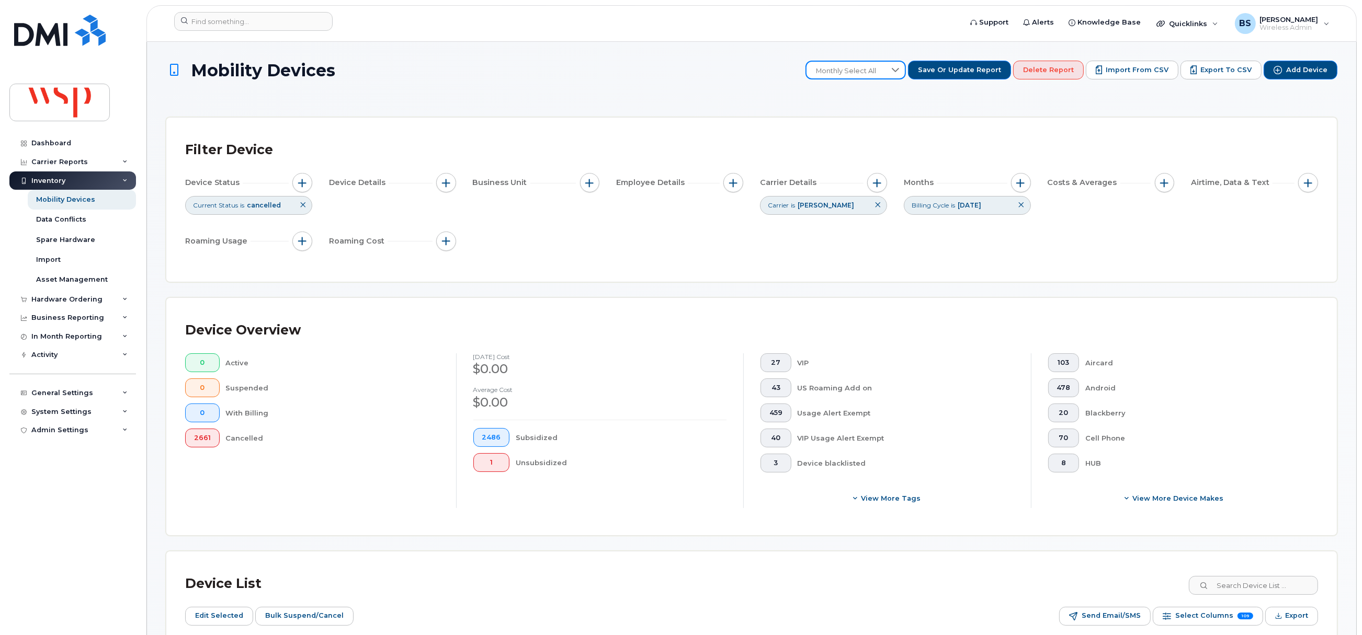
click at [878, 68] on span "Monthly Select All" at bounding box center [845, 71] width 79 height 19
click at [851, 191] on li "Monthly Select All" at bounding box center [877, 197] width 119 height 18
click at [303, 207] on icon at bounding box center [303, 205] width 6 height 6
click at [306, 184] on span "button" at bounding box center [302, 183] width 8 height 8
click at [344, 218] on label "Current Status" at bounding box center [342, 215] width 54 height 10
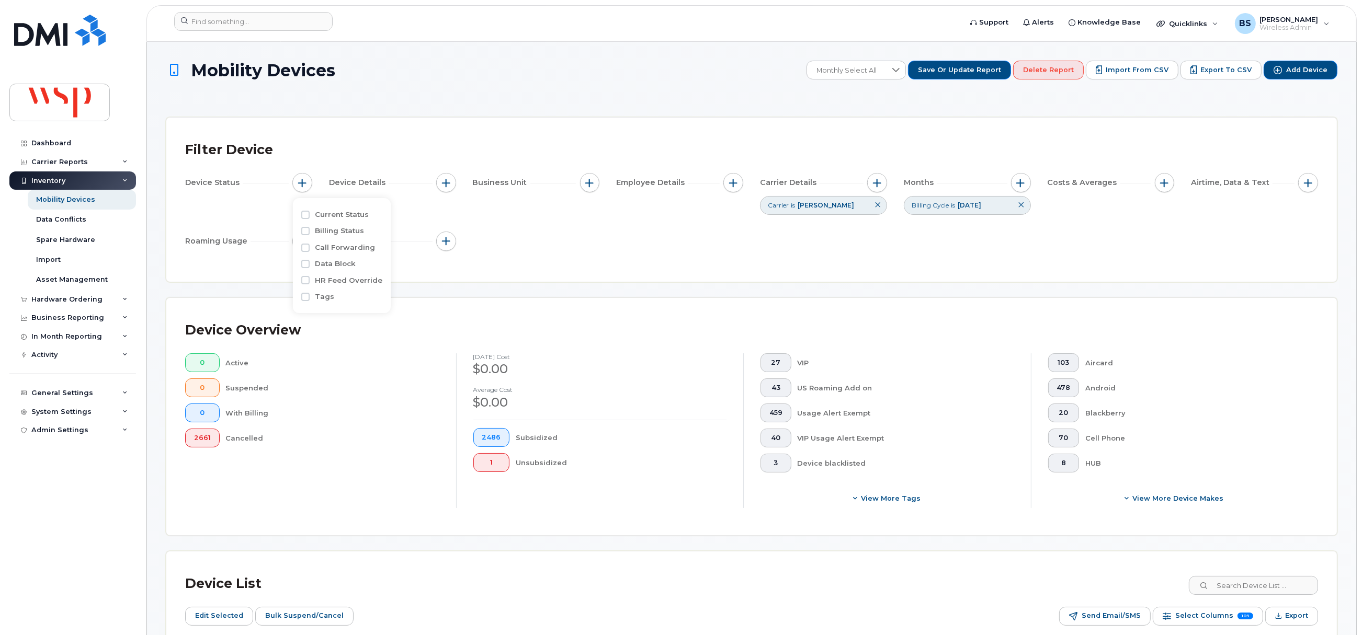
click at [310, 218] on input "Current Status" at bounding box center [305, 215] width 8 height 8
checkbox input "true"
click at [417, 235] on icon at bounding box center [421, 235] width 8 height 8
click at [360, 277] on span "Suspended" at bounding box center [357, 277] width 40 height 10
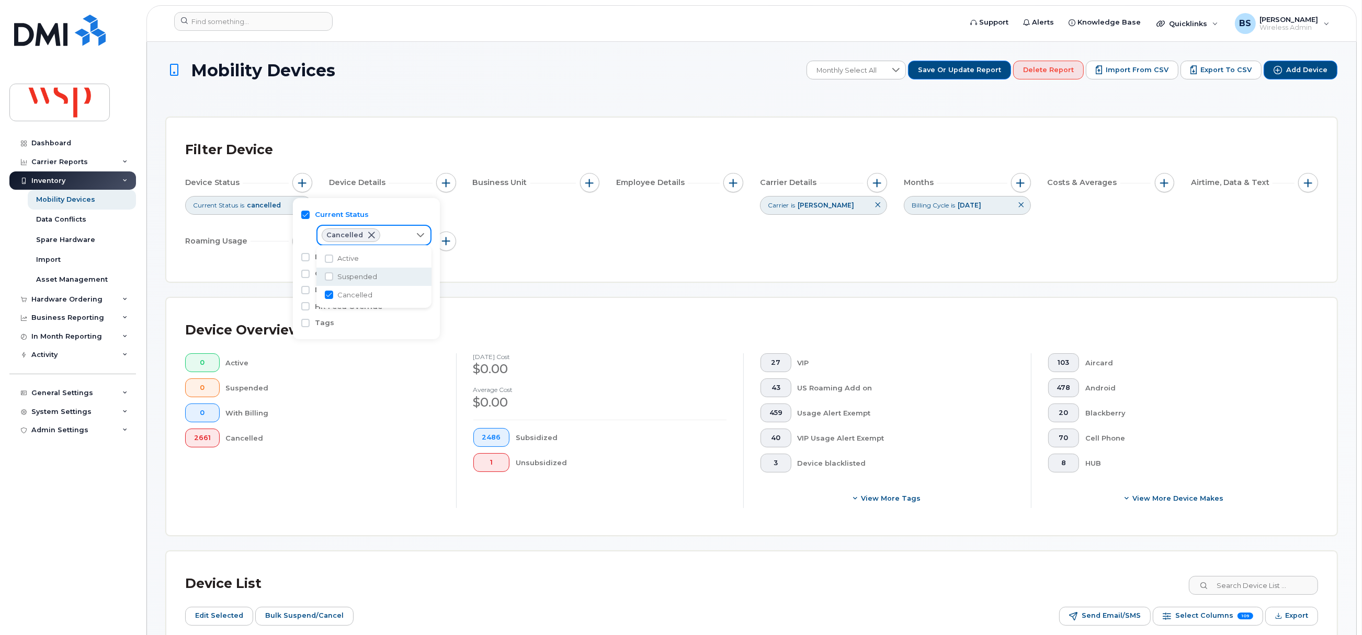
checkbox input "true"
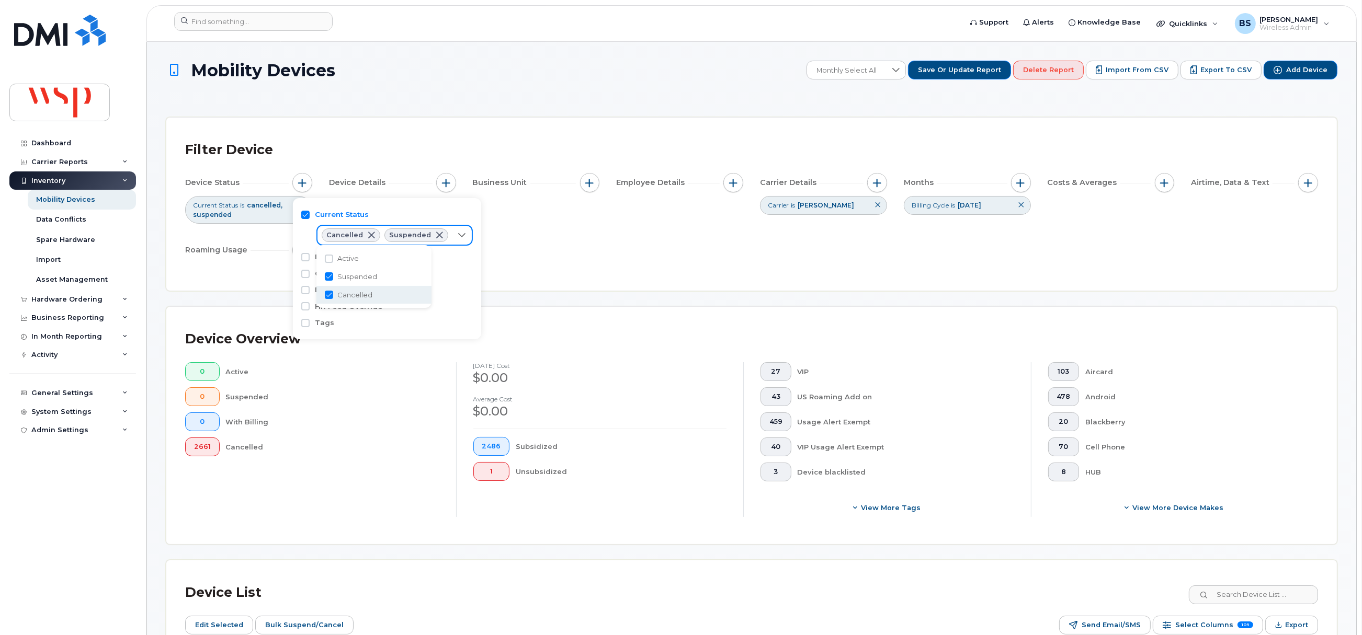
click at [330, 293] on input "Cancelled" at bounding box center [329, 295] width 8 height 8
checkbox input "false"
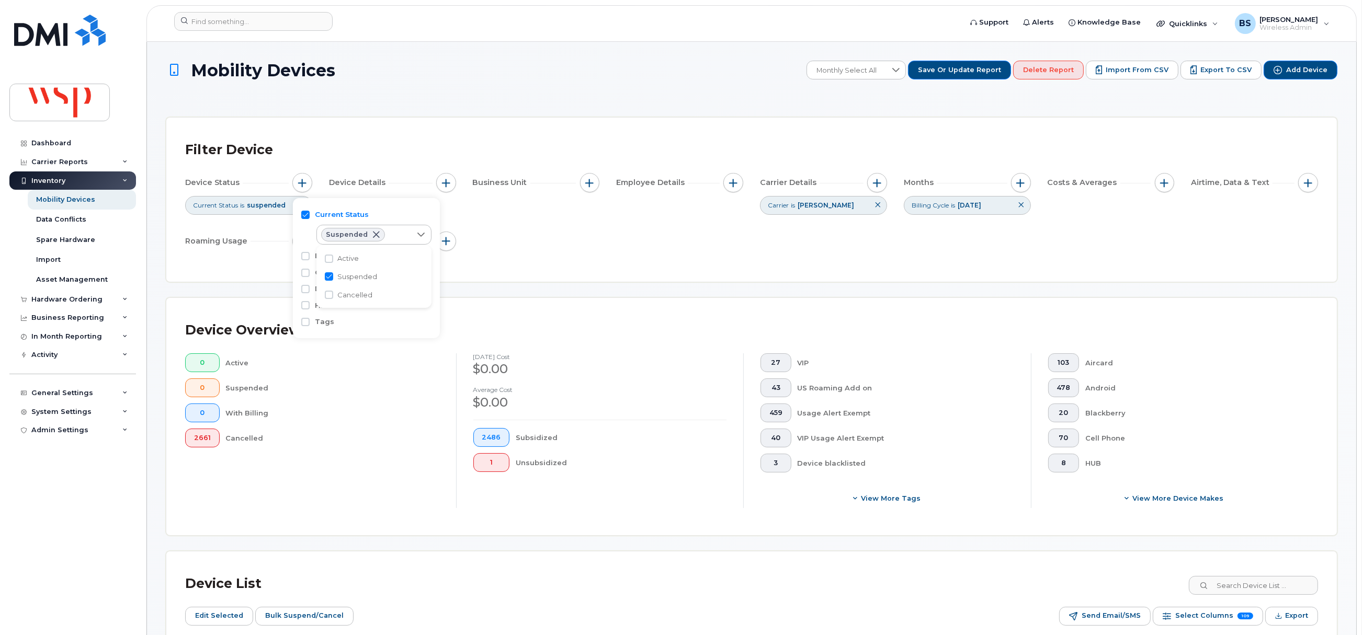
drag, startPoint x: 329, startPoint y: 261, endPoint x: 339, endPoint y: 260, distance: 10.0
click at [329, 260] on input "Active" at bounding box center [329, 259] width 8 height 8
checkbox input "true"
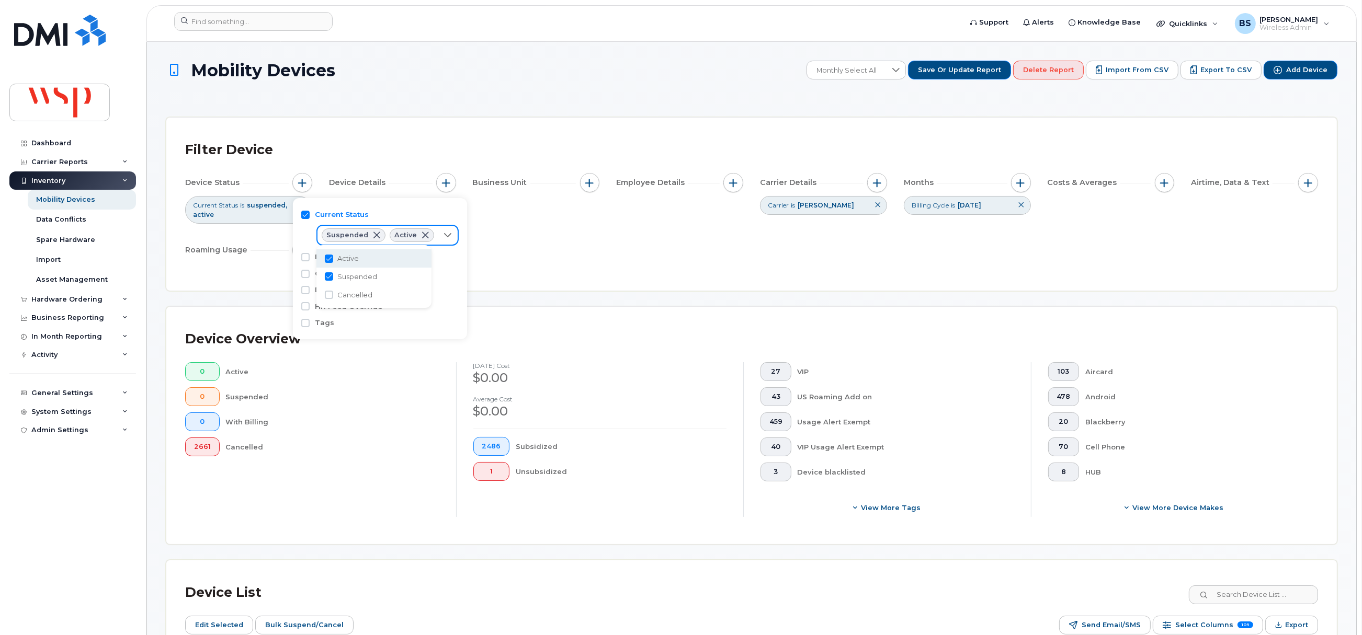
drag, startPoint x: 545, startPoint y: 255, endPoint x: 562, endPoint y: 255, distance: 16.2
click at [548, 255] on div "Device Status Current Status is suspended active Device Details Business Unit E…" at bounding box center [751, 218] width 1133 height 91
click at [876, 204] on icon at bounding box center [877, 205] width 6 height 6
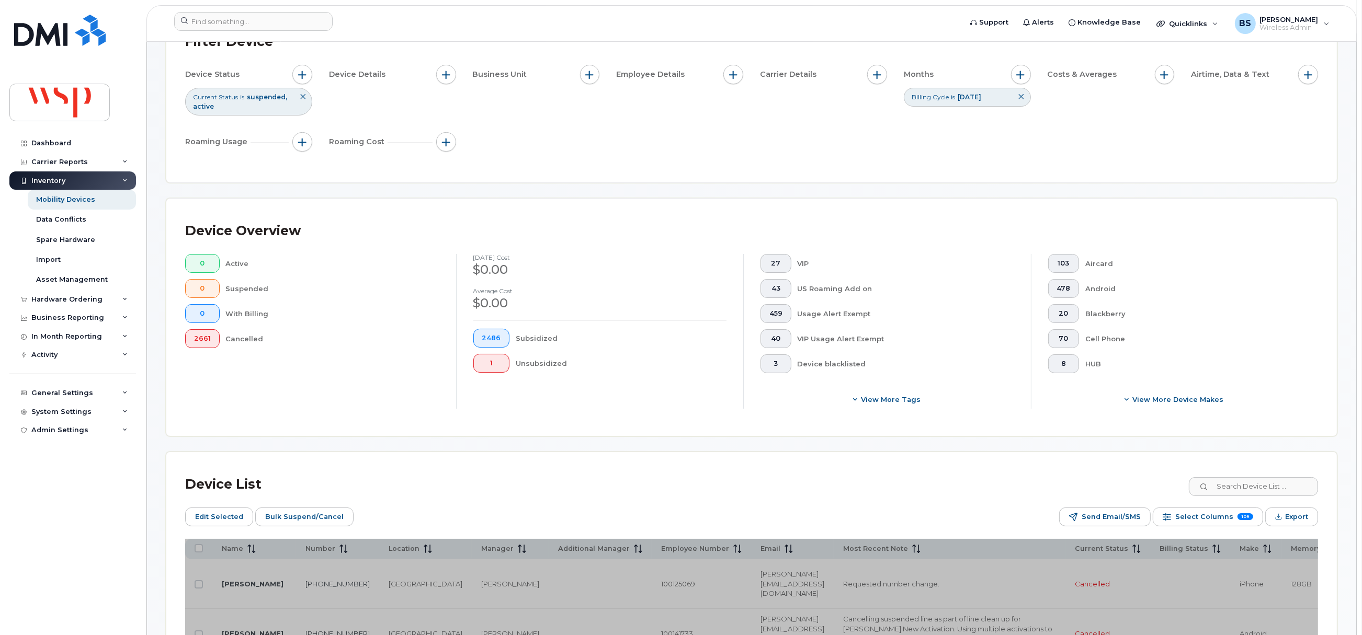
scroll to position [314, 0]
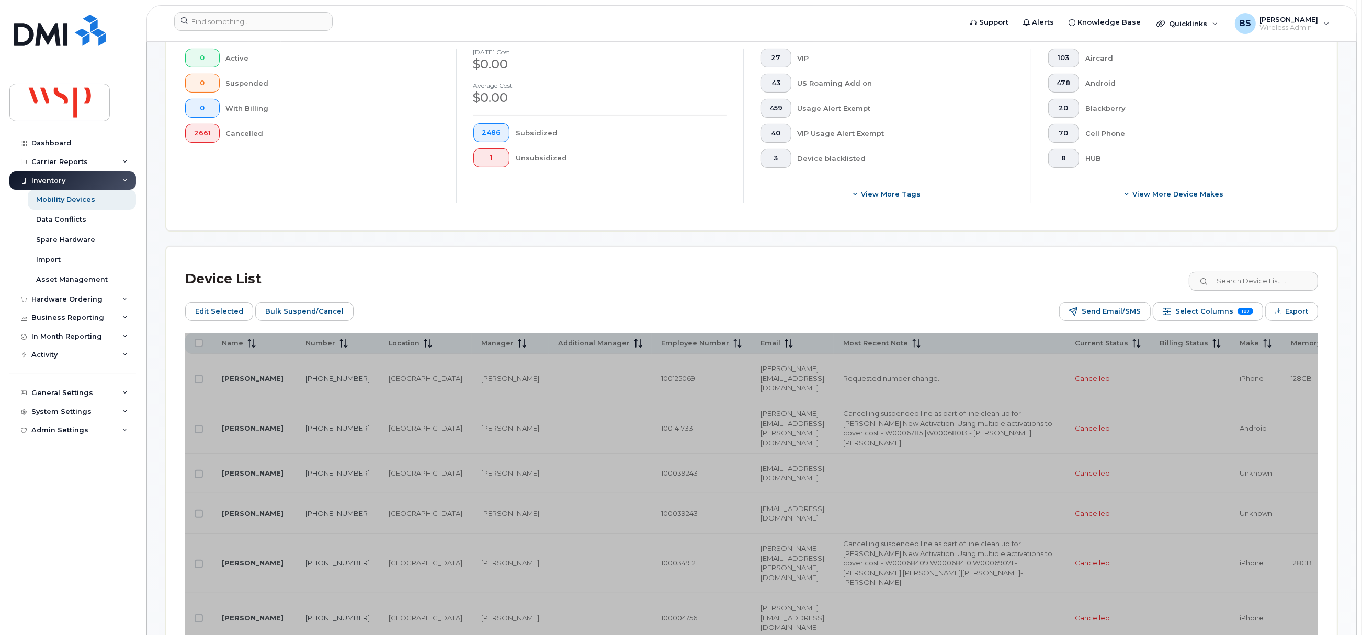
click at [624, 306] on div "Edit Selected Bulk Suspend/Cancel Send Email/SMS Select Columns 109 Filter Refr…" at bounding box center [751, 311] width 1133 height 19
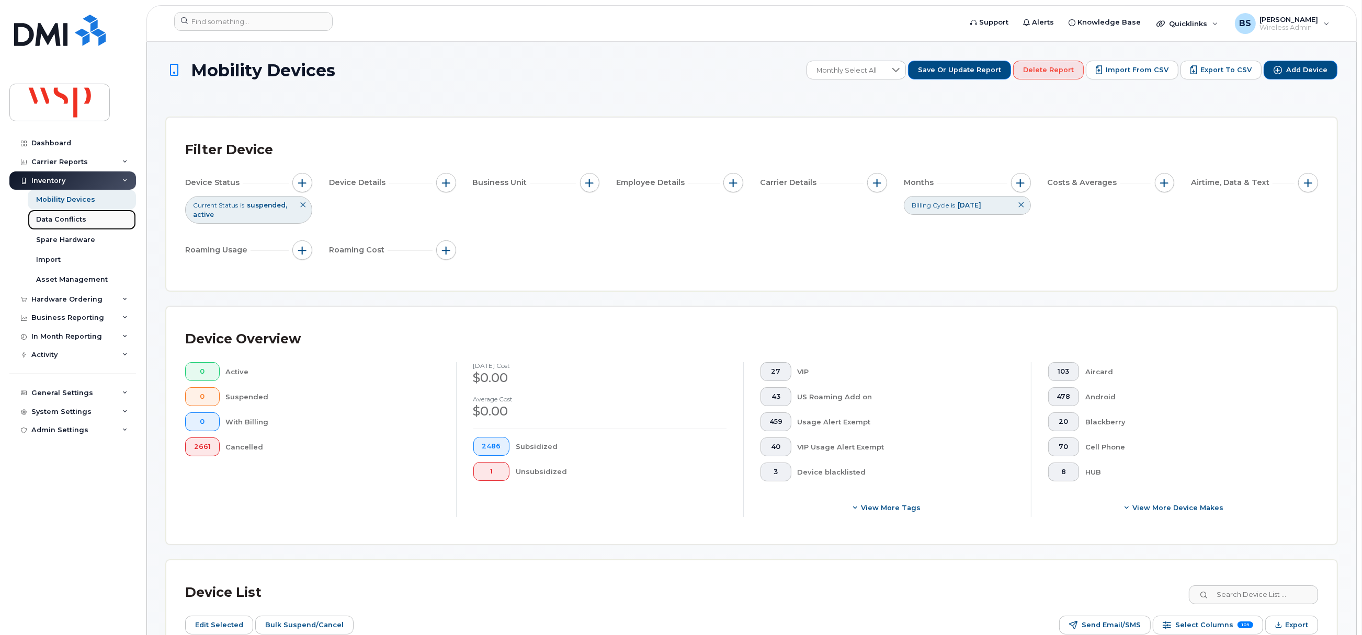
click at [70, 218] on div "Data Conflicts" at bounding box center [61, 219] width 50 height 9
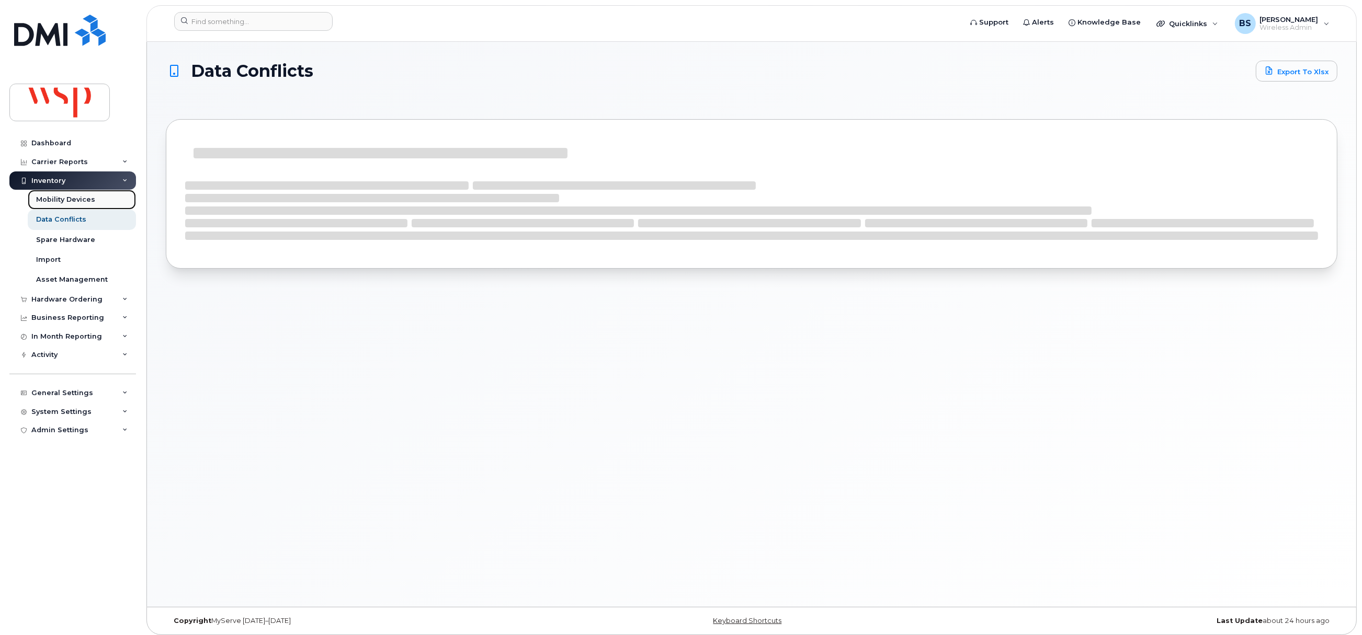
click at [82, 198] on div "Mobility Devices" at bounding box center [65, 199] width 59 height 9
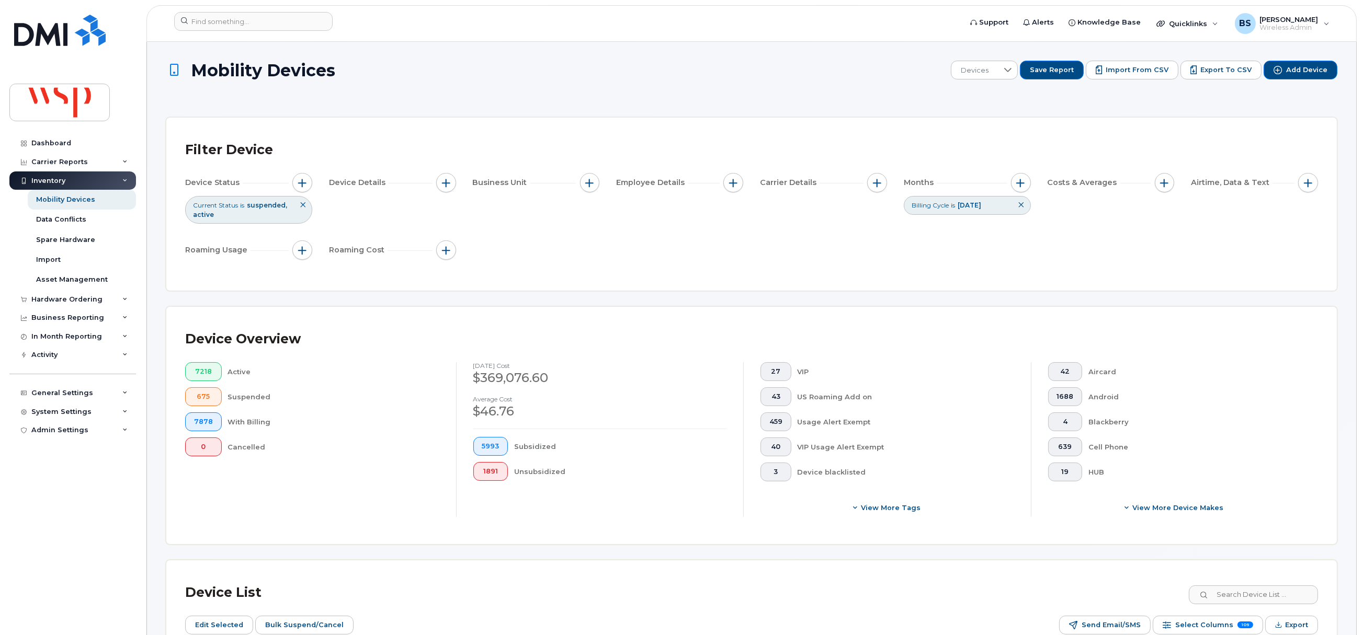
drag, startPoint x: 1277, startPoint y: 622, endPoint x: 906, endPoint y: 327, distance: 474.5
click at [904, 325] on div "Device Overview 7218 Active 675 Suspended 7878 With Billing 0 Cancelled August …" at bounding box center [751, 425] width 1170 height 237
click at [1283, 628] on button "Export" at bounding box center [1291, 625] width 53 height 19
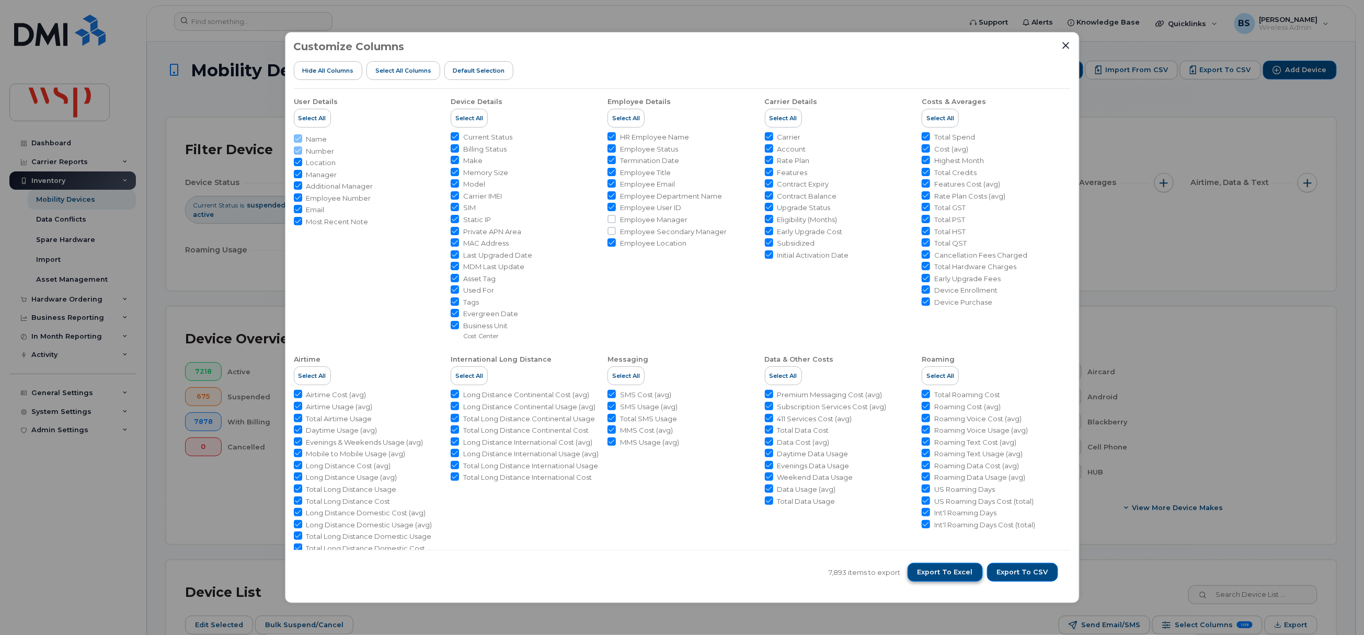
click at [960, 574] on span "Export to Excel" at bounding box center [945, 572] width 55 height 9
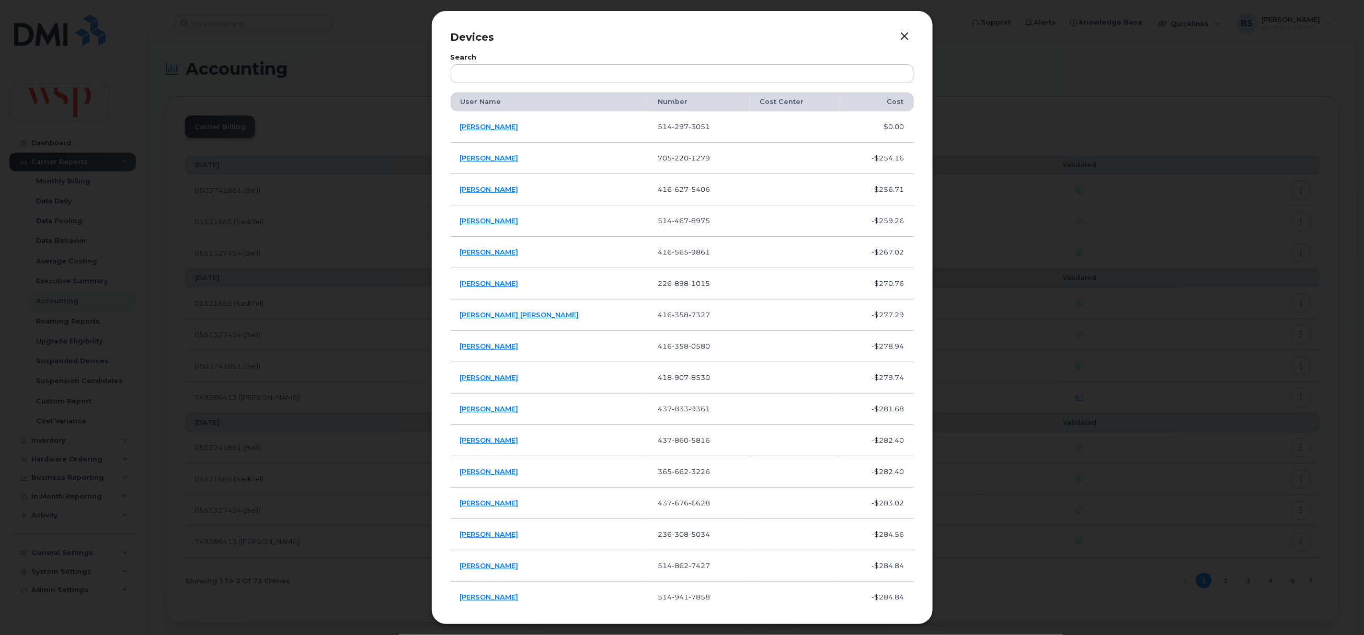
click at [902, 33] on button "button" at bounding box center [905, 36] width 16 height 15
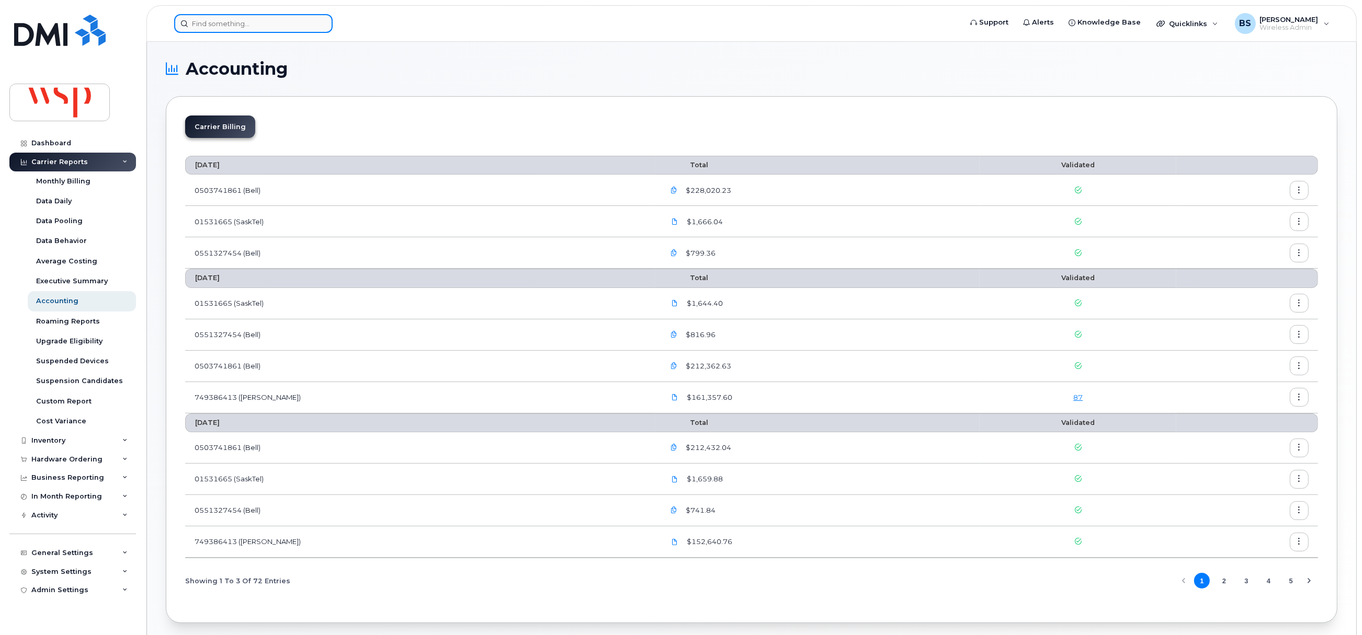
click at [288, 28] on input at bounding box center [253, 23] width 158 height 19
paste input "2368877638"
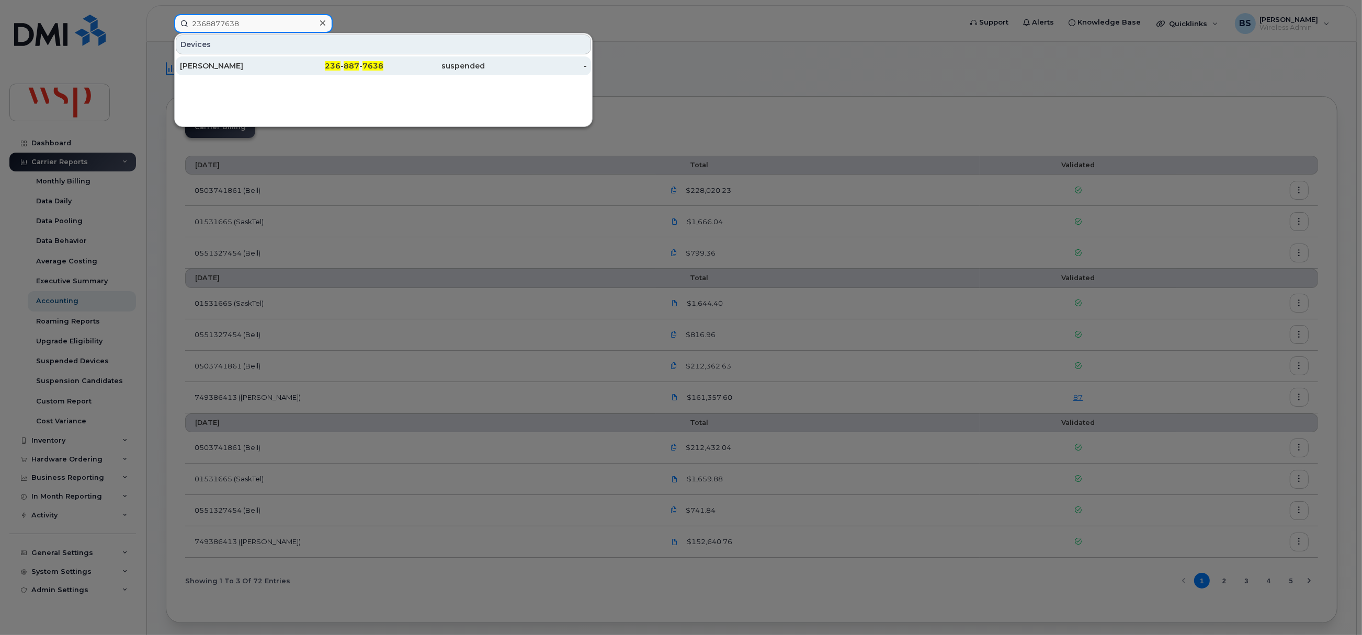
type input "2368877638"
drag, startPoint x: 215, startPoint y: 64, endPoint x: 229, endPoint y: 67, distance: 14.1
click at [215, 64] on div "[PERSON_NAME]" at bounding box center [231, 66] width 102 height 10
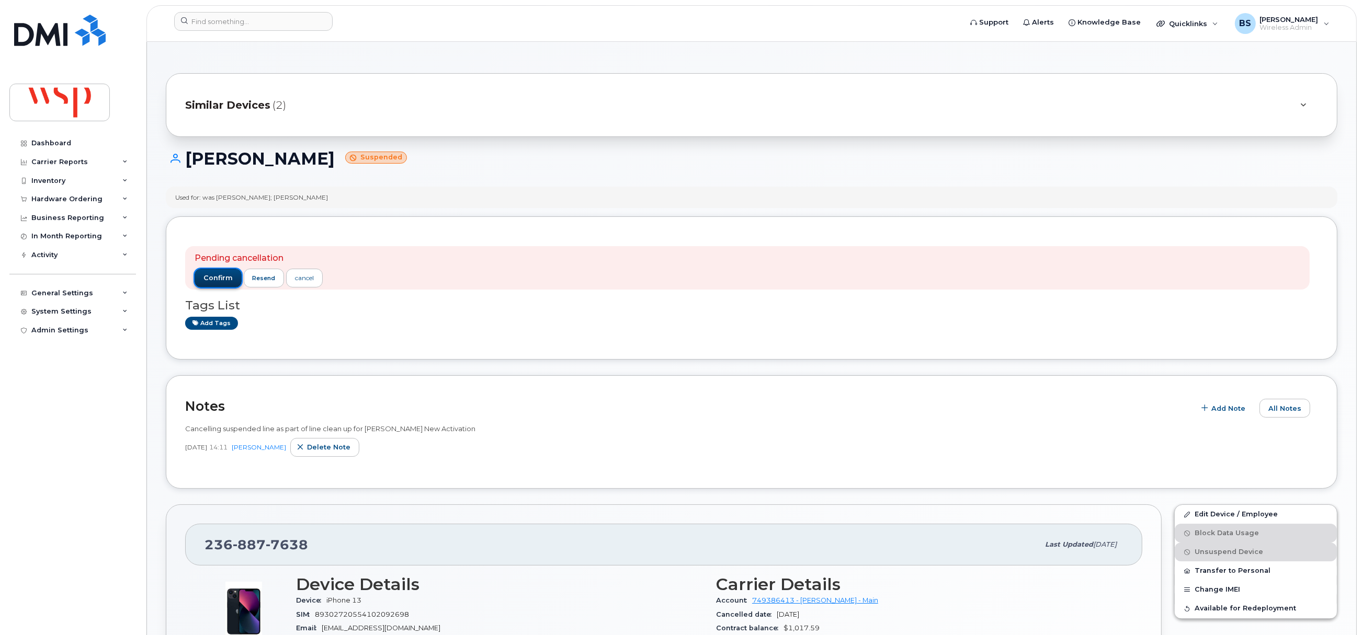
click at [219, 279] on span "confirm" at bounding box center [217, 277] width 29 height 9
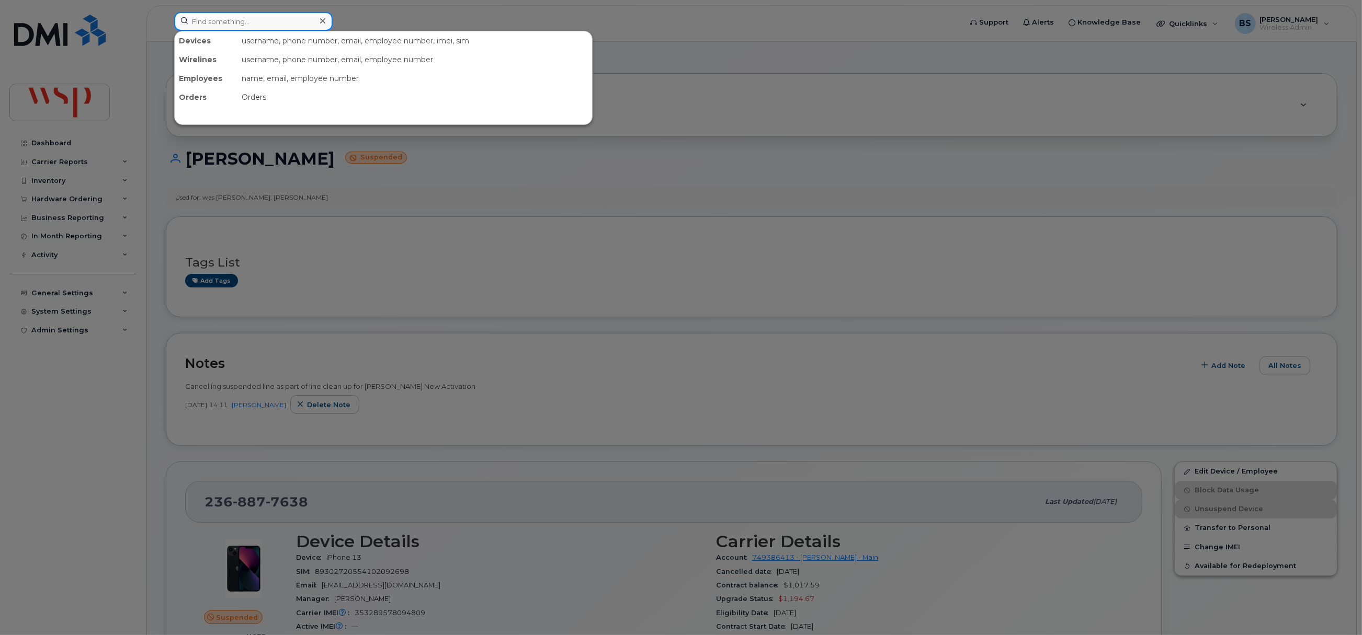
click at [255, 19] on input at bounding box center [253, 21] width 158 height 19
paste input "2503175442"
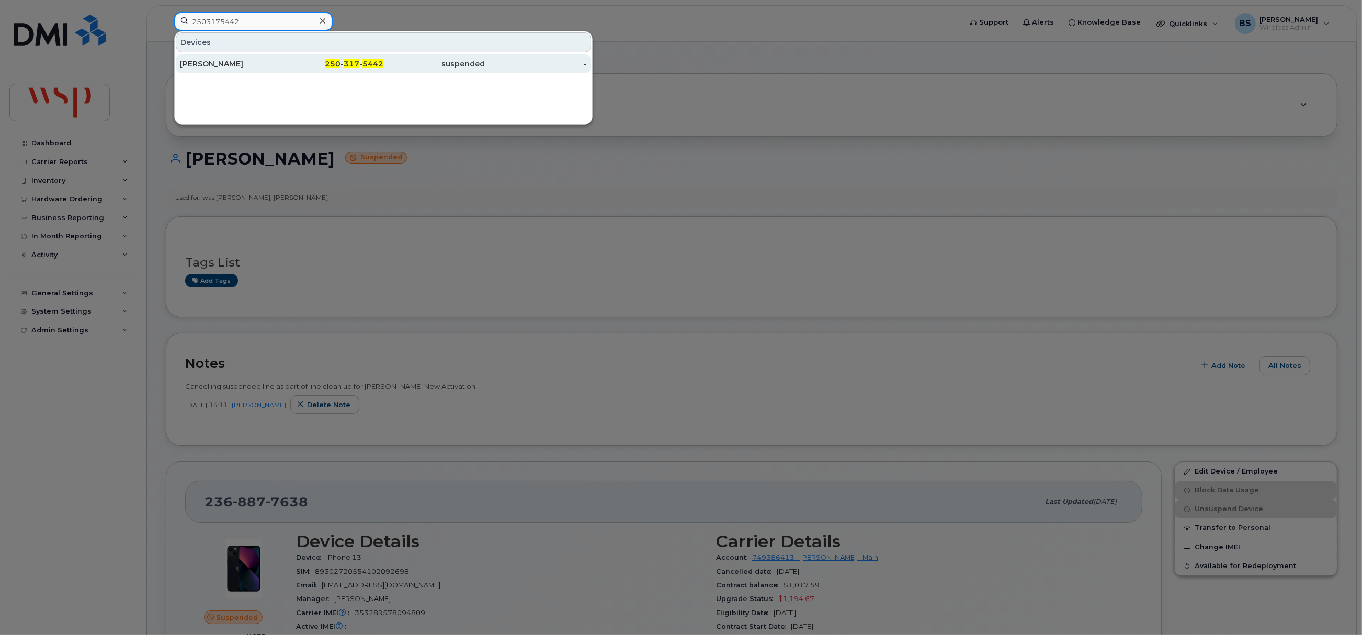
type input "2503175442"
drag, startPoint x: 197, startPoint y: 63, endPoint x: 207, endPoint y: 57, distance: 11.5
click at [197, 63] on div "[PERSON_NAME]" at bounding box center [231, 64] width 102 height 10
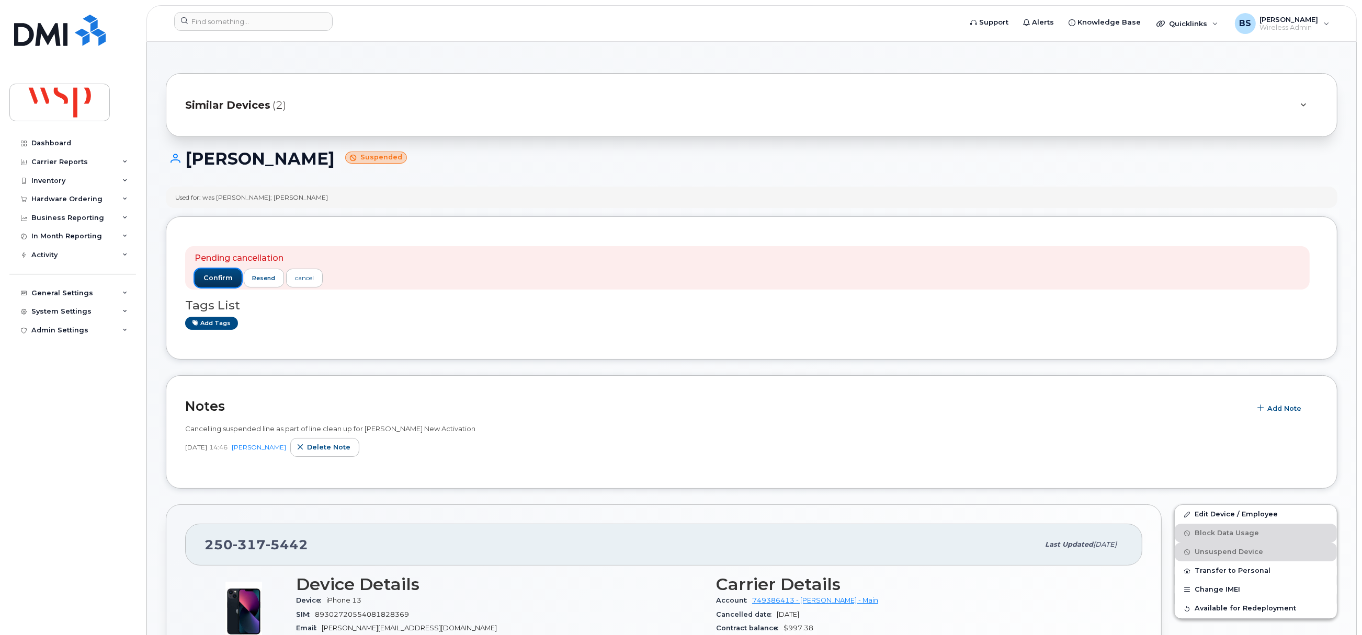
drag, startPoint x: 218, startPoint y: 278, endPoint x: 225, endPoint y: 265, distance: 14.3
click at [220, 281] on span "confirm" at bounding box center [217, 277] width 29 height 9
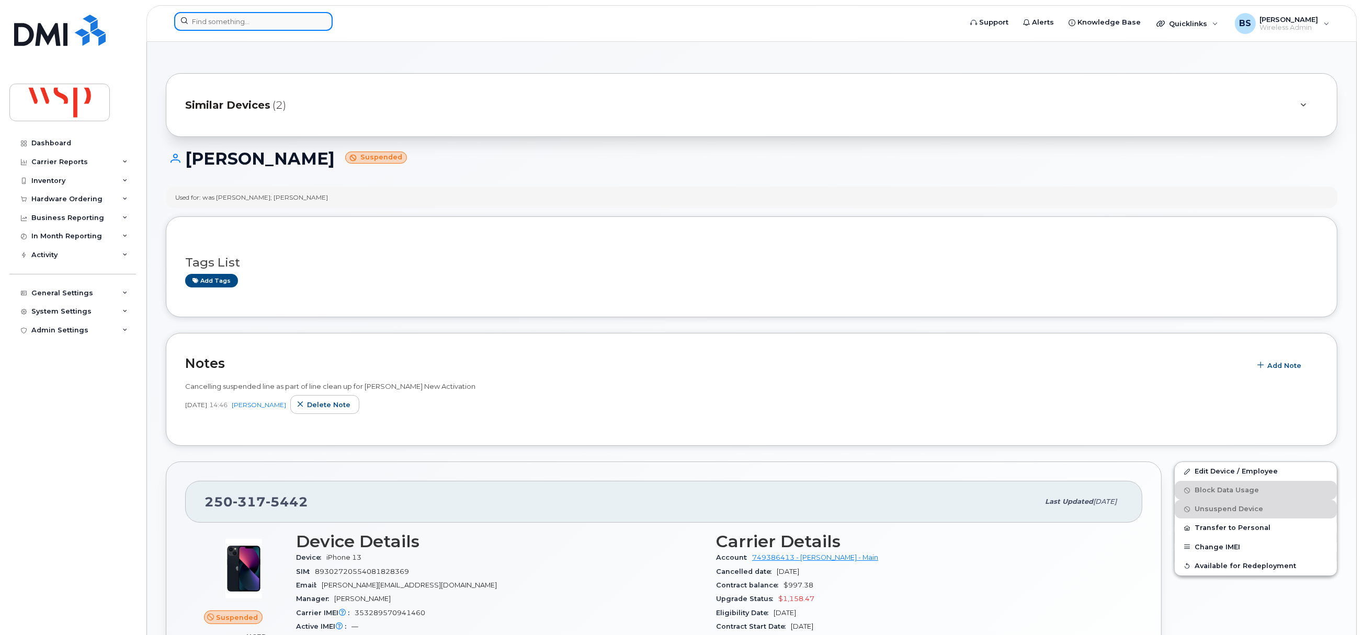
click at [228, 21] on input at bounding box center [253, 21] width 158 height 19
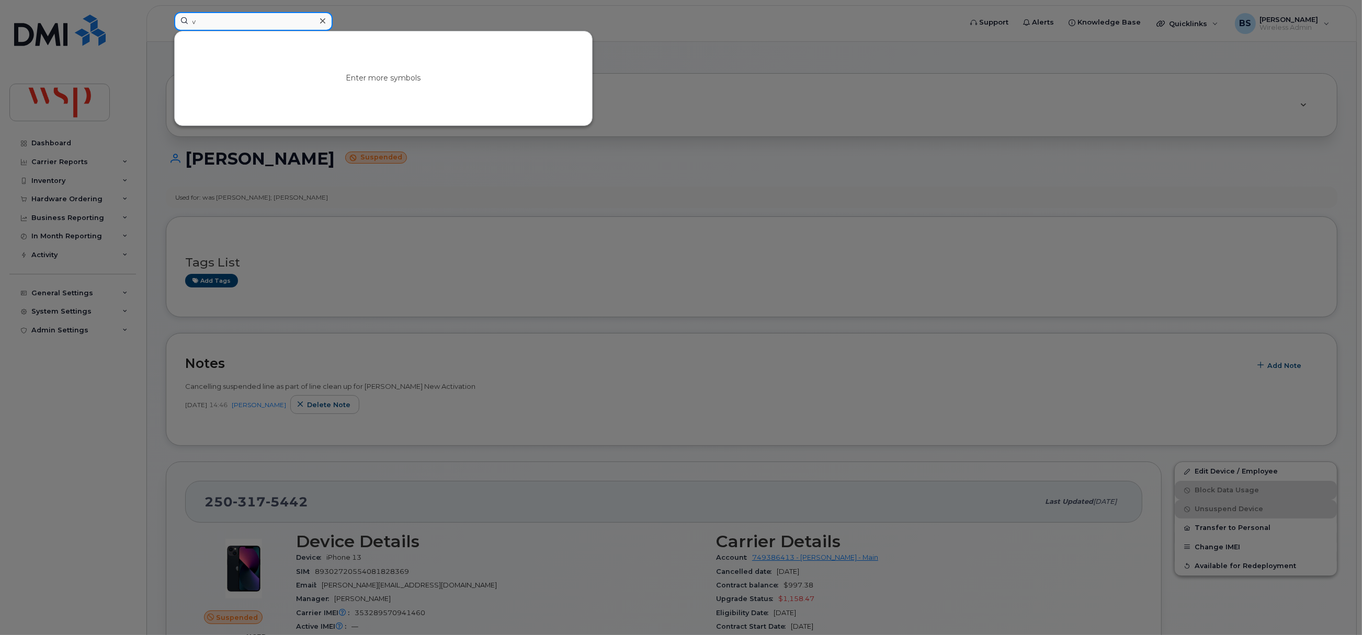
drag, startPoint x: 209, startPoint y: 19, endPoint x: 151, endPoint y: 23, distance: 58.7
click at [166, 23] on div "v Enter more symbols" at bounding box center [564, 23] width 797 height 23
paste input "4313885613"
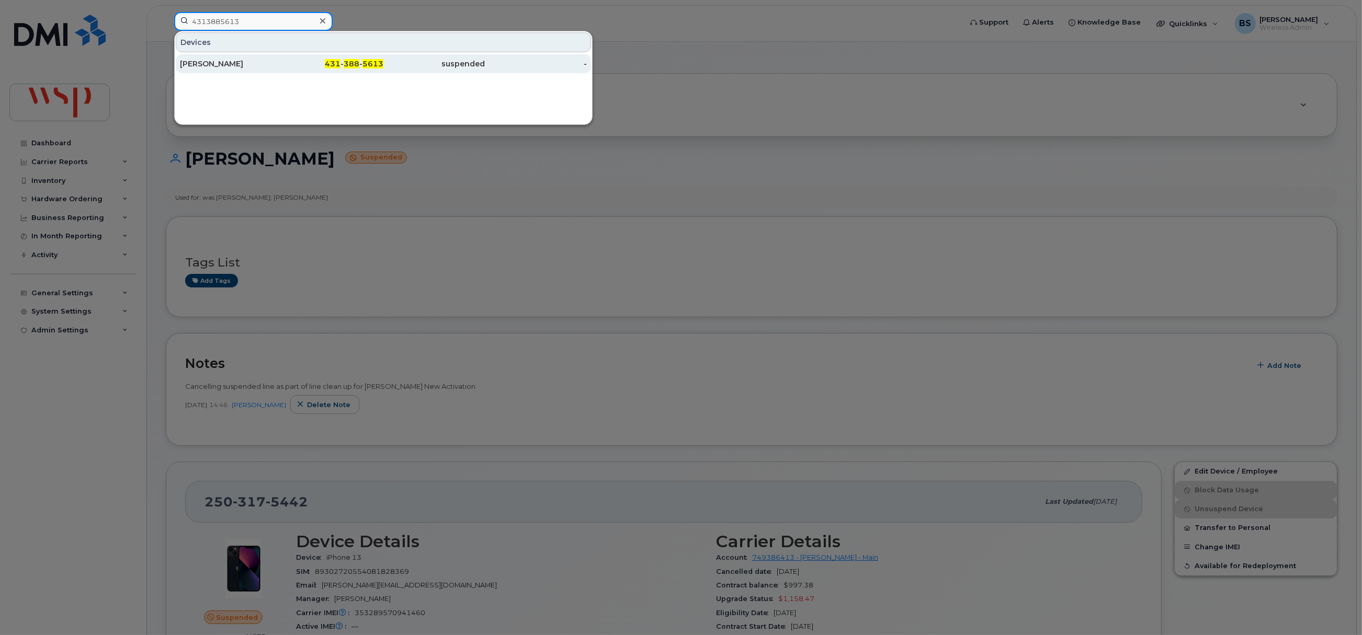
type input "4313885613"
click at [210, 64] on div "NAYAB LIAQAT" at bounding box center [231, 64] width 102 height 10
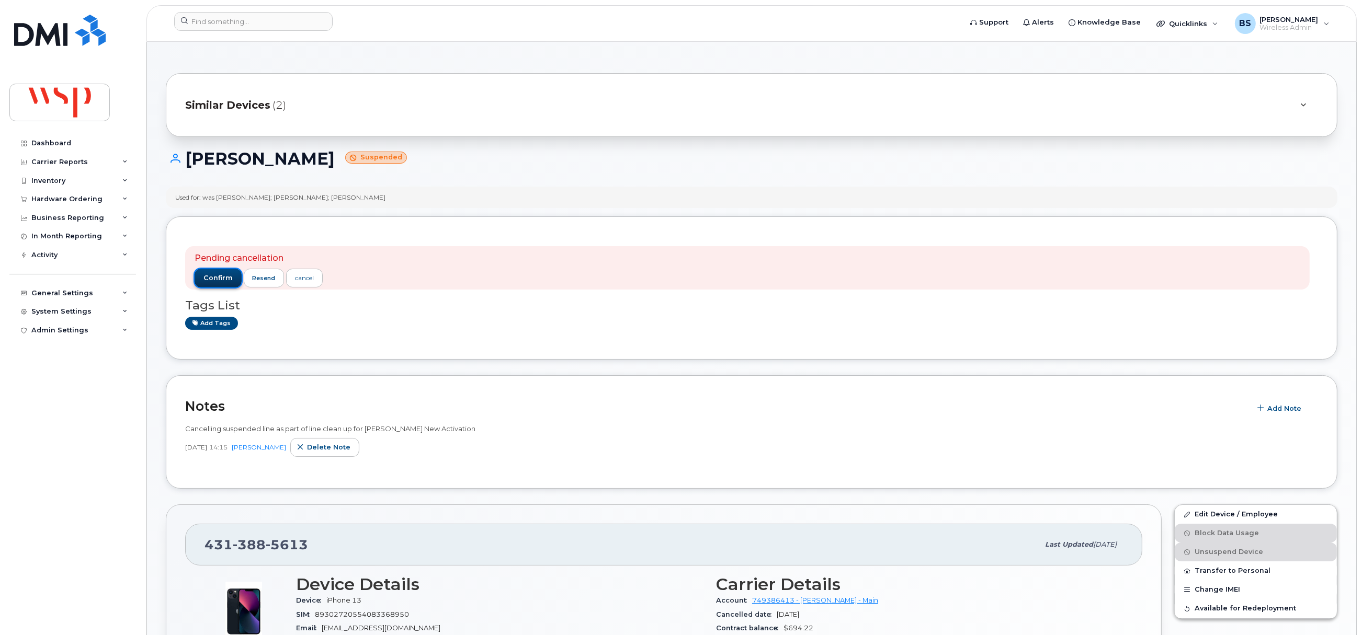
click at [224, 282] on span "confirm" at bounding box center [217, 277] width 29 height 9
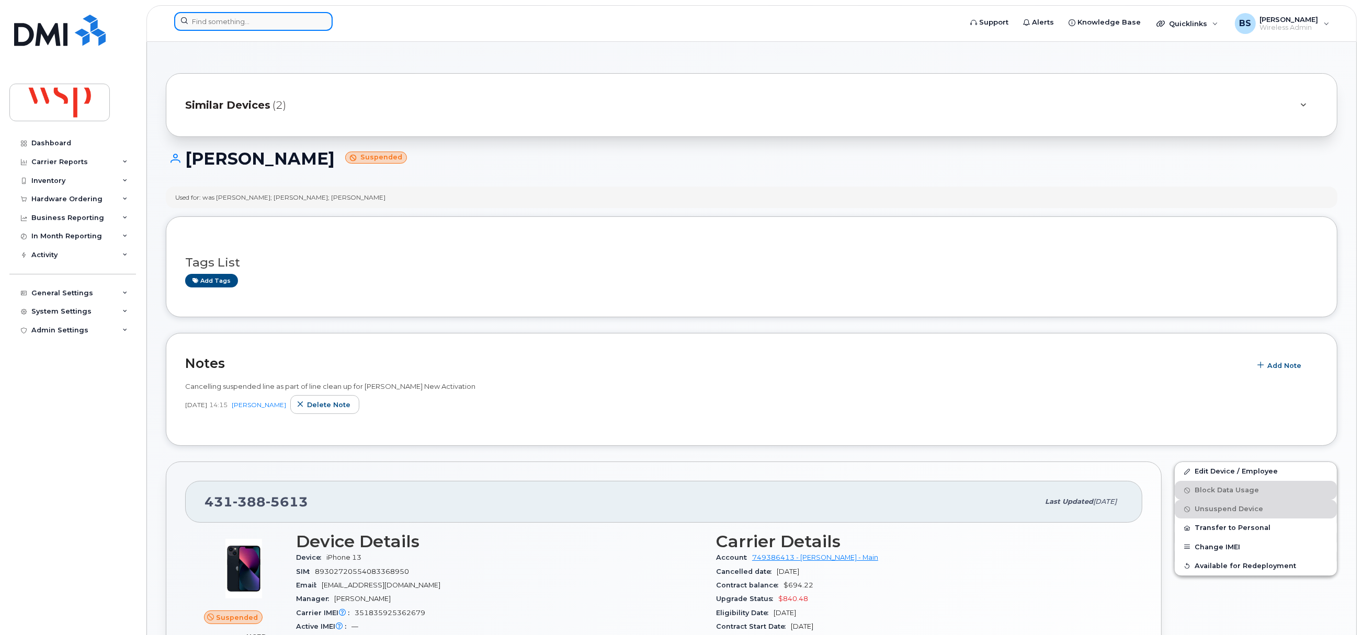
click at [258, 27] on input at bounding box center [253, 21] width 158 height 19
paste input "2368877638"
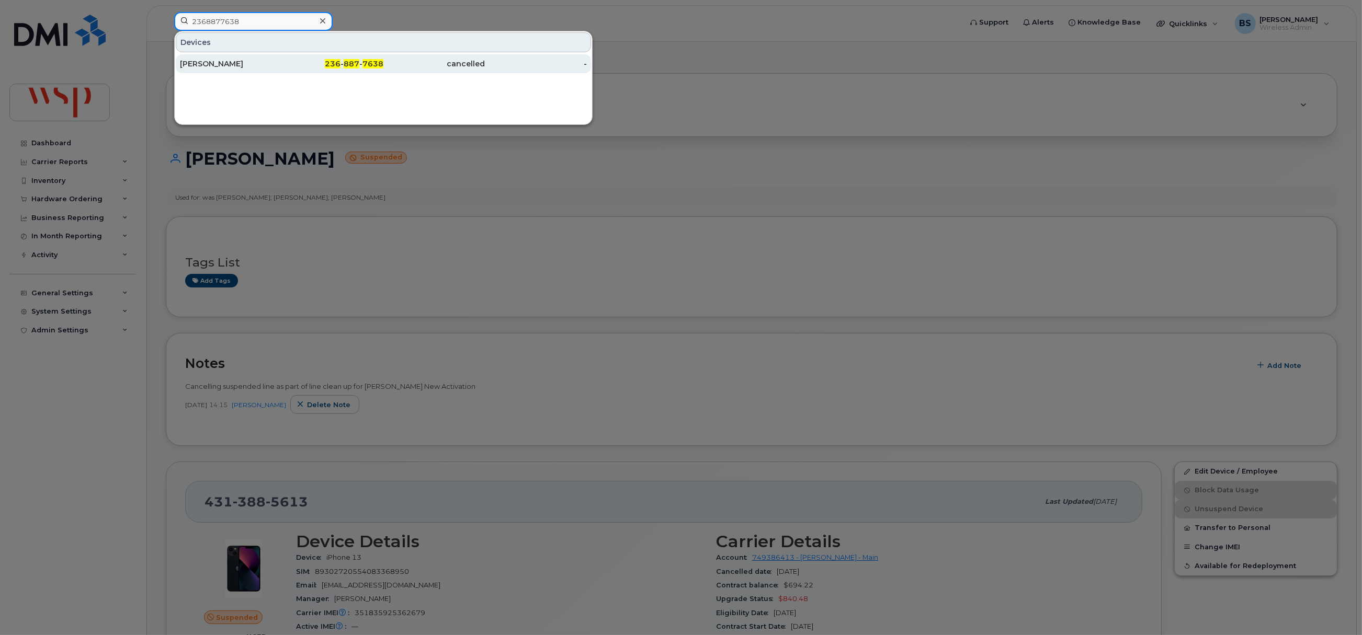
type input "2368877638"
click at [191, 60] on div "[PERSON_NAME]" at bounding box center [231, 64] width 102 height 10
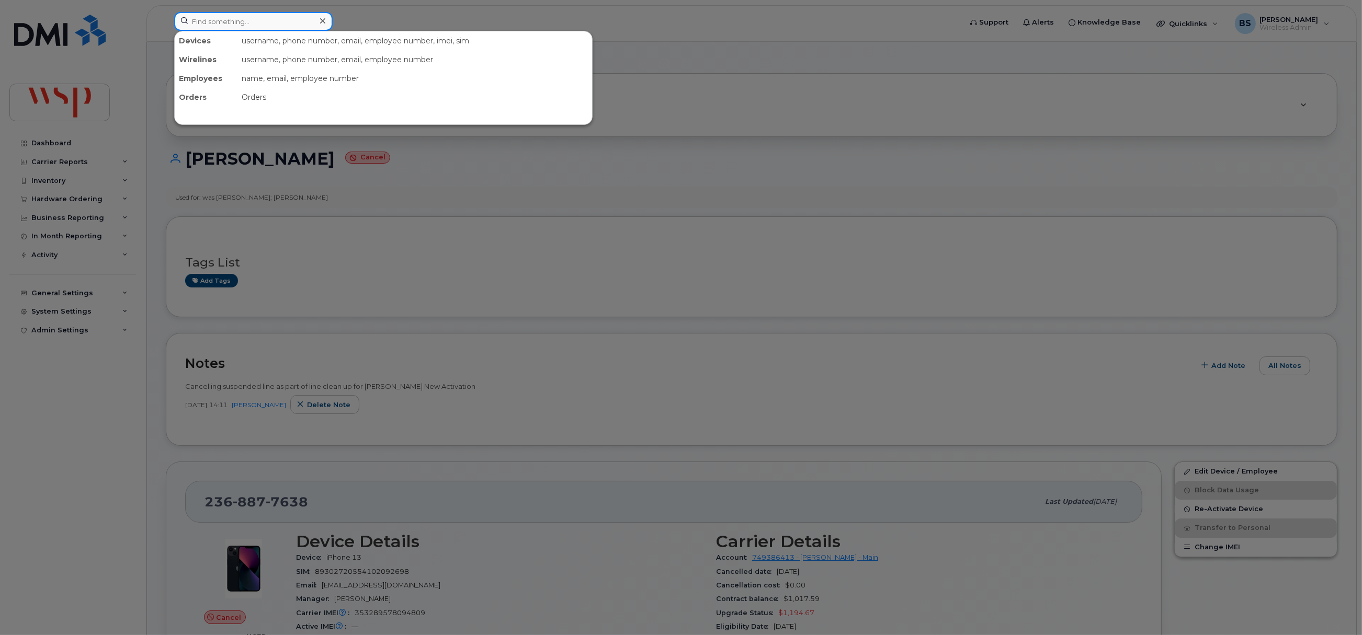
drag, startPoint x: 248, startPoint y: 21, endPoint x: 278, endPoint y: 51, distance: 42.2
click at [248, 21] on input at bounding box center [253, 21] width 158 height 19
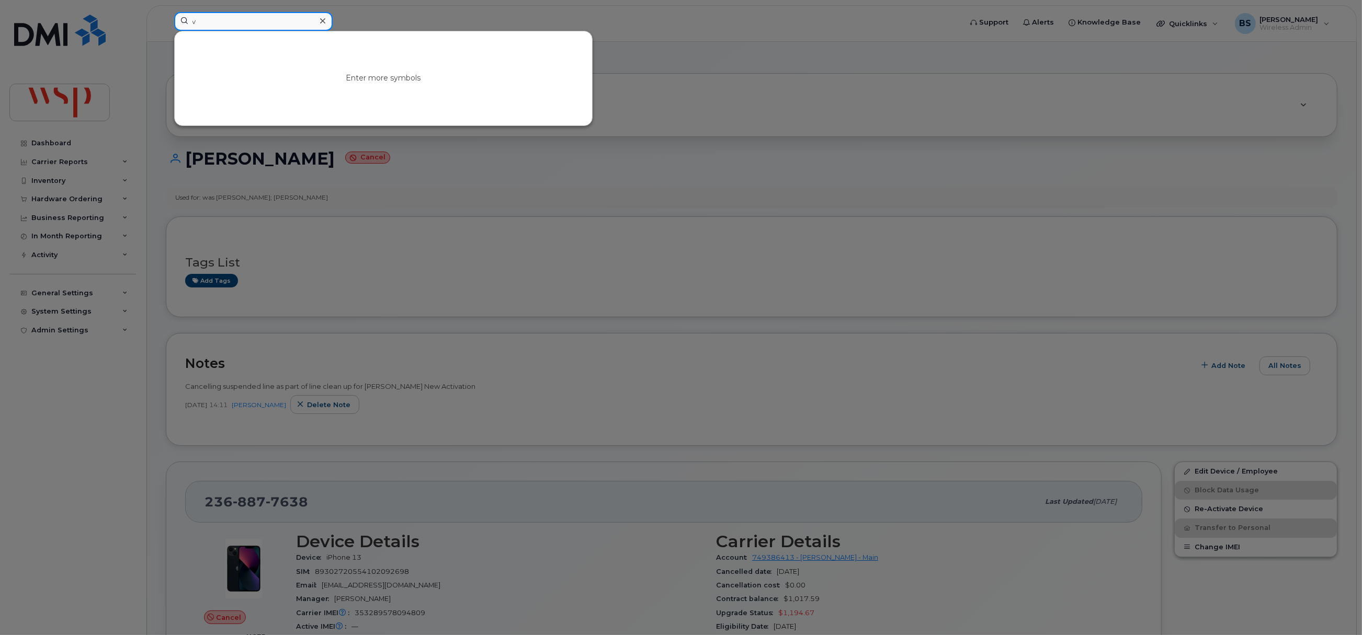
drag, startPoint x: 221, startPoint y: 22, endPoint x: 145, endPoint y: 27, distance: 75.5
click at [166, 26] on div "v Enter more symbols" at bounding box center [564, 23] width 797 height 23
paste input "4039193702"
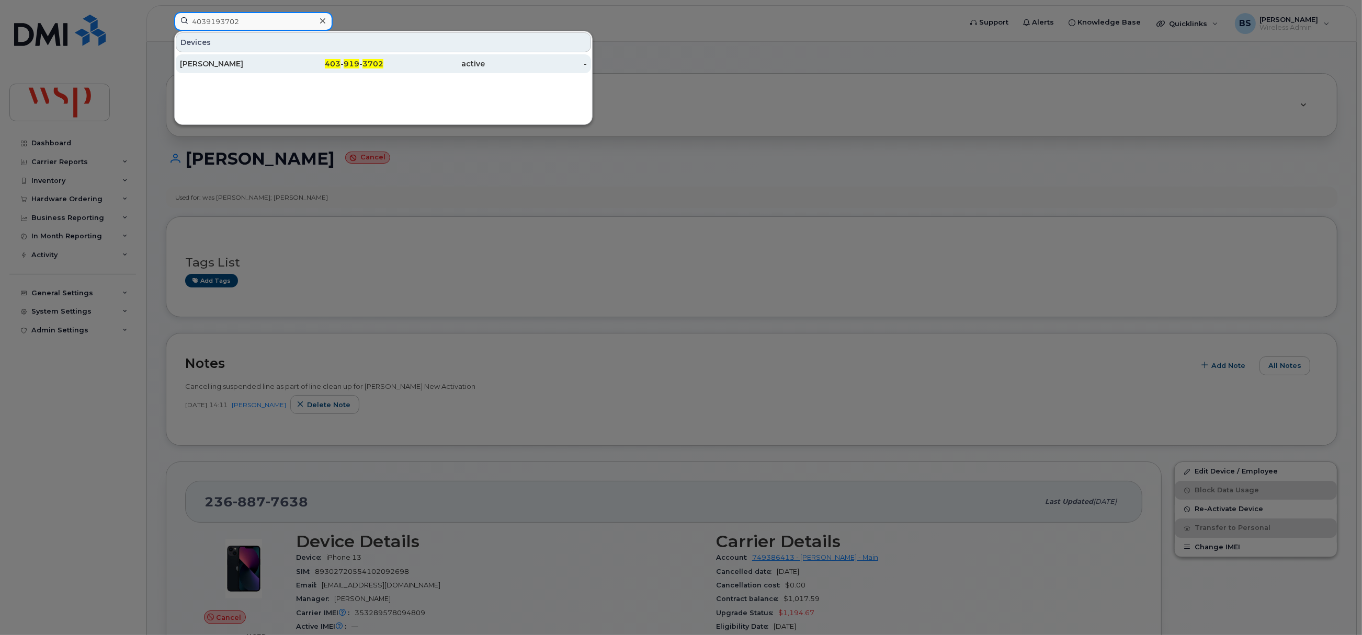
type input "4039193702"
click at [213, 62] on div "[PERSON_NAME]" at bounding box center [231, 64] width 102 height 10
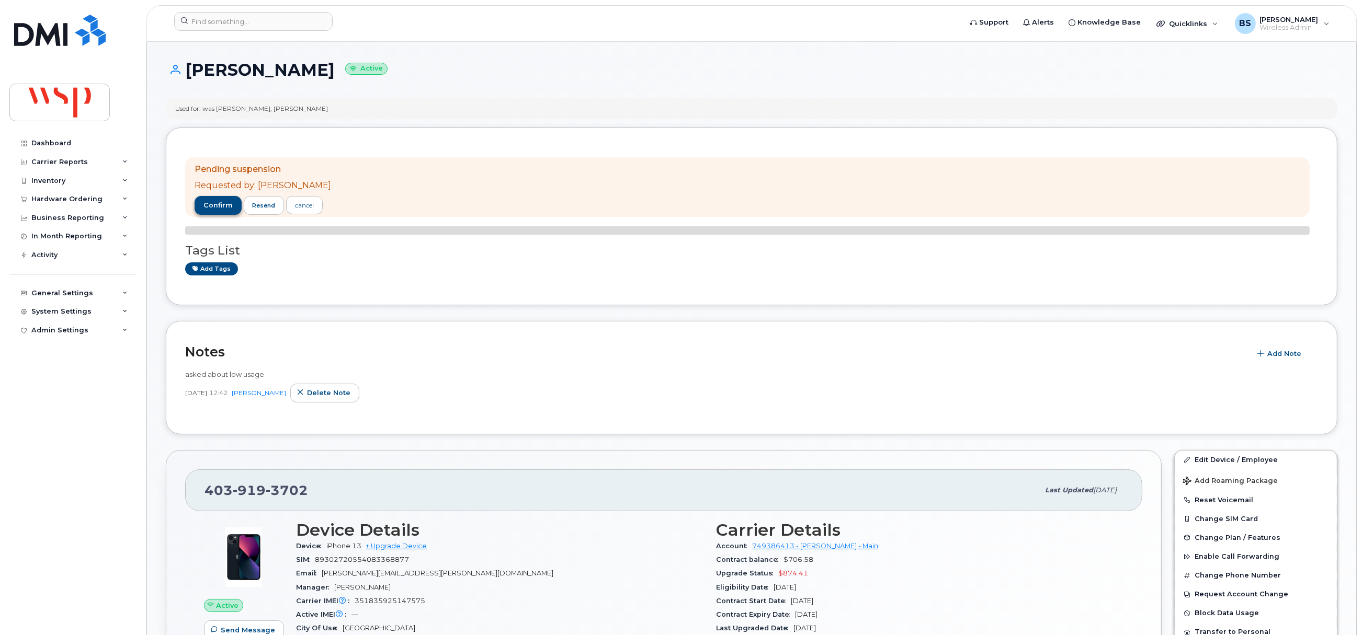
click at [216, 119] on div "Used for: was [PERSON_NAME]; [PERSON_NAME]" at bounding box center [751, 108] width 1171 height 21
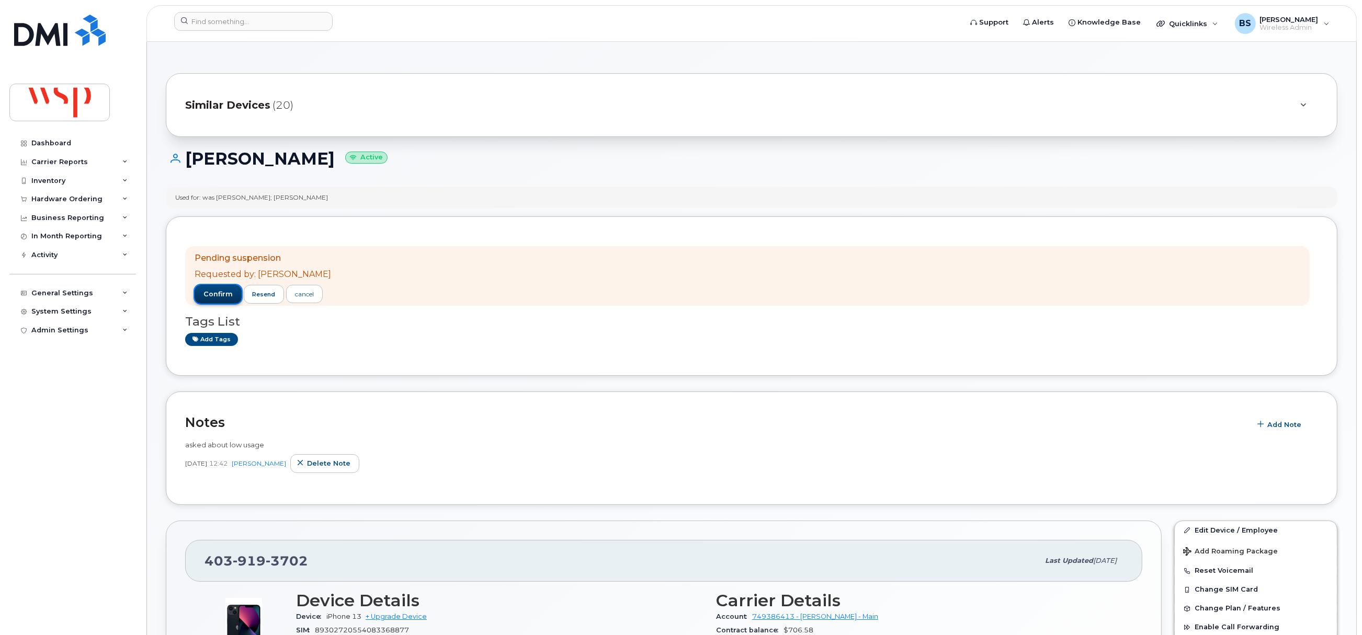
click at [213, 292] on span "confirm" at bounding box center [217, 294] width 29 height 9
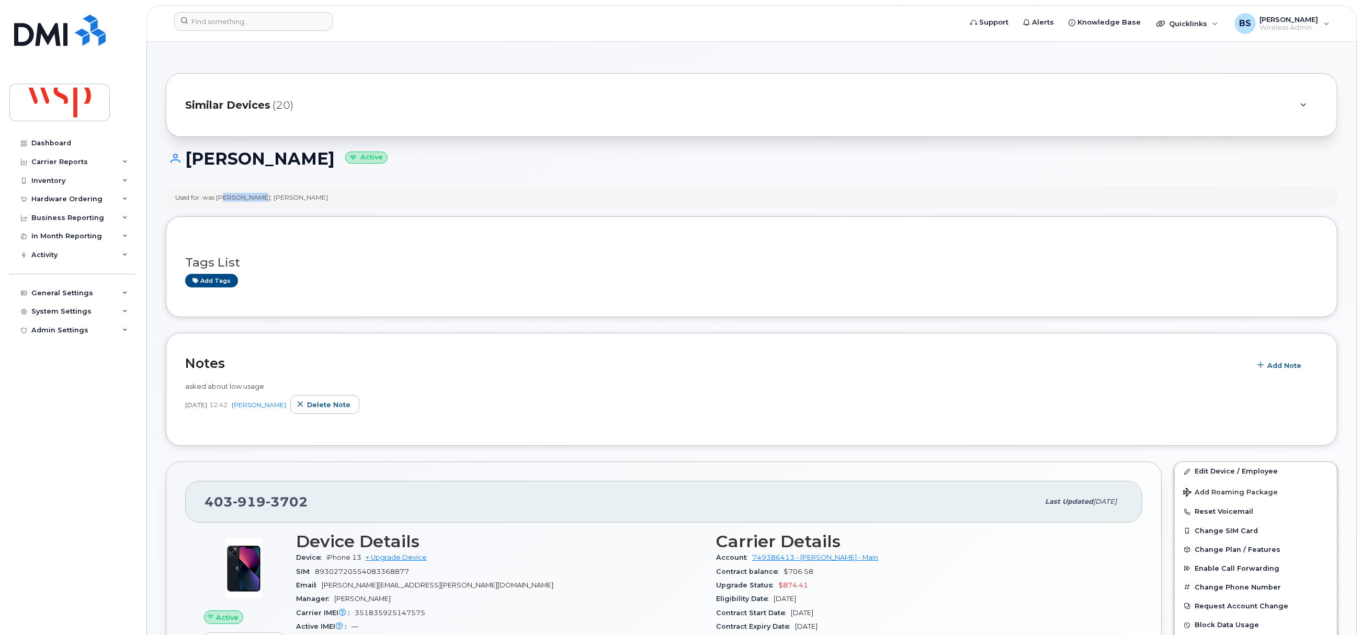
drag, startPoint x: 262, startPoint y: 199, endPoint x: 223, endPoint y: 200, distance: 39.2
click at [223, 200] on div "Used for: was JAMES EATON; Eric Hamelin" at bounding box center [251, 197] width 153 height 9
copy div "AMES EATON"
click at [271, 18] on input at bounding box center [253, 21] width 158 height 19
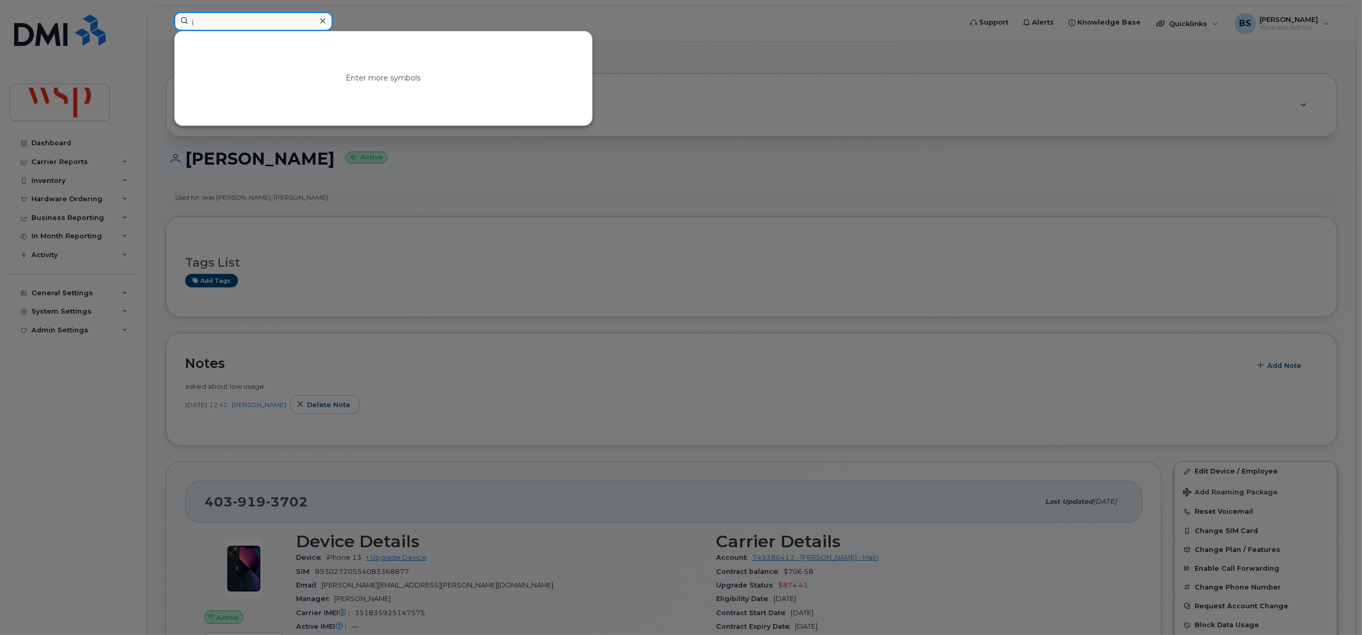
paste input "AMES EATON"
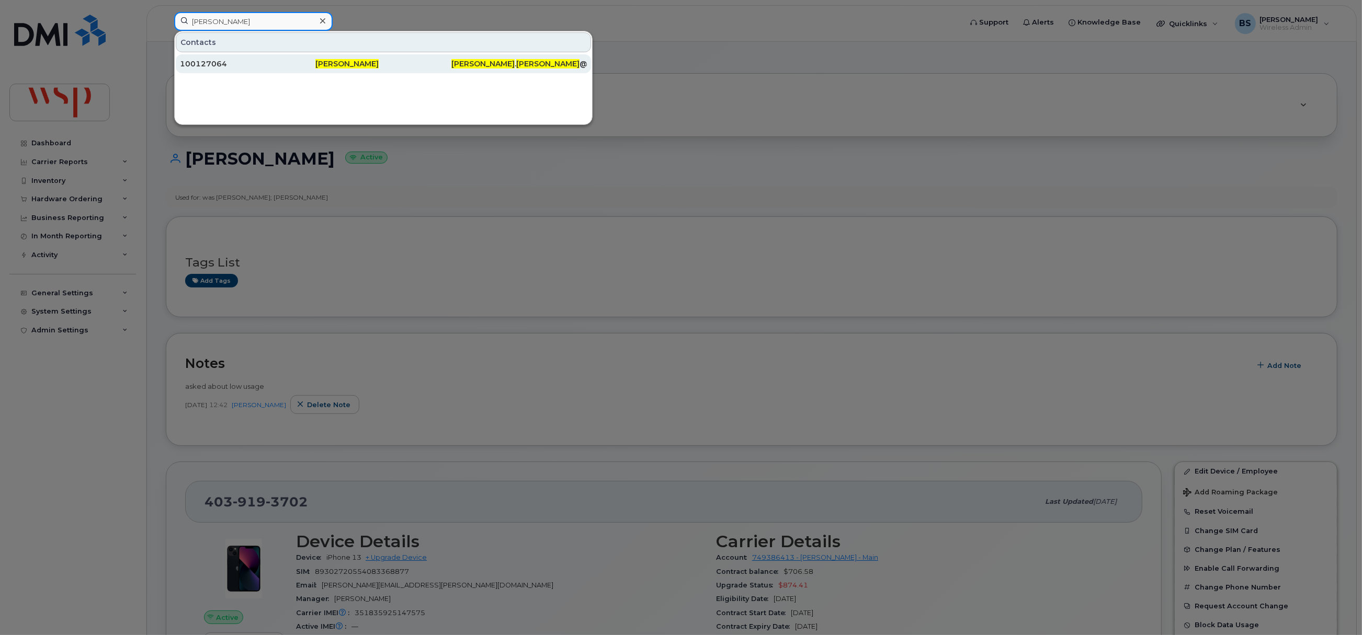
type input "jAMES EATON"
click at [346, 66] on span "[PERSON_NAME]" at bounding box center [346, 63] width 63 height 9
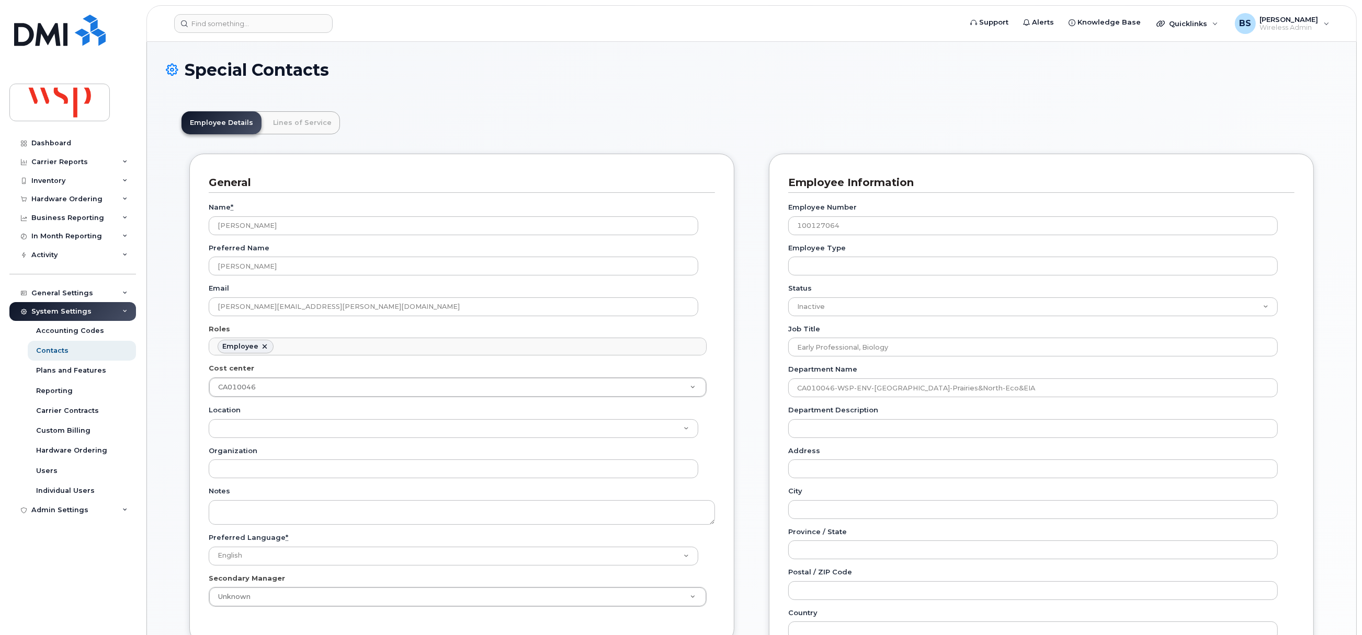
scroll to position [31, 0]
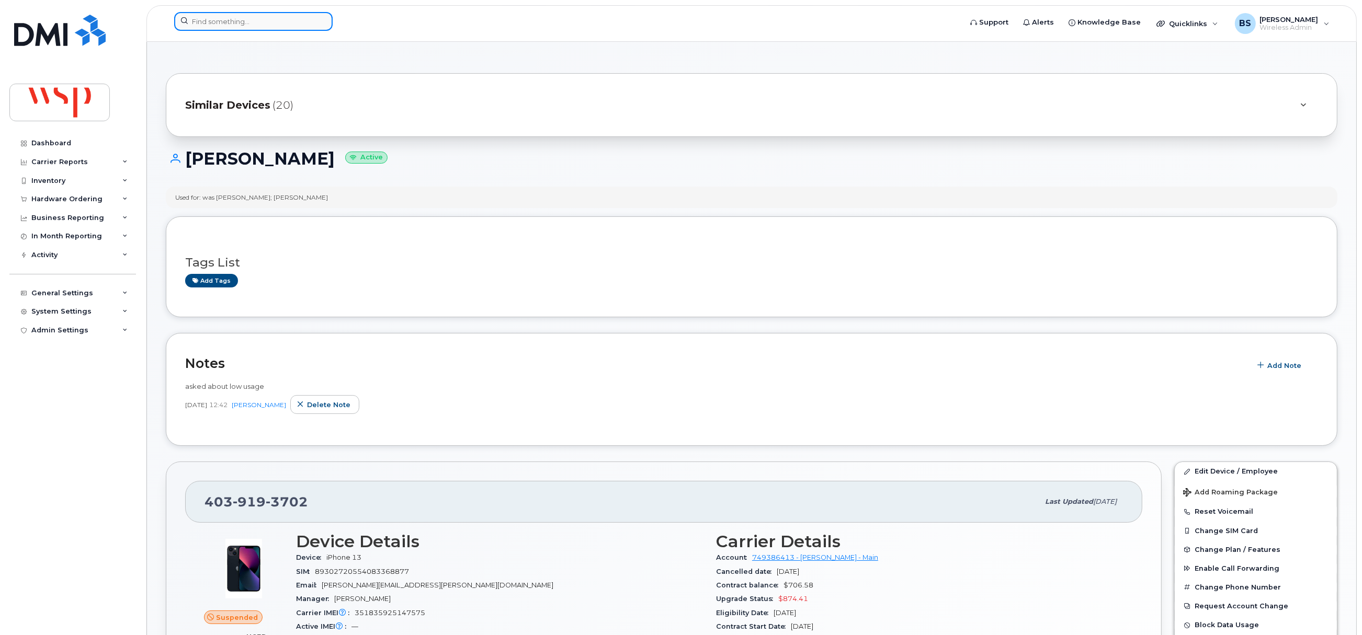
click at [245, 18] on input at bounding box center [253, 21] width 158 height 19
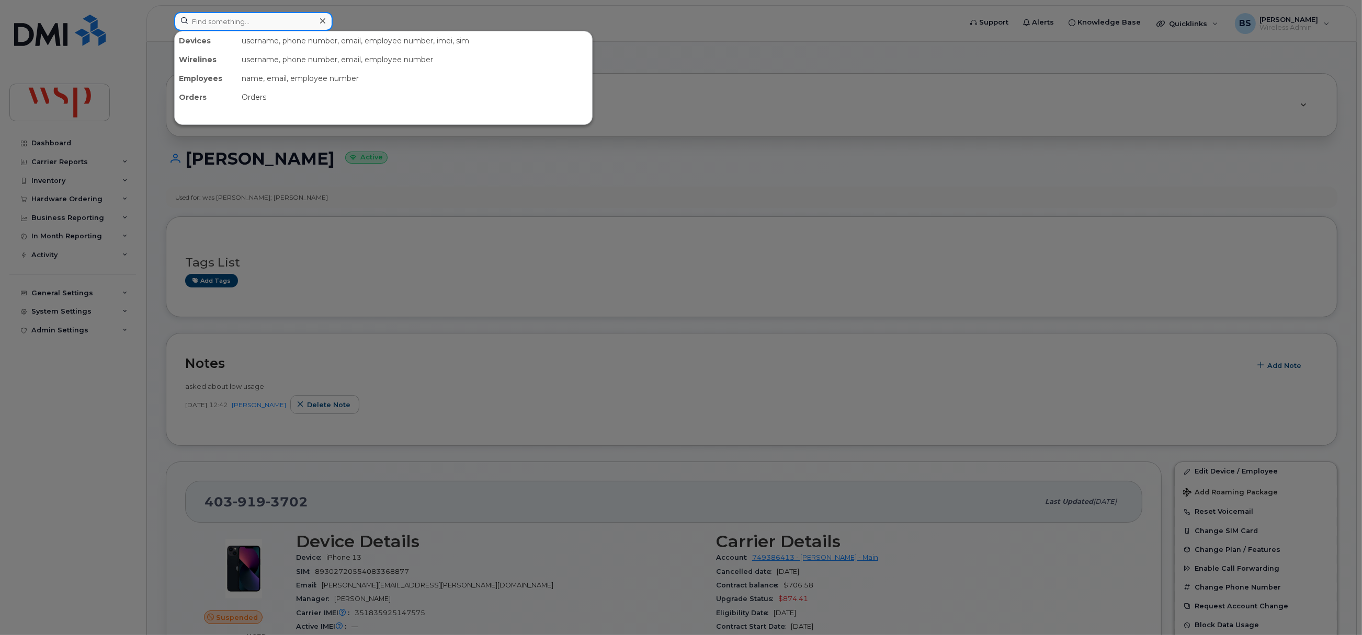
paste input "[EMAIL_ADDRESS][PERSON_NAME][DOMAIN_NAME]"
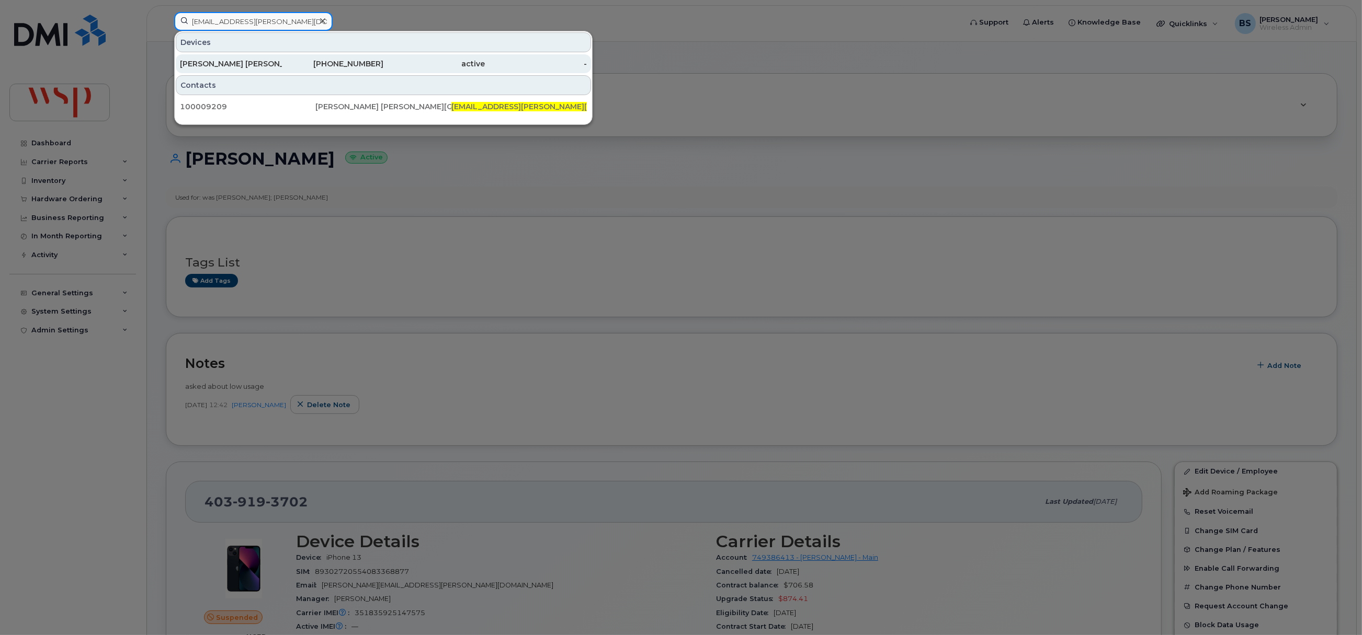
type input "[EMAIL_ADDRESS][PERSON_NAME][DOMAIN_NAME]"
click at [207, 63] on div "[PERSON_NAME] [PERSON_NAME]" at bounding box center [231, 64] width 102 height 10
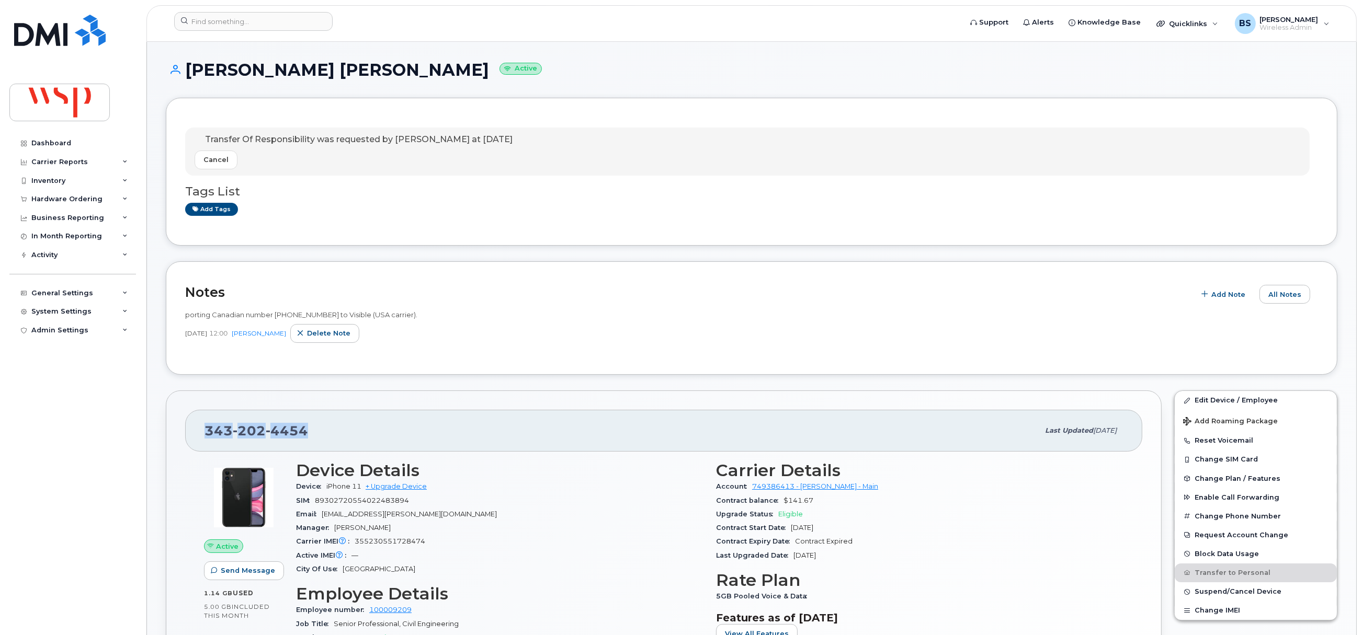
drag, startPoint x: 313, startPoint y: 440, endPoint x: 226, endPoint y: 422, distance: 88.7
click at [196, 439] on div "343 202 4454 Last updated Aug 29, 2025" at bounding box center [663, 431] width 957 height 42
copy span "343 202 4454"
click at [381, 34] on div at bounding box center [564, 23] width 797 height 23
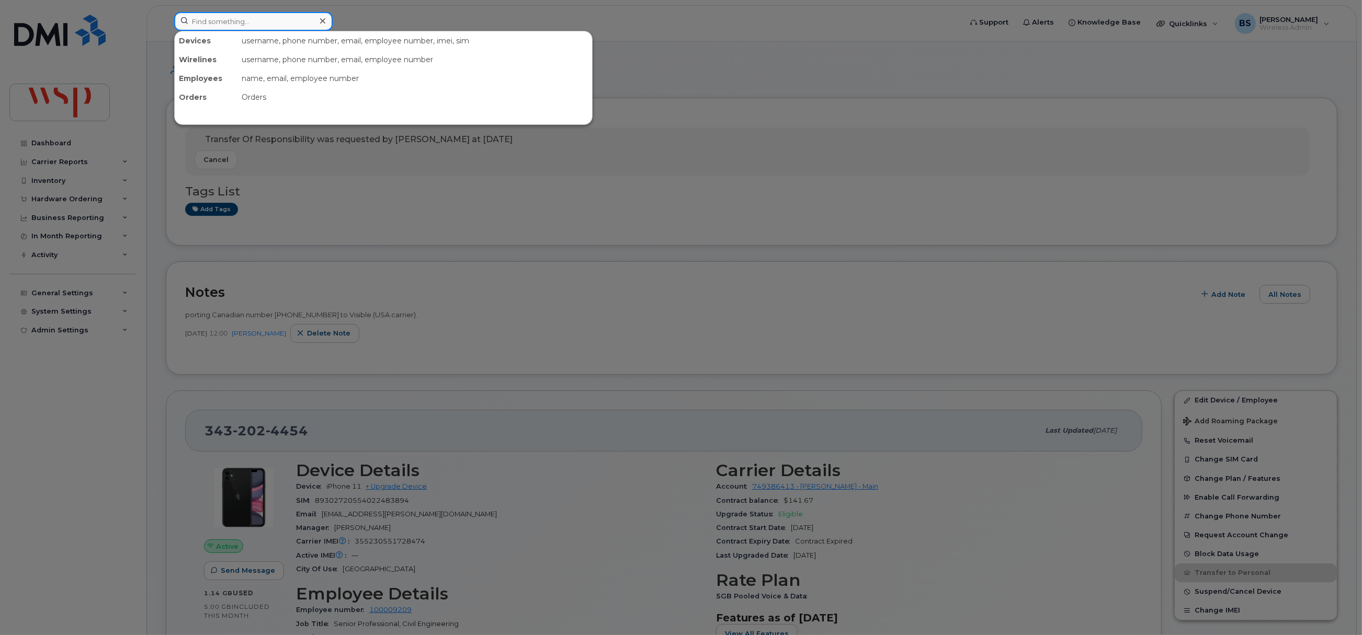
click at [306, 28] on input at bounding box center [253, 21] width 158 height 19
drag, startPoint x: 163, startPoint y: 24, endPoint x: 116, endPoint y: 24, distance: 46.5
click at [166, 24] on div "5194549118 No results" at bounding box center [564, 23] width 797 height 23
click at [257, 24] on input "5194549118" at bounding box center [253, 21] width 158 height 19
drag, startPoint x: 257, startPoint y: 24, endPoint x: 86, endPoint y: 24, distance: 171.0
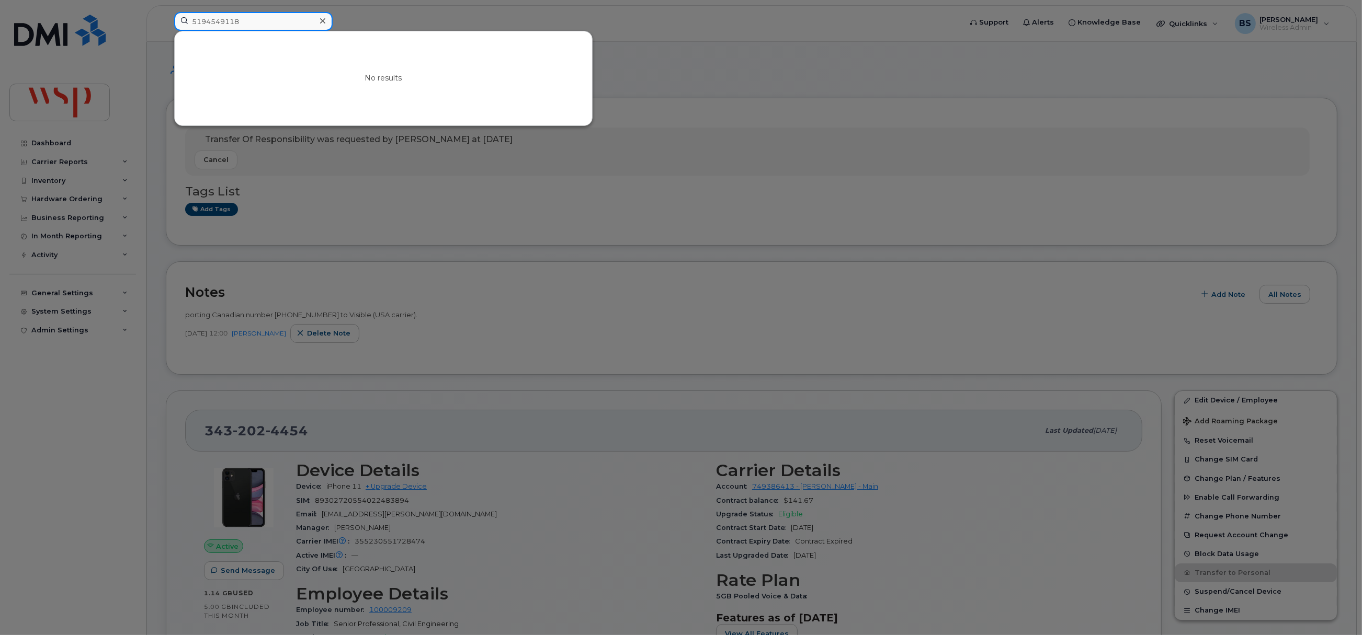
click at [166, 24] on div "5194549118 No results" at bounding box center [564, 23] width 797 height 23
paste input "100001866"
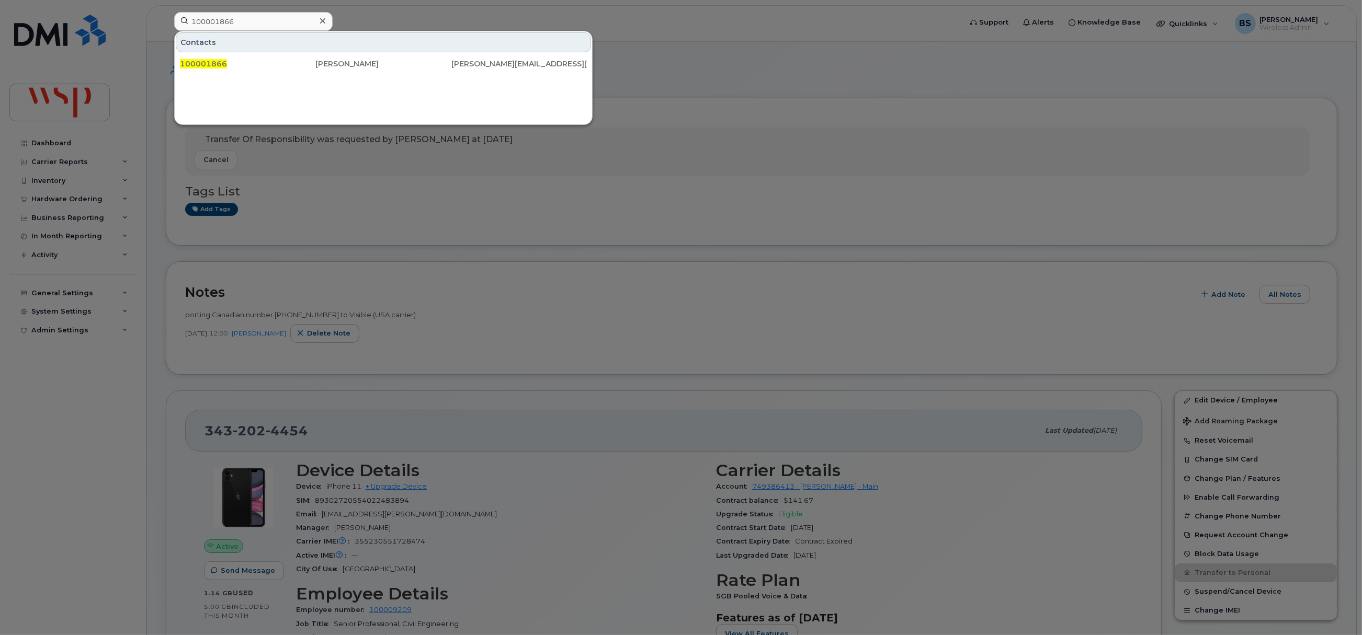
drag, startPoint x: 236, startPoint y: 15, endPoint x: 123, endPoint y: 20, distance: 113.1
click at [125, 17] on div at bounding box center [681, 317] width 1362 height 635
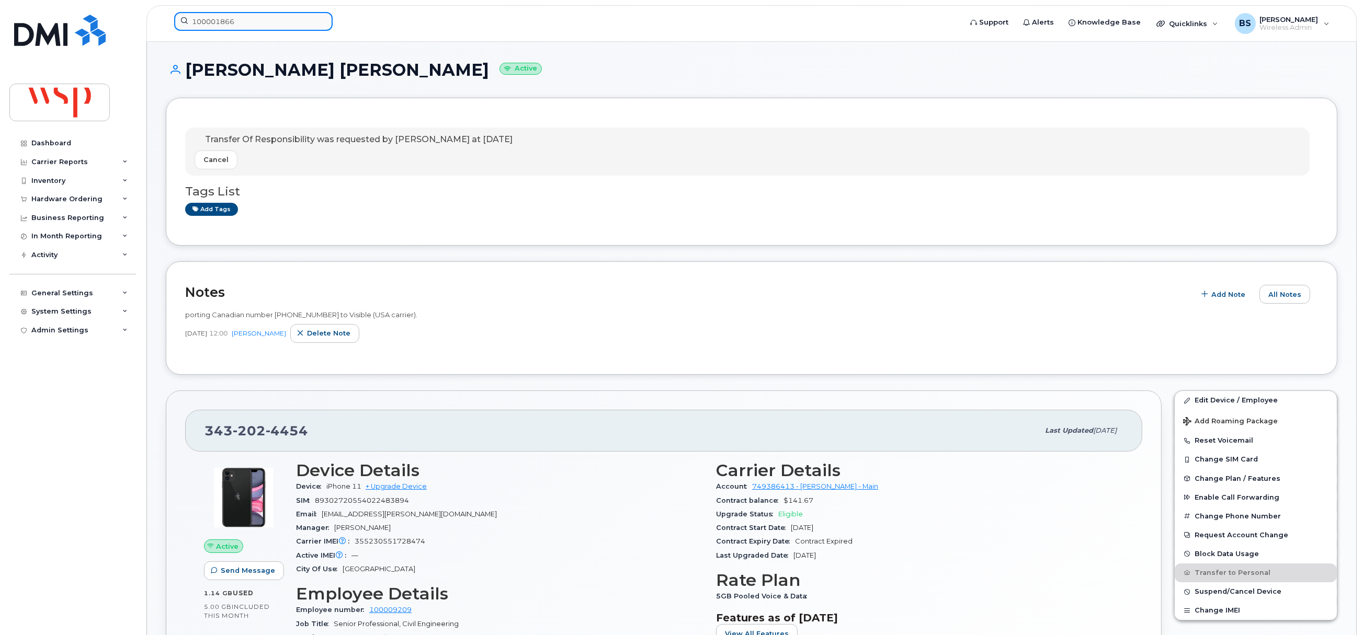
click at [260, 25] on input "100001866" at bounding box center [253, 21] width 158 height 19
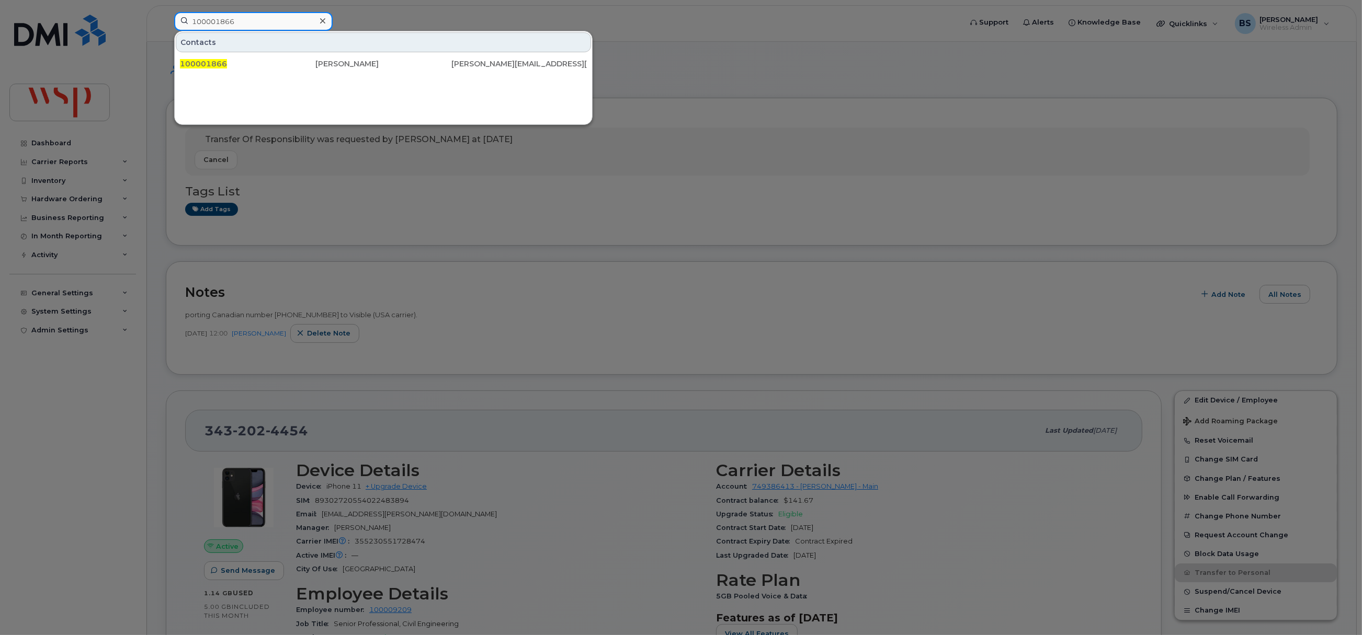
drag, startPoint x: 261, startPoint y: 24, endPoint x: 113, endPoint y: 25, distance: 147.5
click at [166, 25] on div "100001866 Contacts 100001866 Amanda Leung Amanda.Leung@wsp.com" at bounding box center [564, 23] width 797 height 23
paste input "363"
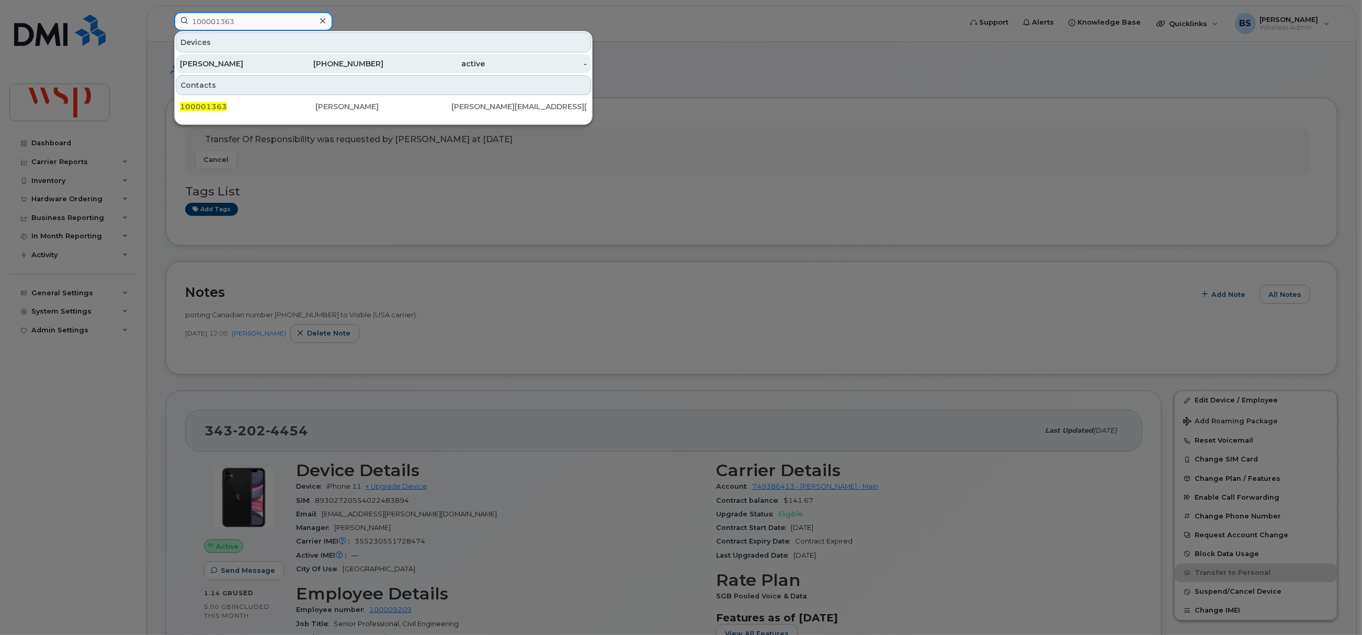
type input "100001363"
drag, startPoint x: 363, startPoint y: 64, endPoint x: 349, endPoint y: 43, distance: 25.2
click at [363, 63] on div "647-632-2812" at bounding box center [333, 64] width 102 height 10
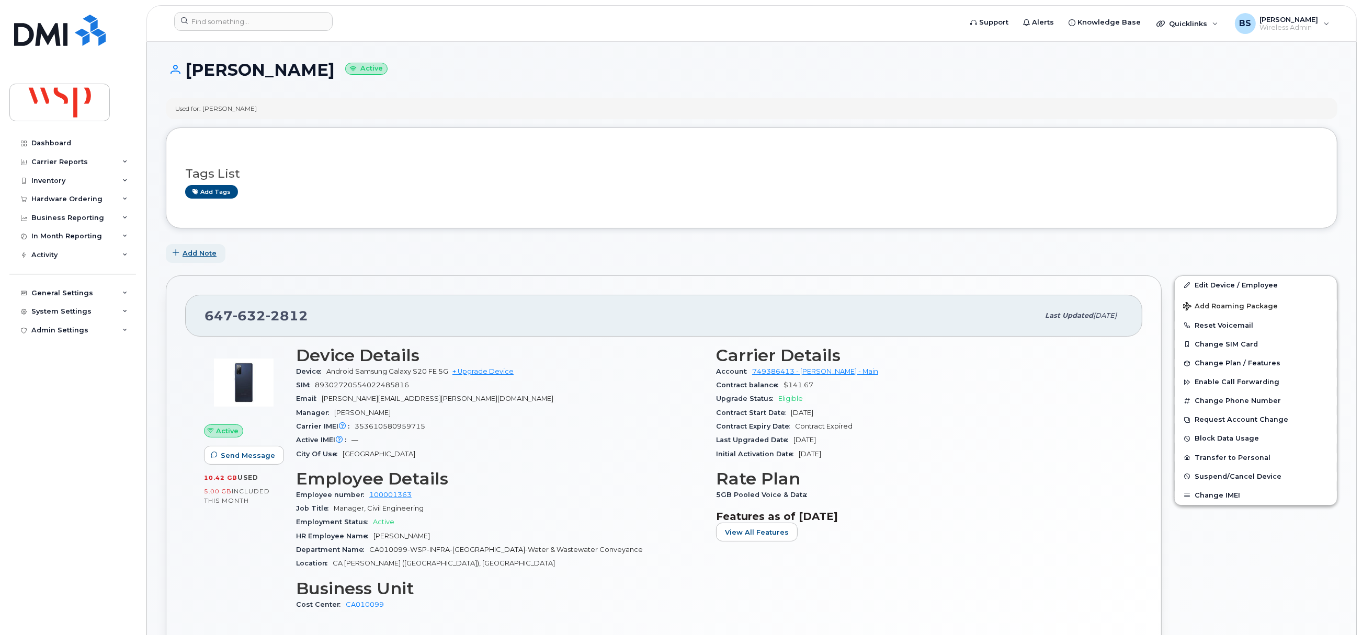
click at [201, 250] on span "Add Note" at bounding box center [200, 253] width 34 height 10
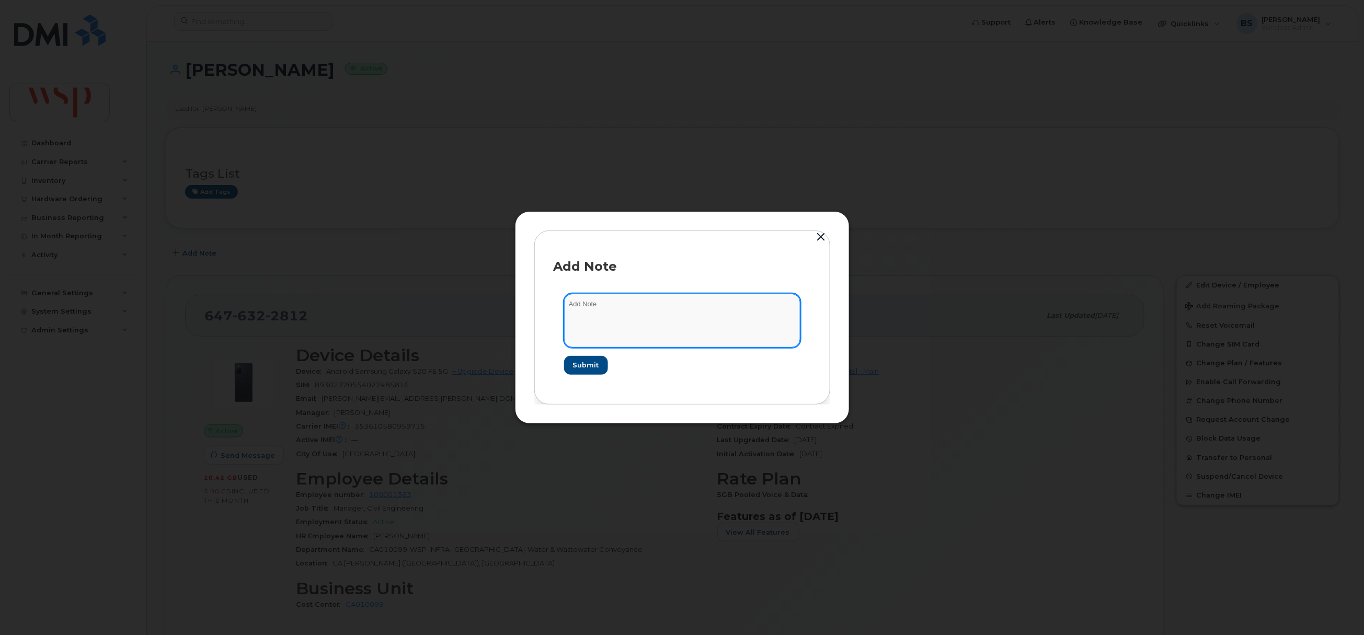
click at [623, 304] on textarea at bounding box center [682, 320] width 236 height 53
paste textarea "Please note [PERSON_NAME] - EE# 100001363 is on leave effective [DATE]. Kindly …"
click at [643, 323] on textarea "Please note [PERSON_NAME] - EE# 100001363 is on leave effective [DATE]. Kindly …" at bounding box center [682, 320] width 236 height 53
type textarea "Please note [PERSON_NAME] - EE# 100001363 is on leave effective [DATE]. Kindly …"
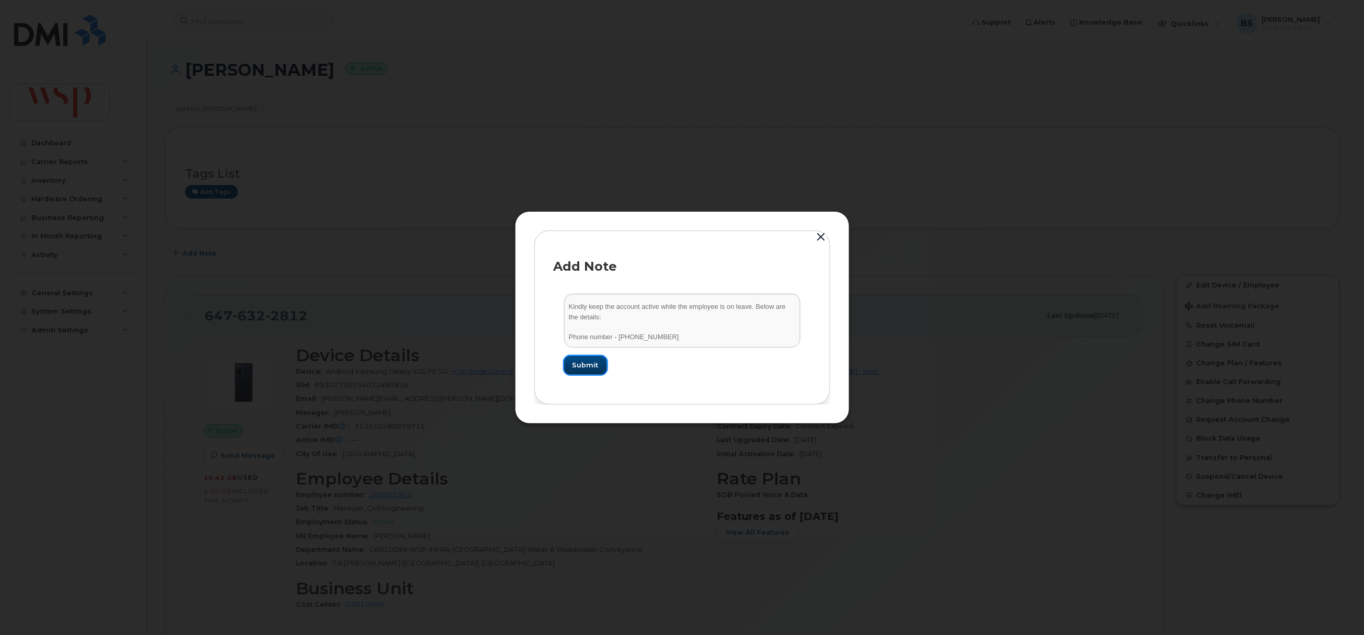
click at [594, 365] on span "Submit" at bounding box center [586, 365] width 26 height 10
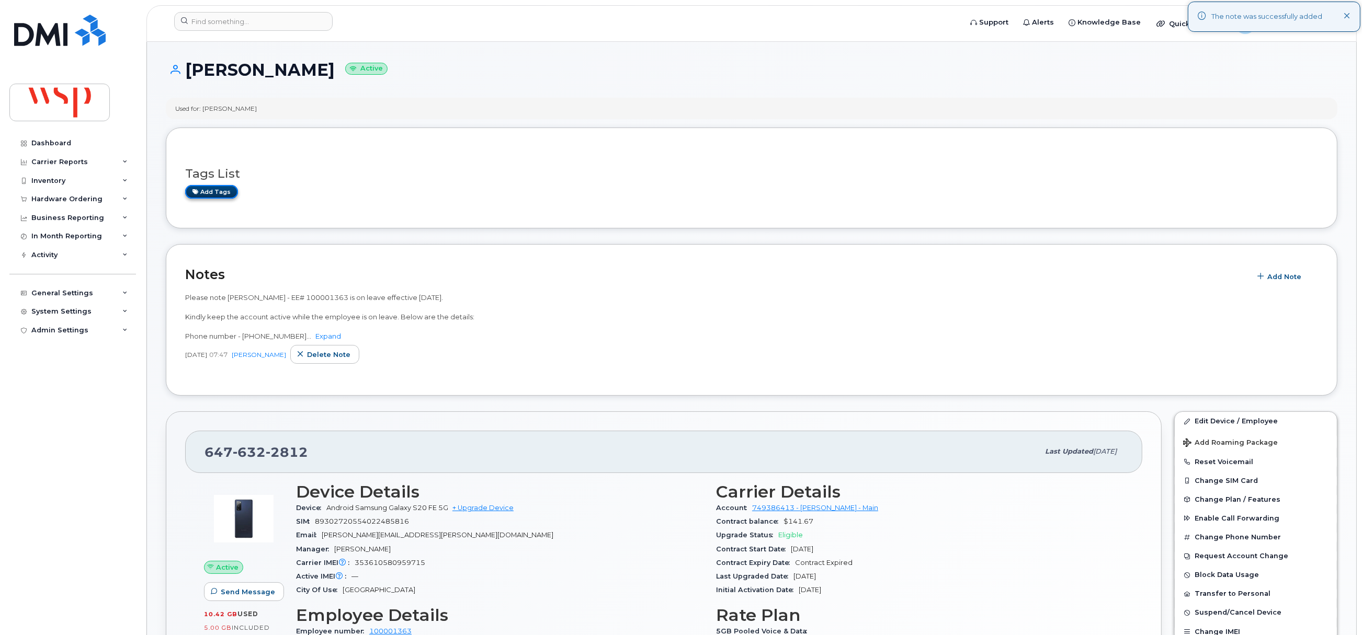
click at [215, 196] on link "Add tags" at bounding box center [211, 191] width 53 height 13
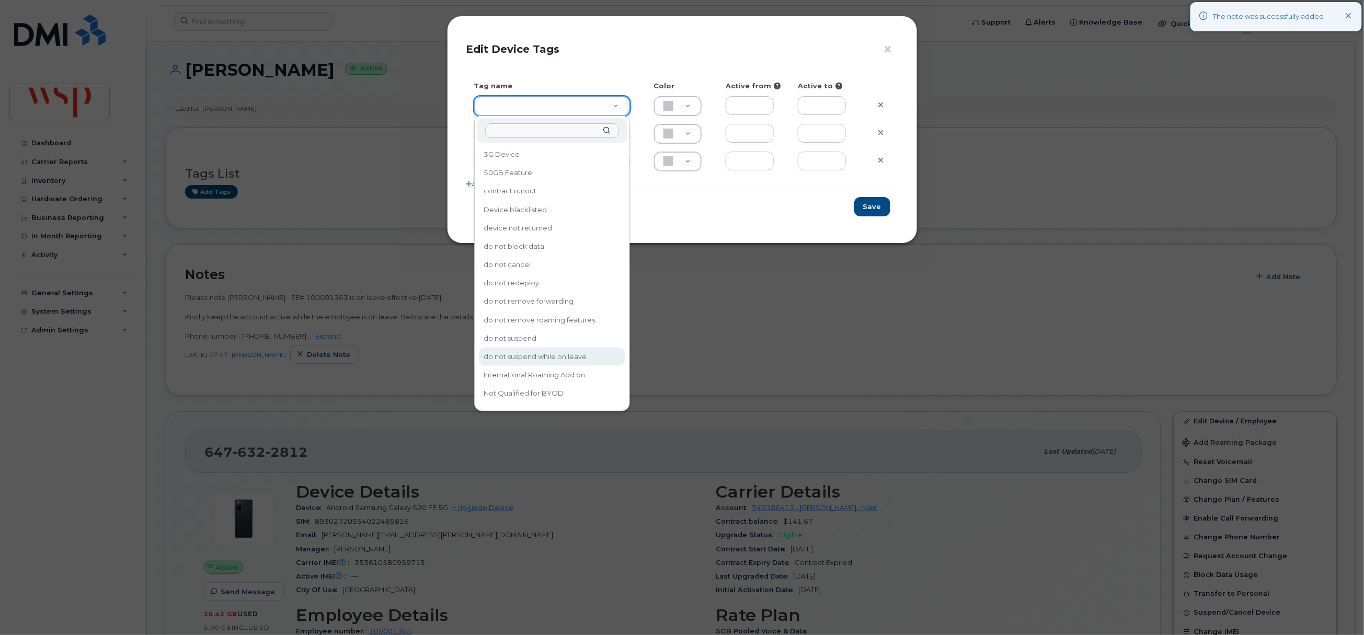
type input "do not suspend while on leave"
type input "F8C6C8"
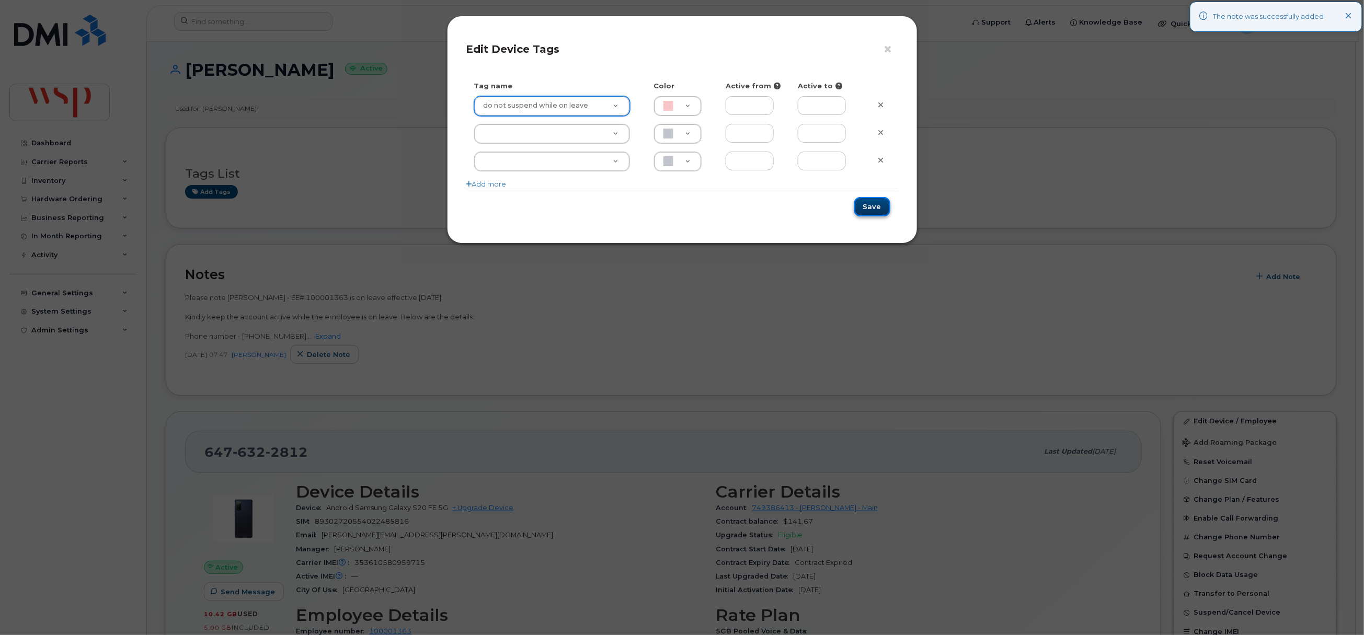
click at [883, 212] on button "Save" at bounding box center [872, 206] width 36 height 19
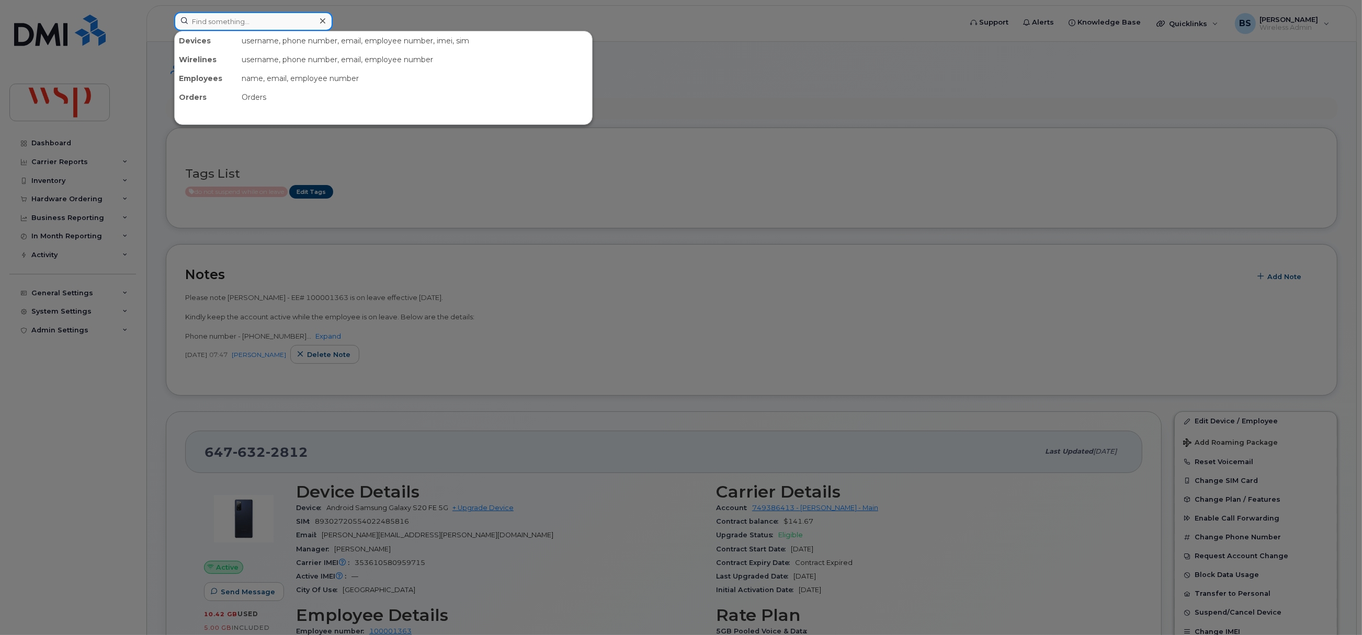
click at [270, 28] on input at bounding box center [253, 21] width 158 height 19
paste input "2269227807"
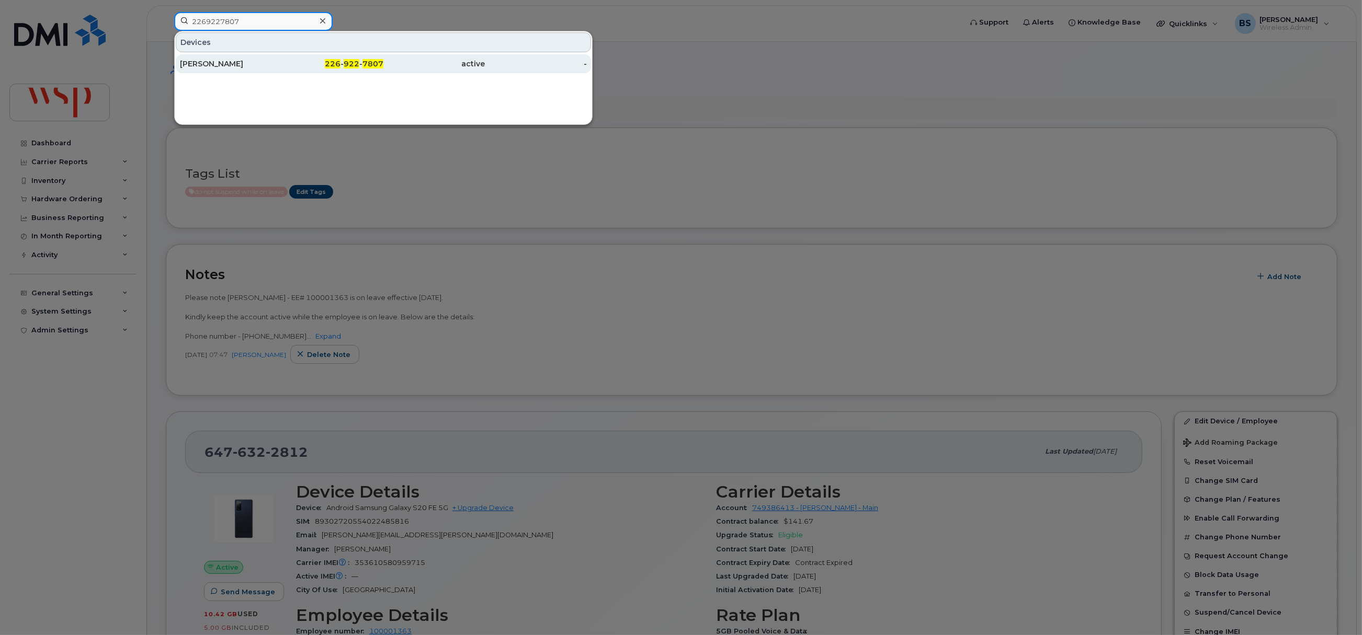
type input "2269227807"
click at [206, 63] on div "ARBAZ KHAN" at bounding box center [231, 64] width 102 height 10
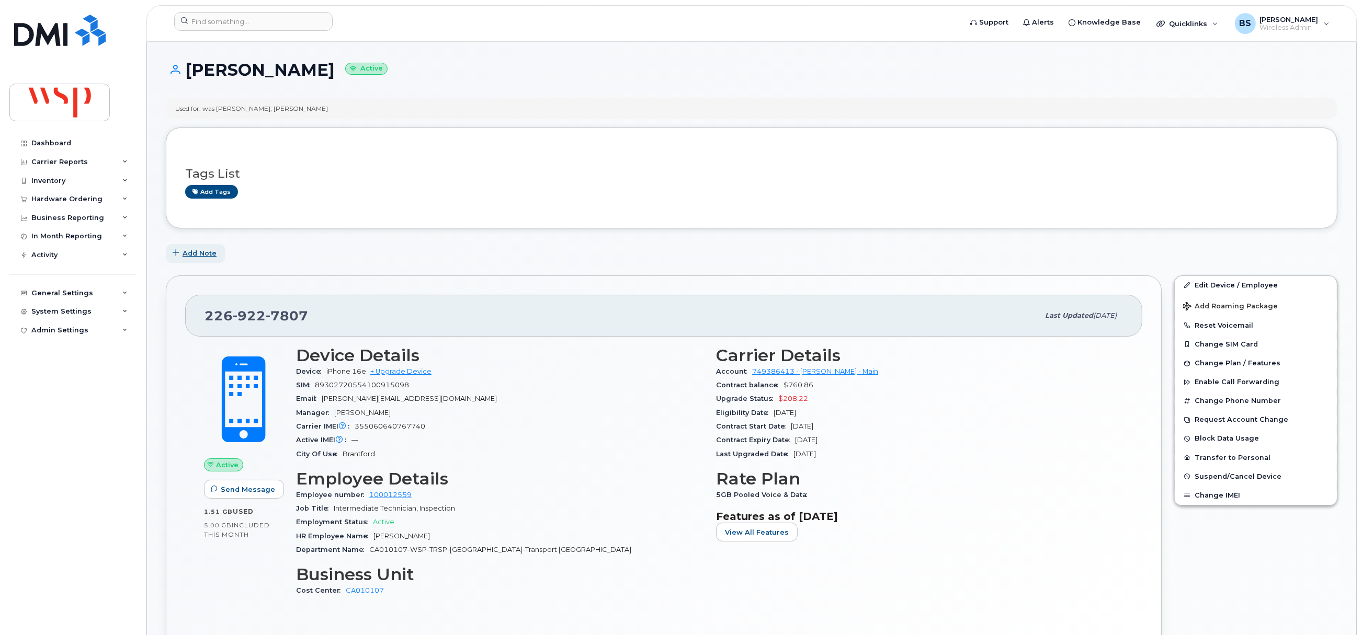
click at [202, 253] on span "Add Note" at bounding box center [200, 253] width 34 height 10
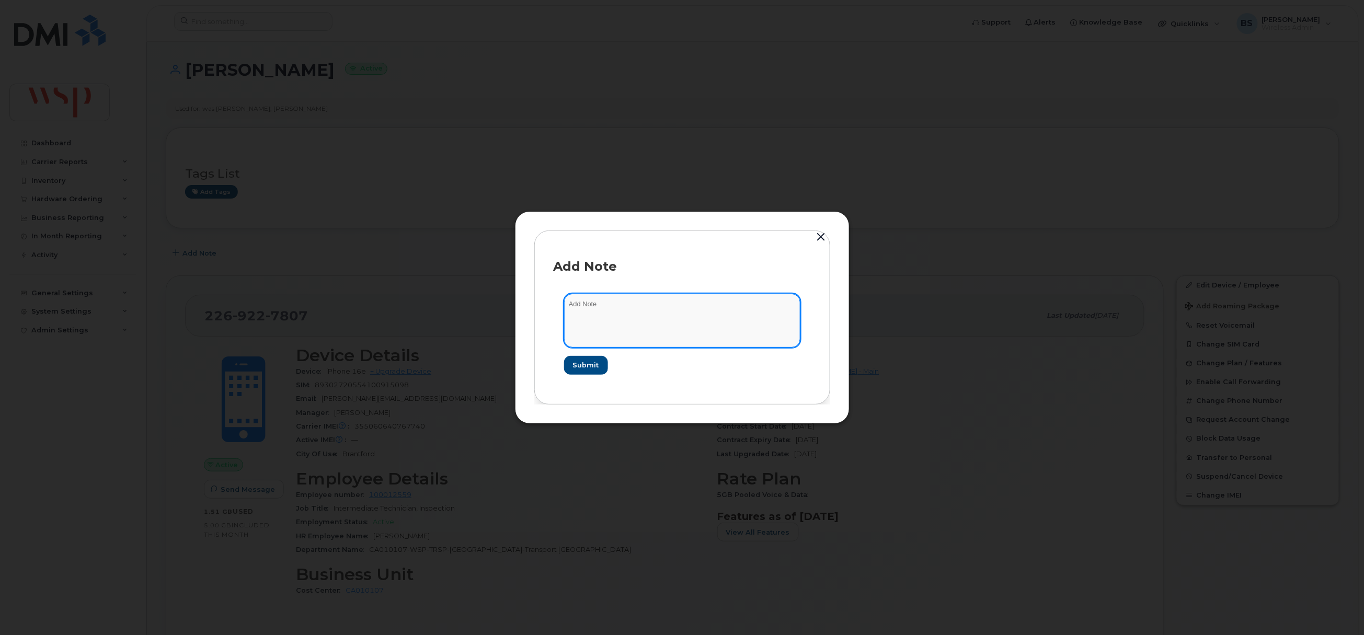
click at [603, 306] on textarea at bounding box center [682, 320] width 236 height 53
paste textarea "Please note [PERSON_NAME] - EE# 100012559 is on leave effective [DATE]. Please …"
click at [624, 321] on textarea "Please note [PERSON_NAME] - EE# 100012559 is on leave effective [DATE]. Please …" at bounding box center [682, 320] width 236 height 53
type textarea "Please note [PERSON_NAME] - EE# 100012559 is on leave effective [DATE]. Please …"
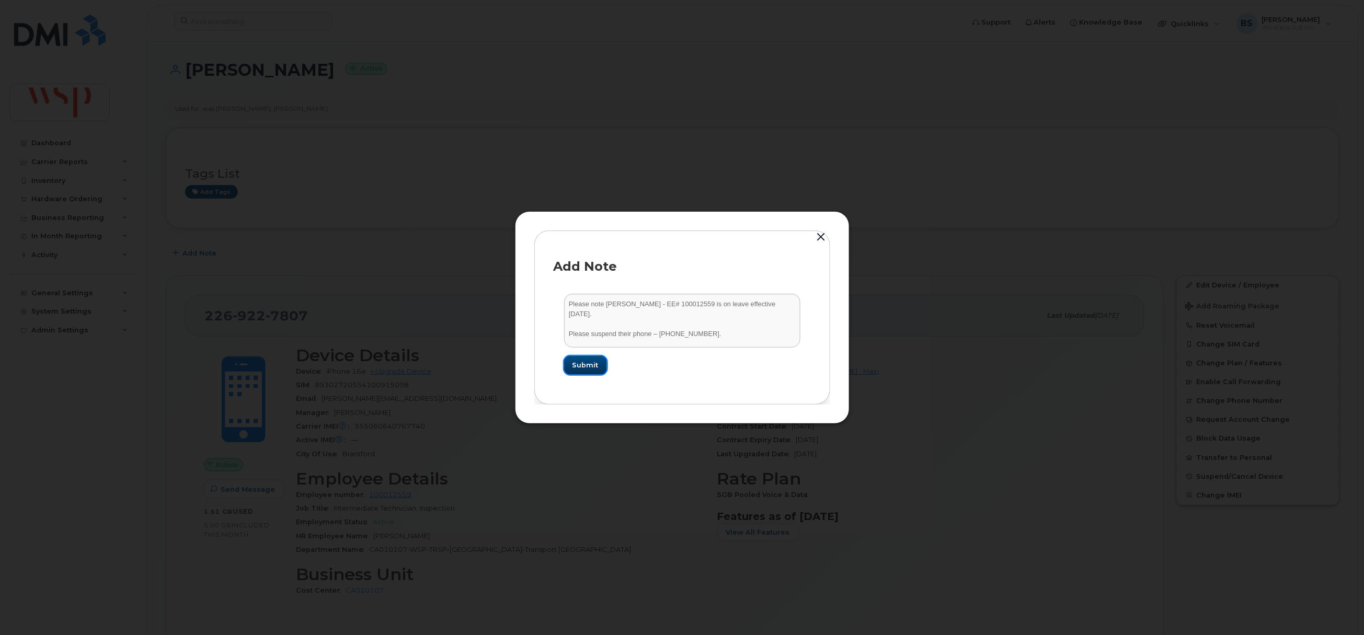
click at [590, 359] on button "Submit" at bounding box center [585, 365] width 43 height 19
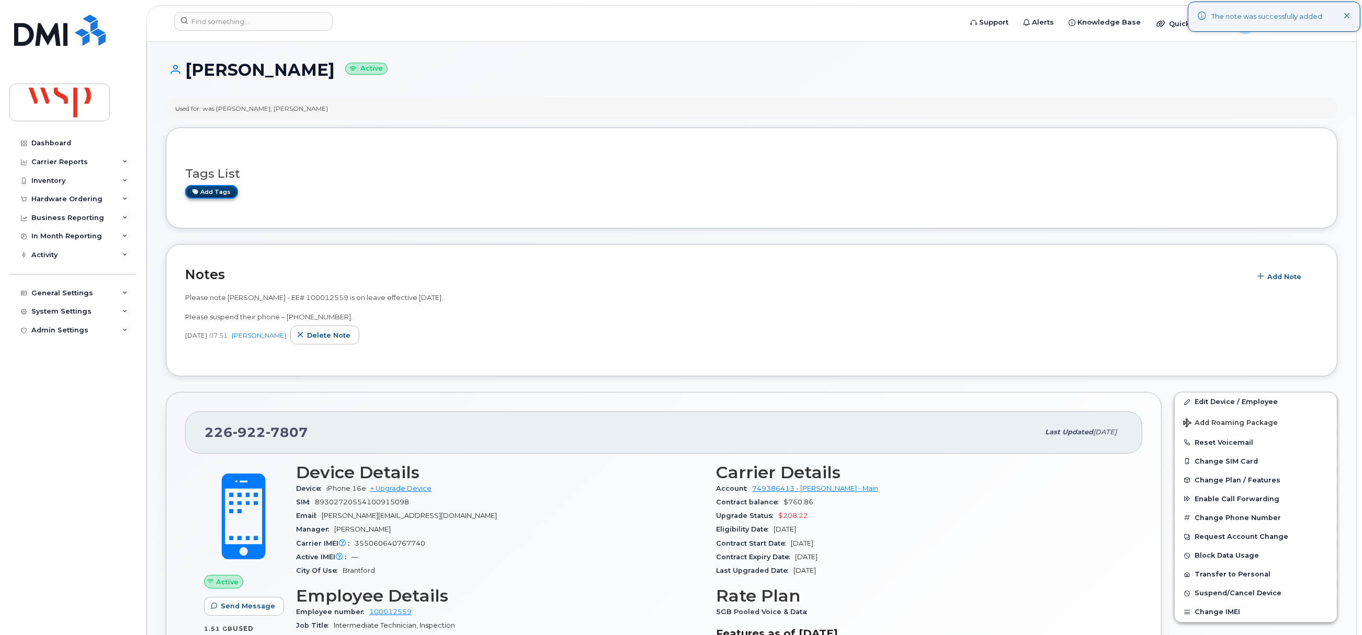
click at [218, 192] on link "Add tags" at bounding box center [211, 191] width 53 height 13
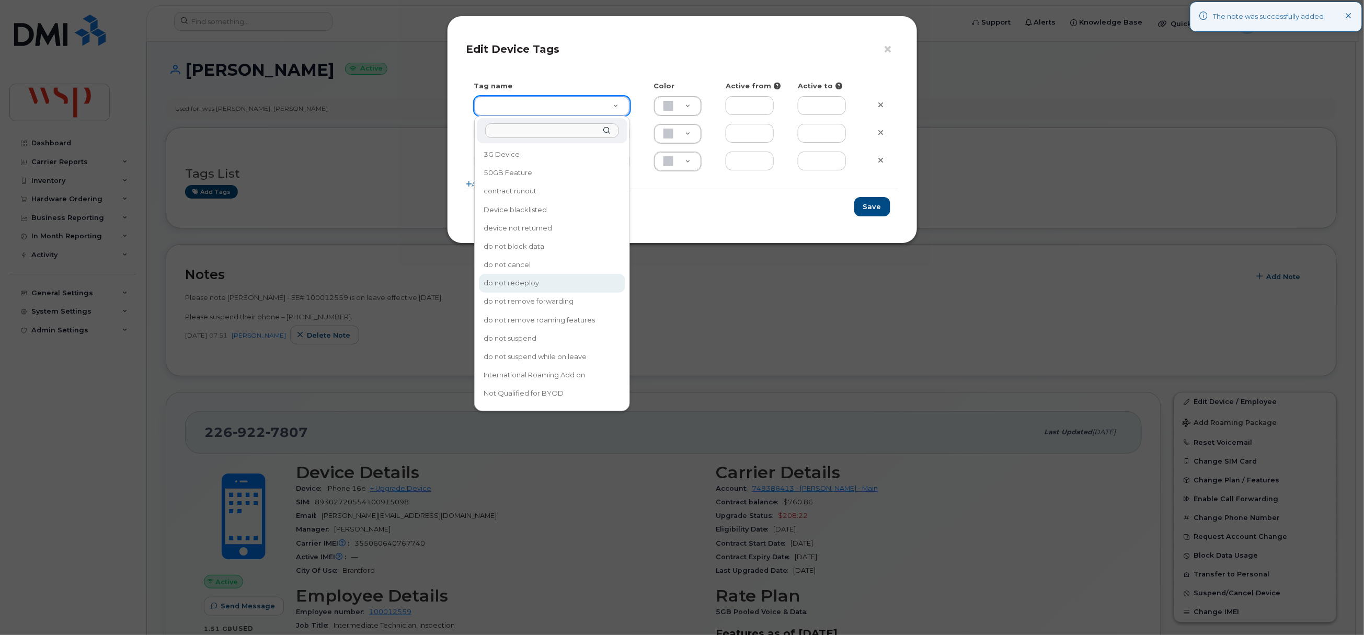
type input "do not redeploy"
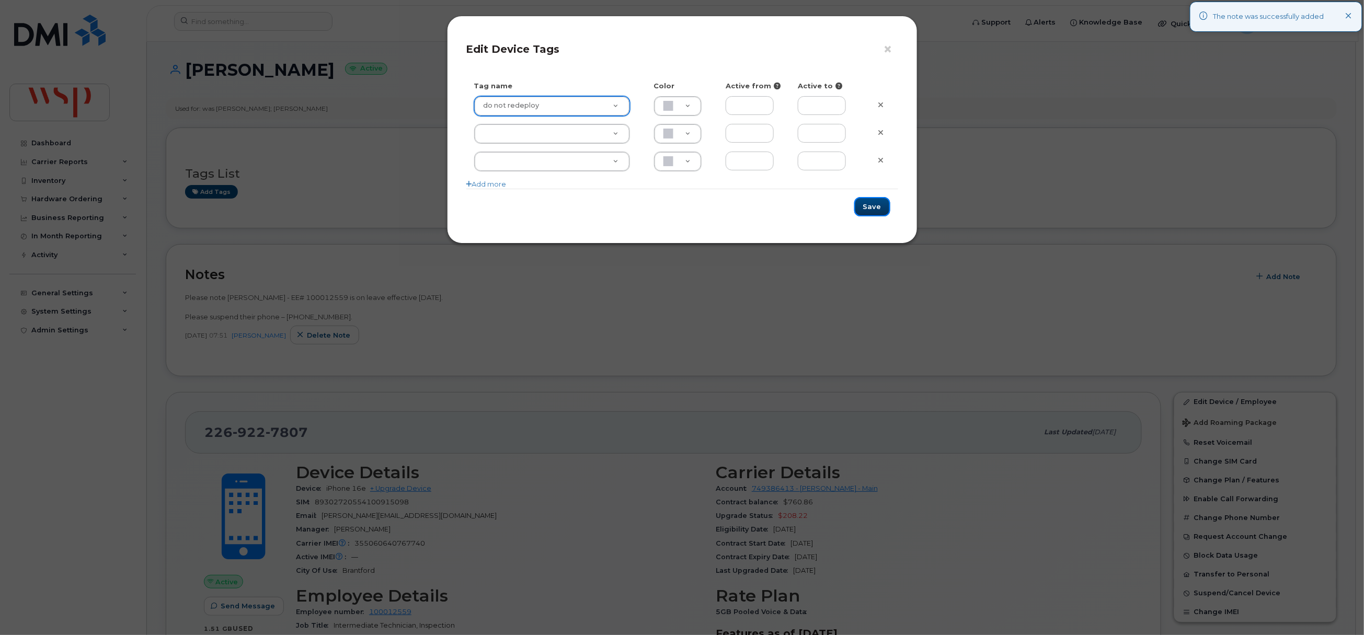
drag, startPoint x: 876, startPoint y: 212, endPoint x: 1118, endPoint y: 375, distance: 292.0
click at [877, 212] on button "Save" at bounding box center [872, 206] width 36 height 19
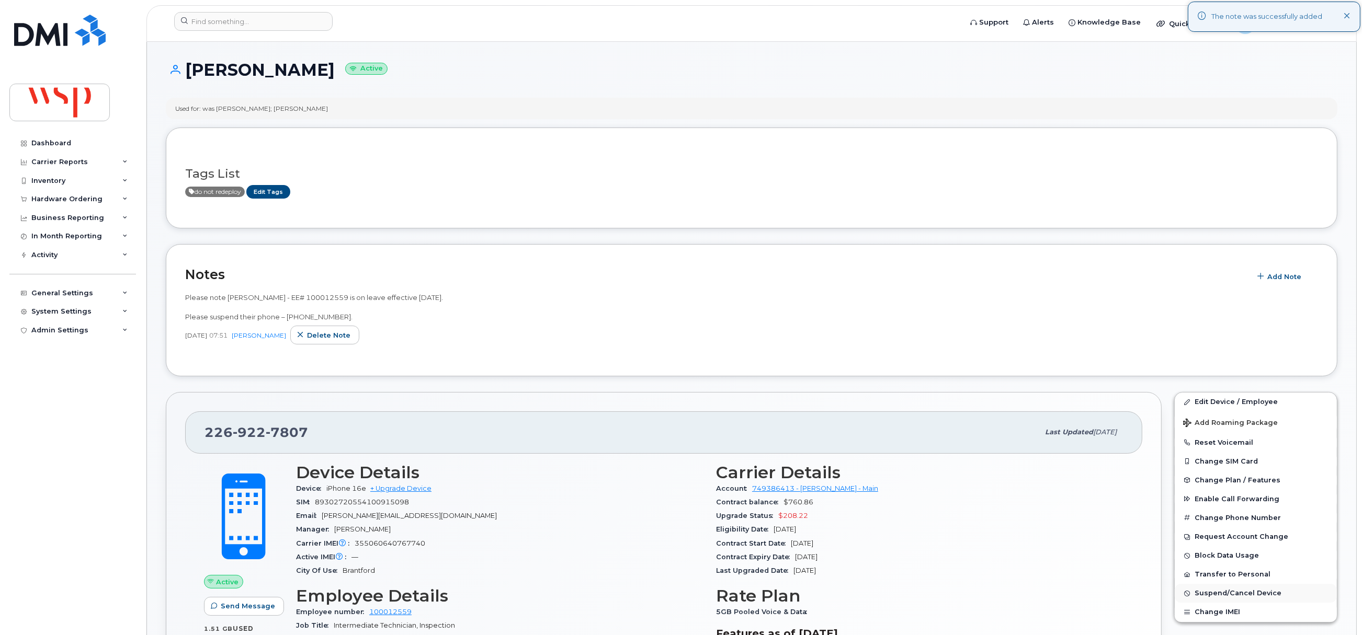
click at [1209, 595] on span "Suspend/Cancel Device" at bounding box center [1237, 594] width 87 height 8
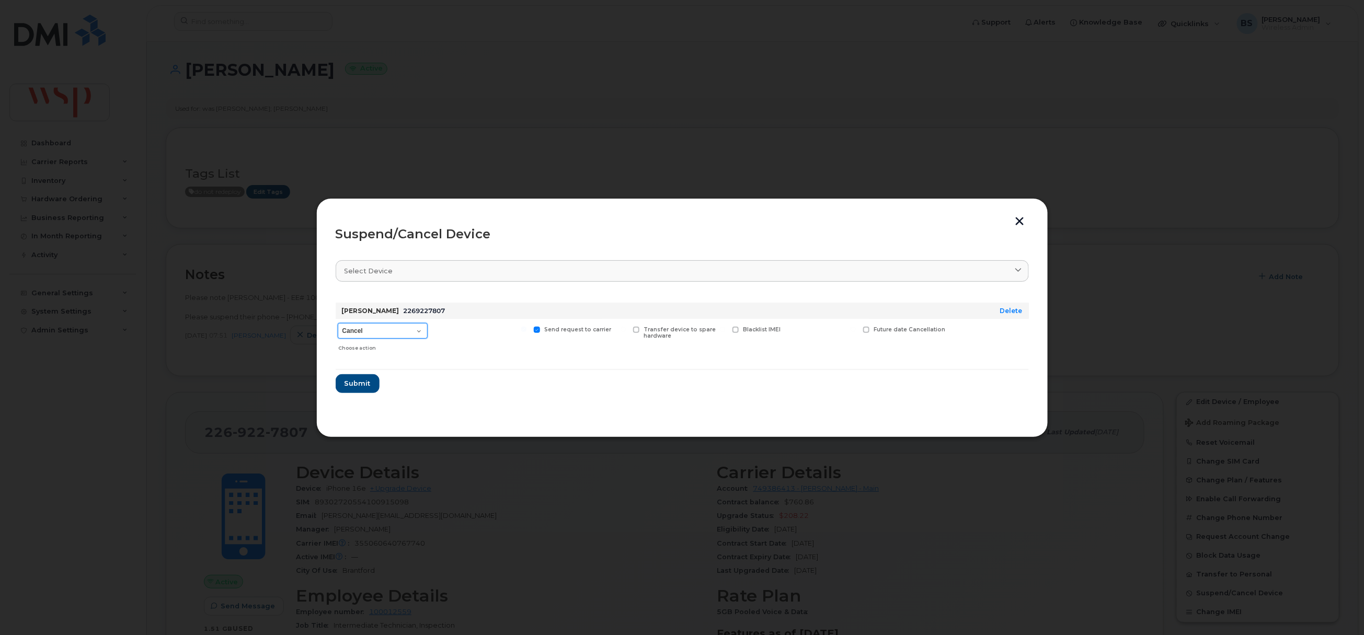
click at [372, 336] on select "Cancel Suspend - Reduced Rate Suspend - Full Rate Suspend - Lost Device/Stolen …" at bounding box center [383, 331] width 90 height 16
select select "[object Object]"
click at [338, 324] on select "Cancel Suspend - Reduced Rate Suspend - Full Rate Suspend - Lost Device/Stolen …" at bounding box center [383, 331] width 90 height 16
click at [905, 334] on div "Future suspend date" at bounding box center [905, 337] width 89 height 37
click at [891, 330] on span "Future suspend date" at bounding box center [904, 329] width 61 height 7
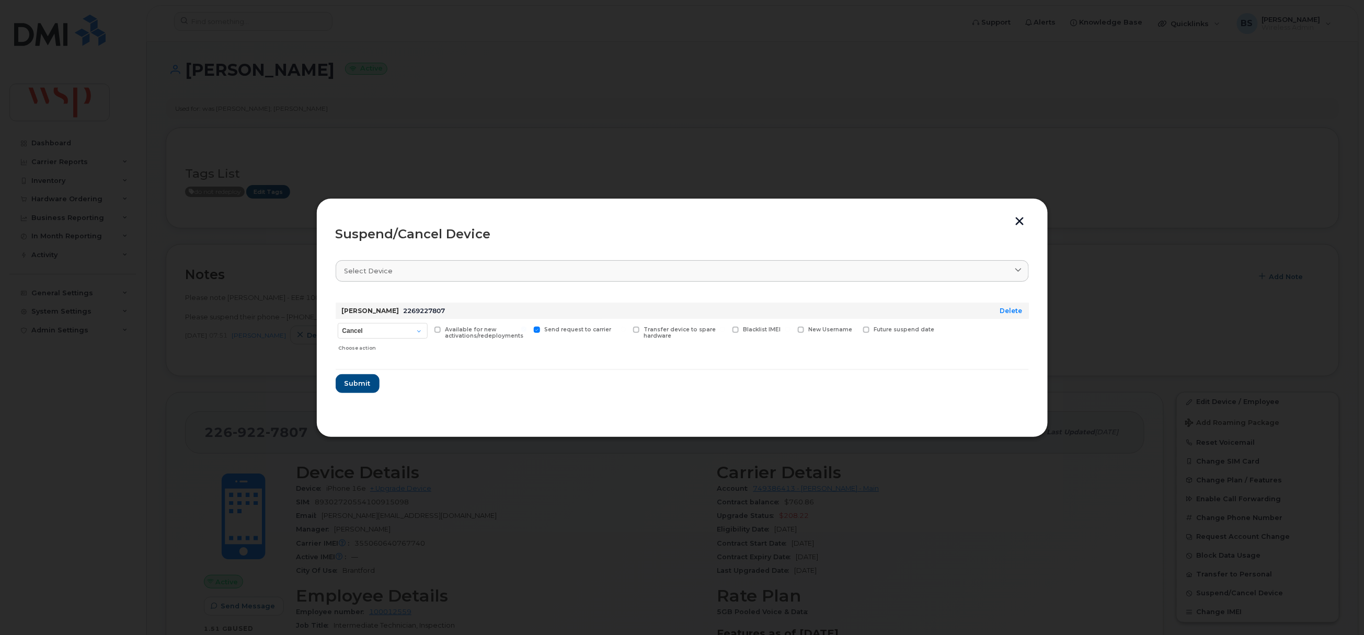
click at [856, 330] on input "Future suspend date" at bounding box center [853, 329] width 5 height 5
checkbox input "true"
click at [938, 346] on input "date" at bounding box center [905, 346] width 85 height 19
type input "[DATE]"
click at [354, 384] on span "Submit" at bounding box center [357, 387] width 26 height 10
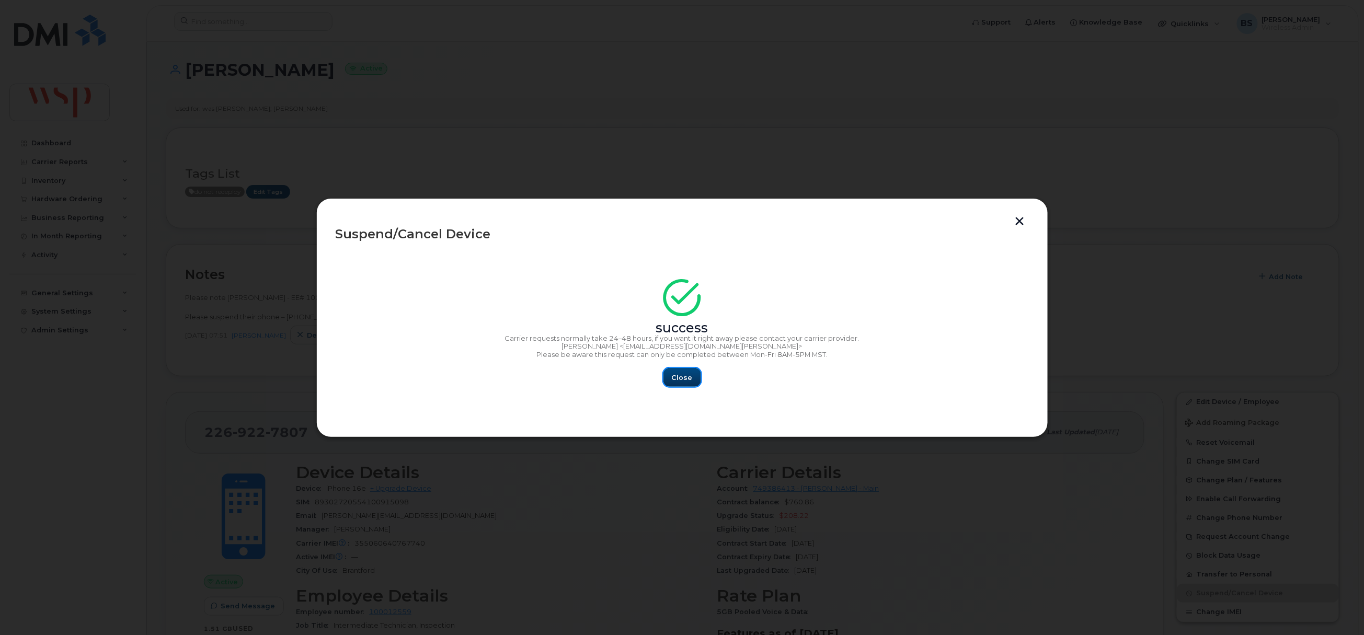
drag, startPoint x: 685, startPoint y: 377, endPoint x: 691, endPoint y: 374, distance: 7.0
click at [685, 377] on span "Close" at bounding box center [682, 378] width 21 height 10
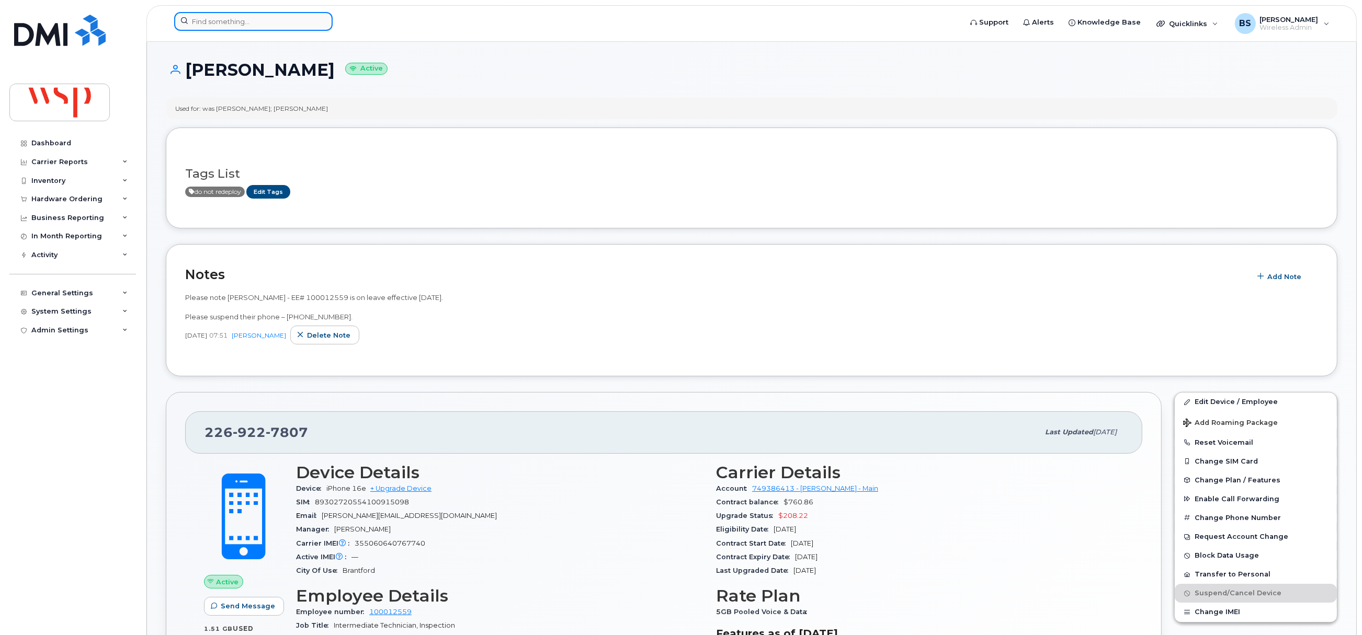
click at [280, 27] on input at bounding box center [253, 21] width 158 height 19
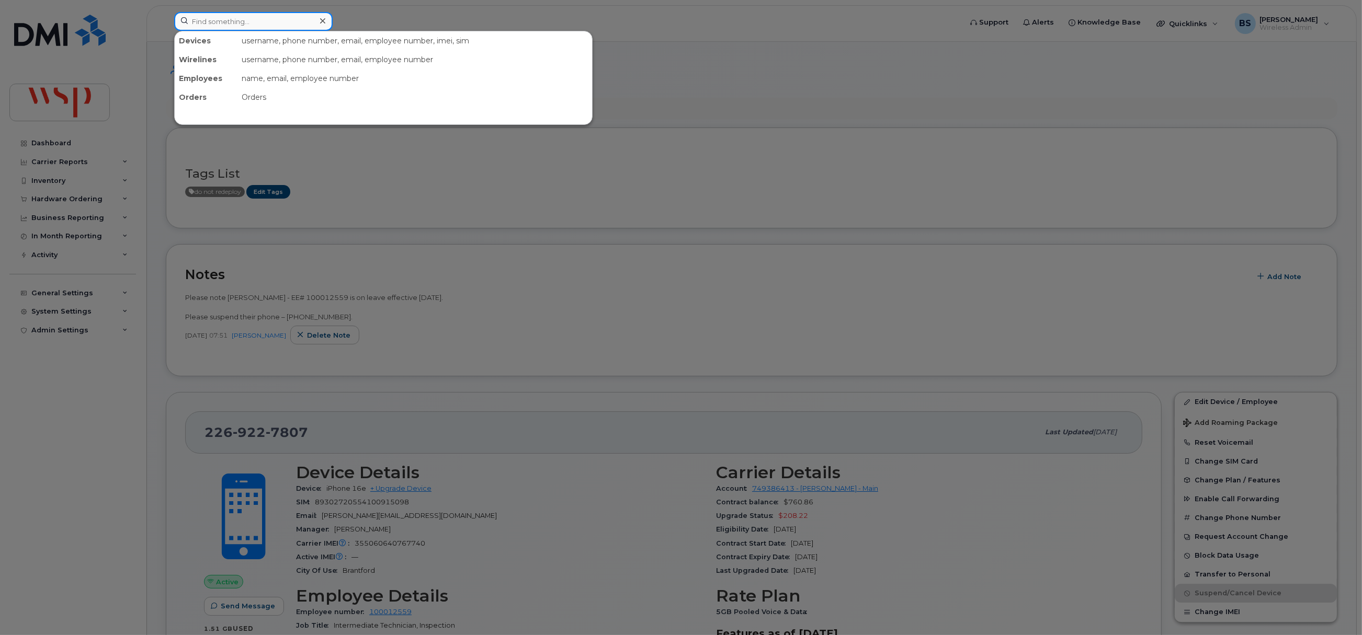
paste input "6472985569"
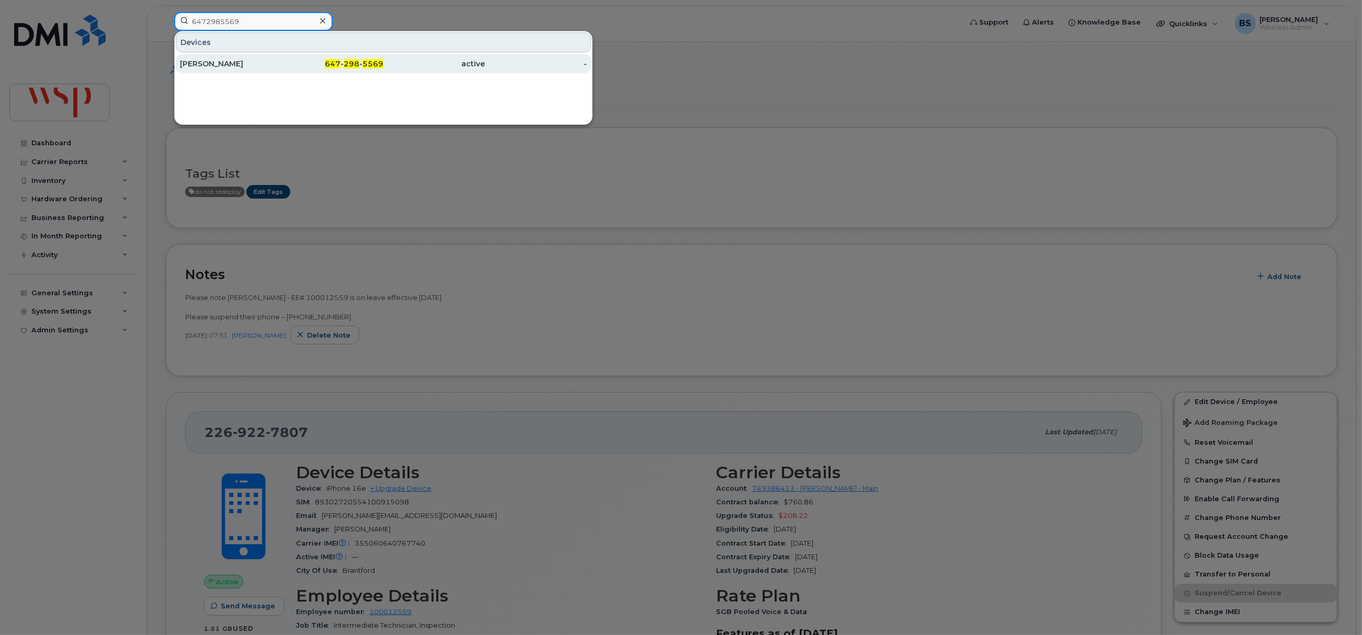
type input "6472985569"
click at [215, 63] on div "[PERSON_NAME]" at bounding box center [231, 64] width 102 height 10
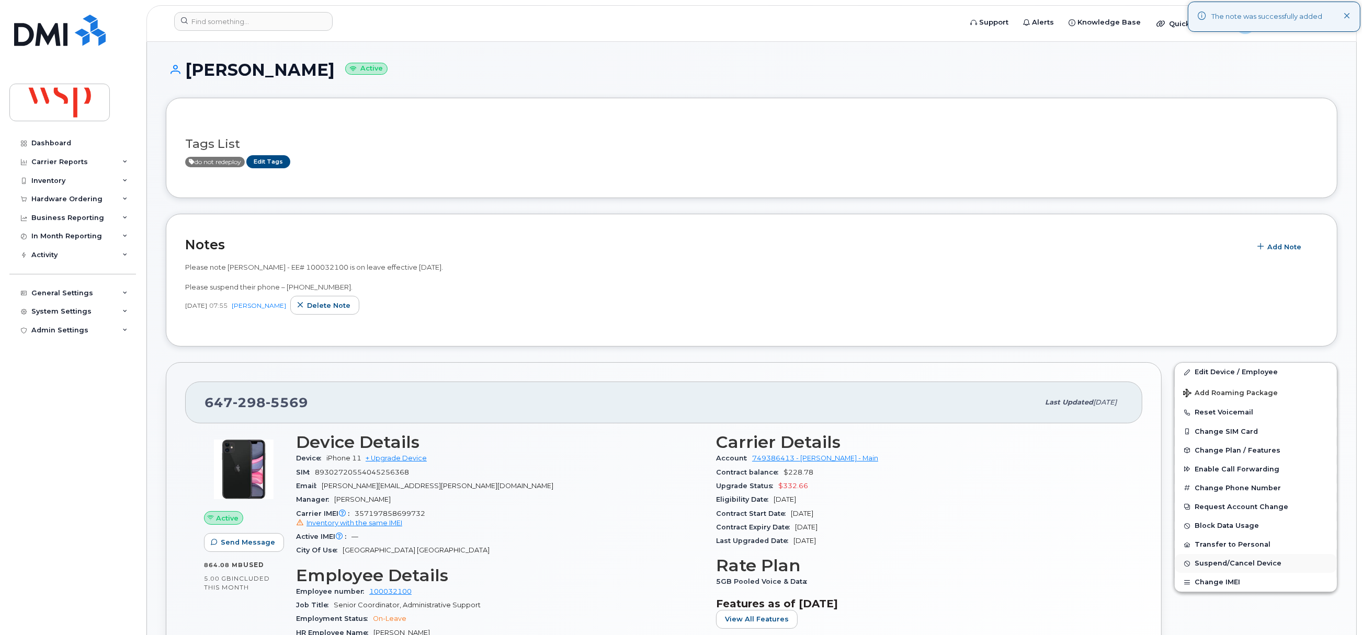
click at [1212, 566] on span "Suspend/Cancel Device" at bounding box center [1237, 564] width 87 height 8
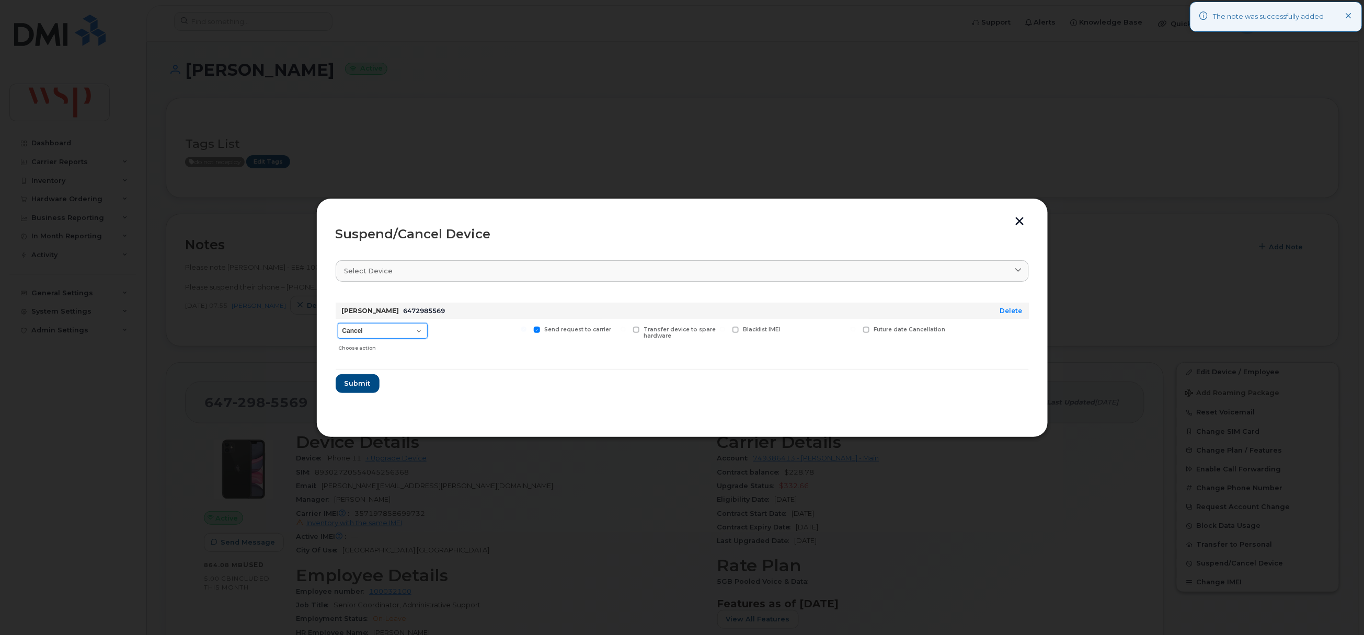
drag, startPoint x: 402, startPoint y: 334, endPoint x: 396, endPoint y: 325, distance: 10.8
click at [402, 334] on select "Cancel Suspend - Reduced Rate Suspend - Full Rate Suspend - Lost Device/Stolen …" at bounding box center [383, 331] width 90 height 16
select select "[object Object]"
click at [338, 324] on select "Cancel Suspend - Reduced Rate Suspend - Full Rate Suspend - Lost Device/Stolen …" at bounding box center [383, 331] width 90 height 16
click at [891, 327] on span "Future suspend date" at bounding box center [904, 329] width 61 height 7
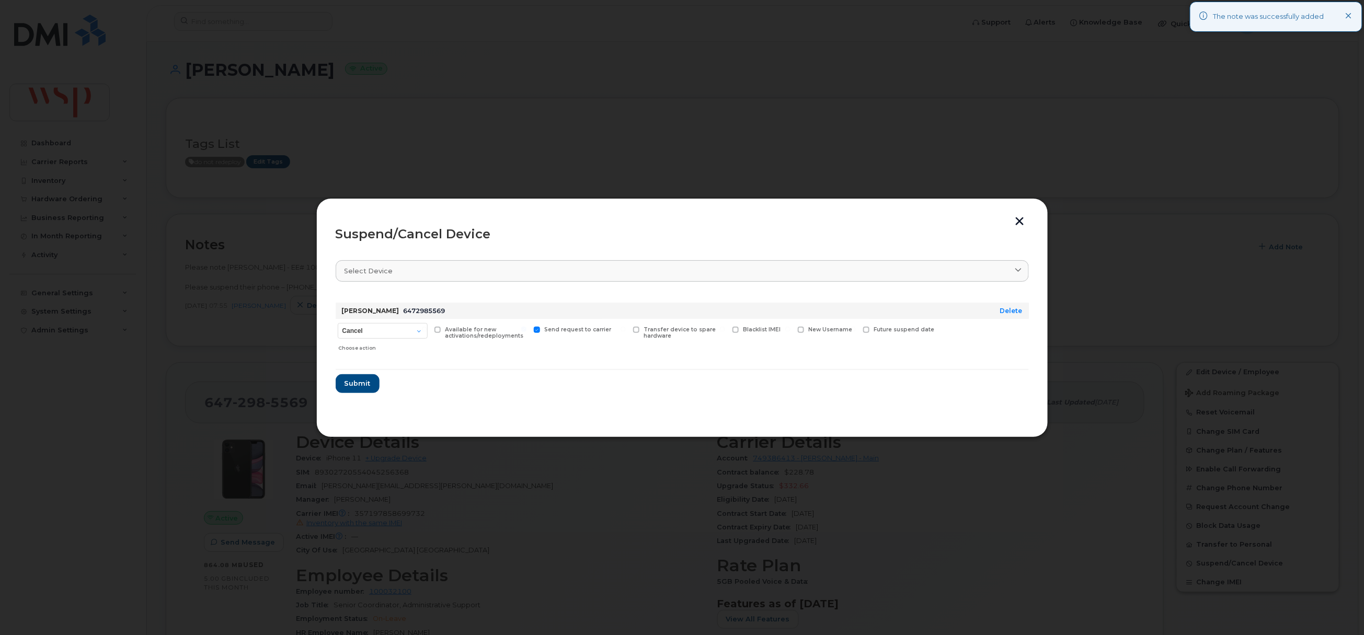
click at [856, 327] on input "Future suspend date" at bounding box center [853, 329] width 5 height 5
checkbox input "true"
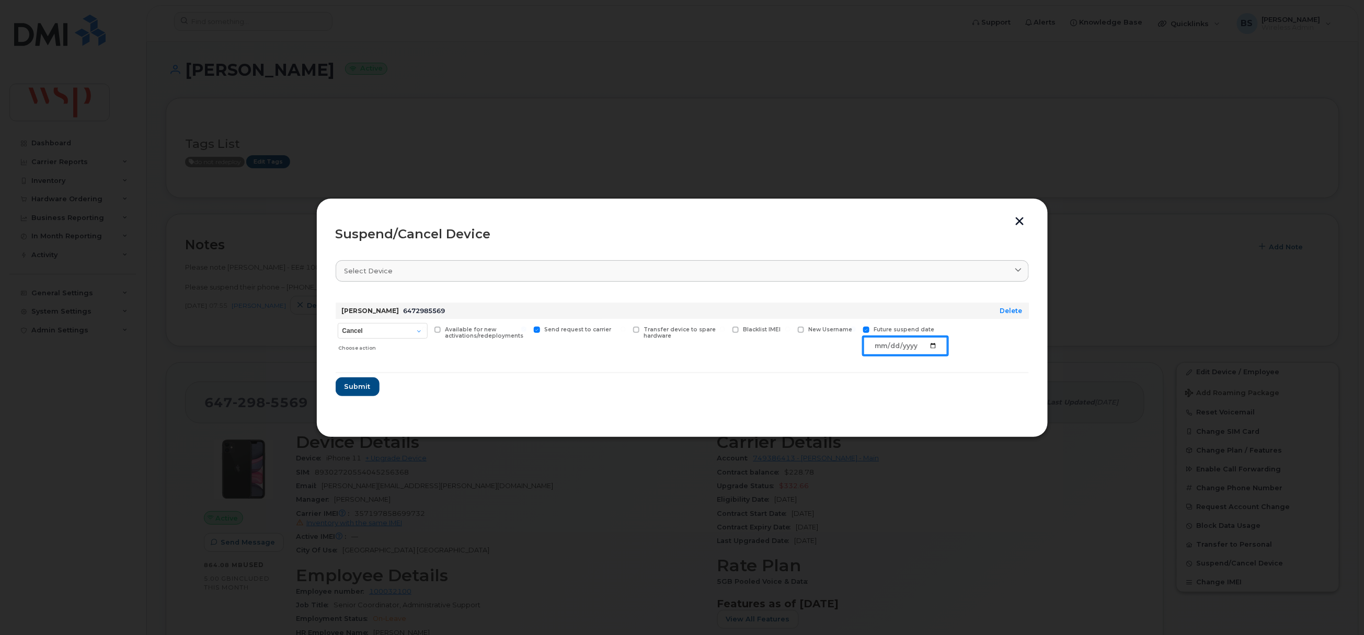
click at [904, 348] on input "date" at bounding box center [905, 346] width 85 height 19
click at [933, 347] on input "date" at bounding box center [905, 346] width 85 height 19
click at [1019, 217] on button "button" at bounding box center [1020, 222] width 16 height 11
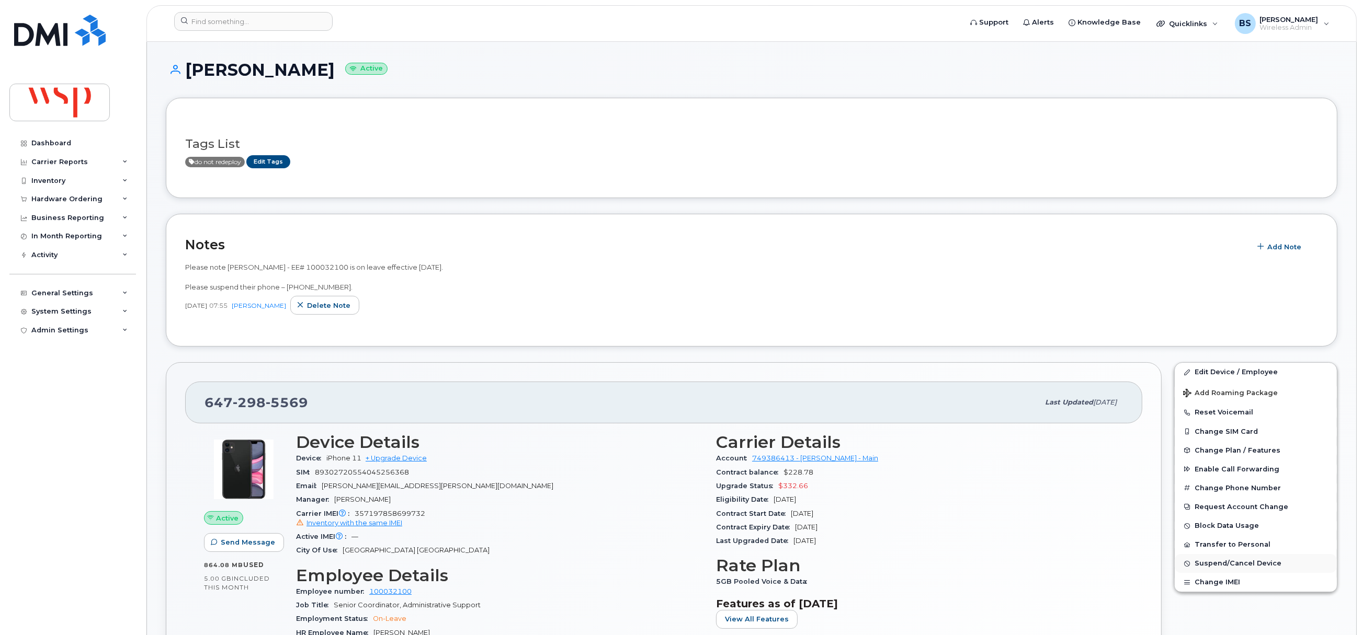
click at [1207, 566] on span "Suspend/Cancel Device" at bounding box center [1237, 564] width 87 height 8
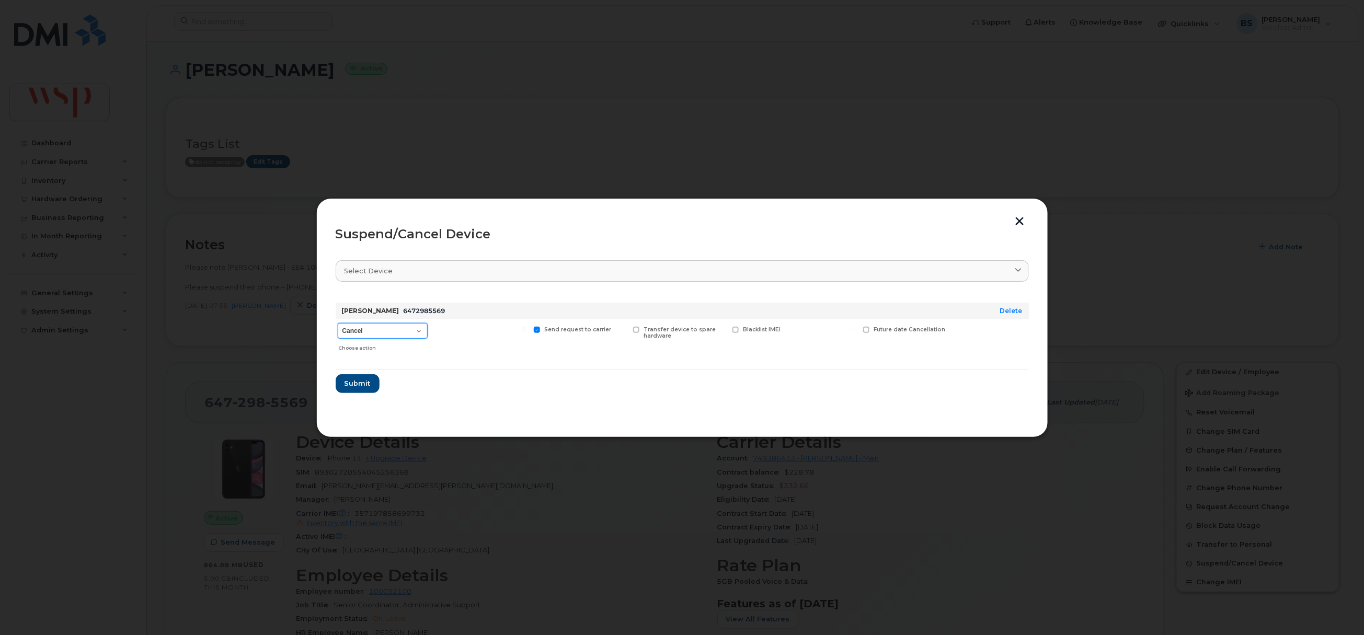
click at [381, 327] on select "Cancel Suspend - Reduced Rate Suspend - Full Rate Suspend - Lost Device/Stolen …" at bounding box center [383, 331] width 90 height 16
select select "[object Object]"
click at [338, 324] on select "Cancel Suspend - Reduced Rate Suspend - Full Rate Suspend - Lost Device/Stolen …" at bounding box center [383, 331] width 90 height 16
click at [350, 382] on span "Submit" at bounding box center [357, 384] width 26 height 10
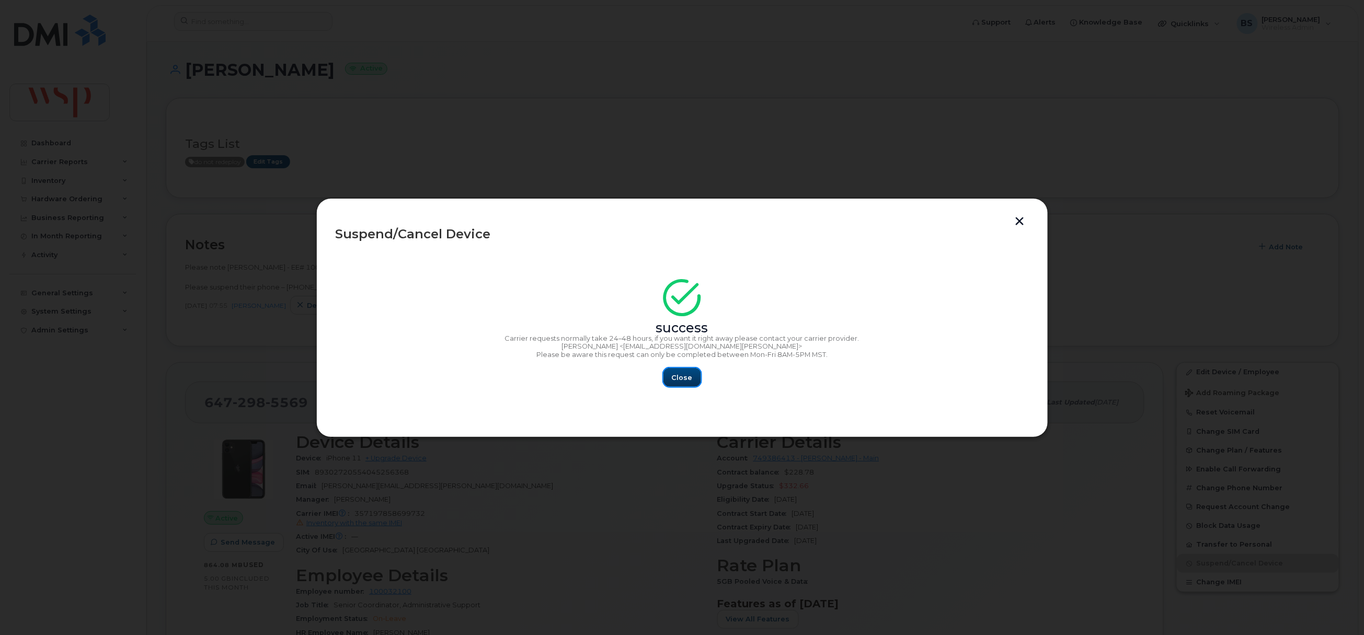
click at [690, 374] on span "Close" at bounding box center [682, 378] width 21 height 10
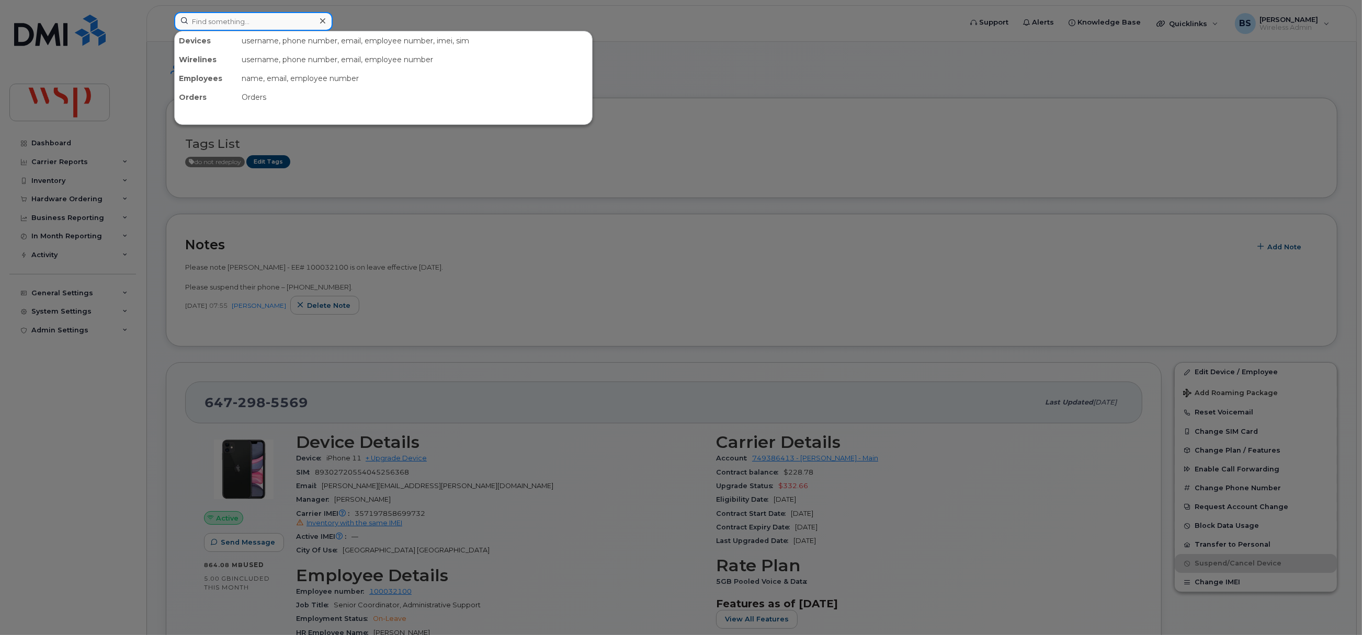
click at [288, 19] on input at bounding box center [253, 21] width 158 height 19
paste input "5147145790"
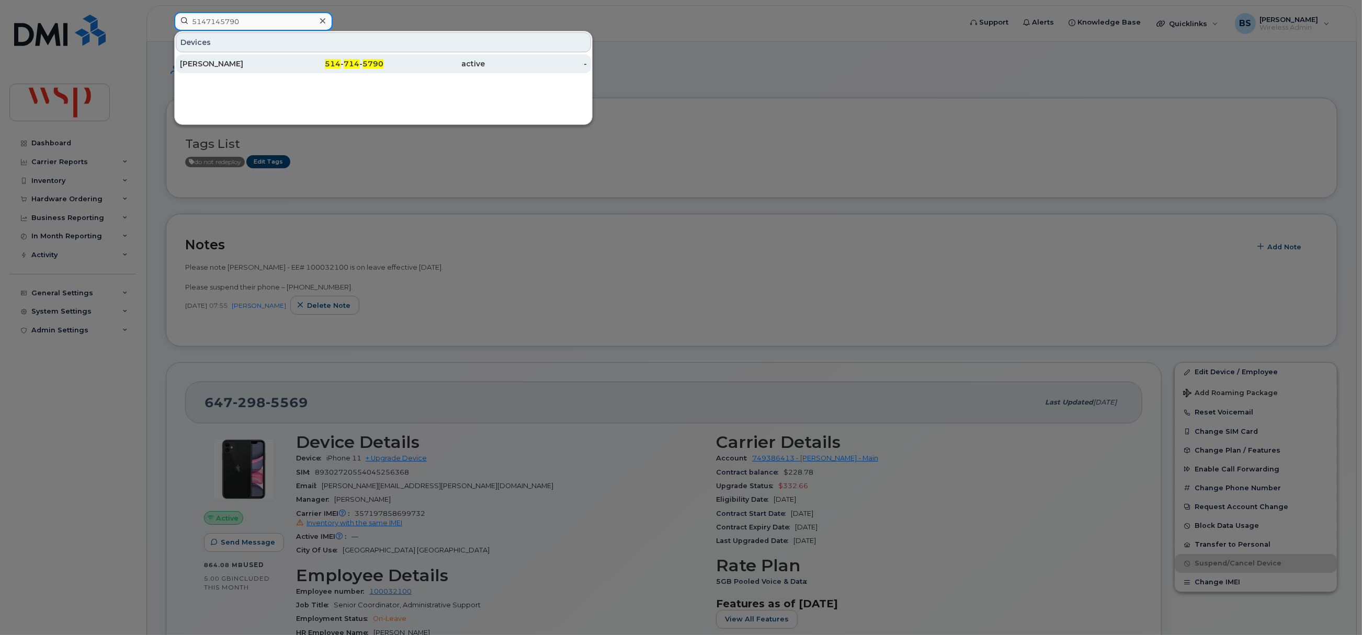
type input "5147145790"
click at [216, 60] on div "Marc-Olivier de Guise" at bounding box center [231, 64] width 102 height 10
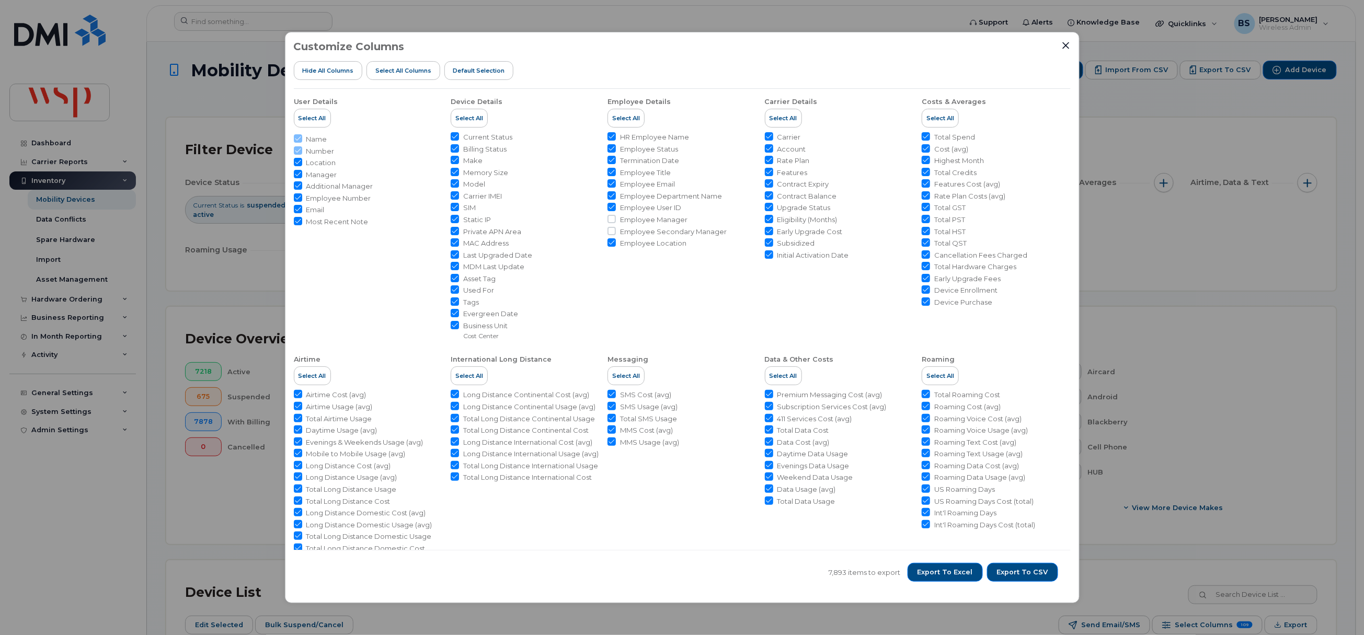
drag, startPoint x: 1067, startPoint y: 45, endPoint x: 866, endPoint y: 97, distance: 207.9
click at [1063, 45] on icon "Close" at bounding box center [1066, 45] width 8 height 8
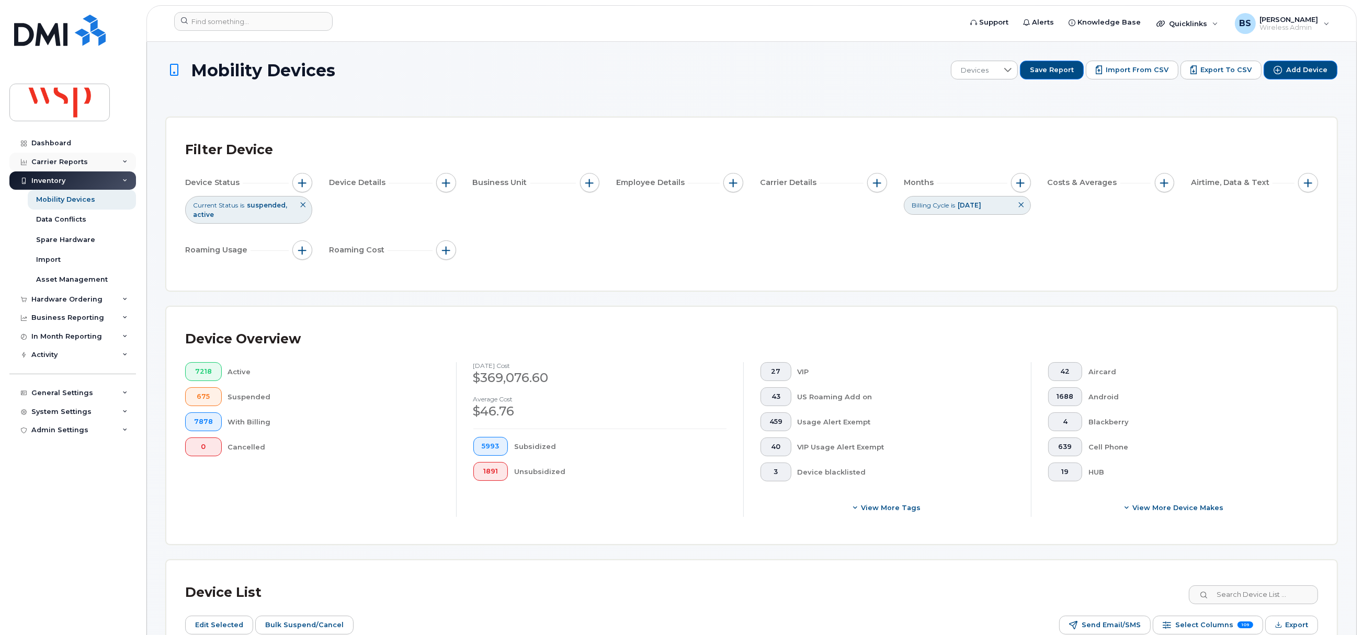
click at [58, 160] on div "Carrier Reports" at bounding box center [59, 162] width 56 height 8
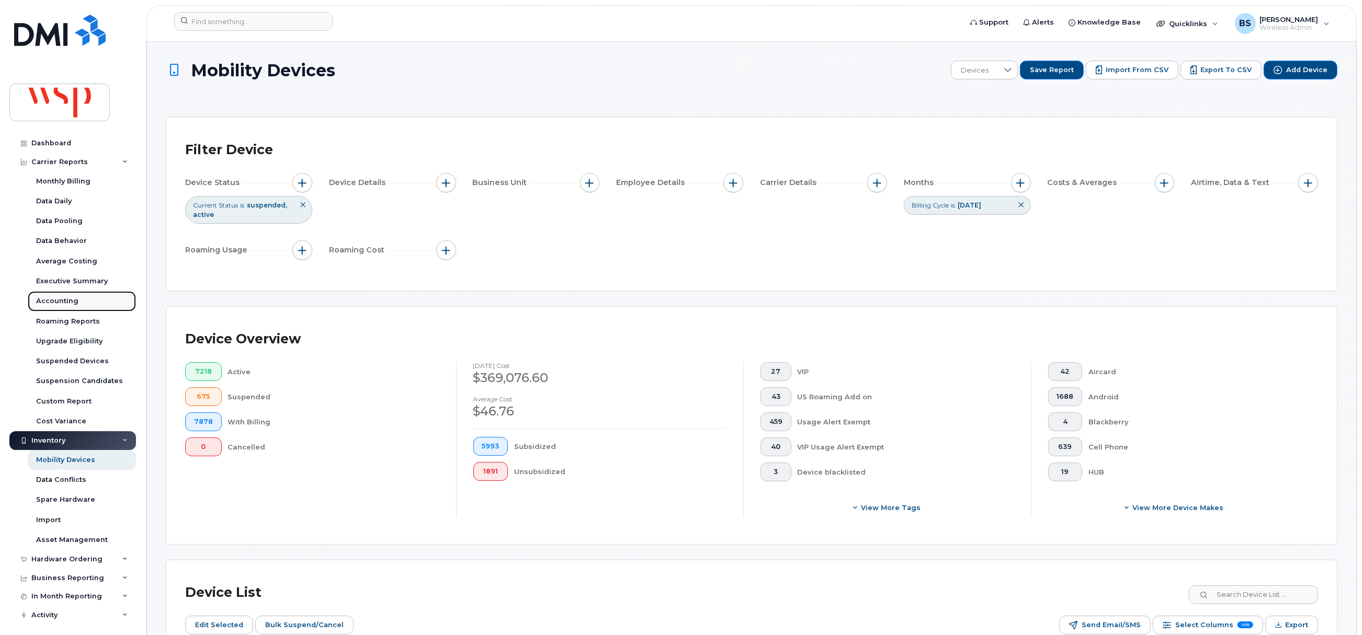
click at [50, 303] on div "Accounting" at bounding box center [57, 301] width 42 height 9
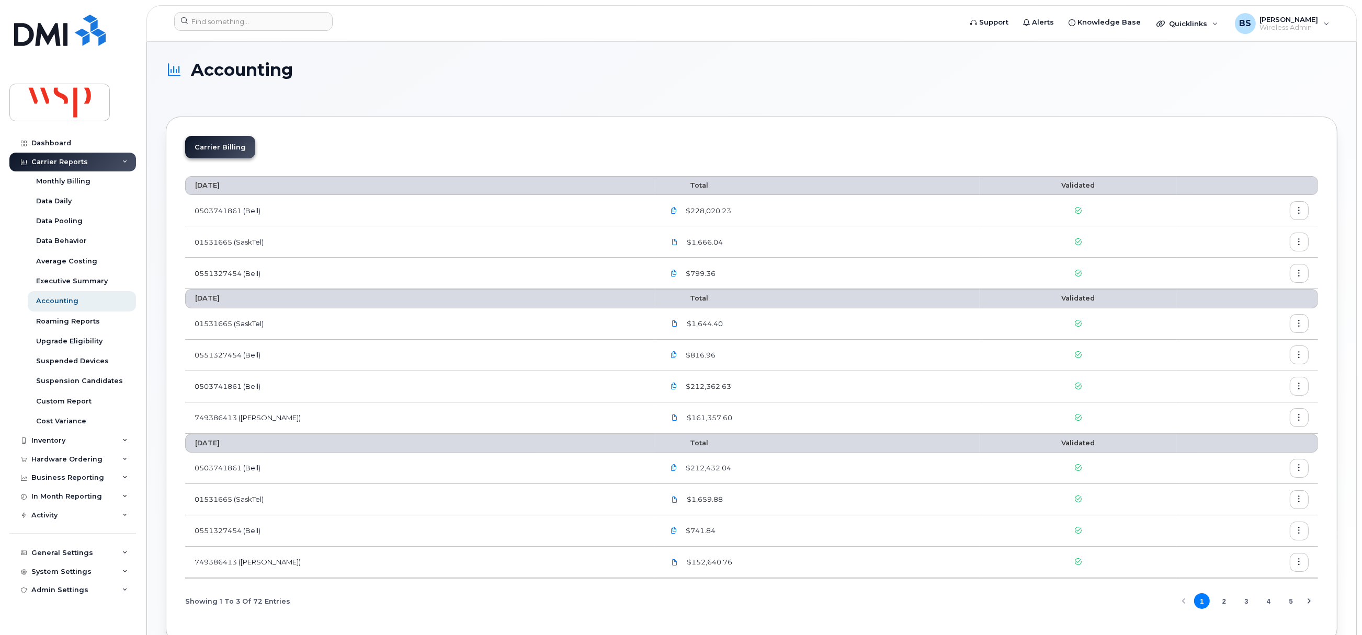
click at [1301, 421] on icon "button" at bounding box center [1299, 418] width 7 height 7
click at [1253, 460] on span "Download" at bounding box center [1251, 461] width 41 height 9
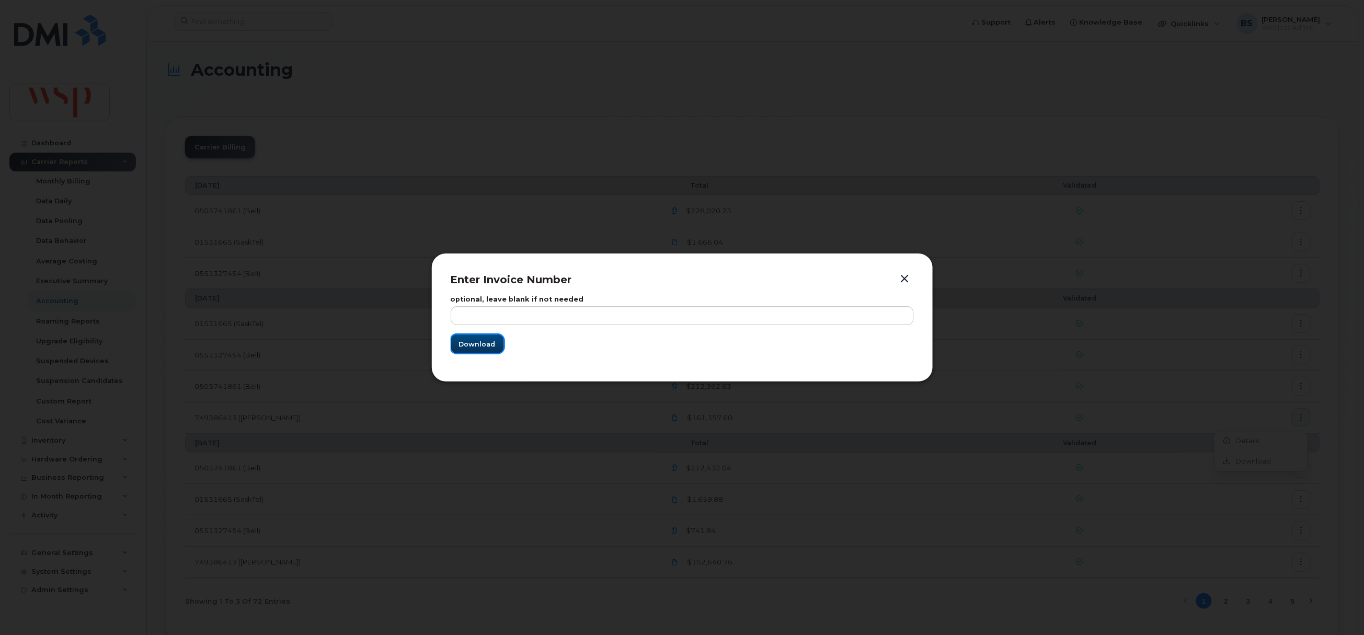
click at [484, 345] on span "Download" at bounding box center [477, 344] width 37 height 10
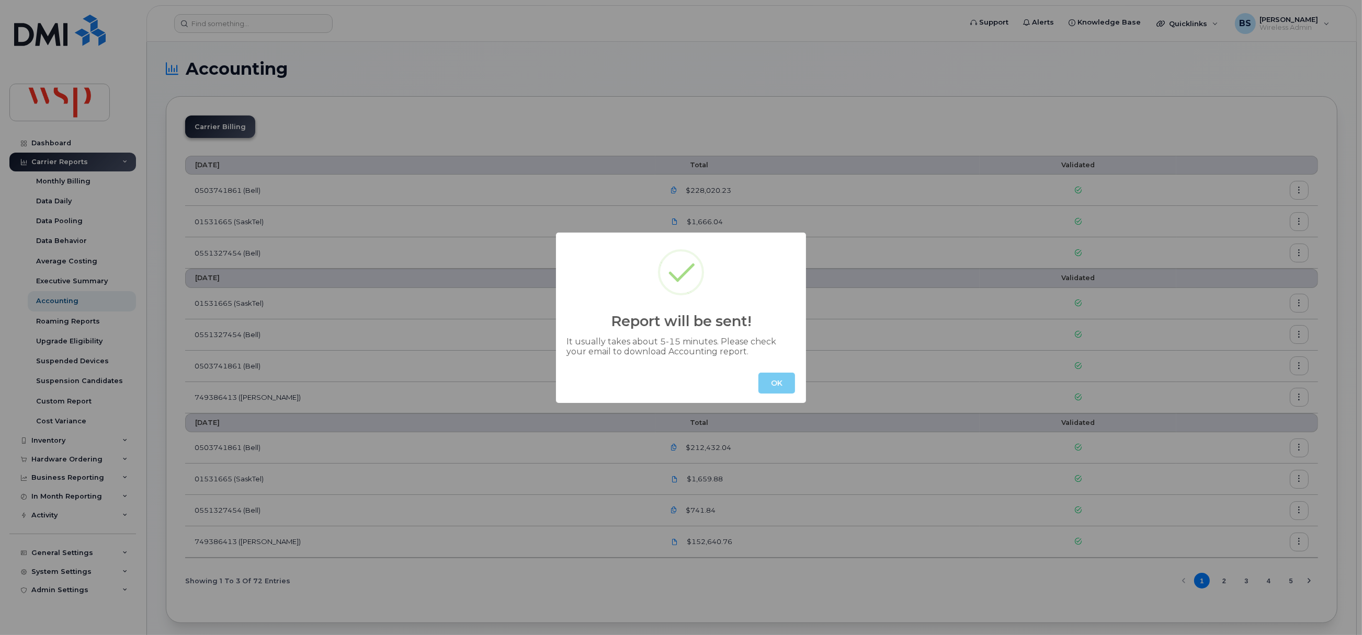
click at [773, 378] on button "OK" at bounding box center [776, 383] width 37 height 21
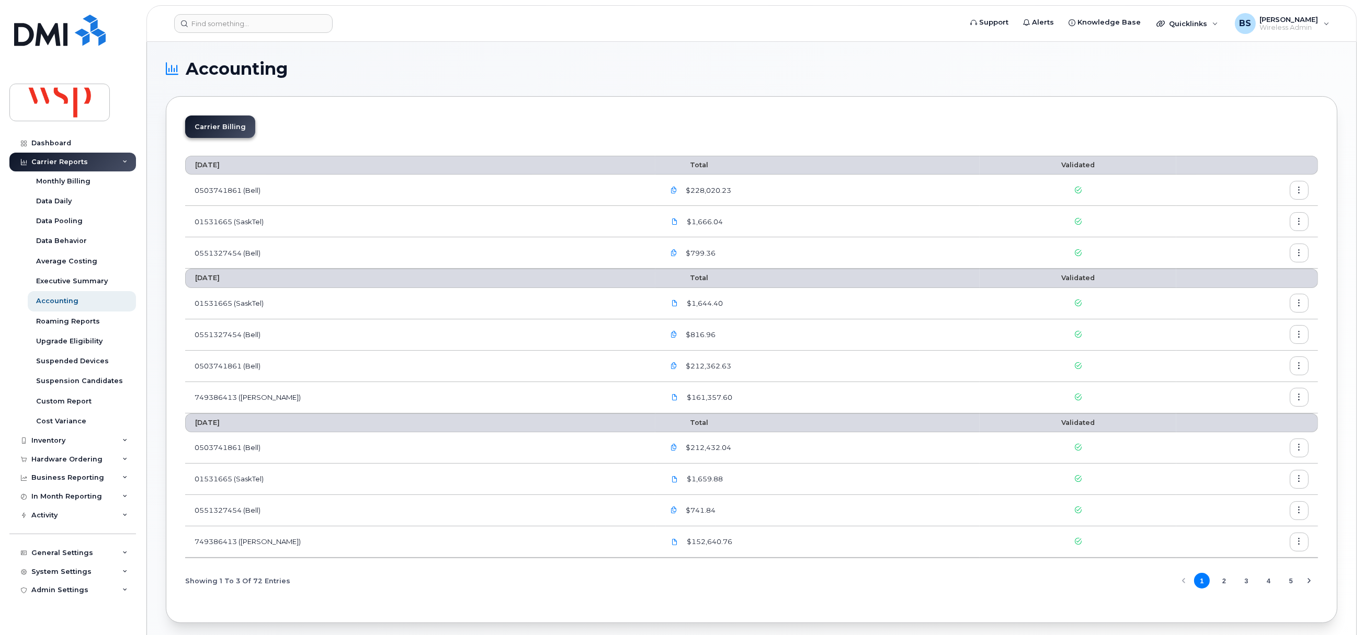
click at [1298, 372] on button "button" at bounding box center [1299, 366] width 19 height 19
click at [1263, 410] on span "Download" at bounding box center [1251, 409] width 41 height 9
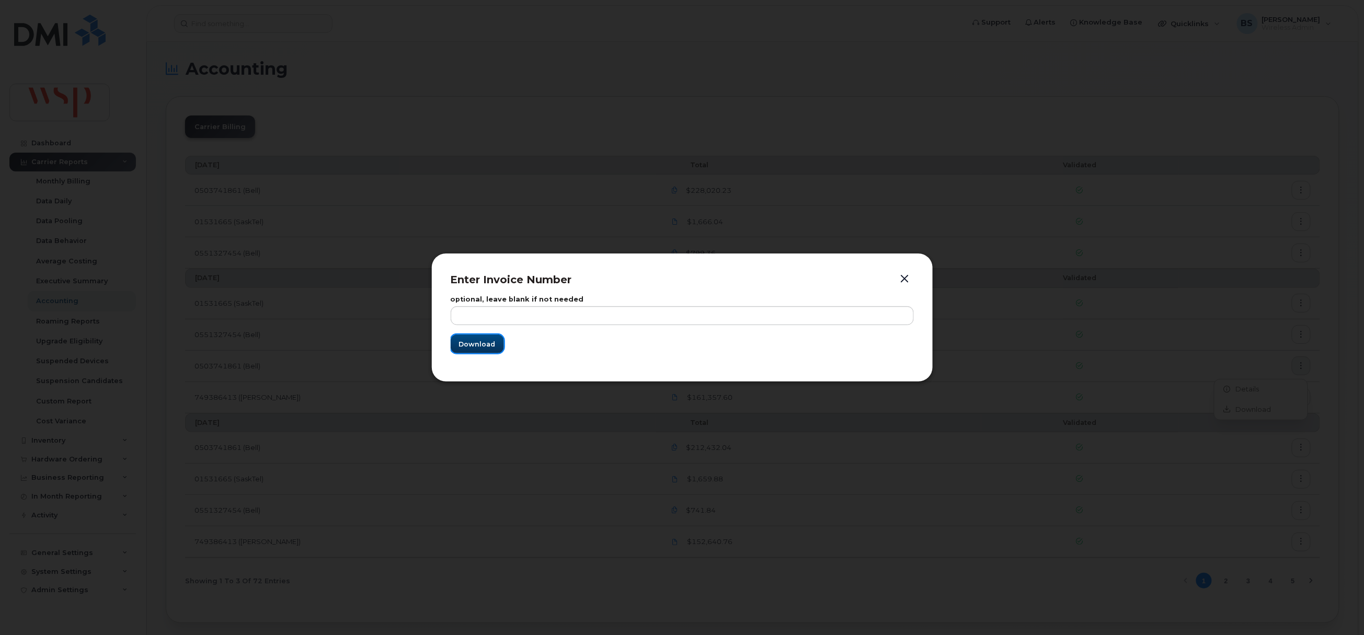
click at [484, 343] on span "Download" at bounding box center [477, 344] width 37 height 10
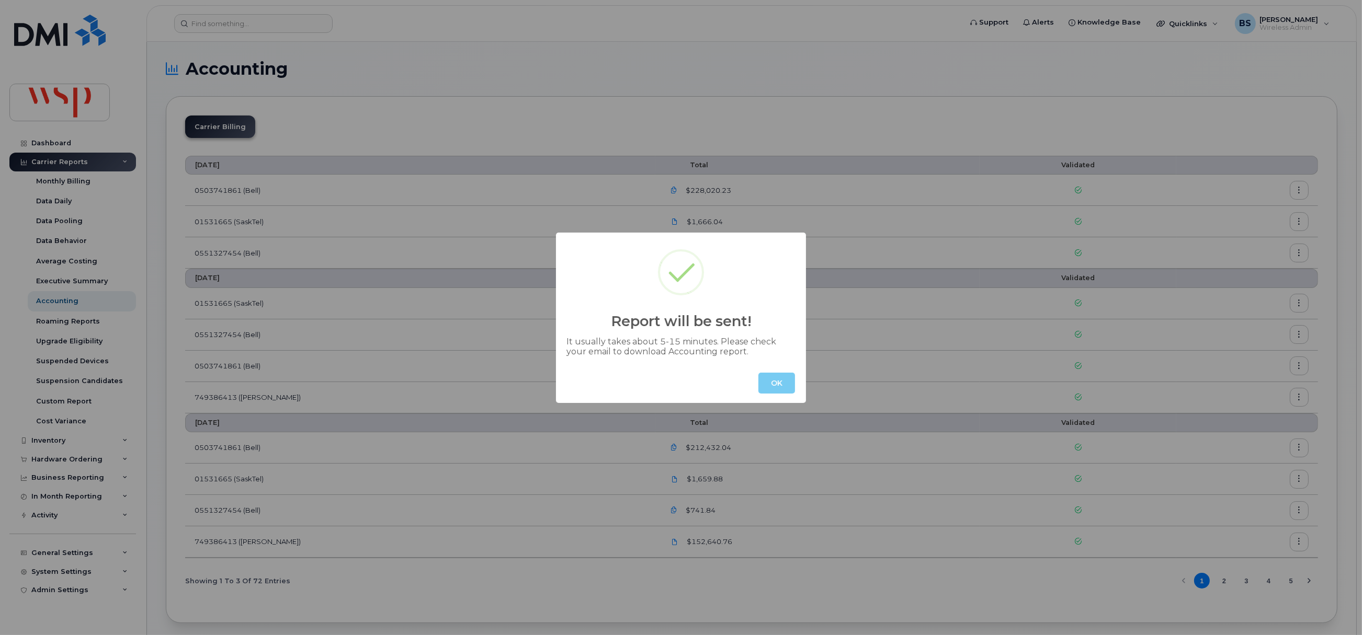
click at [780, 380] on button "OK" at bounding box center [776, 383] width 37 height 21
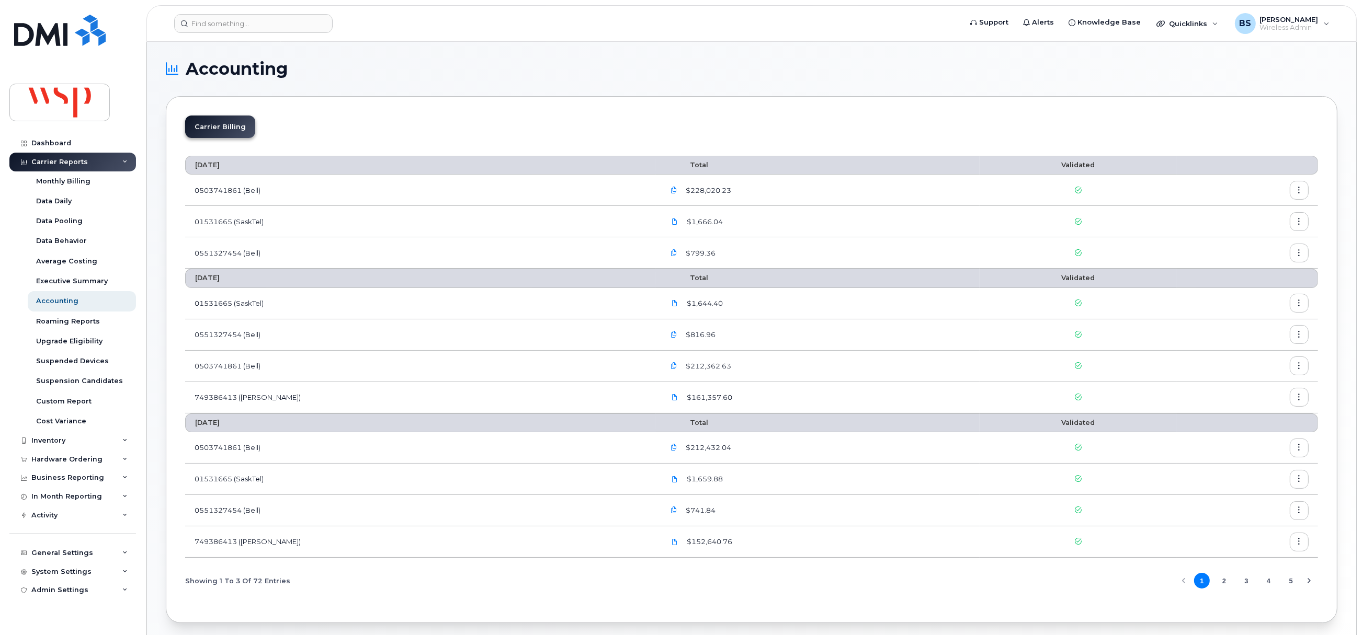
click at [1298, 335] on icon "button" at bounding box center [1299, 335] width 7 height 7
click at [1247, 377] on span "Download" at bounding box center [1251, 378] width 41 height 9
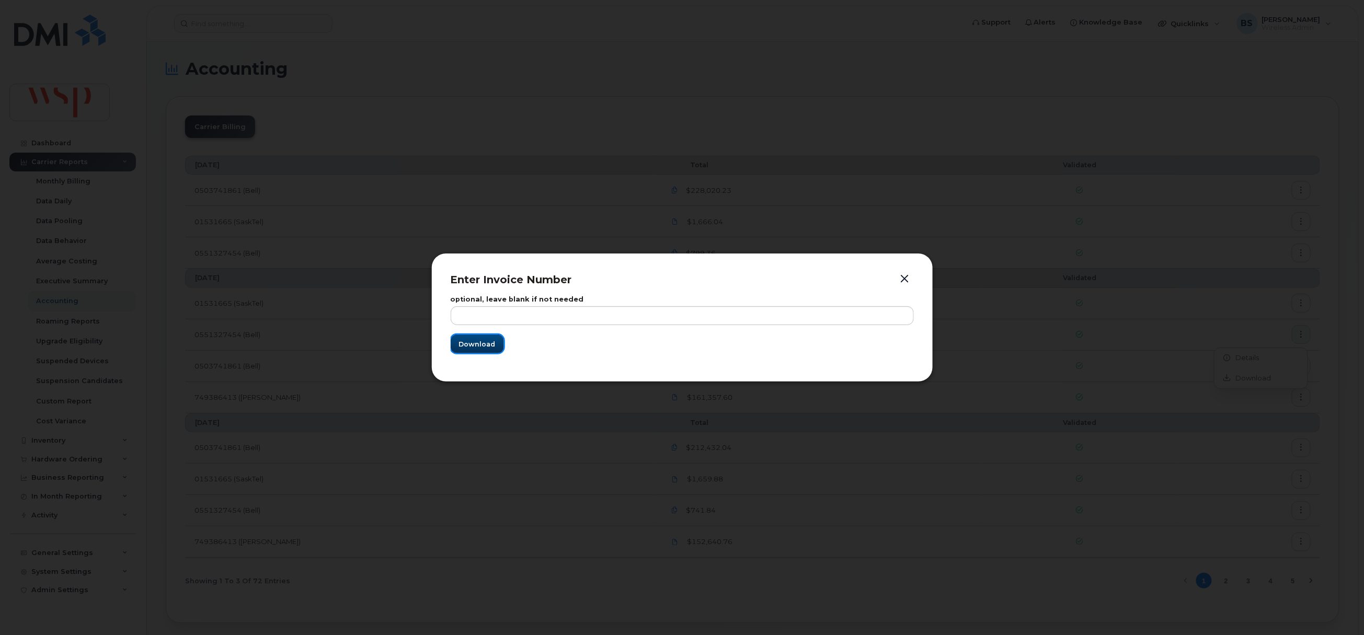
click at [480, 347] on span "Download" at bounding box center [477, 344] width 37 height 10
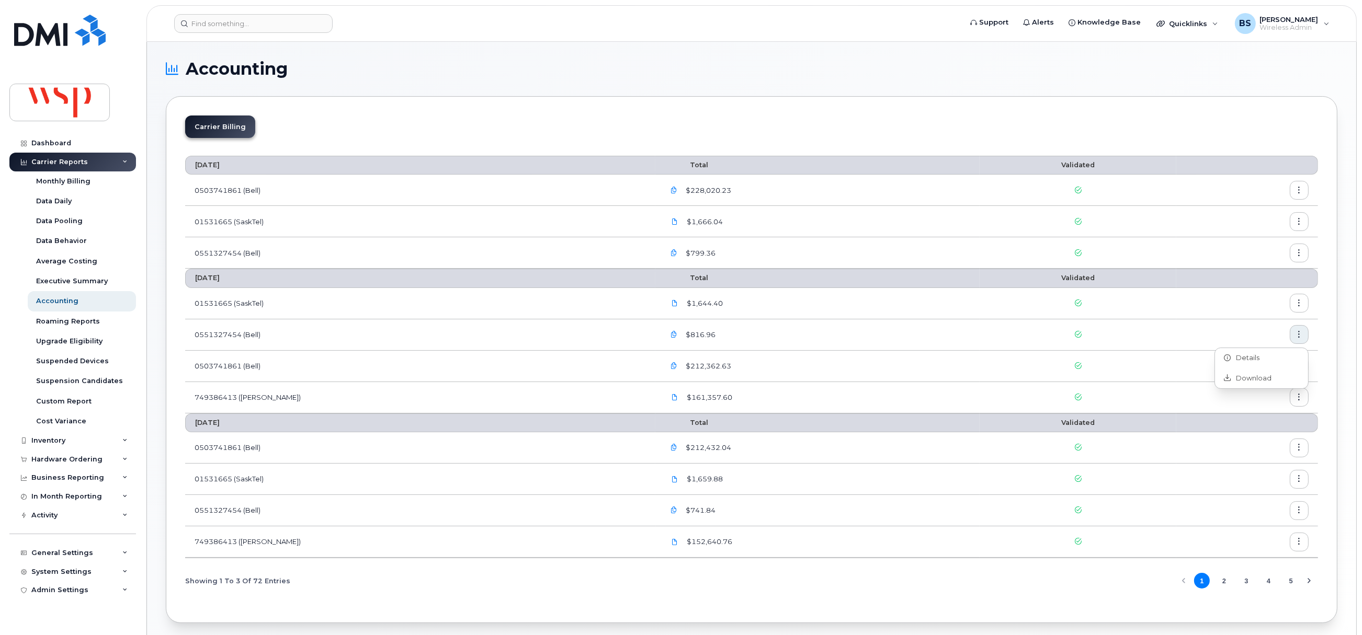
click at [1301, 305] on icon "button" at bounding box center [1299, 303] width 7 height 7
click at [1245, 345] on span "Download" at bounding box center [1251, 347] width 41 height 9
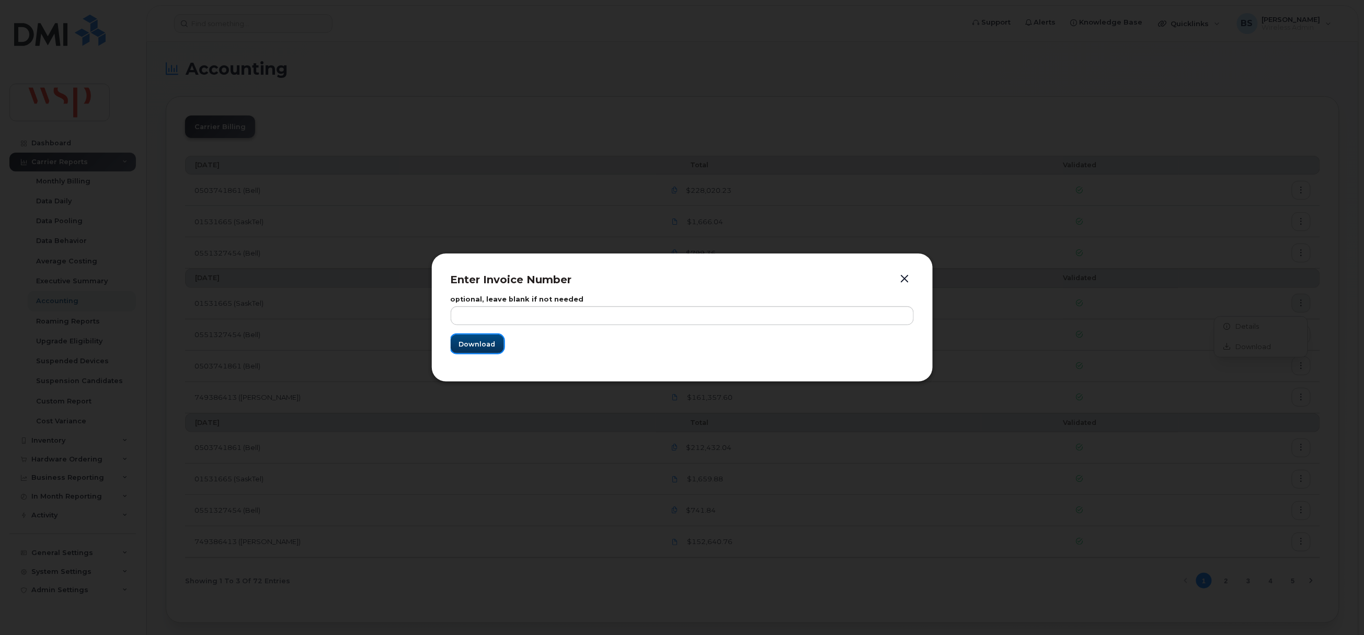
click at [469, 343] on span "Download" at bounding box center [477, 344] width 37 height 10
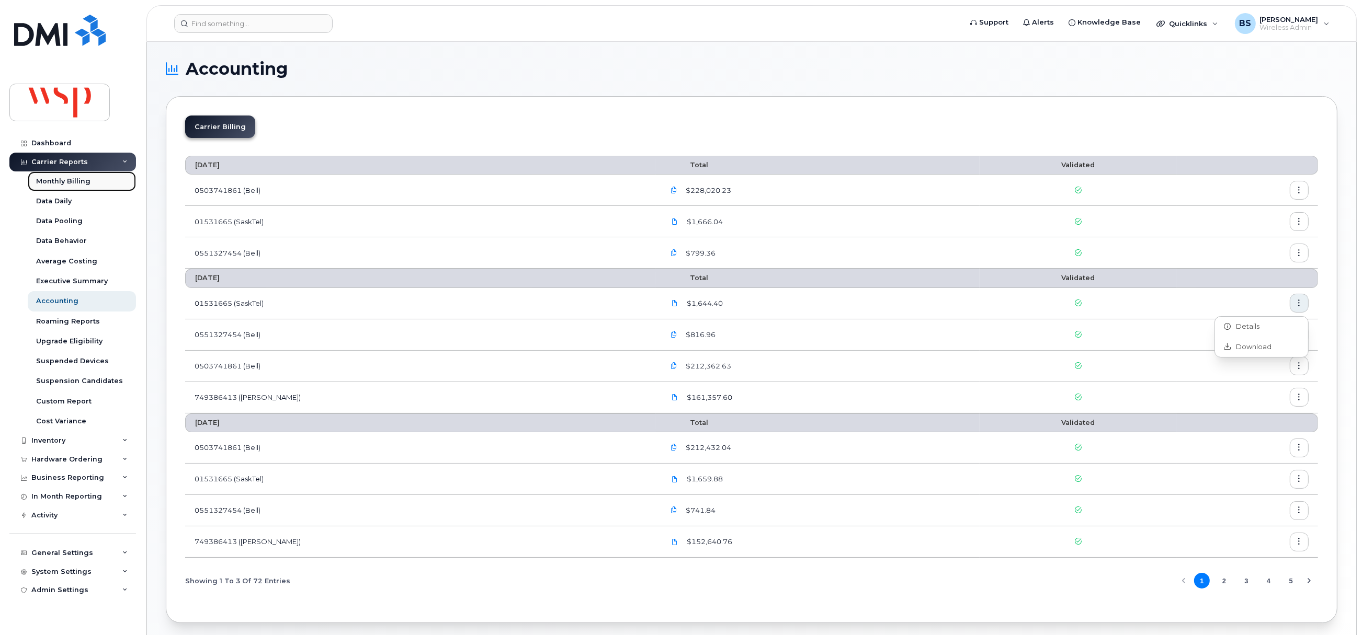
click at [71, 179] on div "Monthly Billing" at bounding box center [63, 181] width 54 height 9
click at [49, 143] on div "Dashboard" at bounding box center [51, 143] width 40 height 8
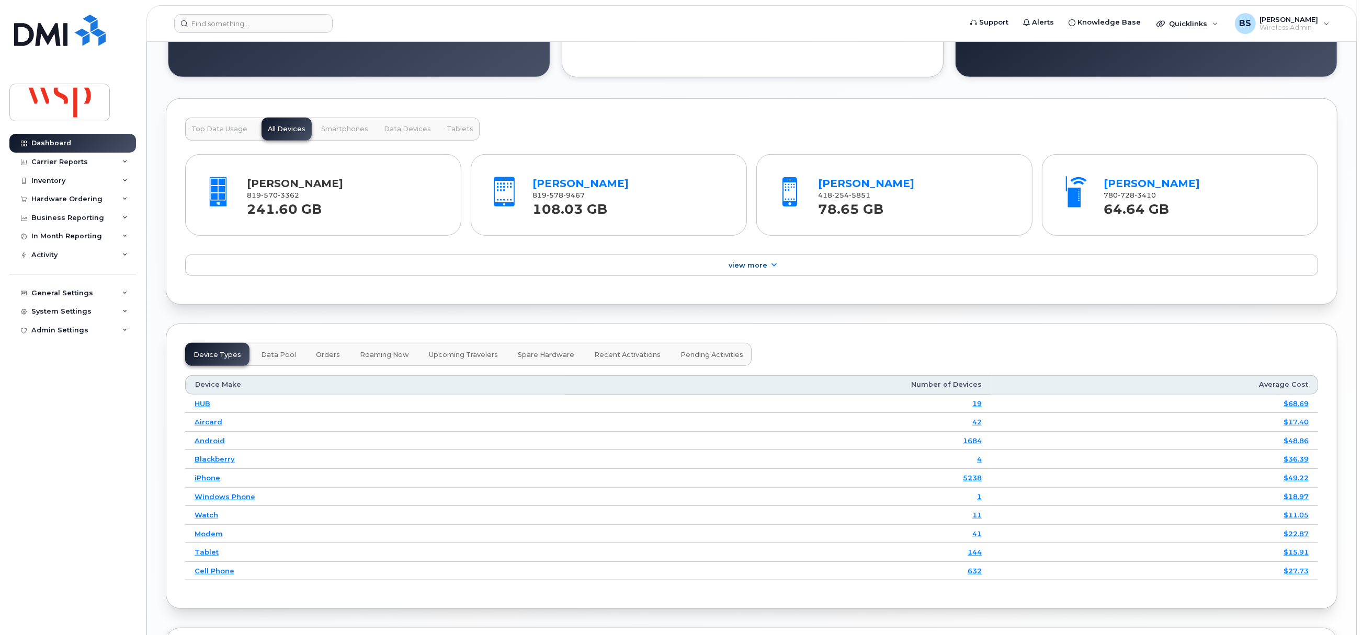
scroll to position [1333, 0]
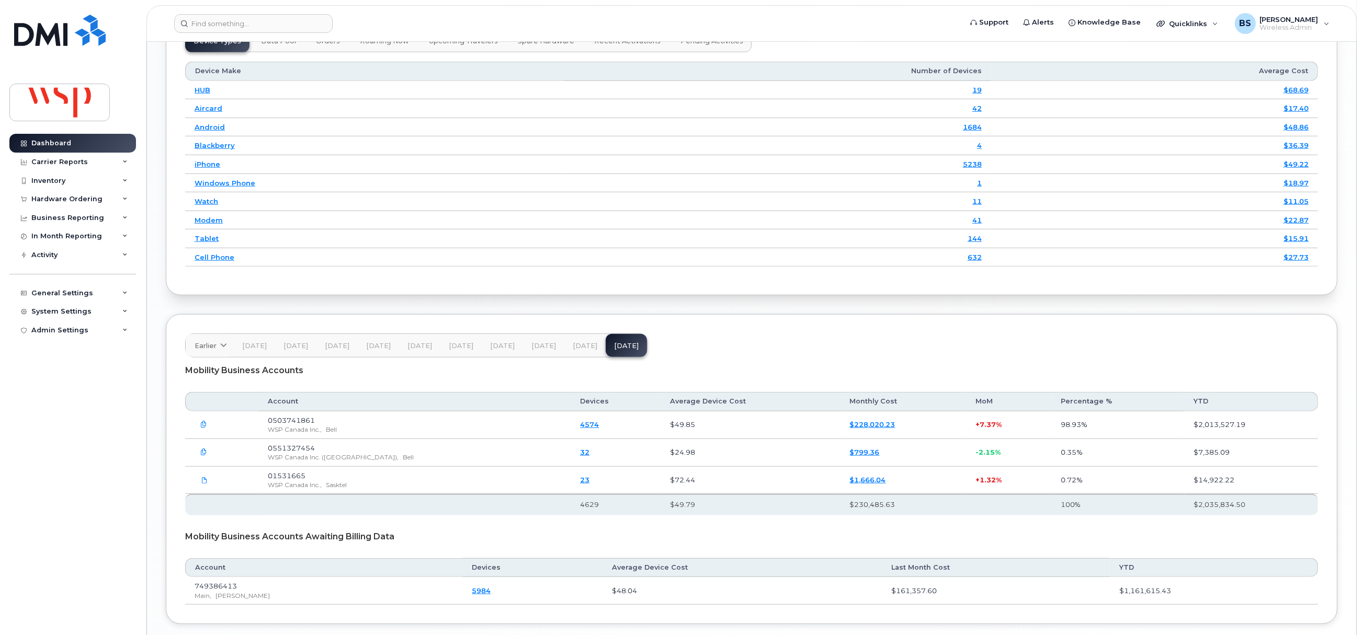
click at [581, 350] on span "[DATE]" at bounding box center [585, 346] width 25 height 8
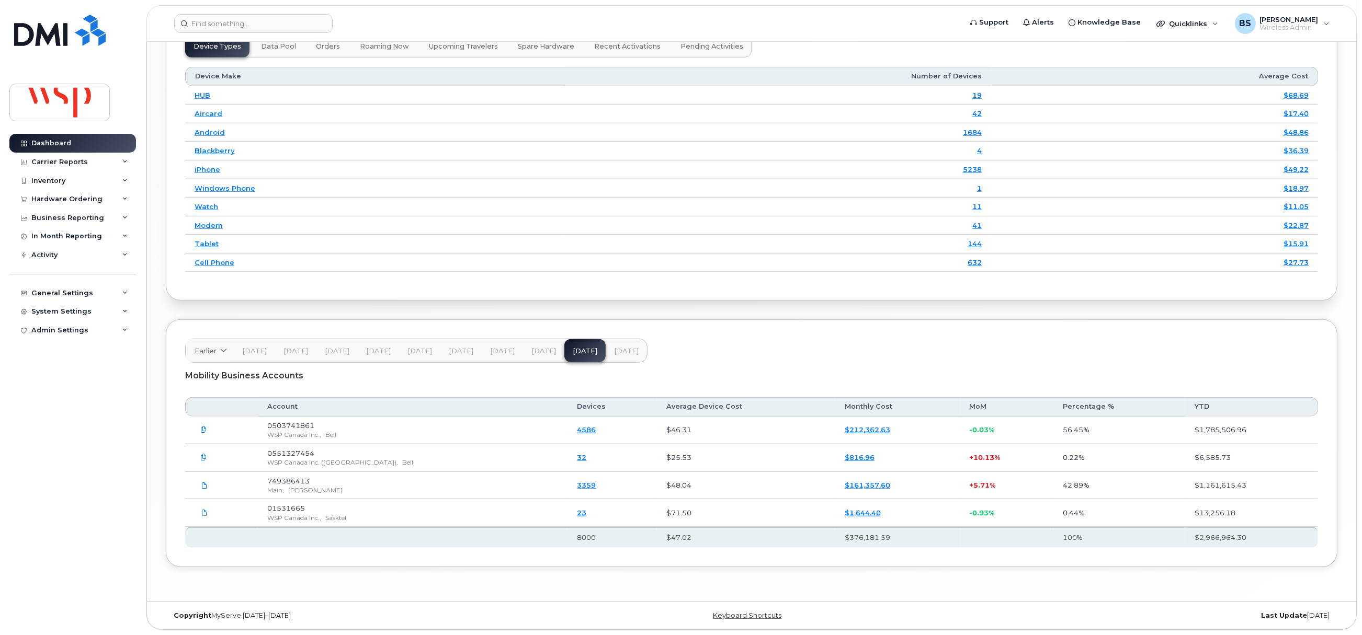
click at [203, 434] on icon "button" at bounding box center [204, 430] width 7 height 7
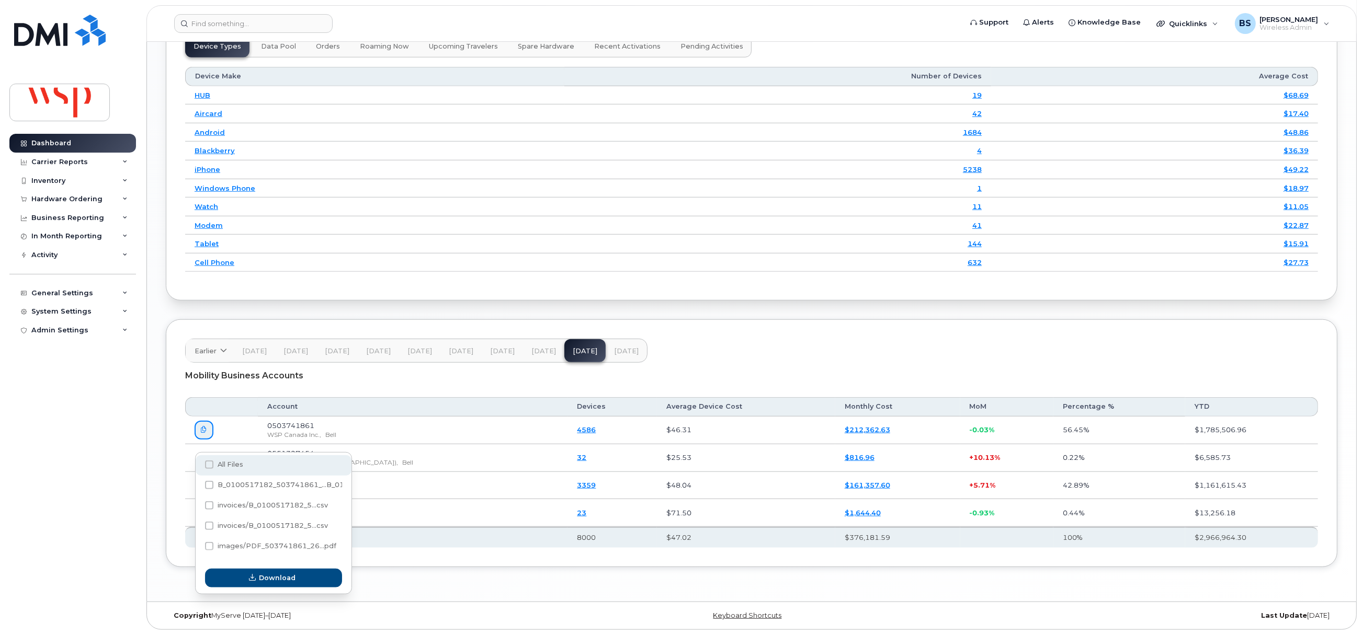
click at [207, 461] on span at bounding box center [209, 465] width 8 height 8
click at [198, 463] on input "All Files" at bounding box center [194, 465] width 5 height 5
checkbox input "true"
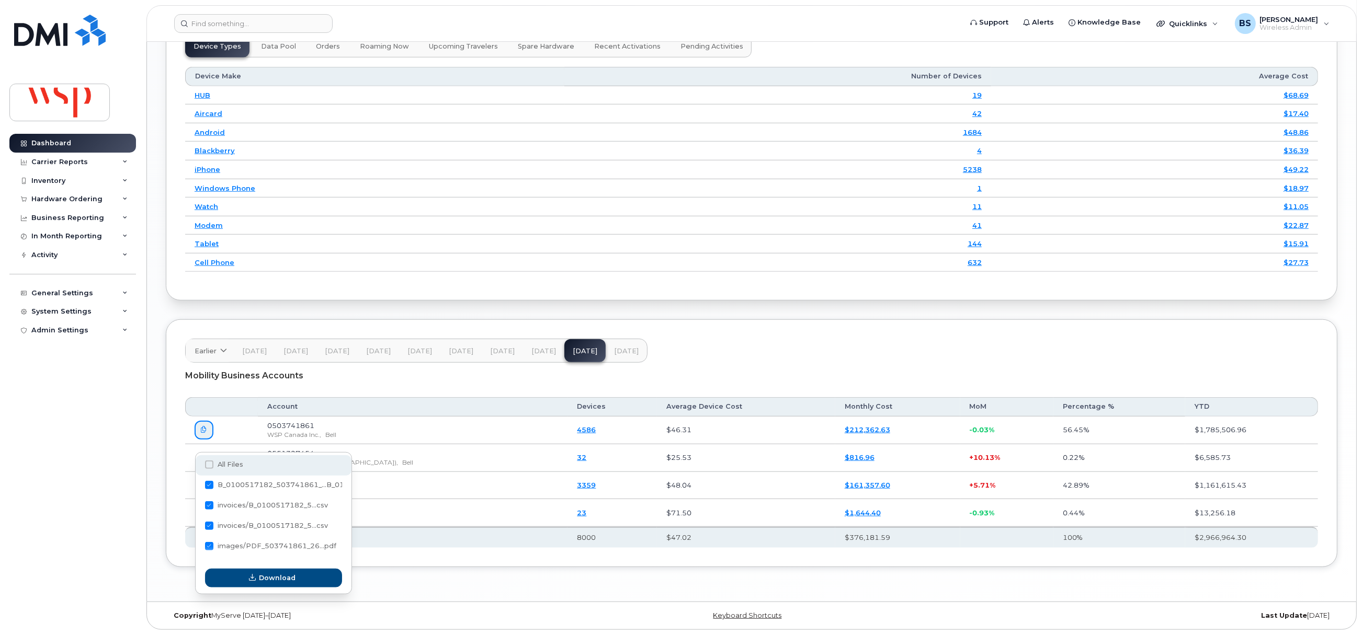
checkbox input "true"
click at [261, 573] on span "Download" at bounding box center [277, 578] width 37 height 10
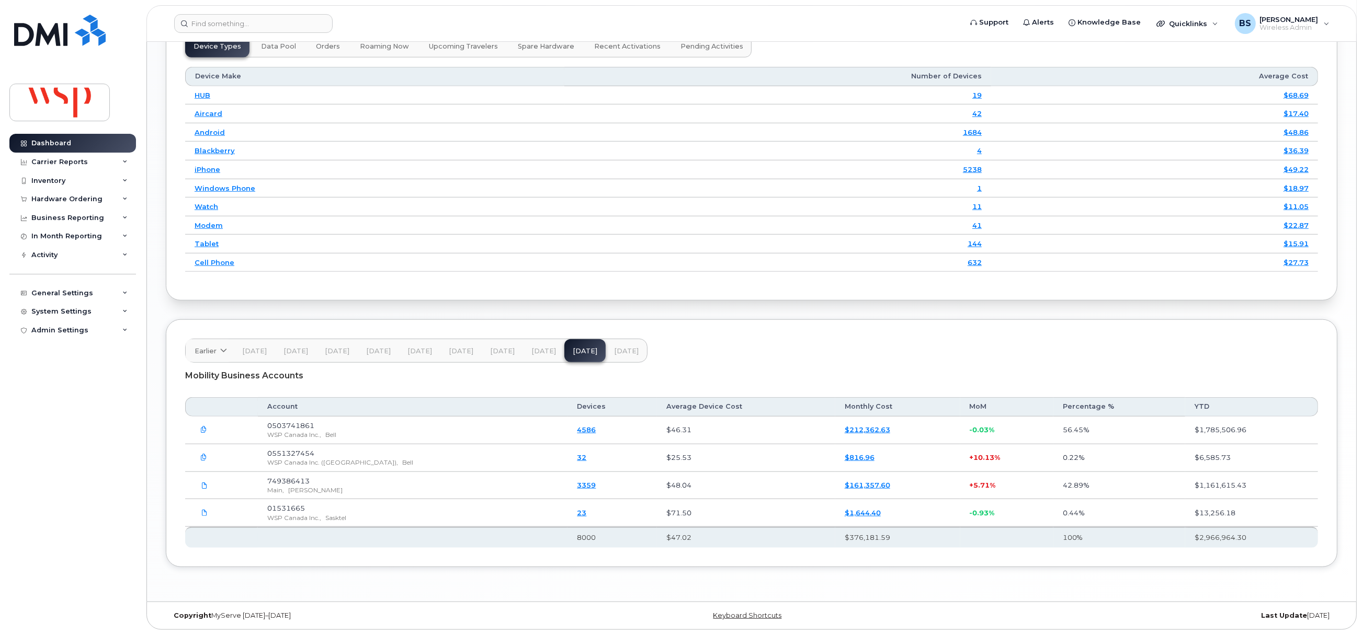
click at [15, 385] on div "Dashboard Carrier Reports Monthly Billing Data Daily Data Pooling Data Behavior…" at bounding box center [73, 377] width 129 height 486
click at [203, 455] on icon "button" at bounding box center [204, 457] width 7 height 7
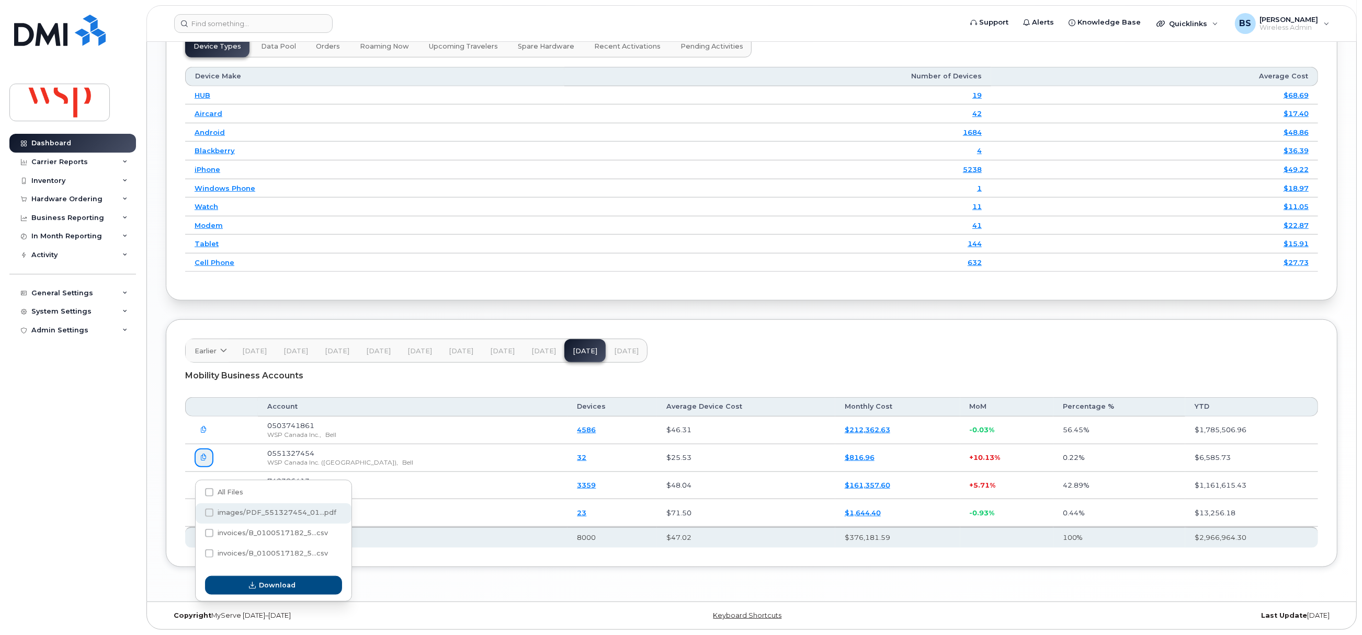
click at [211, 509] on span at bounding box center [209, 513] width 8 height 8
click at [198, 511] on input "images/PDF_551327454_01...pdf" at bounding box center [194, 513] width 5 height 5
checkbox input "true"
drag, startPoint x: 282, startPoint y: 574, endPoint x: 288, endPoint y: 567, distance: 8.6
click at [282, 580] on span "Download" at bounding box center [277, 585] width 37 height 10
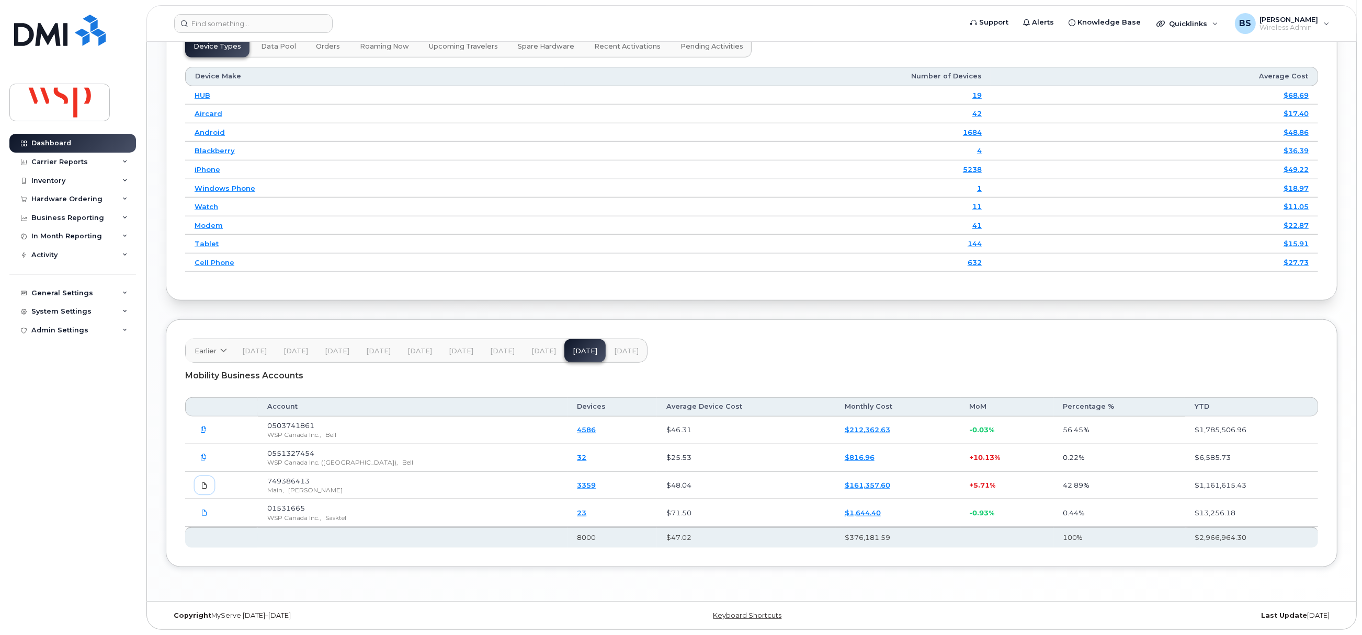
click at [207, 484] on icon at bounding box center [204, 486] width 6 height 6
click at [203, 511] on icon at bounding box center [204, 513] width 6 height 6
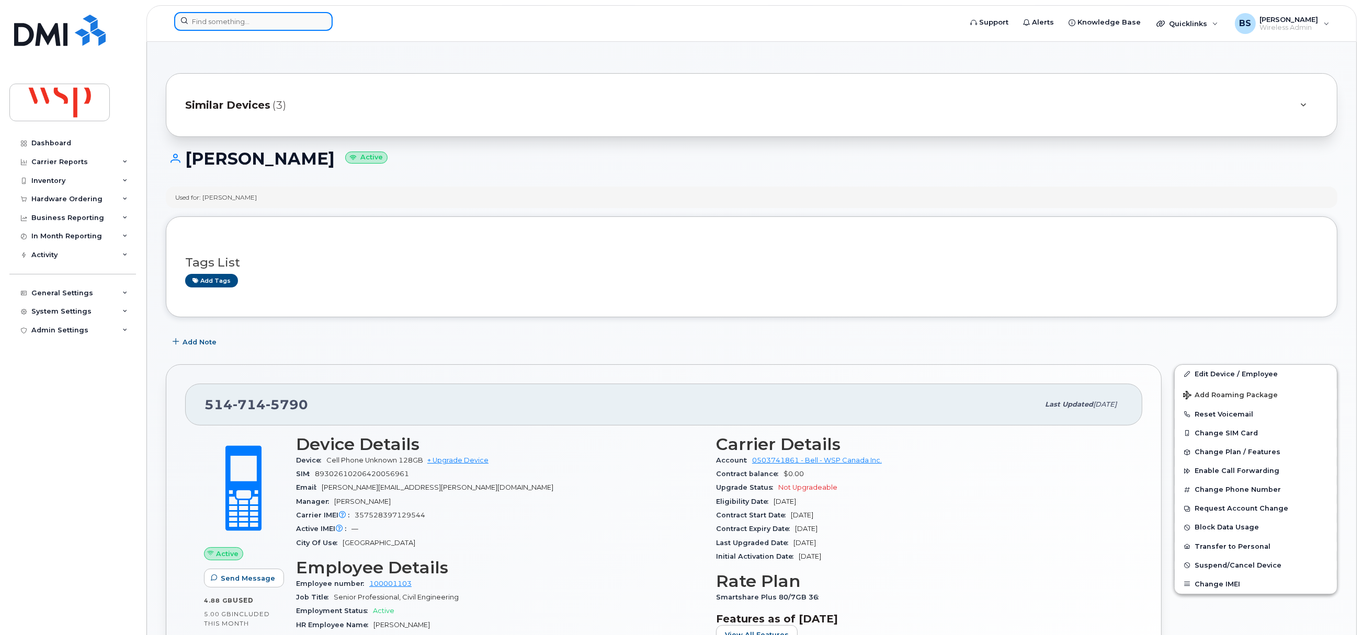
drag, startPoint x: 230, startPoint y: 18, endPoint x: 228, endPoint y: 25, distance: 7.1
click at [230, 18] on input at bounding box center [253, 21] width 158 height 19
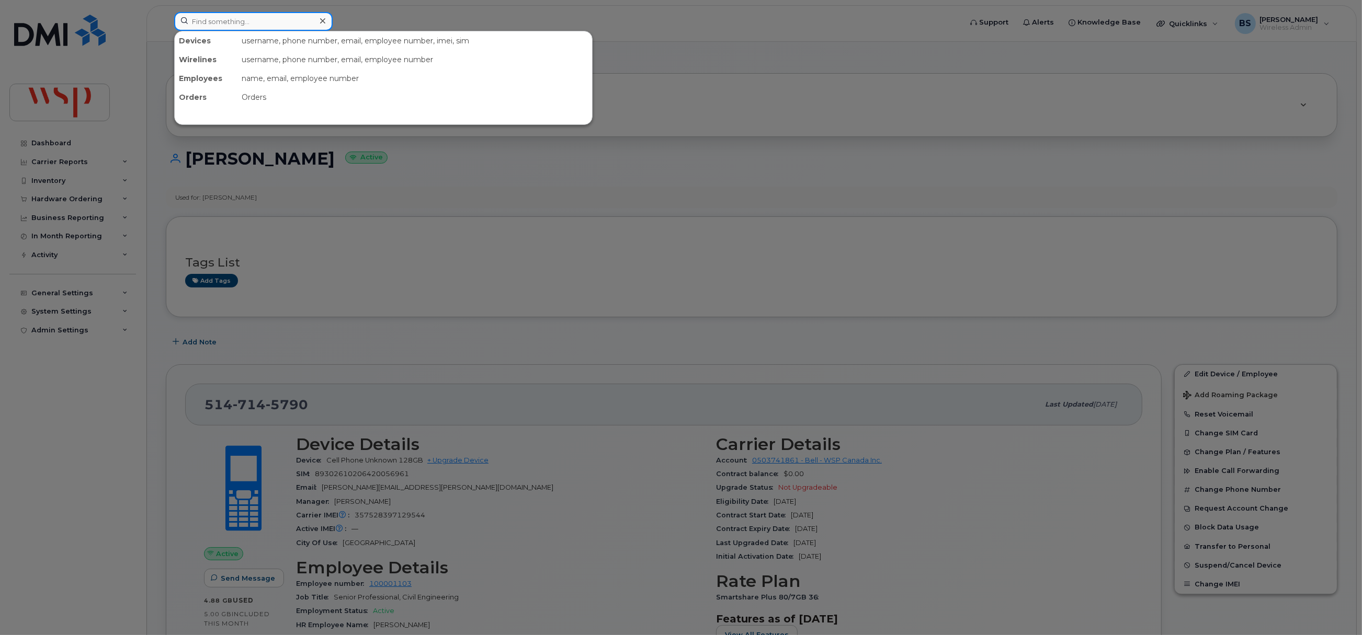
paste input "Peter Filato"
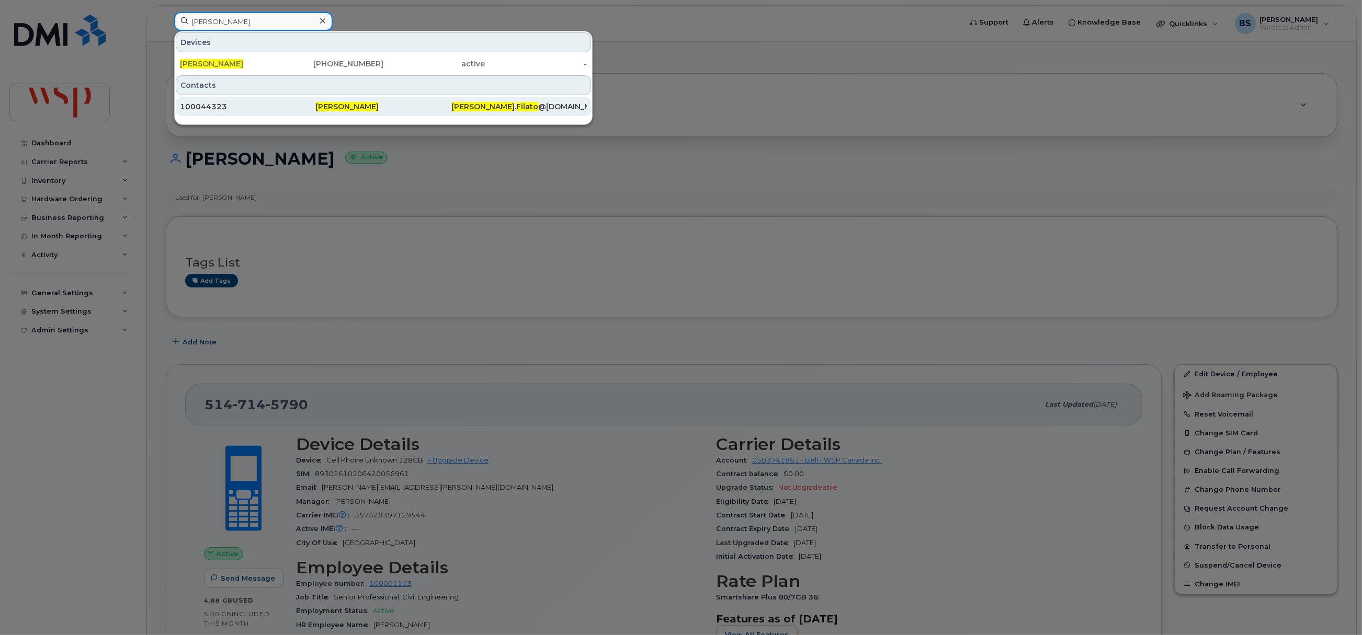
type input "Peter Filato"
click at [209, 63] on span "Peter Filato" at bounding box center [211, 63] width 63 height 9
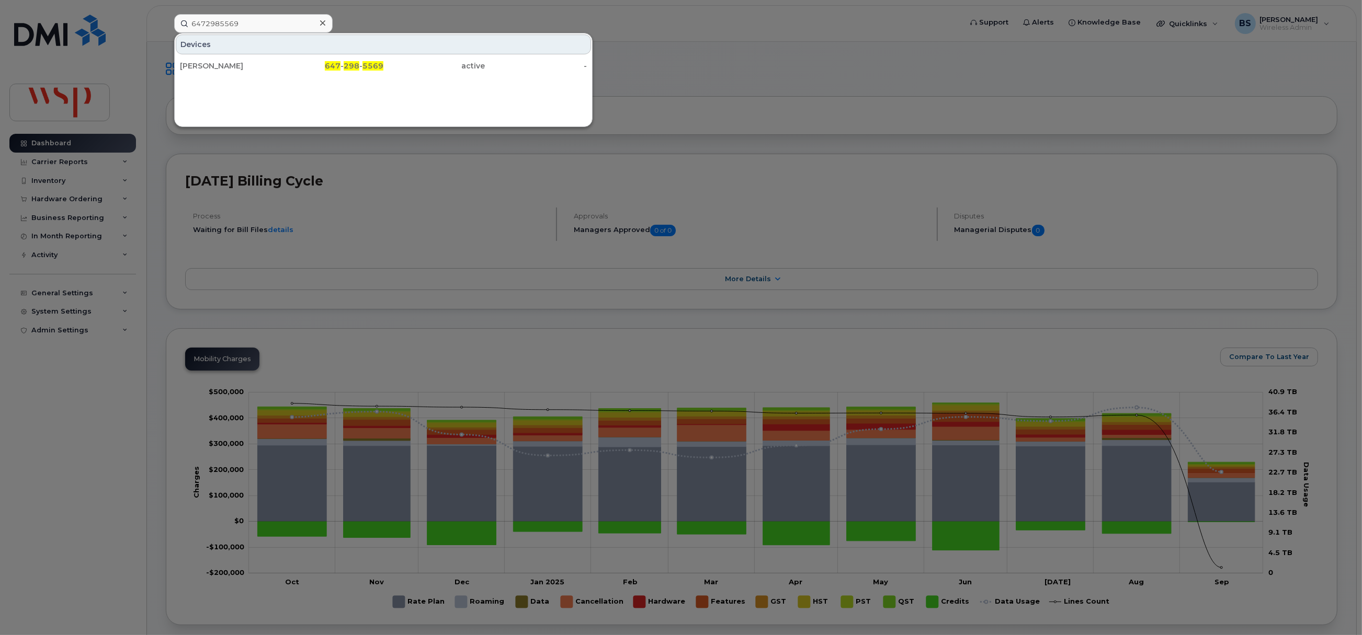
type input "6472985569"
click at [223, 62] on div "[PERSON_NAME]" at bounding box center [231, 66] width 102 height 10
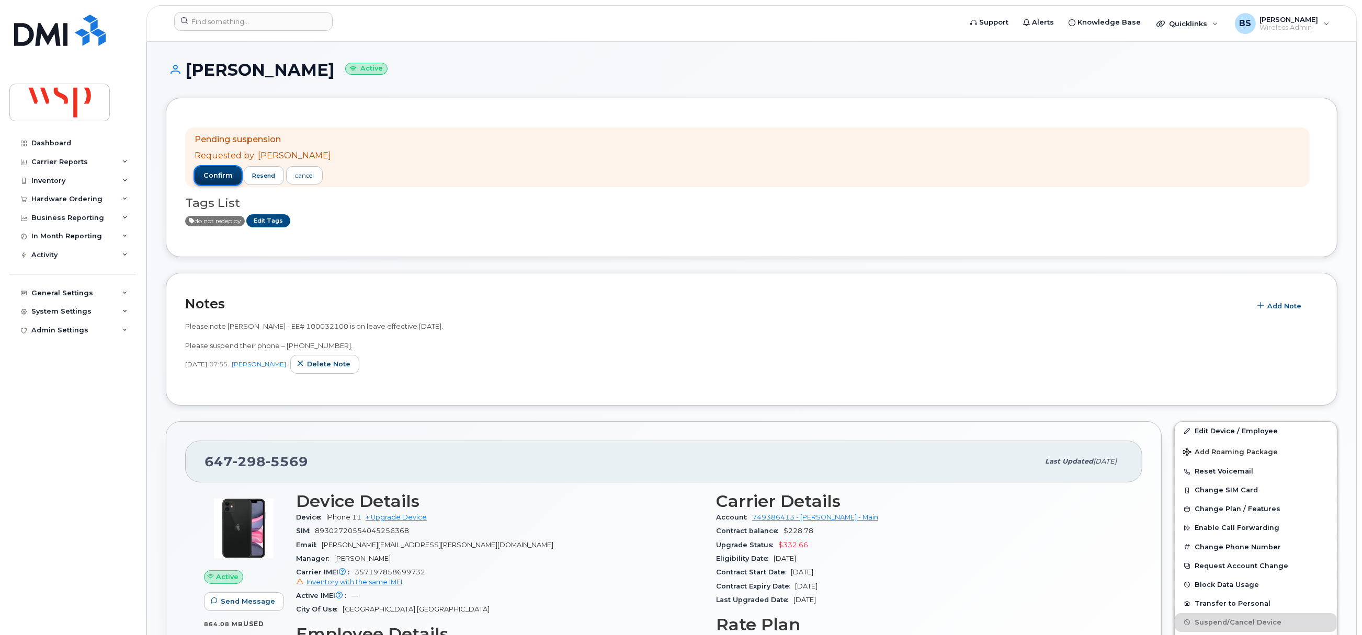
click at [215, 176] on span "confirm" at bounding box center [217, 175] width 29 height 9
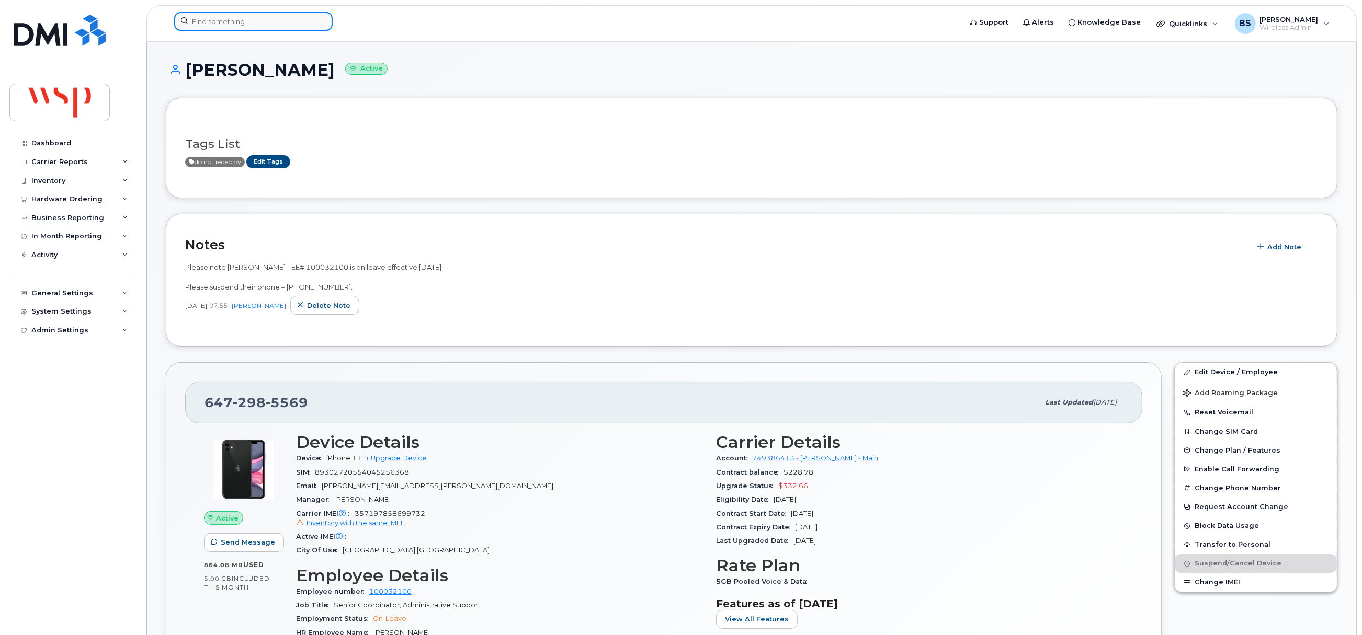
click at [222, 24] on input at bounding box center [253, 21] width 158 height 19
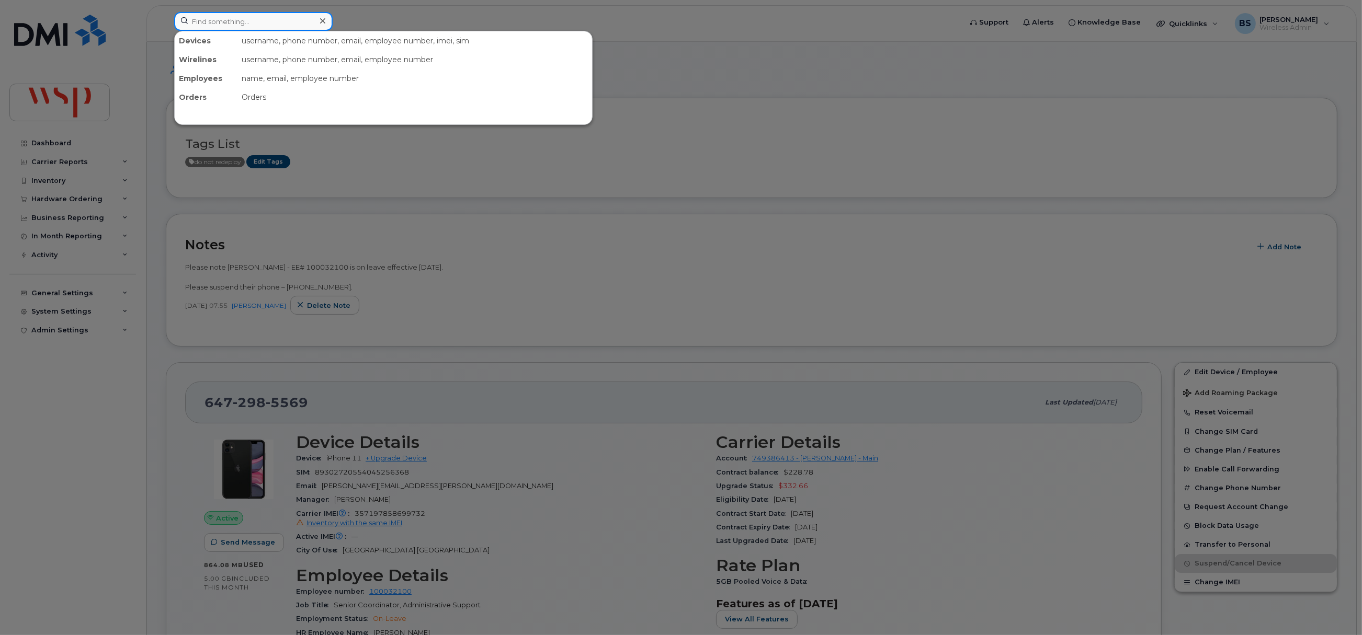
paste input "5142394837"
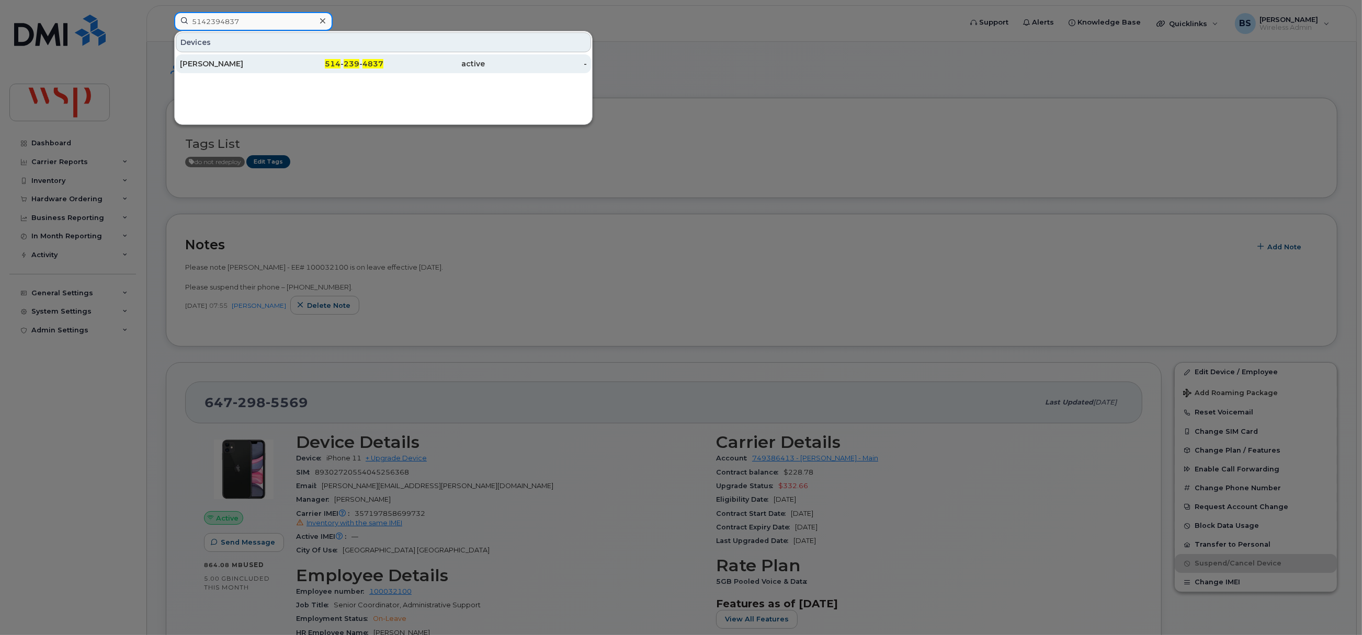
type input "5142394837"
click at [210, 62] on div "[PERSON_NAME]" at bounding box center [231, 64] width 102 height 10
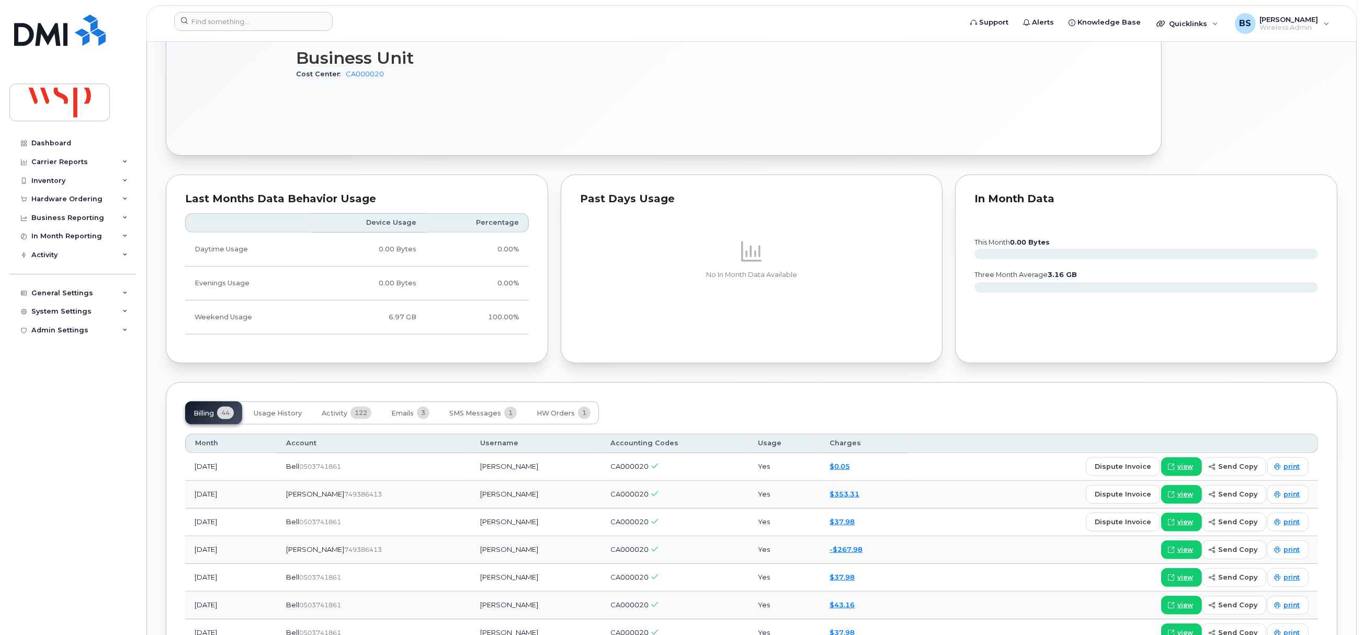
scroll to position [941, 0]
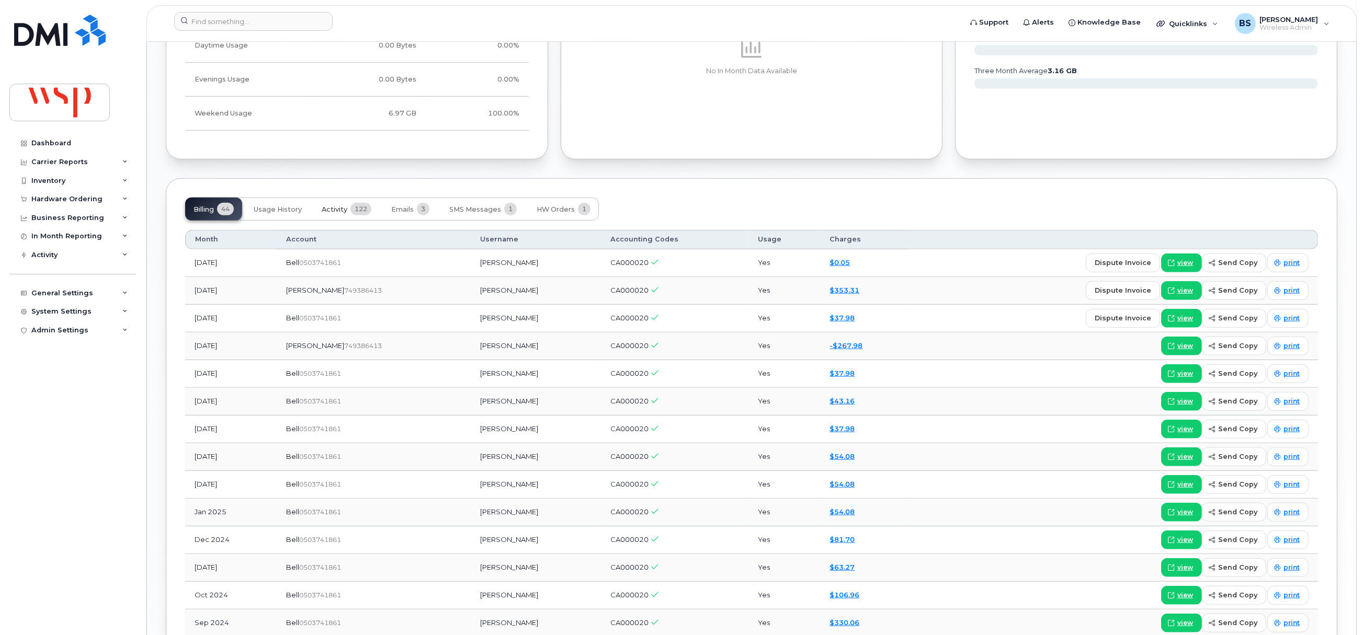
drag, startPoint x: 344, startPoint y: 214, endPoint x: 403, endPoint y: 232, distance: 61.4
click at [344, 213] on span "Activity" at bounding box center [335, 210] width 26 height 8
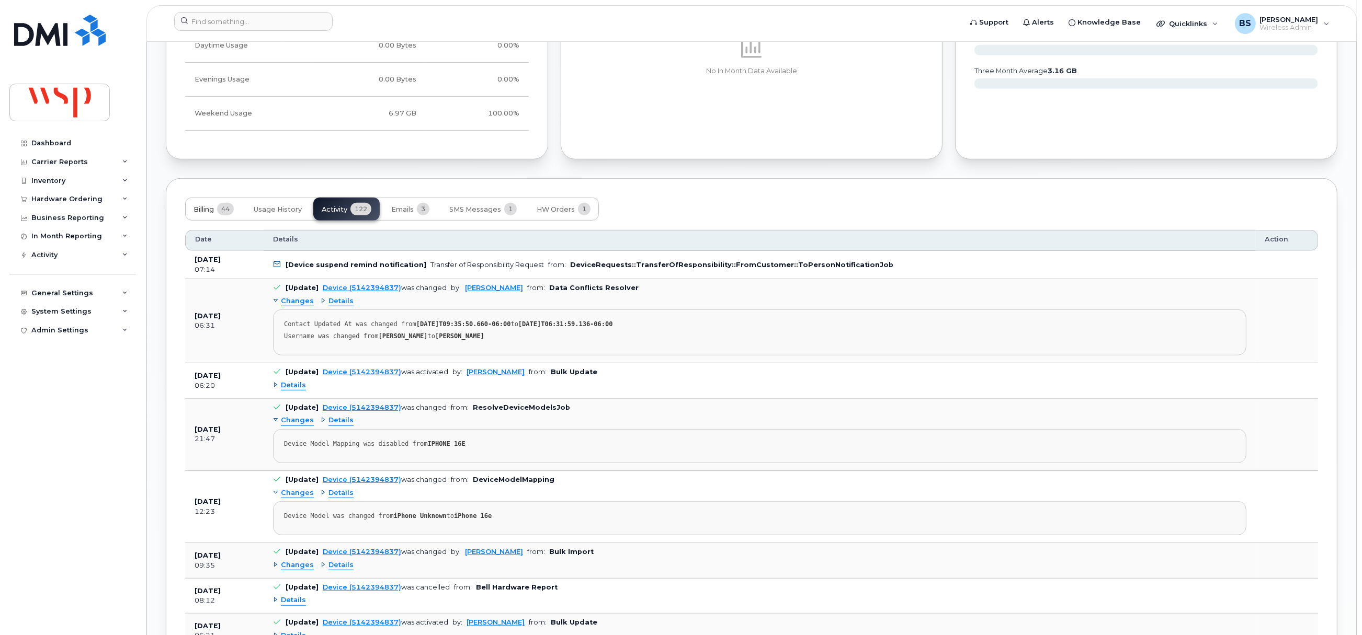
click at [198, 210] on span "Billing" at bounding box center [203, 210] width 20 height 8
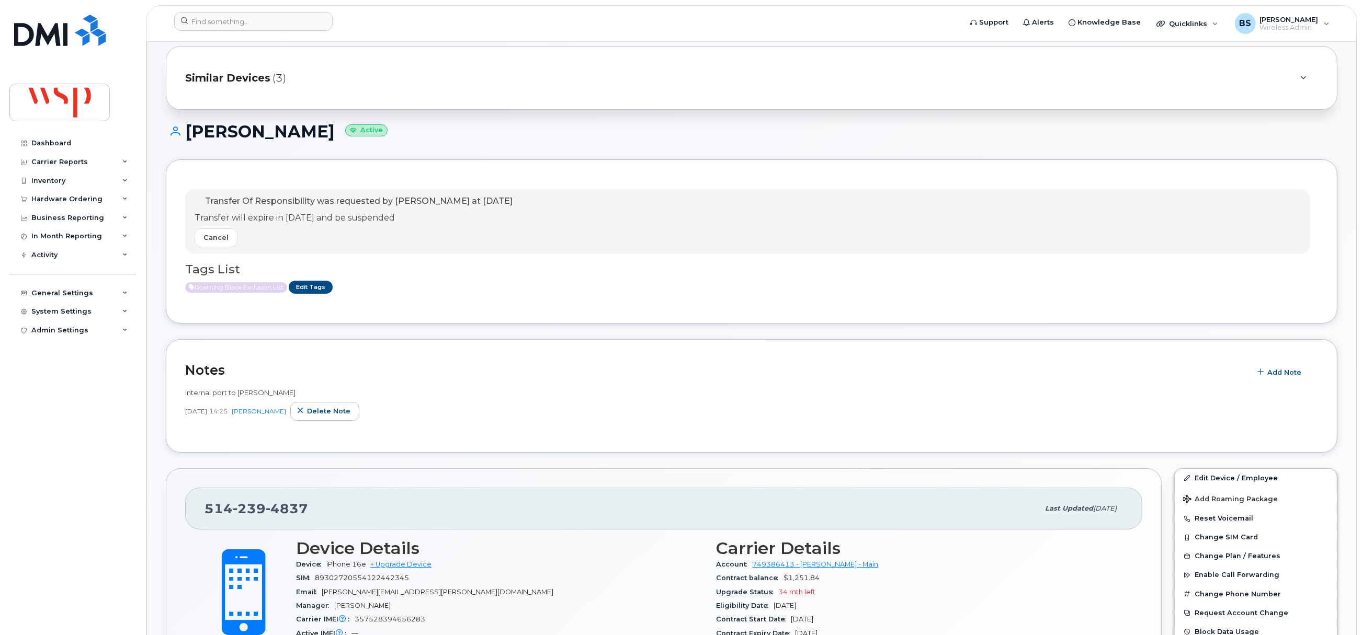
scroll to position [0, 0]
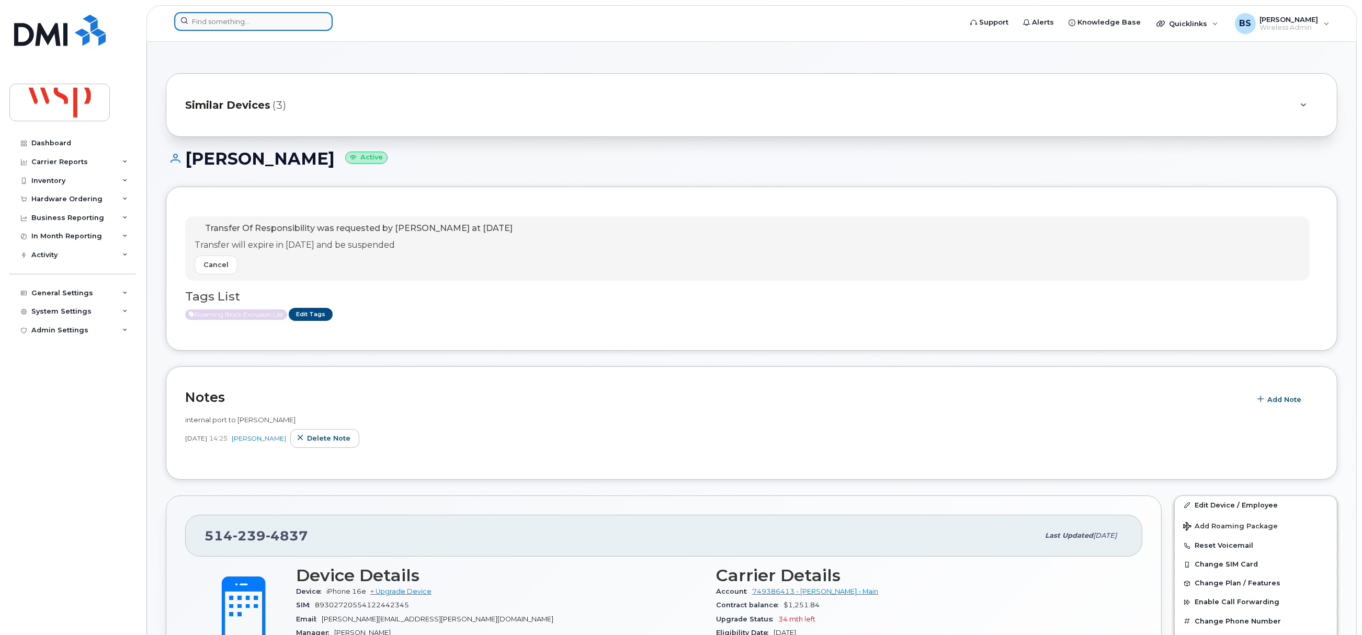
click at [233, 18] on input at bounding box center [253, 21] width 158 height 19
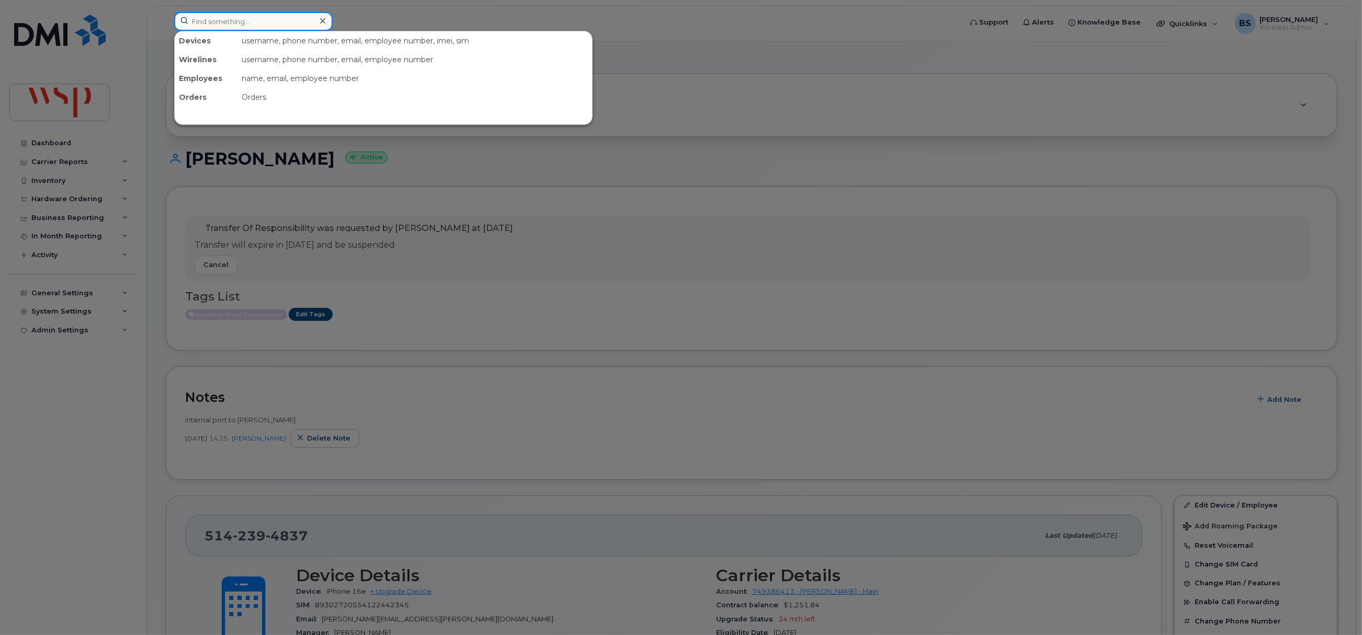
paste input "6046120634"
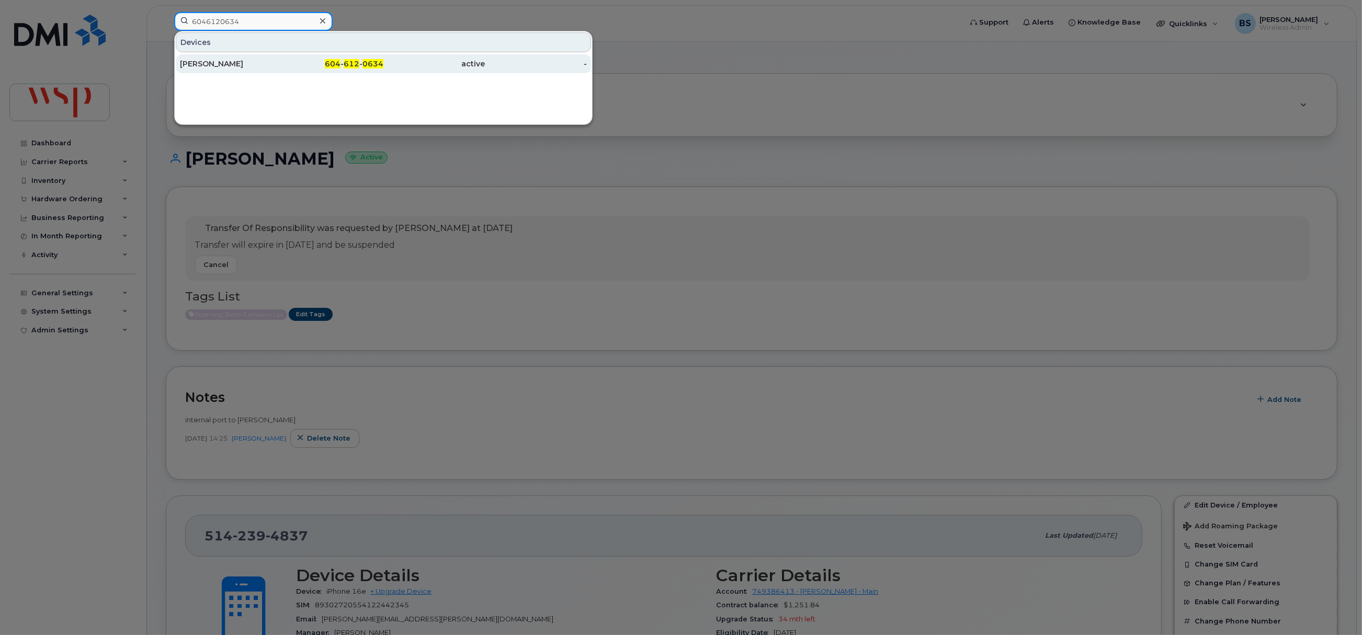
type input "6046120634"
click at [213, 64] on div "[PERSON_NAME]" at bounding box center [231, 64] width 102 height 10
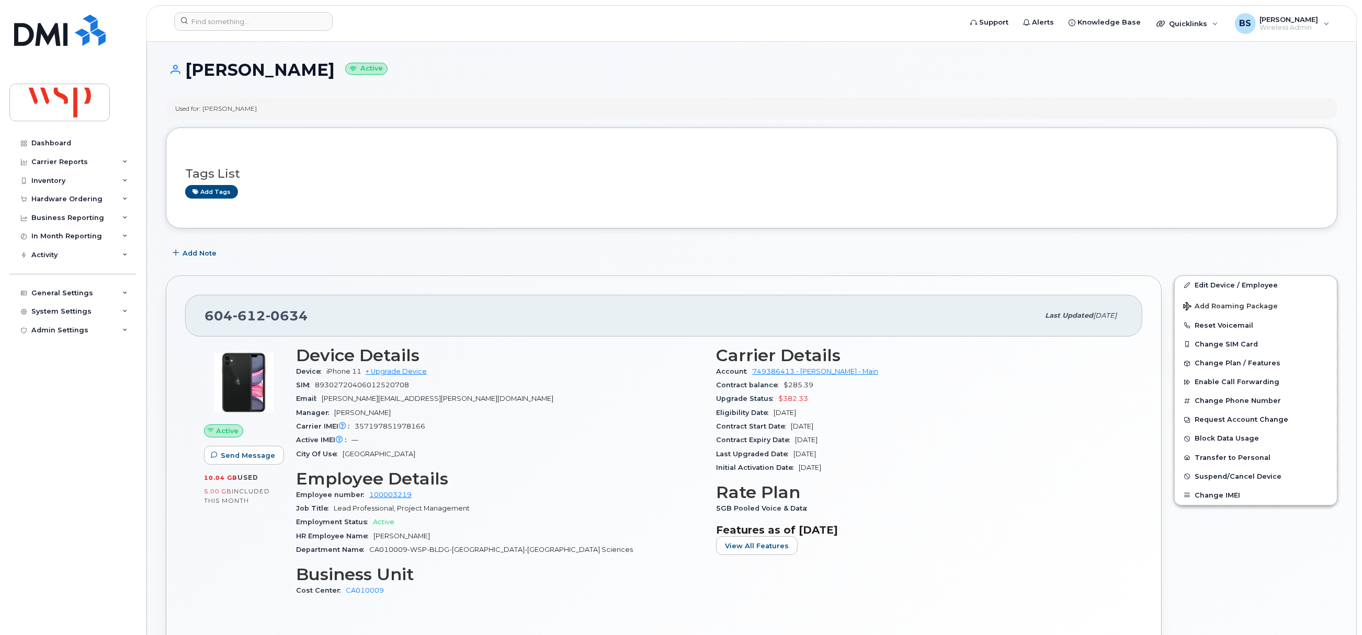
drag, startPoint x: 825, startPoint y: 418, endPoint x: 775, endPoint y: 415, distance: 49.8
click at [775, 415] on div "Eligibility Date Oct 10, 2026" at bounding box center [919, 413] width 407 height 14
copy span "Oct 10, 2026"
click at [269, 24] on input at bounding box center [253, 21] width 158 height 19
paste input "6043193398"
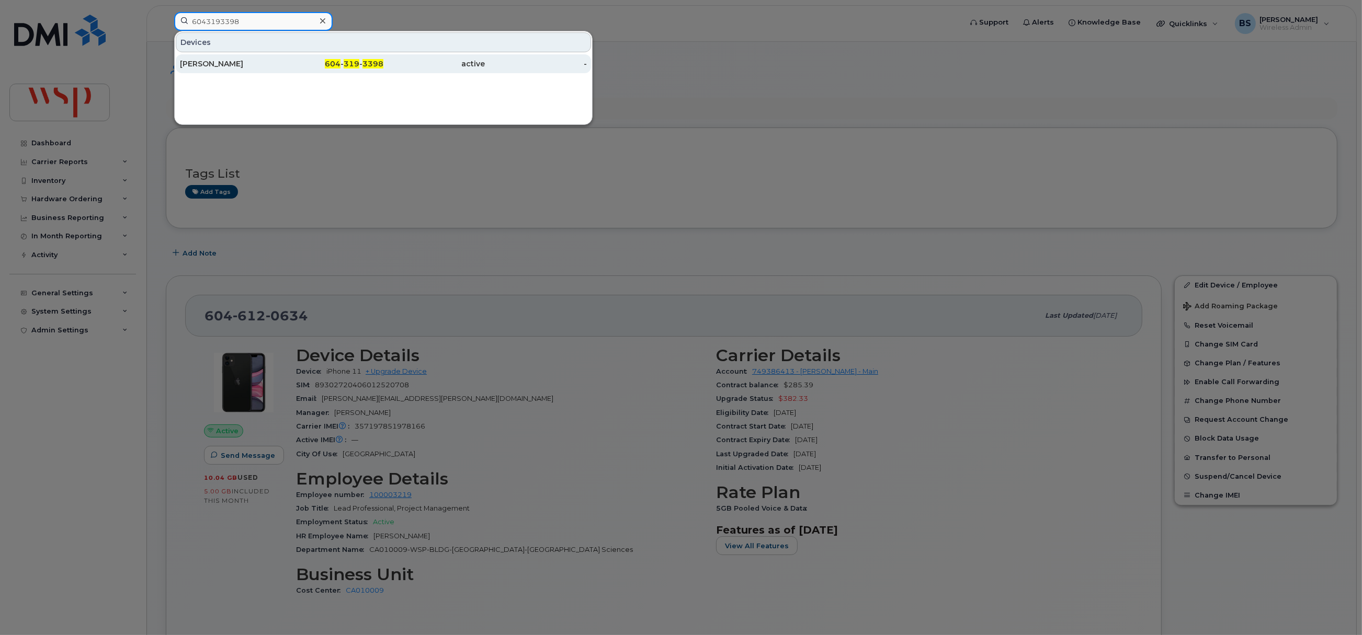
type input "6043193398"
click at [197, 62] on div "Alison Verde" at bounding box center [231, 64] width 102 height 10
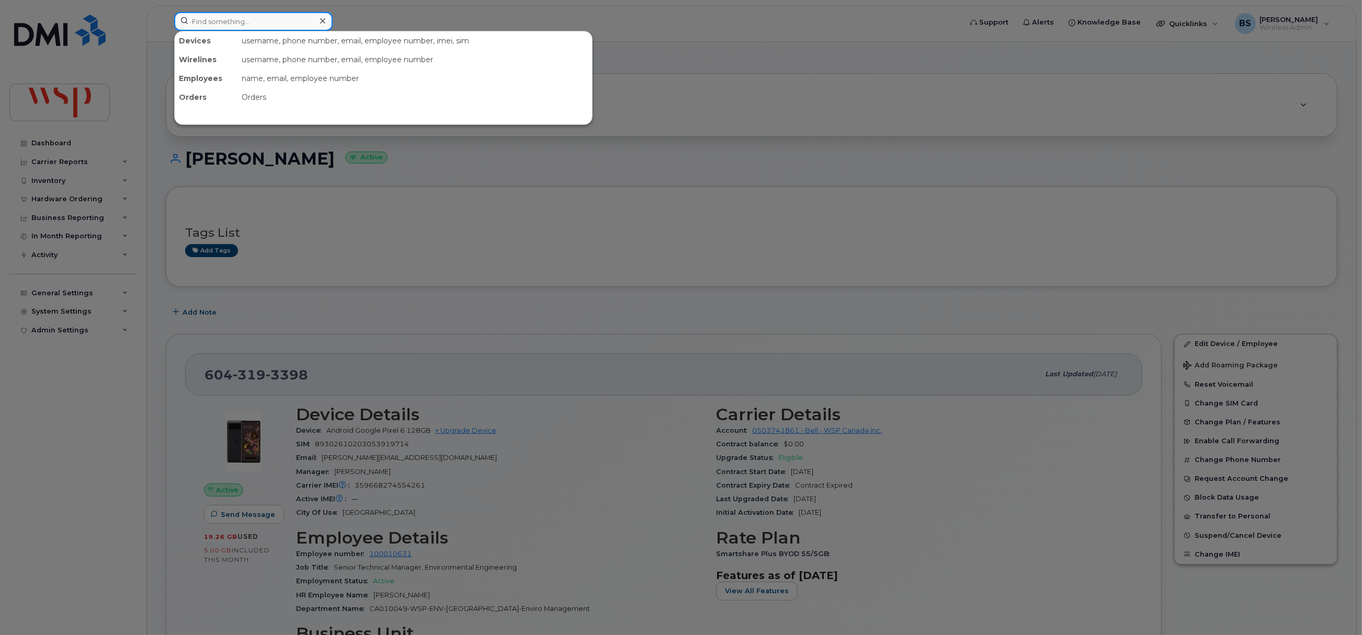
click at [261, 29] on input at bounding box center [253, 21] width 158 height 19
paste input "100007195"
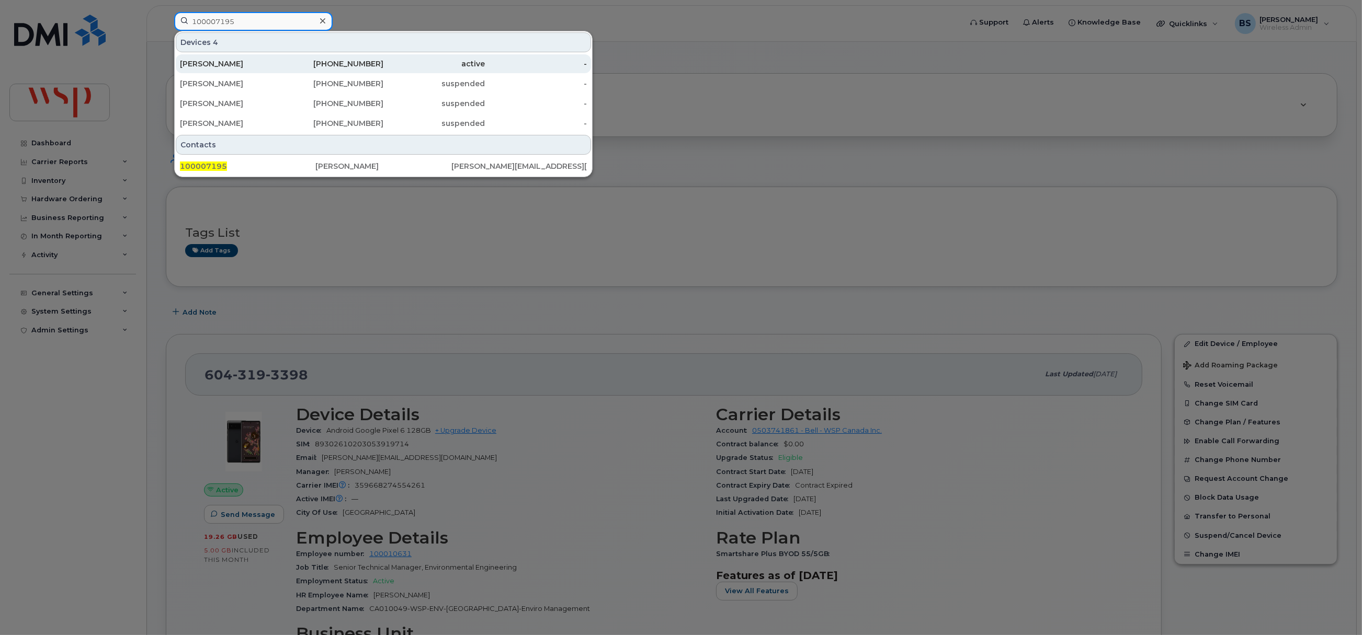
type input "100007195"
click at [228, 61] on div "[PERSON_NAME]" at bounding box center [231, 64] width 102 height 10
